Goal: Task Accomplishment & Management: Complete application form

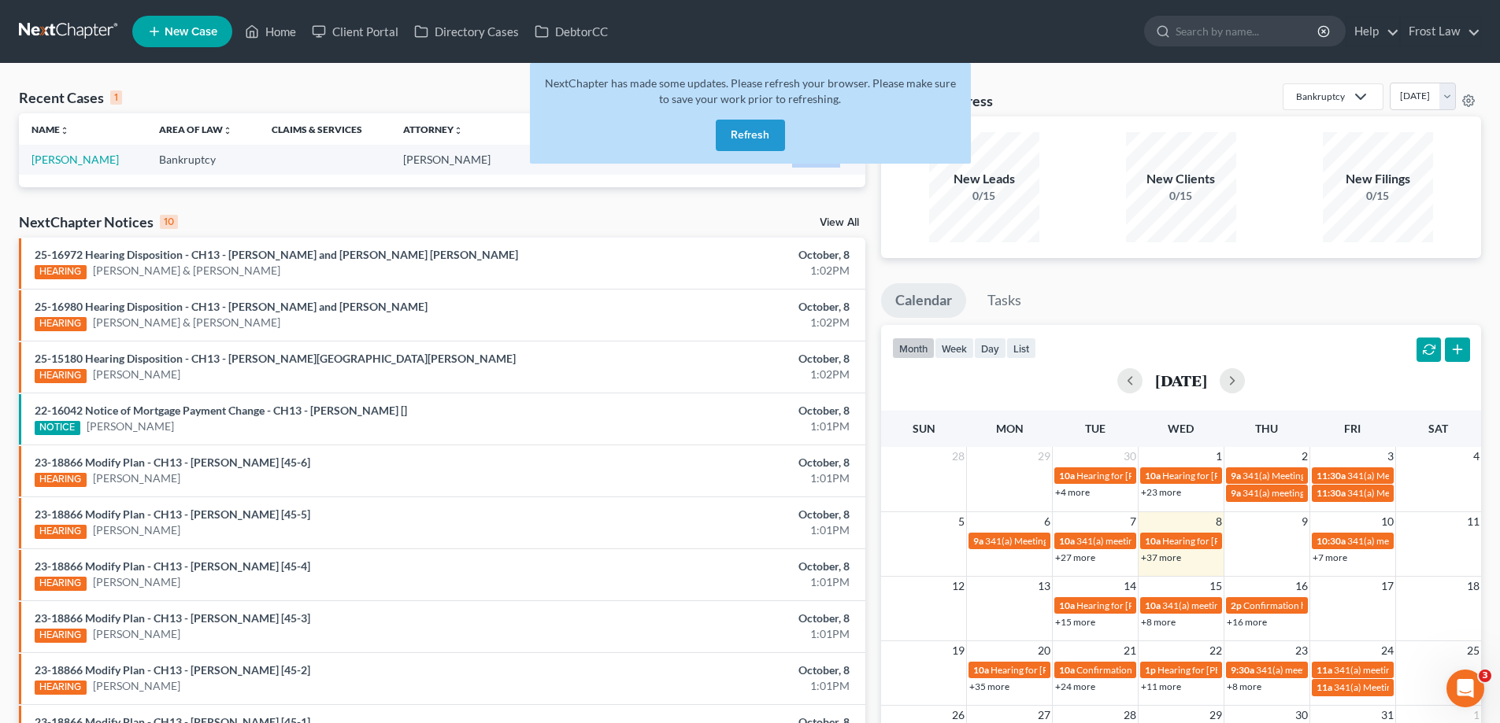
click at [768, 131] on button "Refresh" at bounding box center [750, 135] width 69 height 31
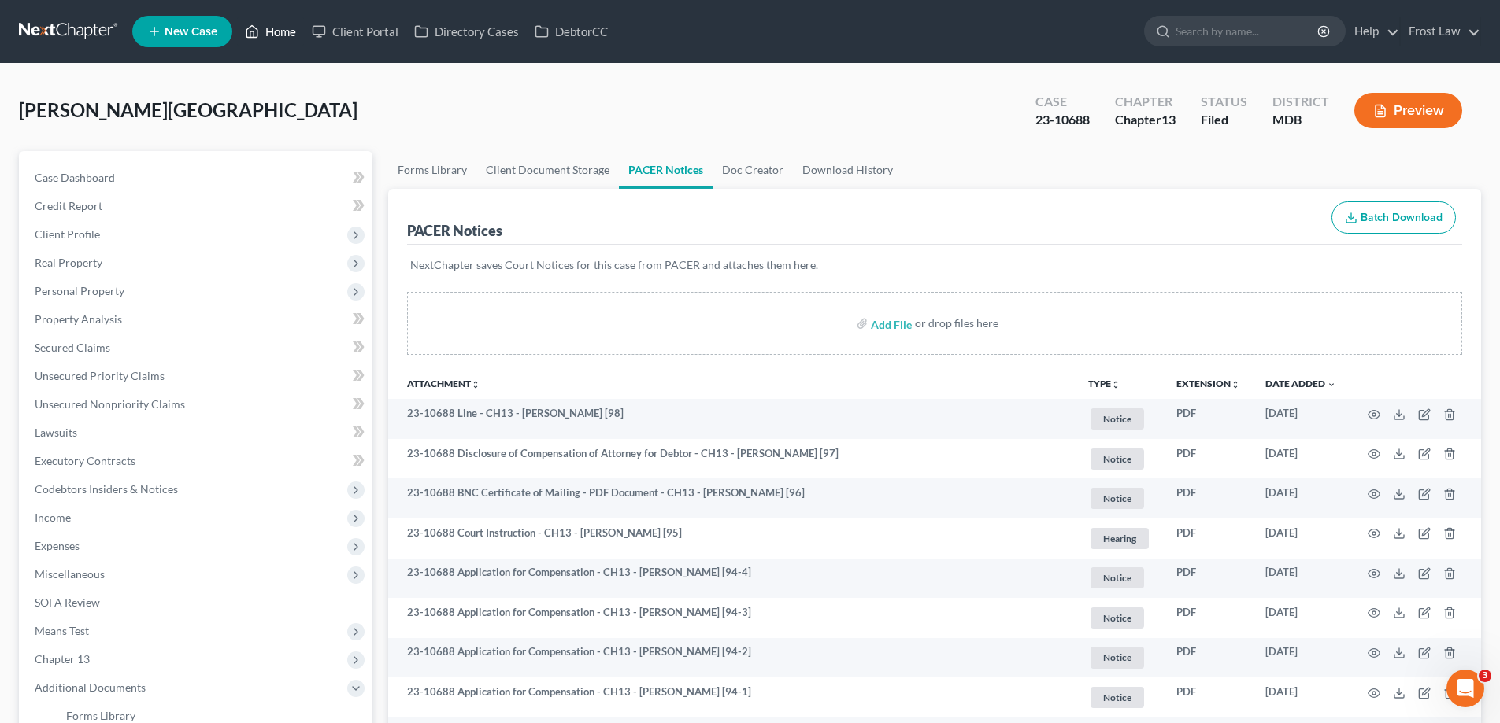
click at [275, 25] on link "Home" at bounding box center [270, 31] width 67 height 28
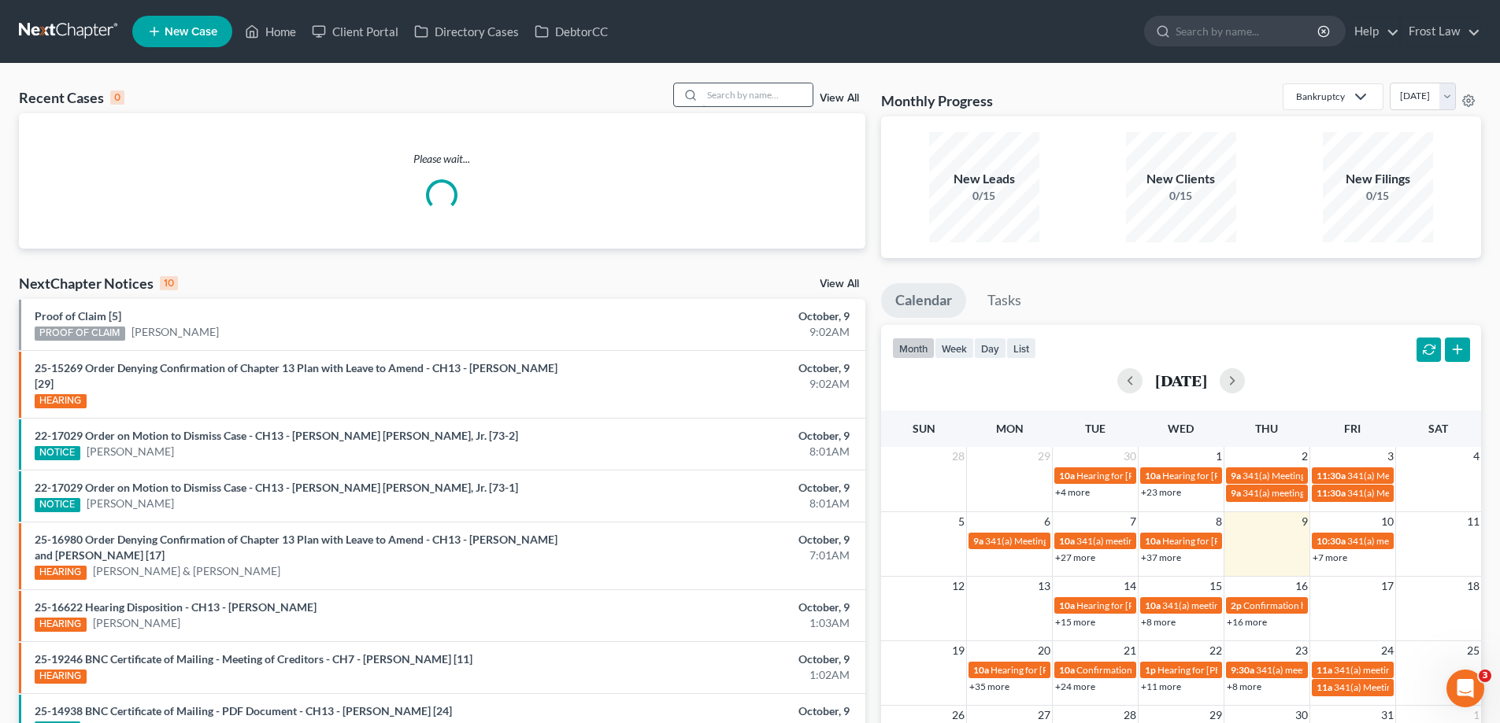
click at [736, 89] on input "search" at bounding box center [757, 94] width 110 height 23
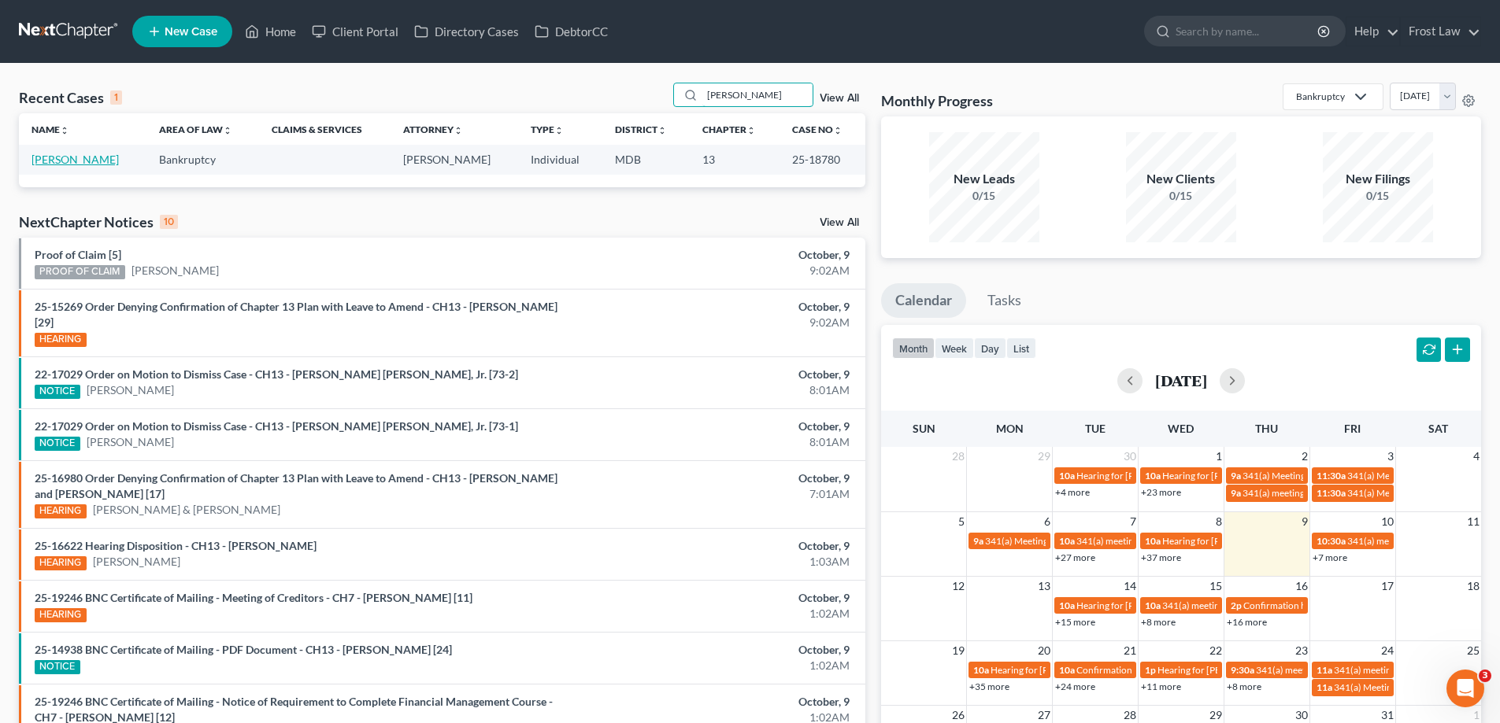
type input "Goldson"
click at [74, 161] on link "[PERSON_NAME]" at bounding box center [74, 159] width 87 height 13
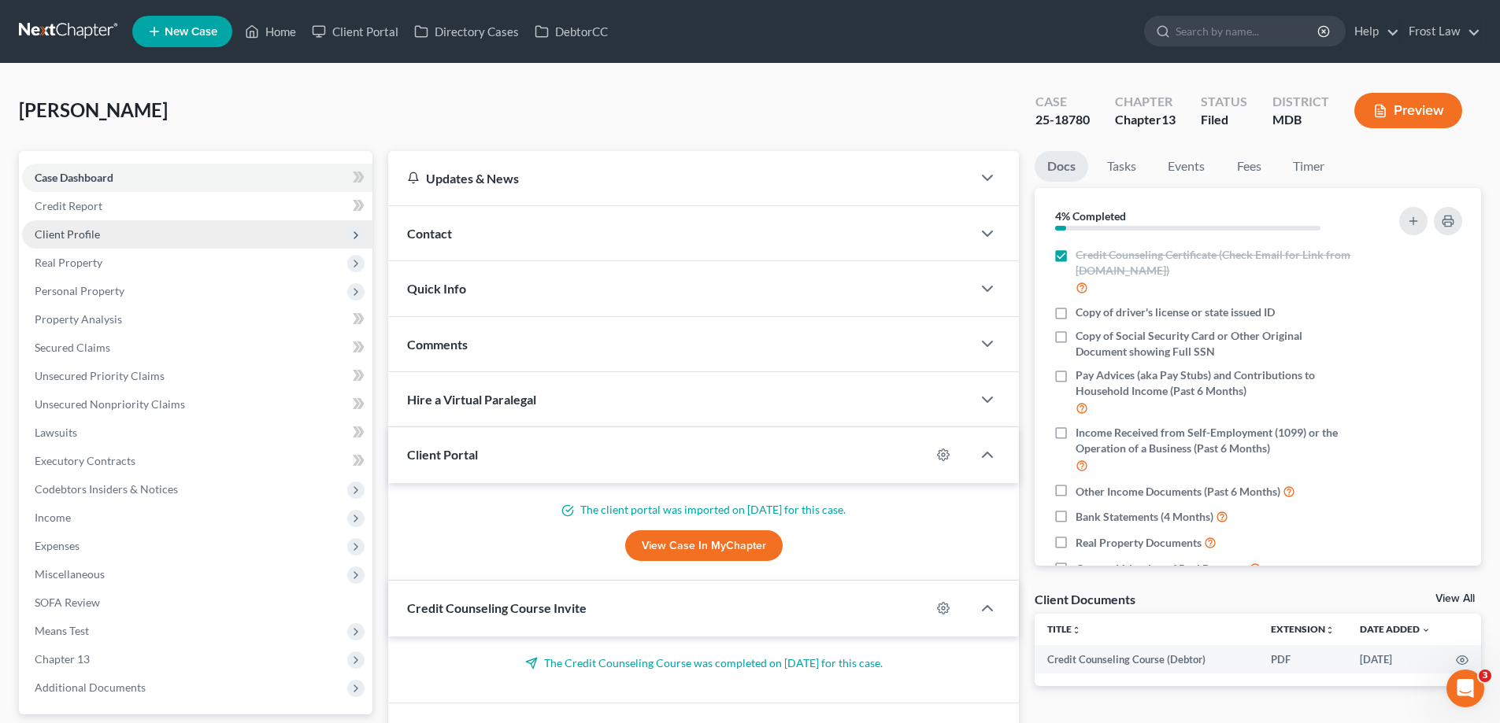
click at [133, 233] on span "Client Profile" at bounding box center [197, 234] width 350 height 28
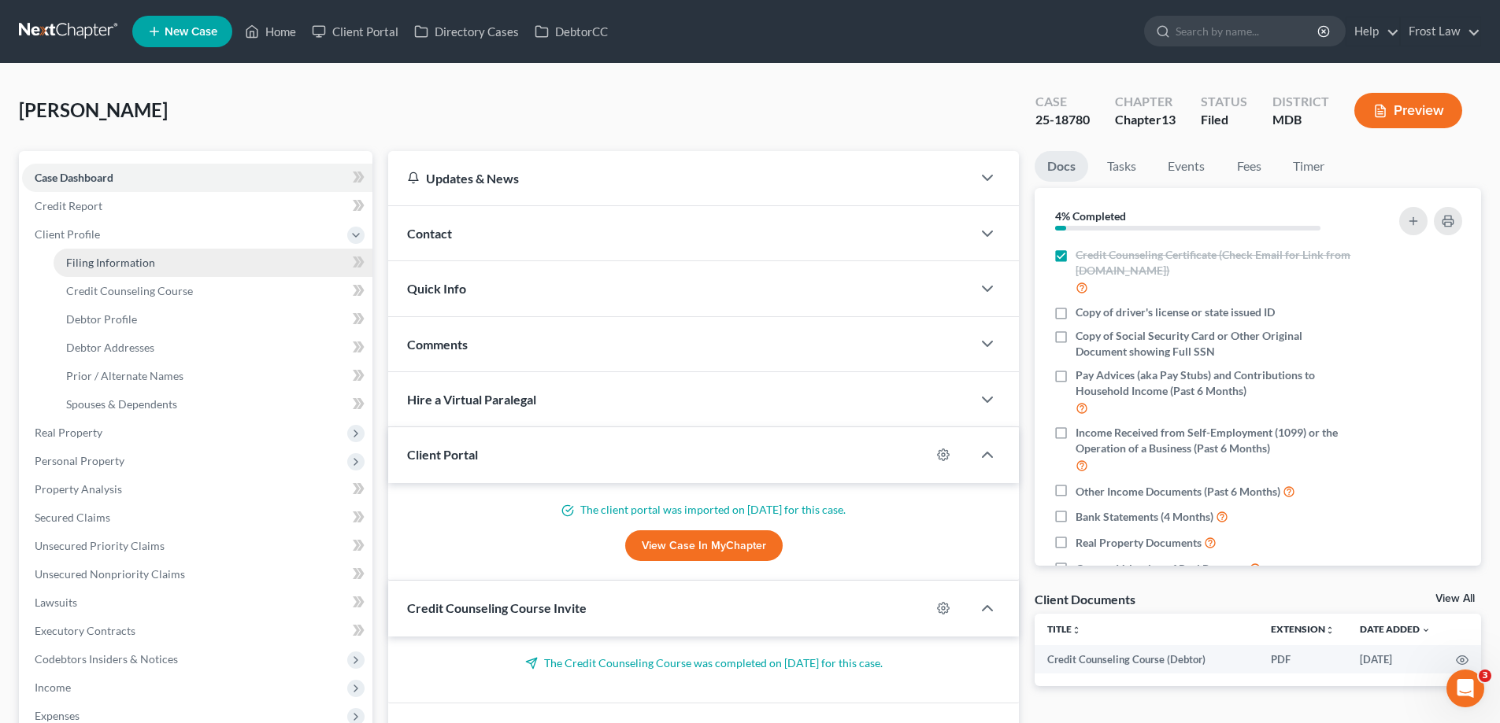
click at [138, 262] on span "Filing Information" at bounding box center [110, 262] width 89 height 13
select select "1"
select select "0"
select select "3"
select select "21"
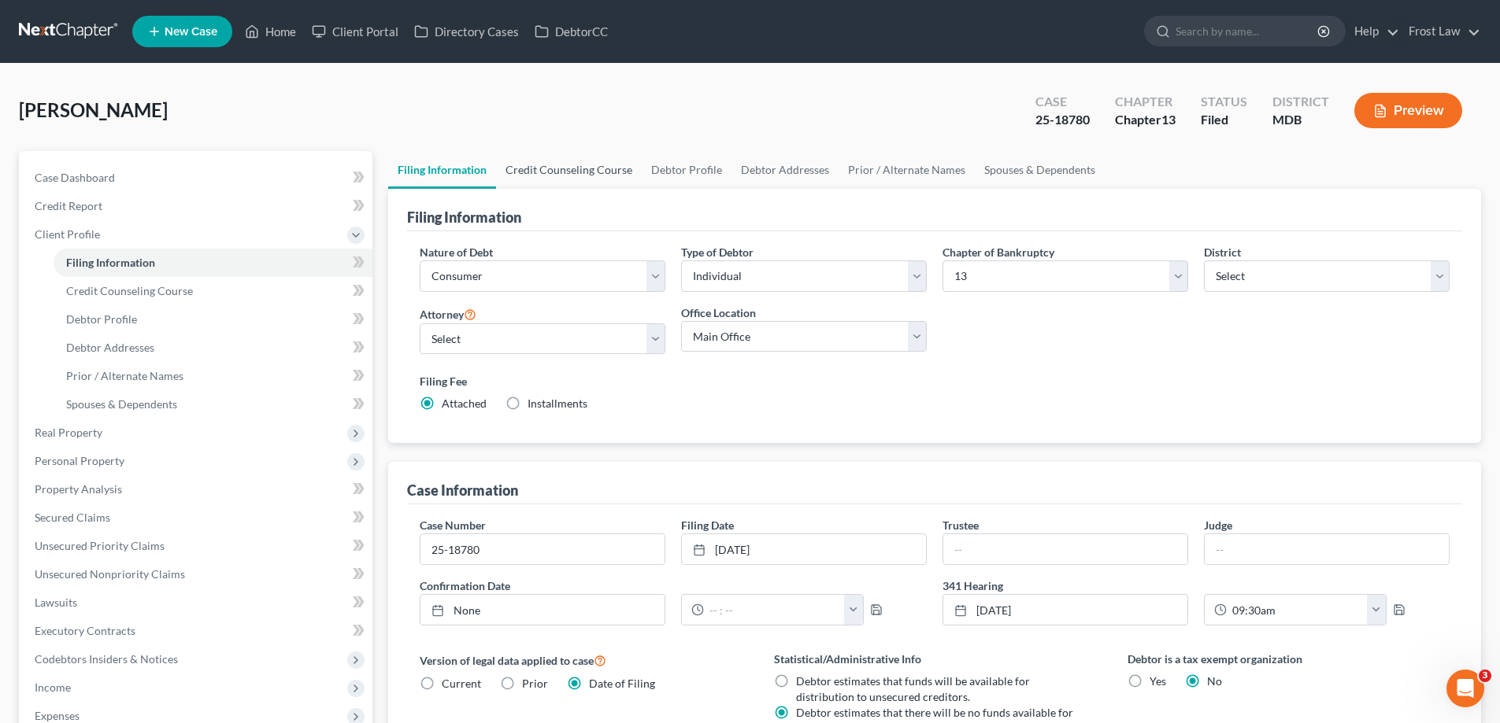
click at [564, 173] on link "Credit Counseling Course" at bounding box center [569, 170] width 146 height 38
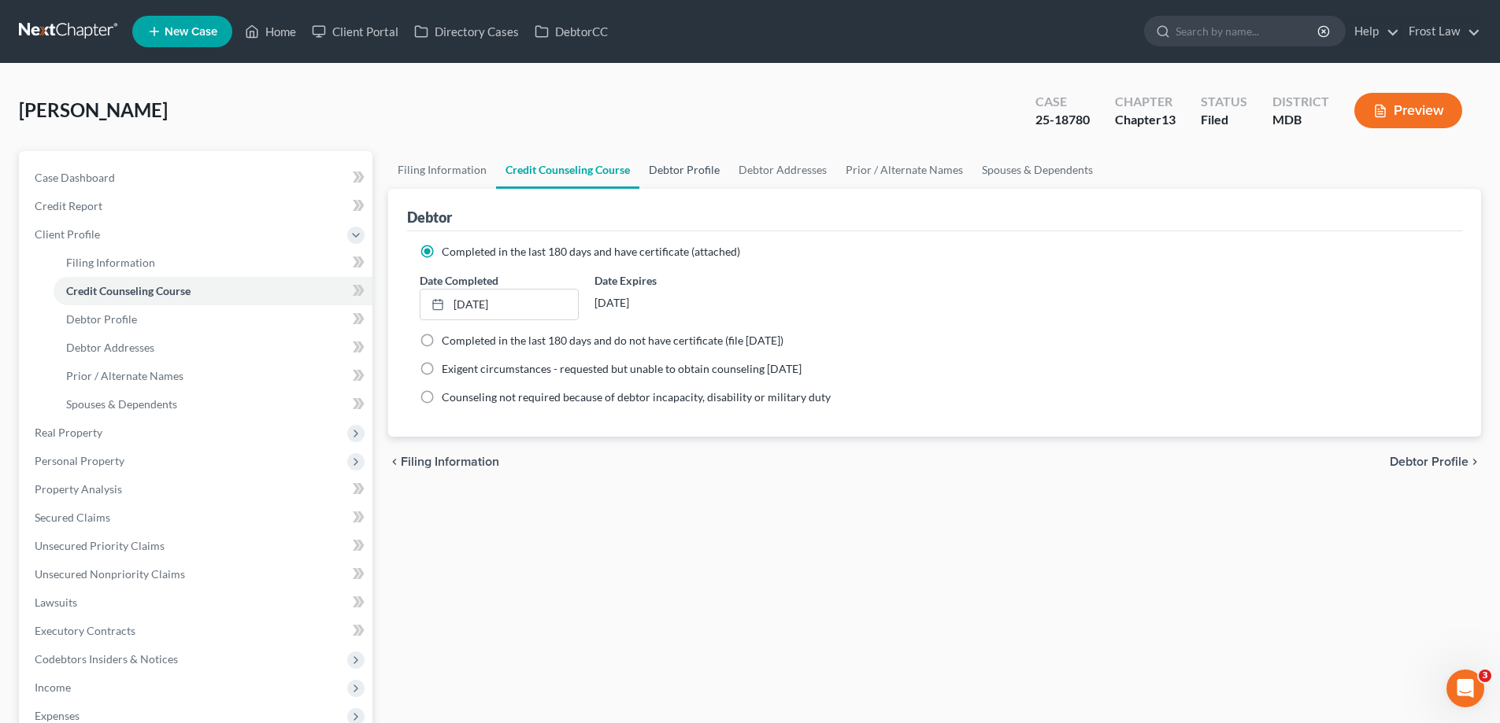
click at [645, 172] on link "Debtor Profile" at bounding box center [684, 170] width 90 height 38
select select "4"
select select "0"
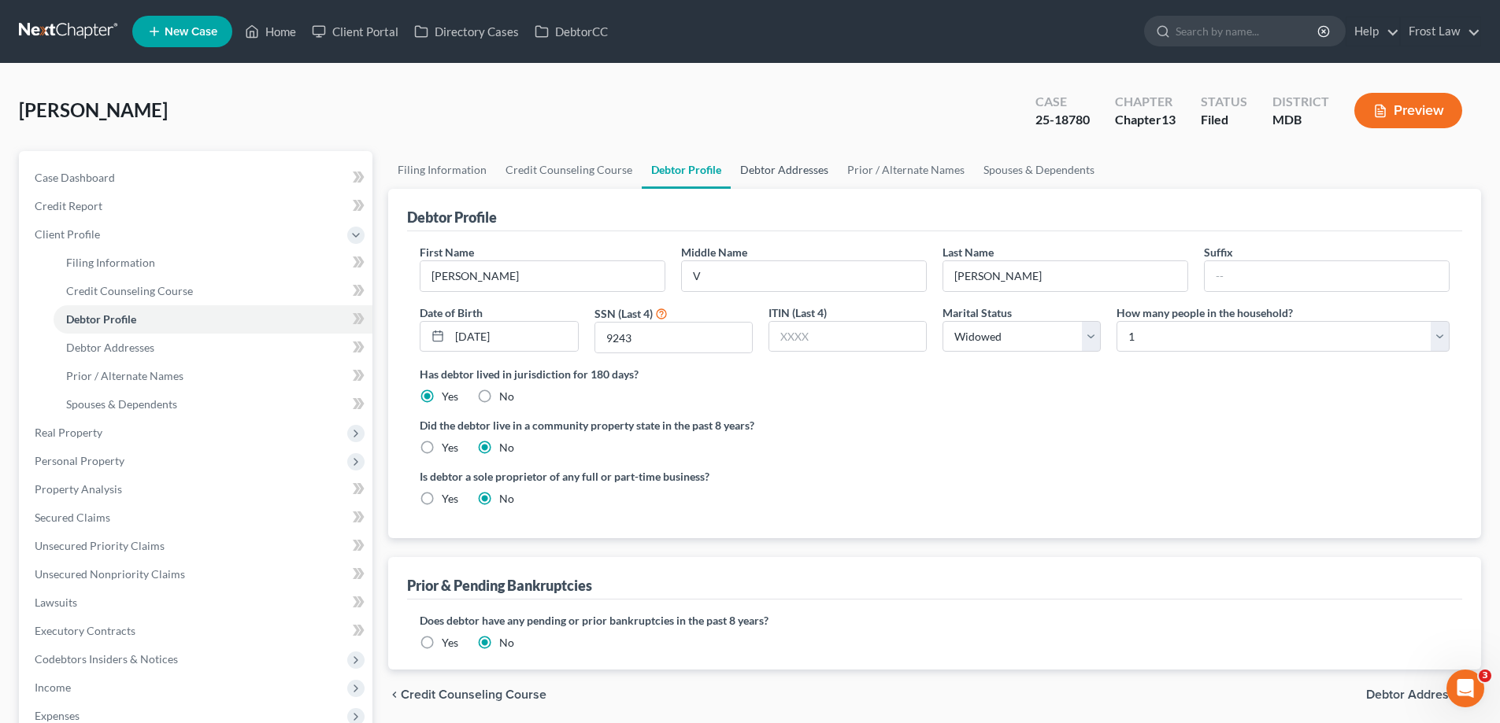
click at [760, 168] on link "Debtor Addresses" at bounding box center [783, 170] width 107 height 38
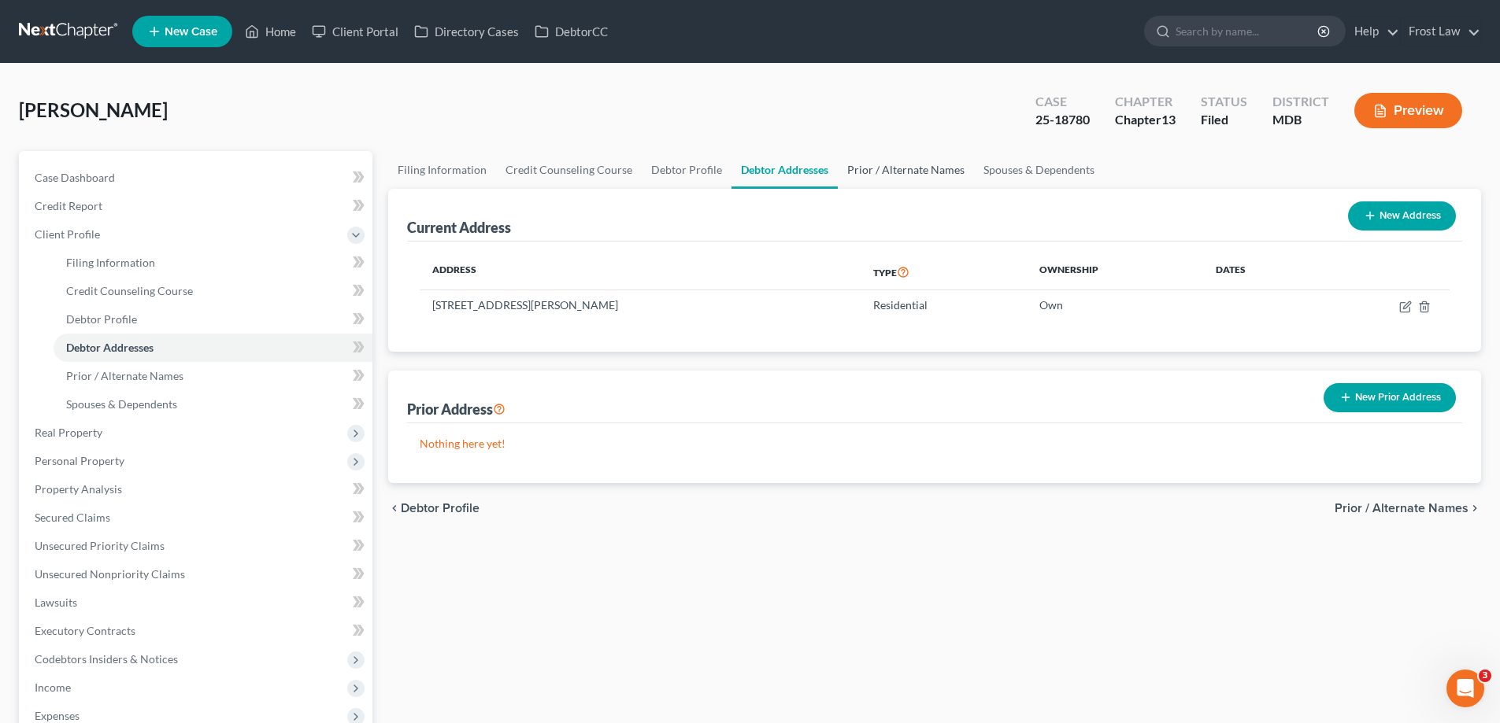
click at [875, 180] on link "Prior / Alternate Names" at bounding box center [906, 170] width 136 height 38
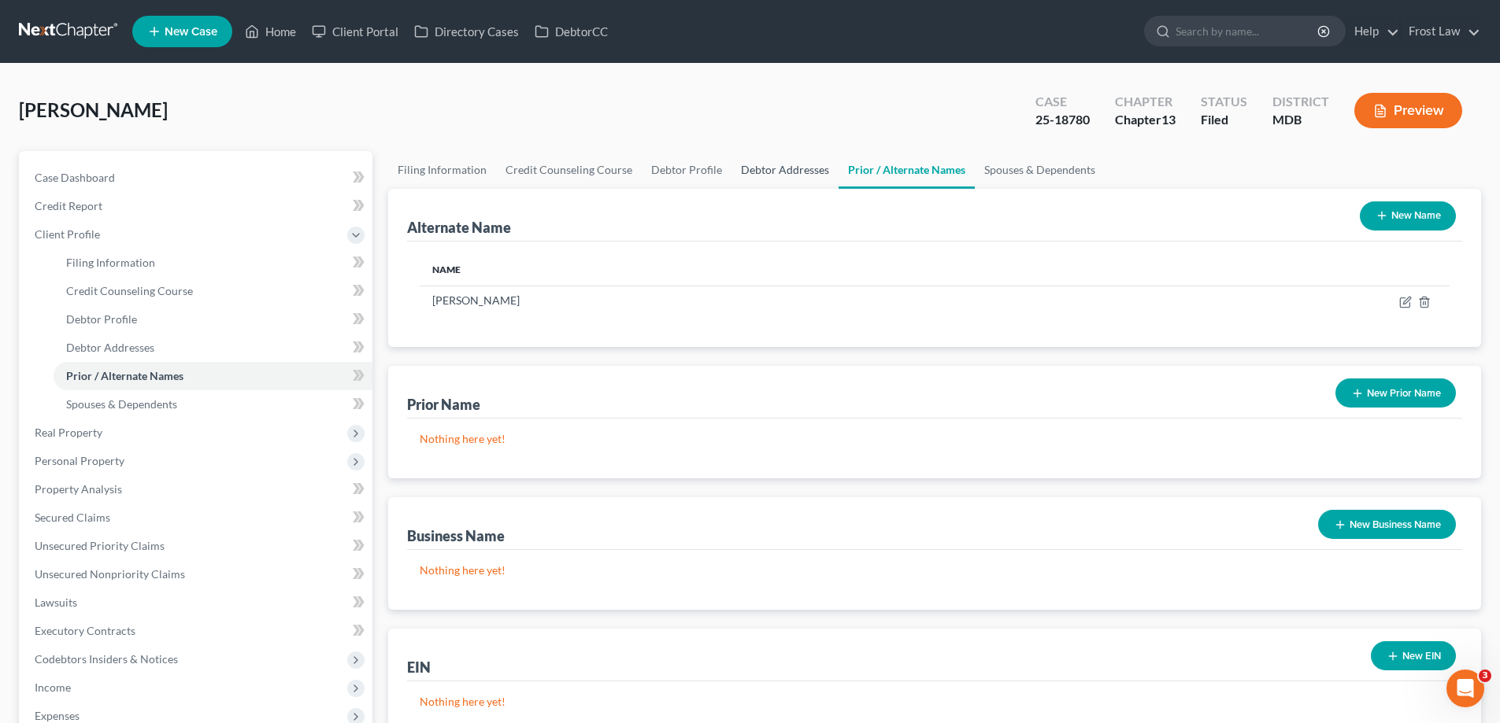
click at [740, 162] on link "Debtor Addresses" at bounding box center [784, 170] width 107 height 38
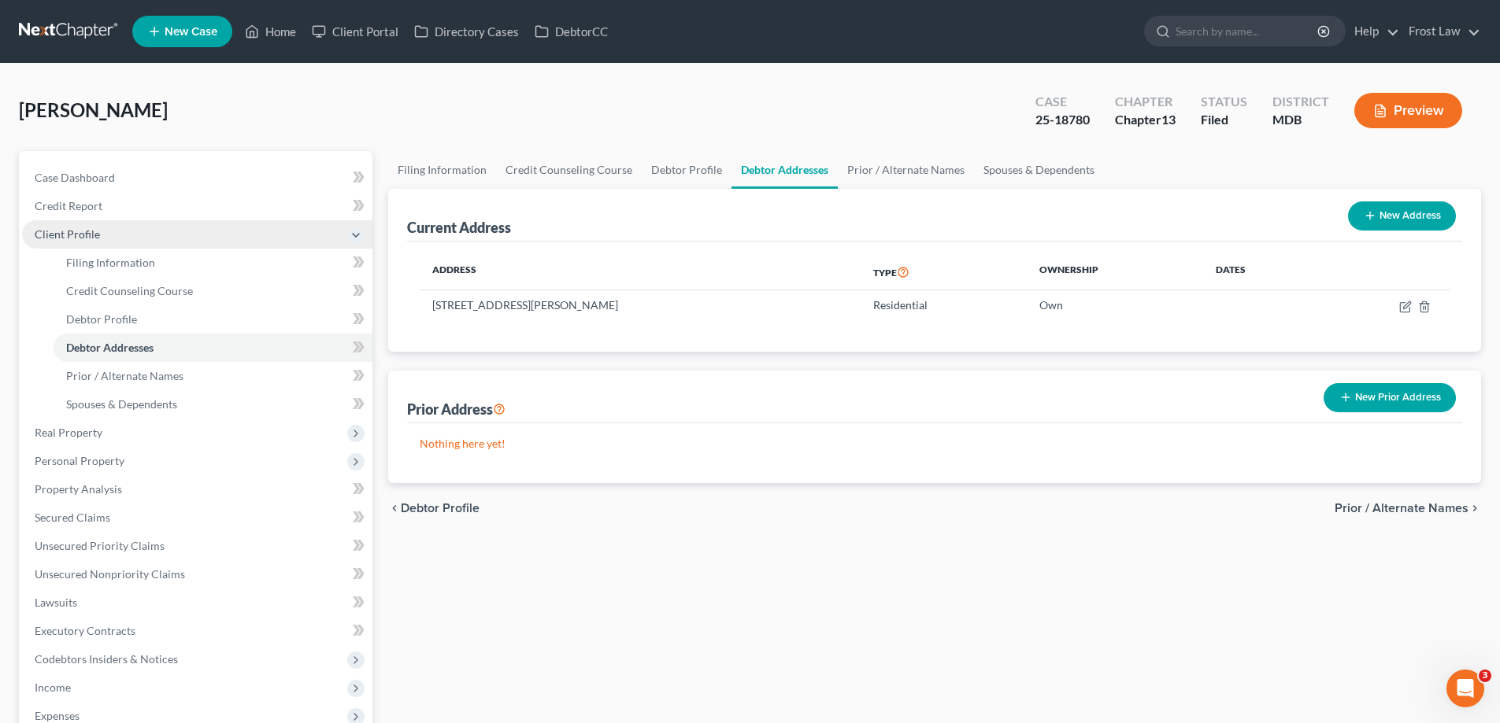
click at [65, 239] on span "Client Profile" at bounding box center [67, 233] width 65 height 13
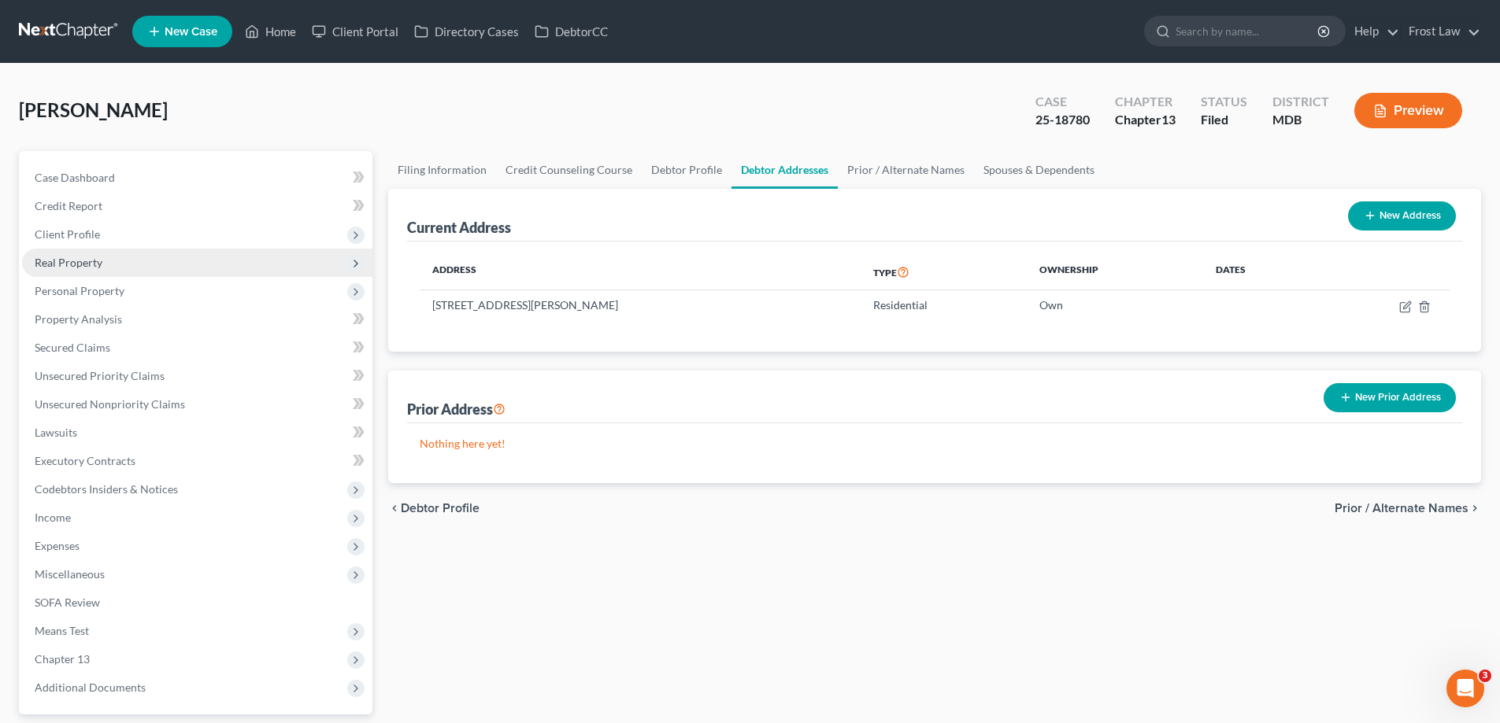
click at [107, 260] on span "Real Property" at bounding box center [197, 263] width 350 height 28
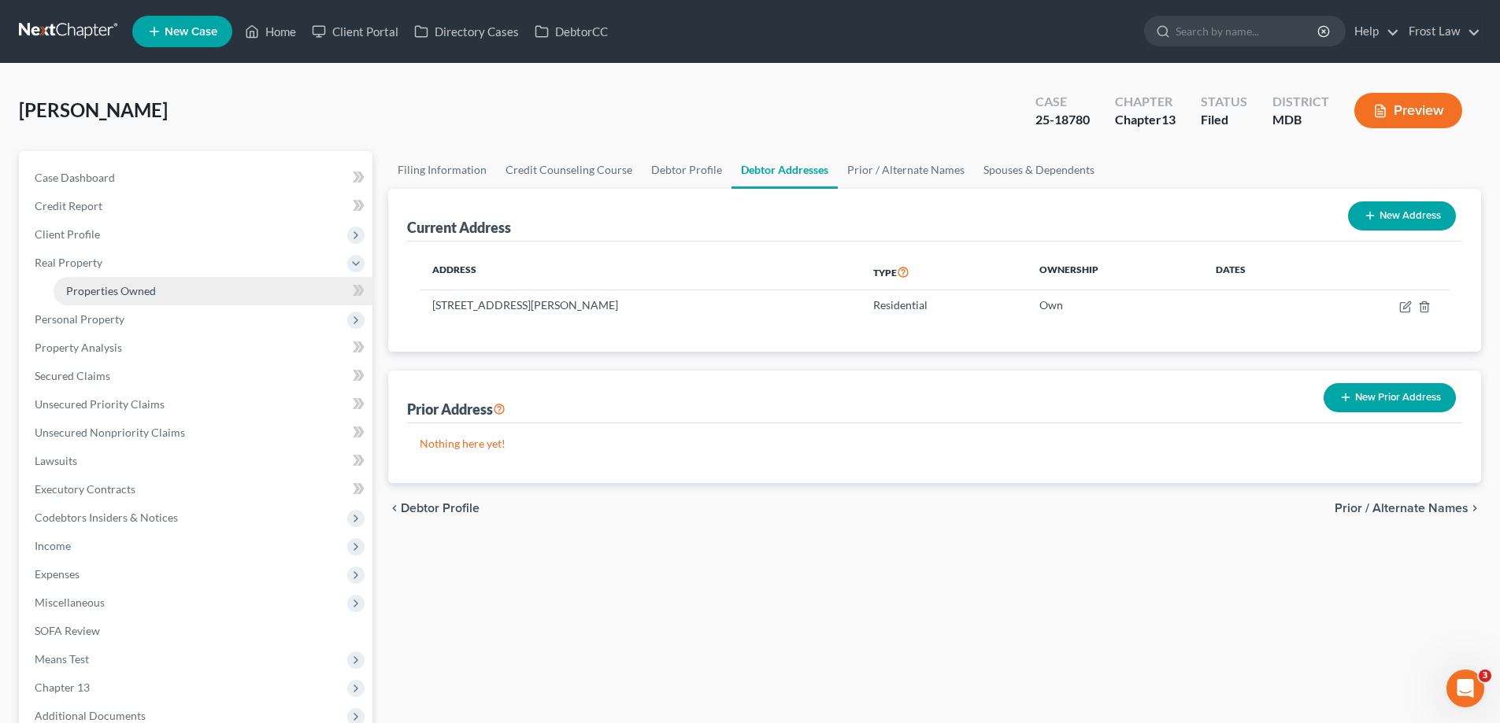
click at [111, 292] on span "Properties Owned" at bounding box center [111, 290] width 90 height 13
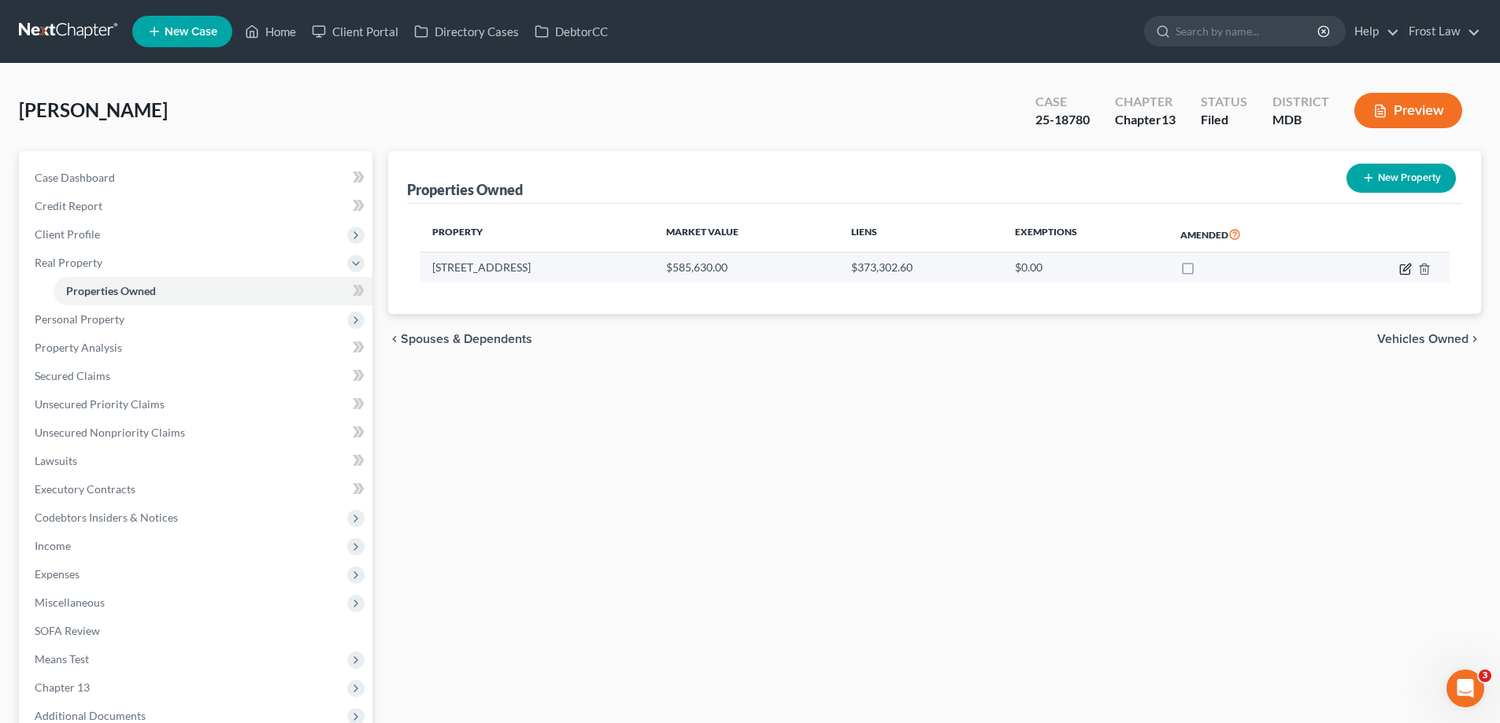
click at [1400, 270] on icon "button" at bounding box center [1404, 268] width 9 height 9
select select "21"
select select "0"
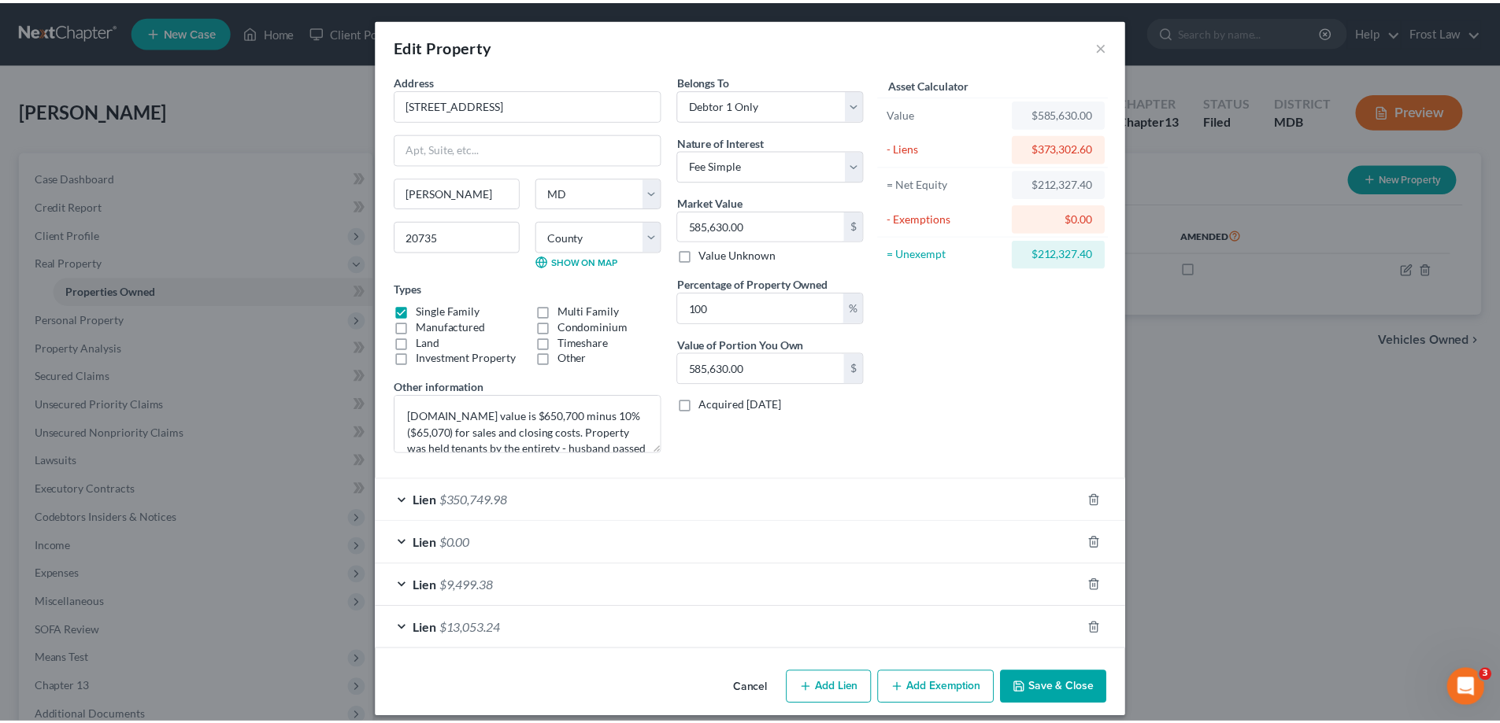
scroll to position [13, 0]
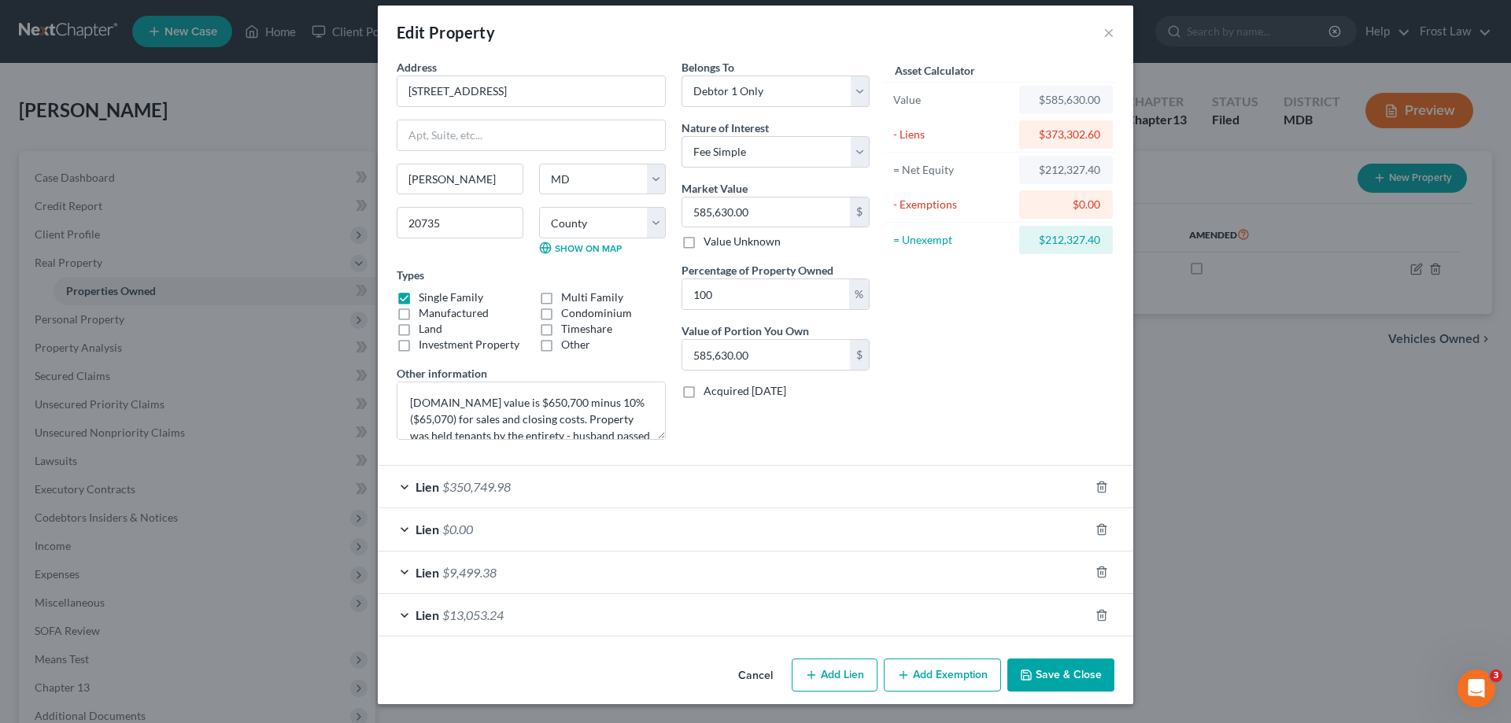
click at [1034, 678] on button "Save & Close" at bounding box center [1061, 675] width 107 height 33
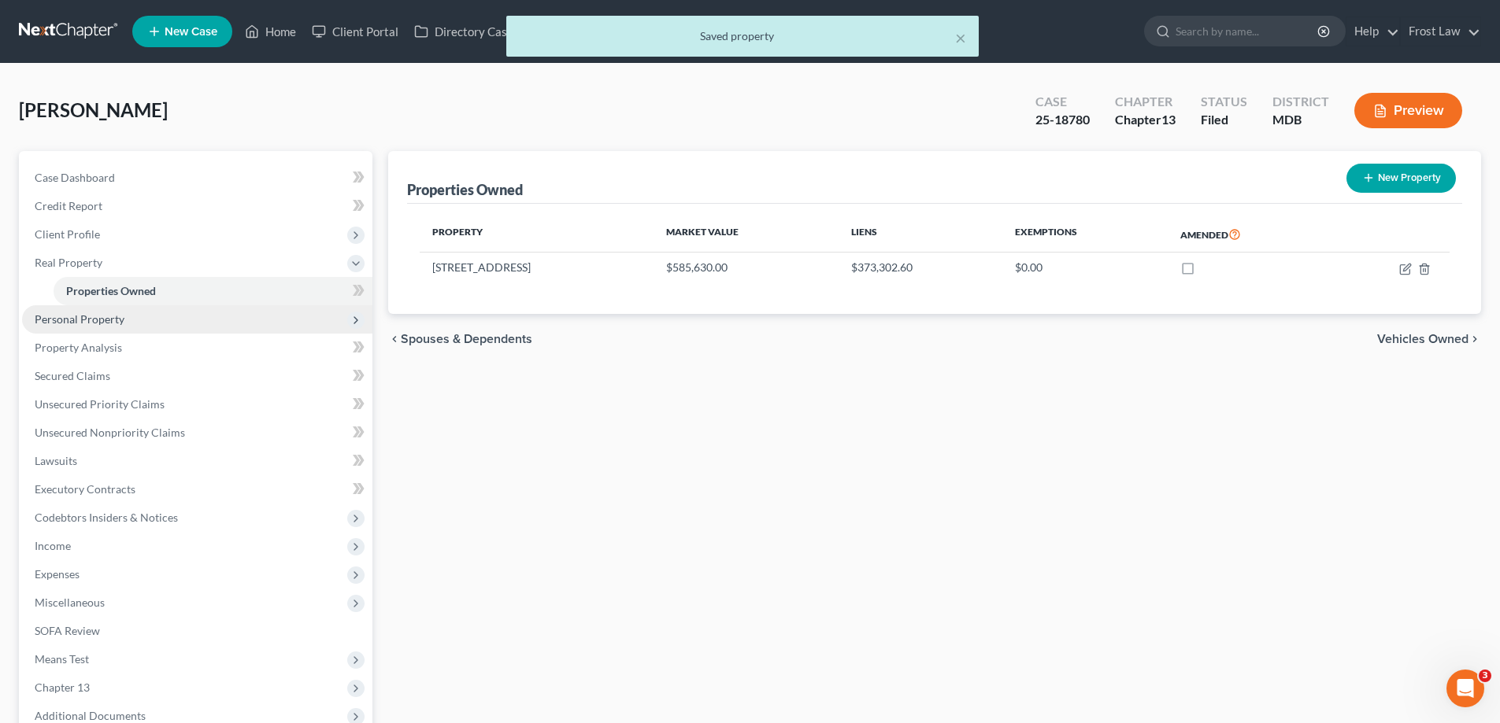
click at [153, 317] on span "Personal Property" at bounding box center [197, 319] width 350 height 28
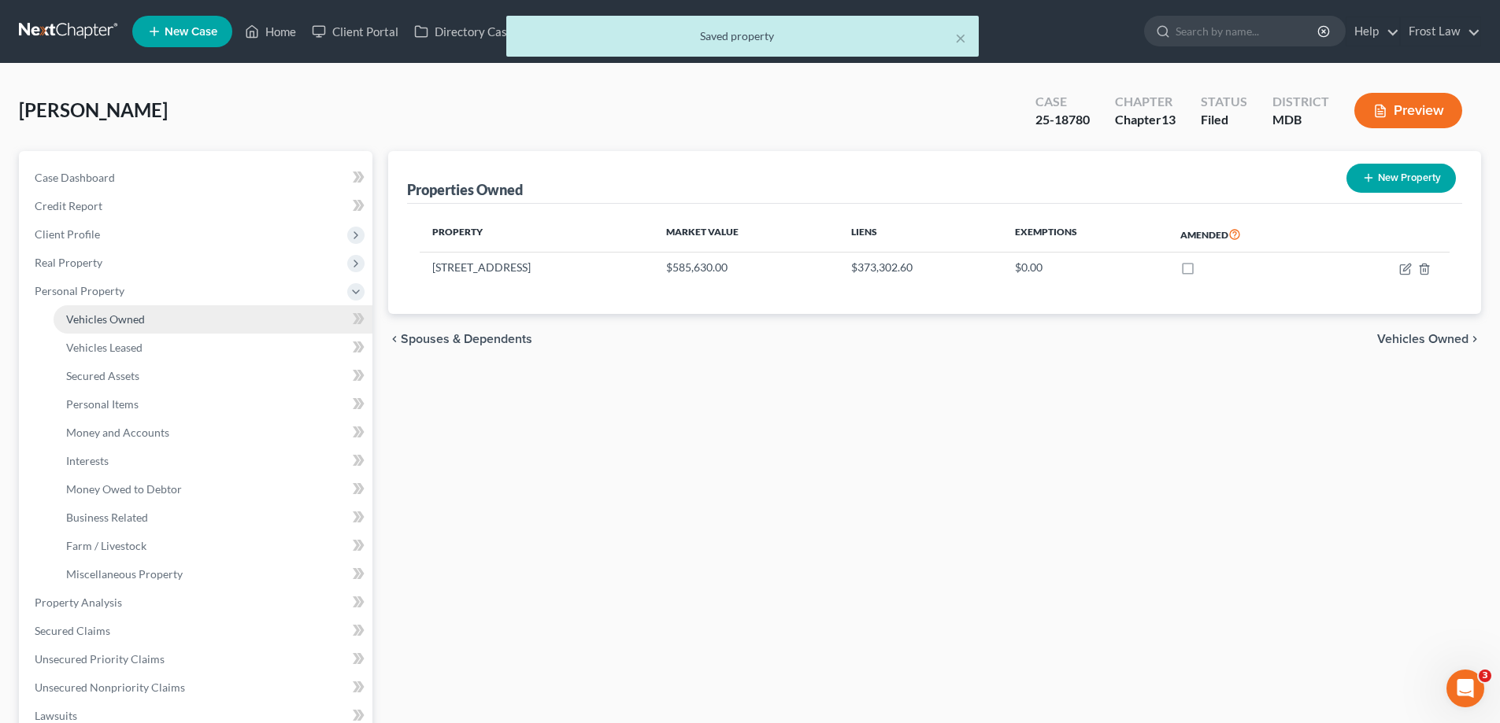
click at [160, 320] on link "Vehicles Owned" at bounding box center [213, 319] width 319 height 28
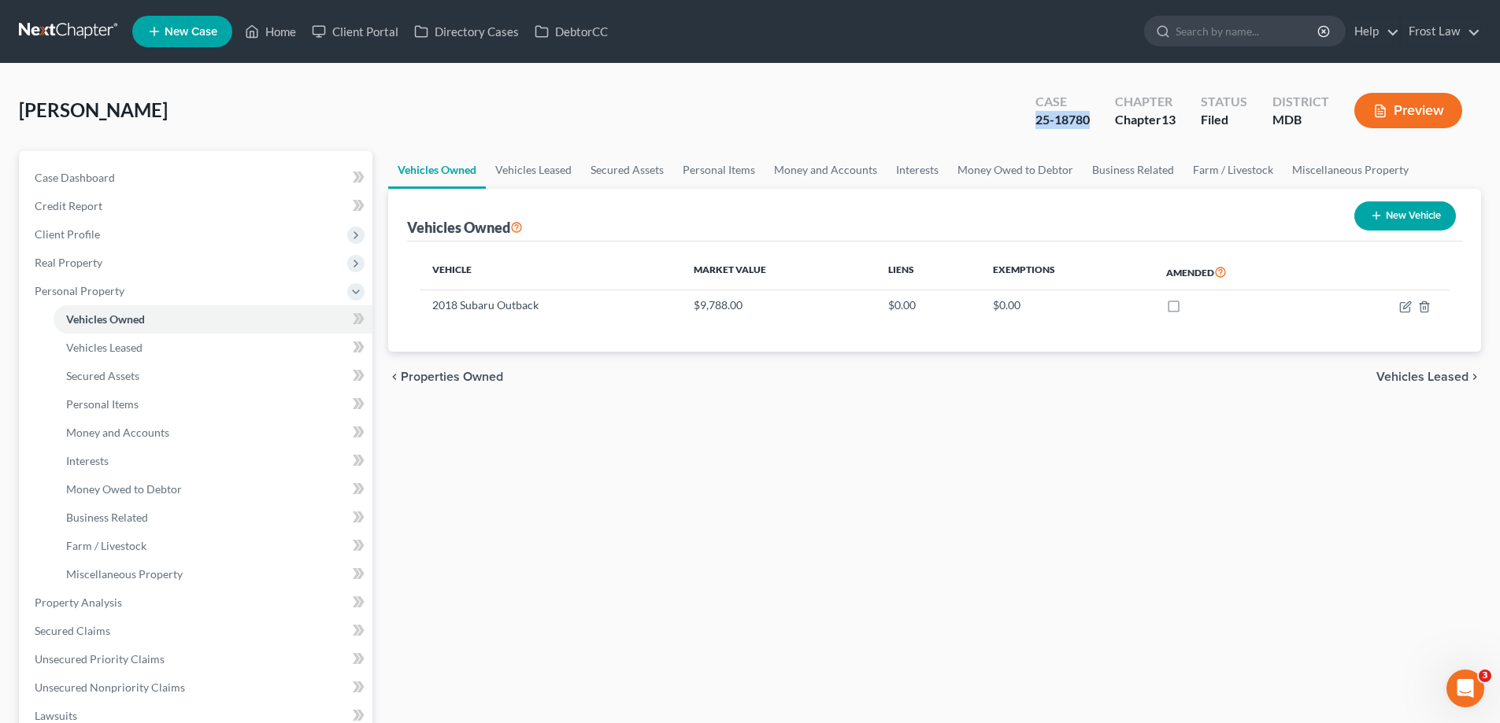
drag, startPoint x: 1096, startPoint y: 123, endPoint x: 1019, endPoint y: 120, distance: 77.2
click at [1020, 120] on div "Case 25-18780 Chapter Chapter 13 Status Filed District MDB Preview" at bounding box center [1248, 111] width 464 height 56
copy div "25-18780"
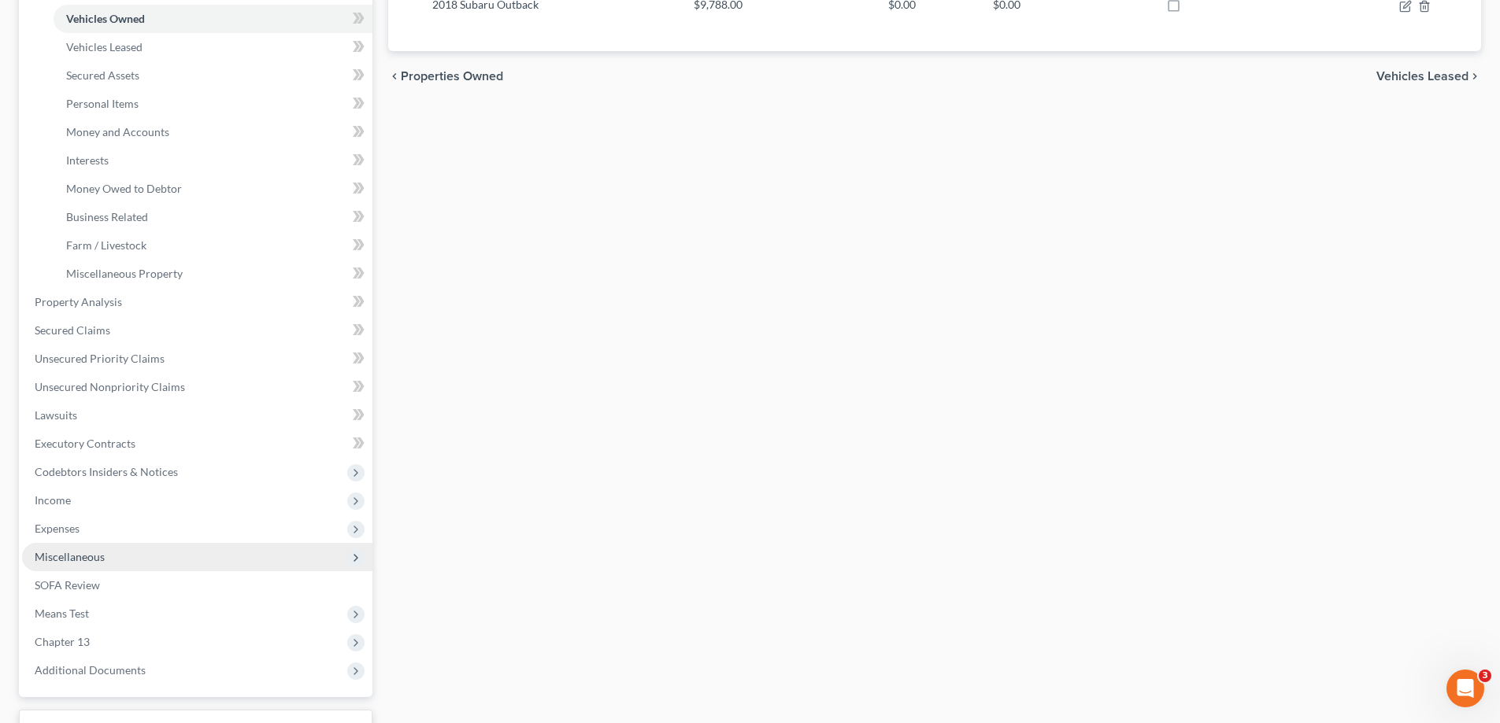
scroll to position [315, 0]
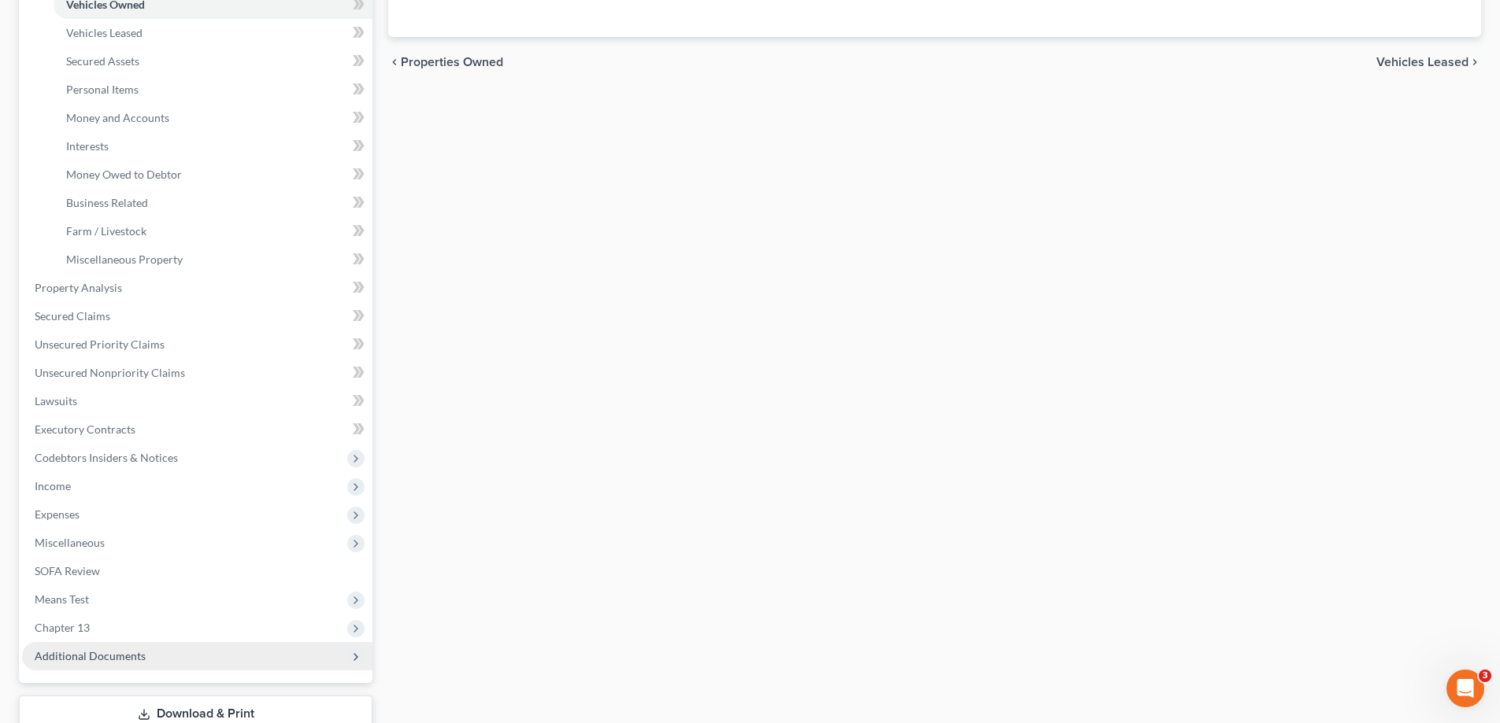
click at [173, 660] on span "Additional Documents" at bounding box center [197, 656] width 350 height 28
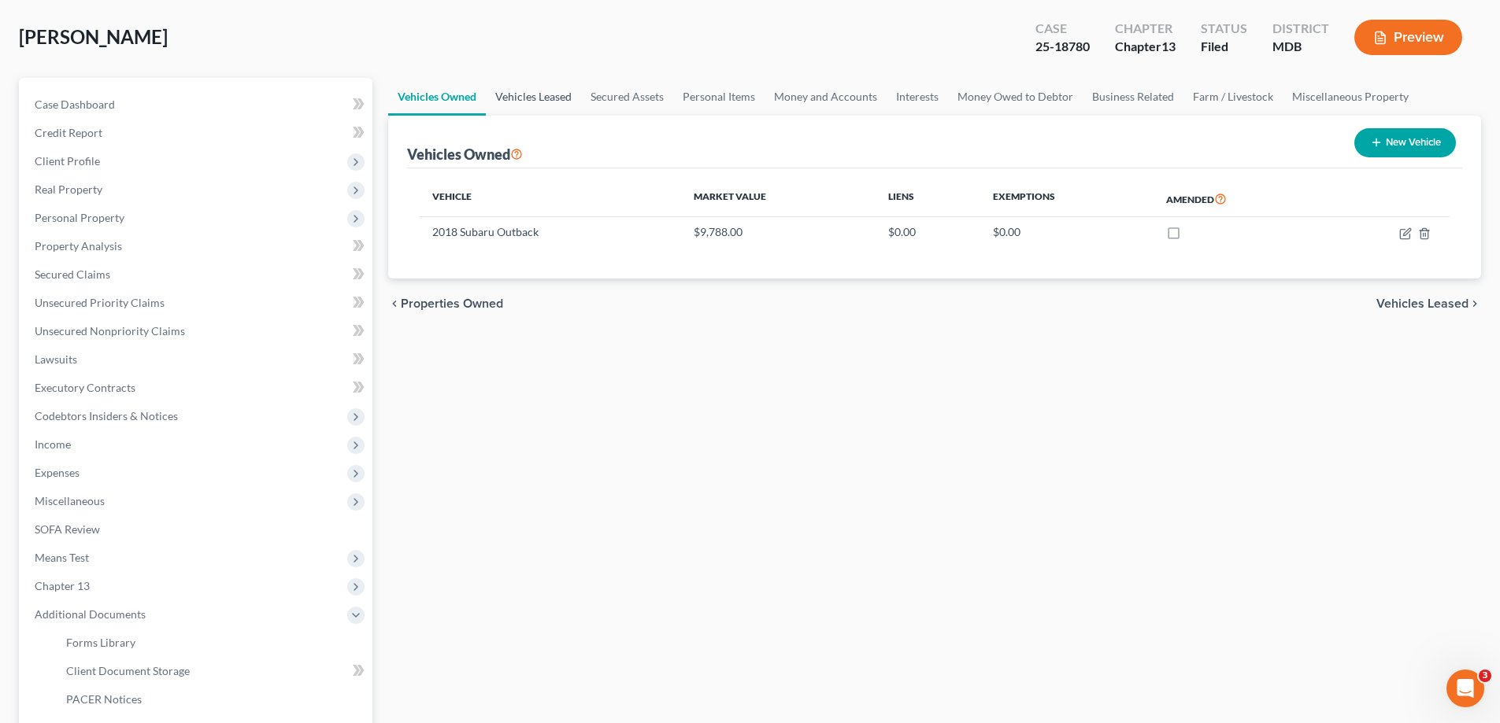
scroll to position [0, 0]
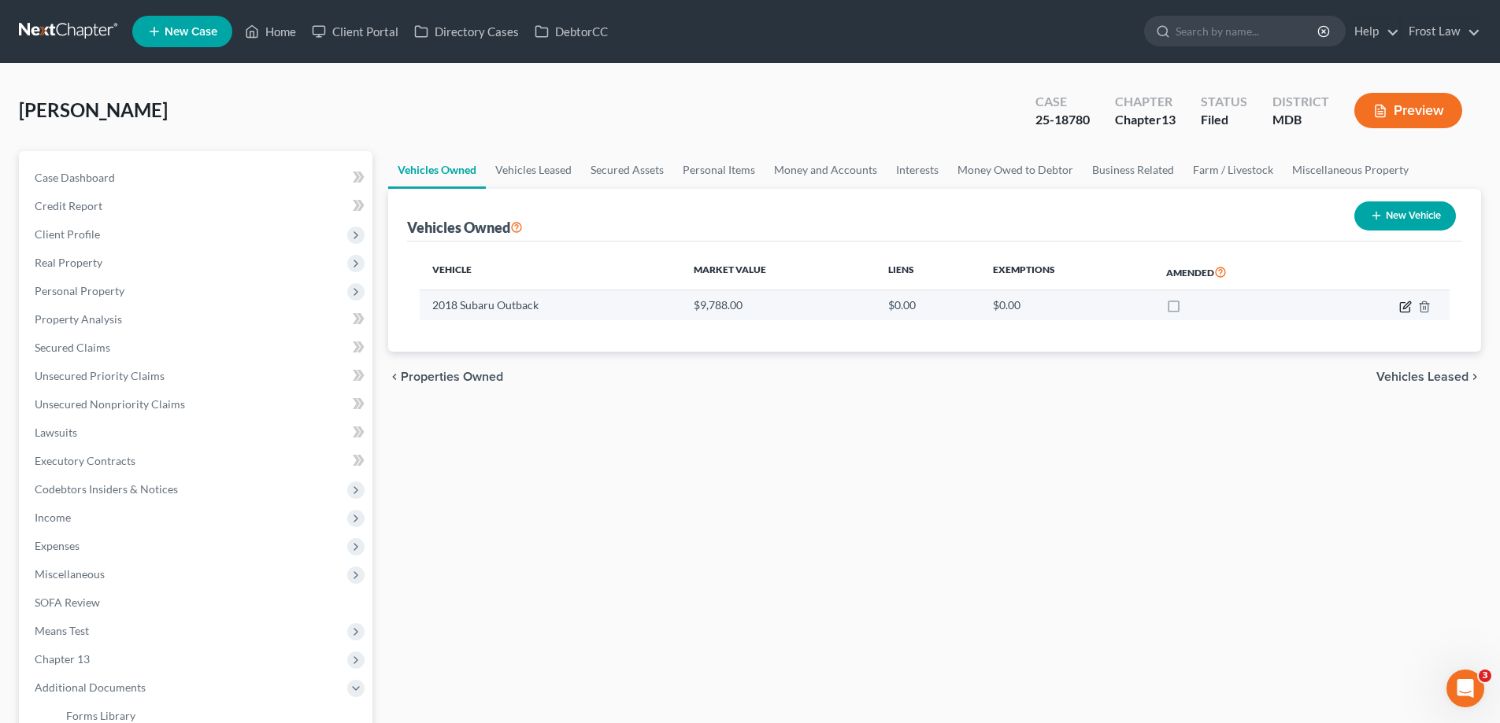
click at [1403, 306] on icon "button" at bounding box center [1405, 307] width 13 height 13
select select "0"
select select "8"
select select "3"
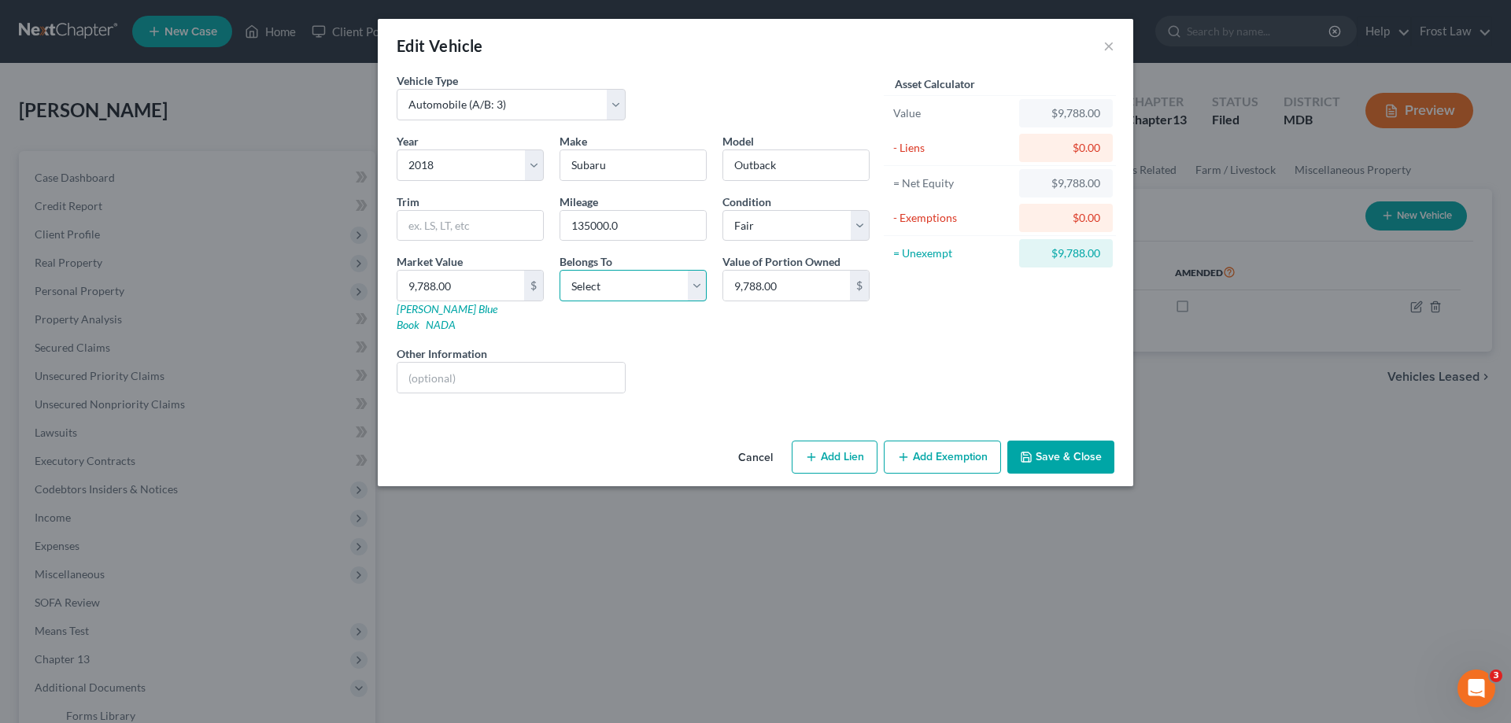
click at [626, 290] on select "Select Debtor 1 Only Debtor 2 Only Debtor 1 And Debtor 2 Only At Least One Of T…" at bounding box center [633, 285] width 147 height 31
select select "0"
click at [560, 270] on select "Select Debtor 1 Only Debtor 2 Only Debtor 1 And Debtor 2 Only At Least One Of T…" at bounding box center [633, 285] width 147 height 31
click at [1093, 441] on button "Save & Close" at bounding box center [1061, 457] width 107 height 33
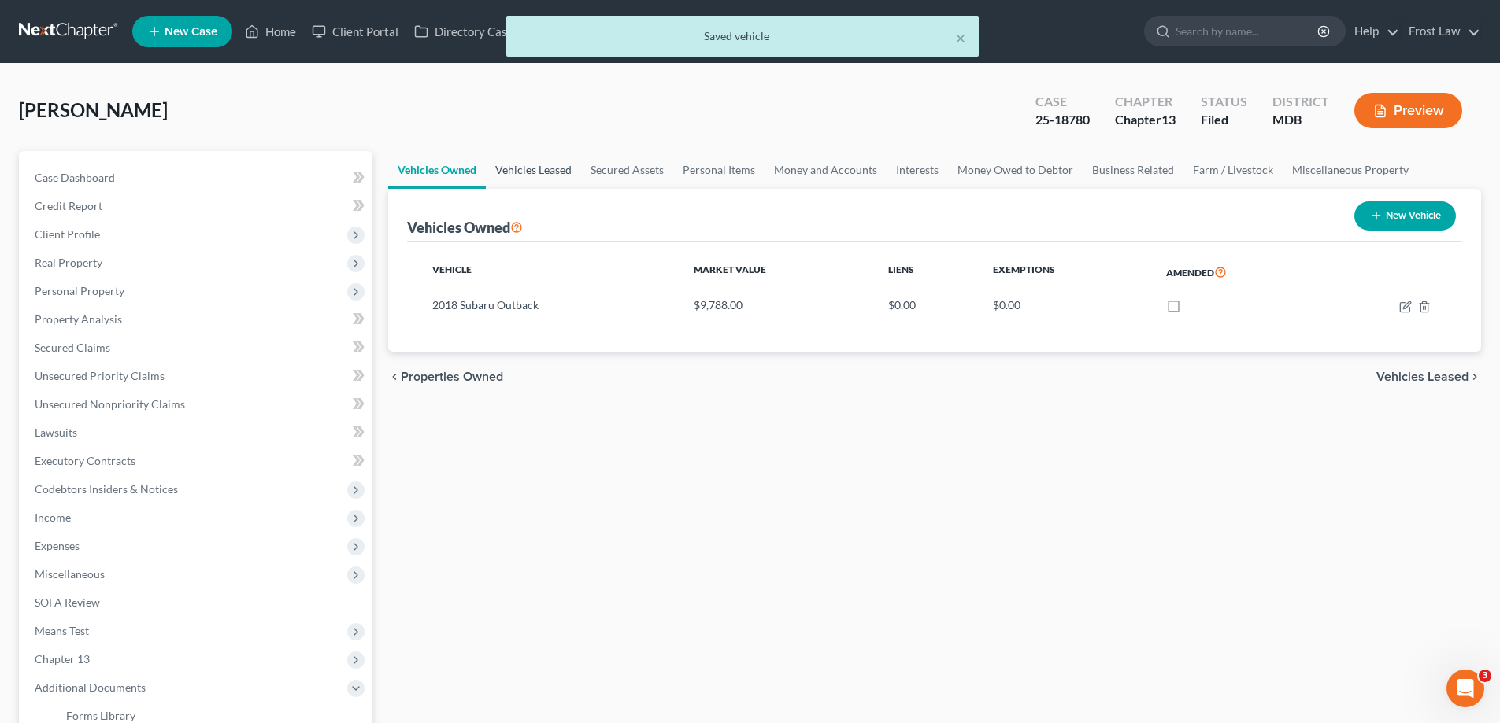
click at [559, 170] on link "Vehicles Leased" at bounding box center [533, 170] width 95 height 38
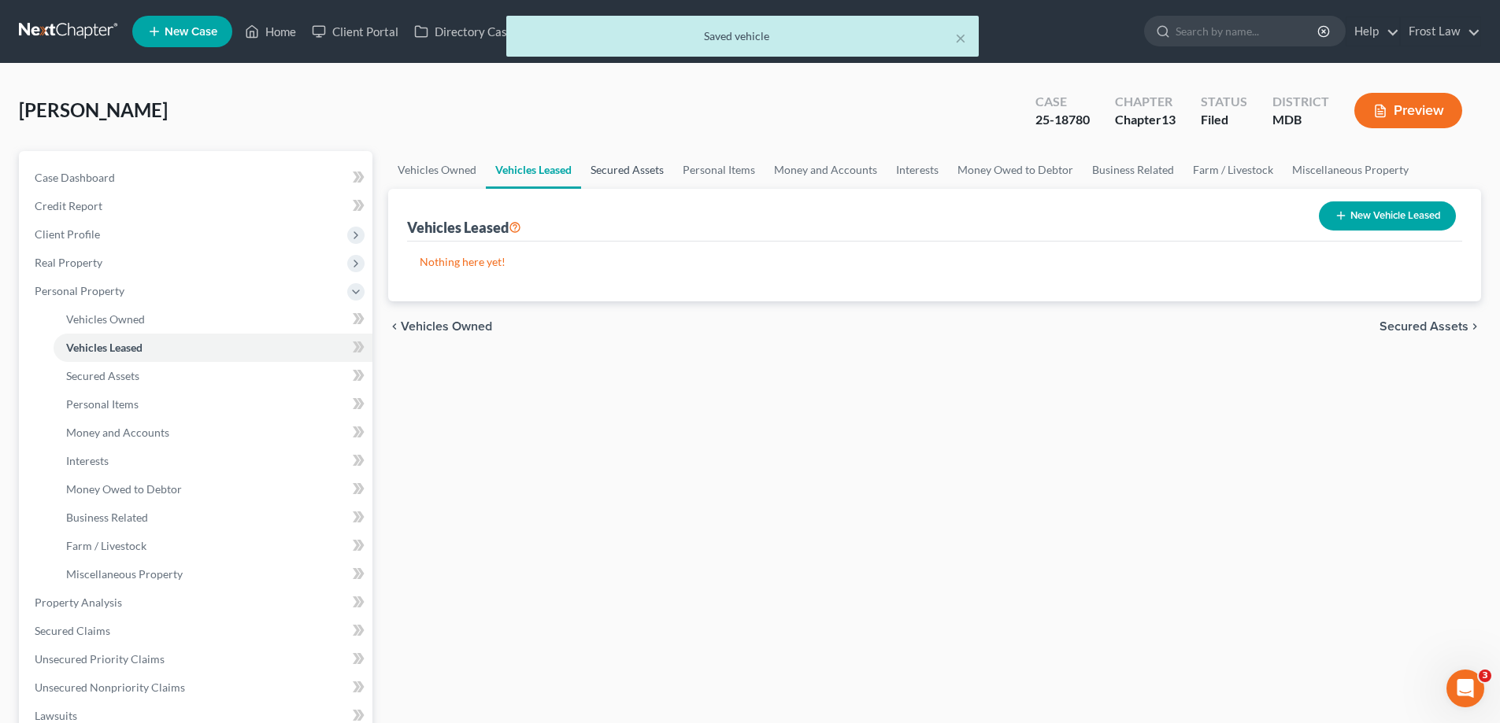
click at [627, 176] on link "Secured Assets" at bounding box center [627, 170] width 92 height 38
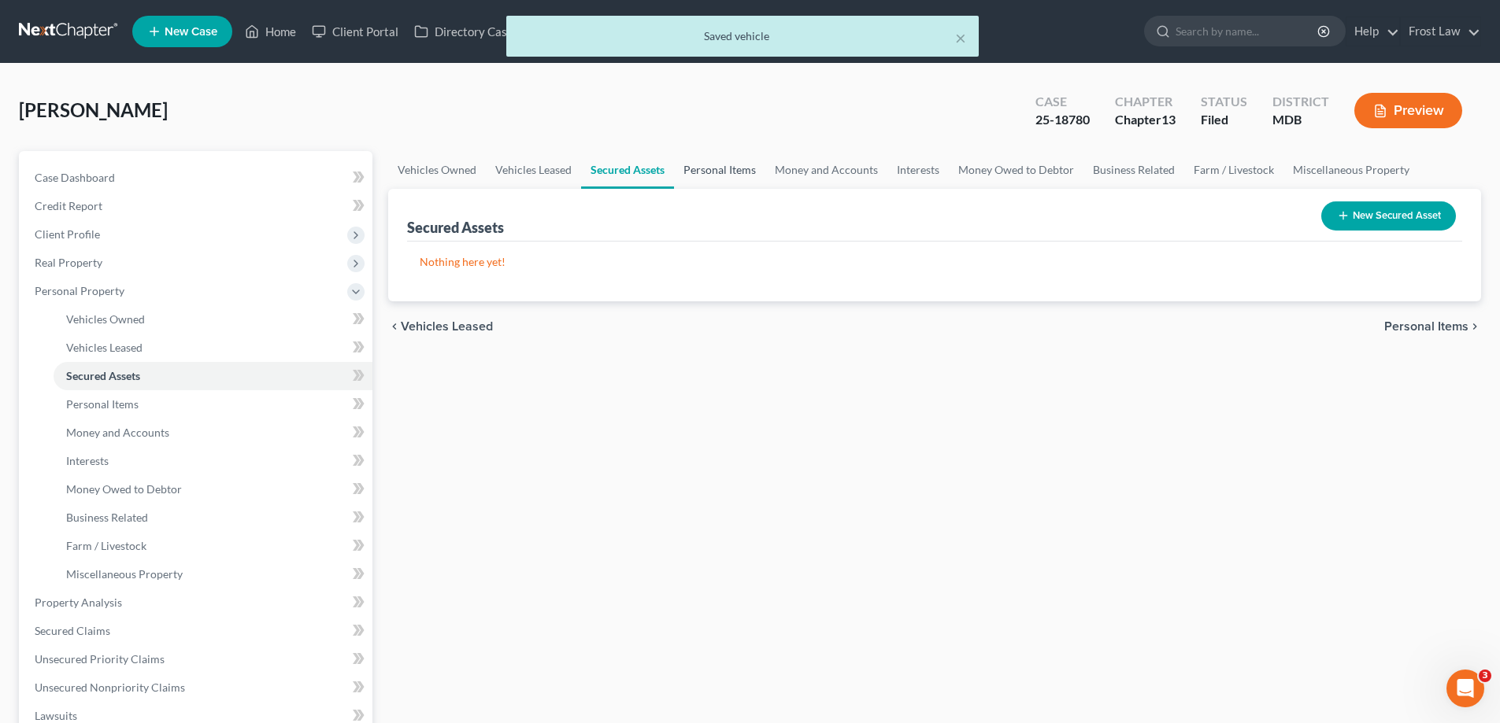
click at [730, 169] on link "Personal Items" at bounding box center [719, 170] width 91 height 38
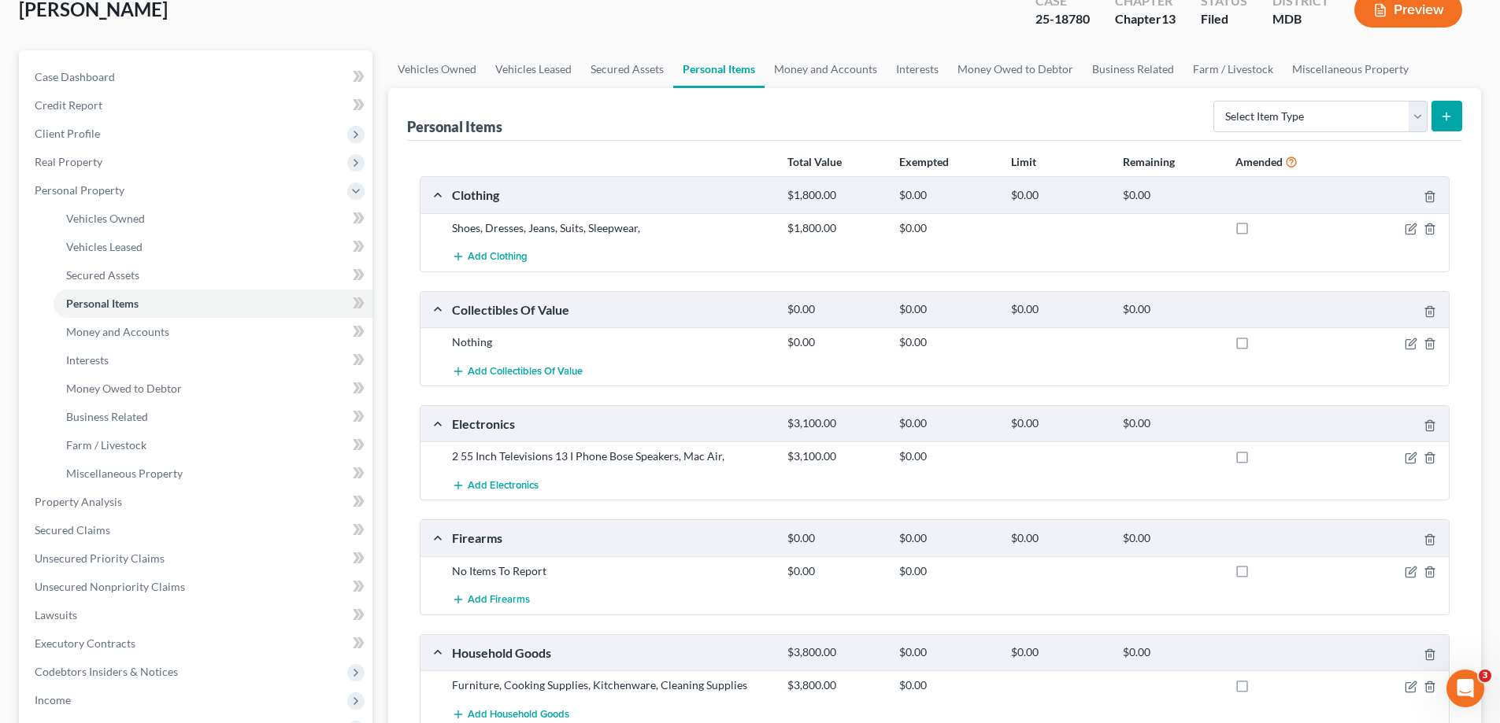
scroll to position [236, 0]
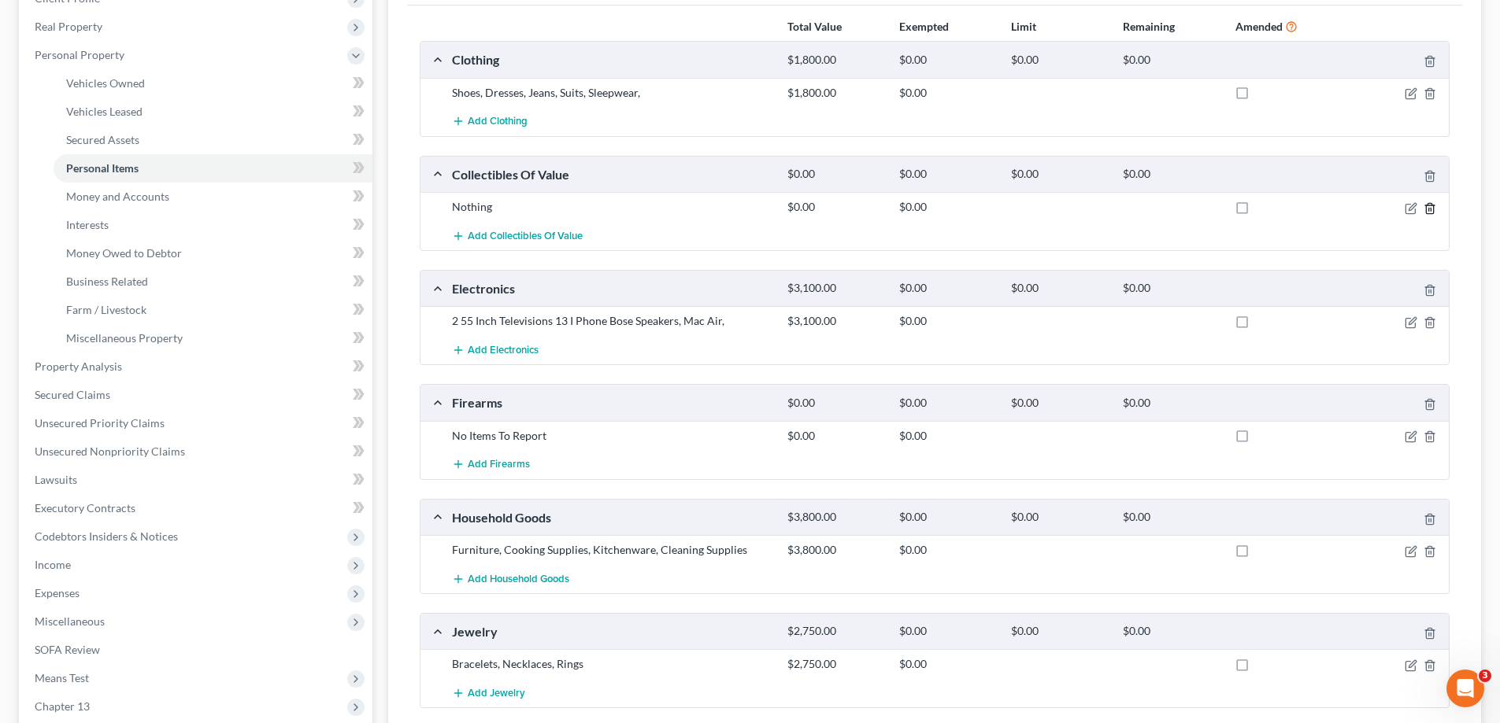
click at [1429, 210] on icon "button" at bounding box center [1429, 208] width 13 height 13
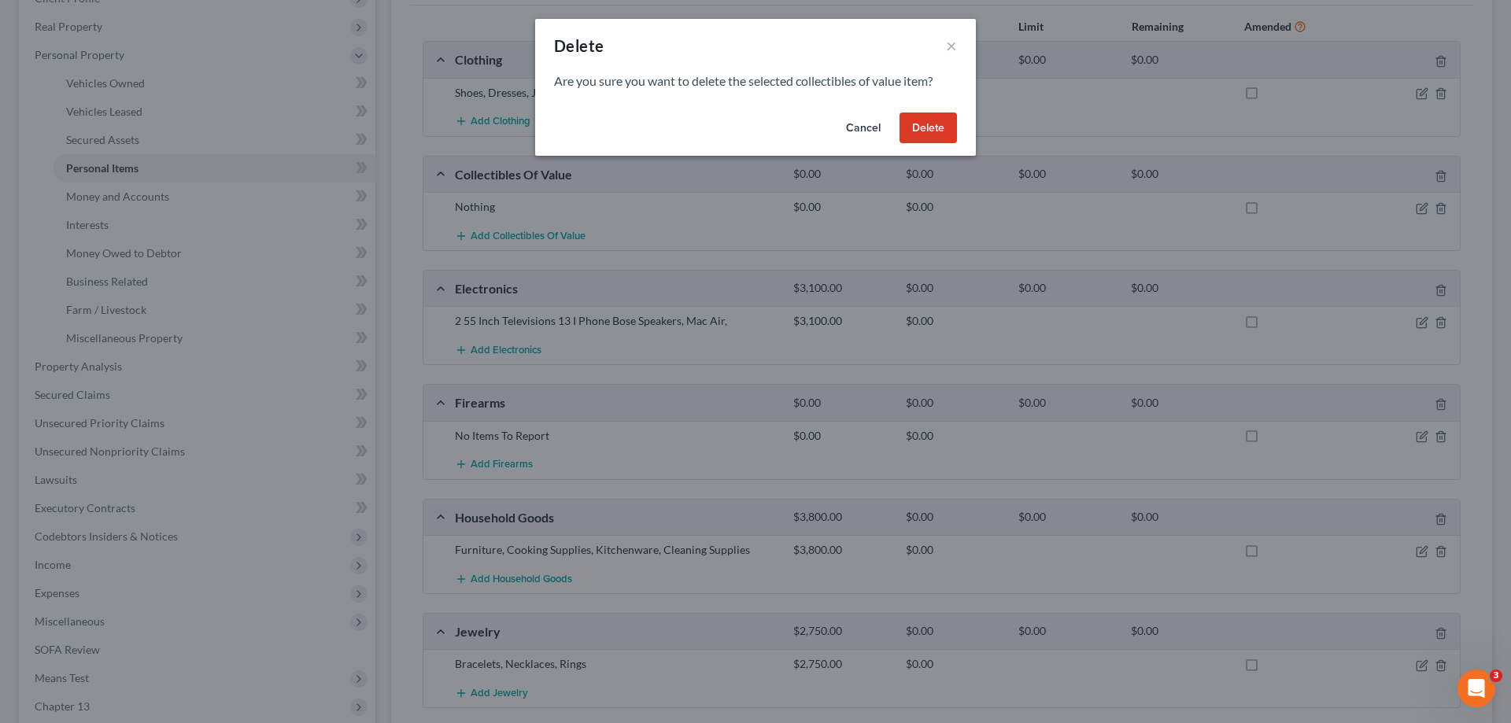
click at [919, 131] on button "Delete" at bounding box center [928, 128] width 57 height 31
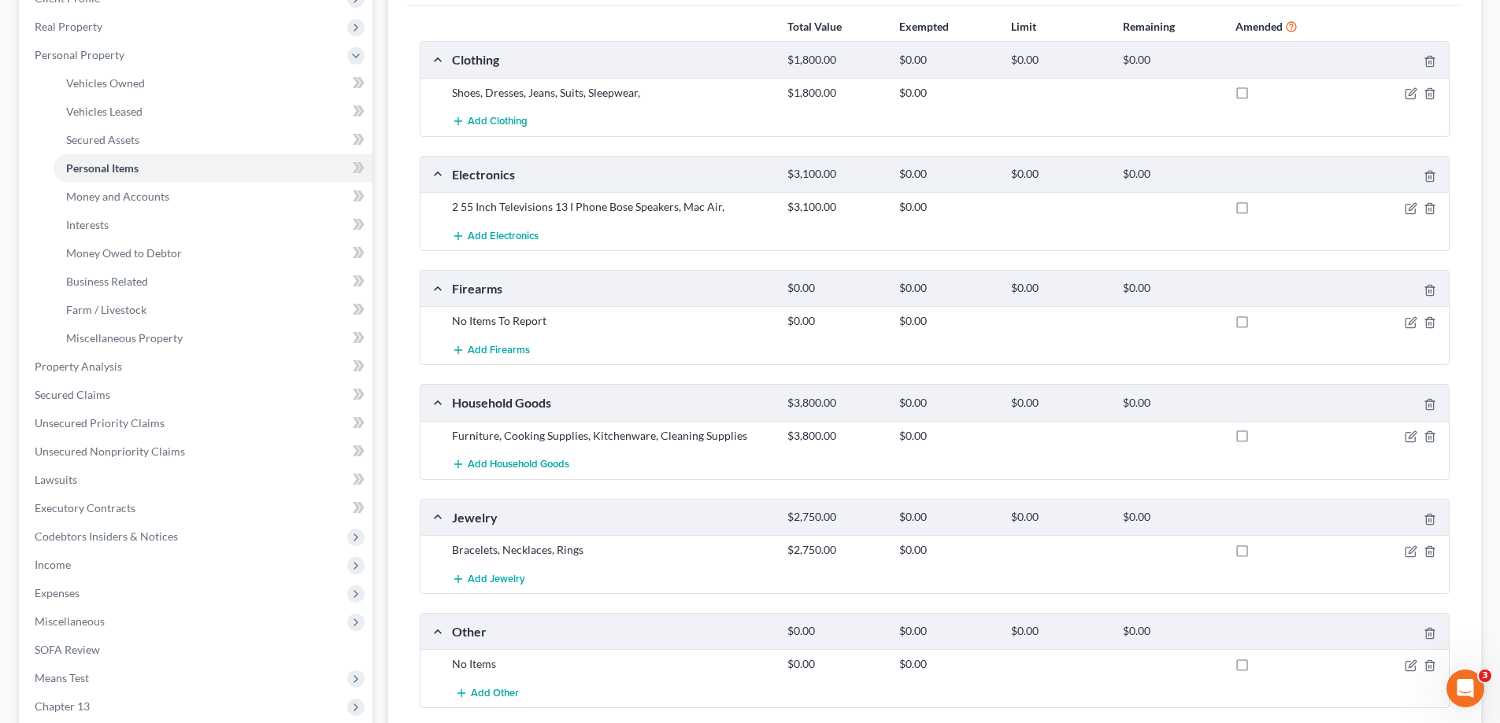
click at [612, 118] on div "Add Clothing" at bounding box center [947, 121] width 1006 height 29
click at [856, 85] on div "$1,800.00" at bounding box center [835, 93] width 112 height 16
click at [1429, 320] on icon "button" at bounding box center [1429, 322] width 13 height 13
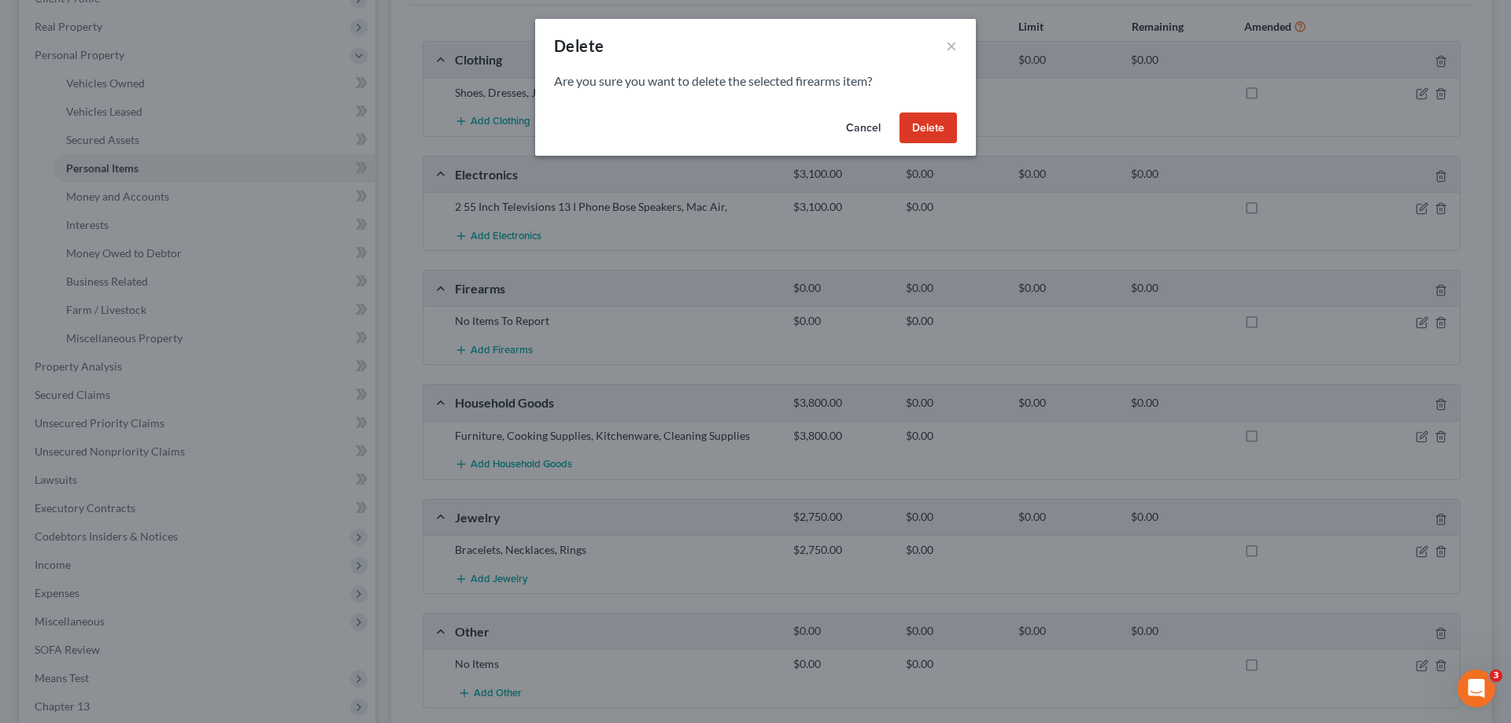
click at [917, 138] on button "Delete" at bounding box center [928, 128] width 57 height 31
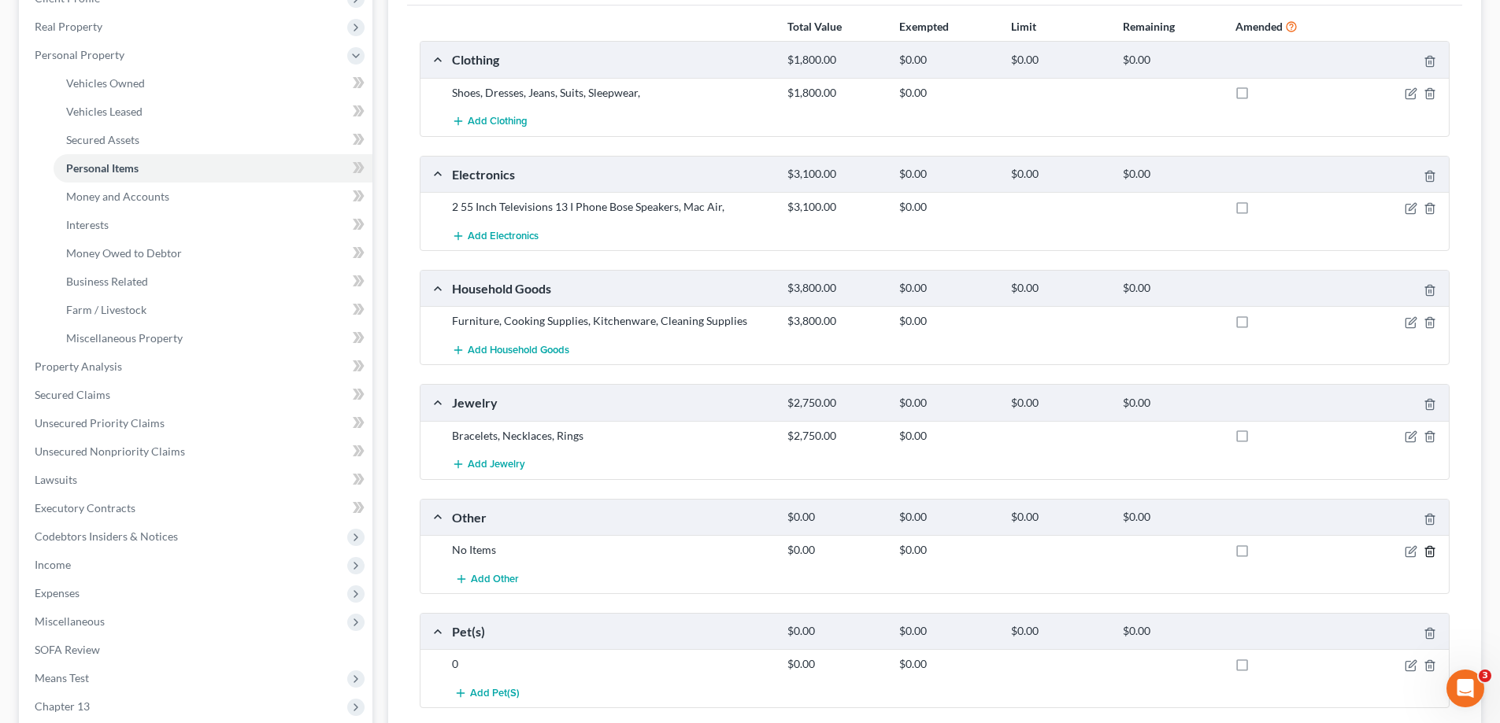
click at [1426, 555] on icon "button" at bounding box center [1429, 551] width 13 height 13
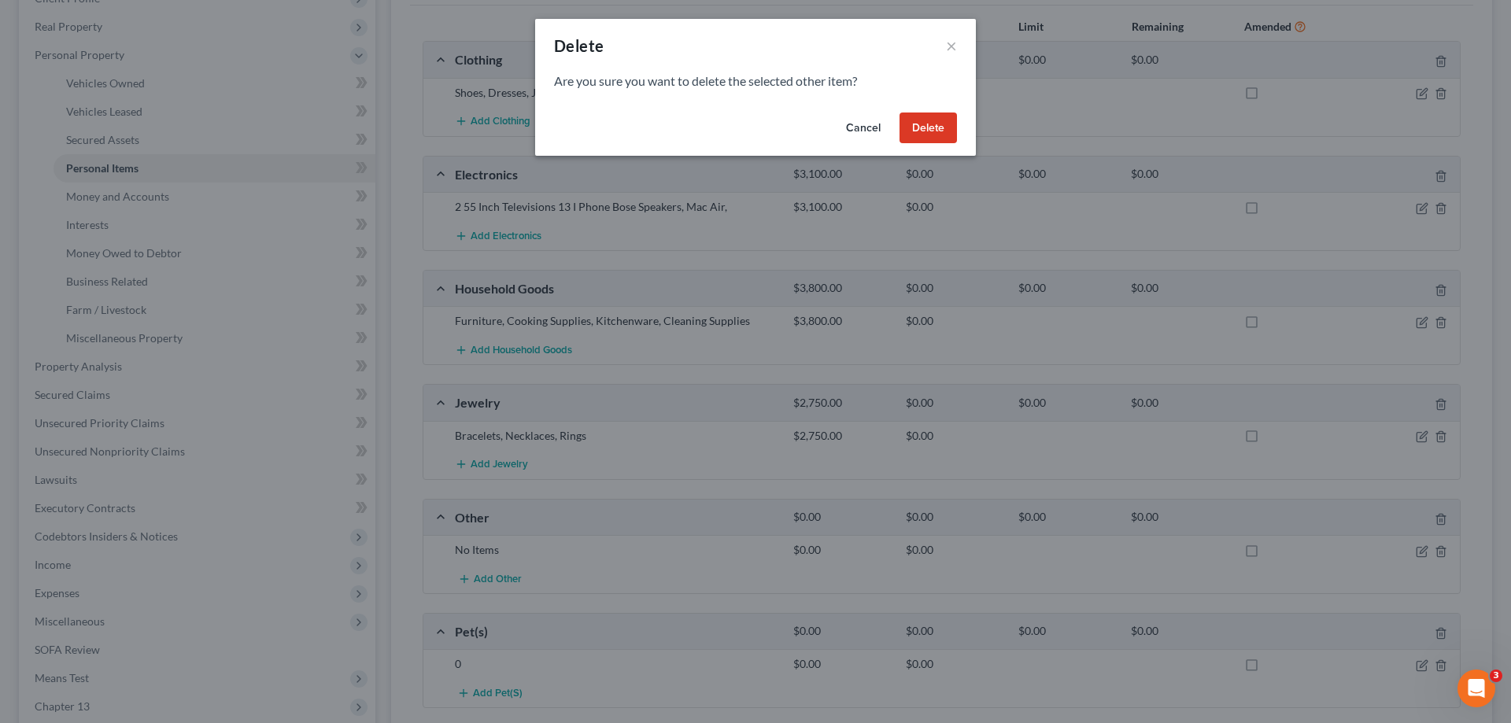
click at [914, 114] on button "Delete" at bounding box center [928, 128] width 57 height 31
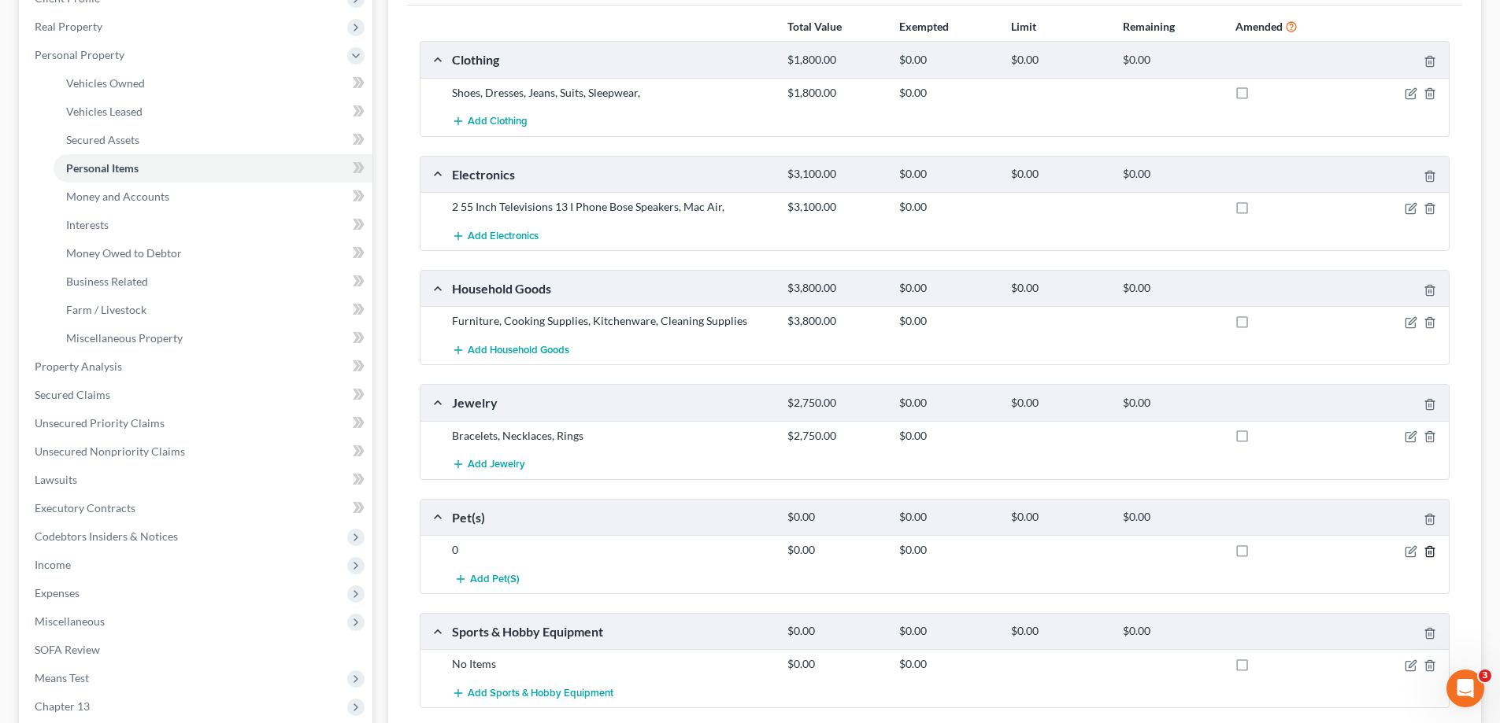
click at [1432, 548] on icon "button" at bounding box center [1429, 551] width 7 height 10
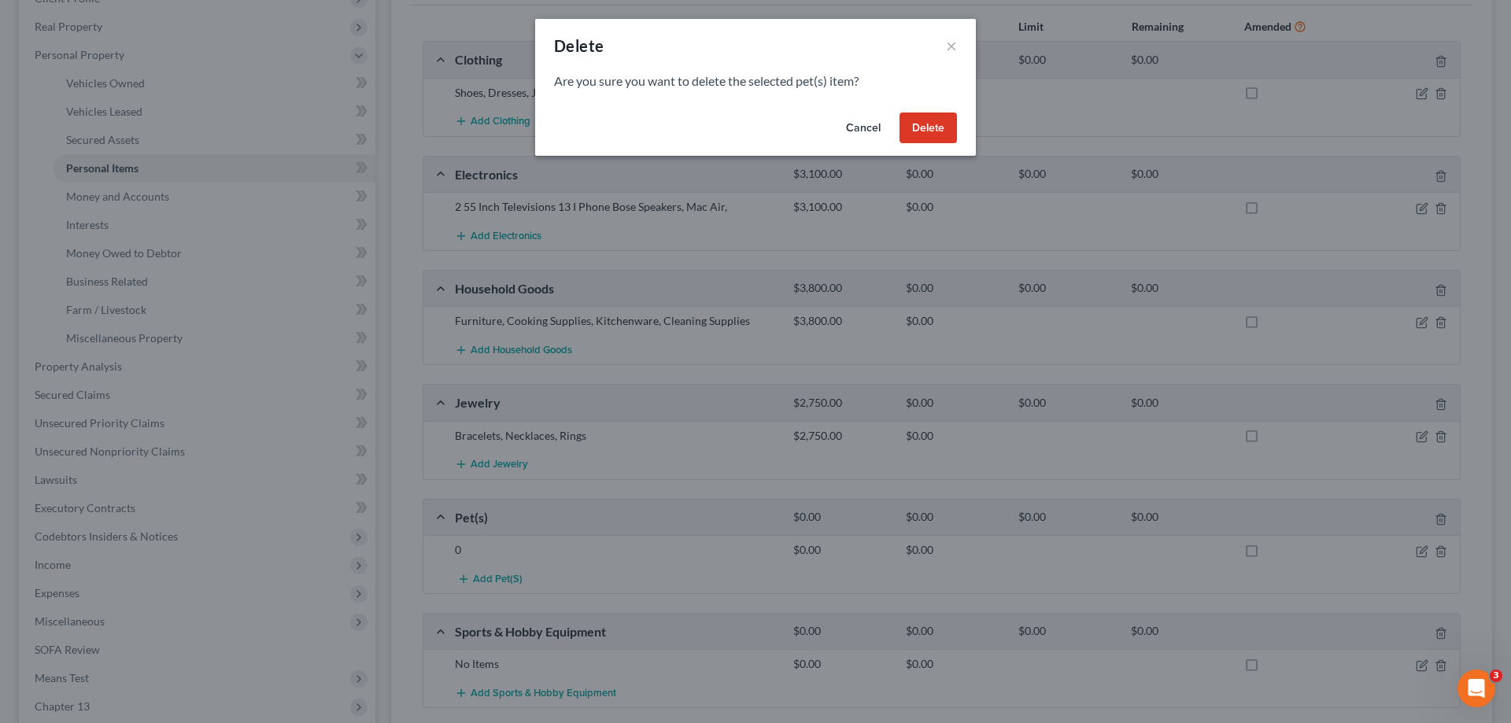
click at [923, 128] on button "Delete" at bounding box center [928, 128] width 57 height 31
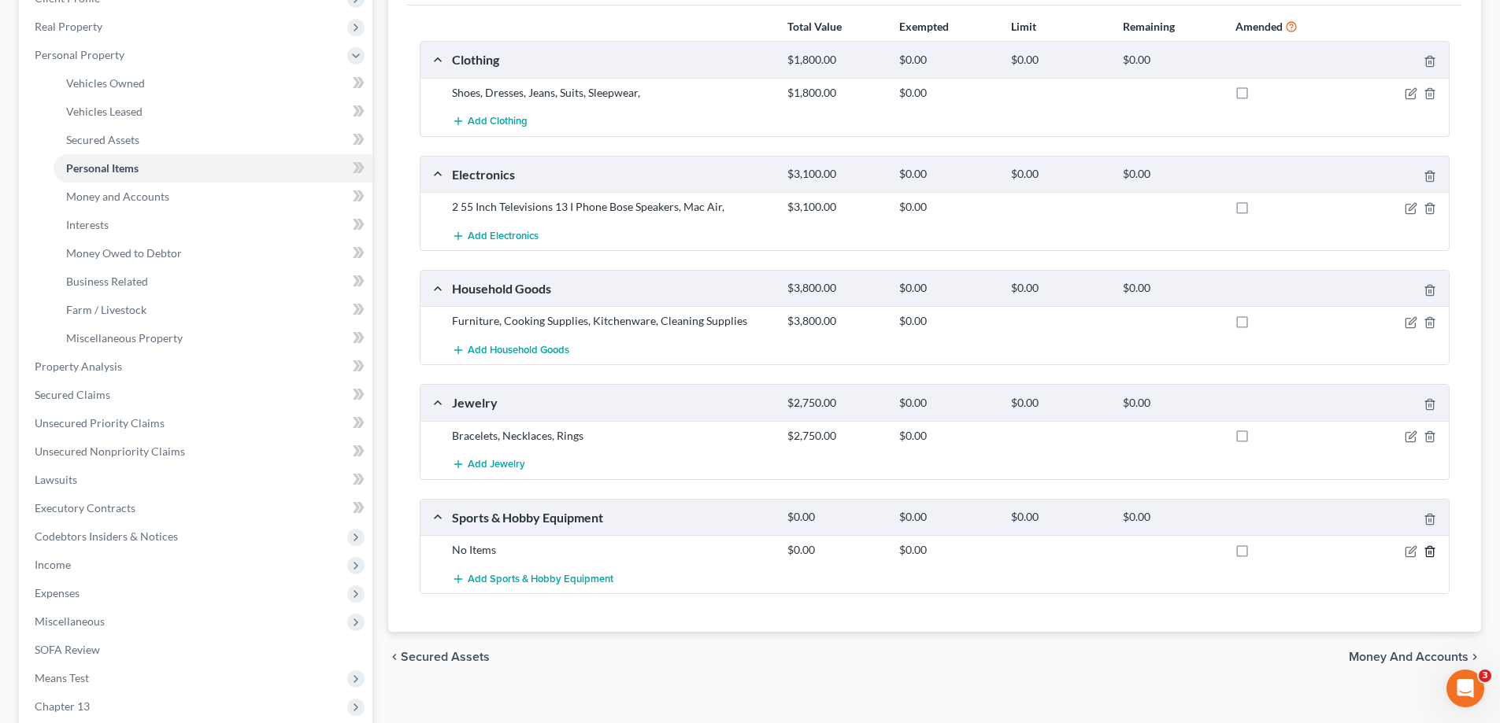
click at [1434, 551] on icon "button" at bounding box center [1429, 551] width 13 height 13
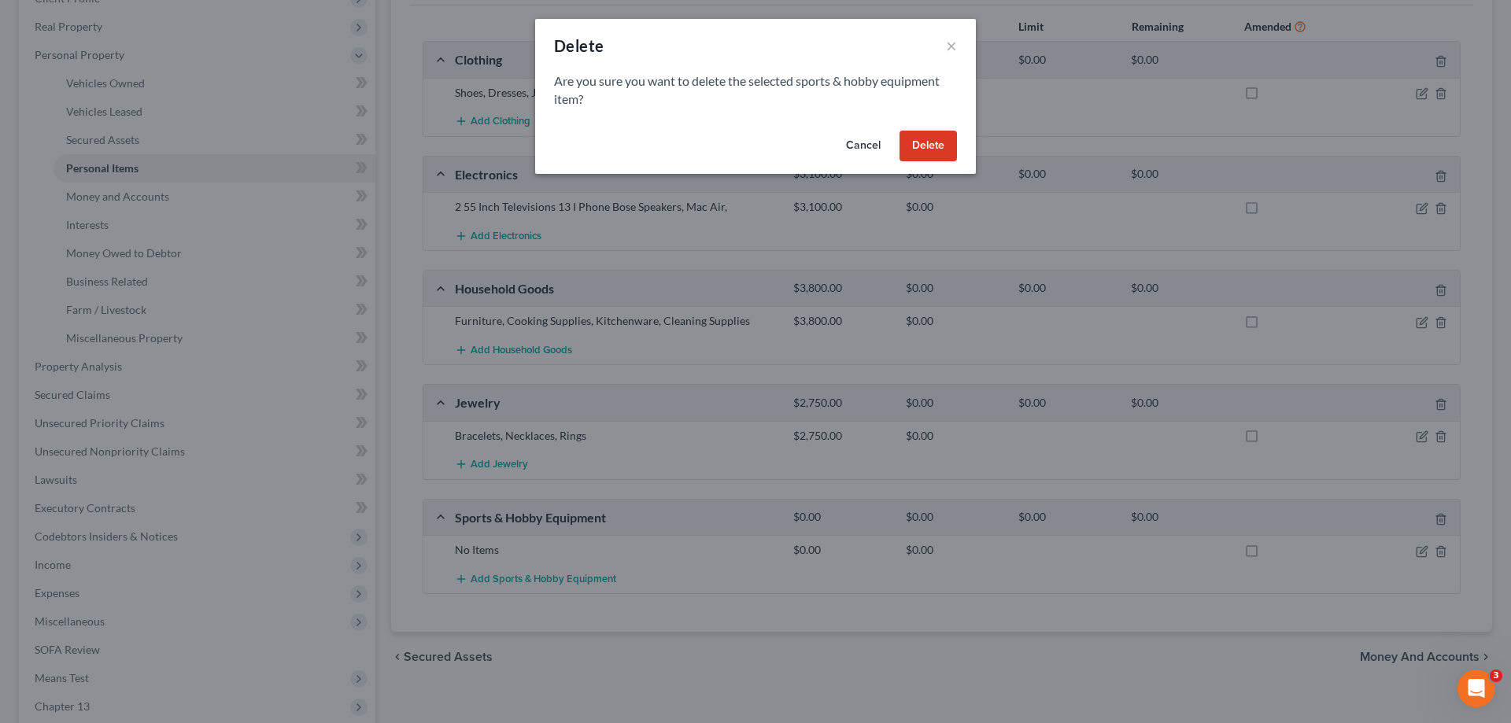
click at [905, 144] on button "Delete" at bounding box center [928, 146] width 57 height 31
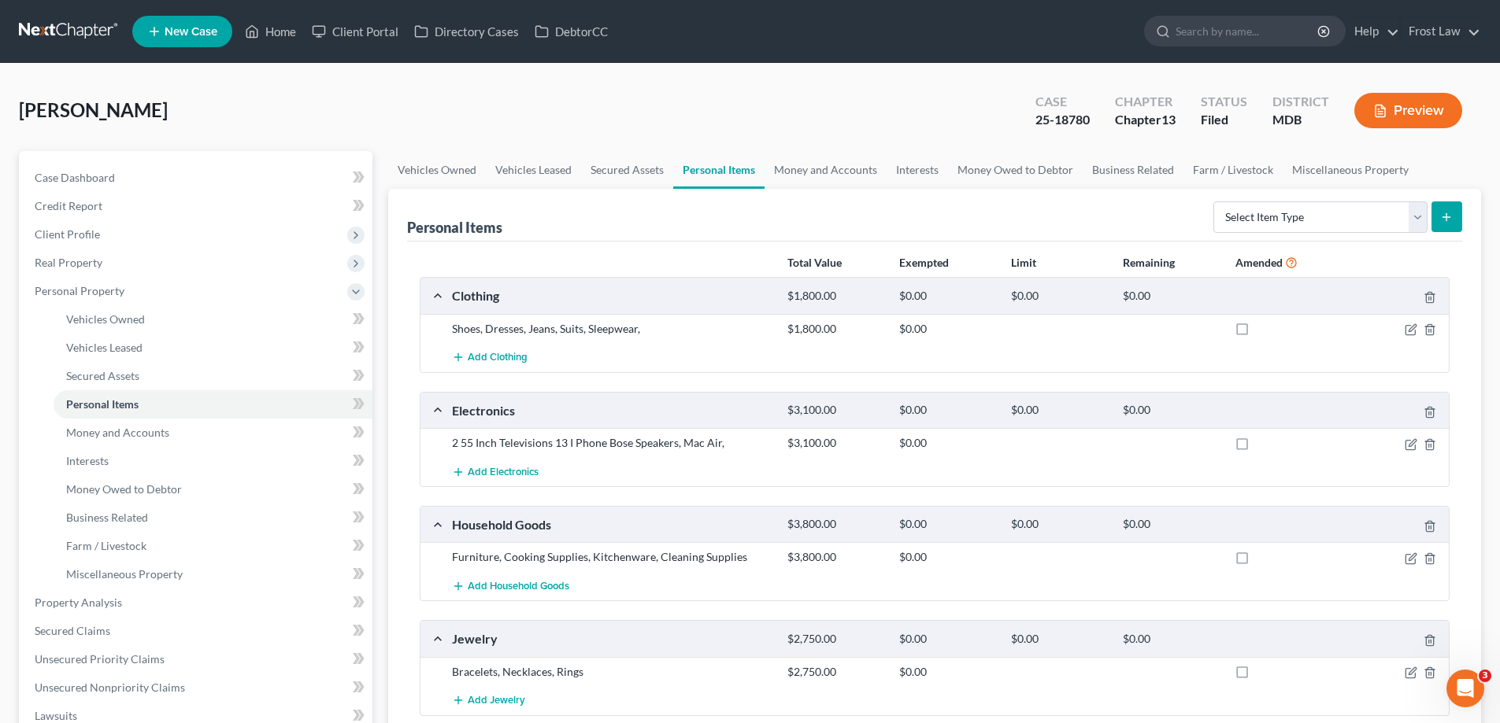
scroll to position [394, 0]
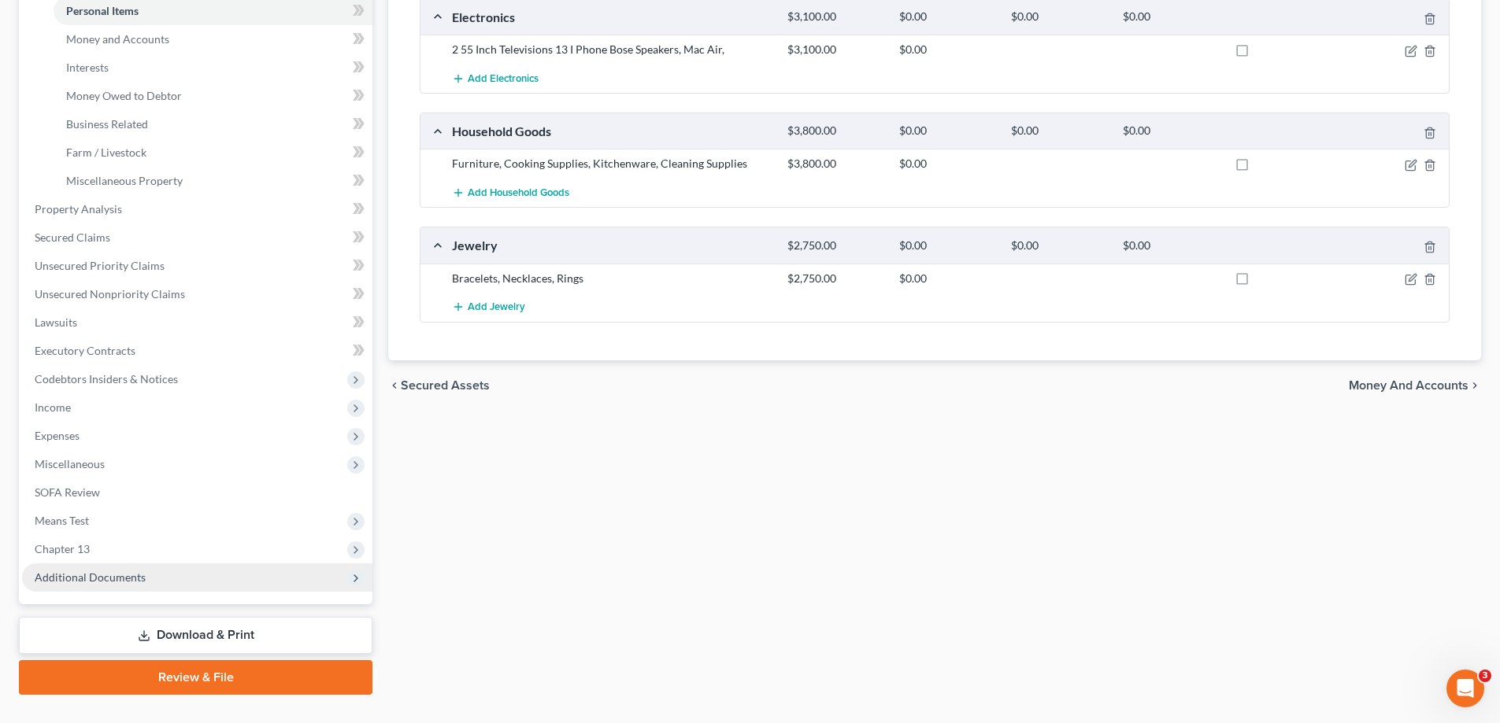
click at [96, 576] on span "Additional Documents" at bounding box center [90, 577] width 111 height 13
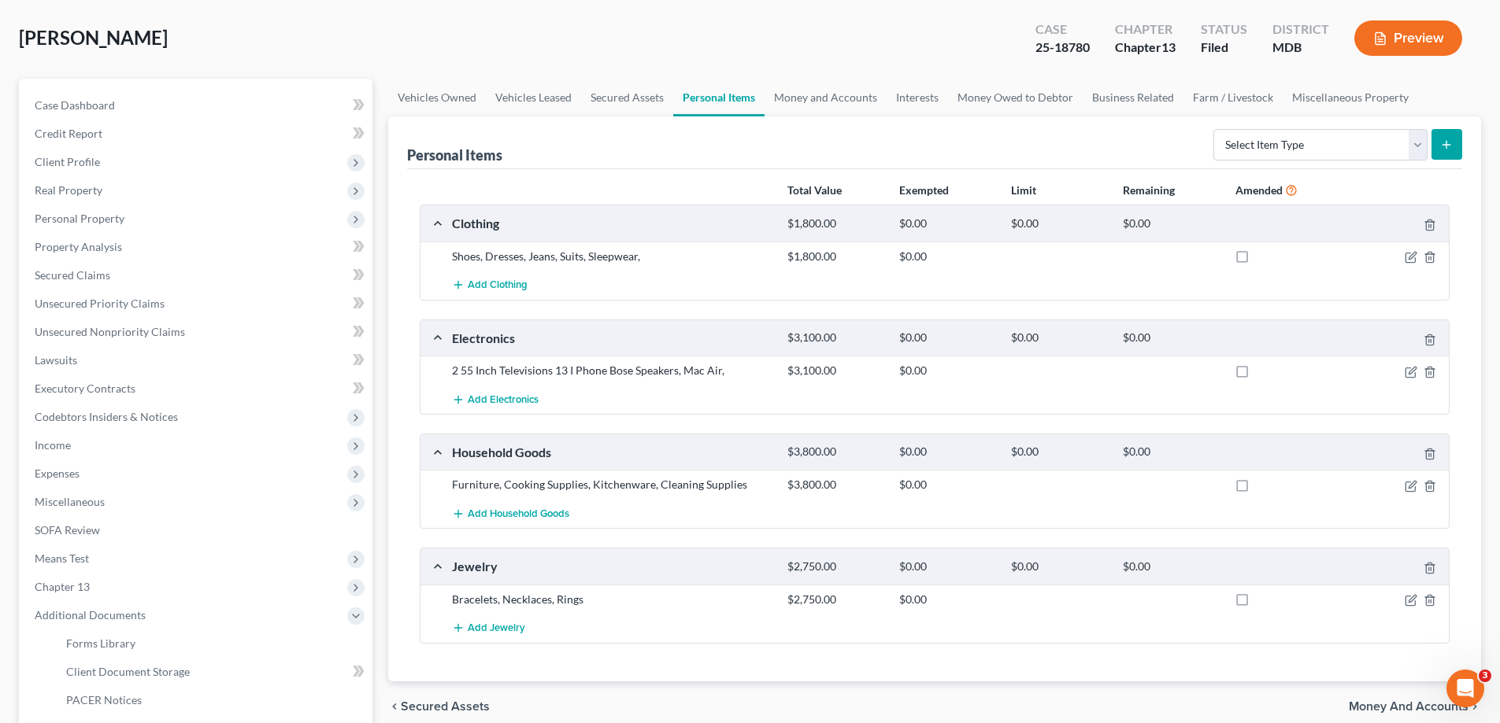
scroll to position [0, 0]
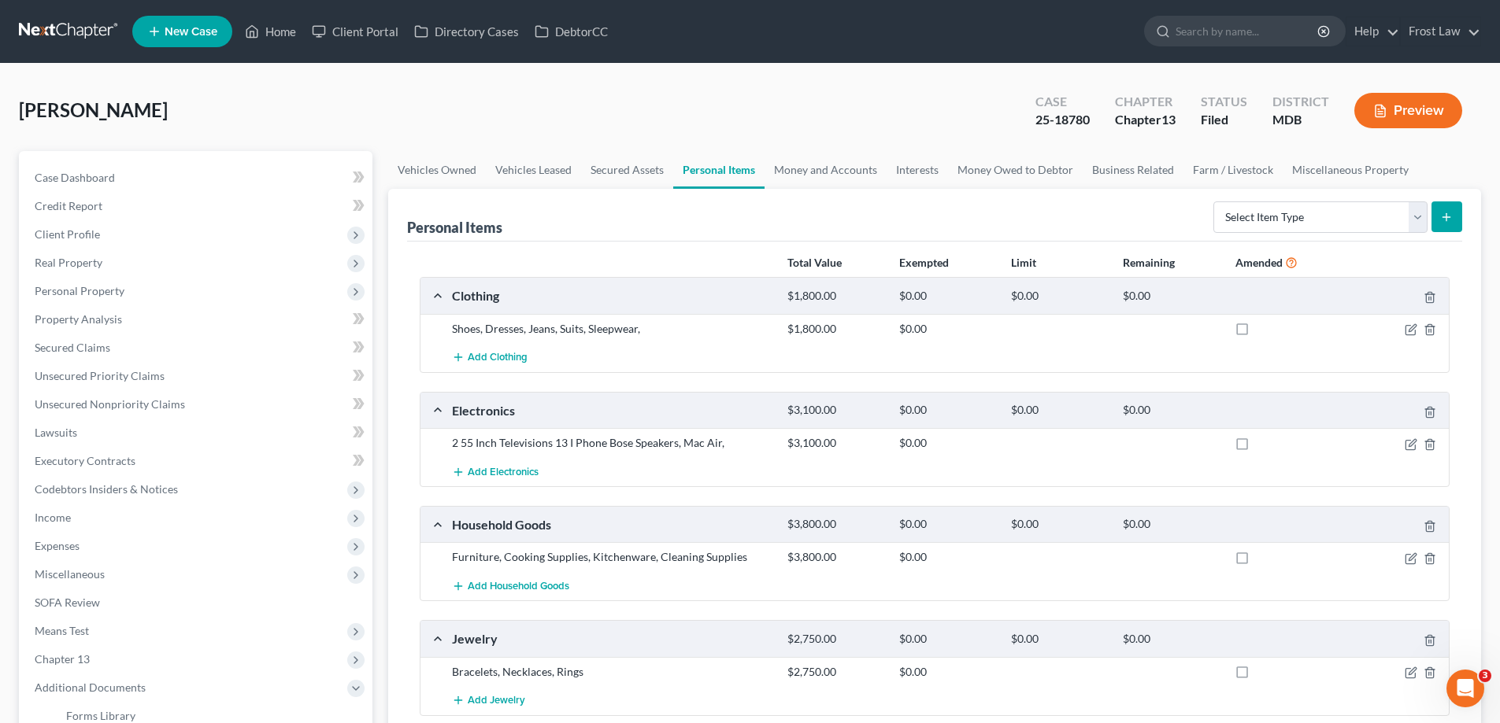
click at [850, 149] on div "[PERSON_NAME] Upgraded Case 25-18780 Chapter Chapter 13 Status Filed District M…" at bounding box center [750, 117] width 1462 height 68
click at [845, 164] on link "Money and Accounts" at bounding box center [825, 170] width 122 height 38
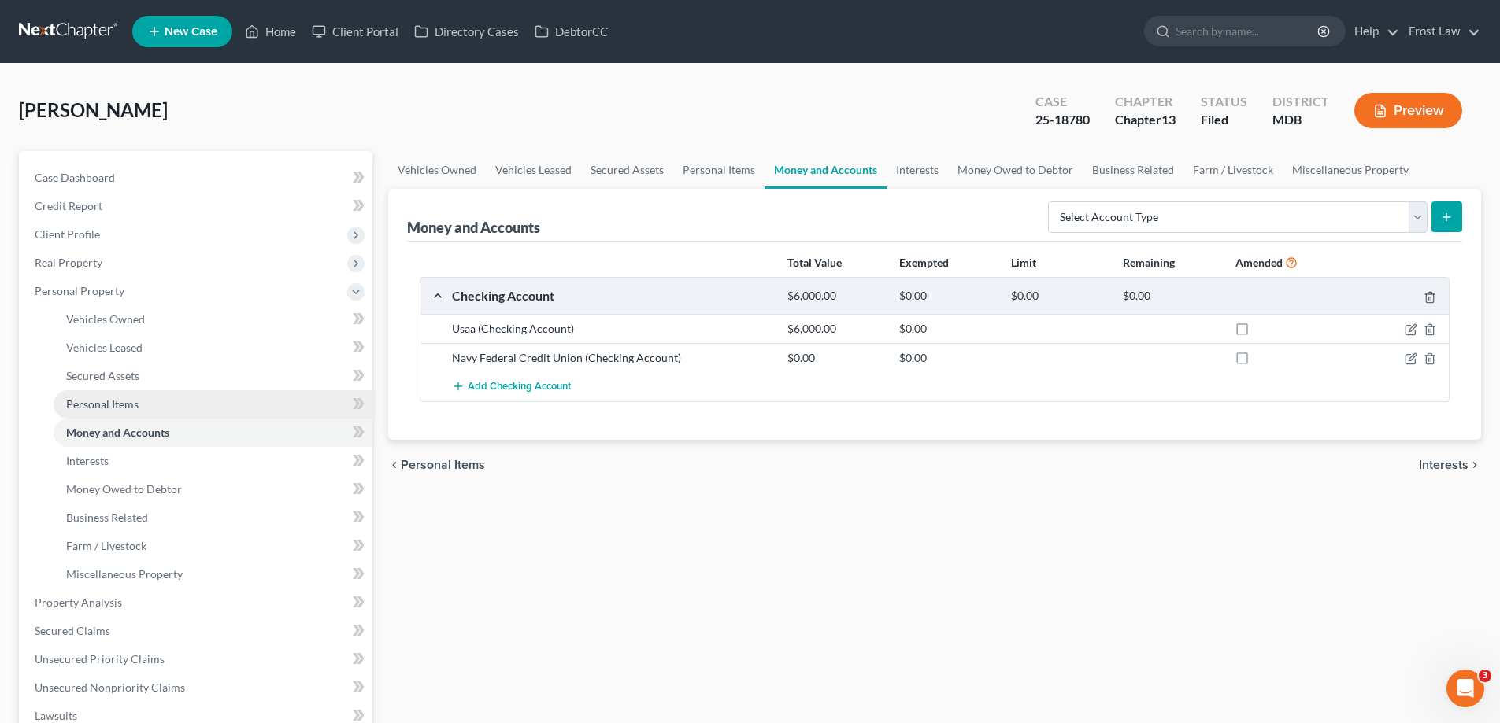
click at [158, 408] on link "Personal Items" at bounding box center [213, 404] width 319 height 28
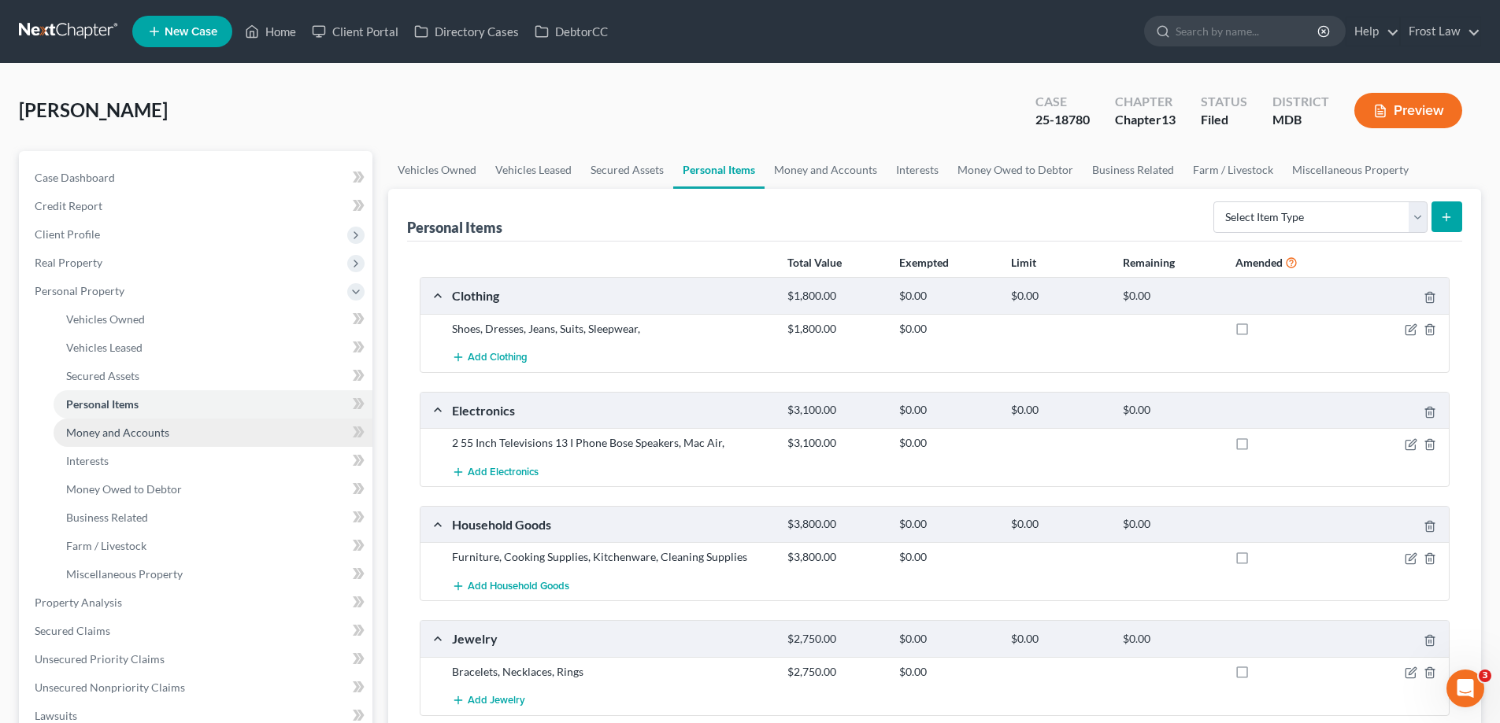
click at [145, 427] on span "Money and Accounts" at bounding box center [117, 432] width 103 height 13
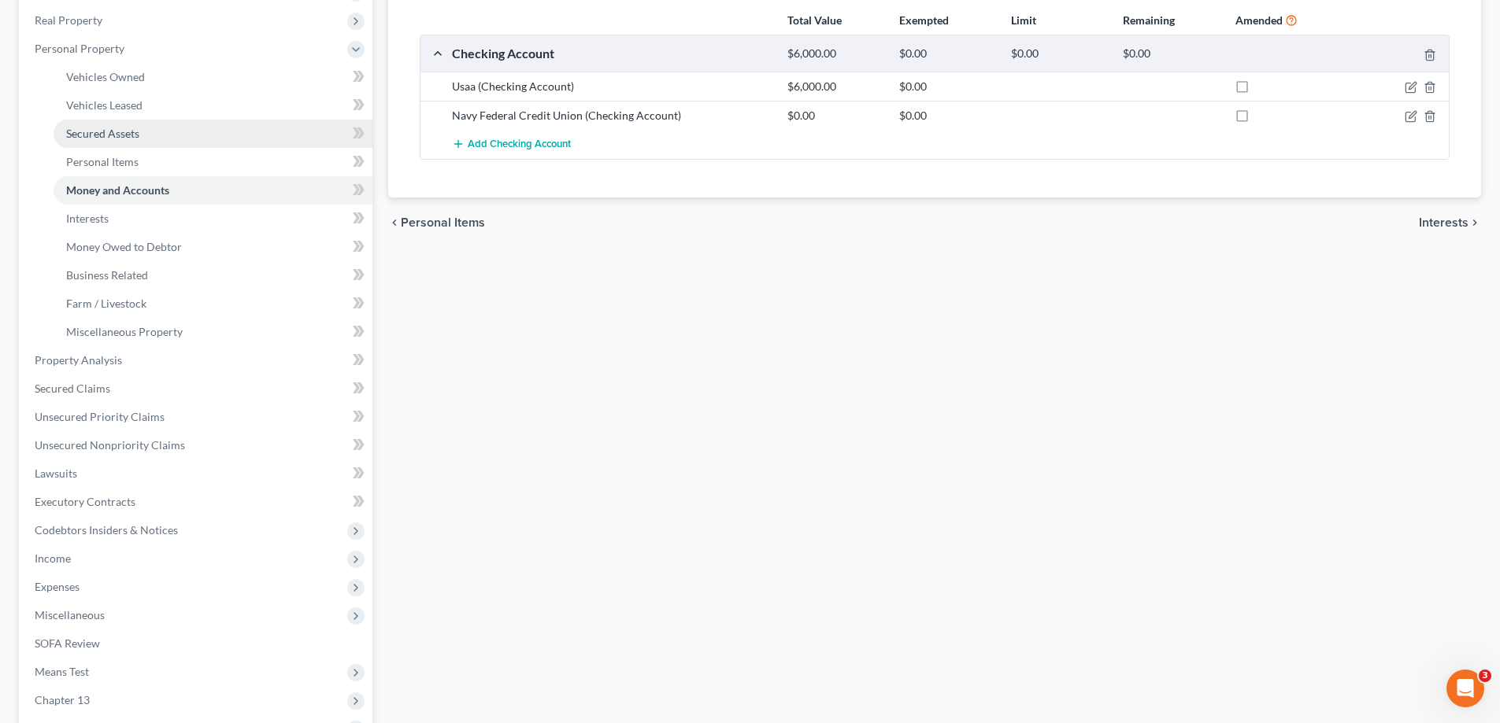
scroll to position [157, 0]
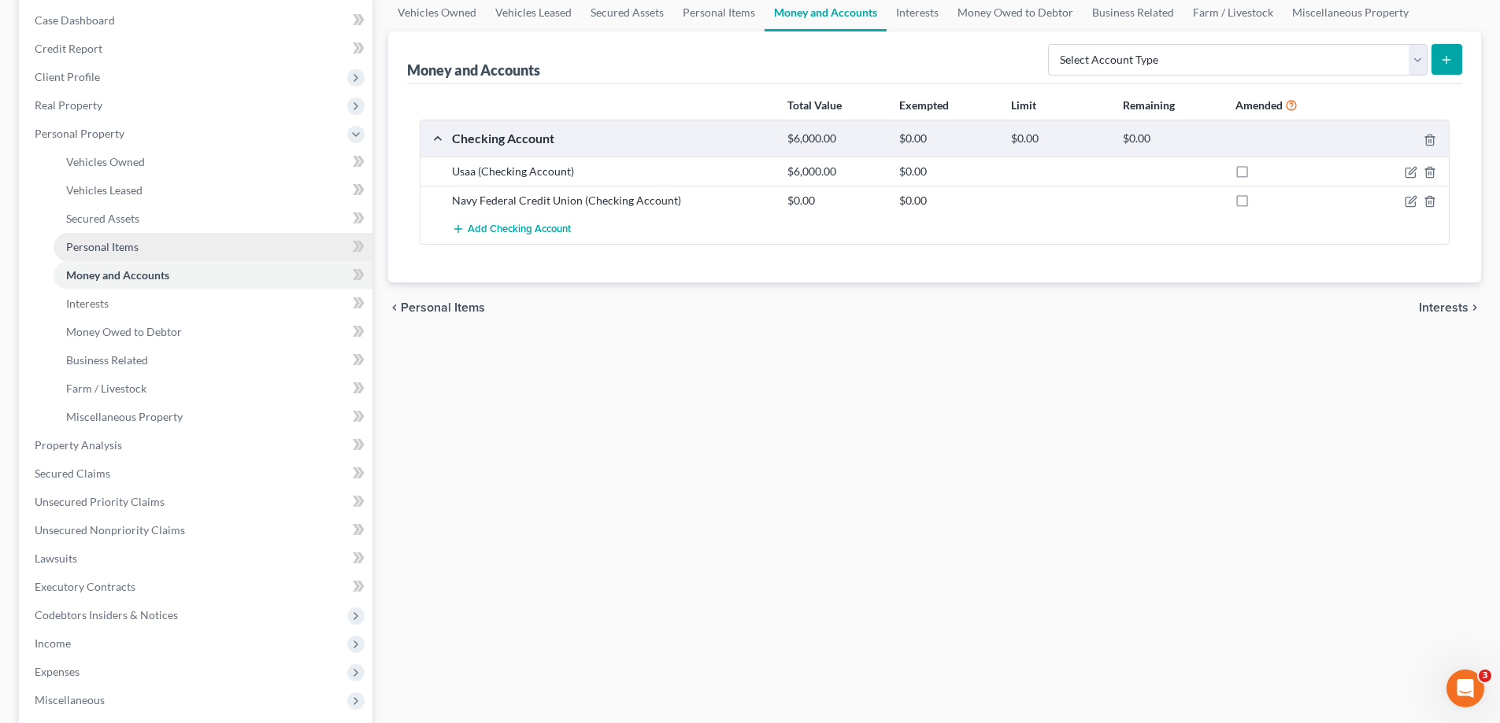
click at [153, 246] on link "Personal Items" at bounding box center [213, 247] width 319 height 28
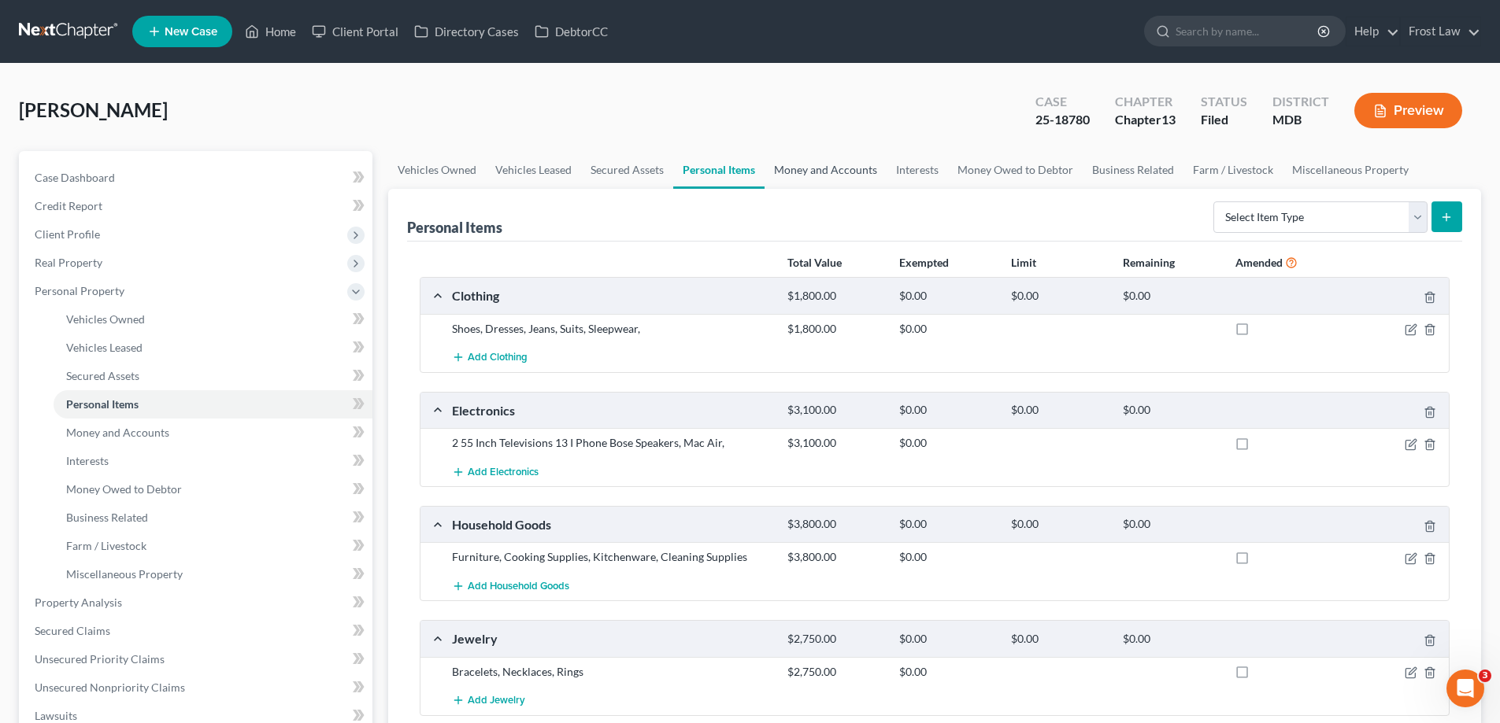
click at [786, 172] on link "Money and Accounts" at bounding box center [825, 170] width 122 height 38
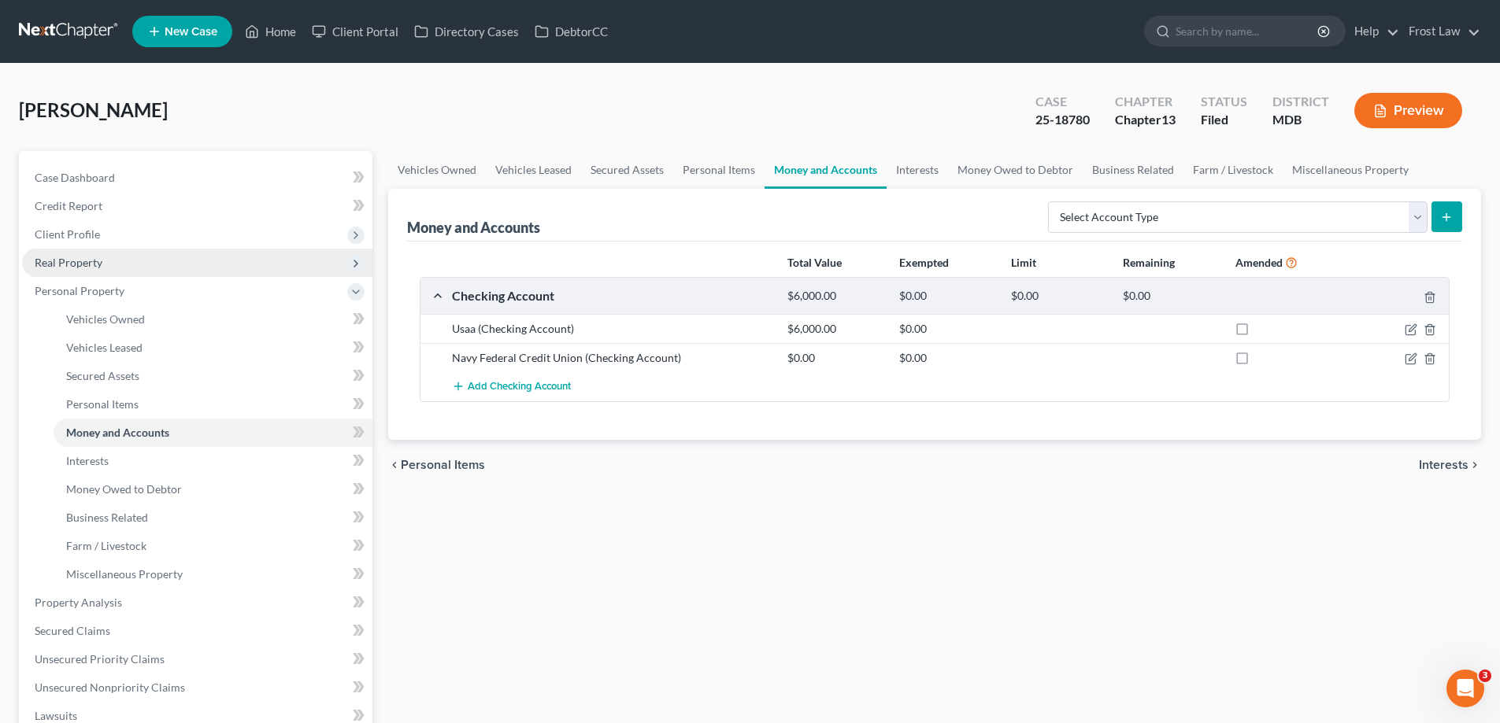
click at [72, 267] on span "Real Property" at bounding box center [69, 262] width 68 height 13
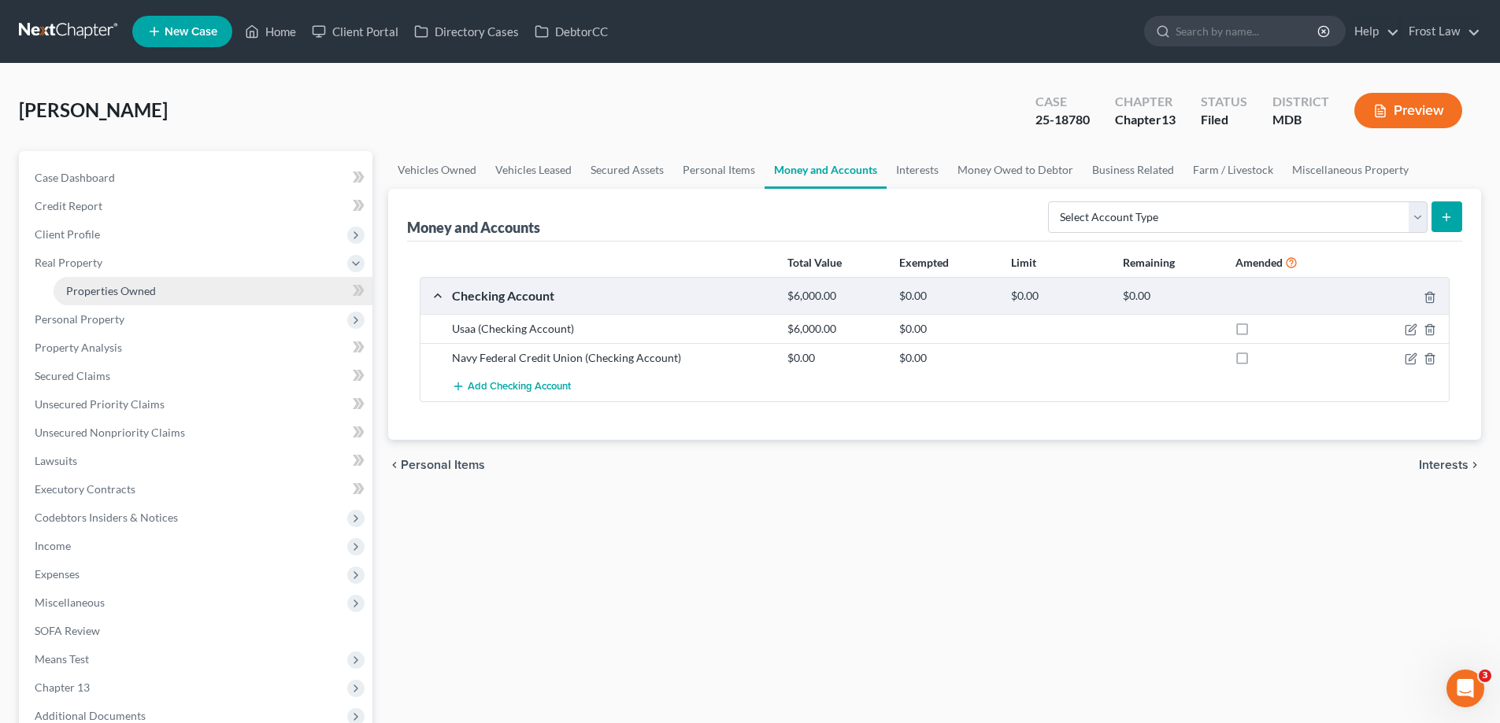
click at [120, 293] on span "Properties Owned" at bounding box center [111, 290] width 90 height 13
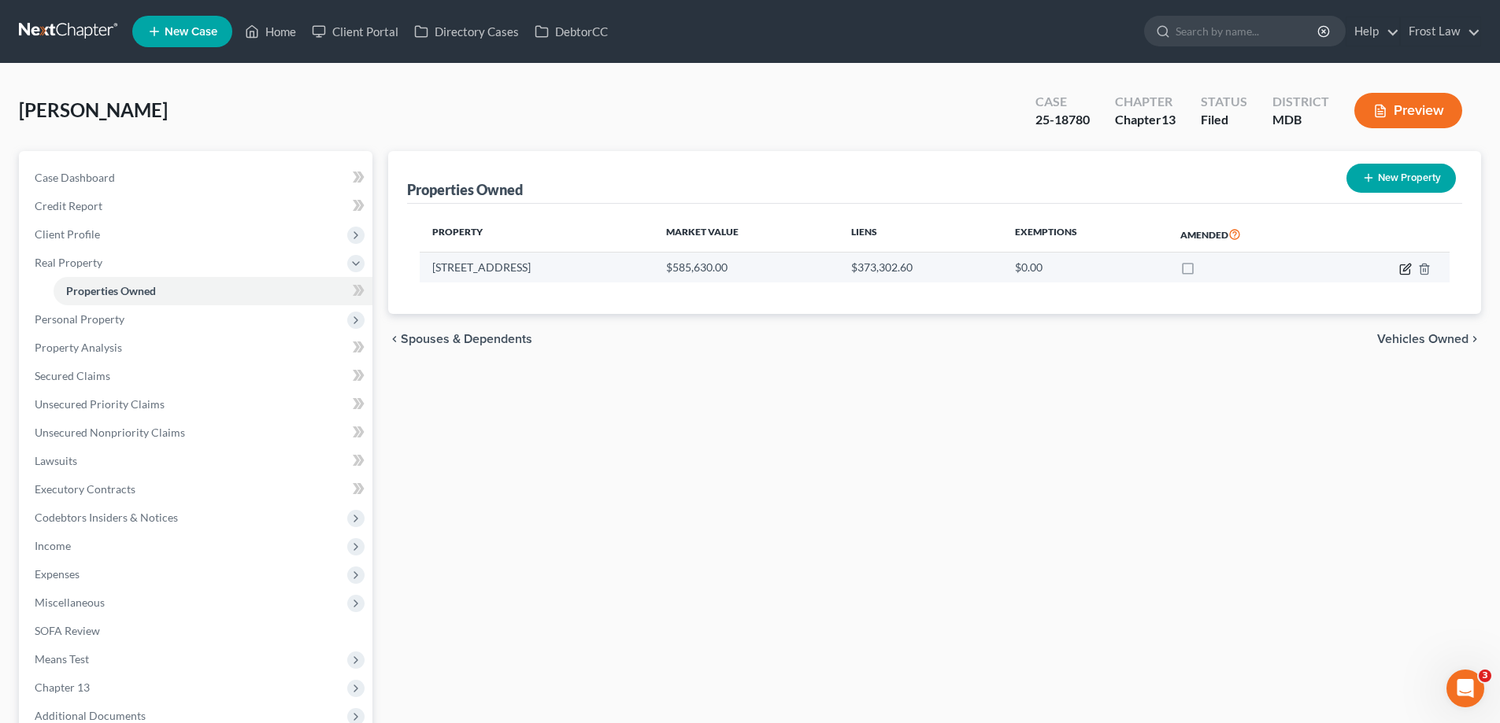
click at [1404, 272] on icon "button" at bounding box center [1405, 269] width 13 height 13
select select "21"
select select "16"
select select "0"
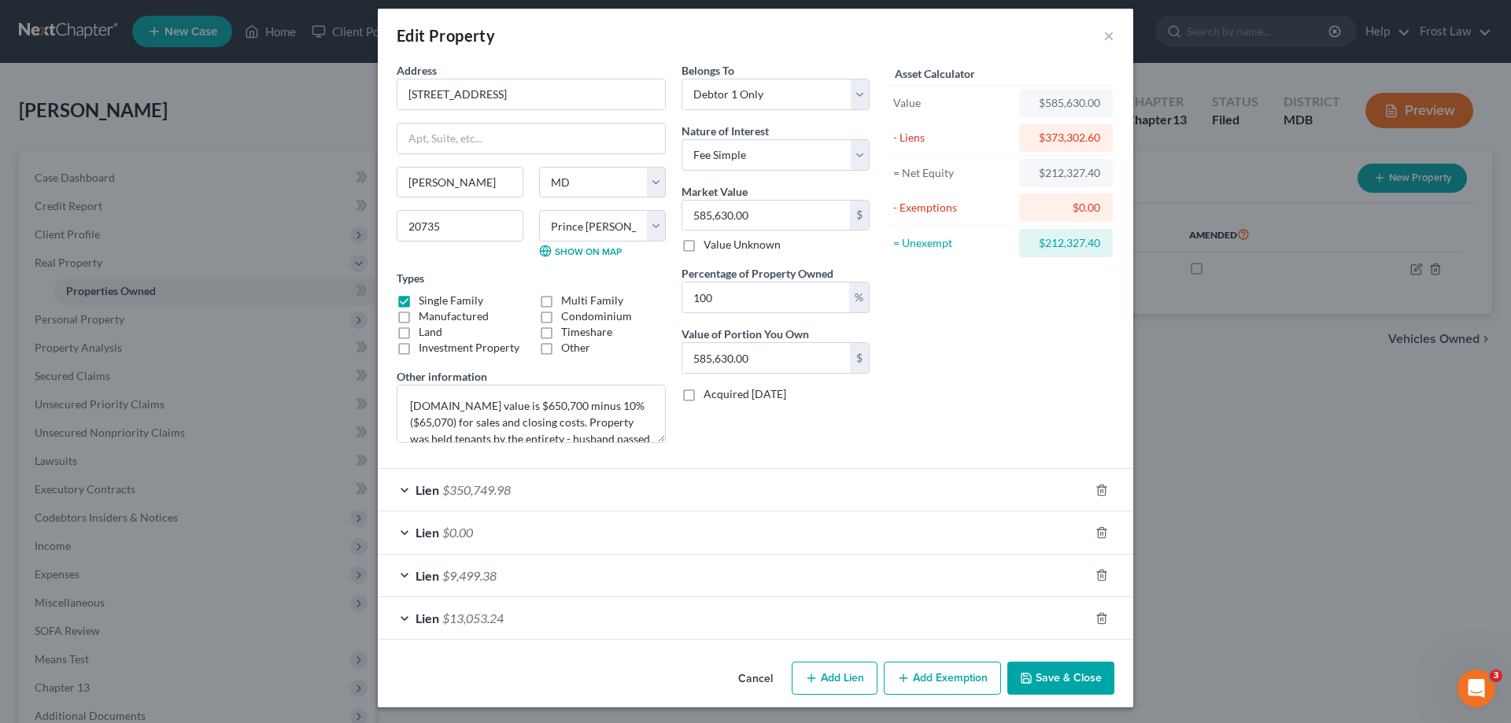
scroll to position [13, 0]
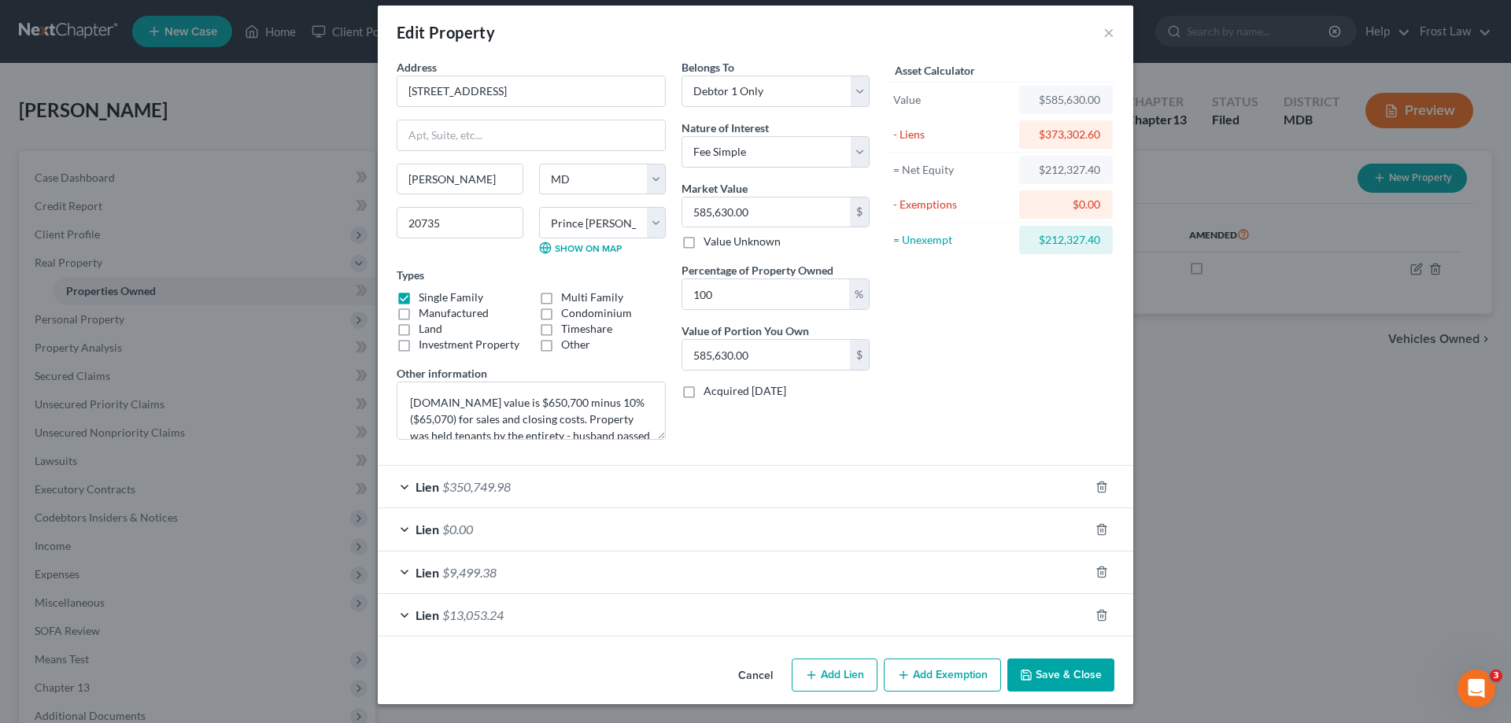
click at [442, 487] on span "$350,749.98" at bounding box center [476, 486] width 68 height 15
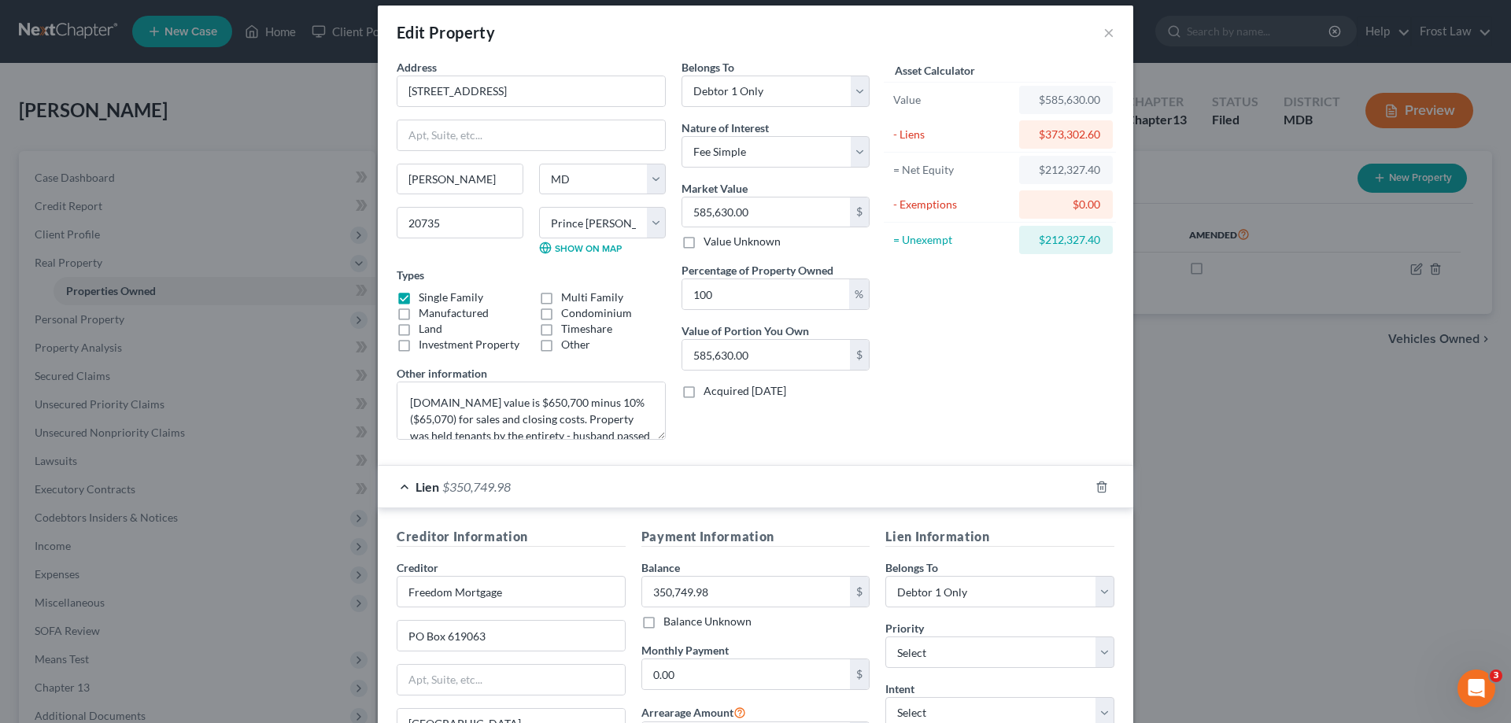
scroll to position [361, 0]
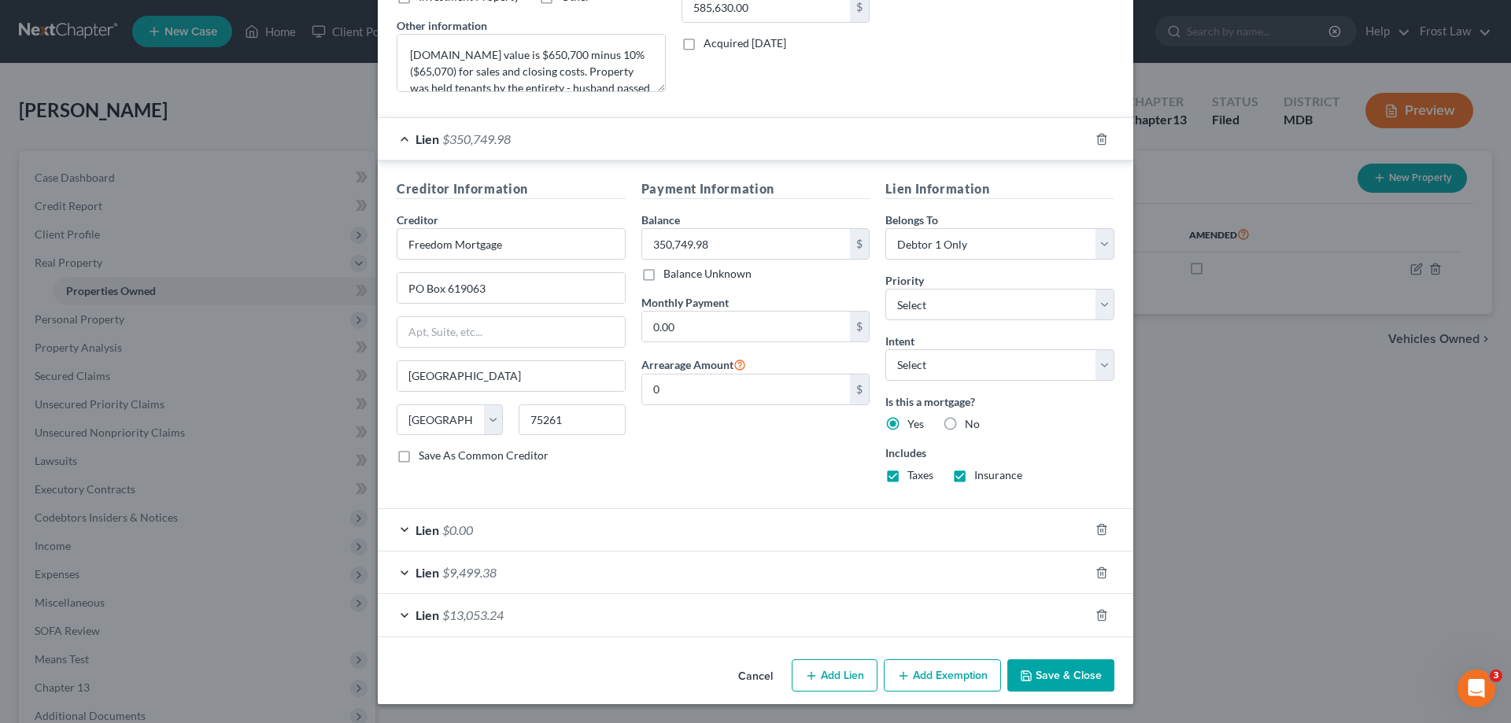
drag, startPoint x: 474, startPoint y: 569, endPoint x: 497, endPoint y: 558, distance: 26.1
click at [475, 569] on span "$9,499.38" at bounding box center [469, 572] width 54 height 15
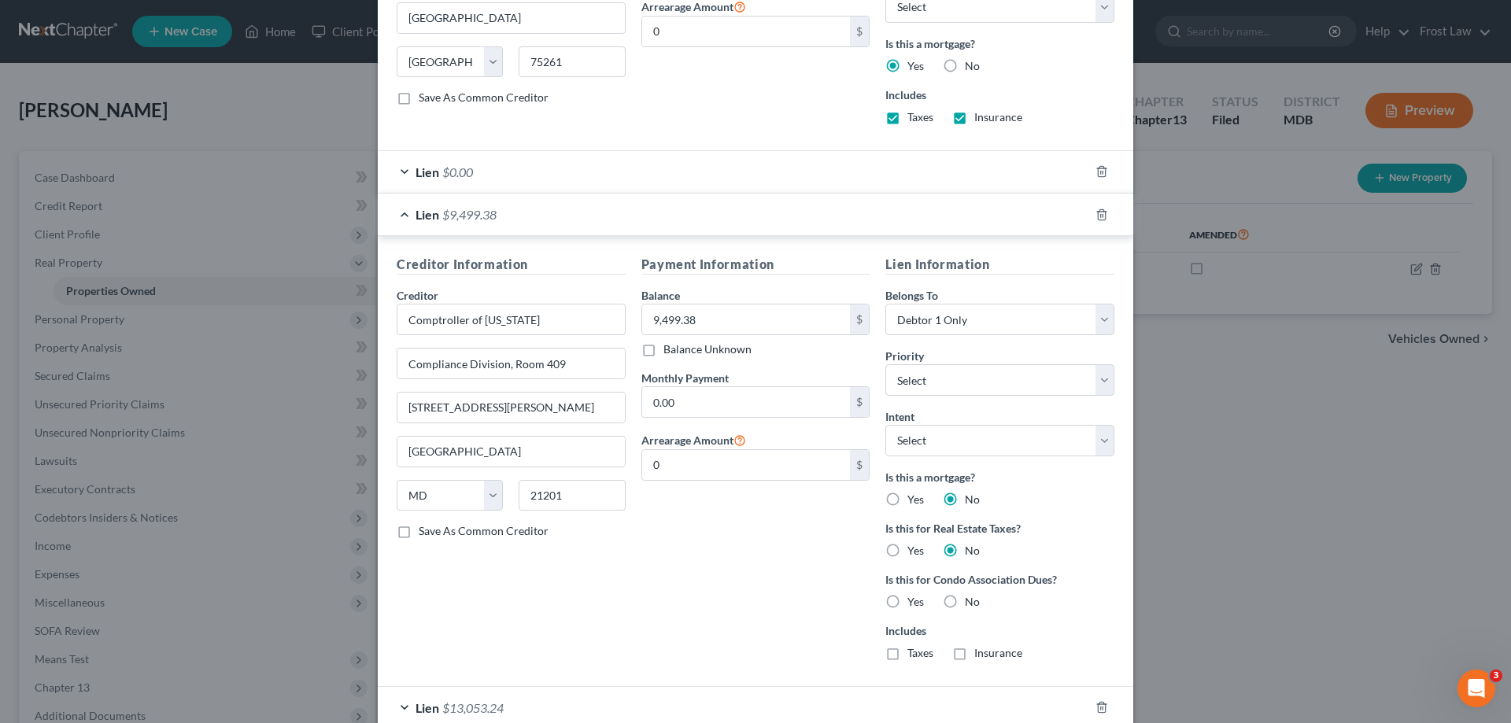
scroll to position [812, 0]
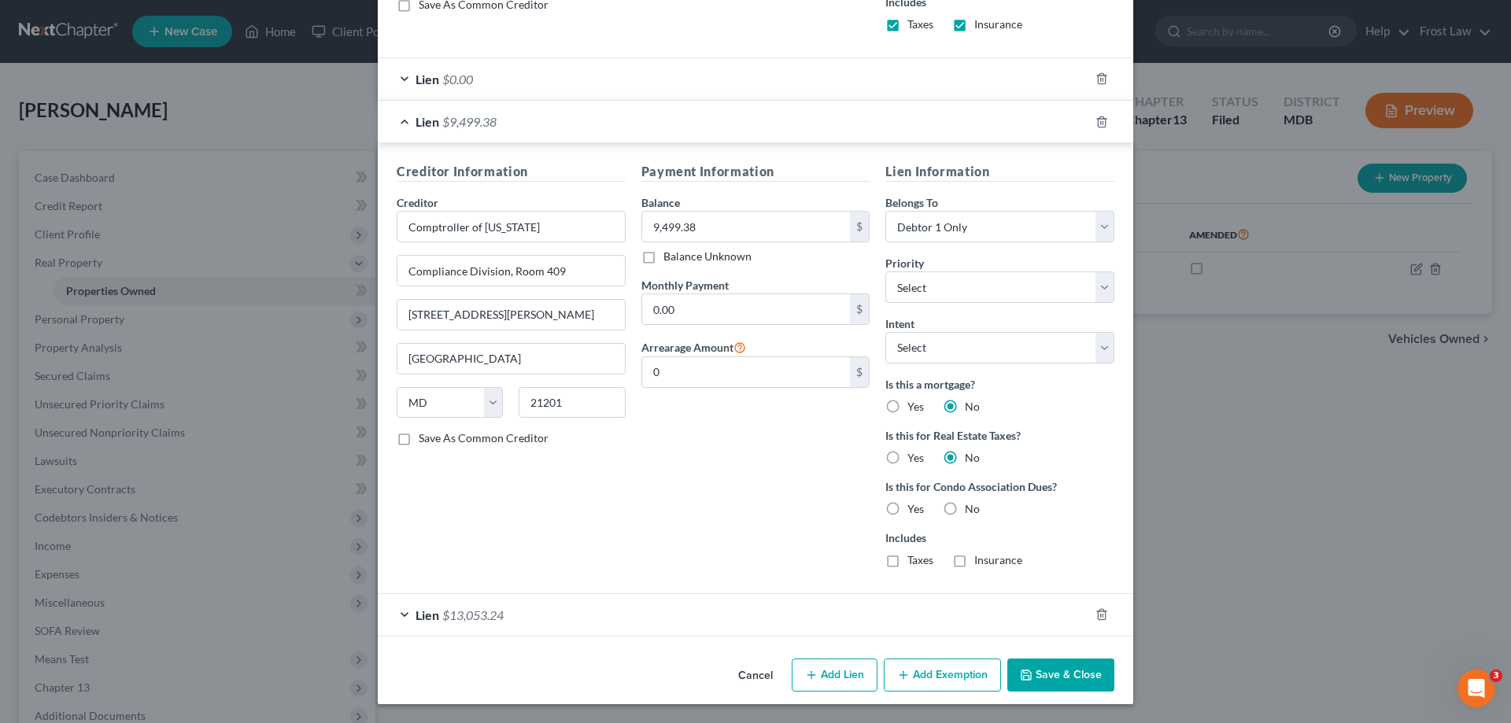
click at [497, 612] on span "$13,053.24" at bounding box center [472, 615] width 61 height 15
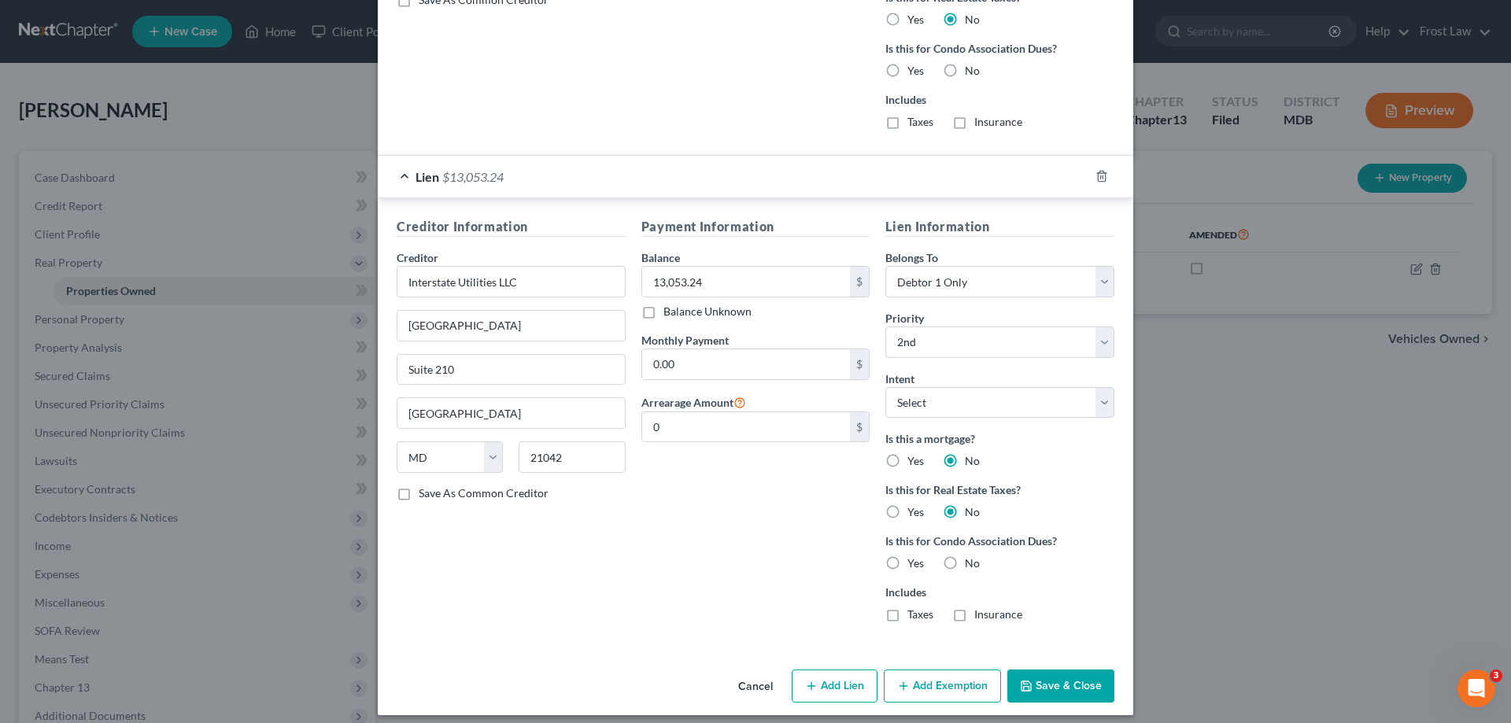
scroll to position [1262, 0]
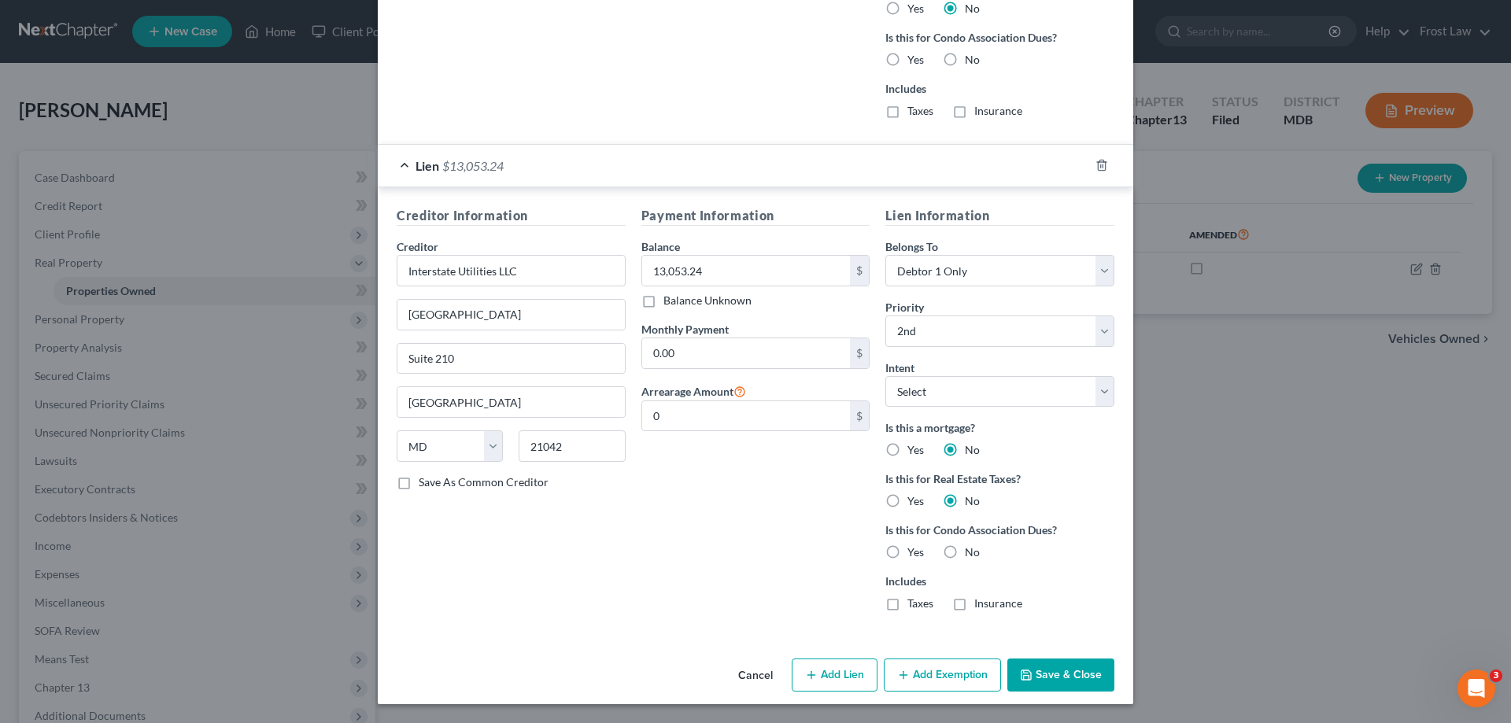
click at [965, 555] on label "No" at bounding box center [972, 553] width 15 height 16
click at [971, 555] on input "No" at bounding box center [976, 550] width 10 height 10
radio input "true"
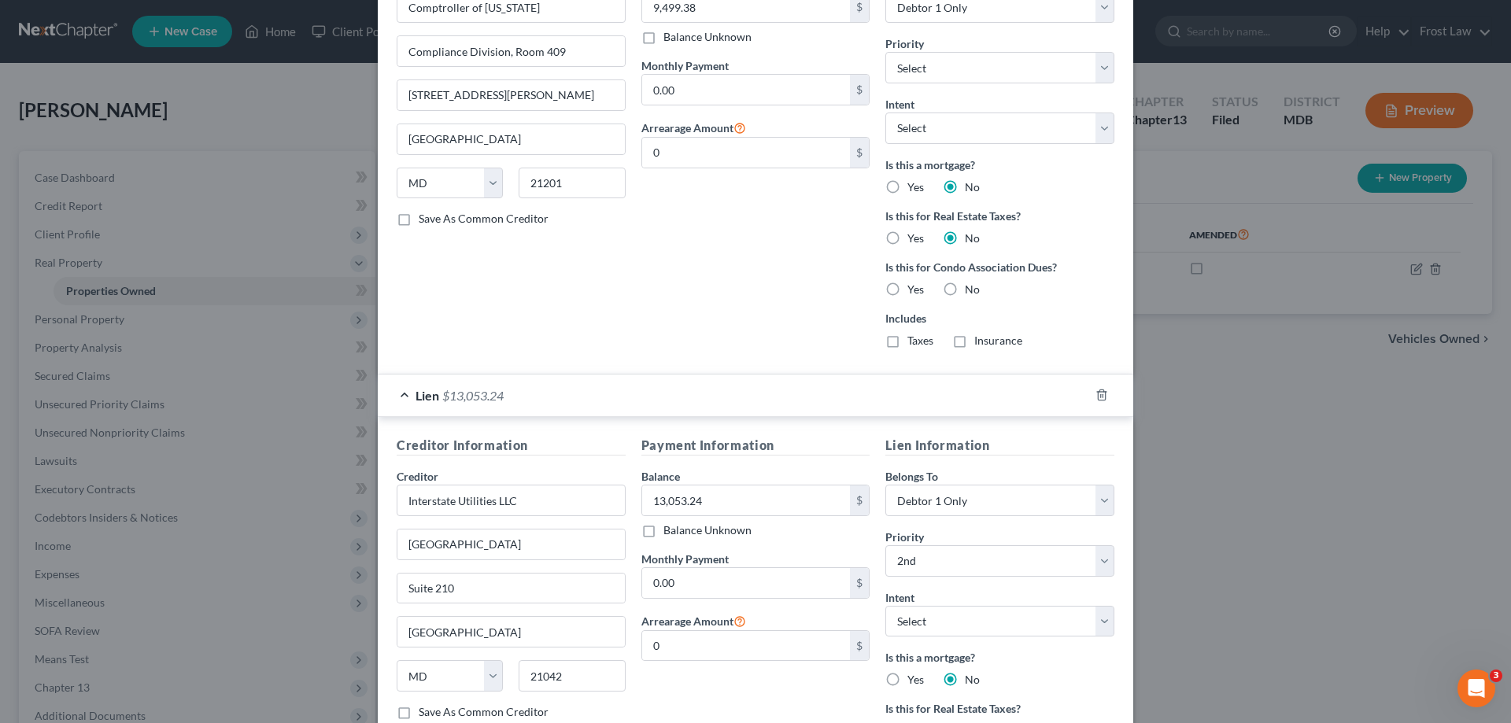
scroll to position [1026, 0]
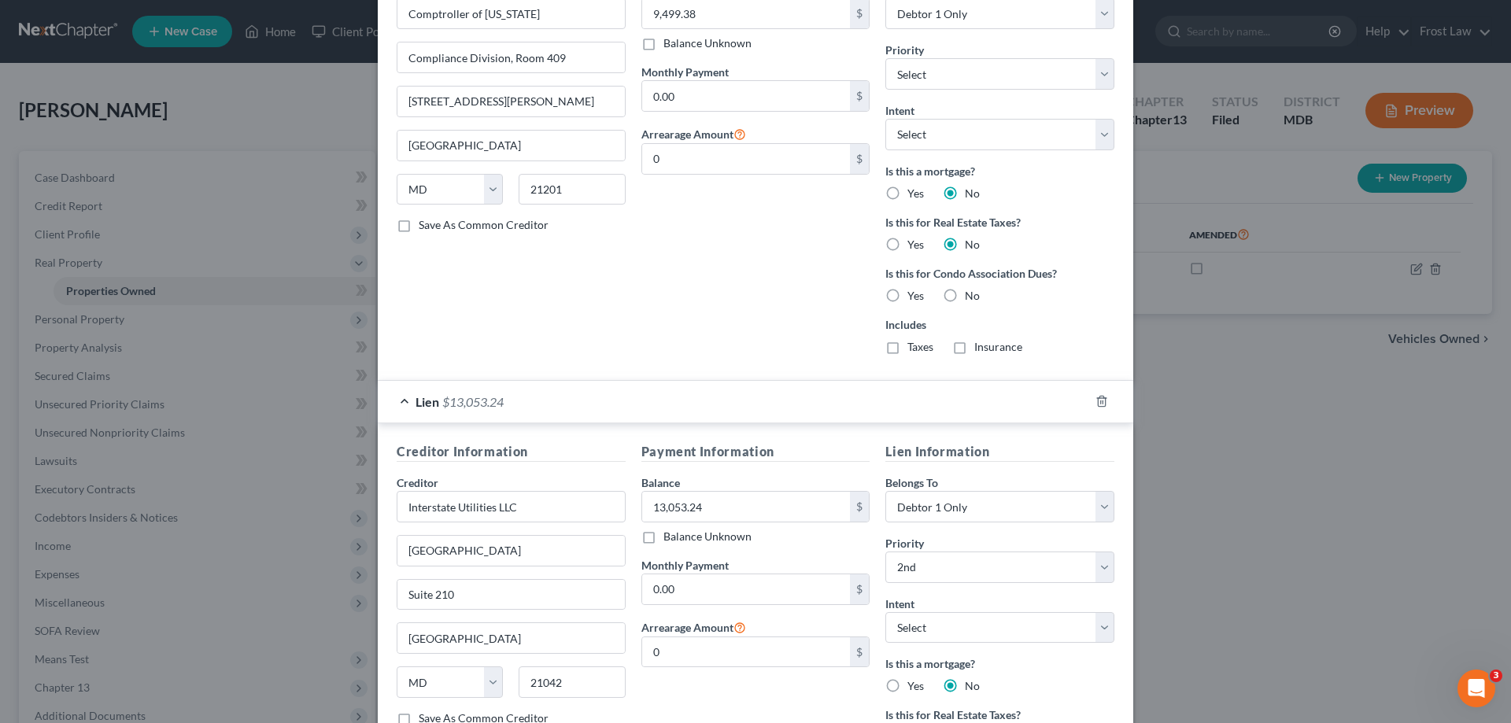
click at [965, 293] on label "No" at bounding box center [972, 296] width 15 height 16
click at [971, 293] on input "No" at bounding box center [976, 293] width 10 height 10
radio input "true"
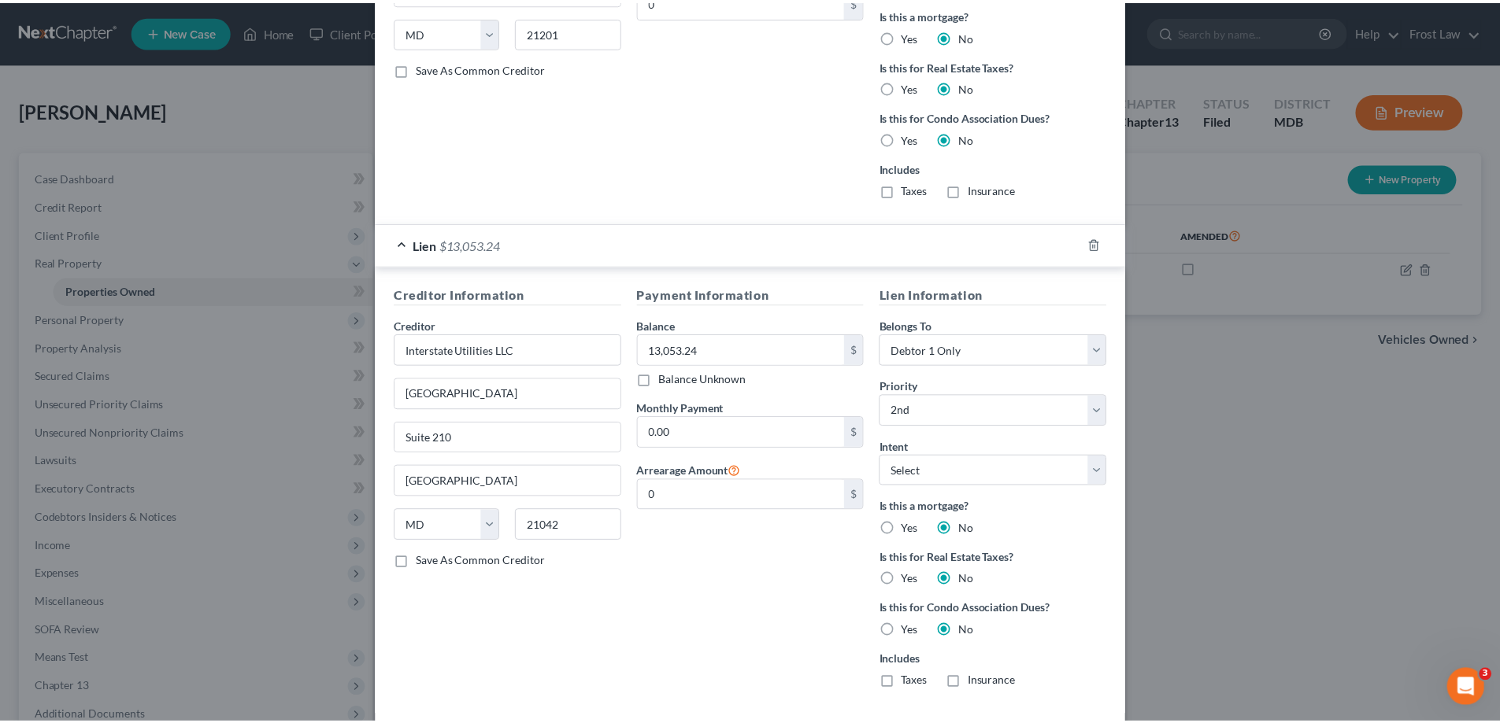
scroll to position [1262, 0]
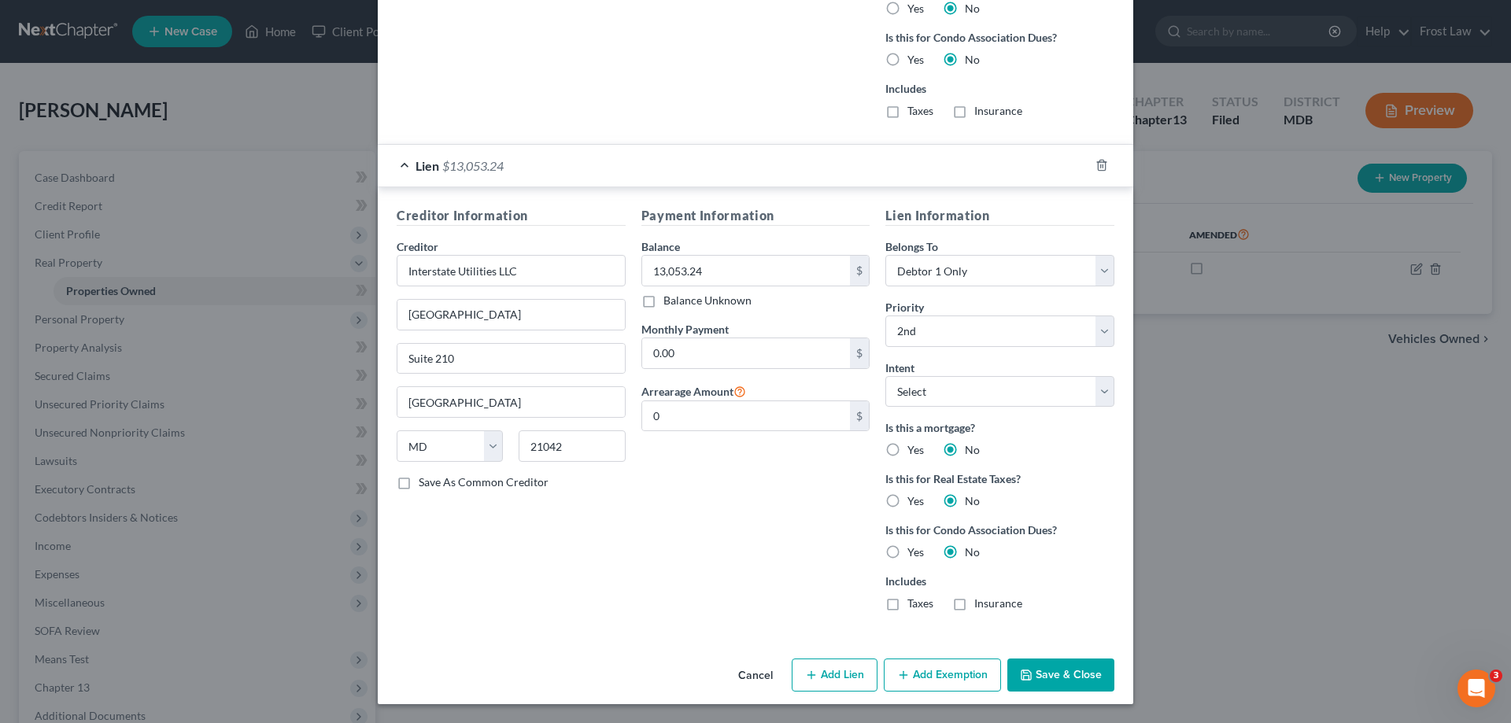
click at [1056, 682] on button "Save & Close" at bounding box center [1061, 675] width 107 height 33
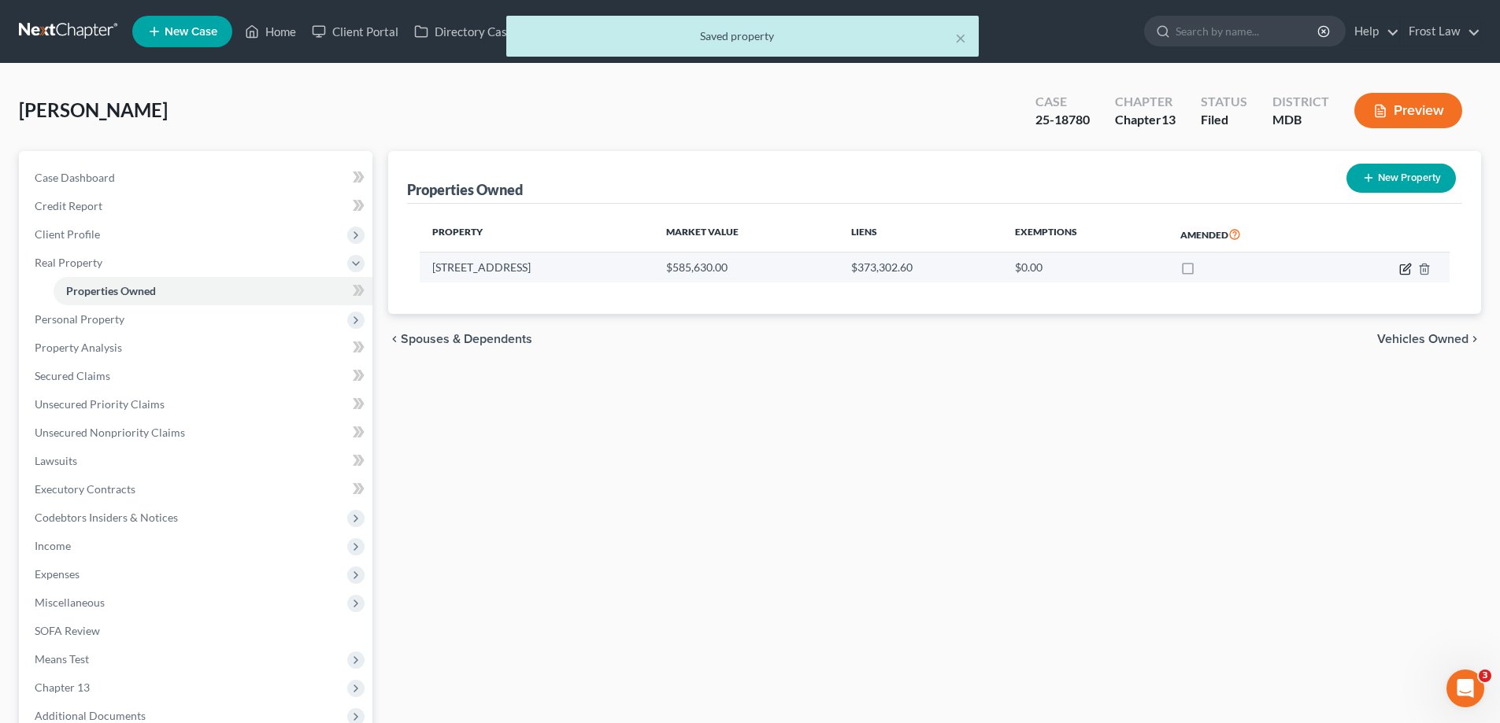
click at [1405, 265] on icon "button" at bounding box center [1405, 269] width 13 height 13
select select "21"
select select "16"
select select "0"
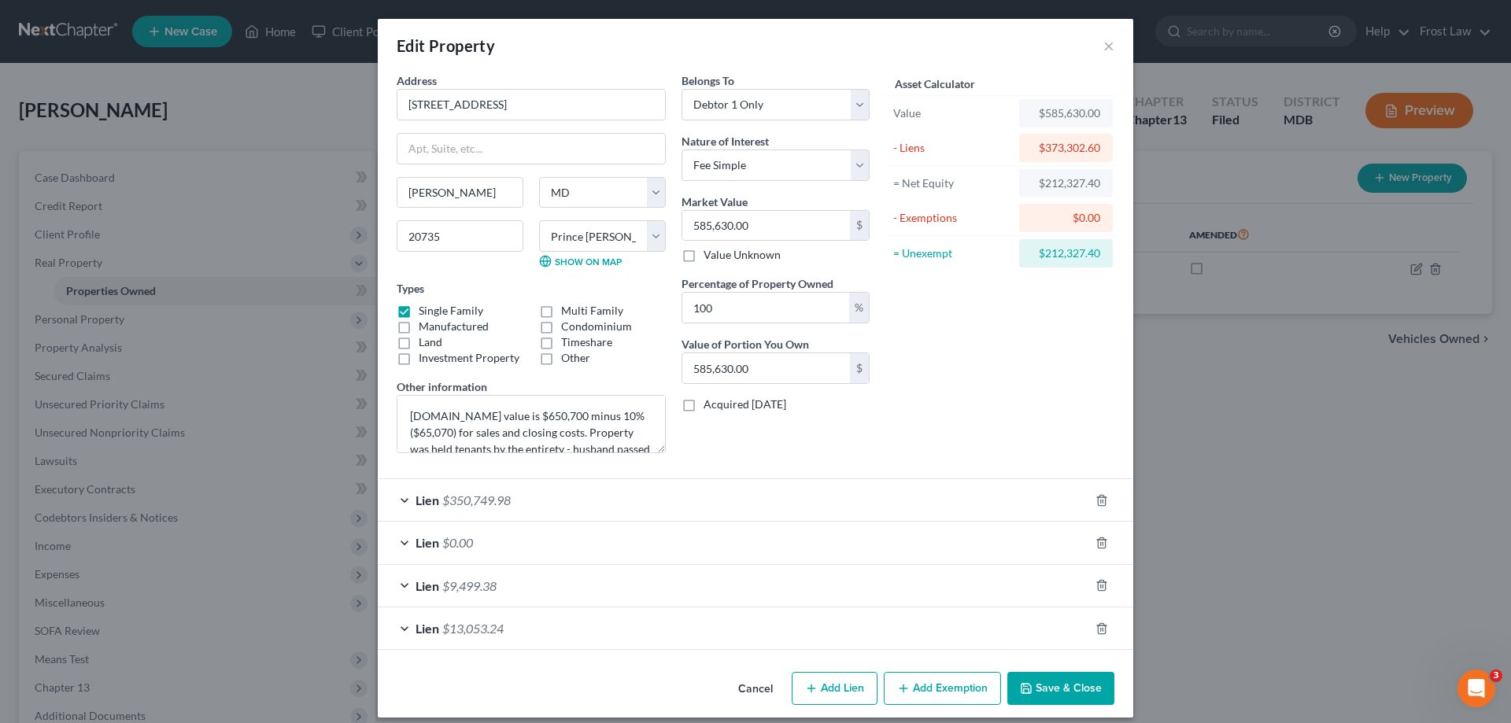
click at [1059, 690] on button "Save & Close" at bounding box center [1061, 688] width 107 height 33
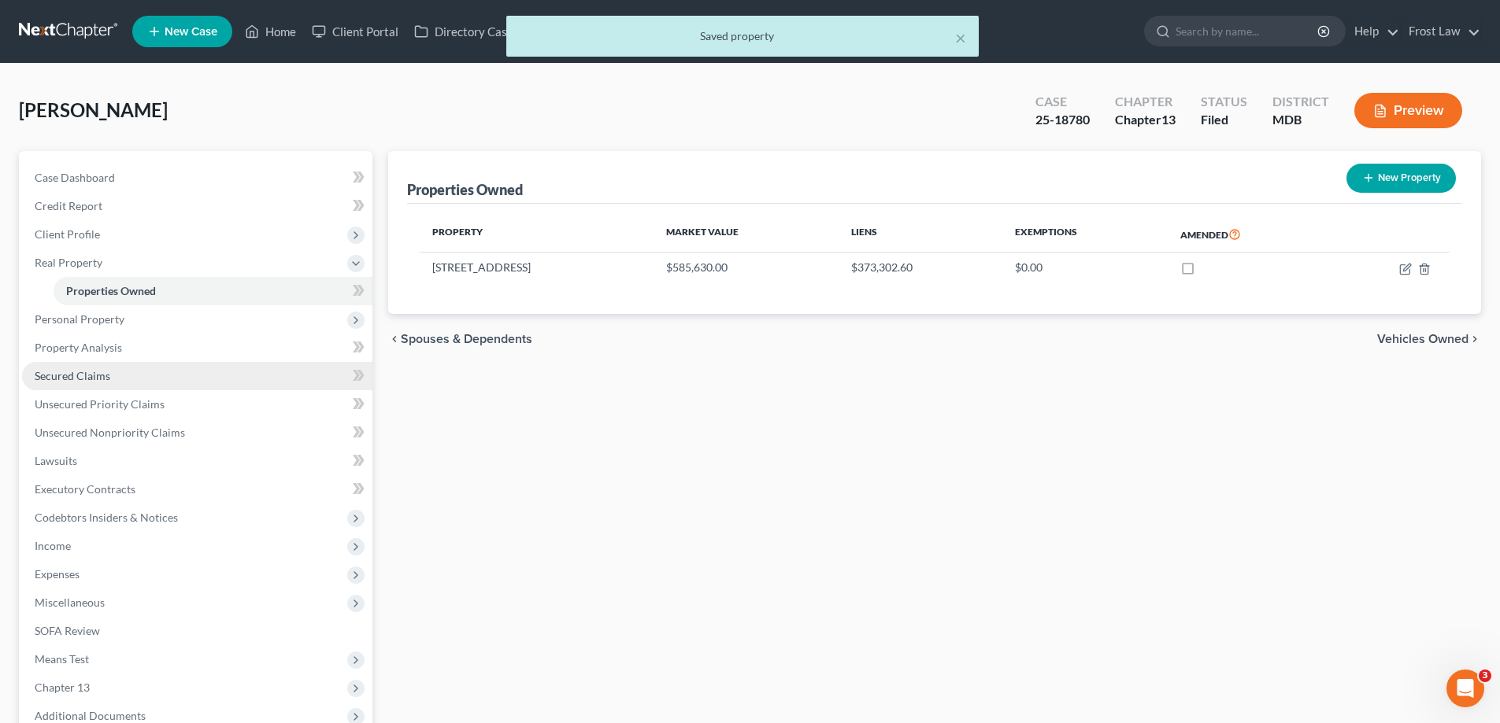
click at [125, 375] on link "Secured Claims" at bounding box center [197, 376] width 350 height 28
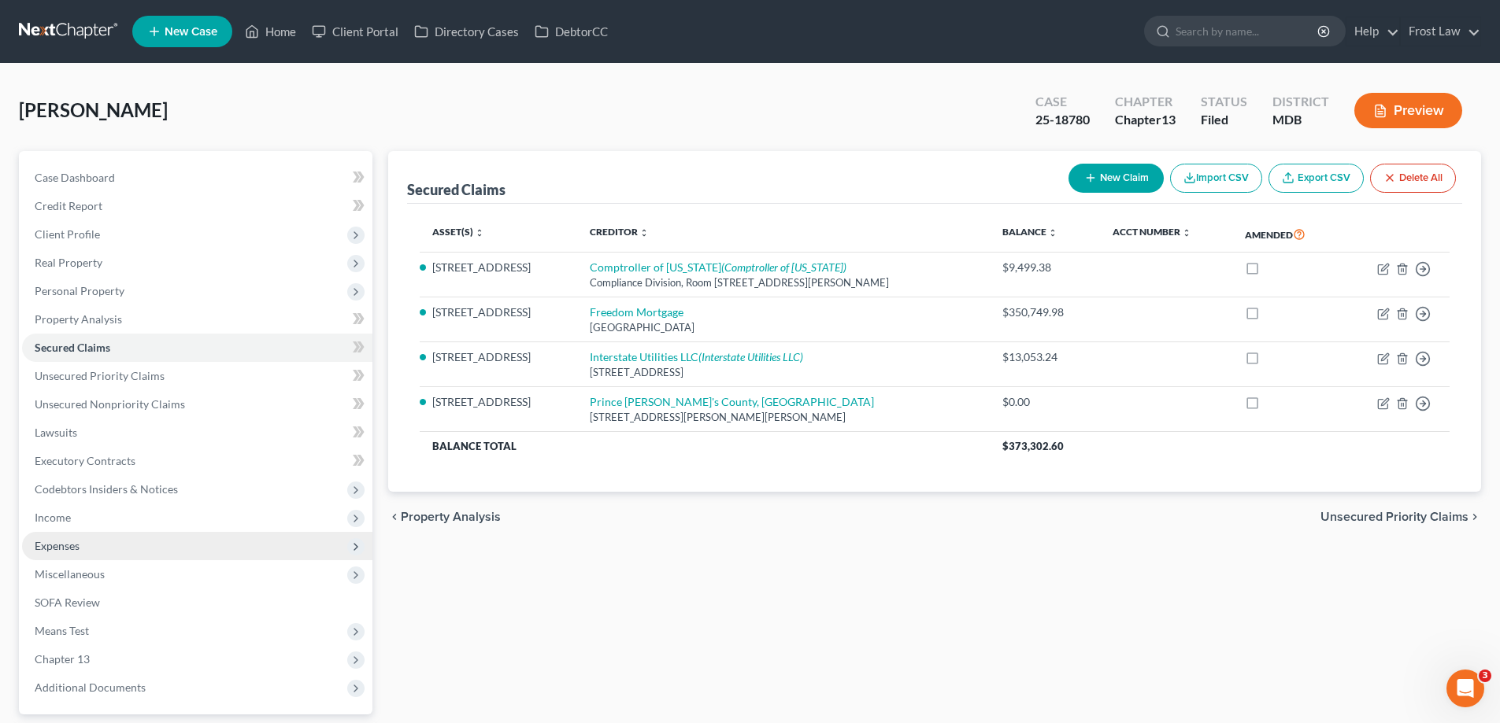
click at [161, 543] on span "Expenses" at bounding box center [197, 546] width 350 height 28
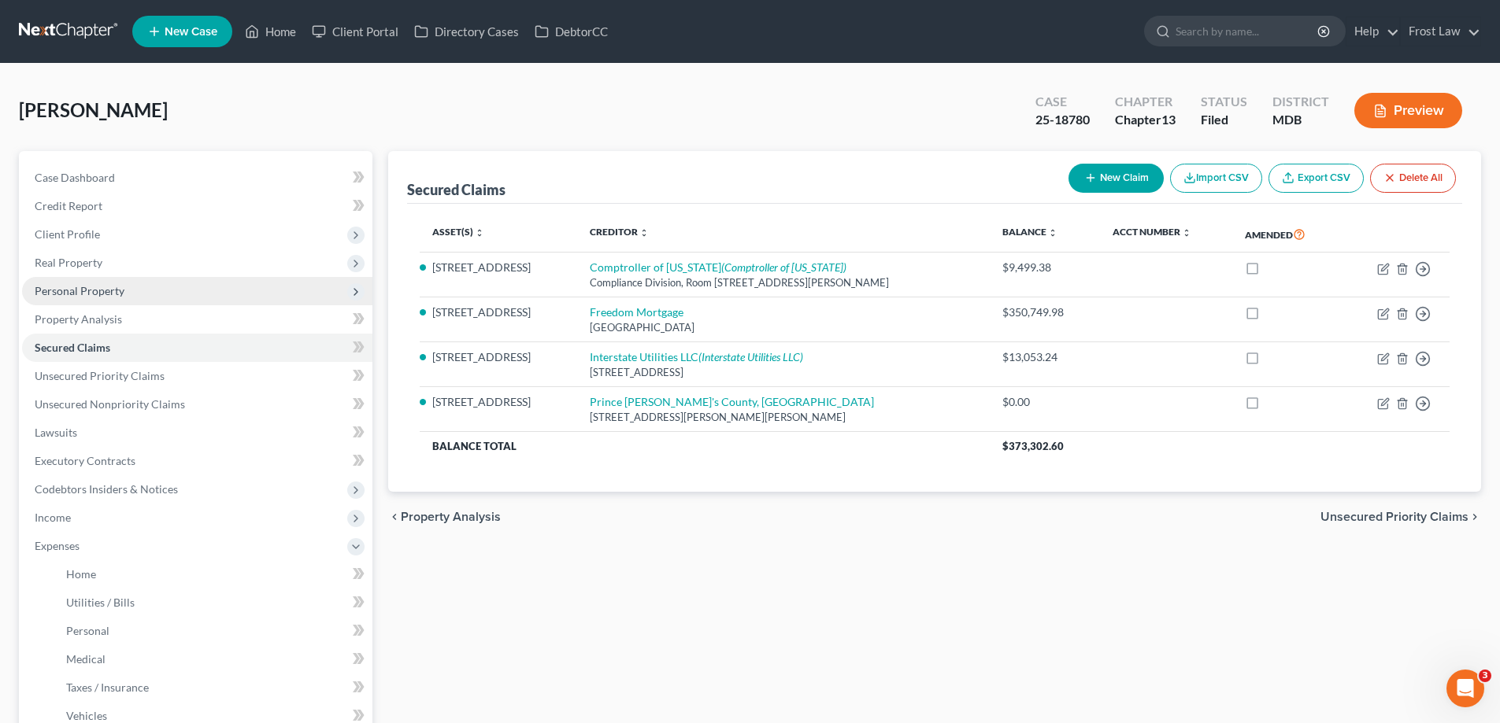
click at [123, 301] on span "Personal Property" at bounding box center [197, 291] width 350 height 28
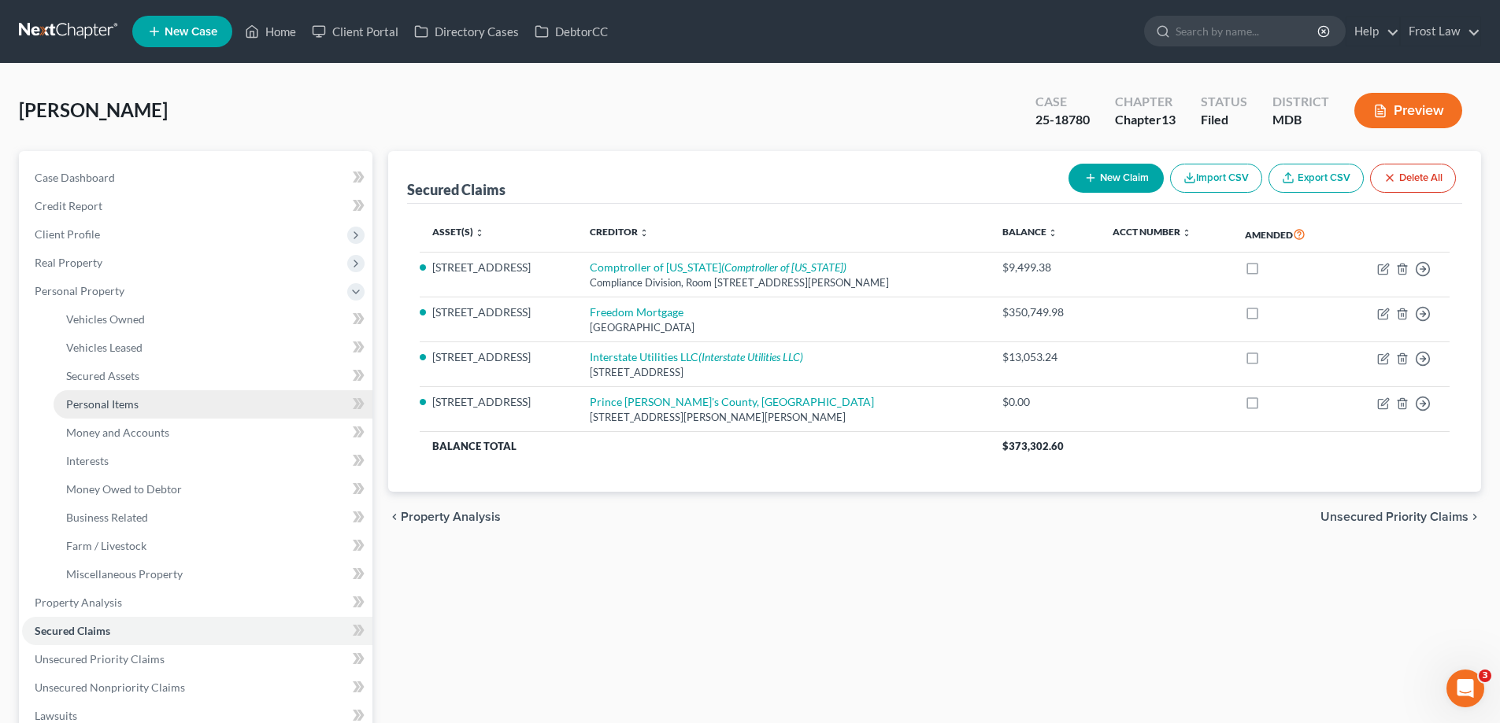
click at [152, 404] on link "Personal Items" at bounding box center [213, 404] width 319 height 28
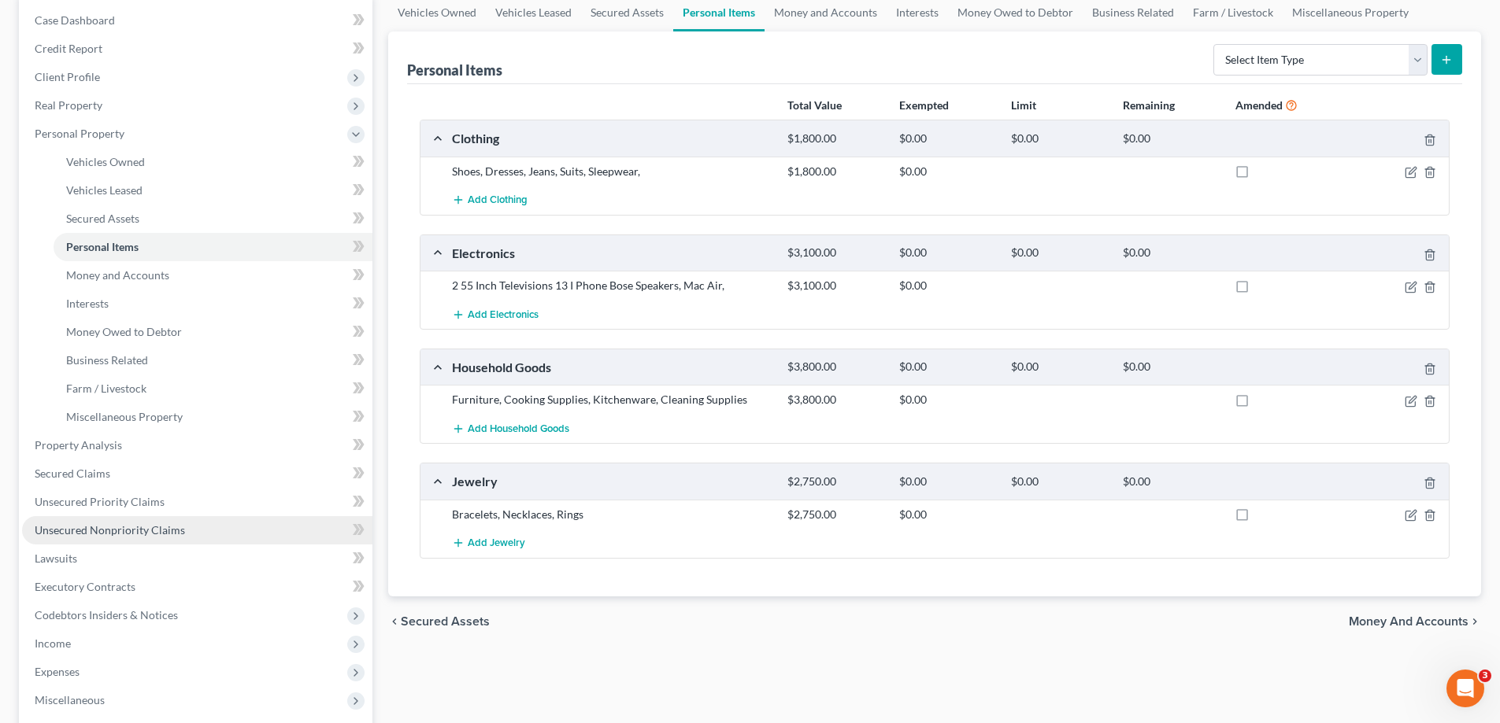
click at [142, 529] on span "Unsecured Nonpriority Claims" at bounding box center [110, 529] width 150 height 13
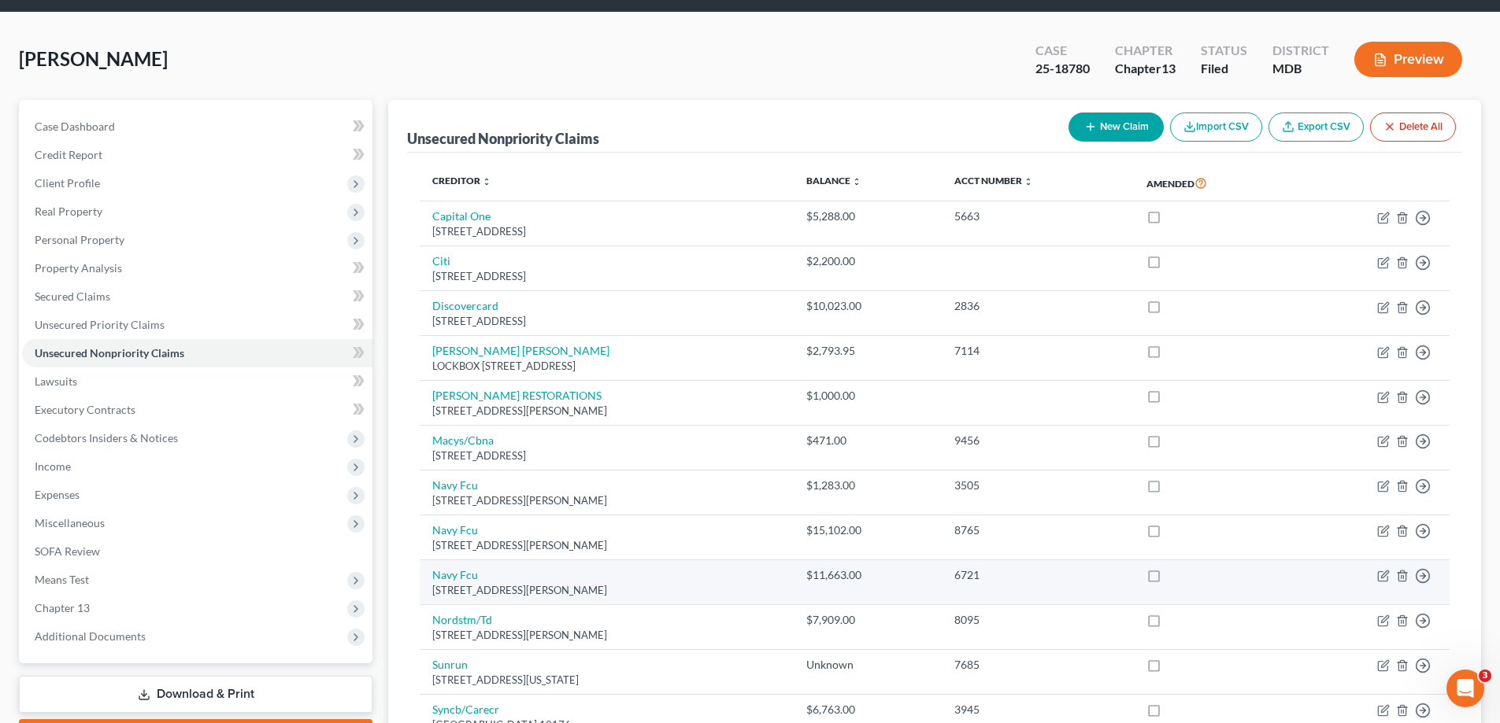
scroll to position [79, 0]
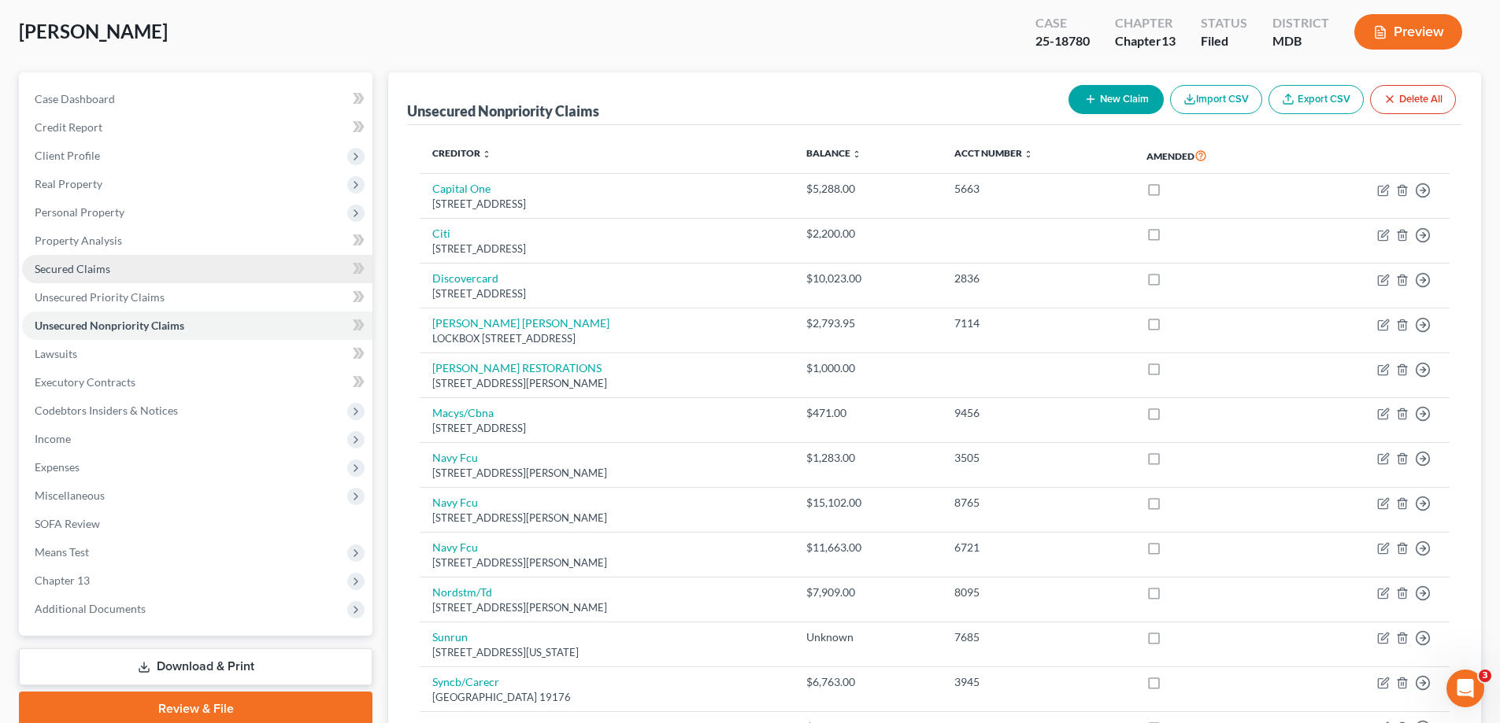
click at [86, 276] on link "Secured Claims" at bounding box center [197, 269] width 350 height 28
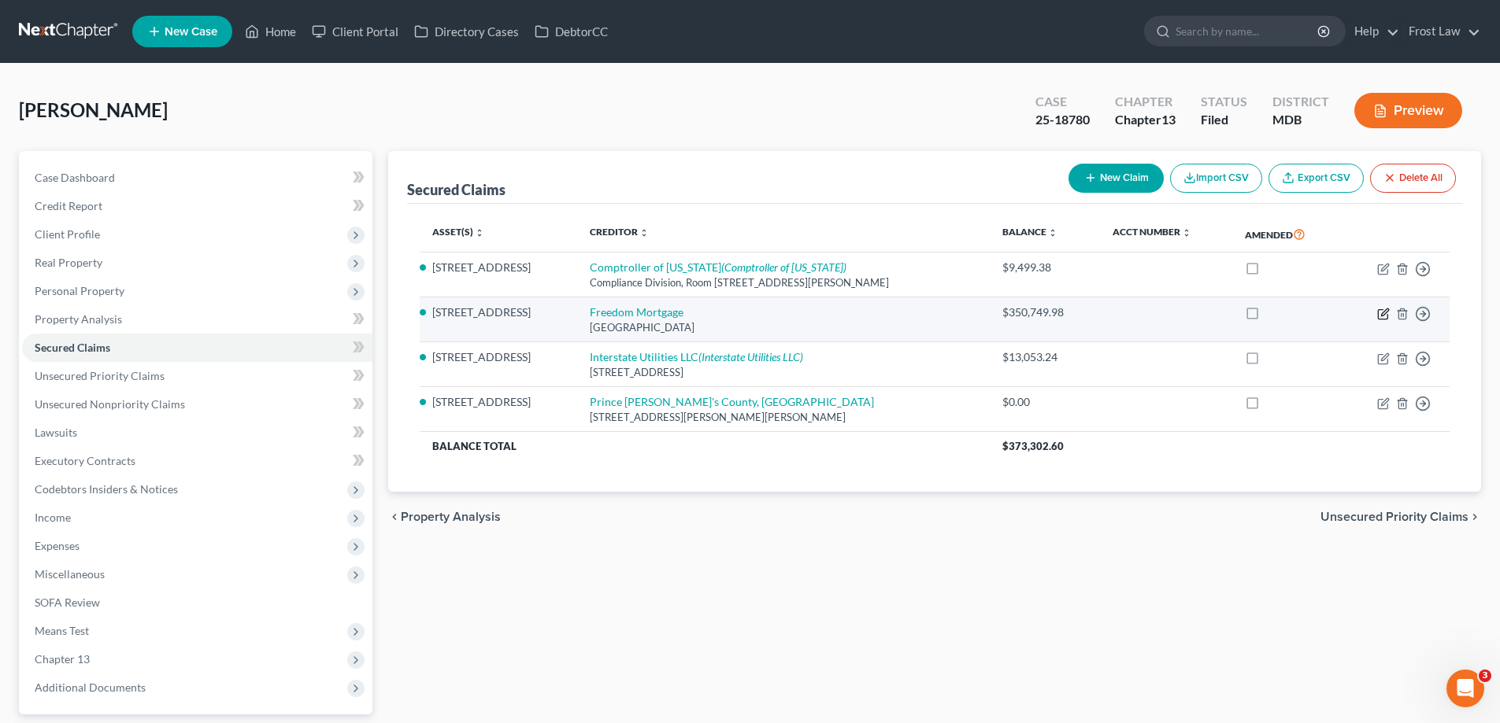
click at [1384, 312] on icon "button" at bounding box center [1383, 314] width 13 height 13
select select "45"
select select "3"
select select "2"
select select "0"
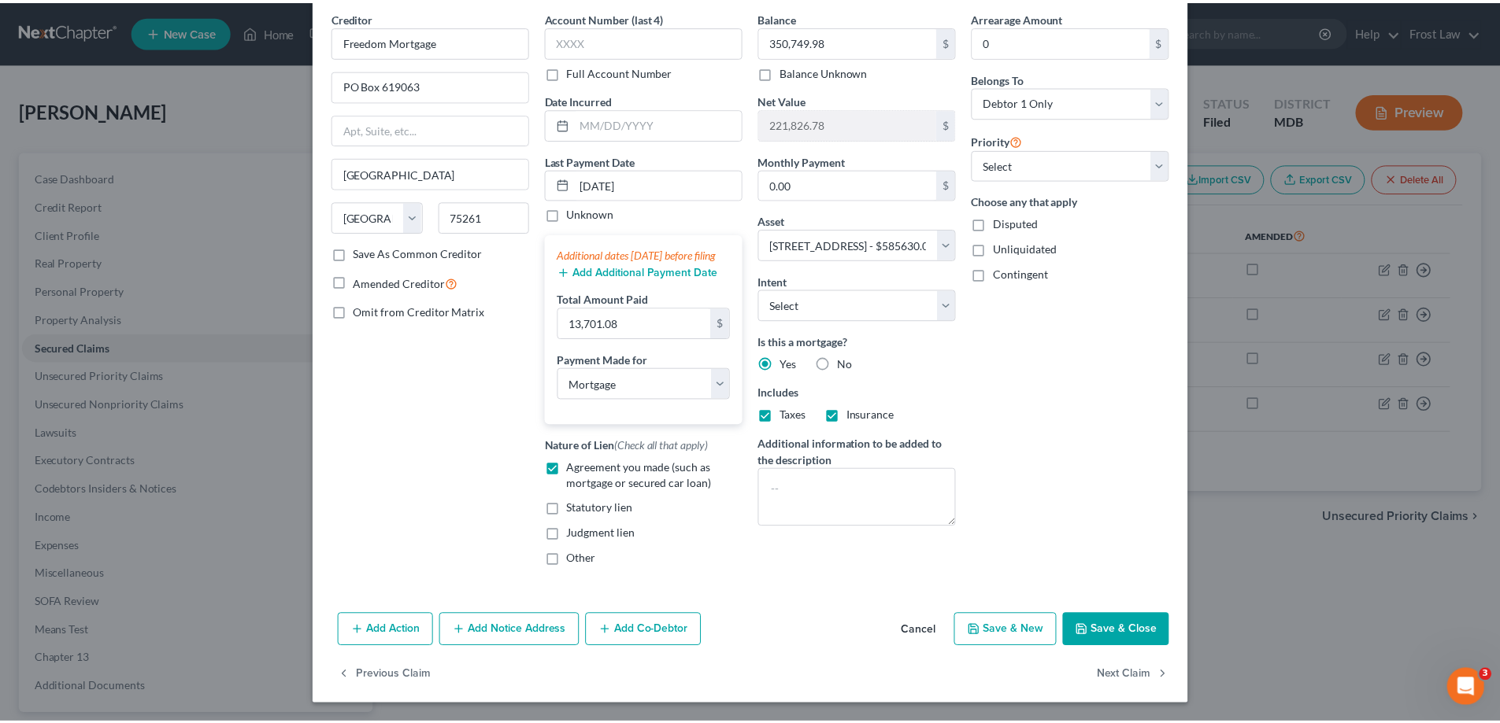
scroll to position [80, 0]
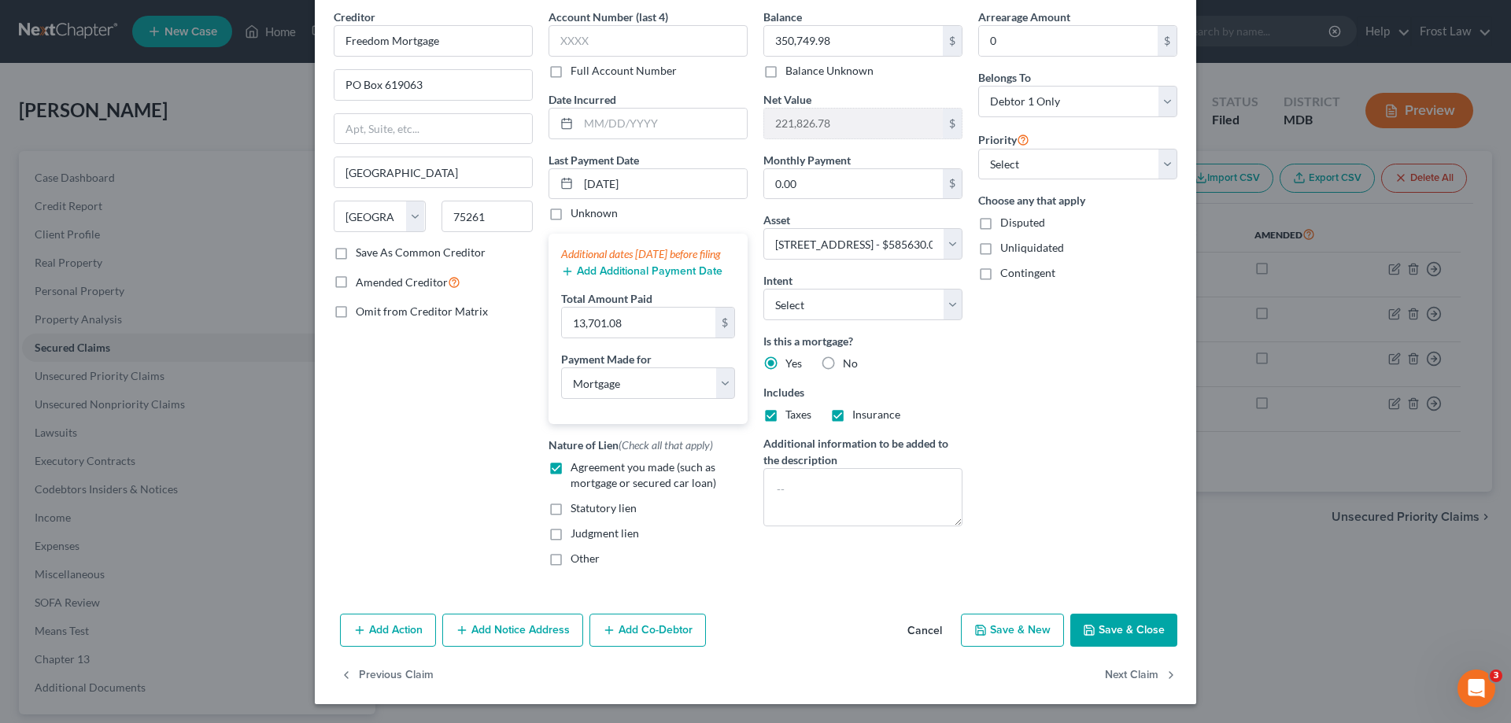
click at [1100, 634] on button "Save & Close" at bounding box center [1124, 630] width 107 height 33
select select
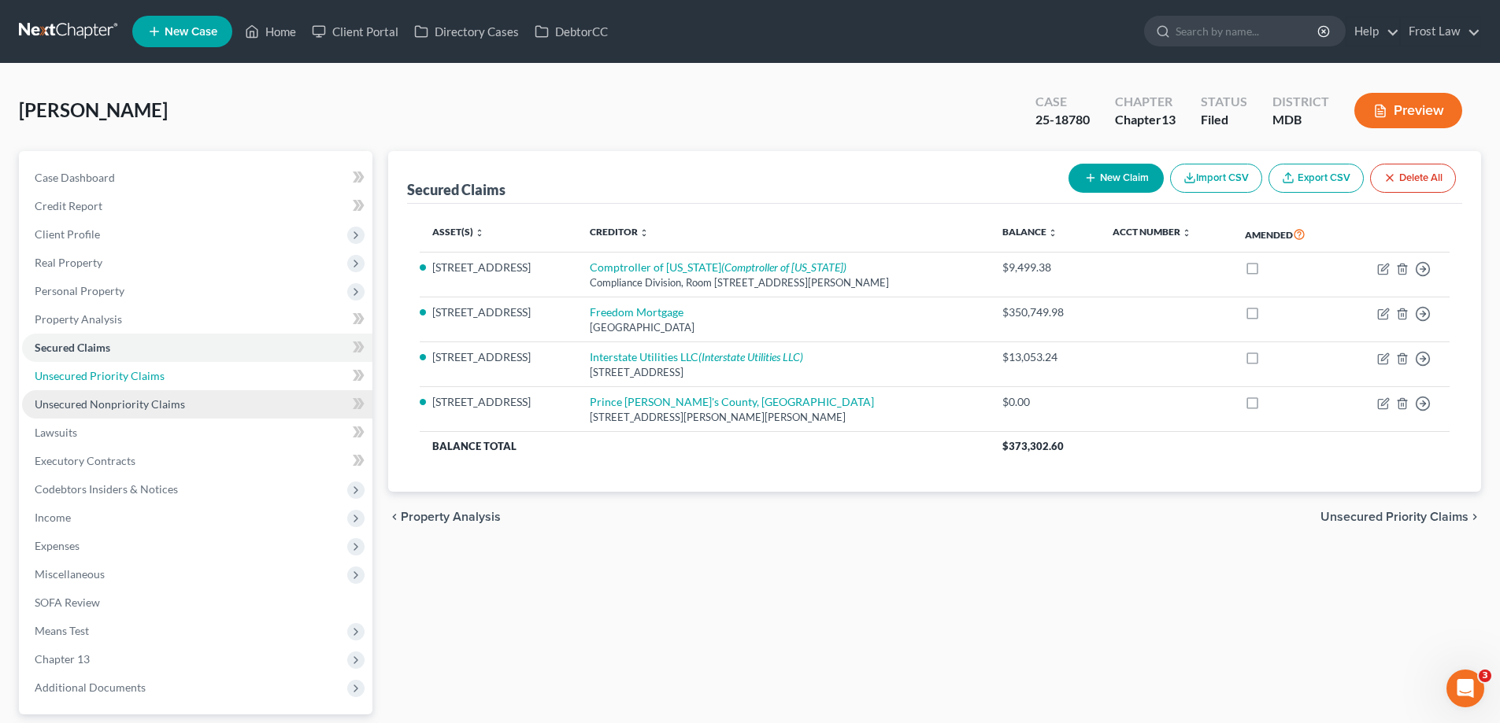
click at [172, 377] on link "Unsecured Priority Claims" at bounding box center [197, 376] width 350 height 28
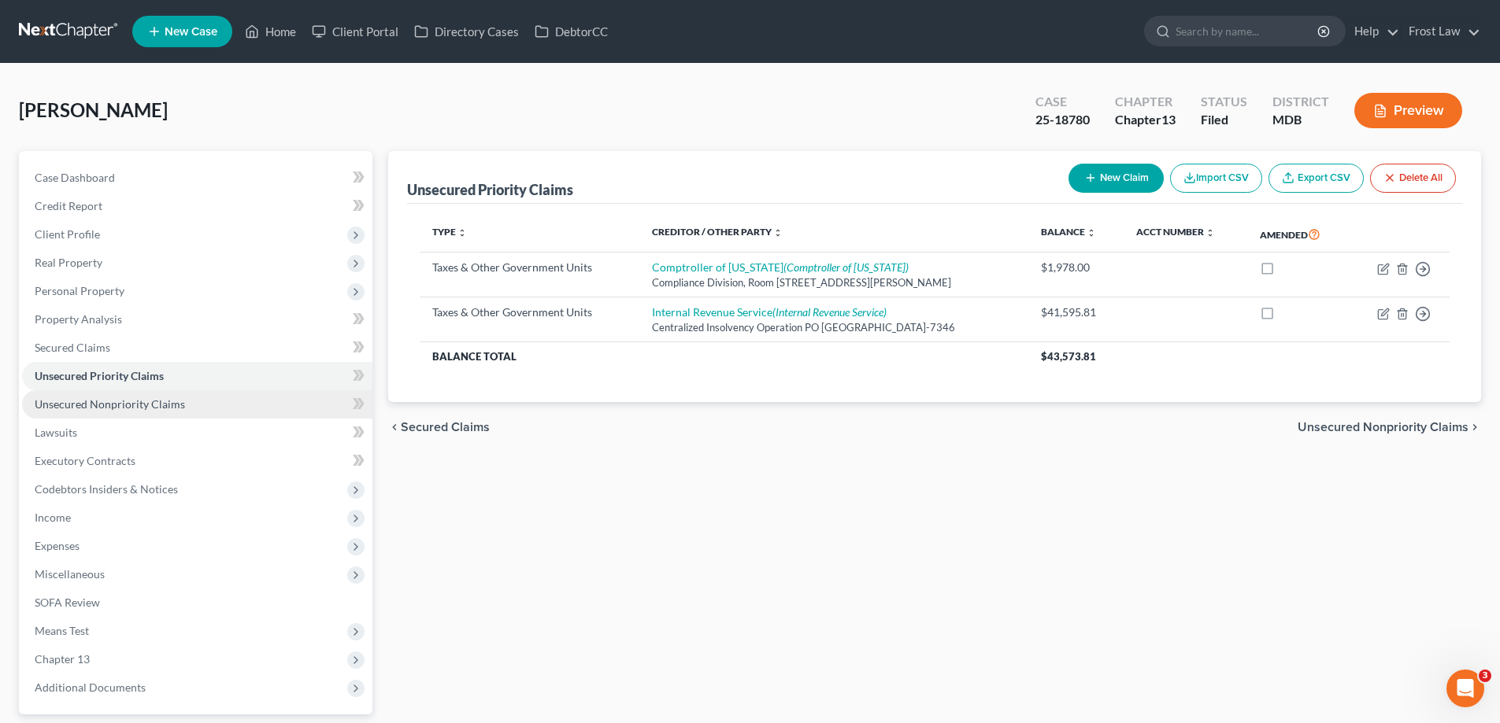
click at [186, 404] on link "Unsecured Nonpriority Claims" at bounding box center [197, 404] width 350 height 28
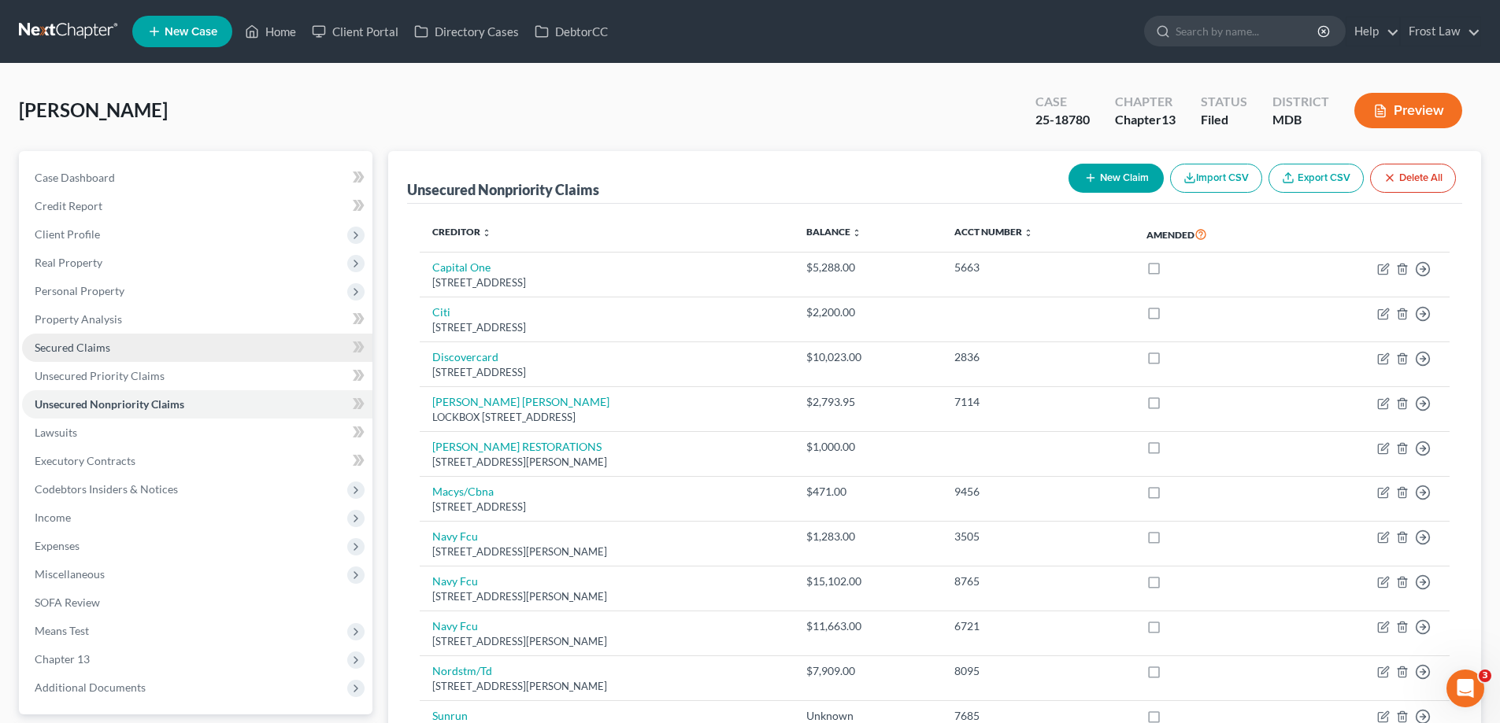
click at [130, 349] on link "Secured Claims" at bounding box center [197, 348] width 350 height 28
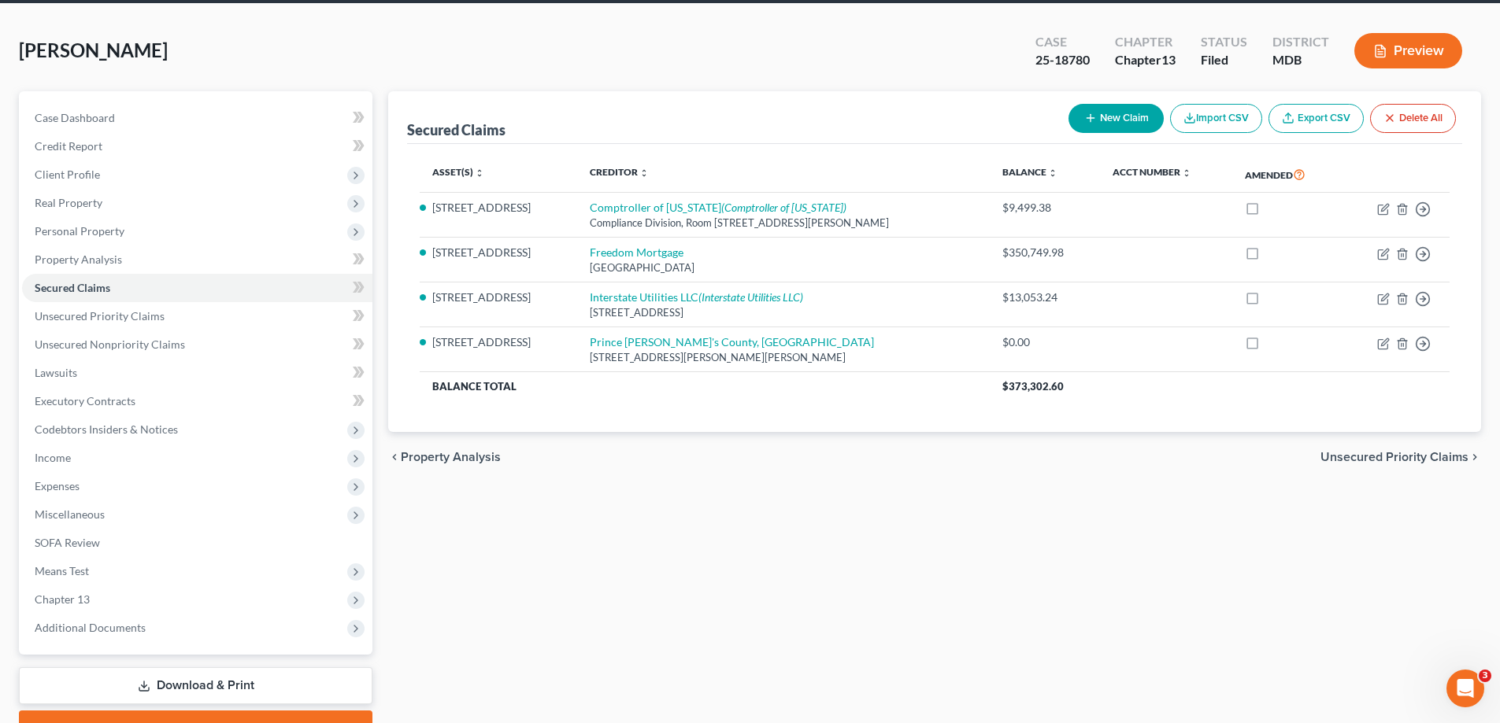
scroll to position [142, 0]
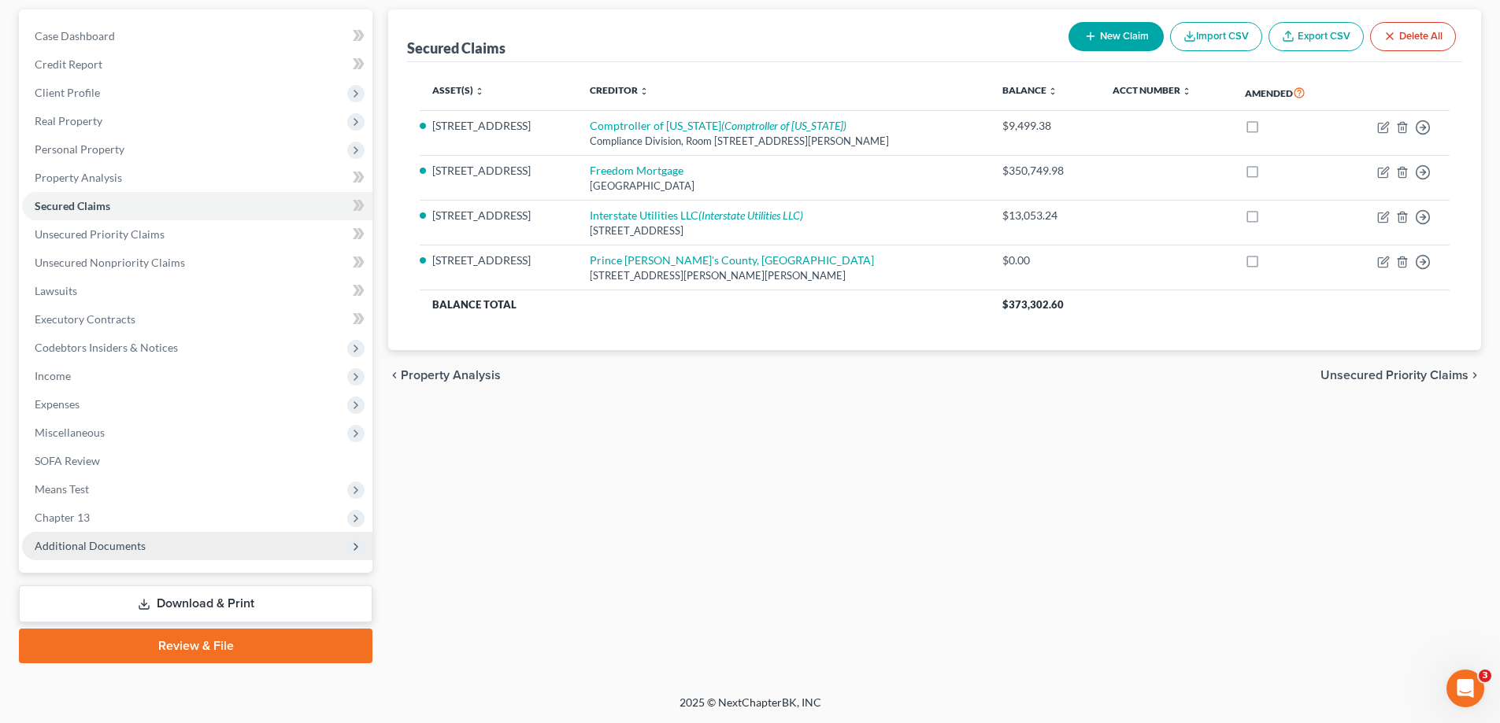
click at [134, 549] on span "Additional Documents" at bounding box center [90, 545] width 111 height 13
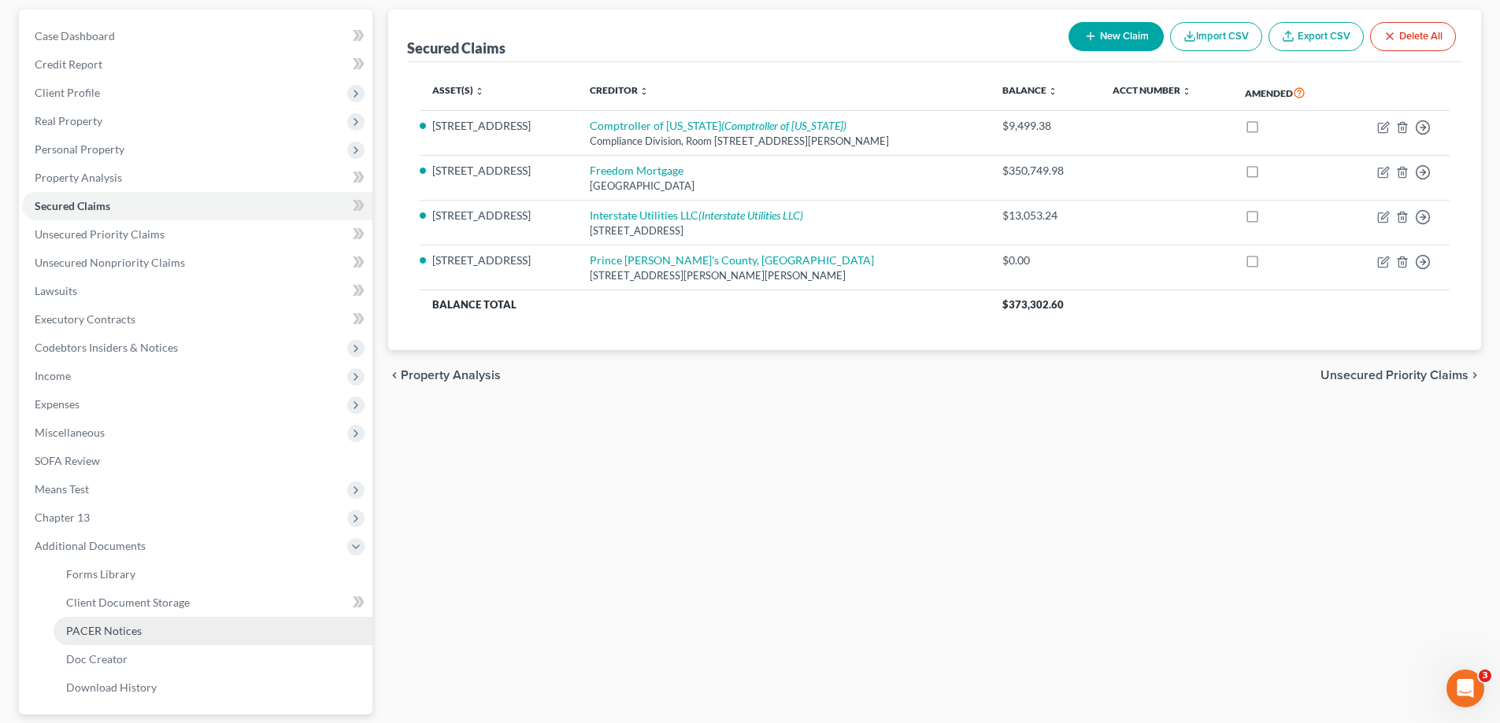
click at [243, 638] on link "PACER Notices" at bounding box center [213, 631] width 319 height 28
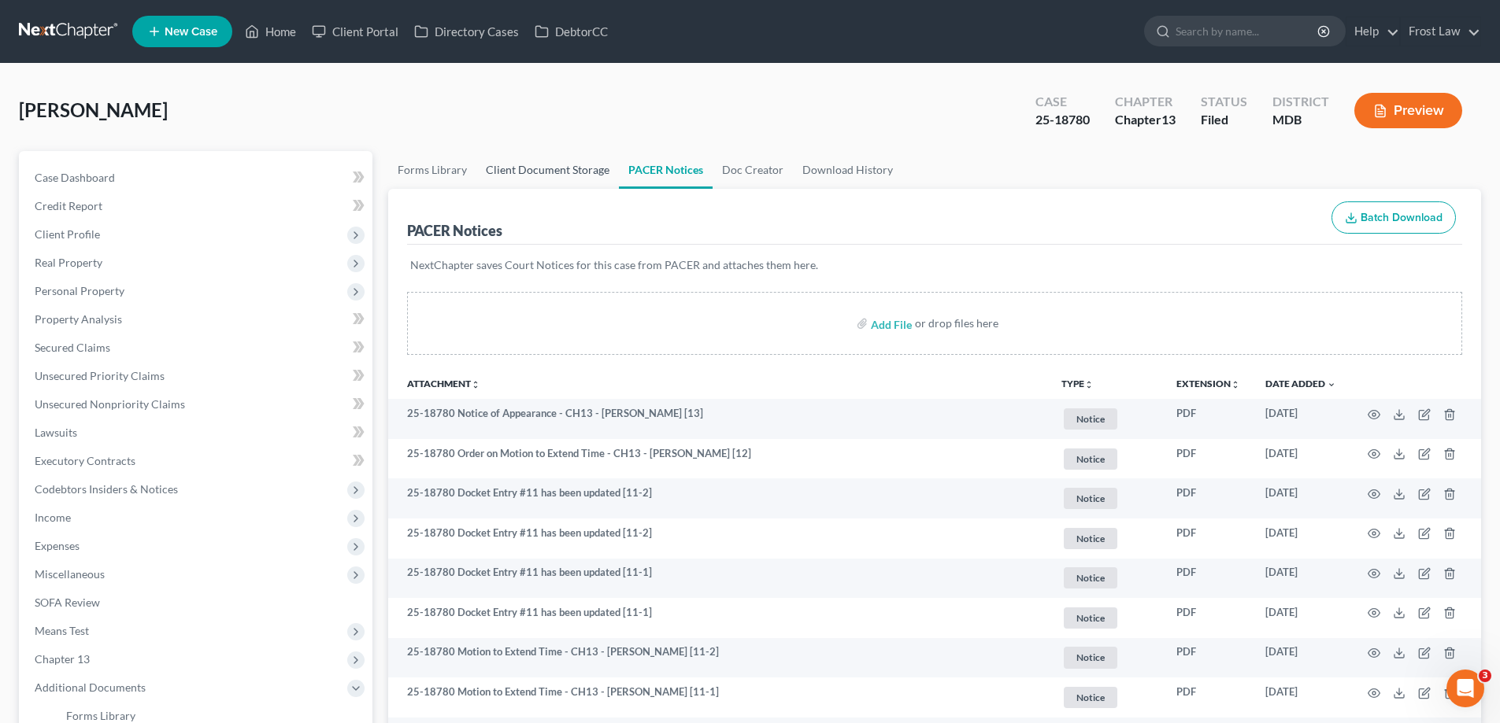
click at [531, 178] on link "Client Document Storage" at bounding box center [547, 170] width 142 height 38
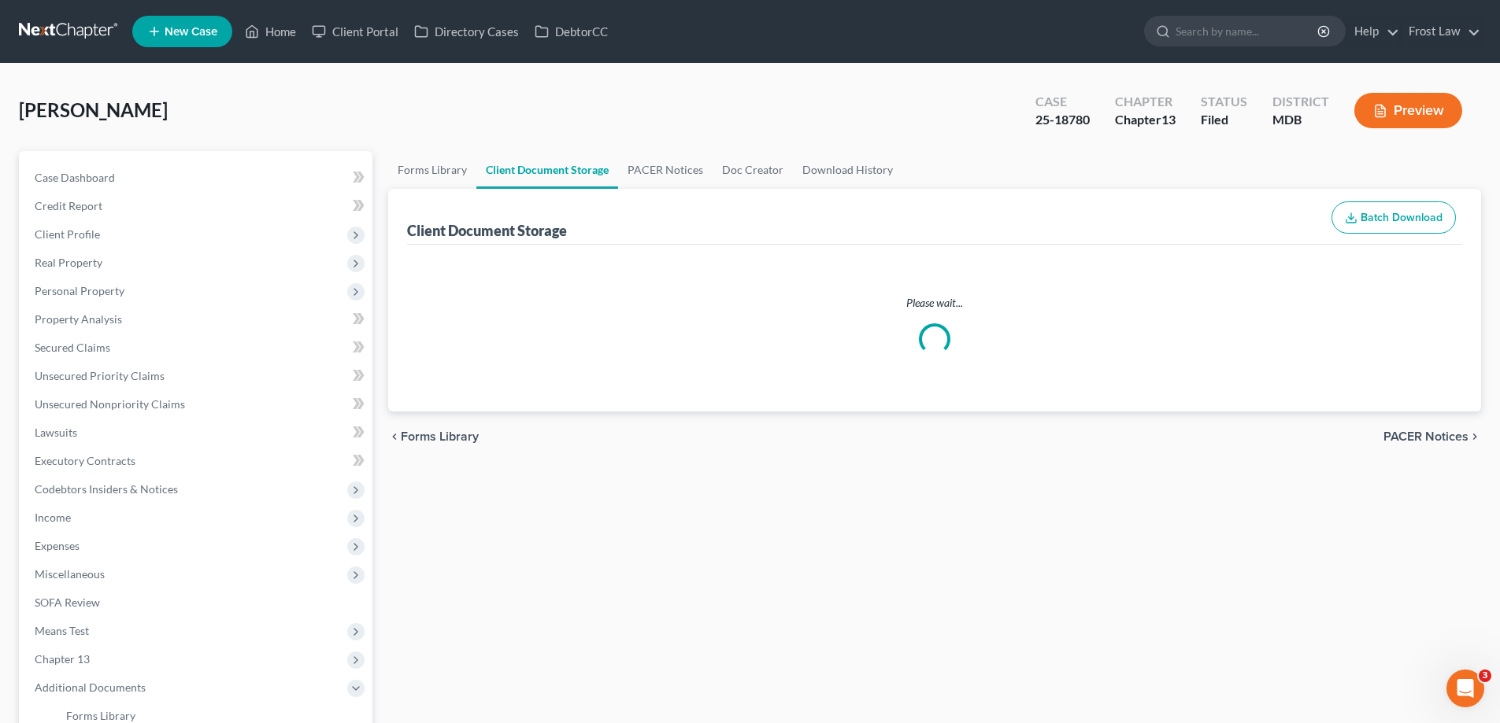
select select "14"
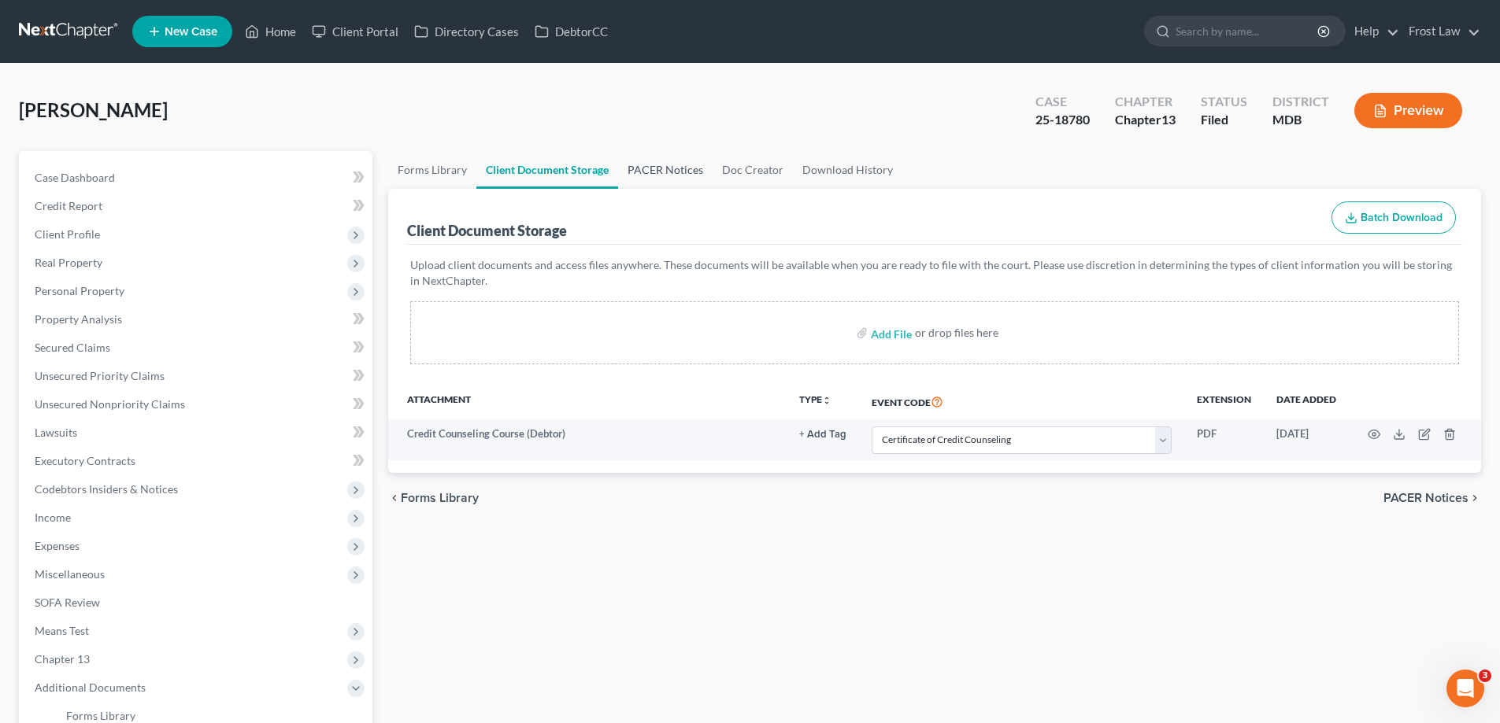
click at [654, 164] on link "PACER Notices" at bounding box center [665, 170] width 94 height 38
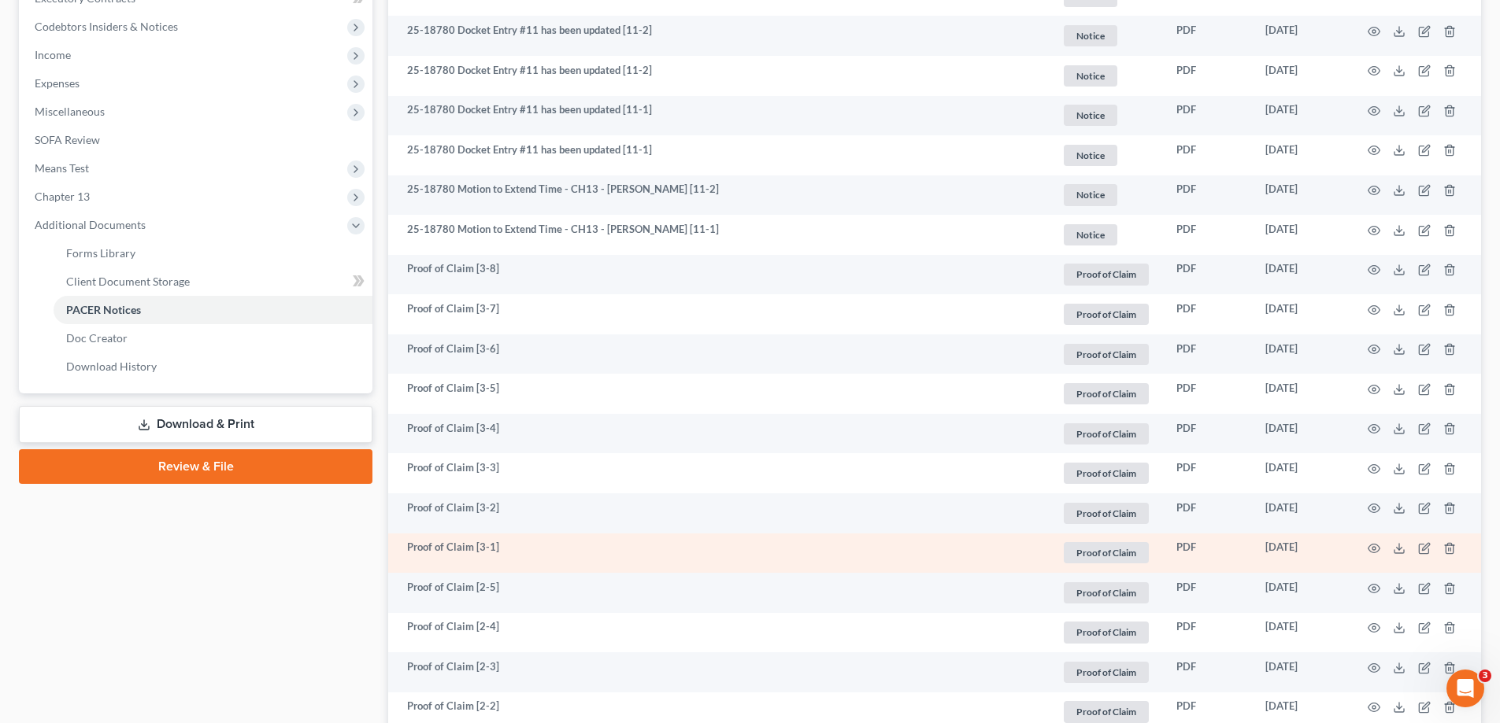
scroll to position [551, 0]
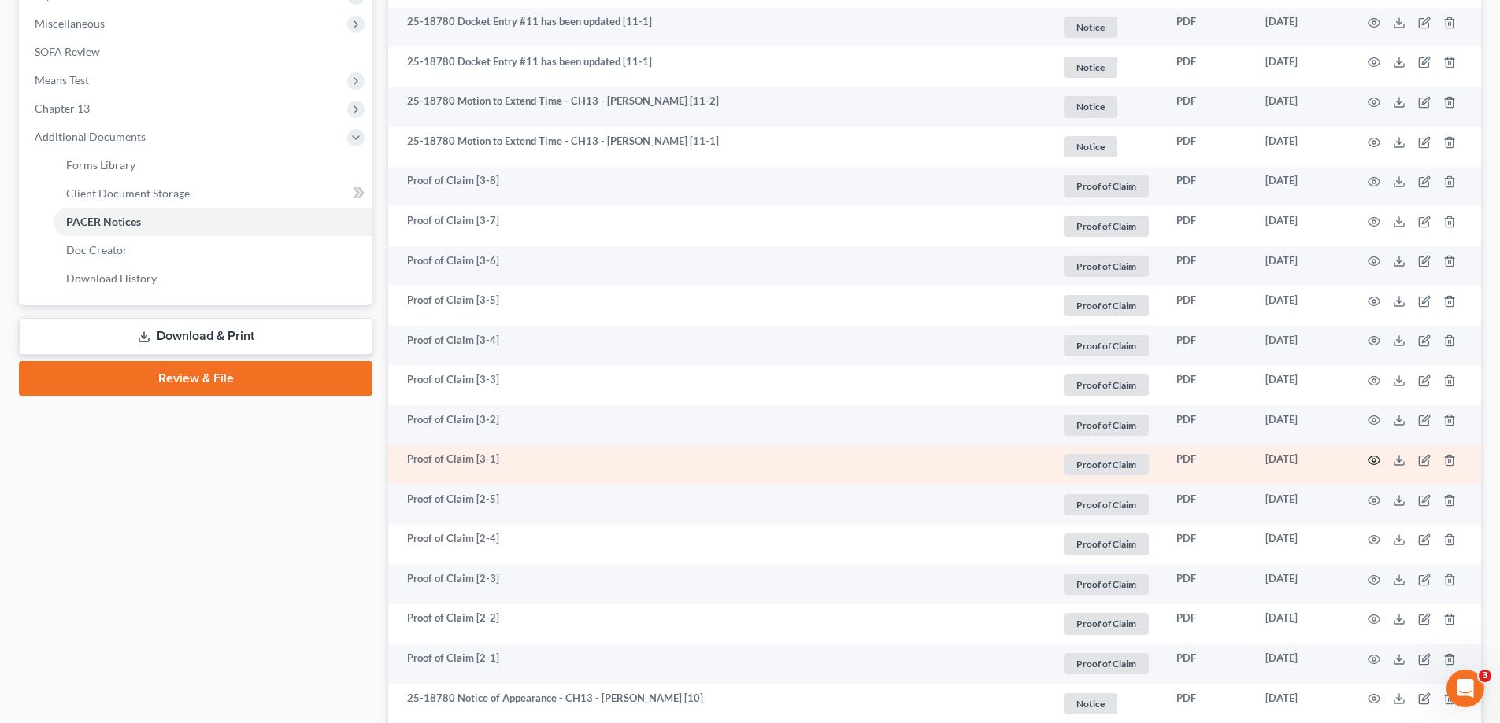
click at [1372, 459] on icon "button" at bounding box center [1373, 460] width 13 height 13
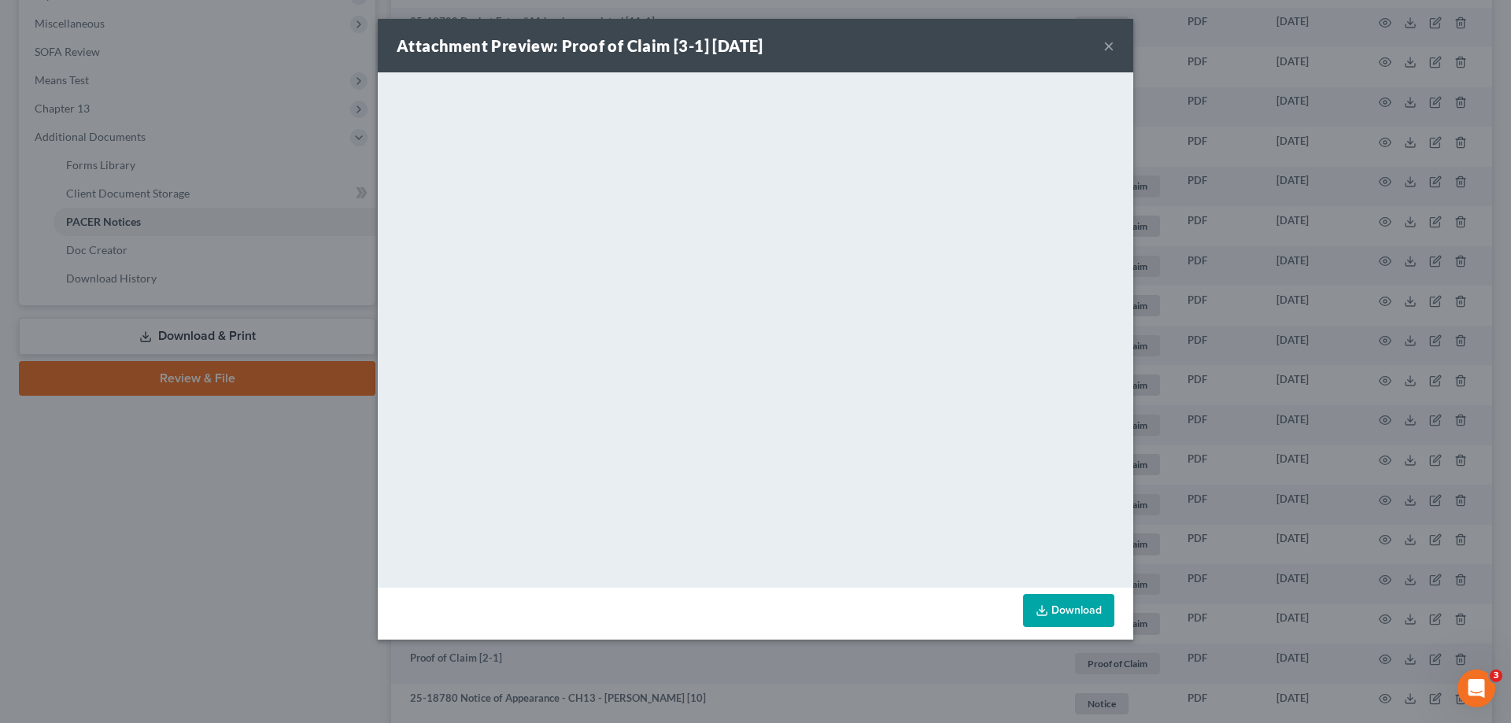
click at [1111, 44] on button "×" at bounding box center [1109, 45] width 11 height 19
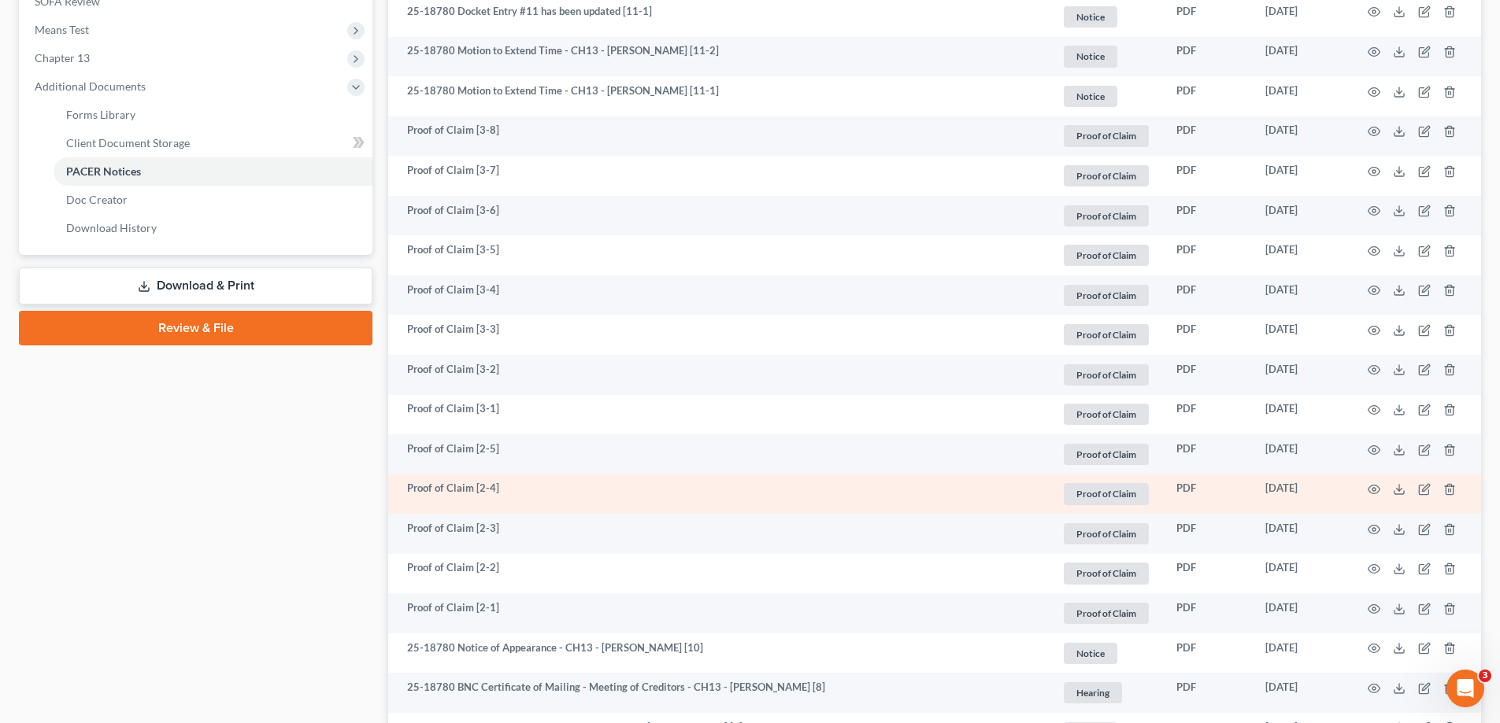
scroll to position [630, 0]
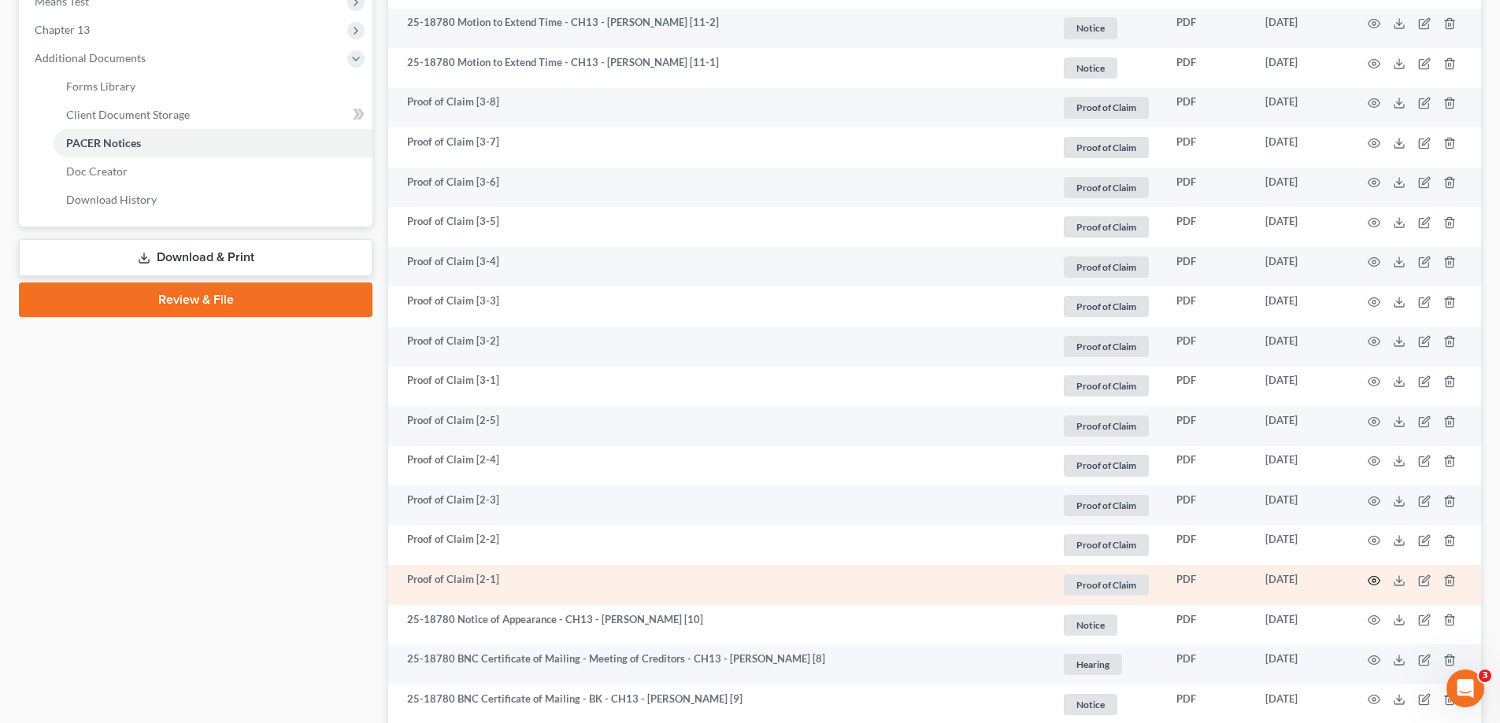
click at [1371, 584] on icon "button" at bounding box center [1374, 580] width 12 height 9
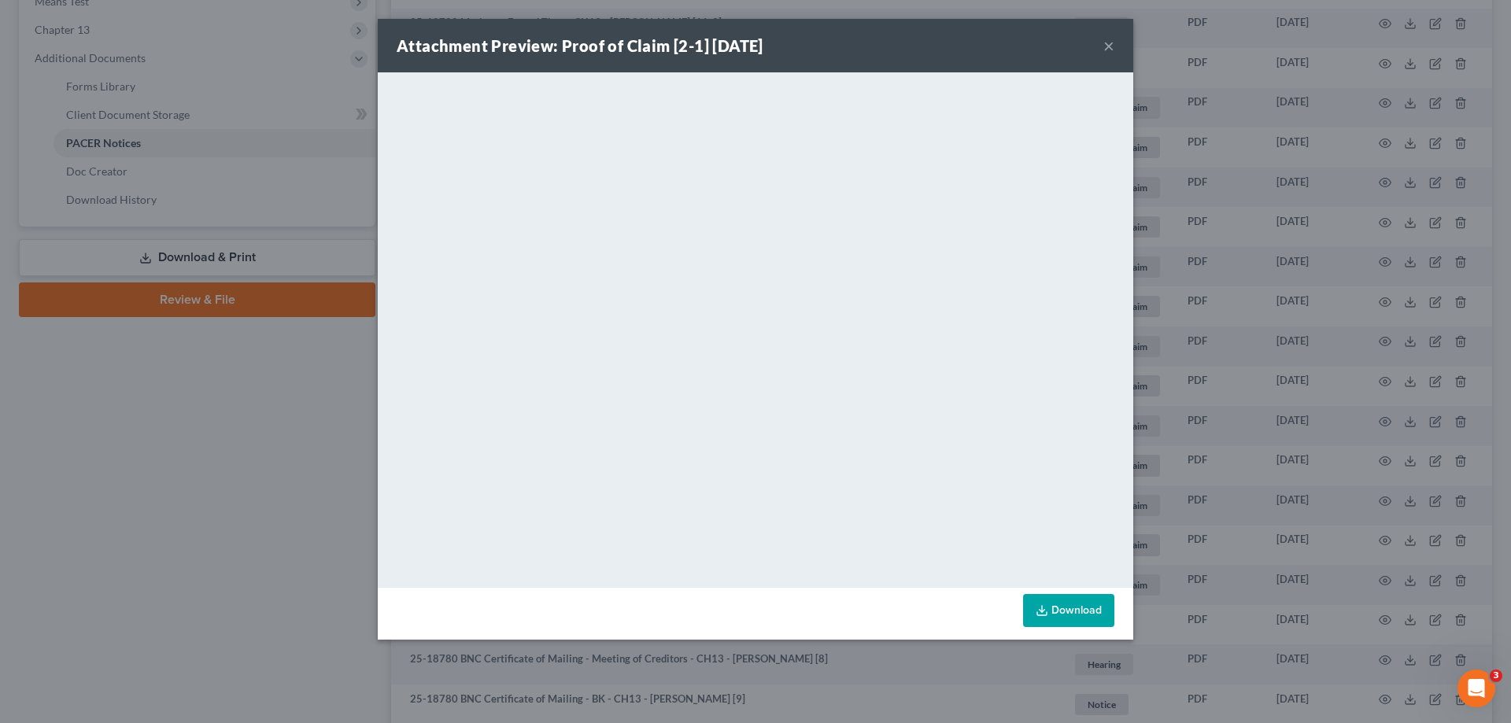
click at [1108, 43] on button "×" at bounding box center [1109, 45] width 11 height 19
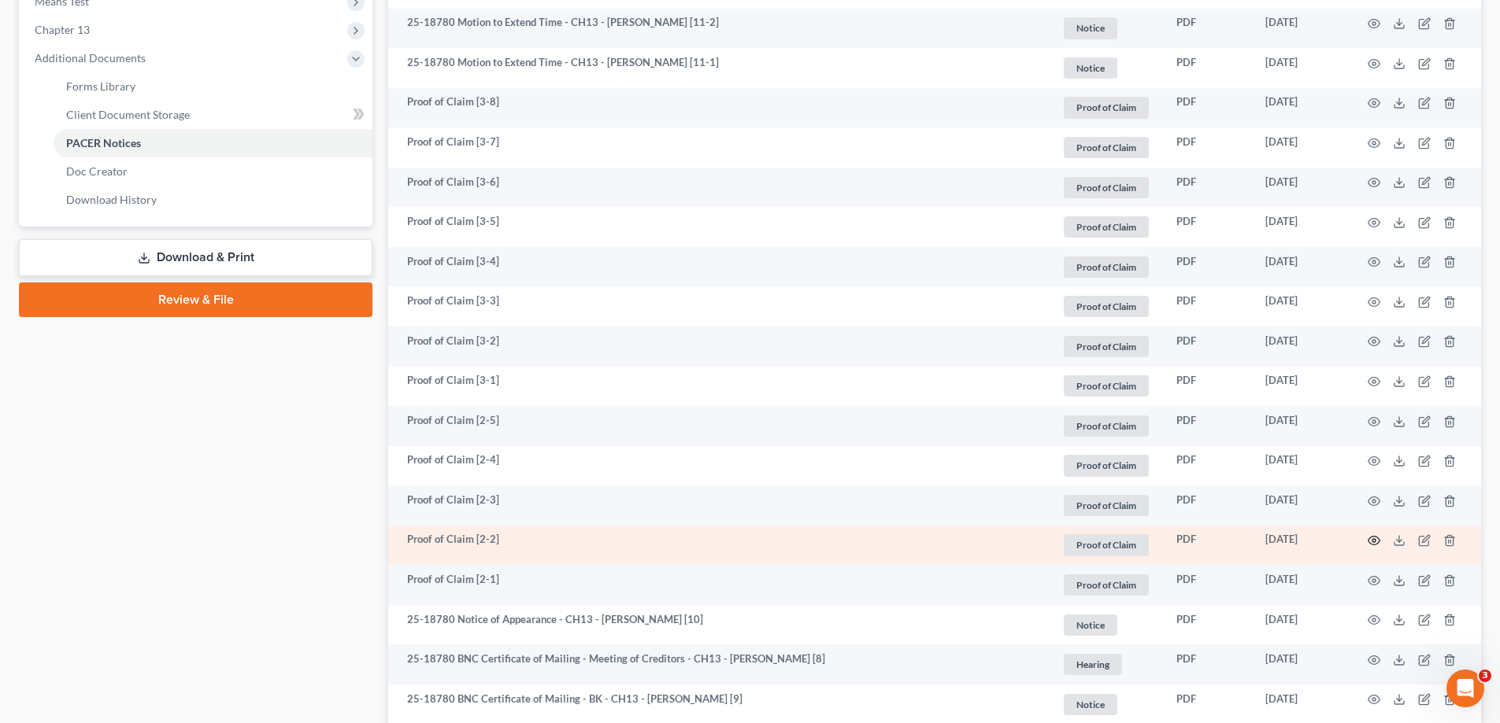
click at [1374, 537] on icon "button" at bounding box center [1374, 541] width 12 height 9
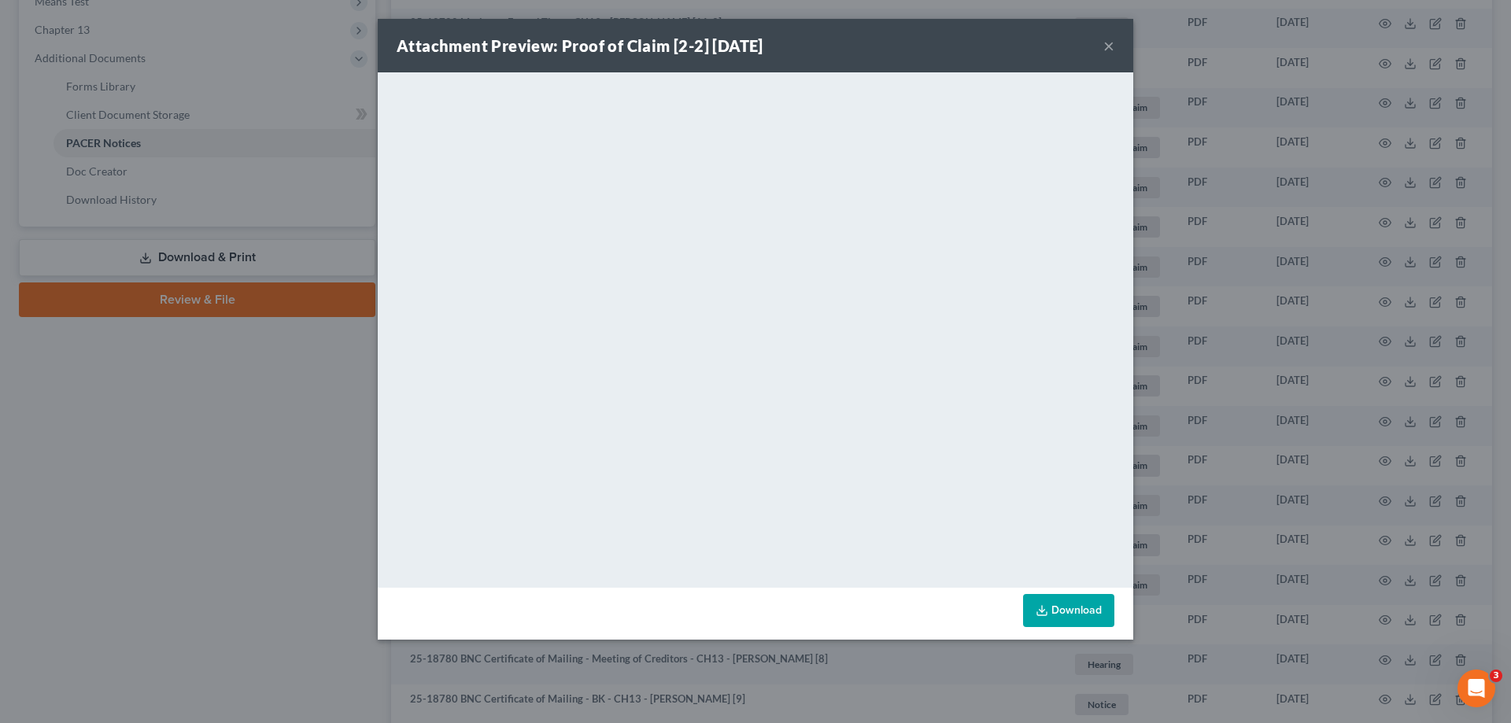
click at [1111, 44] on button "×" at bounding box center [1109, 45] width 11 height 19
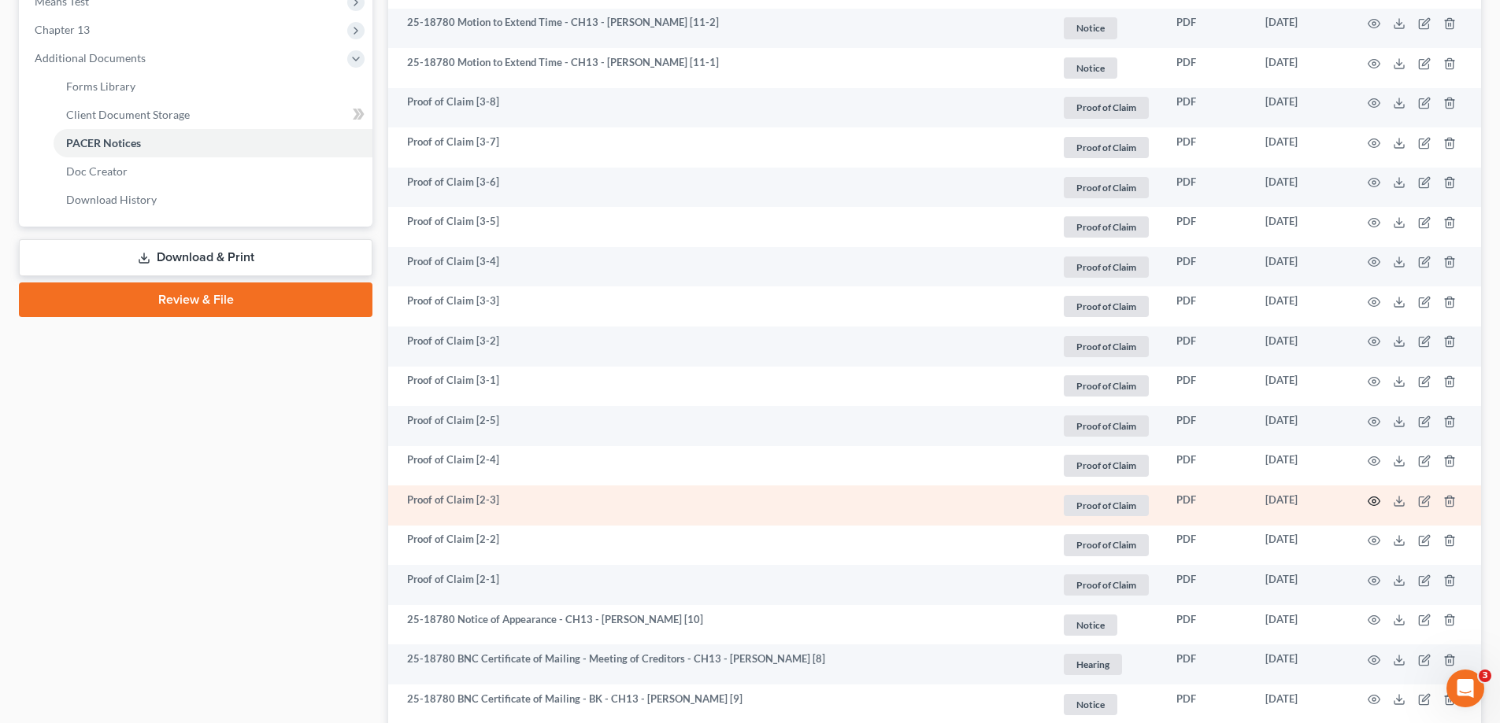
click at [1371, 501] on icon "button" at bounding box center [1373, 501] width 13 height 13
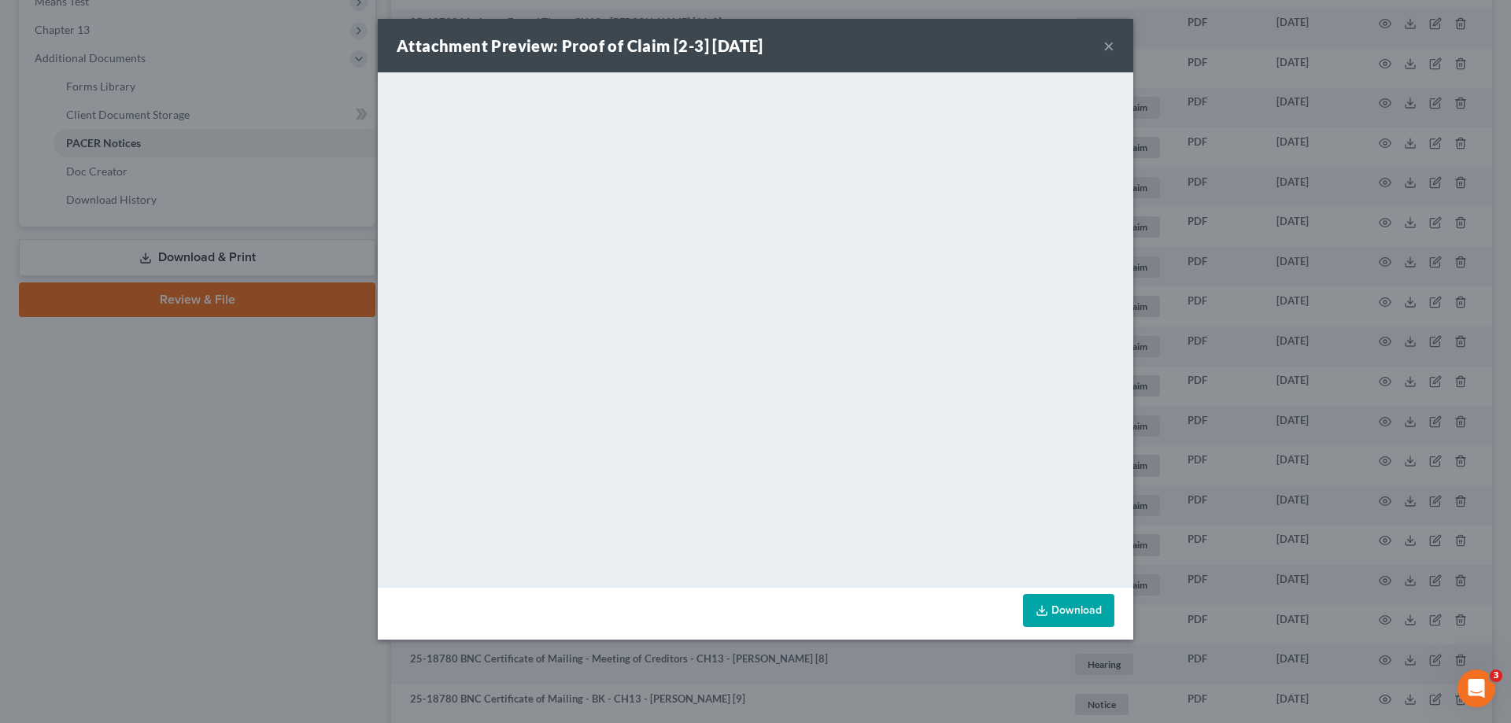
click at [1108, 45] on button "×" at bounding box center [1109, 45] width 11 height 19
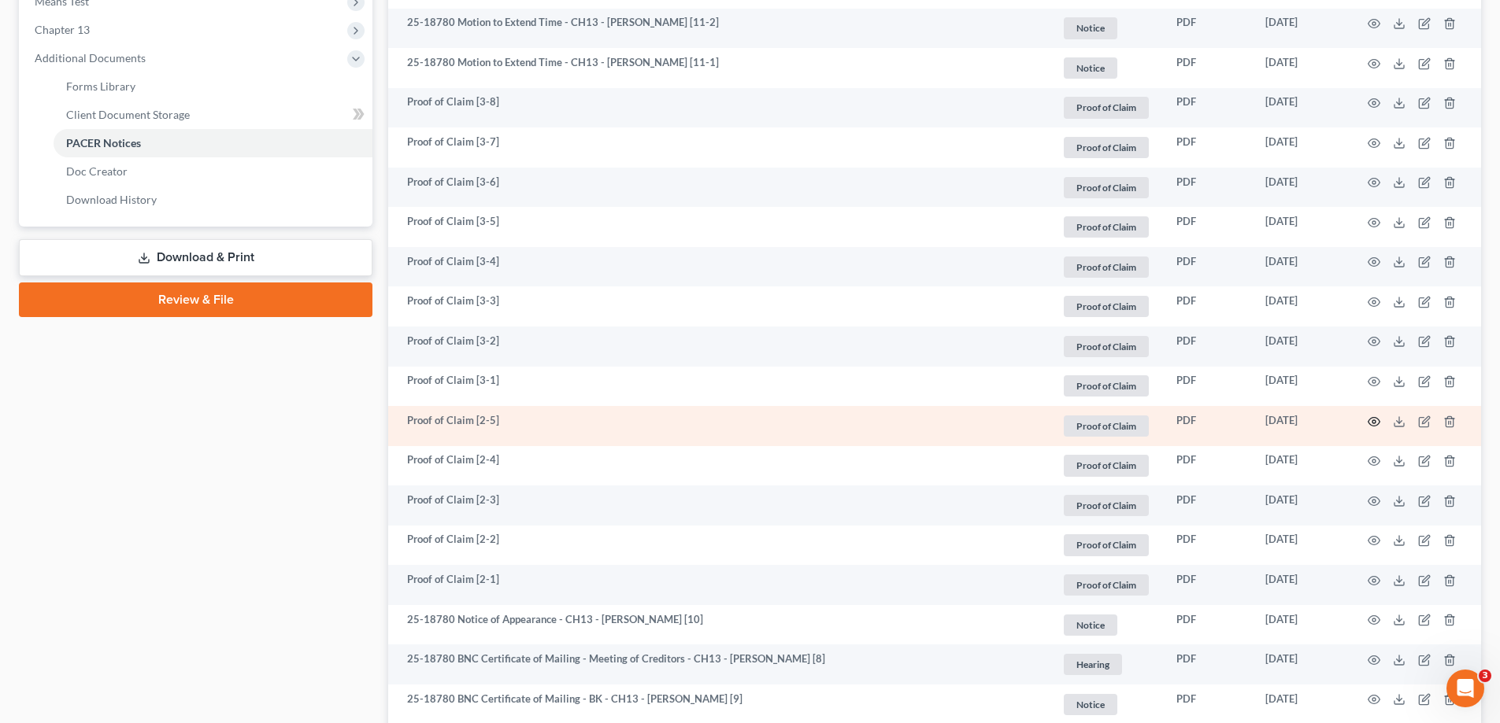
click at [1378, 419] on icon "button" at bounding box center [1374, 421] width 12 height 9
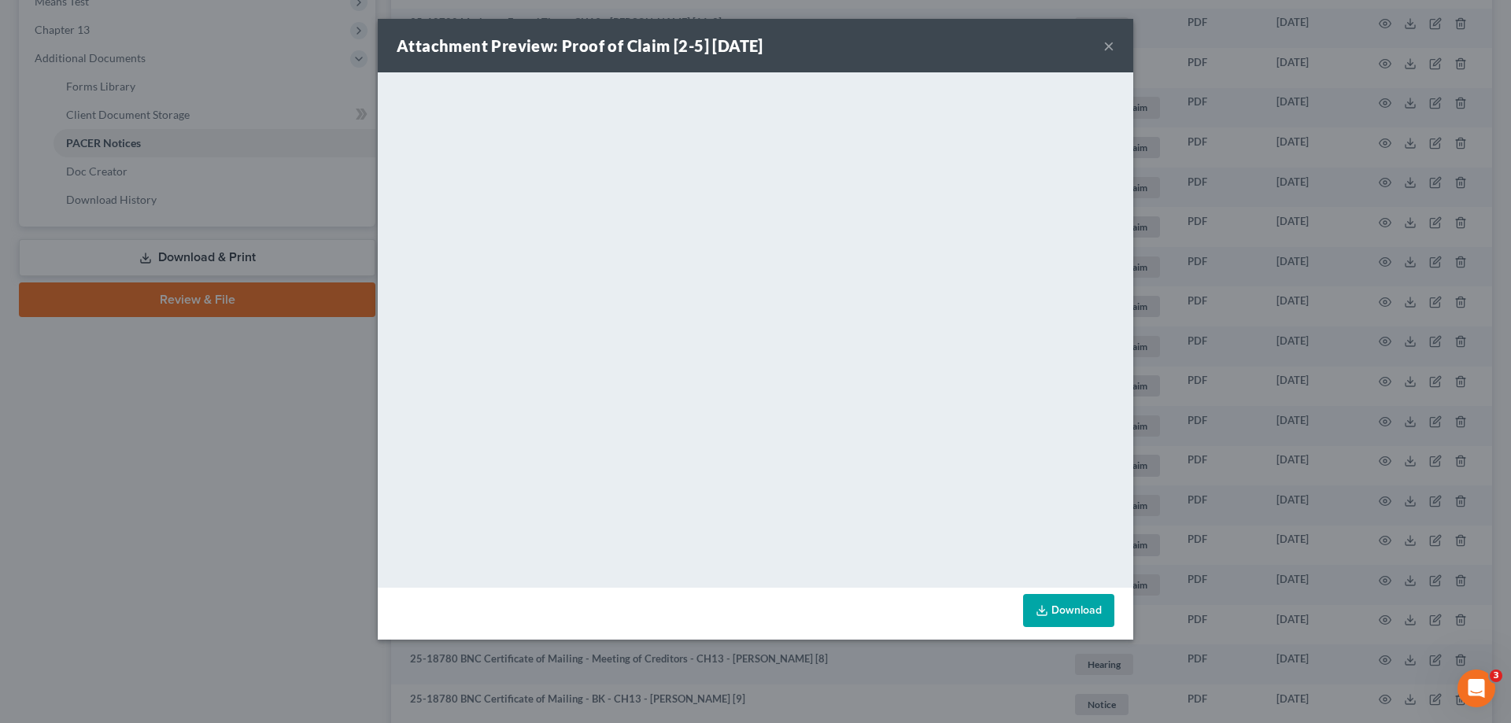
click at [1108, 46] on button "×" at bounding box center [1109, 45] width 11 height 19
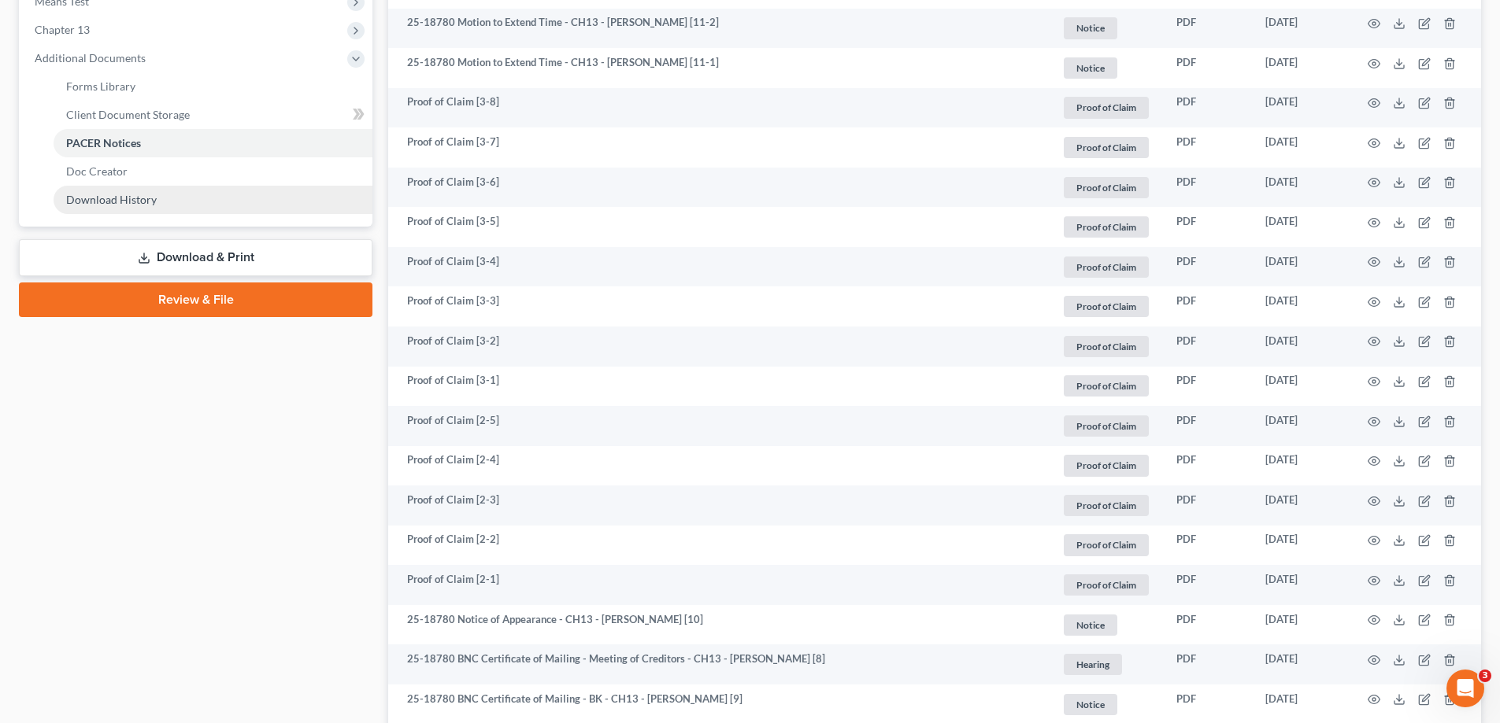
click at [190, 203] on link "Download History" at bounding box center [213, 200] width 319 height 28
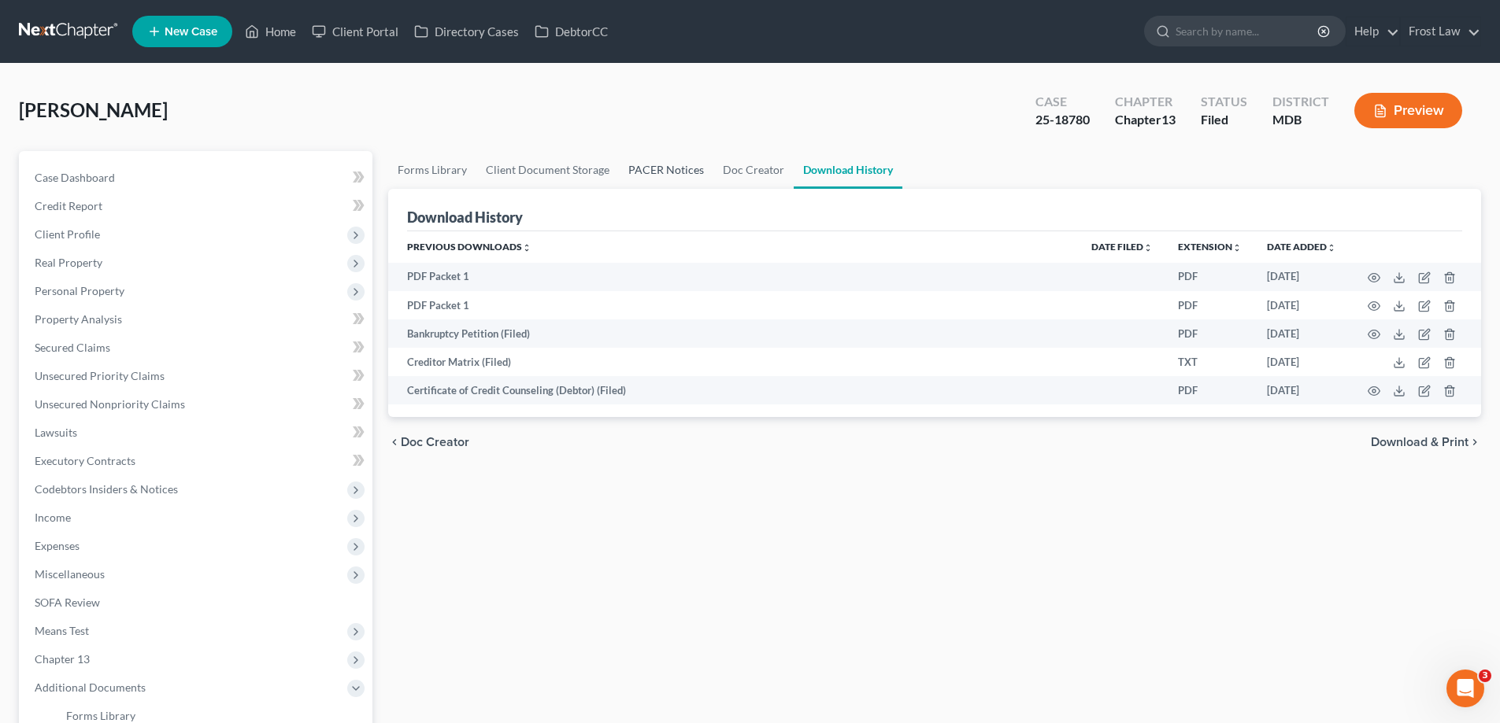
click at [641, 176] on link "PACER Notices" at bounding box center [666, 170] width 94 height 38
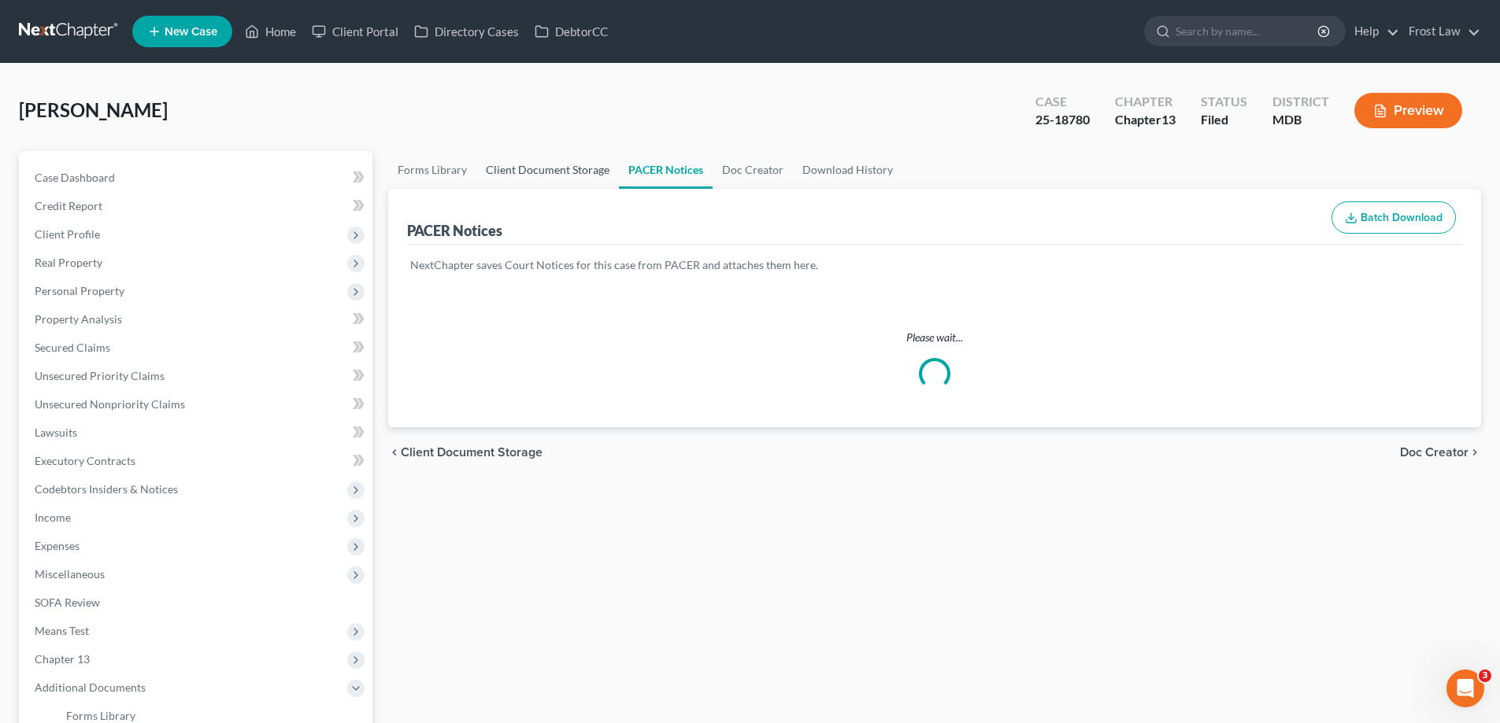
click at [589, 189] on div "PACER Notices Batch Download" at bounding box center [934, 217] width 1055 height 57
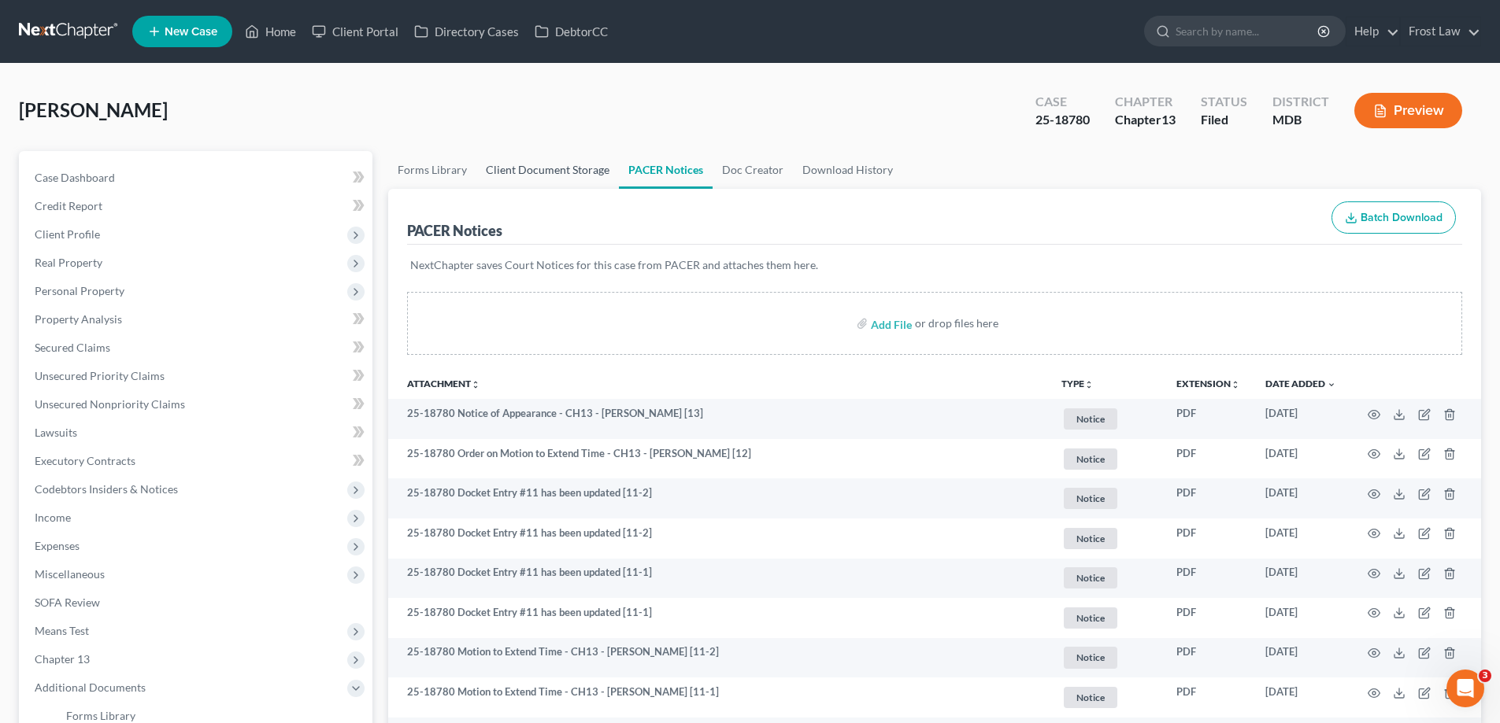
click at [571, 172] on link "Client Document Storage" at bounding box center [547, 170] width 142 height 38
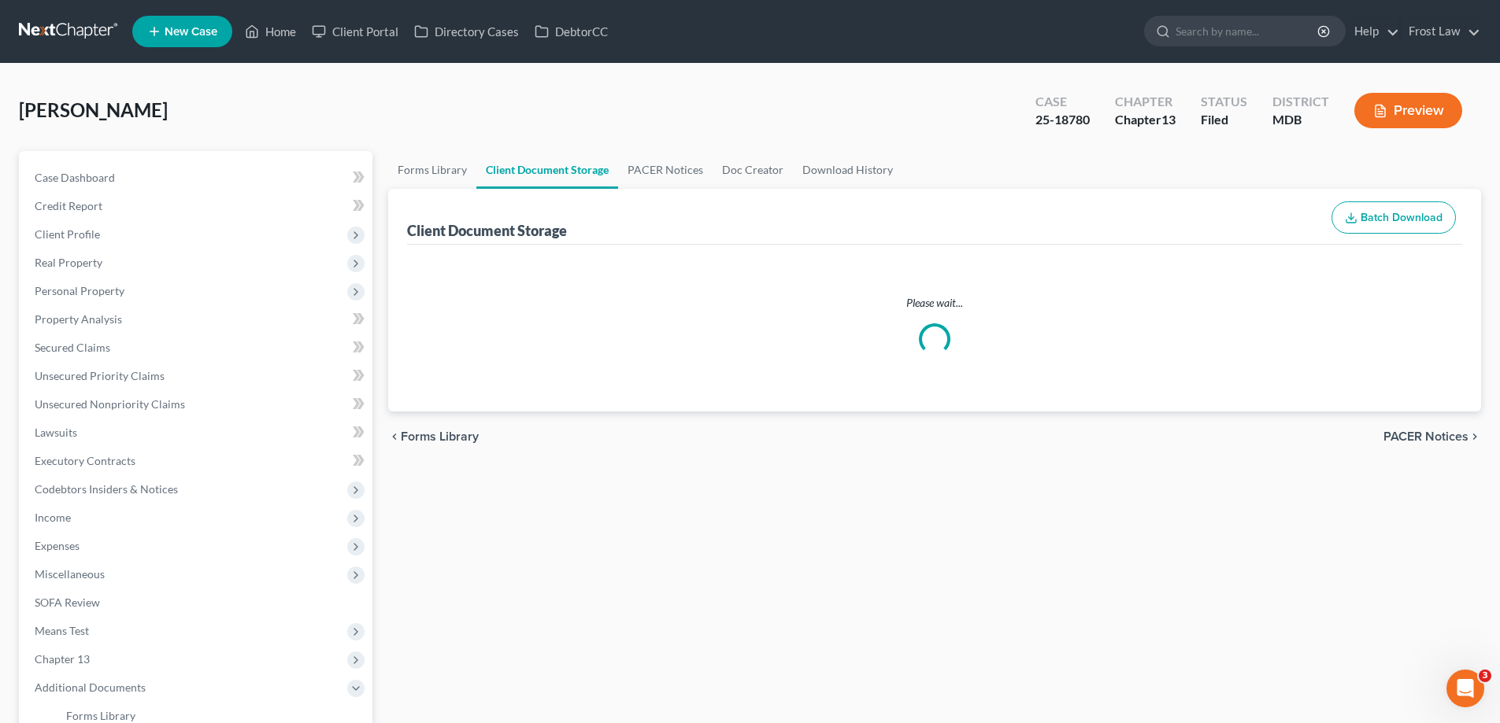
select select "14"
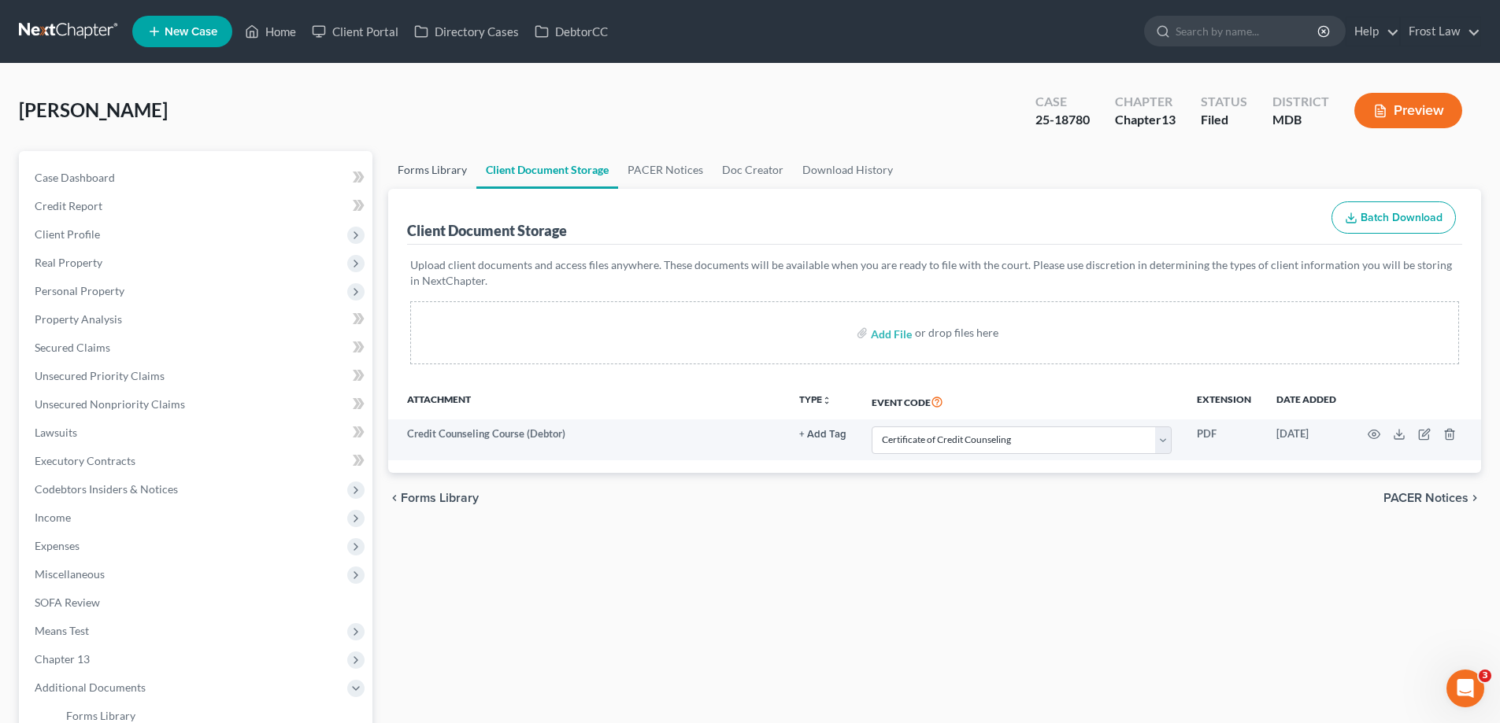
click at [452, 181] on link "Forms Library" at bounding box center [432, 170] width 88 height 38
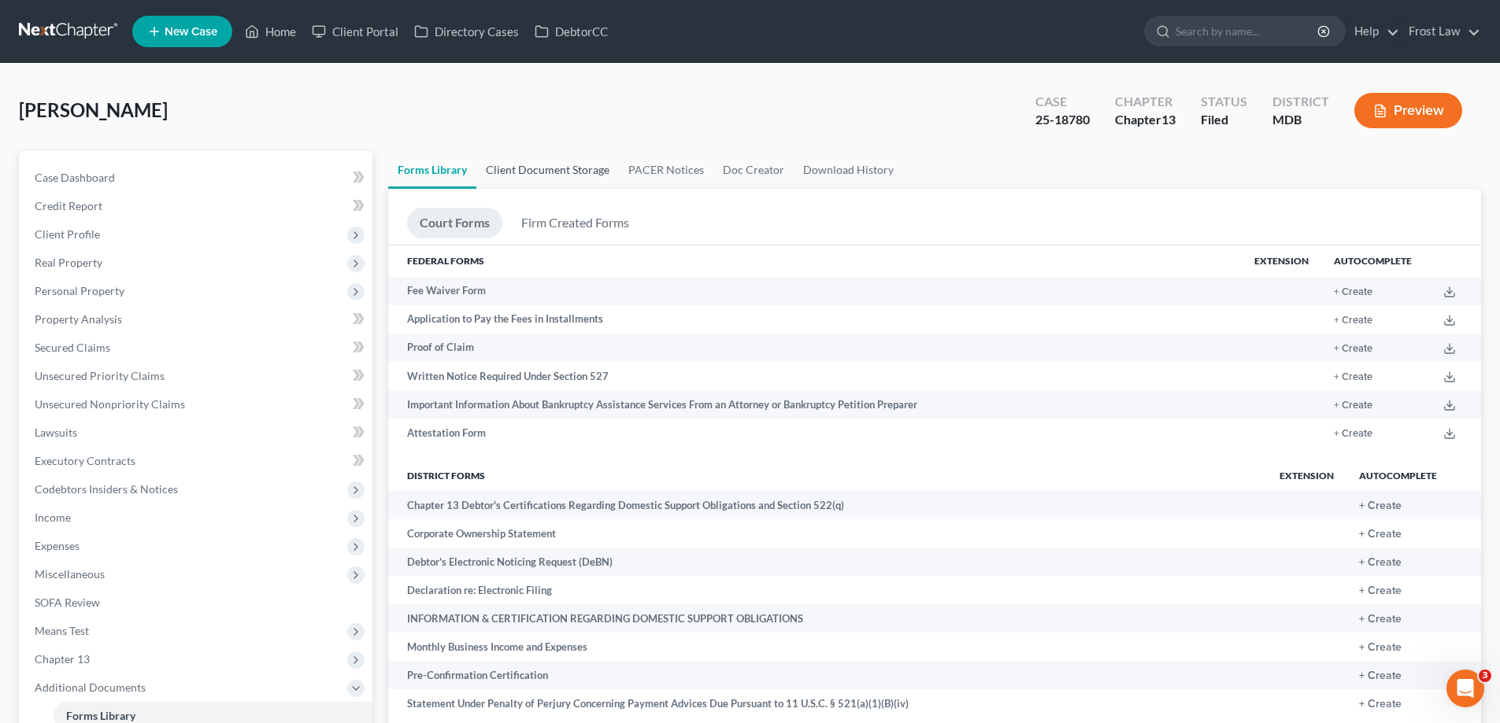
click at [602, 183] on link "Client Document Storage" at bounding box center [547, 170] width 142 height 38
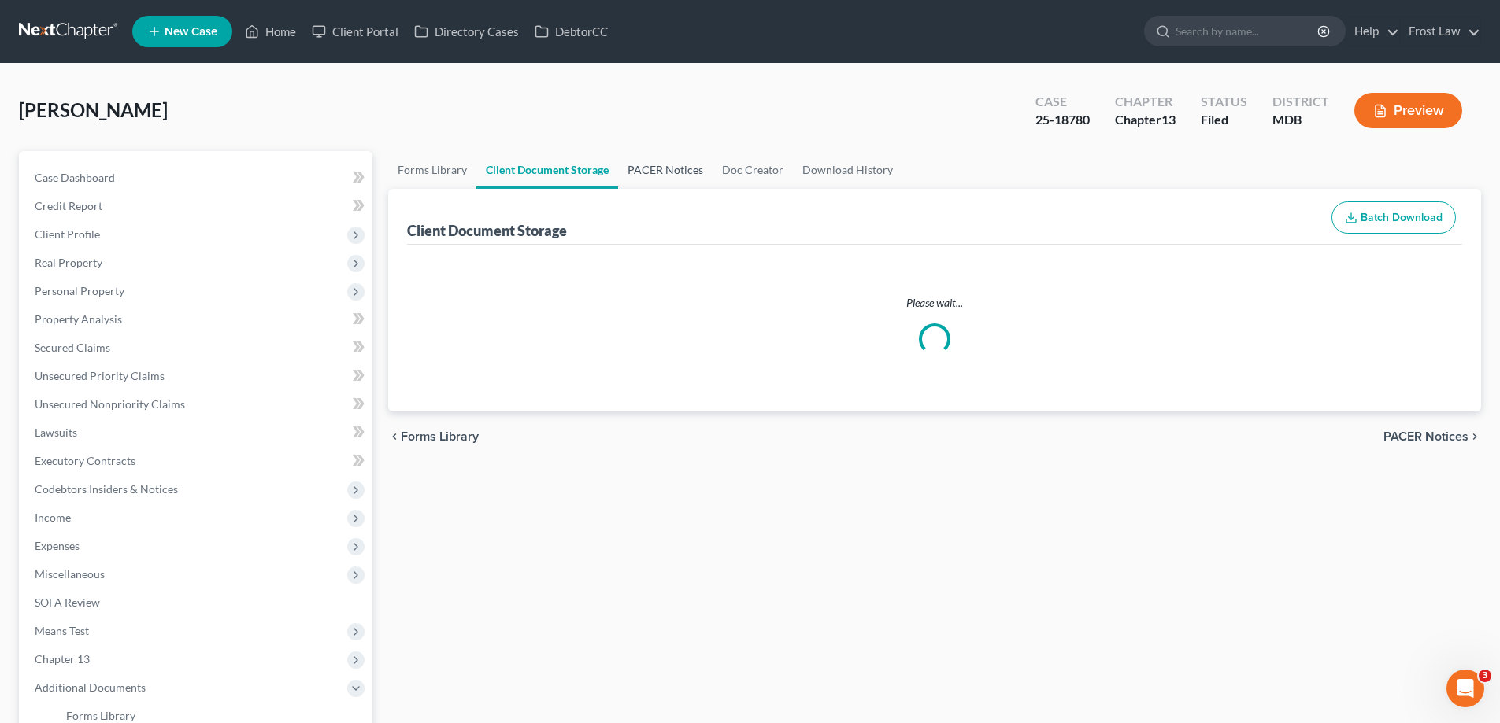
select select "14"
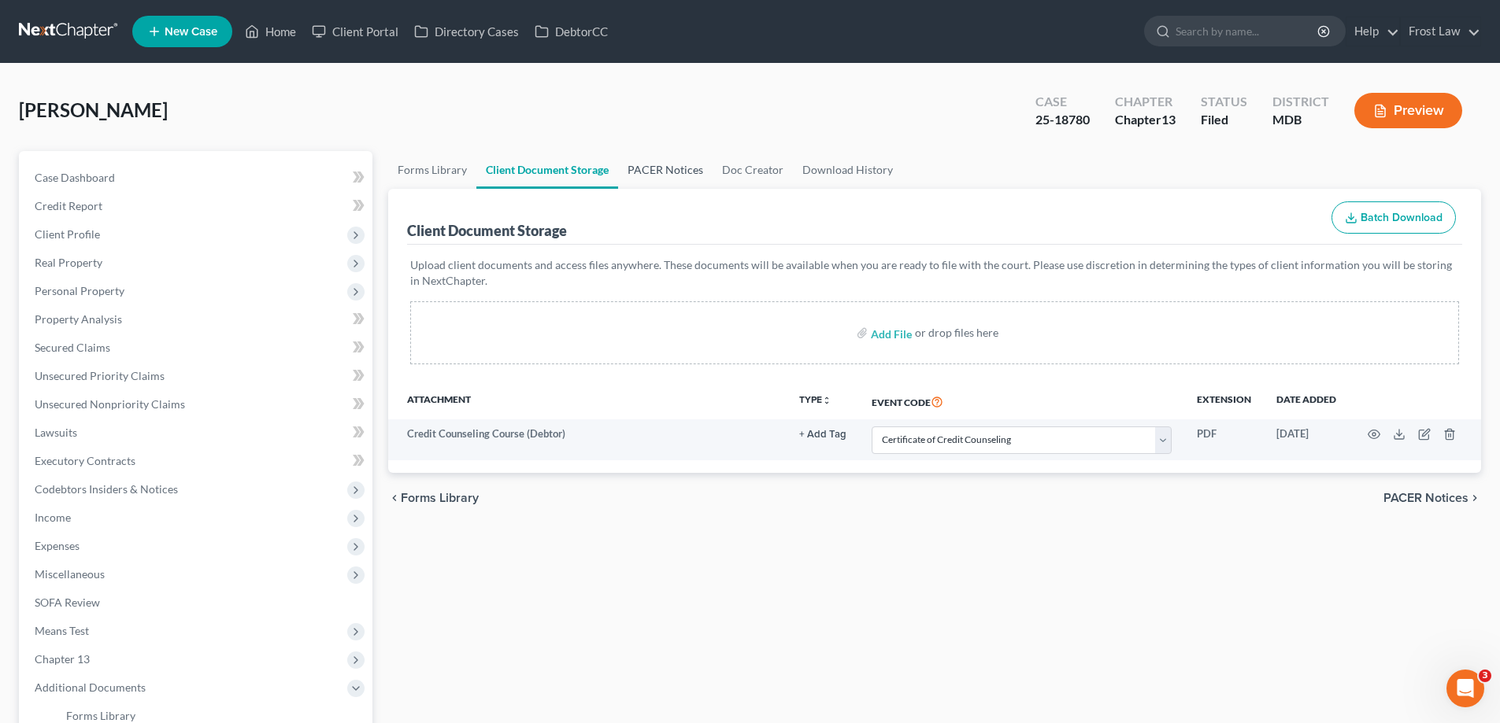
click at [640, 175] on link "PACER Notices" at bounding box center [665, 170] width 94 height 38
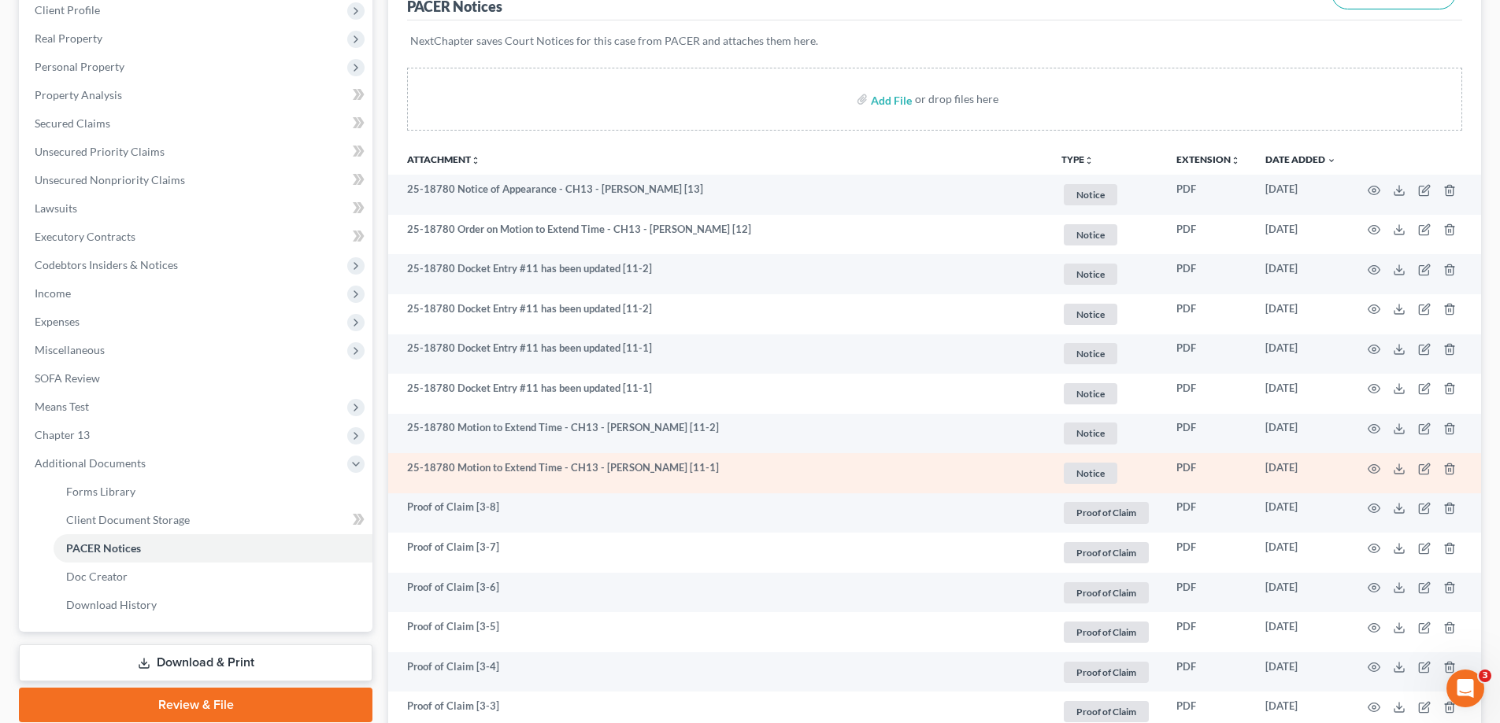
scroll to position [630, 0]
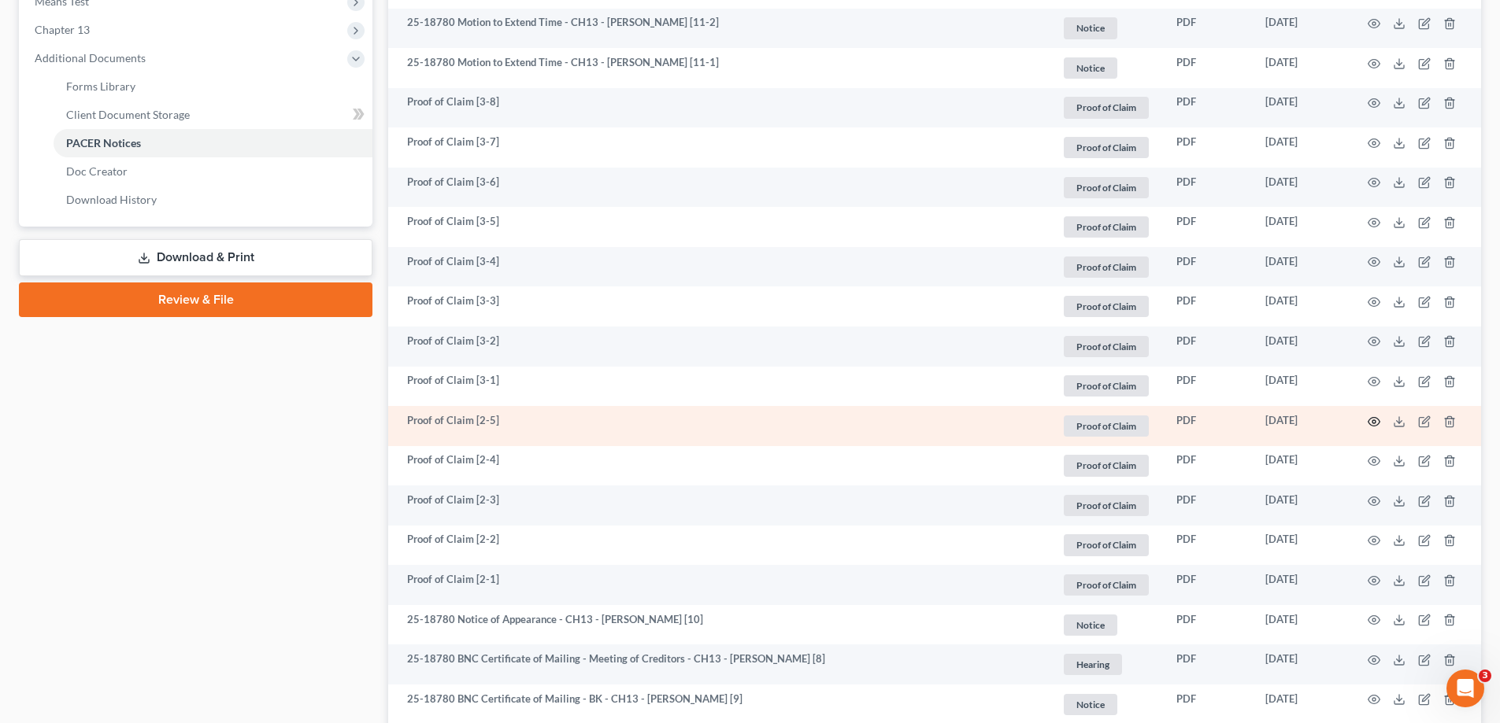
click at [1374, 419] on icon "button" at bounding box center [1373, 422] width 13 height 13
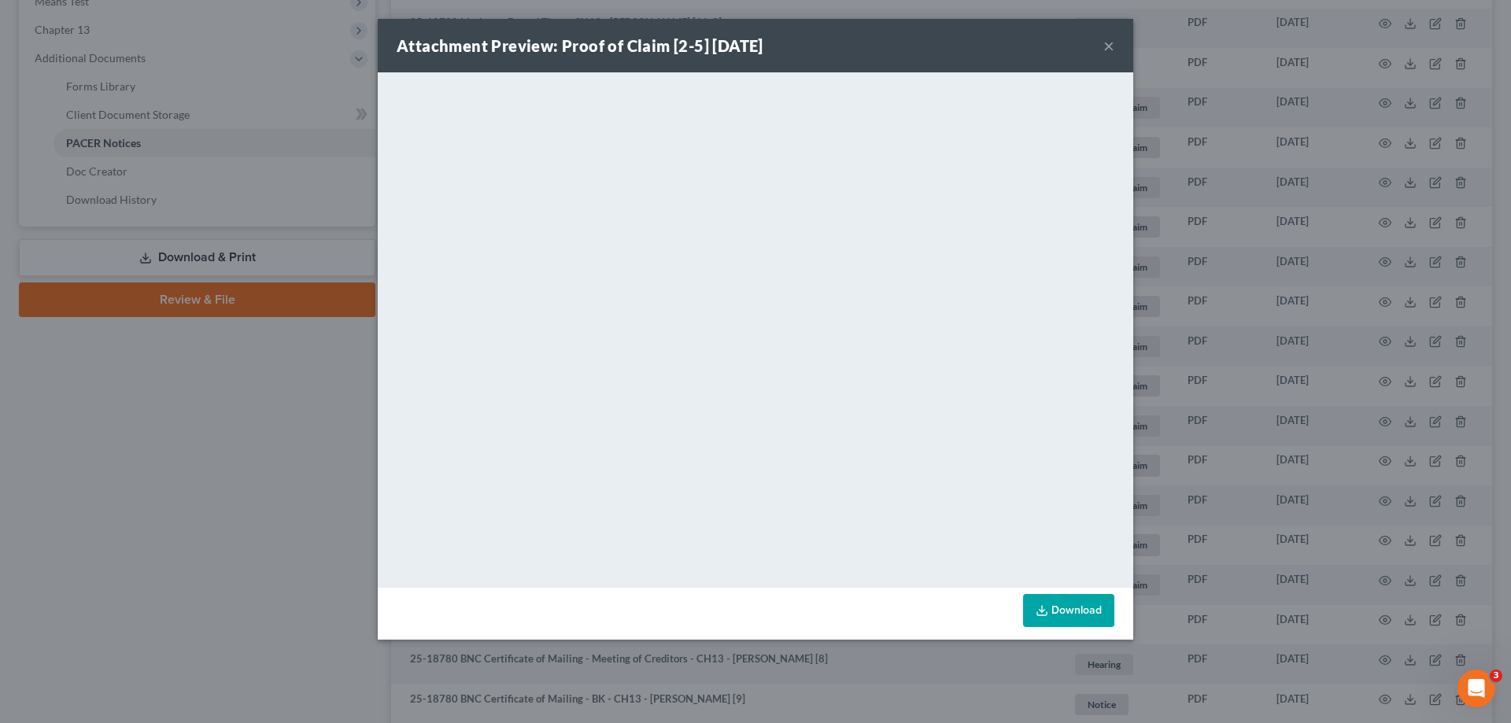
click at [1114, 44] on button "×" at bounding box center [1109, 45] width 11 height 19
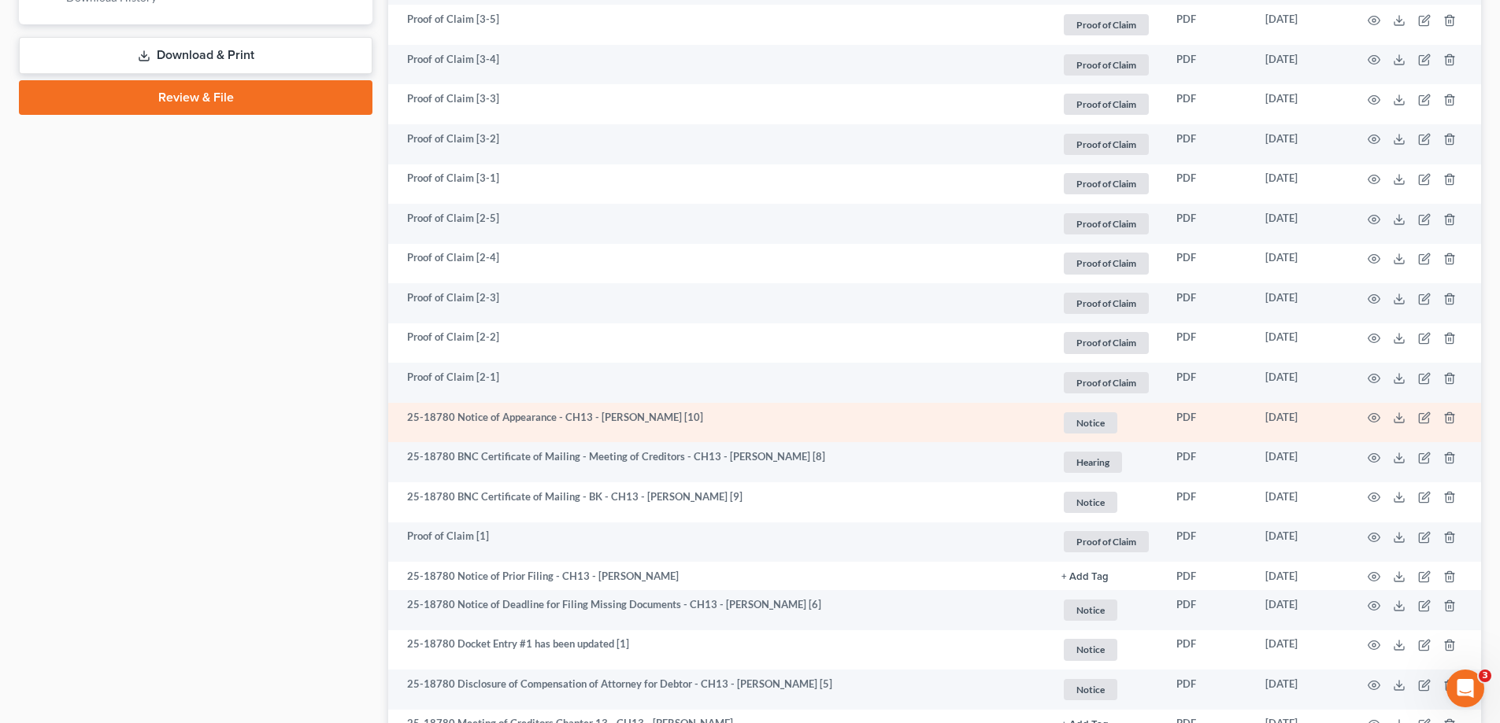
scroll to position [708, 0]
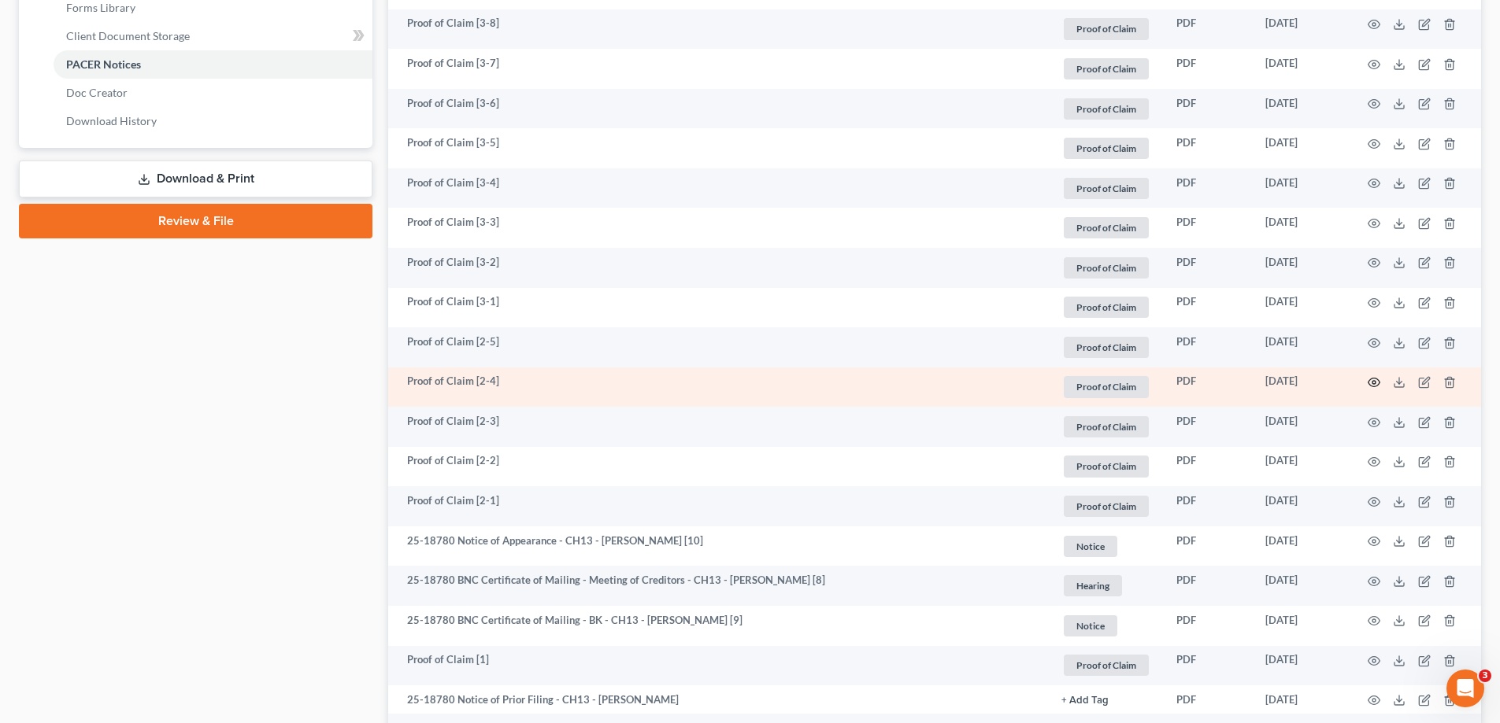
click at [1370, 384] on icon "button" at bounding box center [1373, 382] width 13 height 13
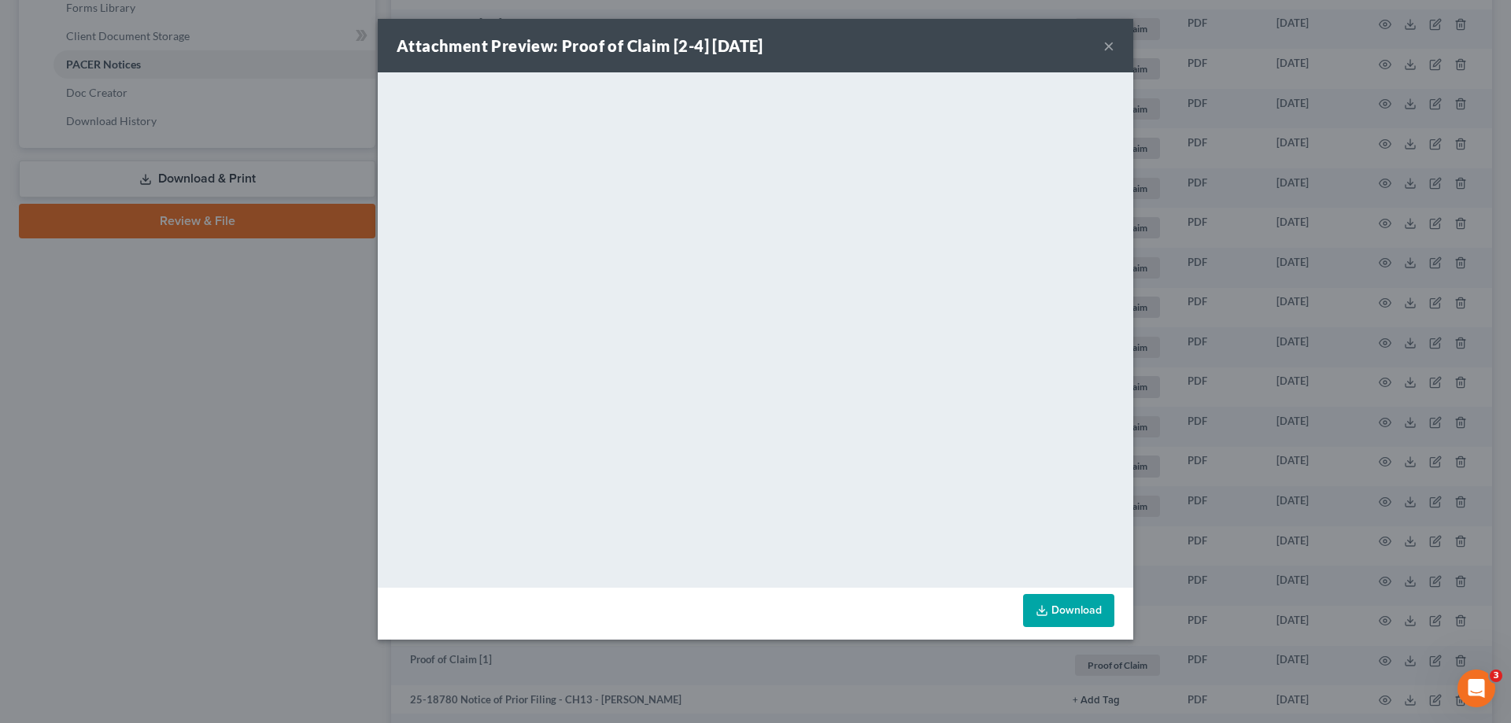
click at [1110, 48] on button "×" at bounding box center [1109, 45] width 11 height 19
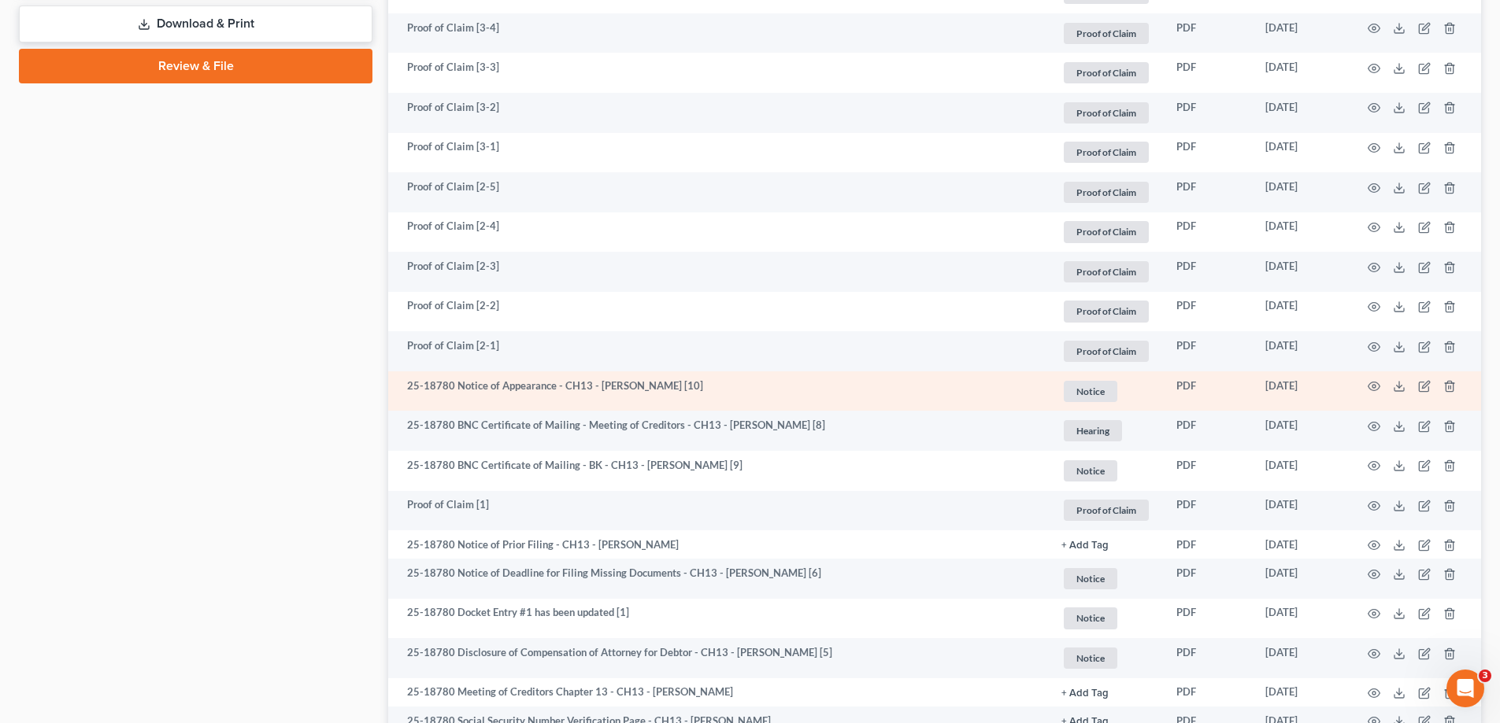
scroll to position [866, 0]
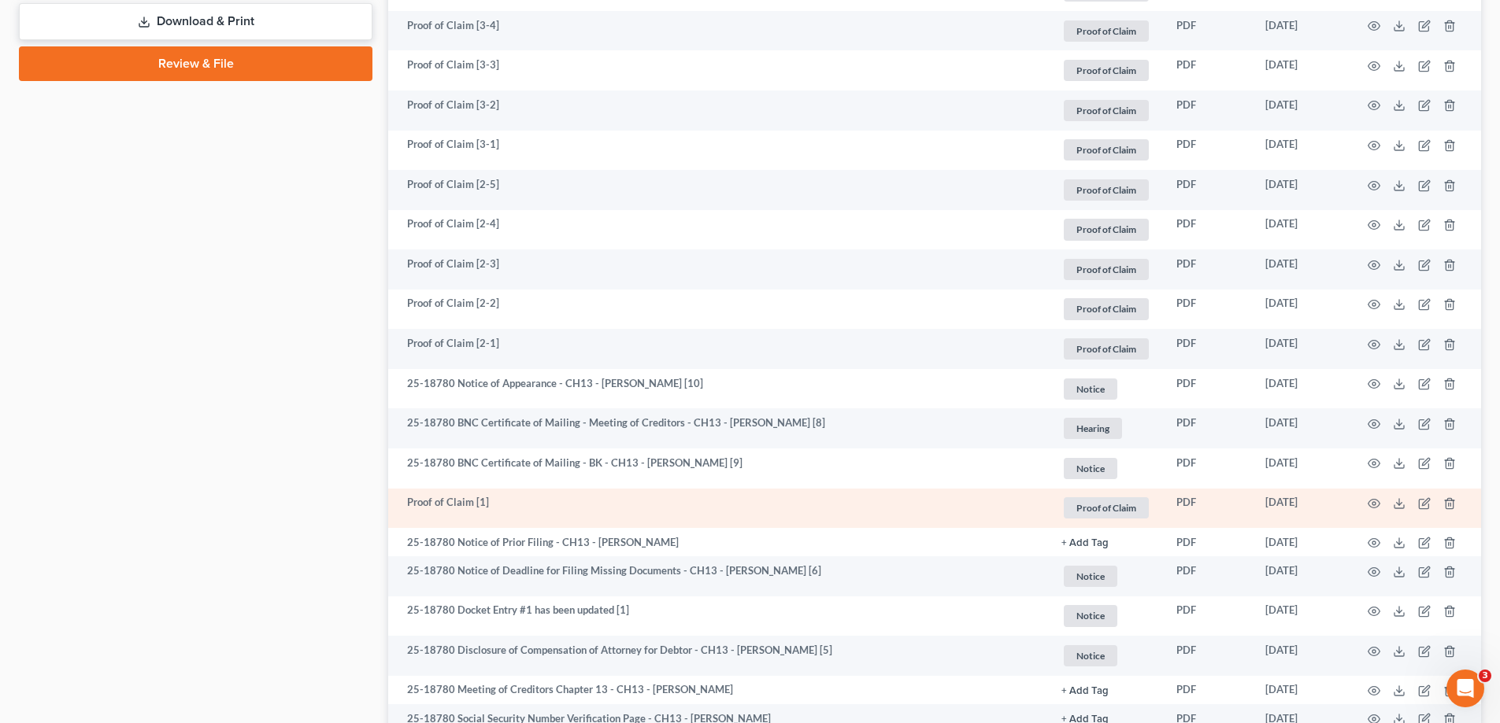
click at [1381, 501] on td at bounding box center [1414, 509] width 132 height 40
click at [1371, 504] on icon "button" at bounding box center [1373, 503] width 13 height 13
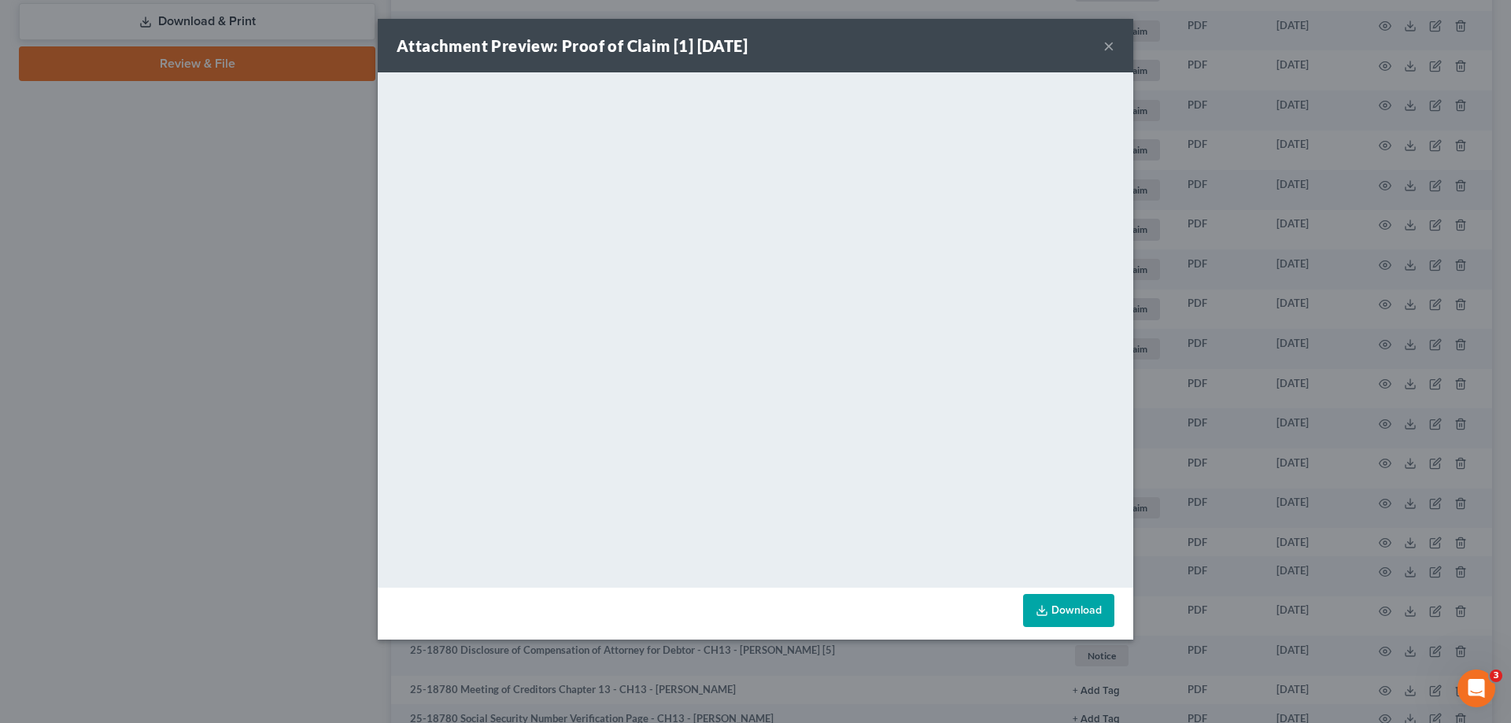
click at [1100, 46] on div "Attachment Preview: Proof of Claim [1] 09/24/2025 ×" at bounding box center [756, 46] width 756 height 54
click at [1107, 45] on button "×" at bounding box center [1109, 45] width 11 height 19
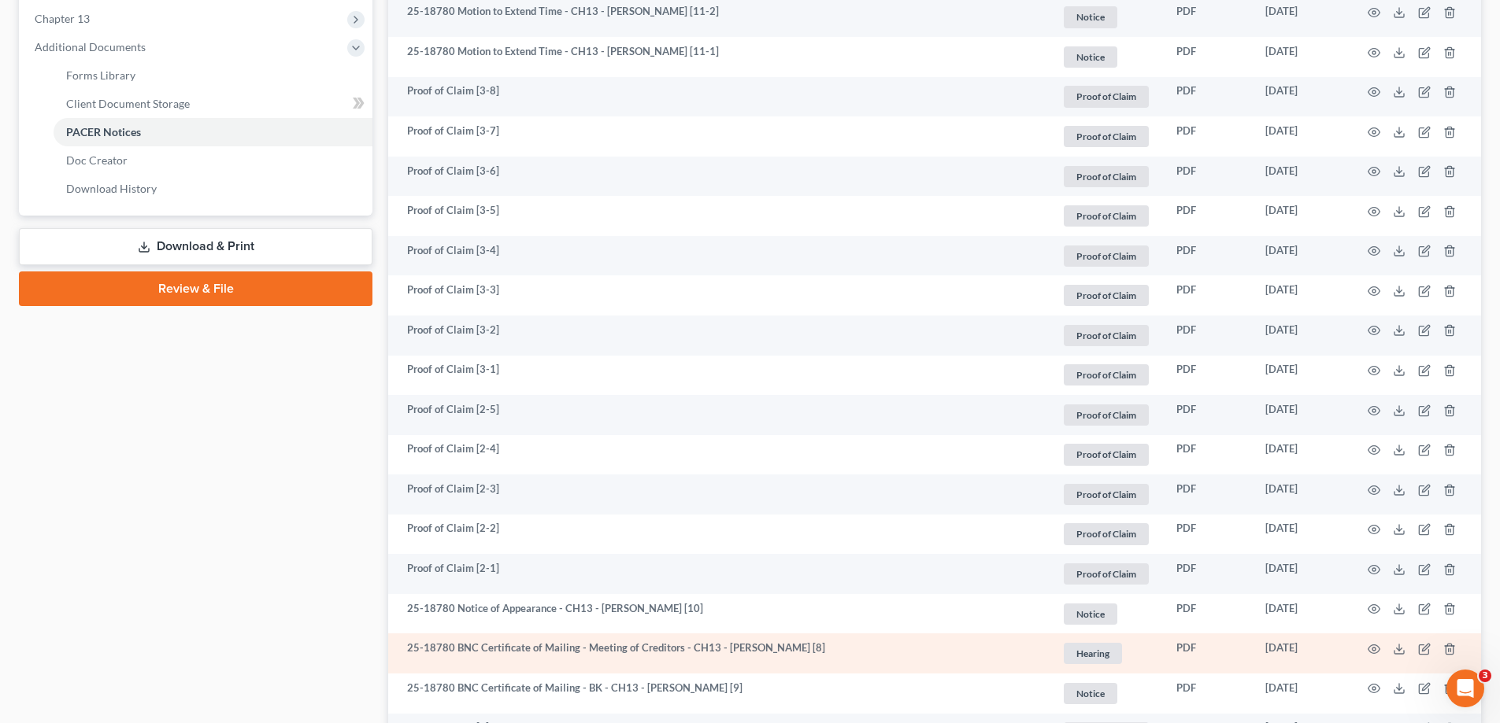
scroll to position [708, 0]
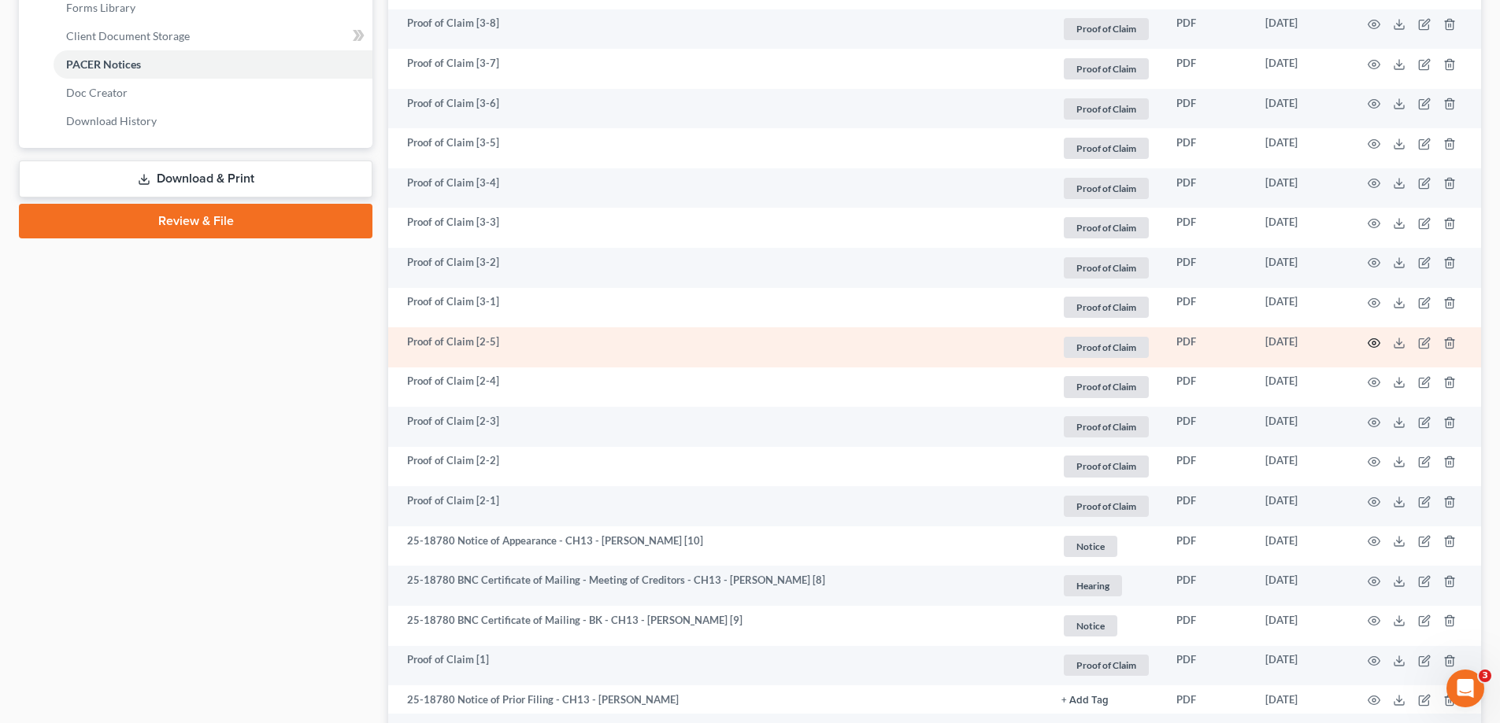
click at [1374, 341] on icon "button" at bounding box center [1373, 343] width 13 height 13
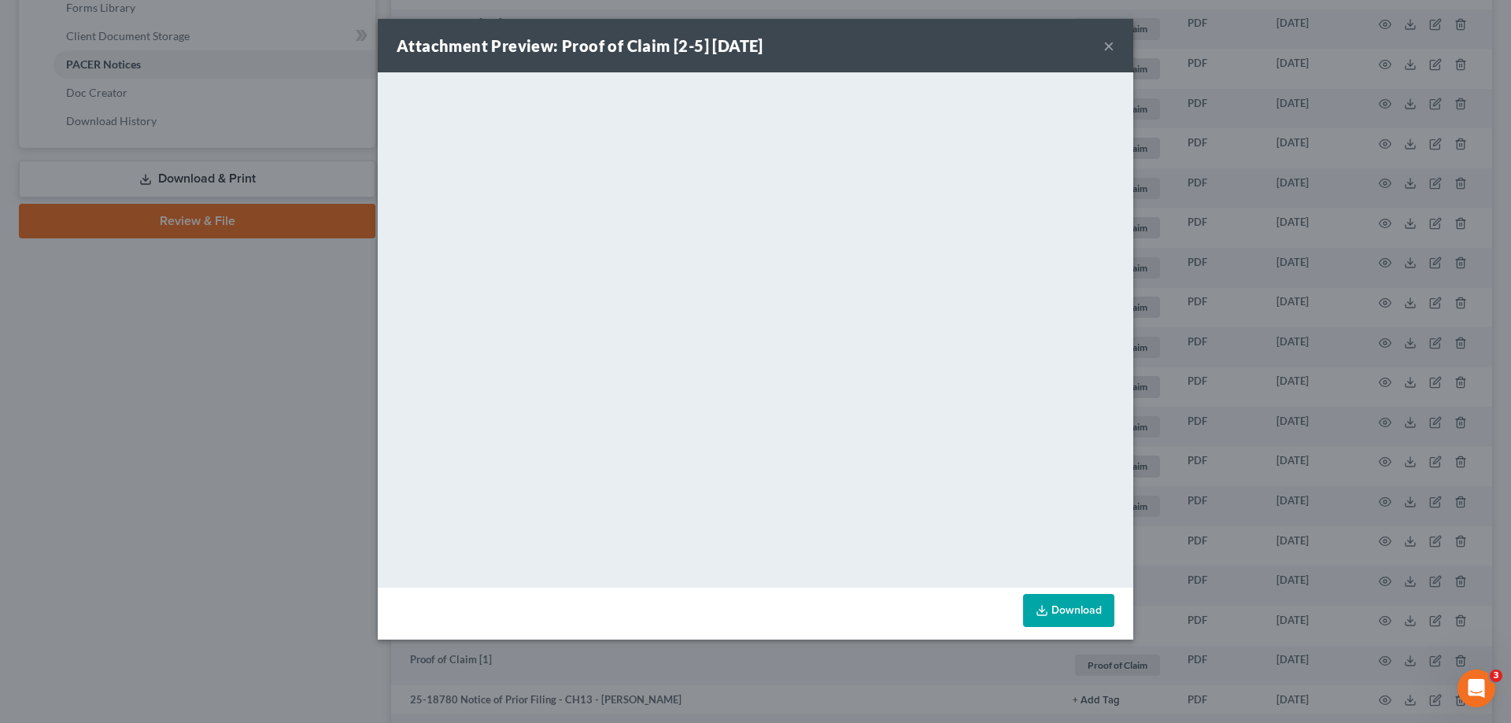
click at [1105, 45] on button "×" at bounding box center [1109, 45] width 11 height 19
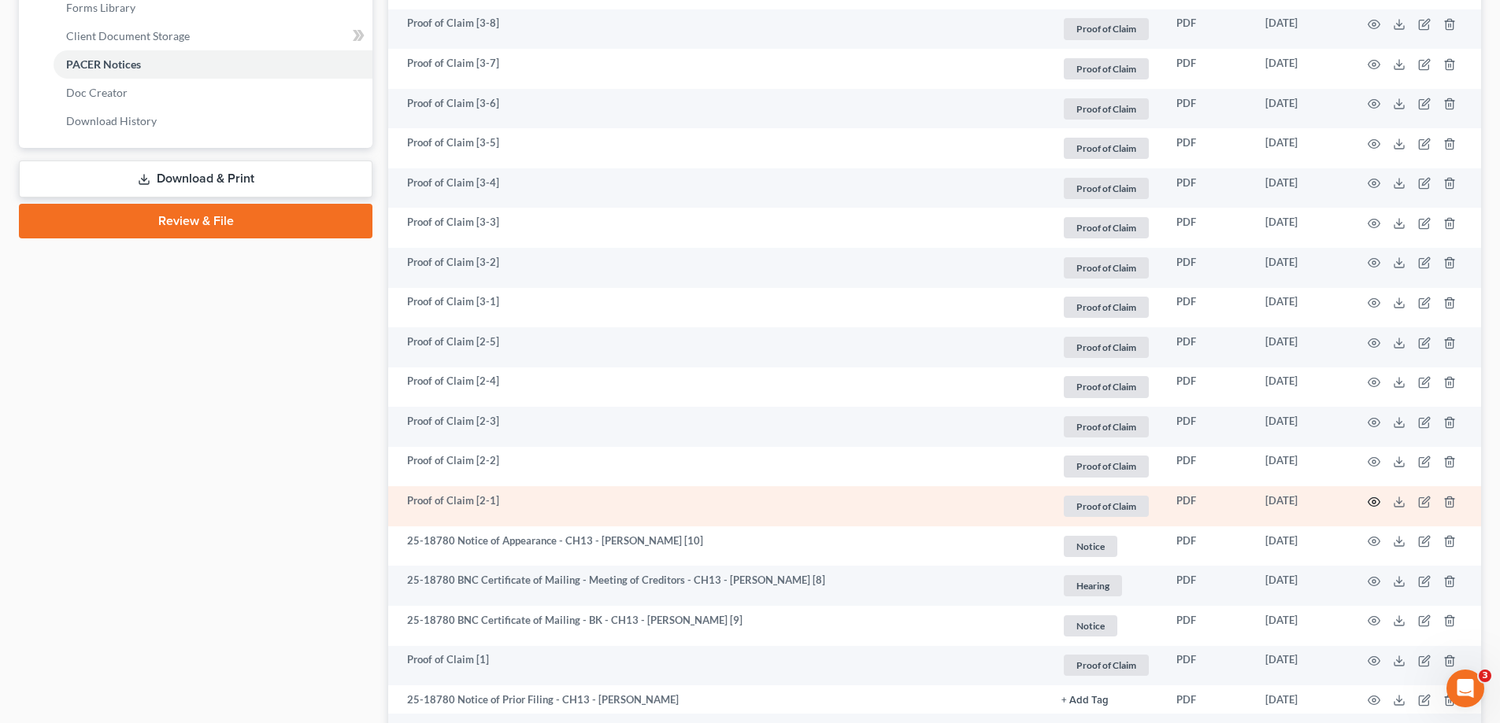
click at [1370, 501] on icon "button" at bounding box center [1373, 502] width 13 height 13
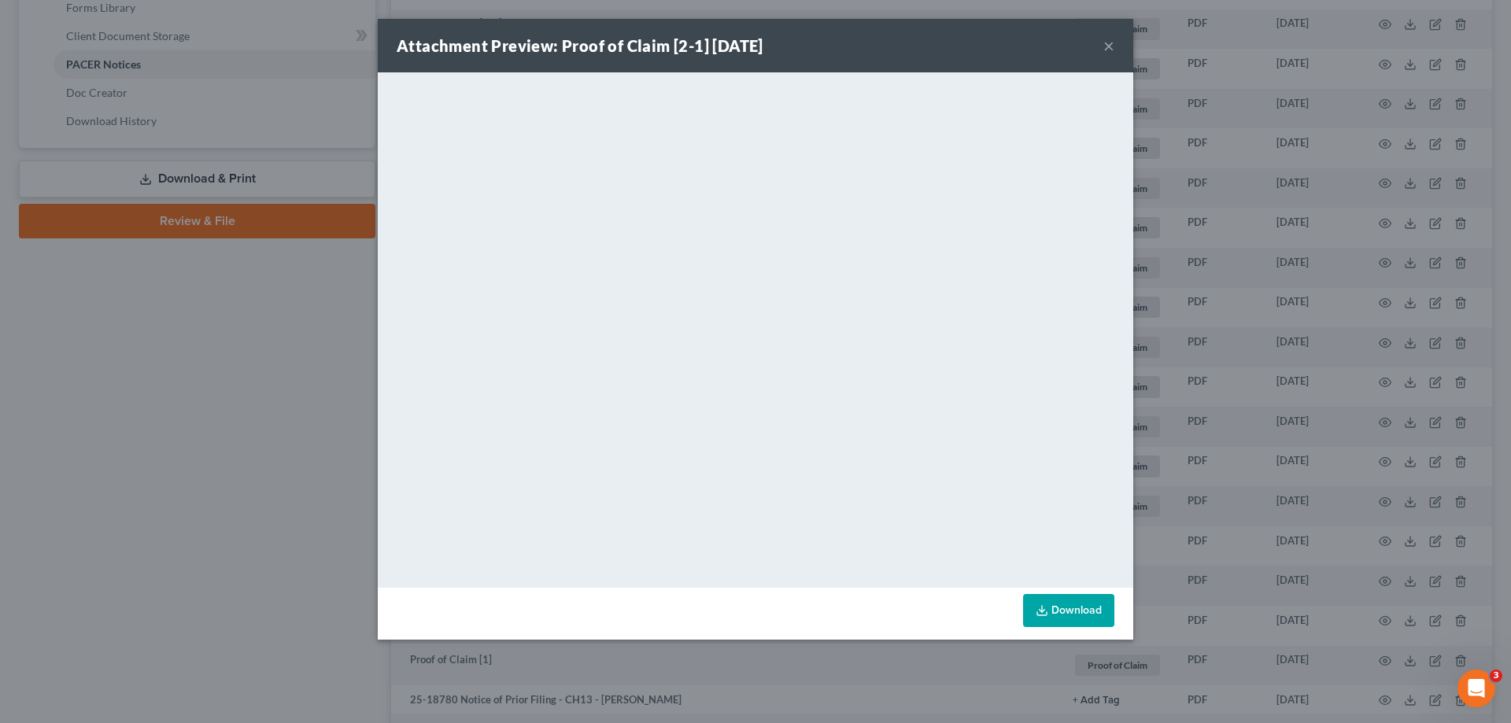
click at [1109, 48] on button "×" at bounding box center [1109, 45] width 11 height 19
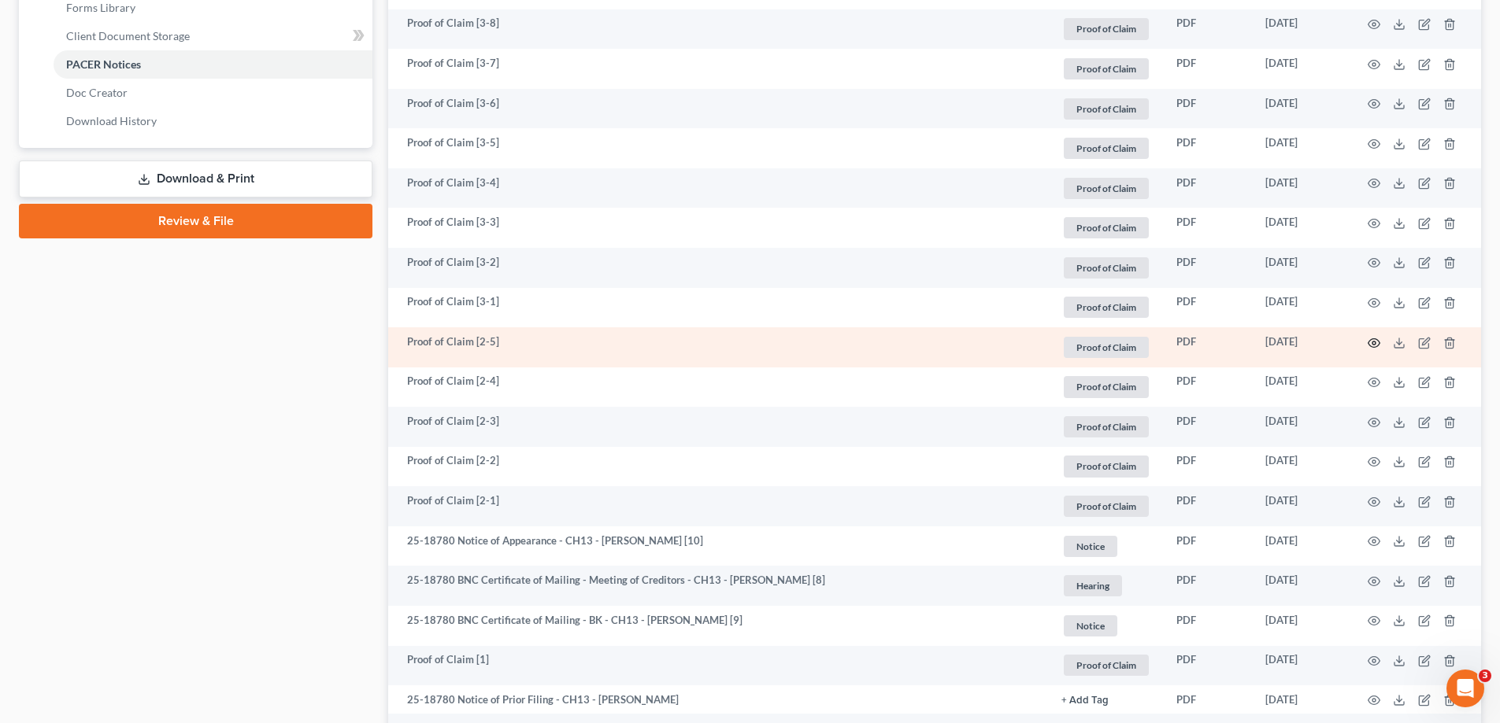
click at [1370, 342] on icon "button" at bounding box center [1373, 343] width 13 height 13
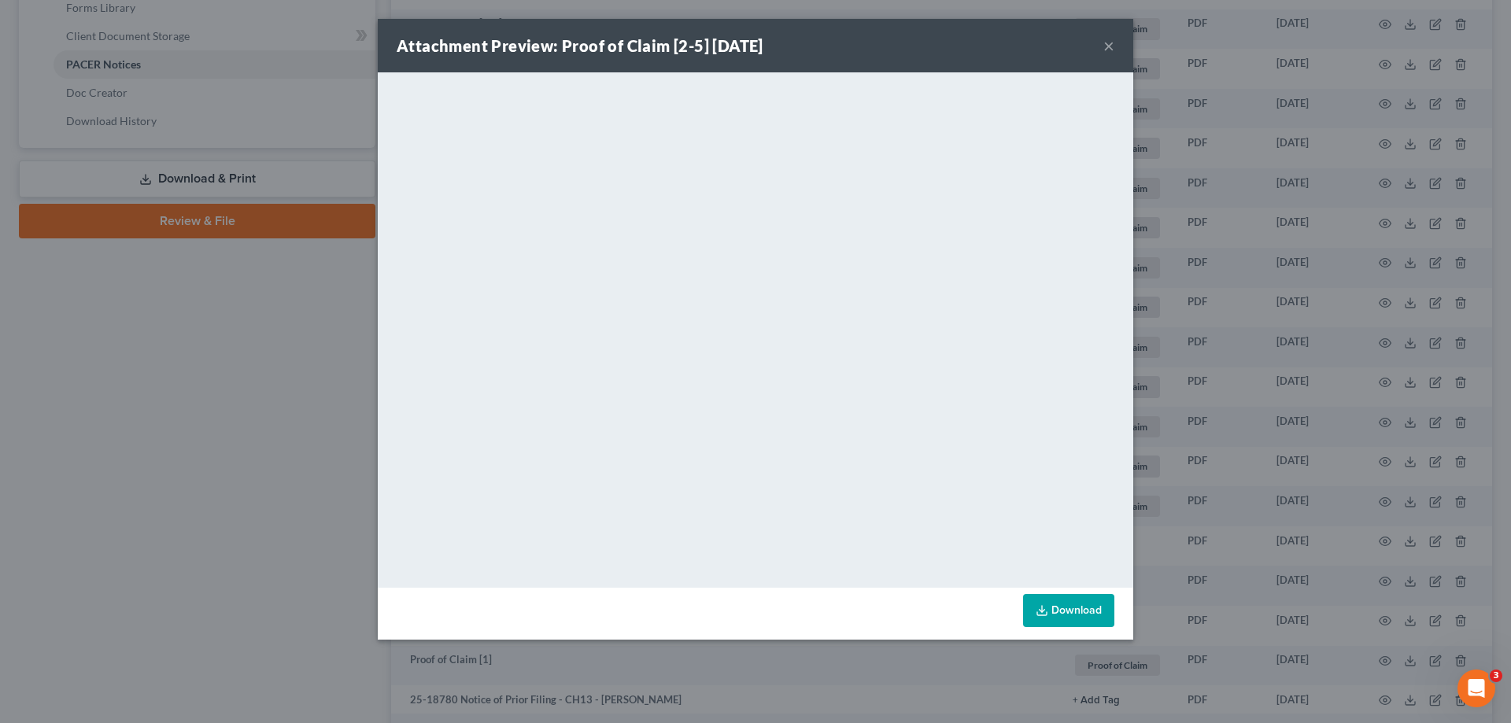
click at [1108, 43] on button "×" at bounding box center [1109, 45] width 11 height 19
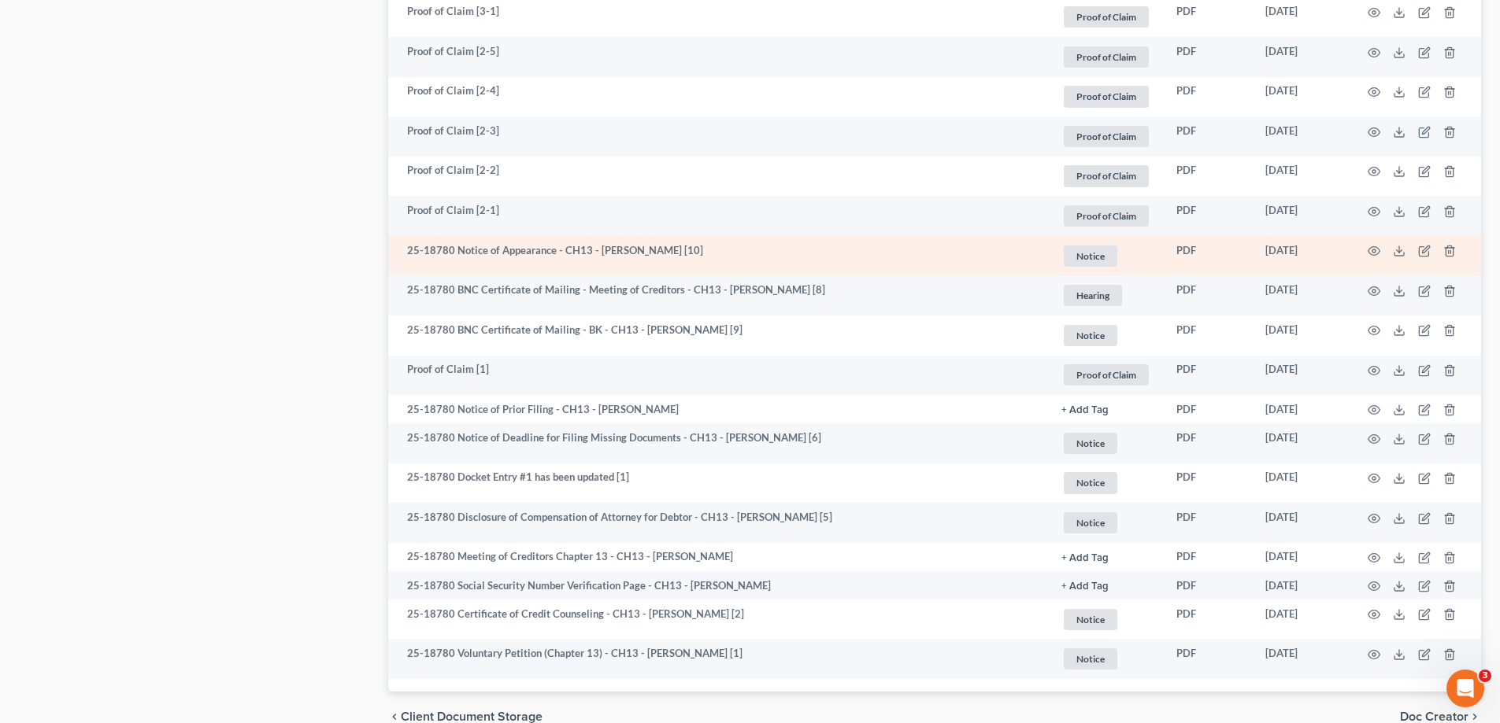
scroll to position [1023, 0]
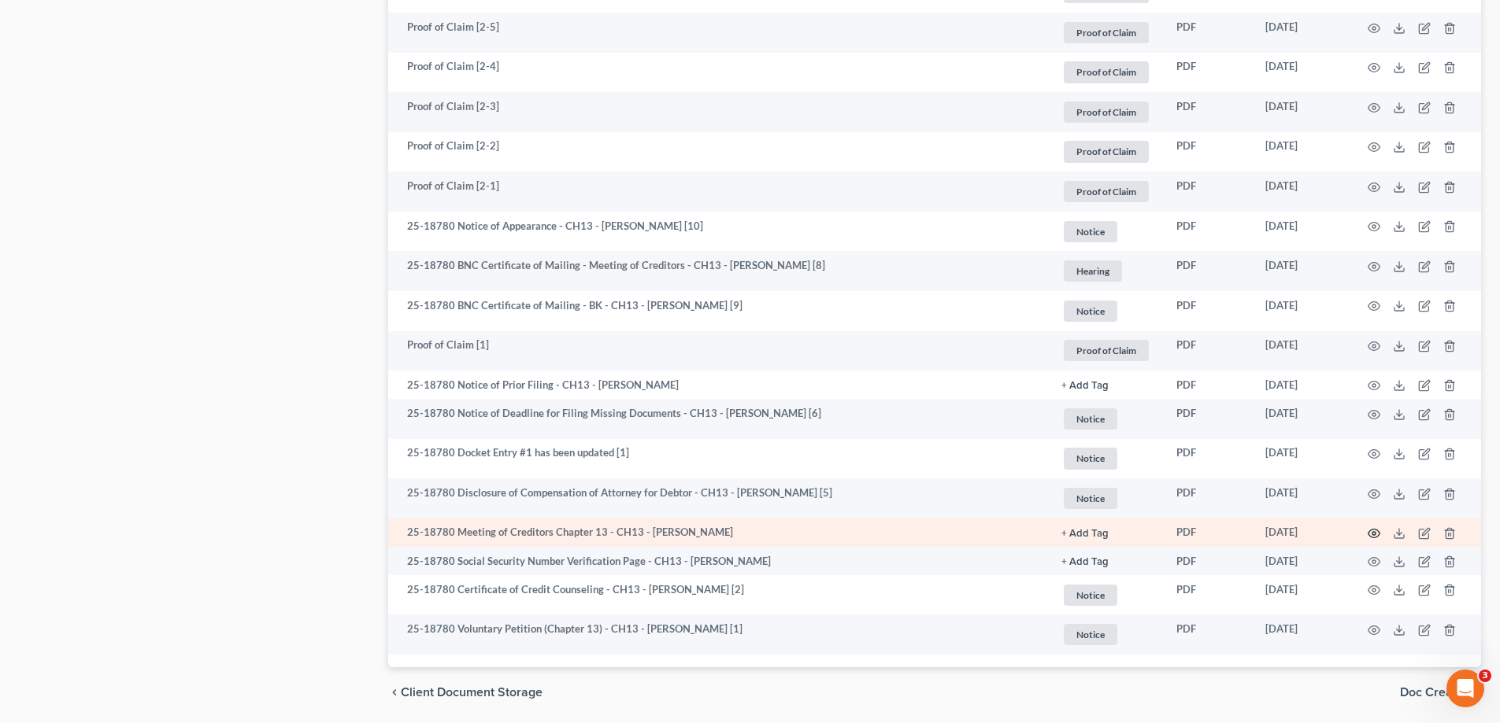
click at [1374, 534] on icon "button" at bounding box center [1373, 533] width 13 height 13
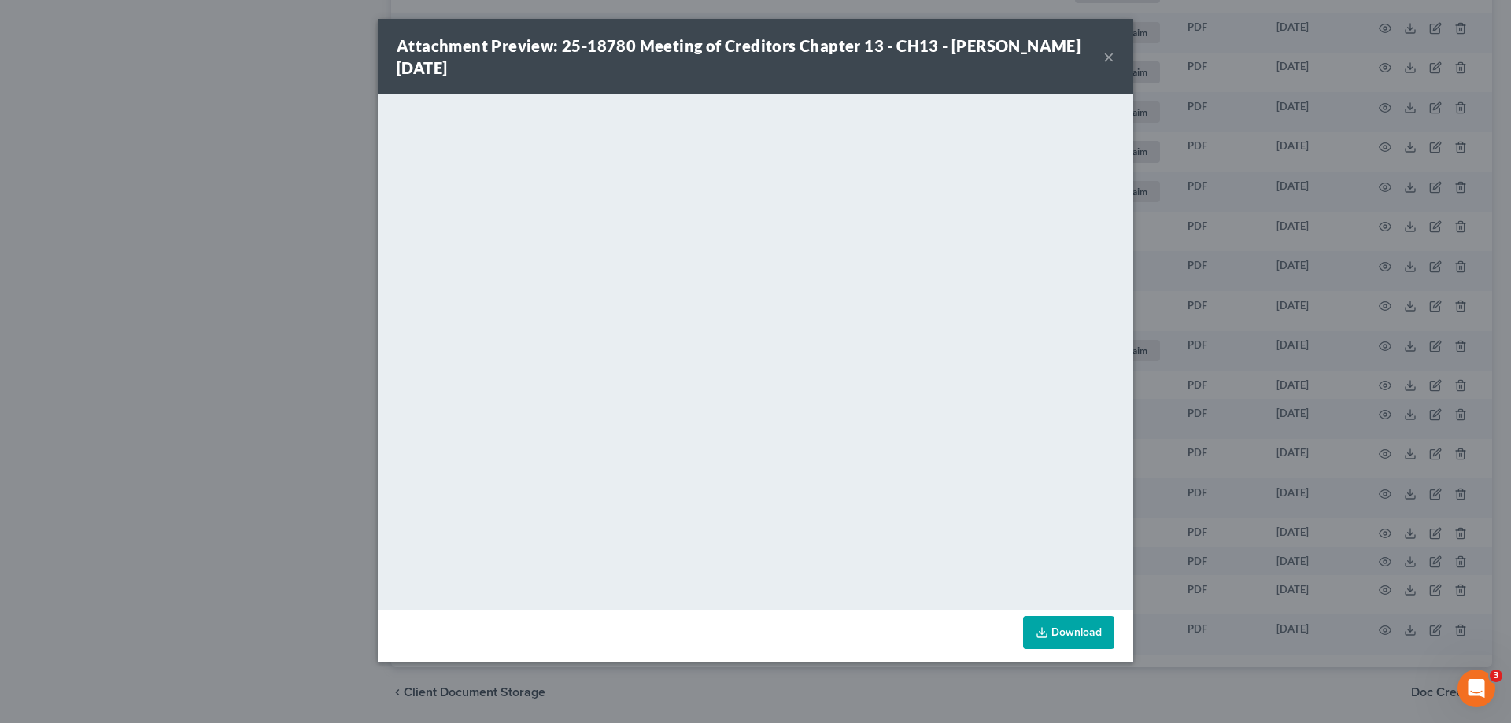
click at [1109, 57] on button "×" at bounding box center [1109, 56] width 11 height 19
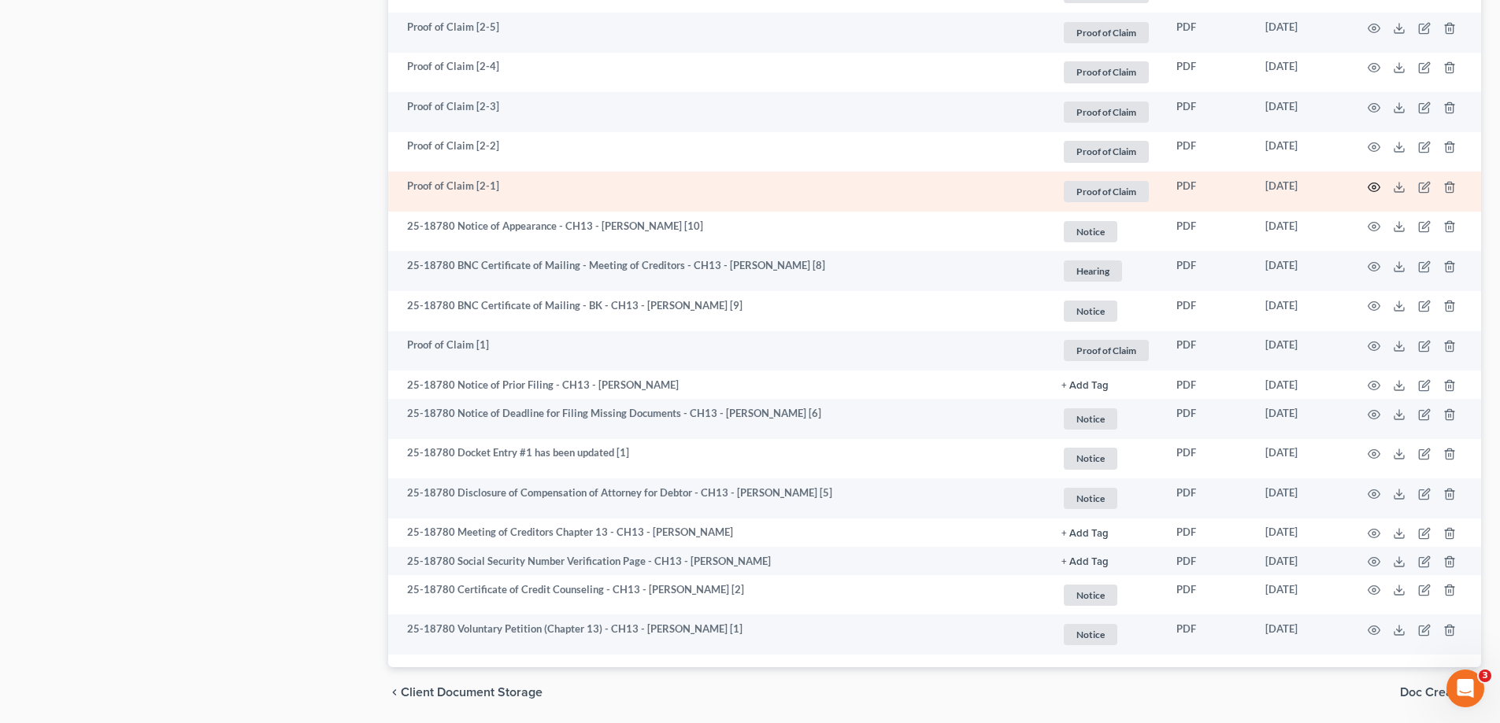
click at [1374, 190] on icon "button" at bounding box center [1373, 187] width 13 height 13
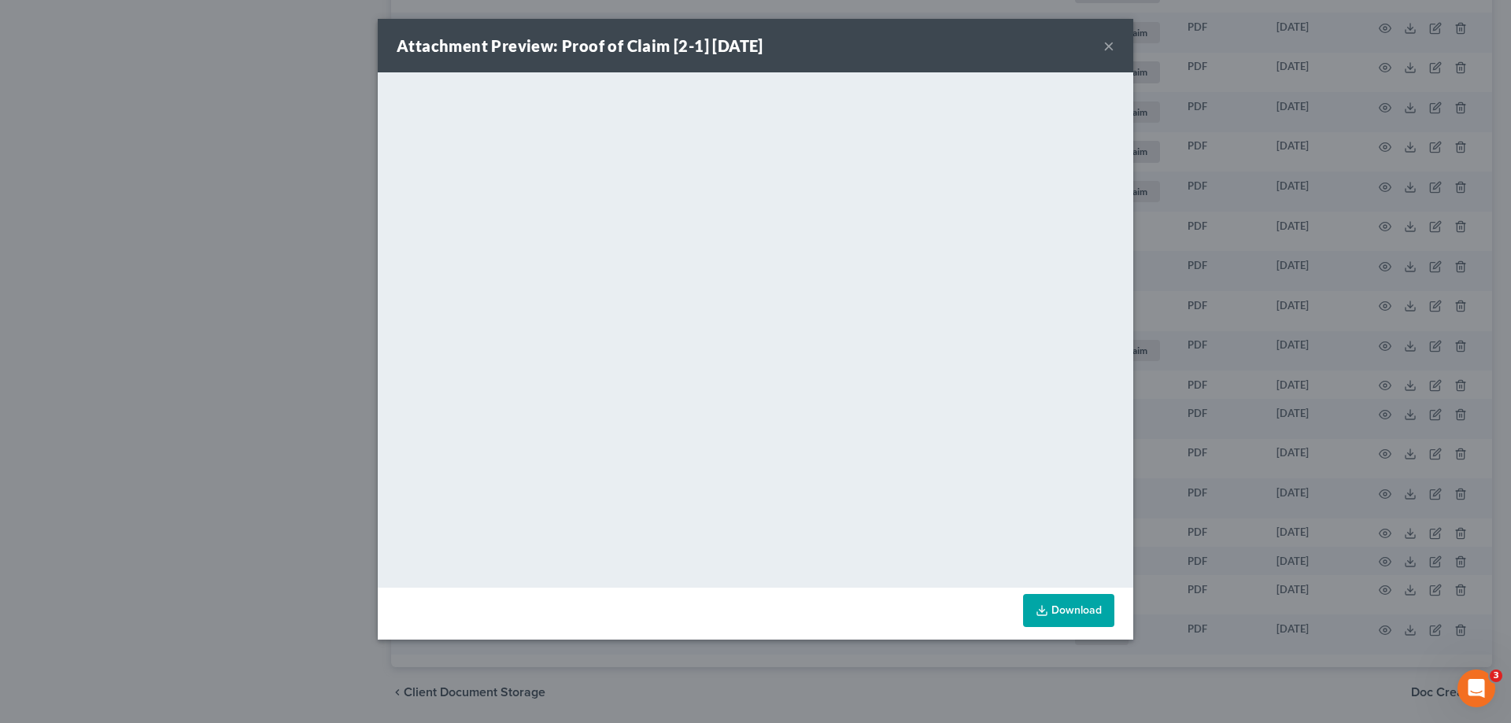
click at [1105, 49] on button "×" at bounding box center [1109, 45] width 11 height 19
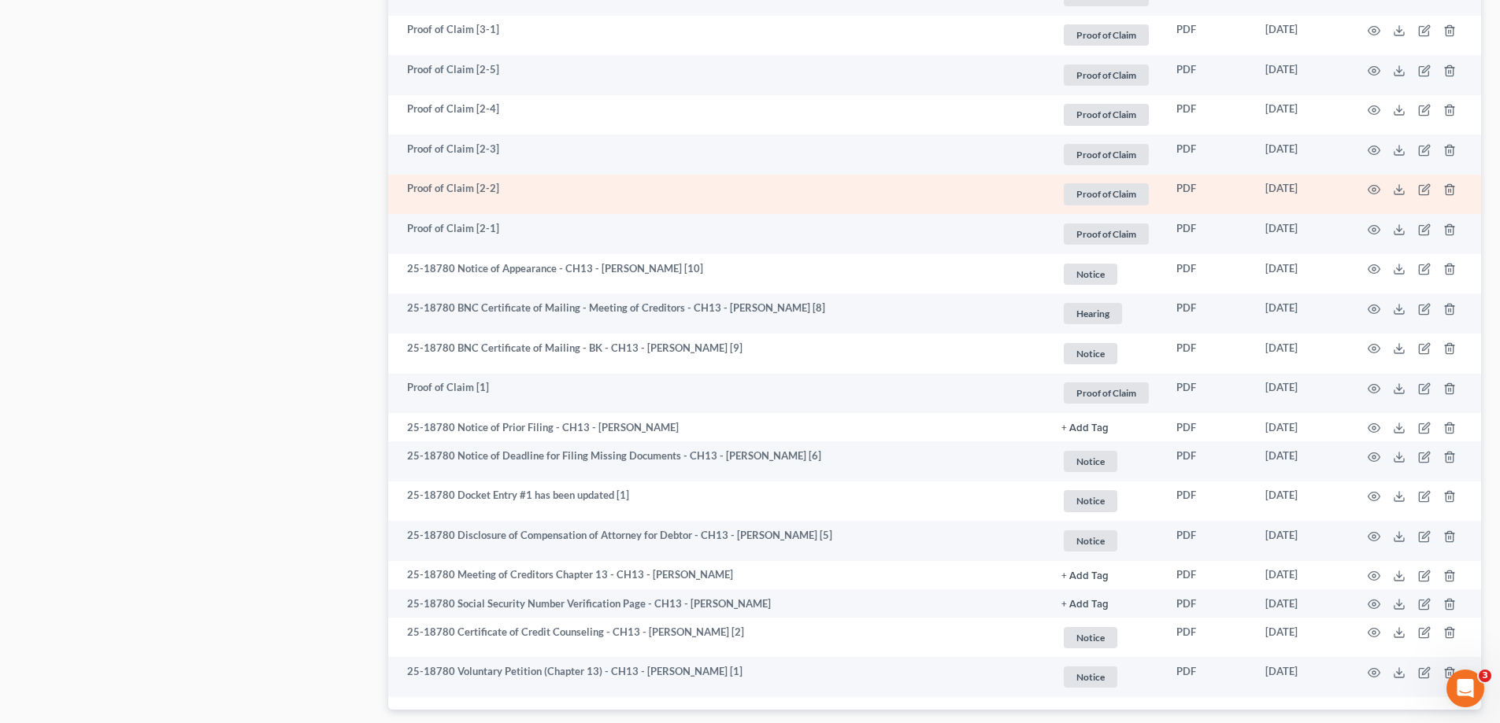
scroll to position [945, 0]
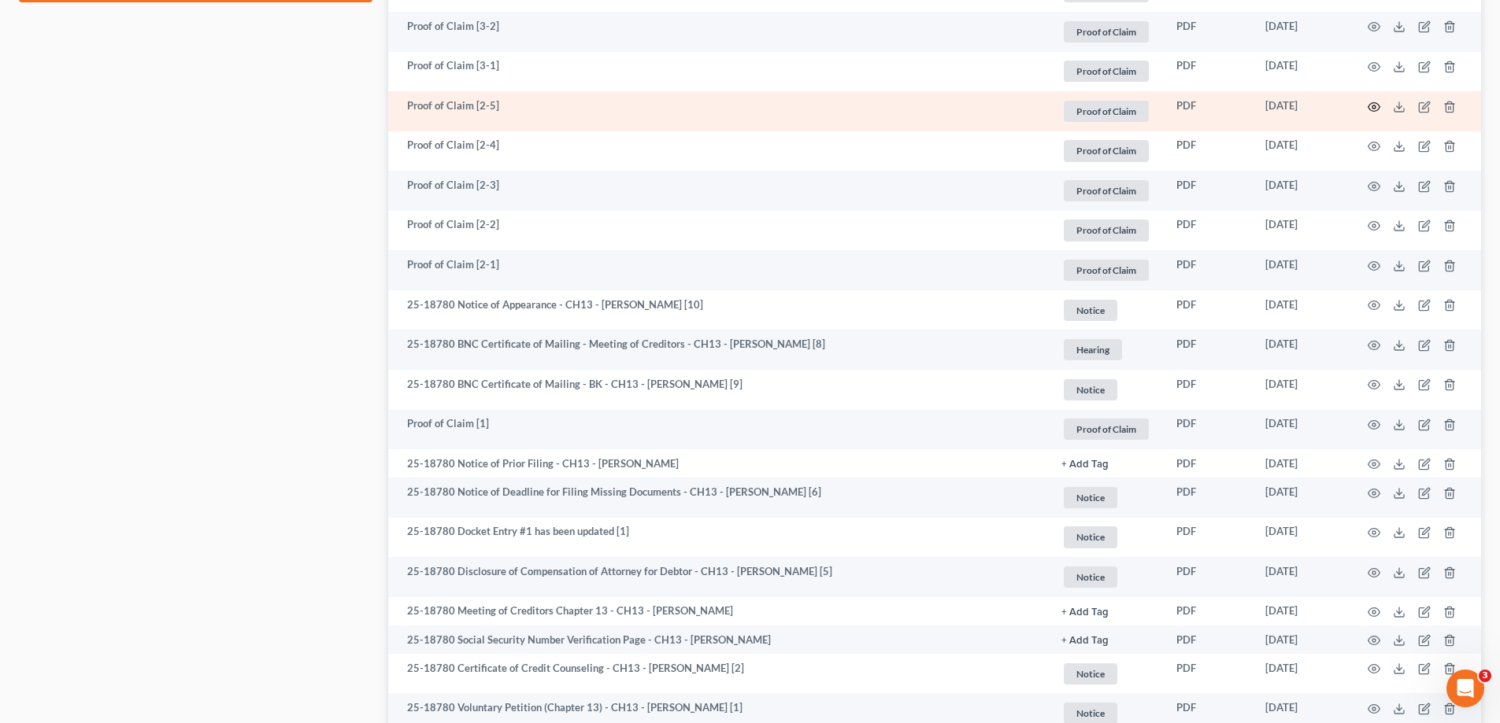
click at [1379, 104] on icon "button" at bounding box center [1373, 107] width 13 height 13
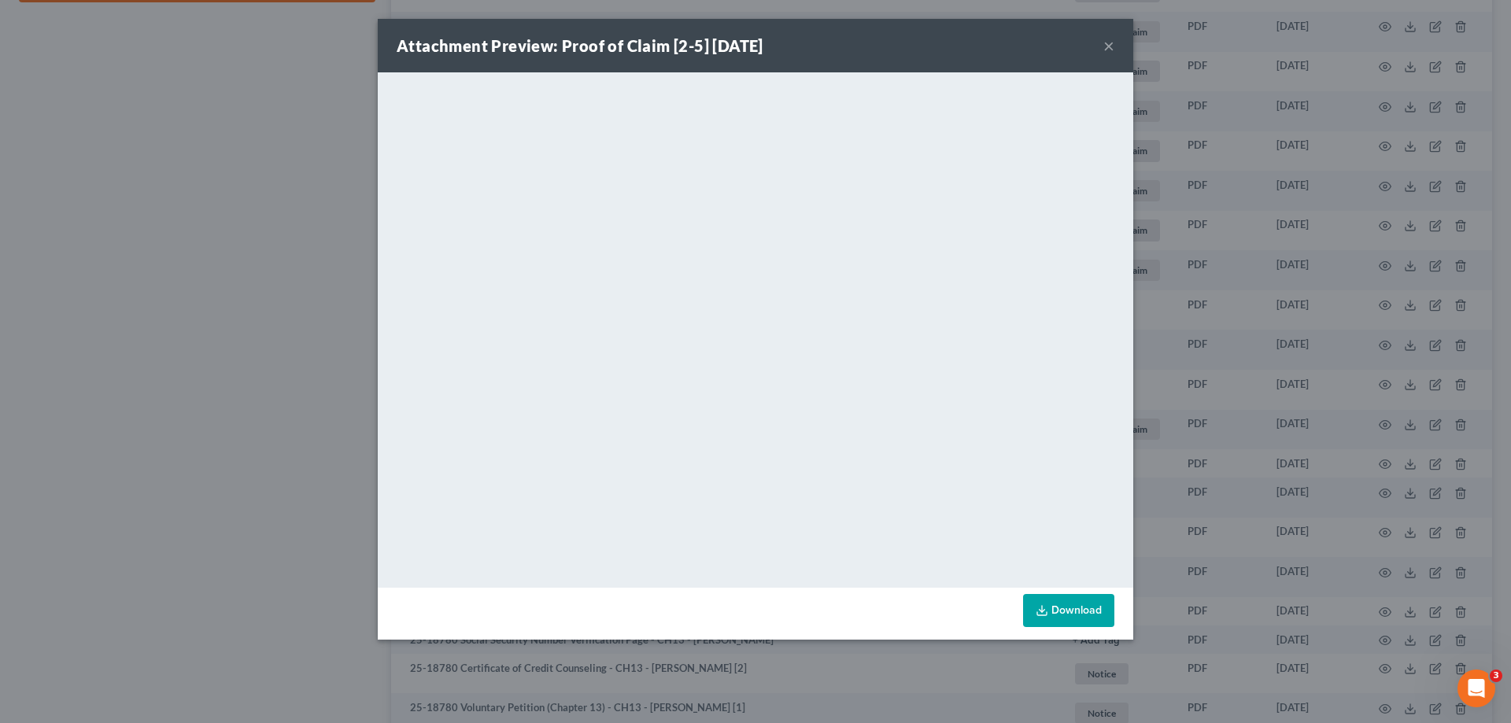
click at [1108, 49] on button "×" at bounding box center [1109, 45] width 11 height 19
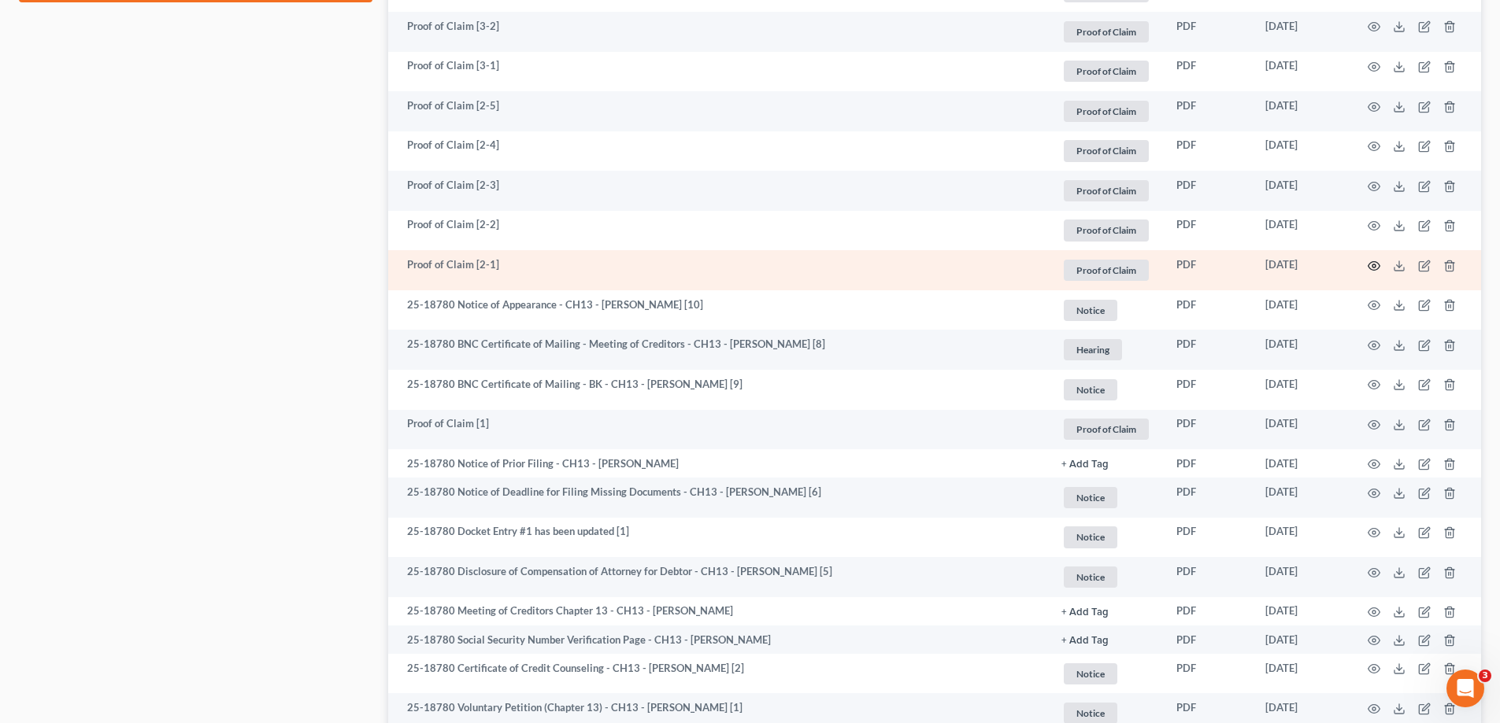
click at [1373, 268] on circle "button" at bounding box center [1373, 265] width 3 height 3
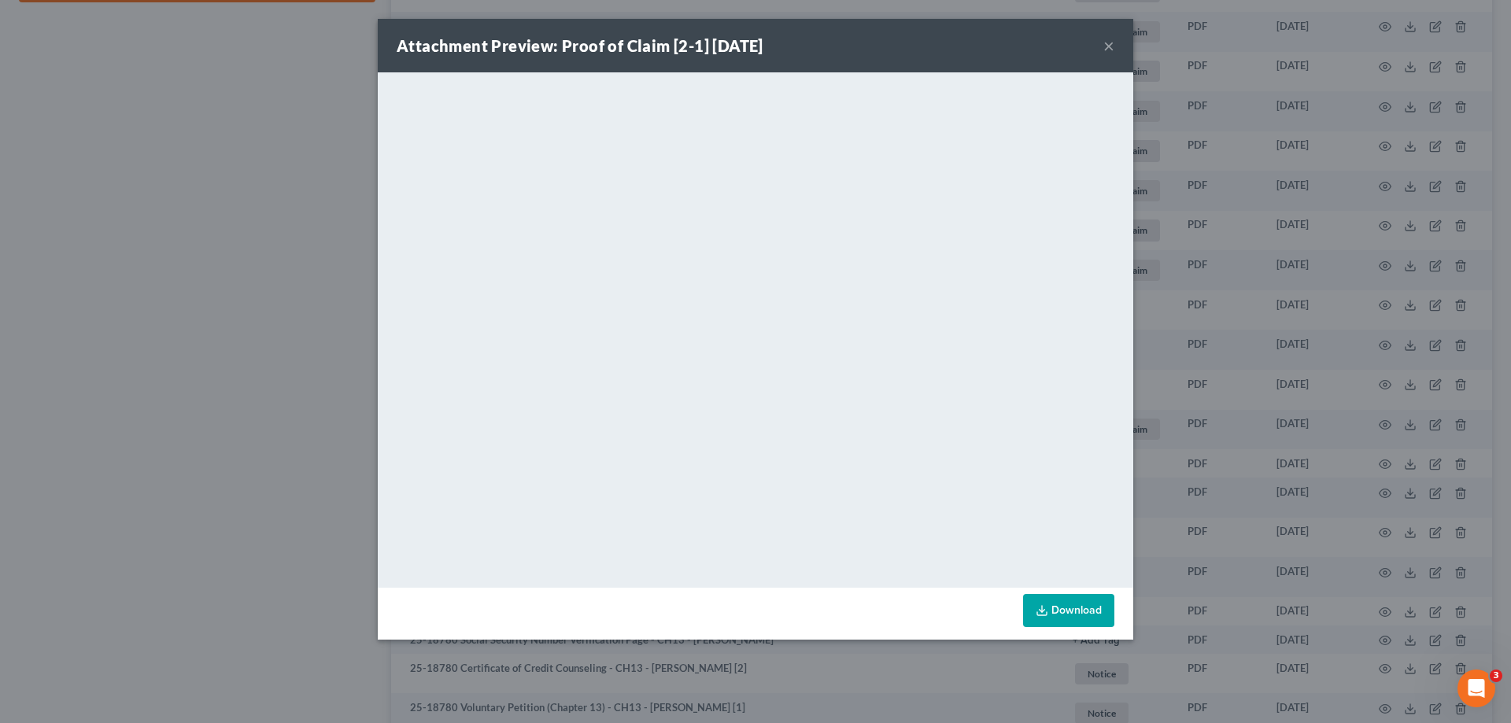
click at [1112, 45] on button "×" at bounding box center [1109, 45] width 11 height 19
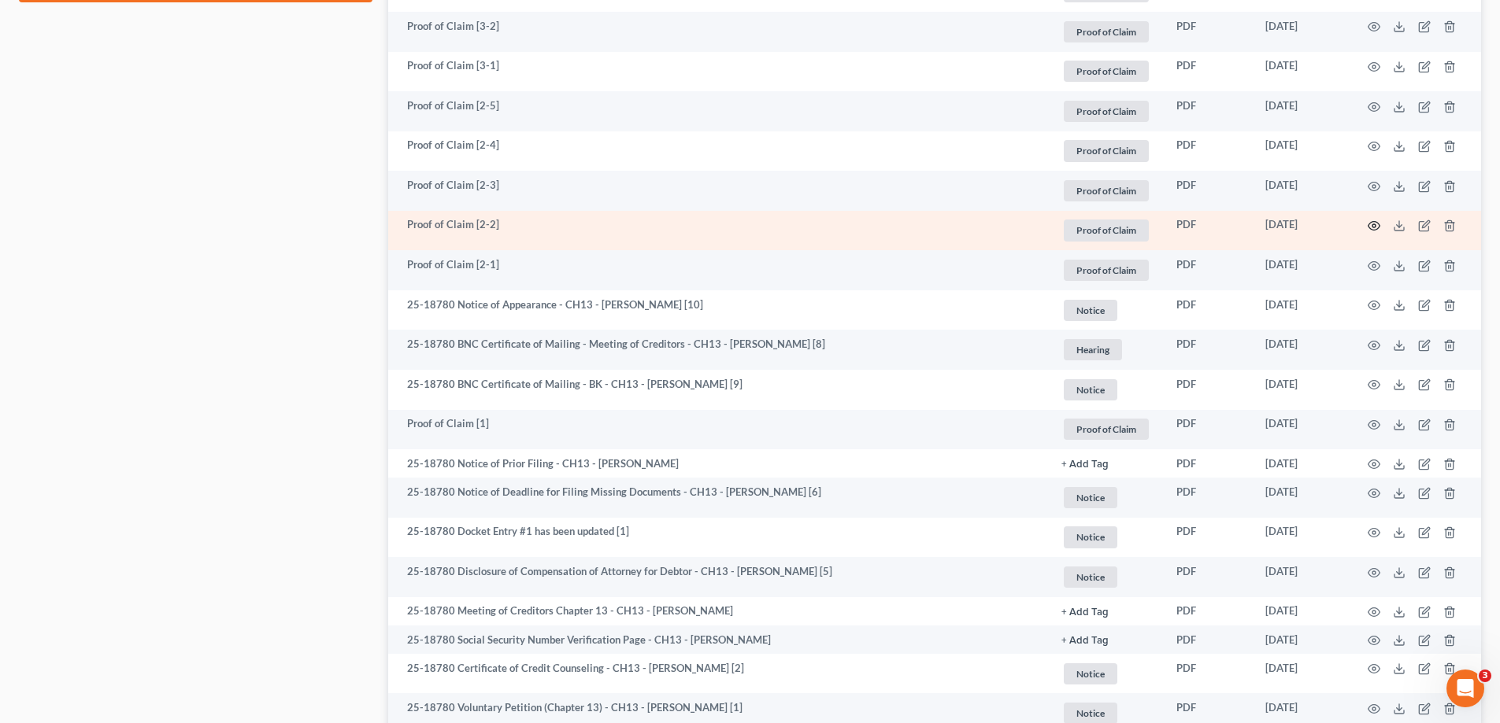
click at [1367, 227] on icon "button" at bounding box center [1373, 226] width 13 height 13
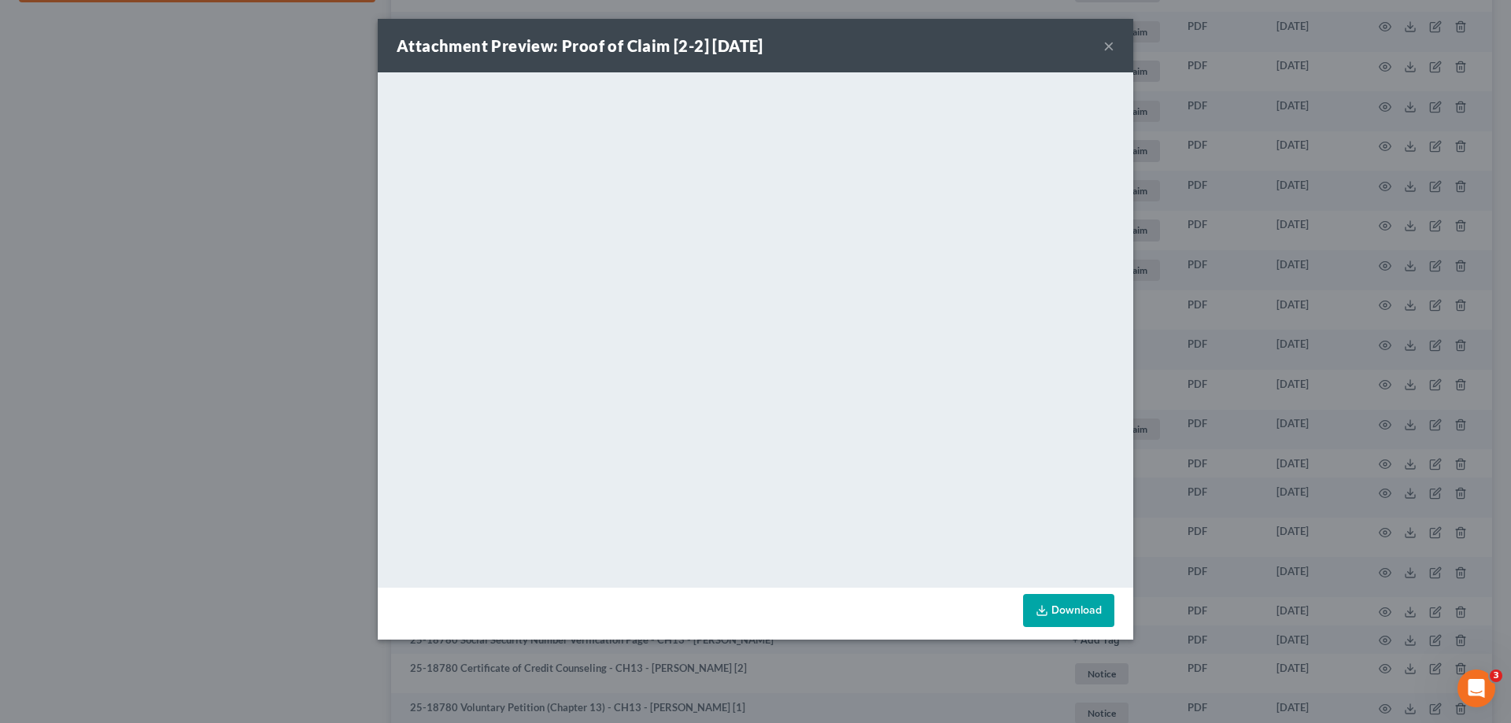
click at [1112, 45] on button "×" at bounding box center [1109, 45] width 11 height 19
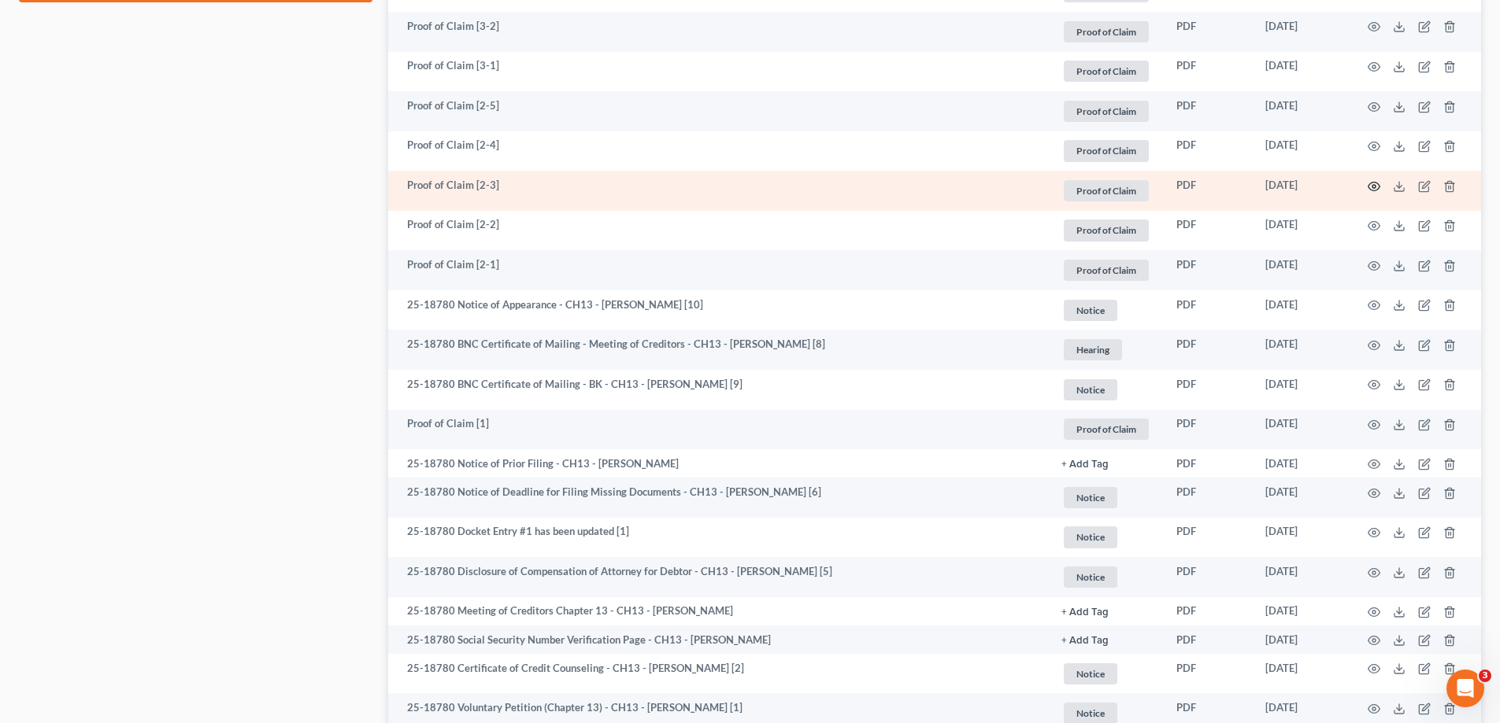
click at [1368, 186] on icon "button" at bounding box center [1374, 186] width 12 height 9
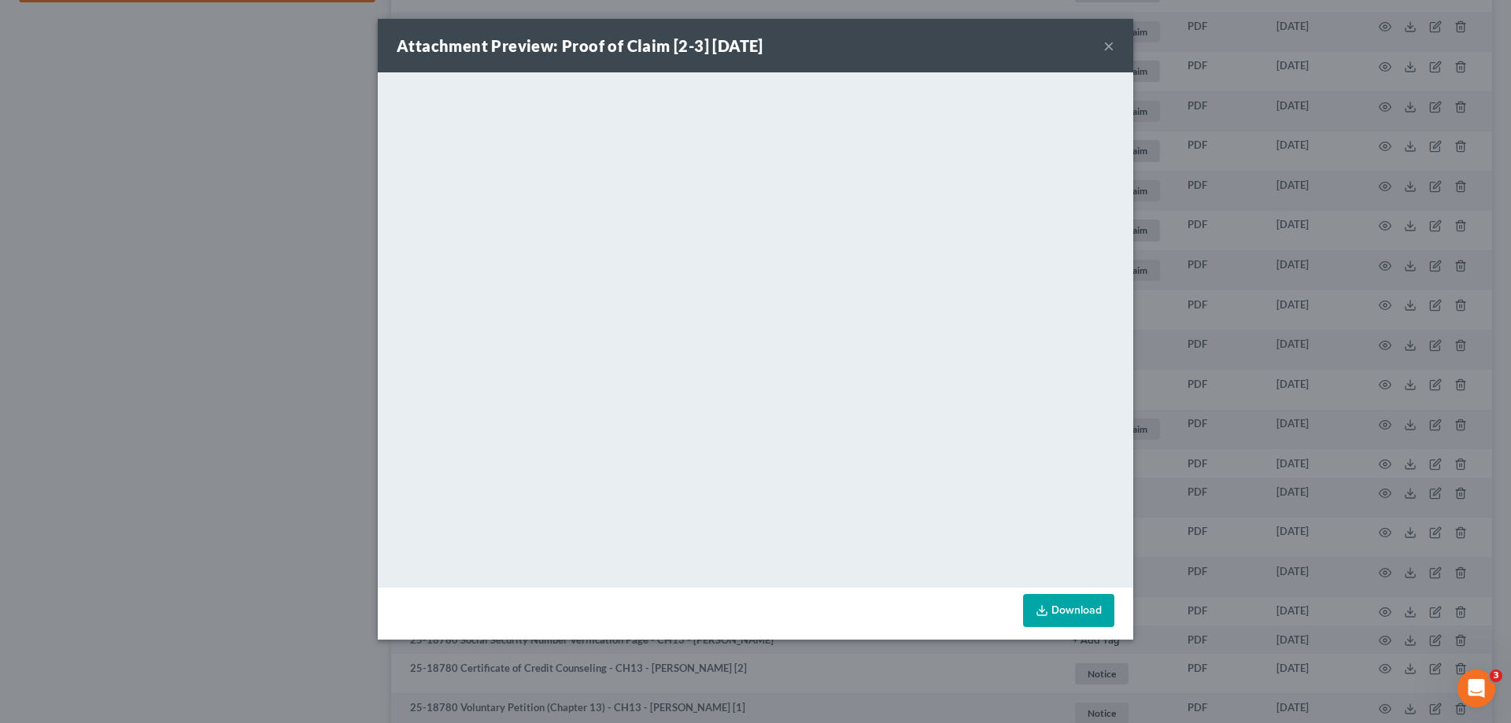
click at [1114, 45] on button "×" at bounding box center [1109, 45] width 11 height 19
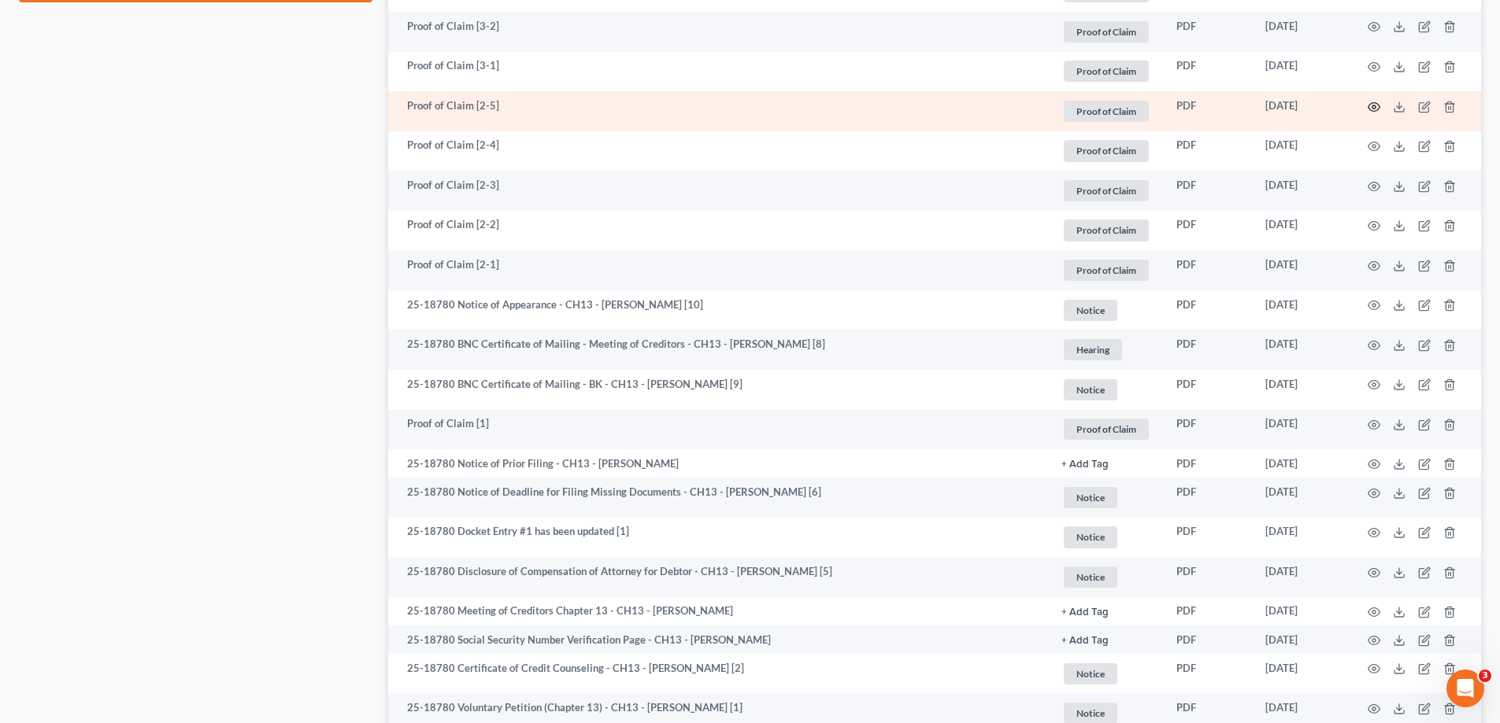
click at [1371, 105] on icon "button" at bounding box center [1373, 107] width 13 height 13
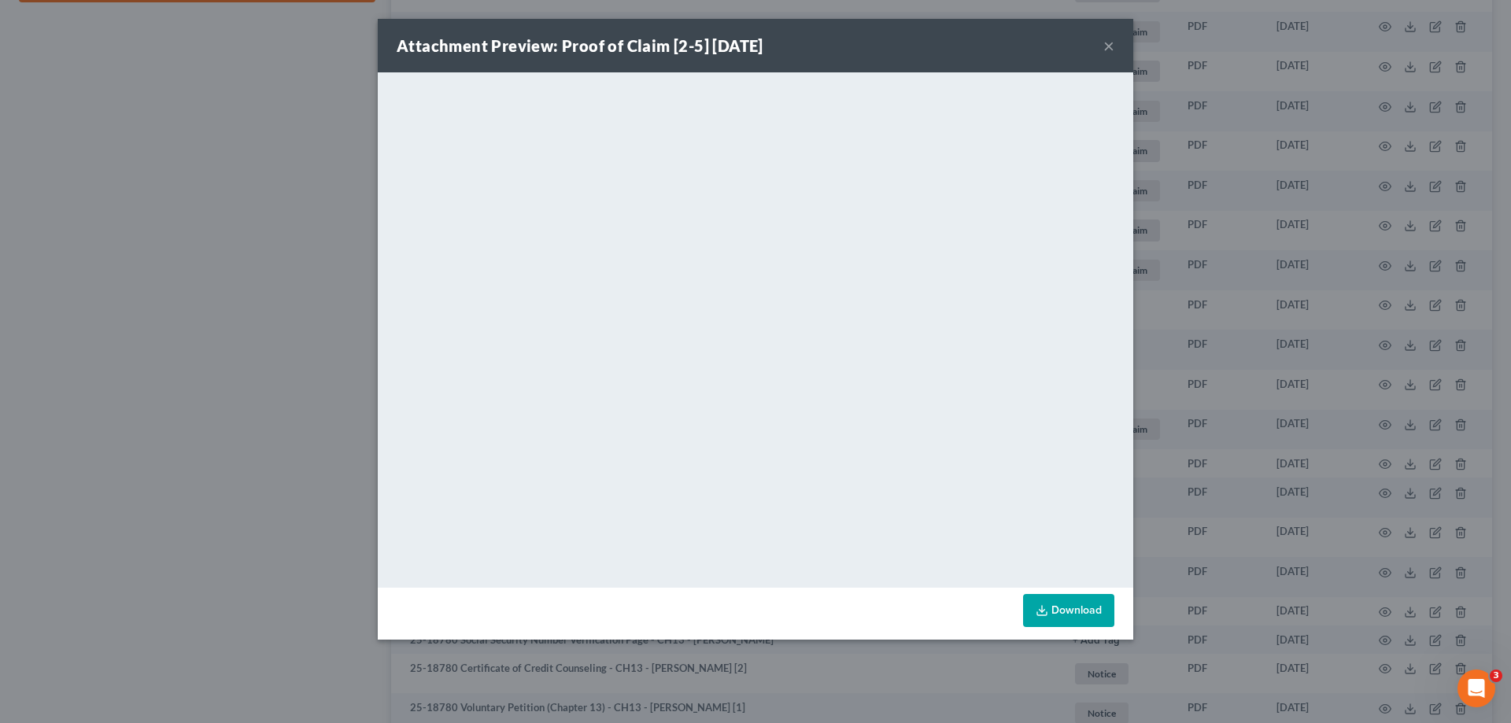
click at [1105, 46] on button "×" at bounding box center [1109, 45] width 11 height 19
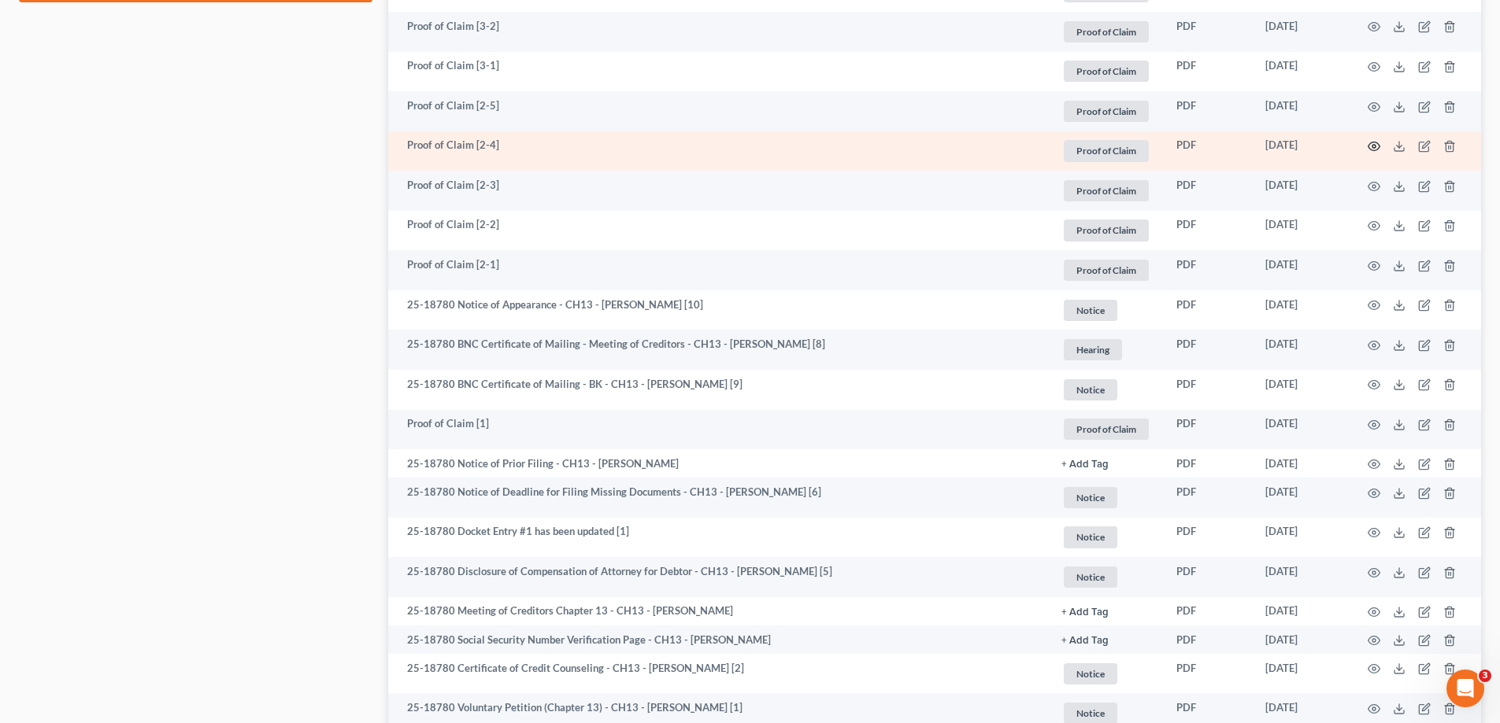
click at [1373, 150] on icon "button" at bounding box center [1373, 146] width 13 height 13
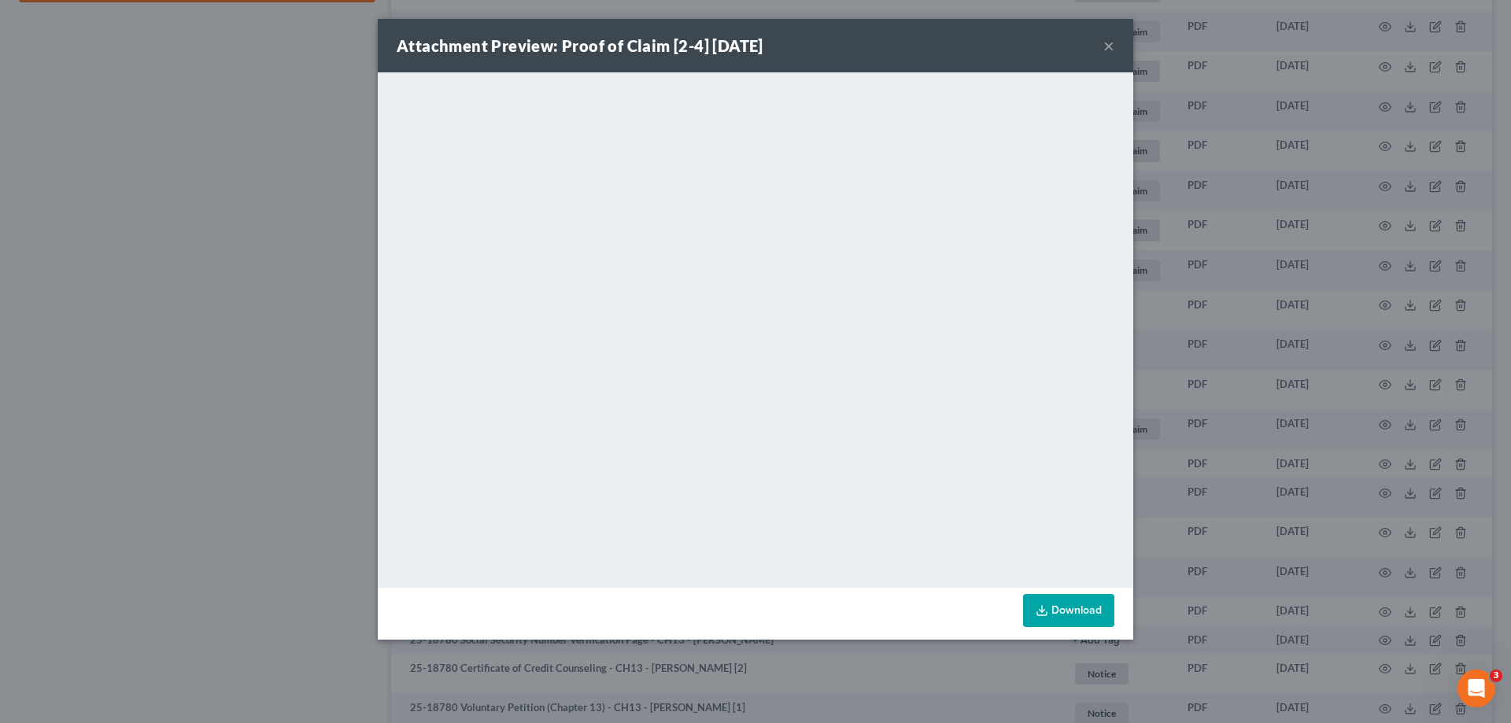
drag, startPoint x: 1104, startPoint y: 43, endPoint x: 1084, endPoint y: 46, distance: 20.8
click at [1104, 43] on button "×" at bounding box center [1109, 45] width 11 height 19
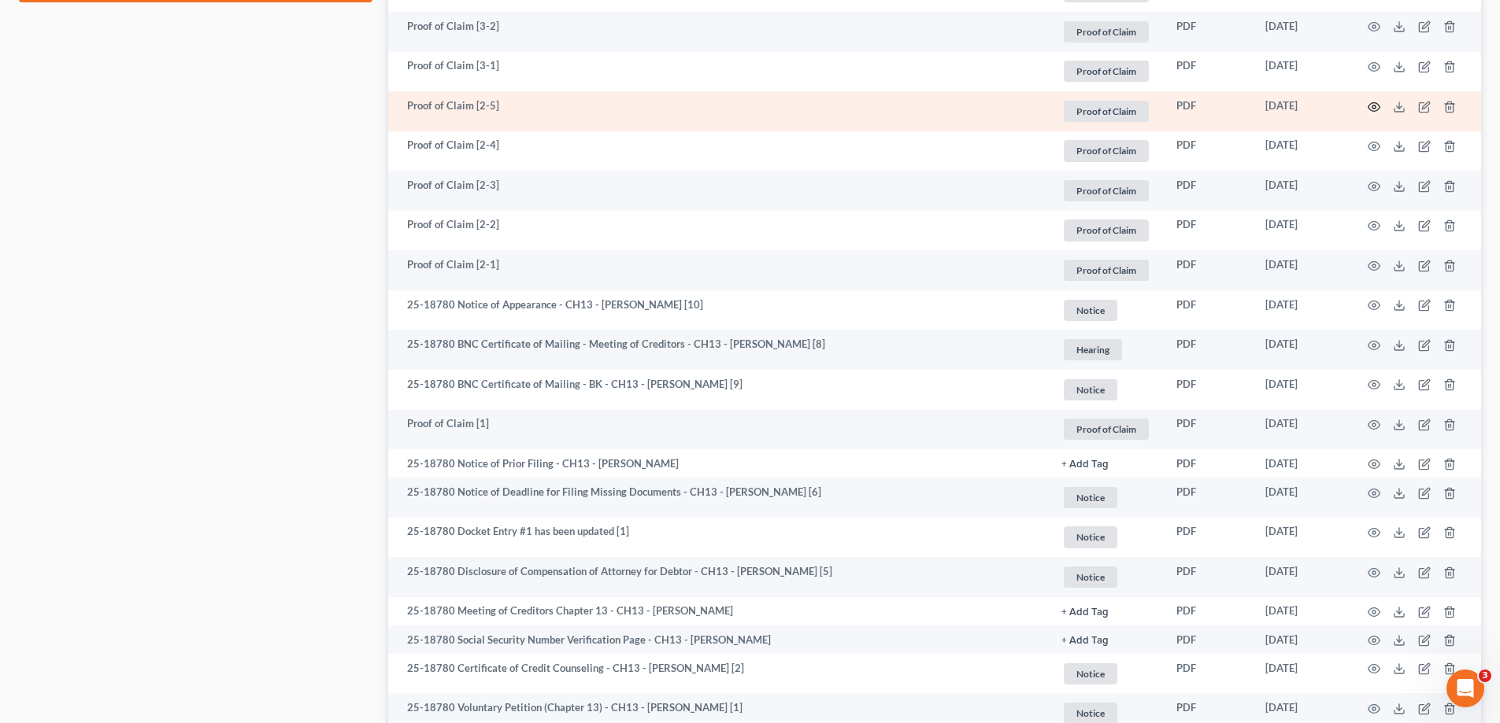
click at [1378, 104] on icon "button" at bounding box center [1373, 107] width 13 height 13
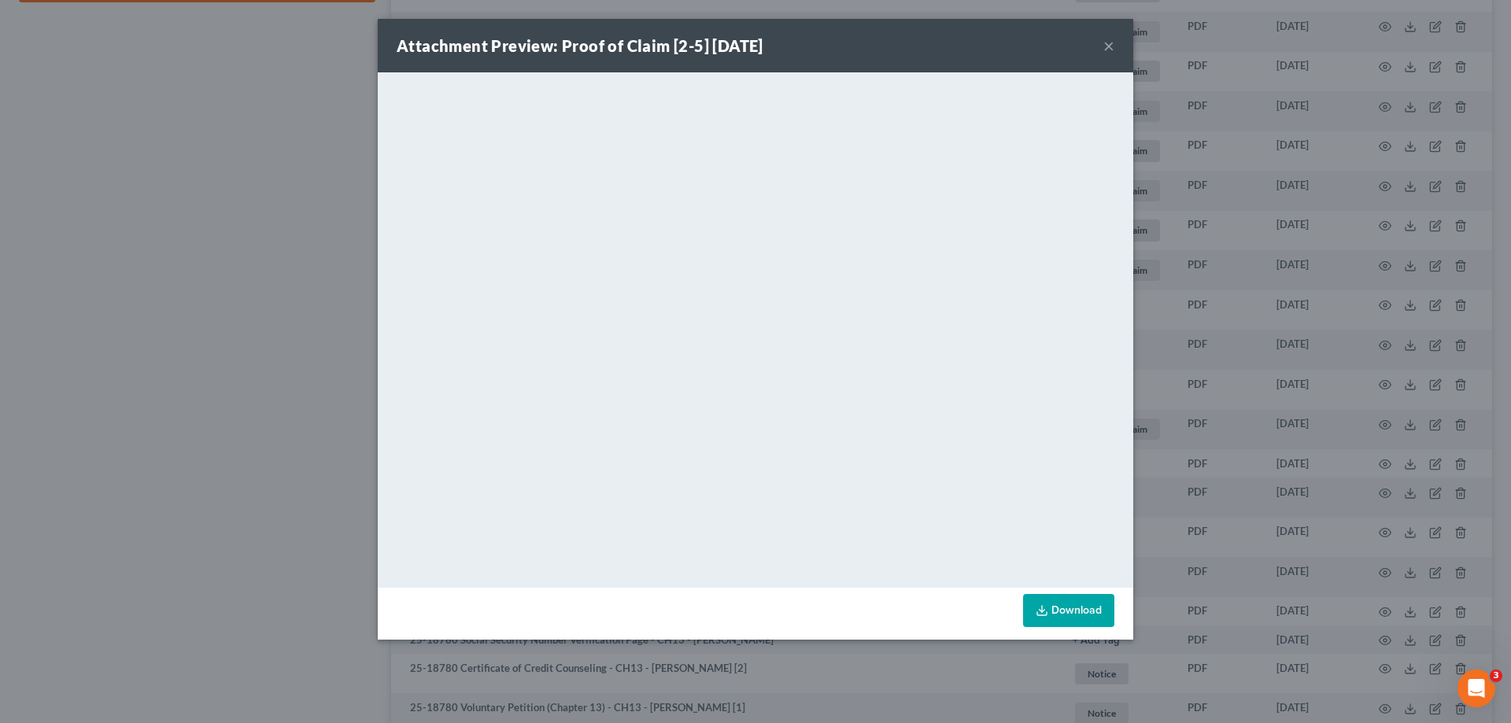
drag, startPoint x: 1107, startPoint y: 45, endPoint x: 551, endPoint y: 2, distance: 557.4
click at [1107, 45] on button "×" at bounding box center [1109, 45] width 11 height 19
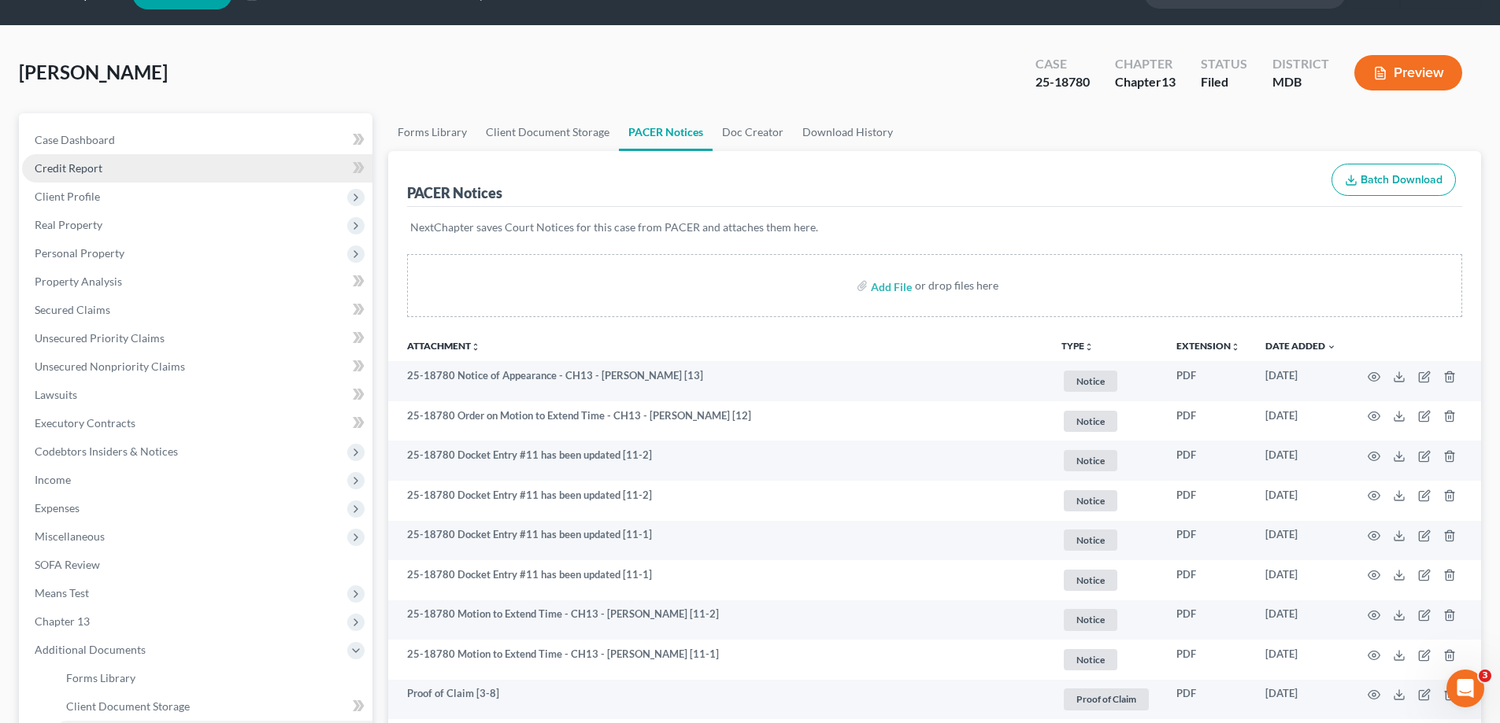
scroll to position [0, 0]
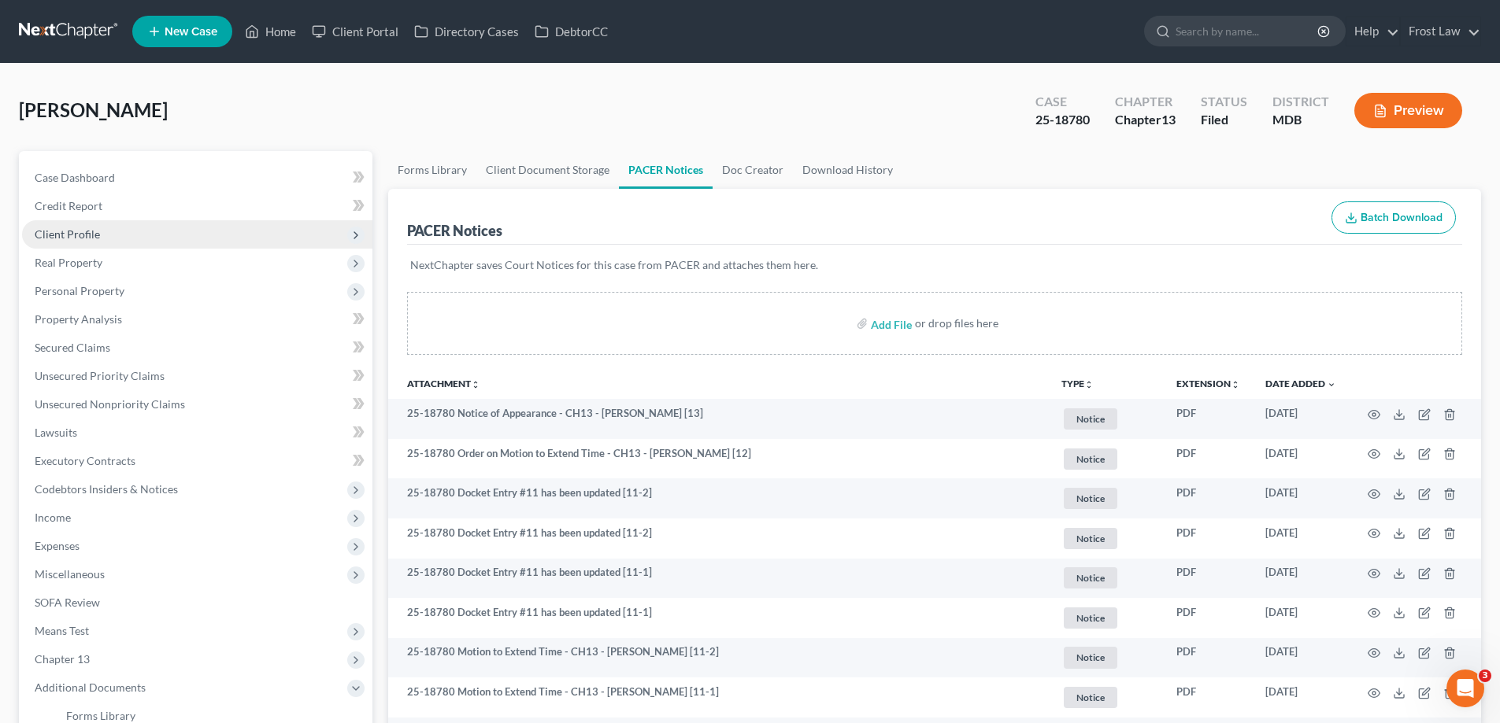
click at [179, 239] on span "Client Profile" at bounding box center [197, 234] width 350 height 28
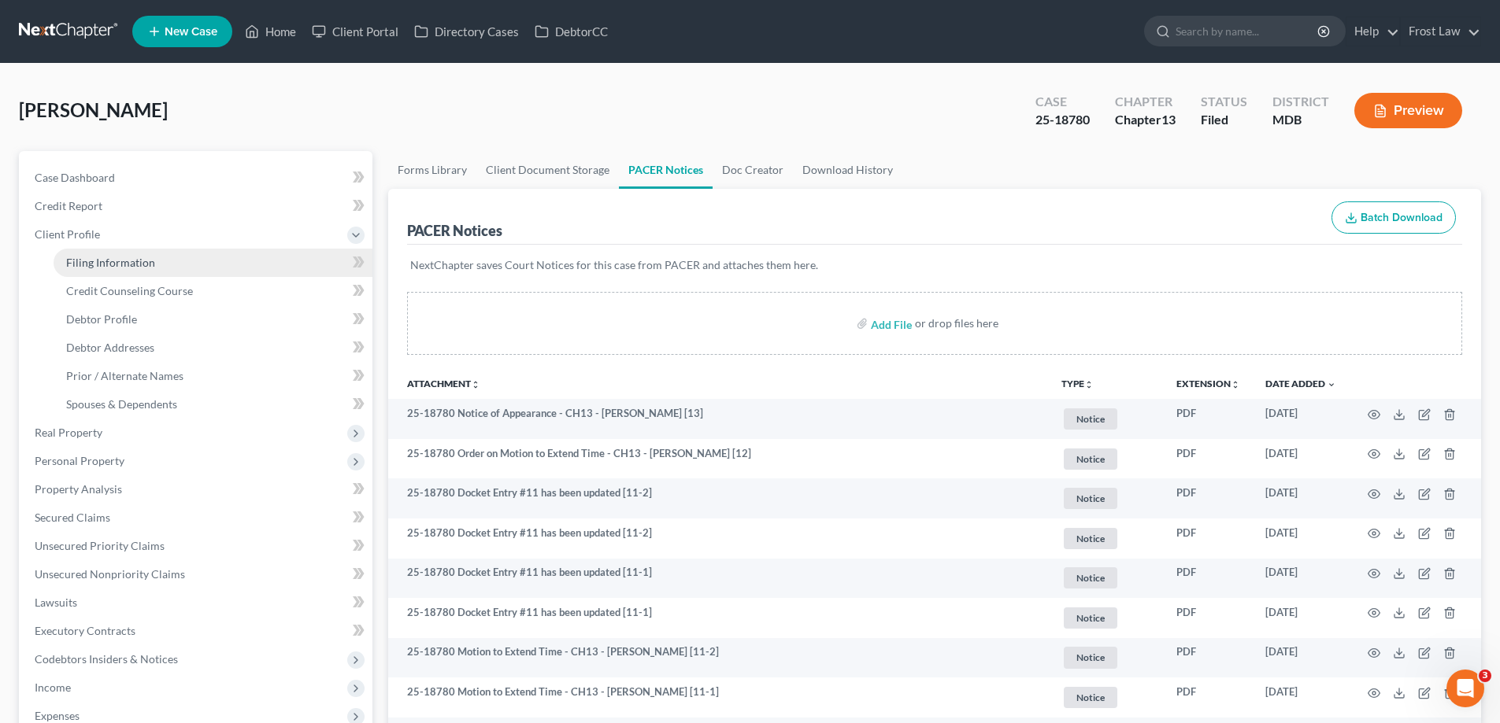
click at [168, 266] on link "Filing Information" at bounding box center [213, 263] width 319 height 28
select select "1"
select select "0"
select select "3"
select select "38"
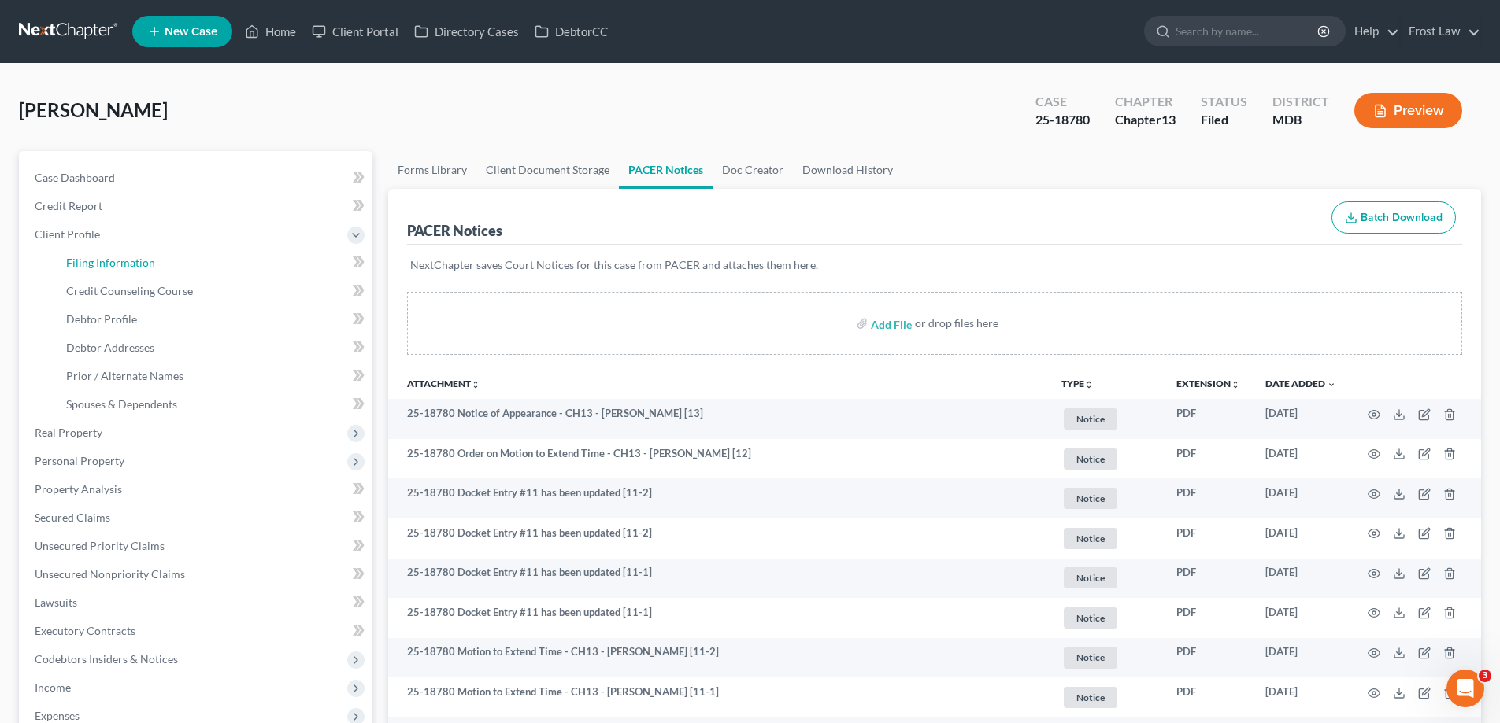
select select "0"
select select "21"
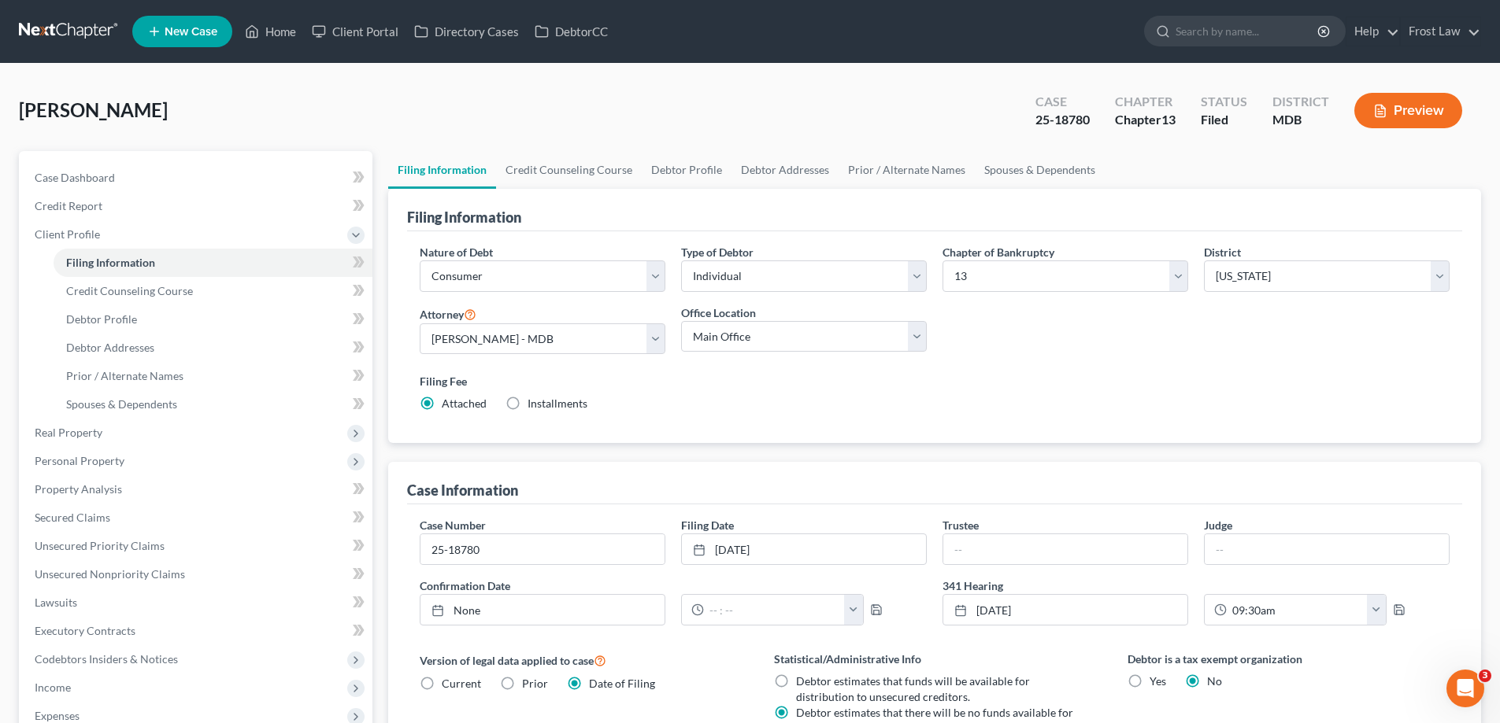
scroll to position [314, 0]
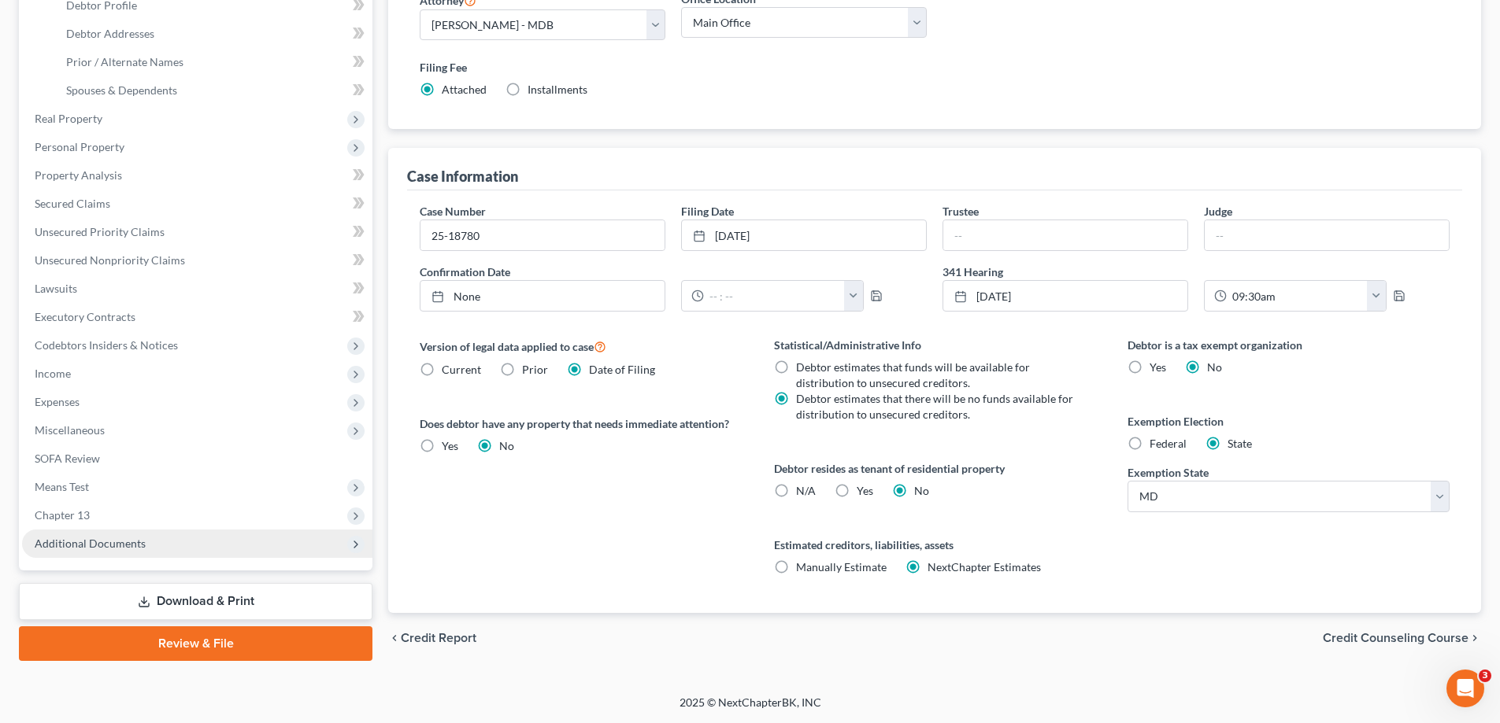
click at [161, 531] on span "Additional Documents" at bounding box center [197, 544] width 350 height 28
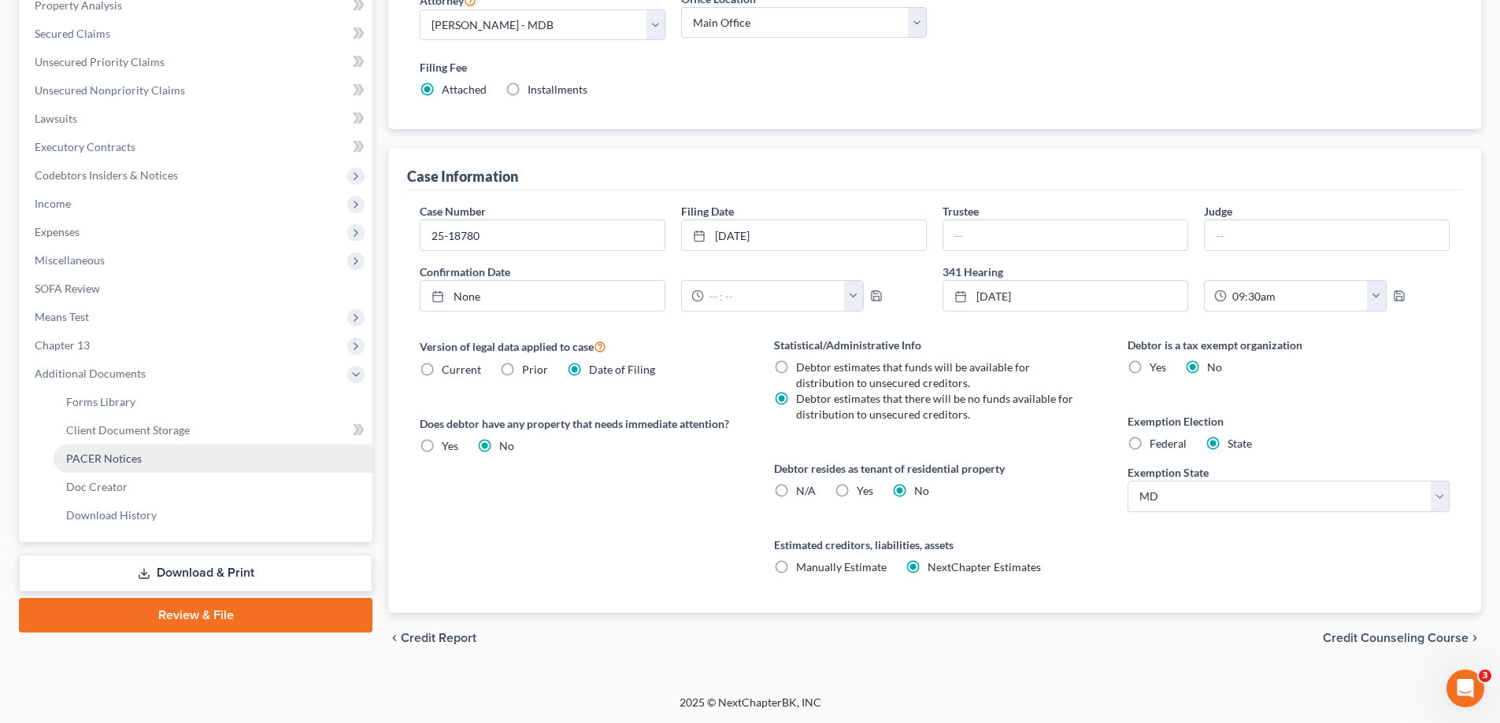
click at [163, 455] on link "PACER Notices" at bounding box center [213, 459] width 319 height 28
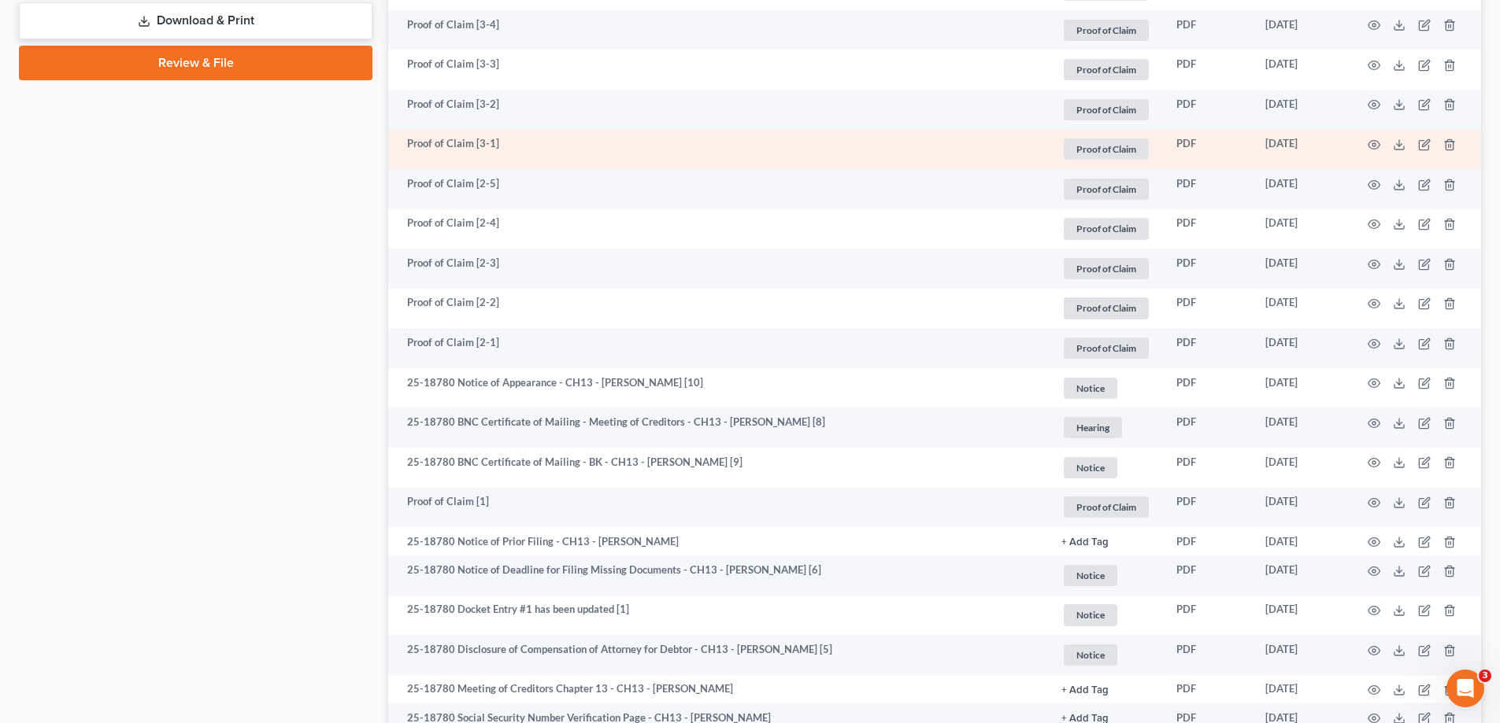
scroll to position [866, 0]
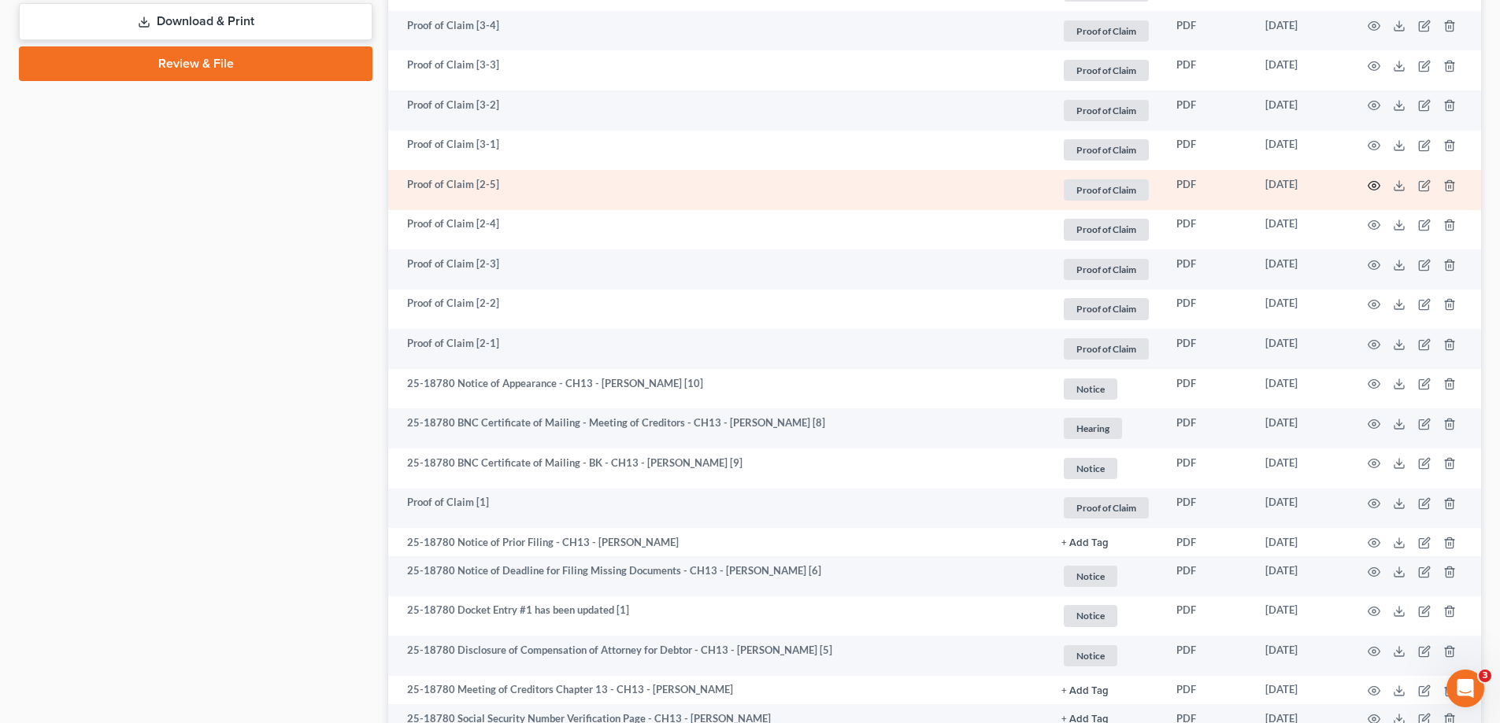
click at [1378, 186] on icon "button" at bounding box center [1373, 185] width 13 height 13
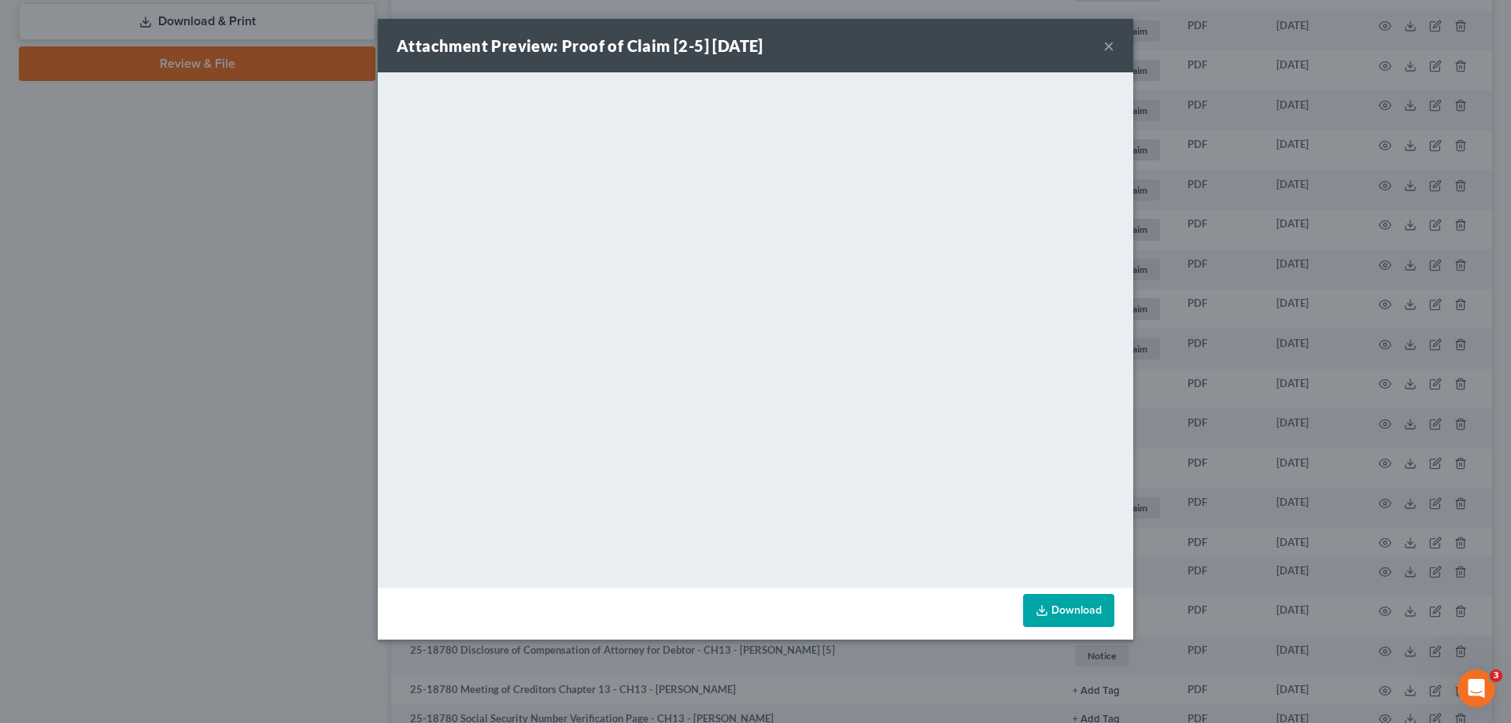
click at [1105, 44] on button "×" at bounding box center [1109, 45] width 11 height 19
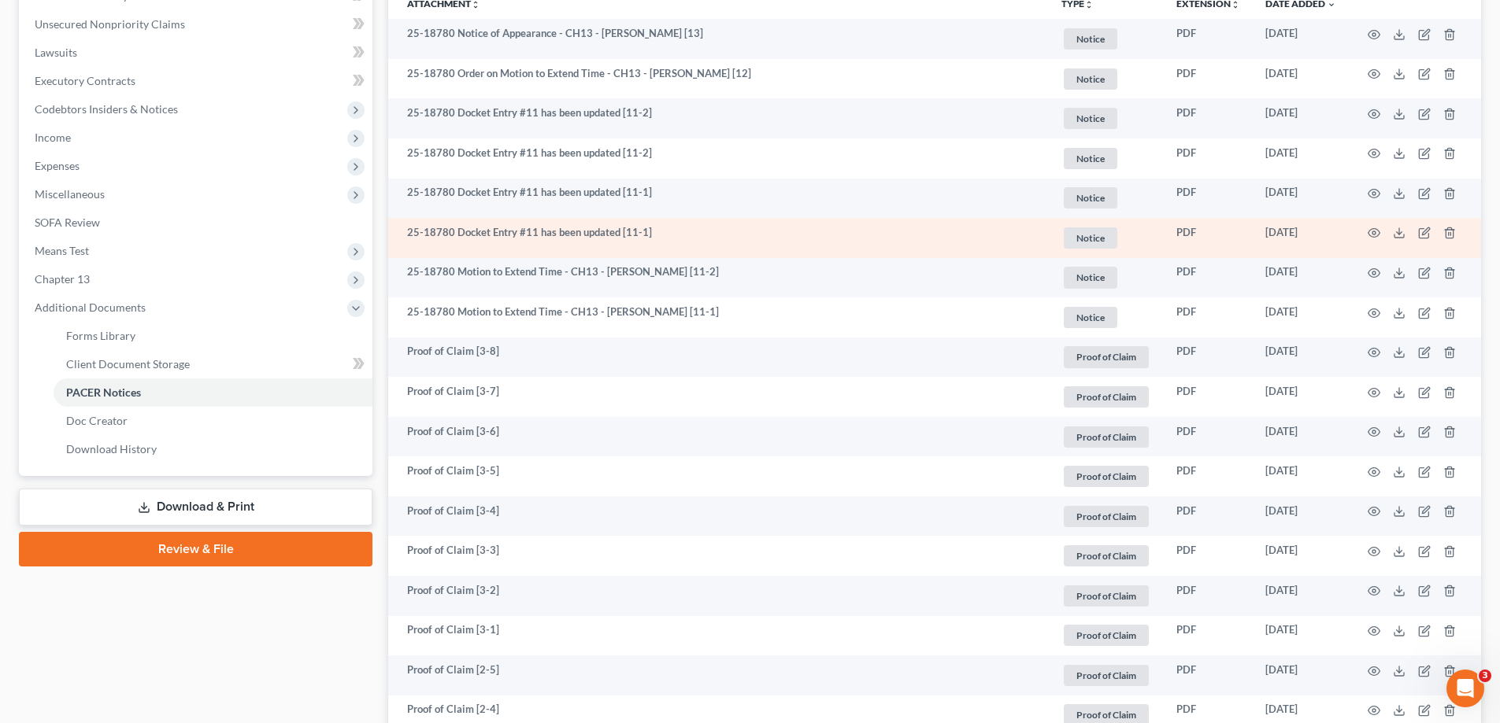
scroll to position [0, 0]
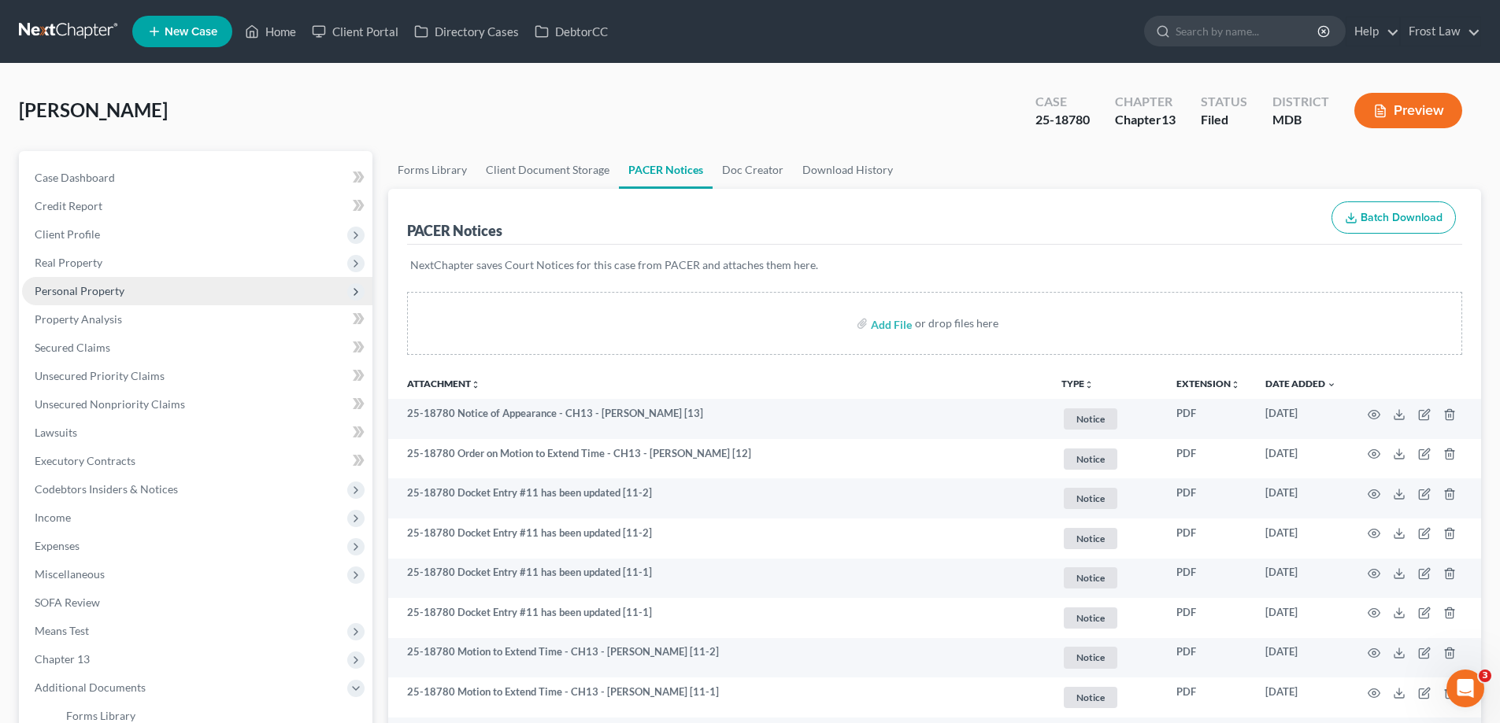
click at [104, 290] on span "Personal Property" at bounding box center [80, 290] width 90 height 13
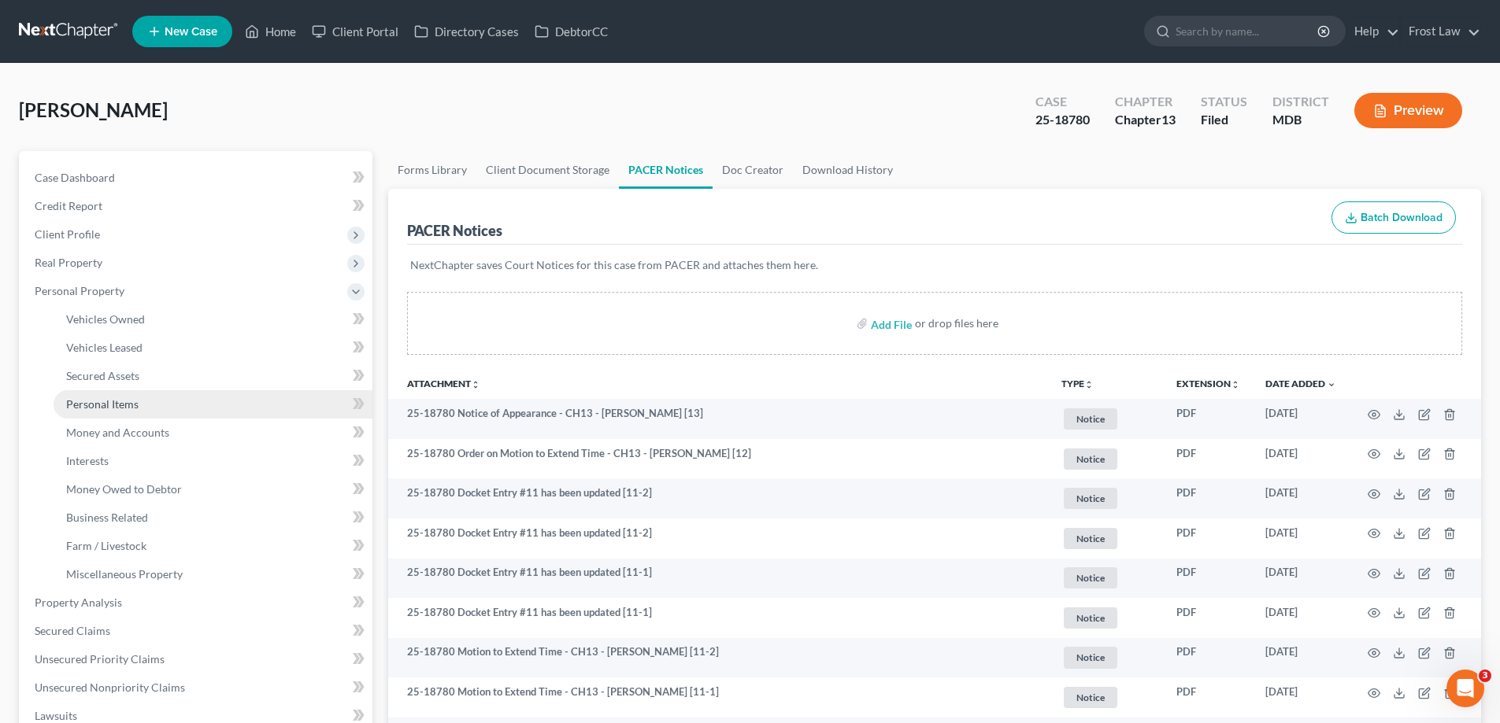
click at [133, 405] on span "Personal Items" at bounding box center [102, 404] width 72 height 13
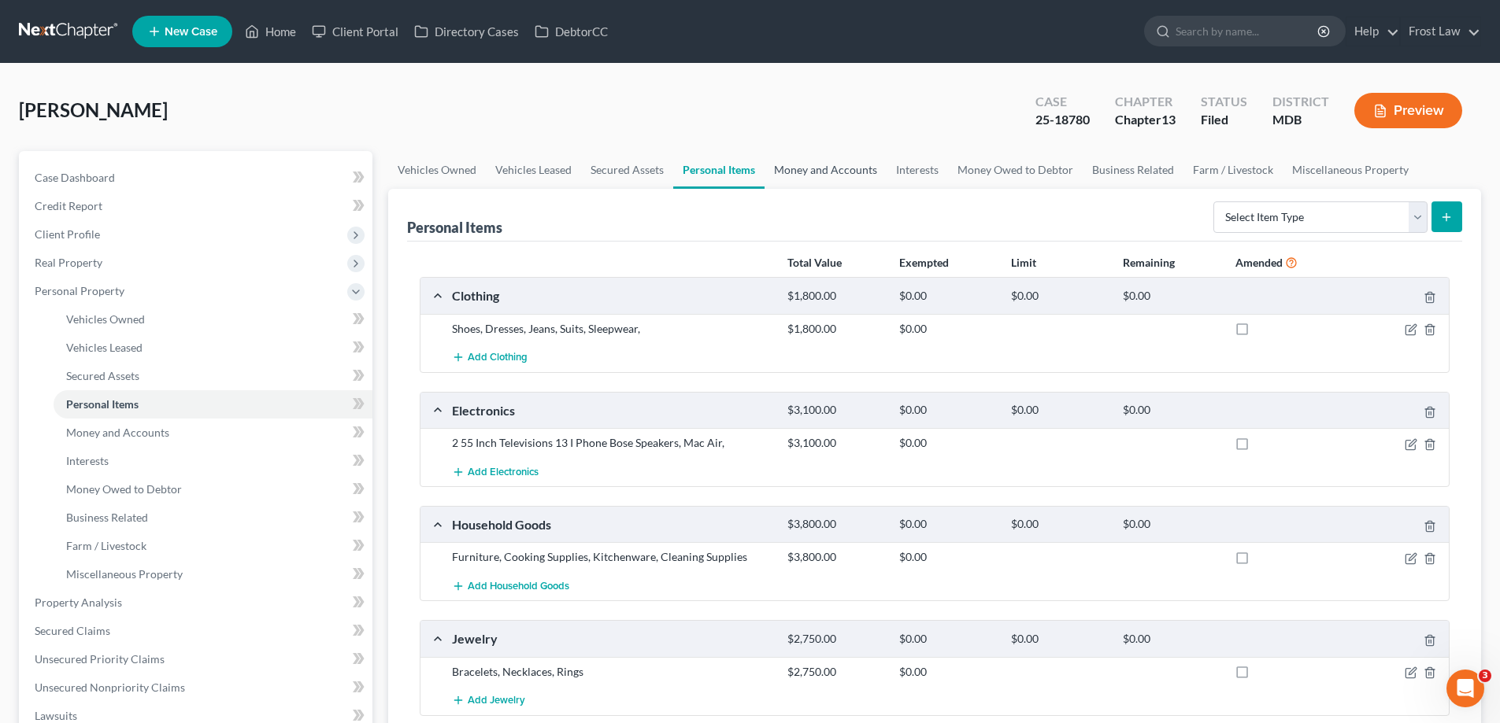
click at [863, 165] on link "Money and Accounts" at bounding box center [825, 170] width 122 height 38
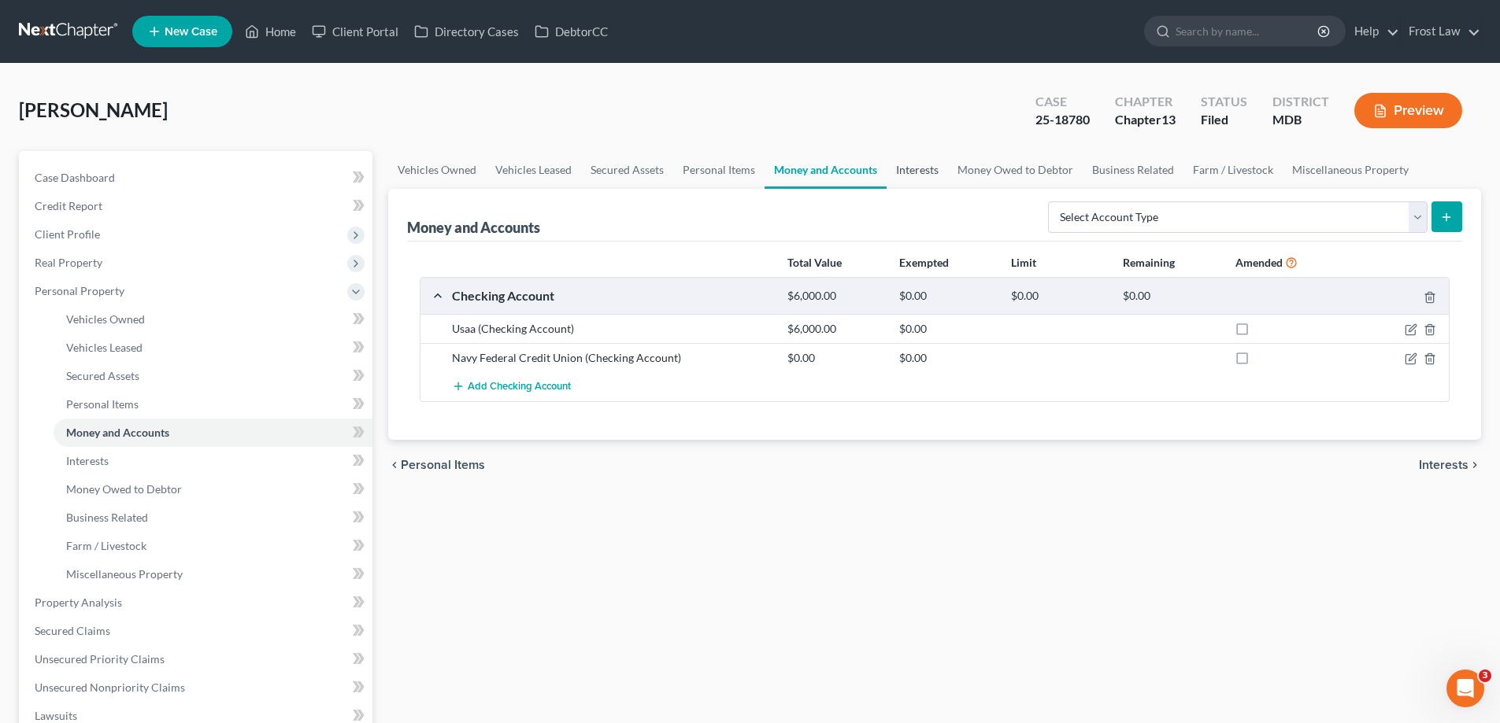
click at [907, 158] on link "Interests" at bounding box center [916, 170] width 61 height 38
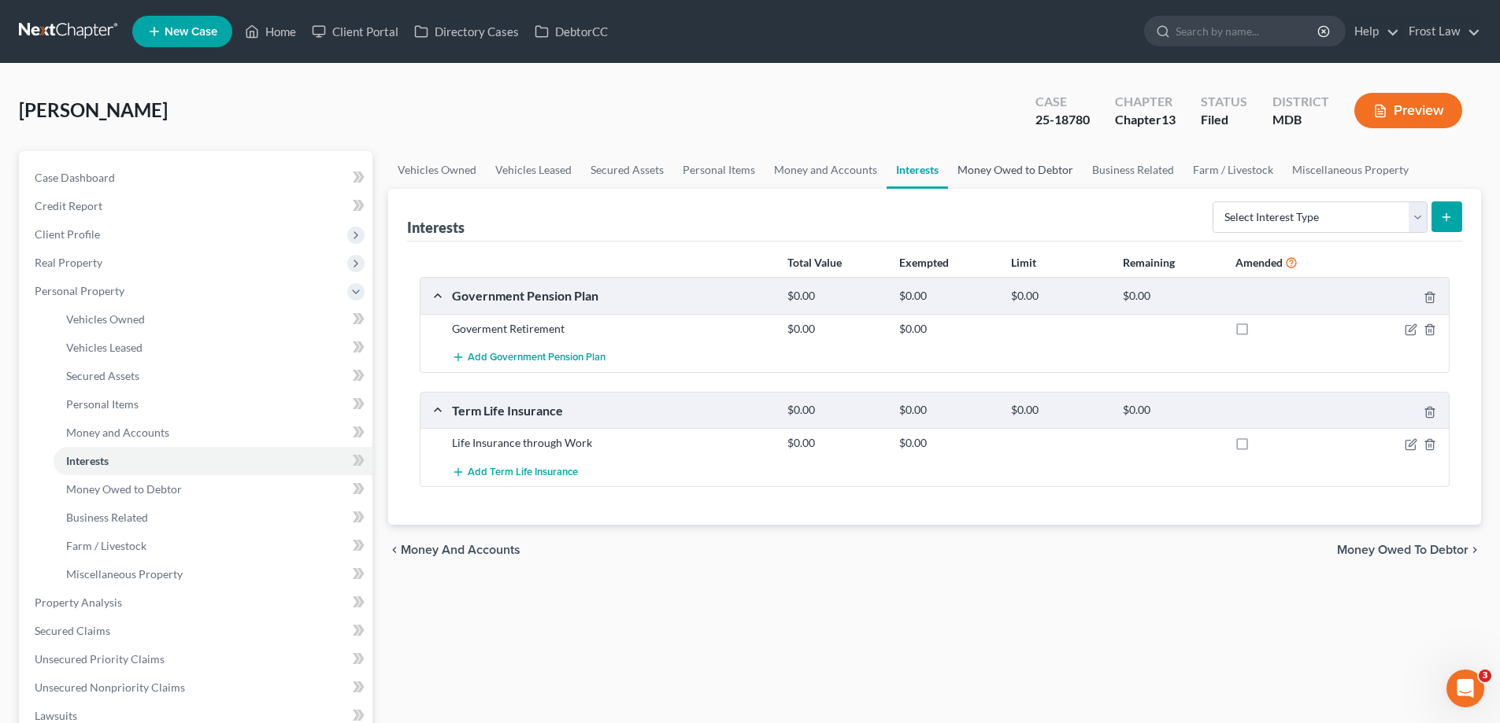
click at [992, 171] on link "Money Owed to Debtor" at bounding box center [1015, 170] width 135 height 38
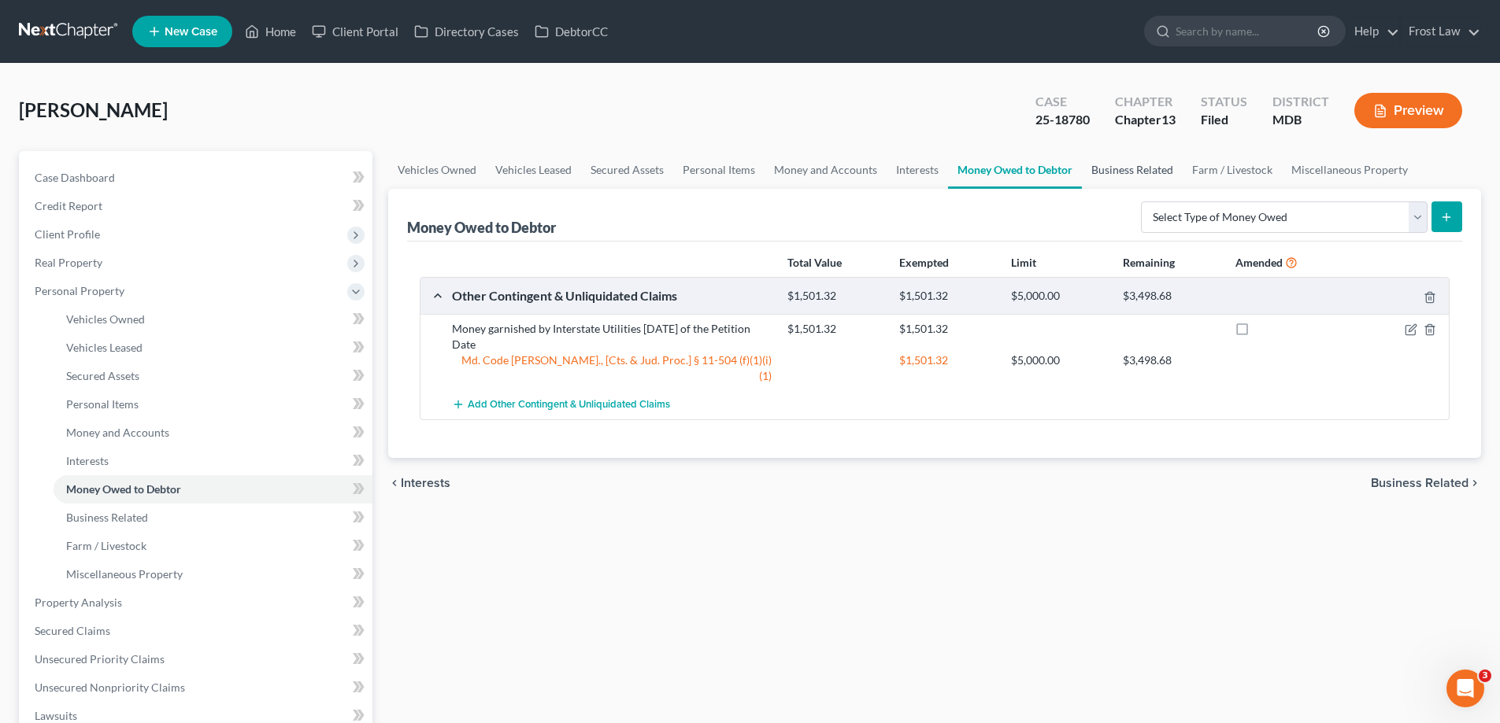
click at [1156, 175] on link "Business Related" at bounding box center [1132, 170] width 101 height 38
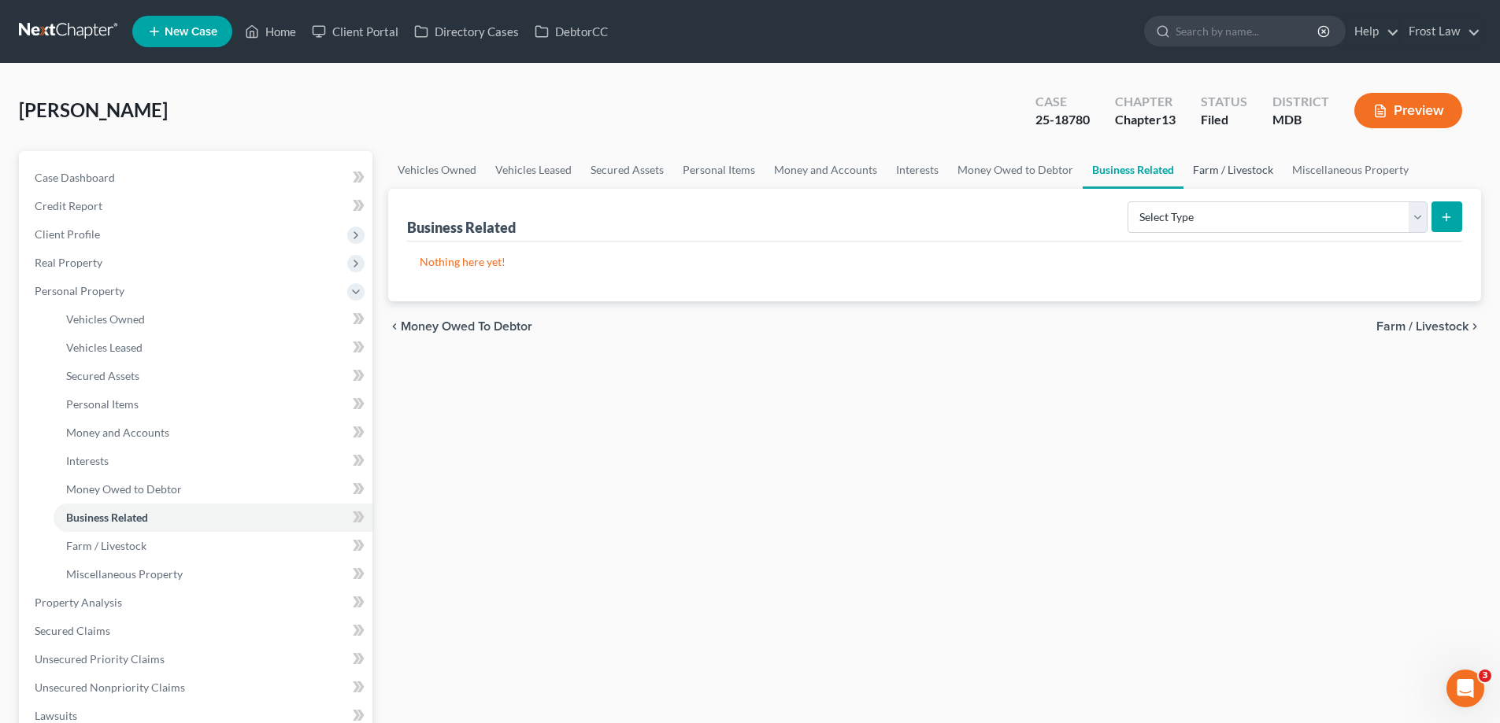
click at [1208, 177] on link "Farm / Livestock" at bounding box center [1232, 170] width 99 height 38
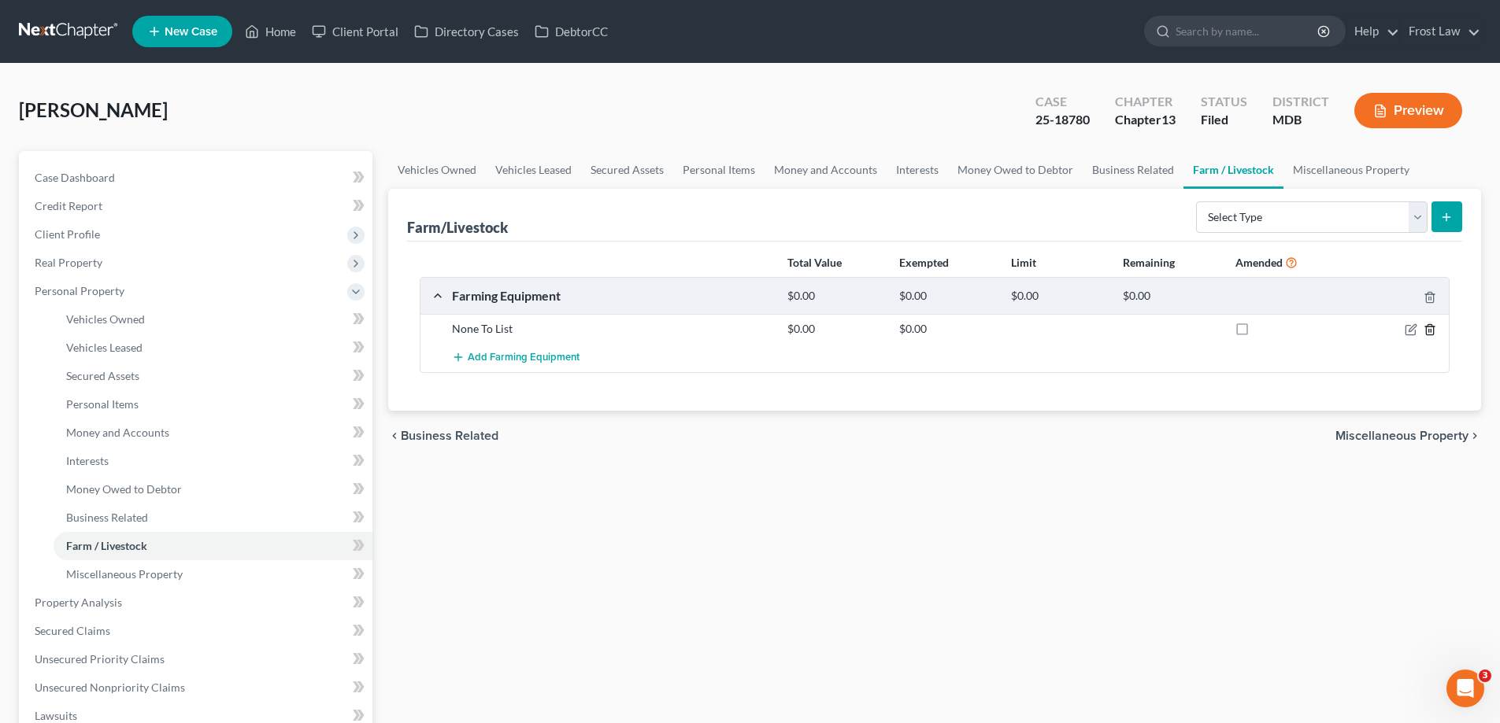
click at [1433, 330] on icon "button" at bounding box center [1429, 330] width 7 height 10
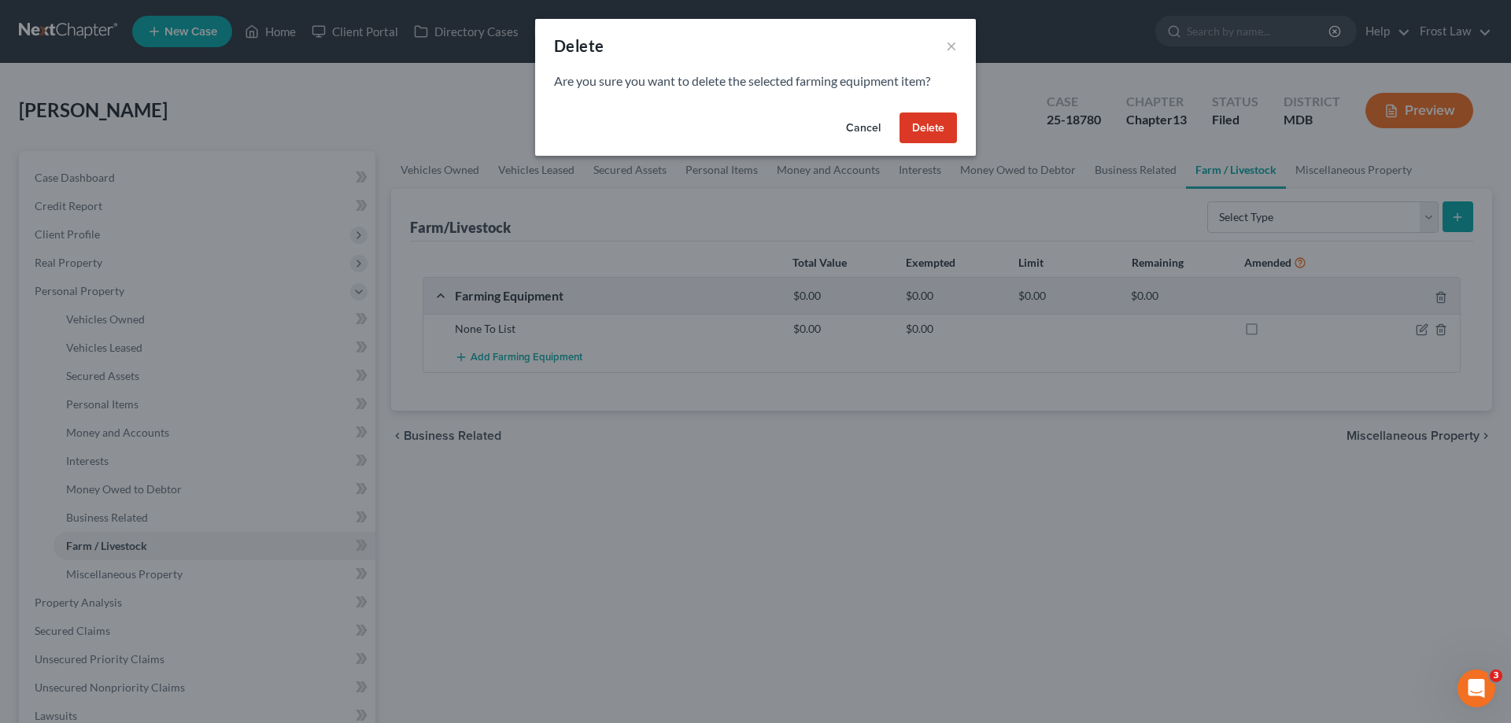
click at [910, 134] on button "Delete" at bounding box center [928, 128] width 57 height 31
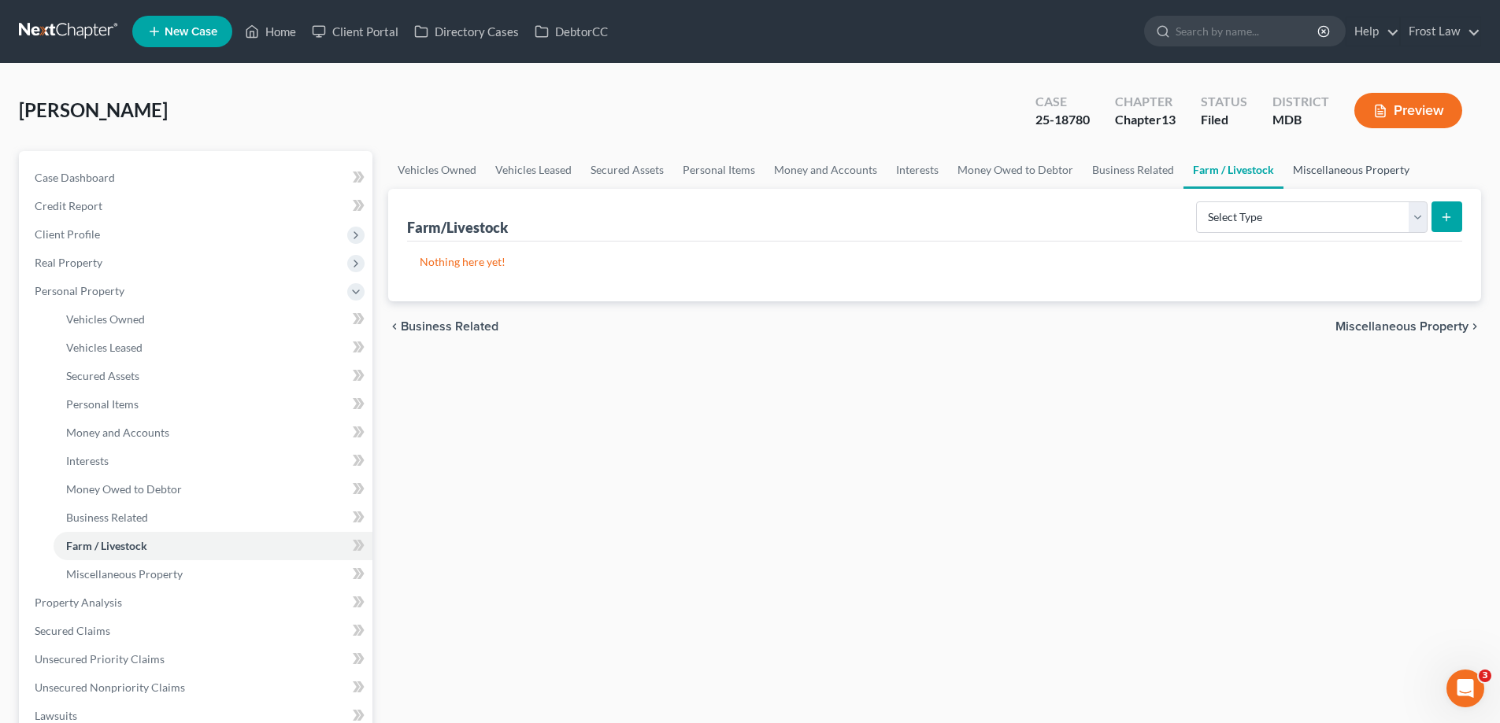
click at [1302, 171] on link "Miscellaneous Property" at bounding box center [1350, 170] width 135 height 38
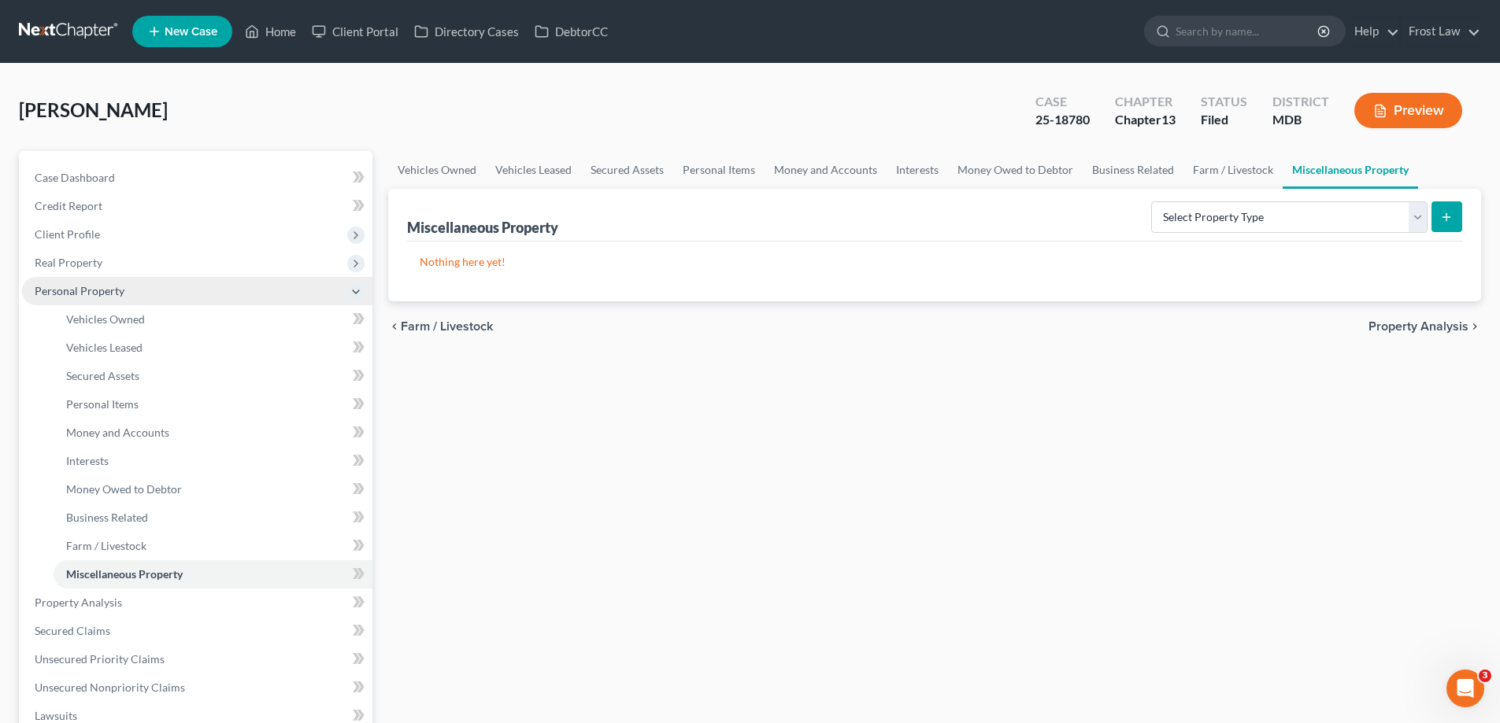
click at [39, 294] on span "Personal Property" at bounding box center [80, 290] width 90 height 13
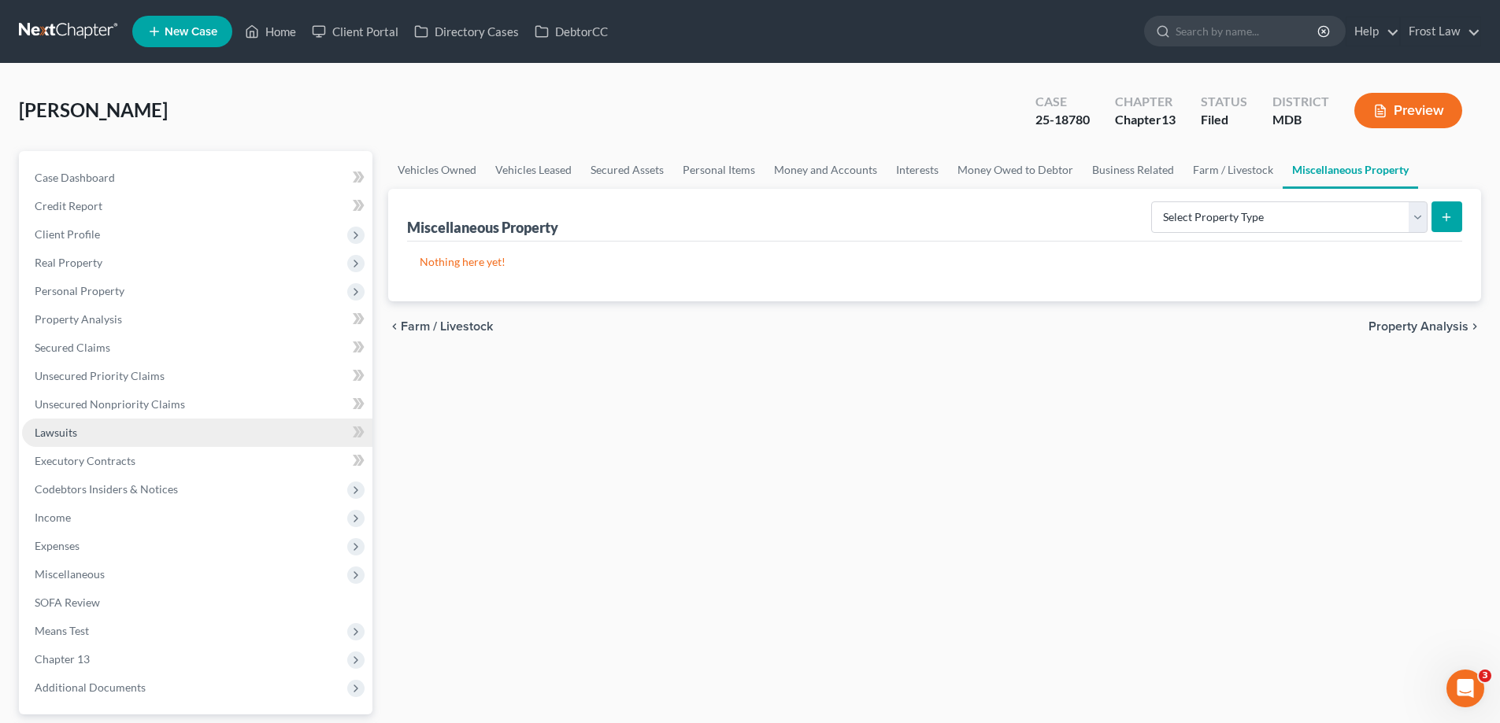
click at [101, 436] on link "Lawsuits" at bounding box center [197, 433] width 350 height 28
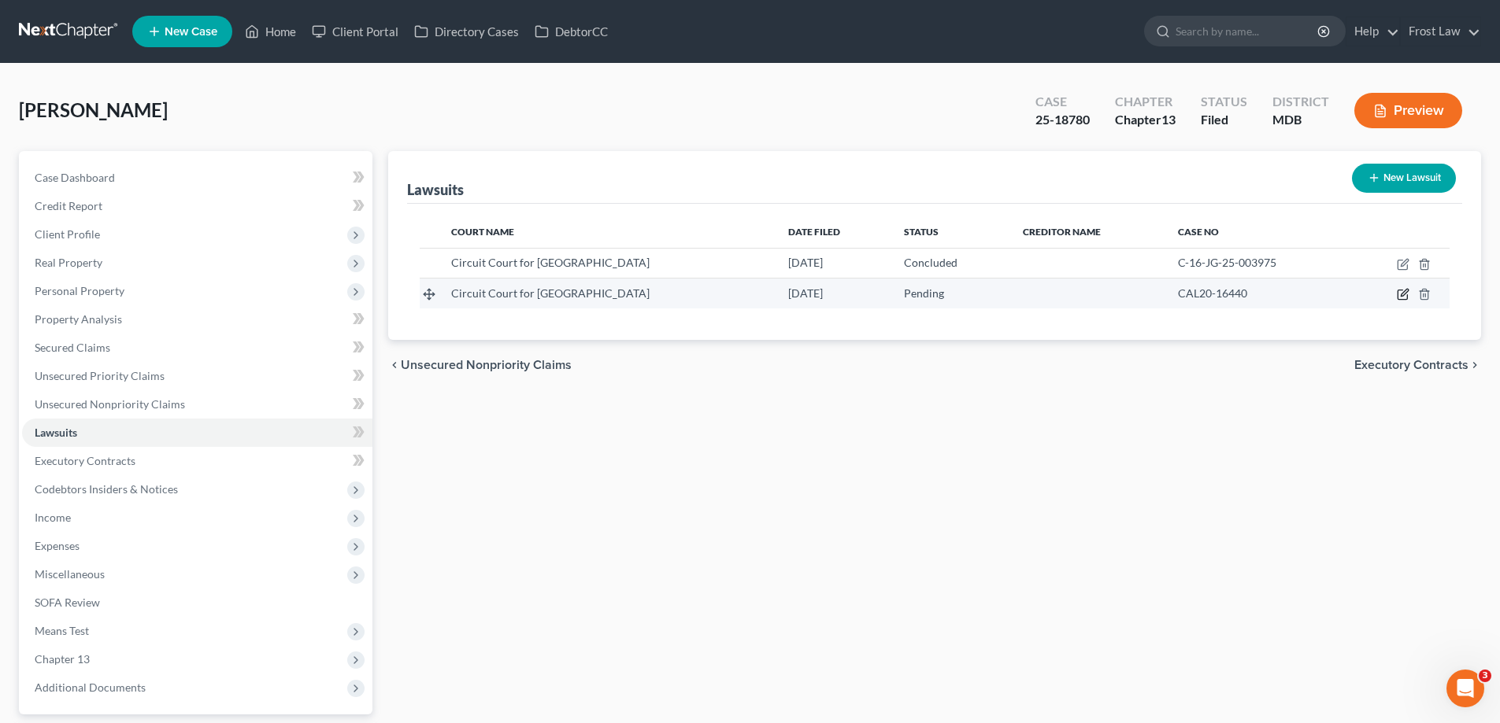
click at [1400, 298] on icon "button" at bounding box center [1402, 294] width 13 height 13
select select "21"
select select "0"
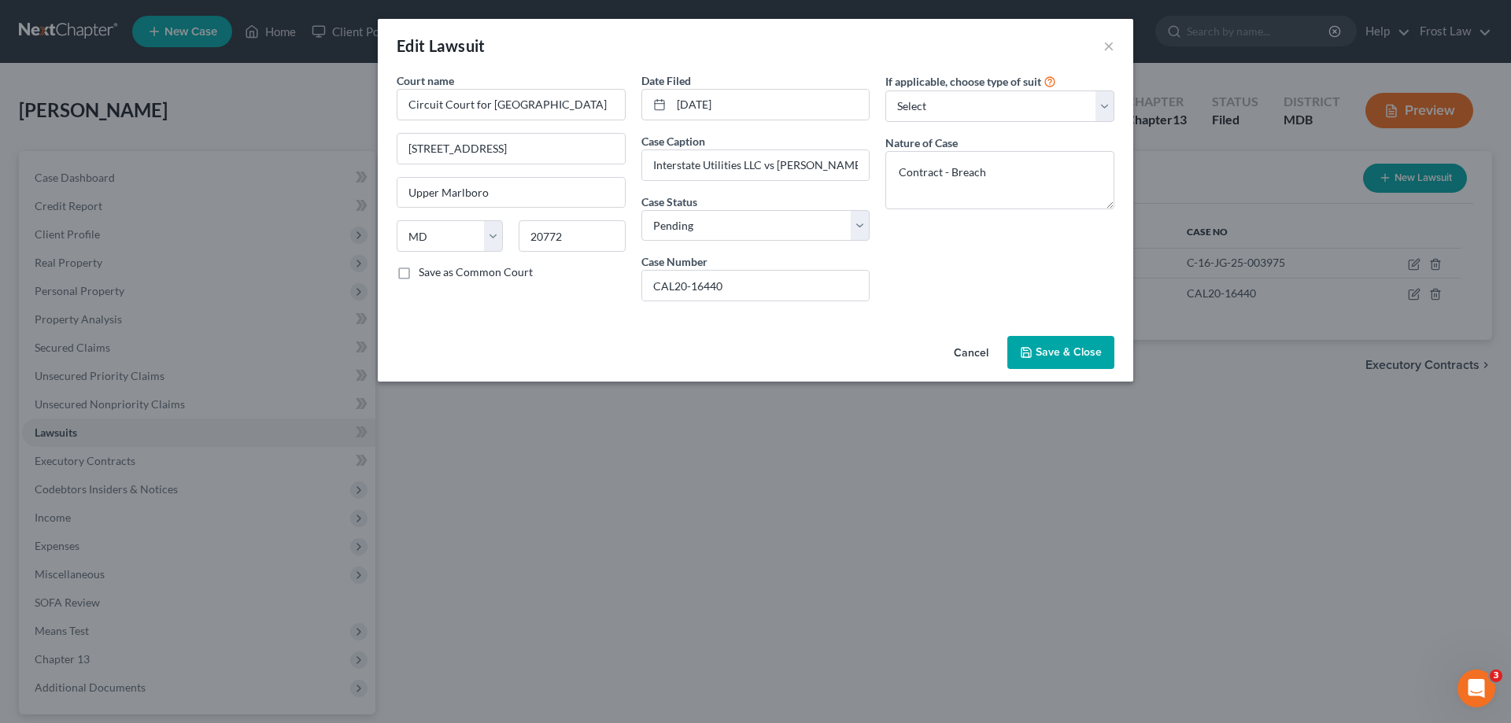
click at [981, 352] on button "Cancel" at bounding box center [971, 353] width 60 height 31
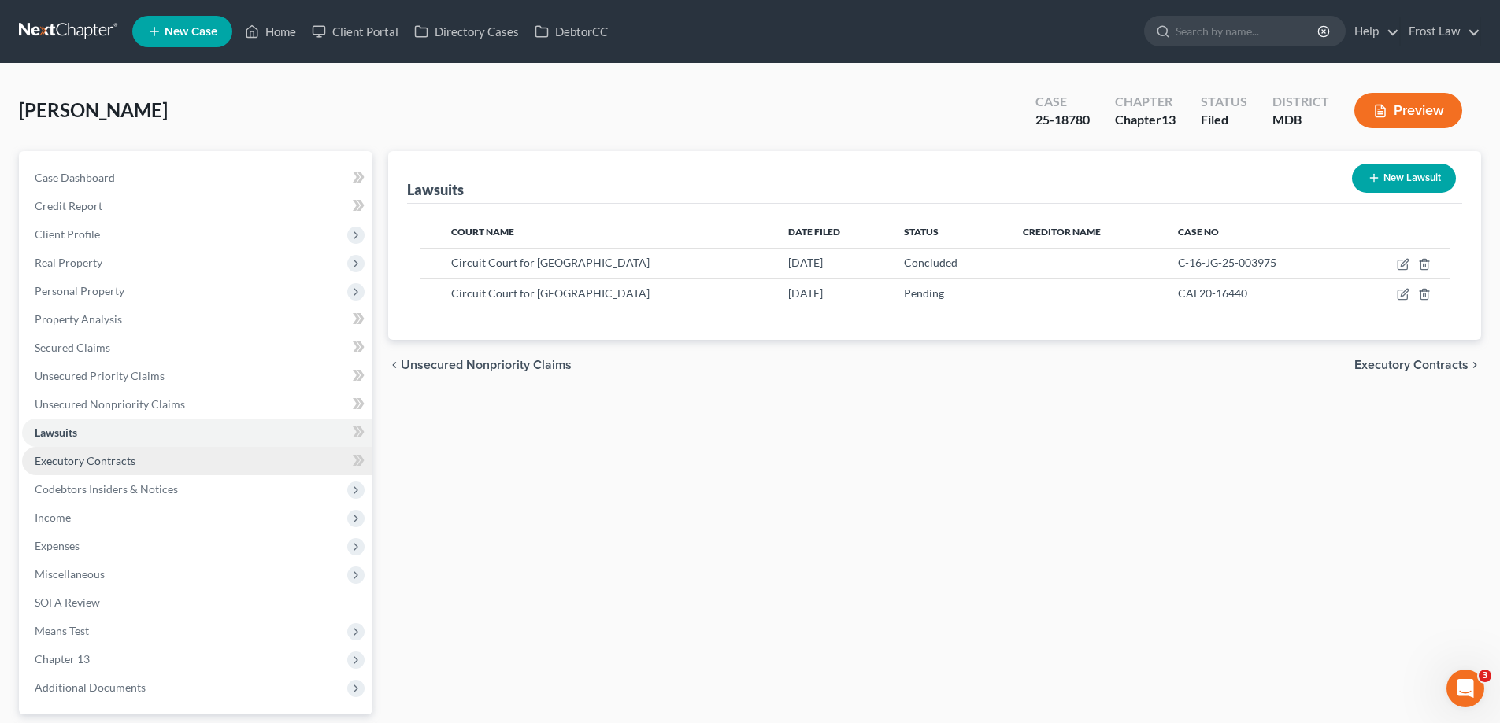
click at [94, 447] on link "Executory Contracts" at bounding box center [197, 461] width 350 height 28
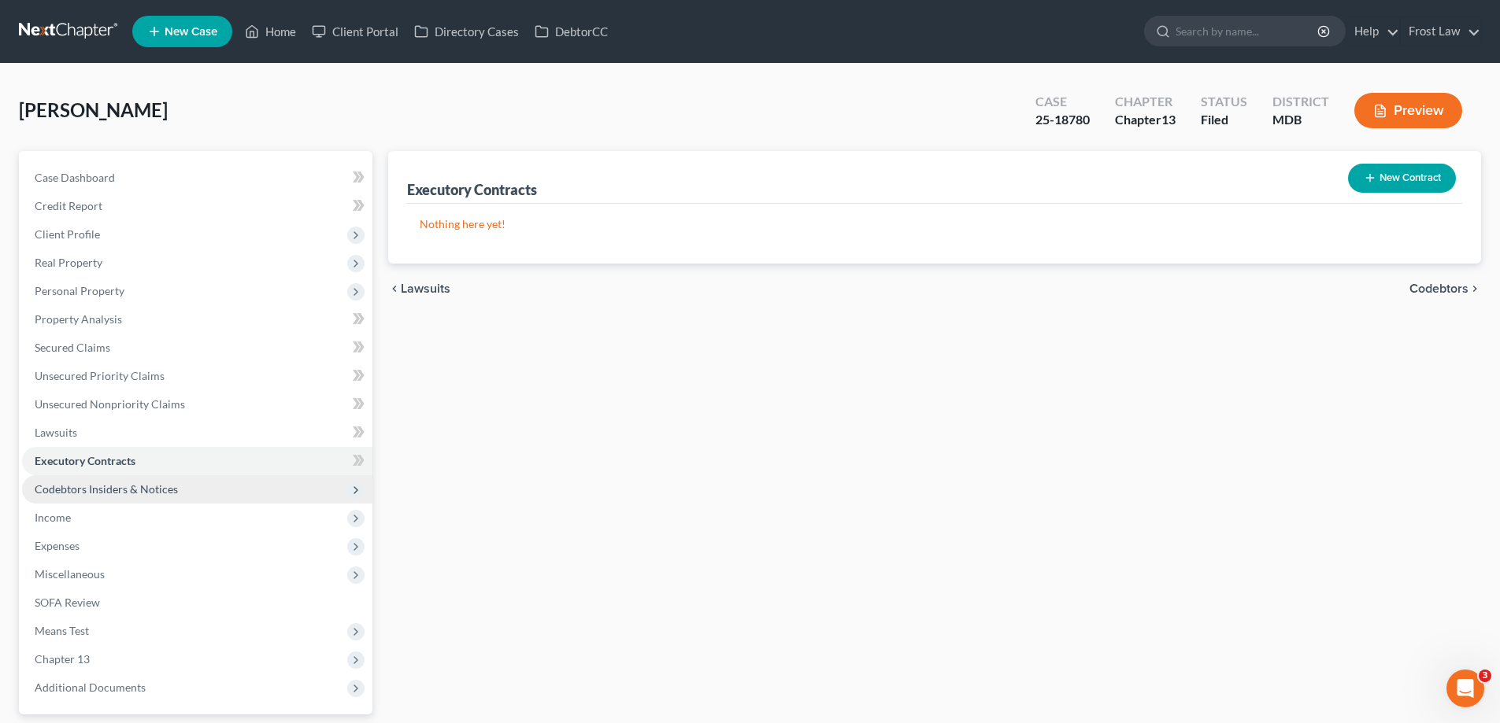
click at [120, 484] on span "Codebtors Insiders & Notices" at bounding box center [106, 489] width 143 height 13
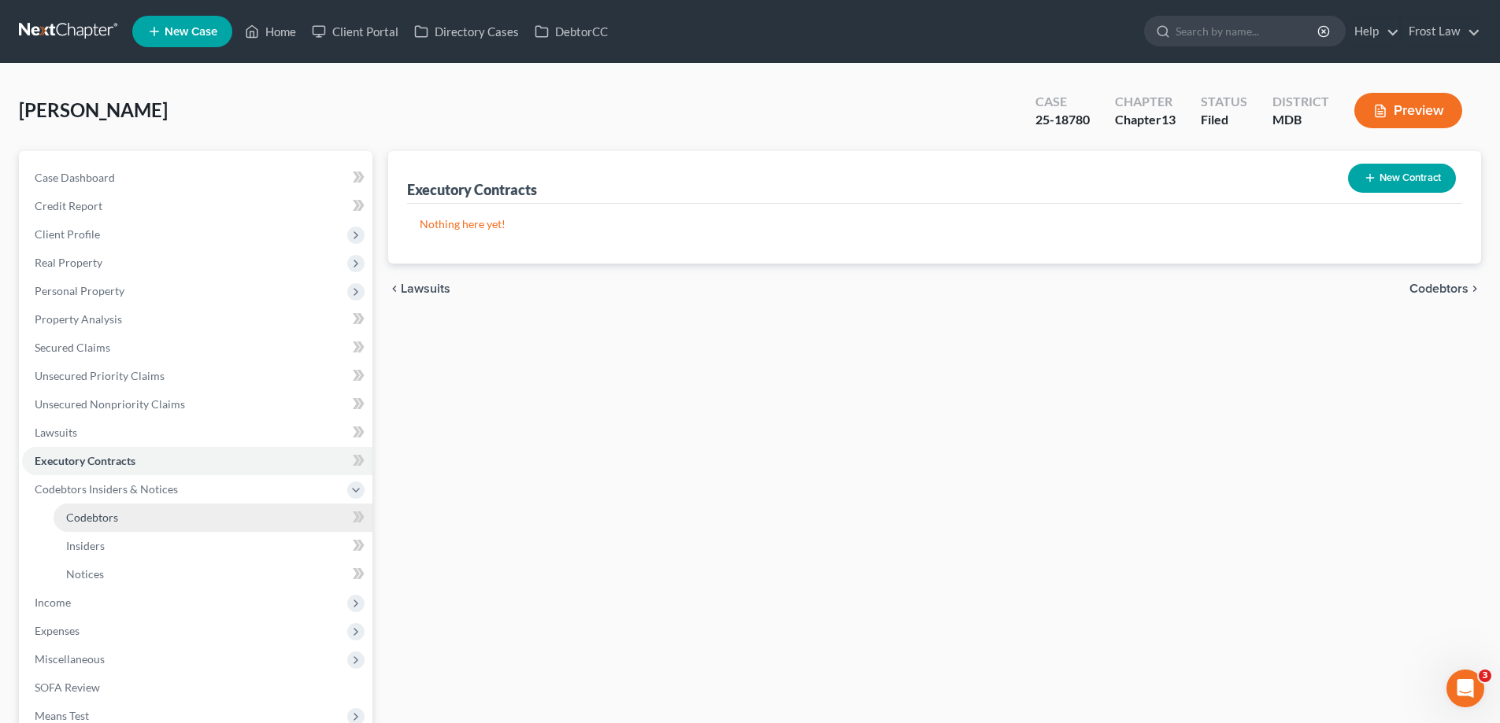
click at [128, 523] on link "Codebtors" at bounding box center [213, 518] width 319 height 28
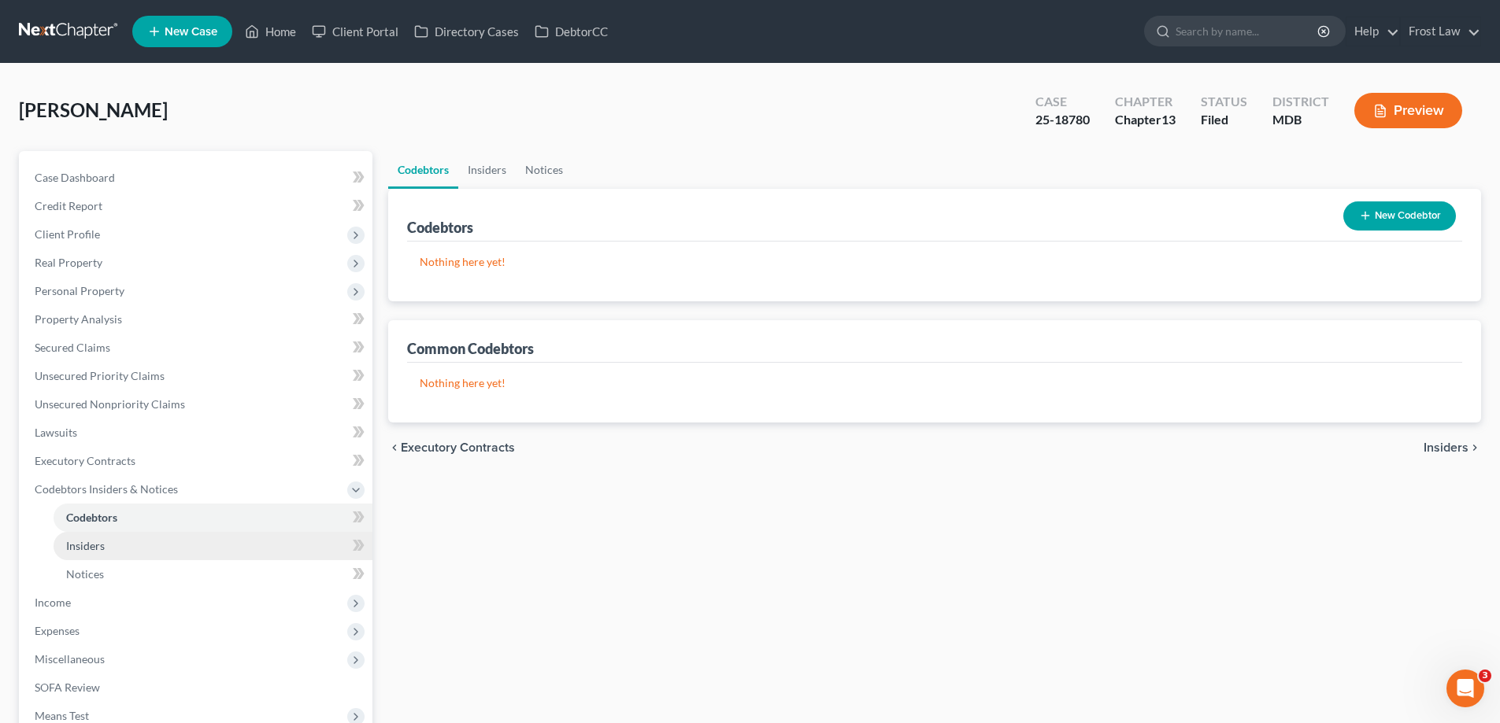
click at [129, 541] on link "Insiders" at bounding box center [213, 546] width 319 height 28
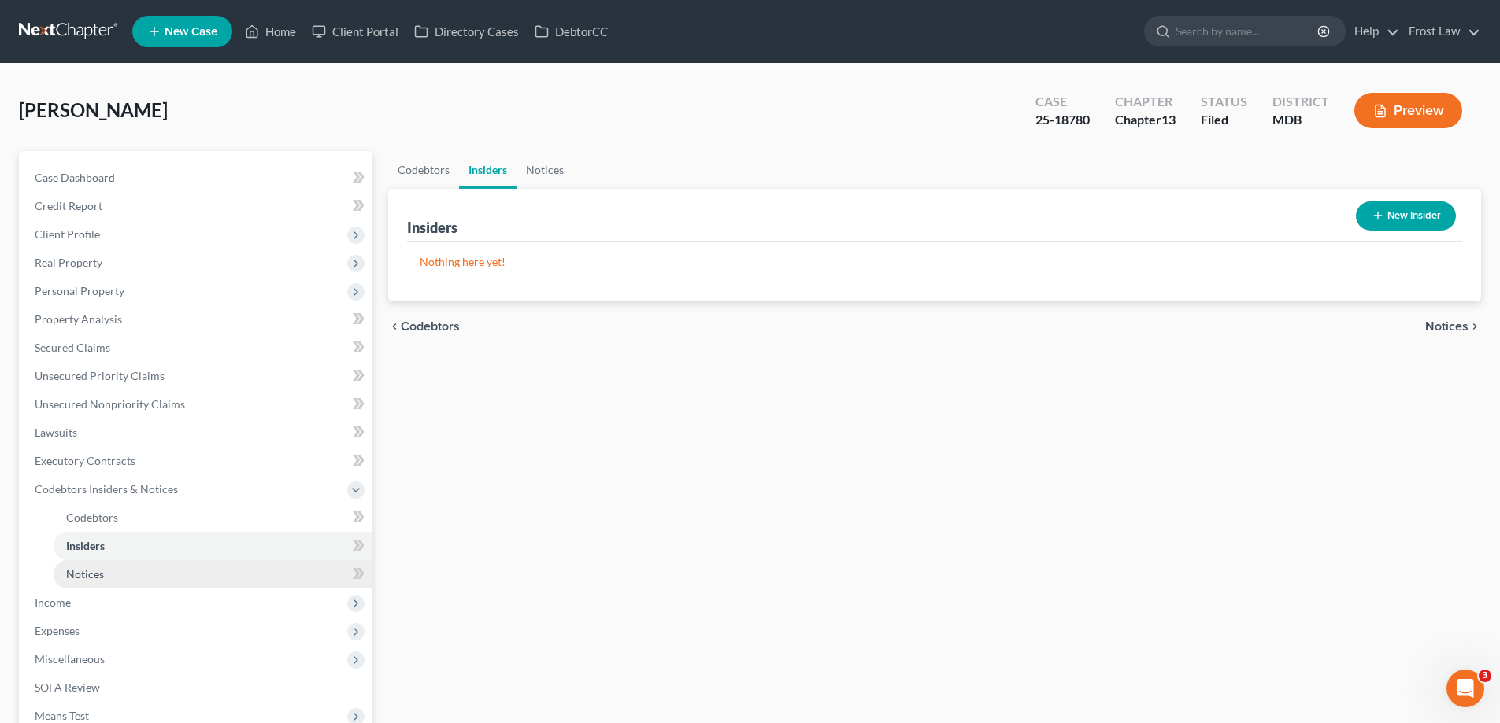
click at [128, 575] on link "Notices" at bounding box center [213, 574] width 319 height 28
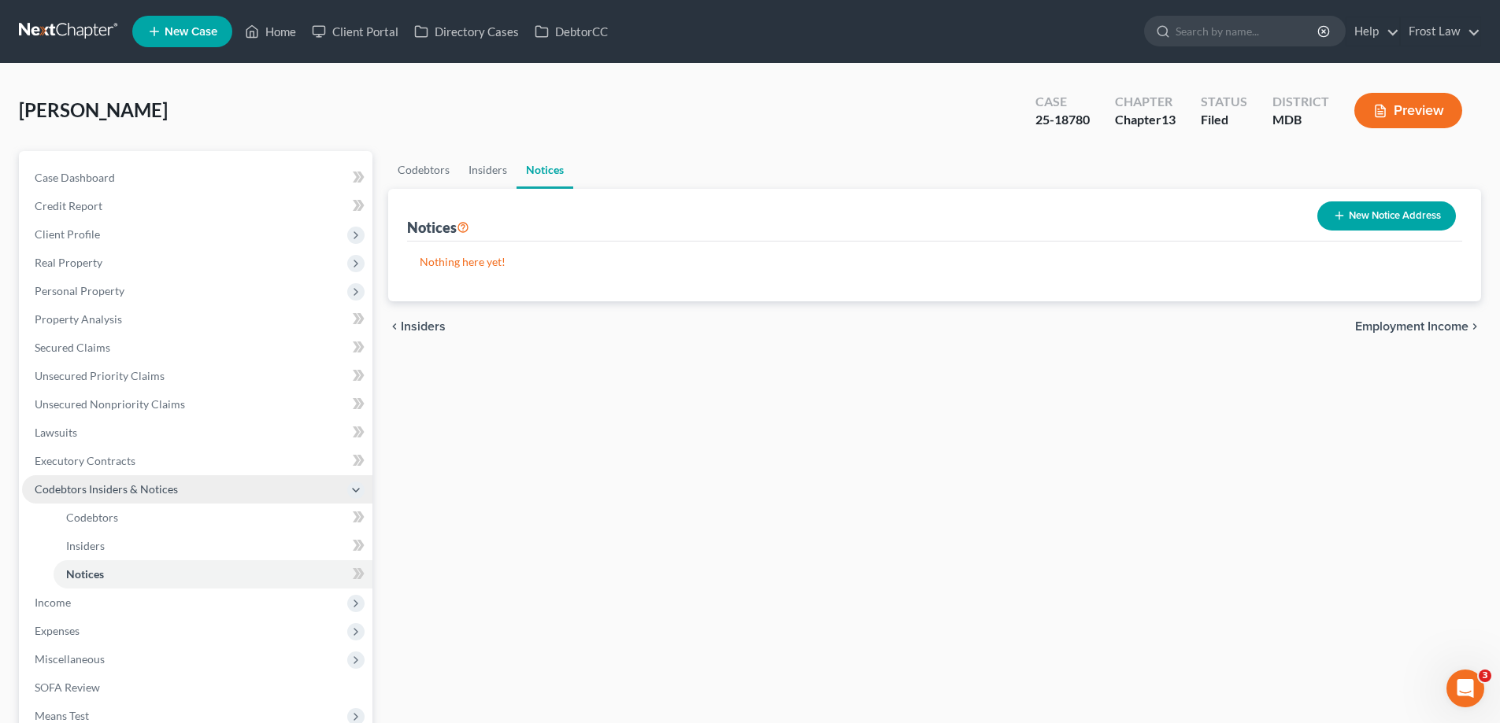
click at [114, 488] on span "Codebtors Insiders & Notices" at bounding box center [106, 489] width 143 height 13
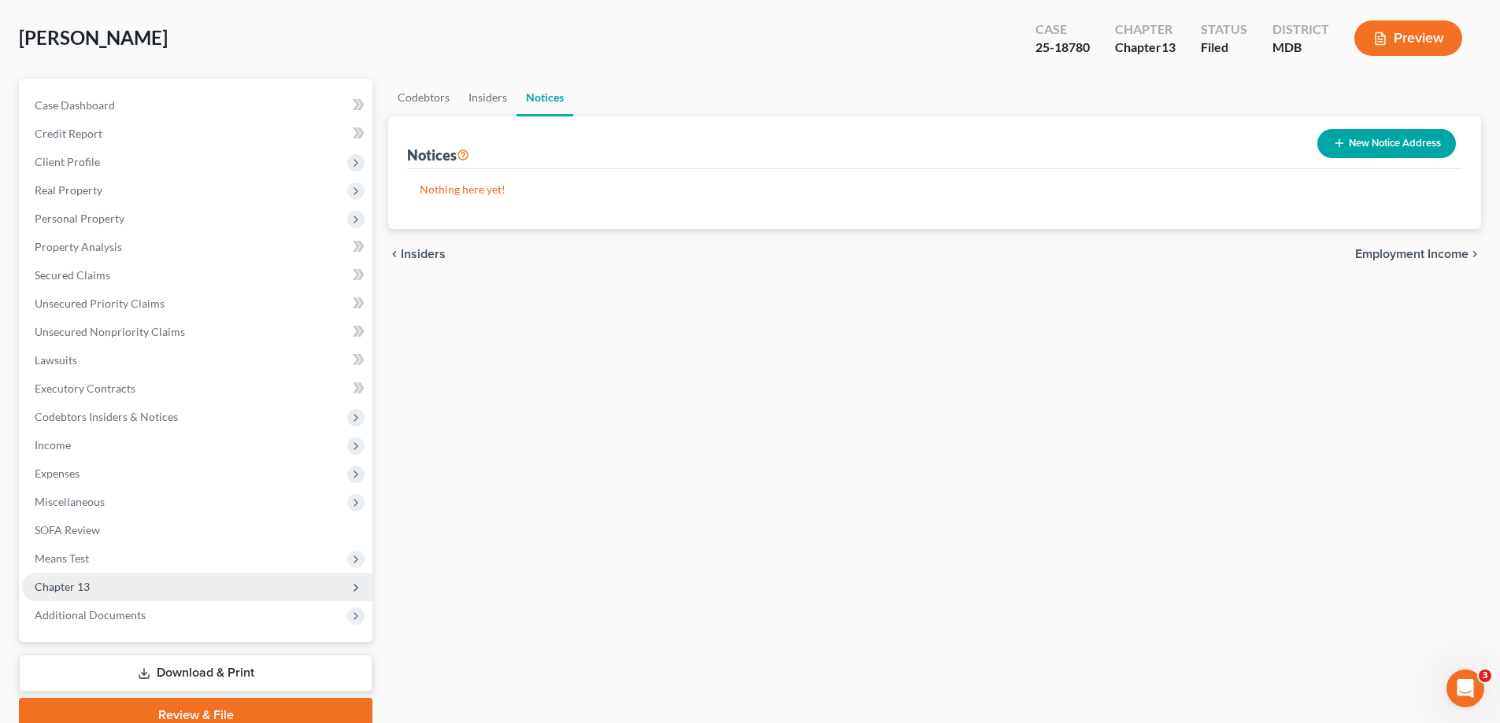
scroll to position [142, 0]
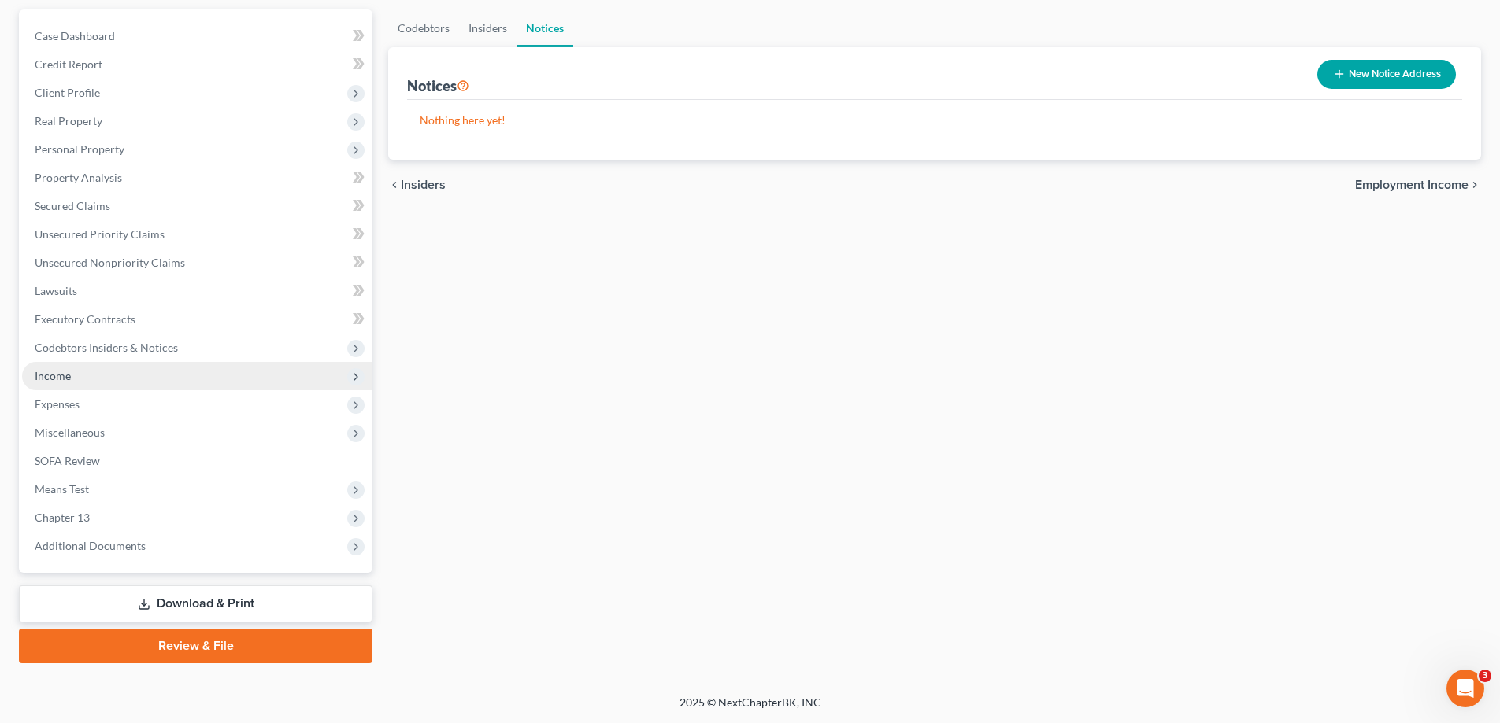
click at [68, 383] on span "Income" at bounding box center [197, 376] width 350 height 28
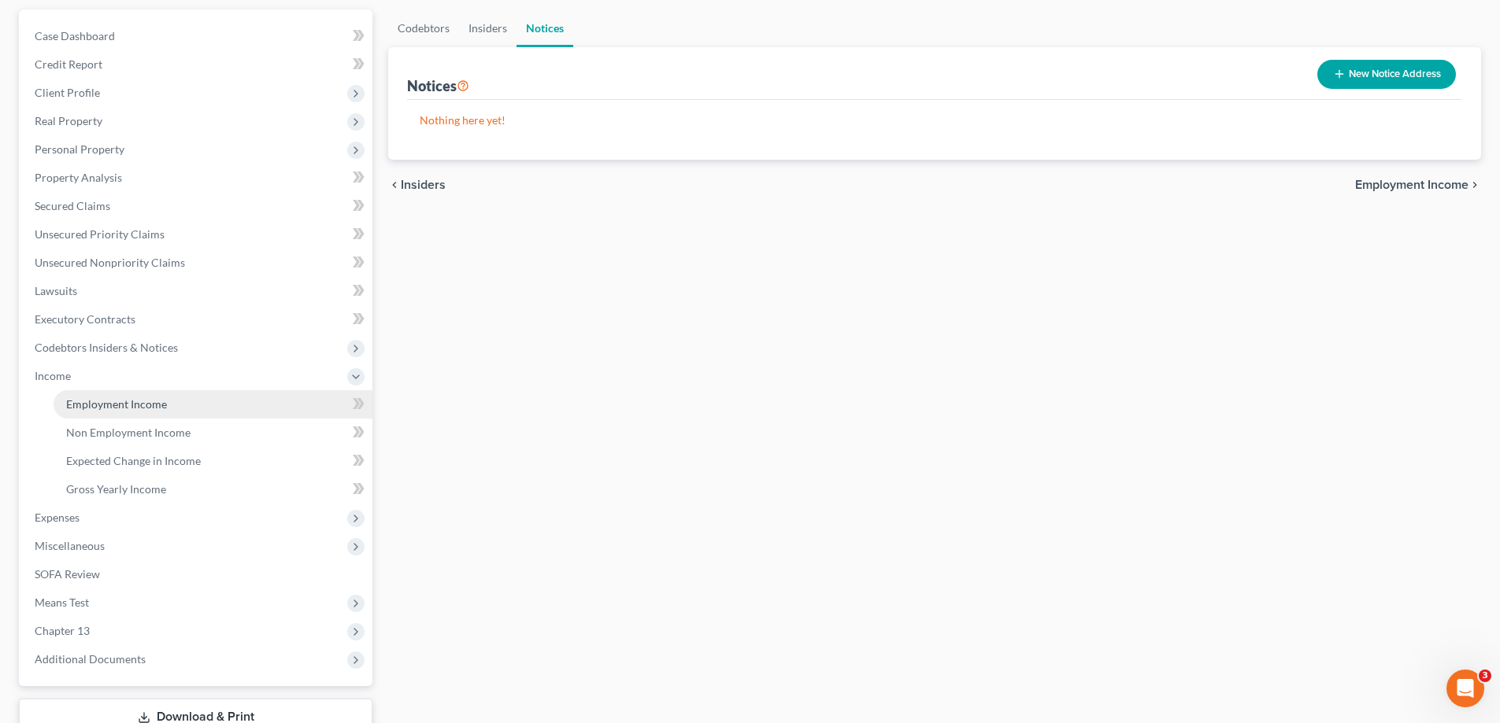
click at [80, 405] on span "Employment Income" at bounding box center [116, 404] width 101 height 13
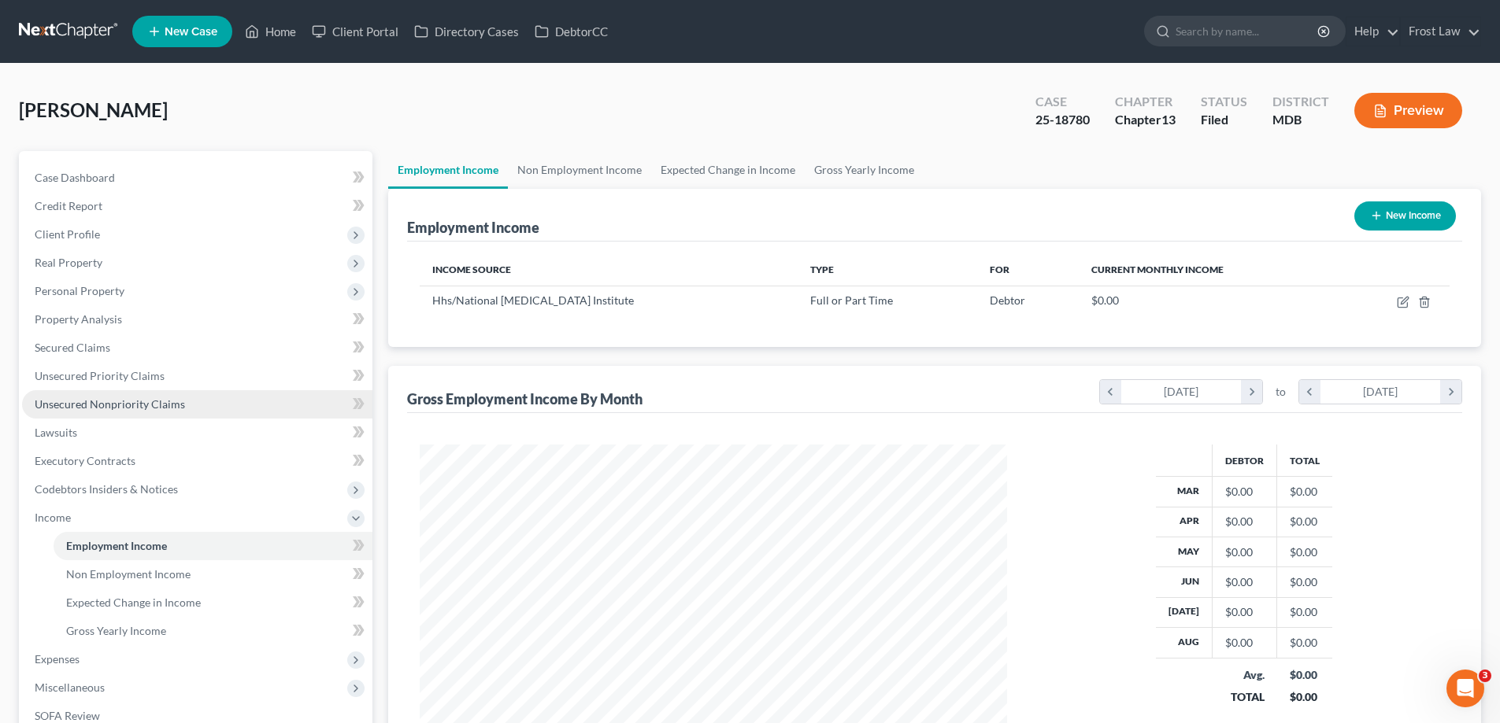
scroll to position [294, 619]
click at [546, 169] on link "Non Employment Income" at bounding box center [579, 170] width 143 height 38
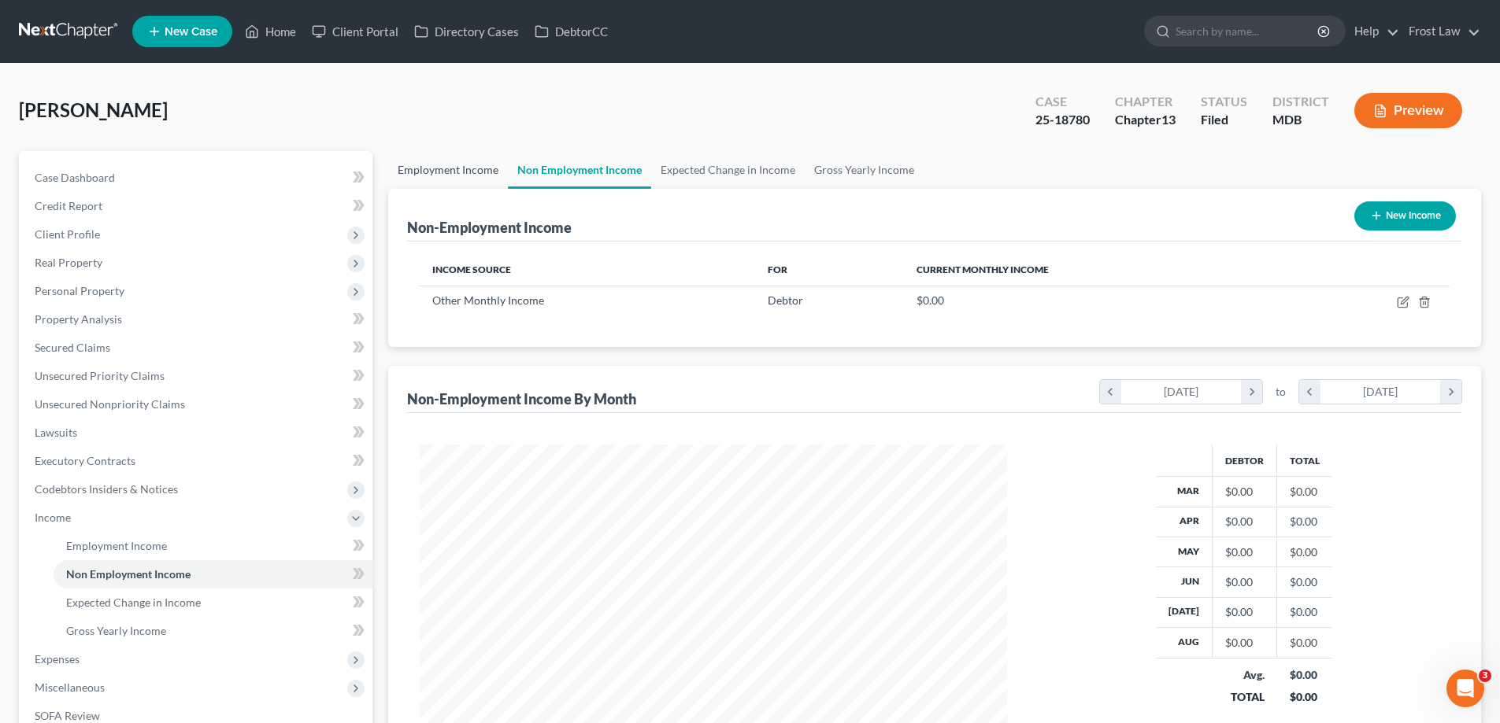
scroll to position [294, 619]
click at [165, 661] on span "Expenses" at bounding box center [197, 659] width 350 height 28
click at [157, 578] on link "Home" at bounding box center [213, 574] width 319 height 28
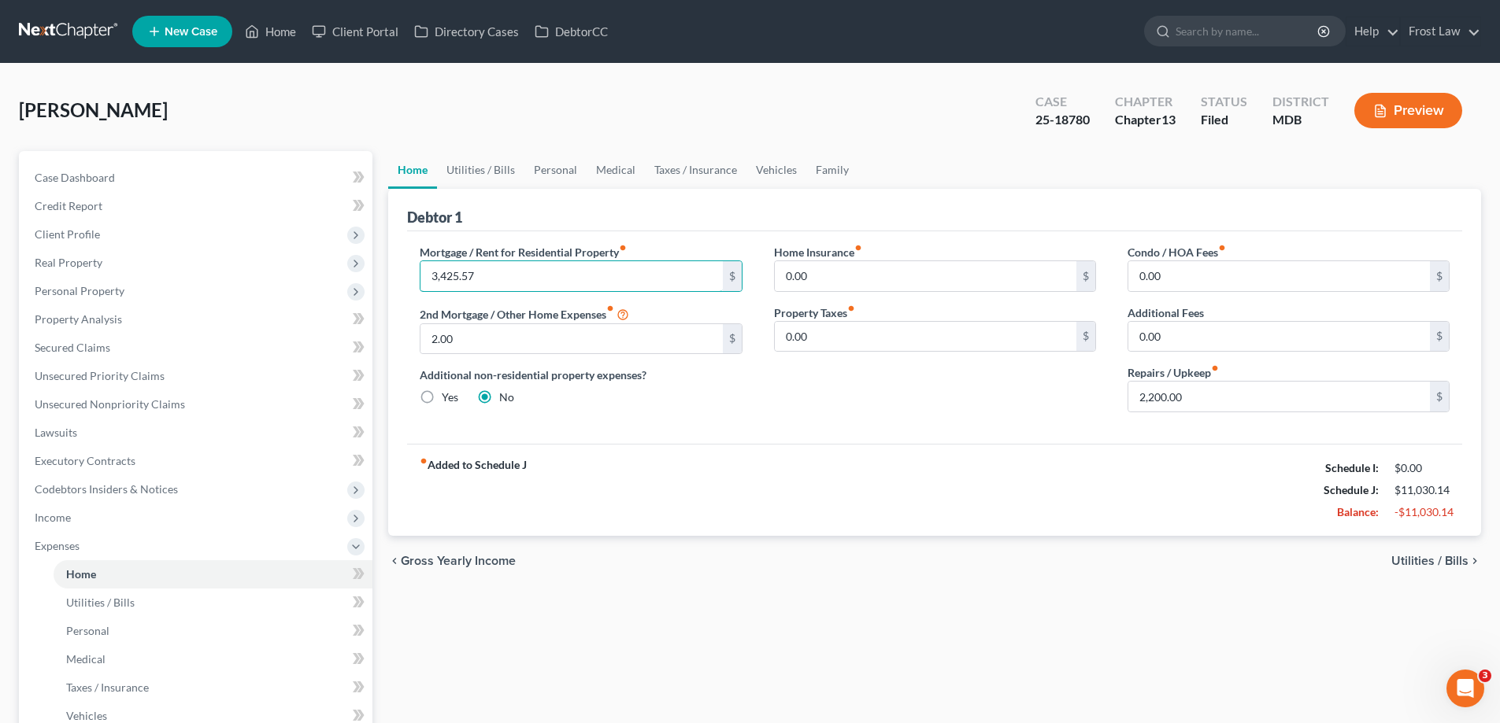
type input "3,425.57"
click at [518, 175] on link "Utilities / Bills" at bounding box center [480, 170] width 87 height 38
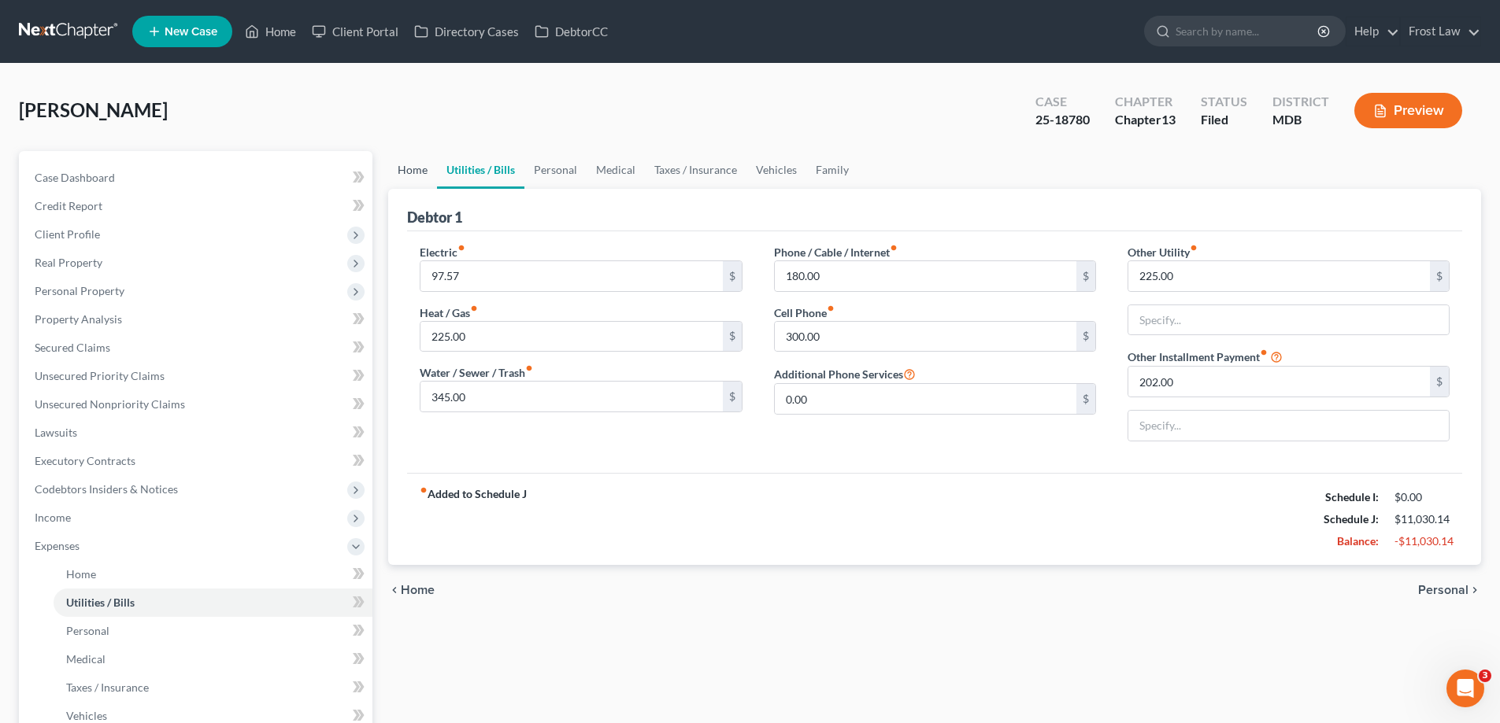
click at [402, 164] on link "Home" at bounding box center [412, 170] width 49 height 38
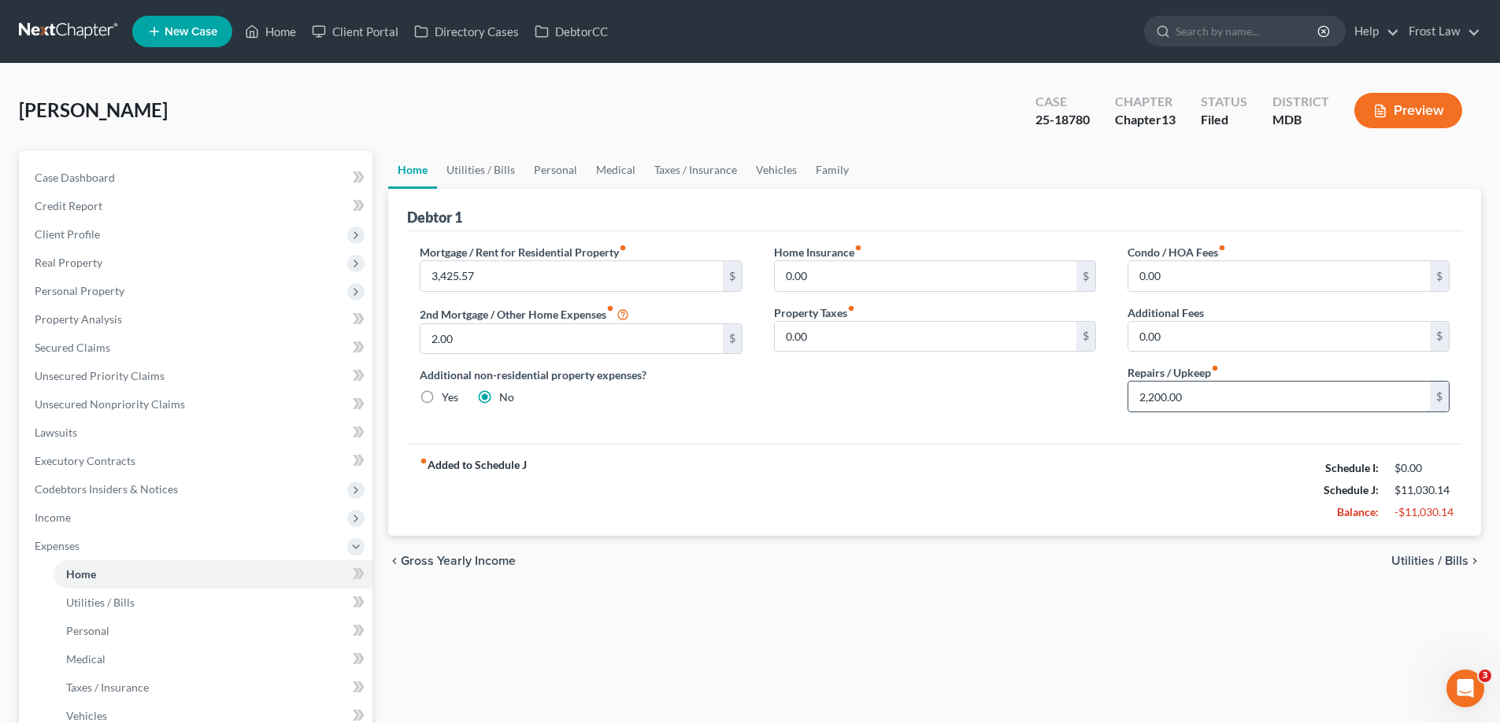
click at [1210, 406] on input "2,200.00" at bounding box center [1278, 397] width 301 height 30
click at [1340, 405] on input "2,200.00" at bounding box center [1278, 397] width 301 height 30
drag, startPoint x: 1260, startPoint y: 394, endPoint x: 1163, endPoint y: 405, distance: 98.2
click at [1163, 405] on input "2,200.00" at bounding box center [1278, 397] width 301 height 30
type input "2"
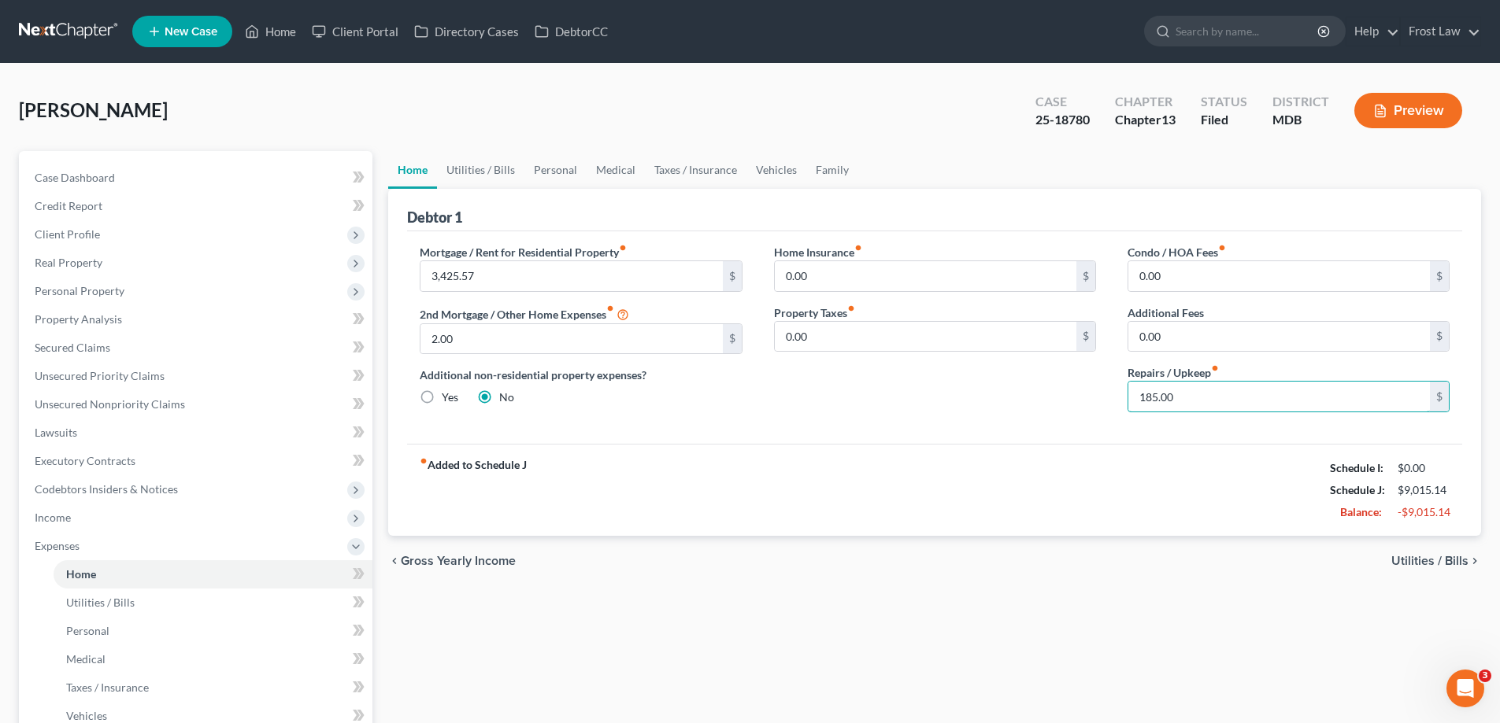
type input "185.00"
click at [853, 449] on div "fiber_manual_record Added to Schedule J Schedule I: $0.00 Schedule J: $9,015.14…" at bounding box center [934, 490] width 1055 height 92
click at [499, 331] on input "2.00" at bounding box center [570, 339] width 301 height 30
click at [750, 427] on div "Mortgage / Rent for Residential Property fiber_manual_record 3,425.57 $ 2nd Mor…" at bounding box center [934, 337] width 1055 height 213
click at [501, 346] on input "text" at bounding box center [570, 339] width 301 height 30
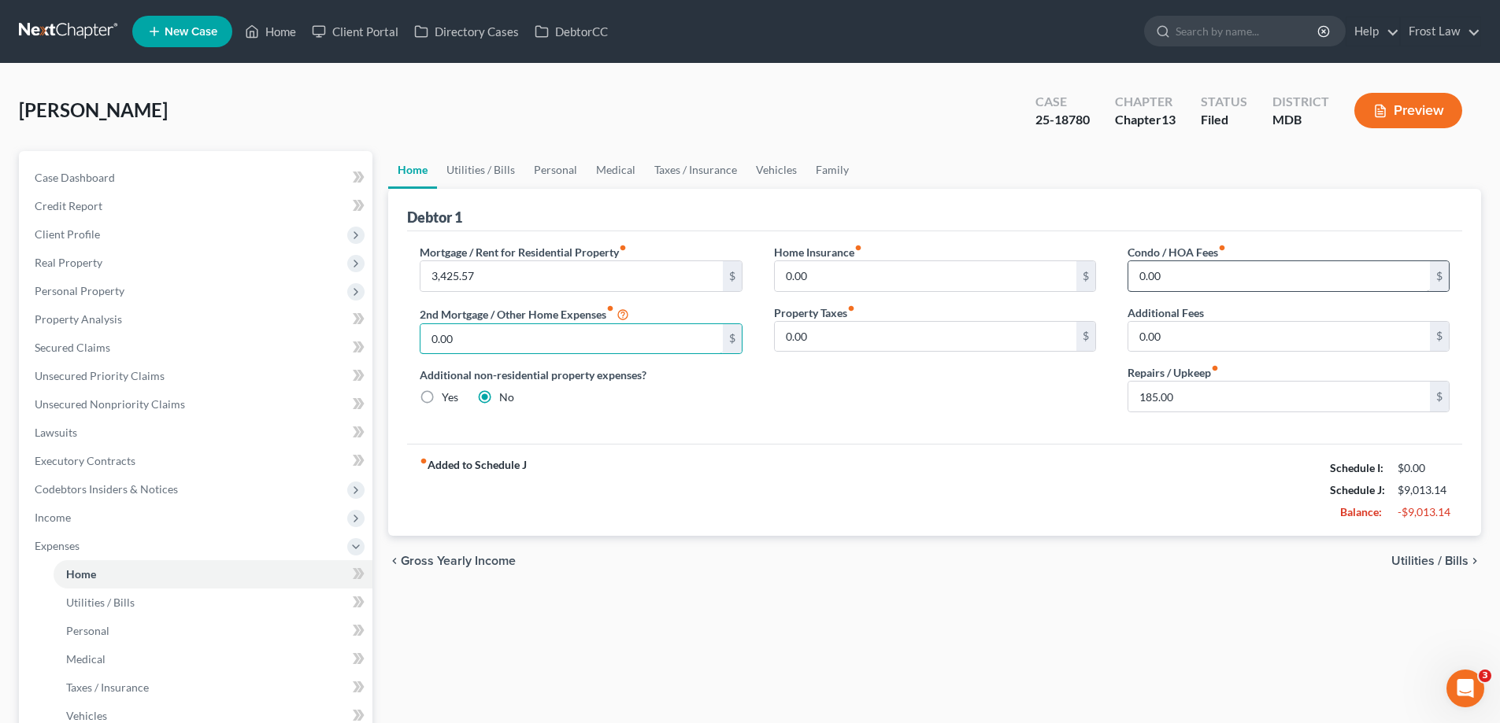
type input "0.00"
click at [1203, 272] on input "0.00" at bounding box center [1278, 276] width 301 height 30
click at [462, 176] on link "Utilities / Bills" at bounding box center [480, 170] width 87 height 38
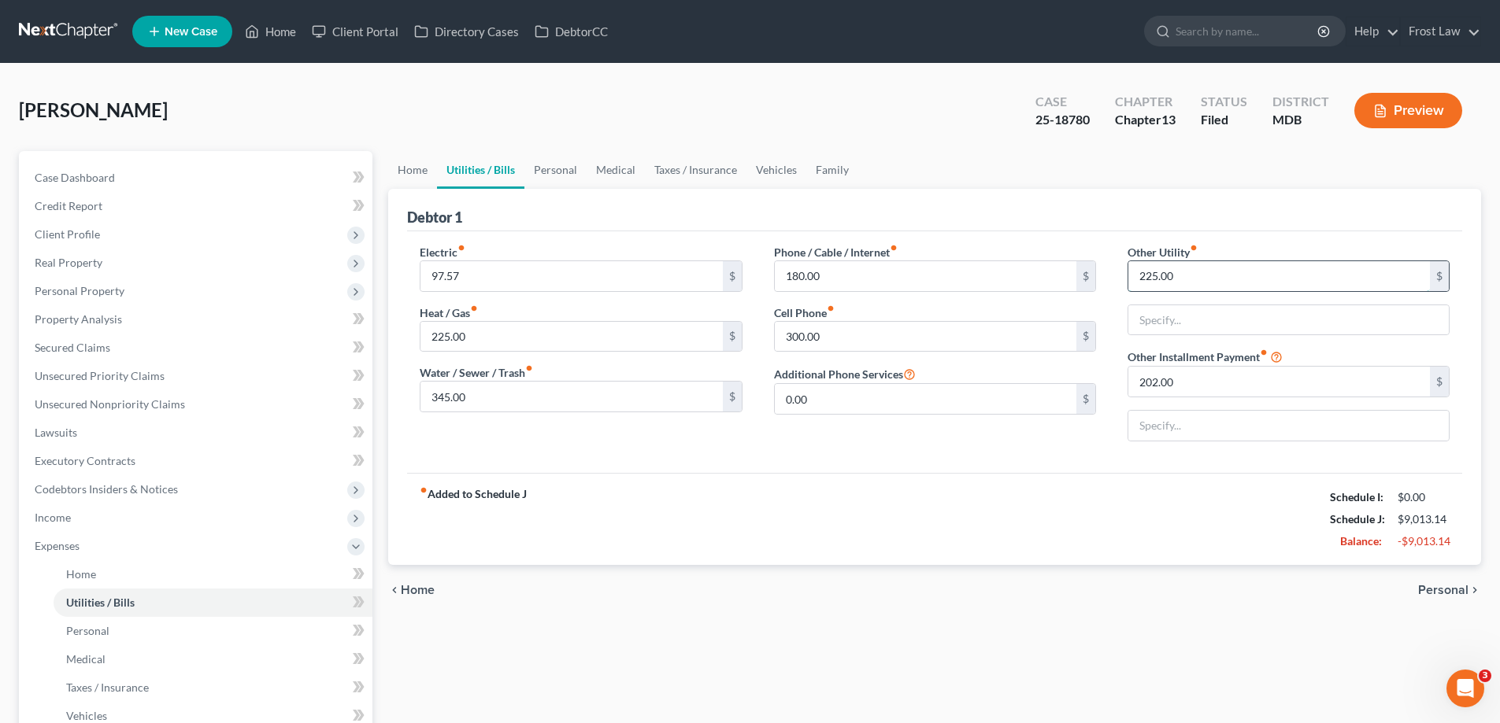
click at [1189, 285] on input "225.00" at bounding box center [1278, 276] width 301 height 30
type input "121.00"
click at [1243, 317] on input "text" at bounding box center [1288, 320] width 320 height 30
type input "Interstate Utility - Water/Sewer Front Foot Monthly Charge"
click at [1198, 397] on div "202.00 $" at bounding box center [1288, 381] width 322 height 31
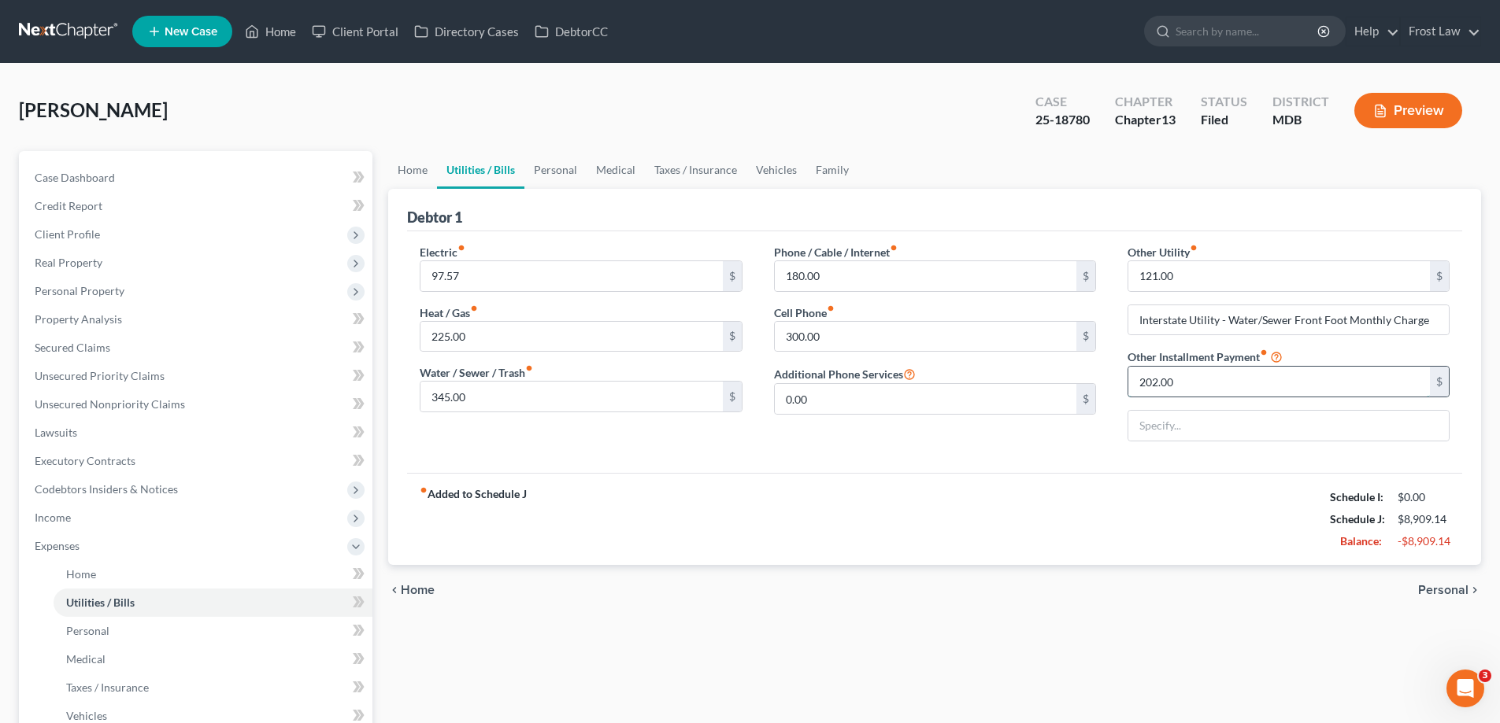
click at [1200, 391] on input "202.00" at bounding box center [1278, 382] width 301 height 30
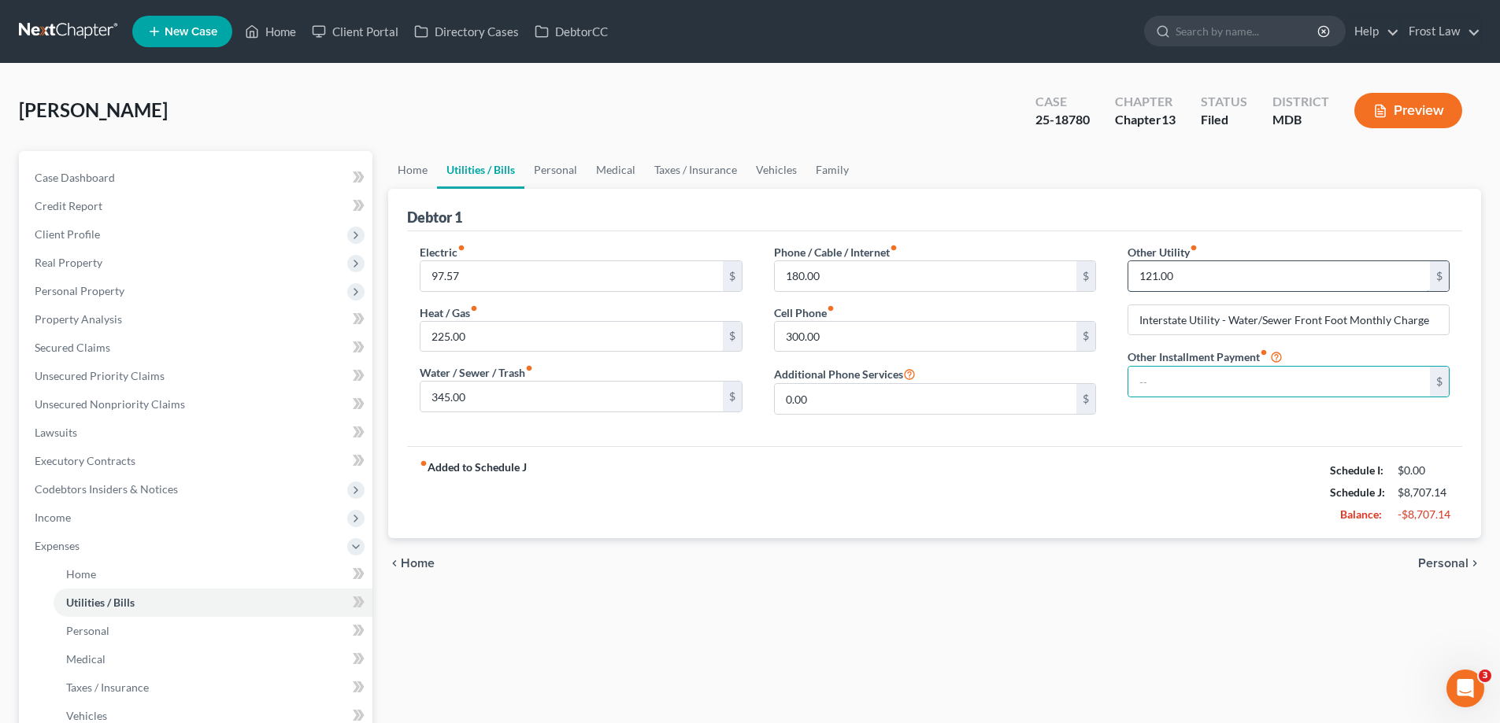
click at [1156, 273] on input "121.00" at bounding box center [1278, 276] width 301 height 30
type input "125.00"
click at [804, 494] on div "fiber_manual_record Added to Schedule J Schedule I: $0.00 Schedule J: $8,711.14…" at bounding box center [934, 492] width 1055 height 92
click at [558, 407] on input "345.00" at bounding box center [570, 397] width 301 height 30
click at [469, 276] on input "97.57" at bounding box center [570, 276] width 301 height 30
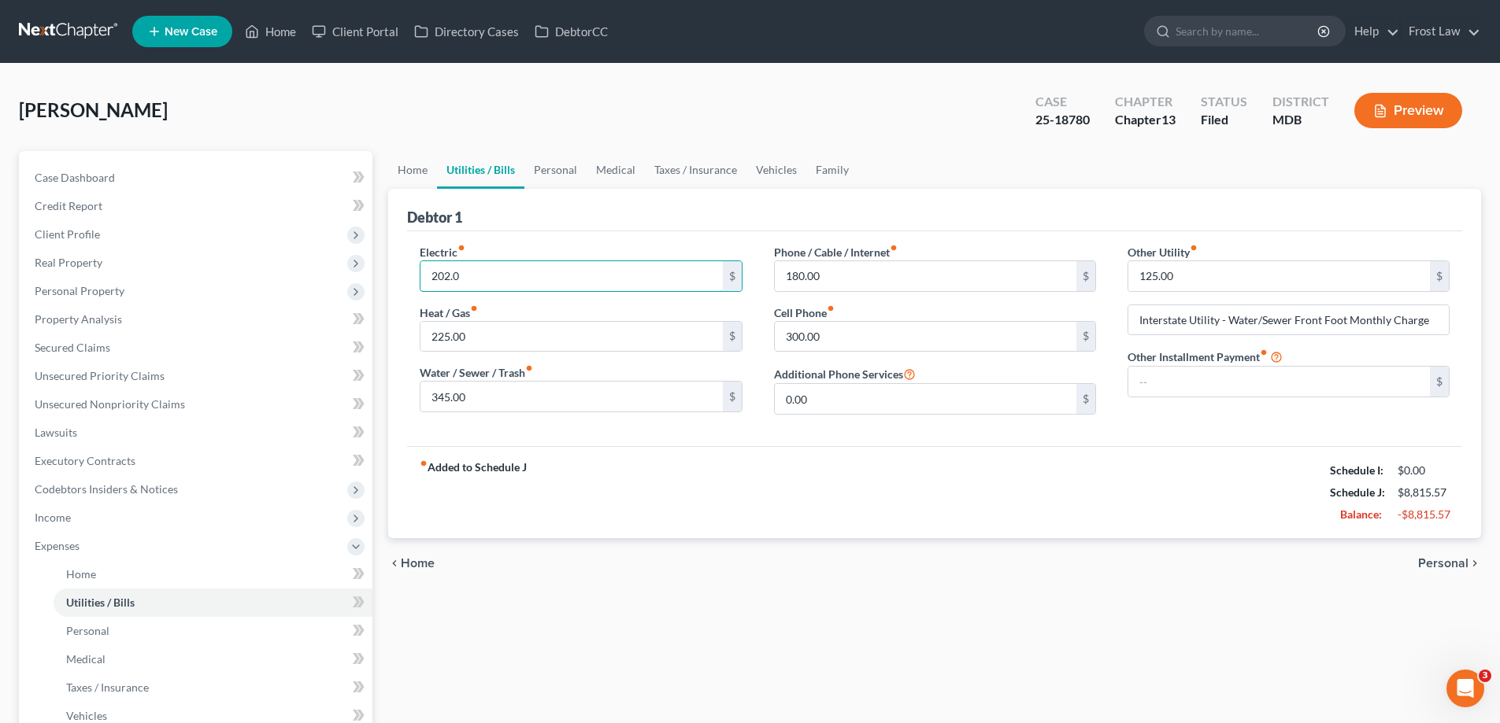
drag, startPoint x: 468, startPoint y: 274, endPoint x: 402, endPoint y: 278, distance: 66.2
click at [402, 278] on div "Debtor 1 Electric fiber_manual_record 202.0 $ Heat / Gas fiber_manual_record 22…" at bounding box center [934, 363] width 1093 height 349
type input "97.57"
click at [1246, 389] on input "text" at bounding box center [1278, 382] width 301 height 30
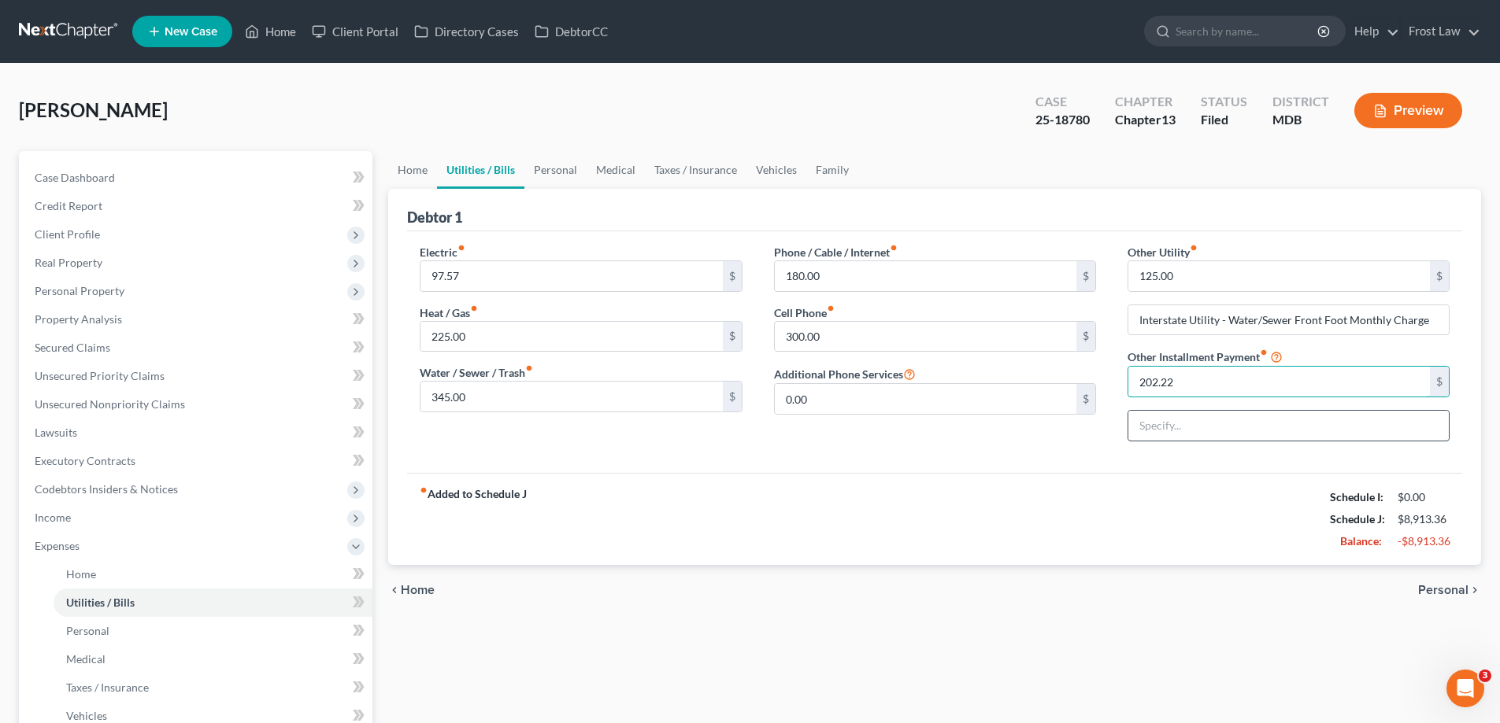
type input "202.22"
click at [1244, 431] on input "text" at bounding box center [1288, 426] width 320 height 30
type input "Solar Panels"
click at [490, 438] on div "Electric fiber_manual_record 97.57 $ Heat / Gas fiber_manual_record 225.00 $ Wa…" at bounding box center [580, 349] width 353 height 210
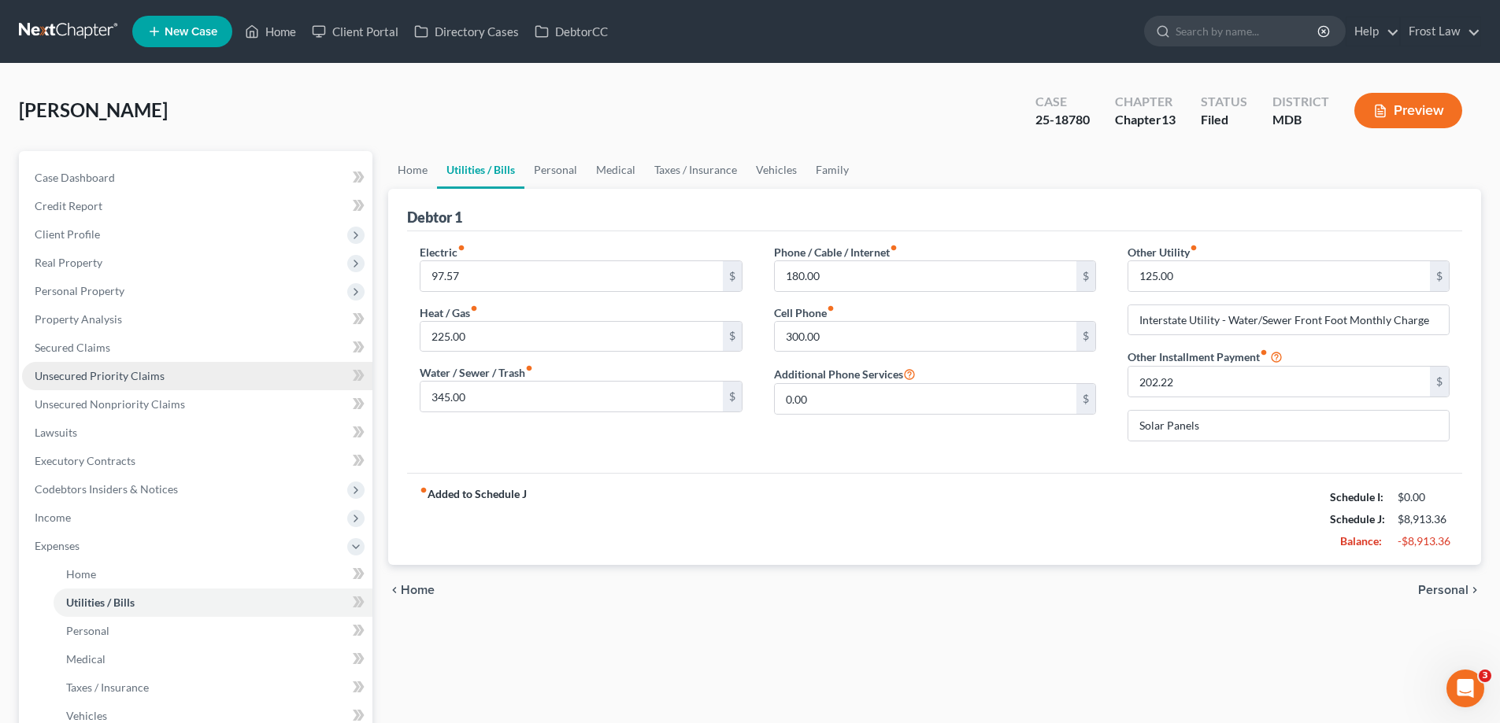
click at [182, 372] on link "Unsecured Priority Claims" at bounding box center [197, 376] width 350 height 28
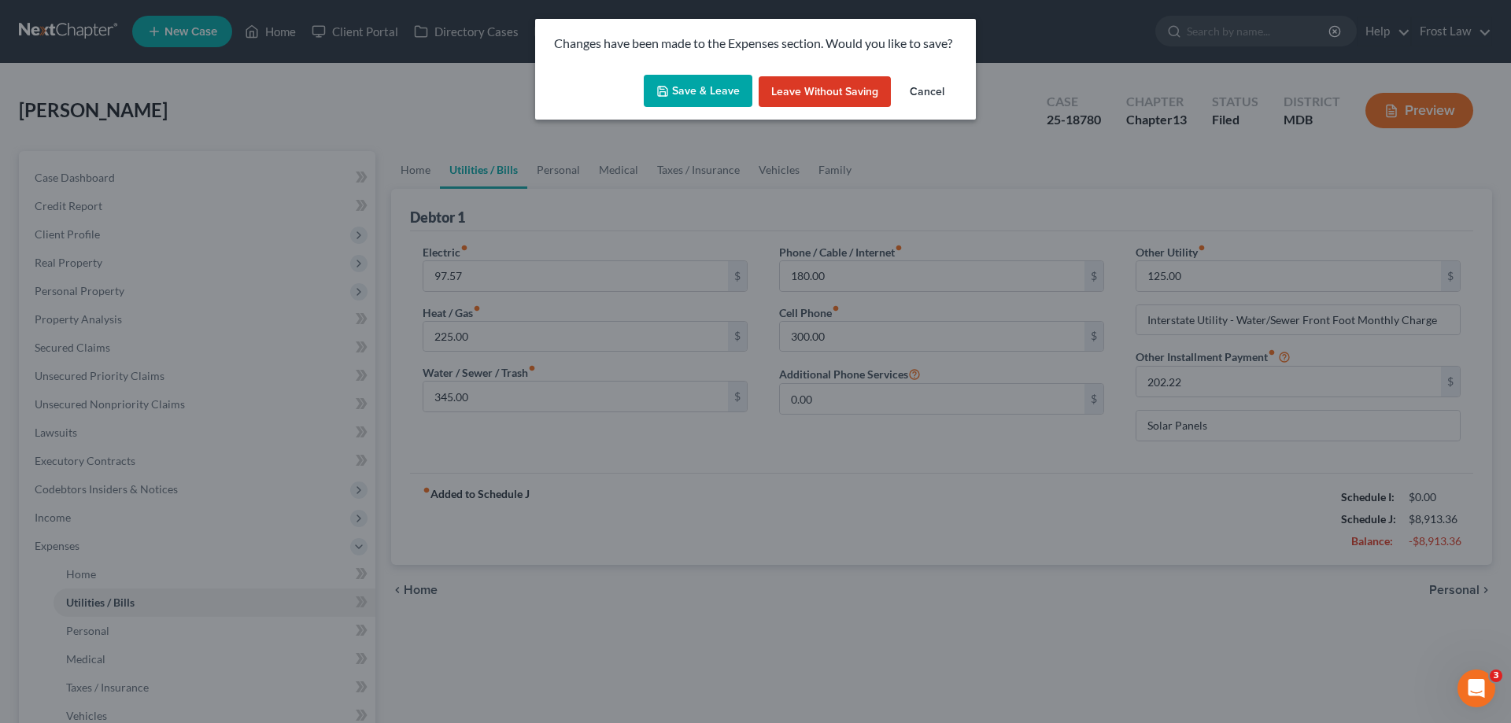
click at [679, 88] on button "Save & Leave" at bounding box center [698, 91] width 109 height 33
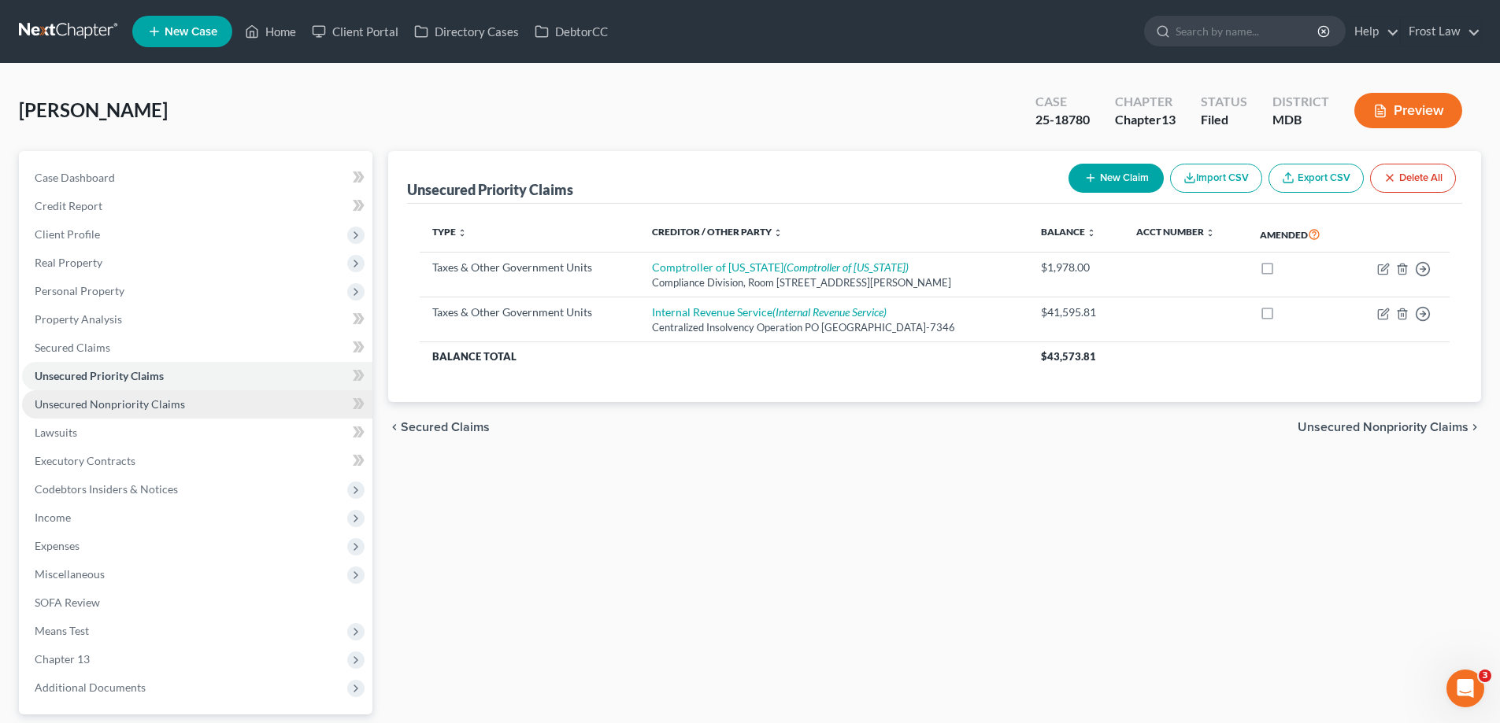
click at [226, 403] on link "Unsecured Nonpriority Claims" at bounding box center [197, 404] width 350 height 28
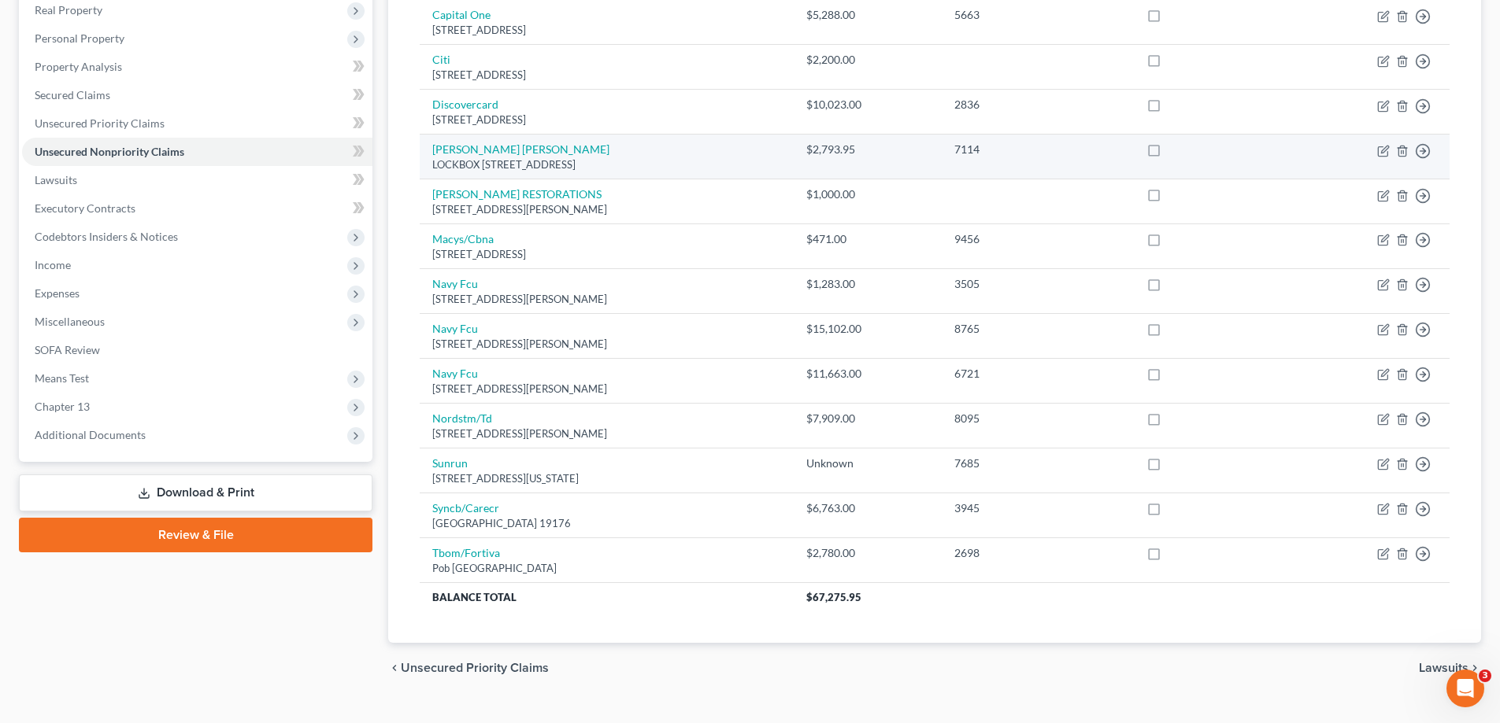
scroll to position [283, 0]
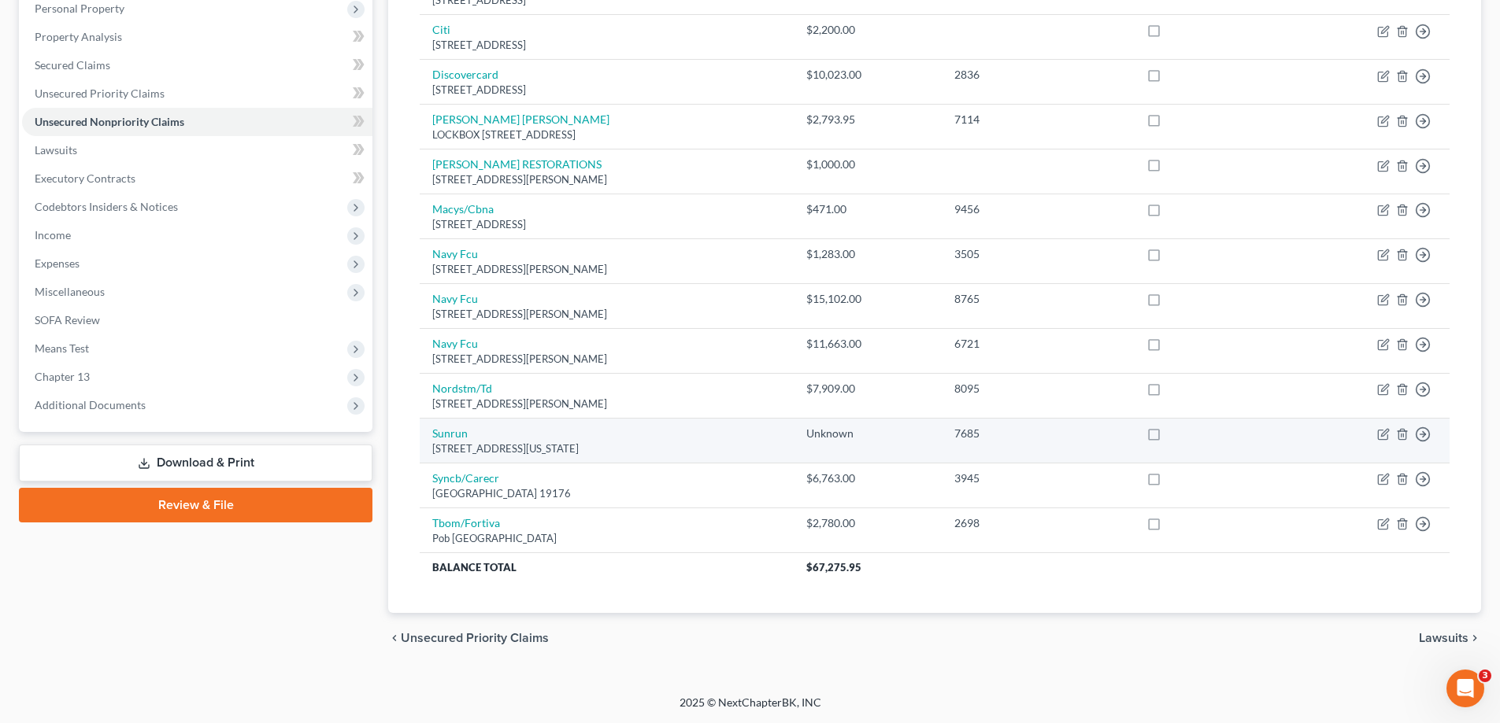
drag, startPoint x: 702, startPoint y: 449, endPoint x: 423, endPoint y: 435, distance: 279.8
click at [423, 435] on td "Sunrun [STREET_ADDRESS][US_STATE]" at bounding box center [607, 441] width 374 height 45
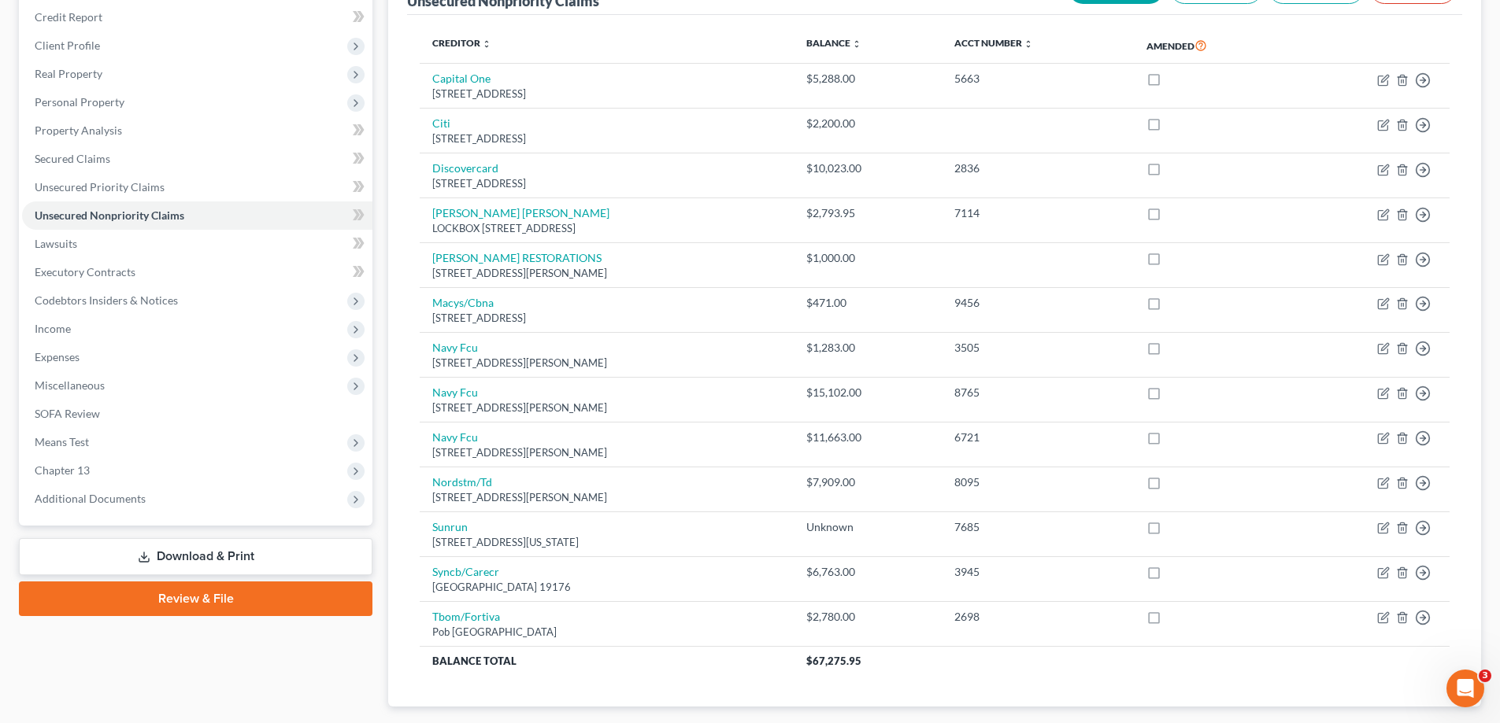
scroll to position [46, 0]
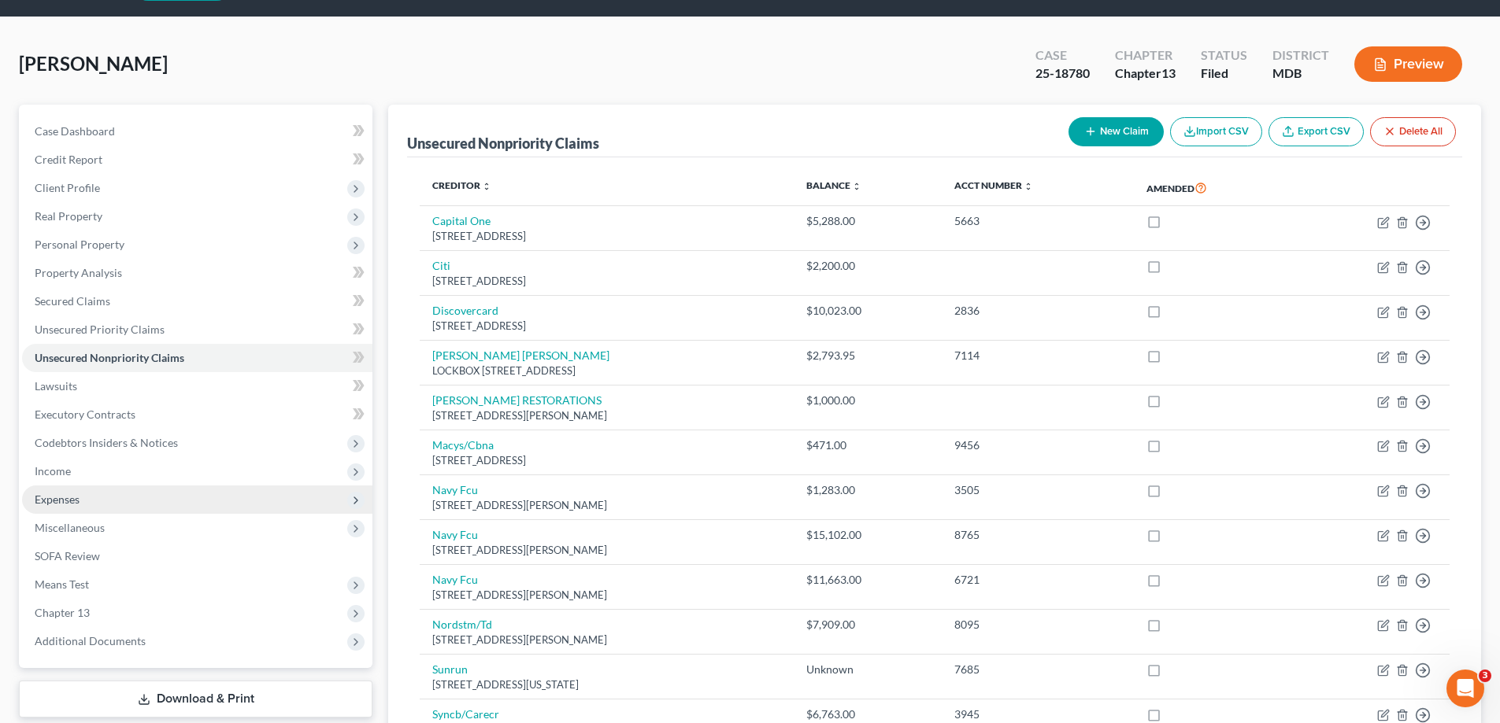
click at [109, 496] on span "Expenses" at bounding box center [197, 500] width 350 height 28
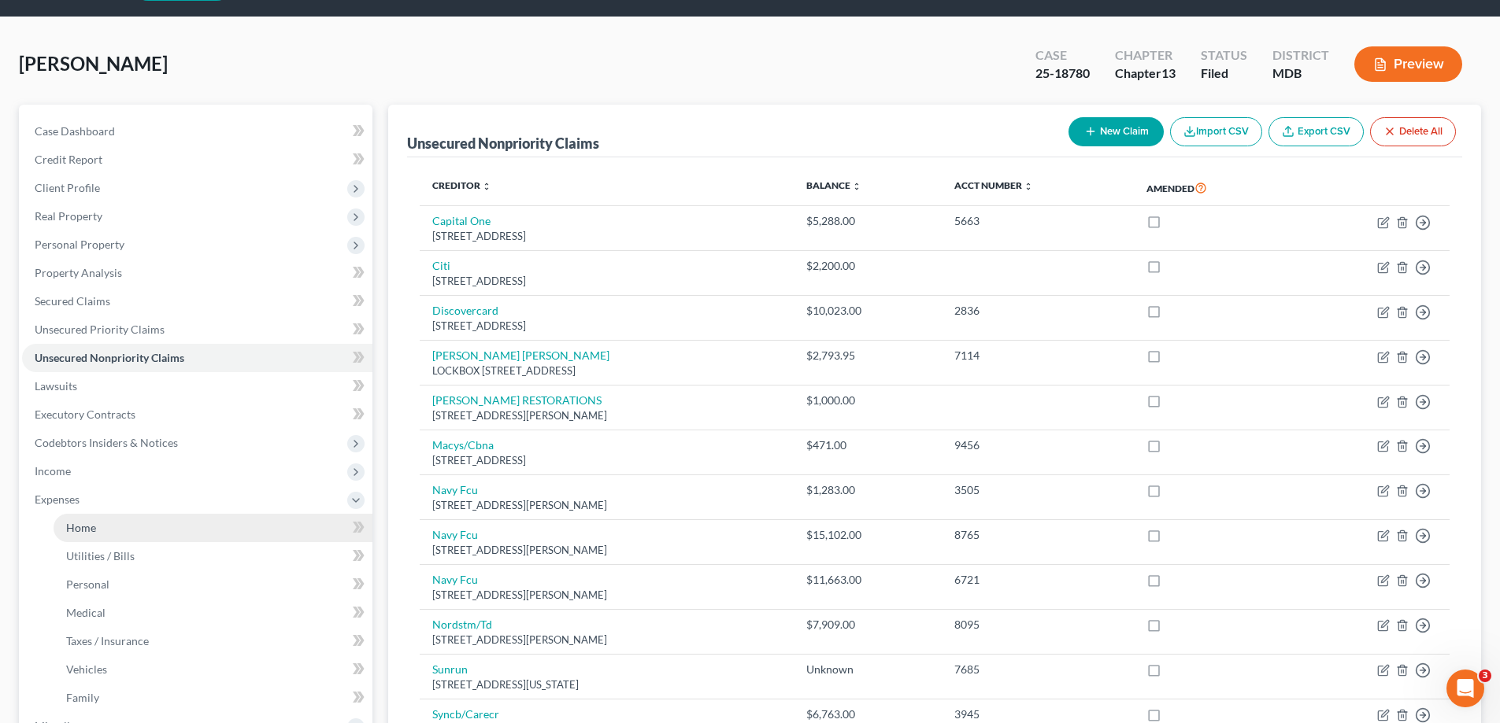
click at [124, 526] on link "Home" at bounding box center [213, 528] width 319 height 28
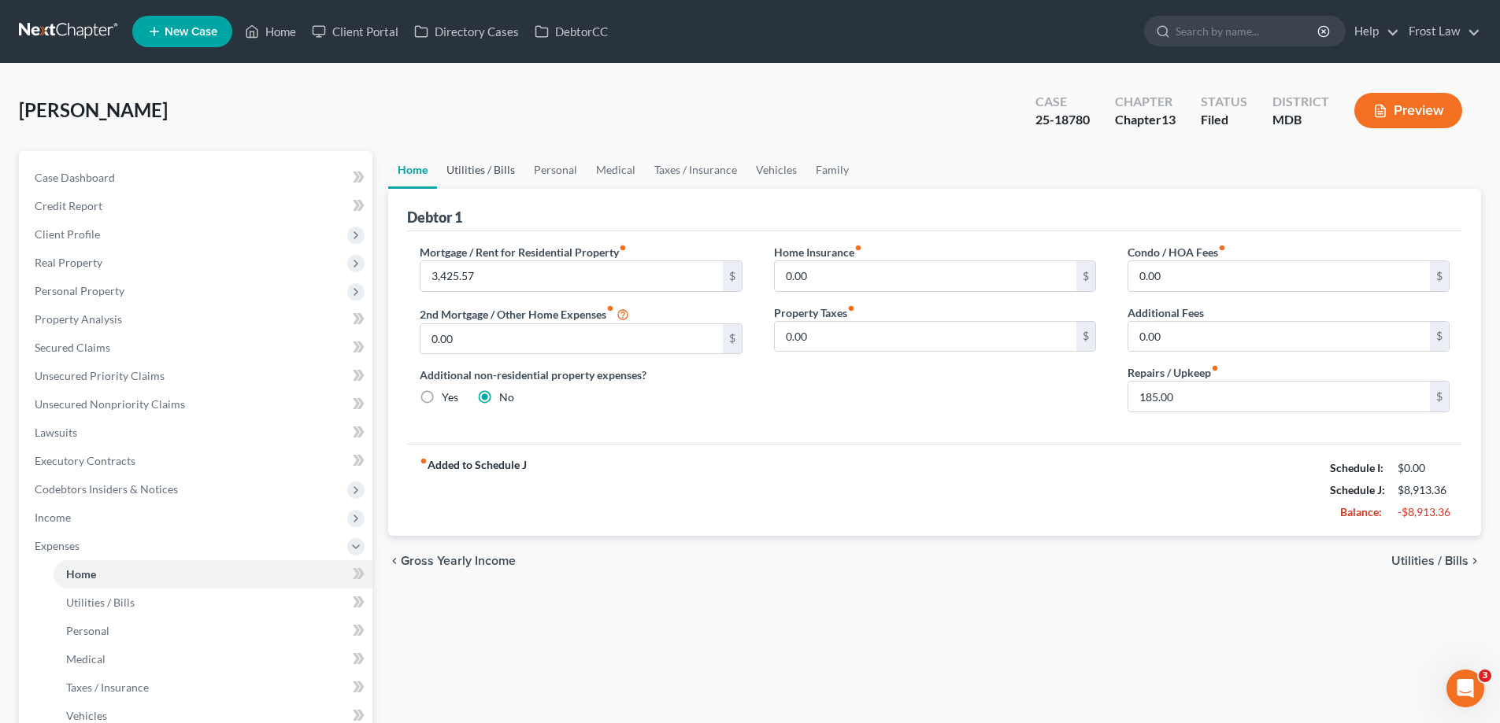
click at [456, 171] on link "Utilities / Bills" at bounding box center [480, 170] width 87 height 38
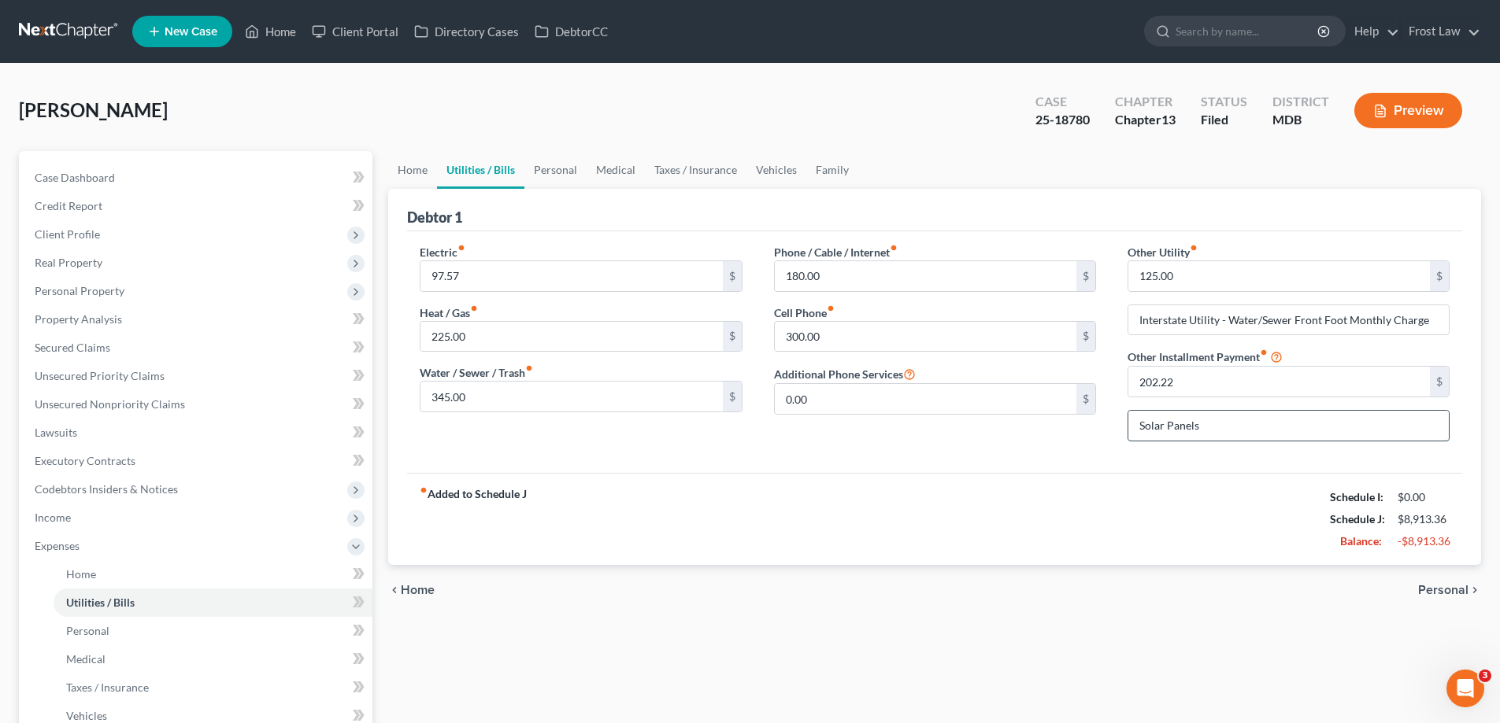
click at [1249, 426] on input "Solar Panels" at bounding box center [1288, 426] width 320 height 30
type input "Solar Panels (Sunrun)"
click at [575, 436] on div "Electric fiber_manual_record 97.57 $ Heat / Gas fiber_manual_record 225.00 $ Wa…" at bounding box center [580, 349] width 353 height 210
click at [564, 398] on input "345.00" at bounding box center [570, 397] width 301 height 30
click at [569, 342] on input "225.00" at bounding box center [570, 337] width 301 height 30
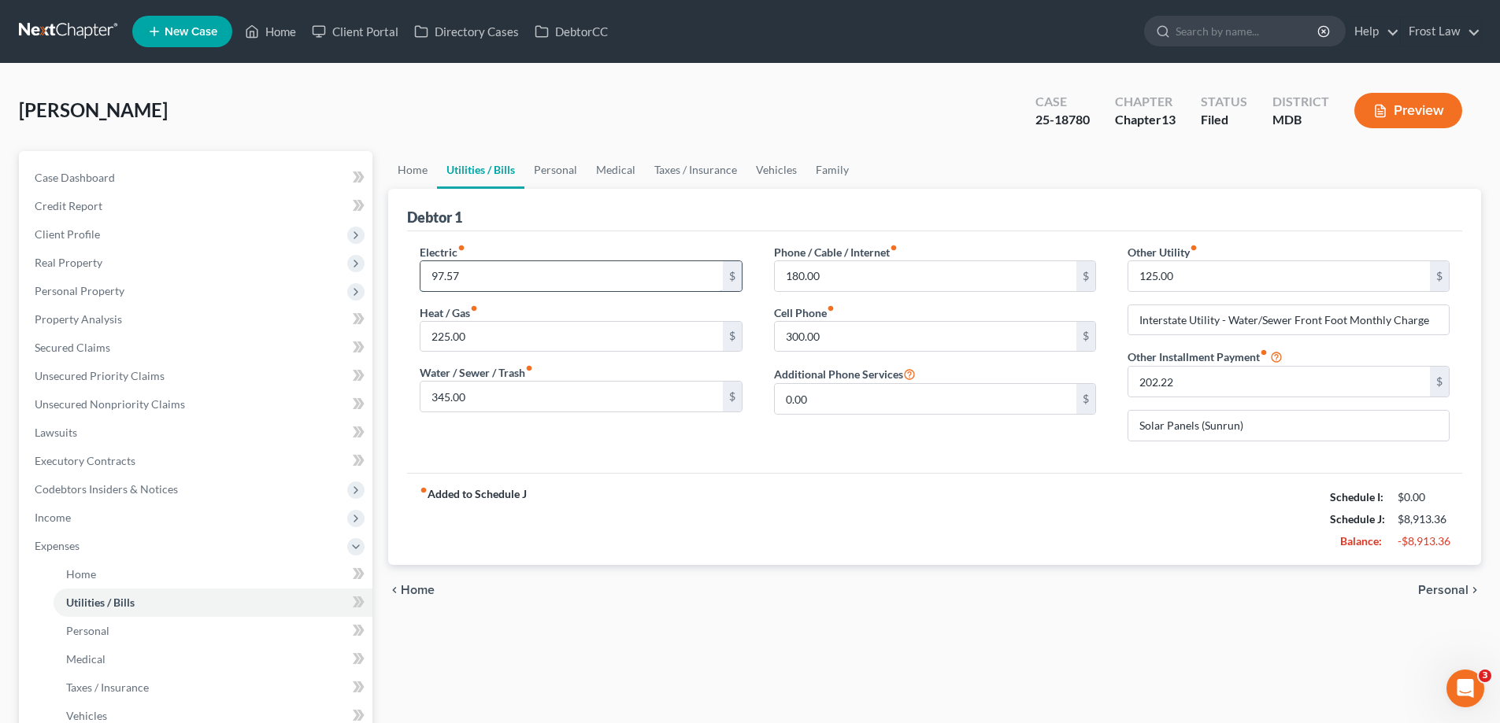
click at [571, 272] on input "97.57" at bounding box center [570, 276] width 301 height 30
click at [867, 466] on div "Electric fiber_manual_record 97.57 $ Heat / Gas fiber_manual_record 225.00 $ Wa…" at bounding box center [934, 352] width 1055 height 242
click at [529, 411] on input "345.00" at bounding box center [570, 397] width 301 height 30
click at [538, 403] on input "345.00" at bounding box center [570, 397] width 301 height 30
drag, startPoint x: 541, startPoint y: 403, endPoint x: 379, endPoint y: 385, distance: 163.2
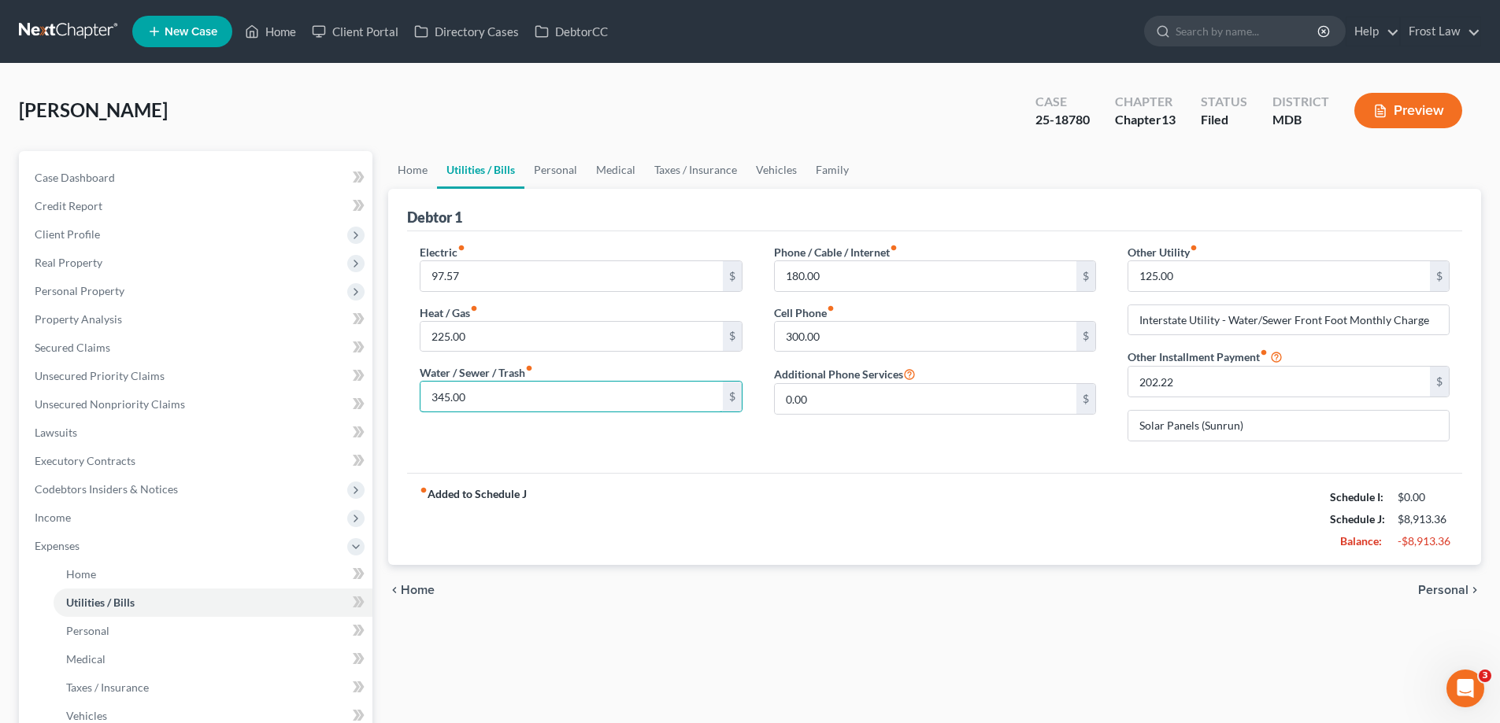
click at [379, 385] on div "Petition Navigation Case Dashboard Payments Invoices Payments Payments Credit R…" at bounding box center [749, 577] width 1477 height 852
click at [458, 402] on input "345.00" at bounding box center [570, 397] width 301 height 30
drag, startPoint x: 481, startPoint y: 405, endPoint x: 425, endPoint y: 407, distance: 55.9
click at [425, 407] on input "345.00" at bounding box center [570, 397] width 301 height 30
type input "200.00"
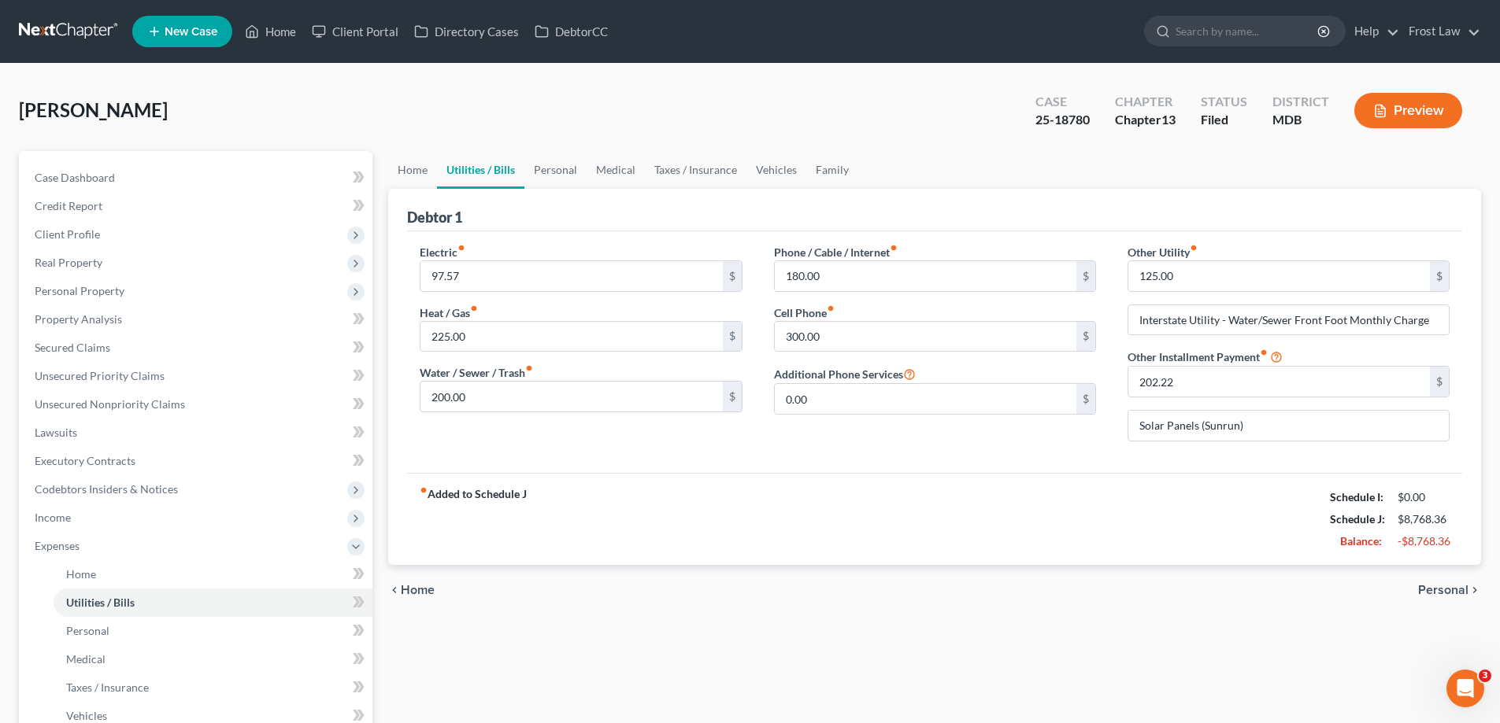
click at [744, 490] on div "fiber_manual_record Added to Schedule J Schedule I: $0.00 Schedule J: $8,768.36…" at bounding box center [934, 519] width 1055 height 92
click at [834, 335] on input "300.00" at bounding box center [925, 337] width 301 height 30
click at [843, 288] on input "180.00" at bounding box center [925, 276] width 301 height 30
click at [882, 195] on div "Debtor 1" at bounding box center [934, 210] width 1055 height 43
click at [933, 492] on div "fiber_manual_record Added to Schedule J Schedule I: $0.00 Schedule J: $8,768.36…" at bounding box center [934, 519] width 1055 height 92
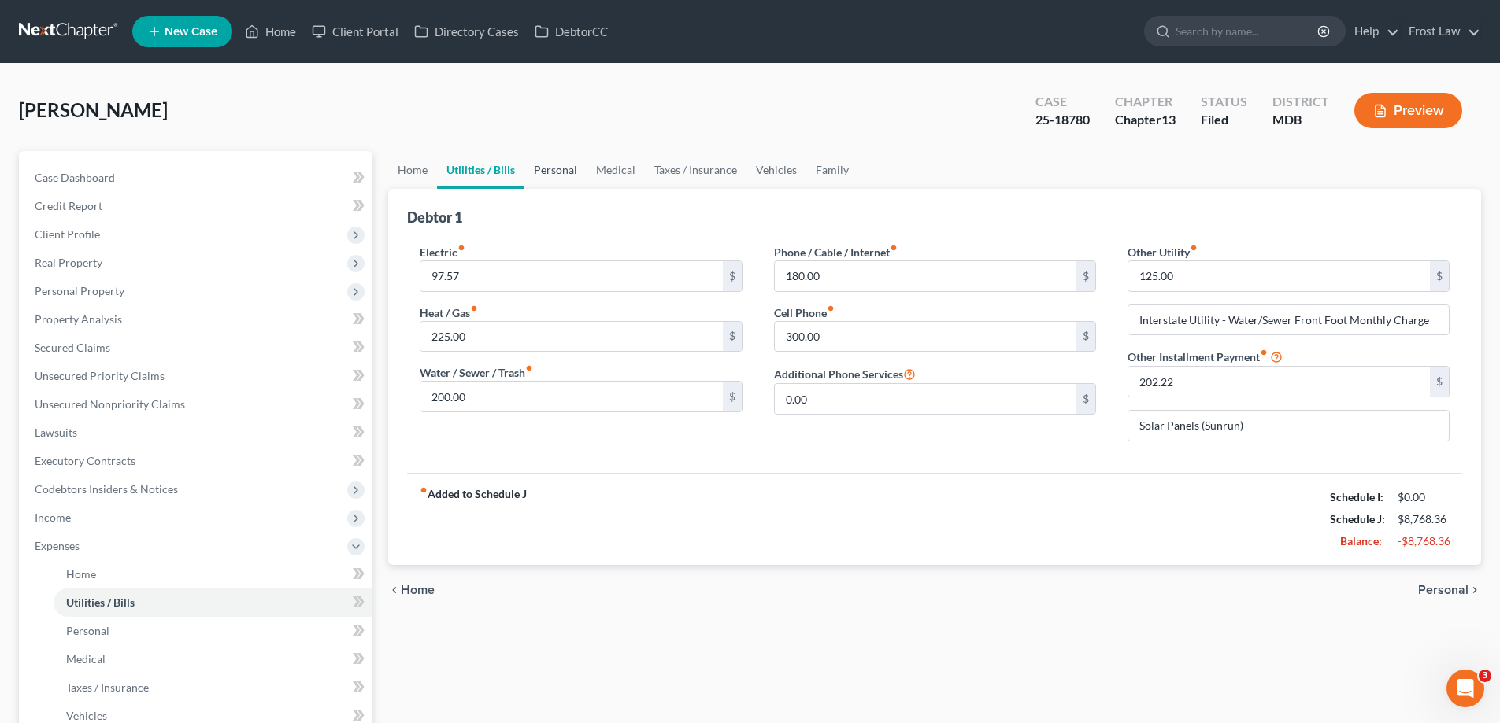
click at [553, 186] on link "Personal" at bounding box center [555, 170] width 62 height 38
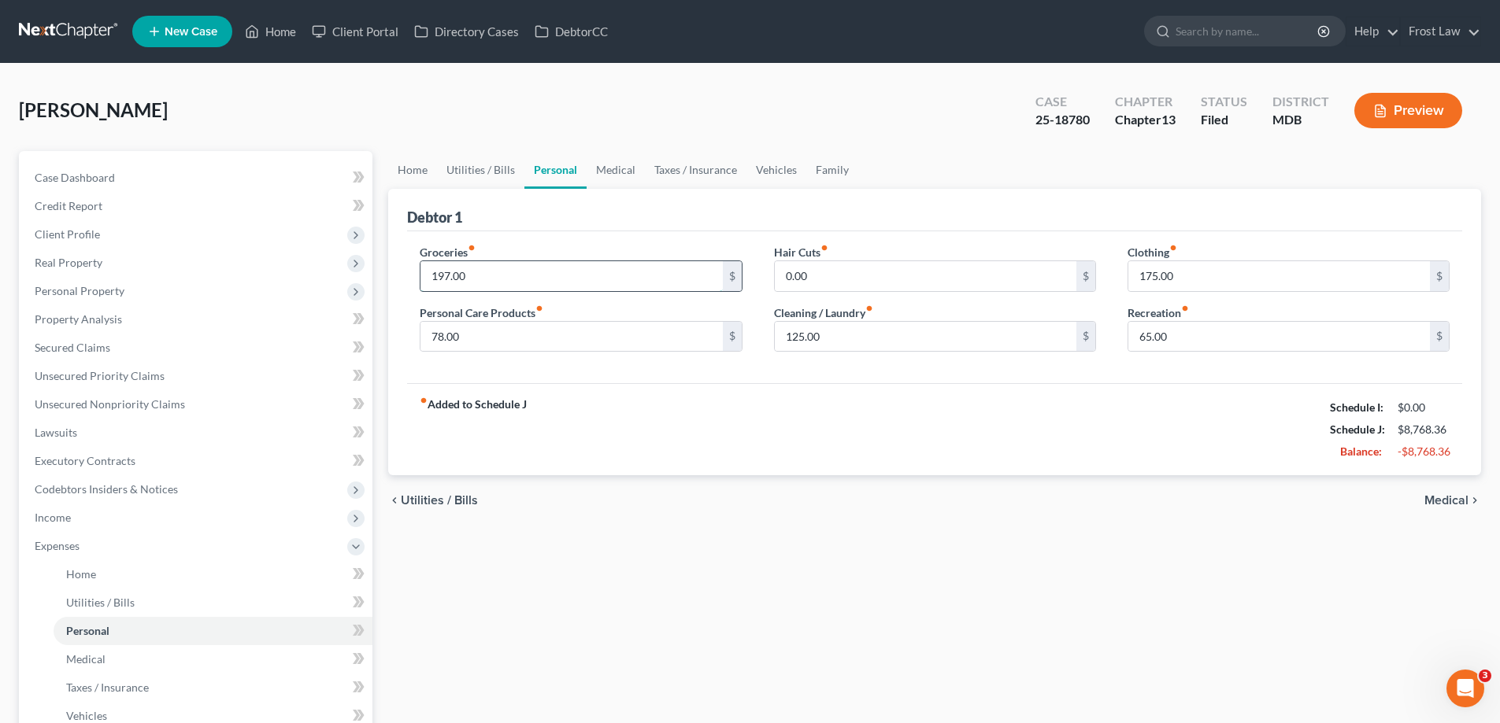
click at [538, 280] on input "197.00" at bounding box center [570, 276] width 301 height 30
type input "350.00"
click at [510, 335] on input "78.00" at bounding box center [570, 337] width 301 height 30
type input "80.00"
click at [1037, 446] on div "fiber_manual_record Added to Schedule J Schedule I: $0.00 Schedule J: $8,923.36…" at bounding box center [934, 429] width 1055 height 92
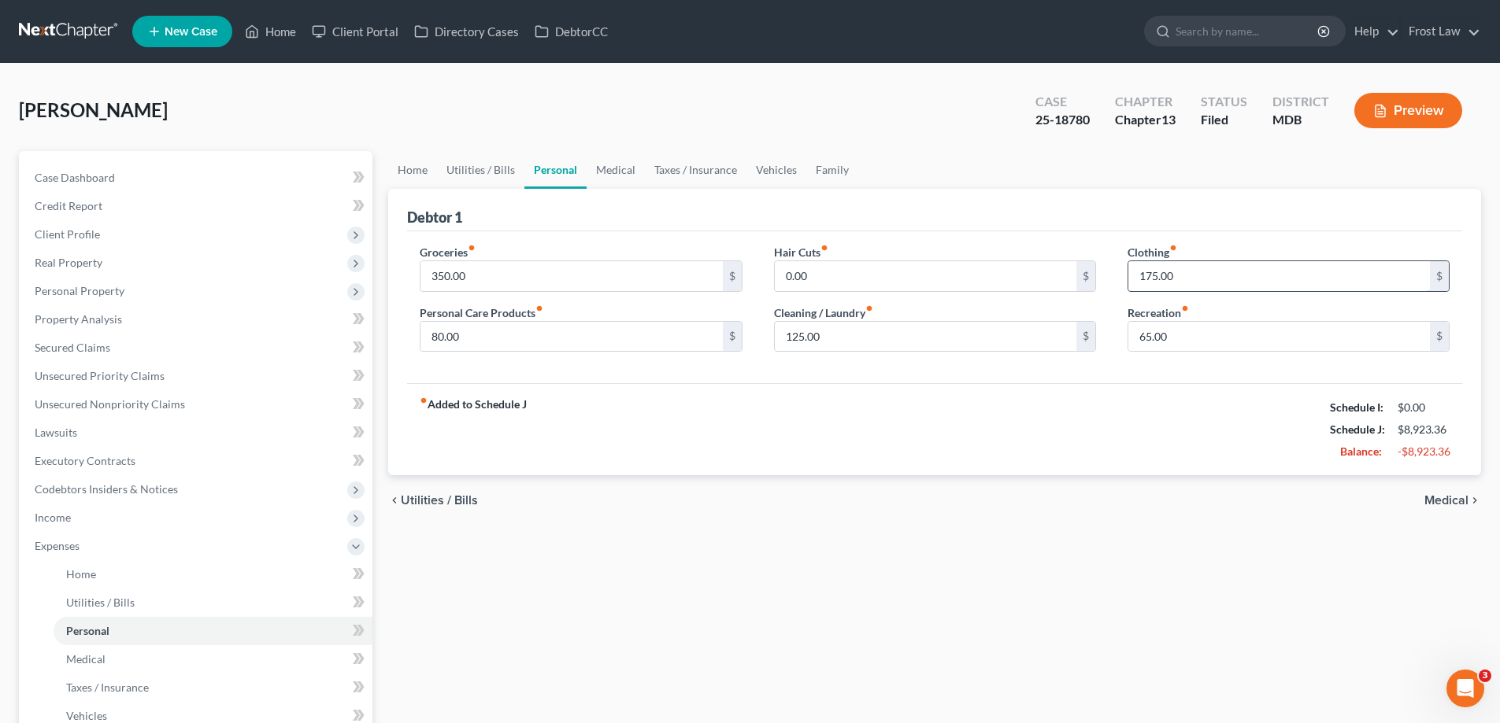
click at [1201, 282] on input "175.00" at bounding box center [1278, 276] width 301 height 30
type input "100.00"
click at [610, 169] on link "Medical" at bounding box center [615, 170] width 58 height 38
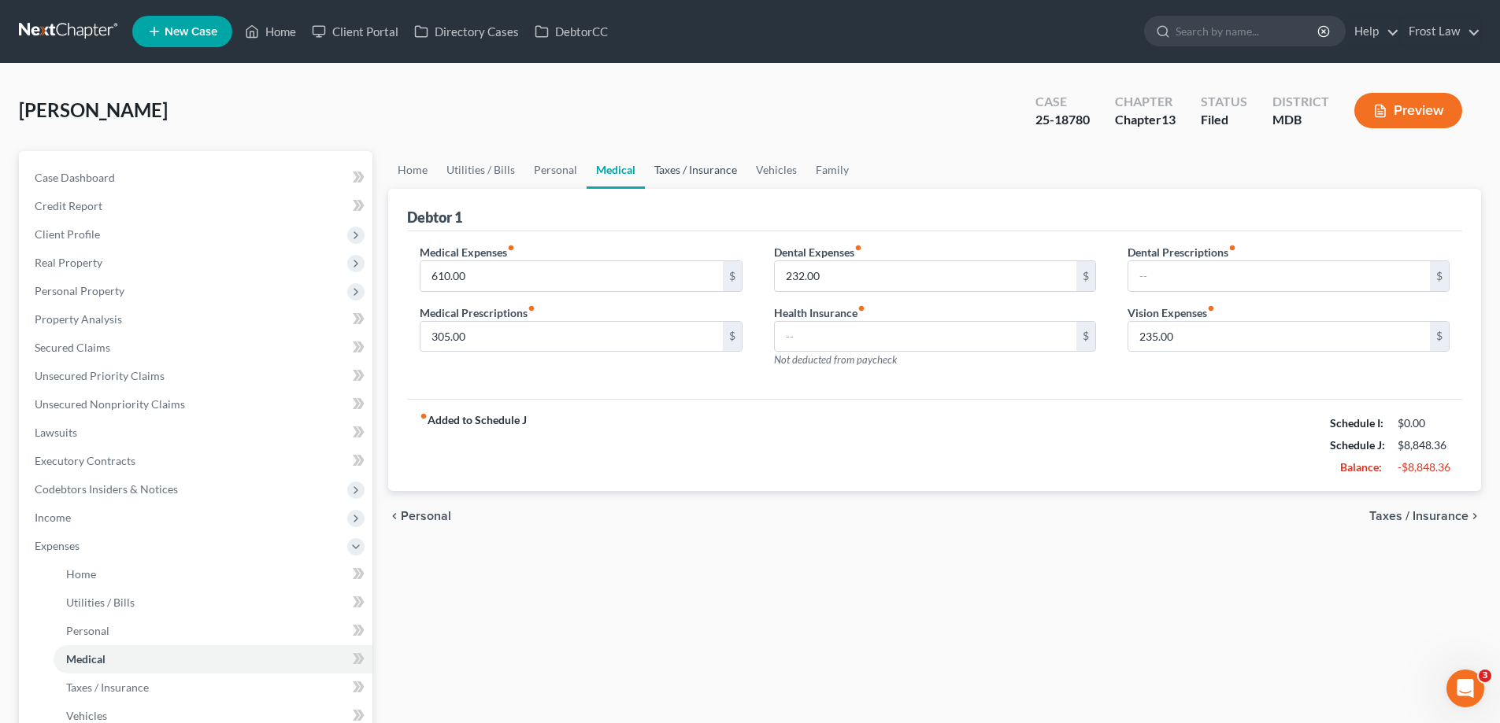
click at [698, 165] on link "Taxes / Insurance" at bounding box center [696, 170] width 102 height 38
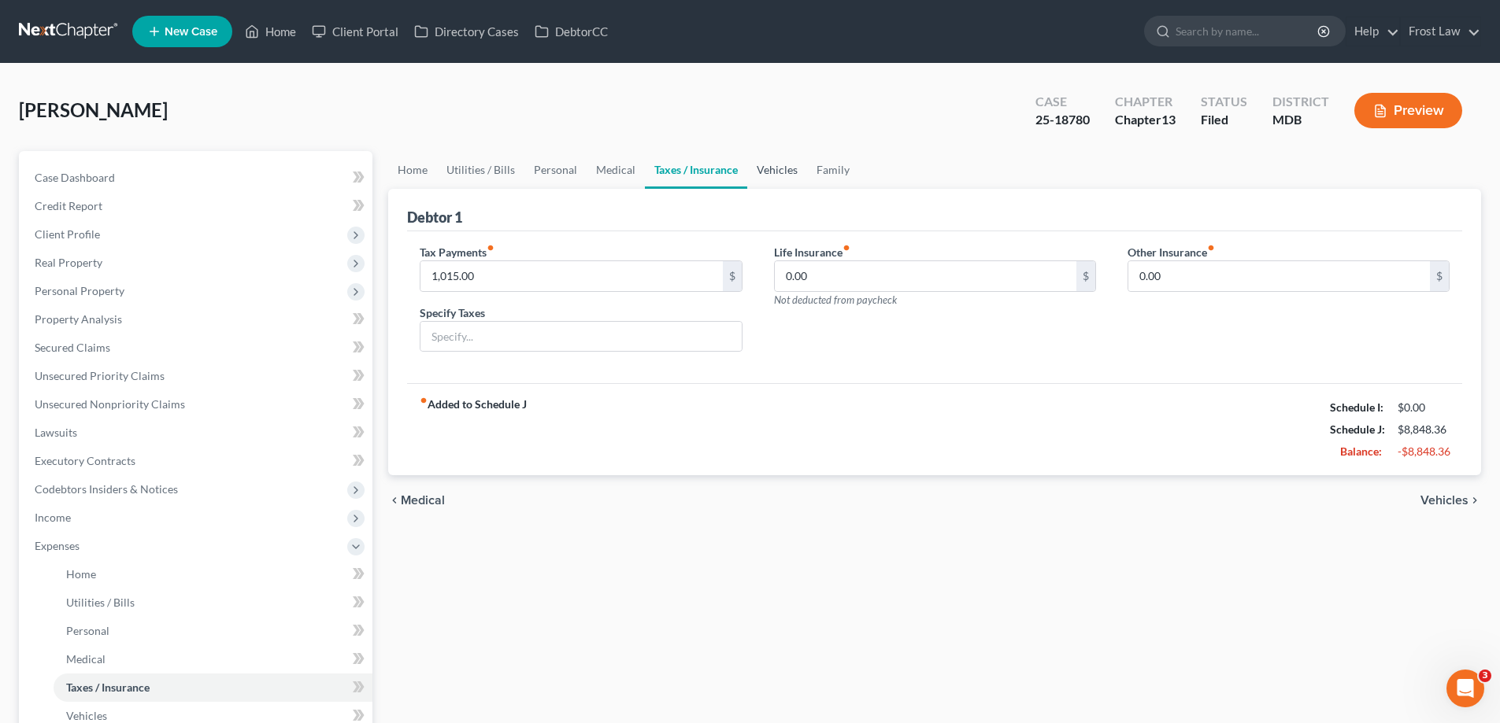
click at [782, 165] on link "Vehicles" at bounding box center [777, 170] width 60 height 38
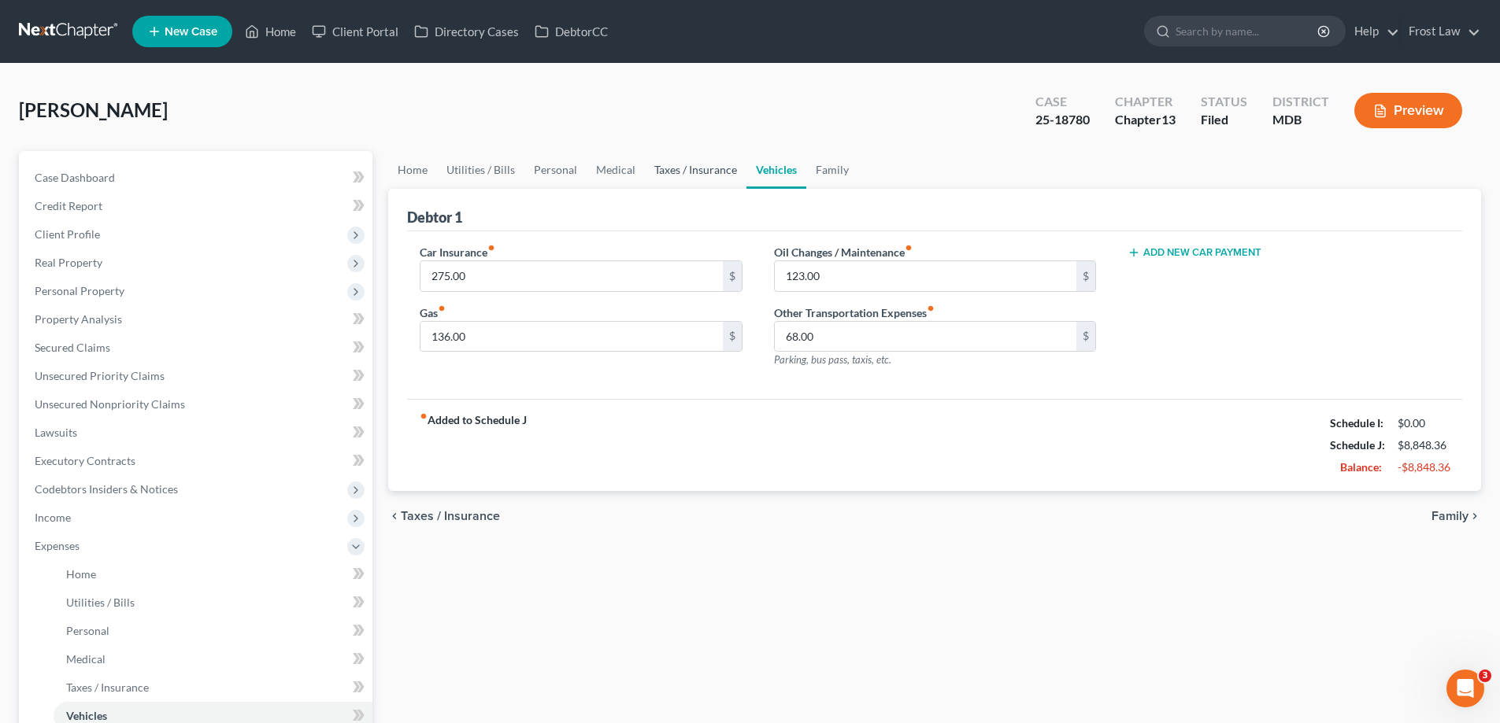
click at [693, 171] on link "Taxes / Insurance" at bounding box center [696, 170] width 102 height 38
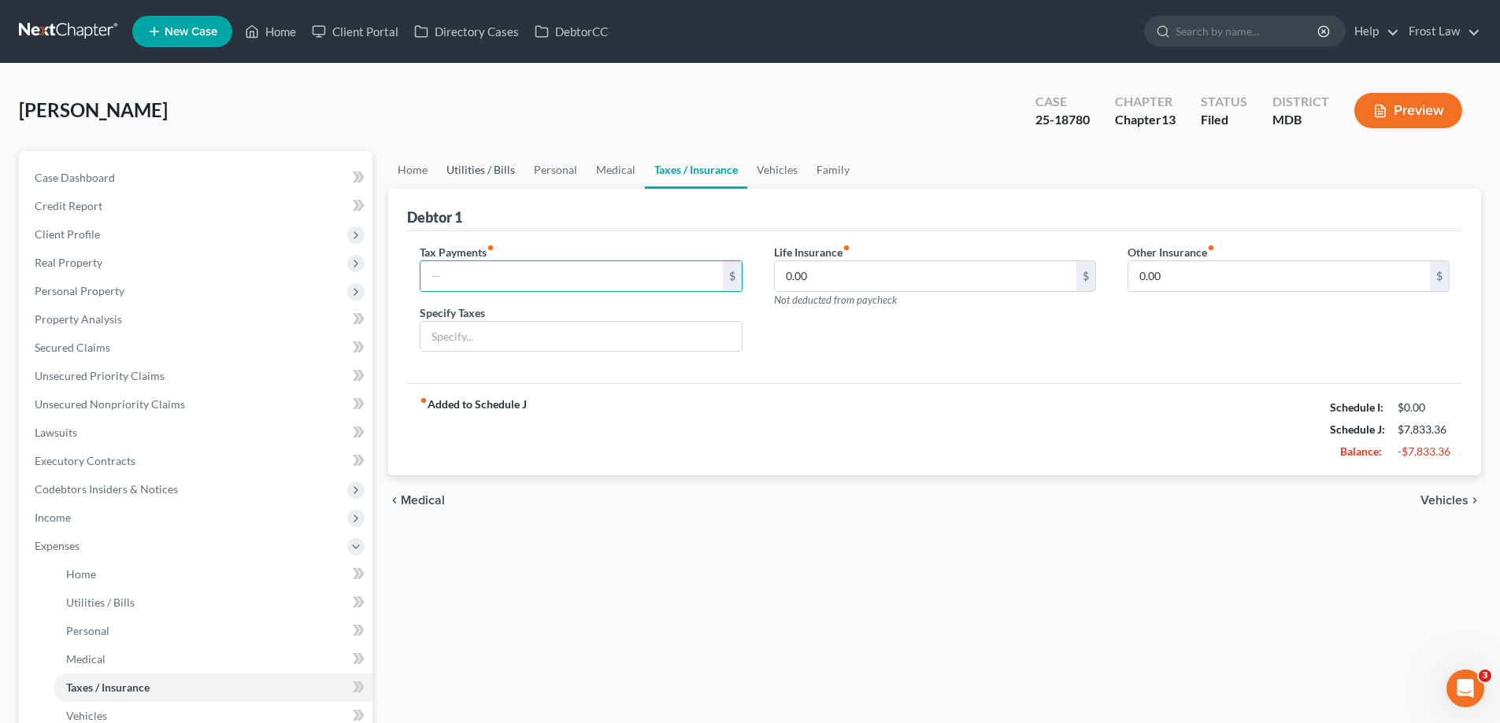
click at [496, 181] on link "Utilities / Bills" at bounding box center [480, 170] width 87 height 38
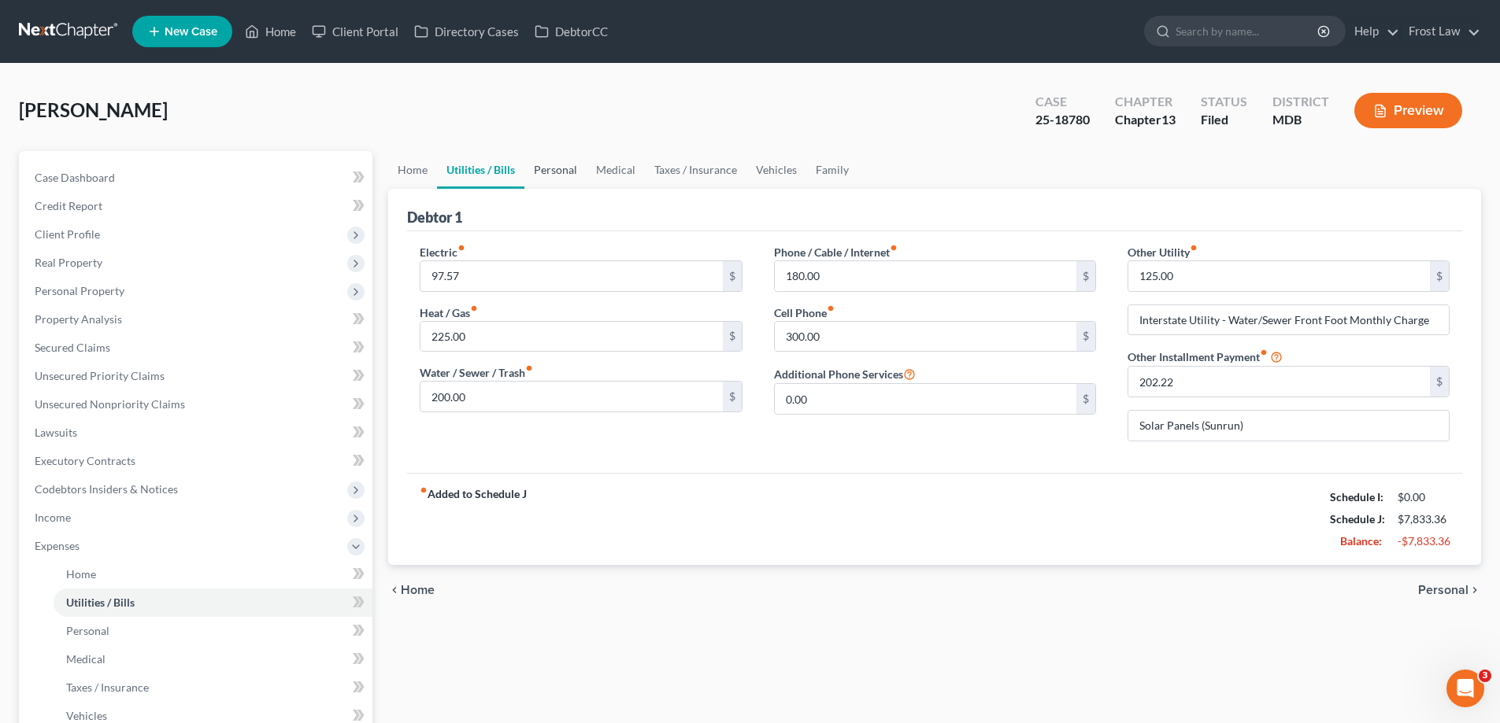
click at [576, 184] on link "Personal" at bounding box center [555, 170] width 62 height 38
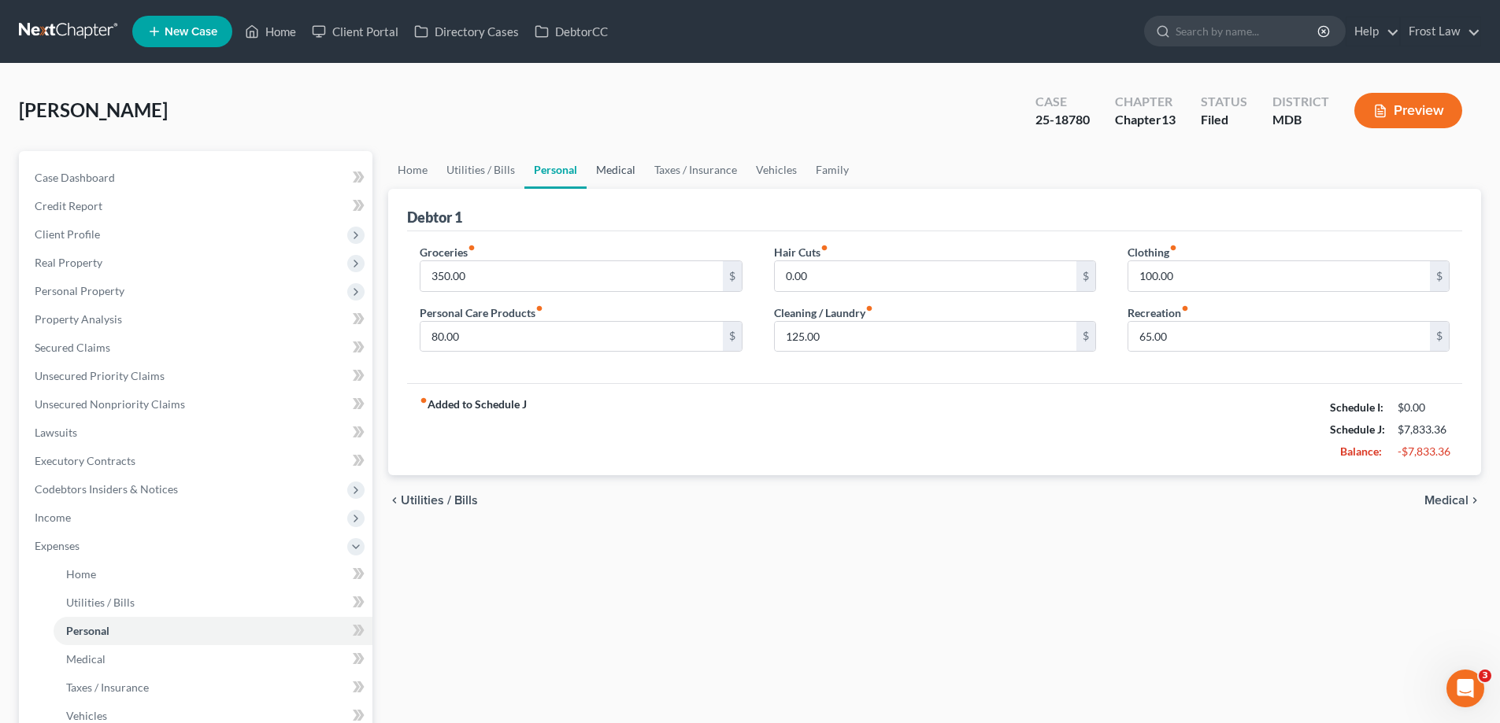
click at [616, 179] on link "Medical" at bounding box center [615, 170] width 58 height 38
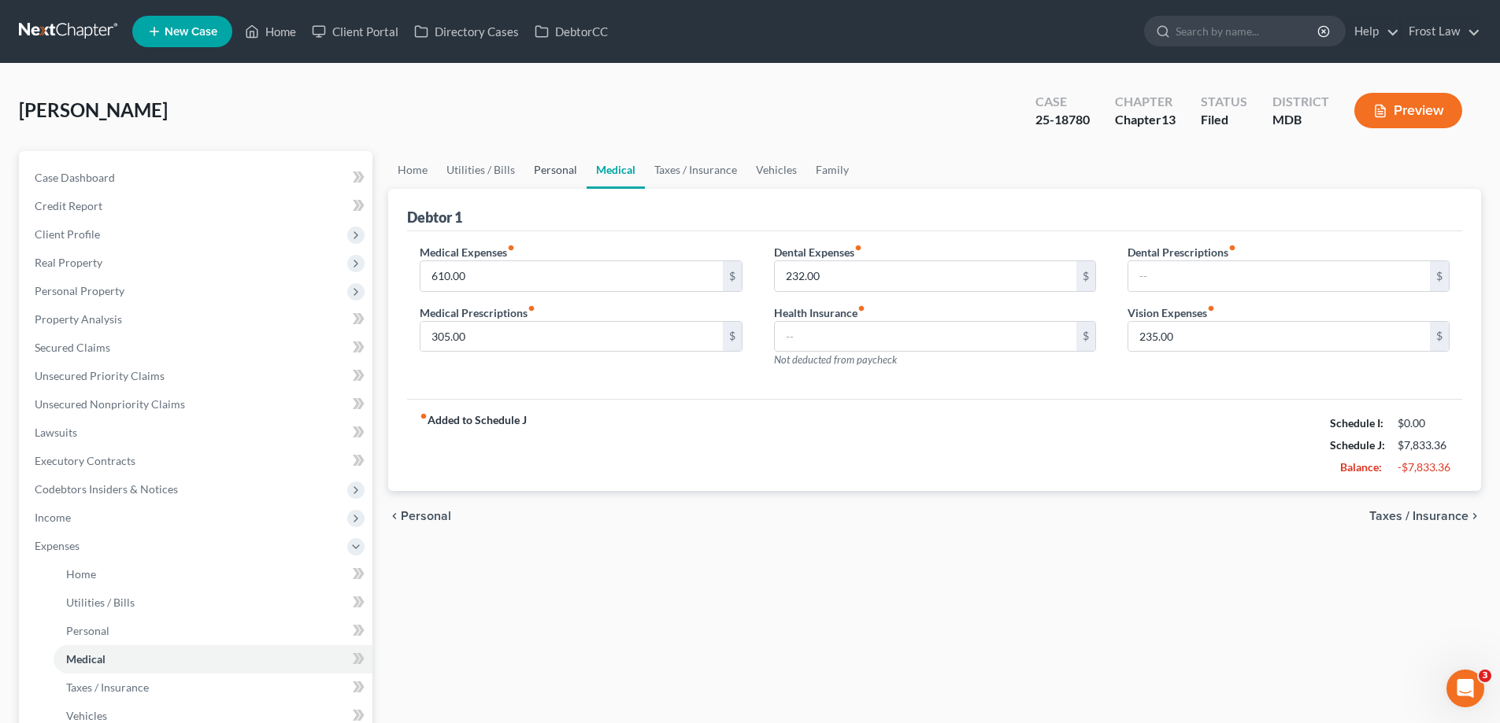
click at [559, 175] on link "Personal" at bounding box center [555, 170] width 62 height 38
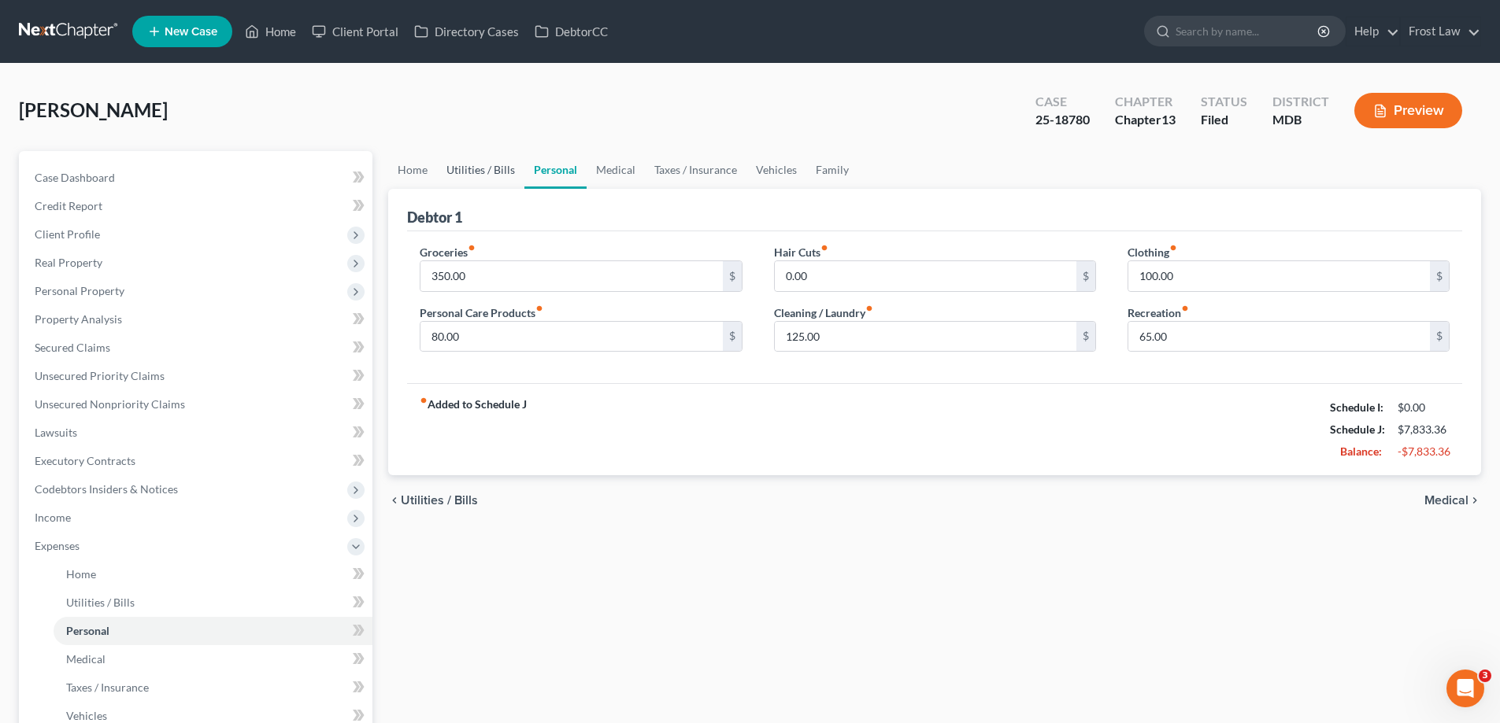
click at [489, 176] on link "Utilities / Bills" at bounding box center [480, 170] width 87 height 38
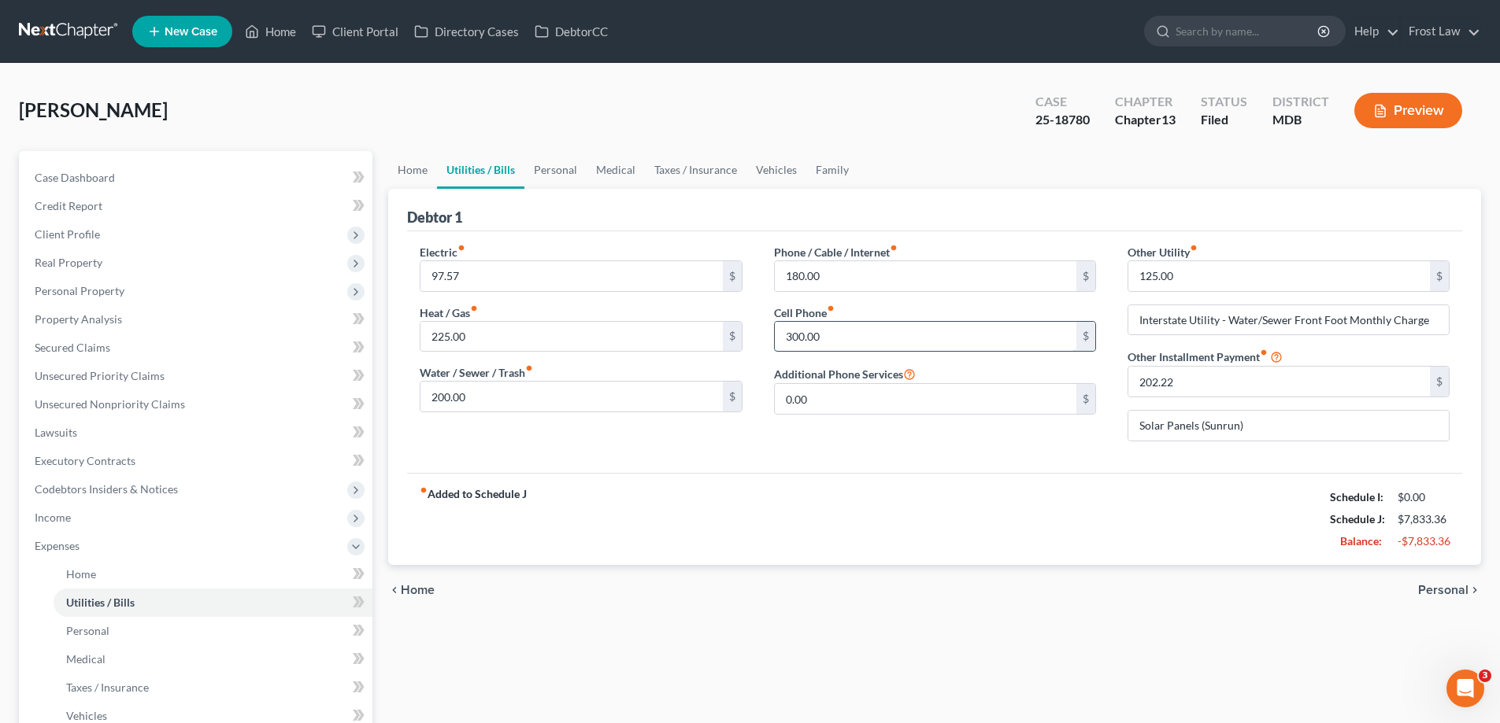
click at [876, 342] on input "300.00" at bounding box center [925, 337] width 301 height 30
type input "225.00"
click at [950, 349] on input "300.00" at bounding box center [925, 337] width 301 height 30
click at [559, 171] on link "Personal" at bounding box center [555, 170] width 62 height 38
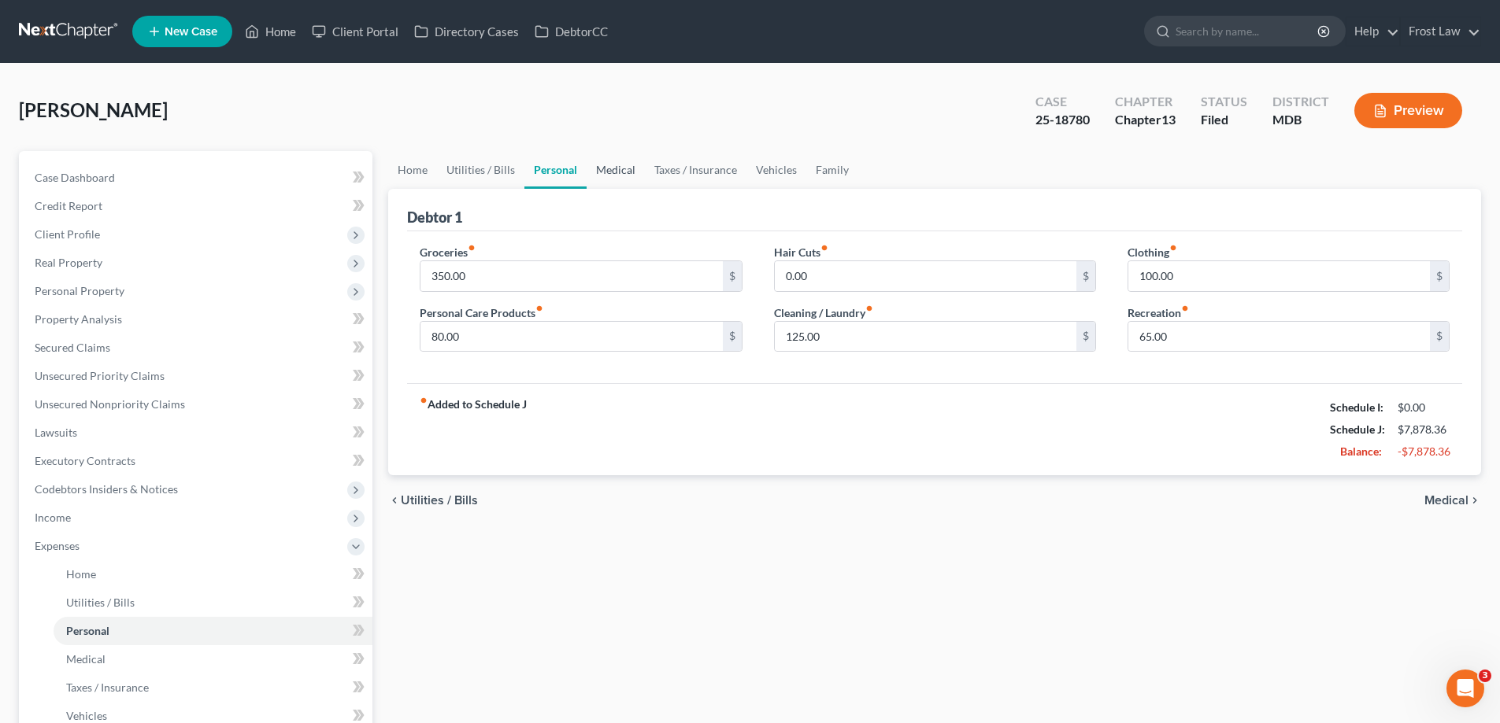
click at [614, 165] on link "Medical" at bounding box center [615, 170] width 58 height 38
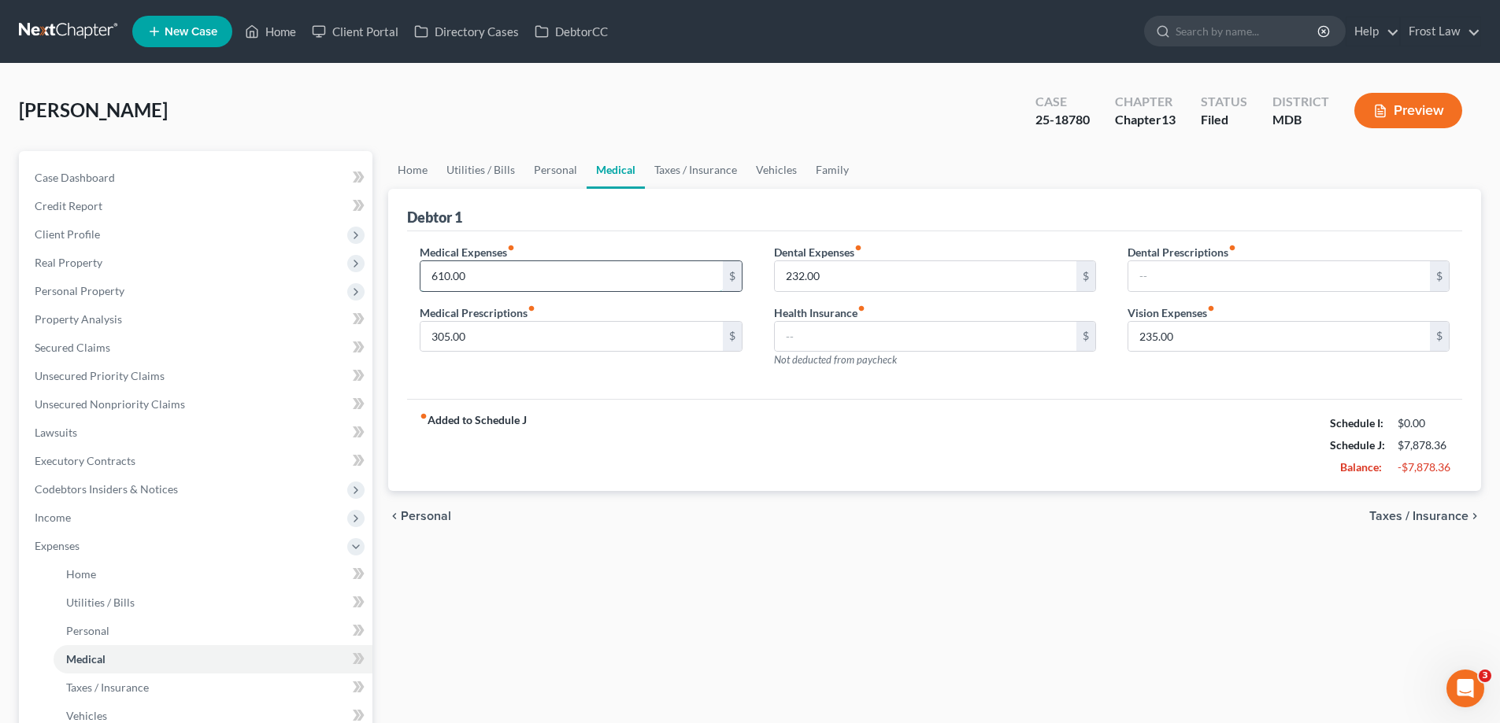
click at [505, 279] on input "610.00" at bounding box center [570, 276] width 301 height 30
click at [510, 329] on input "305.00" at bounding box center [570, 337] width 301 height 30
click at [598, 379] on div "Medical Expenses fiber_manual_record 610.00 $ Medical Prescriptions fiber_manua…" at bounding box center [580, 312] width 353 height 137
click at [466, 332] on input "305.00" at bounding box center [570, 337] width 301 height 30
click at [473, 374] on div "Medical Expenses fiber_manual_record 610.00 $ Medical Prescriptions fiber_manua…" at bounding box center [580, 312] width 353 height 137
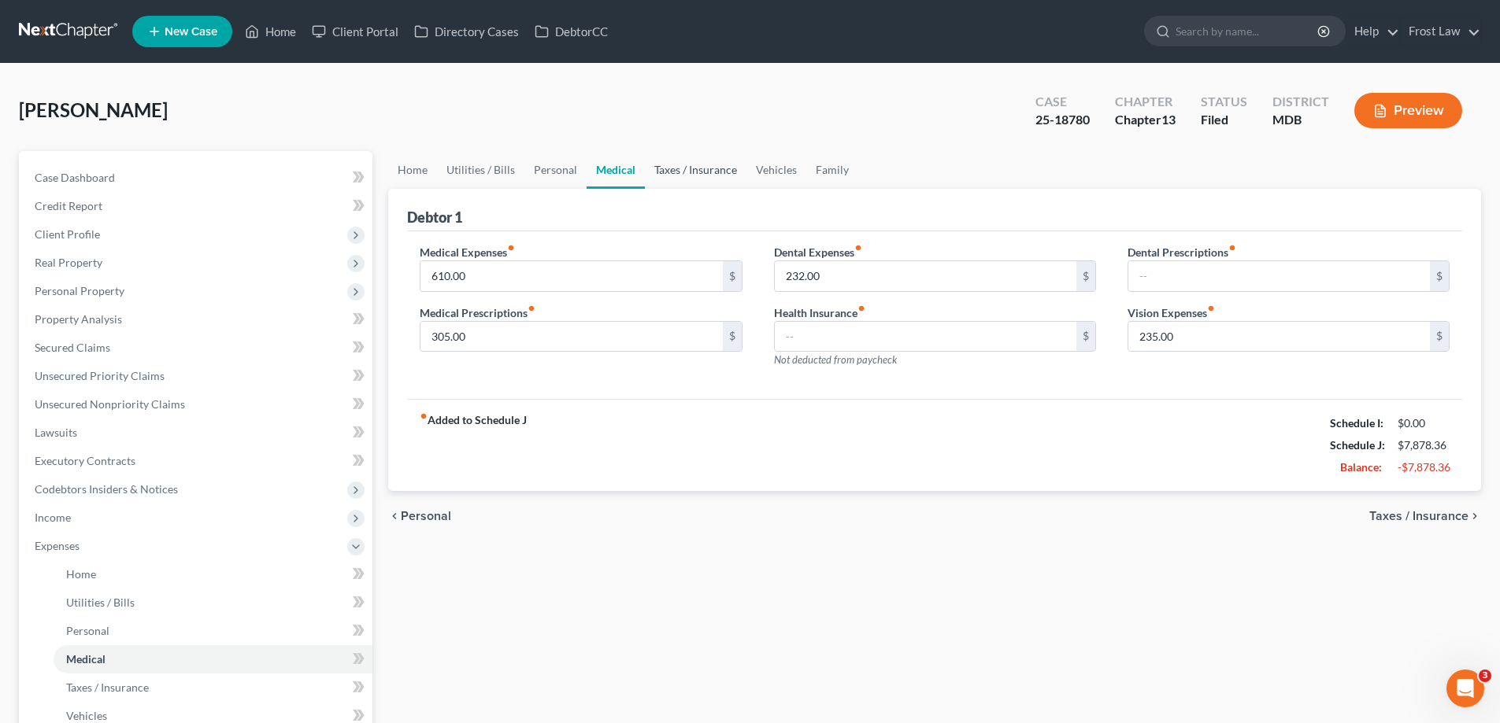
click at [696, 161] on link "Taxes / Insurance" at bounding box center [696, 170] width 102 height 38
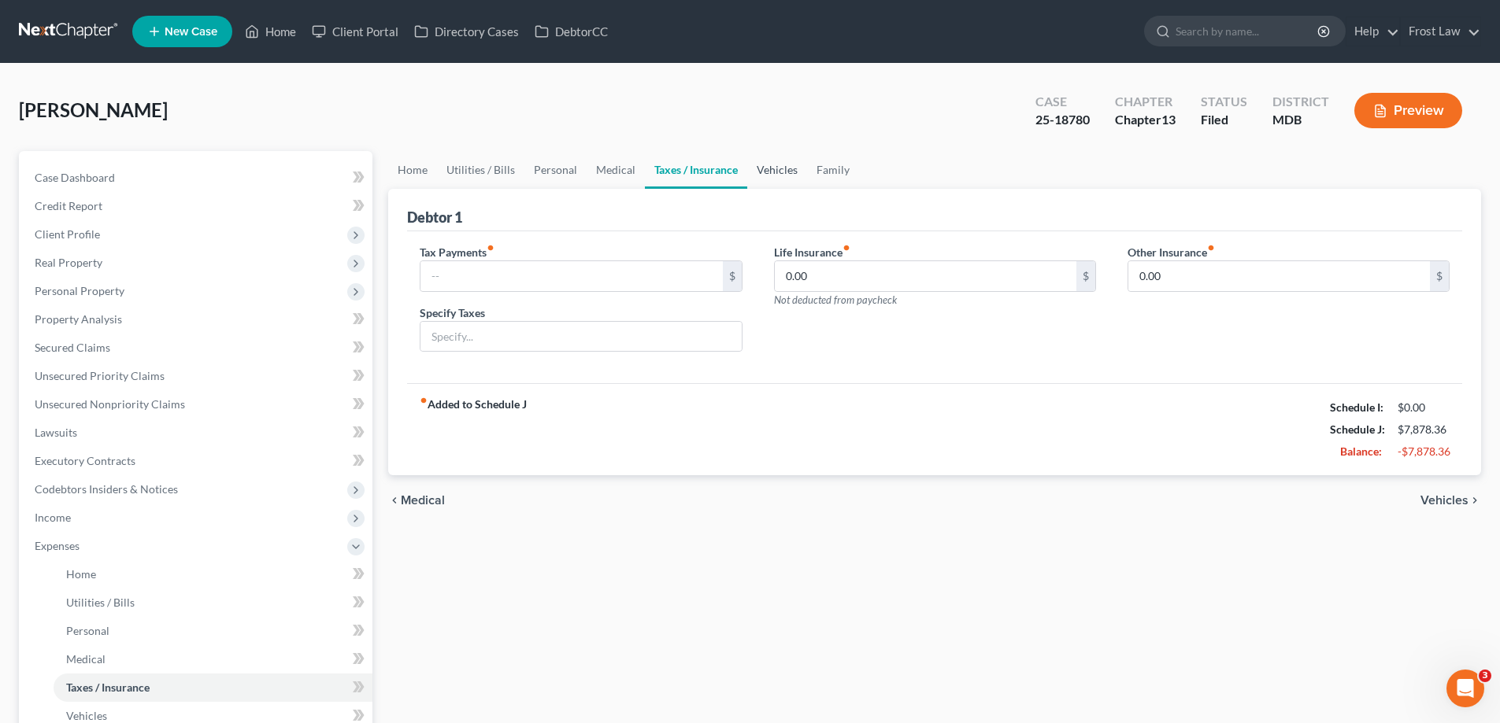
click at [764, 174] on link "Vehicles" at bounding box center [777, 170] width 60 height 38
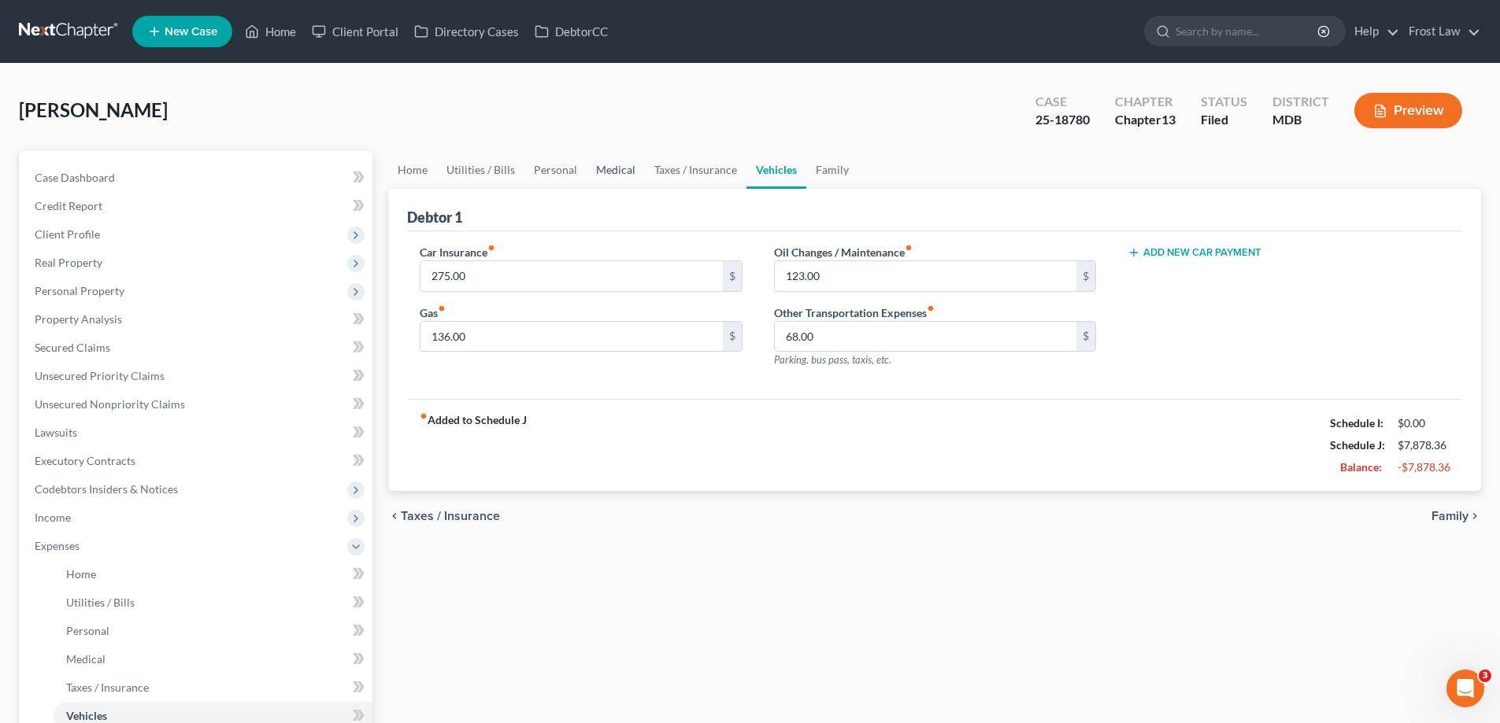
click at [617, 171] on link "Medical" at bounding box center [615, 170] width 58 height 38
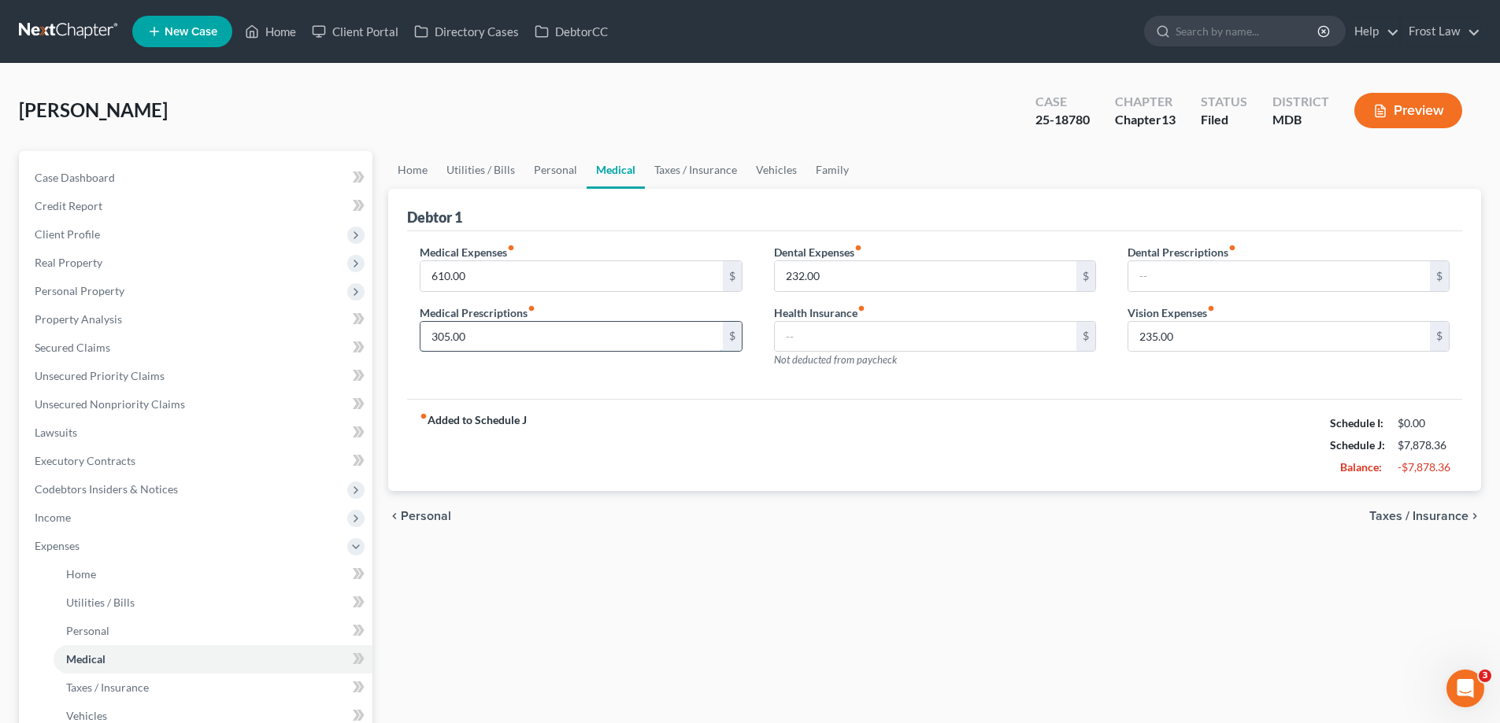
click at [488, 333] on input "305.00" at bounding box center [570, 337] width 301 height 30
type input "400.00"
click at [845, 401] on div "fiber_manual_record Added to Schedule J Schedule I: $0.00 Schedule J: $7,973.36…" at bounding box center [934, 445] width 1055 height 92
click at [846, 274] on input "232.00" at bounding box center [925, 276] width 301 height 30
click at [687, 175] on link "Taxes / Insurance" at bounding box center [696, 170] width 102 height 38
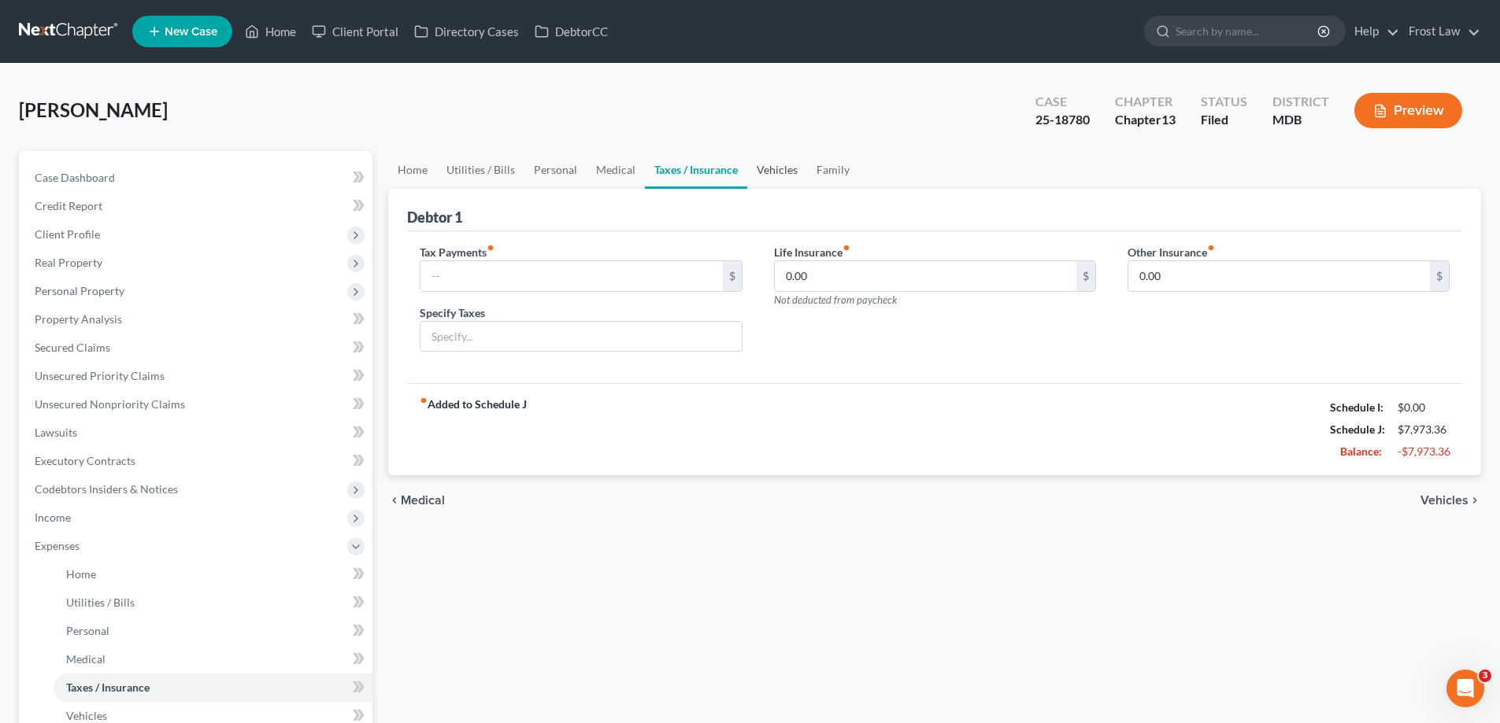
click at [753, 157] on link "Vehicles" at bounding box center [777, 170] width 60 height 38
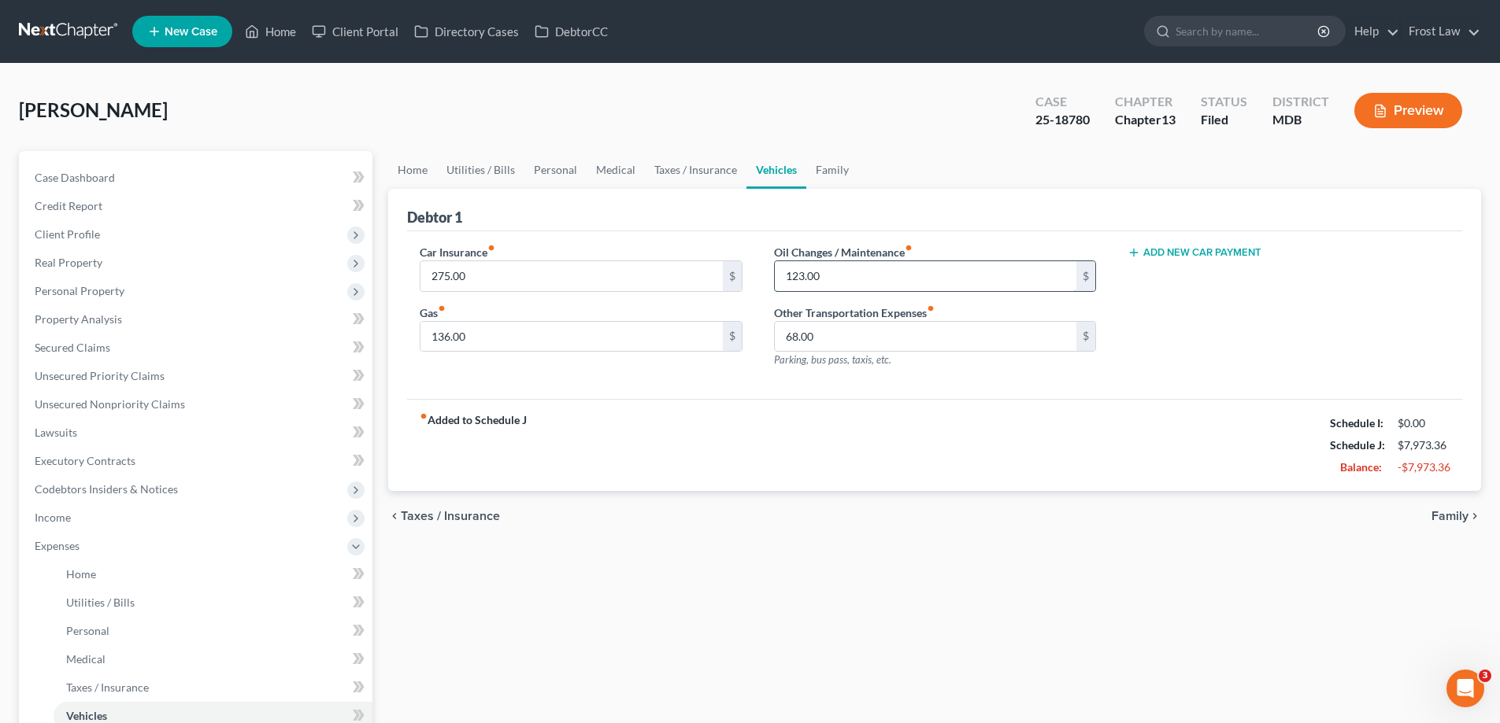
click at [843, 280] on input "123.00" at bounding box center [925, 276] width 301 height 30
type input "125.00"
click at [582, 338] on input "136.00" at bounding box center [570, 337] width 301 height 30
click at [487, 336] on input "136.00" at bounding box center [570, 337] width 301 height 30
drag, startPoint x: 488, startPoint y: 336, endPoint x: 419, endPoint y: 330, distance: 69.6
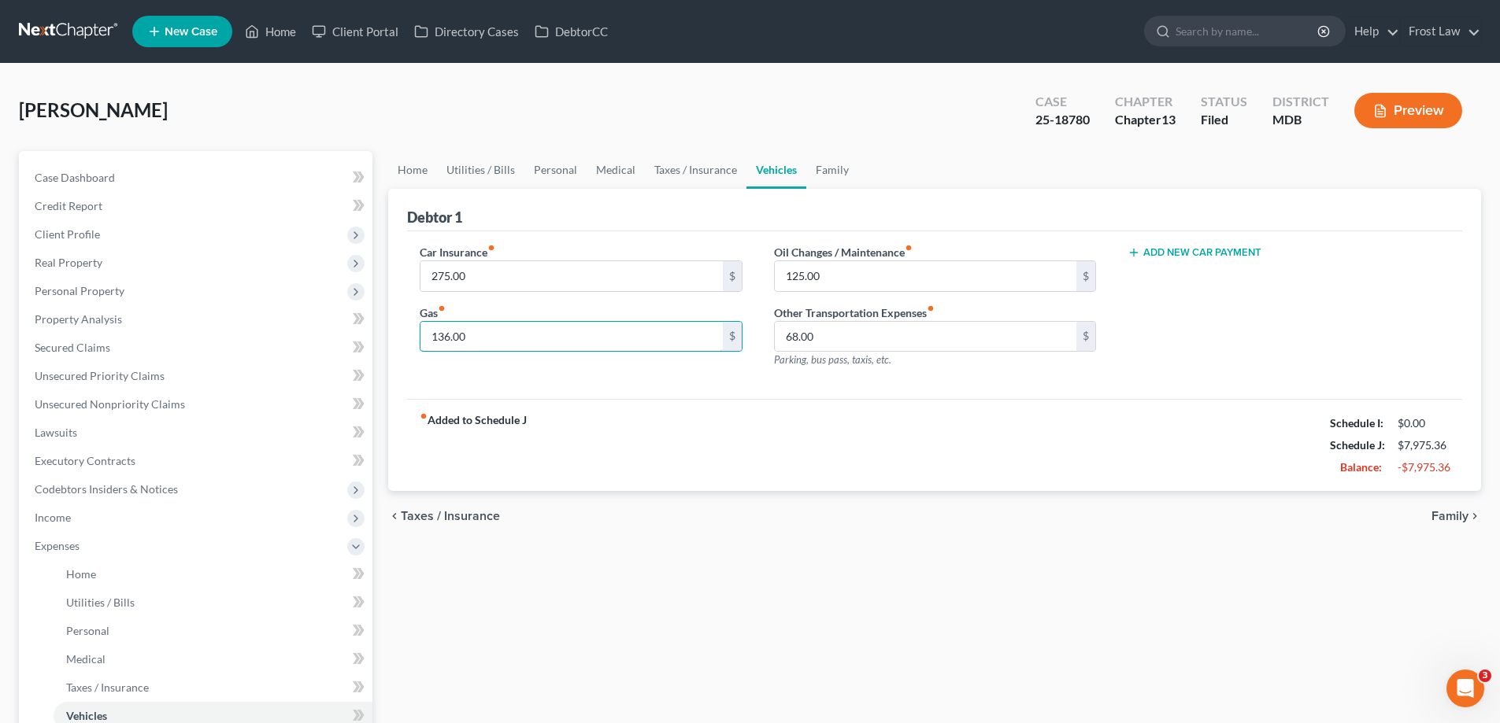
click at [419, 330] on div "Car Insurance fiber_manual_record 275.00 $ Gas fiber_manual_record 136.00 $" at bounding box center [580, 312] width 353 height 137
type input "300.00"
click at [819, 174] on link "Family" at bounding box center [832, 170] width 52 height 38
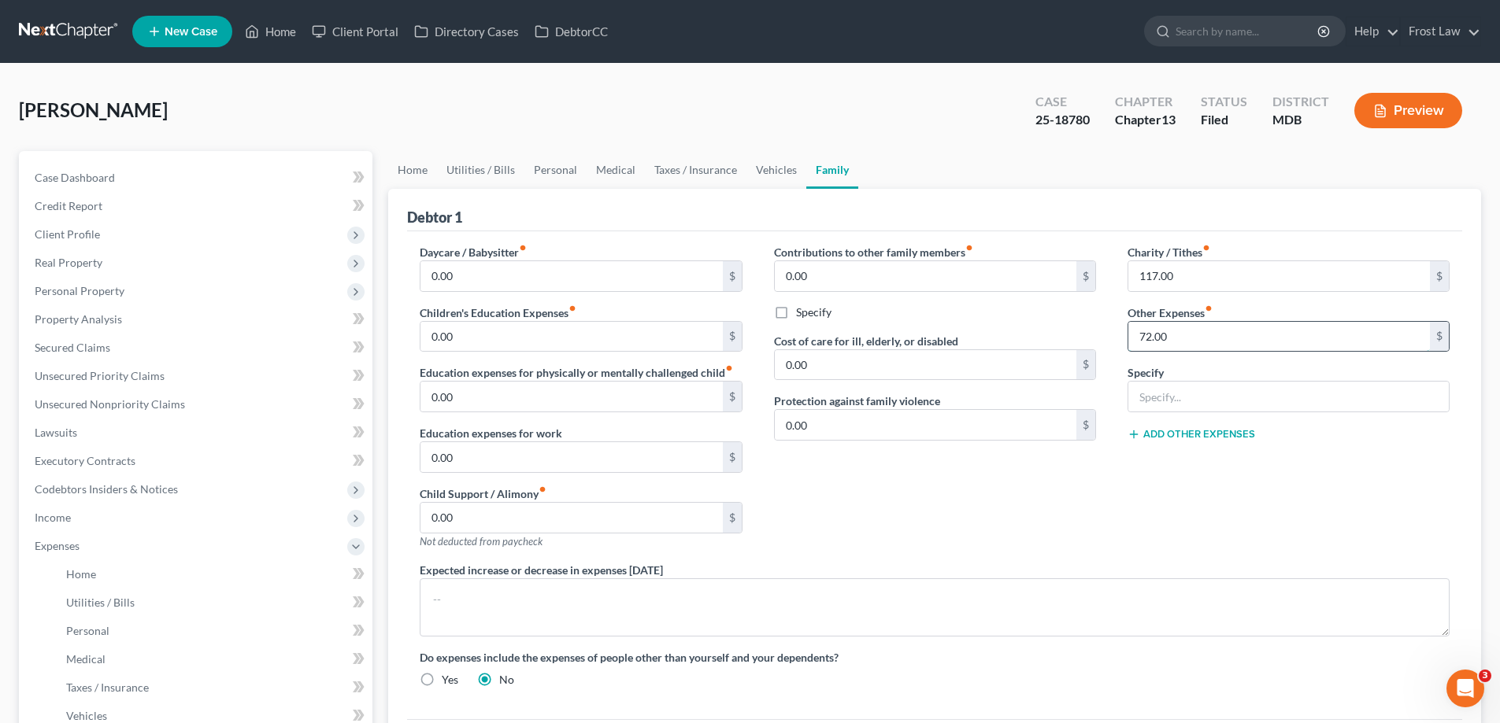
click at [1188, 335] on input "72.00" at bounding box center [1278, 337] width 301 height 30
click at [1226, 405] on input "text" at bounding box center [1288, 397] width 320 height 30
click at [1149, 401] on input "text" at bounding box center [1288, 397] width 320 height 30
click at [1208, 341] on input "72.00" at bounding box center [1278, 337] width 301 height 30
click at [747, 164] on link "Vehicles" at bounding box center [776, 170] width 60 height 38
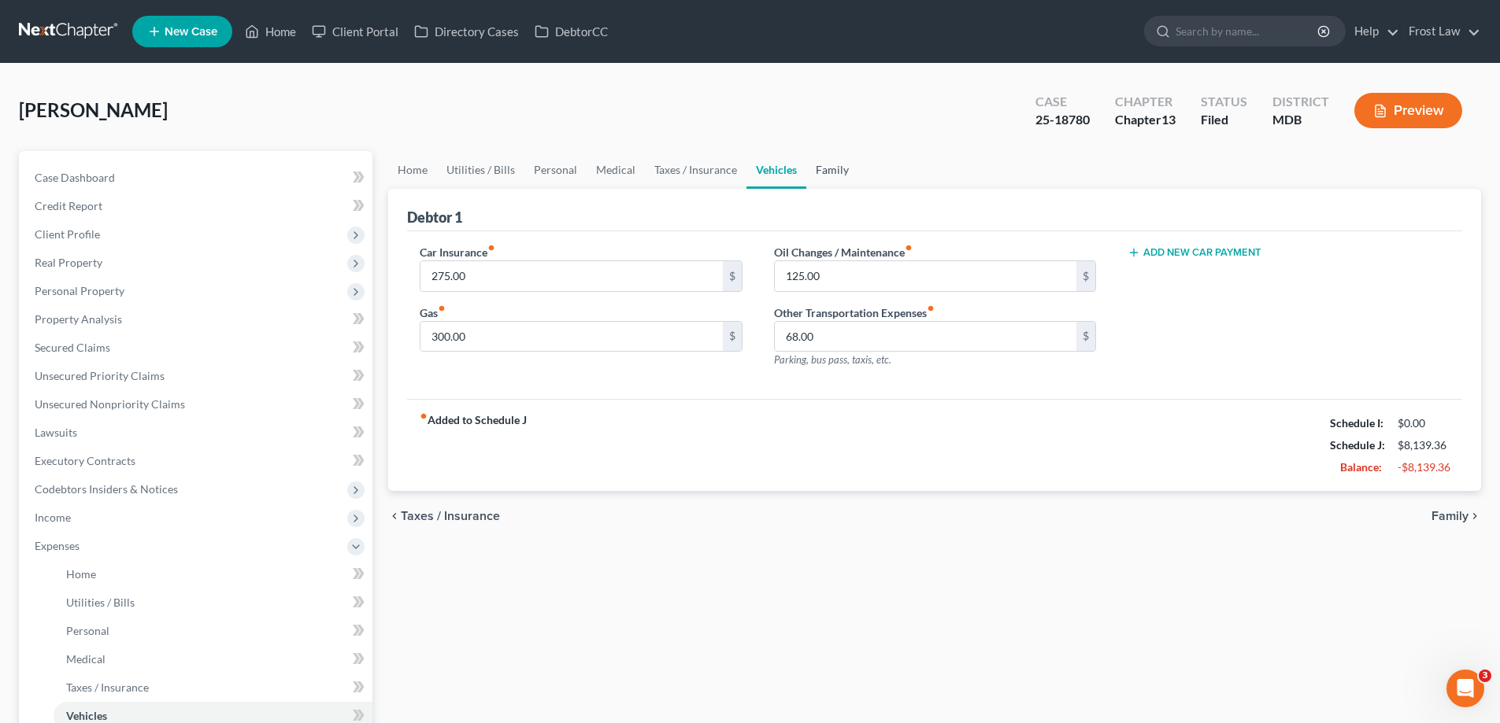
click at [831, 179] on link "Family" at bounding box center [832, 170] width 52 height 38
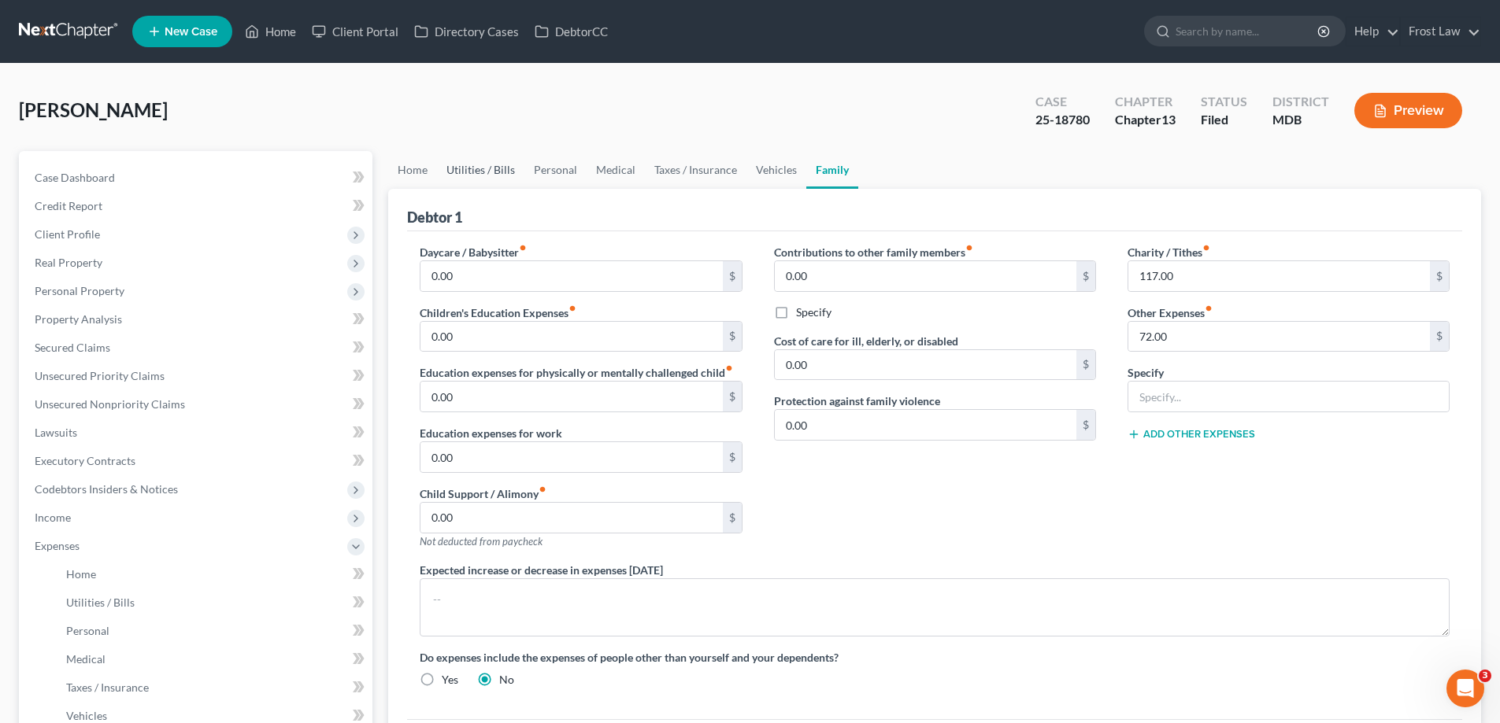
click at [457, 176] on link "Utilities / Bills" at bounding box center [480, 170] width 87 height 38
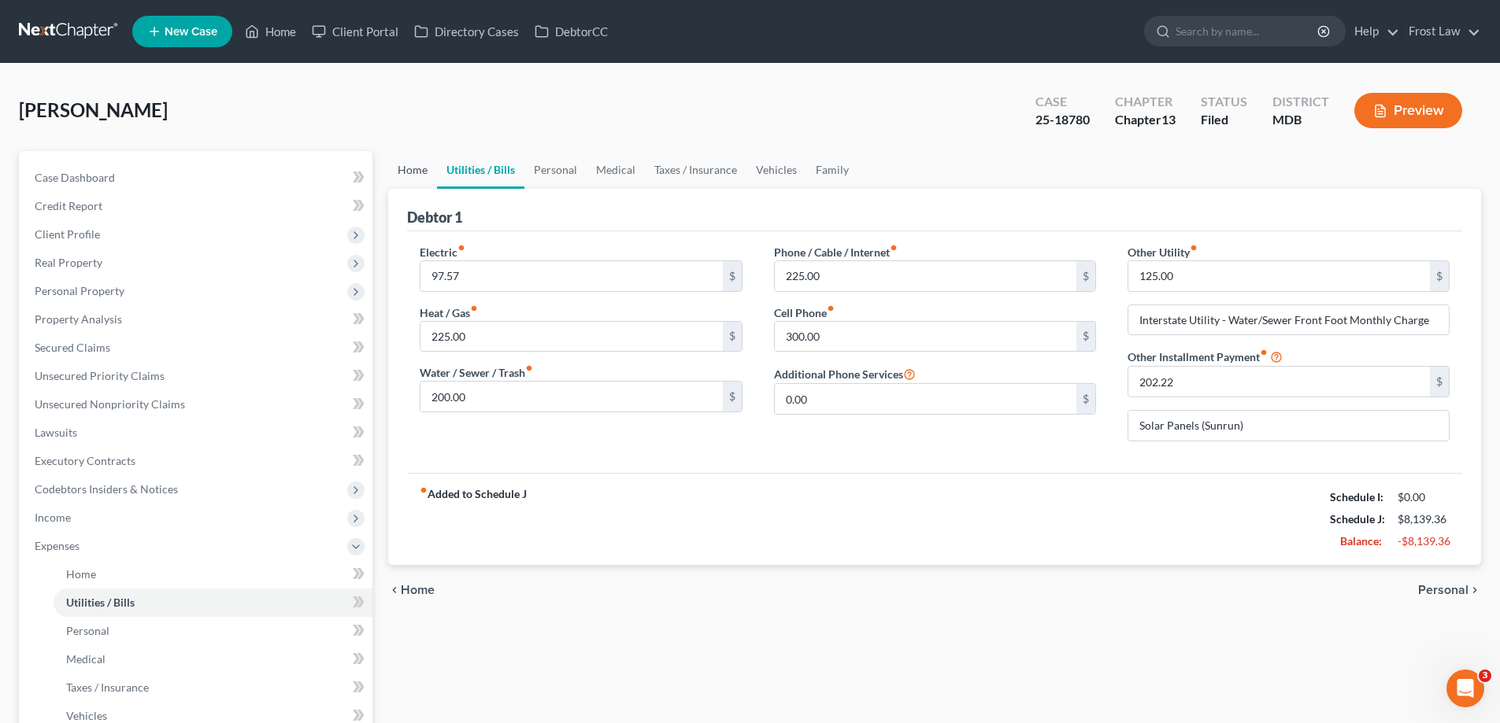
click at [394, 162] on link "Home" at bounding box center [412, 170] width 49 height 38
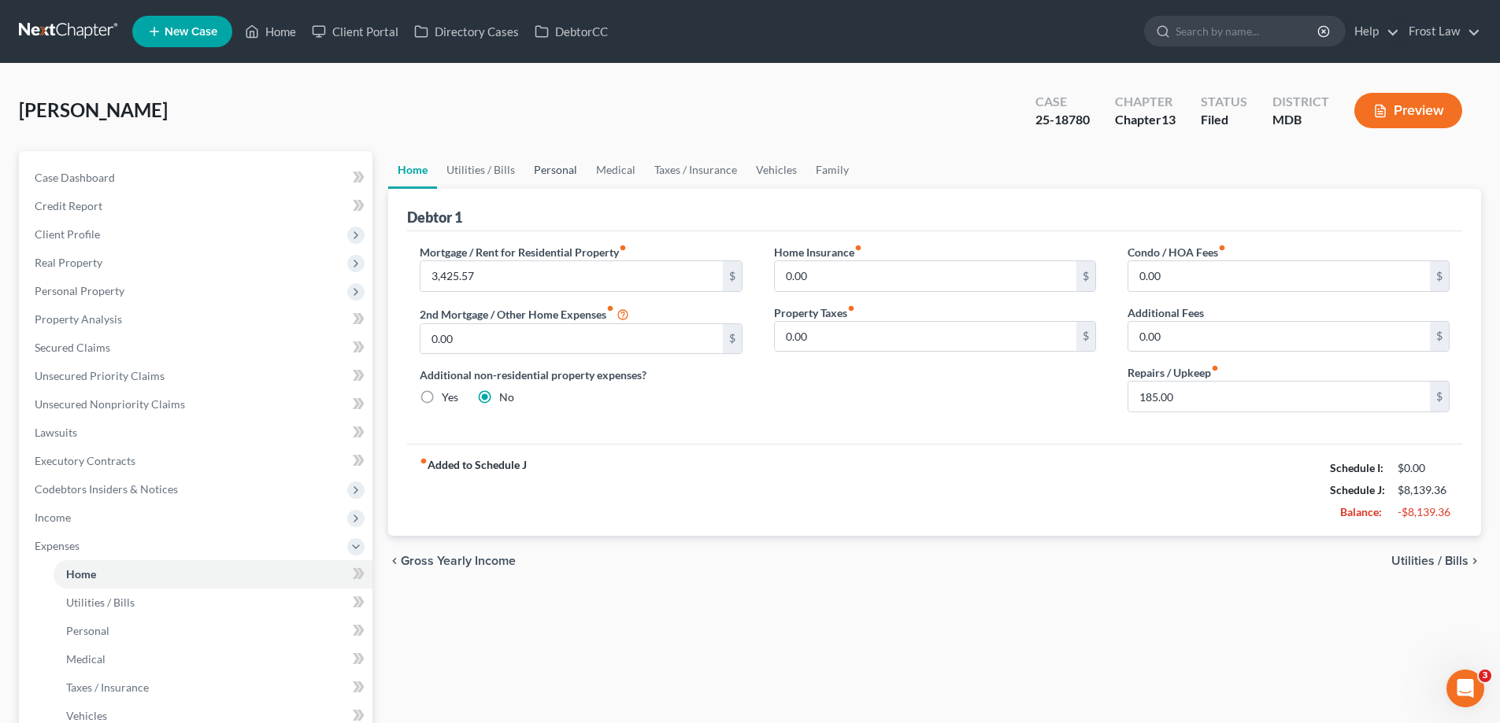
click at [562, 179] on link "Personal" at bounding box center [555, 170] width 62 height 38
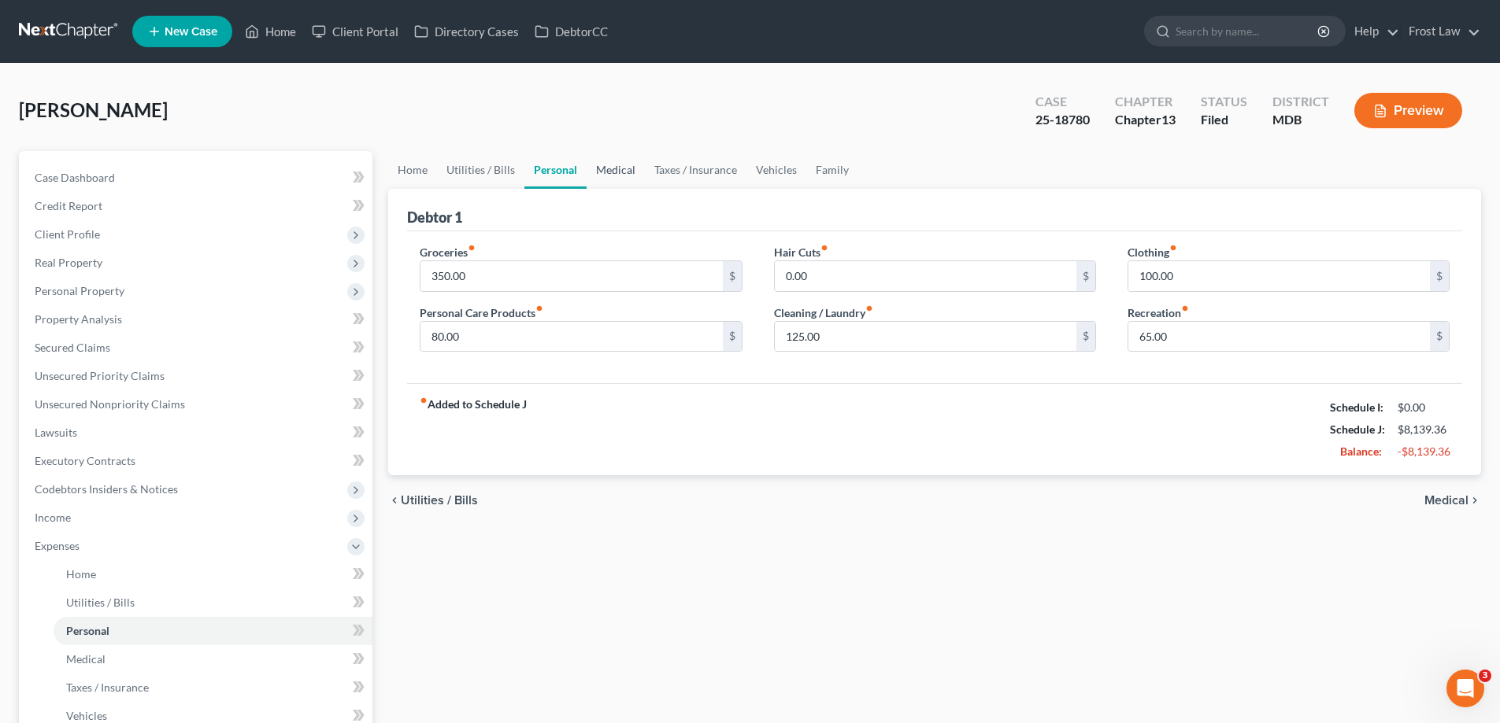
click at [622, 172] on link "Medical" at bounding box center [615, 170] width 58 height 38
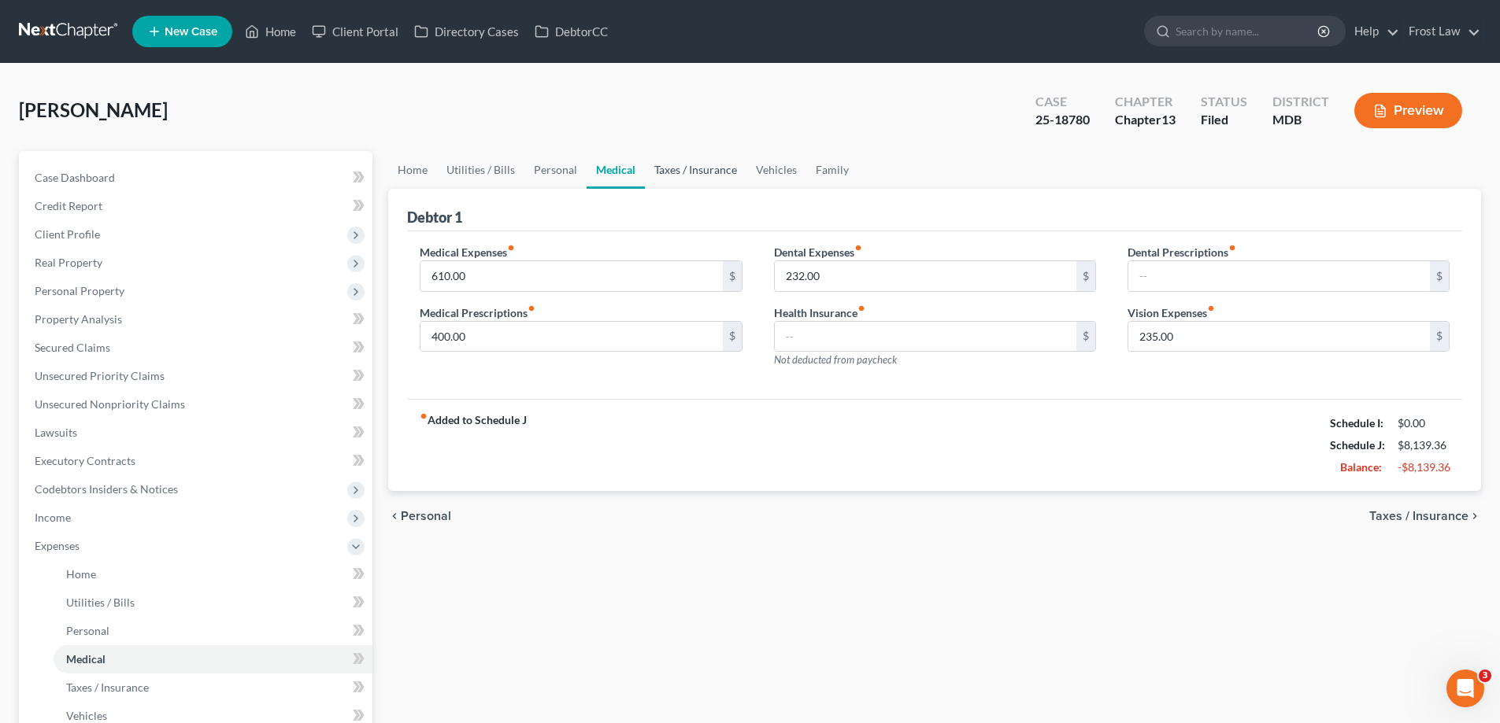
click at [704, 178] on link "Taxes / Insurance" at bounding box center [696, 170] width 102 height 38
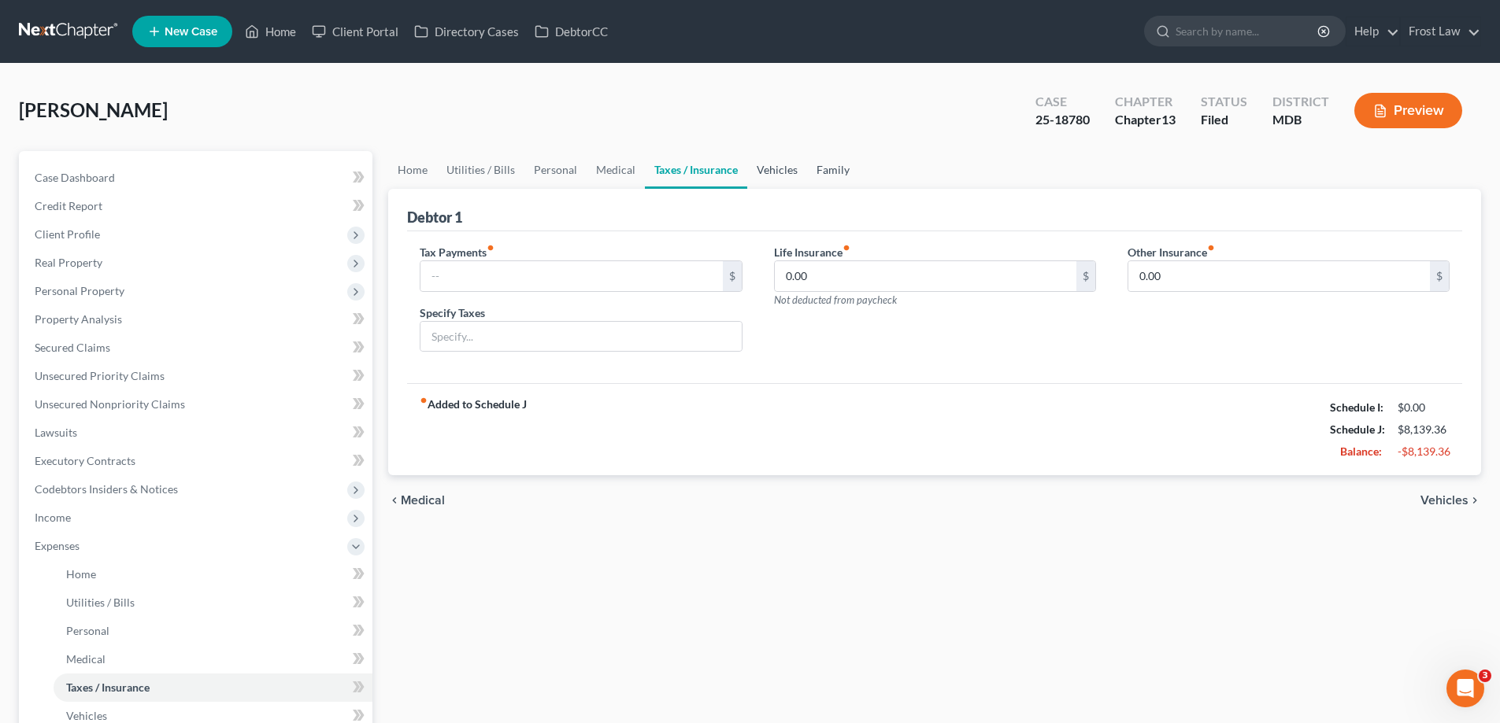
drag, startPoint x: 791, startPoint y: 169, endPoint x: 808, endPoint y: 177, distance: 19.0
click at [790, 169] on link "Vehicles" at bounding box center [777, 170] width 60 height 38
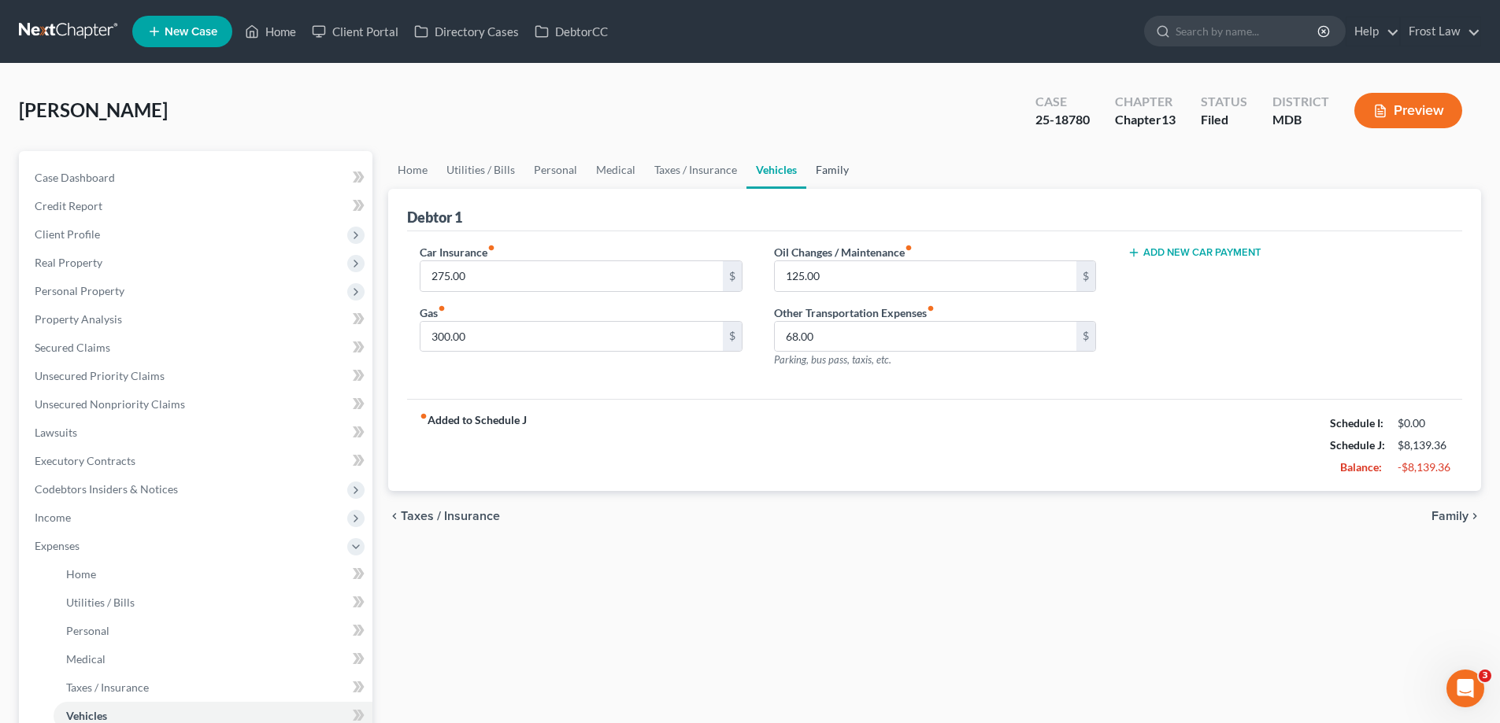
click at [831, 174] on link "Family" at bounding box center [832, 170] width 52 height 38
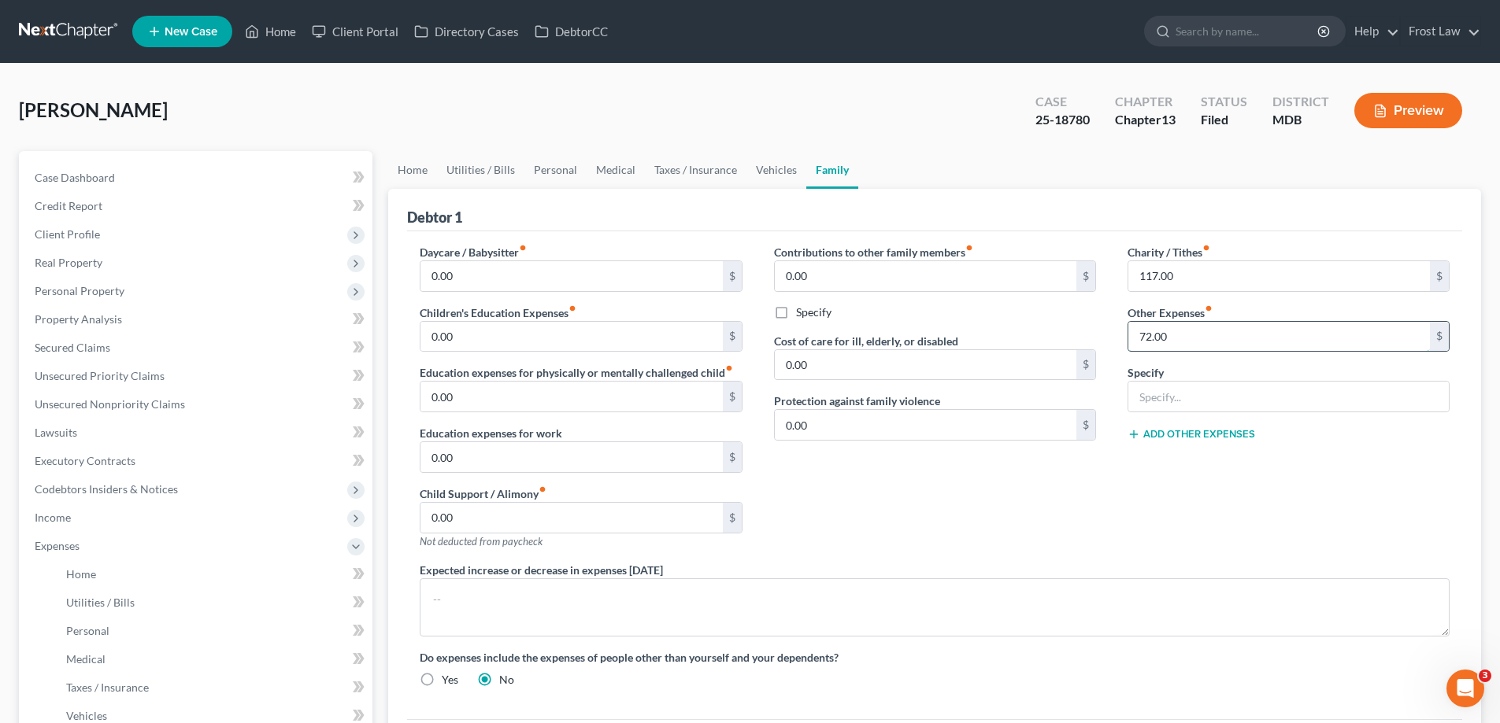
click at [1241, 343] on input "72.00" at bounding box center [1278, 337] width 301 height 30
click at [1218, 381] on div at bounding box center [1288, 396] width 322 height 31
click at [1223, 396] on input "text" at bounding box center [1288, 397] width 320 height 30
click at [967, 518] on div "Contributions to other family members fiber_manual_record 0.00 $ Specify Cost o…" at bounding box center [934, 403] width 353 height 318
click at [1005, 498] on div "Contributions to other family members fiber_manual_record 0.00 $ Specify Cost o…" at bounding box center [934, 403] width 353 height 318
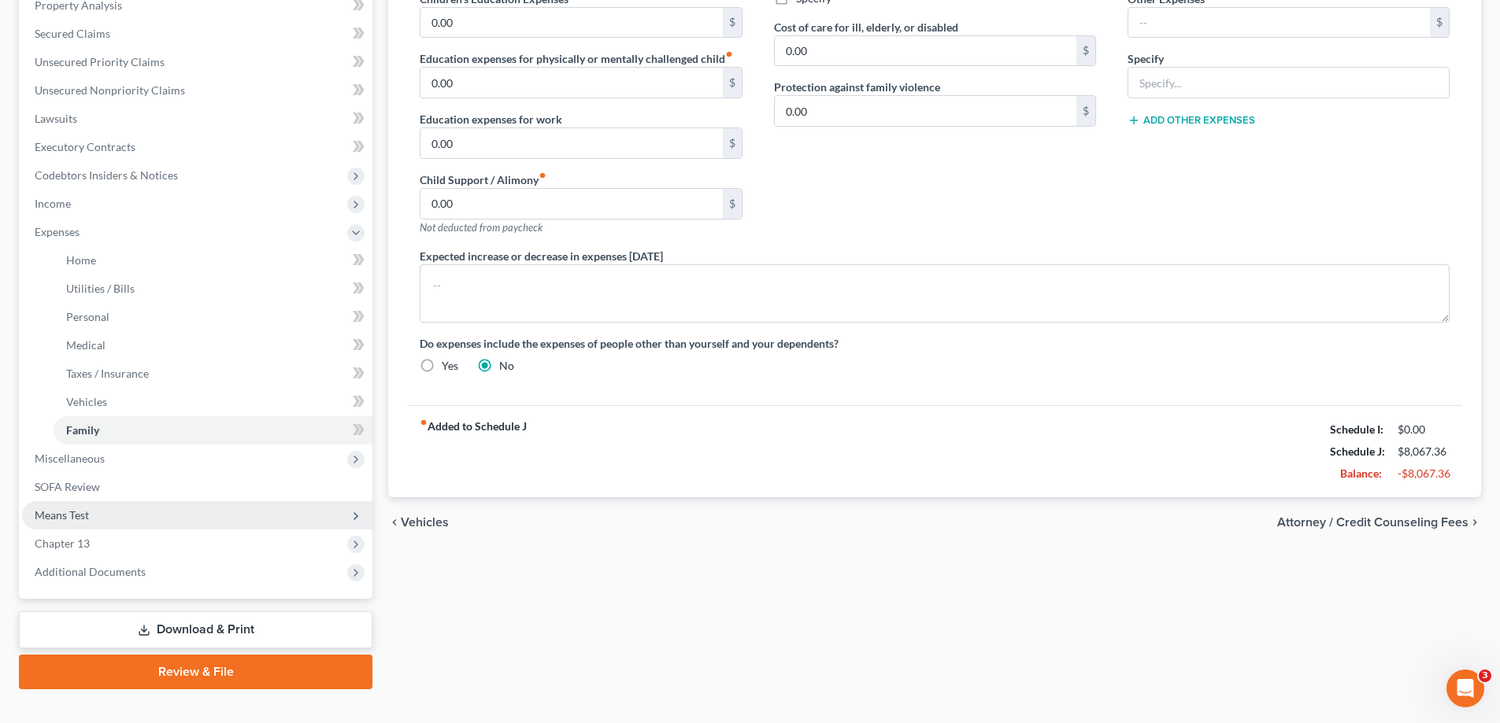
scroll to position [315, 0]
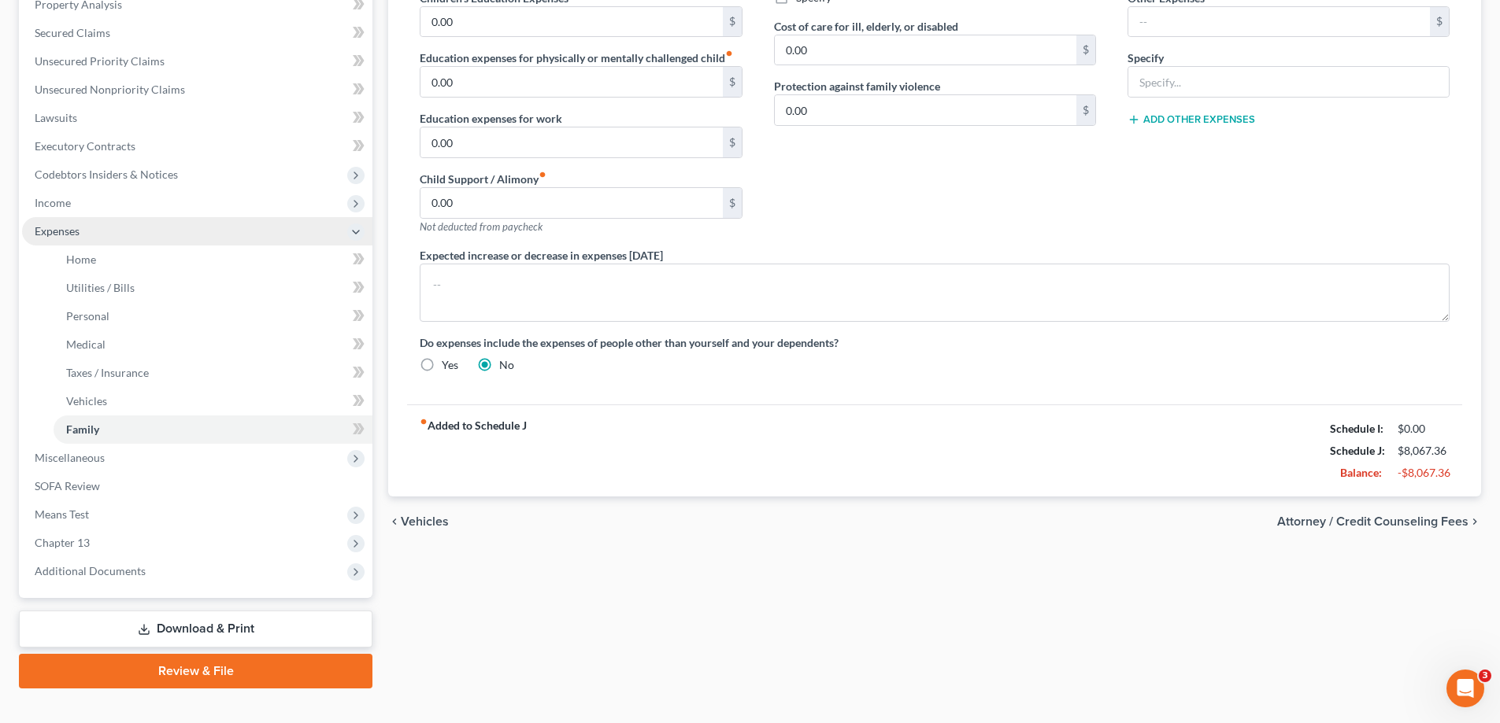
click at [39, 229] on span "Expenses" at bounding box center [57, 230] width 45 height 13
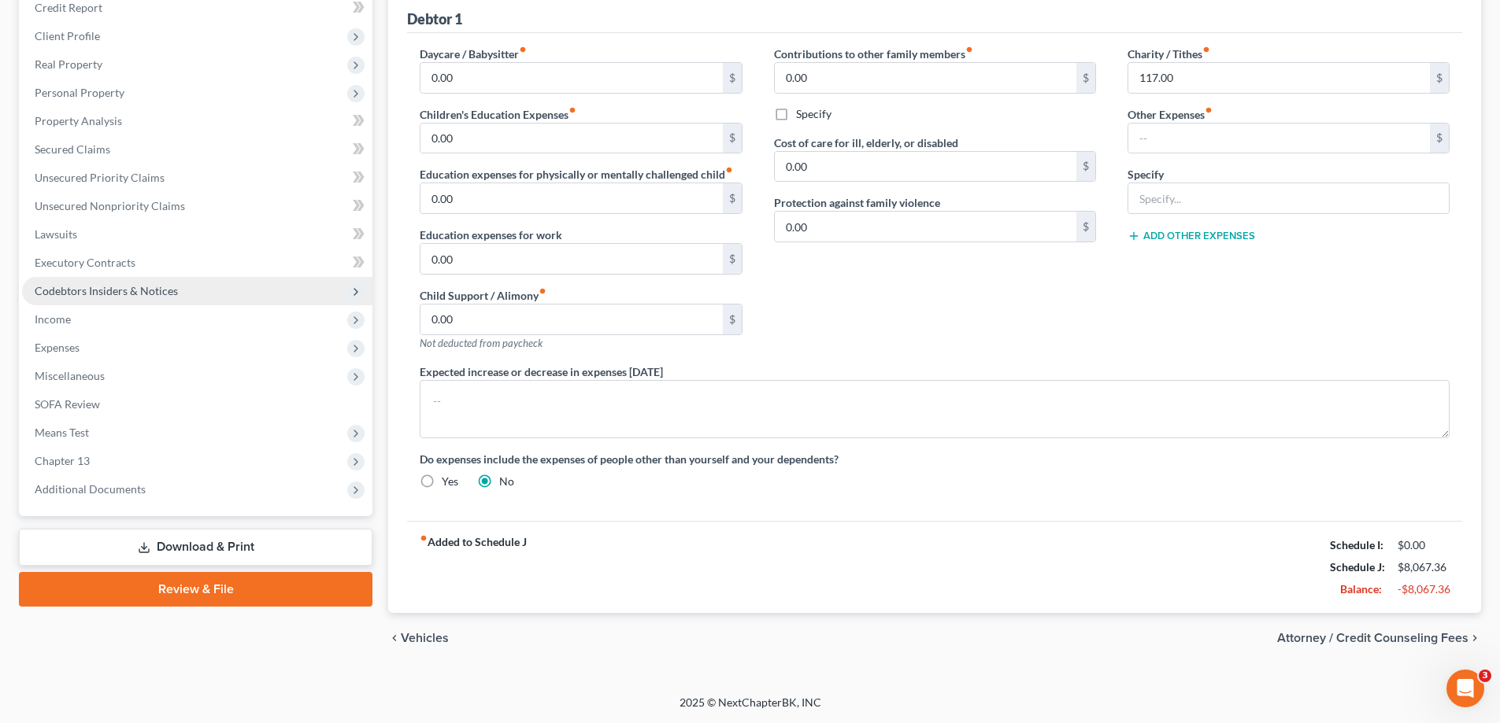
scroll to position [198, 0]
click at [81, 327] on span "Income" at bounding box center [197, 319] width 350 height 28
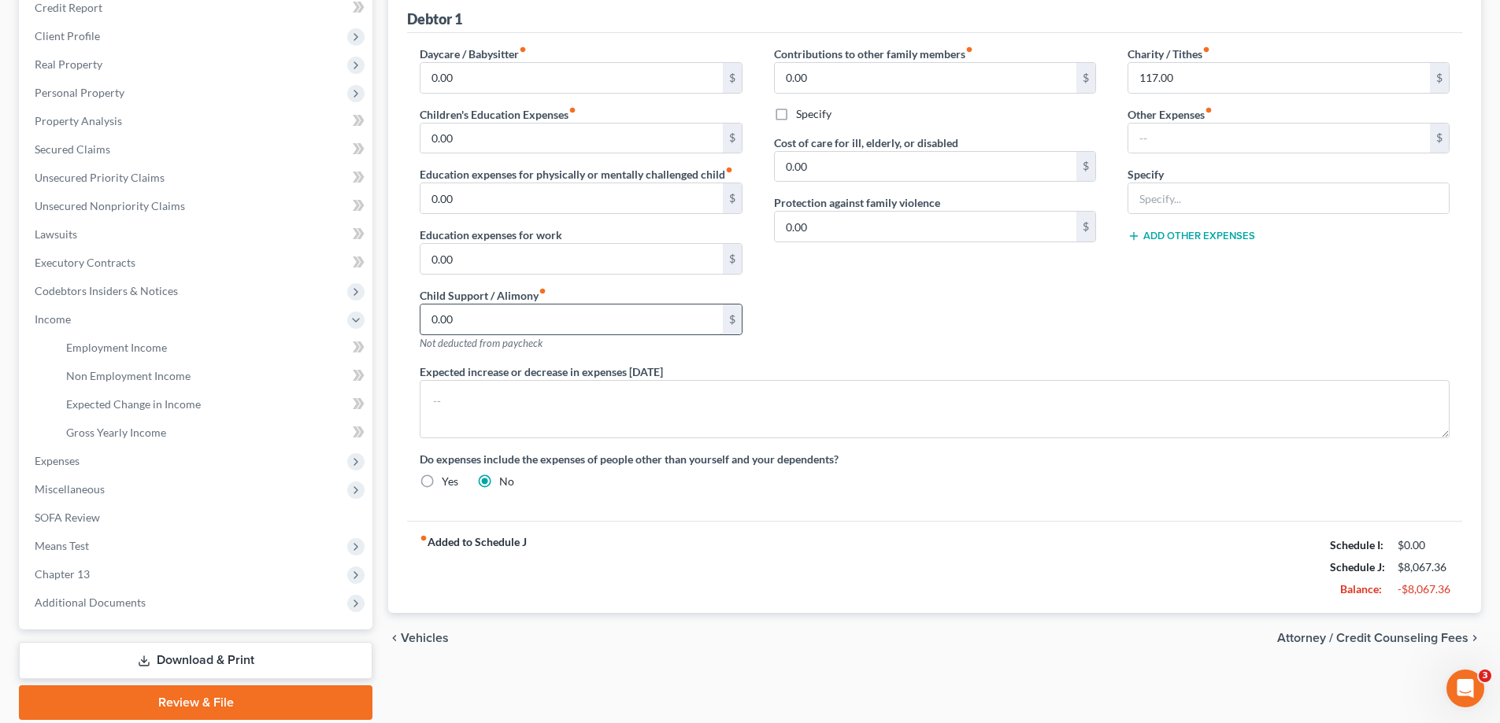
scroll to position [255, 0]
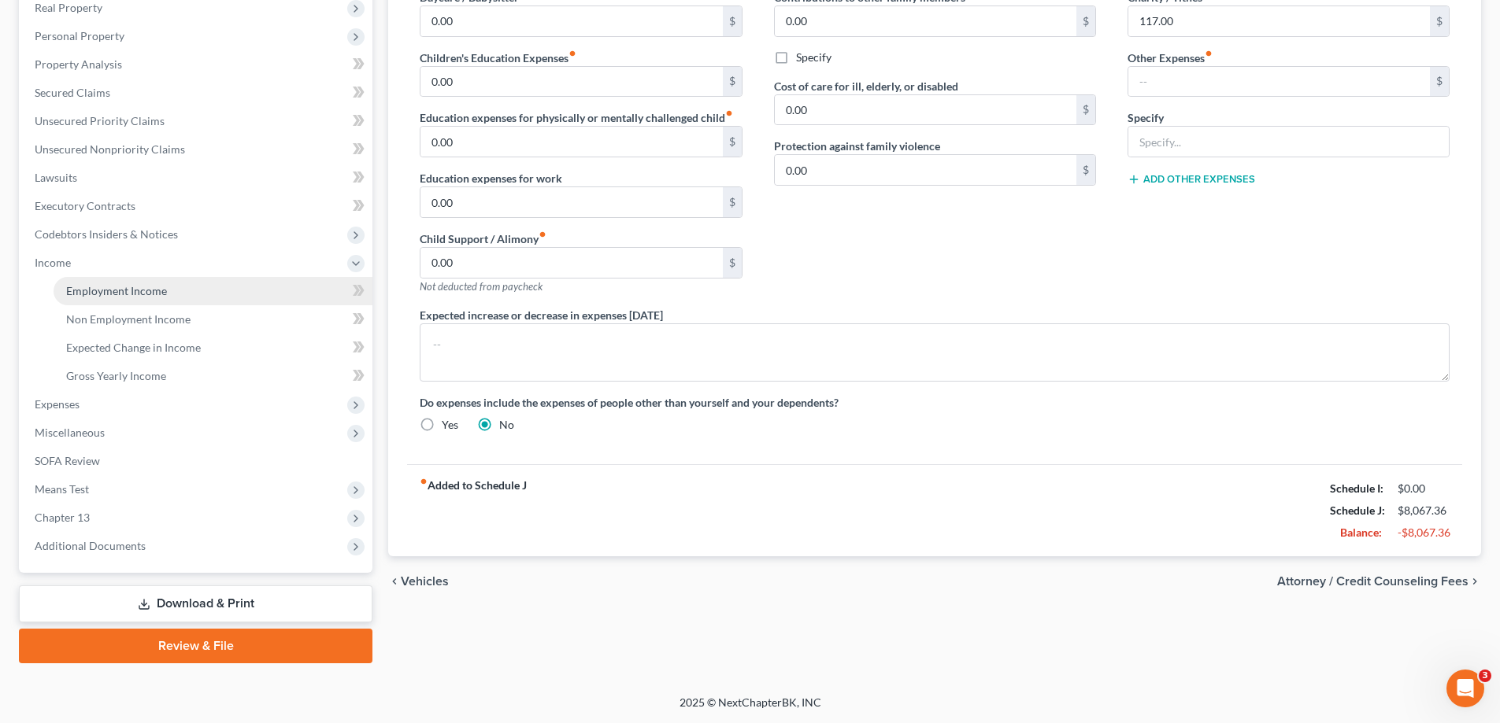
click at [142, 290] on span "Employment Income" at bounding box center [116, 290] width 101 height 13
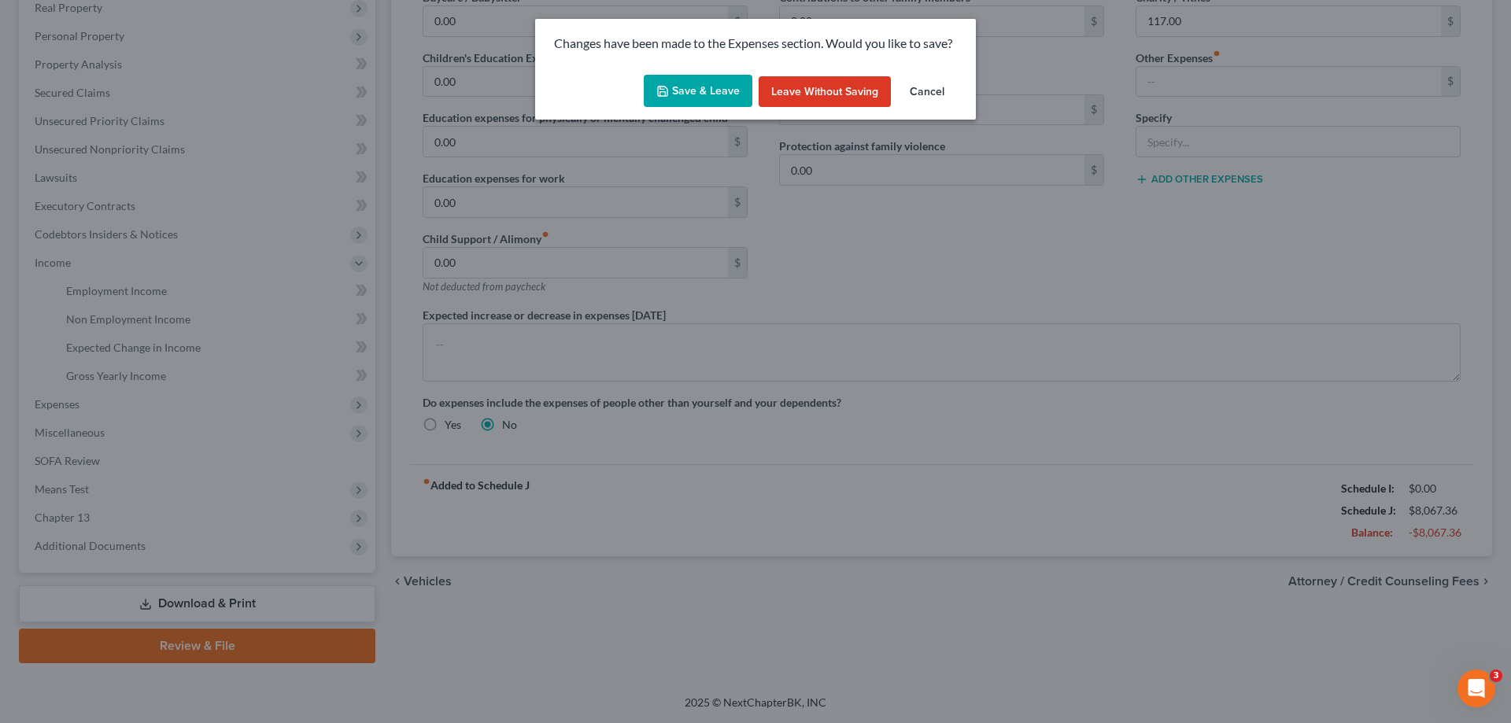
click at [719, 87] on button "Save & Leave" at bounding box center [698, 91] width 109 height 33
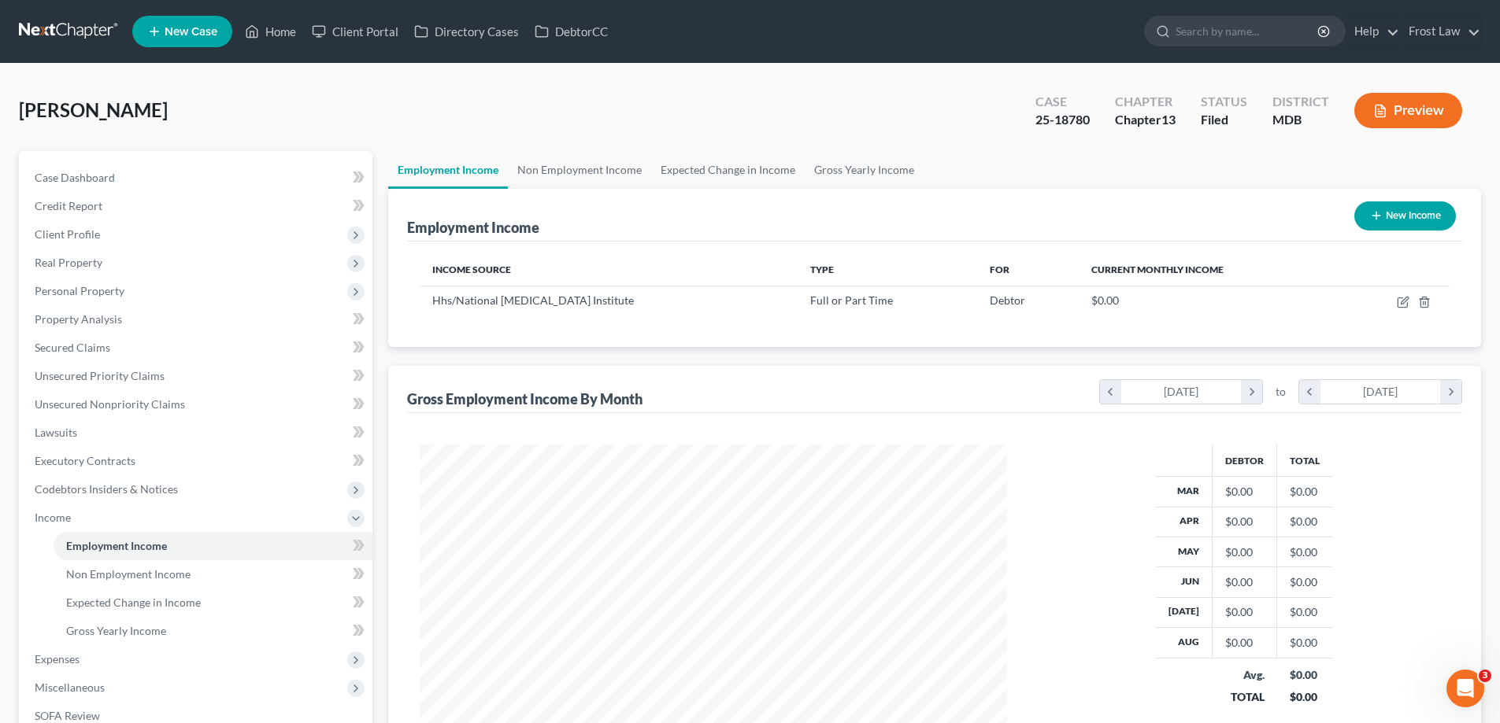
scroll to position [294, 619]
click at [563, 168] on link "Non Employment Income" at bounding box center [579, 170] width 143 height 38
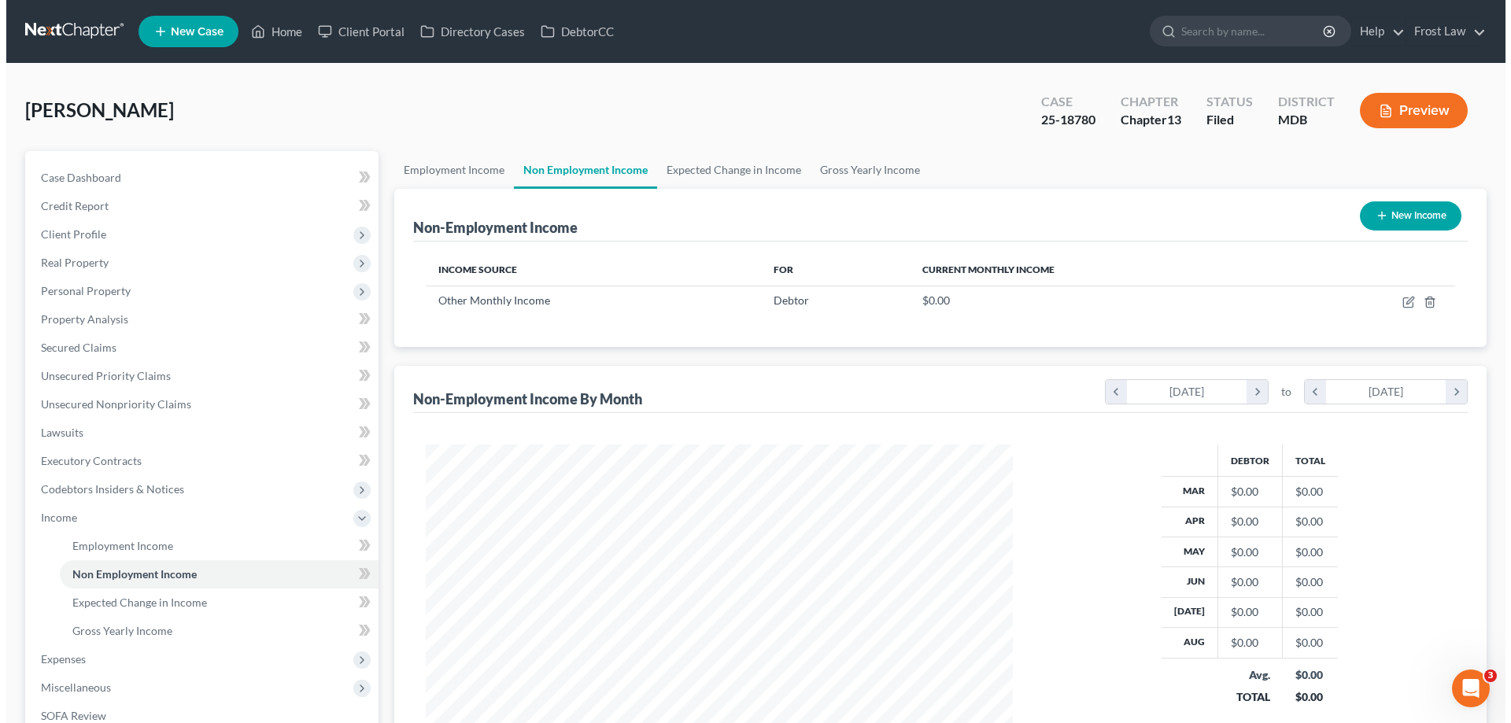
scroll to position [294, 619]
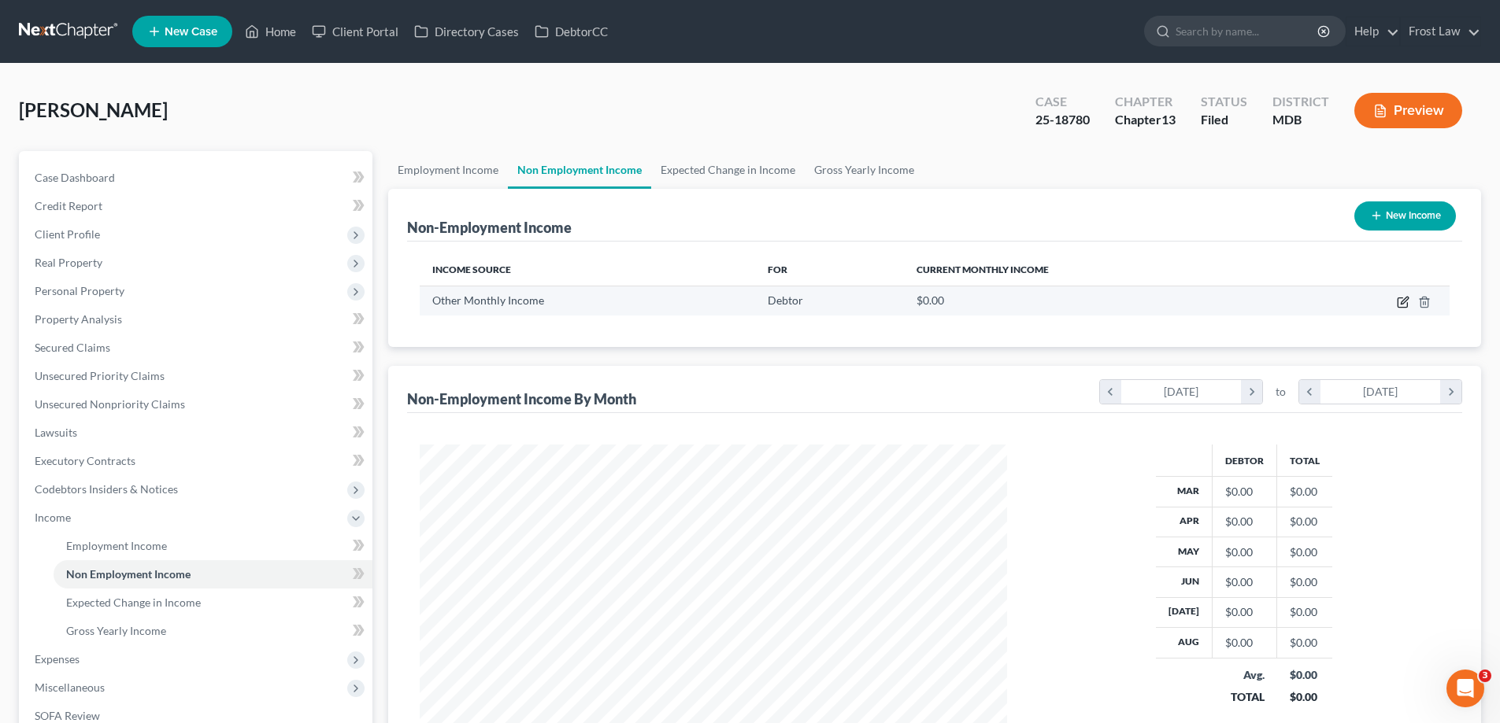
click at [1400, 298] on icon "button" at bounding box center [1401, 302] width 9 height 9
select select "13"
select select "0"
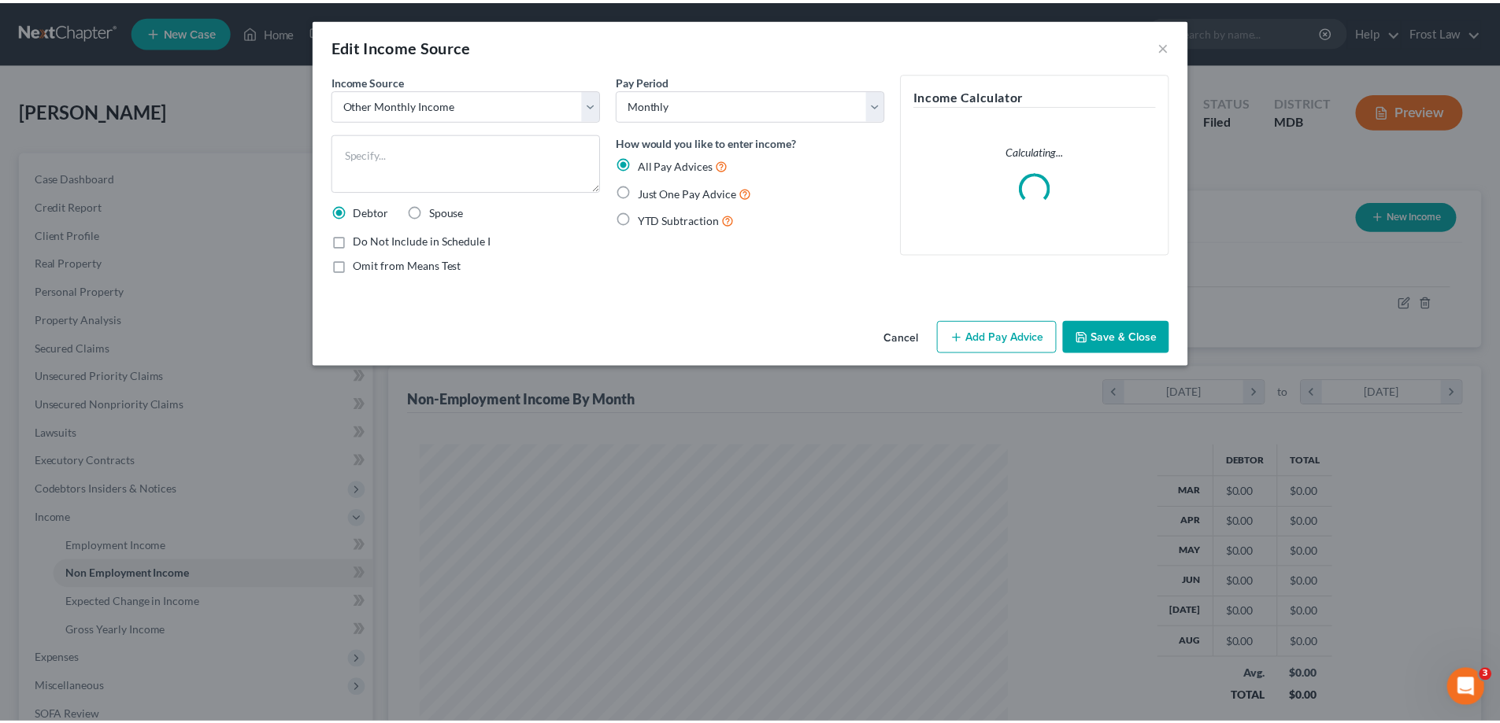
scroll to position [296, 624]
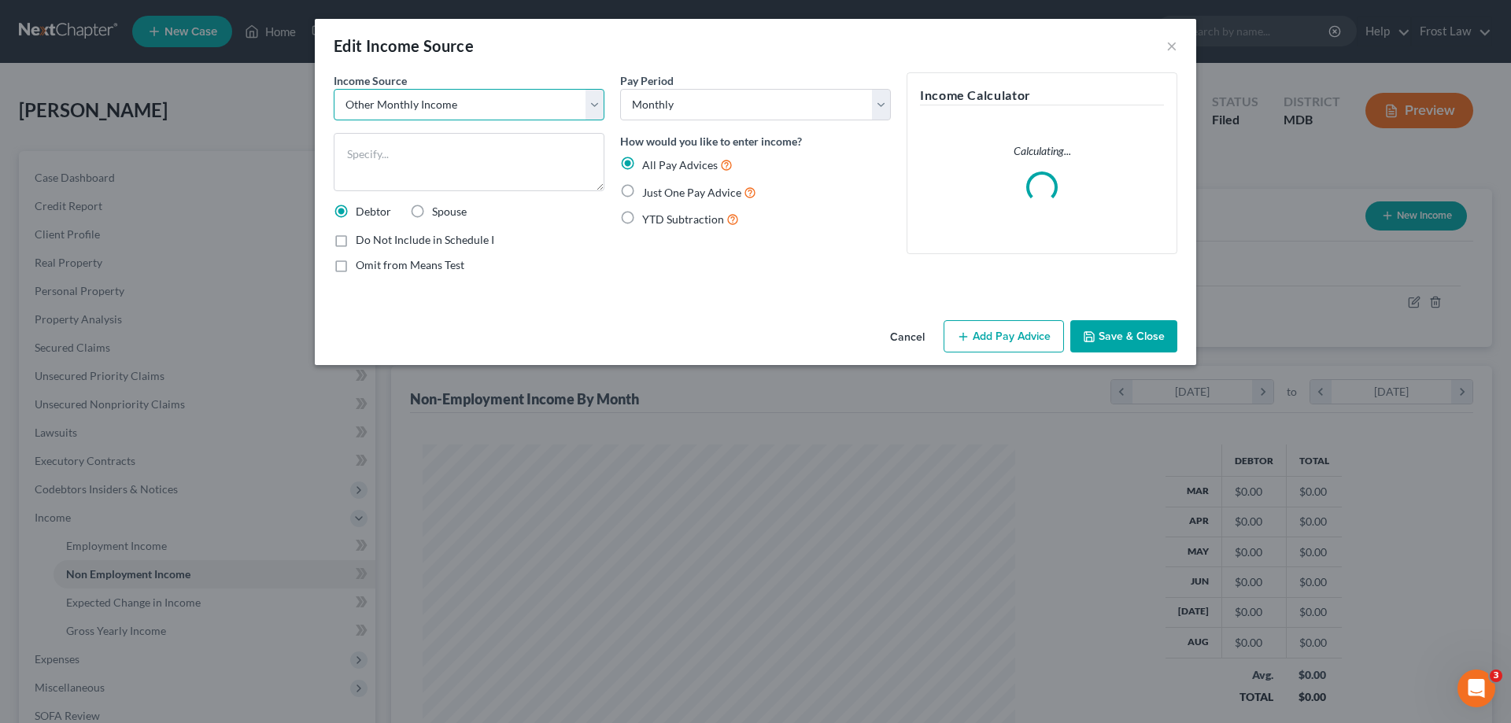
click at [475, 107] on select "Select Unemployment Disability (from employer) Pension Retirement Social Securi…" at bounding box center [469, 104] width 271 height 31
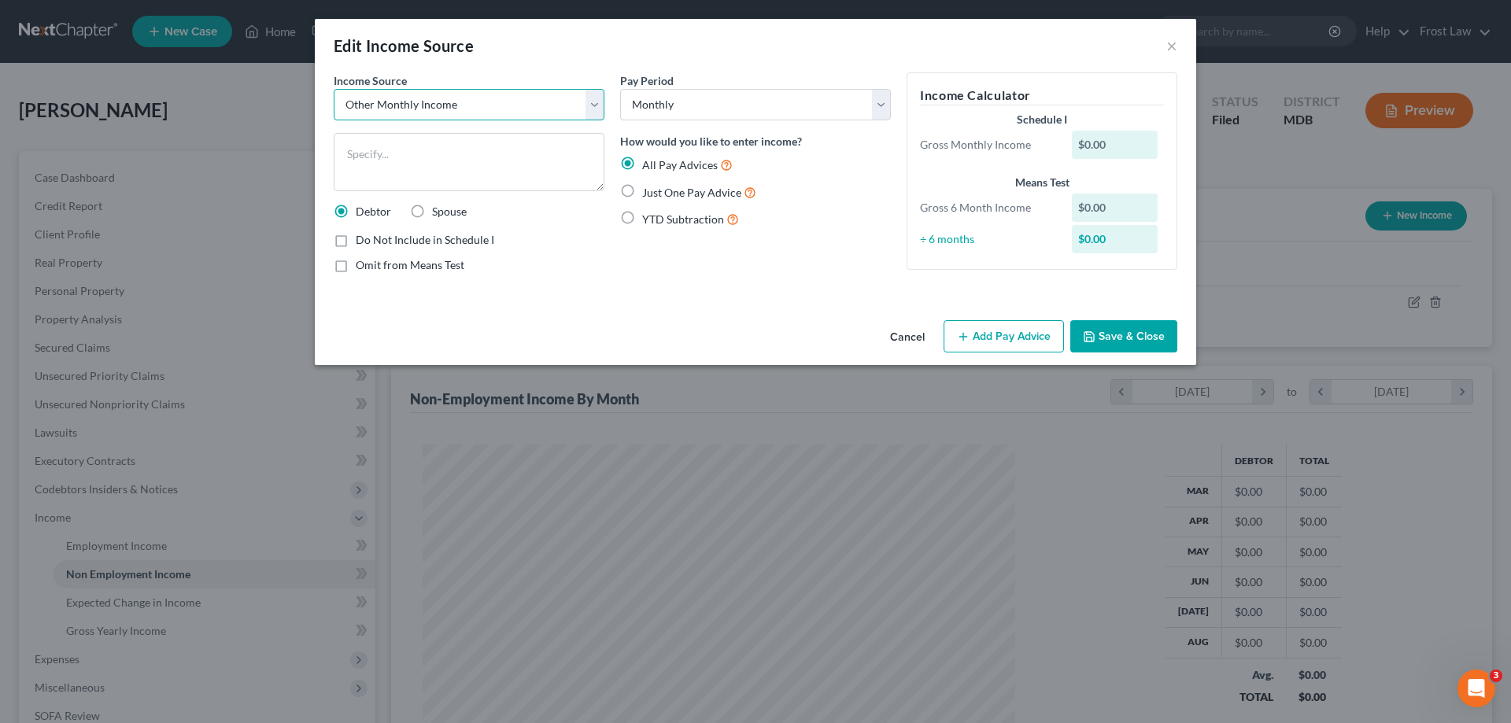
click at [334, 89] on select "Select Unemployment Disability (from employer) Pension Retirement Social Securi…" at bounding box center [469, 104] width 271 height 31
click at [423, 189] on textarea at bounding box center [469, 162] width 271 height 58
type textarea "Annuity"
click at [642, 193] on label "Just One Pay Advice" at bounding box center [699, 192] width 114 height 18
click at [649, 193] on input "Just One Pay Advice" at bounding box center [654, 188] width 10 height 10
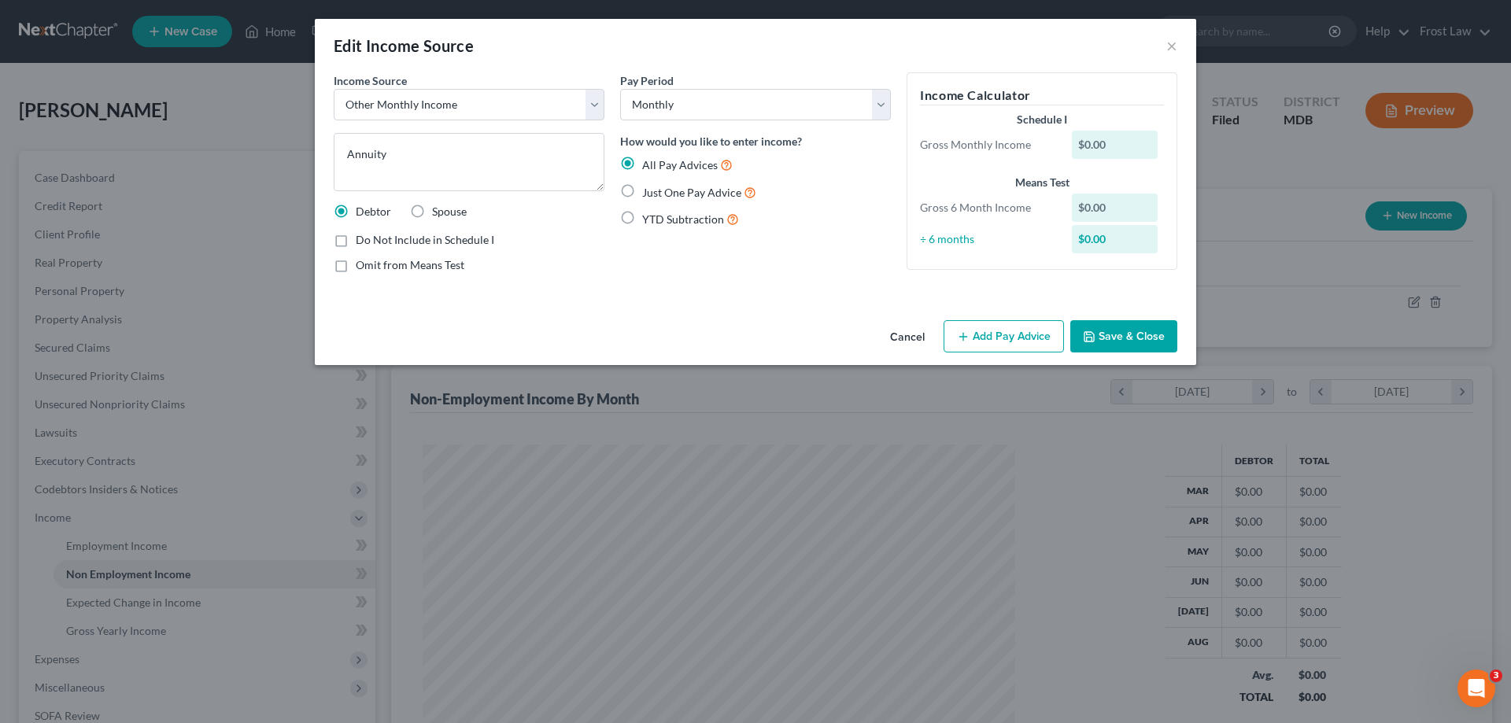
radio input "true"
click at [464, 113] on select "Select Unemployment Disability (from employer) Pension Retirement Social Securi…" at bounding box center [469, 104] width 271 height 31
click at [975, 320] on button "Add Pay Advice" at bounding box center [1004, 336] width 120 height 33
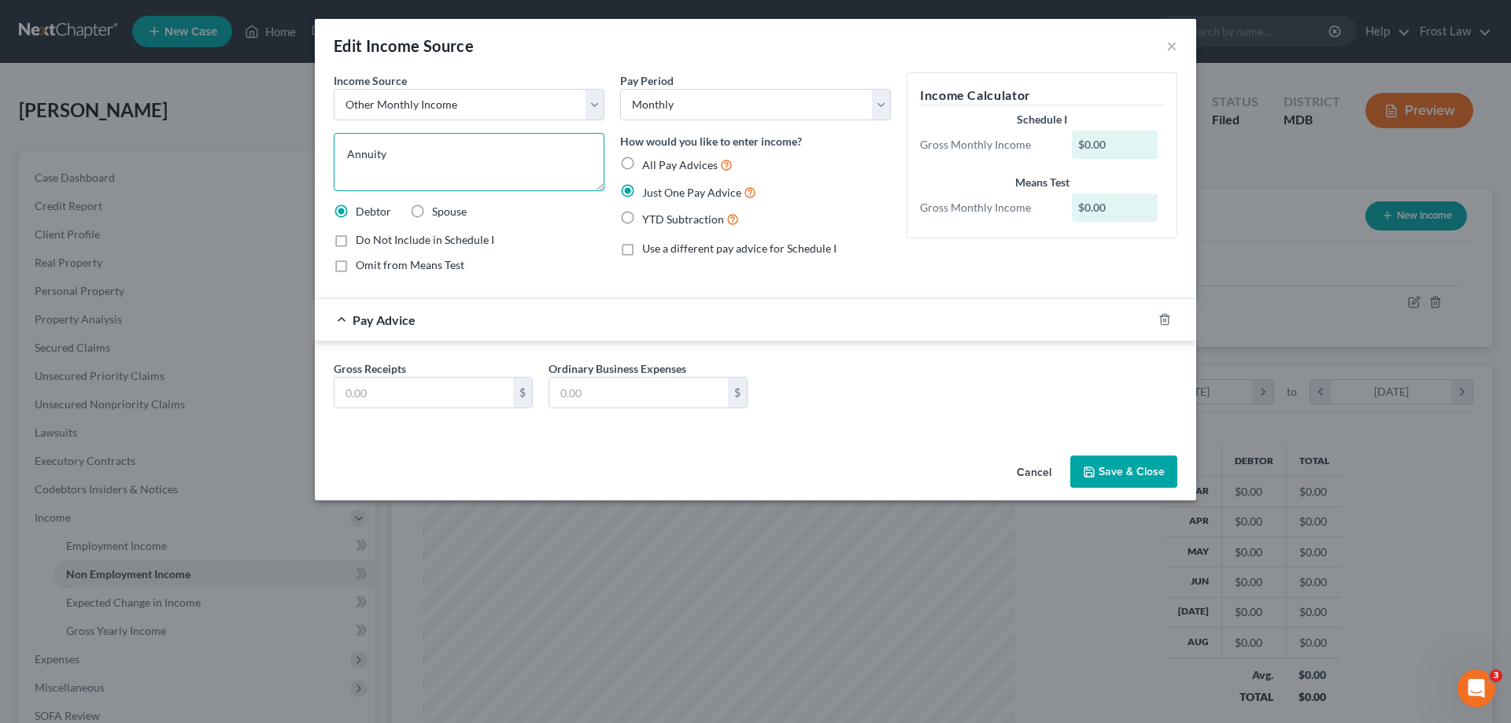
click at [460, 150] on textarea "Annuity" at bounding box center [469, 162] width 271 height 58
type textarea "Annuity (Death benefits for deceased husband - [PERSON_NAME] will receive until…"
click at [399, 393] on input "text" at bounding box center [424, 393] width 179 height 30
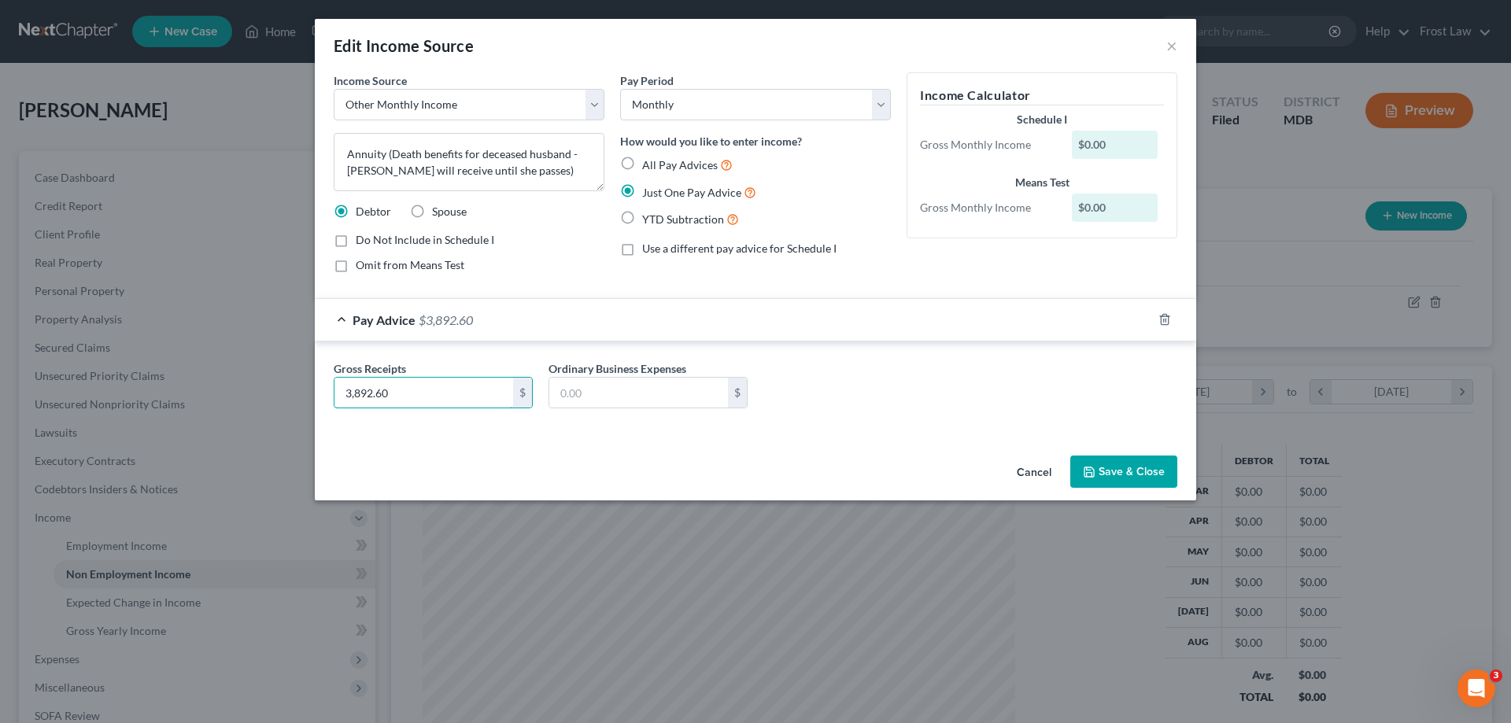
type input "3,892.60"
click at [1122, 477] on button "Save & Close" at bounding box center [1124, 472] width 107 height 33
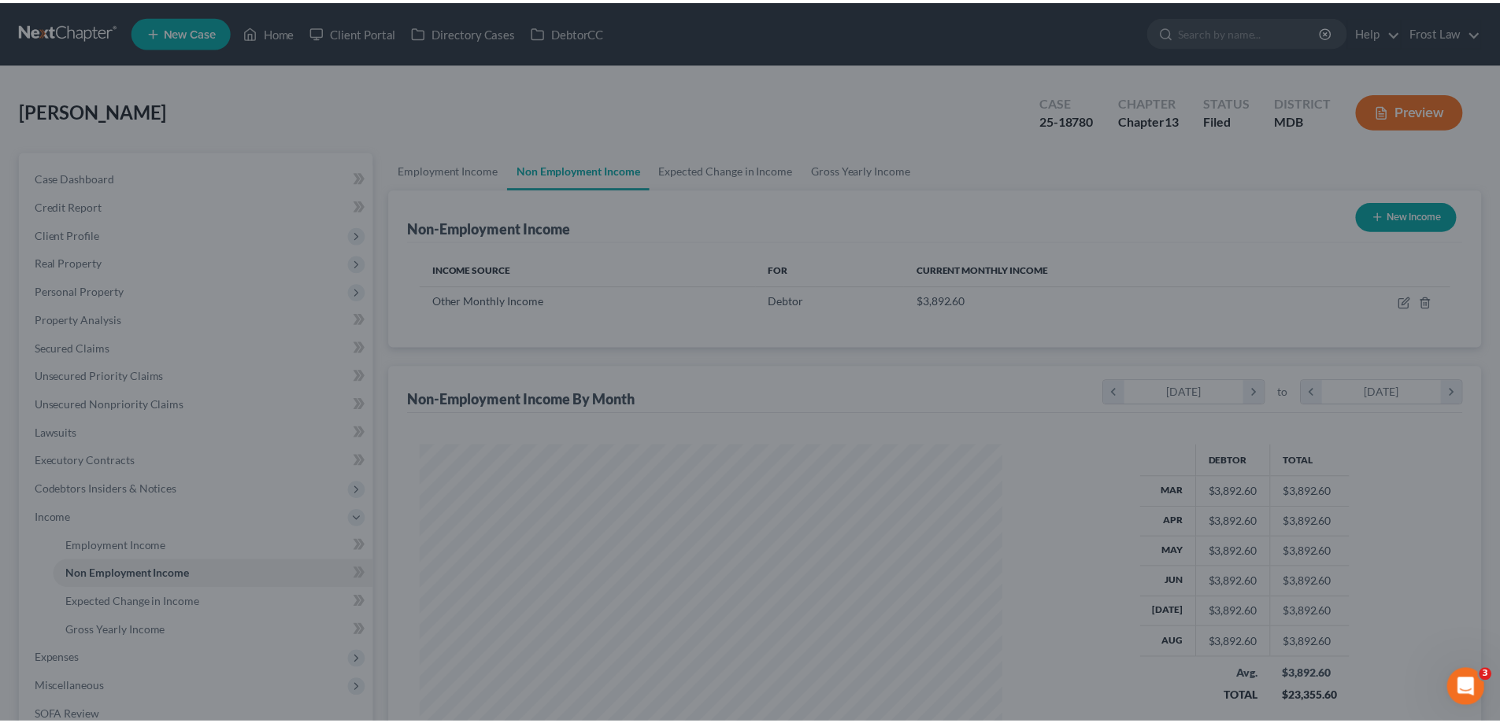
scroll to position [786856, 786530]
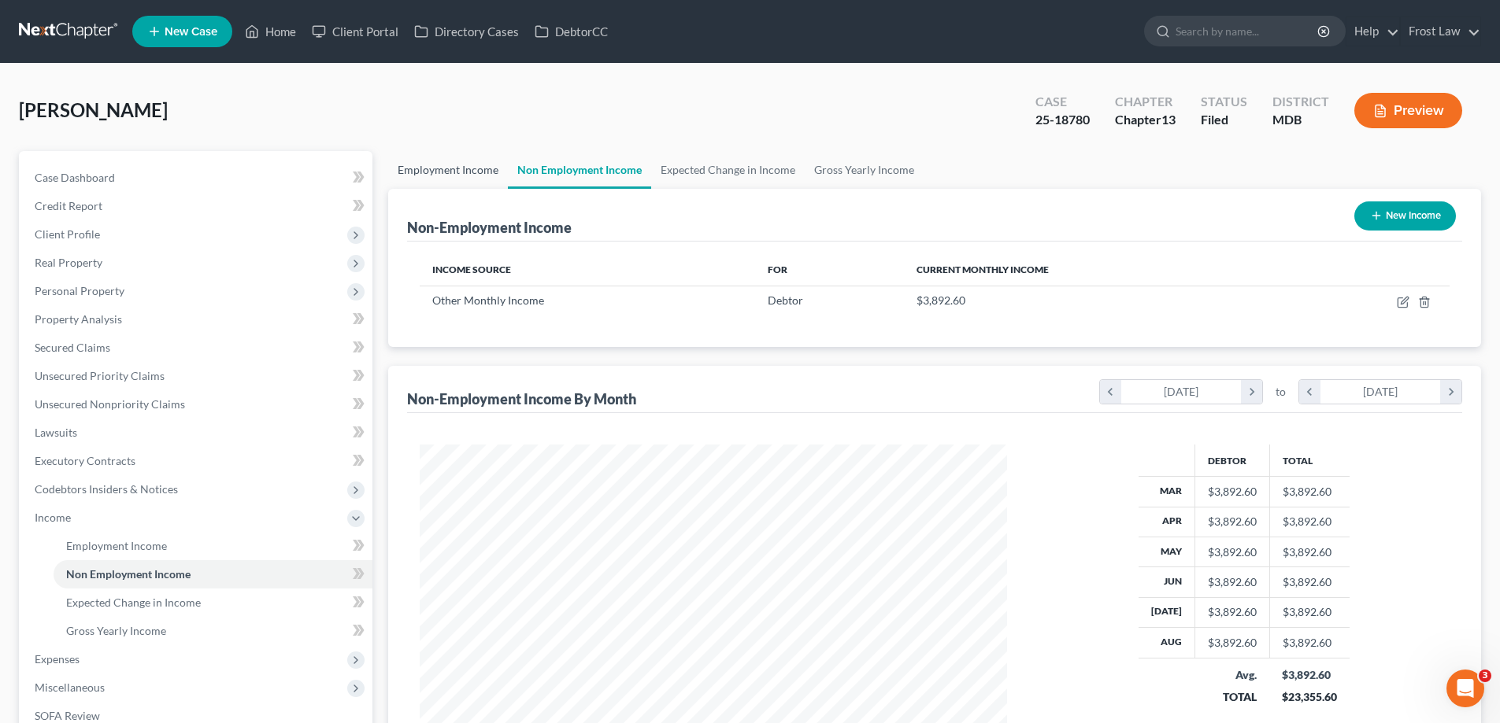
click at [447, 168] on link "Employment Income" at bounding box center [448, 170] width 120 height 38
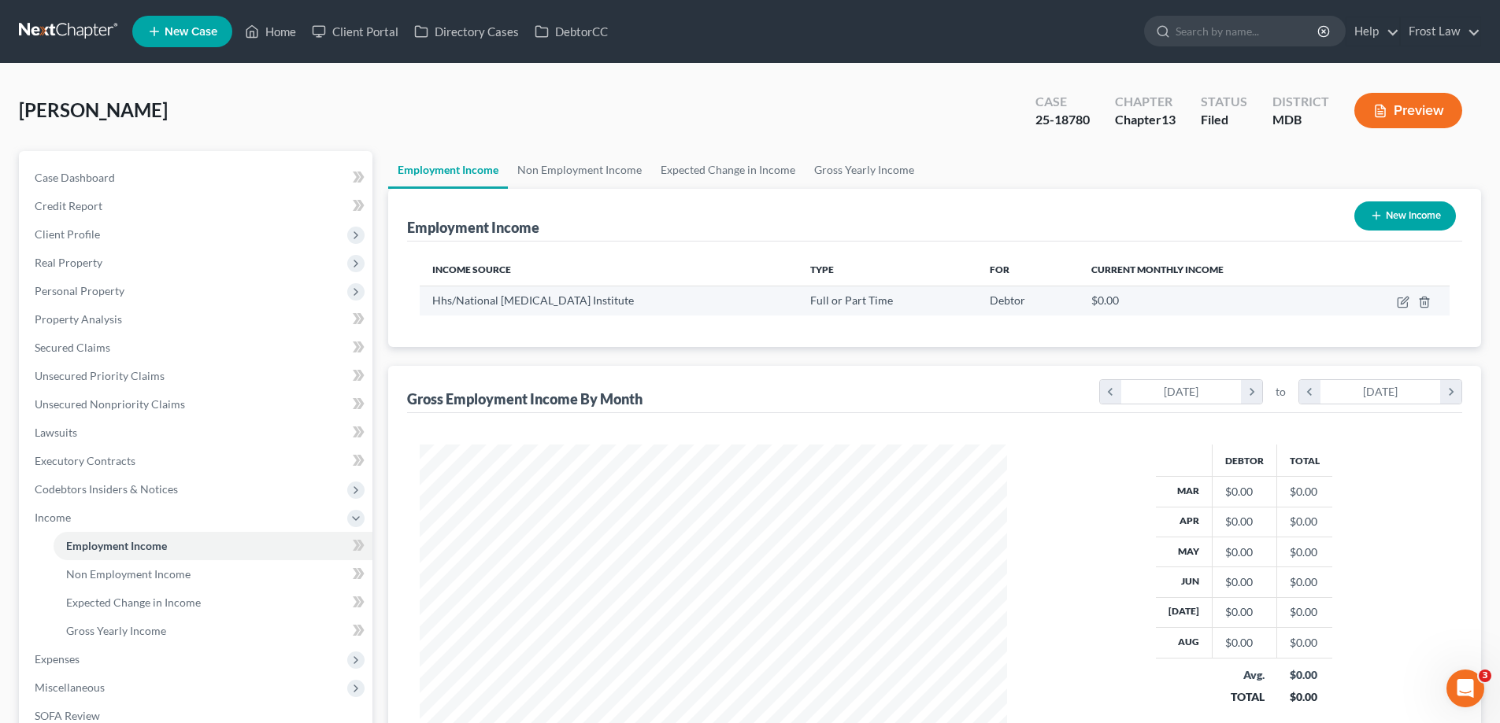
scroll to position [294, 619]
click at [676, 167] on link "Expected Change in Income" at bounding box center [727, 170] width 153 height 38
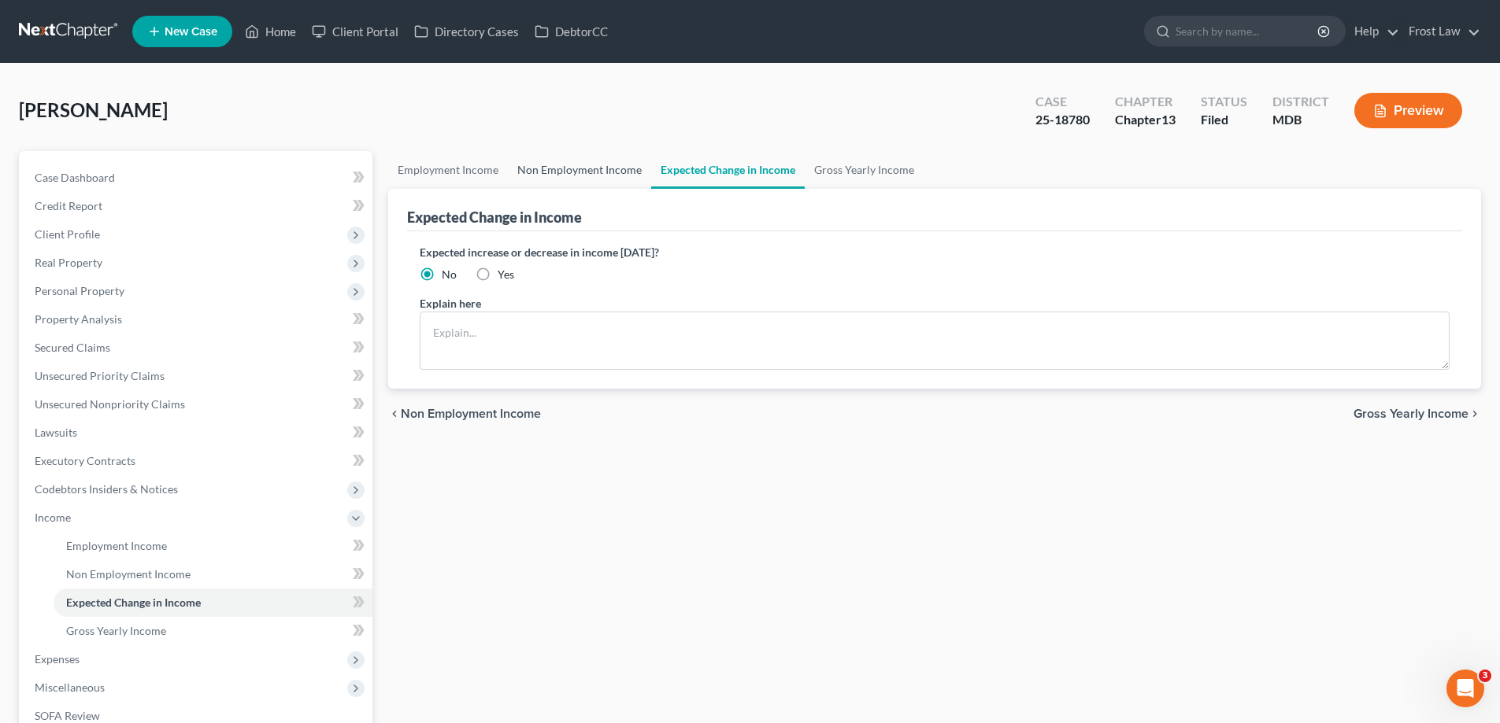
click at [587, 172] on link "Non Employment Income" at bounding box center [579, 170] width 143 height 38
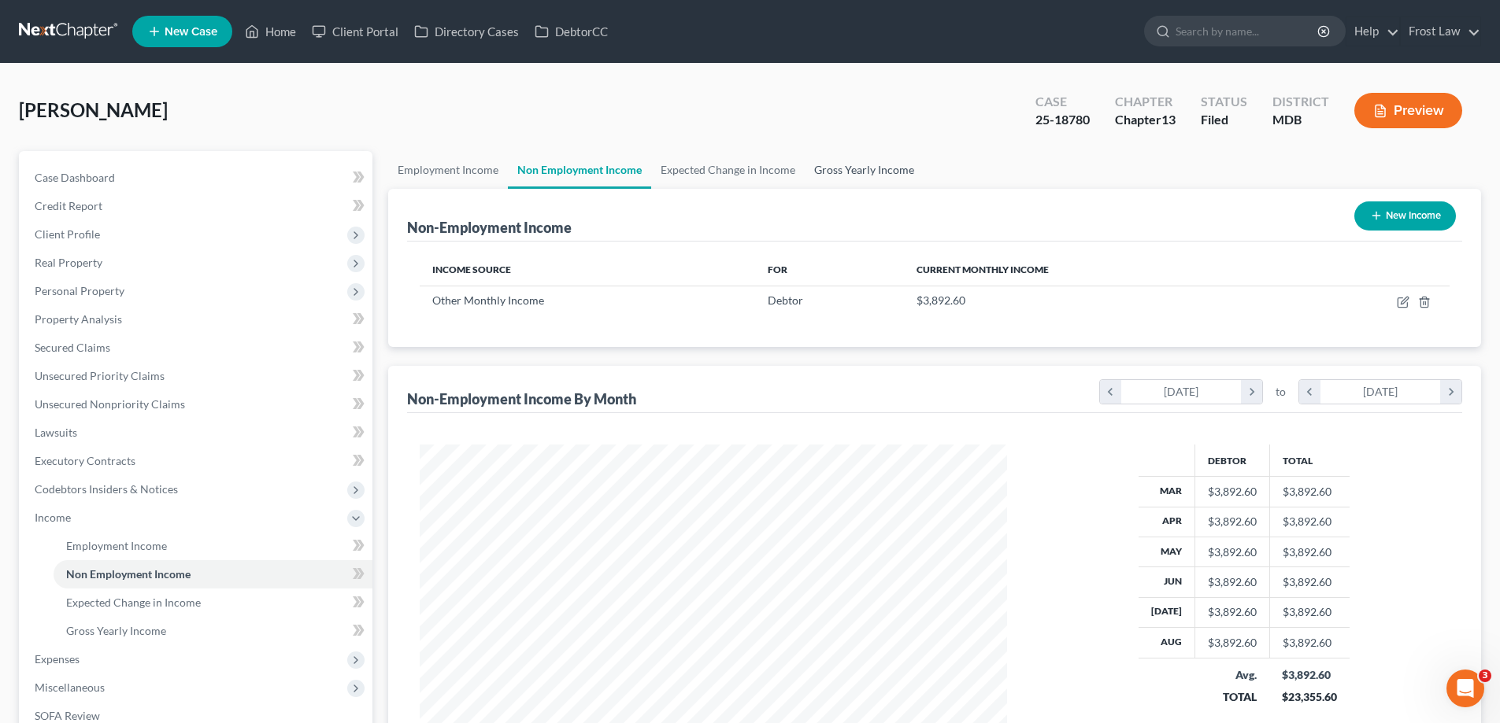
scroll to position [294, 619]
click at [823, 176] on link "Gross Yearly Income" at bounding box center [863, 170] width 119 height 38
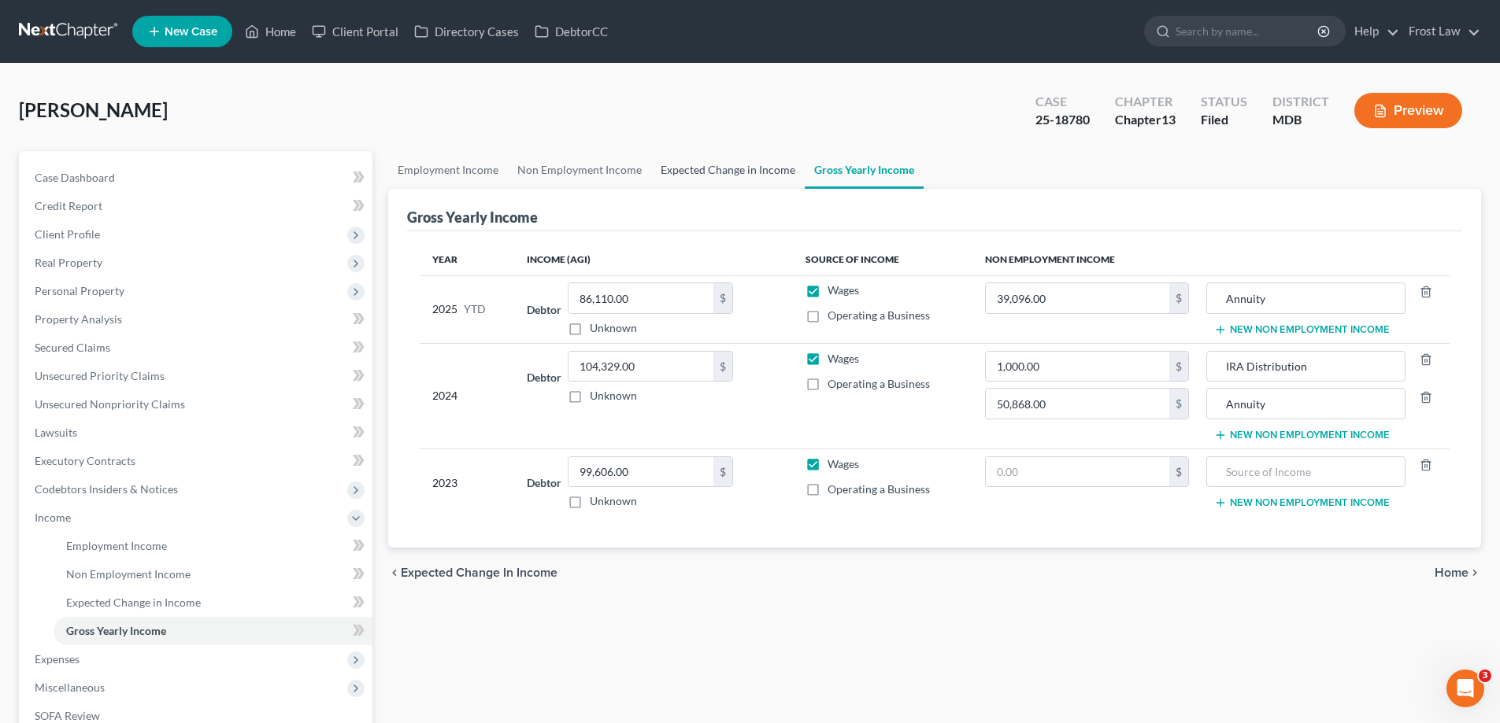
click at [720, 172] on link "Expected Change in Income" at bounding box center [727, 170] width 153 height 38
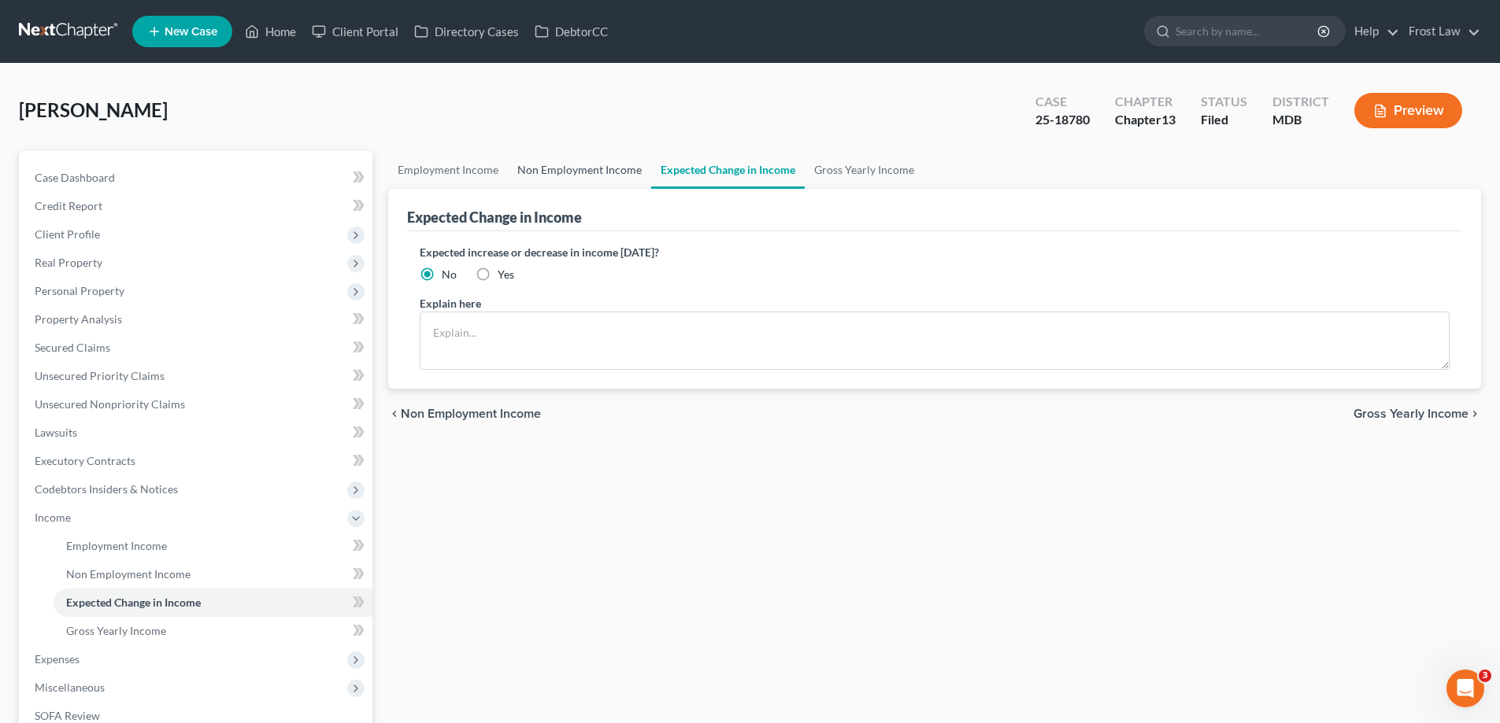
click at [592, 172] on link "Non Employment Income" at bounding box center [579, 170] width 143 height 38
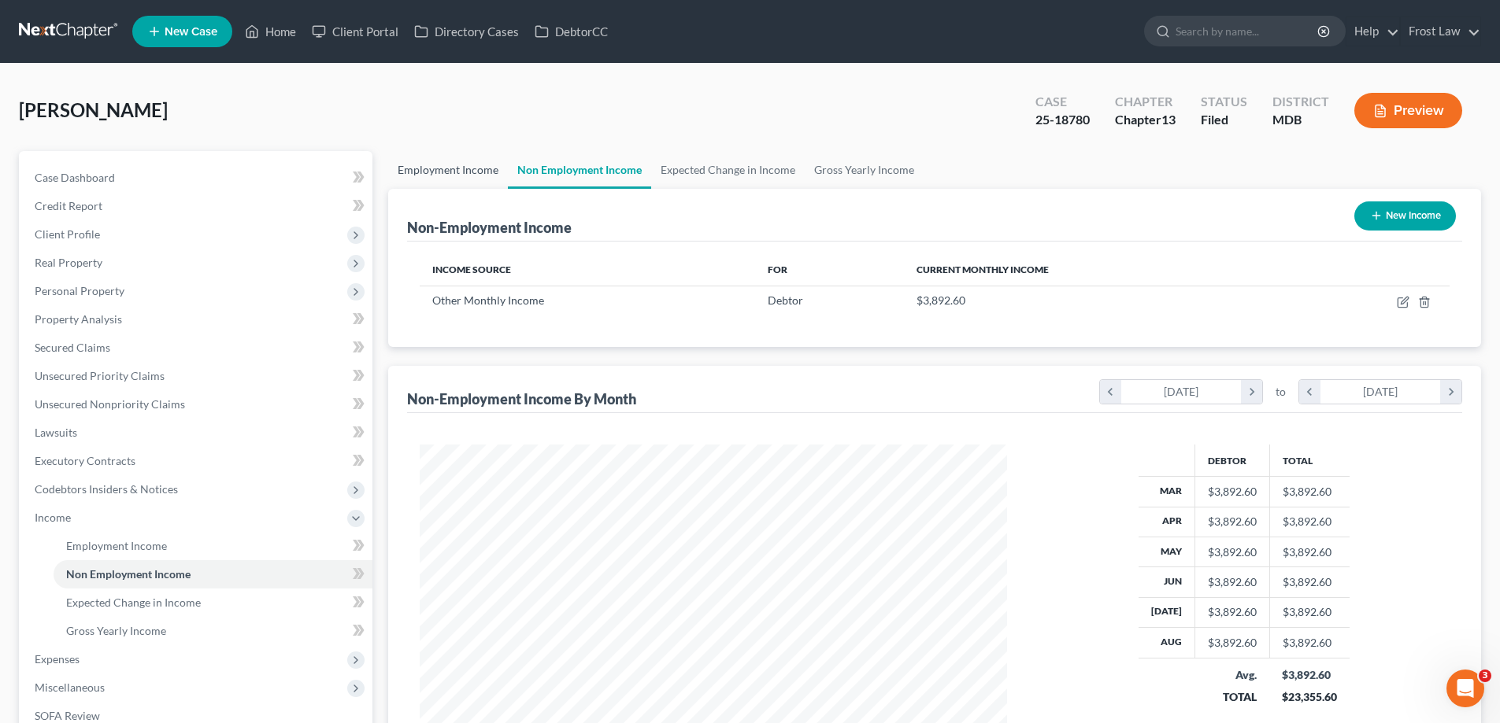
scroll to position [294, 619]
click at [435, 167] on link "Employment Income" at bounding box center [448, 170] width 120 height 38
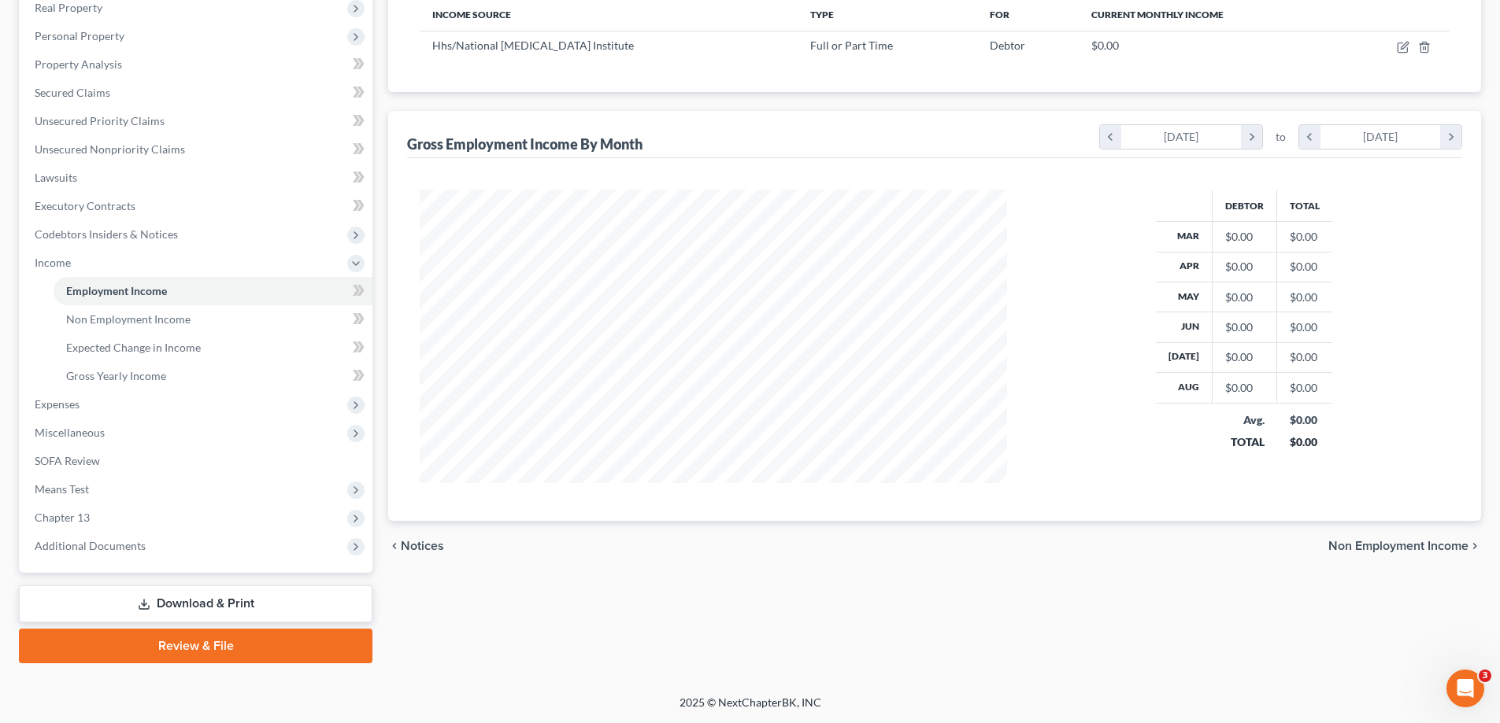
scroll to position [176, 0]
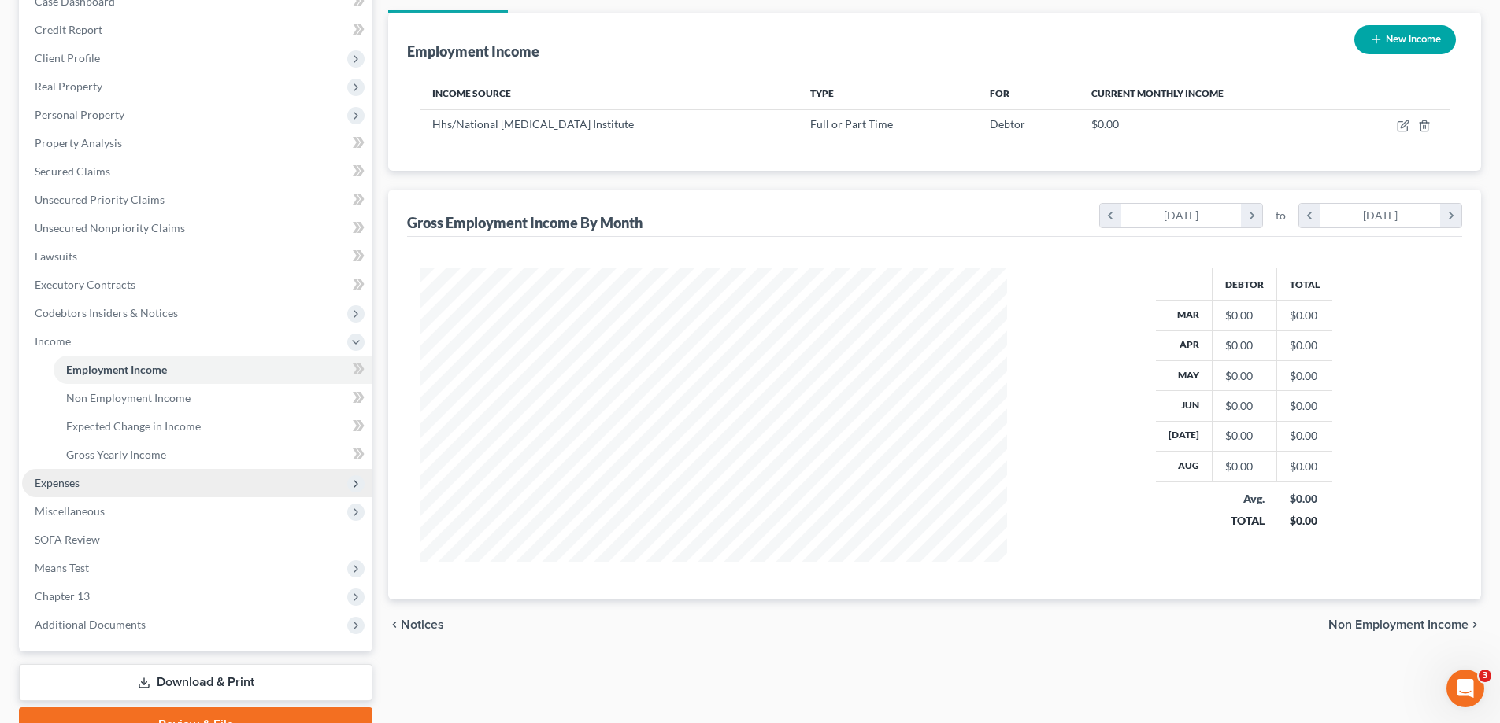
click at [57, 493] on span "Expenses" at bounding box center [197, 483] width 350 height 28
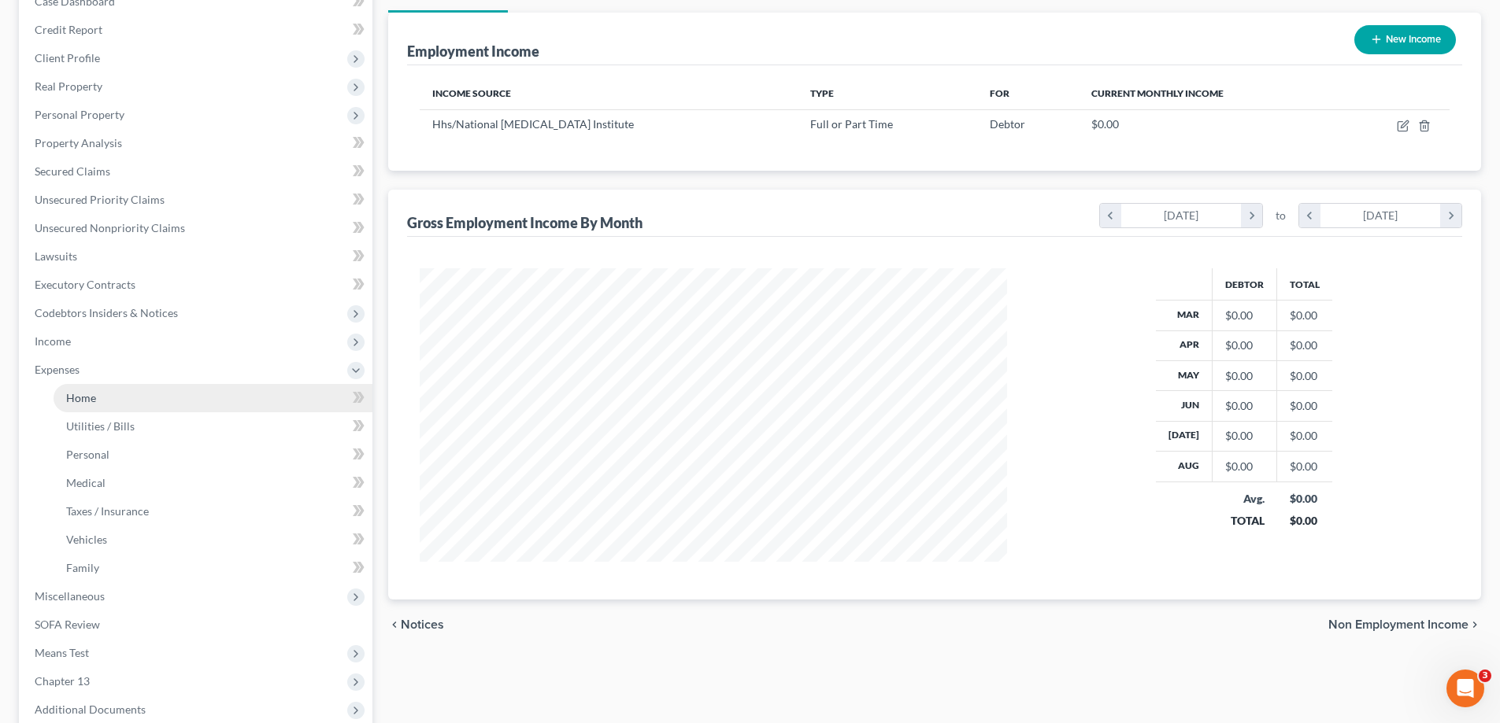
click at [76, 401] on span "Home" at bounding box center [81, 397] width 30 height 13
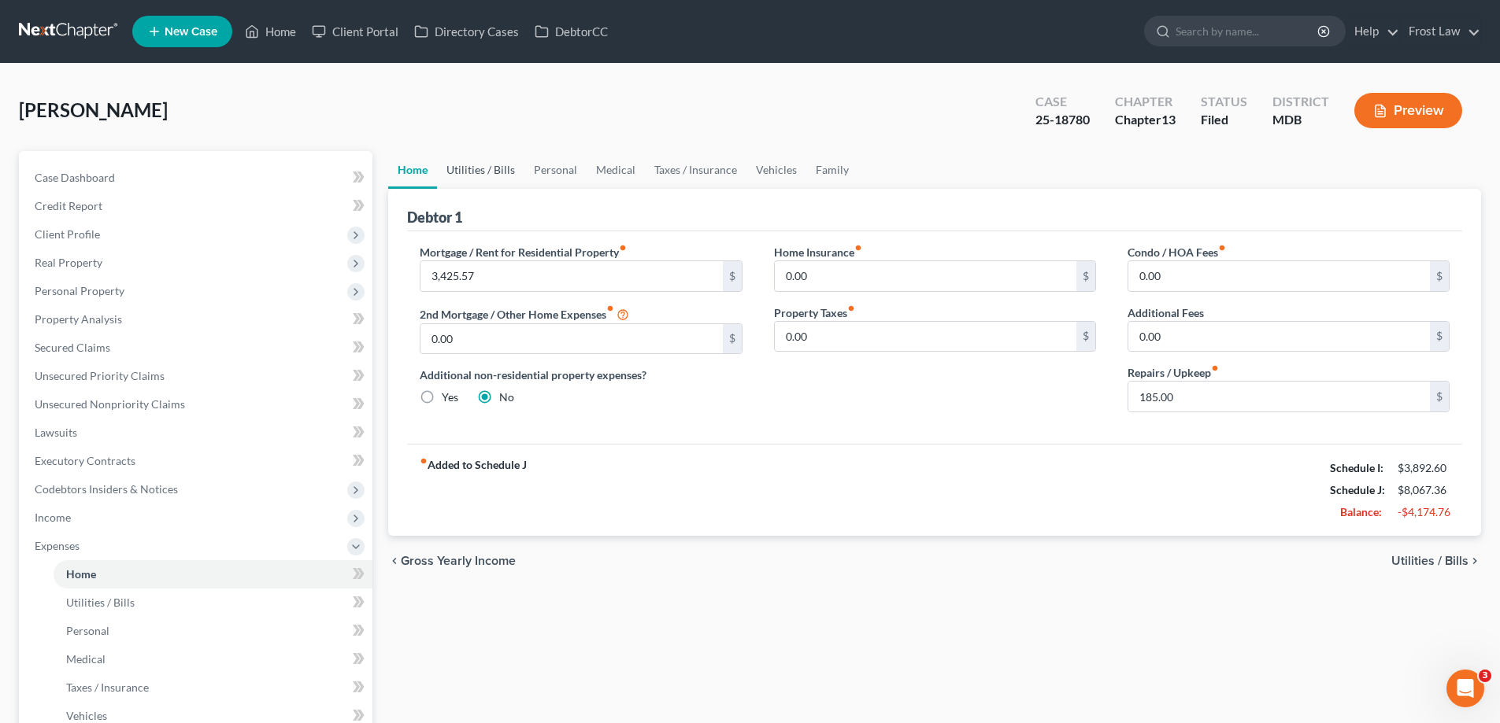
click at [494, 164] on link "Utilities / Bills" at bounding box center [480, 170] width 87 height 38
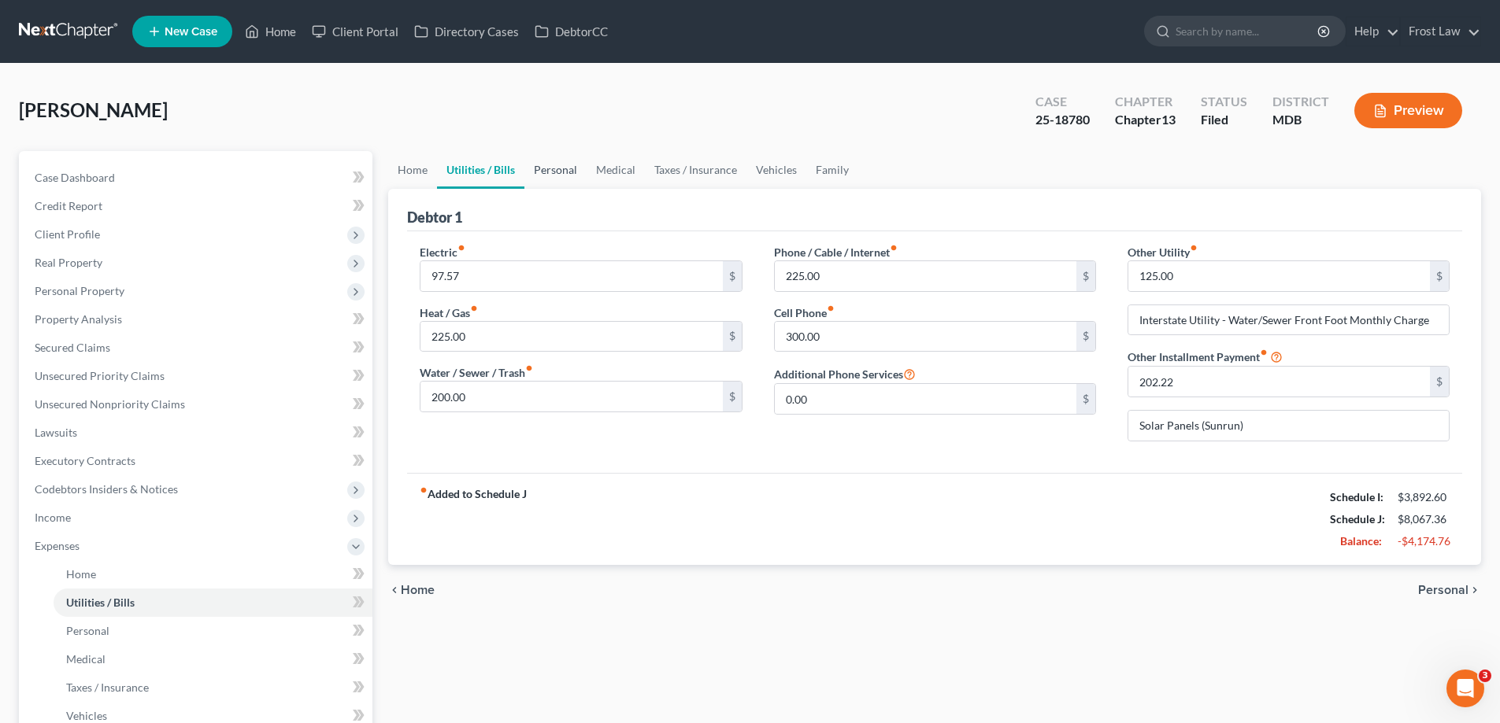
click at [576, 167] on link "Personal" at bounding box center [555, 170] width 62 height 38
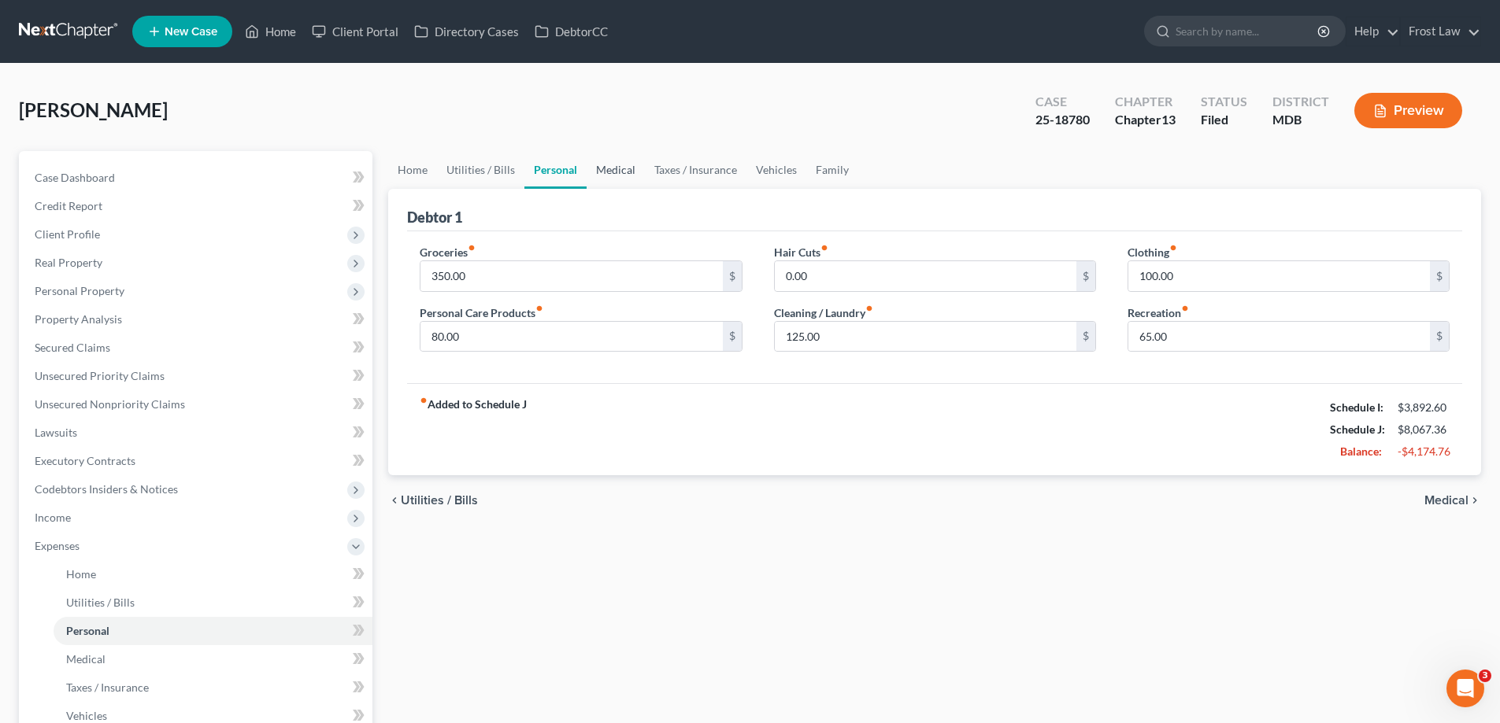
click at [629, 178] on link "Medical" at bounding box center [615, 170] width 58 height 38
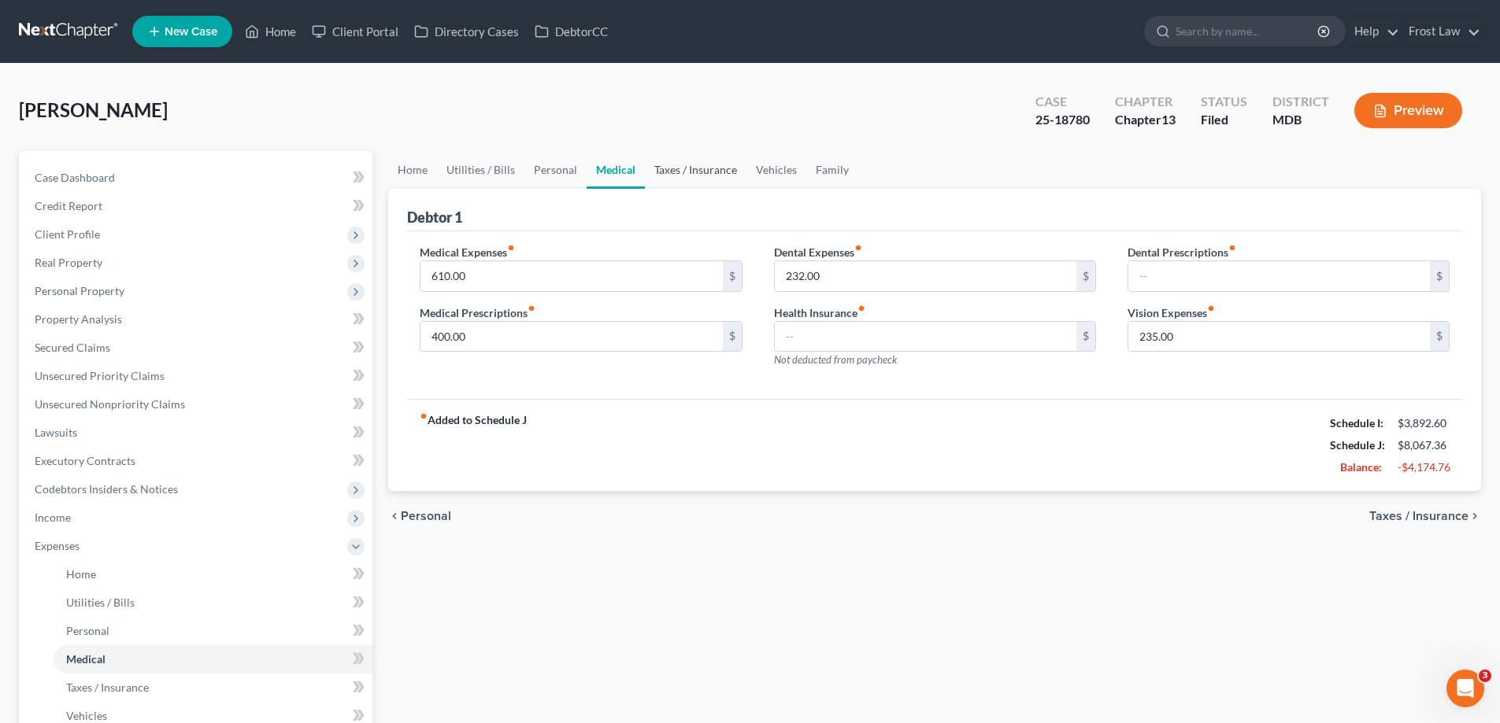
click at [669, 174] on link "Taxes / Insurance" at bounding box center [696, 170] width 102 height 38
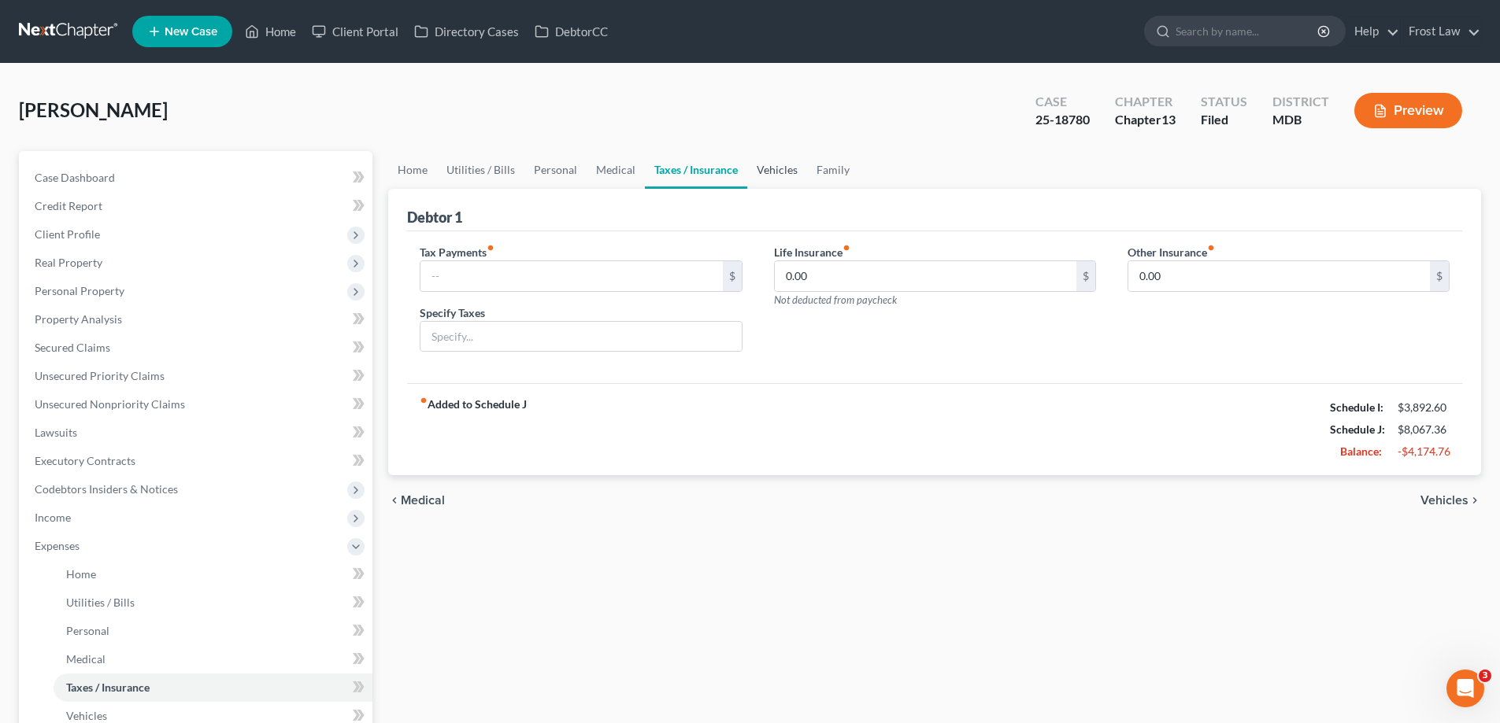
click at [766, 181] on link "Vehicles" at bounding box center [777, 170] width 60 height 38
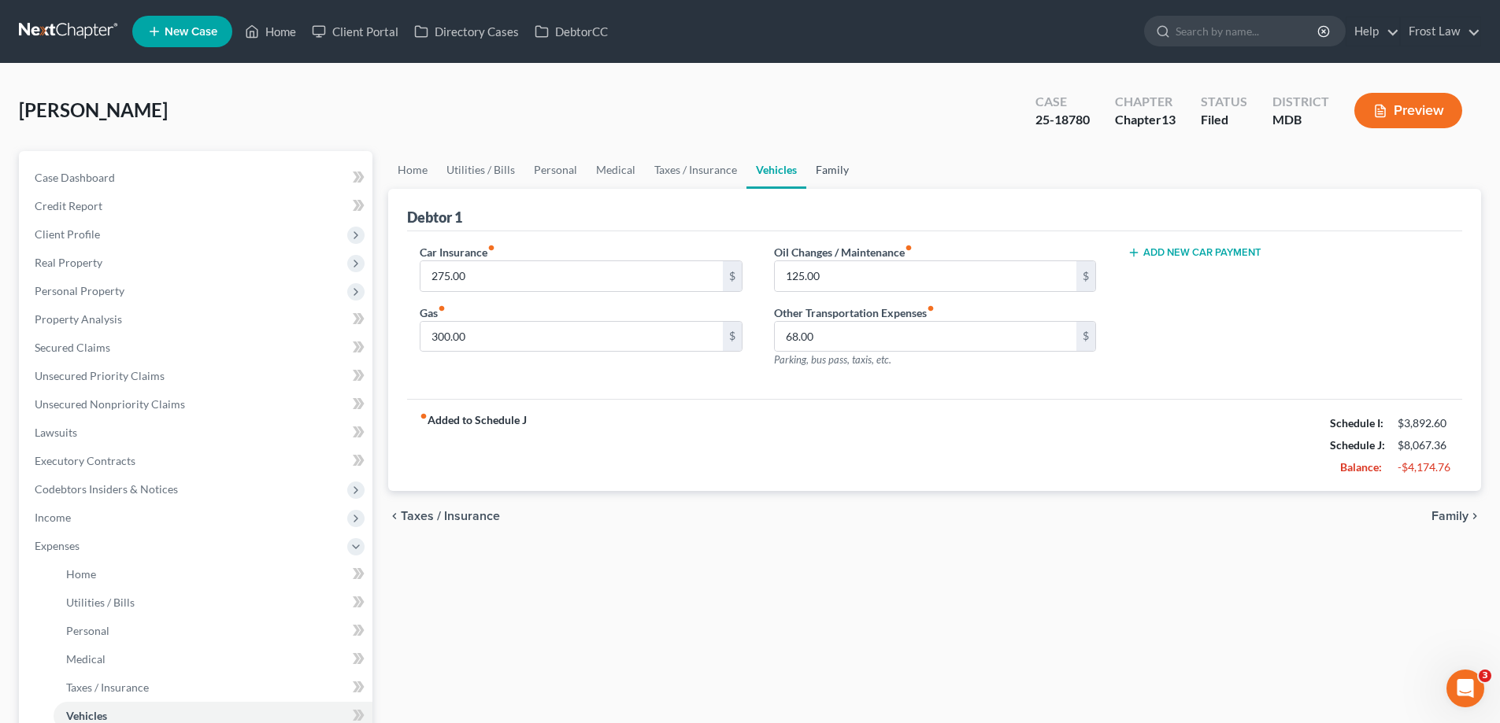
click at [834, 176] on link "Family" at bounding box center [832, 170] width 52 height 38
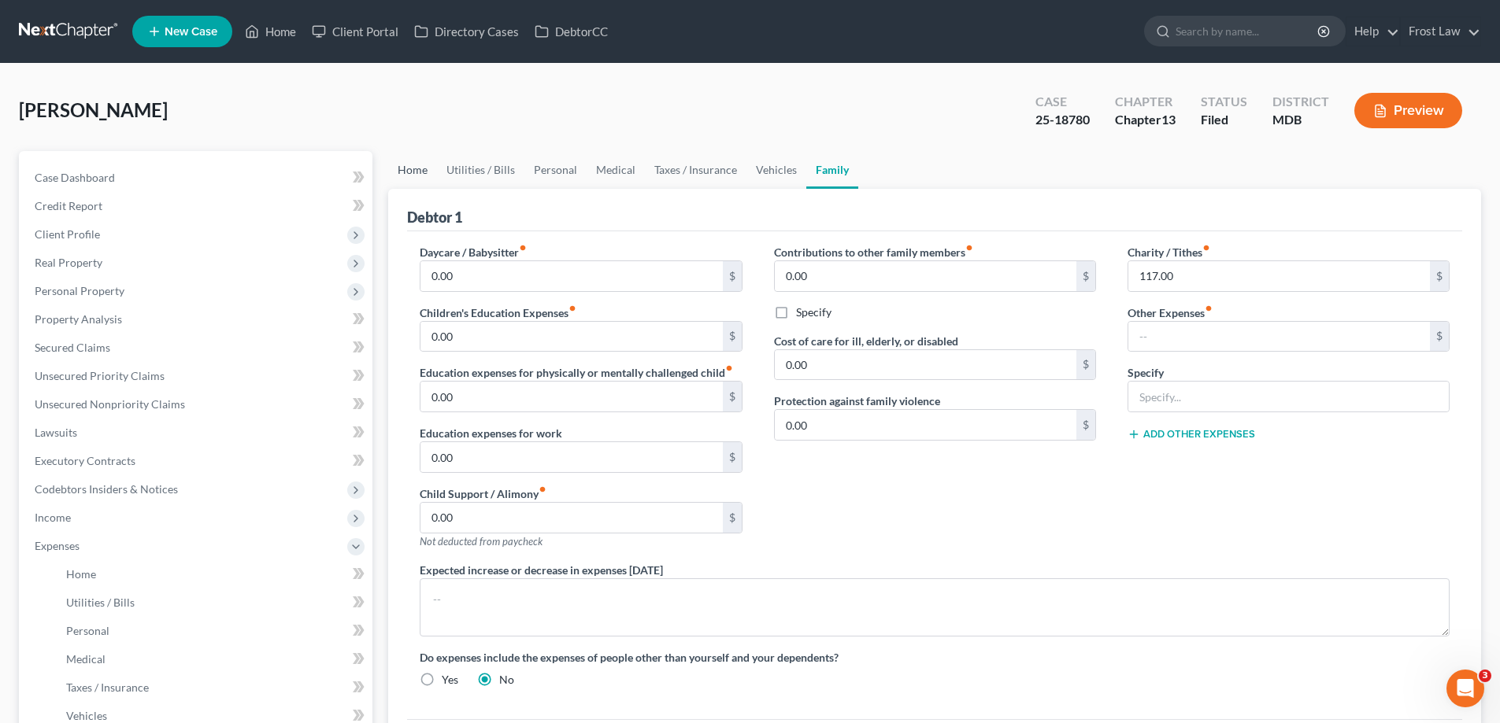
click at [410, 169] on link "Home" at bounding box center [412, 170] width 49 height 38
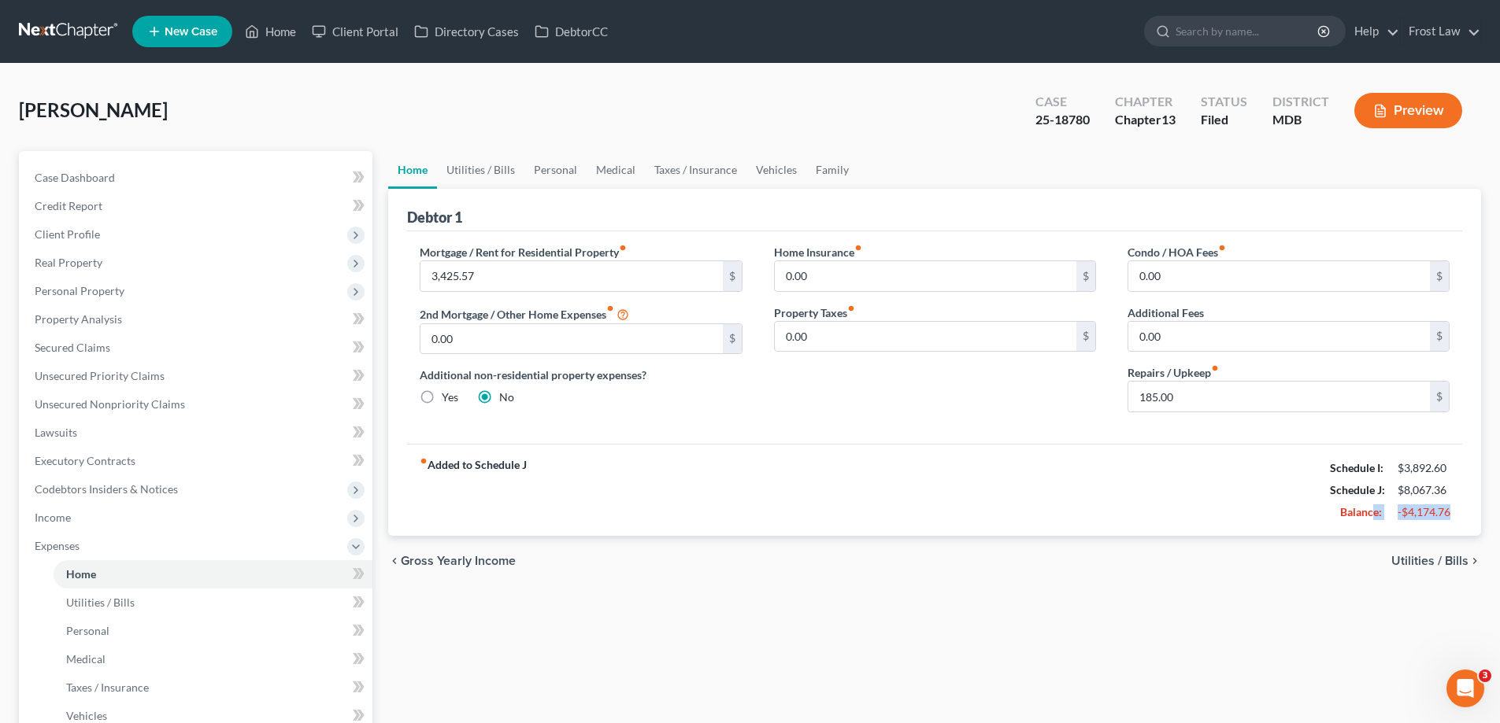
drag, startPoint x: 1464, startPoint y: 519, endPoint x: 1374, endPoint y: 529, distance: 91.1
click at [1374, 529] on div "Debtor 1 Mortgage / Rent for Residential Property fiber_manual_record 3,425.57 …" at bounding box center [934, 362] width 1093 height 347
click at [1314, 574] on div "chevron_left Gross Yearly Income Utilities / Bills chevron_right" at bounding box center [934, 561] width 1093 height 50
click at [99, 536] on span "Expenses" at bounding box center [197, 546] width 350 height 28
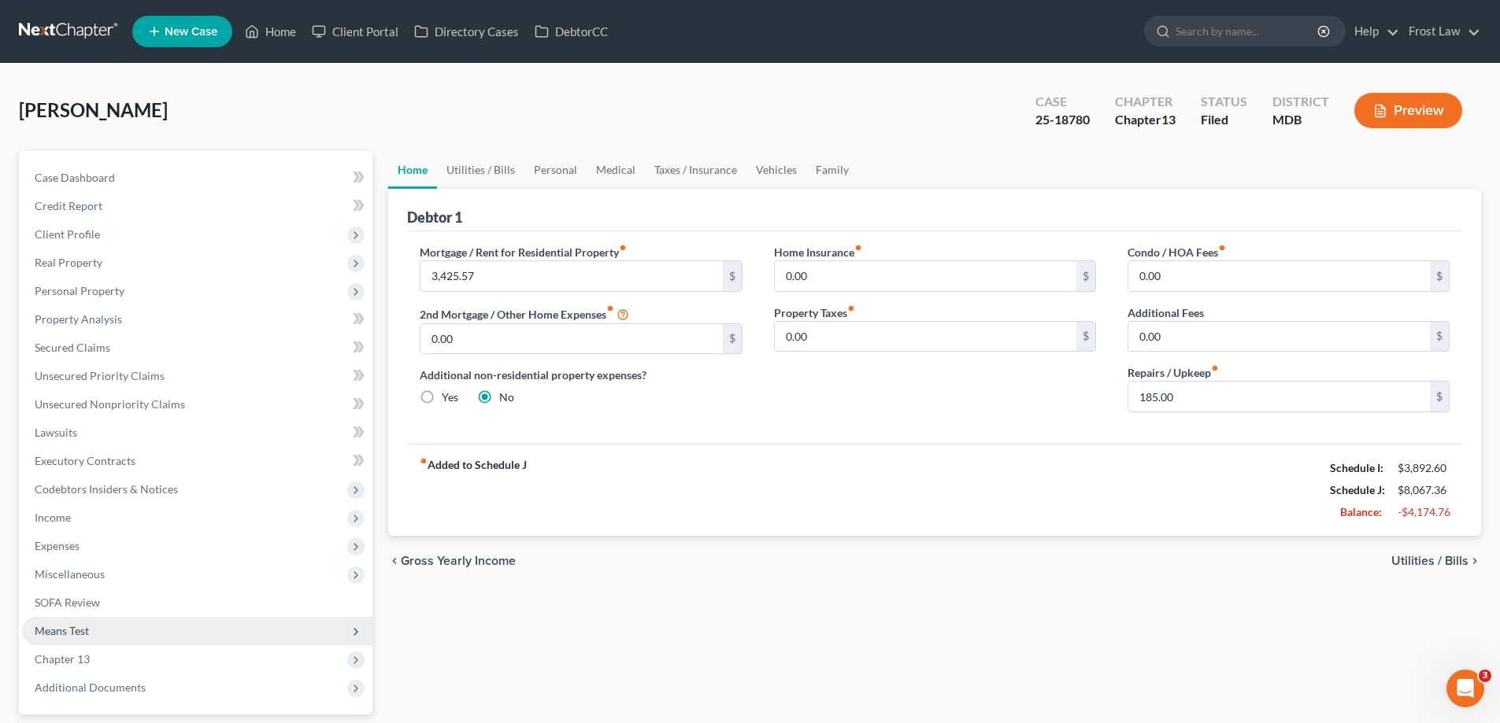
click at [113, 631] on span "Means Test" at bounding box center [197, 631] width 350 height 28
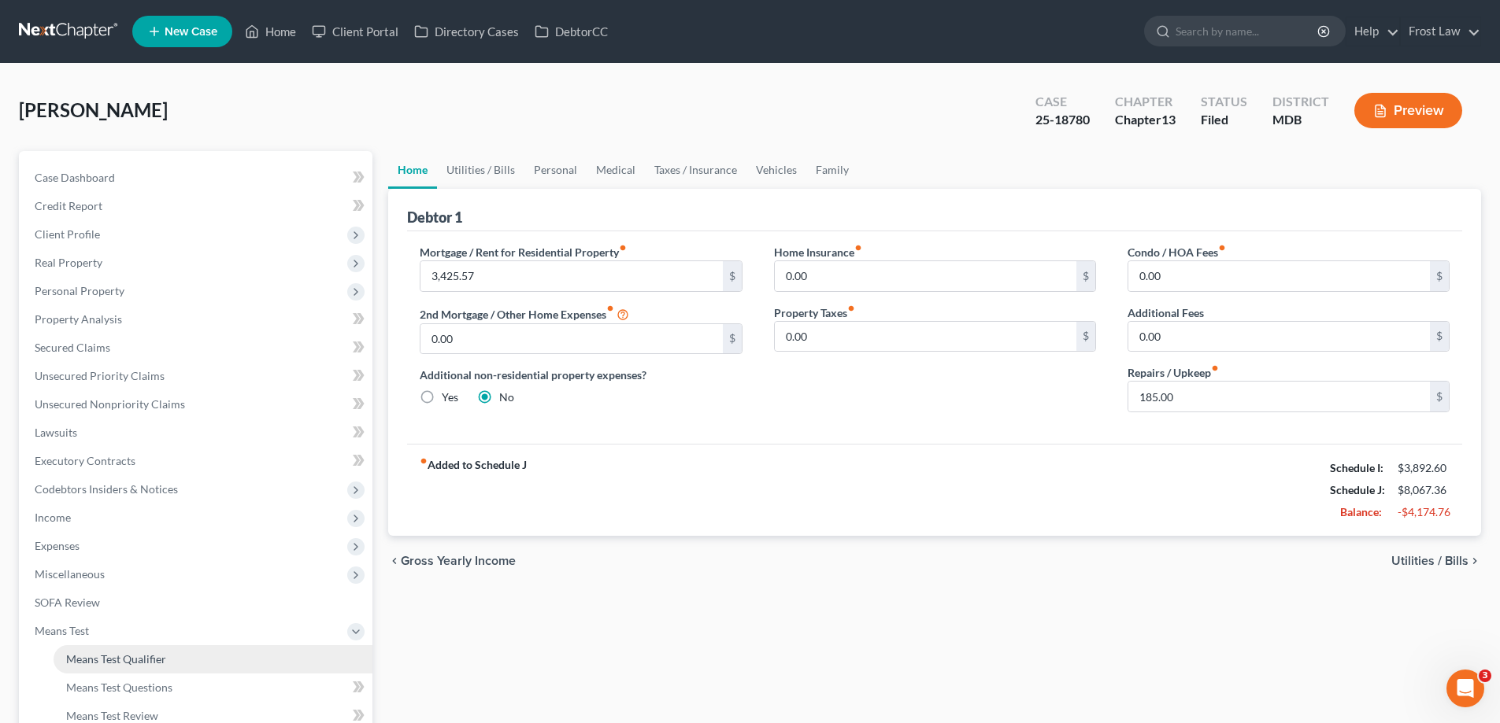
click at [108, 656] on span "Means Test Qualifier" at bounding box center [116, 659] width 100 height 13
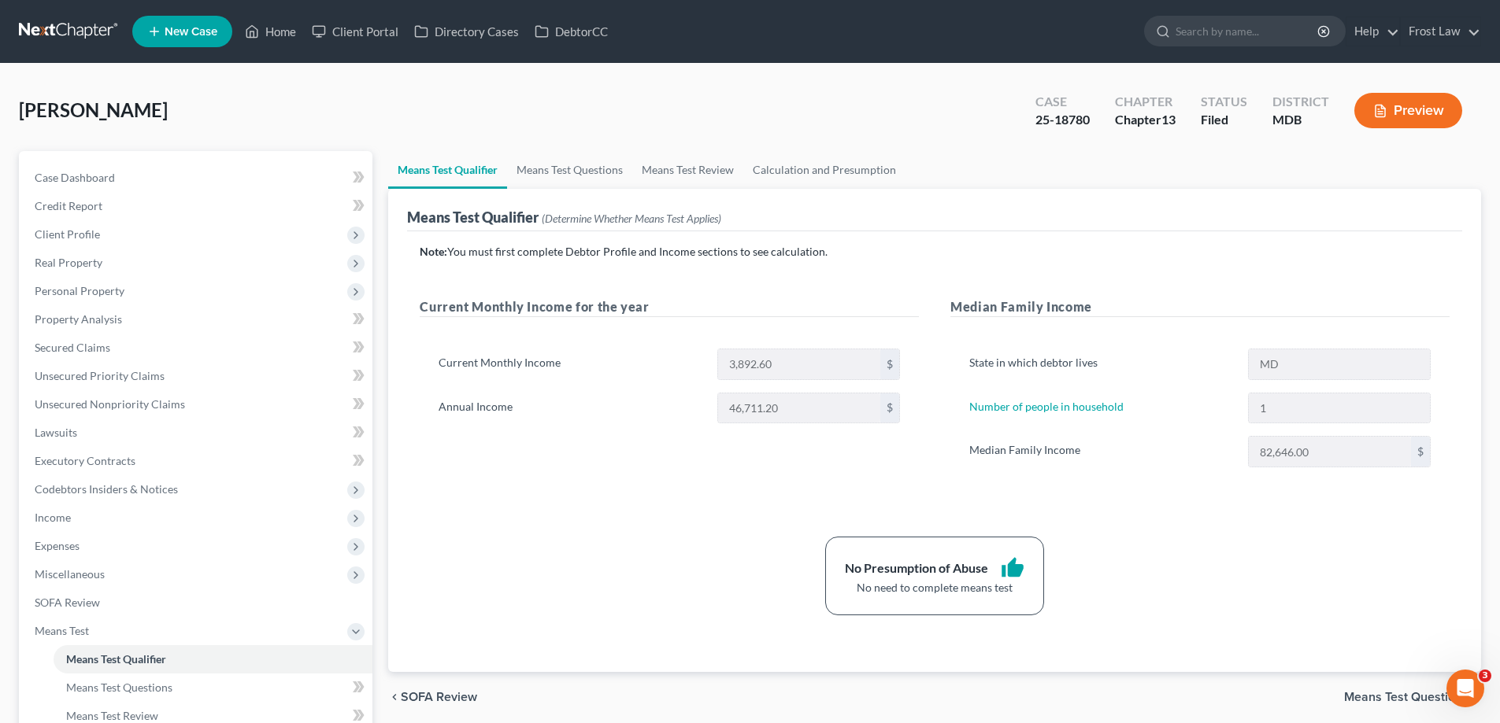
scroll to position [255, 0]
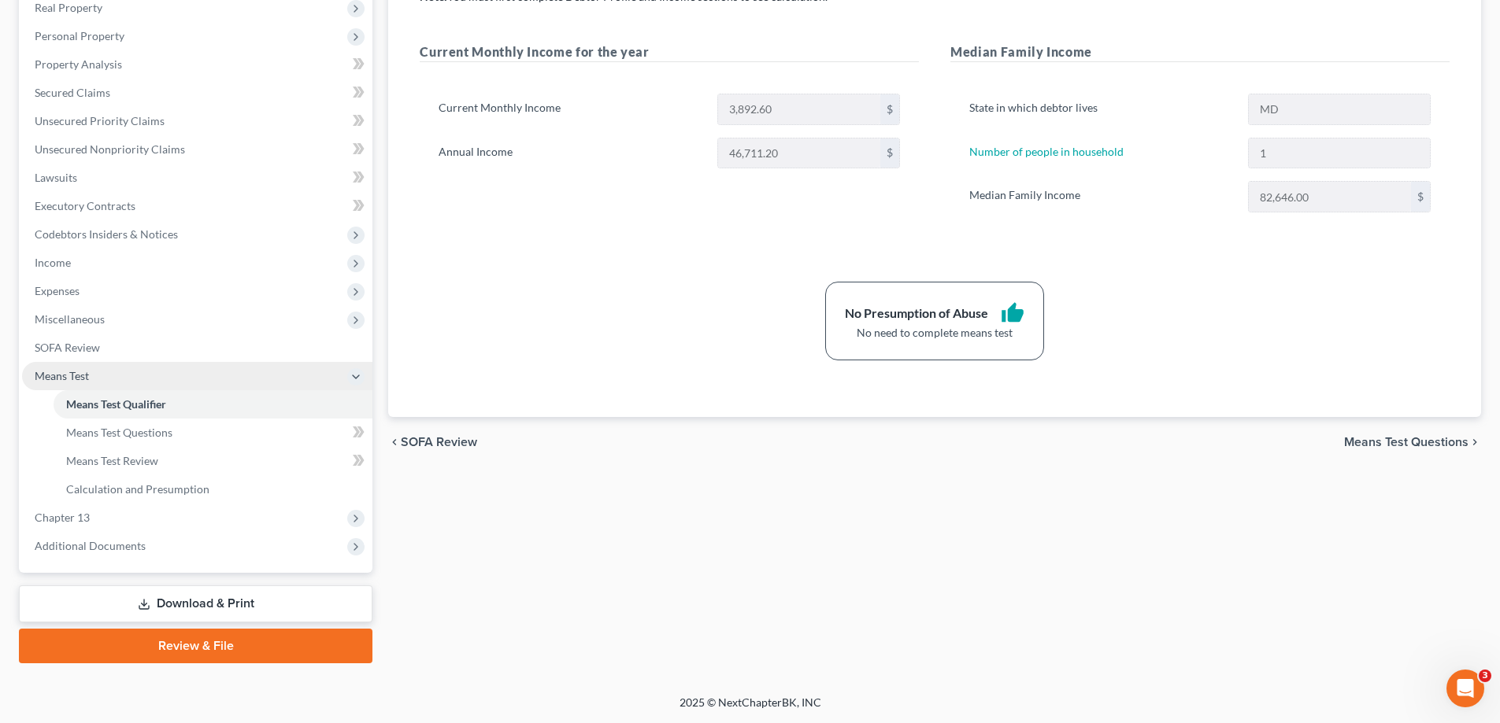
click at [77, 386] on span "Means Test" at bounding box center [197, 376] width 350 height 28
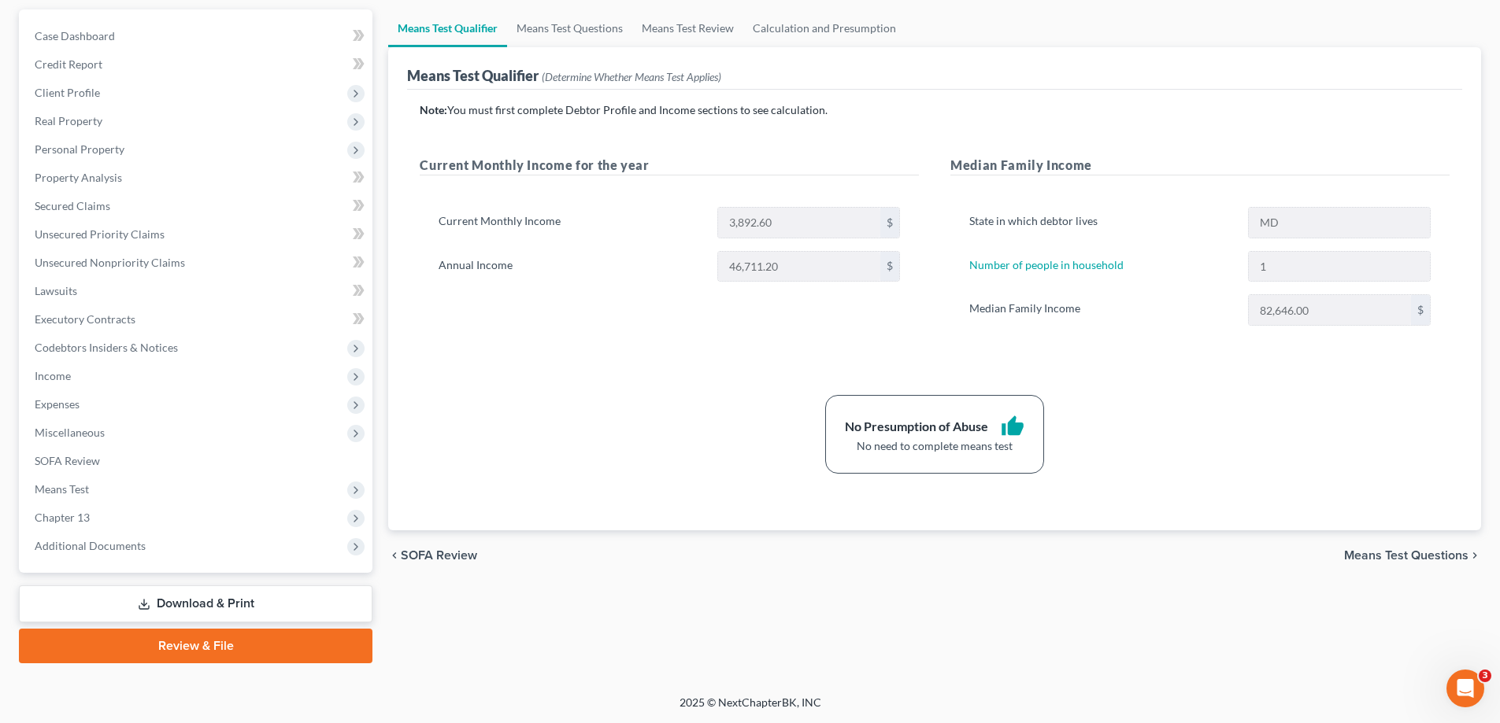
scroll to position [142, 0]
click at [106, 110] on span "Real Property" at bounding box center [197, 121] width 350 height 28
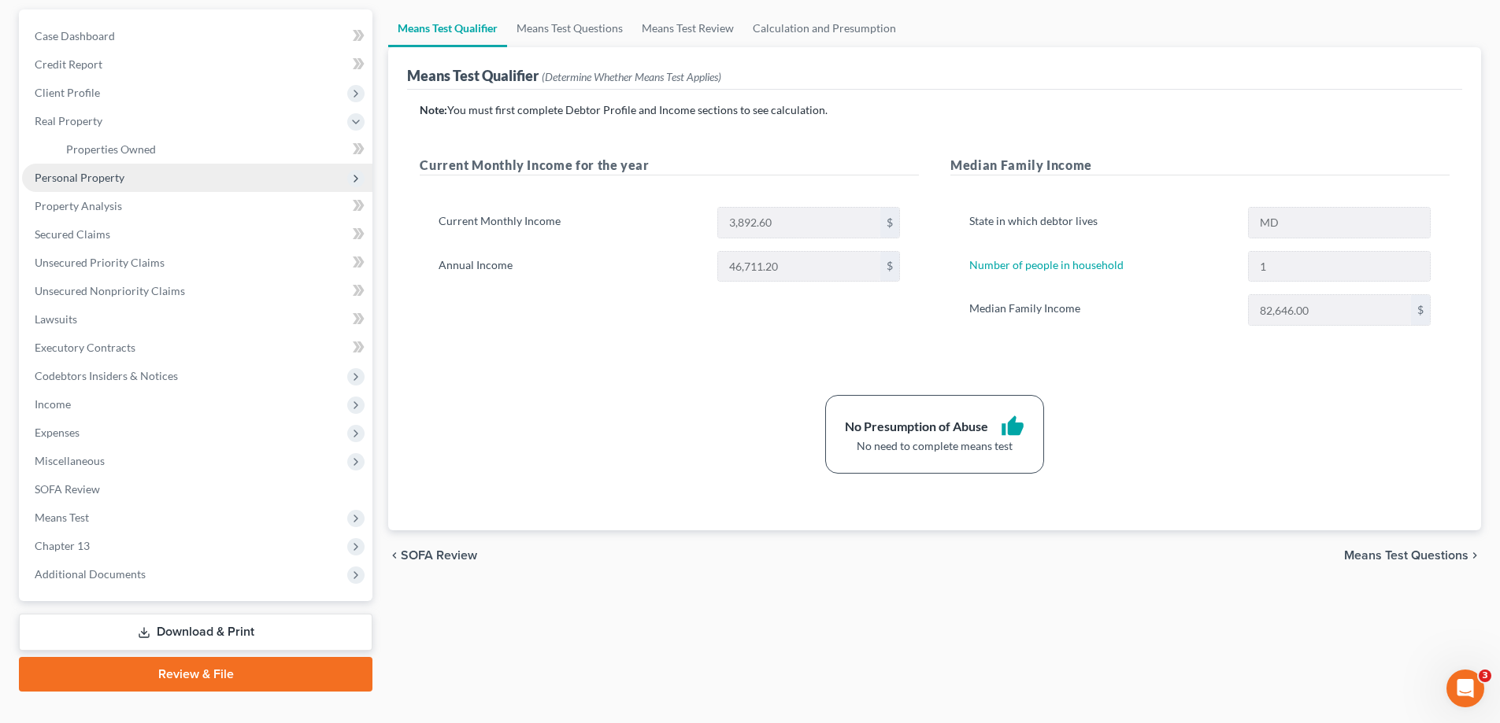
click at [120, 178] on span "Personal Property" at bounding box center [80, 177] width 90 height 13
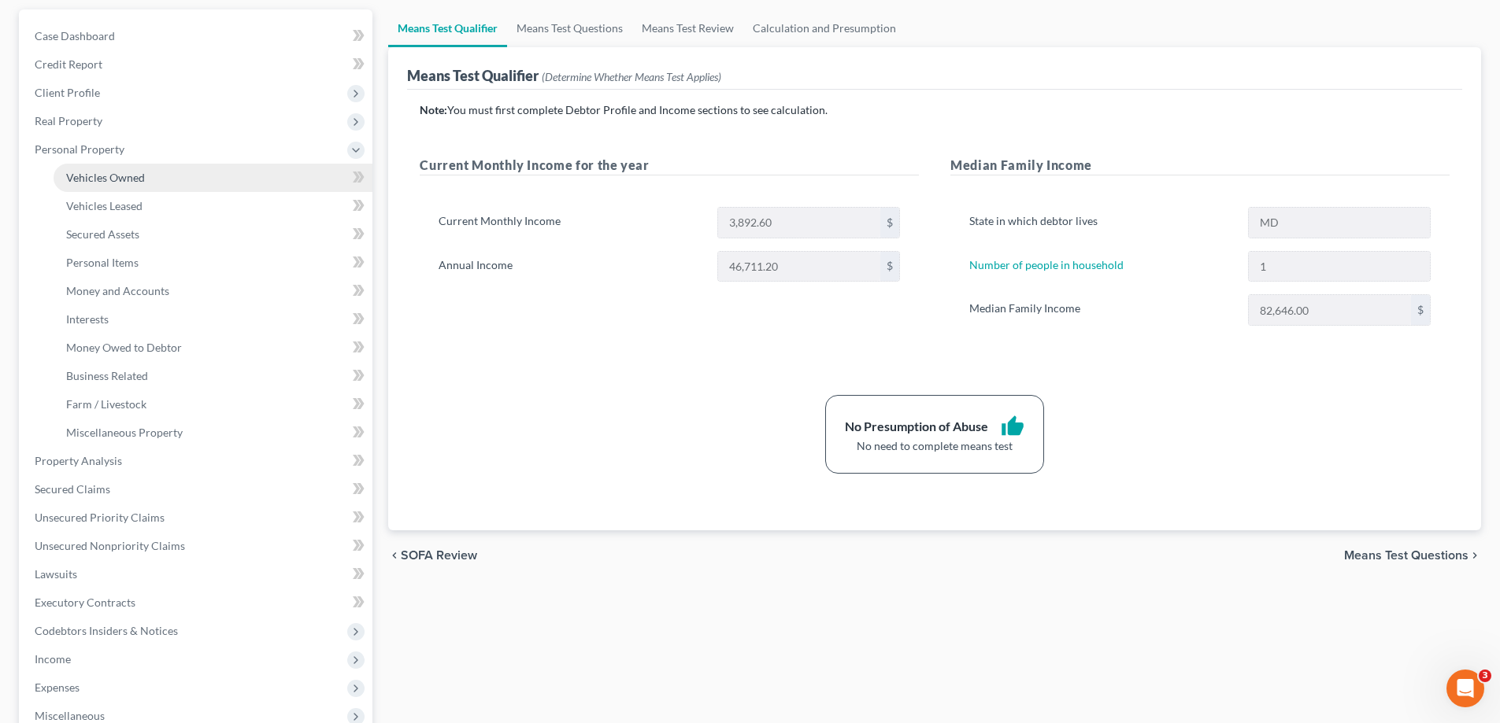
click at [145, 170] on link "Vehicles Owned" at bounding box center [213, 178] width 319 height 28
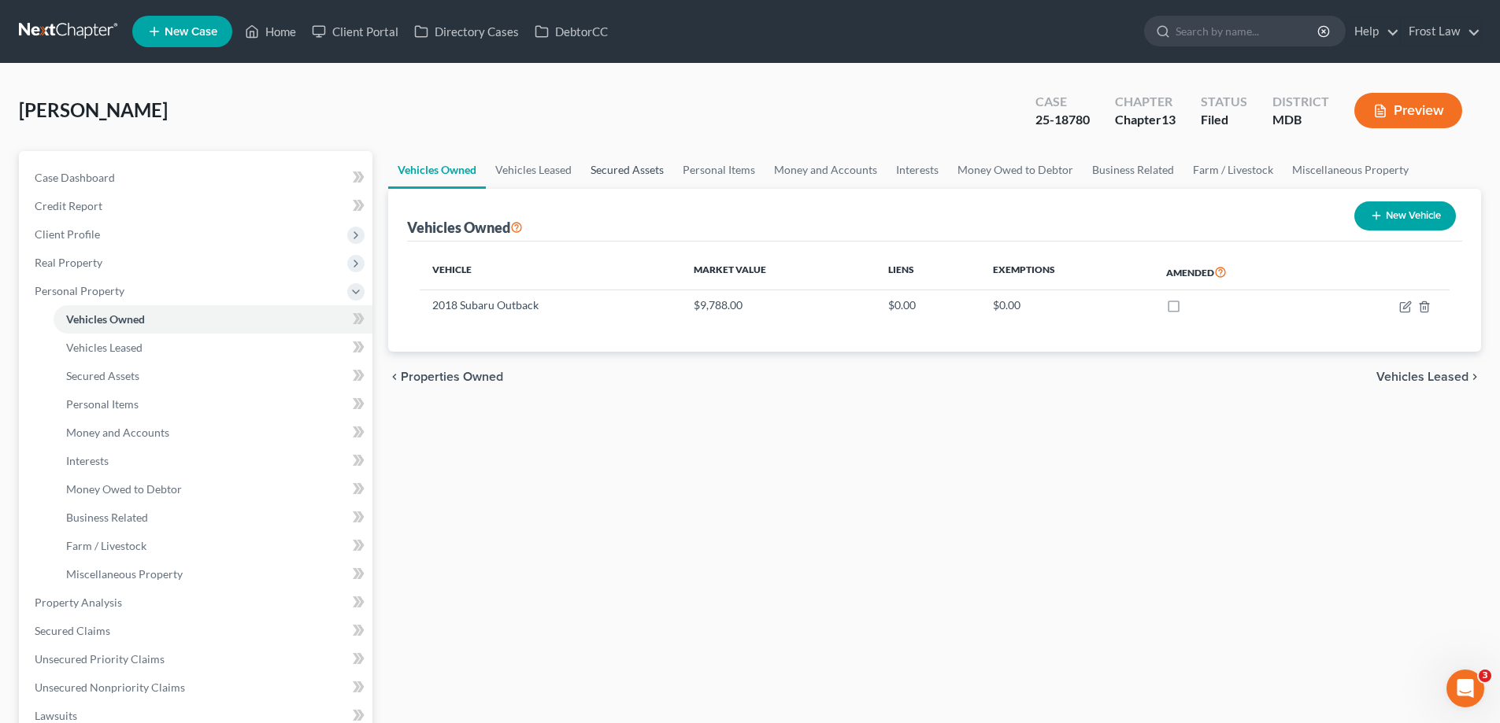
click at [630, 177] on link "Secured Assets" at bounding box center [627, 170] width 92 height 38
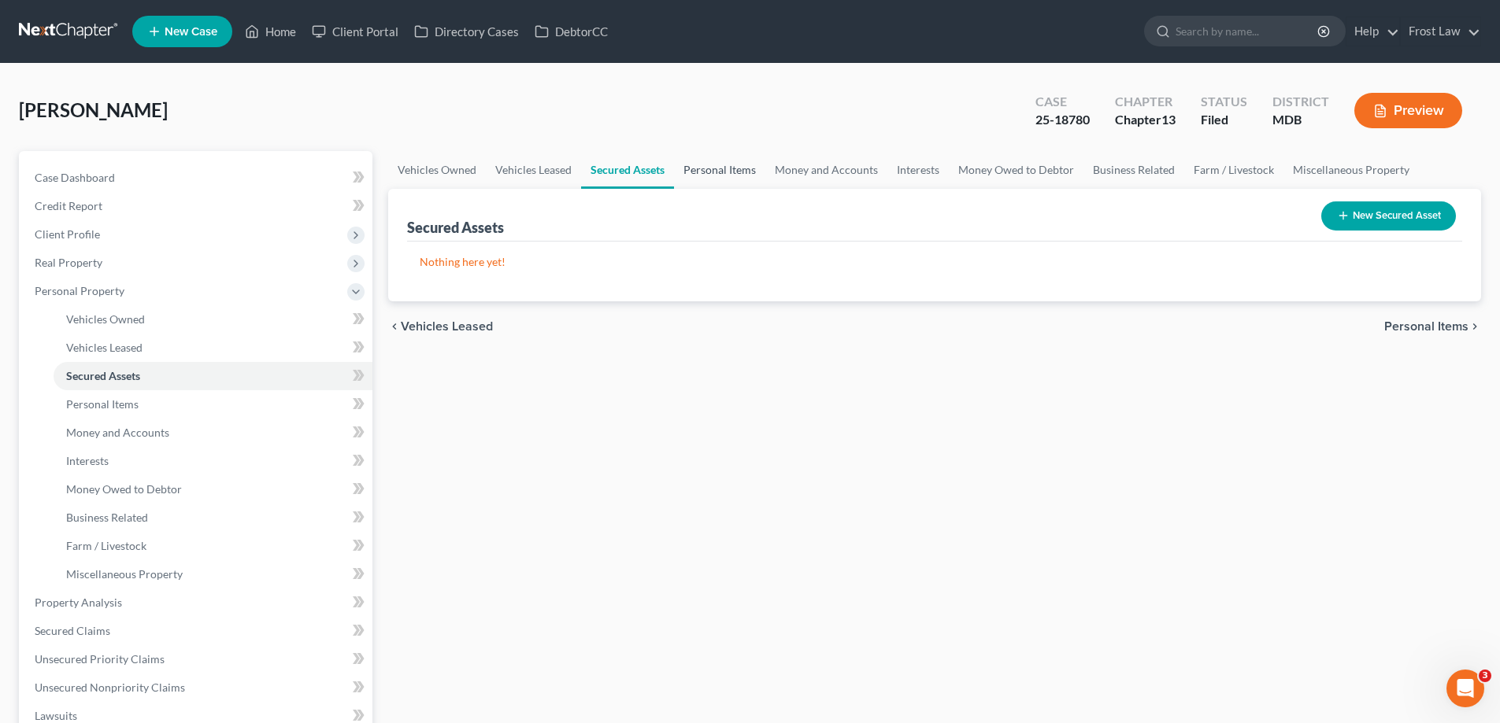
drag, startPoint x: 697, startPoint y: 165, endPoint x: 715, endPoint y: 195, distance: 34.6
click at [698, 165] on link "Personal Items" at bounding box center [719, 170] width 91 height 38
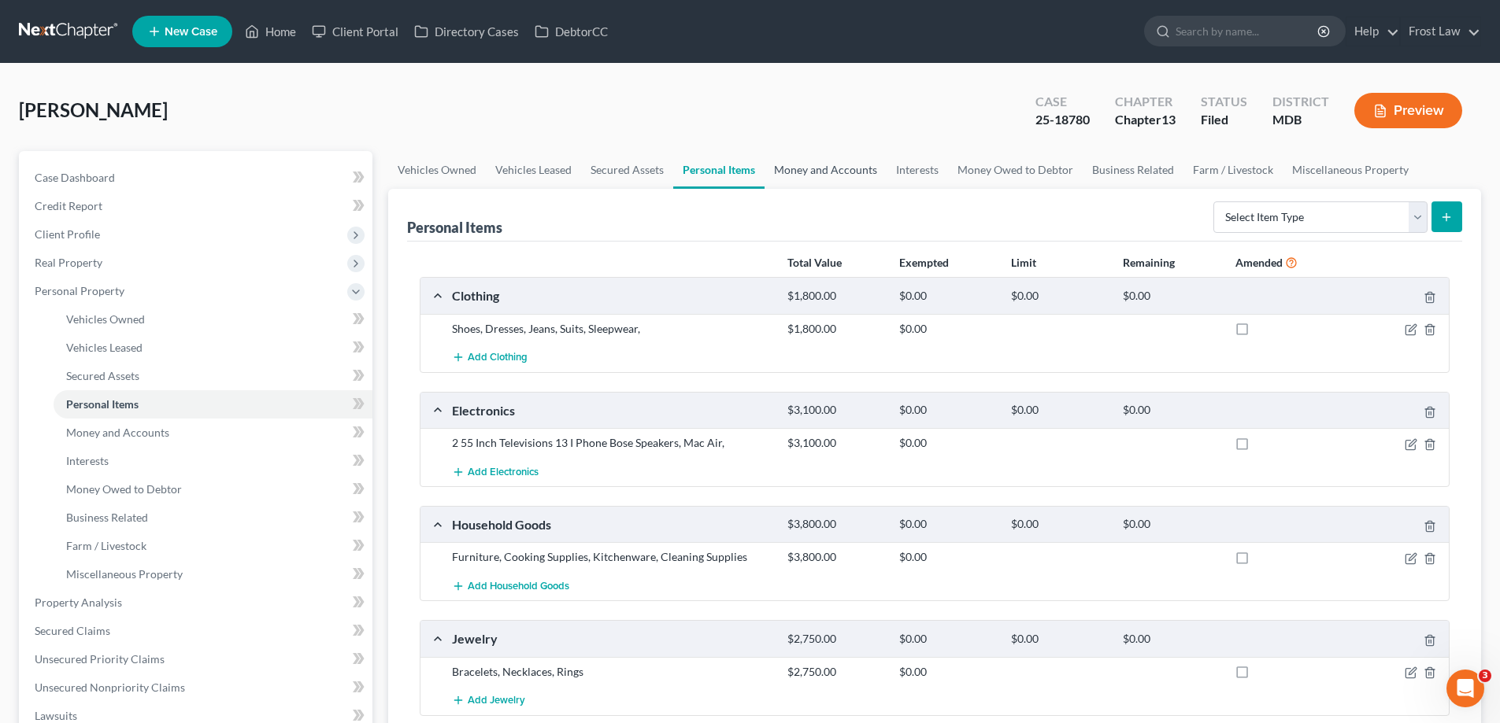
click at [831, 169] on link "Money and Accounts" at bounding box center [825, 170] width 122 height 38
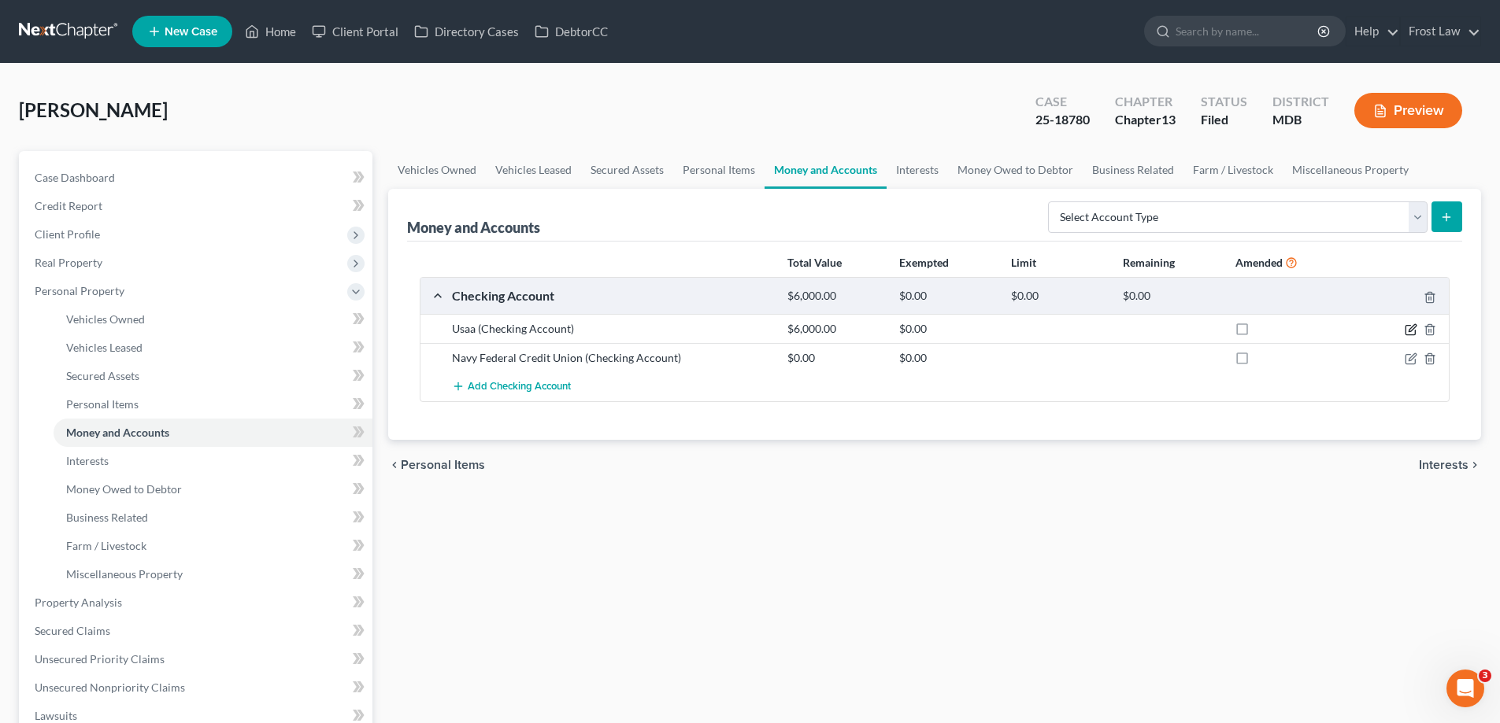
click at [1409, 324] on icon "button" at bounding box center [1410, 330] width 13 height 13
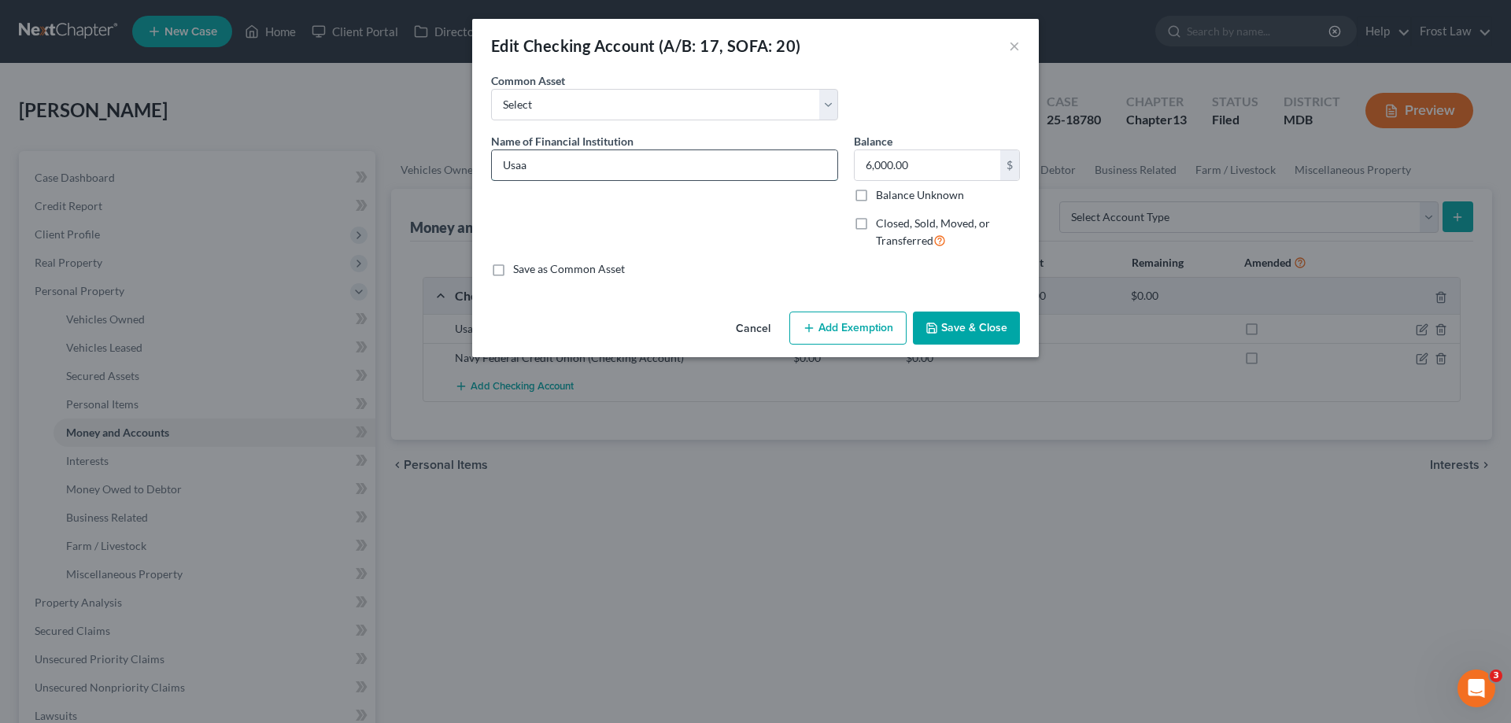
drag, startPoint x: 611, startPoint y: 158, endPoint x: 493, endPoint y: 168, distance: 118.5
click at [493, 168] on input "Usaa" at bounding box center [665, 165] width 346 height 30
type input "USAA"
click at [916, 168] on input "6,000.00" at bounding box center [928, 165] width 146 height 30
click at [991, 329] on button "Save & Close" at bounding box center [966, 328] width 107 height 33
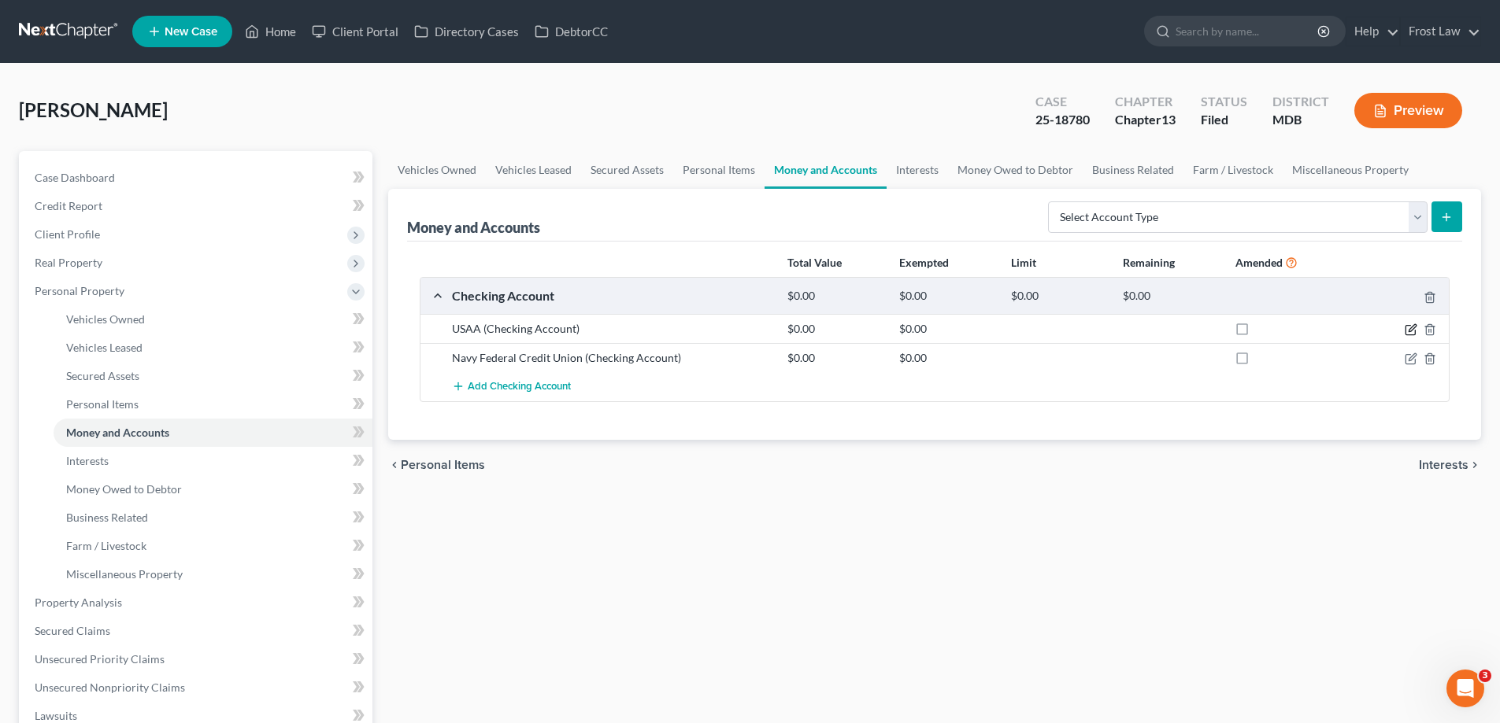
click at [1411, 331] on icon "button" at bounding box center [1411, 327] width 7 height 7
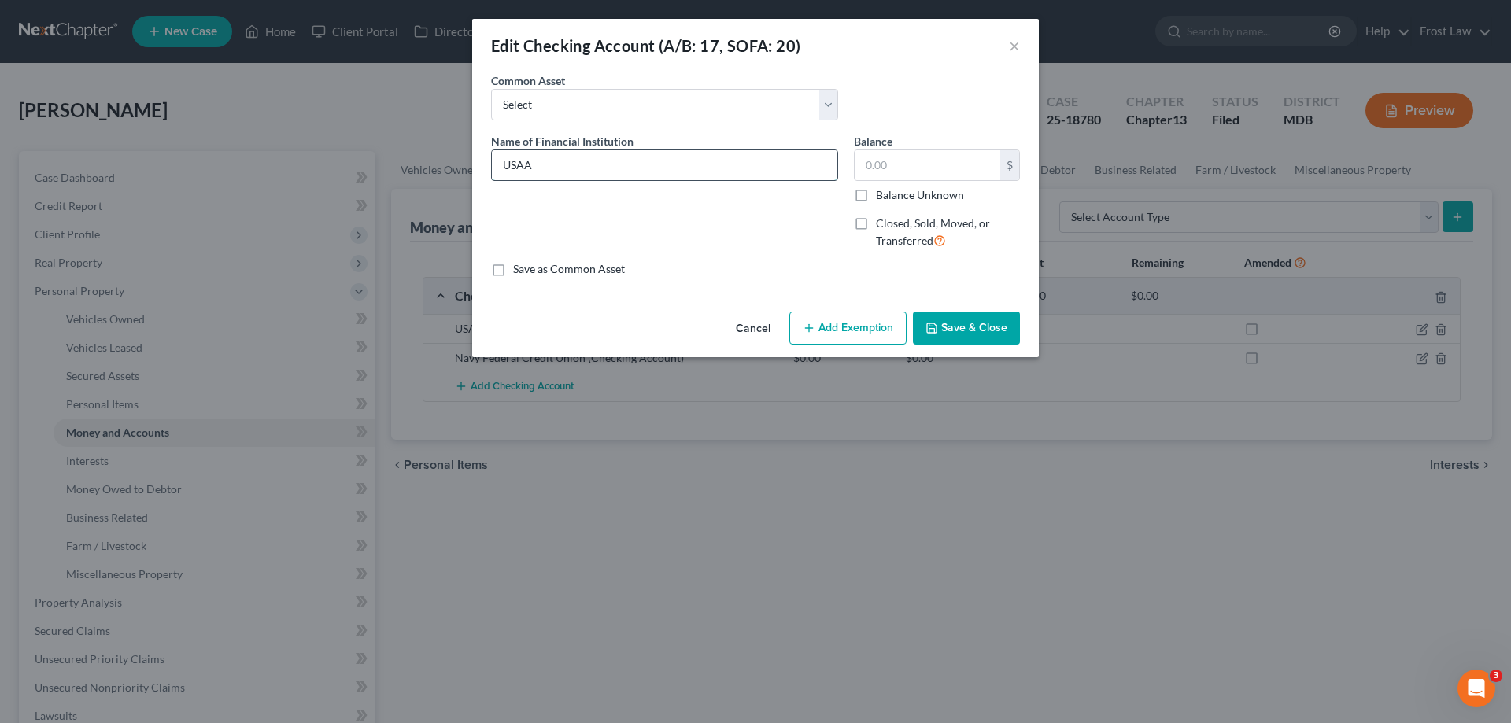
click at [699, 172] on input "USAA" at bounding box center [665, 165] width 346 height 30
type input "USAA ending in"
click at [987, 333] on button "Save & Close" at bounding box center [966, 328] width 107 height 33
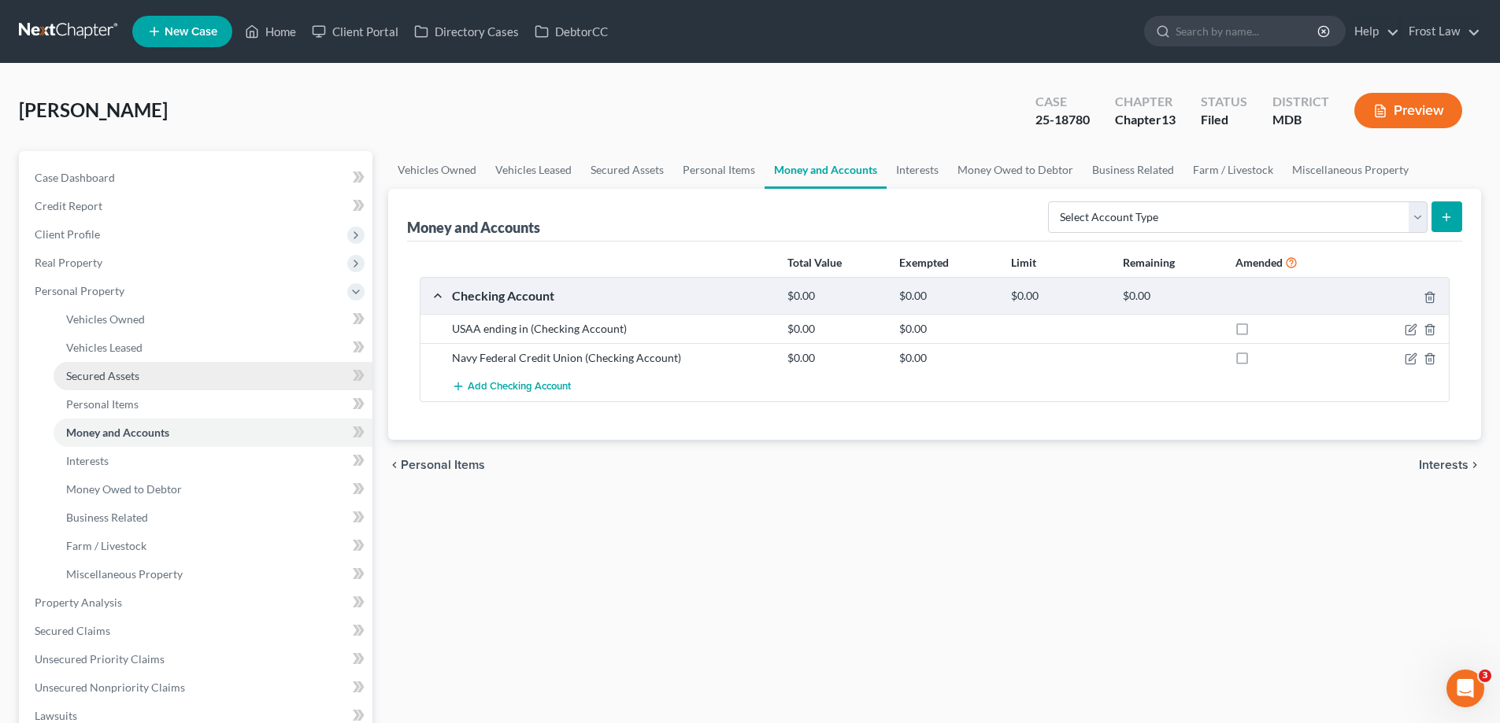
scroll to position [157, 0]
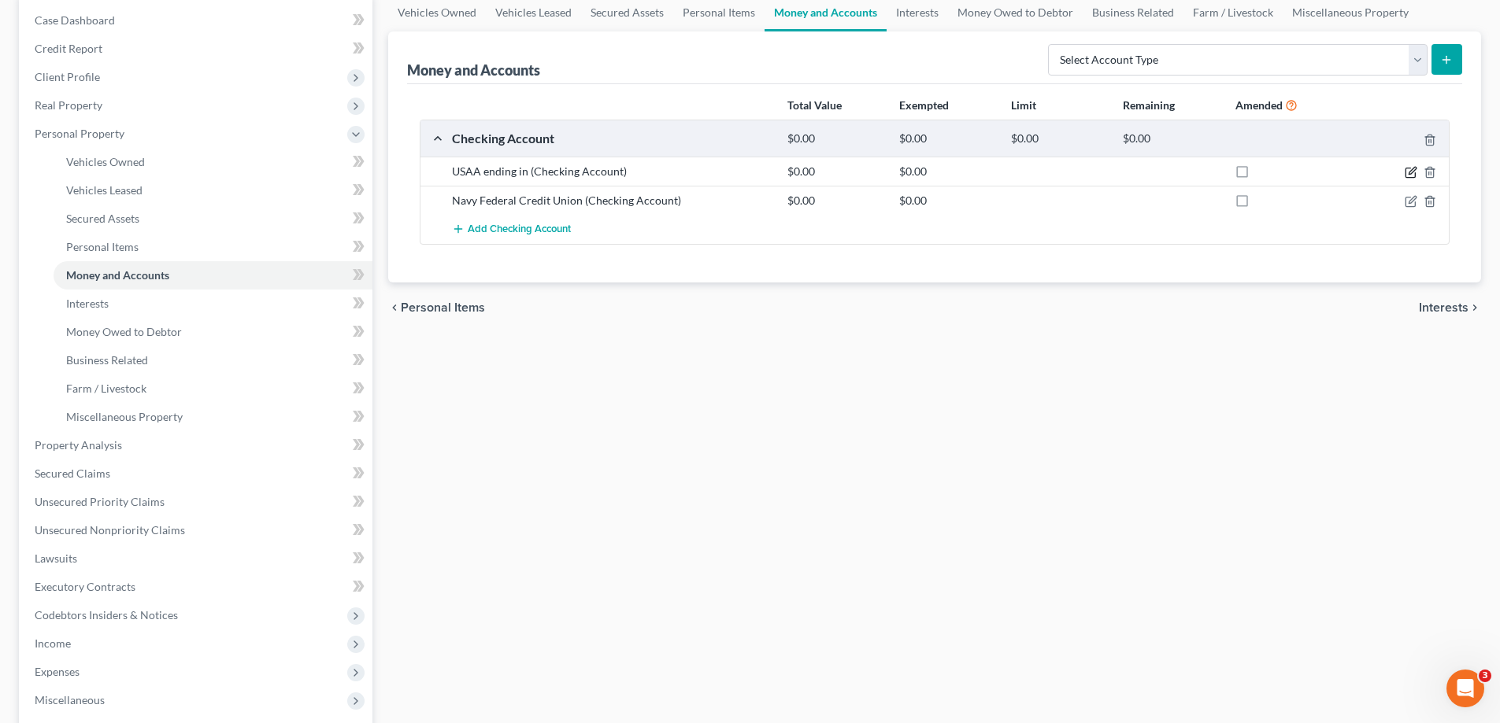
click at [1408, 168] on icon "button" at bounding box center [1409, 172] width 9 height 9
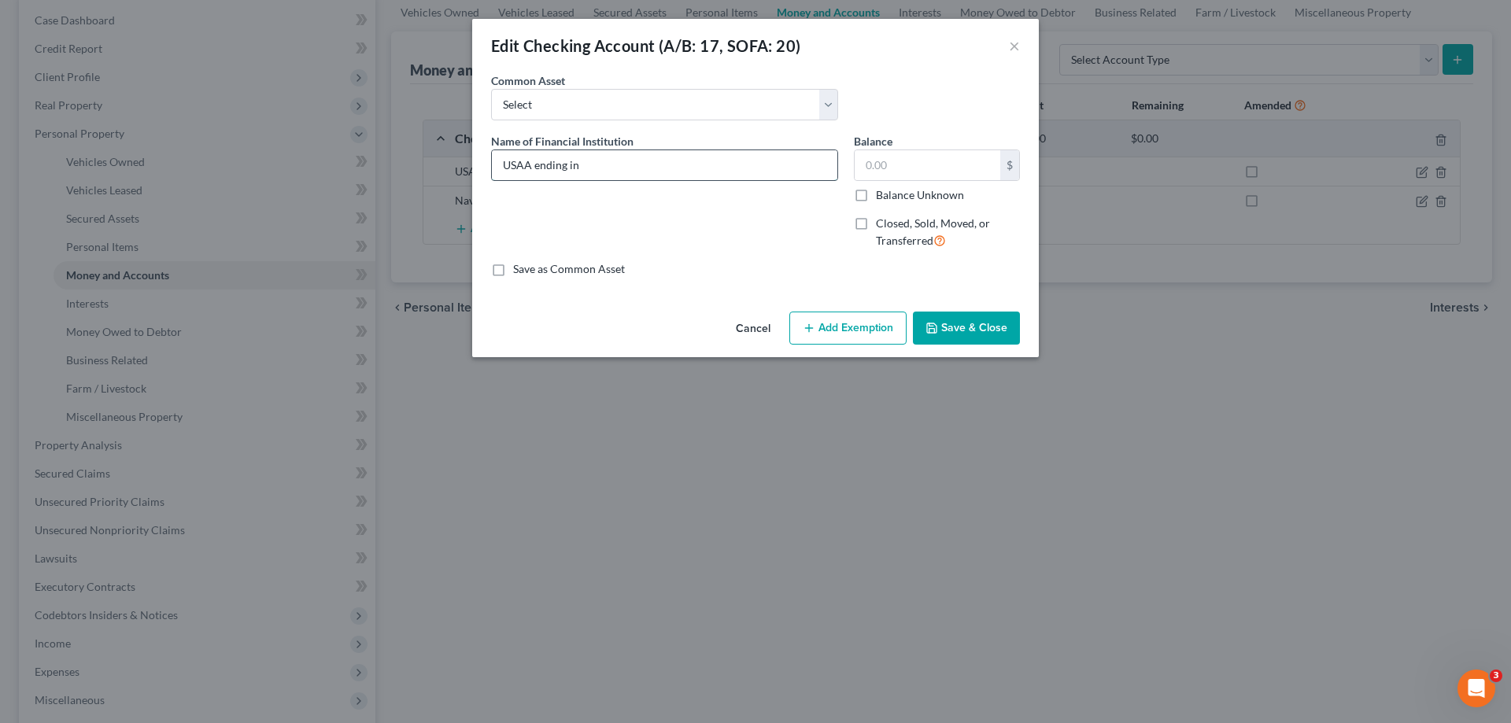
click at [738, 159] on input "USAA ending in" at bounding box center [665, 165] width 346 height 30
drag, startPoint x: 575, startPoint y: 165, endPoint x: 483, endPoint y: 161, distance: 92.2
click at [483, 161] on div "Name of Financial Institution * USAA ending in 7037 as of Date of Filing" at bounding box center [664, 197] width 363 height 129
type input "USAA ending in 7037 as of Date of Filing"
click at [1009, 337] on button "Save & Close" at bounding box center [966, 328] width 107 height 33
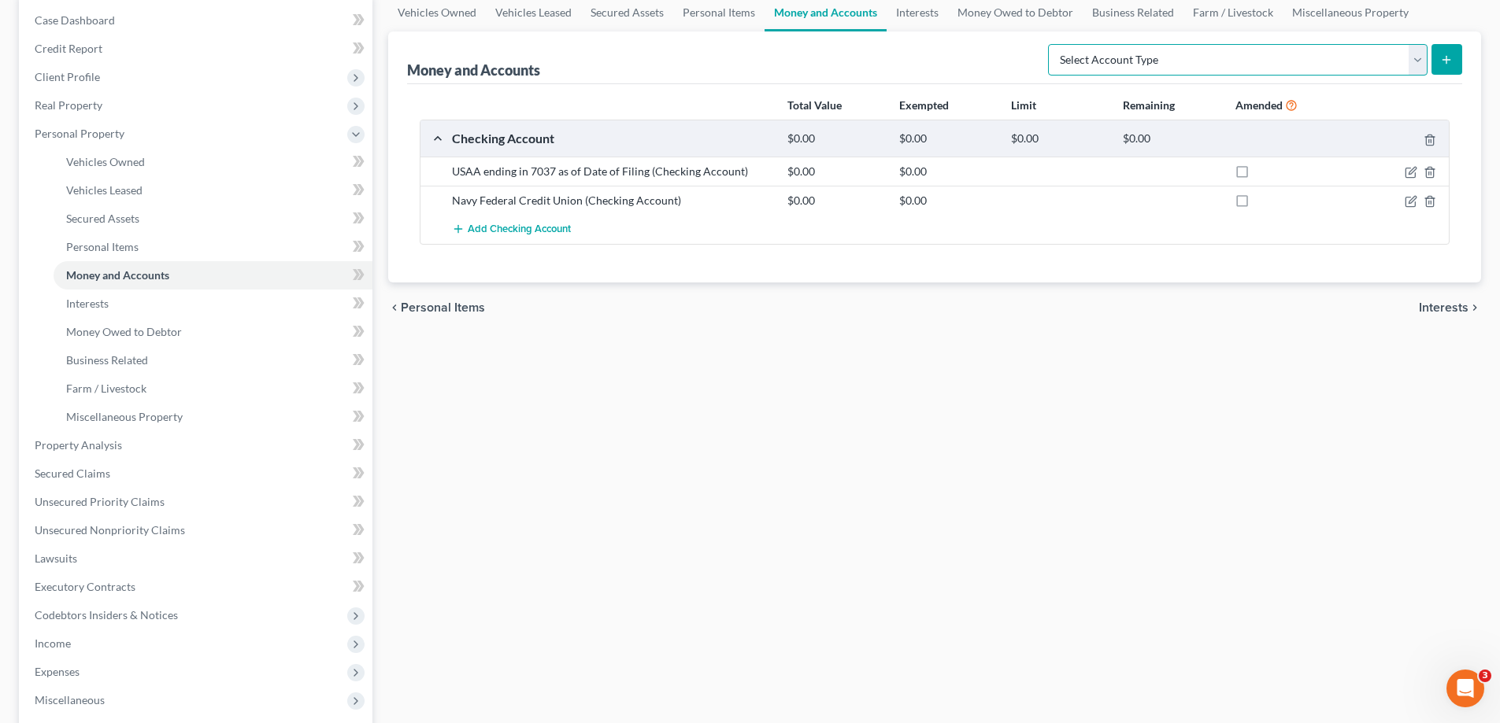
click at [1186, 57] on select "Select Account Type Brokerage (A/B: 18, SOFA: 20) Cash on Hand (A/B: 16) Certif…" at bounding box center [1237, 59] width 379 height 31
select select "savings"
click at [1052, 44] on select "Select Account Type Brokerage (A/B: 18, SOFA: 20) Cash on Hand (A/B: 16) Certif…" at bounding box center [1237, 59] width 379 height 31
drag, startPoint x: 1440, startPoint y: 65, endPoint x: 1406, endPoint y: 84, distance: 39.5
click at [1442, 65] on icon "submit" at bounding box center [1446, 60] width 13 height 13
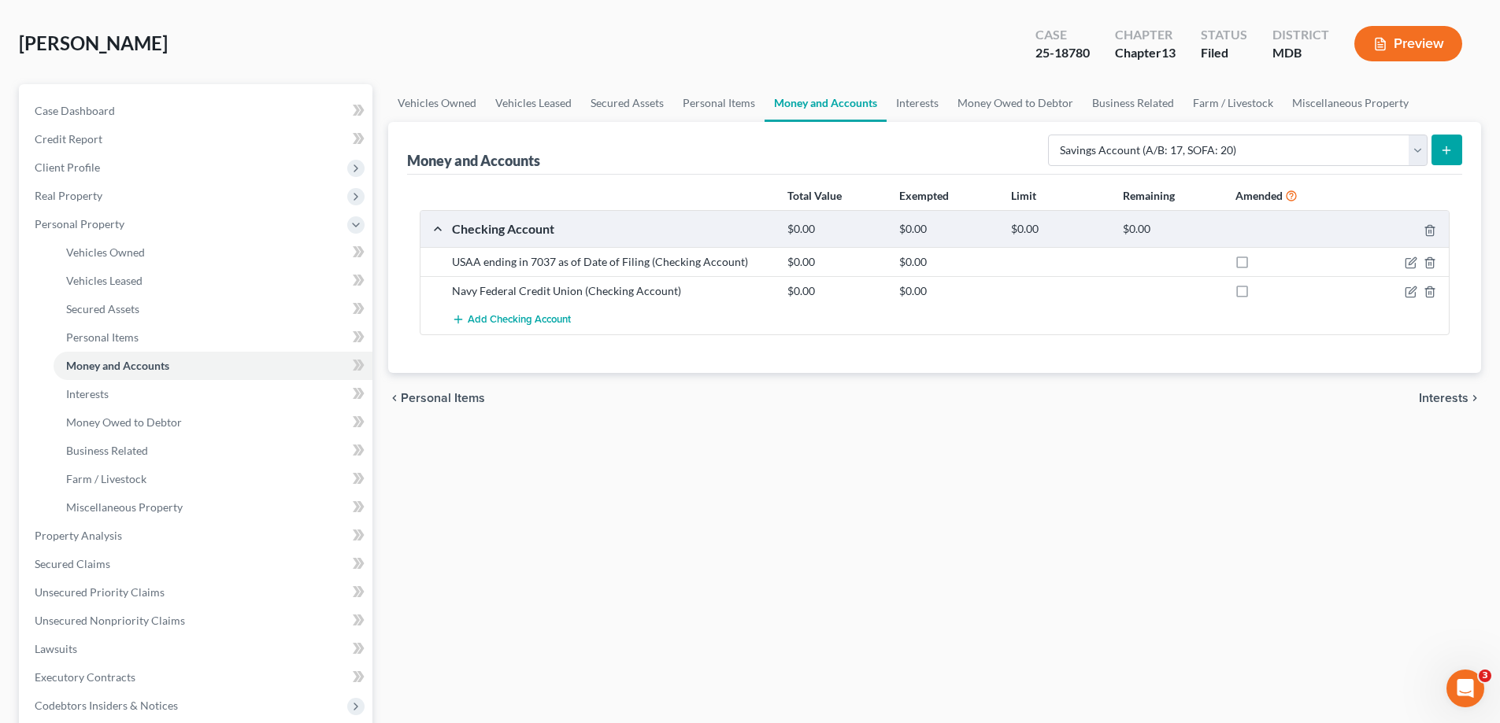
scroll to position [0, 0]
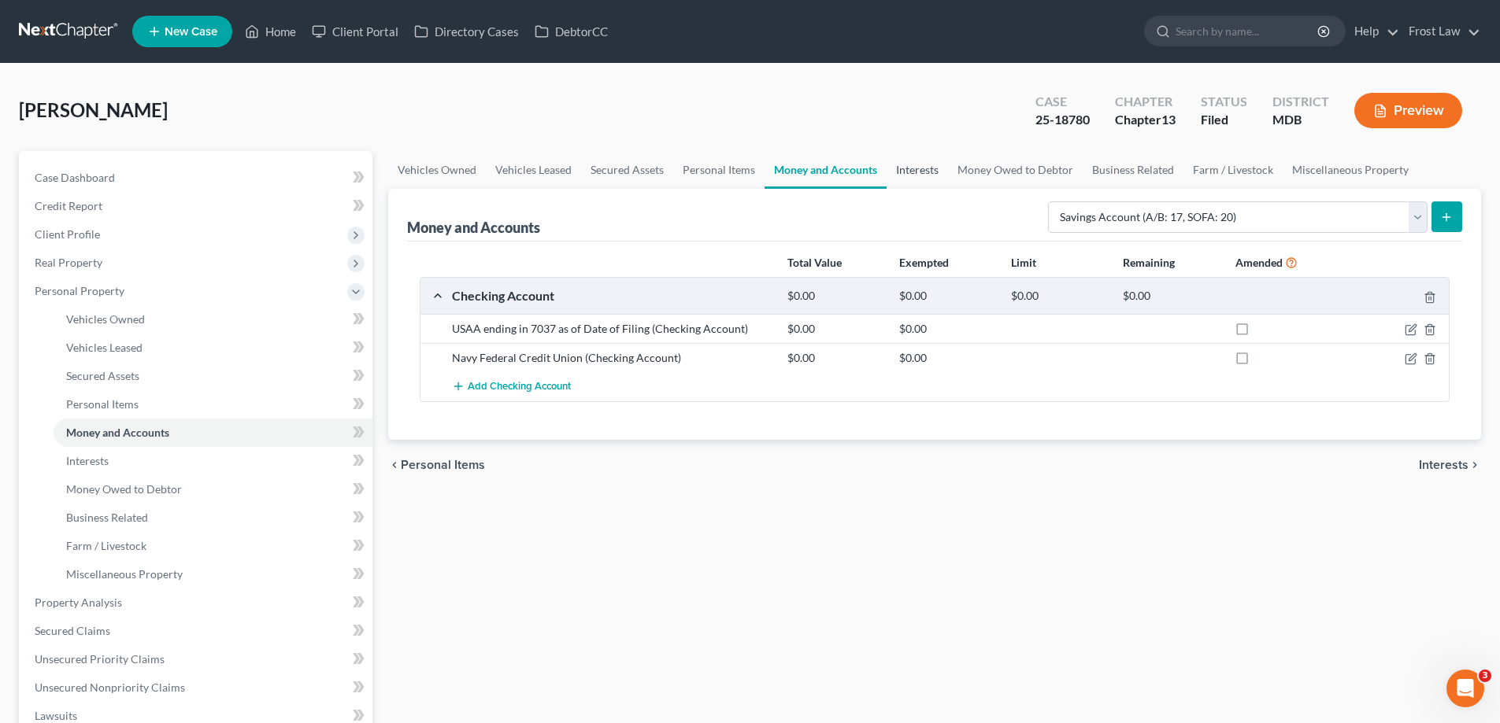
click at [919, 179] on link "Interests" at bounding box center [916, 170] width 61 height 38
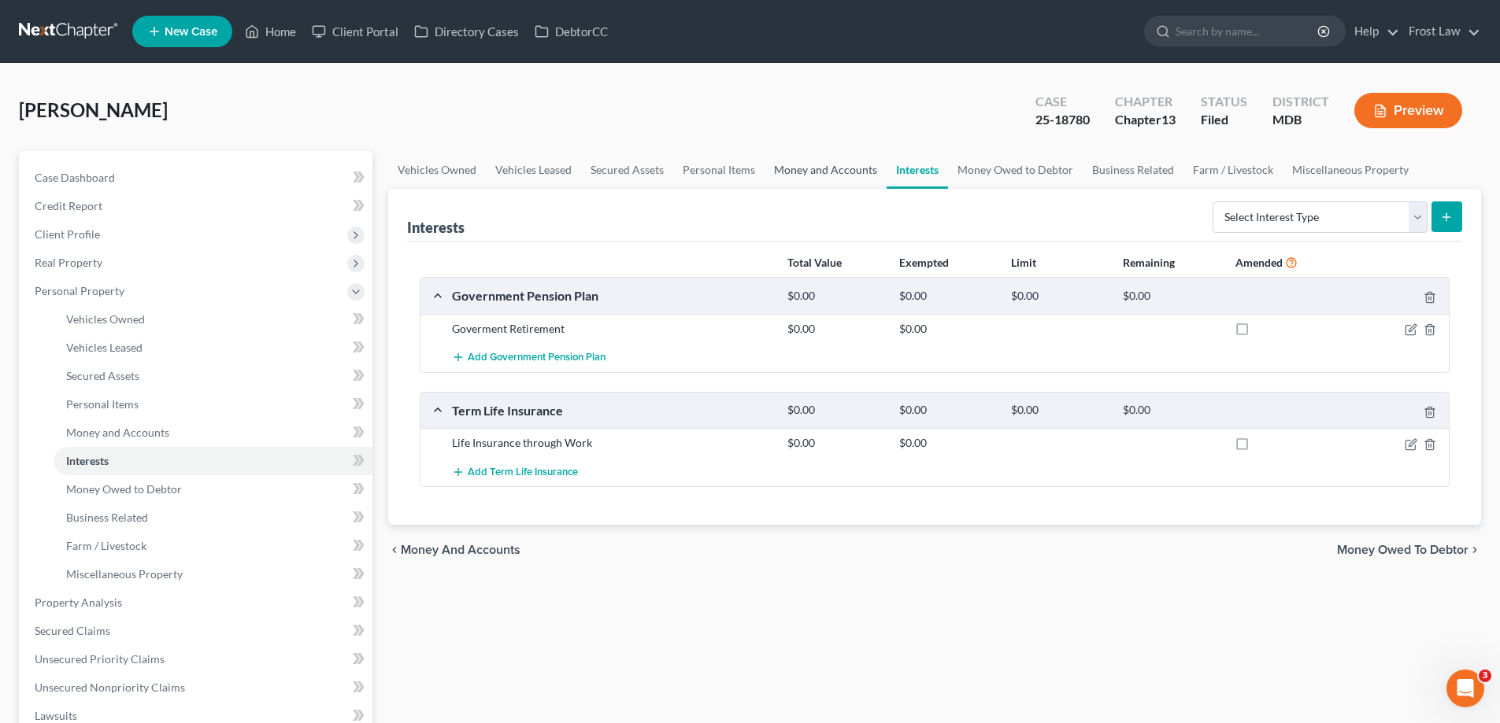
click at [838, 179] on link "Money and Accounts" at bounding box center [825, 170] width 122 height 38
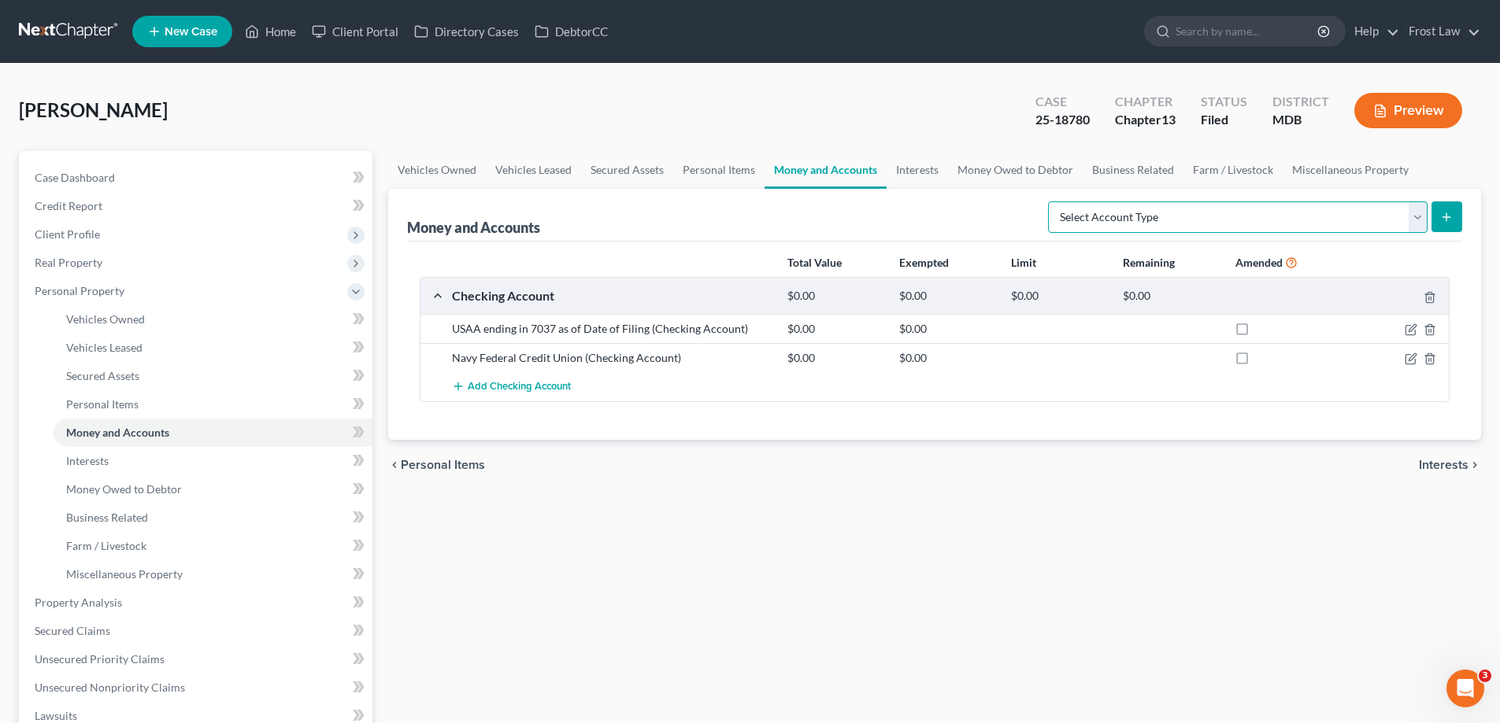
click at [1311, 221] on select "Select Account Type Brokerage (A/B: 18, SOFA: 20) Cash on Hand (A/B: 16) Certif…" at bounding box center [1237, 217] width 379 height 31
select select "savings"
click at [1052, 202] on select "Select Account Type Brokerage (A/B: 18, SOFA: 20) Cash on Hand (A/B: 16) Certif…" at bounding box center [1237, 217] width 379 height 31
click at [1448, 217] on line "submit" at bounding box center [1446, 217] width 7 height 0
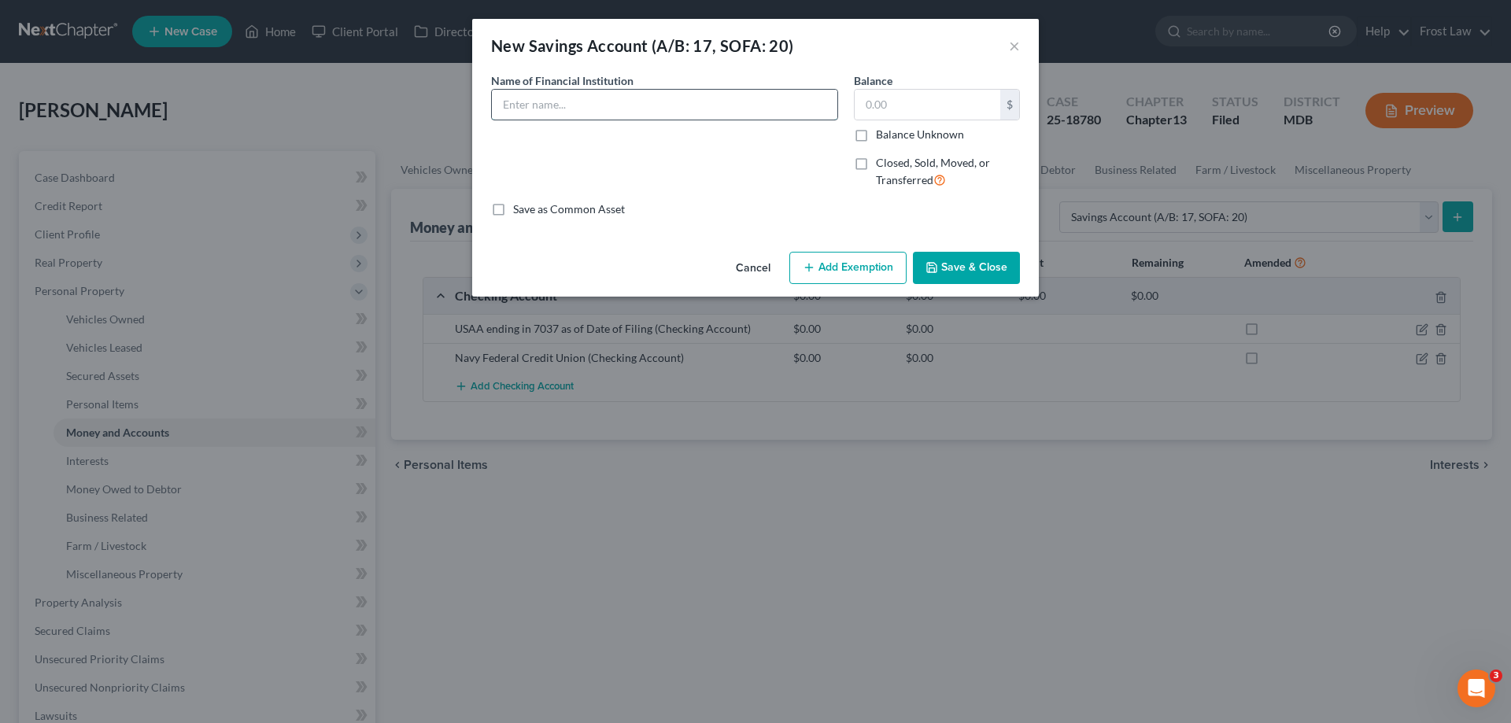
click at [585, 103] on input "text" at bounding box center [665, 105] width 346 height 30
drag, startPoint x: 546, startPoint y: 99, endPoint x: 472, endPoint y: 109, distance: 74.7
click at [472, 109] on div "An exemption set must first be selected from the Filing Information section. Co…" at bounding box center [755, 158] width 567 height 173
paste input "USAA ending in"
click at [666, 102] on input "USAA ending in" at bounding box center [665, 105] width 346 height 30
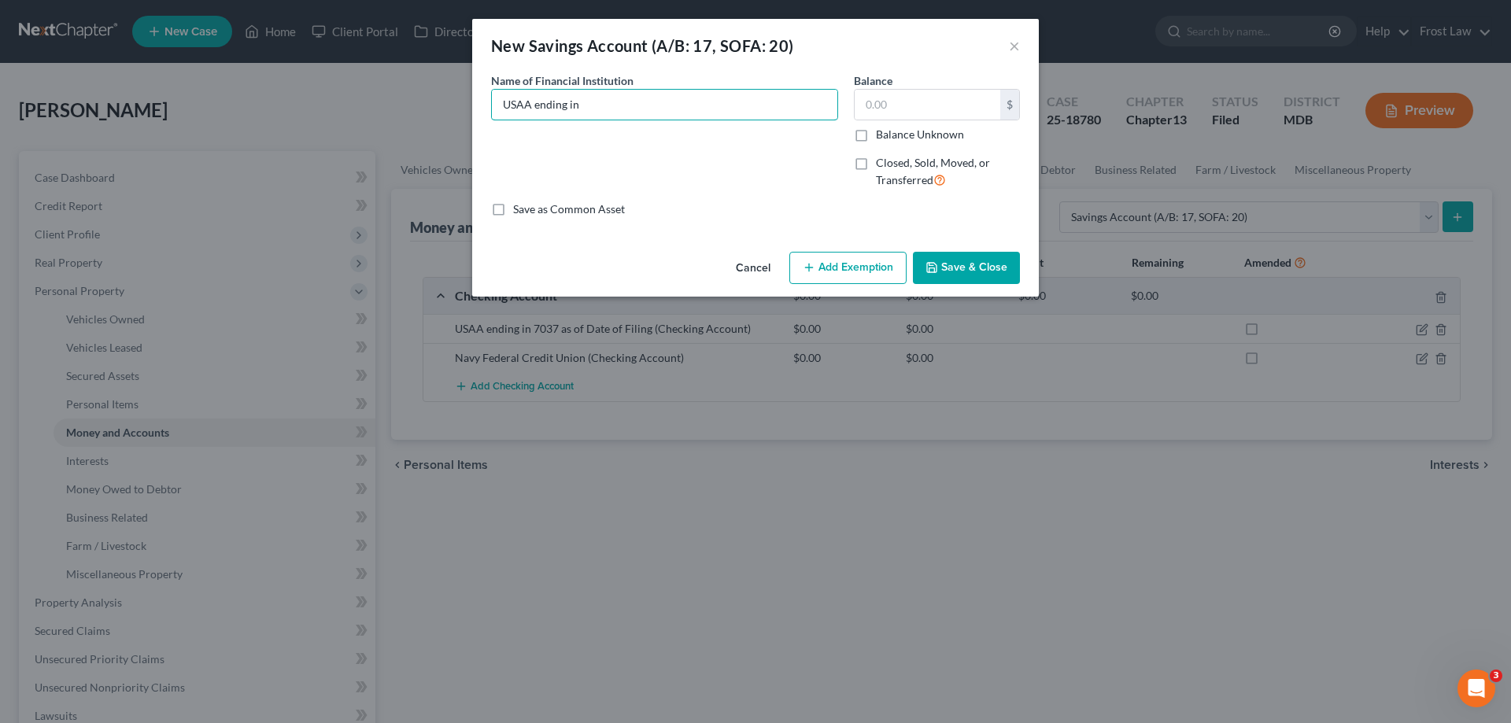
type input "USAA ending in"
click at [987, 252] on button "Save & Close" at bounding box center [966, 268] width 107 height 33
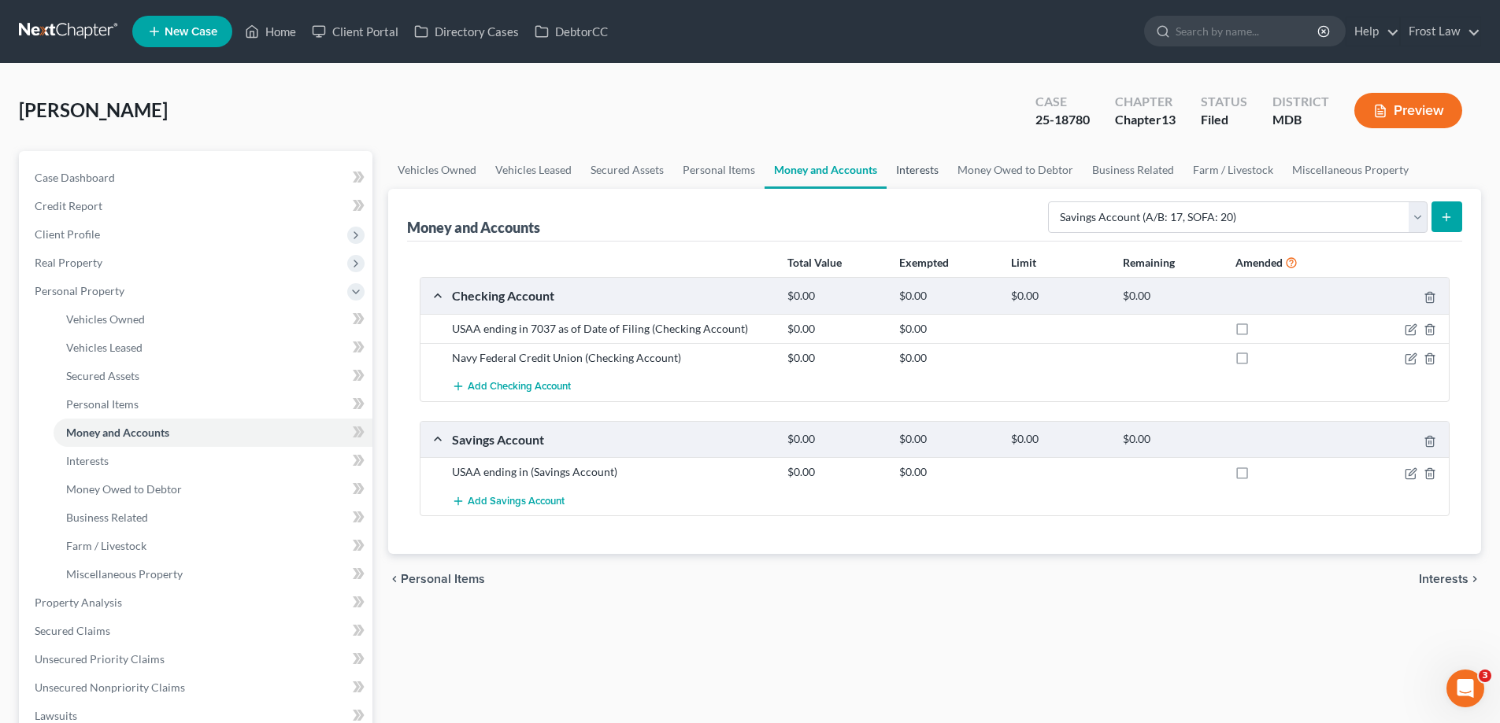
click at [924, 175] on link "Interests" at bounding box center [916, 170] width 61 height 38
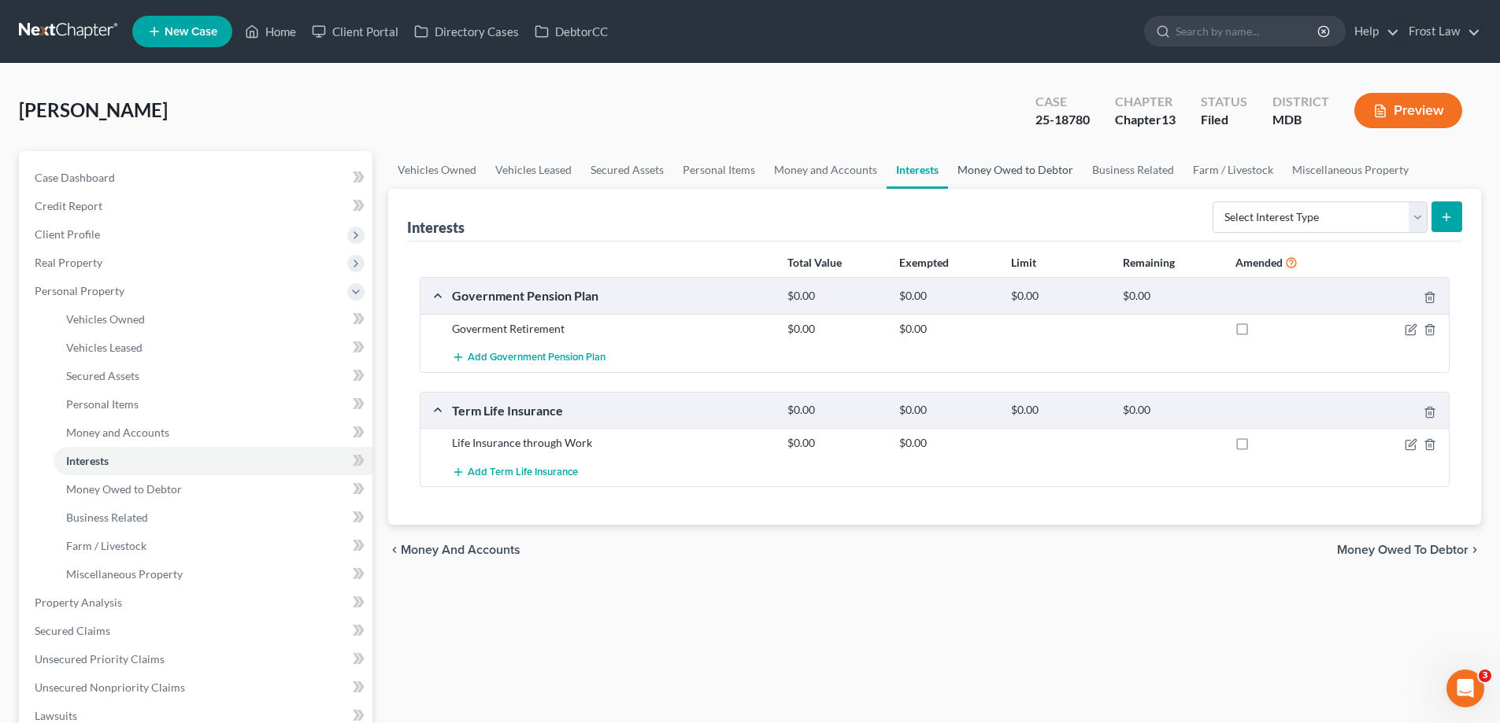
click at [1009, 170] on link "Money Owed to Debtor" at bounding box center [1015, 170] width 135 height 38
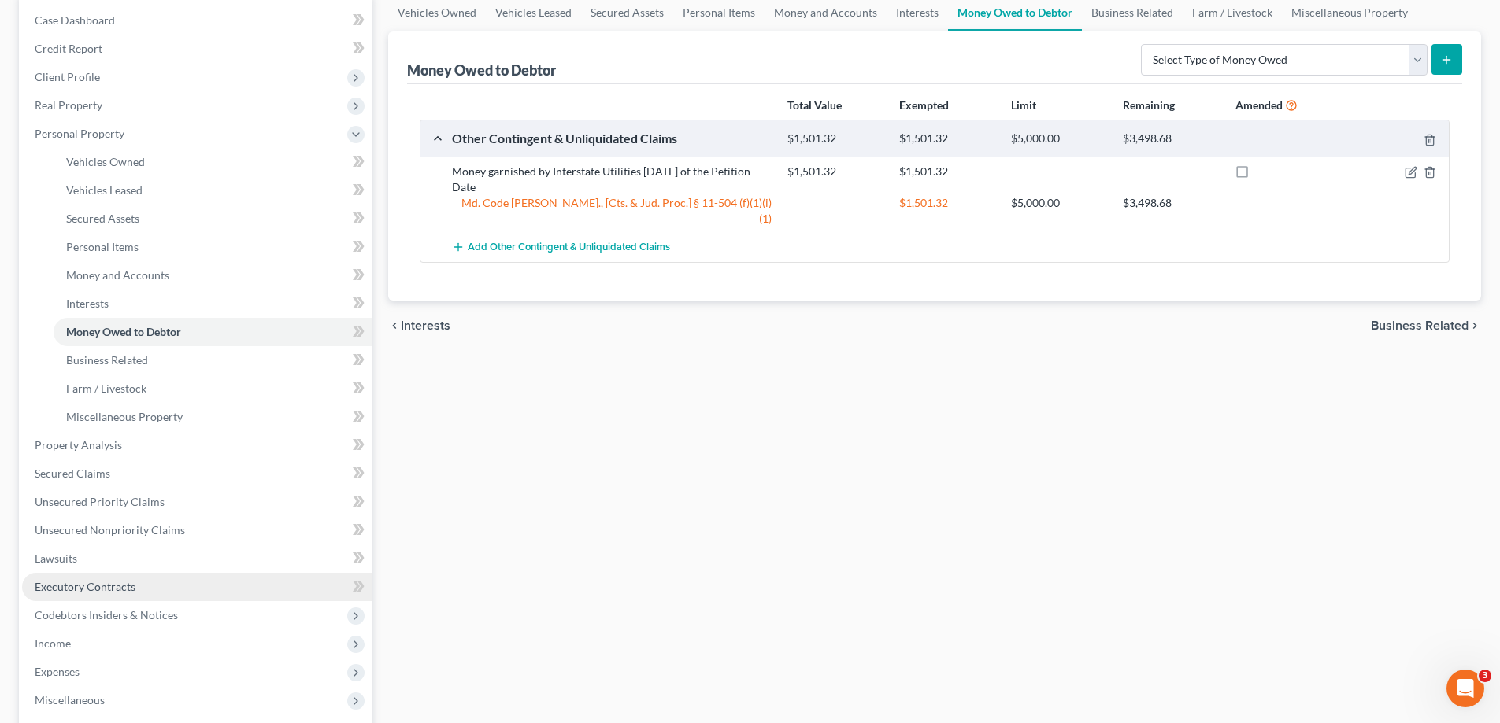
scroll to position [315, 0]
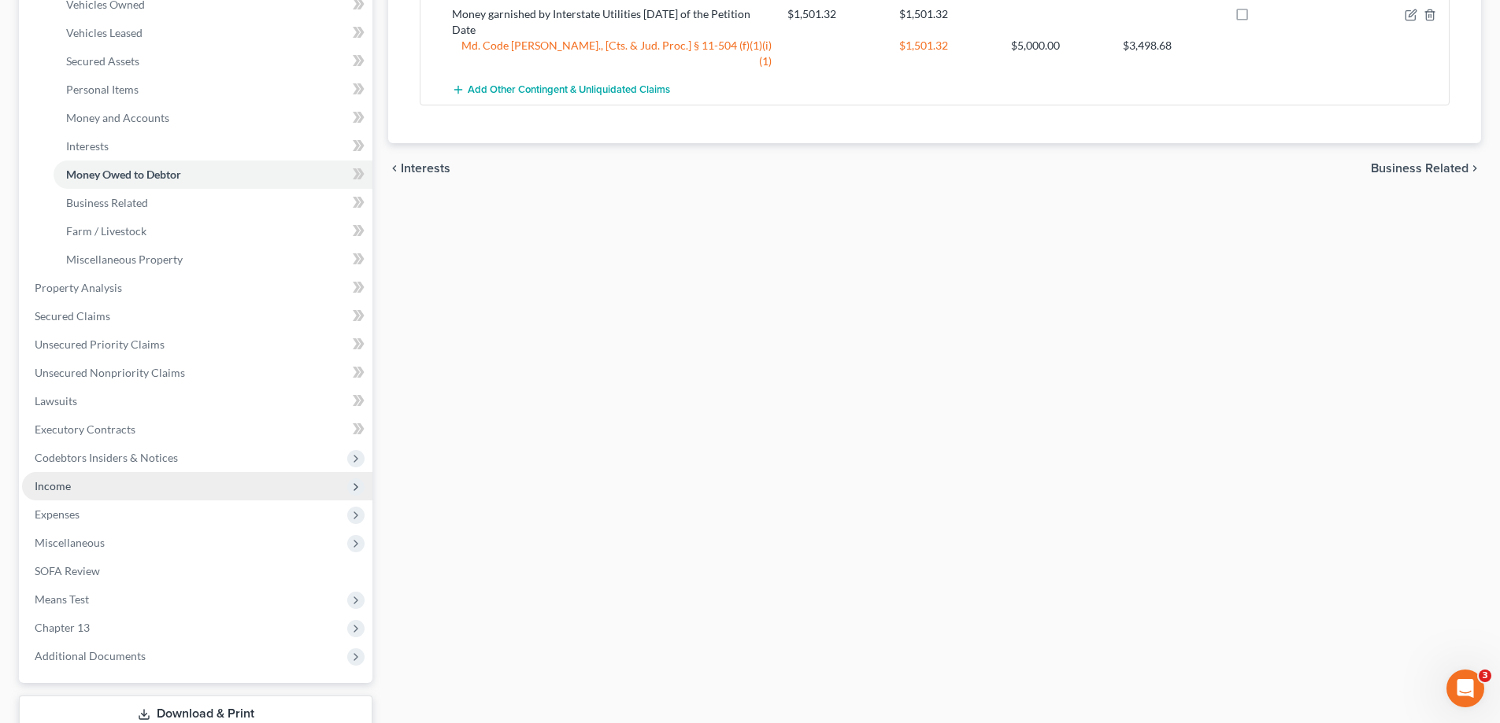
click at [102, 485] on span "Income" at bounding box center [197, 486] width 350 height 28
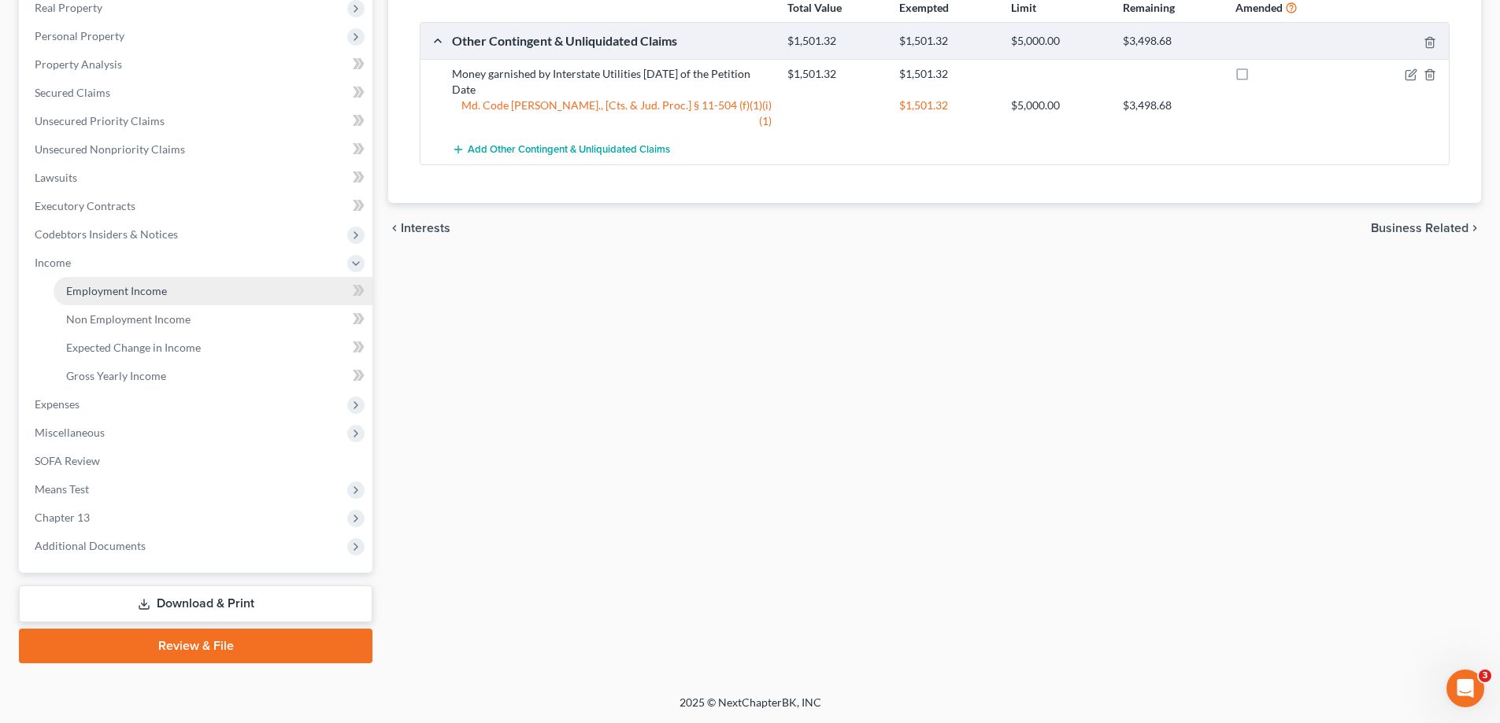
scroll to position [255, 0]
click at [147, 298] on link "Employment Income" at bounding box center [213, 291] width 319 height 28
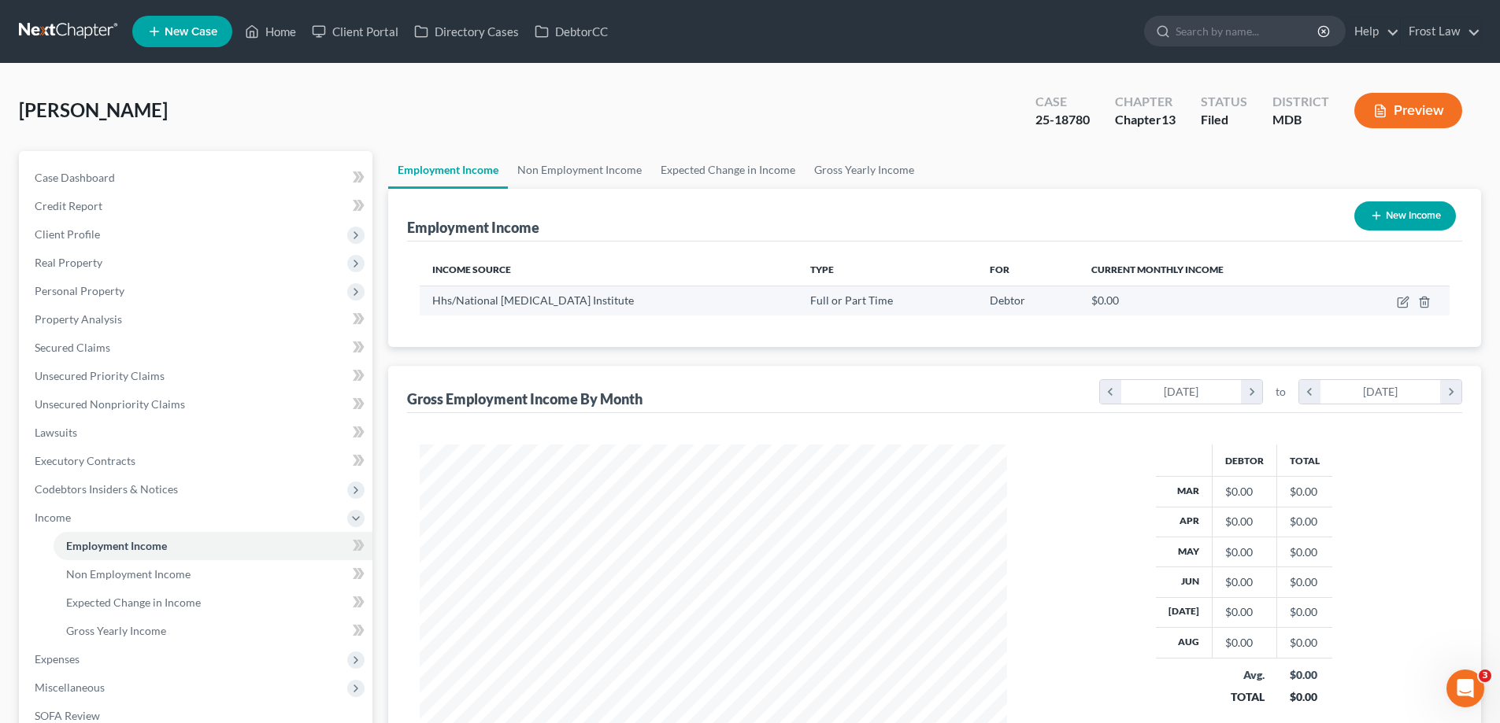
click at [1403, 310] on td at bounding box center [1395, 301] width 109 height 30
click at [1400, 300] on icon "button" at bounding box center [1402, 302] width 13 height 13
select select "0"
select select "21"
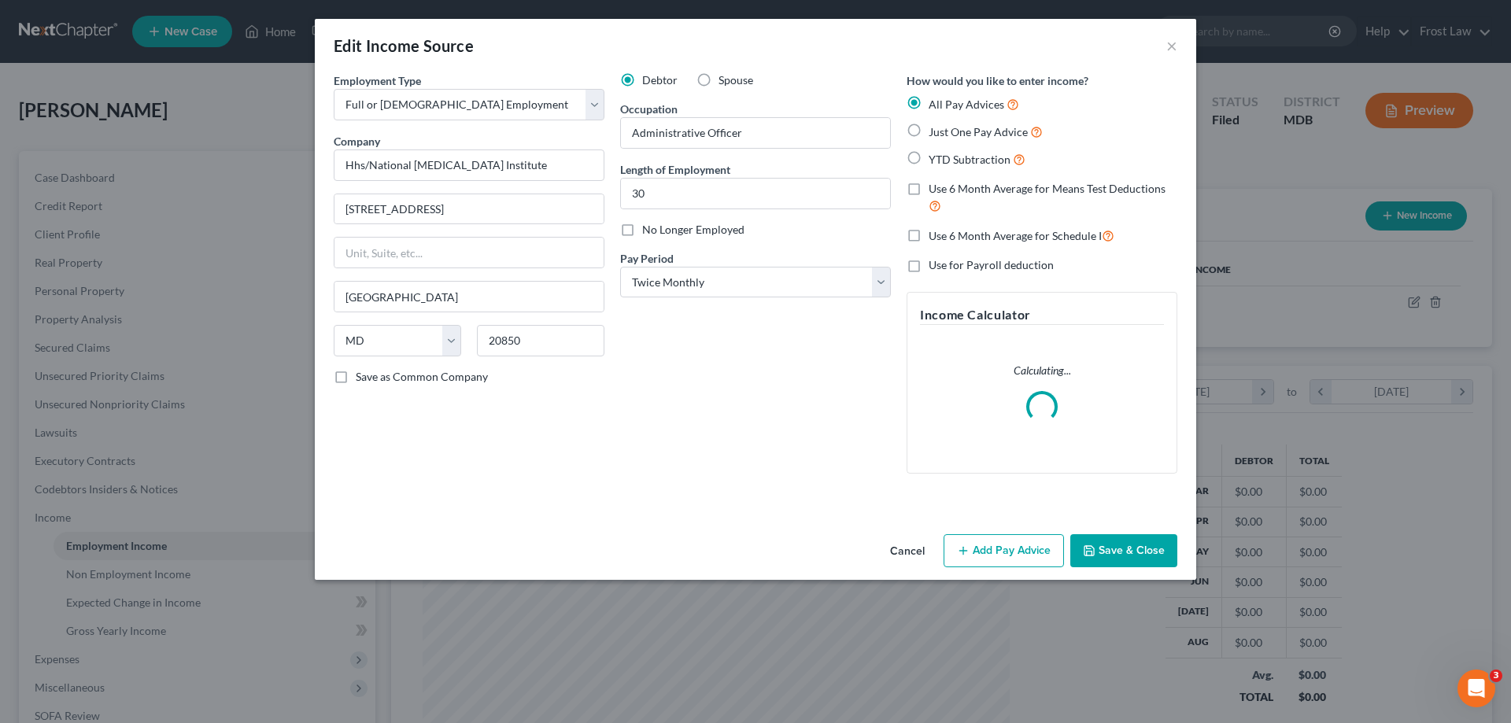
scroll to position [296, 624]
click at [739, 292] on select "Select Monthly Twice Monthly Every Other Week Weekly" at bounding box center [755, 282] width 271 height 31
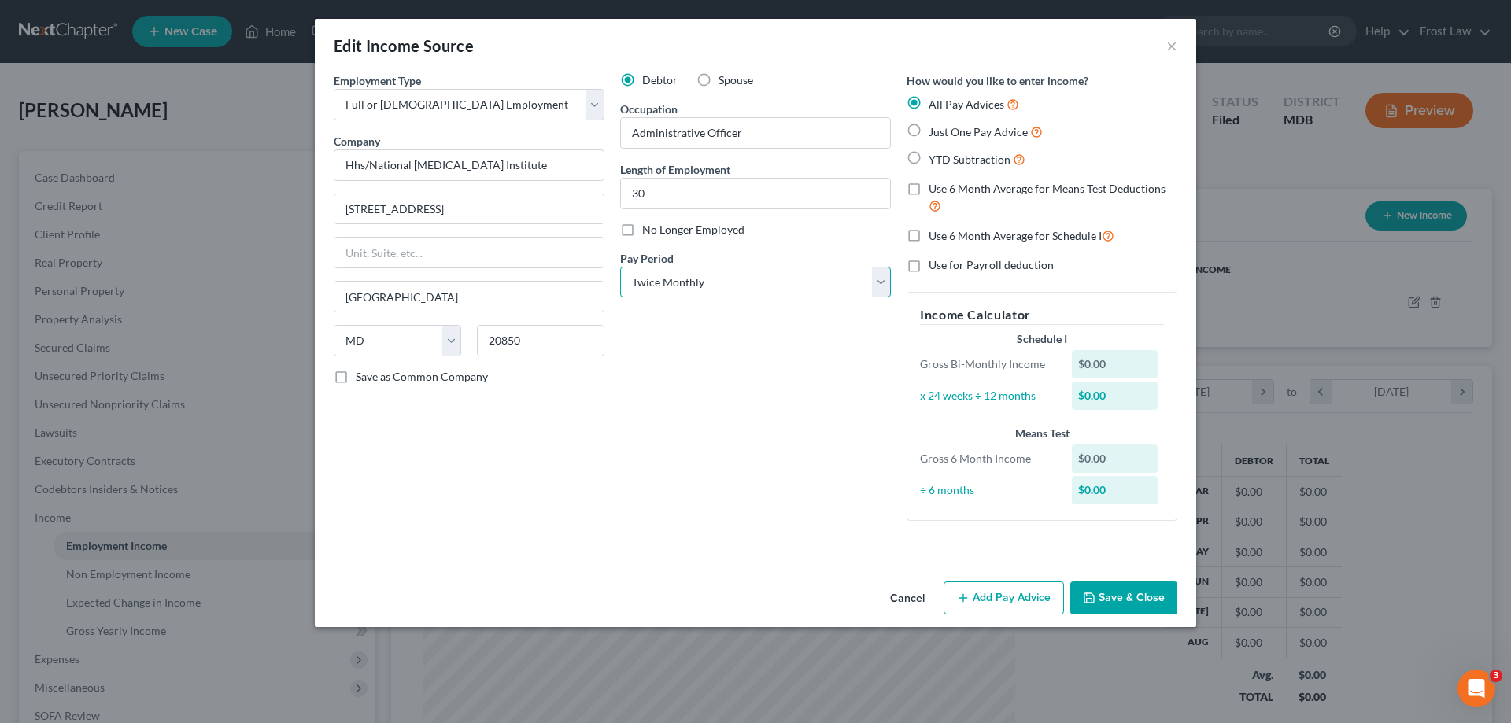
select select "2"
click at [620, 267] on select "Select Monthly Twice Monthly Every Other Week Weekly" at bounding box center [755, 282] width 271 height 31
click at [929, 161] on label "YTD Subtraction" at bounding box center [977, 159] width 97 height 18
click at [935, 161] on input "YTD Subtraction" at bounding box center [940, 155] width 10 height 10
radio input "true"
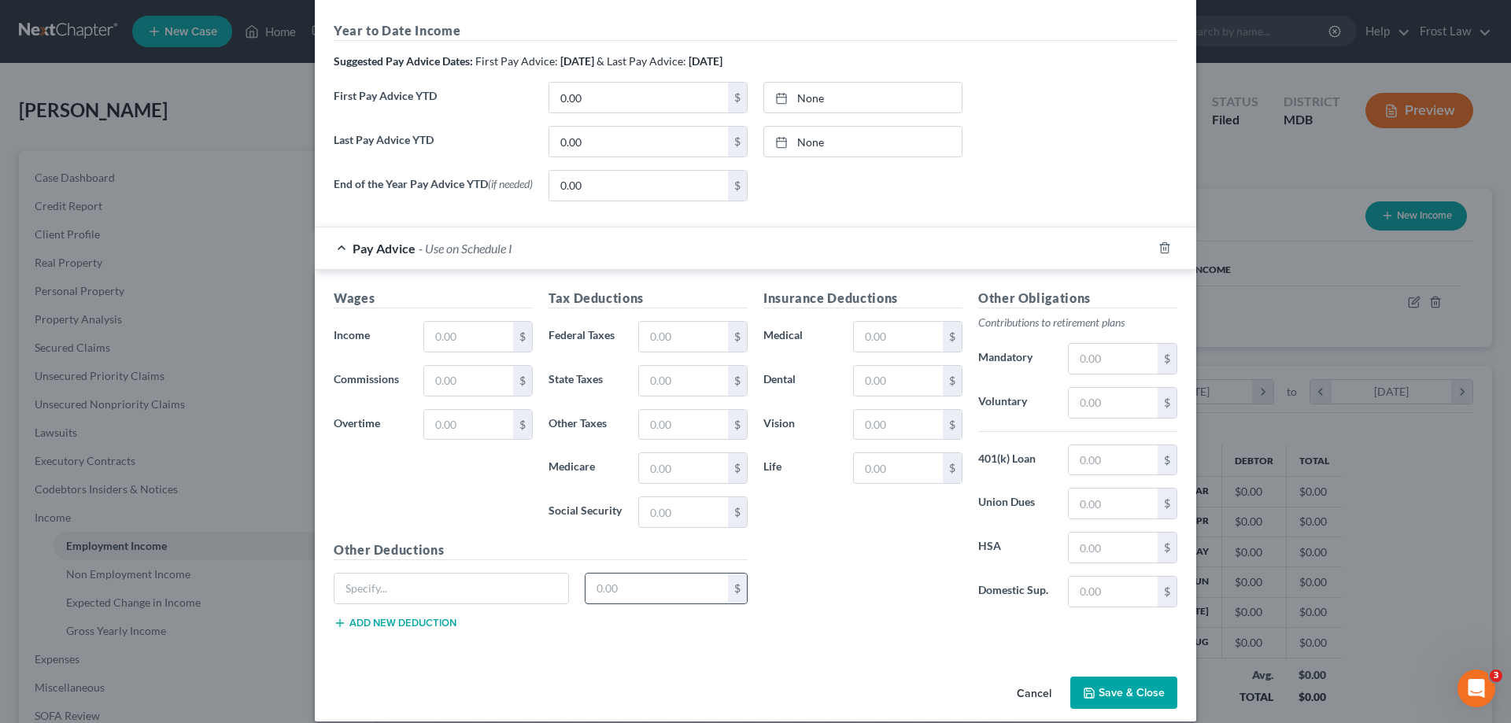
scroll to position [516, 0]
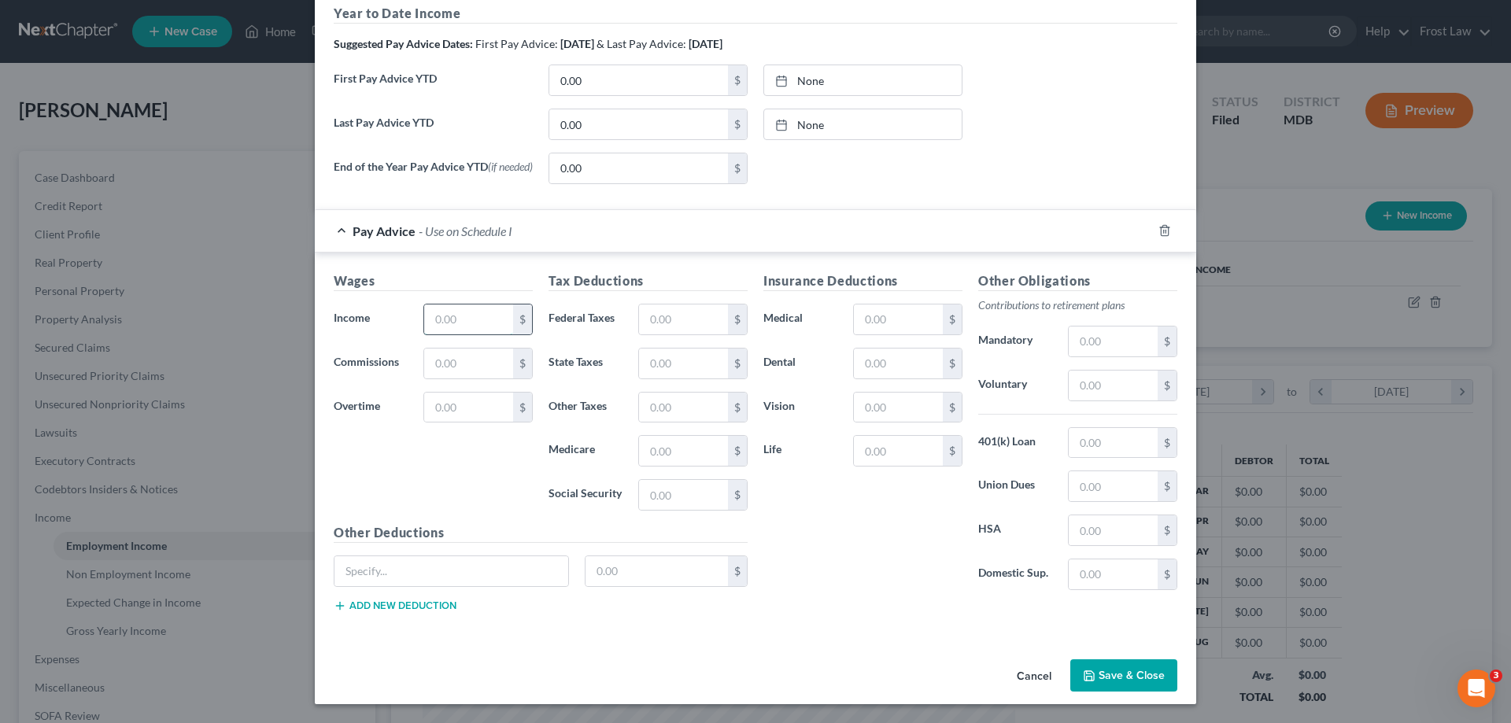
click at [452, 332] on input "text" at bounding box center [468, 320] width 89 height 30
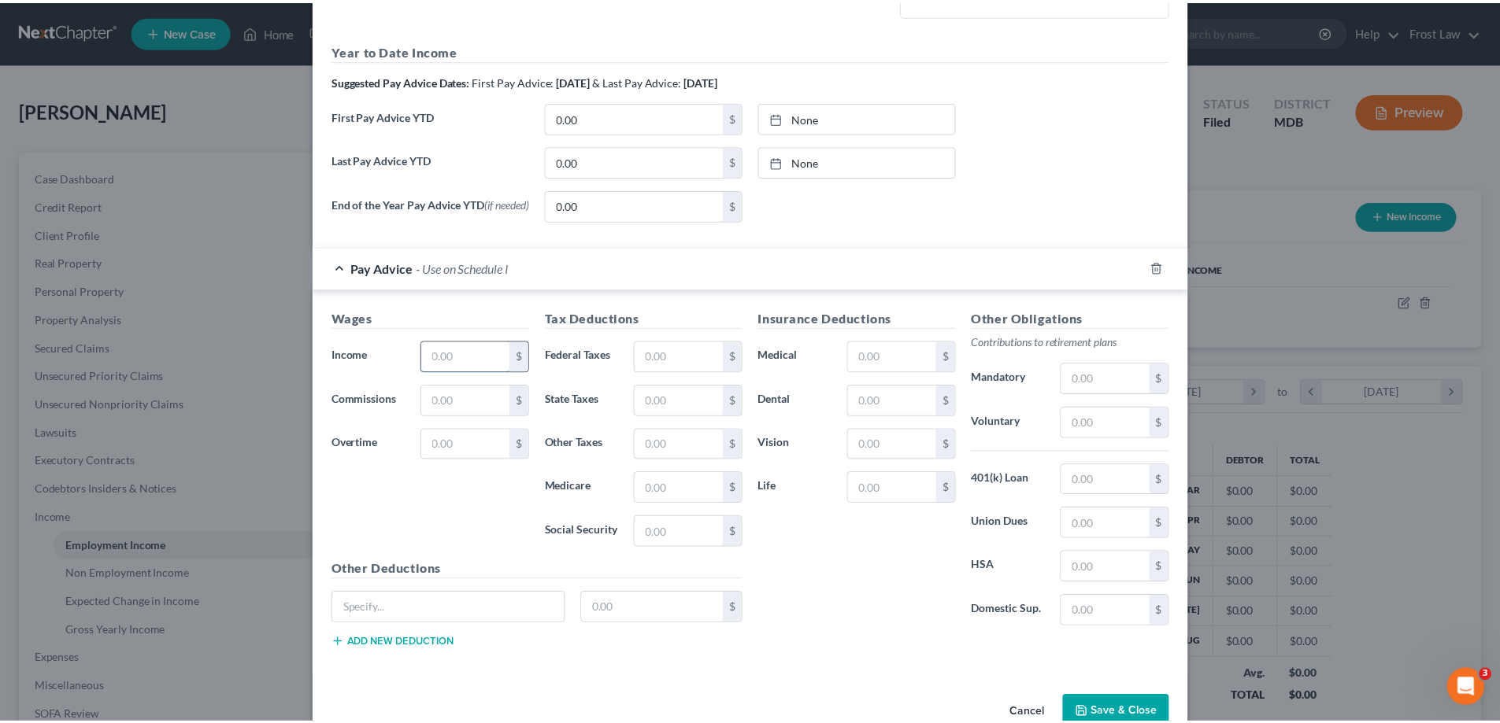
scroll to position [557, 0]
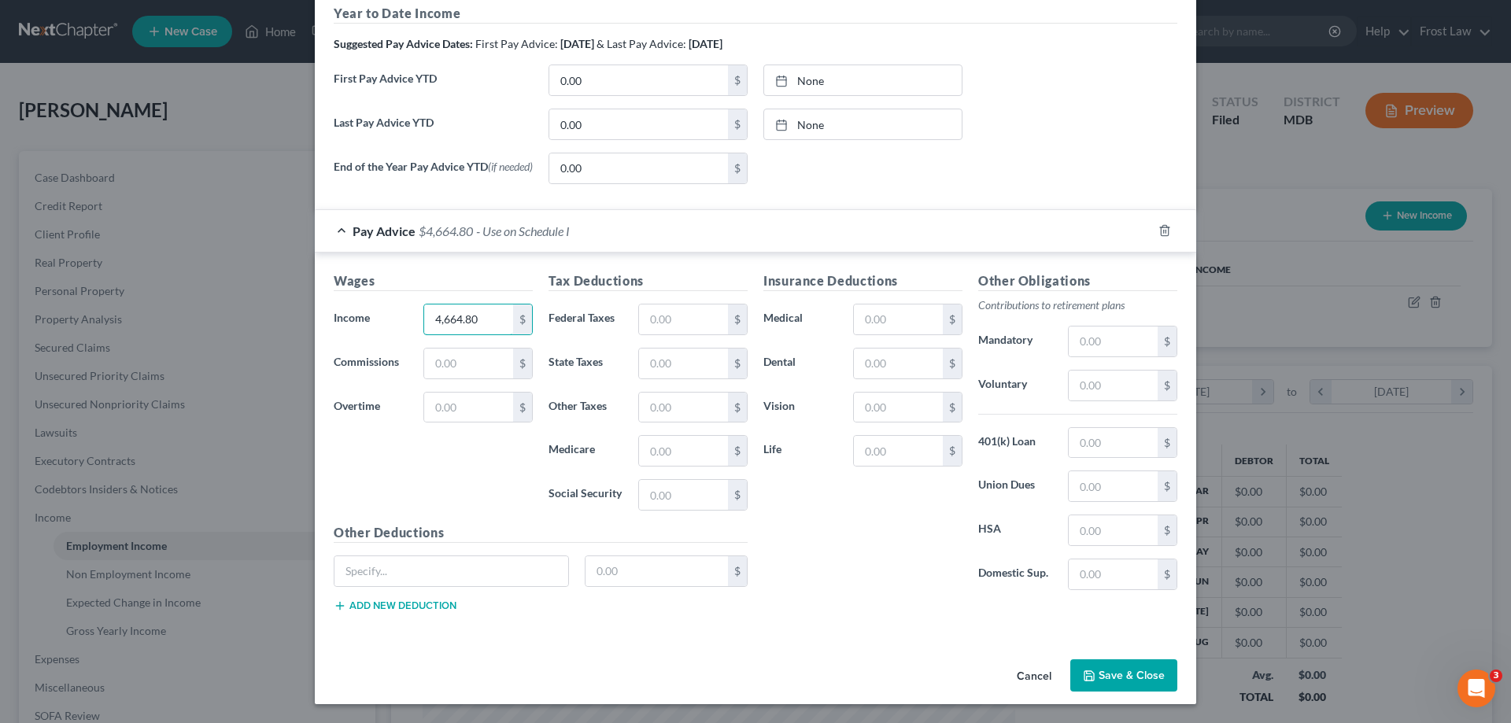
type input "4,664.80"
click at [886, 445] on input "text" at bounding box center [898, 451] width 89 height 30
paste input "275.99"
type input "275.99"
click at [481, 363] on input "text" at bounding box center [468, 364] width 89 height 30
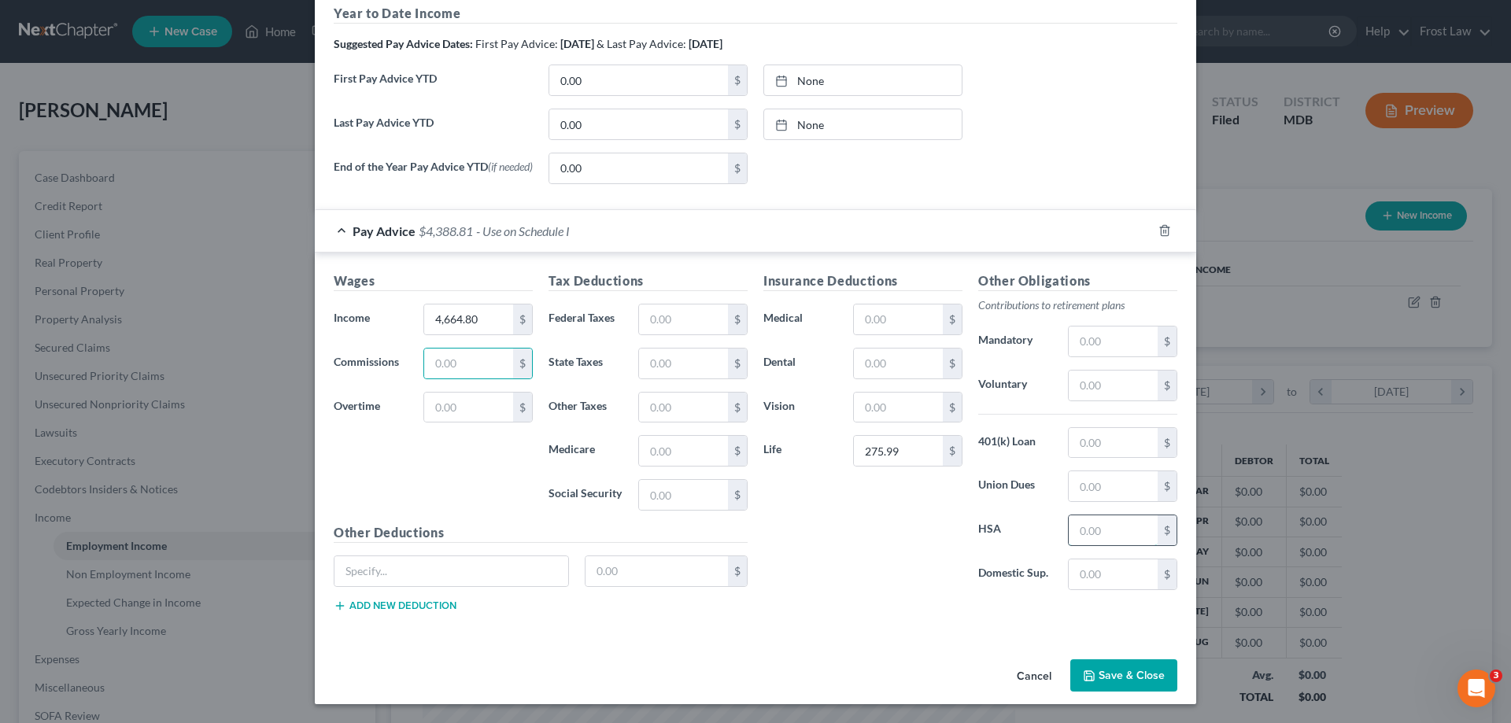
drag, startPoint x: 1080, startPoint y: 528, endPoint x: 1089, endPoint y: 527, distance: 9.6
click at [1080, 528] on input "text" at bounding box center [1113, 531] width 89 height 30
type input "96.15"
click at [671, 497] on input "text" at bounding box center [683, 495] width 89 height 30
type input "270.48"
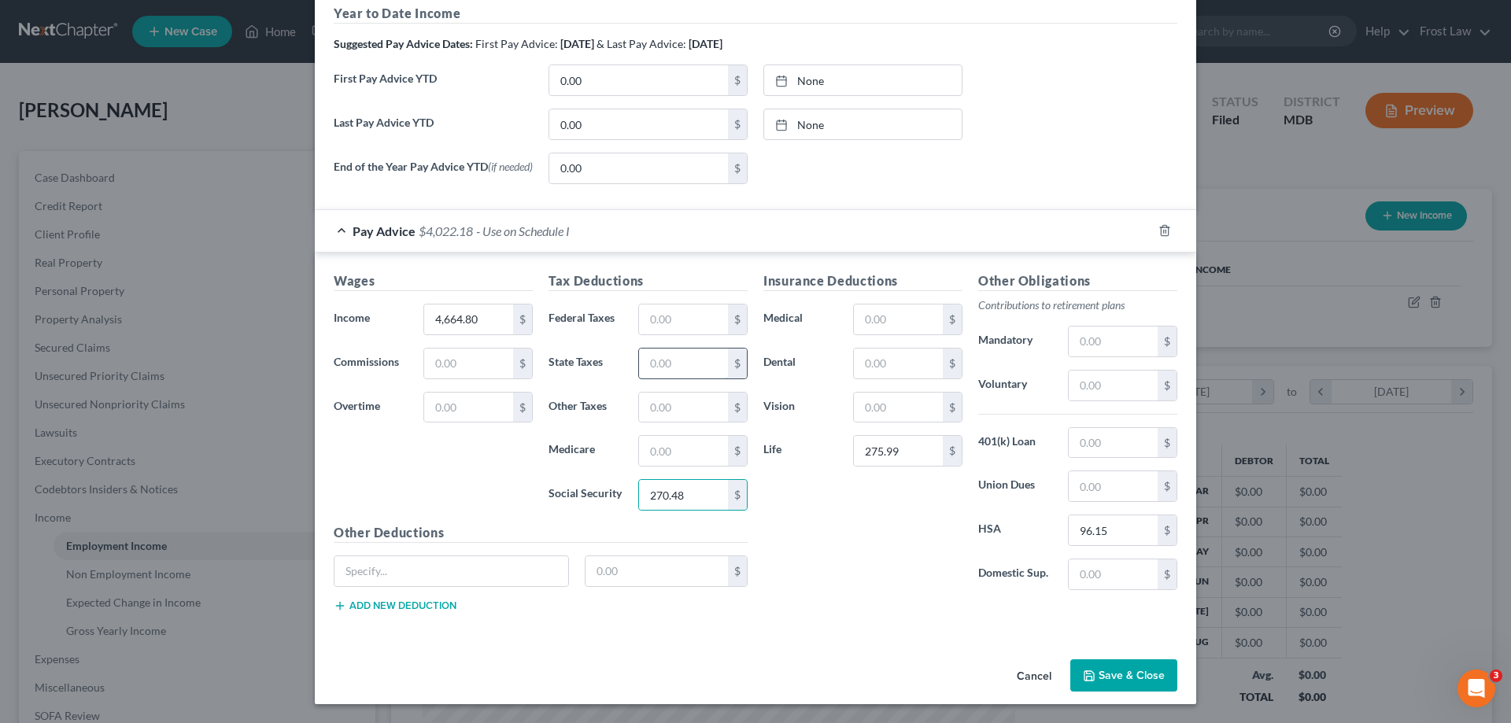
click at [668, 369] on input "text" at bounding box center [683, 364] width 89 height 30
type input "289.02"
click at [1085, 437] on input "text" at bounding box center [1113, 443] width 89 height 30
paste input "478.32"
type input "478.32"
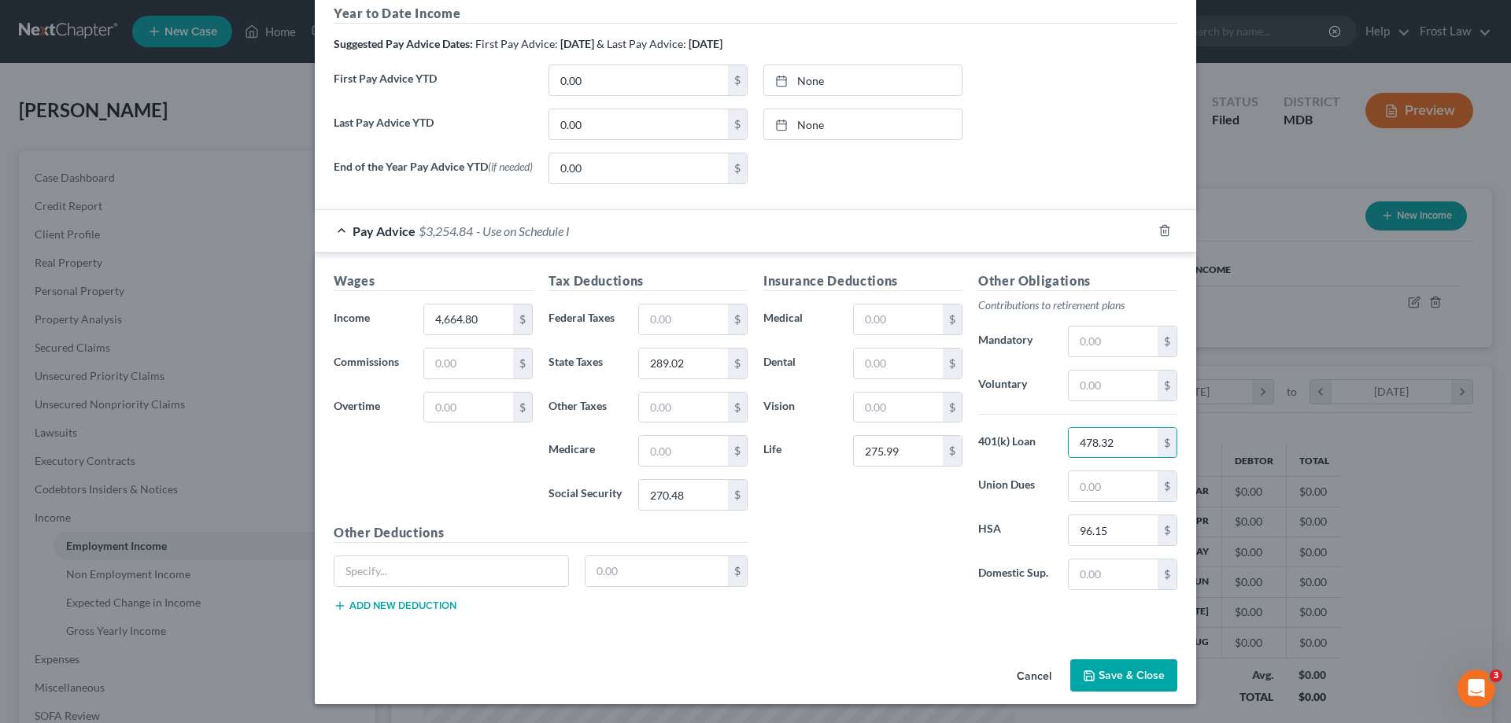
drag, startPoint x: 871, startPoint y: 597, endPoint x: 430, endPoint y: 6, distance: 737.9
click at [872, 597] on div "Insurance Deductions Medical $ Dental $ Vision $ Life 275.99 $" at bounding box center [863, 437] width 215 height 331
drag, startPoint x: 891, startPoint y: 409, endPoint x: 892, endPoint y: 356, distance: 53.5
click at [891, 409] on input "text" at bounding box center [898, 408] width 89 height 30
click at [892, 356] on input "text" at bounding box center [898, 364] width 89 height 30
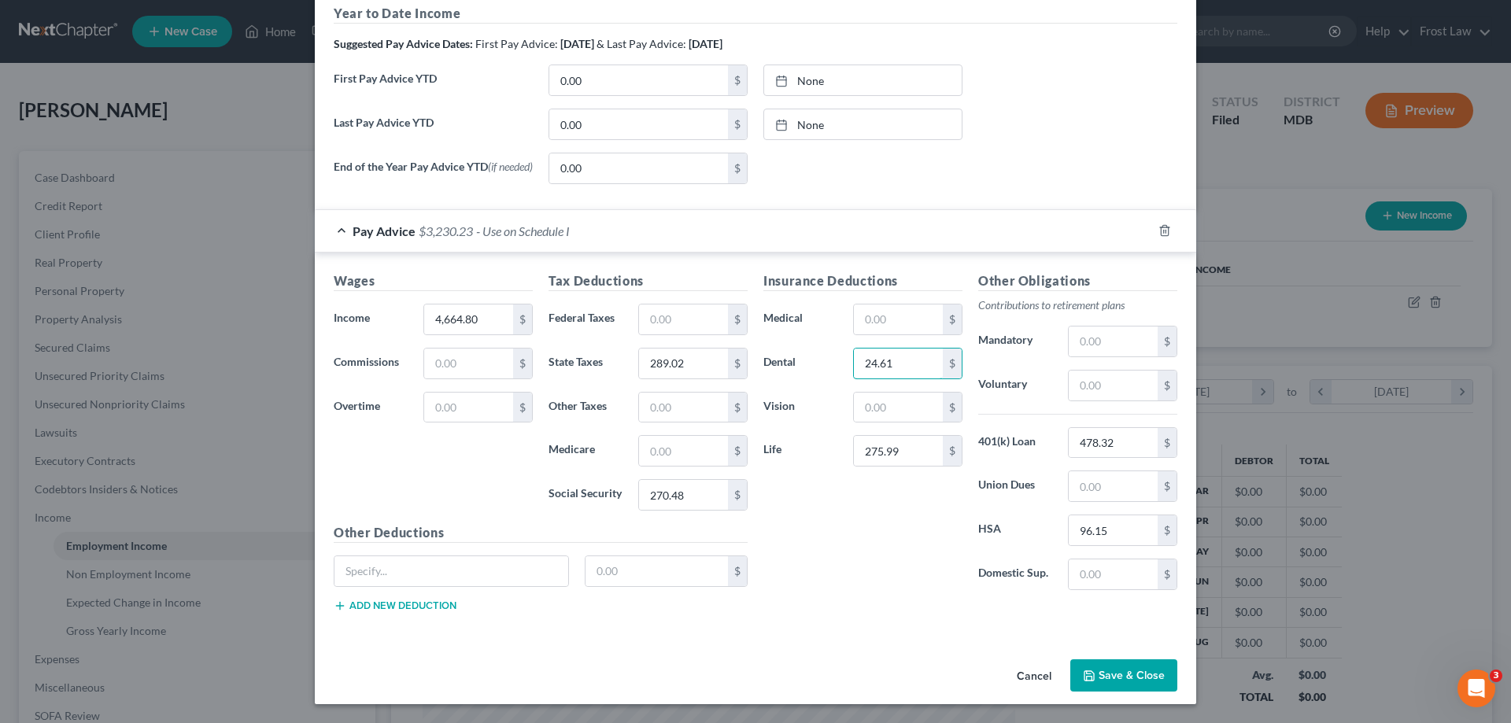
type input "24.61"
click at [1096, 342] on input "text" at bounding box center [1113, 342] width 89 height 30
type input "37.32"
click at [1089, 387] on input "text" at bounding box center [1113, 386] width 89 height 30
paste input "699.72"
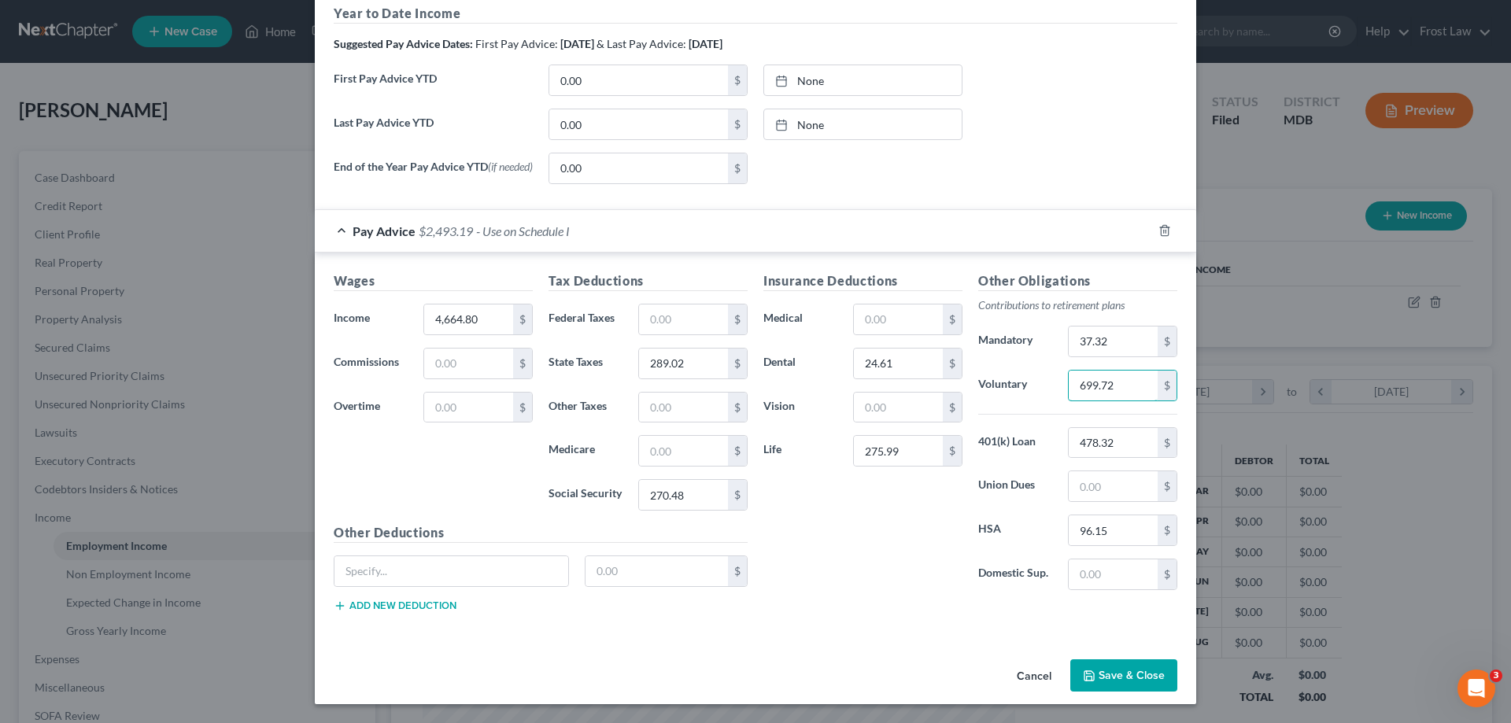
type input "699.72"
click at [876, 312] on input "text" at bounding box center [898, 320] width 89 height 30
type input "174.81"
click at [650, 449] on input "text" at bounding box center [683, 451] width 89 height 30
type input "63.26"
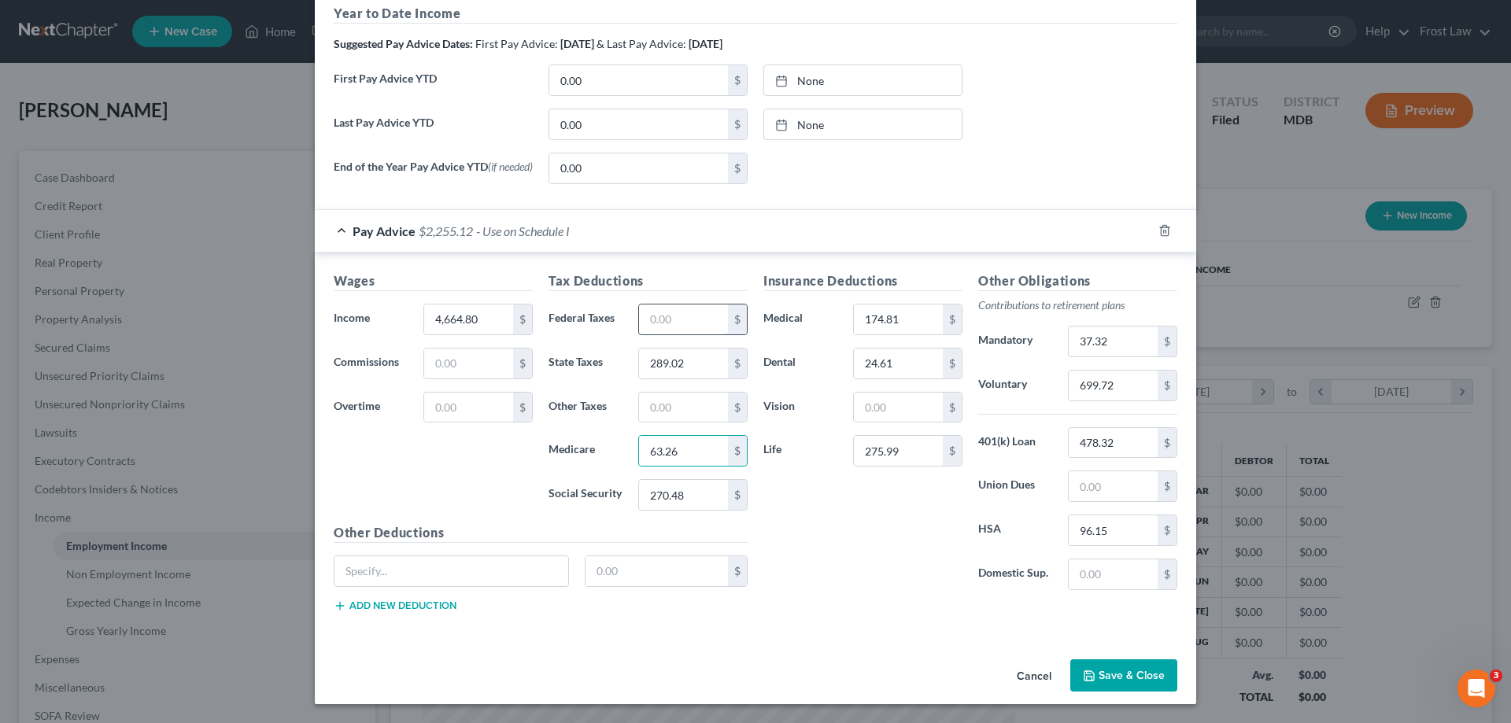
click at [653, 315] on input "text" at bounding box center [683, 320] width 89 height 30
type input "555.11"
click at [870, 401] on input "text" at bounding box center [898, 408] width 89 height 30
type input "6.72"
click at [864, 625] on div "Wages Income * 4,664.80 $ Commissions $ Overtime $ Tax Deductions Federal Taxes…" at bounding box center [756, 445] width 882 height 385
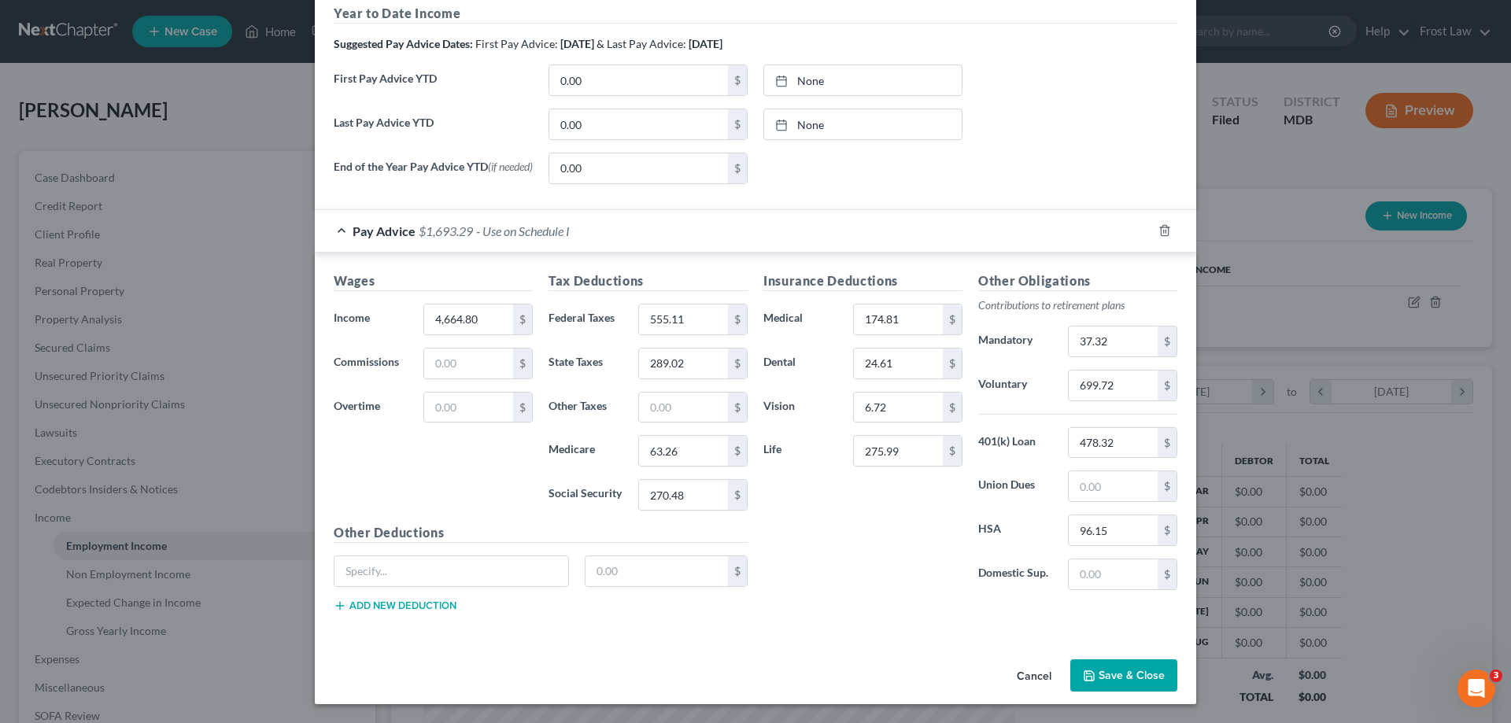
click at [1133, 668] on button "Save & Close" at bounding box center [1124, 676] width 107 height 33
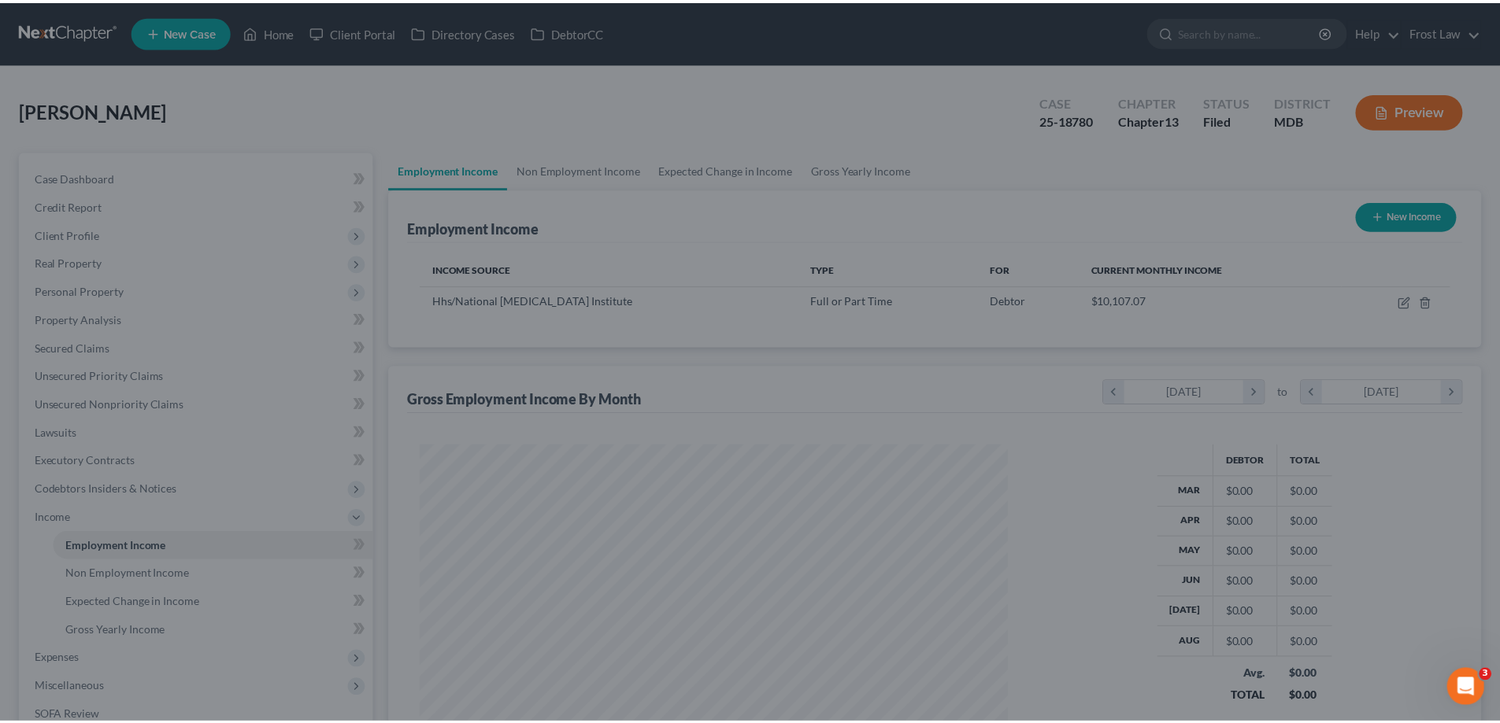
scroll to position [786856, 786530]
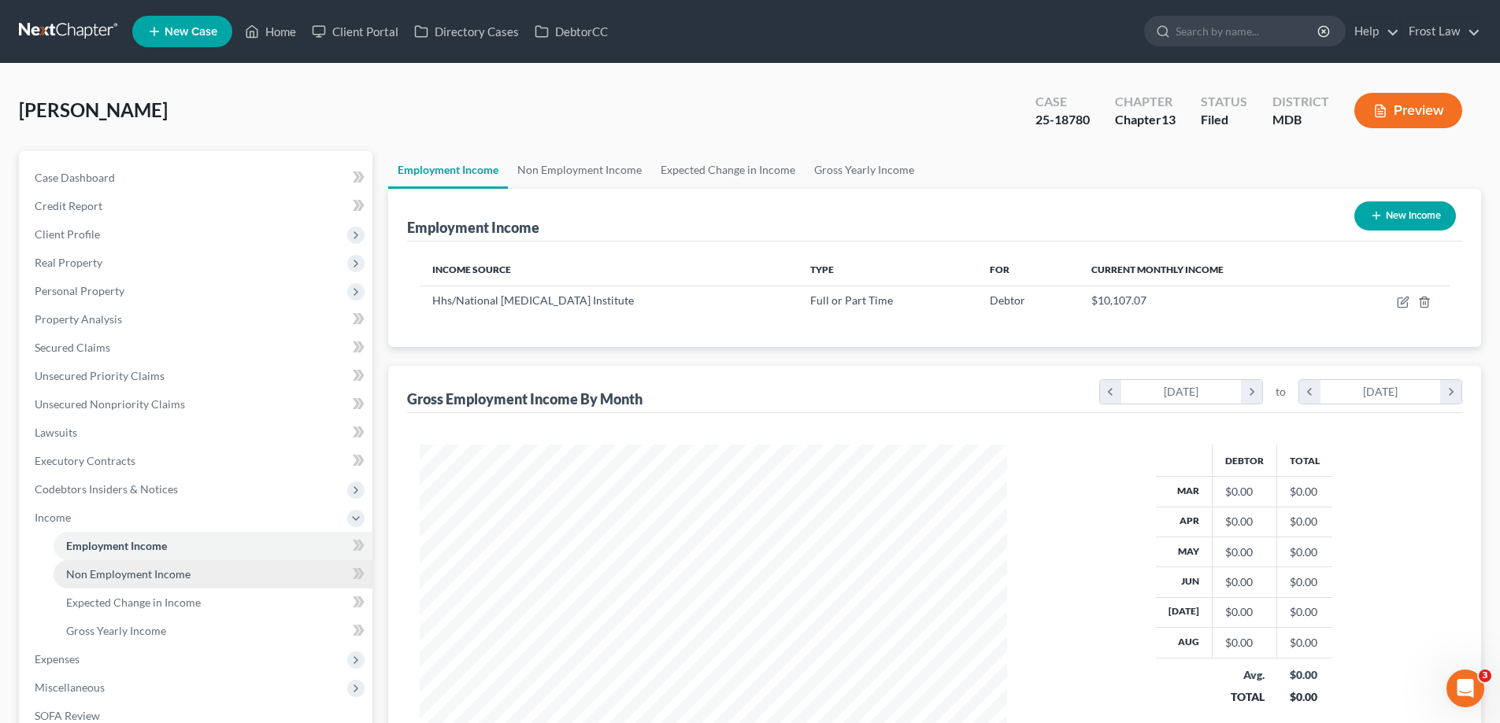
drag, startPoint x: 113, startPoint y: 519, endPoint x: 121, endPoint y: 577, distance: 58.9
click at [113, 519] on span "Income" at bounding box center [197, 518] width 350 height 28
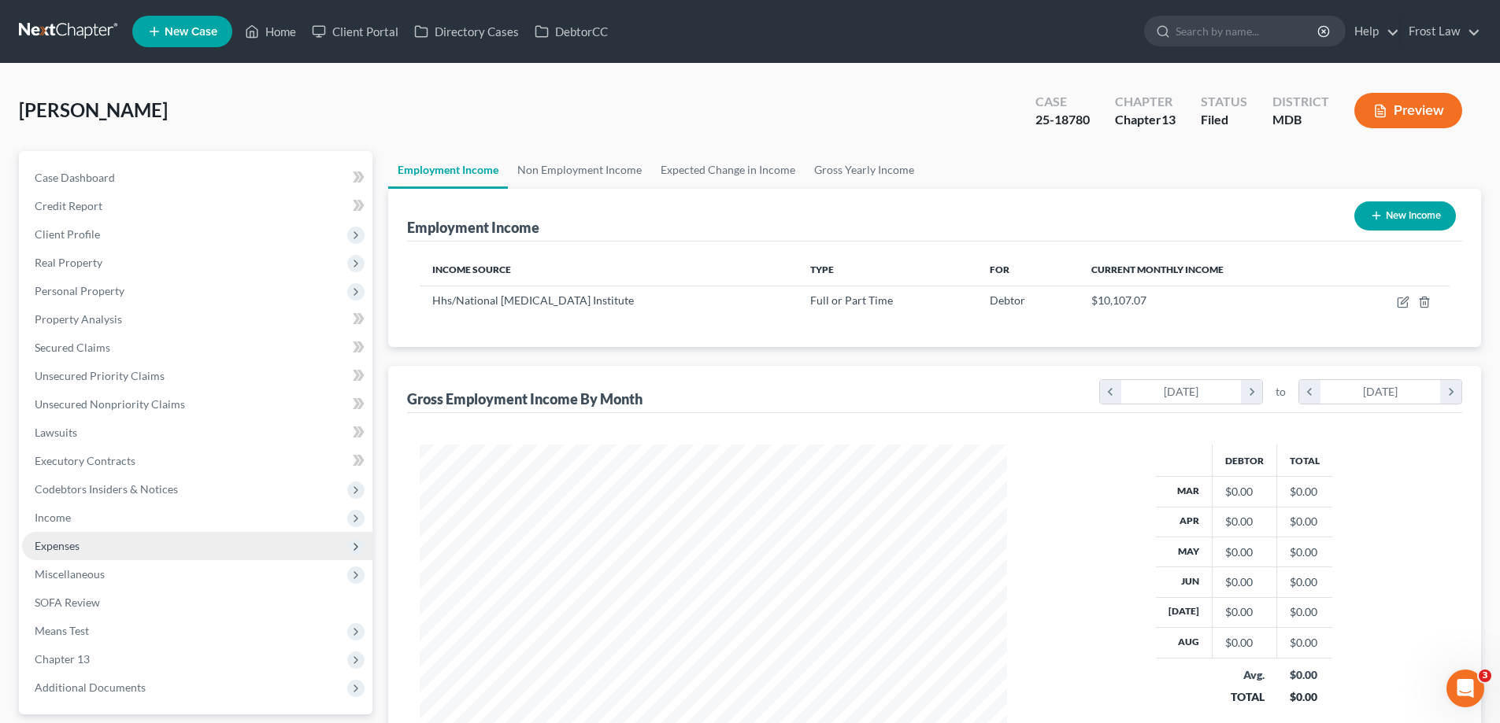
click at [119, 544] on span "Expenses" at bounding box center [197, 546] width 350 height 28
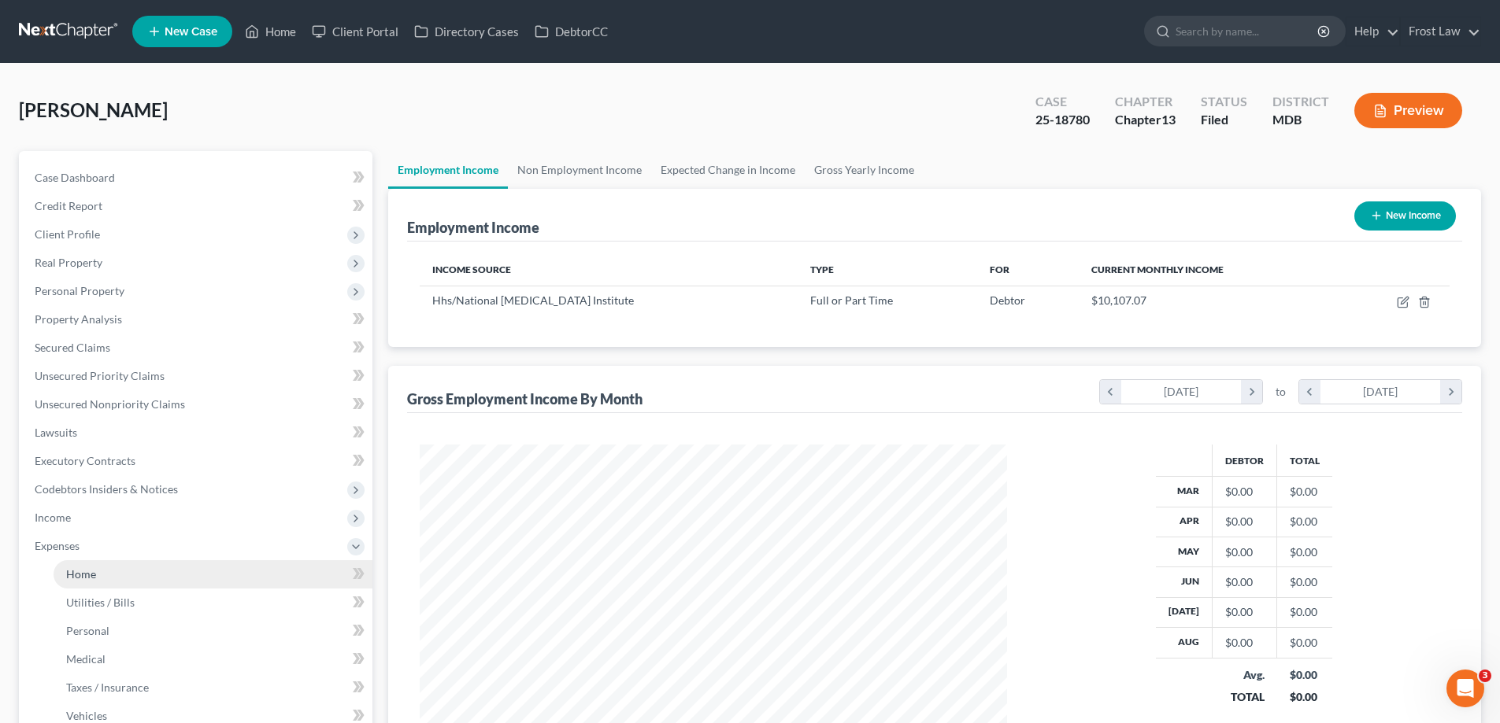
click at [117, 562] on link "Home" at bounding box center [213, 574] width 319 height 28
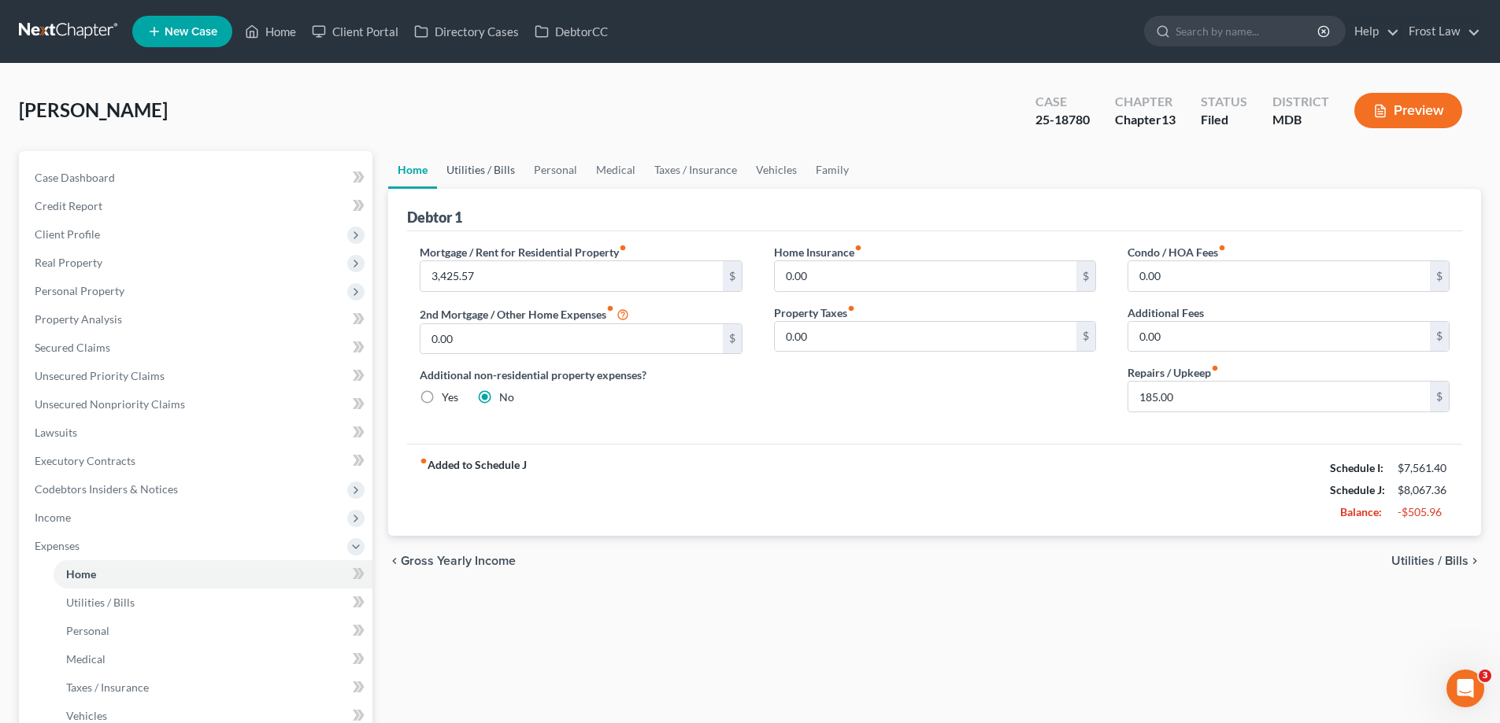
click at [480, 168] on link "Utilities / Bills" at bounding box center [480, 170] width 87 height 38
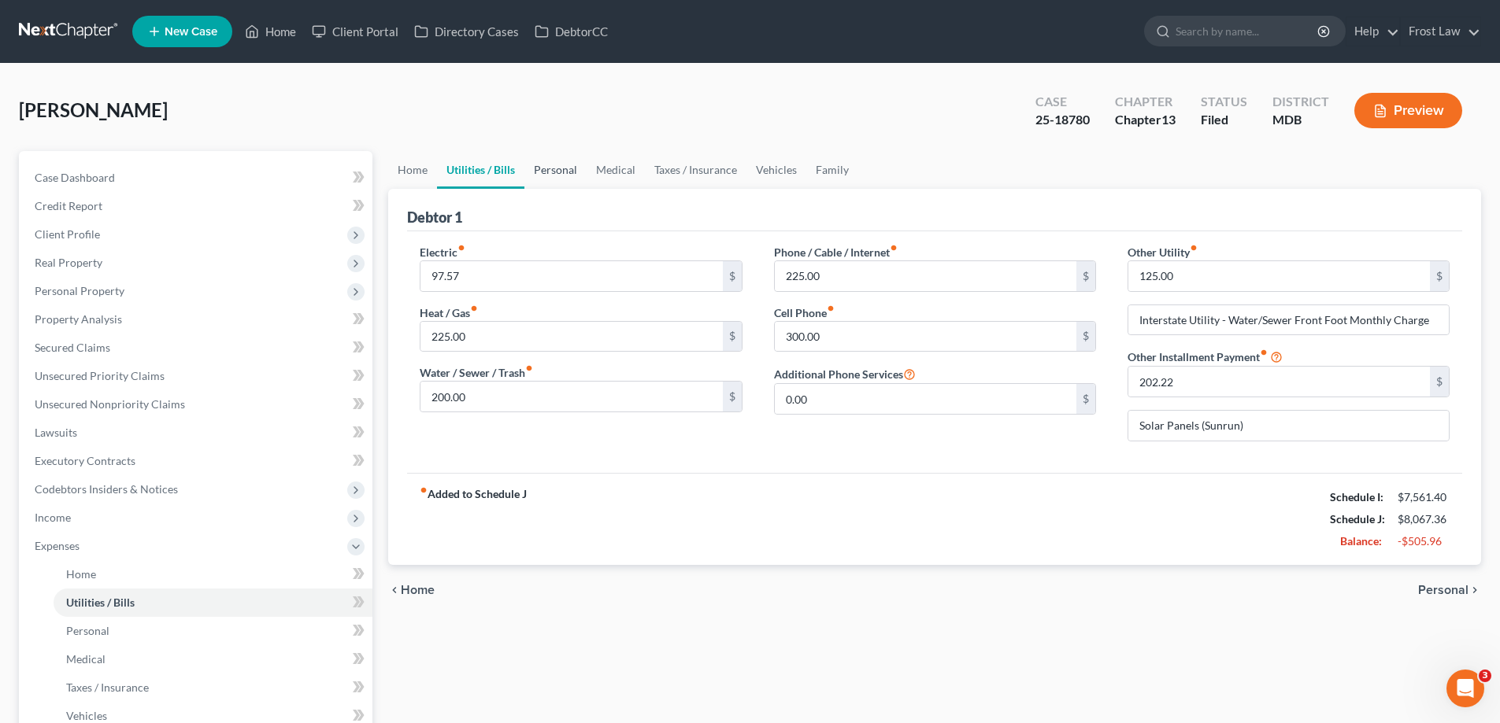
click at [573, 174] on link "Personal" at bounding box center [555, 170] width 62 height 38
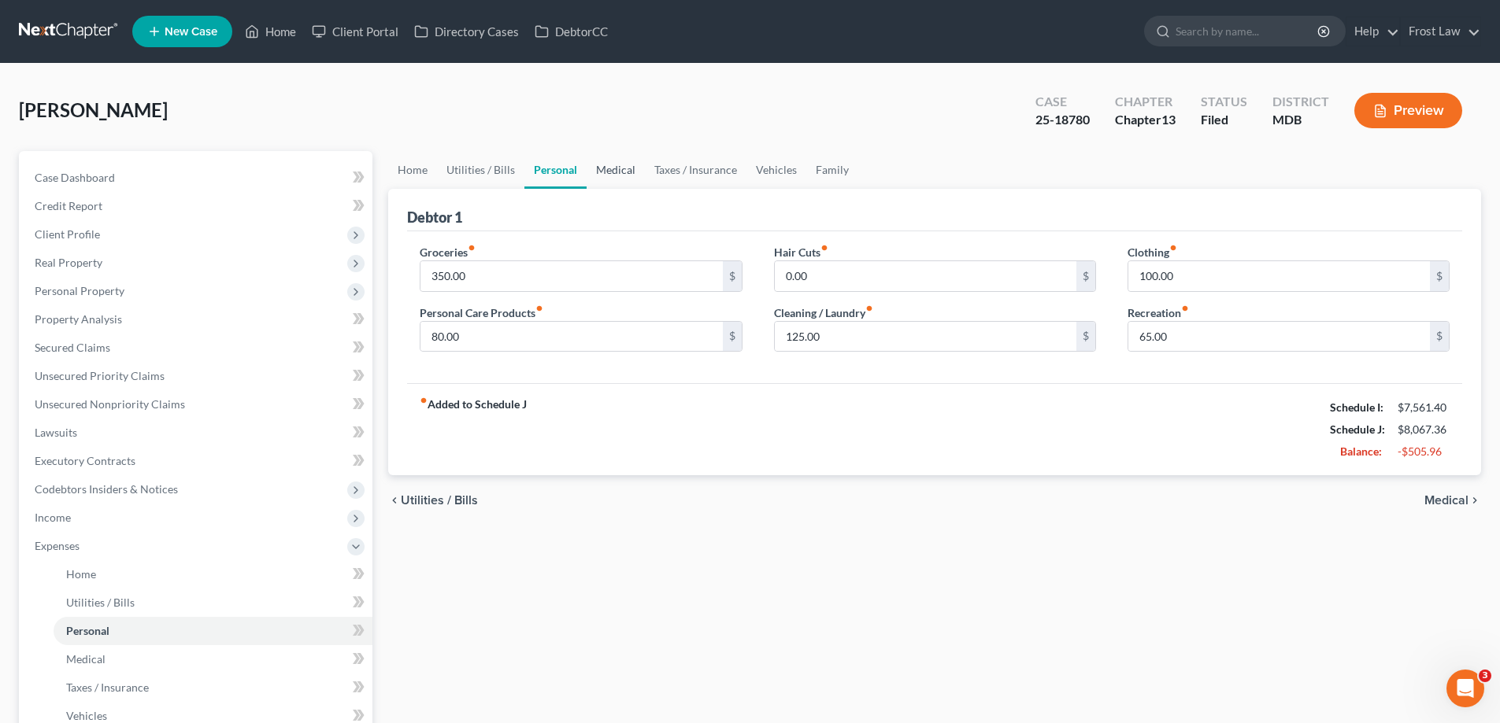
click at [623, 172] on link "Medical" at bounding box center [615, 170] width 58 height 38
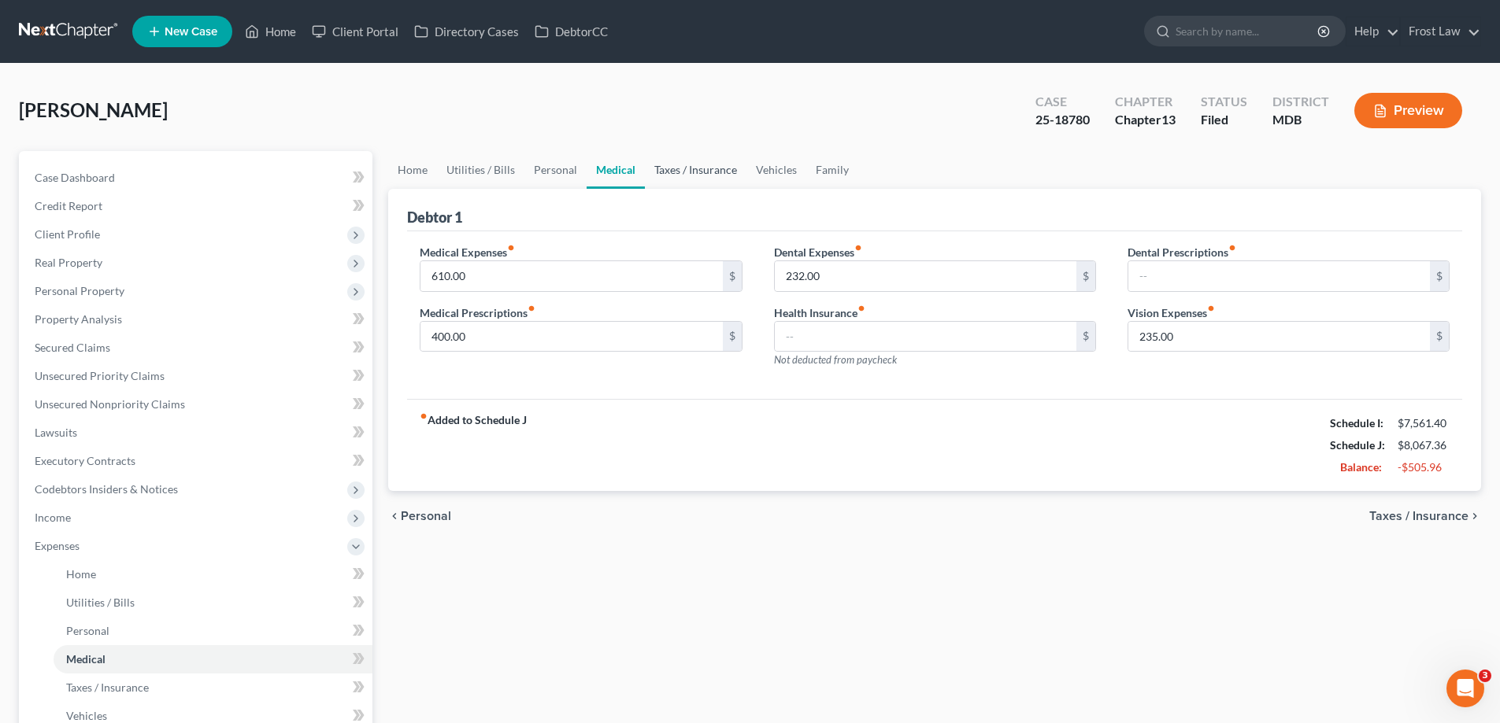
click at [700, 165] on link "Taxes / Insurance" at bounding box center [696, 170] width 102 height 38
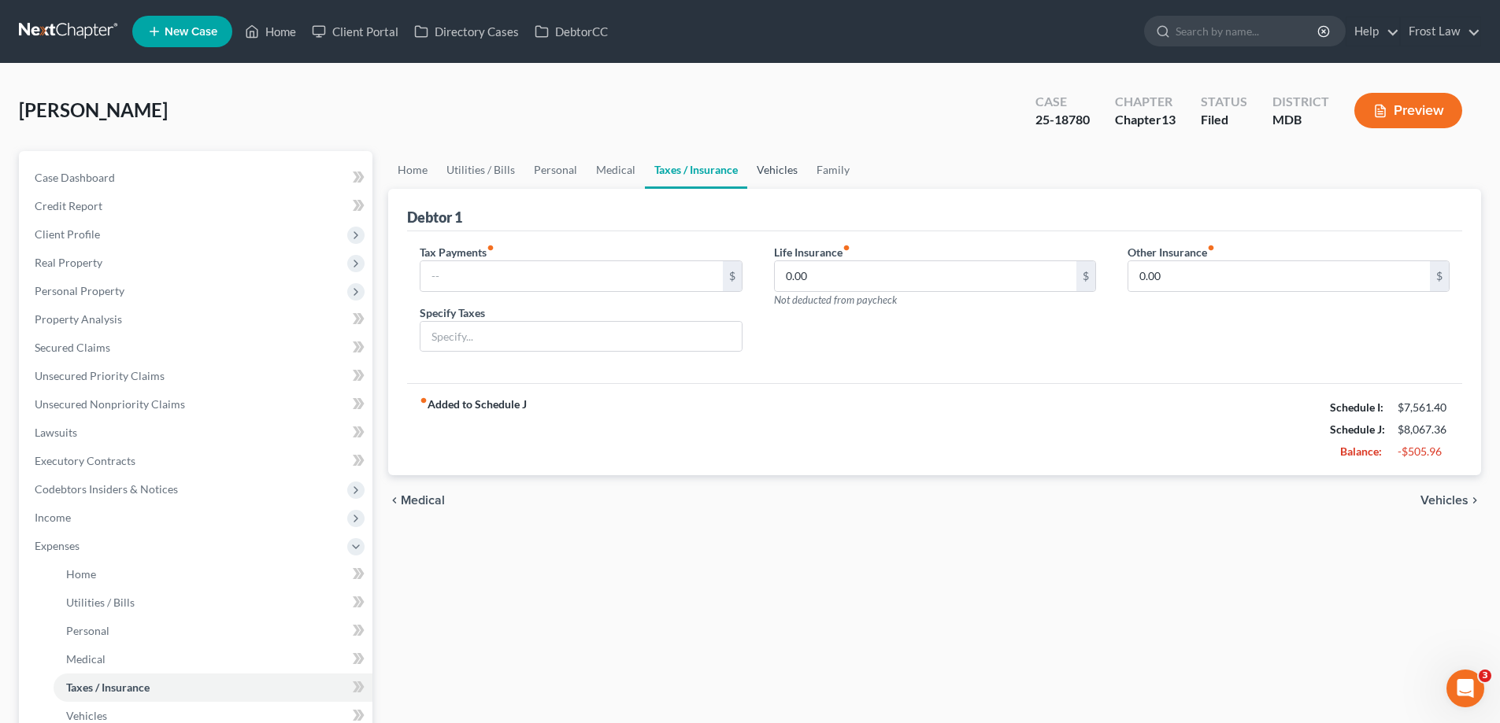
click at [777, 169] on link "Vehicles" at bounding box center [777, 170] width 60 height 38
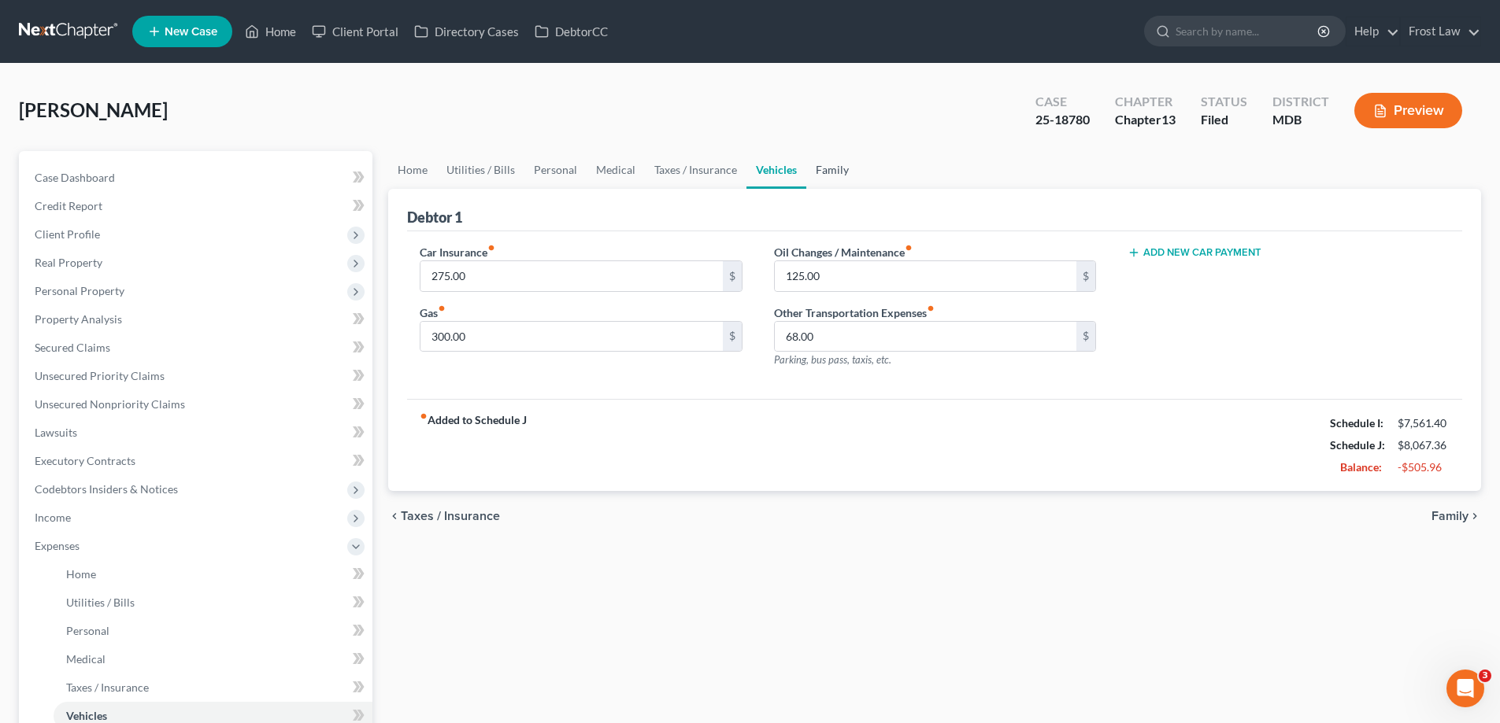
click at [825, 175] on link "Family" at bounding box center [832, 170] width 52 height 38
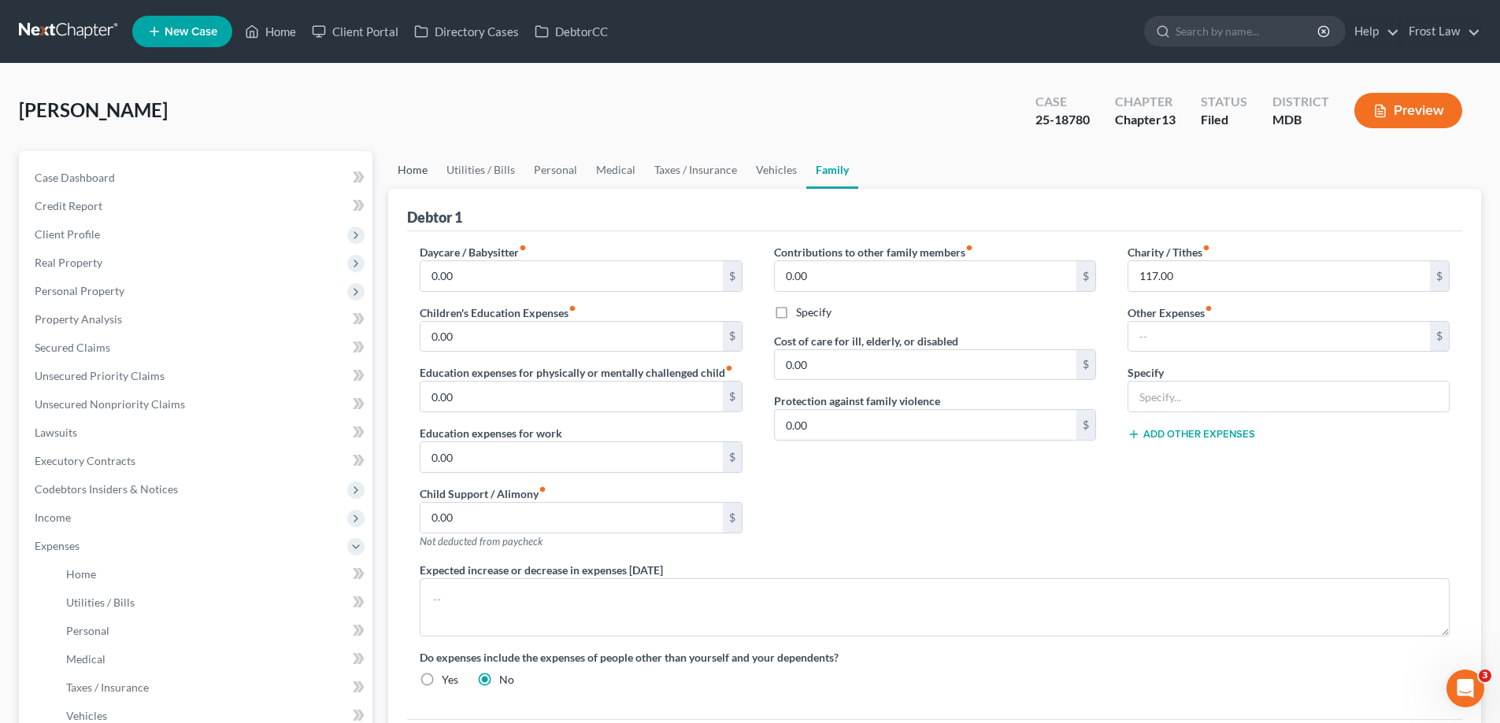
click at [421, 165] on link "Home" at bounding box center [412, 170] width 49 height 38
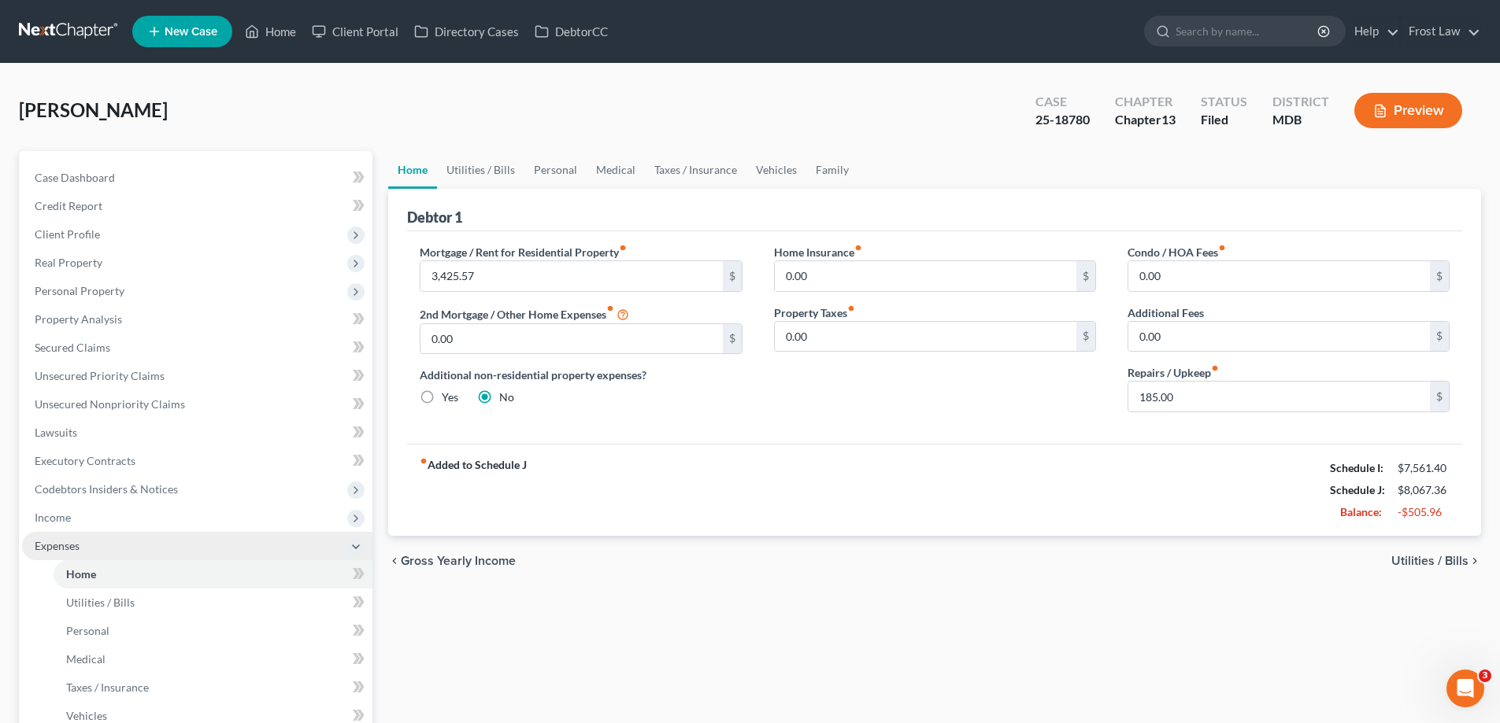
click at [100, 549] on span "Expenses" at bounding box center [197, 546] width 350 height 28
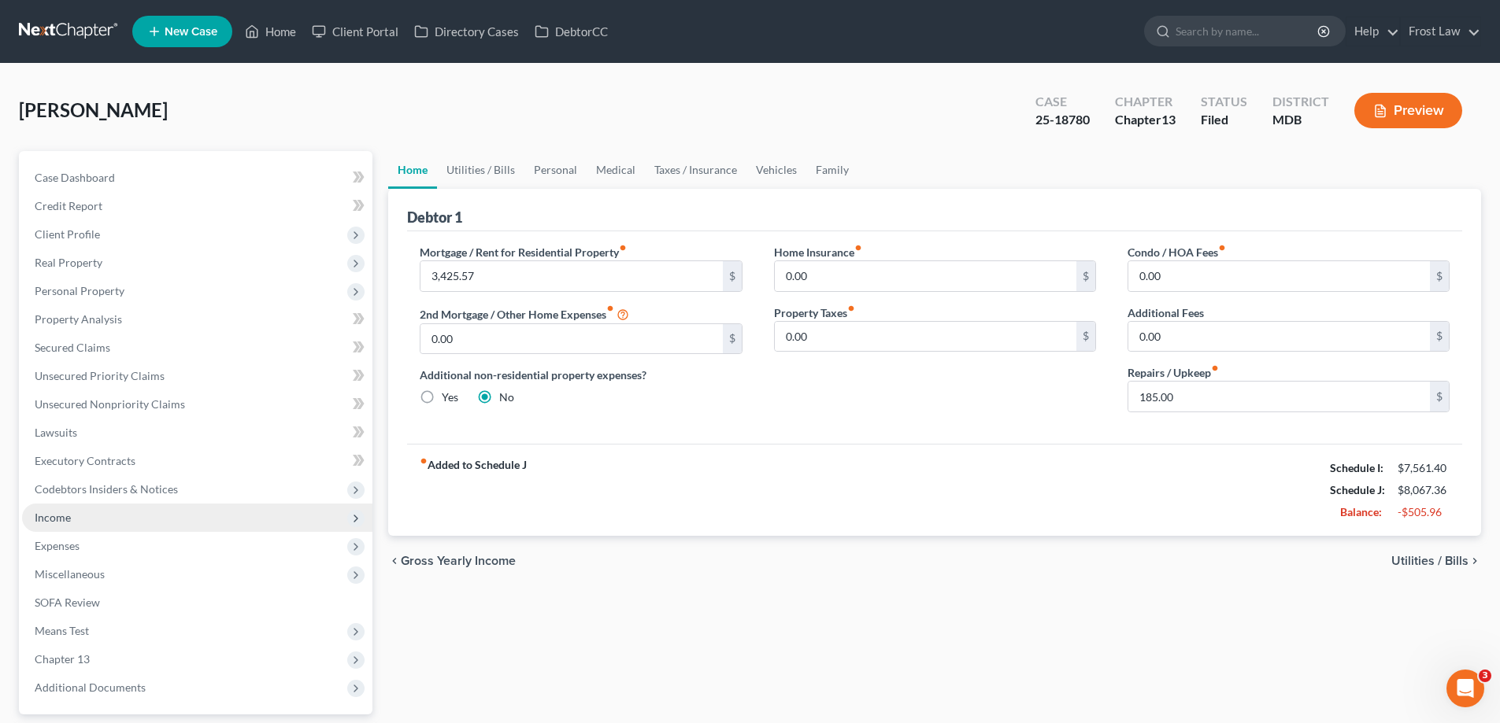
click at [102, 516] on span "Income" at bounding box center [197, 518] width 350 height 28
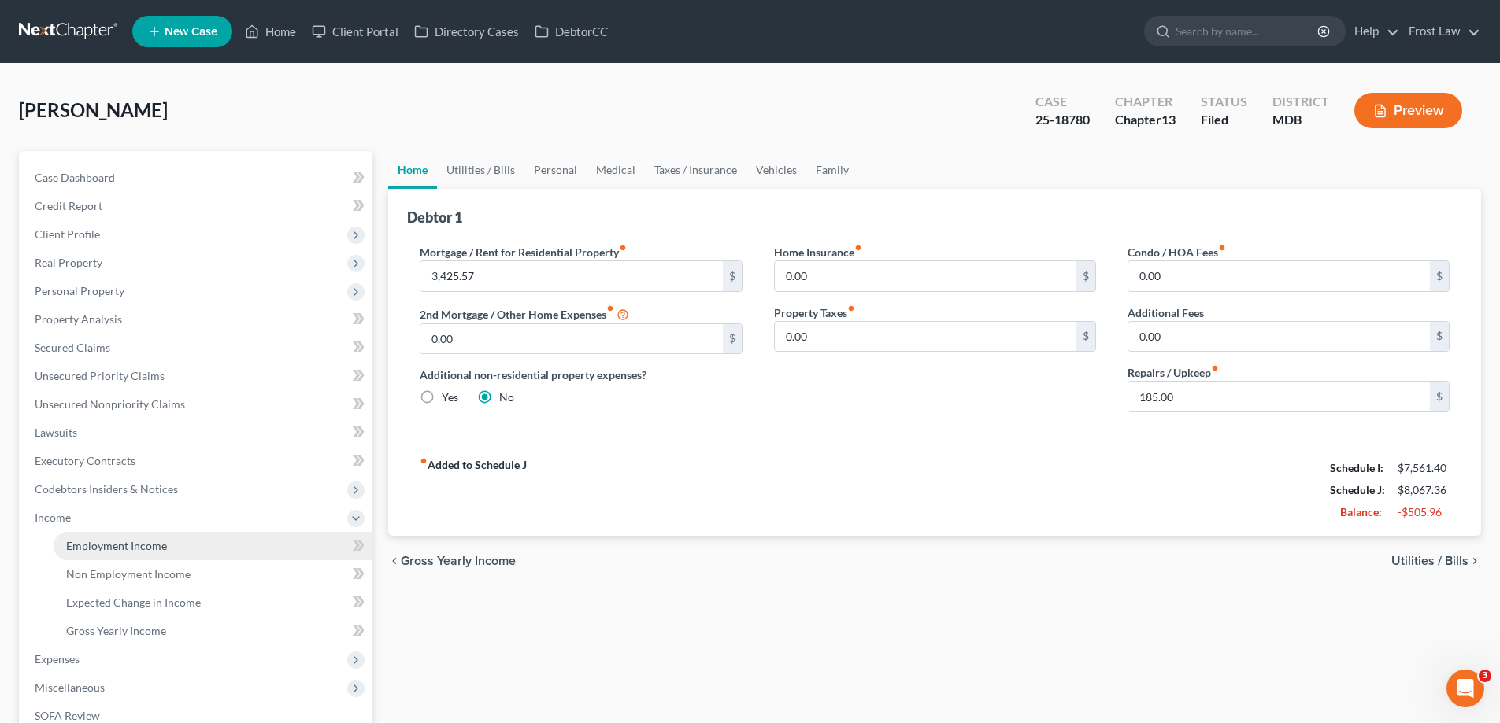
click at [130, 540] on span "Employment Income" at bounding box center [116, 545] width 101 height 13
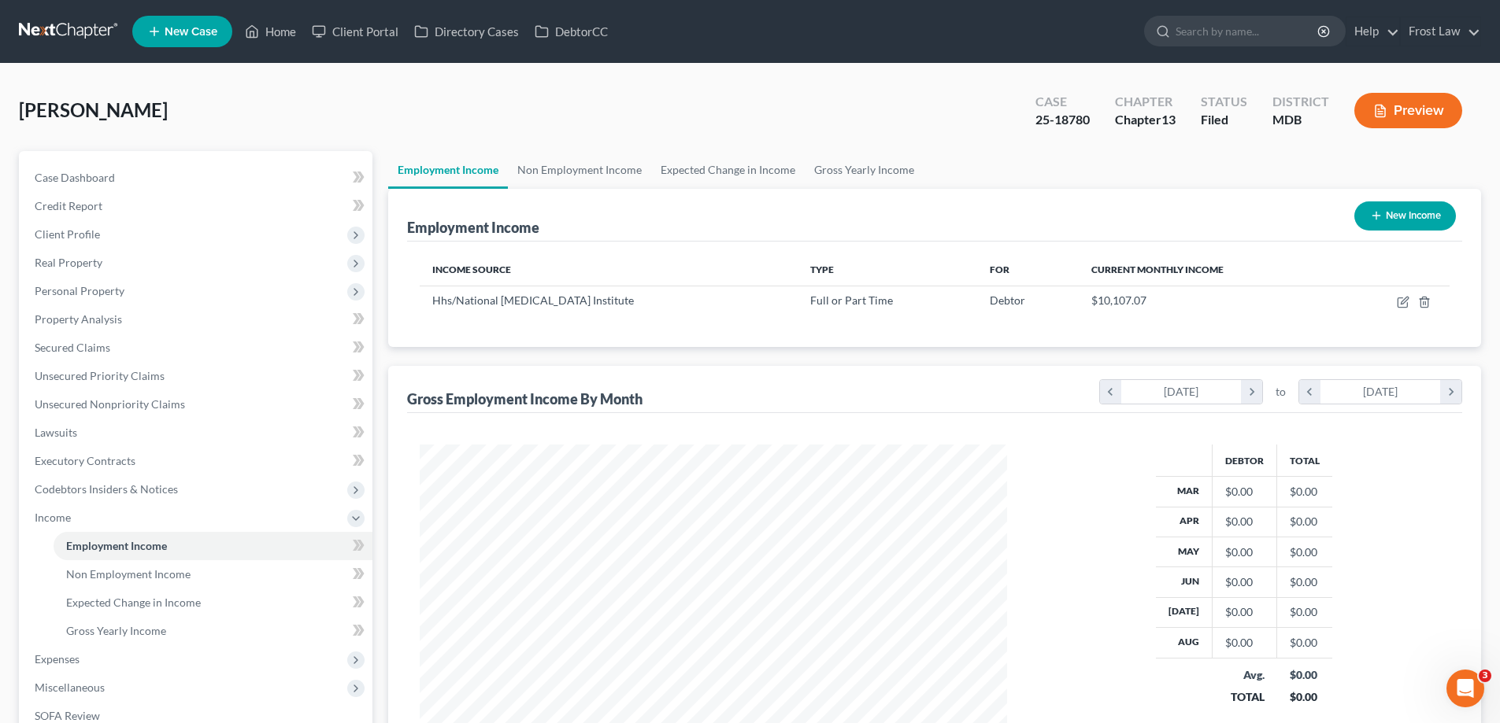
scroll to position [294, 619]
click at [568, 161] on link "Non Employment Income" at bounding box center [579, 170] width 143 height 38
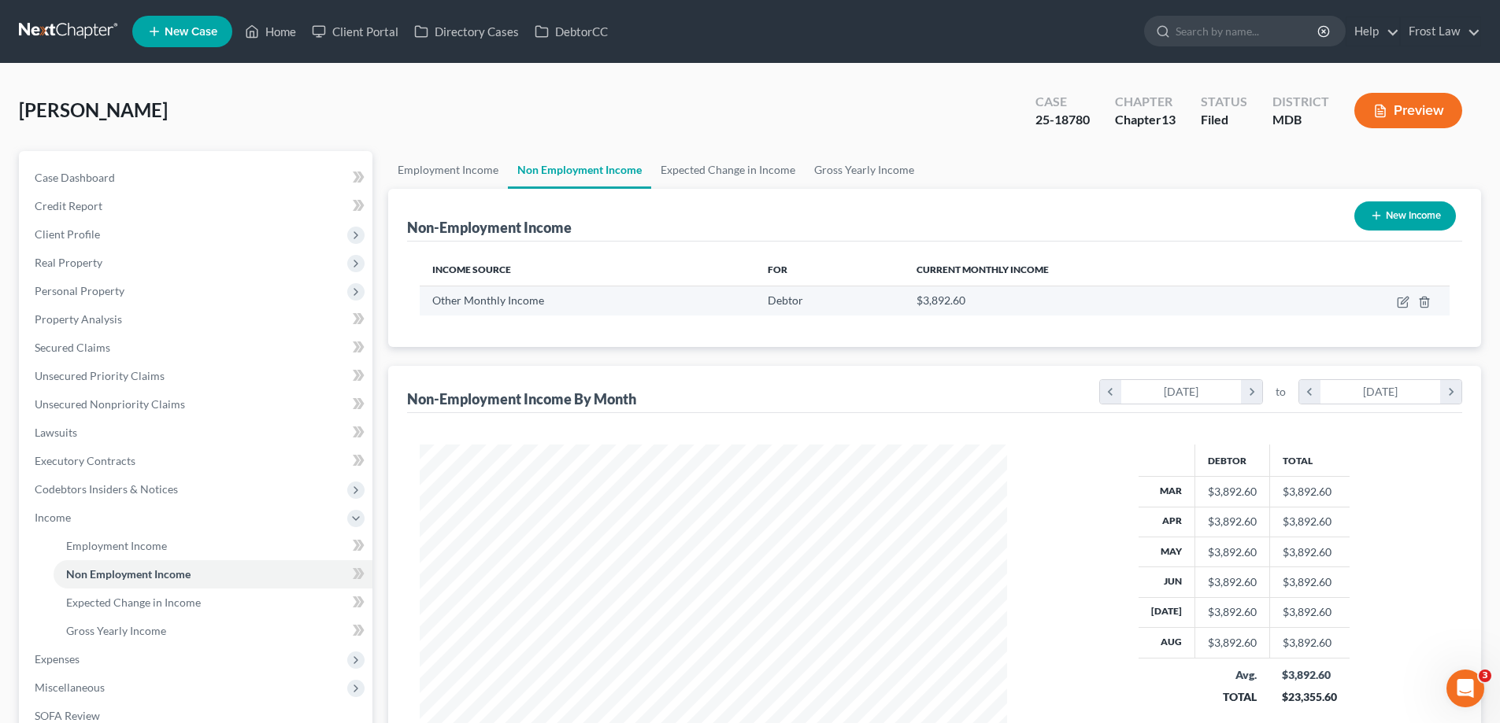
scroll to position [294, 619]
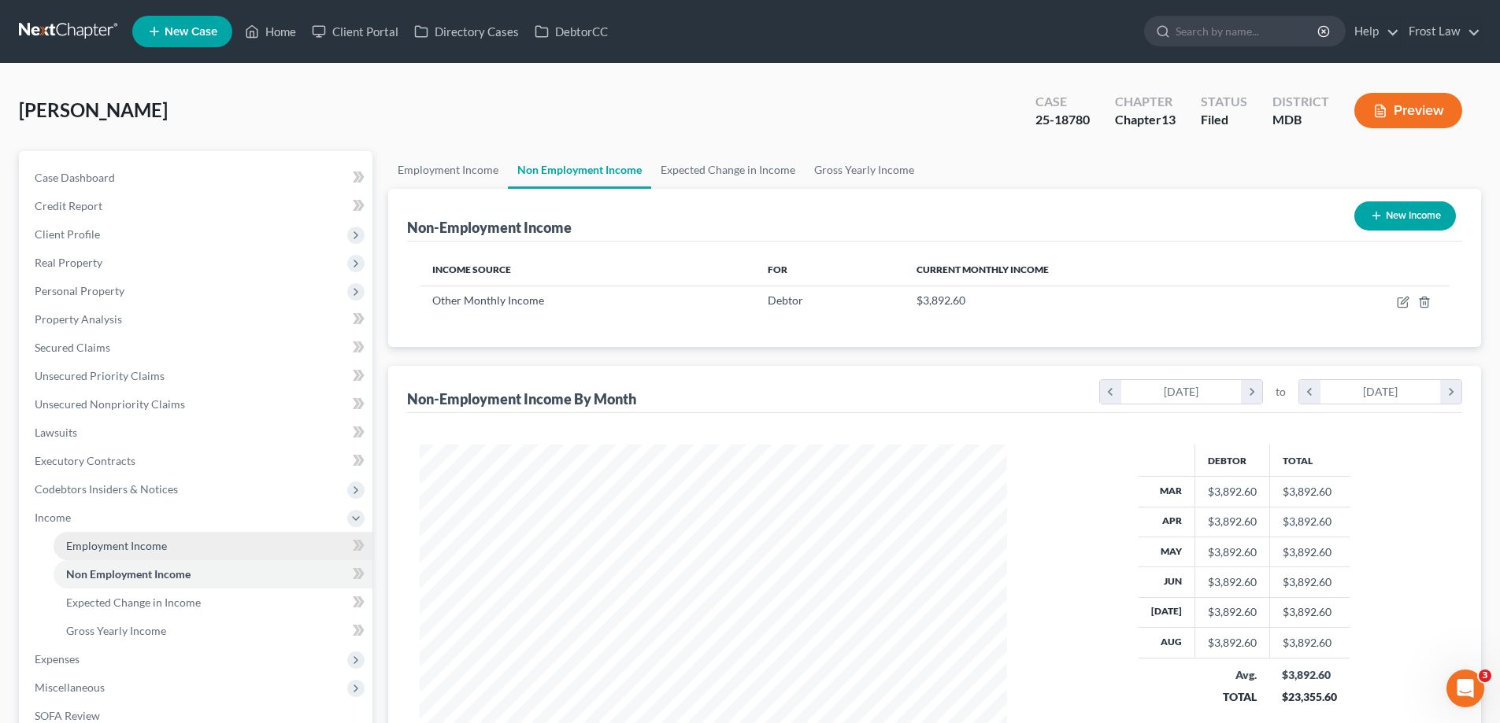
click at [142, 549] on span "Employment Income" at bounding box center [116, 545] width 101 height 13
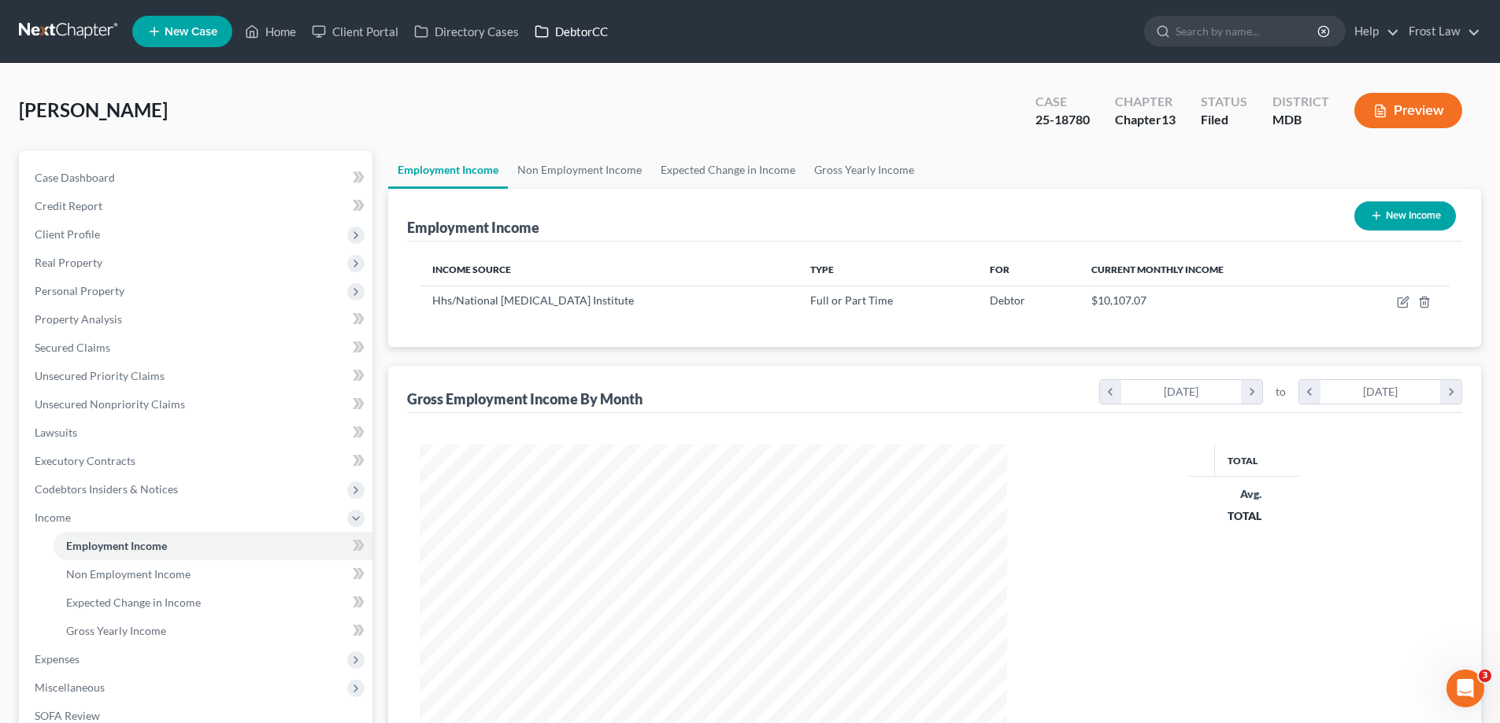
scroll to position [294, 619]
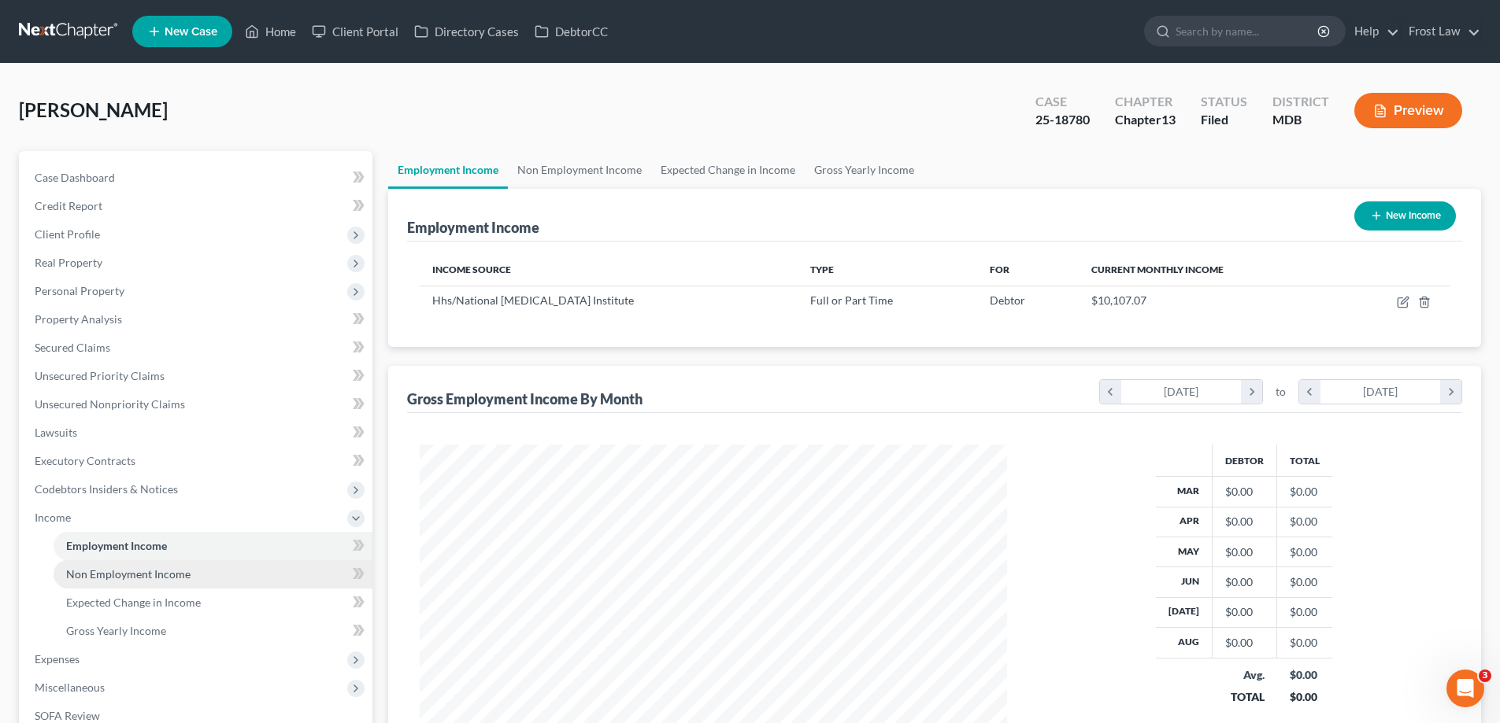
click at [144, 568] on span "Non Employment Income" at bounding box center [128, 574] width 124 height 13
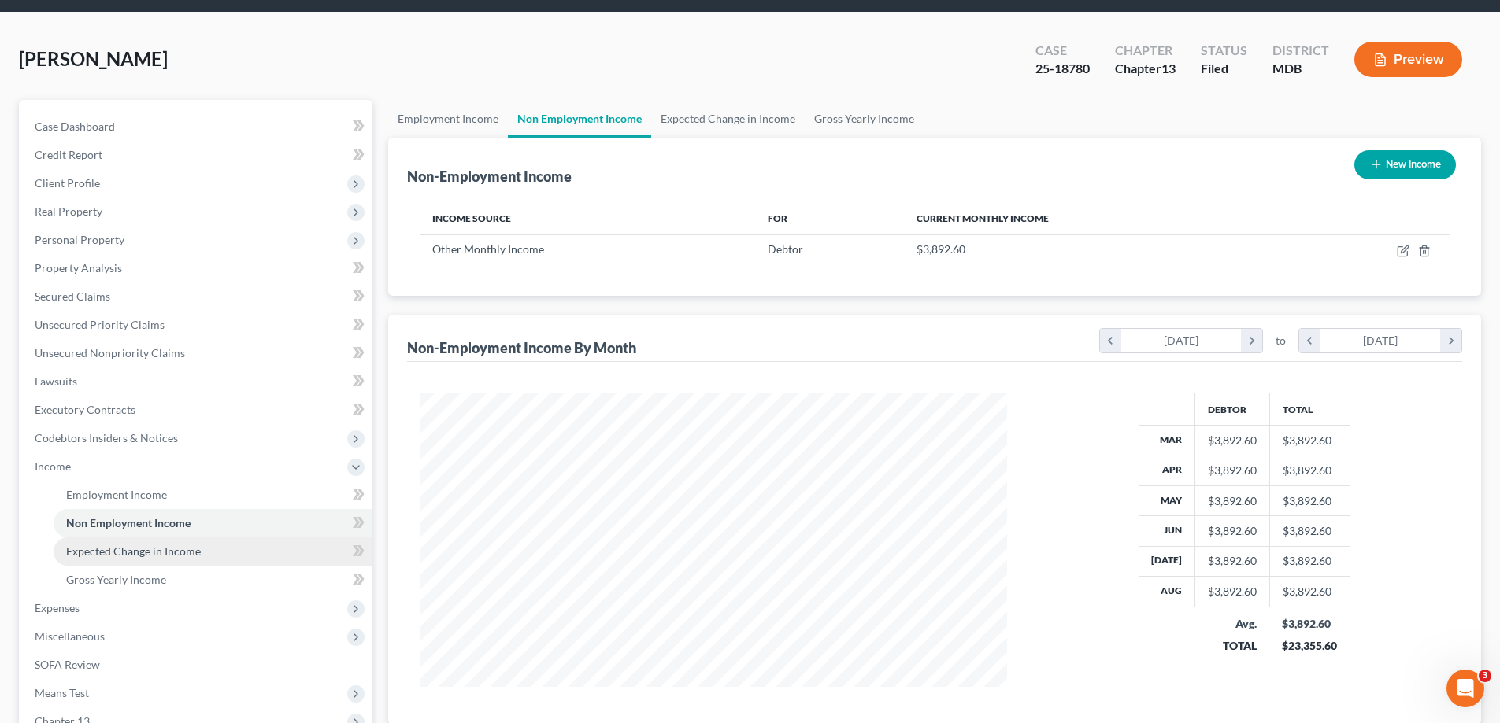
scroll to position [79, 0]
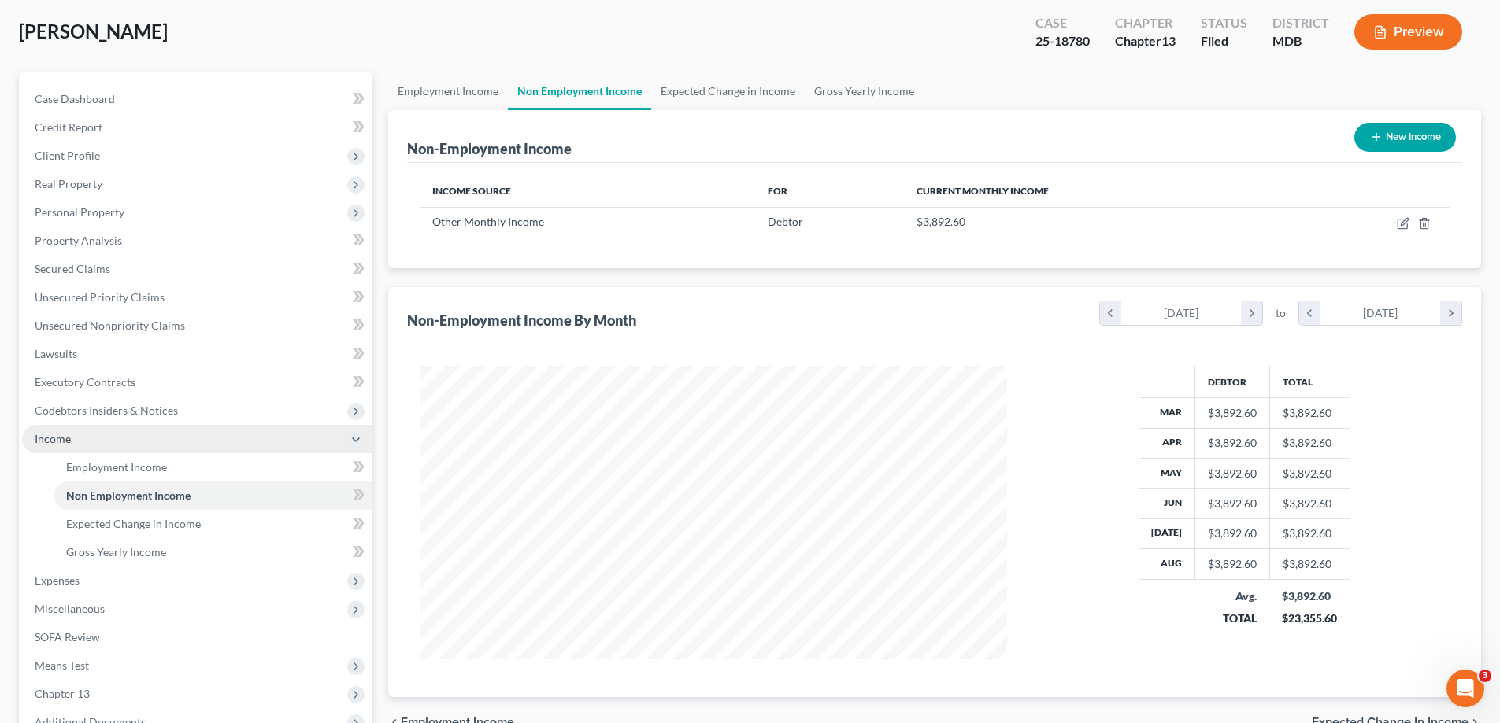
click at [66, 440] on span "Income" at bounding box center [53, 438] width 36 height 13
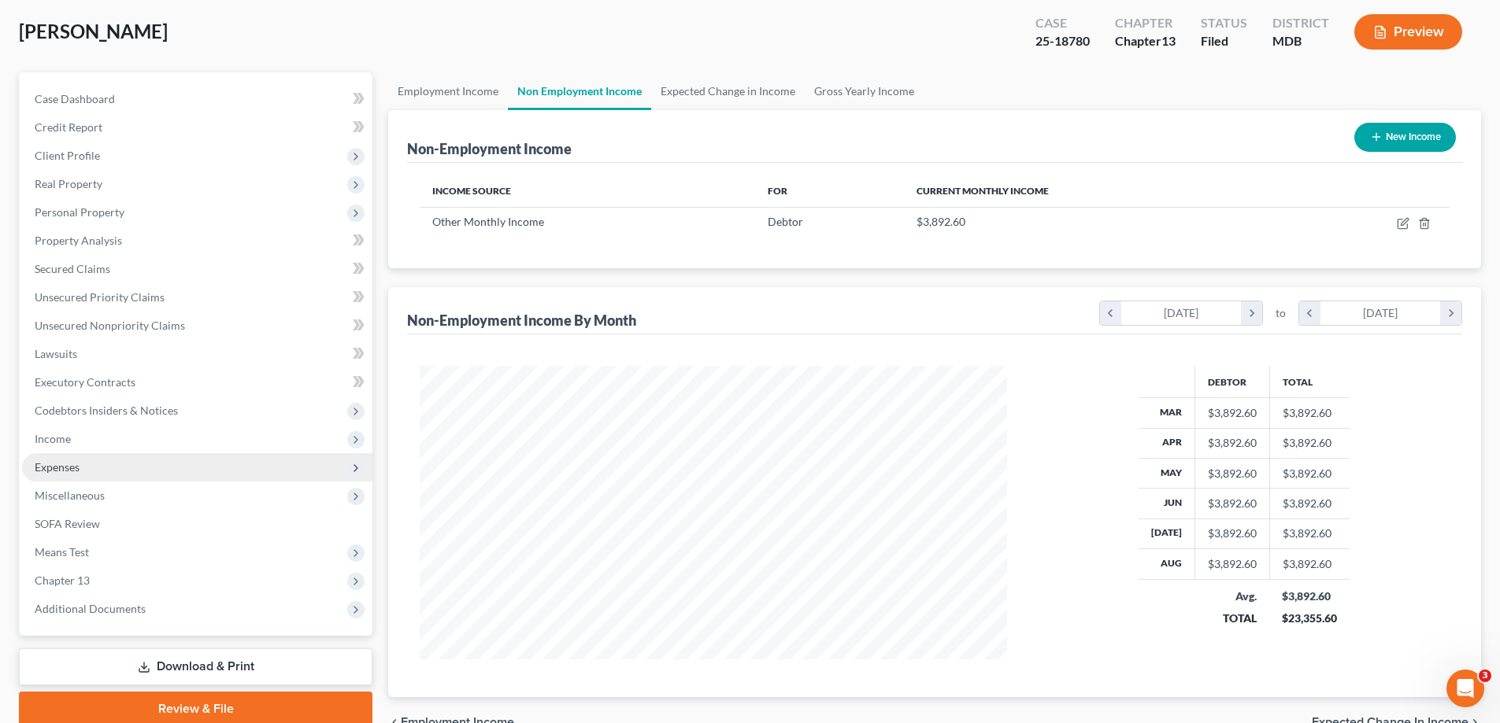
click at [130, 466] on span "Expenses" at bounding box center [197, 467] width 350 height 28
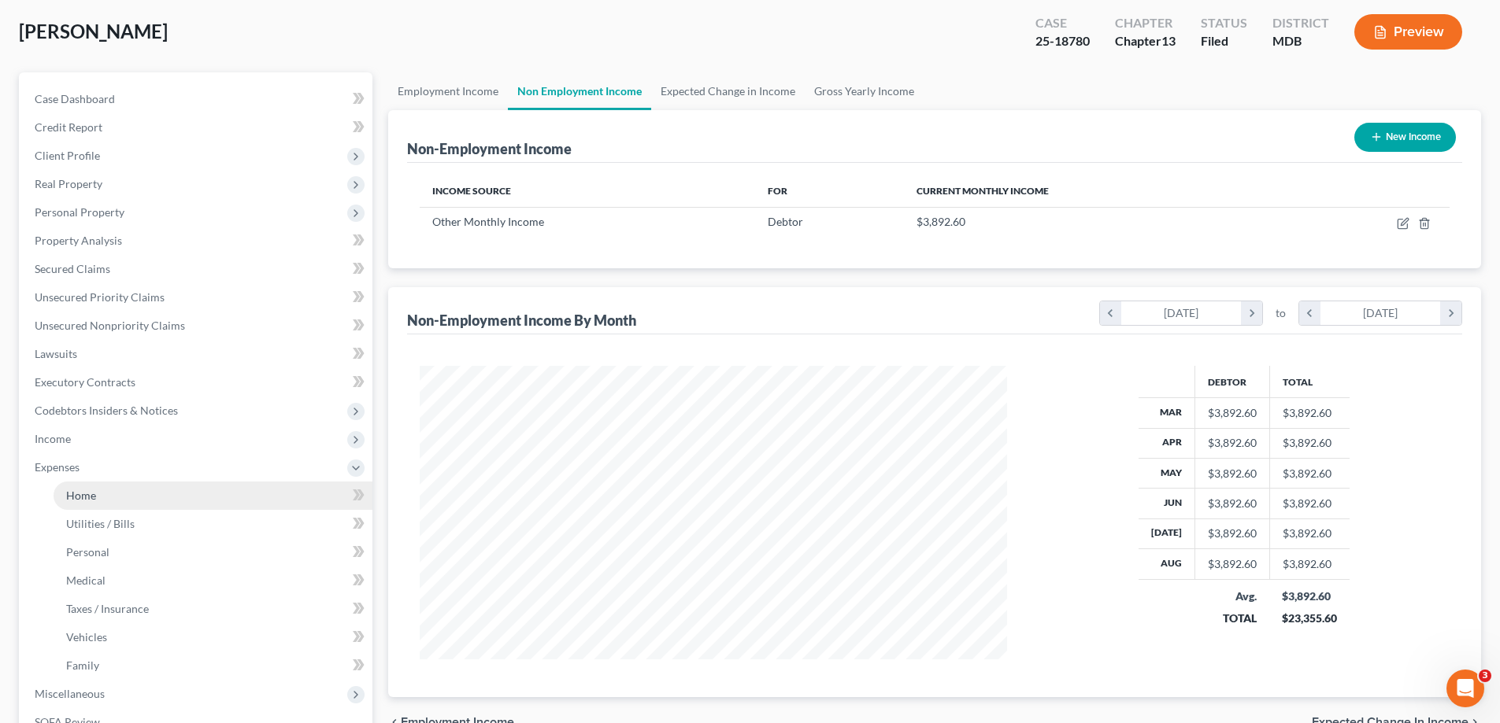
click at [144, 486] on link "Home" at bounding box center [213, 496] width 319 height 28
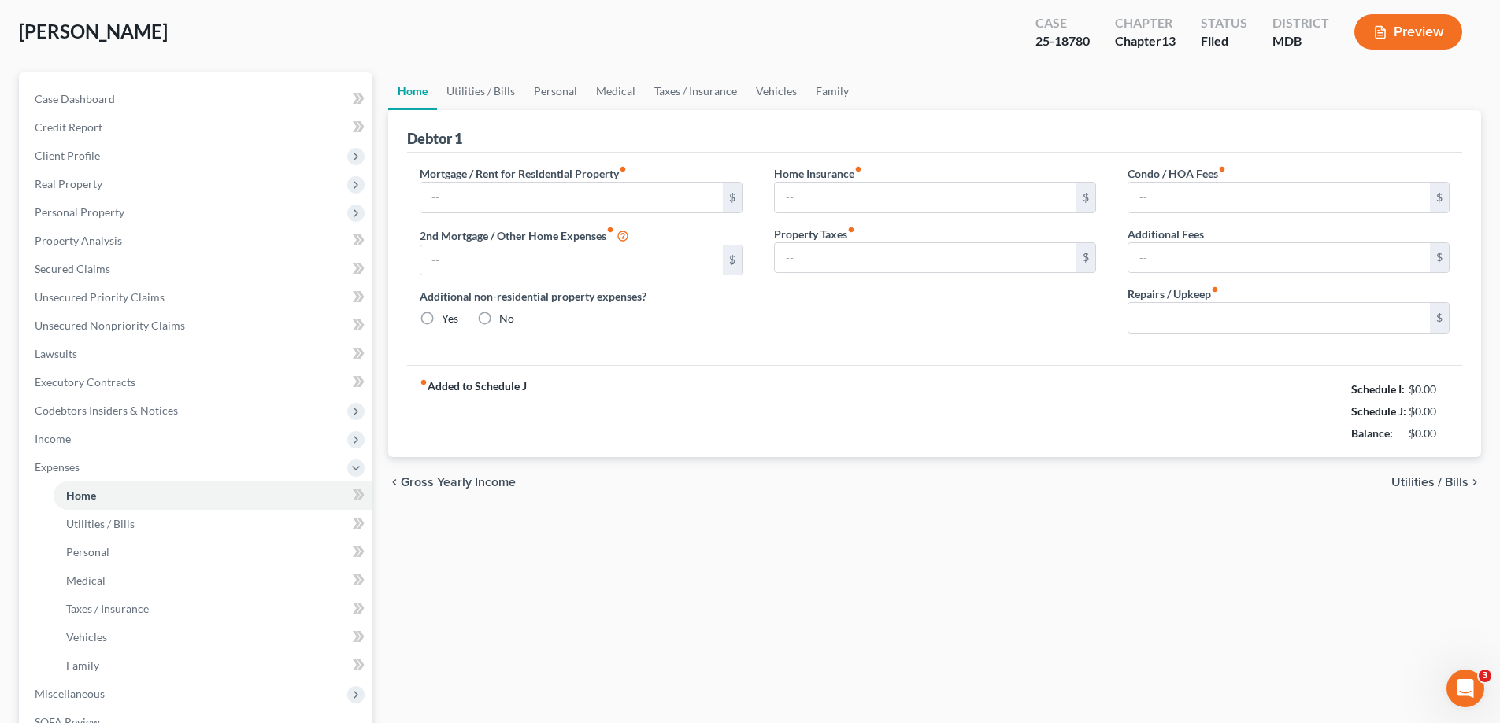
type input "3,425.57"
type input "0.00"
radio input "true"
type input "0.00"
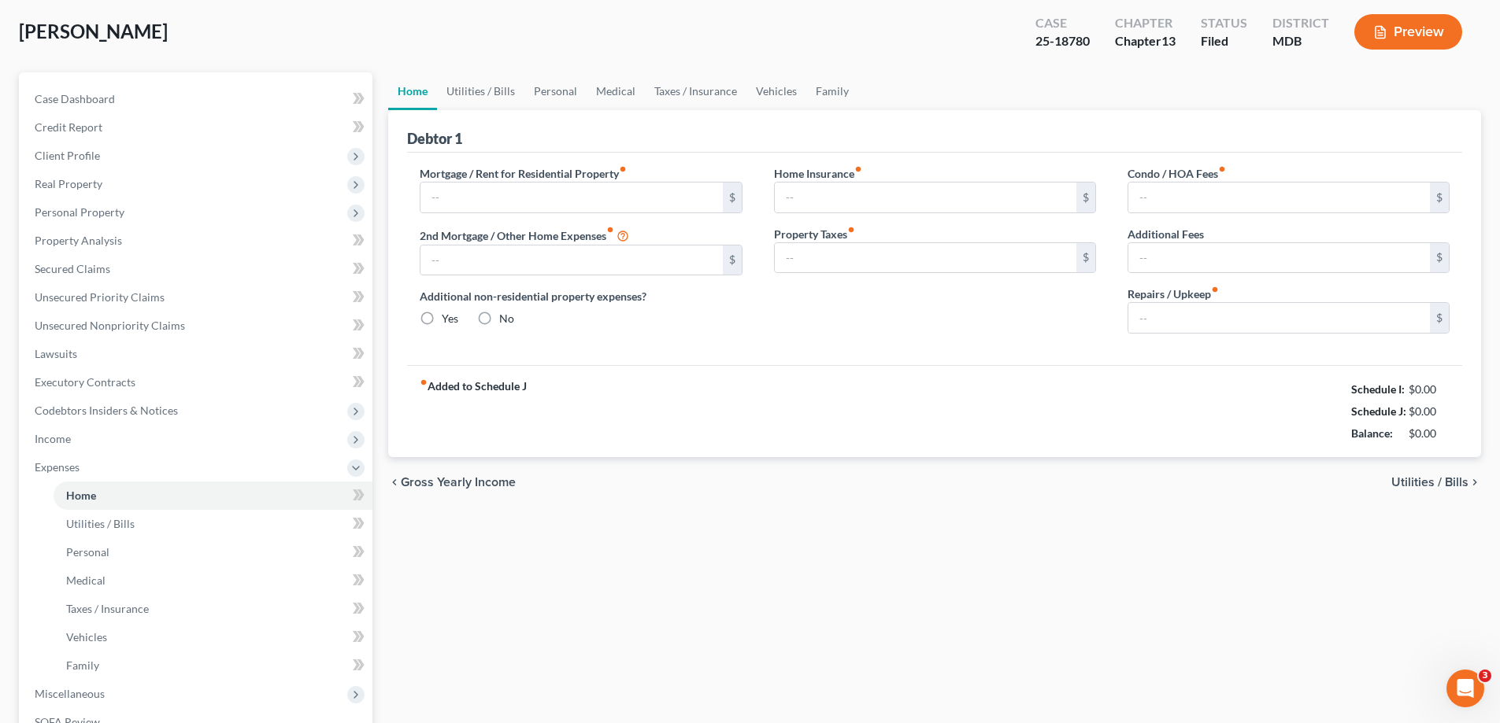
type input "0.00"
type input "185.00"
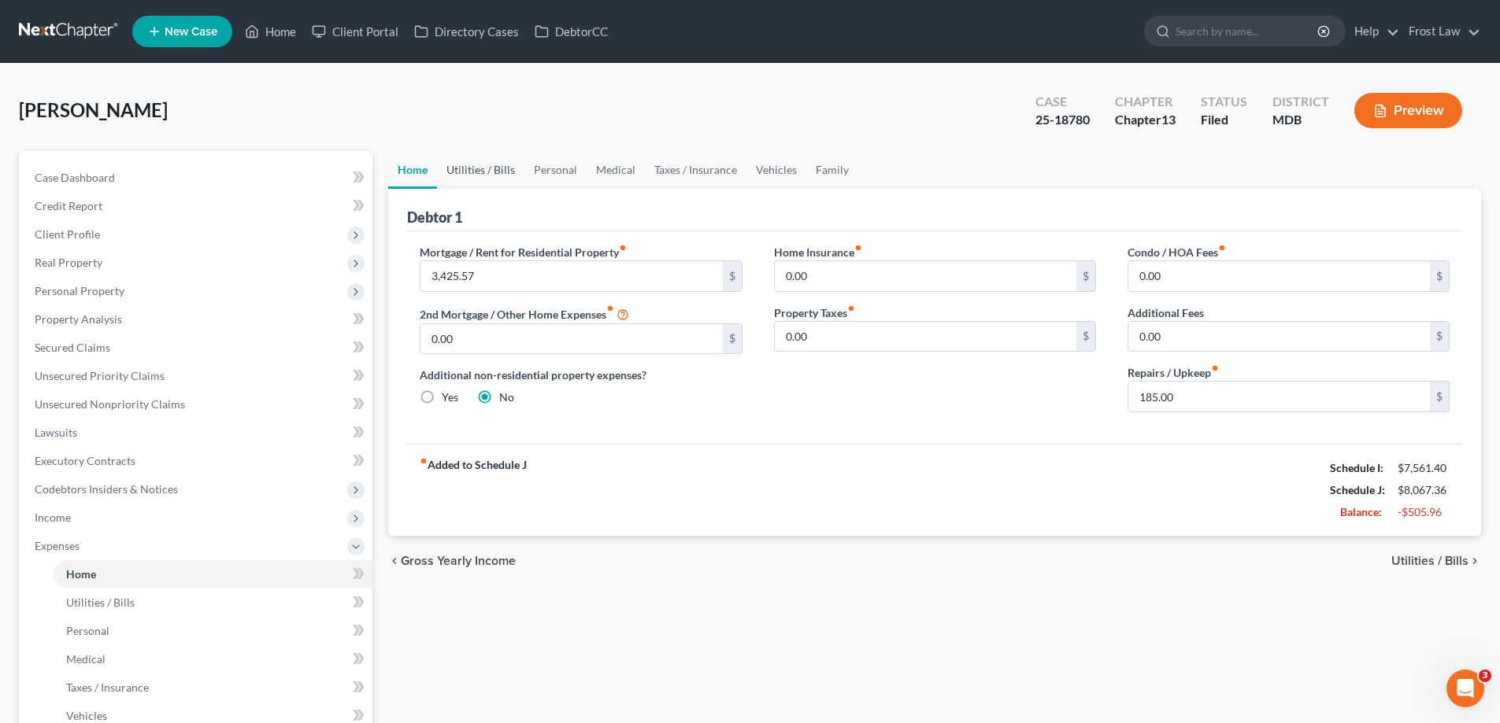
click at [462, 175] on link "Utilities / Bills" at bounding box center [480, 170] width 87 height 38
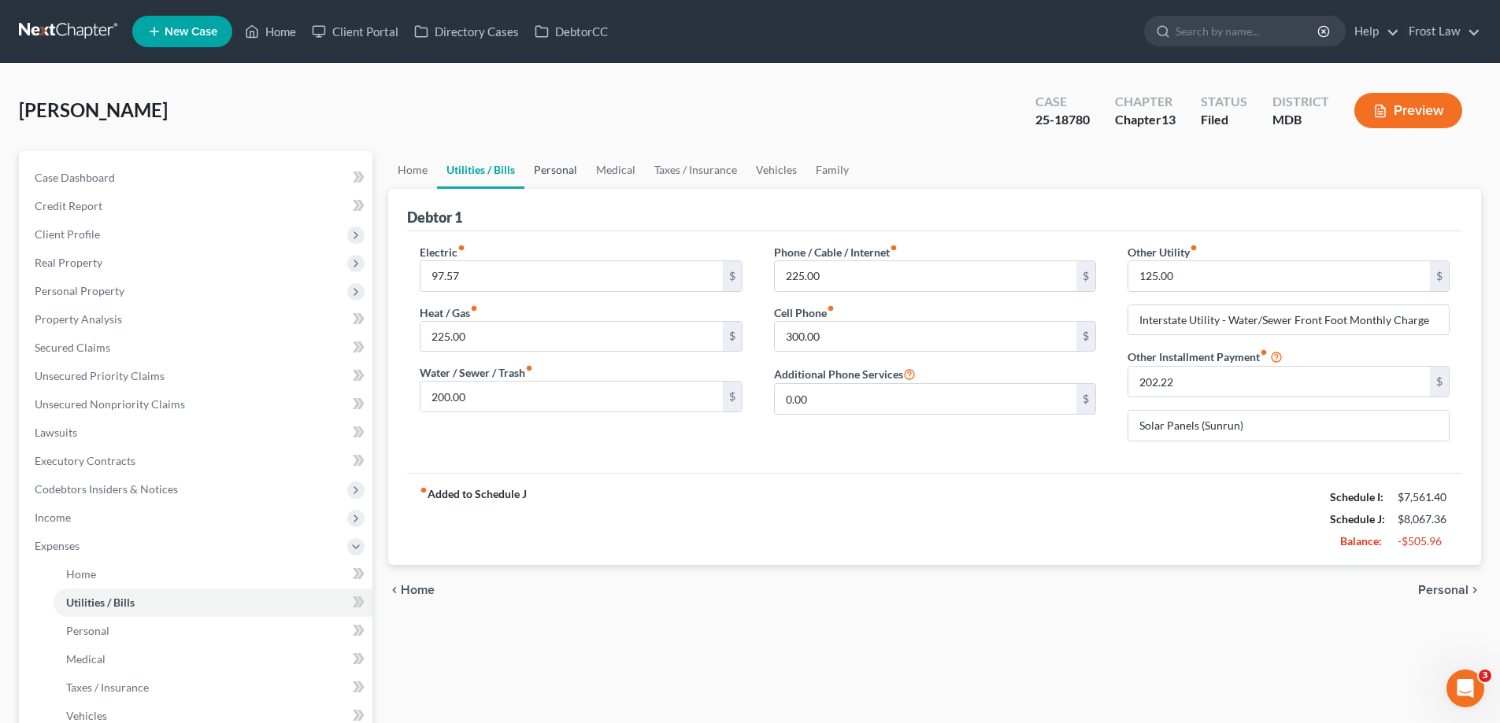
click at [571, 176] on link "Personal" at bounding box center [555, 170] width 62 height 38
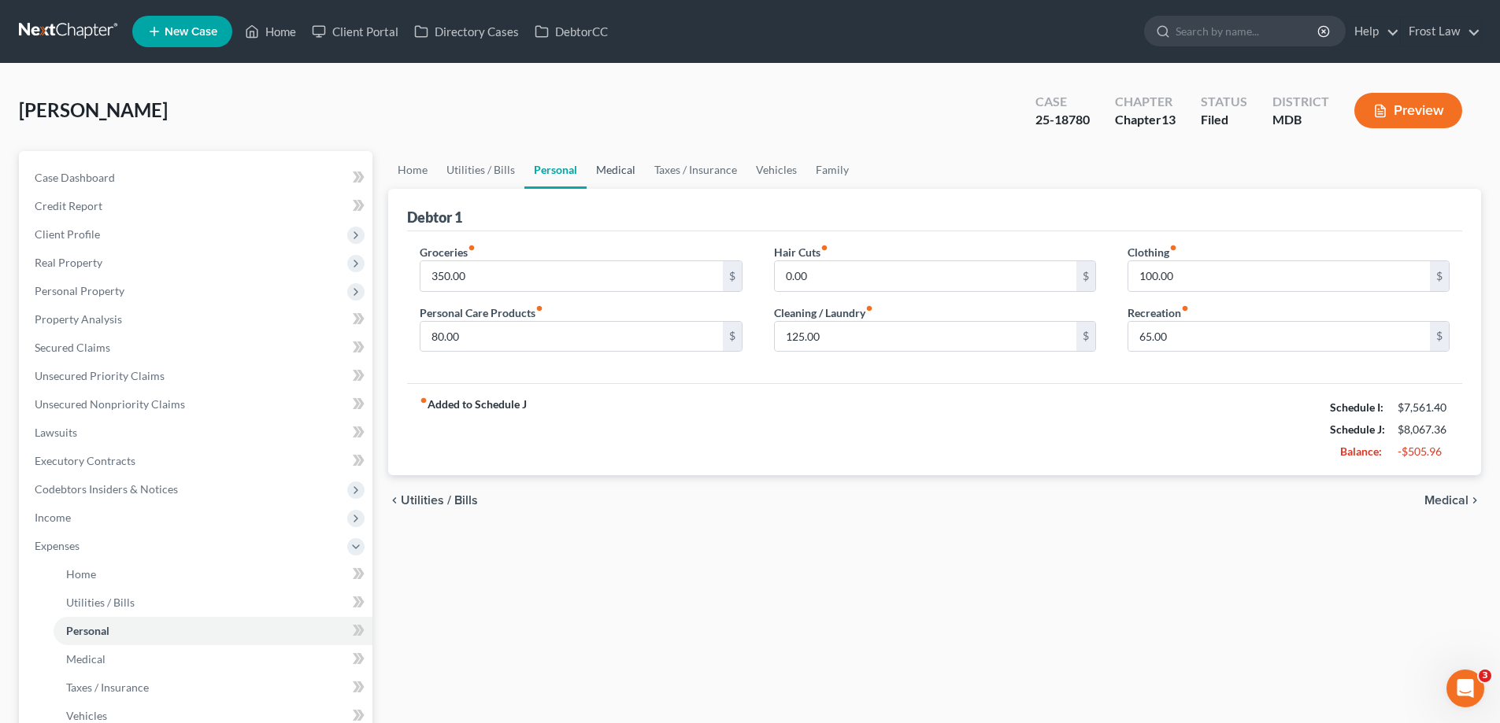
click at [625, 172] on link "Medical" at bounding box center [615, 170] width 58 height 38
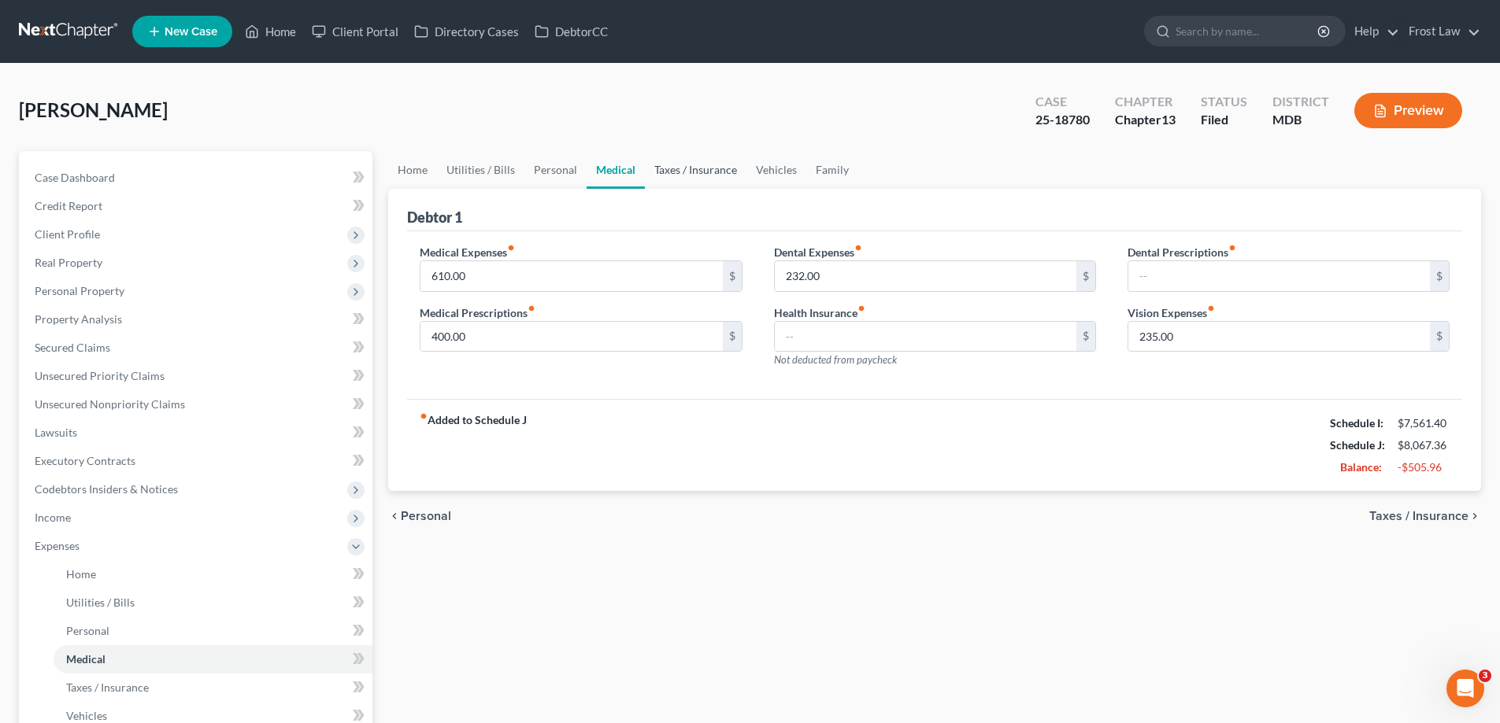
click at [693, 174] on link "Taxes / Insurance" at bounding box center [696, 170] width 102 height 38
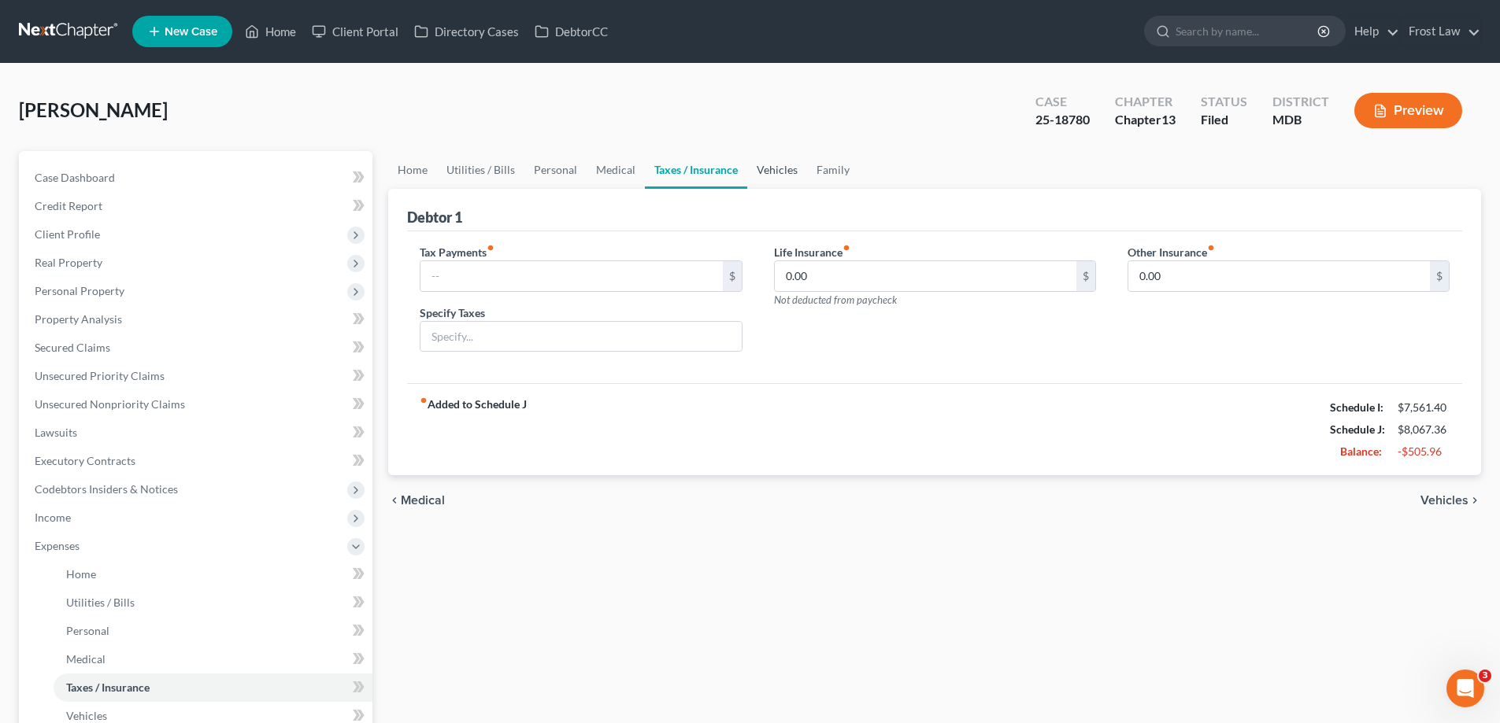
click at [777, 176] on link "Vehicles" at bounding box center [777, 170] width 60 height 38
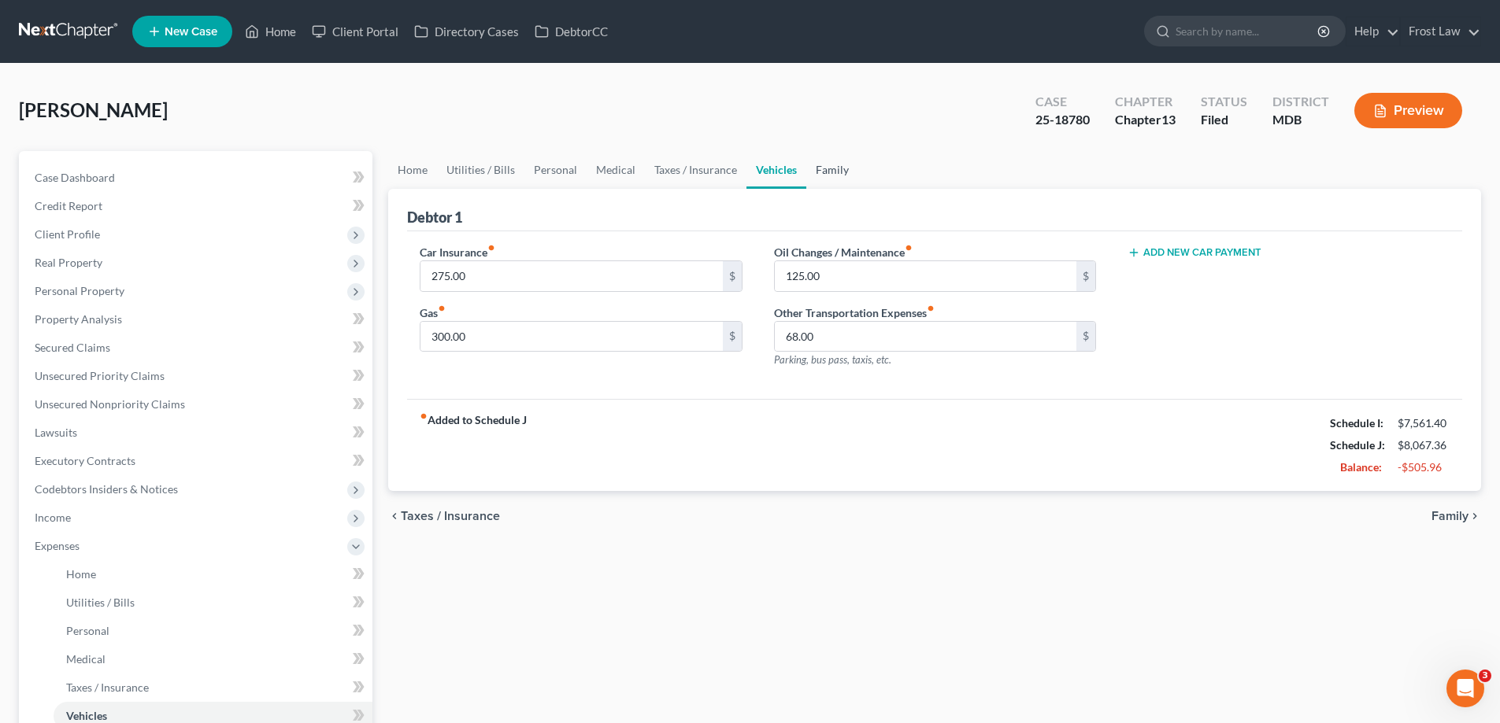
click at [819, 178] on link "Family" at bounding box center [832, 170] width 52 height 38
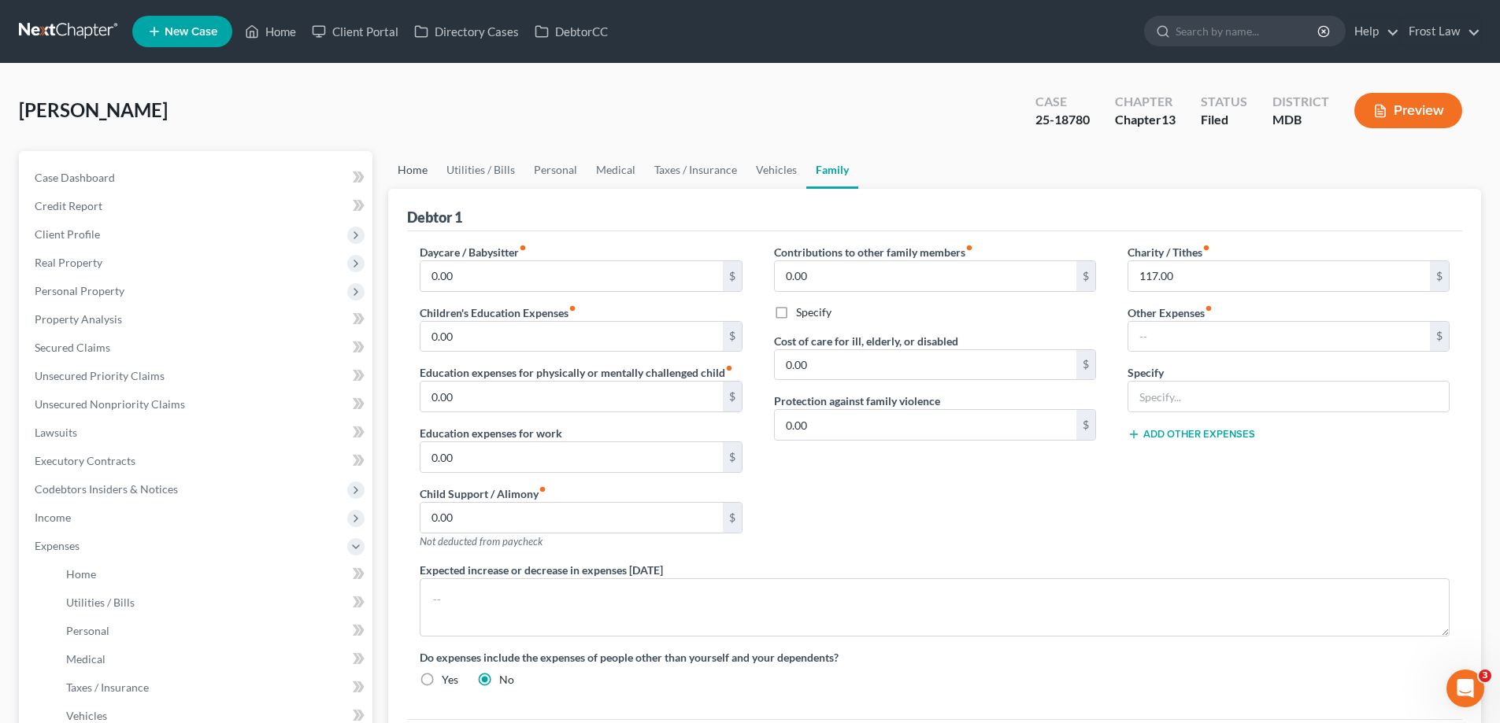
click at [420, 180] on link "Home" at bounding box center [412, 170] width 49 height 38
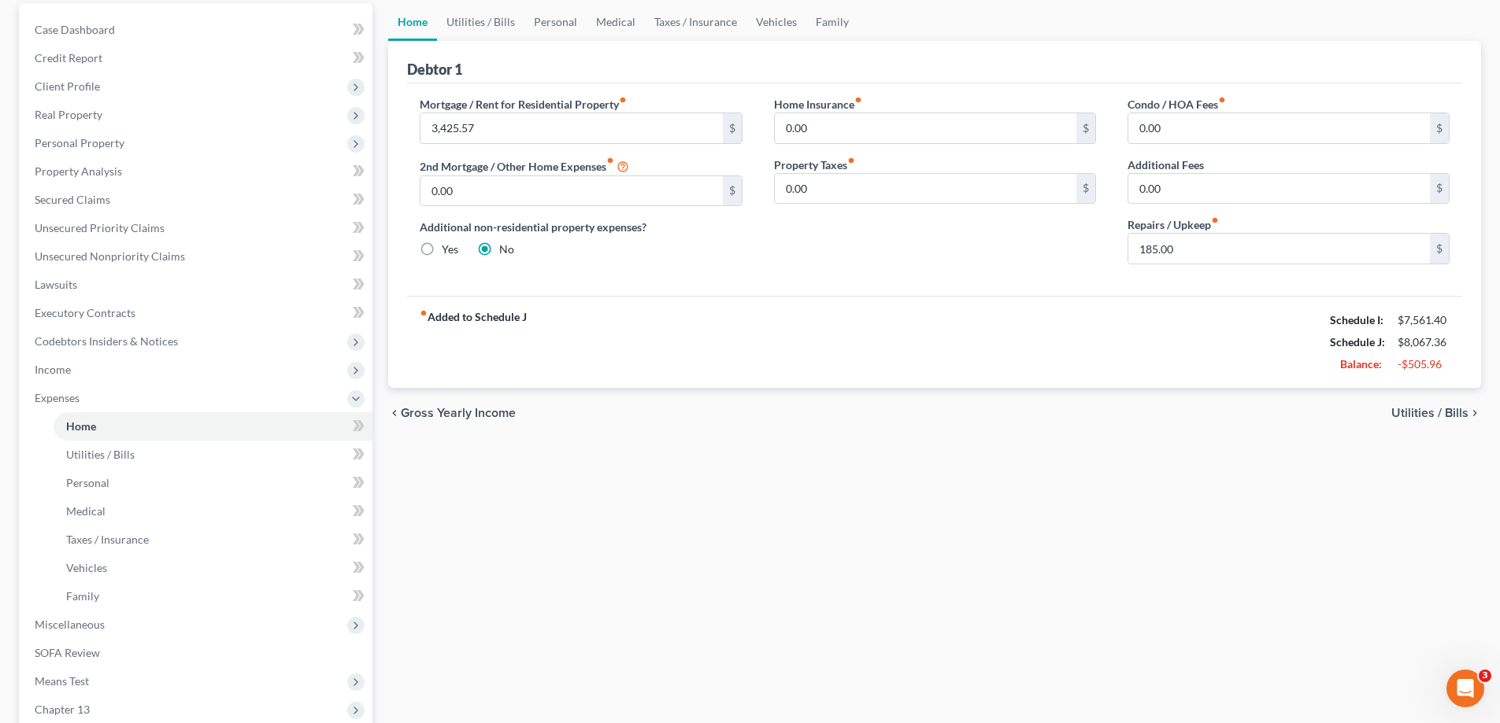
scroll to position [157, 0]
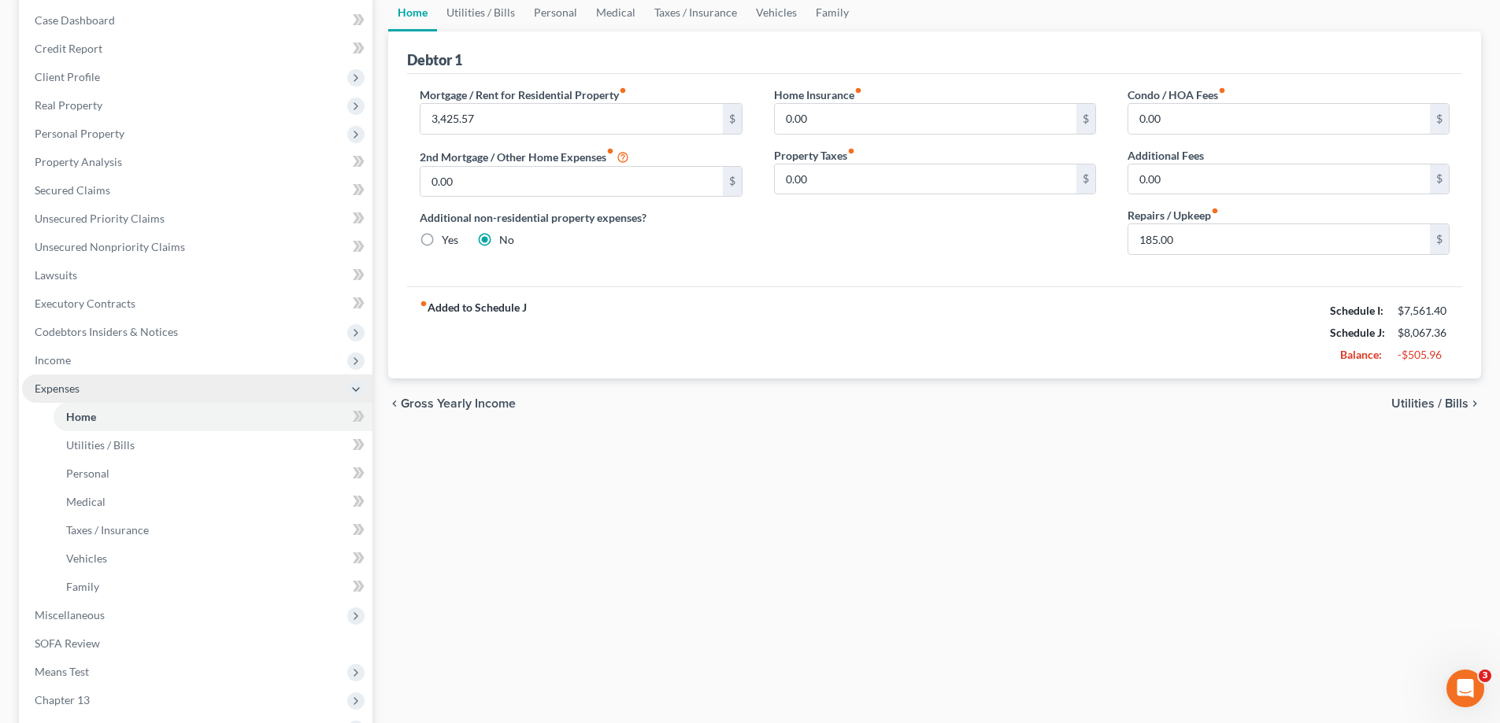
click at [76, 380] on span "Expenses" at bounding box center [197, 389] width 350 height 28
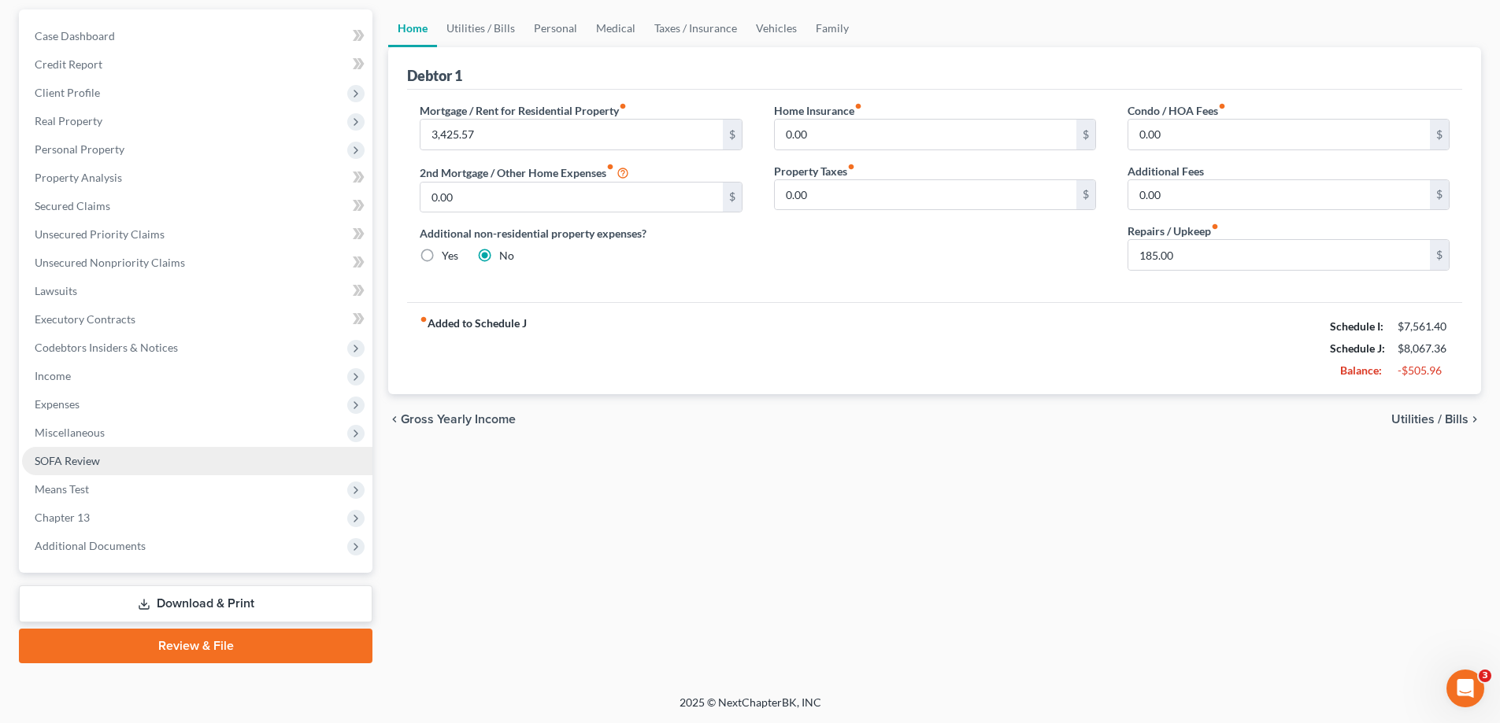
drag, startPoint x: 88, startPoint y: 440, endPoint x: 97, endPoint y: 446, distance: 10.7
click at [89, 440] on span "Miscellaneous" at bounding box center [197, 433] width 350 height 28
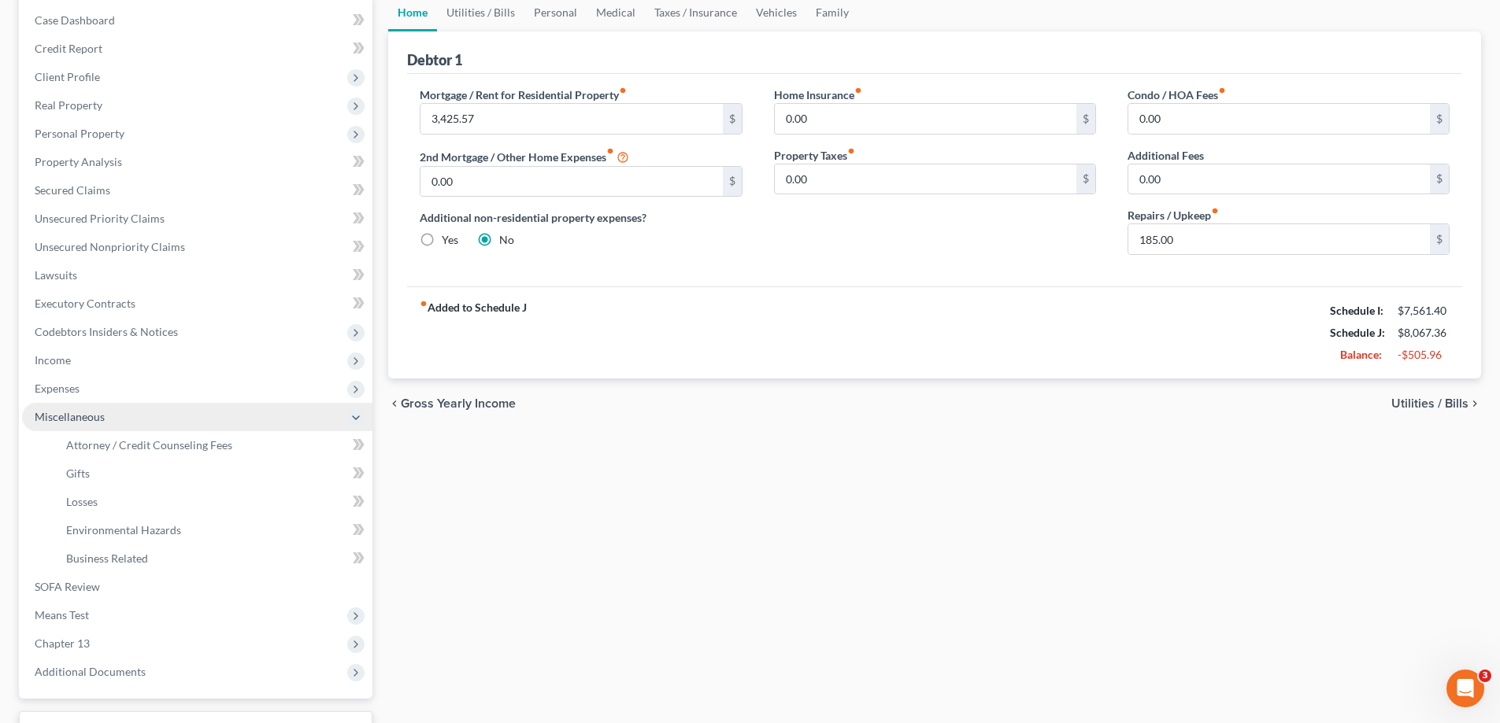
click at [129, 412] on span "Miscellaneous" at bounding box center [197, 417] width 350 height 28
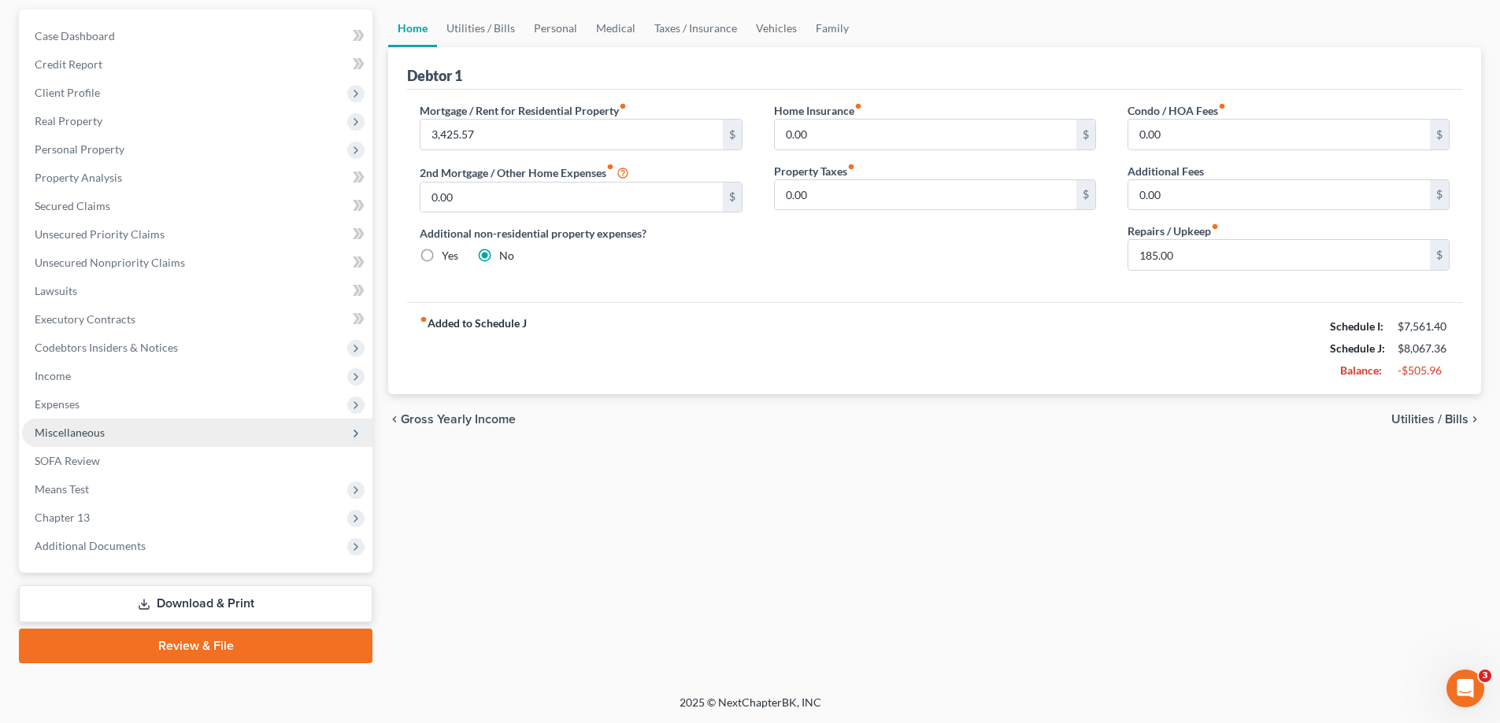
scroll to position [142, 0]
click at [171, 146] on span "Personal Property" at bounding box center [197, 149] width 350 height 28
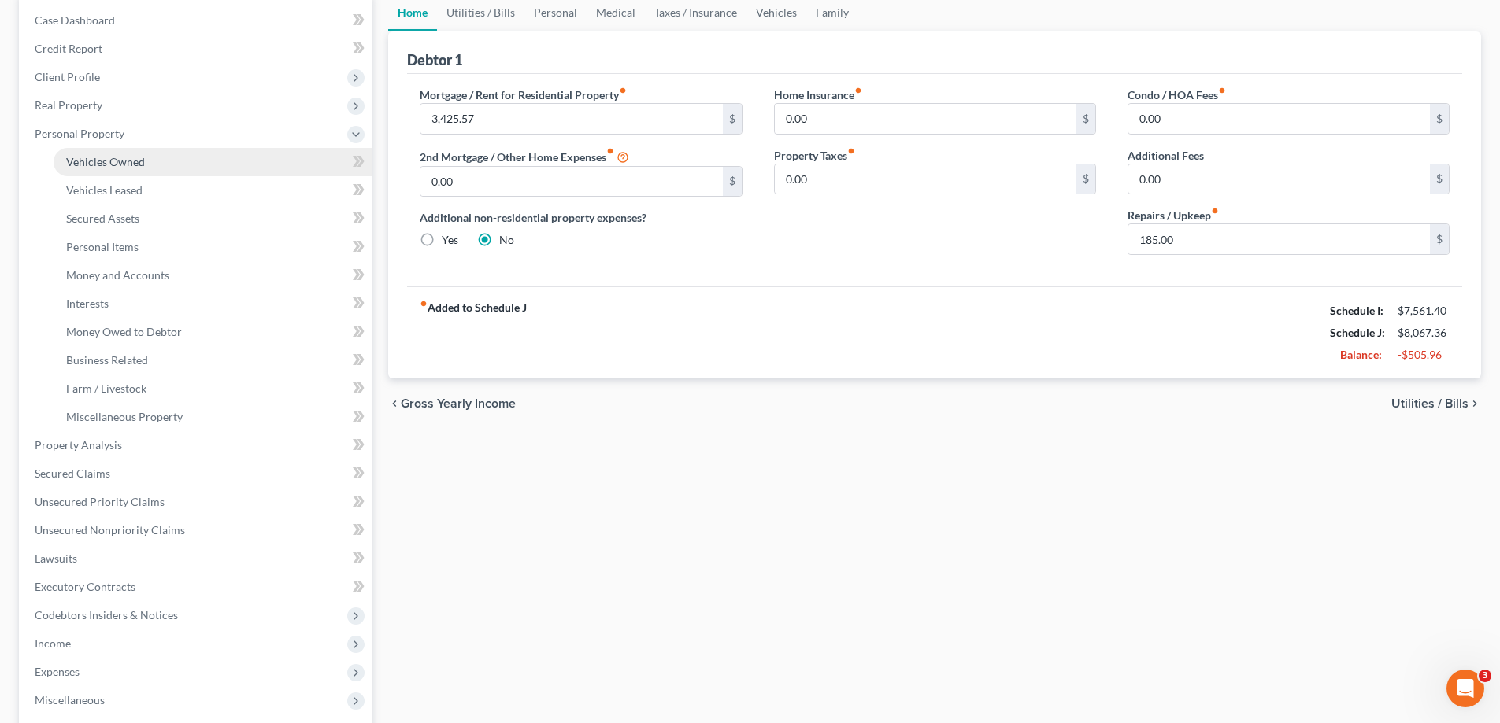
click at [178, 161] on link "Vehicles Owned" at bounding box center [213, 162] width 319 height 28
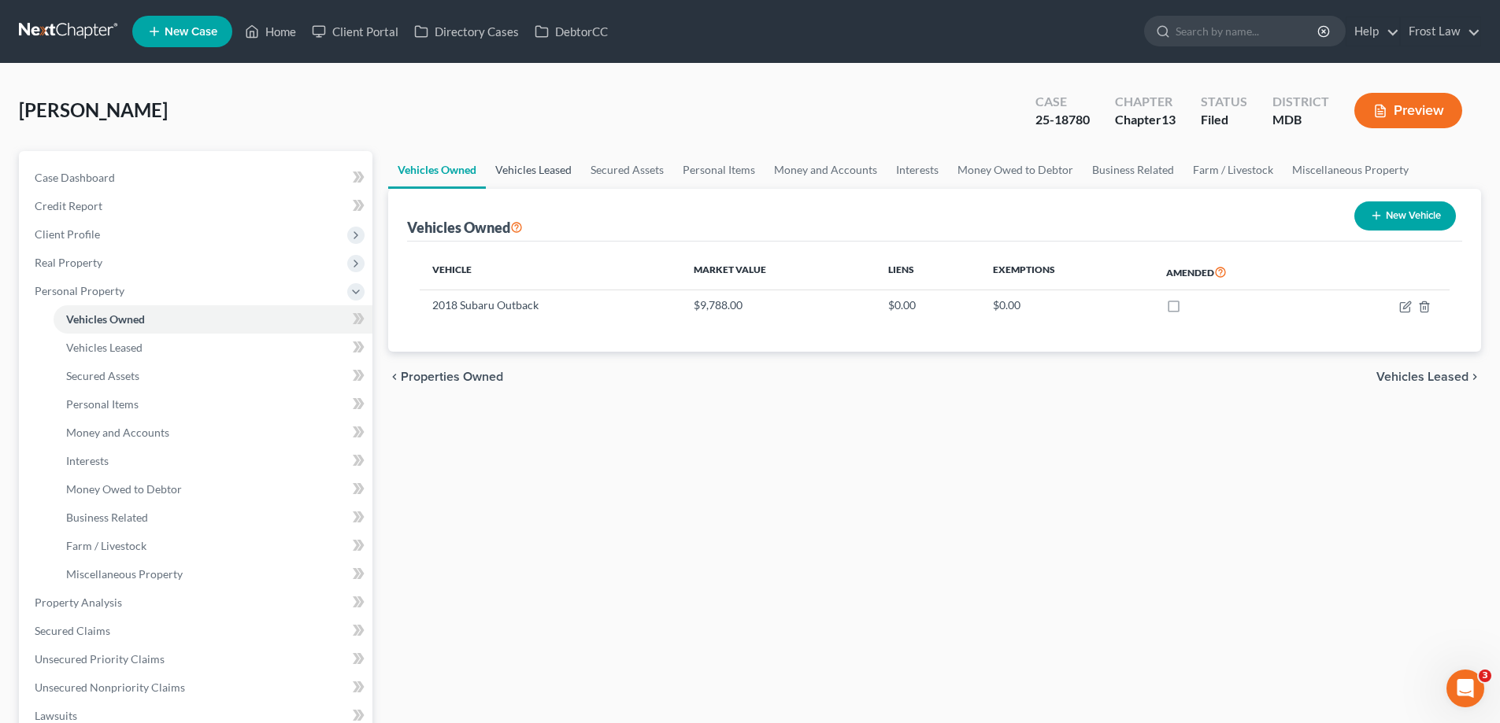
click at [531, 172] on link "Vehicles Leased" at bounding box center [533, 170] width 95 height 38
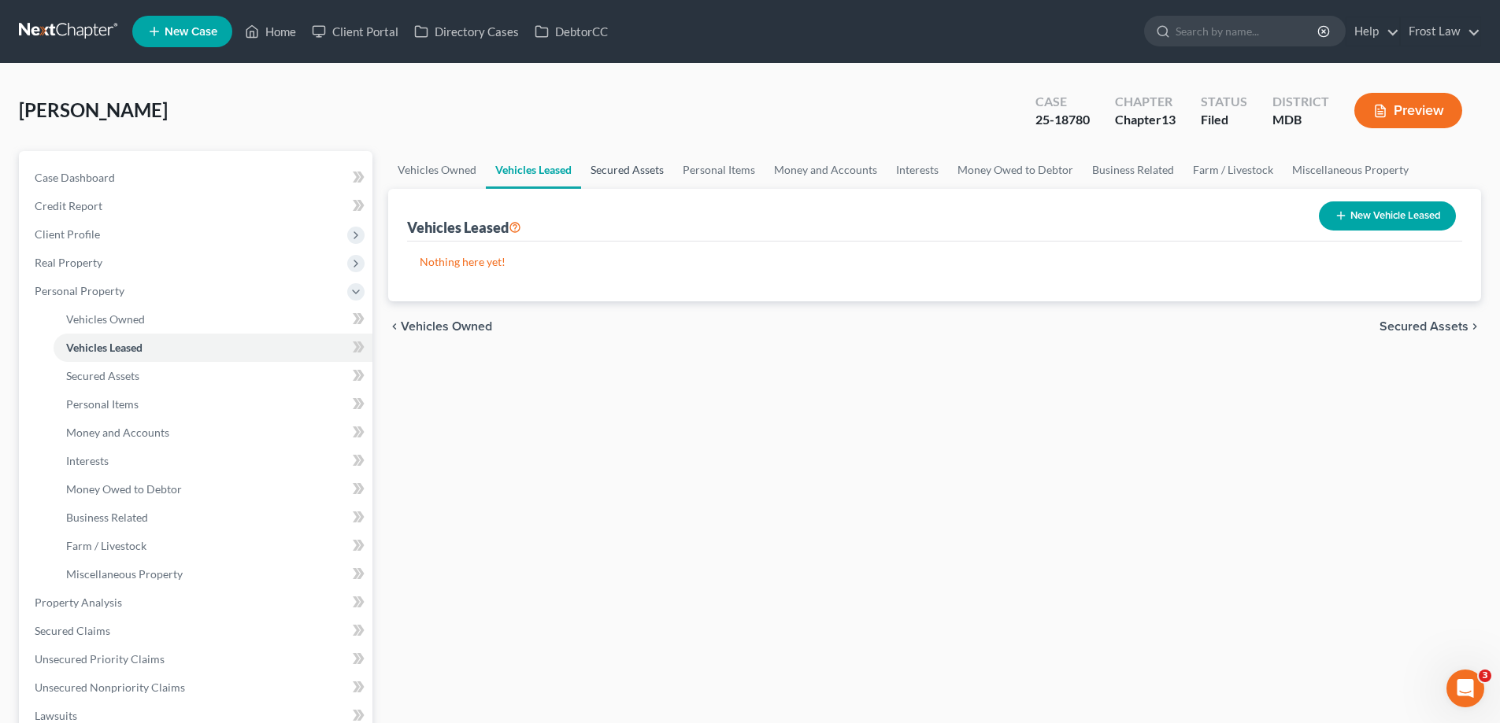
click at [615, 172] on link "Secured Assets" at bounding box center [627, 170] width 92 height 38
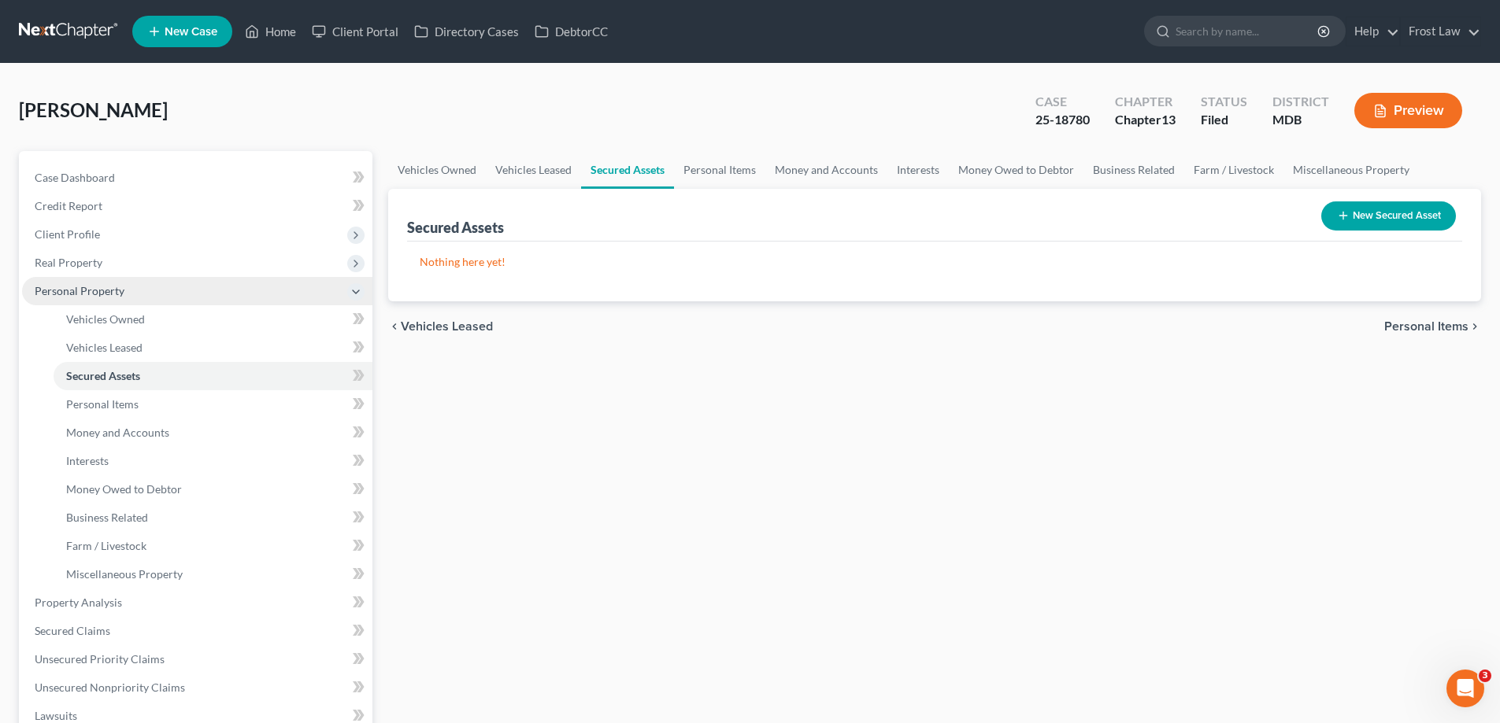
click at [135, 287] on span "Personal Property" at bounding box center [197, 291] width 350 height 28
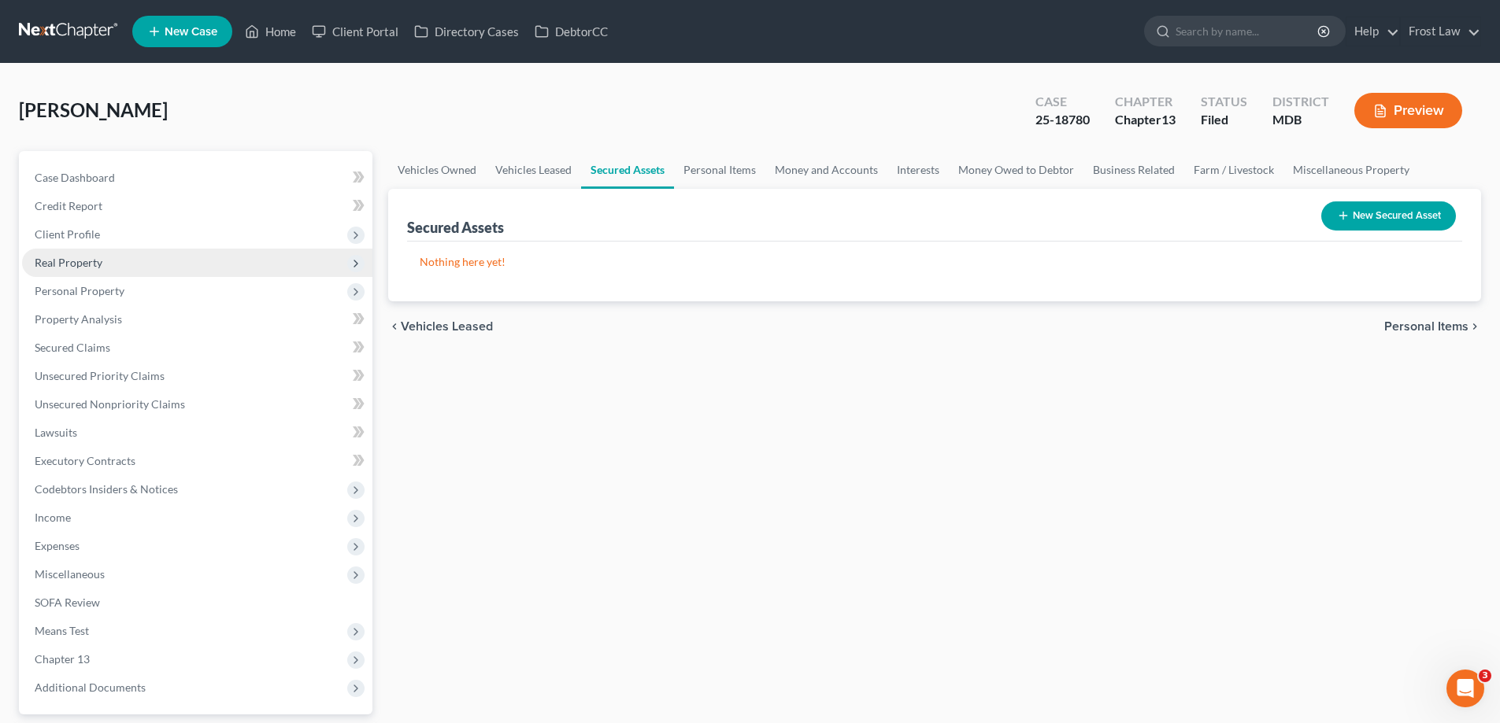
click at [133, 267] on span "Real Property" at bounding box center [197, 263] width 350 height 28
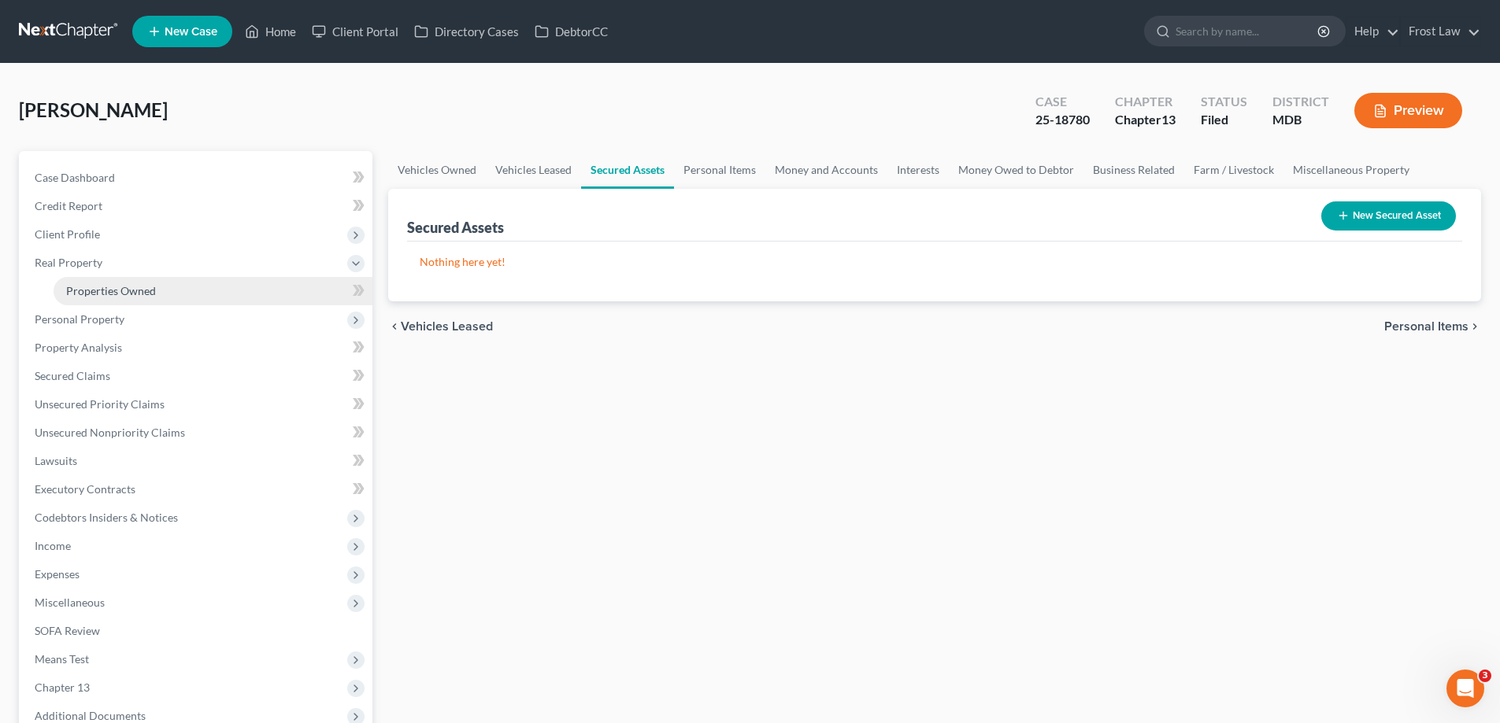
click at [148, 291] on span "Properties Owned" at bounding box center [111, 290] width 90 height 13
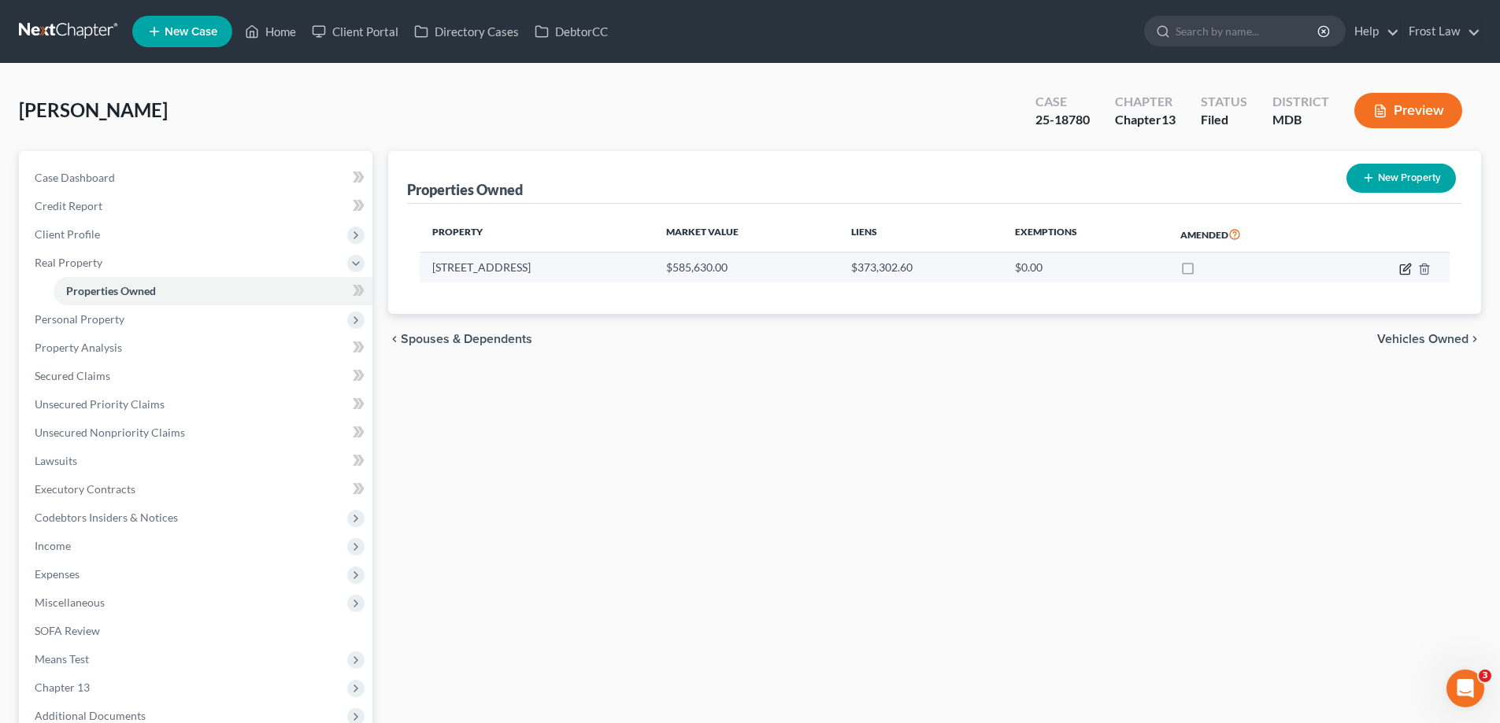
click at [1404, 273] on icon "button" at bounding box center [1405, 269] width 13 height 13
select select "21"
select select "0"
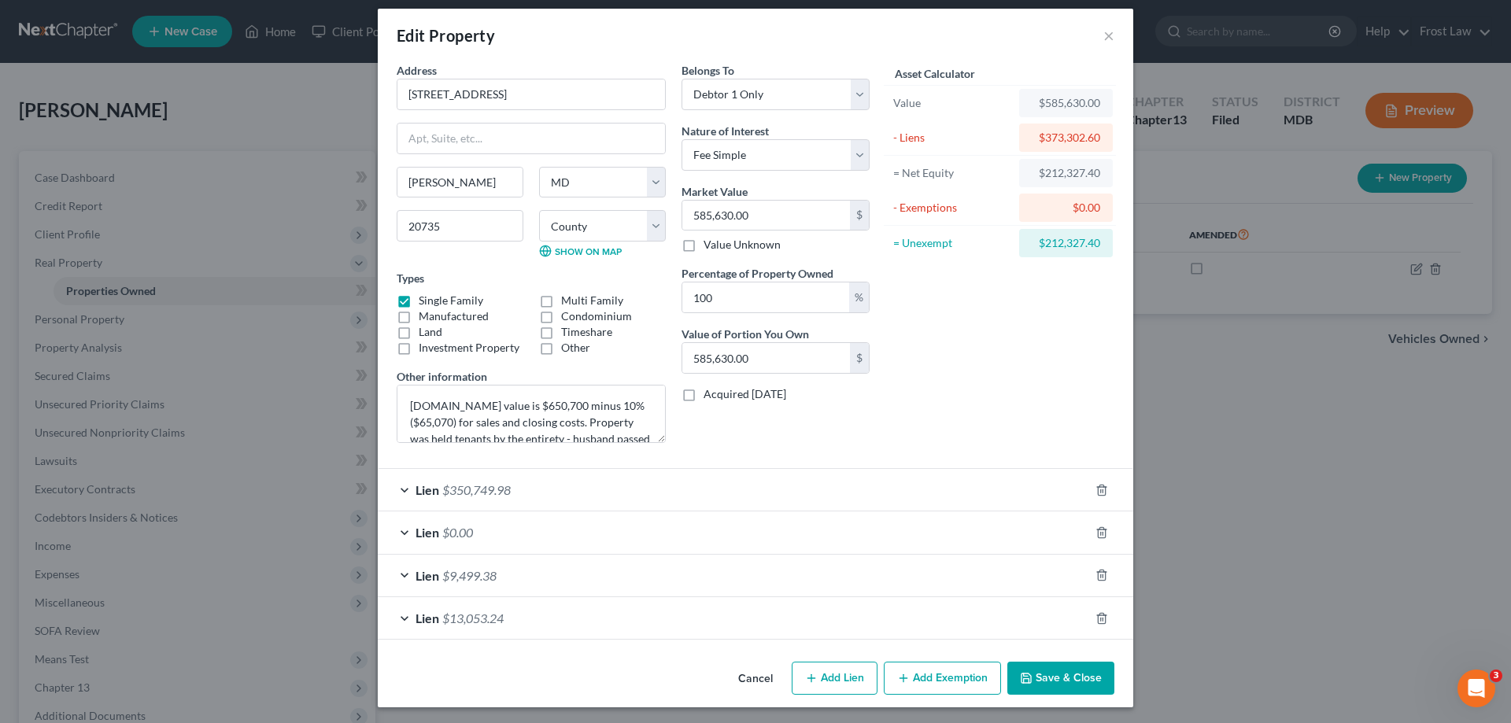
scroll to position [13, 0]
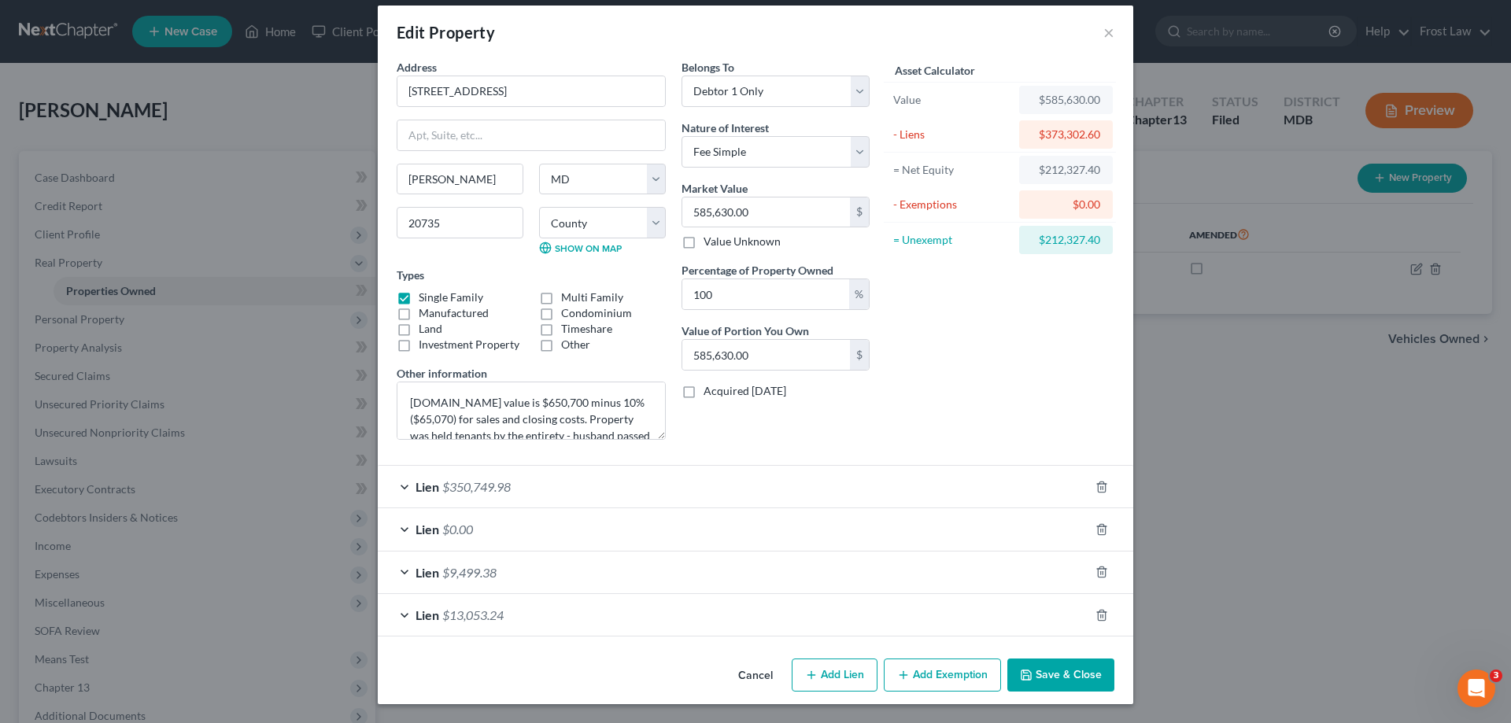
drag, startPoint x: 911, startPoint y: 678, endPoint x: 631, endPoint y: 498, distance: 332.1
click at [911, 676] on button "Add Exemption" at bounding box center [942, 675] width 117 height 33
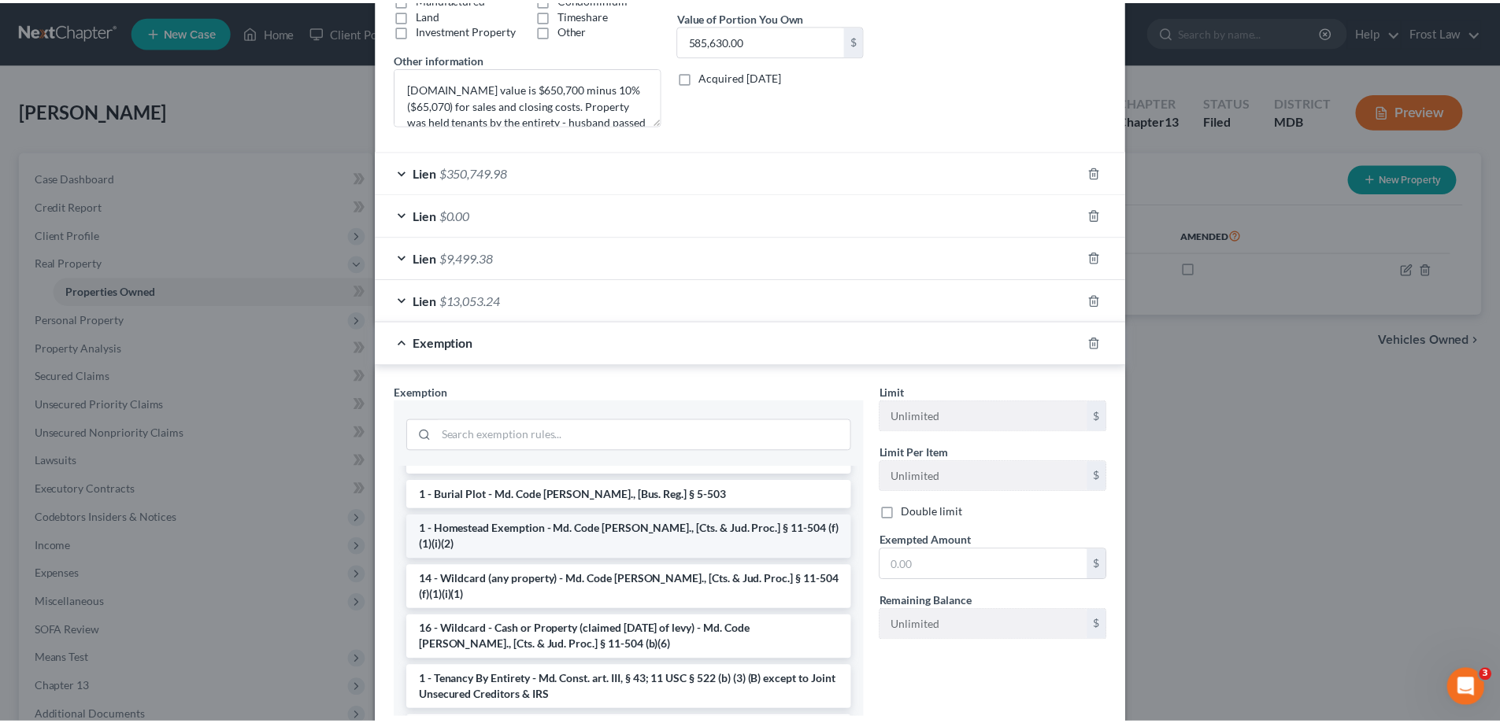
scroll to position [157, 0]
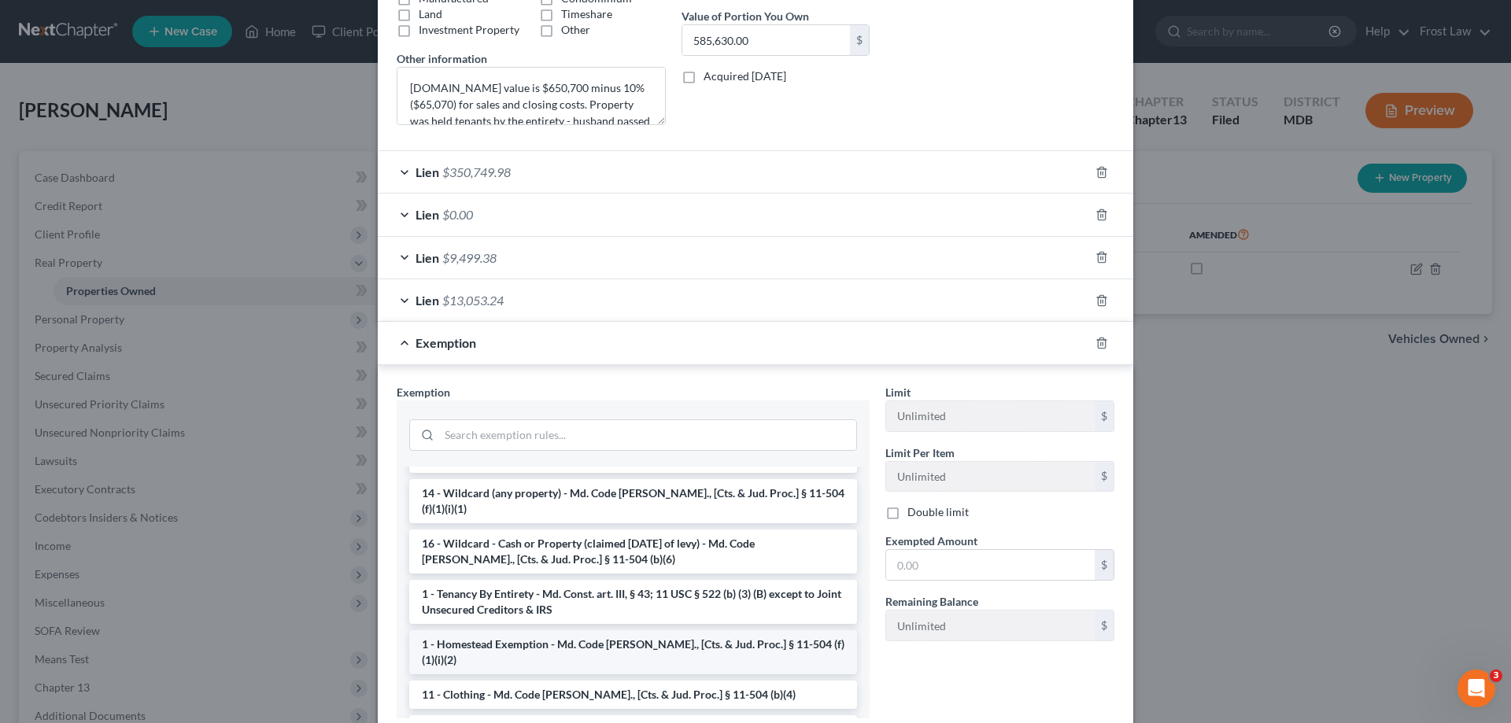
click at [531, 631] on li "1 - Homestead Exemption - Md. Code [PERSON_NAME]., [Cts. & Jud. Proc.] § 11-504…" at bounding box center [633, 653] width 448 height 44
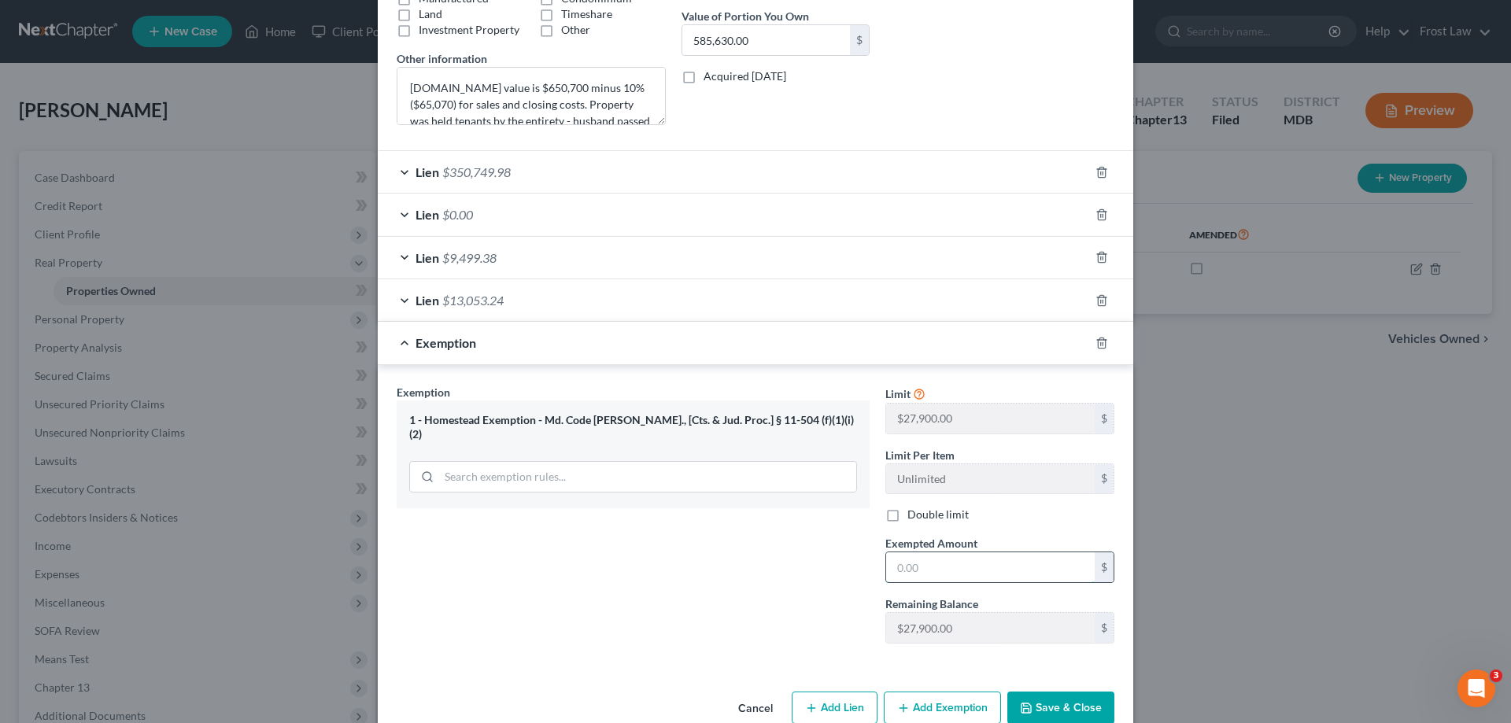
drag, startPoint x: 986, startPoint y: 568, endPoint x: 984, endPoint y: 557, distance: 11.3
click at [986, 568] on input "text" at bounding box center [990, 568] width 209 height 30
type input "27,900.00"
drag, startPoint x: 1052, startPoint y: 713, endPoint x: 1037, endPoint y: 469, distance: 244.5
click at [1053, 713] on button "Save & Close" at bounding box center [1061, 708] width 107 height 33
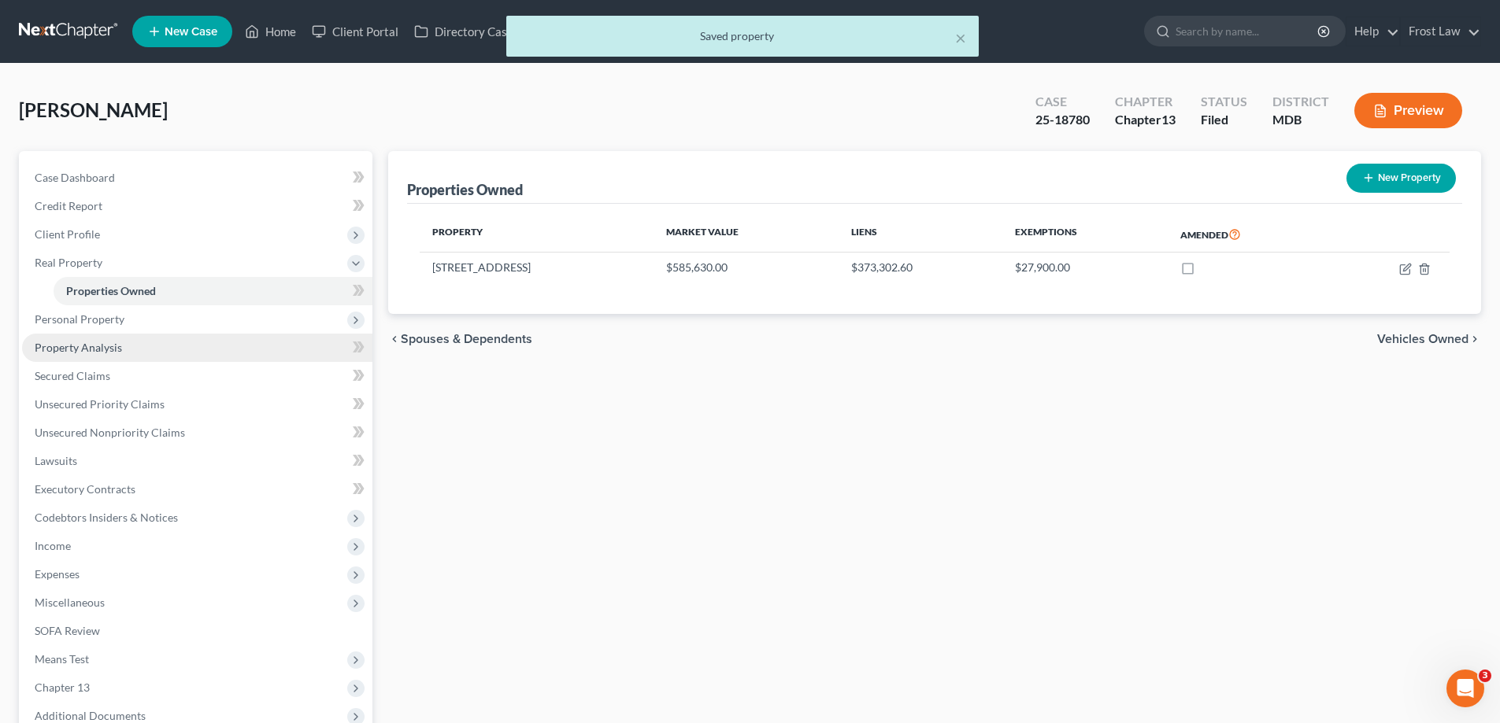
click at [139, 350] on link "Property Analysis" at bounding box center [197, 348] width 350 height 28
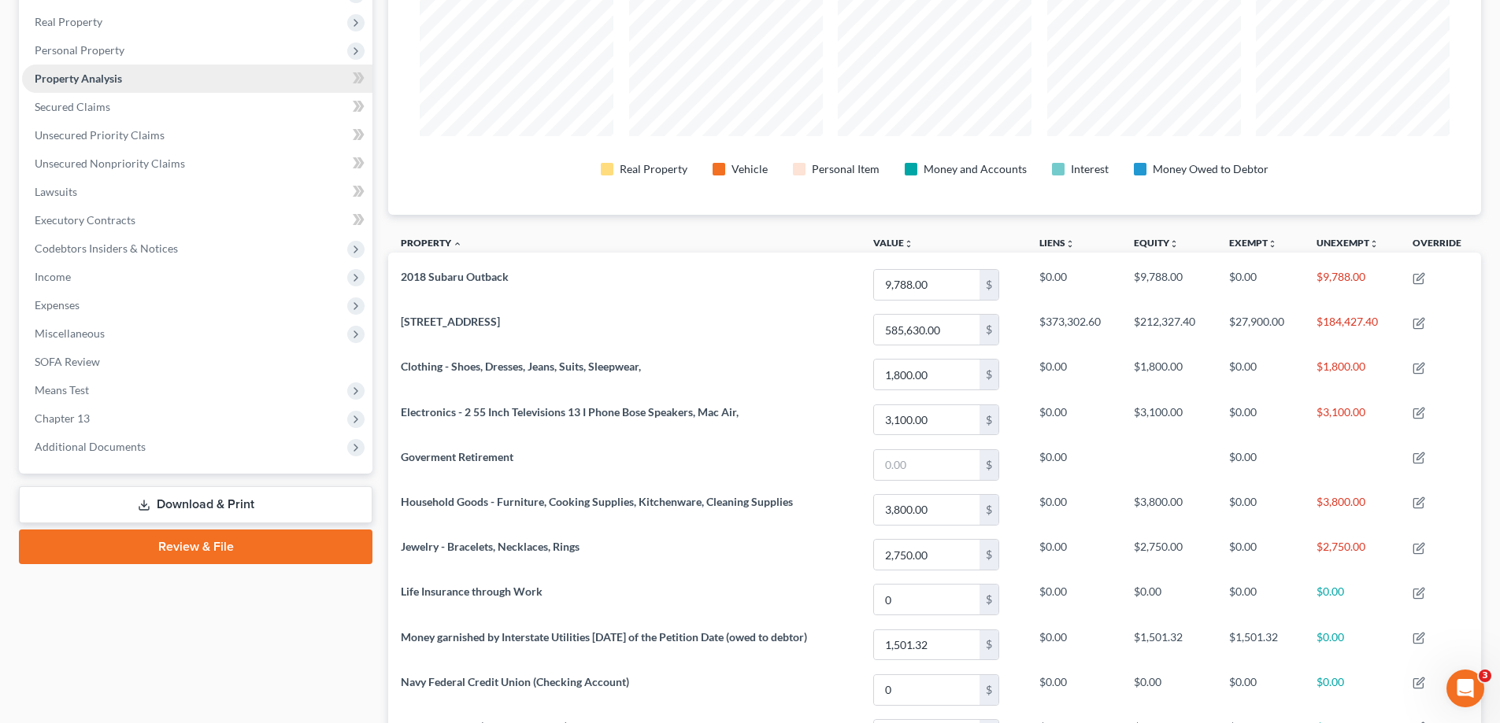
scroll to position [79, 0]
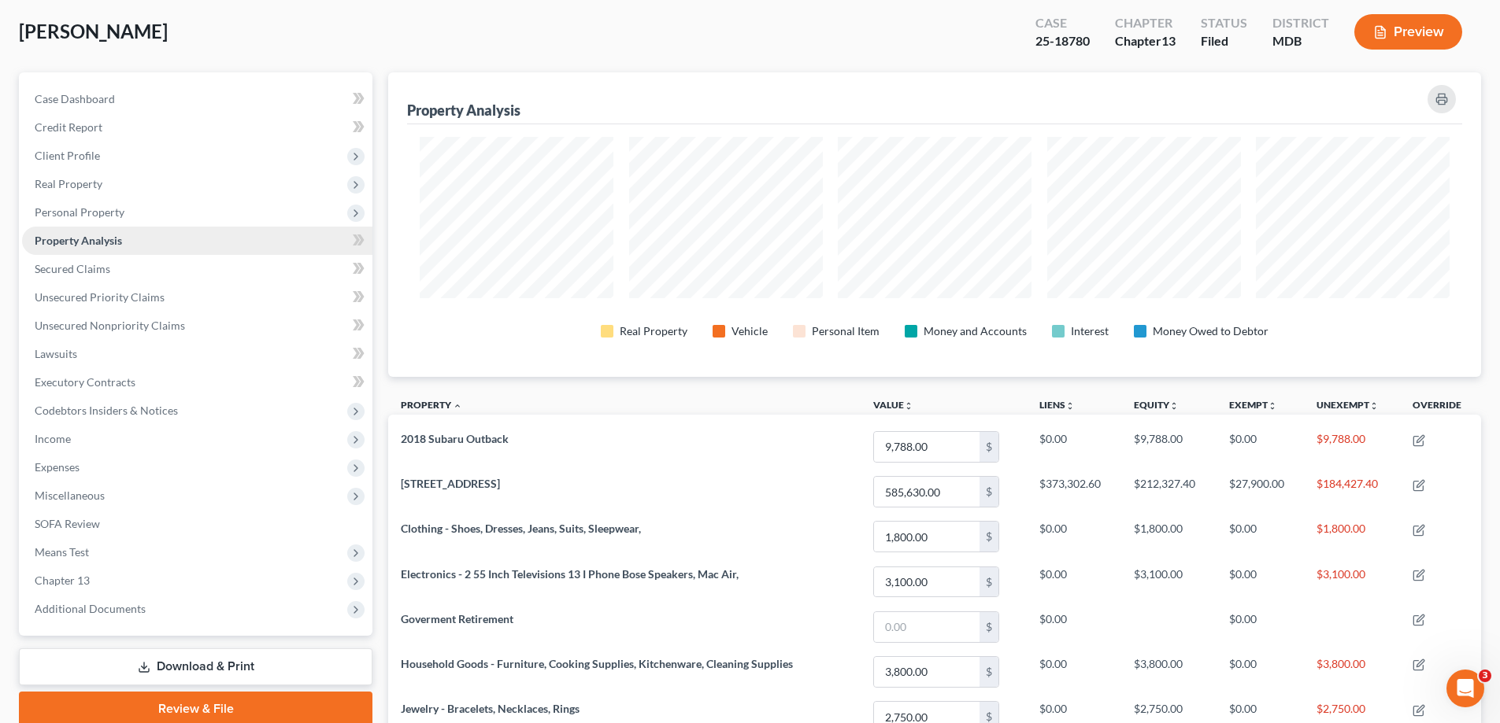
click at [135, 242] on link "Property Analysis" at bounding box center [197, 241] width 350 height 28
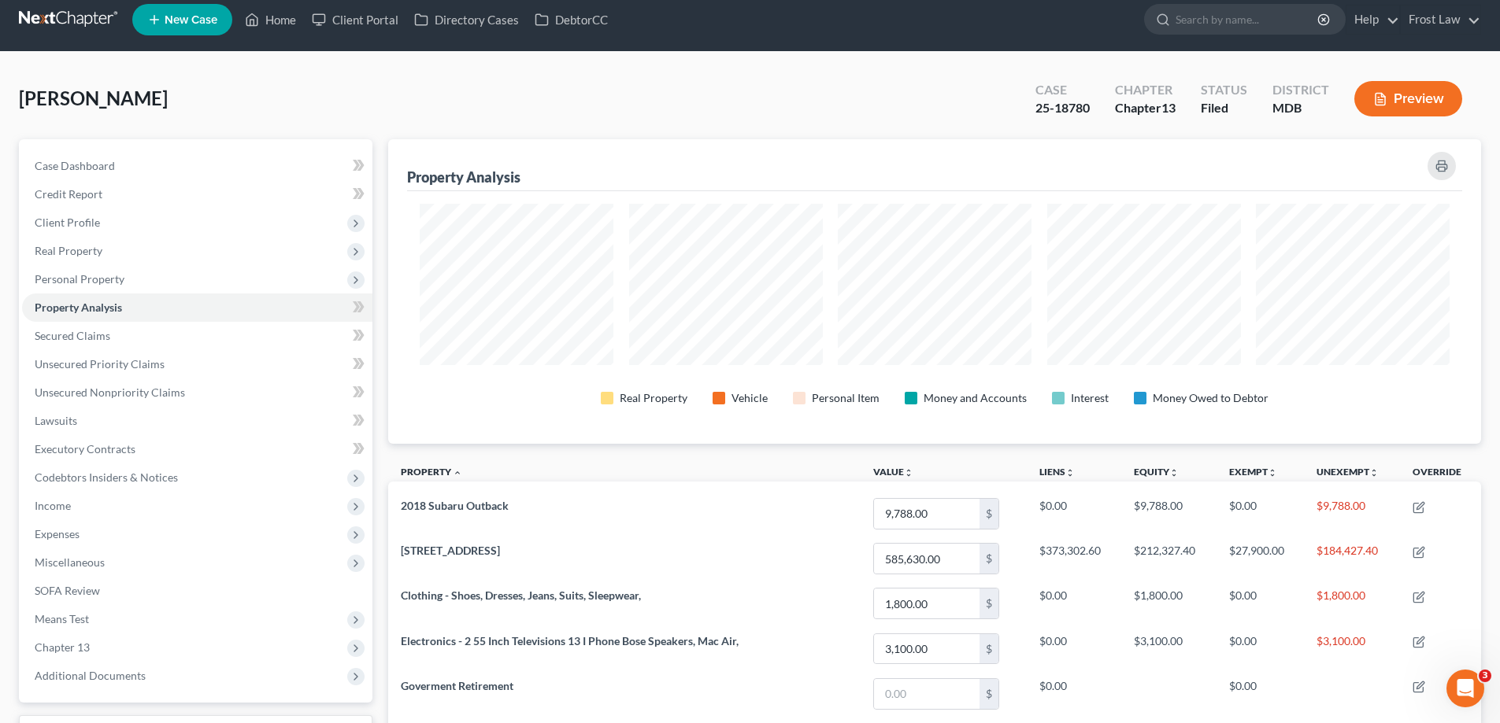
scroll to position [0, 0]
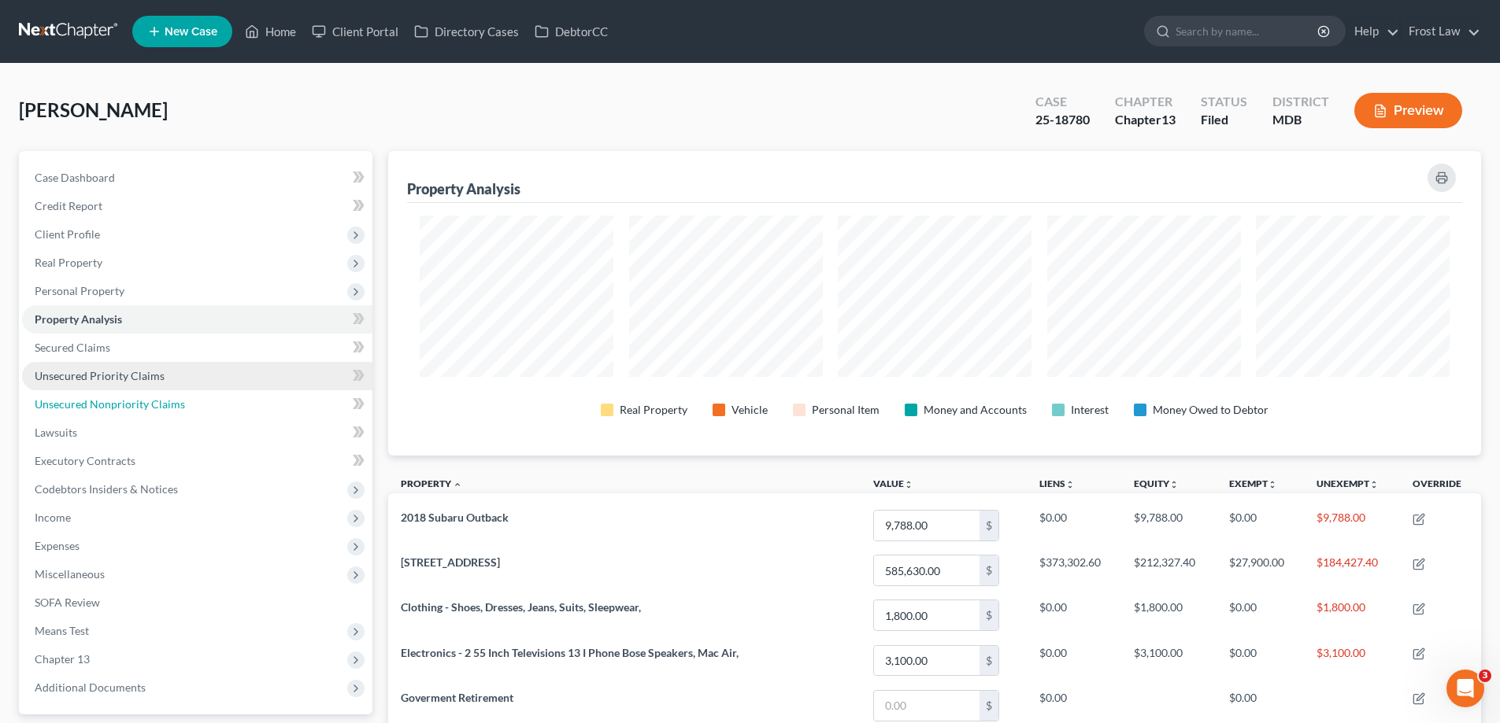
drag, startPoint x: 167, startPoint y: 396, endPoint x: 161, endPoint y: 382, distance: 15.2
click at [167, 395] on link "Unsecured Nonpriority Claims" at bounding box center [197, 404] width 350 height 28
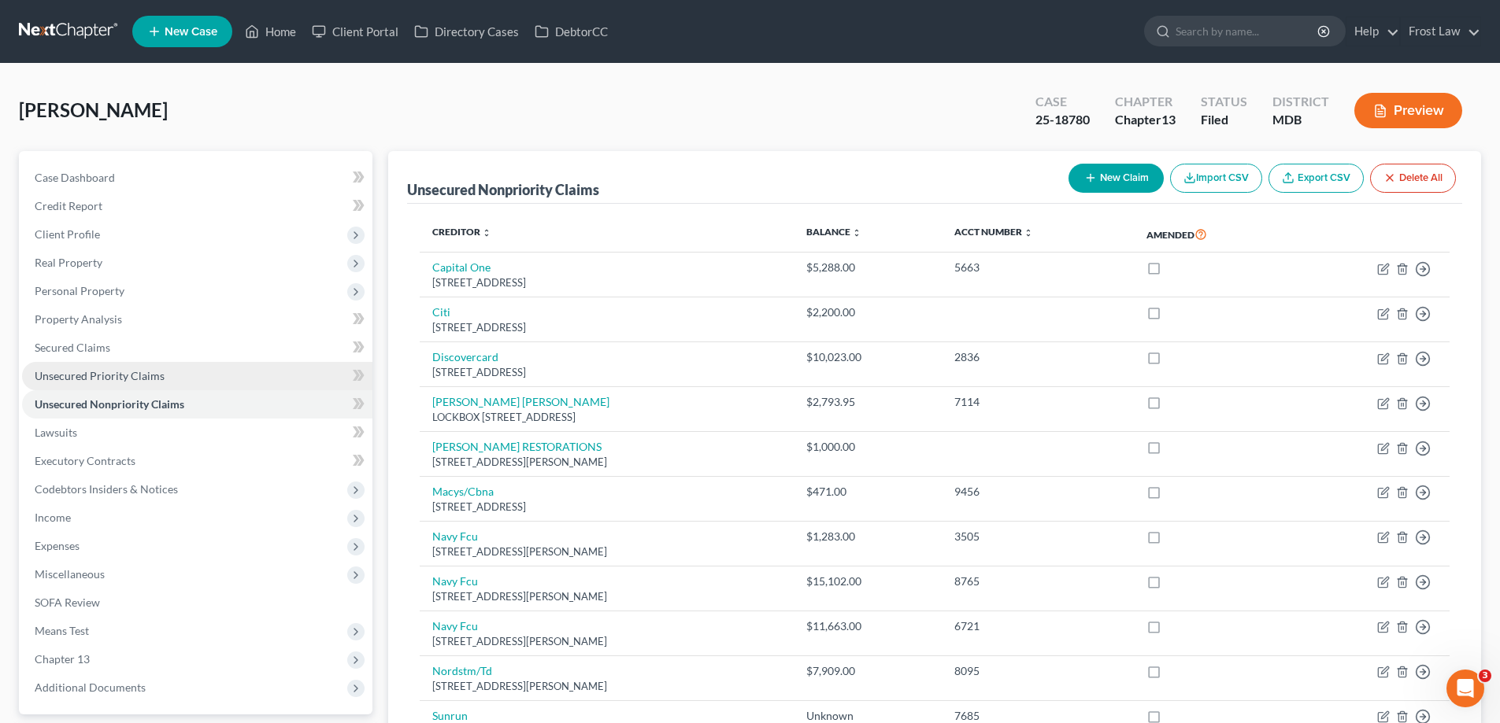
click at [161, 382] on link "Unsecured Priority Claims" at bounding box center [197, 376] width 350 height 28
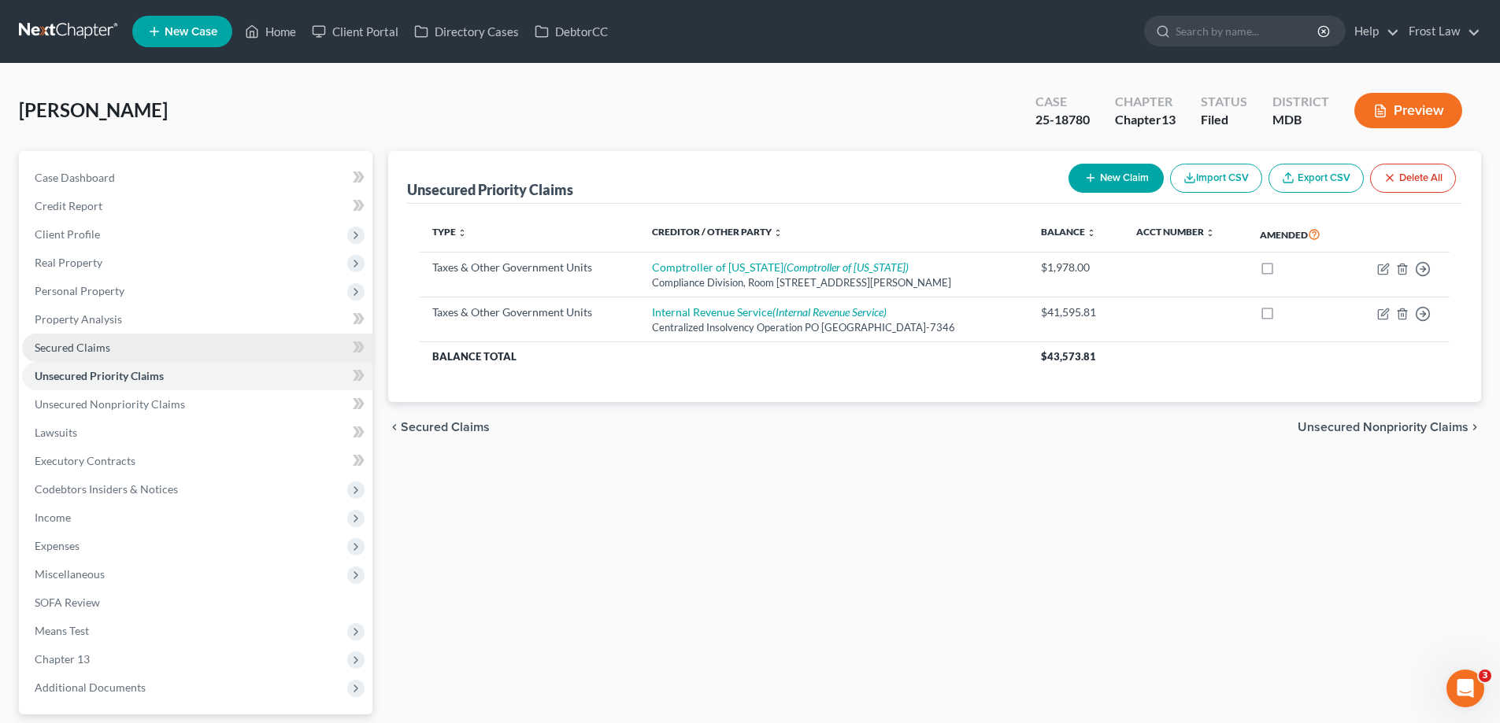
click at [153, 348] on link "Secured Claims" at bounding box center [197, 348] width 350 height 28
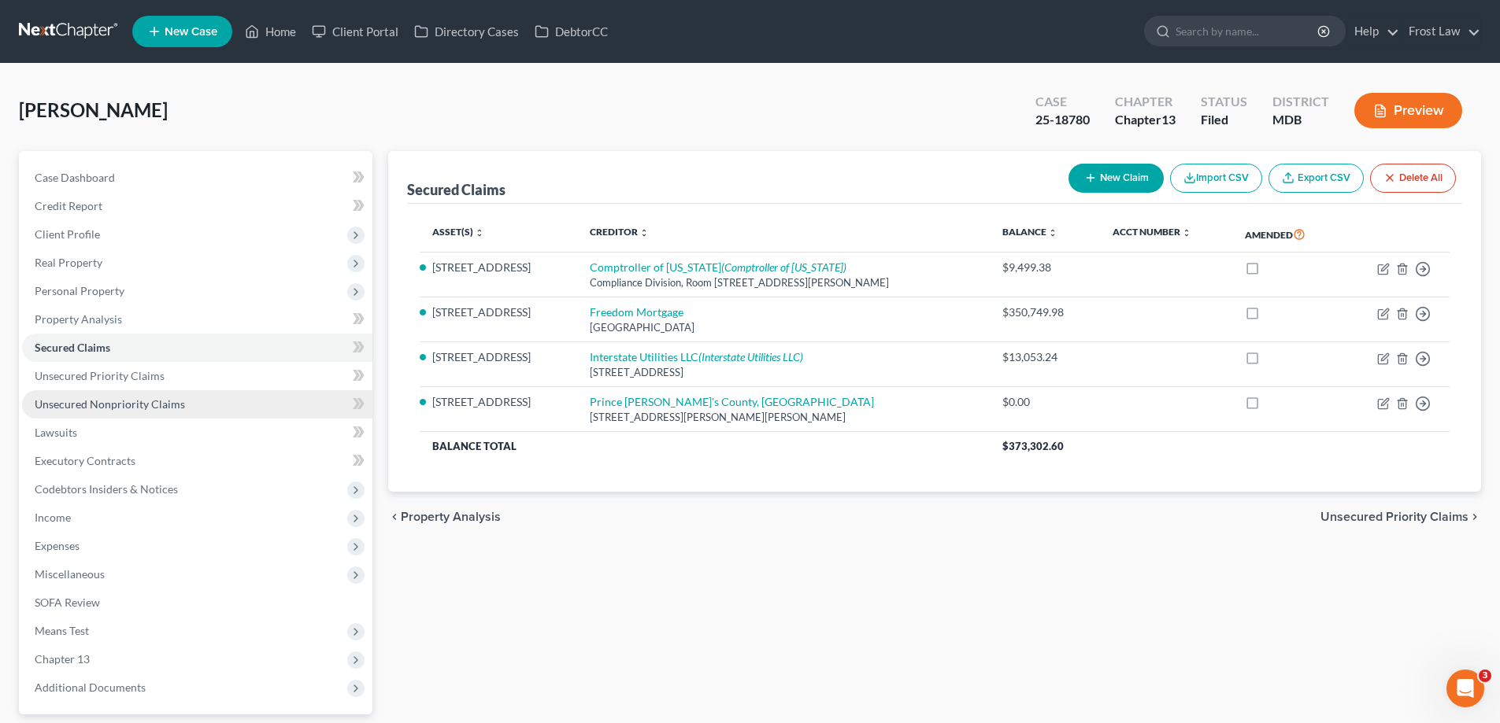
click at [122, 398] on span "Unsecured Nonpriority Claims" at bounding box center [110, 404] width 150 height 13
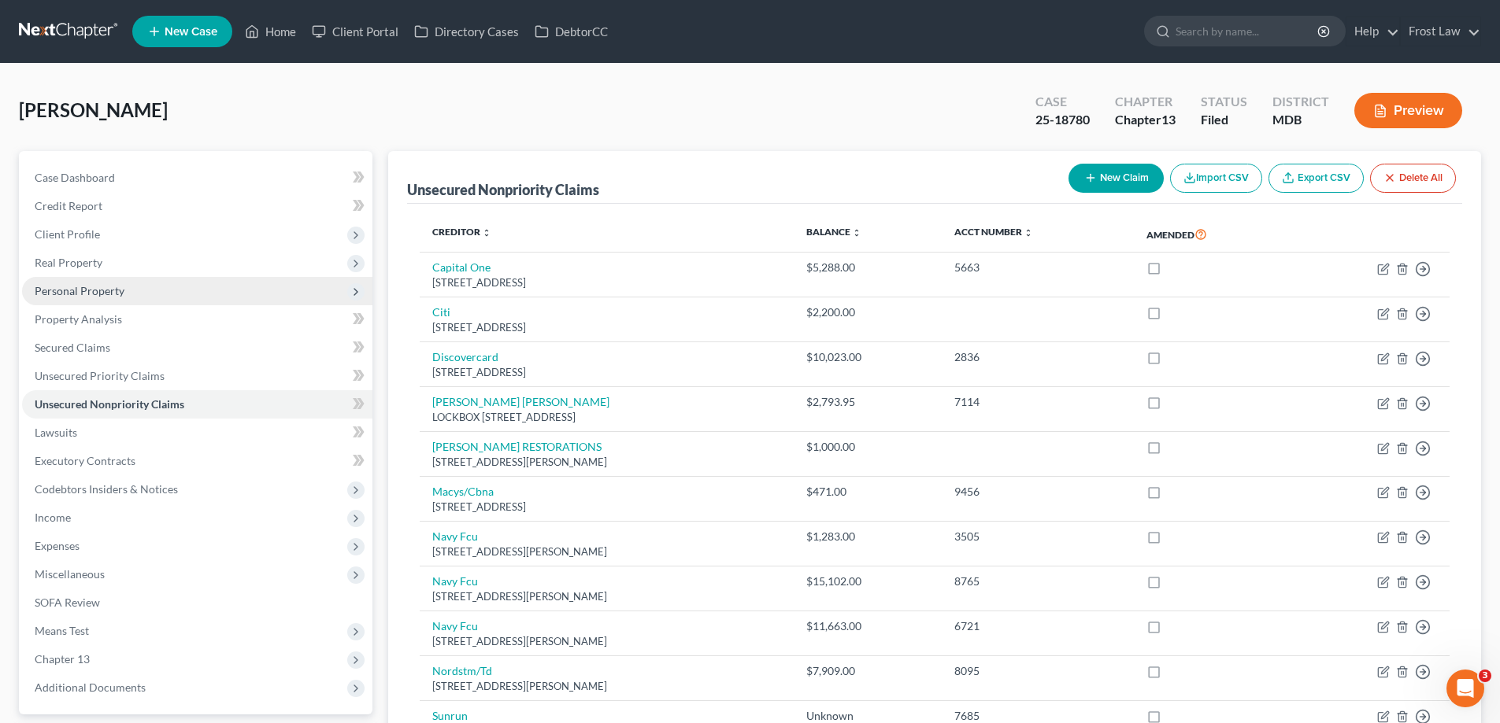
click at [136, 283] on span "Personal Property" at bounding box center [197, 291] width 350 height 28
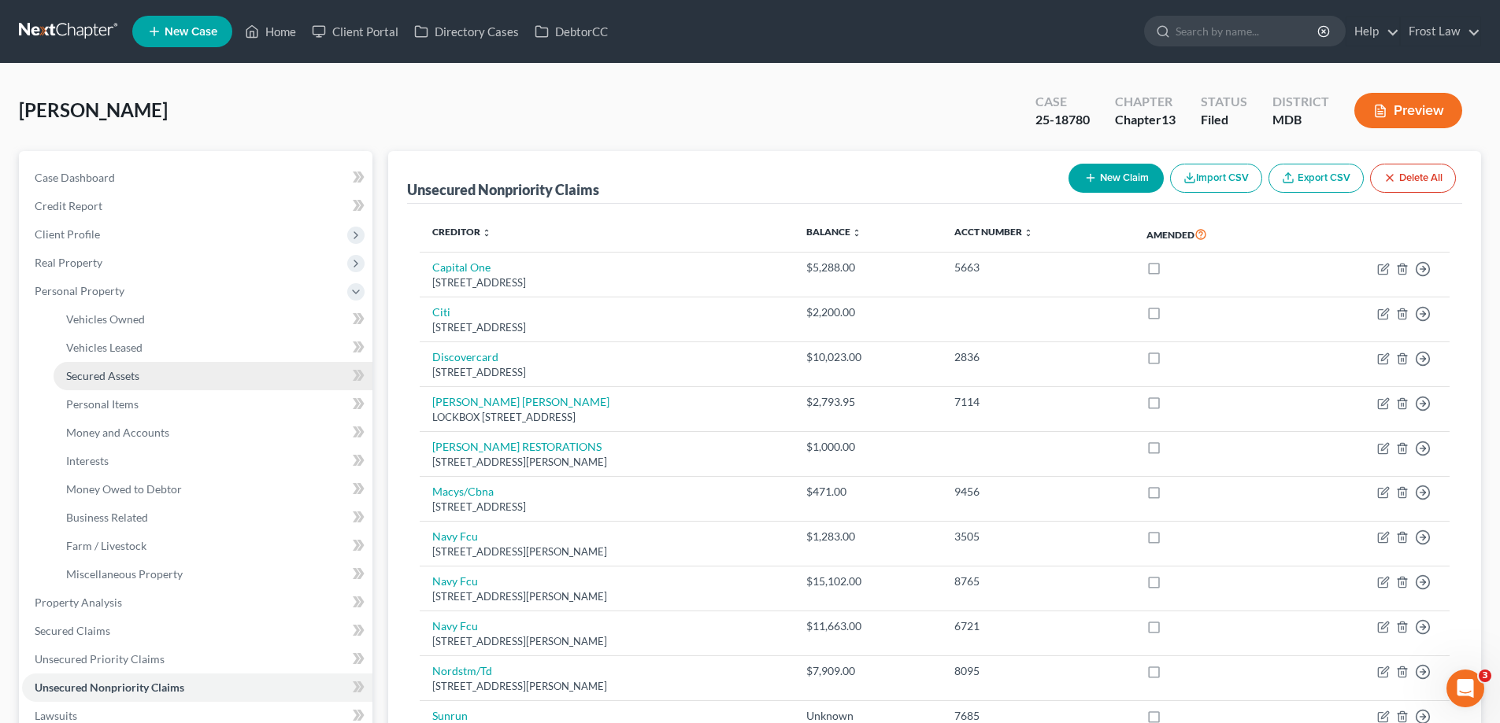
click at [126, 379] on span "Secured Assets" at bounding box center [102, 375] width 73 height 13
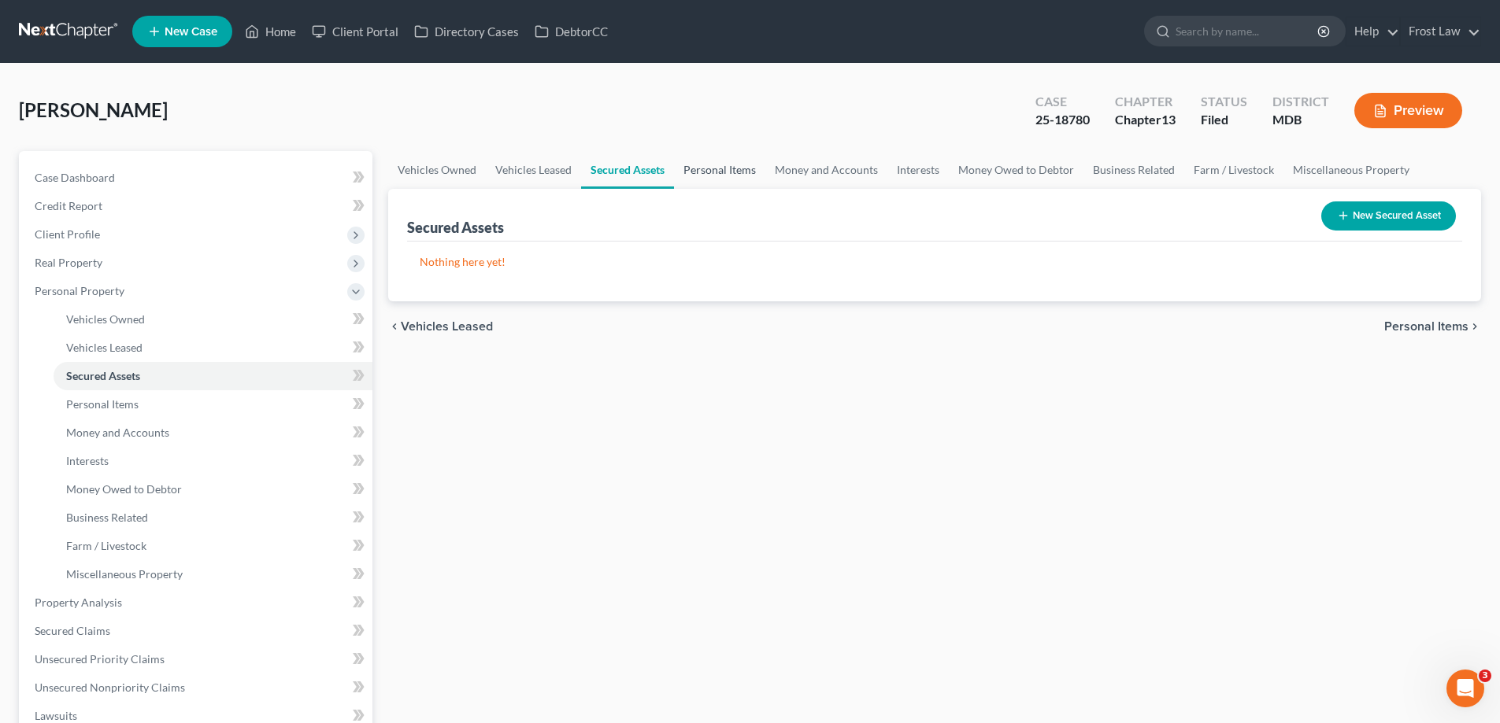
click at [718, 176] on link "Personal Items" at bounding box center [719, 170] width 91 height 38
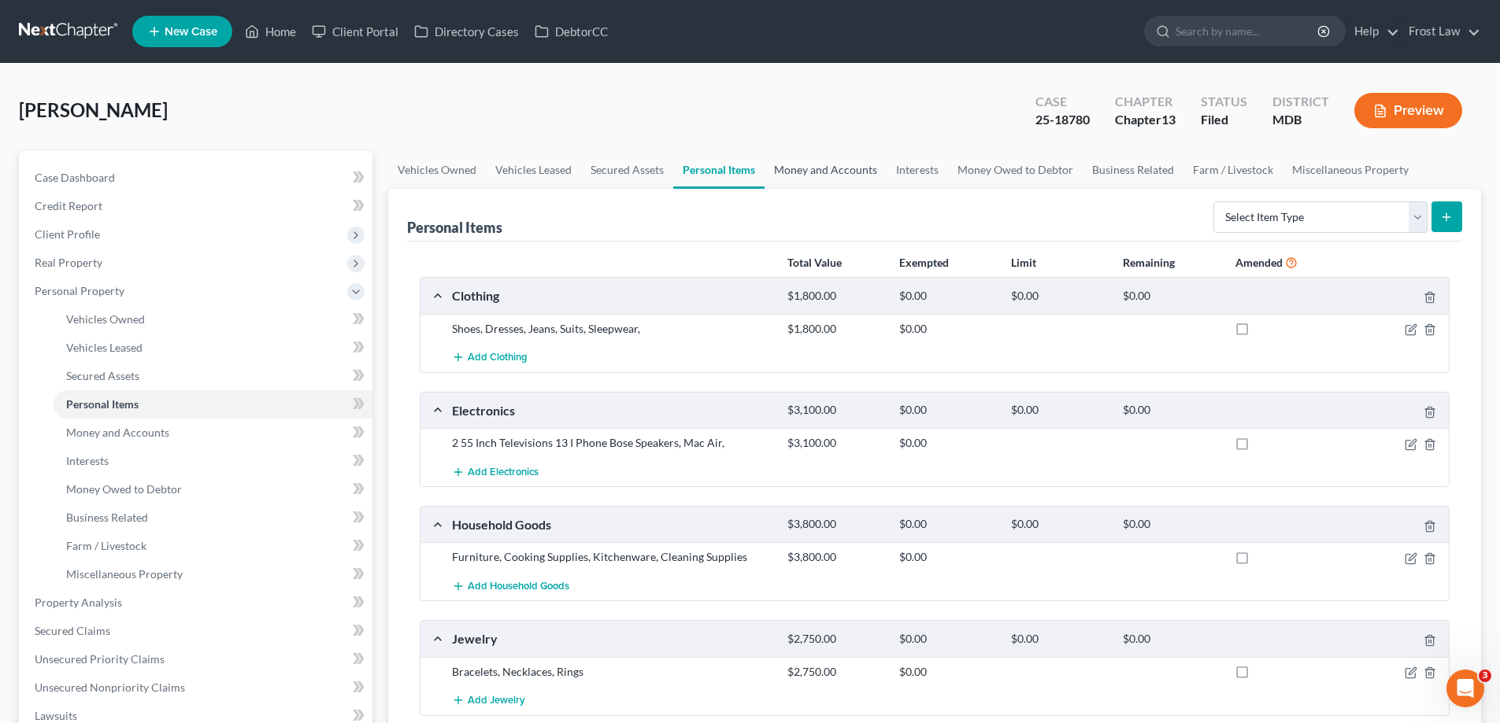
click at [834, 162] on link "Money and Accounts" at bounding box center [825, 170] width 122 height 38
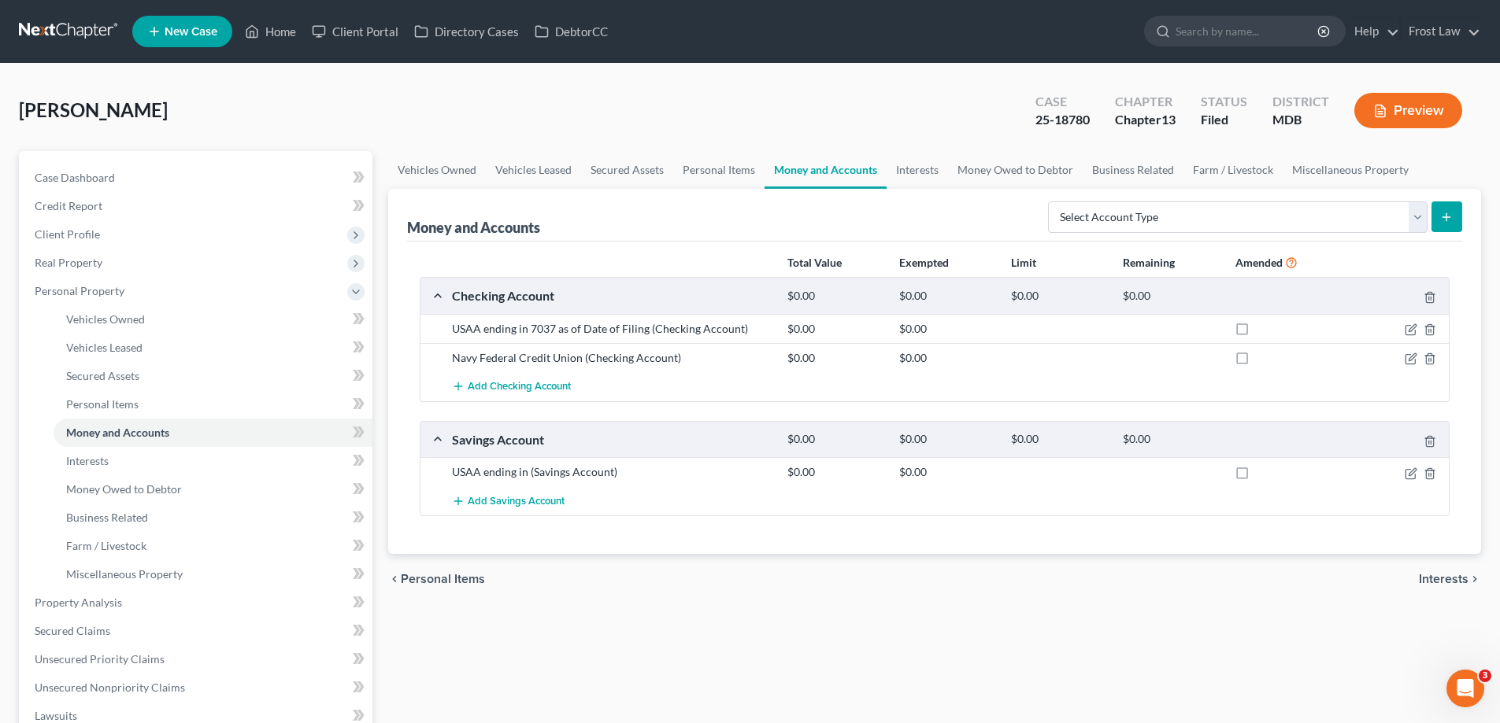
click at [1407, 366] on div "Navy Federal Credit Union (Checking Account) $0.00 $0.00" at bounding box center [934, 357] width 1028 height 29
click at [1405, 353] on icon "button" at bounding box center [1410, 359] width 13 height 13
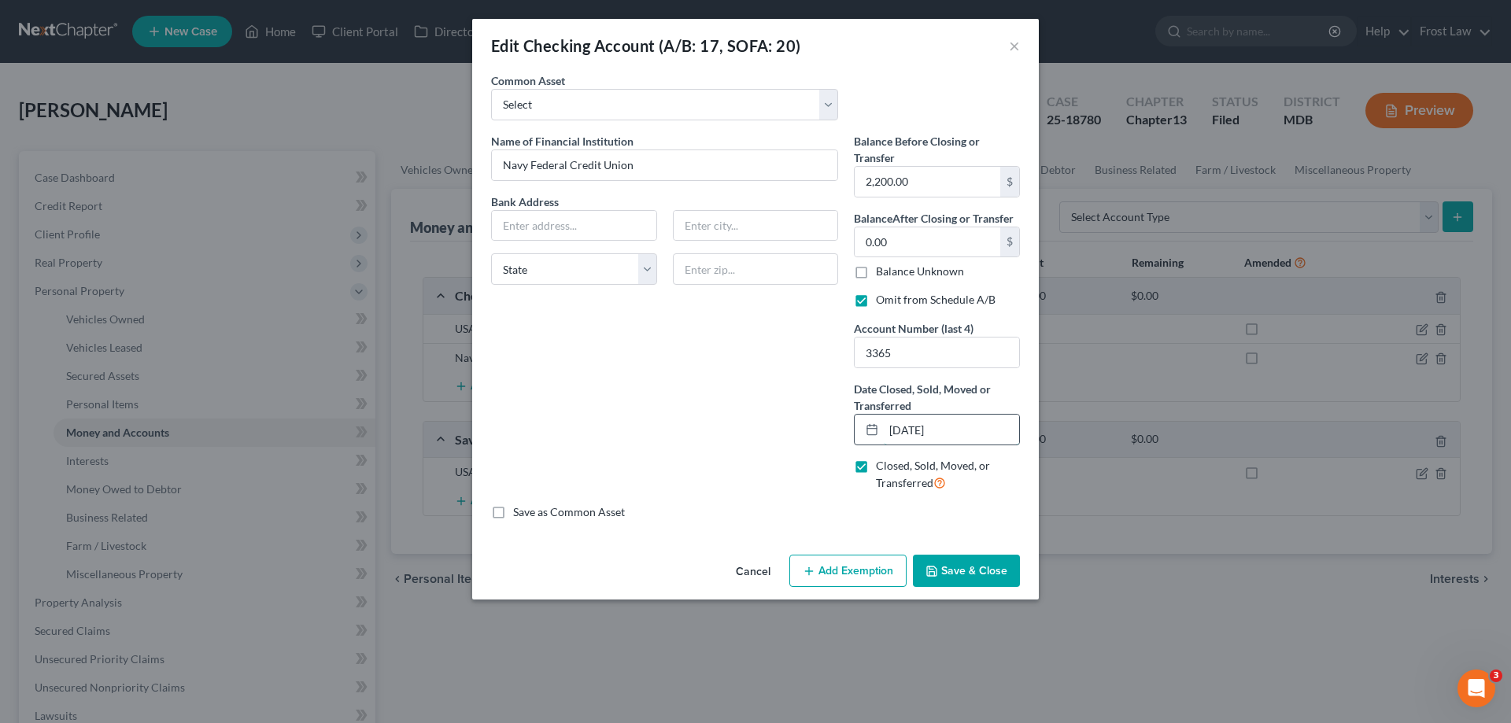
click at [903, 433] on input "[DATE]" at bounding box center [951, 430] width 135 height 30
type input "[DATE]"
click at [978, 568] on button "Save & Close" at bounding box center [966, 571] width 107 height 33
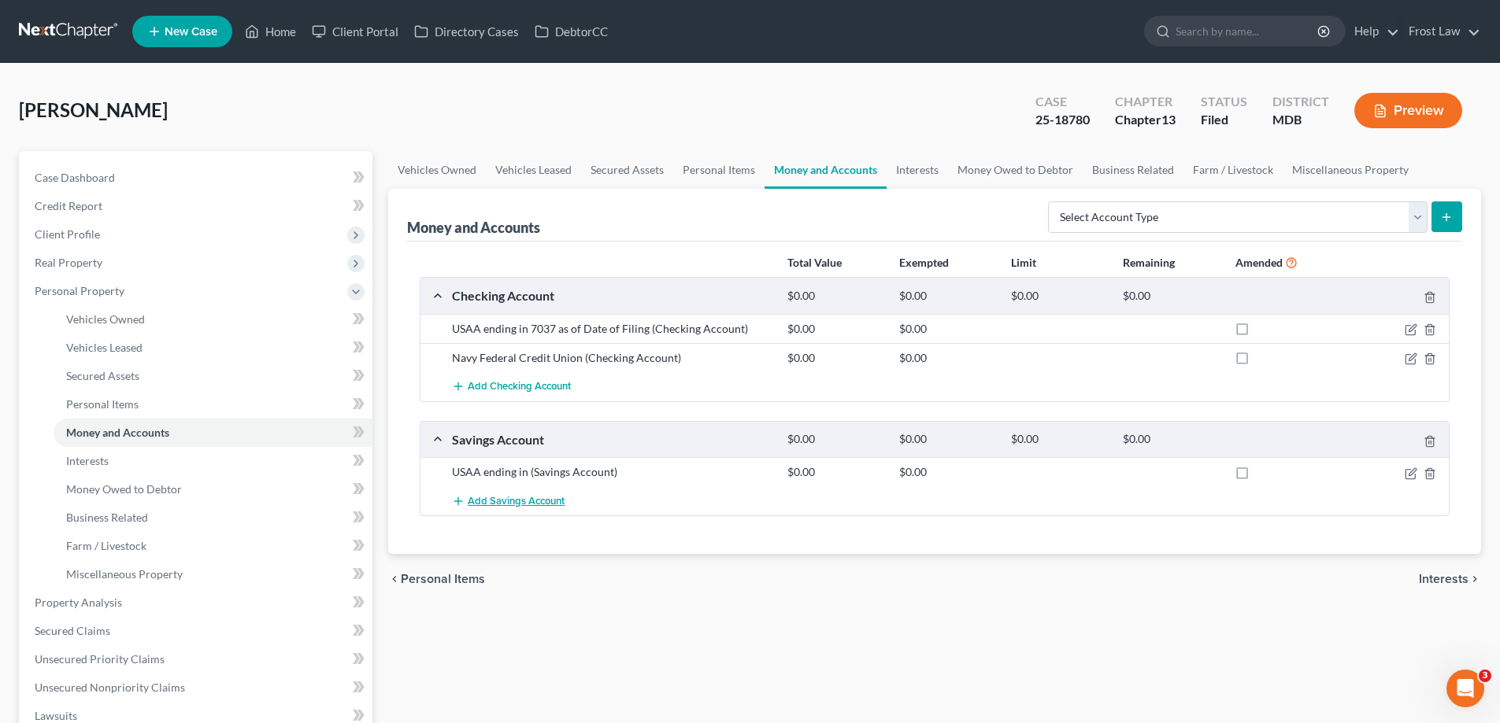
click at [549, 499] on span "Add Savings Account" at bounding box center [516, 501] width 97 height 13
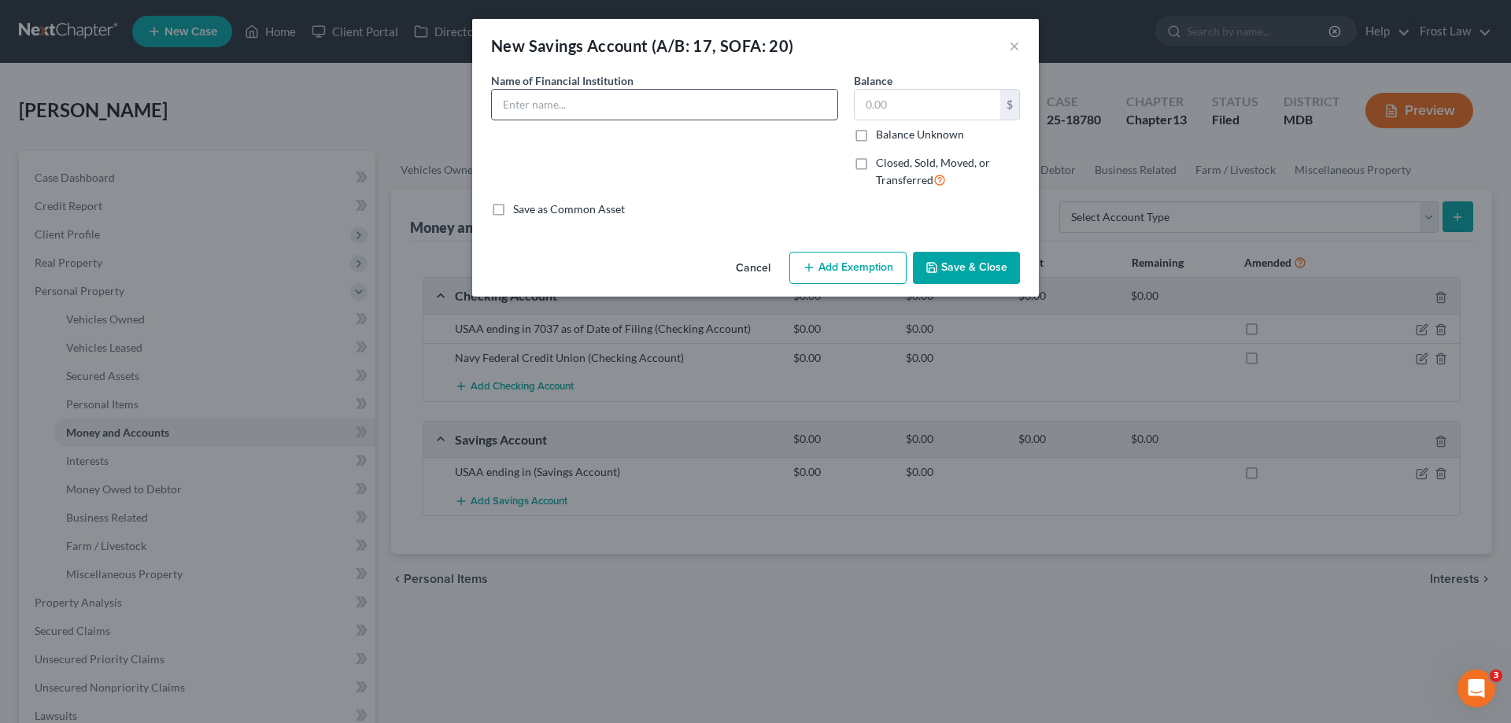
click at [619, 98] on input "text" at bounding box center [665, 105] width 346 height 30
type input "Navy Federal Credit Union ending in 3101 as of Date of Filing"
type input "0.00"
click at [809, 106] on input "Navy Federal Credit Union ending in 3101 as of Date of Filing" at bounding box center [665, 105] width 346 height 30
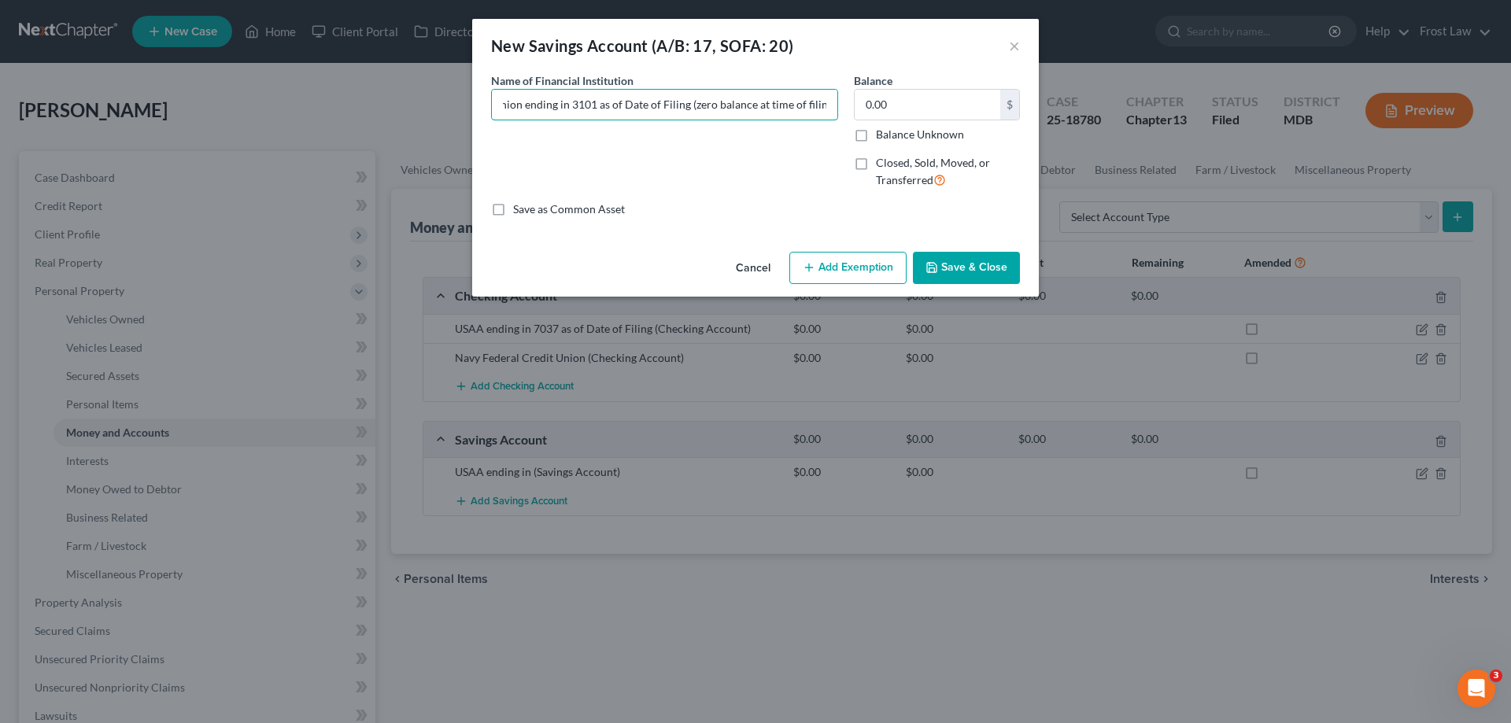
type input "Navy Federal Credit Union ending in 3101 as of Date of Filing (zero balance at …"
click at [983, 280] on button "Save & Close" at bounding box center [966, 268] width 107 height 33
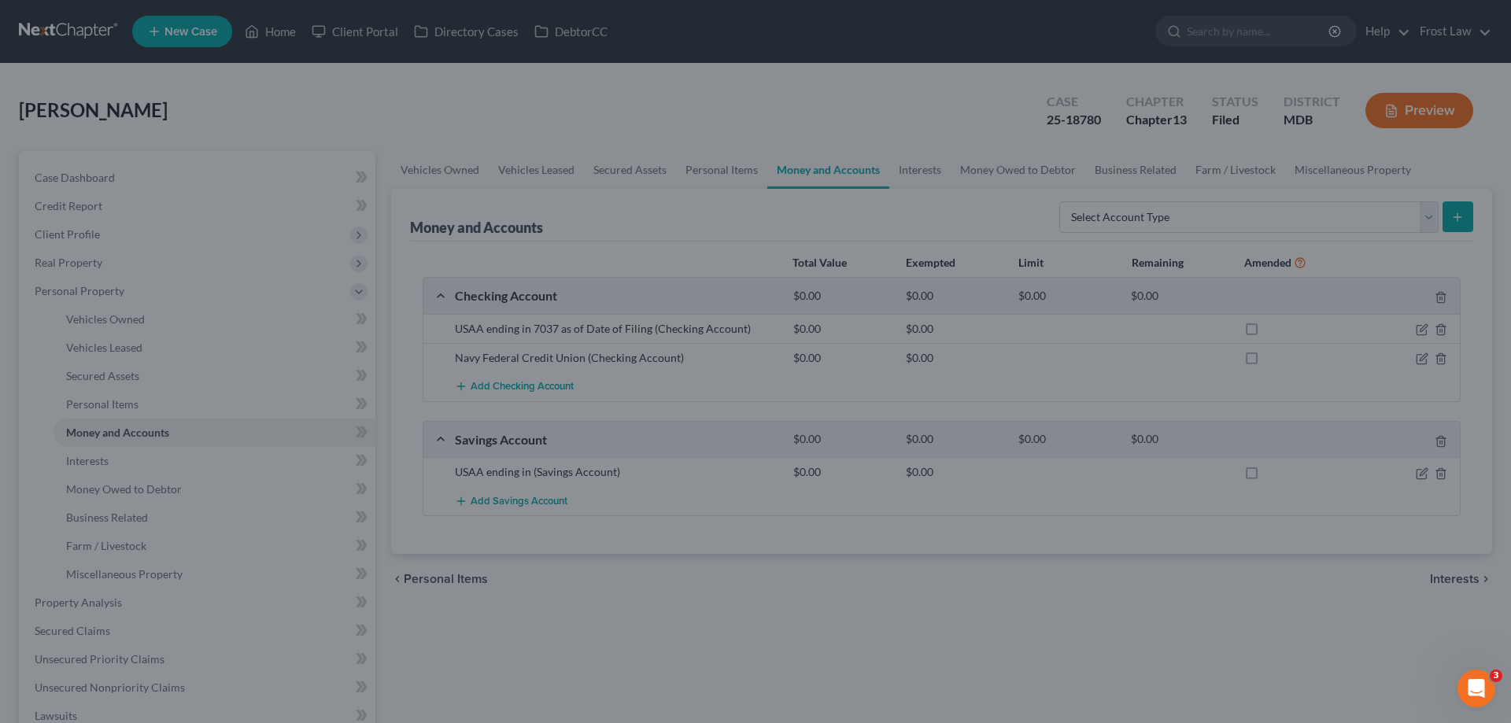
scroll to position [0, 0]
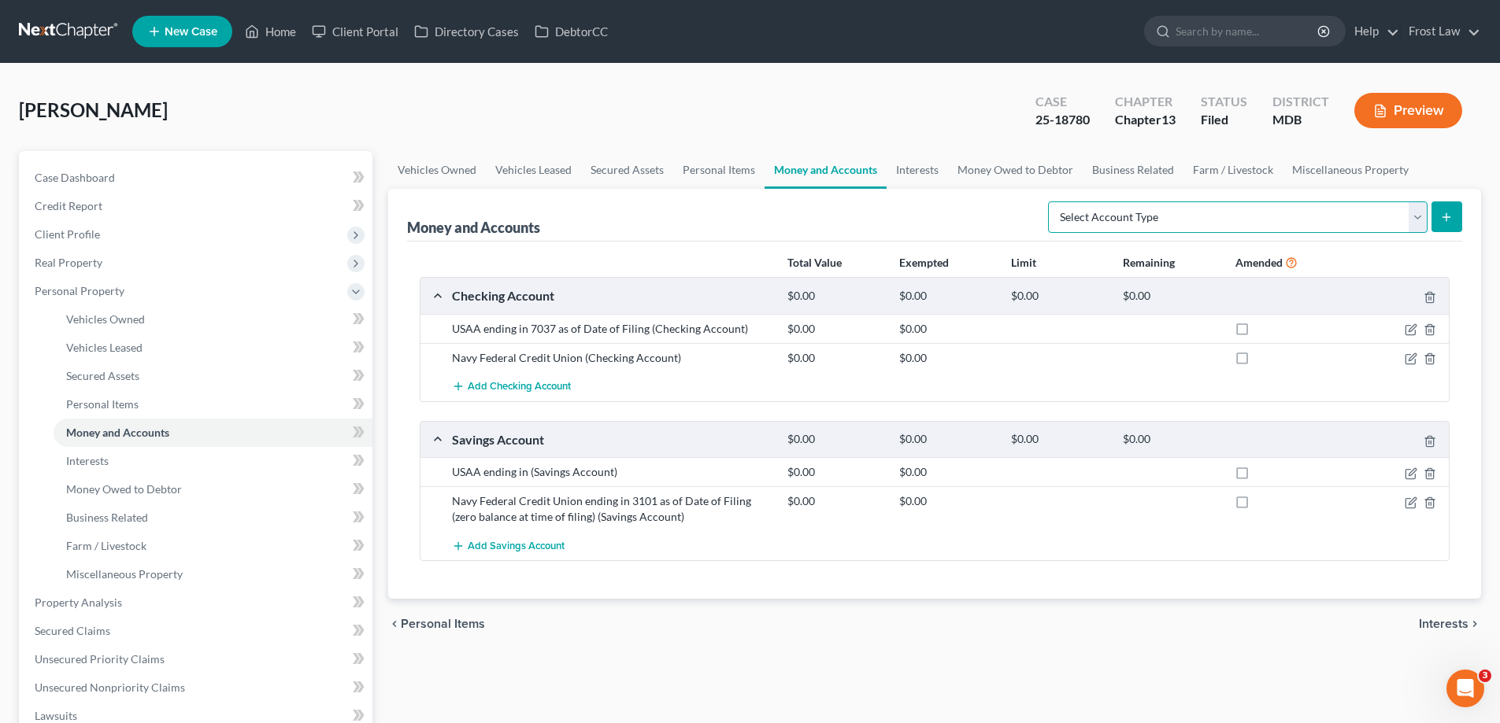
click at [1126, 208] on select "Select Account Type Brokerage (A/B: 18, SOFA: 20) Cash on Hand (A/B: 16) Certif…" at bounding box center [1237, 217] width 379 height 31
select select "money_market"
click at [1052, 202] on select "Select Account Type Brokerage (A/B: 18, SOFA: 20) Cash on Hand (A/B: 16) Certif…" at bounding box center [1237, 217] width 379 height 31
click at [1449, 215] on icon "submit" at bounding box center [1446, 217] width 13 height 13
click at [1436, 215] on button "submit" at bounding box center [1446, 217] width 31 height 31
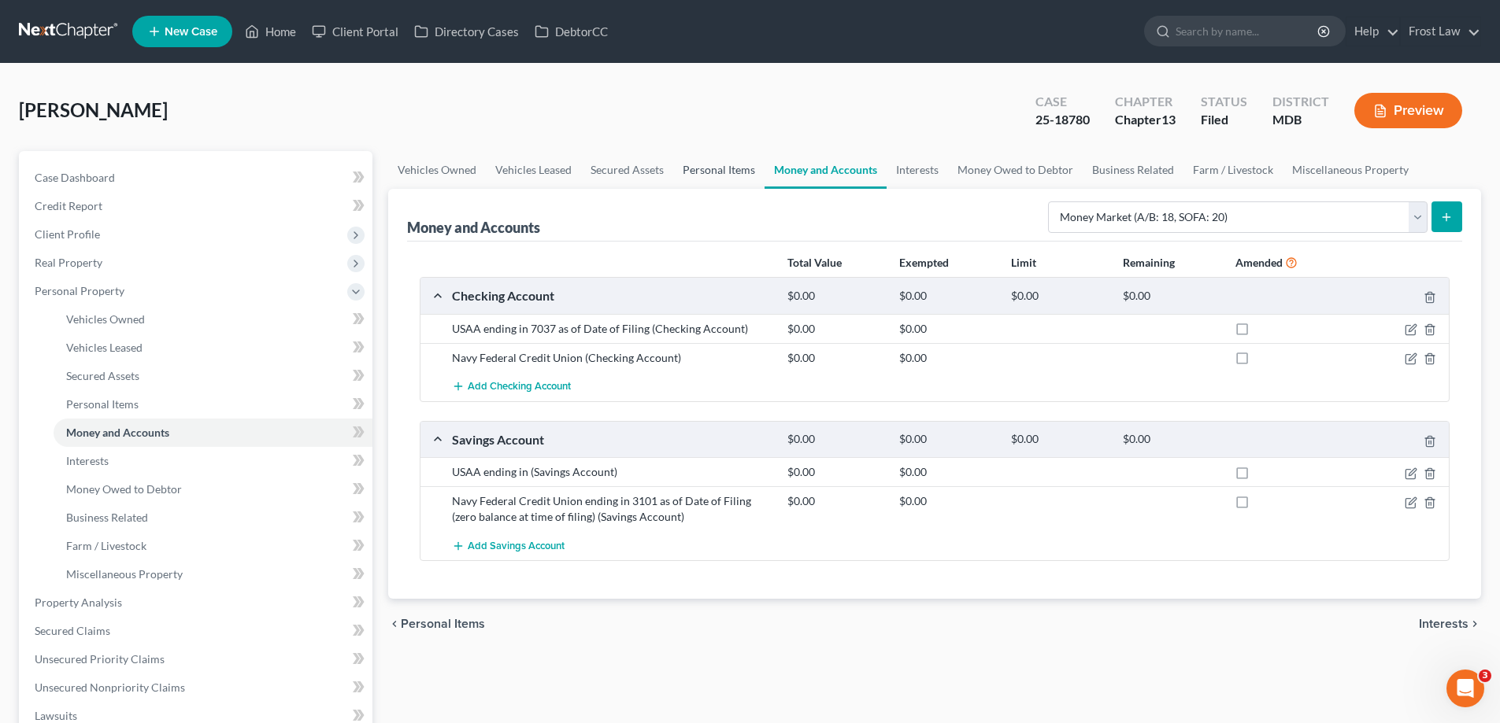
click at [728, 162] on link "Personal Items" at bounding box center [718, 170] width 91 height 38
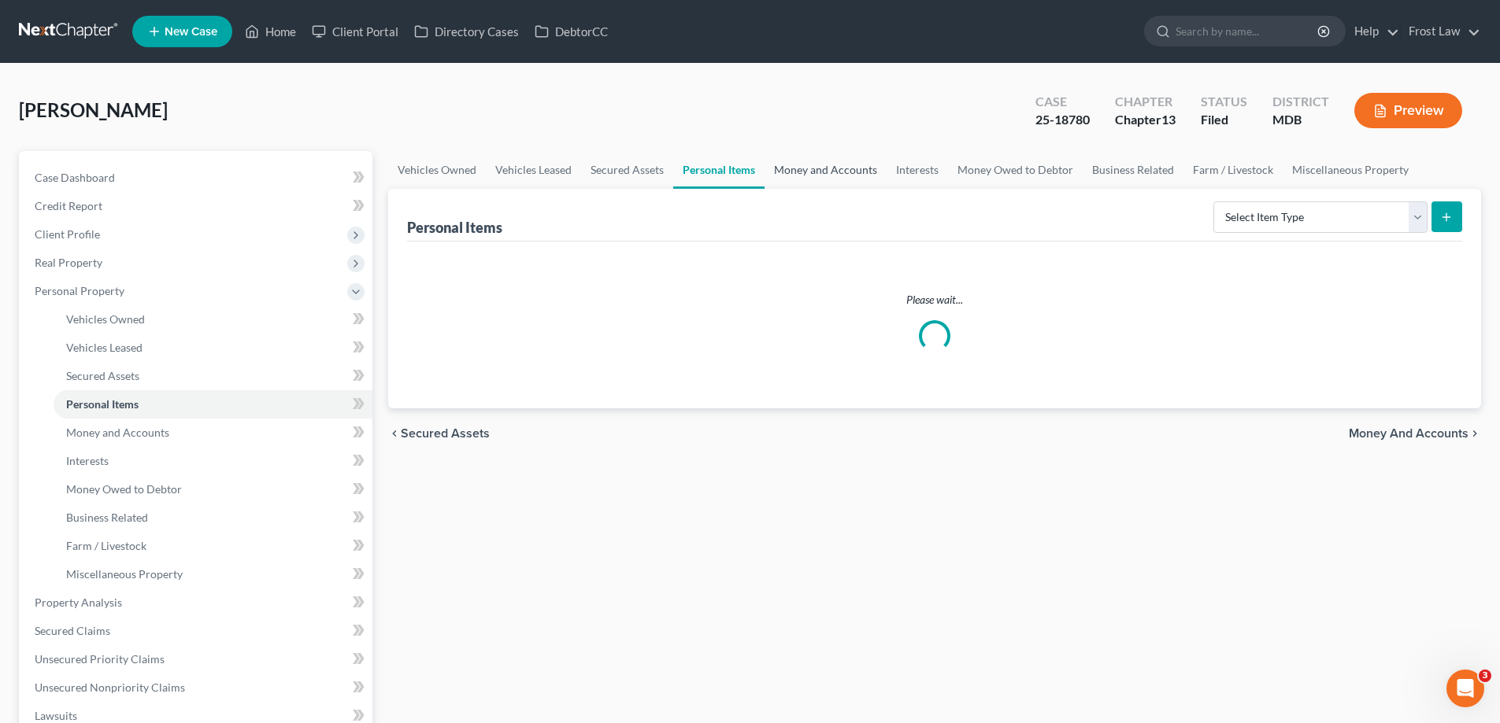
click at [787, 180] on link "Money and Accounts" at bounding box center [825, 170] width 122 height 38
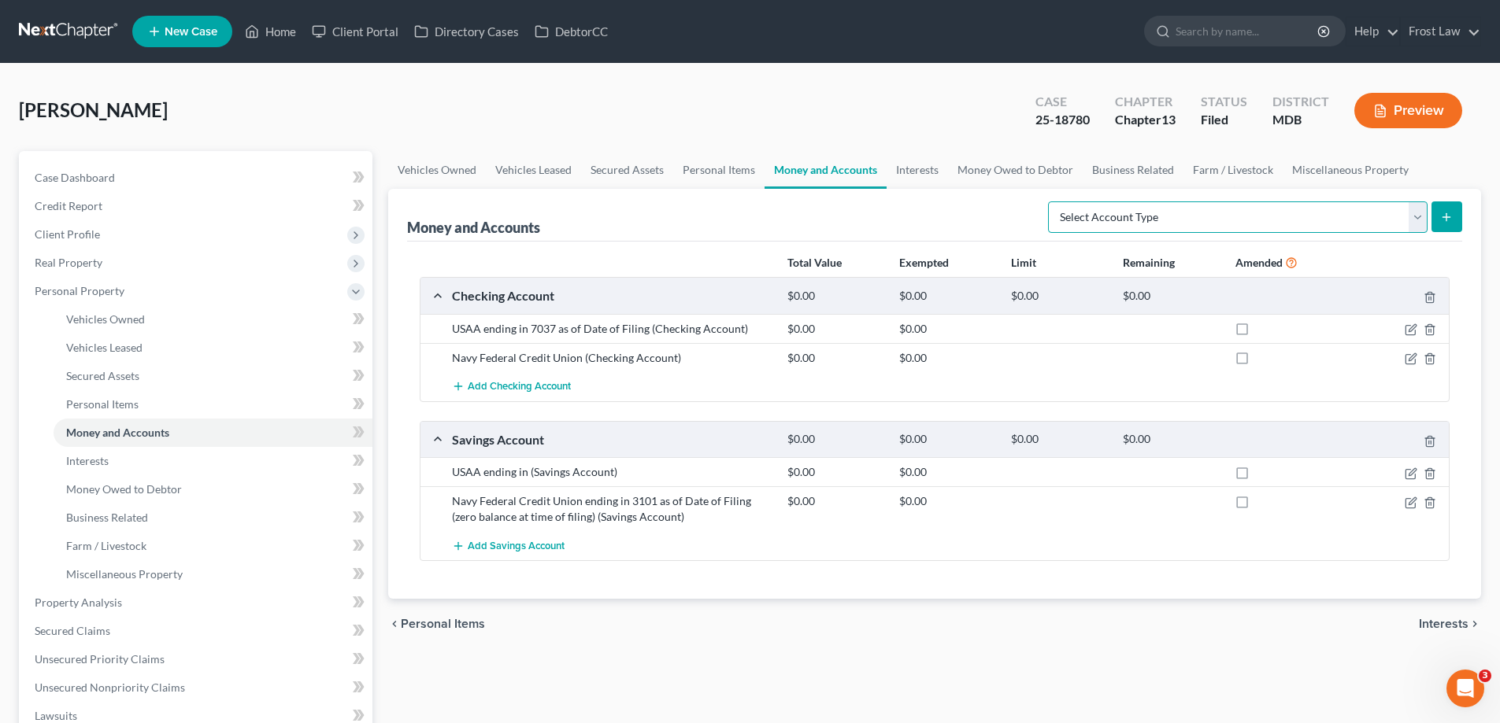
drag, startPoint x: 1324, startPoint y: 222, endPoint x: 1303, endPoint y: 232, distance: 23.6
click at [1324, 222] on select "Select Account Type Brokerage (A/B: 18, SOFA: 20) Cash on Hand (A/B: 16) Certif…" at bounding box center [1237, 217] width 379 height 31
select select "money_market"
click at [1052, 202] on select "Select Account Type Brokerage (A/B: 18, SOFA: 20) Cash on Hand (A/B: 16) Certif…" at bounding box center [1237, 217] width 379 height 31
click at [1448, 220] on icon "submit" at bounding box center [1446, 217] width 13 height 13
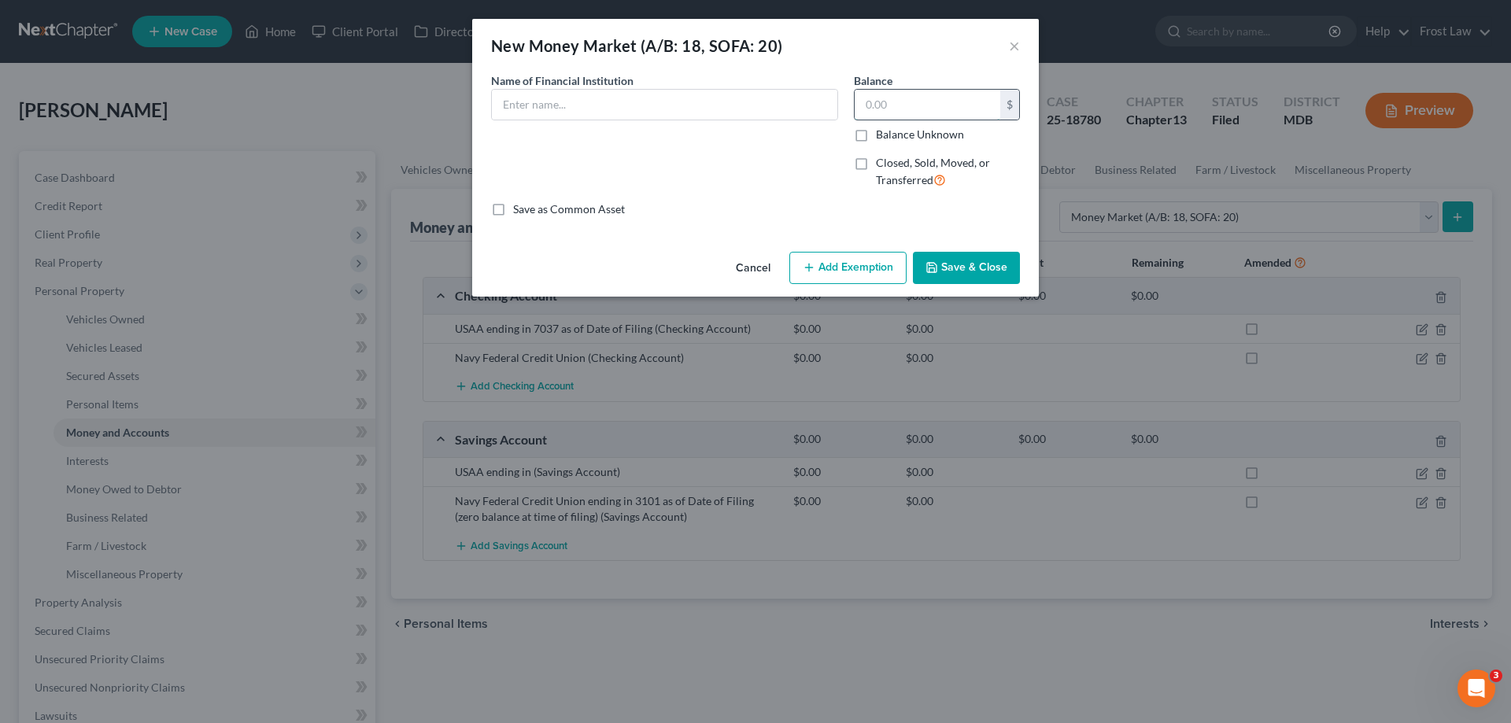
click at [940, 107] on input "text" at bounding box center [928, 105] width 146 height 30
type input "0.00"
click at [680, 100] on input "text" at bounding box center [665, 105] width 346 height 30
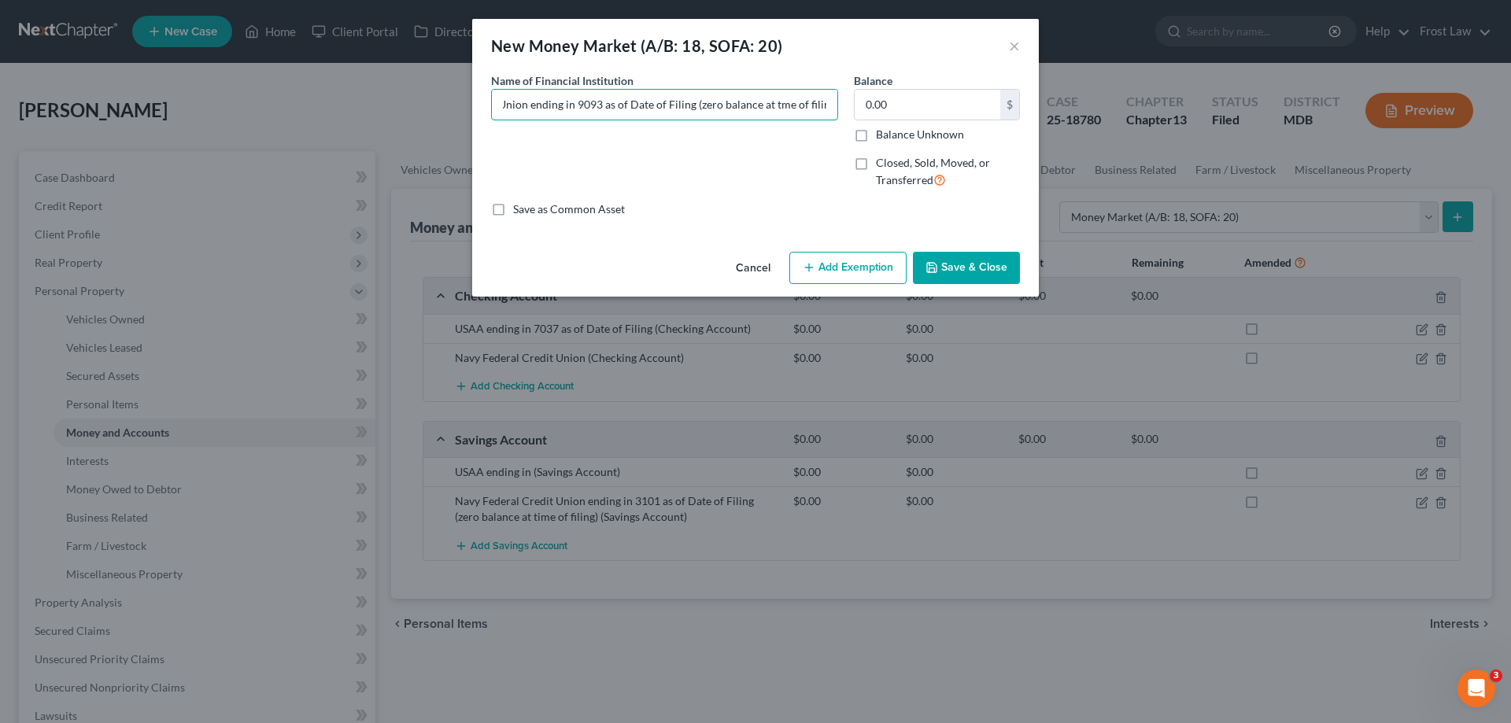
scroll to position [0, 109]
type input "Navy Federal Credit Union ending in 9093 as of Date of Filing (zero balance at …"
click at [968, 273] on button "Save & Close" at bounding box center [966, 268] width 107 height 33
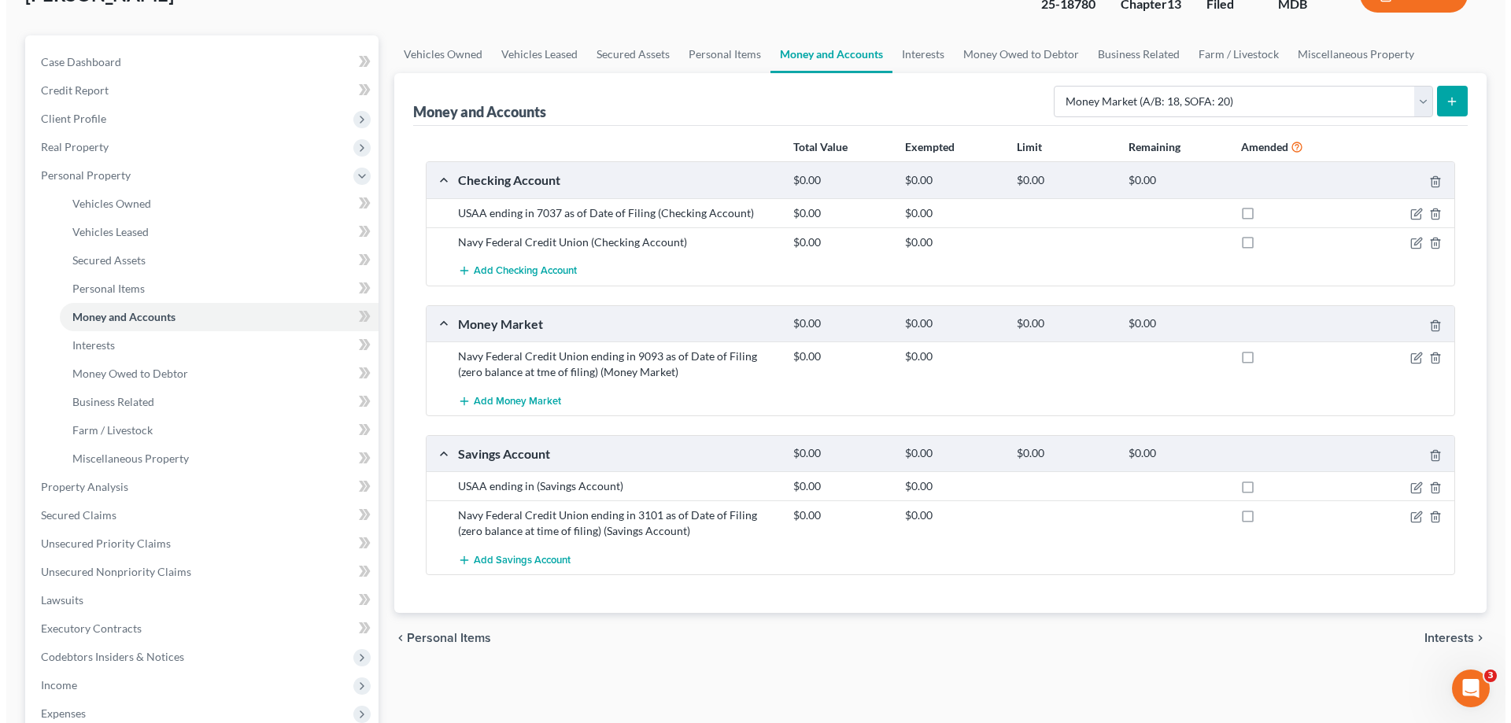
scroll to position [236, 0]
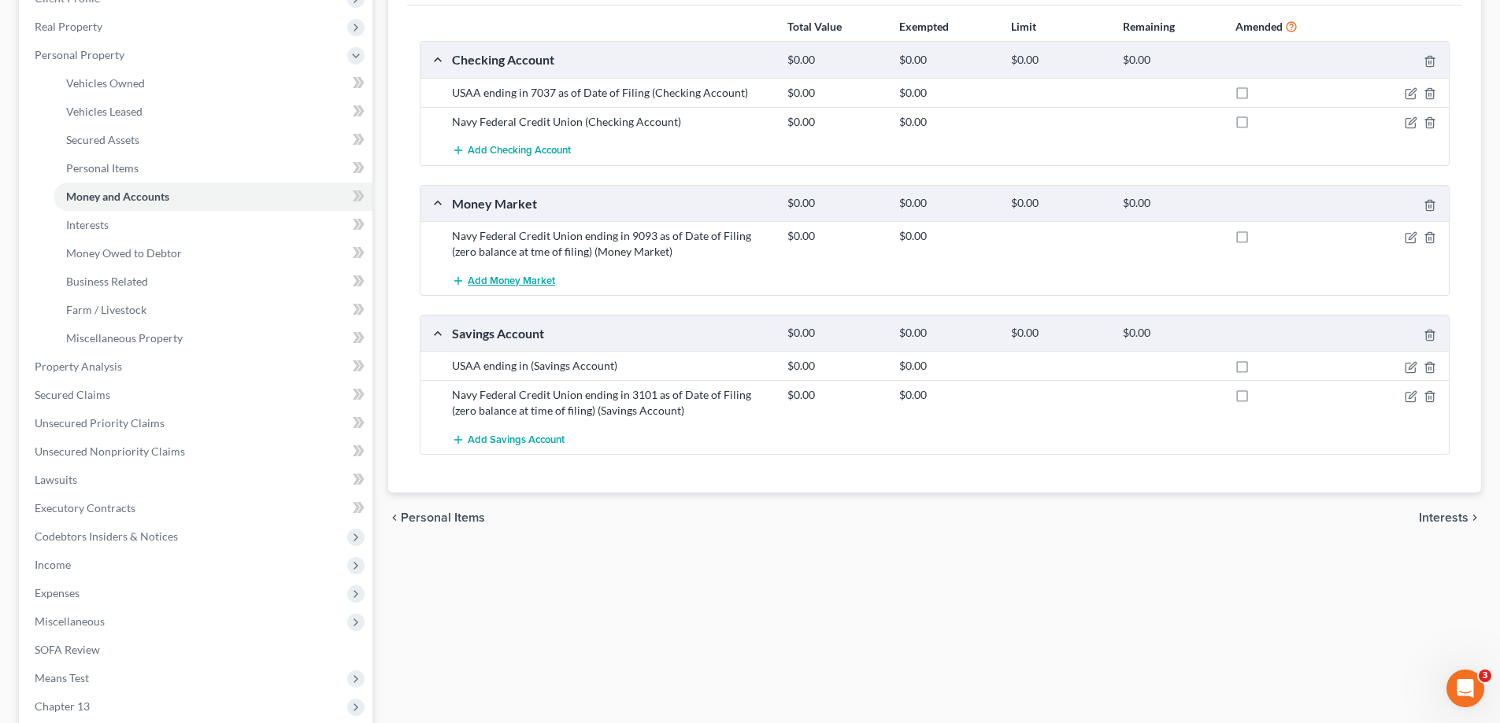
click at [505, 276] on span "Add Money Market" at bounding box center [511, 281] width 87 height 13
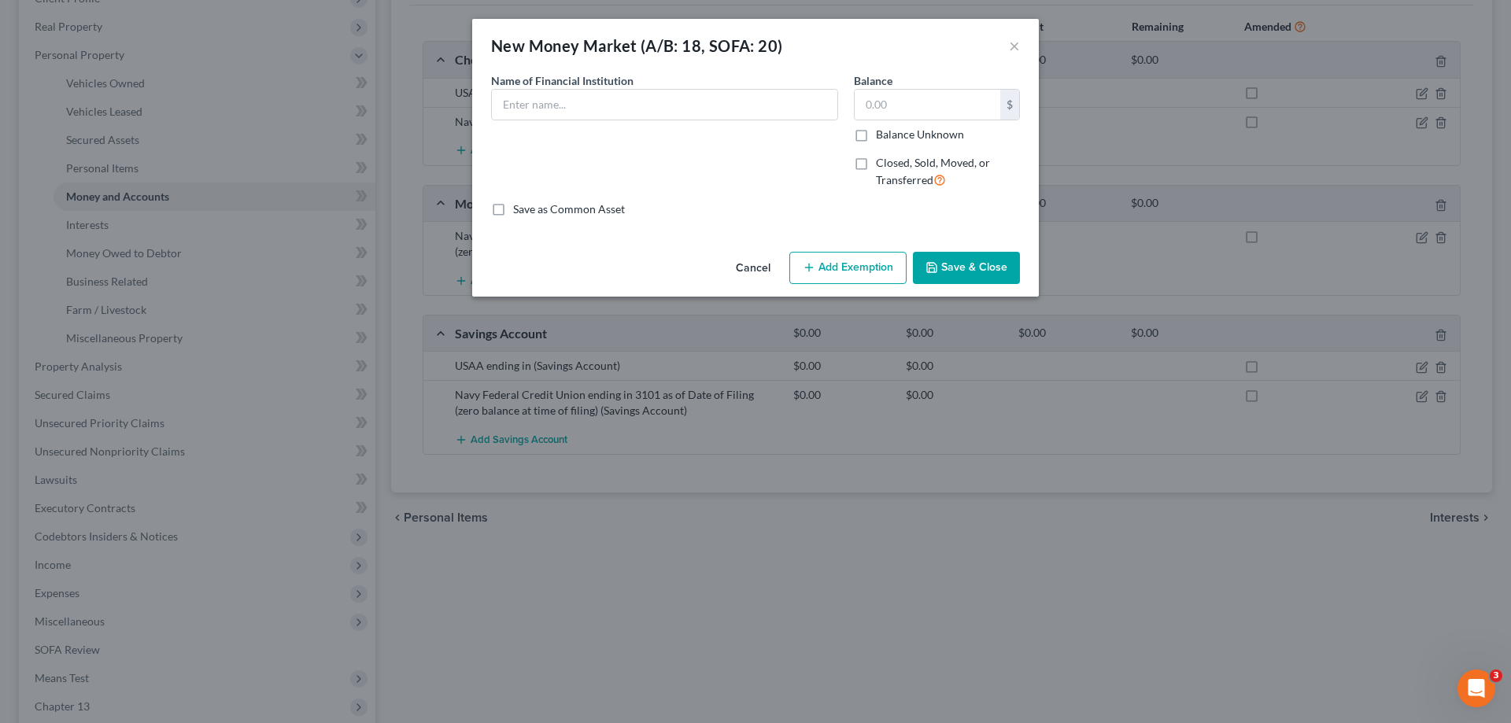
click at [759, 265] on button "Cancel" at bounding box center [753, 268] width 60 height 31
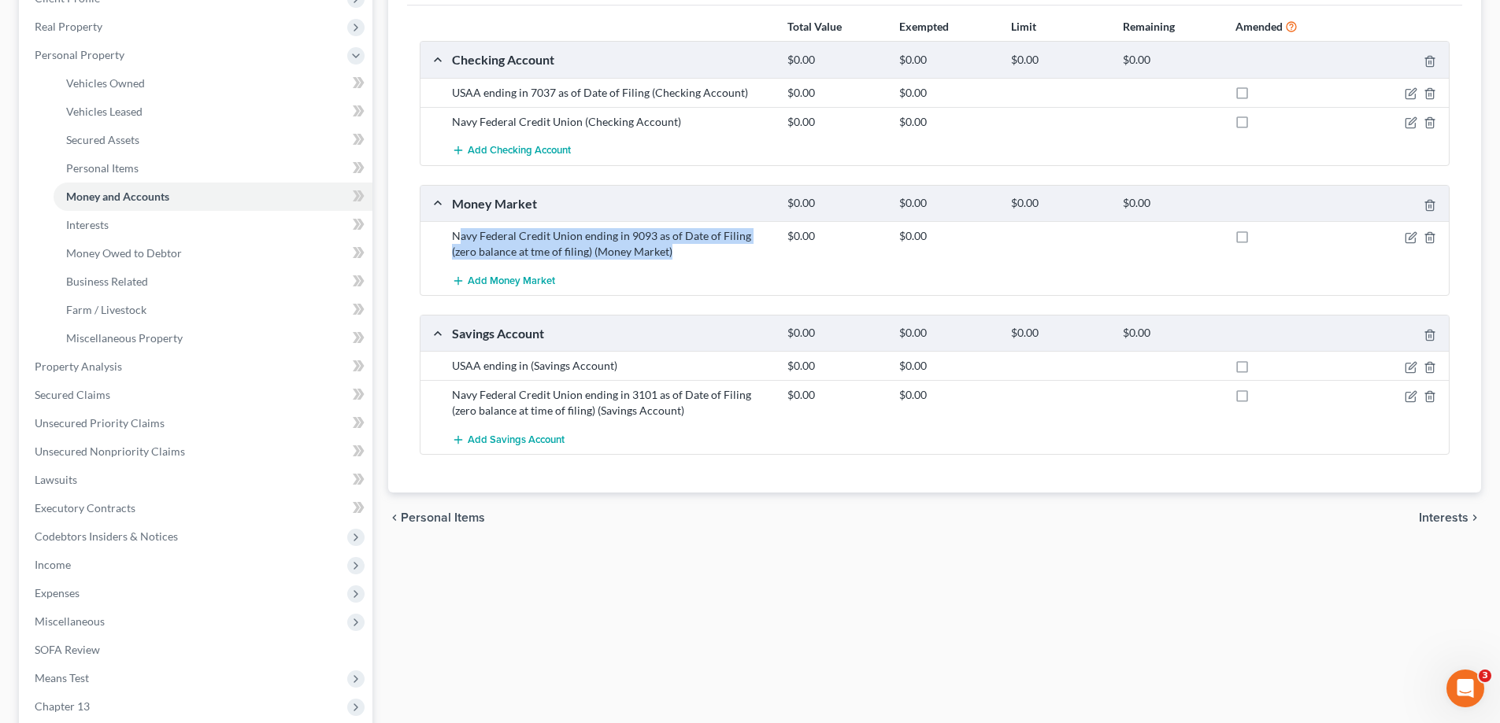
drag, startPoint x: 659, startPoint y: 255, endPoint x: 462, endPoint y: 235, distance: 197.8
click at [462, 235] on div "Navy Federal Credit Union ending in 9093 as of Date of Filing (zero balance at …" at bounding box center [611, 243] width 335 height 31
drag, startPoint x: 755, startPoint y: 302, endPoint x: 616, endPoint y: 277, distance: 141.6
click at [754, 302] on div "Checking Account $0.00 $0.00 $0.00 $0.00 USAA ending in 7037 as of Date of Fili…" at bounding box center [935, 248] width 1030 height 414
drag, startPoint x: 551, startPoint y: 250, endPoint x: 441, endPoint y: 233, distance: 111.6
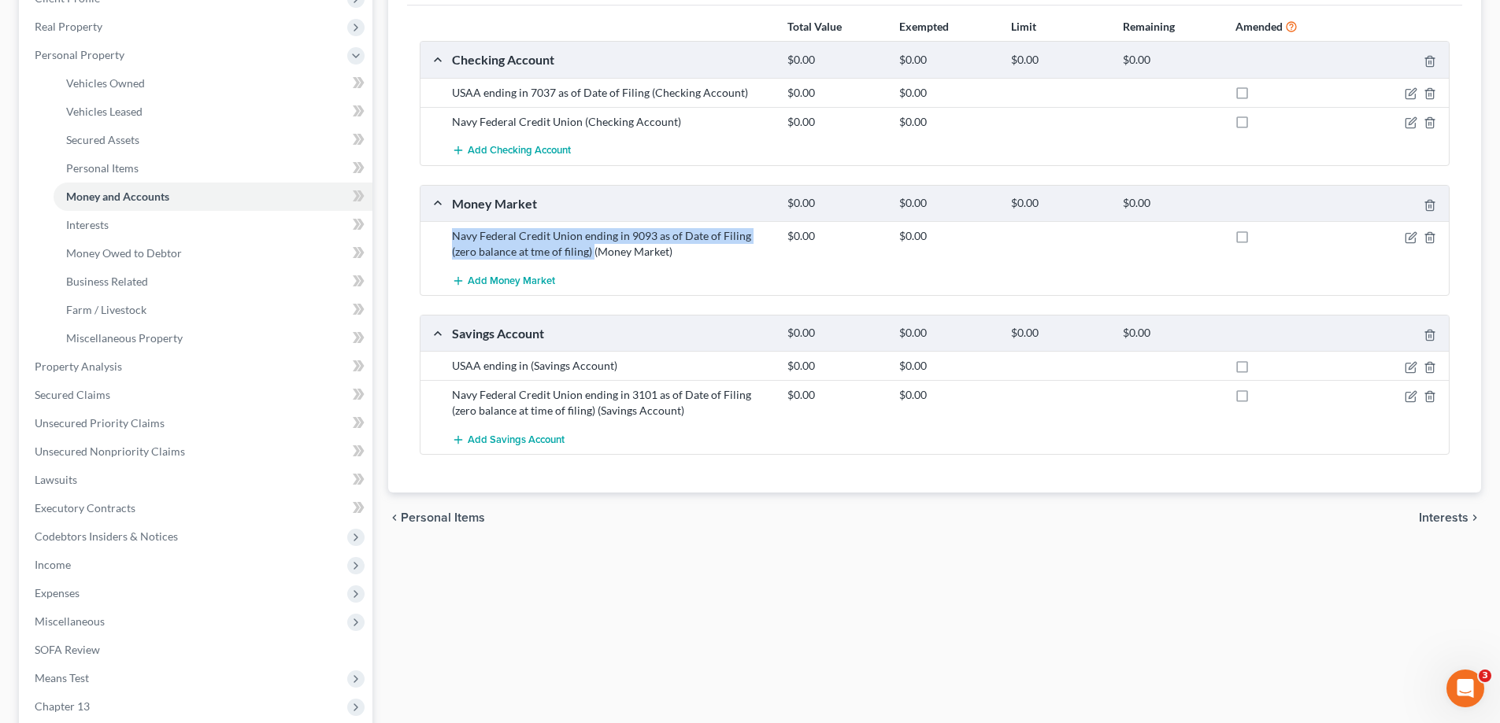
click at [441, 233] on div "Navy Federal Credit Union ending in 9093 as of Date of Filing (zero balance at …" at bounding box center [934, 243] width 1028 height 45
copy div "Navy Federal Credit Union ending in 9093 as of Date of Filing (zero balance at …"
click at [531, 277] on span "Add Money Market" at bounding box center [511, 281] width 87 height 13
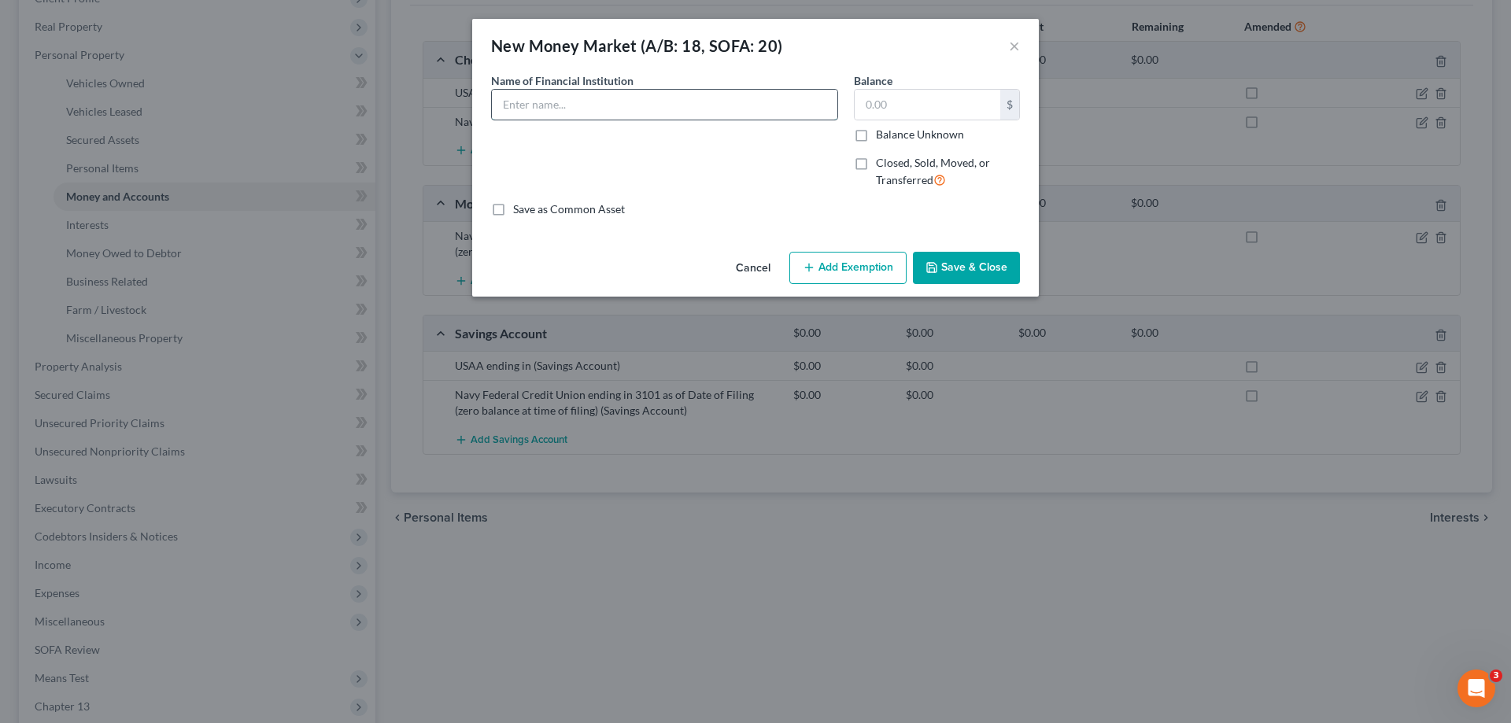
click at [673, 104] on input "text" at bounding box center [665, 105] width 346 height 30
paste input "Navy Federal Credit Union ending in 9093 as of Date of Filing (zero balance at …"
click at [767, 105] on input "Navy Federal Credit Union ending in 9093 as of Date of Filing (zero balance at …" at bounding box center [665, 105] width 346 height 30
drag, startPoint x: 594, startPoint y: 105, endPoint x: 571, endPoint y: 111, distance: 24.4
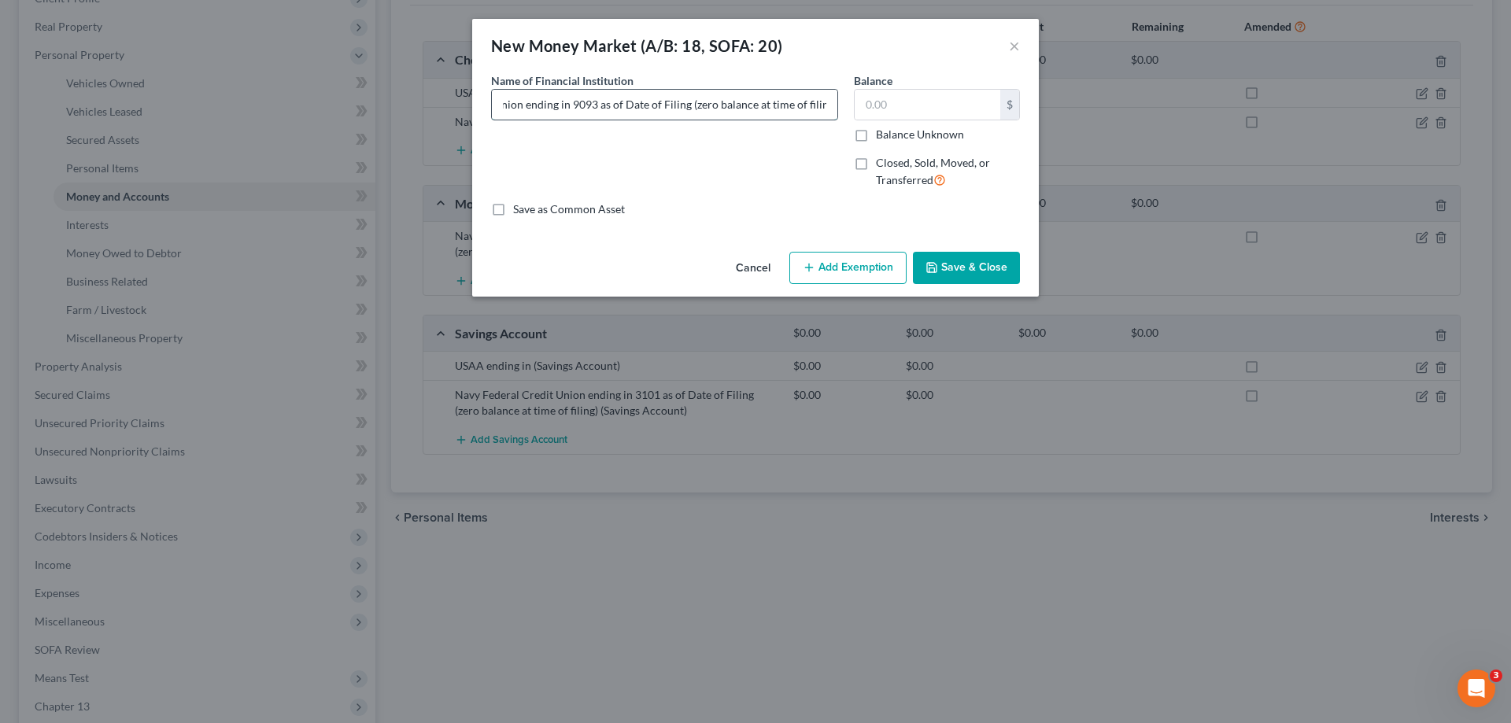
click at [571, 111] on input "Navy Federal Credit Union ending in 9093 as of Date of Filing (zero balance at …" at bounding box center [665, 105] width 346 height 30
type input "Navy Federal Credit Union ending in 7259 as of Date of Filing (zero balance at …"
click at [969, 273] on button "Save & Close" at bounding box center [966, 268] width 107 height 33
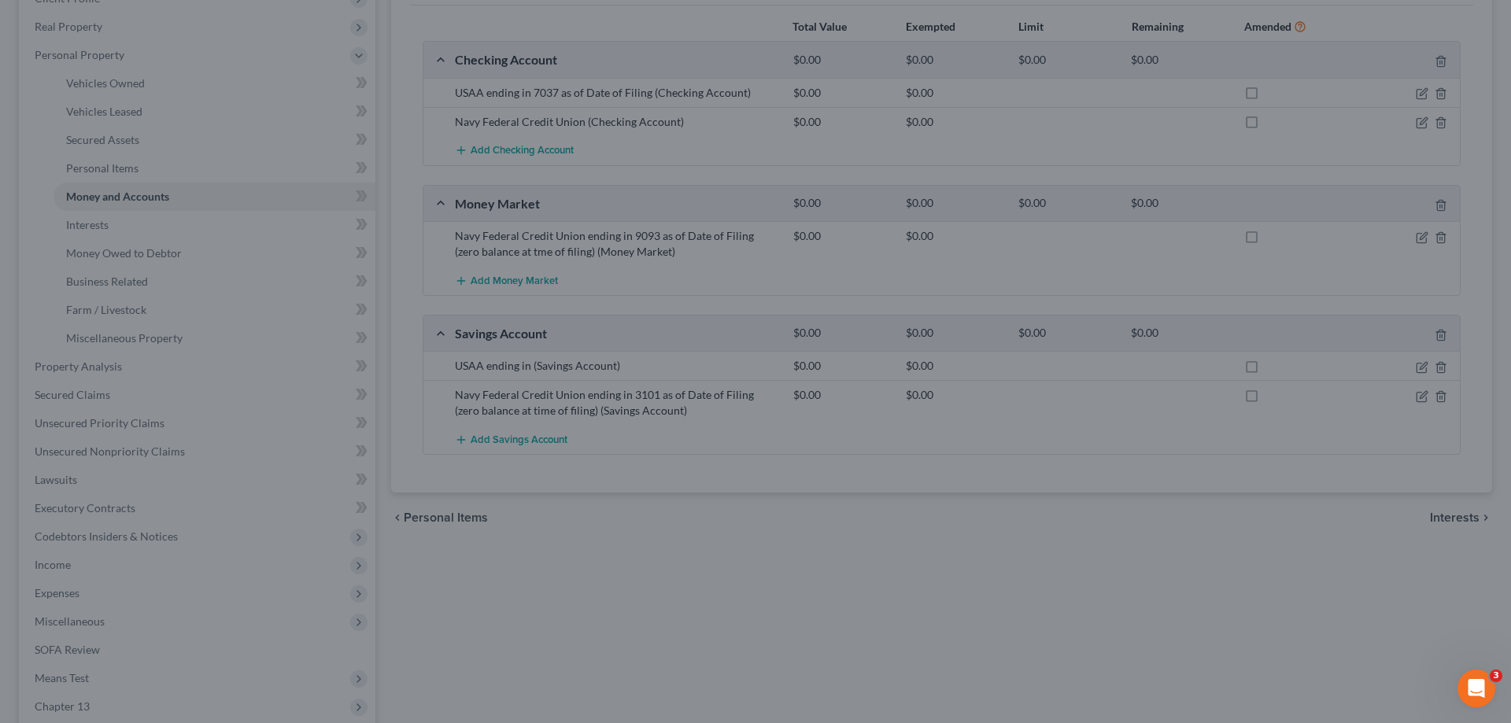
scroll to position [0, 0]
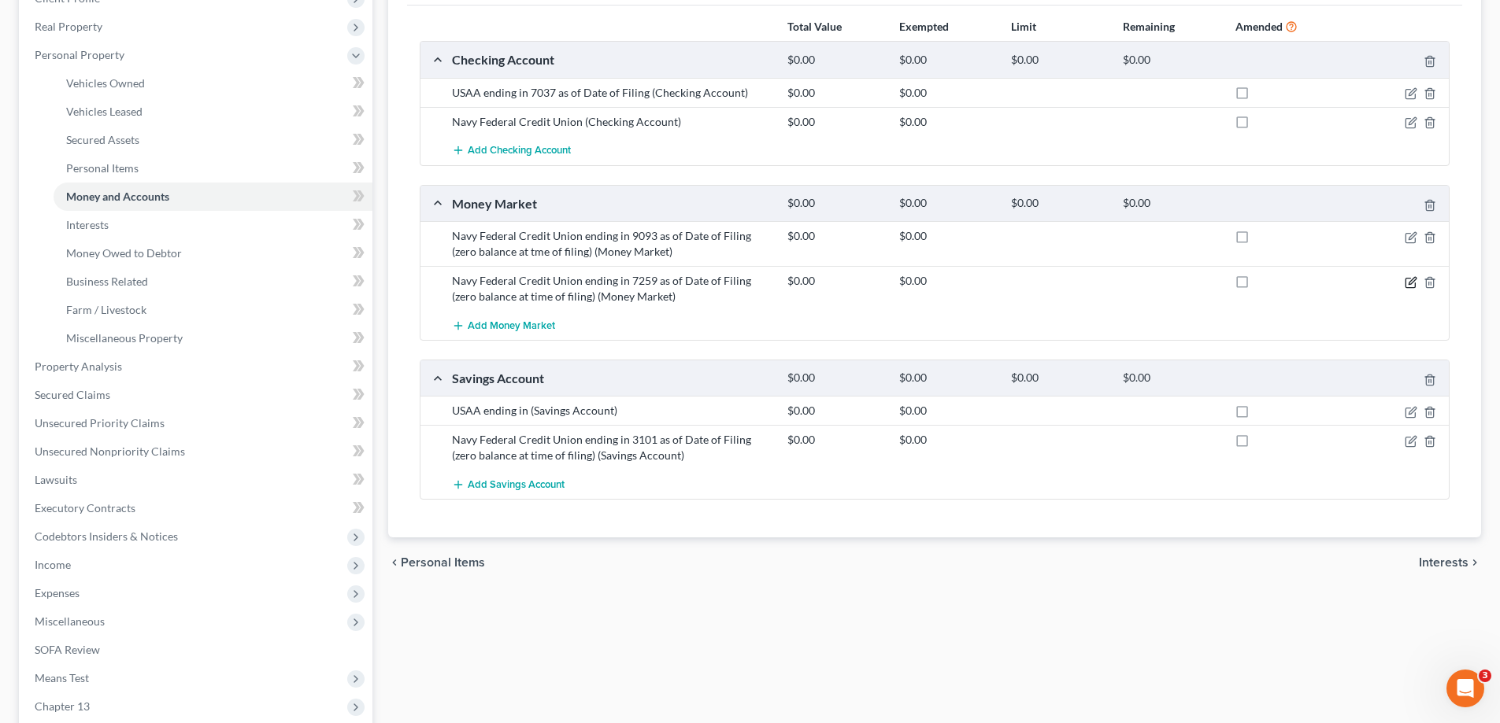
click at [1410, 284] on icon "button" at bounding box center [1411, 280] width 7 height 7
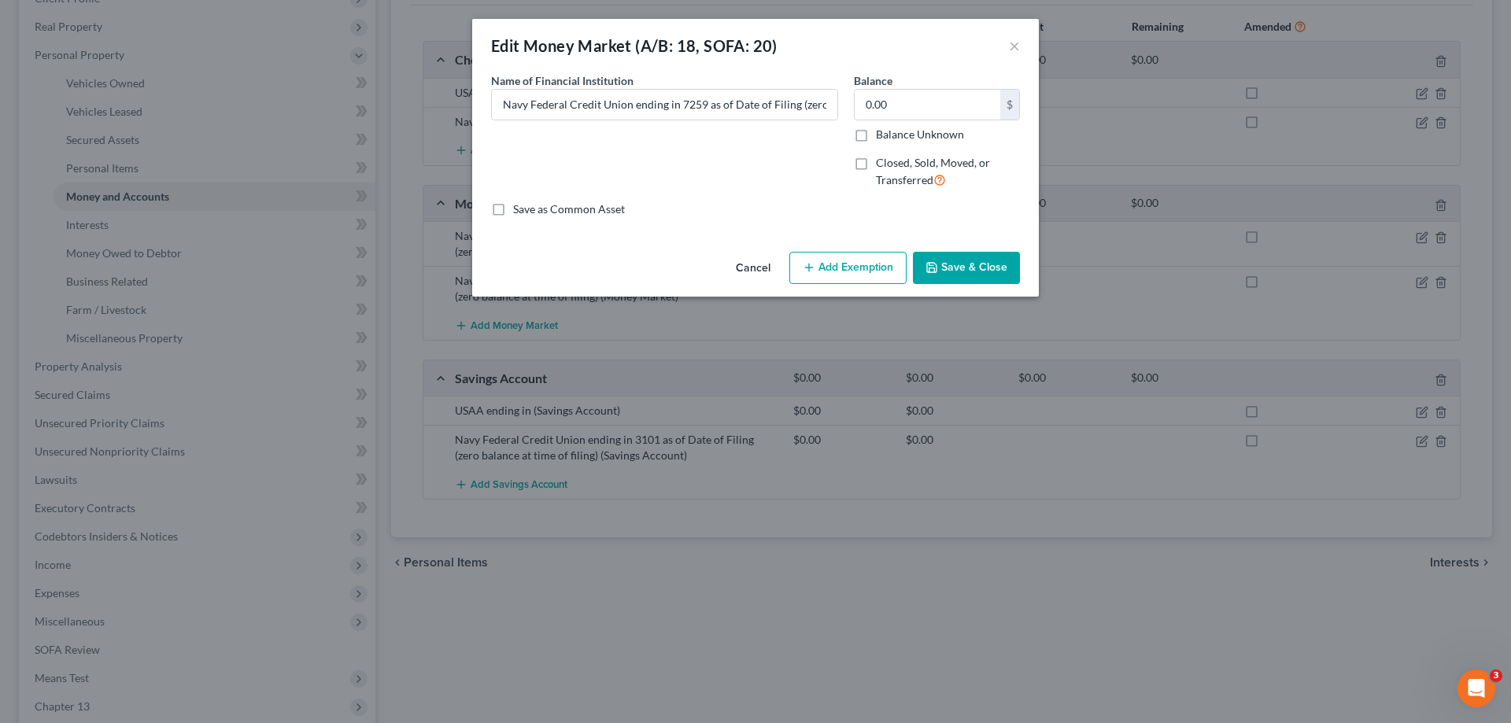
click at [974, 275] on button "Save & Close" at bounding box center [966, 268] width 107 height 33
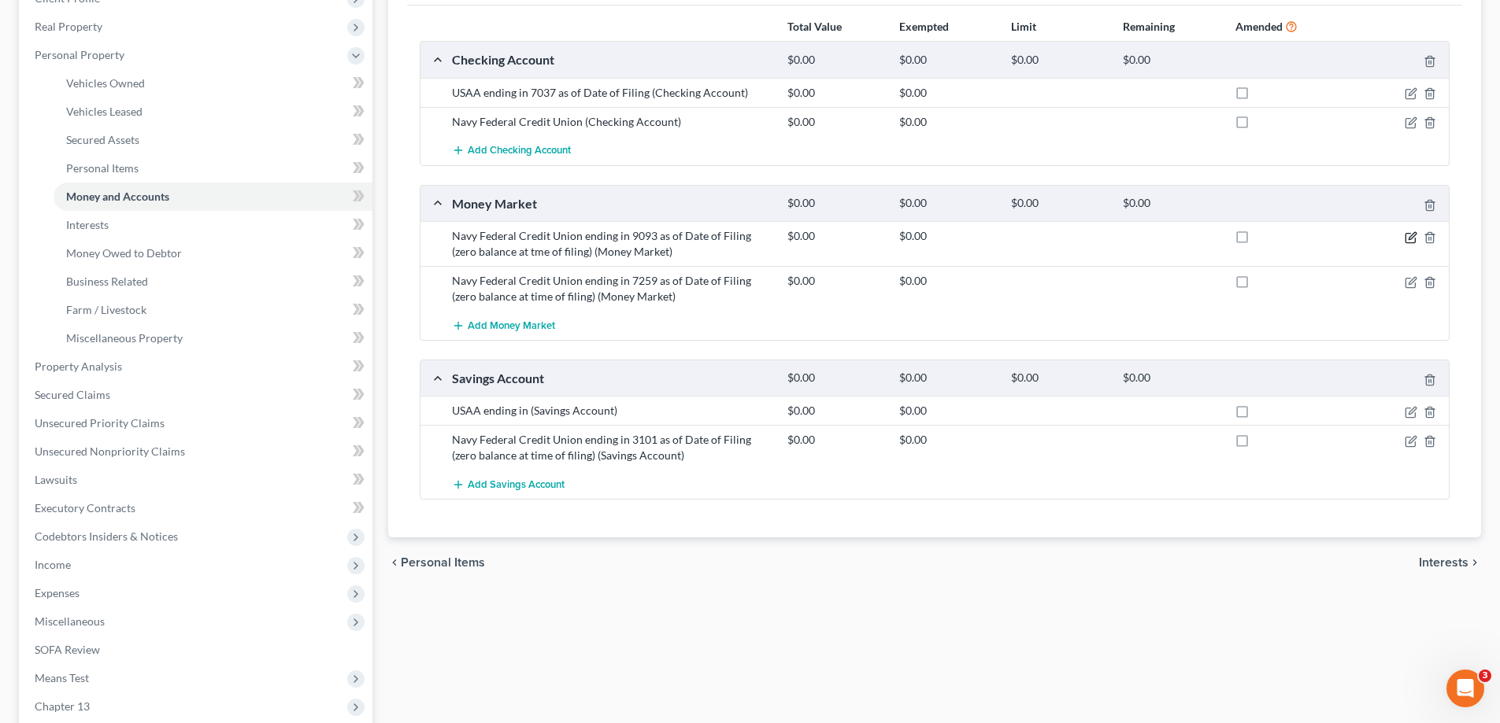
click at [1407, 240] on icon "button" at bounding box center [1410, 237] width 13 height 13
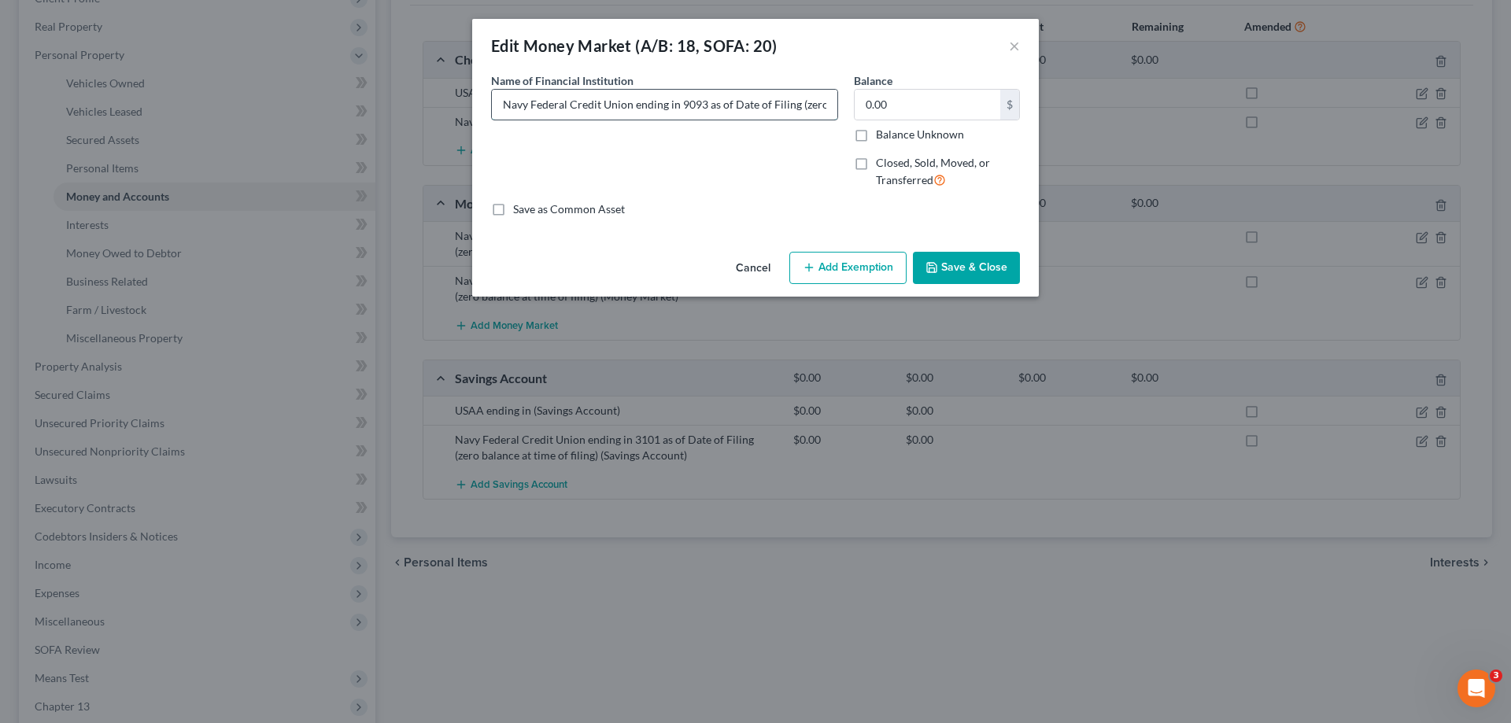
click at [813, 107] on input "Navy Federal Credit Union ending in 9093 as of Date of Filing (zero balance at …" at bounding box center [665, 105] width 346 height 30
click at [775, 104] on input "Navy Federal Credit Union ending in 9093 as of Date of Filing (zero balance at …" at bounding box center [665, 105] width 346 height 30
type input "Navy Federal Credit Union ending in 9093 as of Date of Filing (zero balance at …"
drag, startPoint x: 981, startPoint y: 244, endPoint x: 971, endPoint y: 263, distance: 21.5
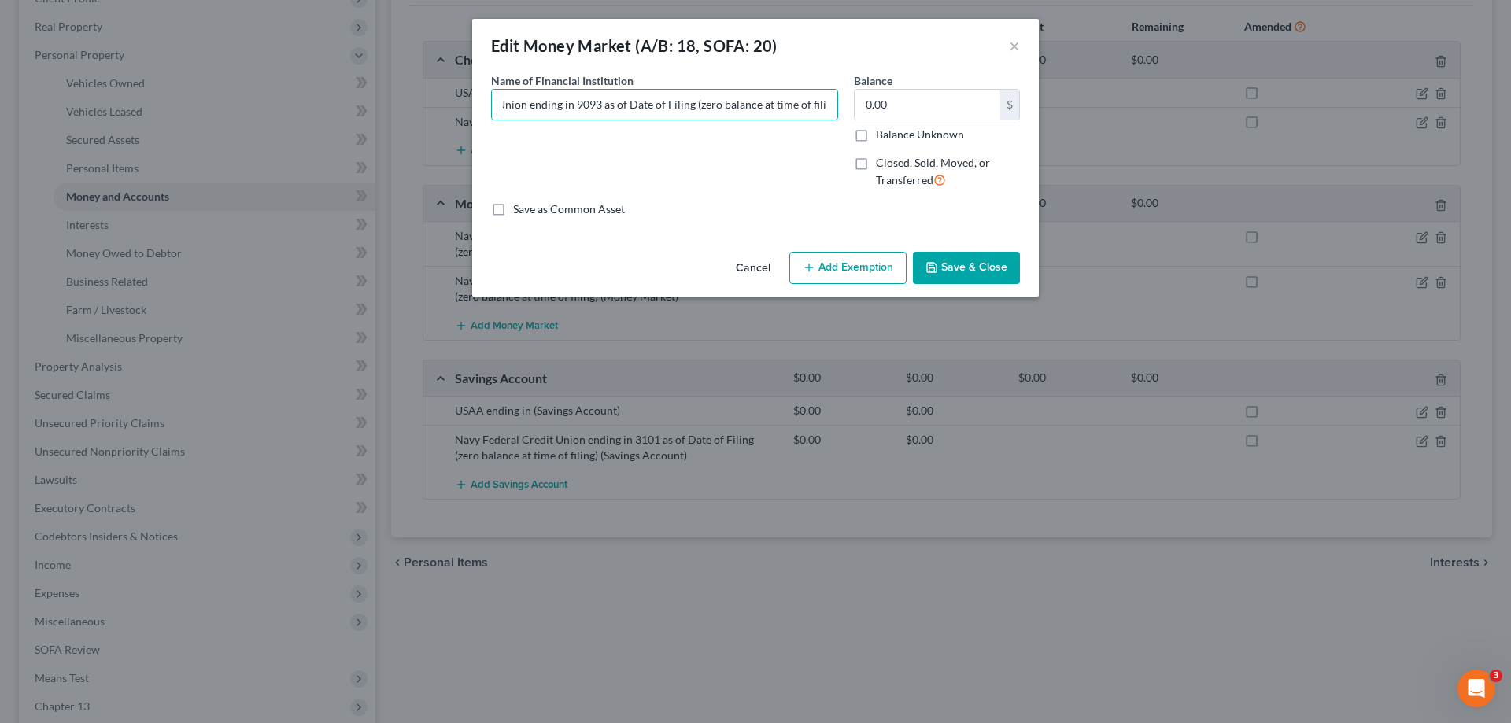
click at [980, 246] on div "Edit Money Market (A/B: 18, SOFA: 20) × An exemption set must first be selected…" at bounding box center [755, 158] width 567 height 278
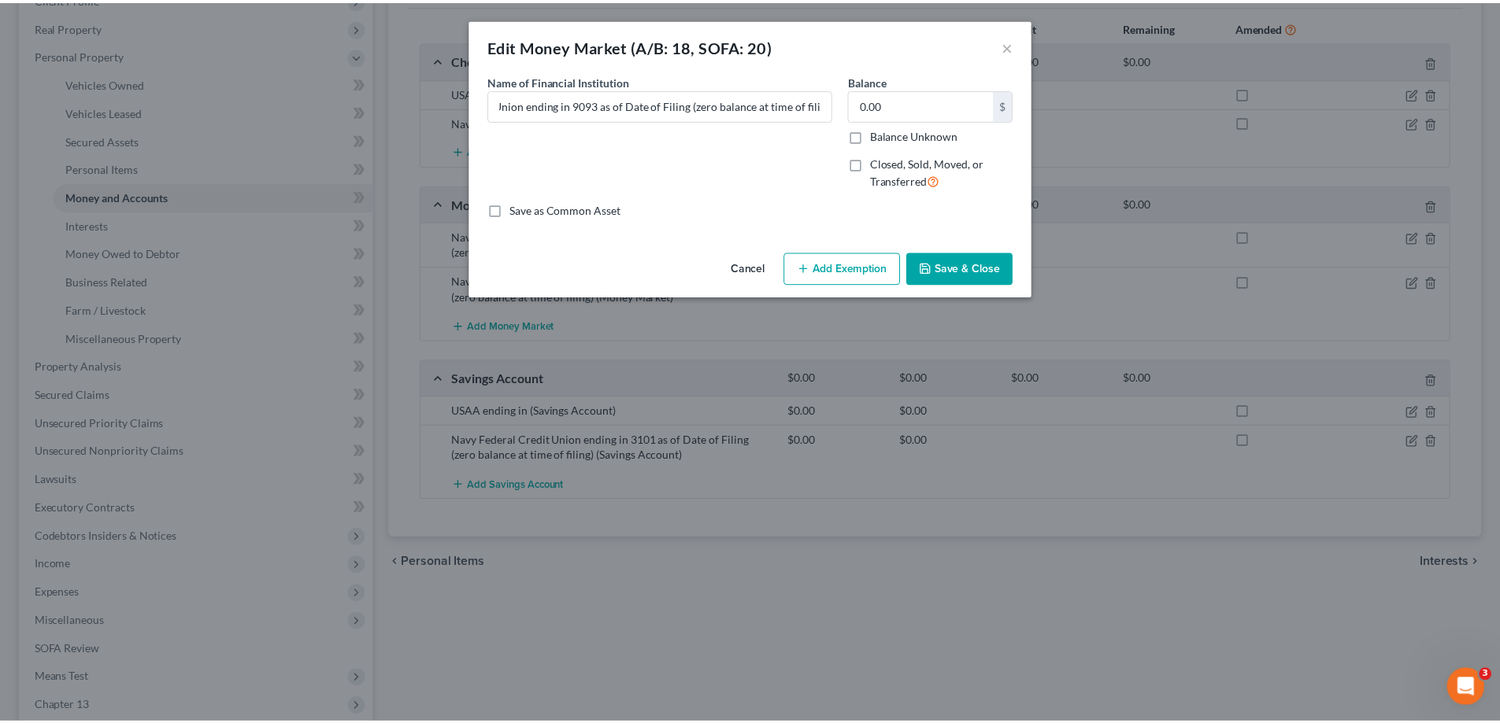
scroll to position [0, 0]
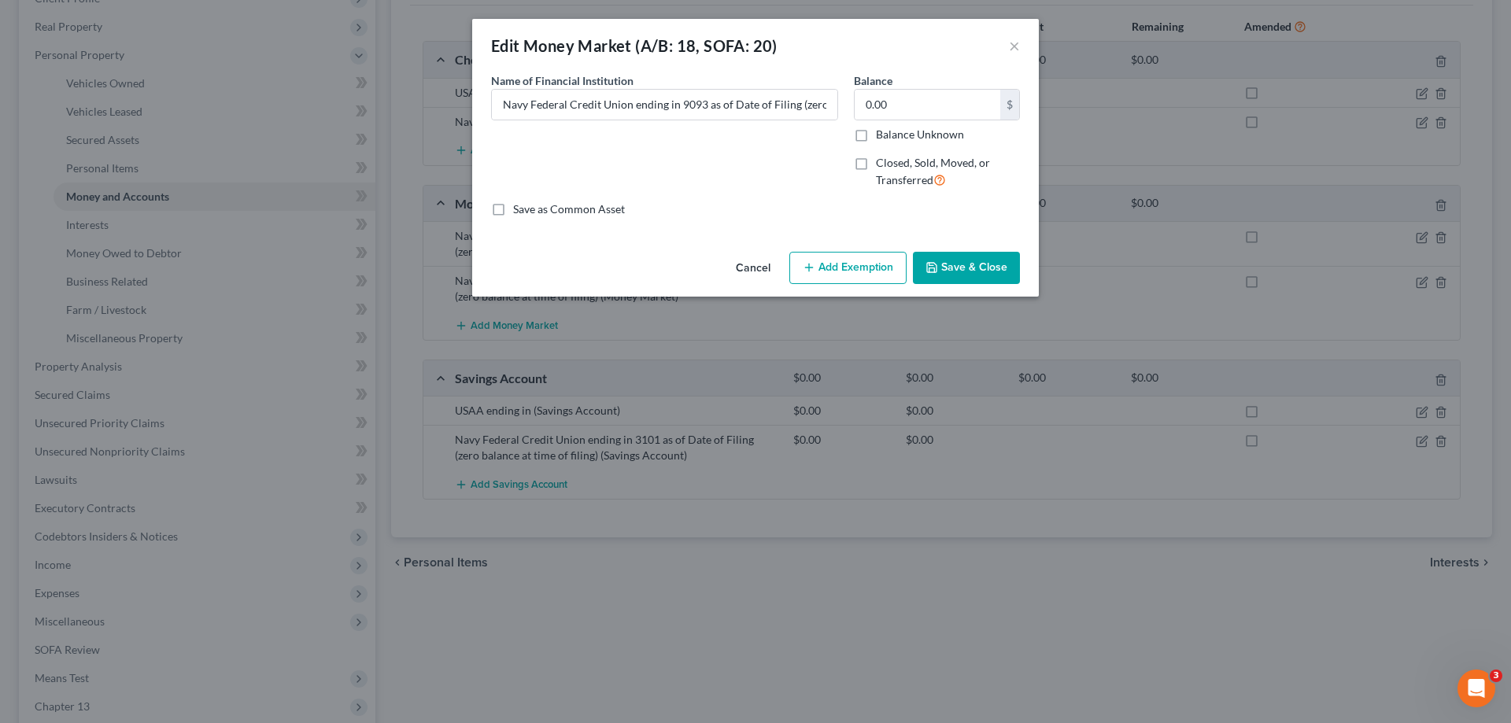
click at [973, 264] on button "Save & Close" at bounding box center [966, 268] width 107 height 33
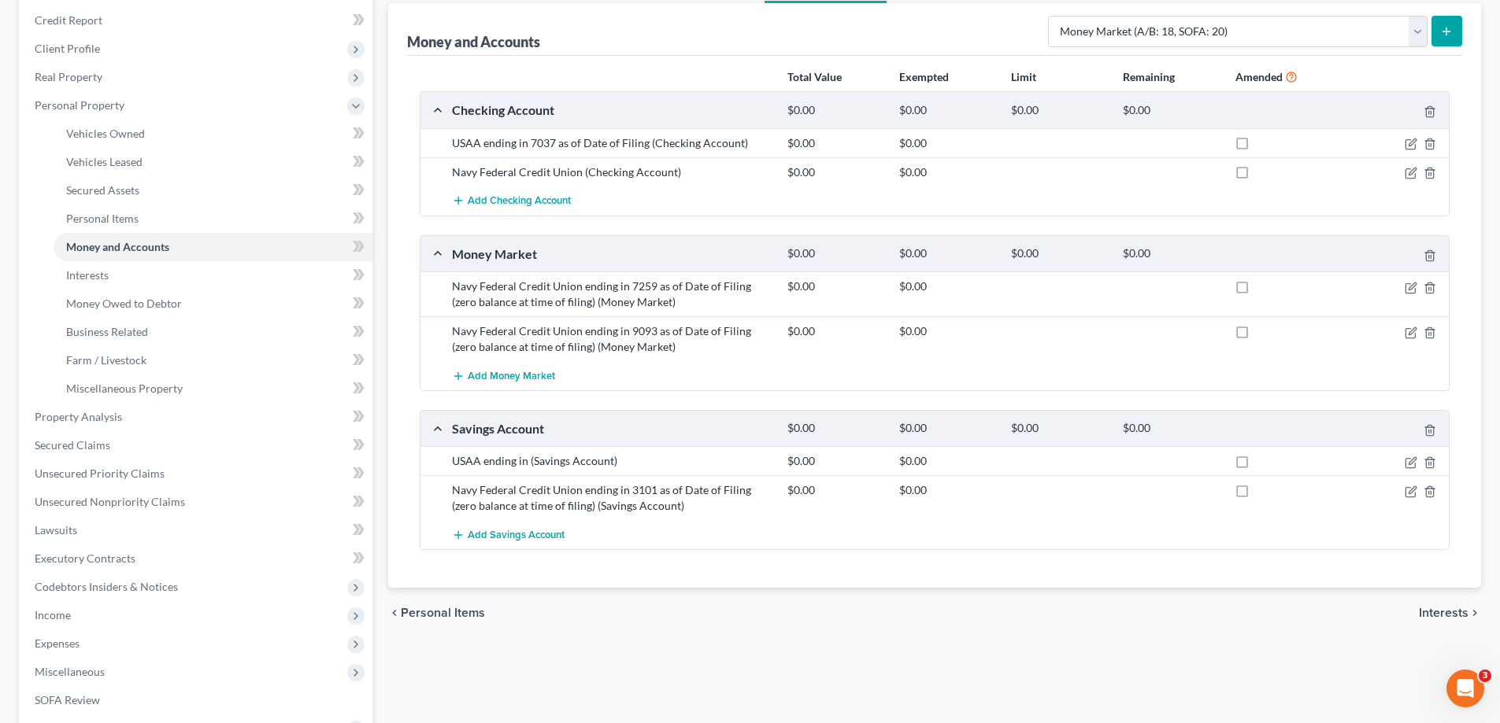
scroll to position [157, 0]
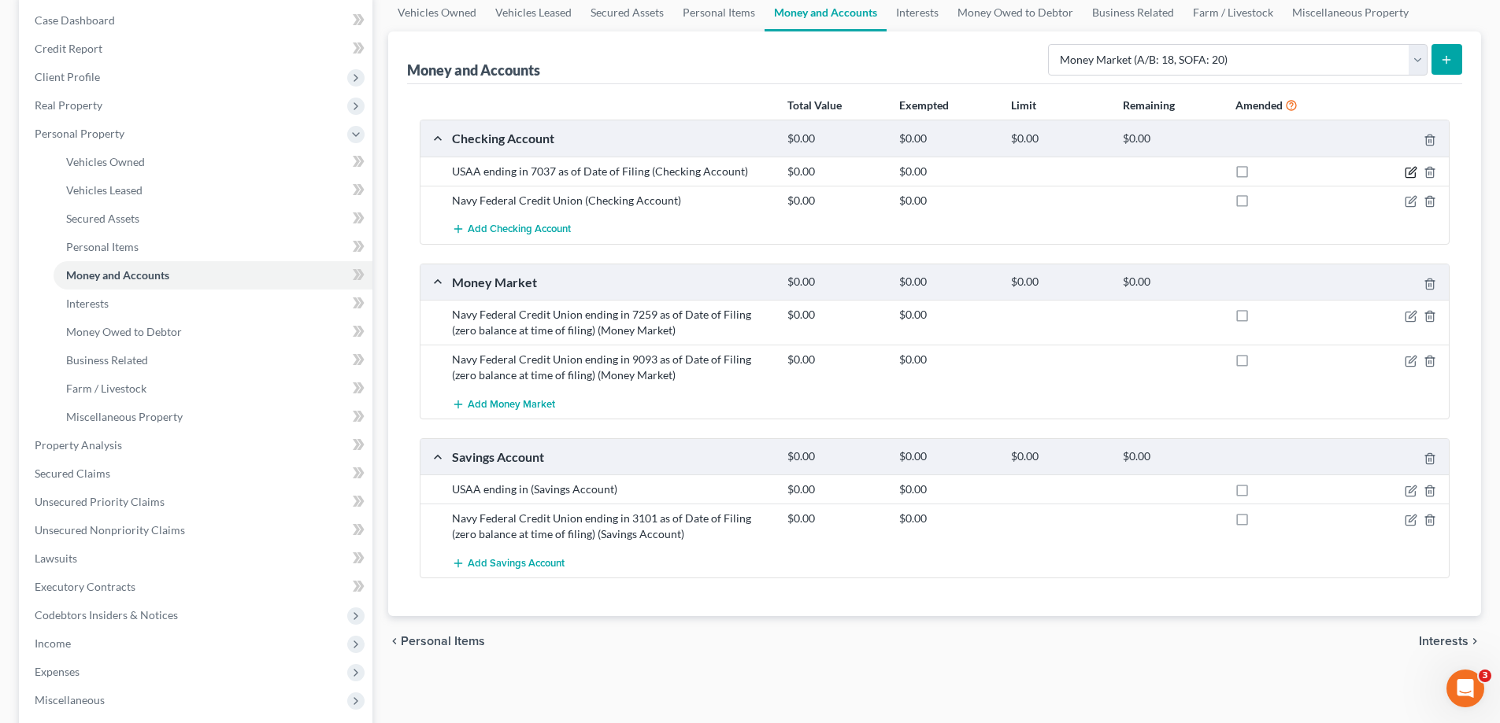
click at [1407, 172] on icon "button" at bounding box center [1410, 172] width 13 height 13
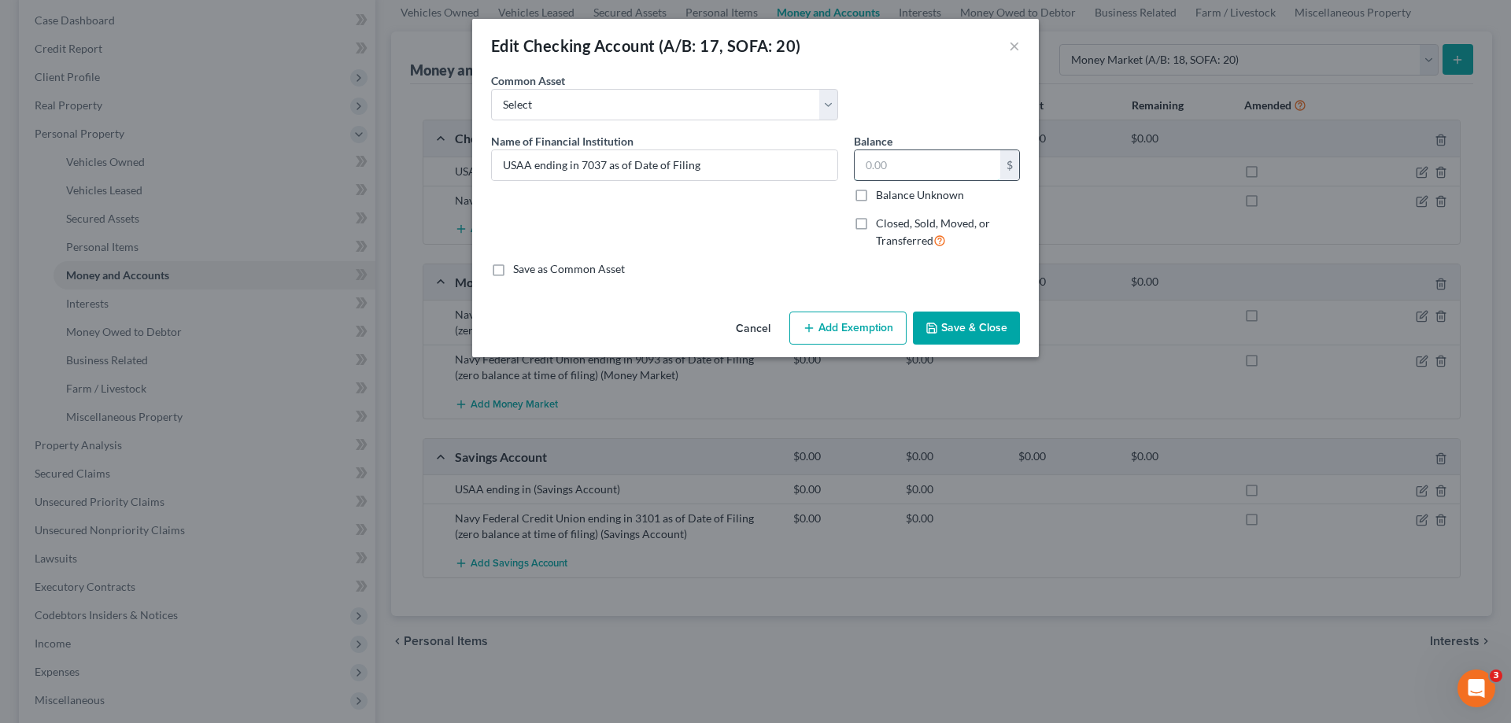
click at [957, 165] on input "text" at bounding box center [928, 165] width 146 height 30
type input "1,485.07"
click at [937, 306] on div "Edit Checking Account (A/B: 17, SOFA: 20) × An exemption set must first be sele…" at bounding box center [755, 188] width 567 height 338
click at [945, 335] on button "Save & Close" at bounding box center [966, 328] width 107 height 33
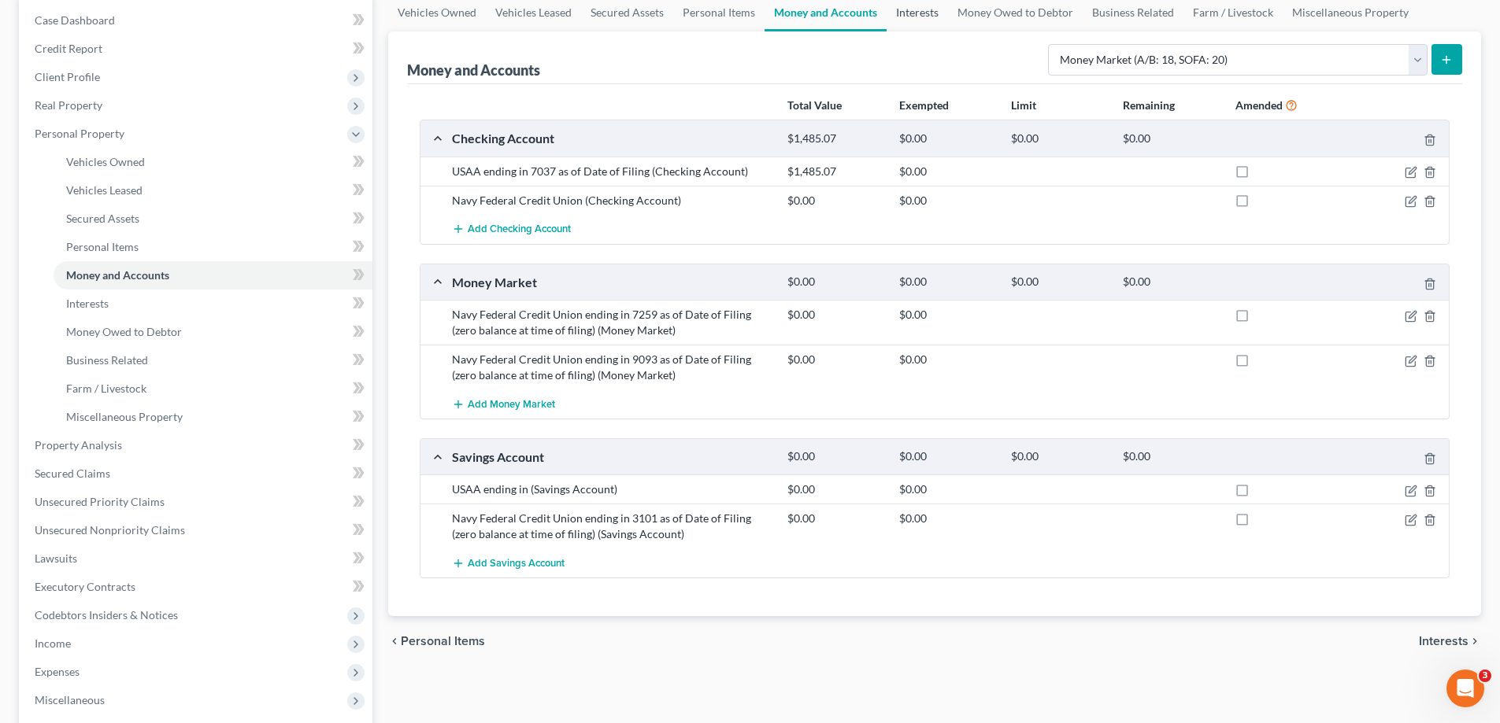
click at [913, 13] on link "Interests" at bounding box center [916, 13] width 61 height 38
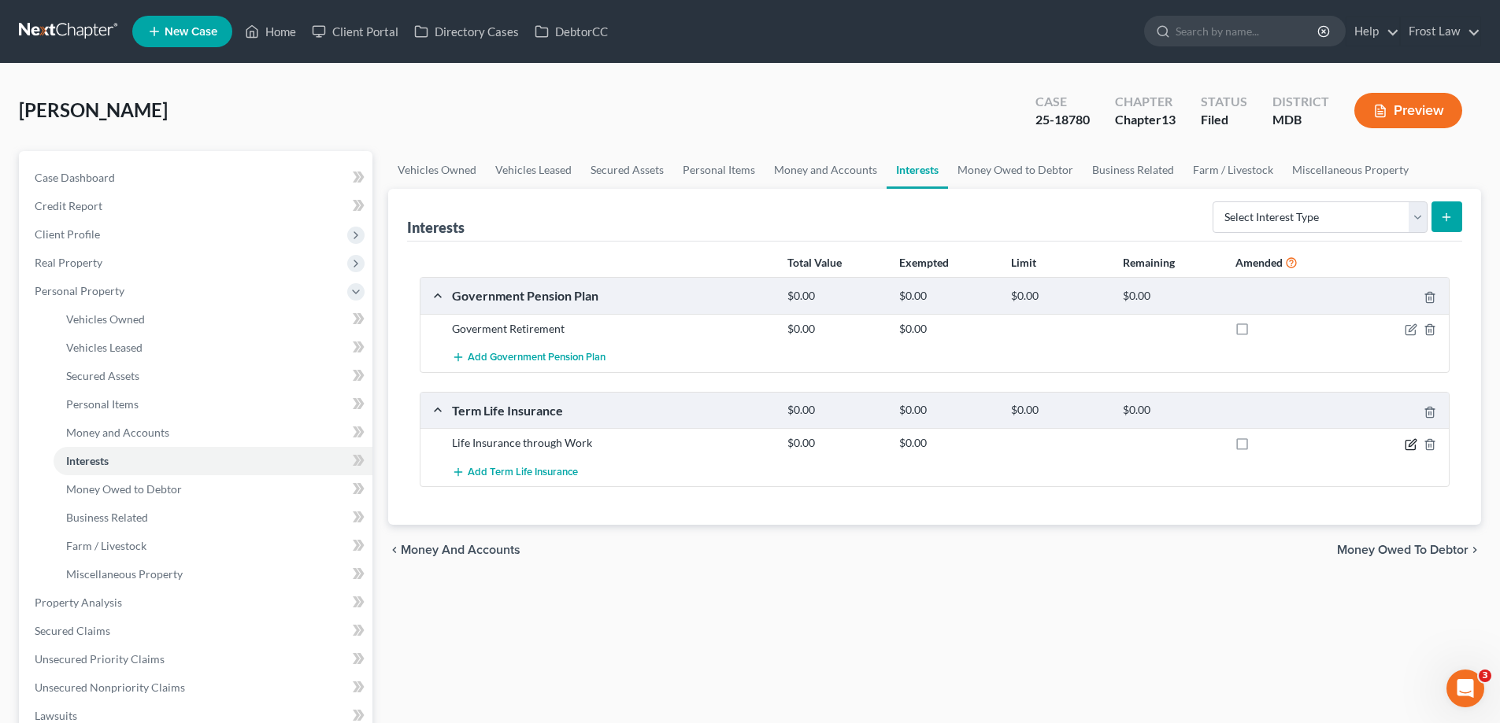
click at [1415, 445] on icon "button" at bounding box center [1409, 444] width 9 height 9
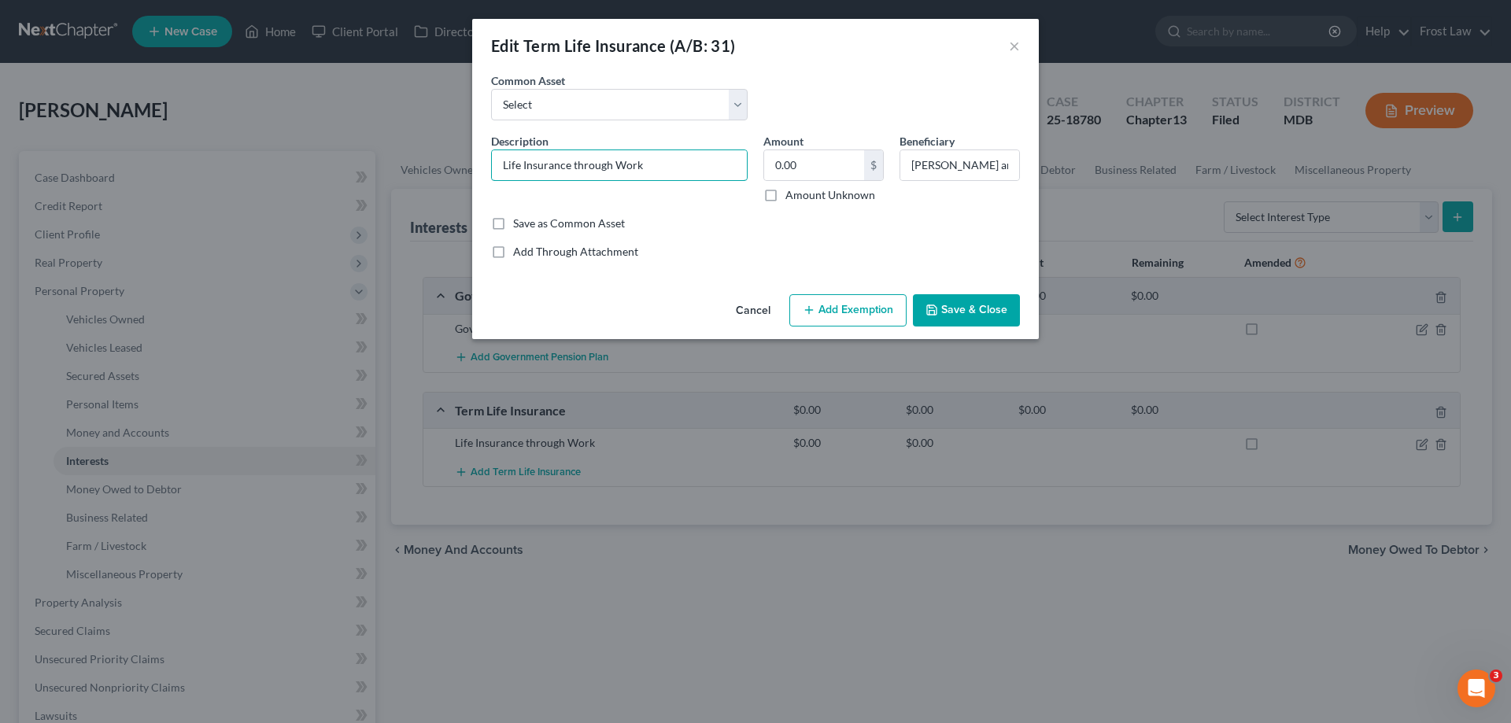
drag, startPoint x: 673, startPoint y: 153, endPoint x: 290, endPoint y: 151, distance: 383.3
click at [294, 153] on div "Edit Term Life Insurance (A/B: 31) × An exemption set must first be selected fr…" at bounding box center [755, 361] width 1511 height 723
type input "Term Life Insurance Policy through Employer"
click at [946, 172] on input "[PERSON_NAME] and [PERSON_NAME]" at bounding box center [959, 165] width 119 height 30
drag, startPoint x: 1015, startPoint y: 166, endPoint x: 745, endPoint y: 176, distance: 270.2
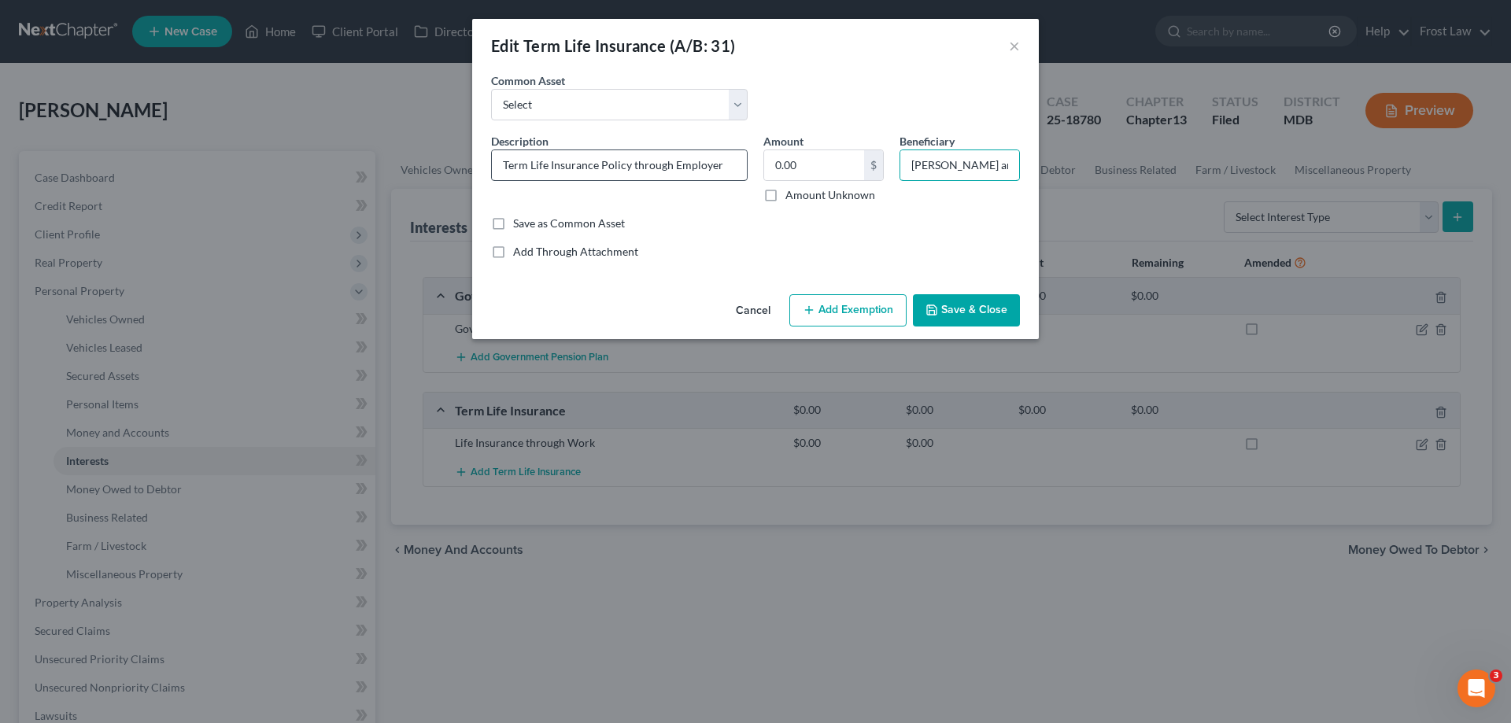
click at [745, 178] on div "Description * Term Life Insurance Policy through Employer Amount 0.00 $ Amount …" at bounding box center [755, 174] width 545 height 83
type input "Children"
click at [966, 322] on button "Save & Close" at bounding box center [966, 310] width 107 height 33
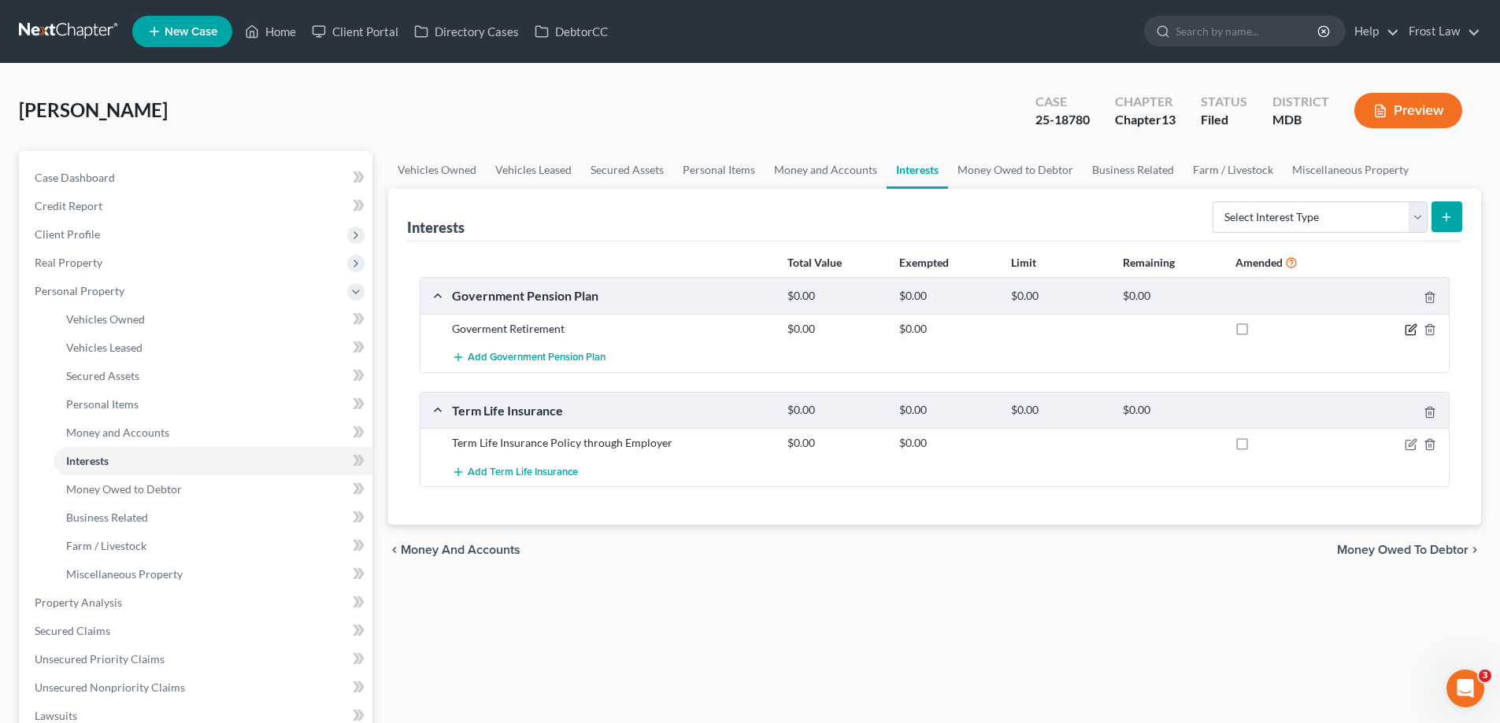
click at [1413, 327] on icon "button" at bounding box center [1410, 330] width 13 height 13
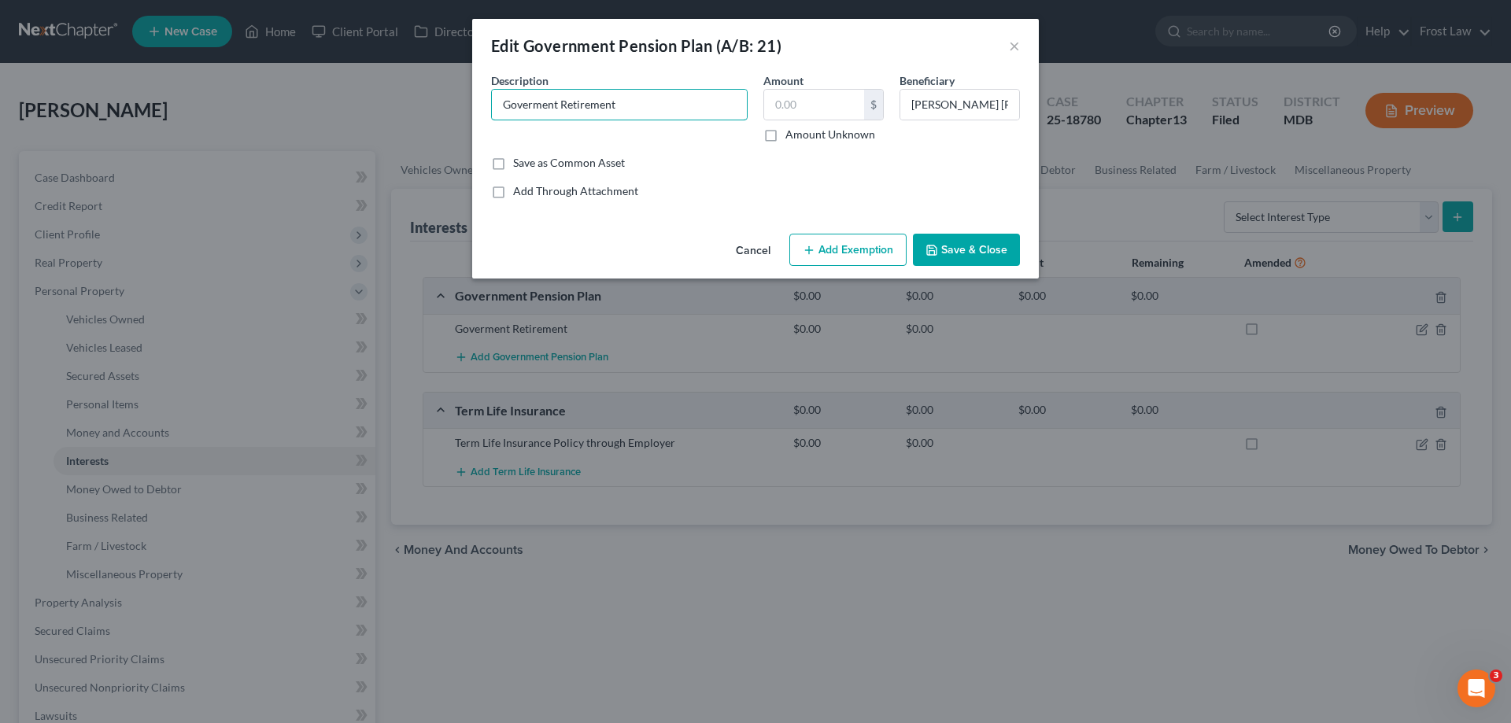
drag, startPoint x: 630, startPoint y: 98, endPoint x: 397, endPoint y: 138, distance: 236.4
click at [398, 138] on div "Edit Government Pension Plan (A/B: 21) × An exemption set must first be selecte…" at bounding box center [755, 361] width 1511 height 723
type input "TSP through Employer"
drag, startPoint x: 1157, startPoint y: 98, endPoint x: 1454, endPoint y: 91, distance: 296.8
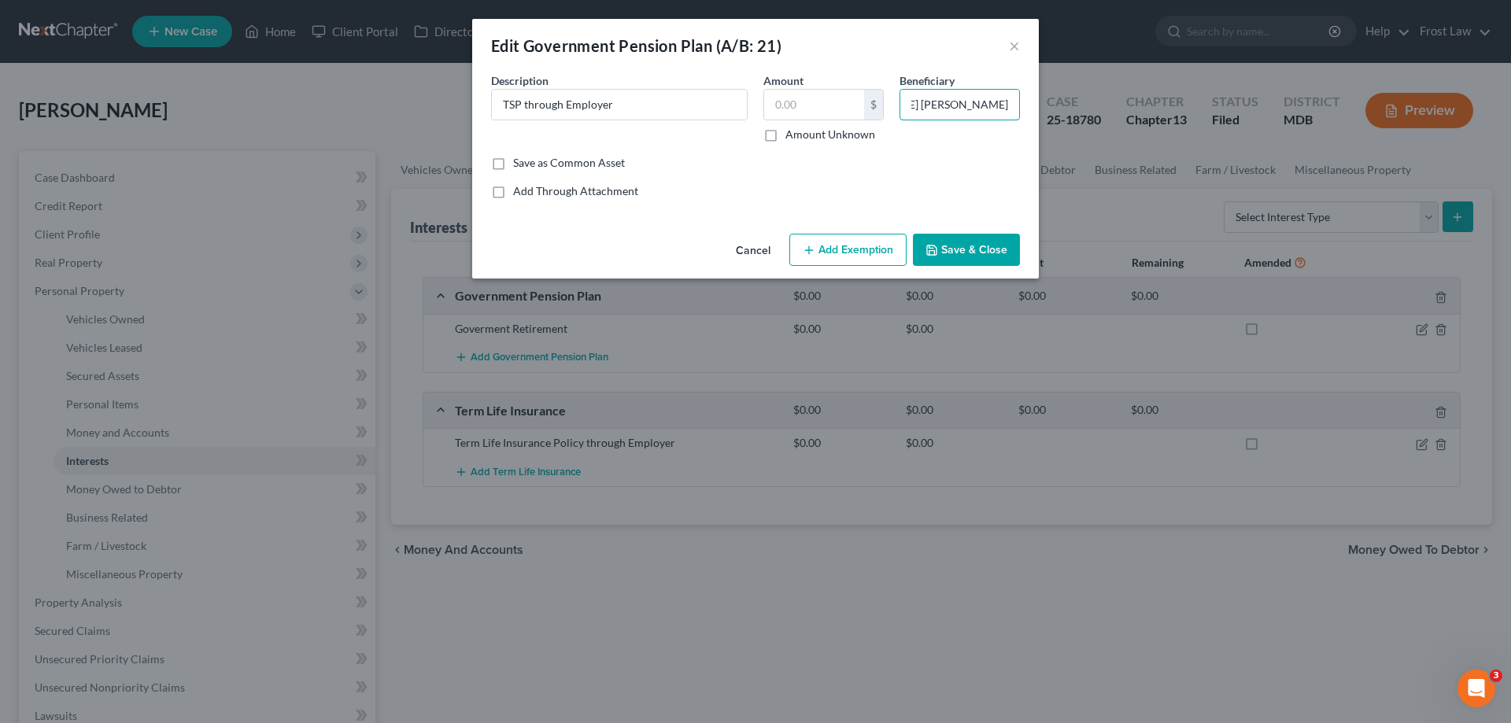
click at [1458, 95] on div "Edit Government Pension Plan (A/B: 21) × An exemption set must first be selecte…" at bounding box center [755, 361] width 1511 height 723
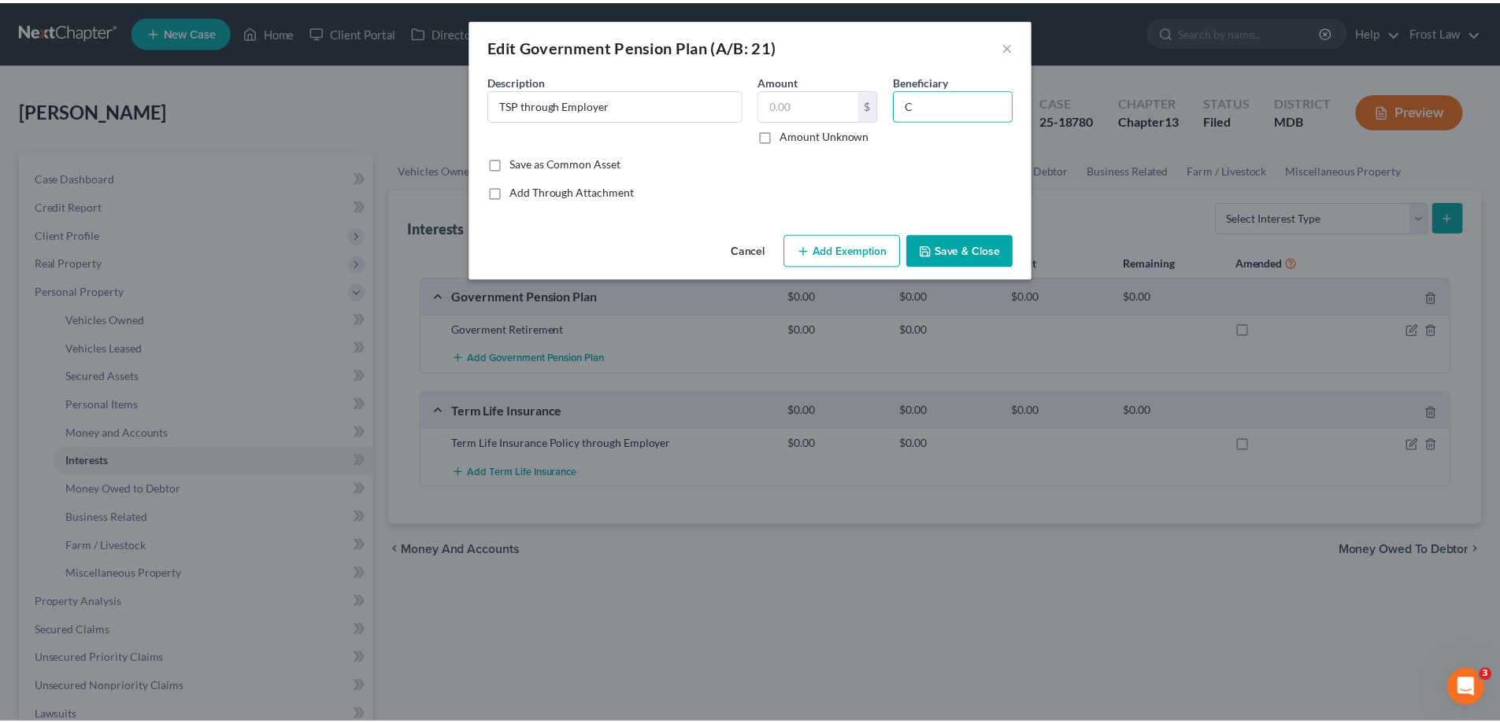
scroll to position [0, 0]
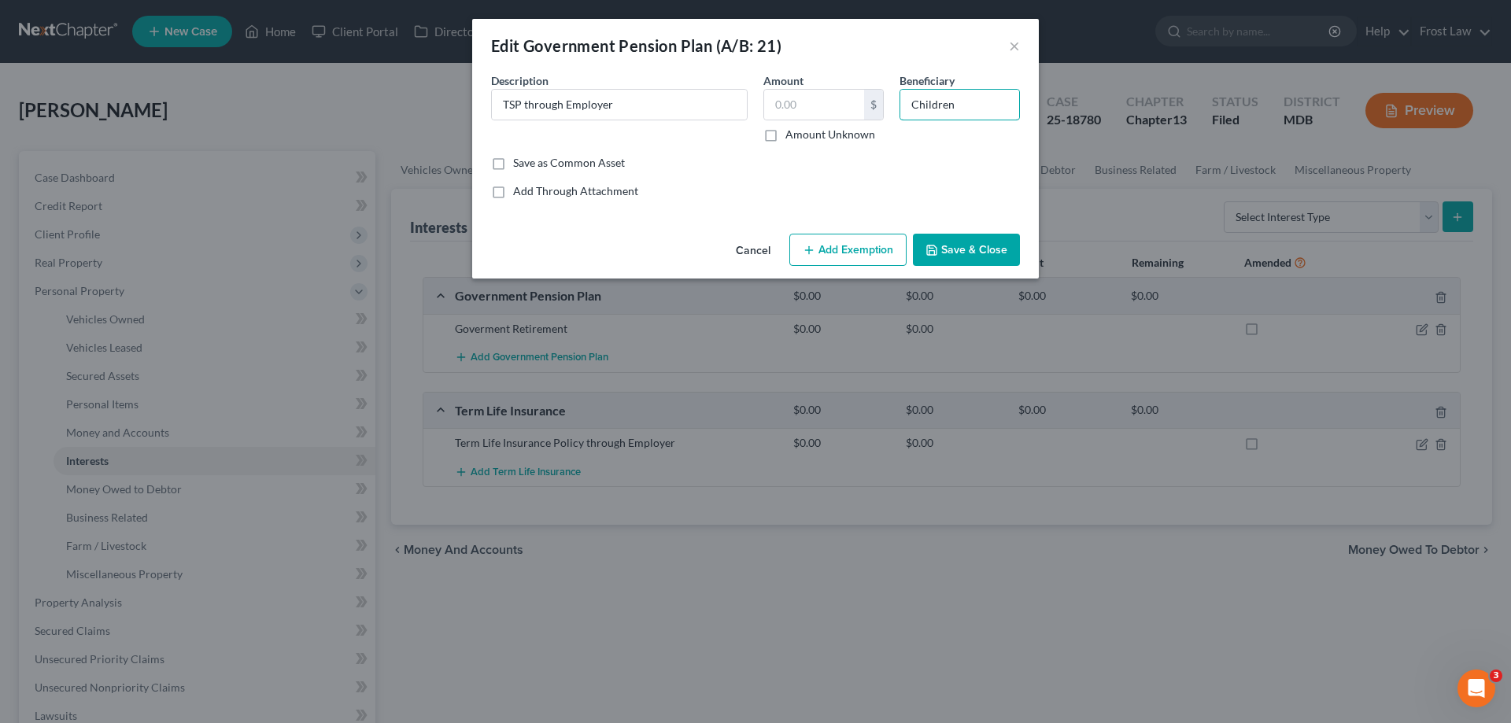
type input "Children"
click at [824, 98] on input "text" at bounding box center [814, 105] width 100 height 30
type input "76,436.24"
drag, startPoint x: 889, startPoint y: 249, endPoint x: 900, endPoint y: 272, distance: 25.3
click at [888, 248] on button "Add Exemption" at bounding box center [848, 250] width 117 height 33
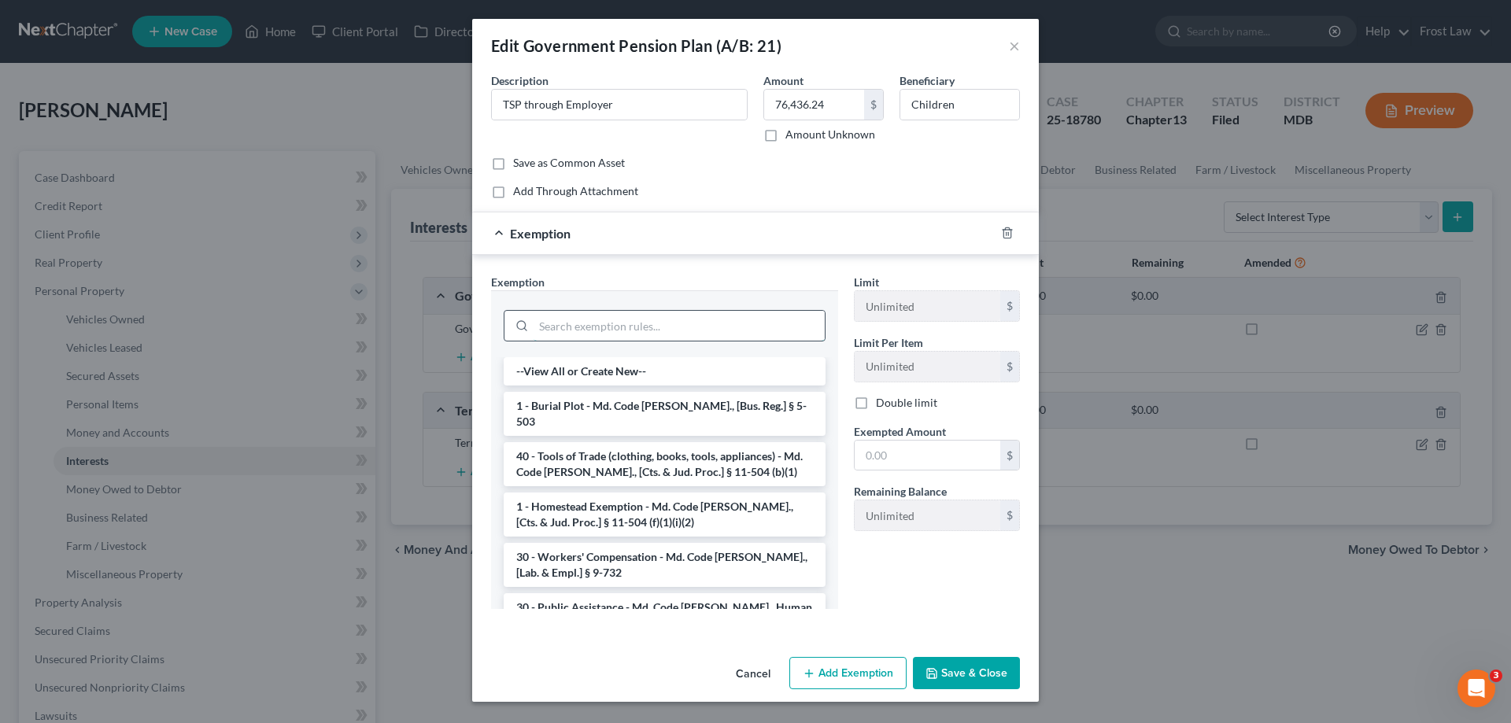
click at [564, 324] on input "search" at bounding box center [679, 326] width 291 height 30
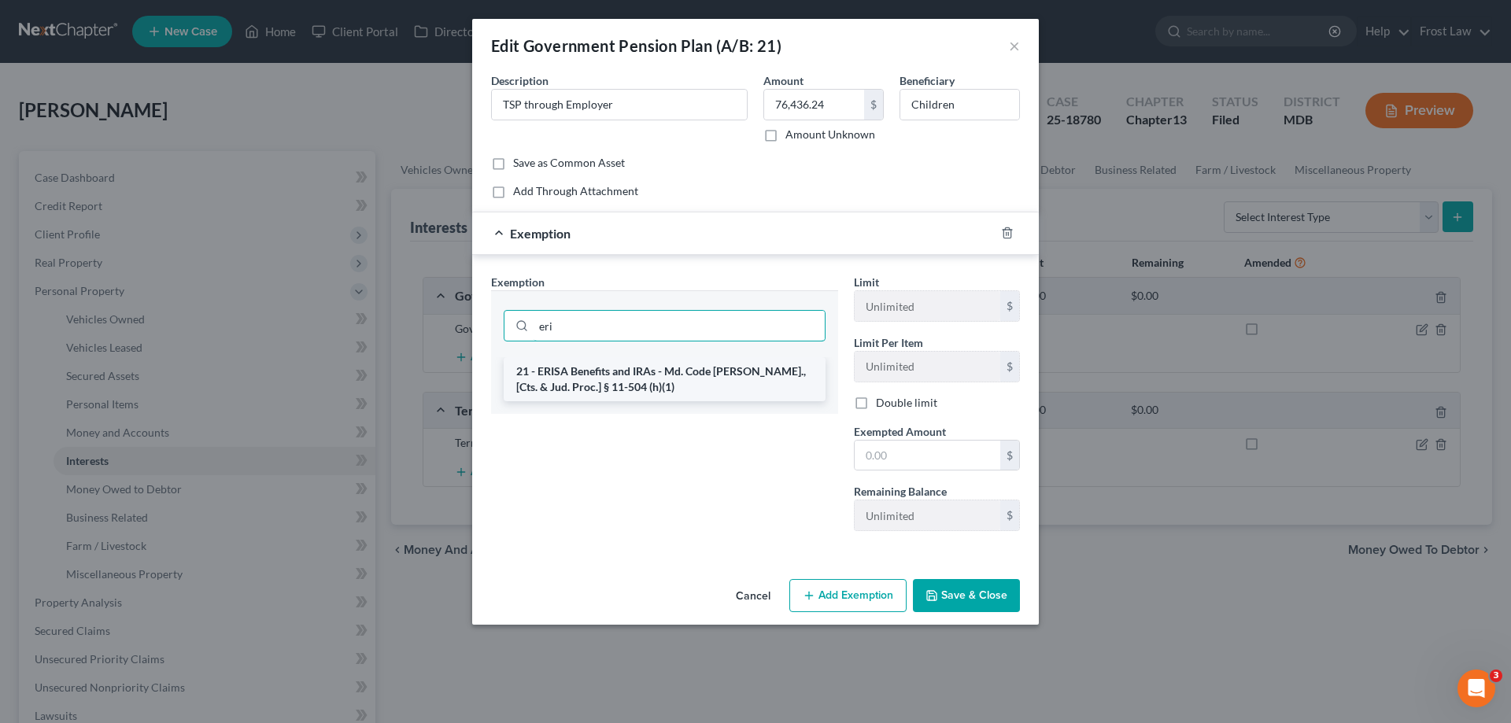
type input "eri"
click at [595, 380] on li "21 - ERISA Benefits and IRAs - Md. Code [PERSON_NAME]., [Cts. & Jud. Proc.] § 1…" at bounding box center [665, 379] width 322 height 44
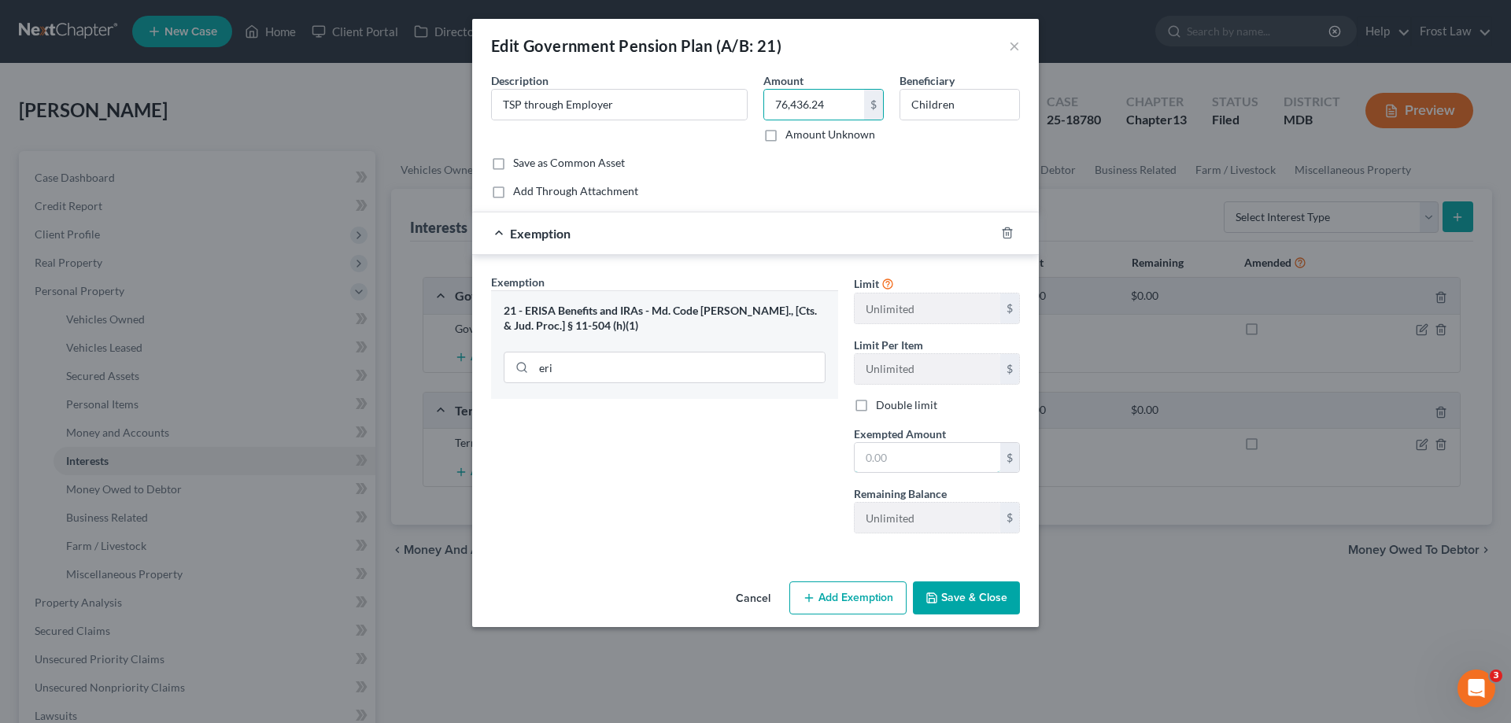
click at [915, 454] on input "text" at bounding box center [928, 458] width 146 height 30
paste input "76,436.24"
type input "76,436.24"
click at [639, 479] on div "Exemption Set must be selected for CA. Exemption * 21 - ERISA Benefits and IRAs…" at bounding box center [664, 410] width 363 height 272
drag, startPoint x: 937, startPoint y: 592, endPoint x: 937, endPoint y: 568, distance: 23.6
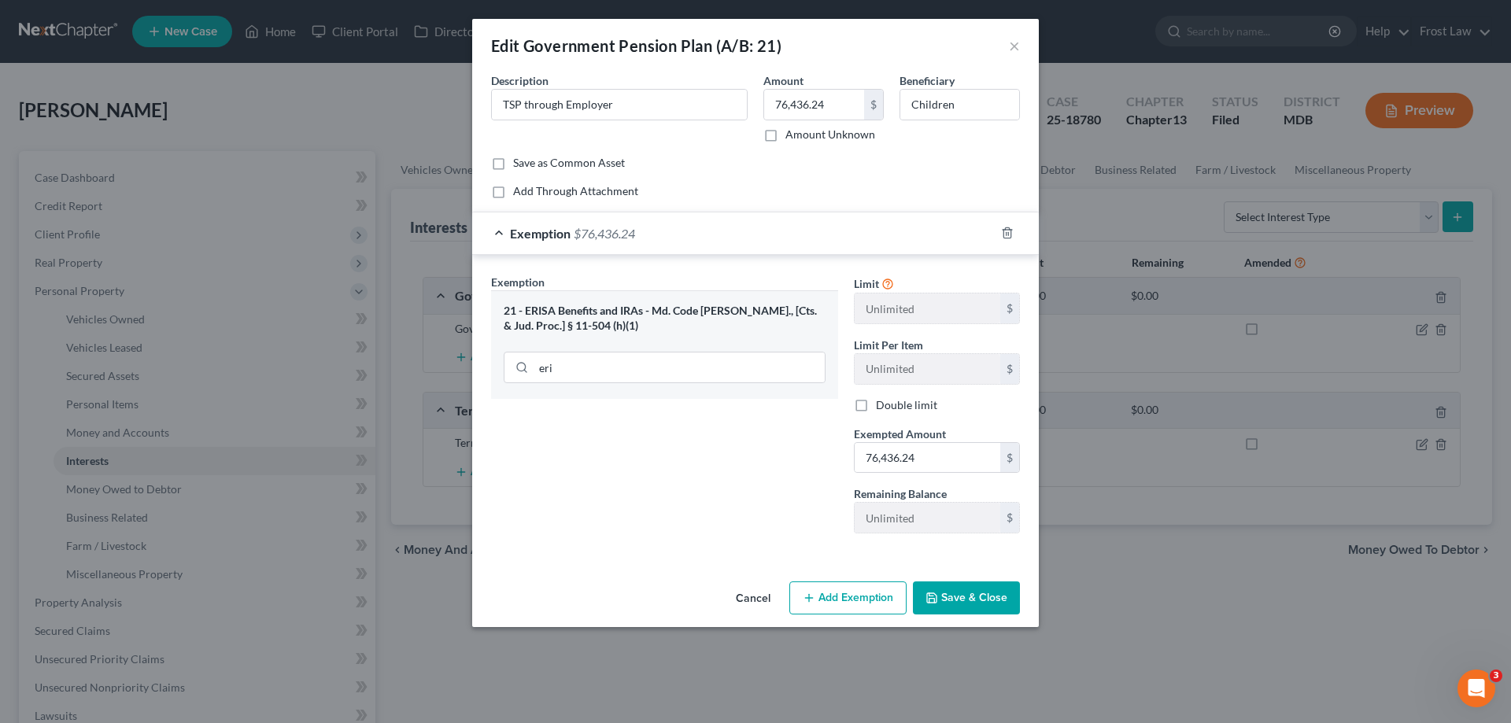
click at [937, 593] on button "Save & Close" at bounding box center [966, 598] width 107 height 33
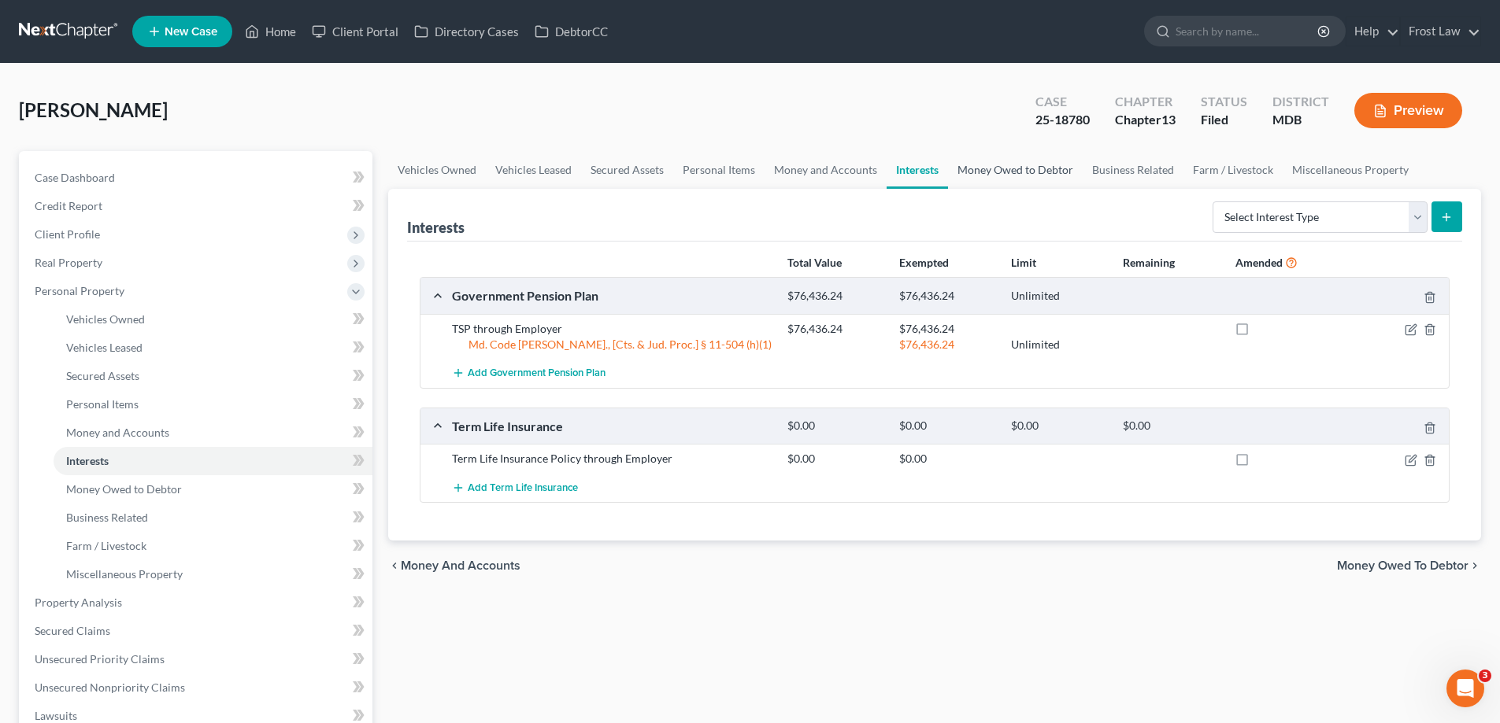
click at [1023, 177] on link "Money Owed to Debtor" at bounding box center [1015, 170] width 135 height 38
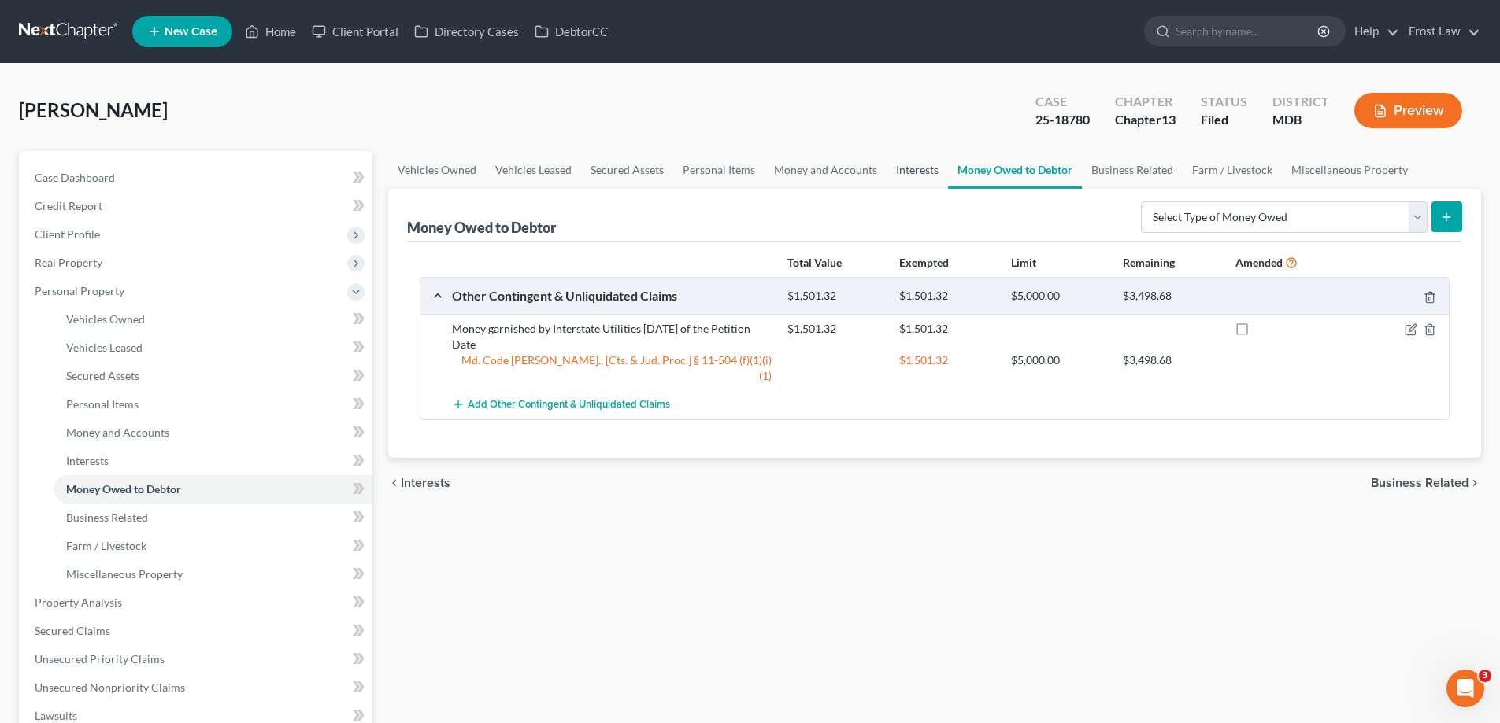
click at [904, 171] on link "Interests" at bounding box center [916, 170] width 61 height 38
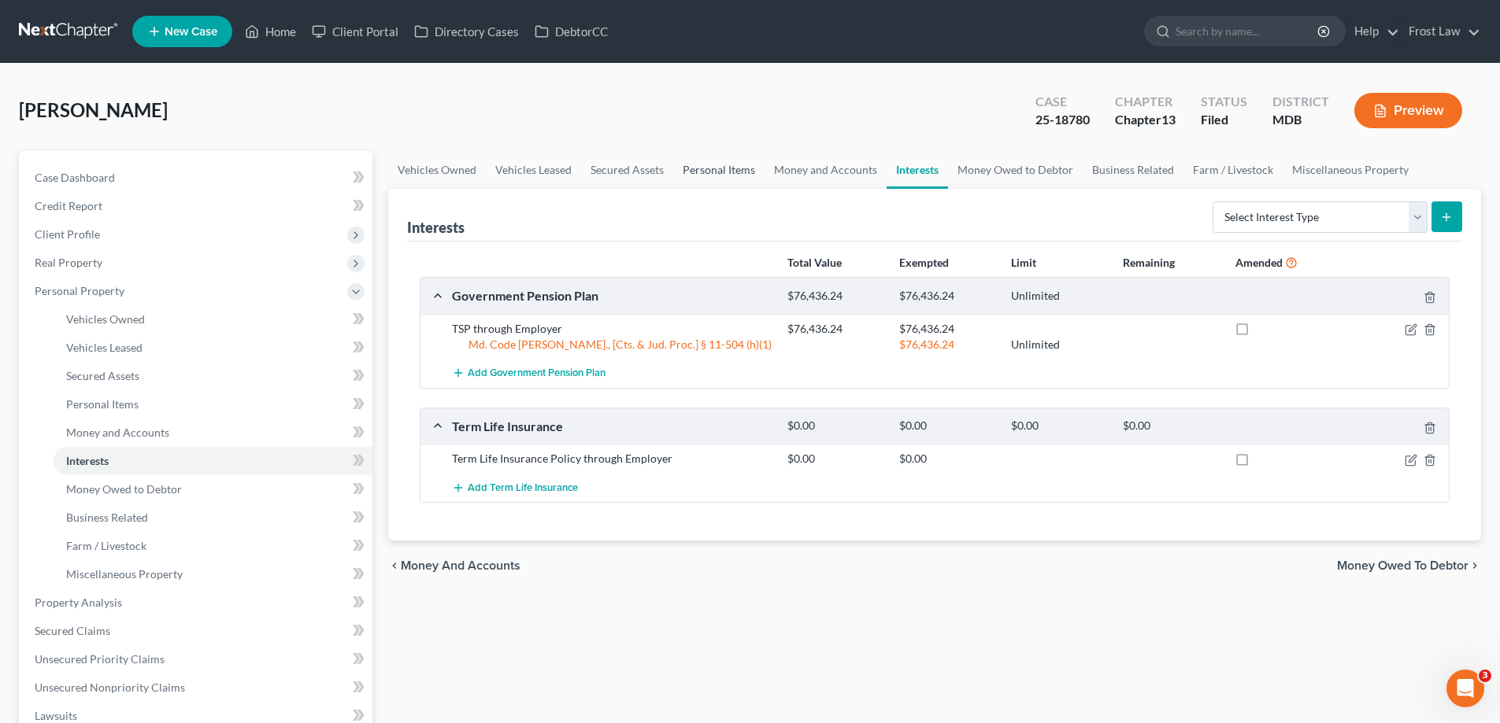
click at [717, 174] on link "Personal Items" at bounding box center [718, 170] width 91 height 38
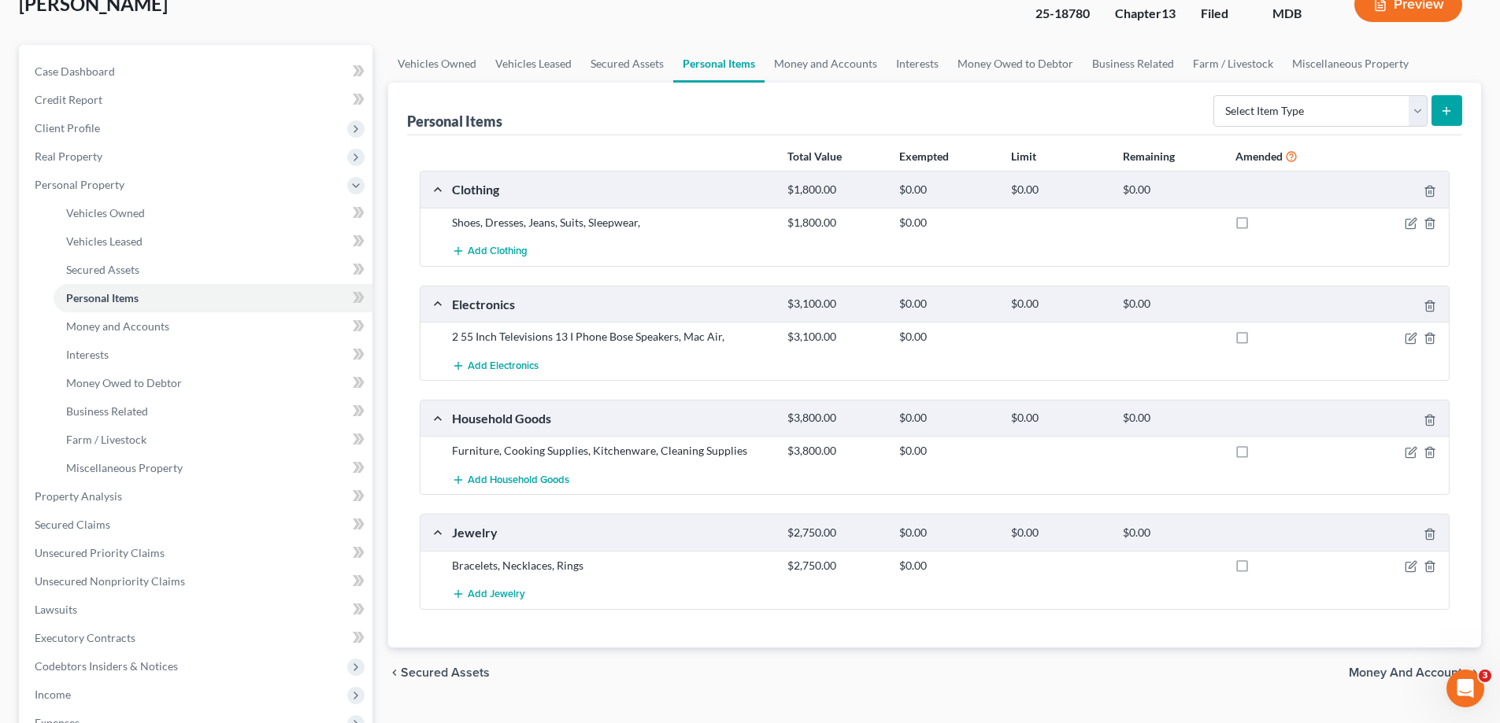
scroll to position [236, 0]
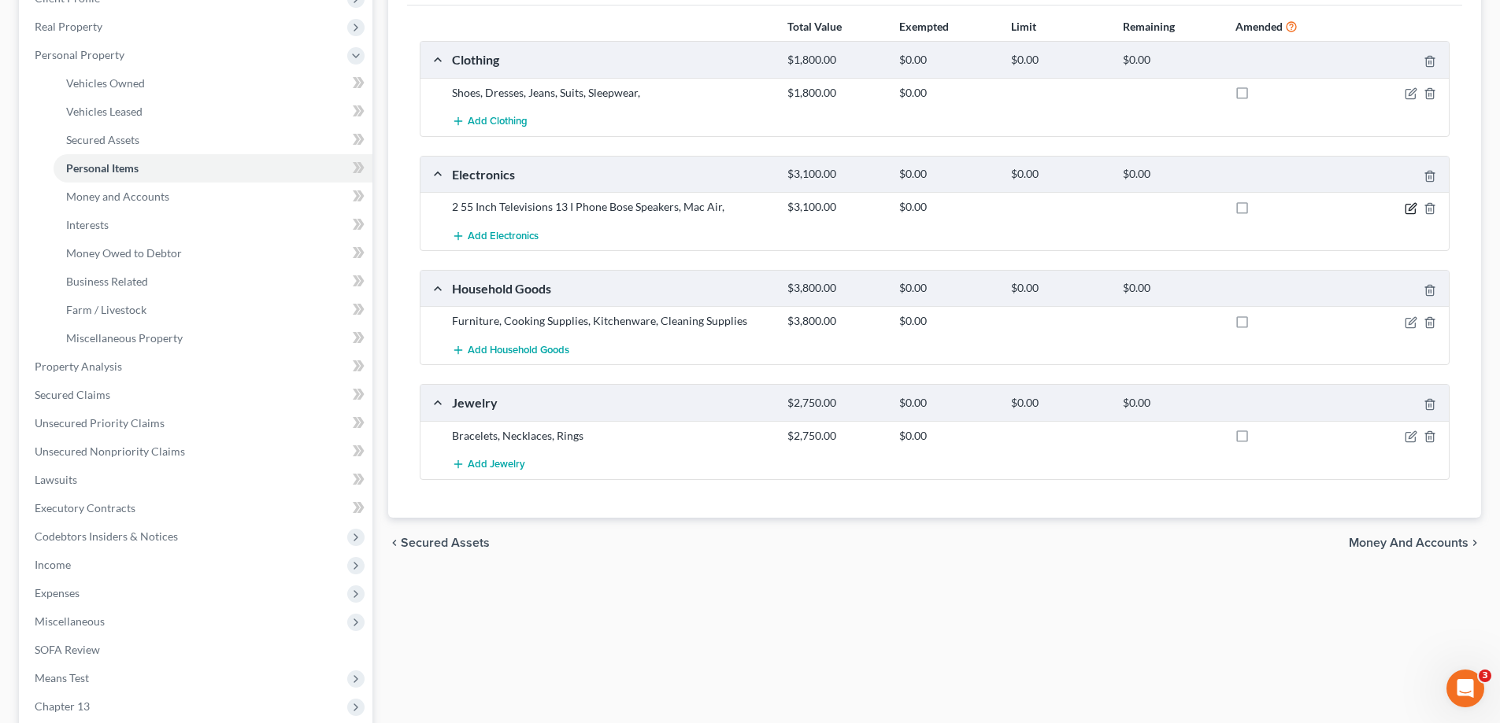
click at [1415, 206] on icon "button" at bounding box center [1410, 208] width 13 height 13
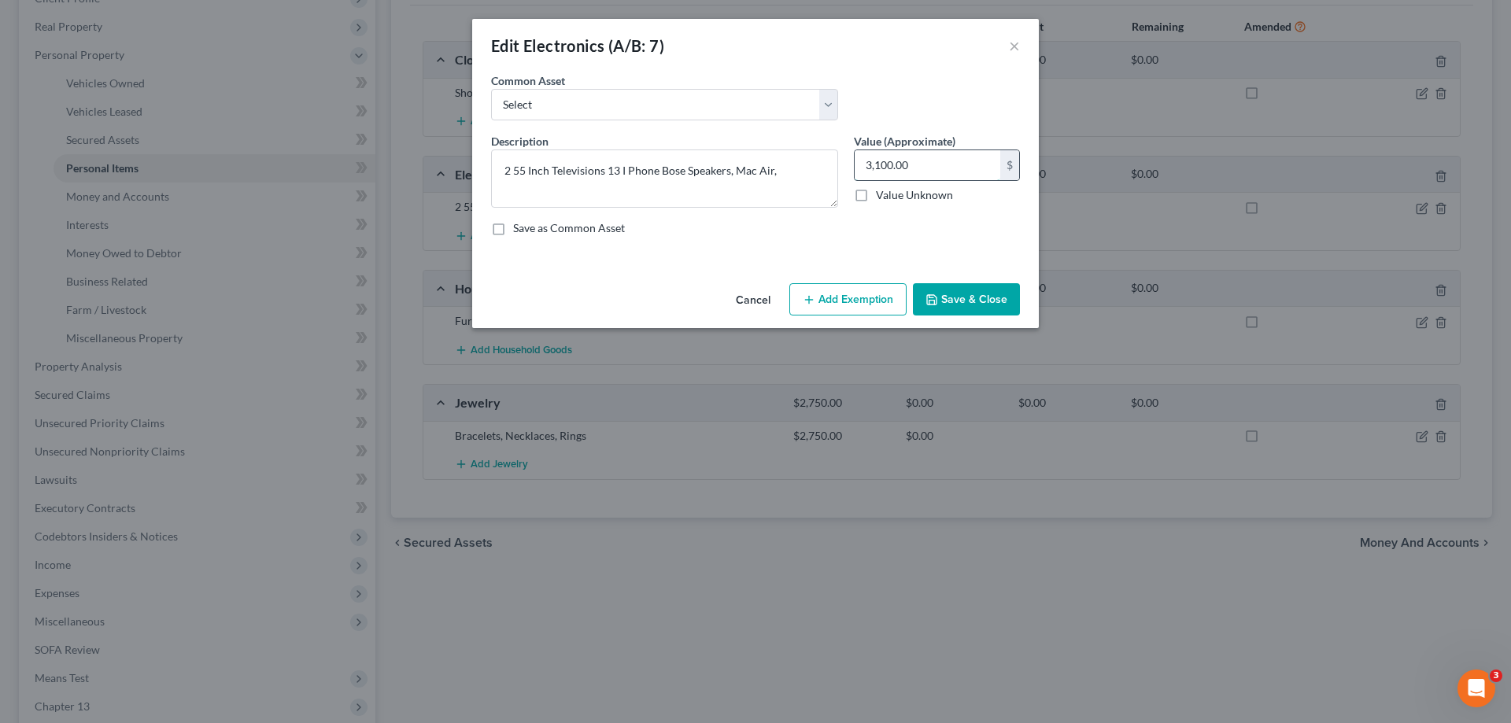
click at [871, 166] on input "3,100.00" at bounding box center [928, 165] width 146 height 30
drag, startPoint x: 925, startPoint y: 169, endPoint x: 814, endPoint y: 179, distance: 111.5
click at [805, 172] on div "Description * 2 55 Inch Televisions 13 I Phone Bose Speakers, Mac Air, Value (A…" at bounding box center [755, 191] width 545 height 116
type input "2,100.00"
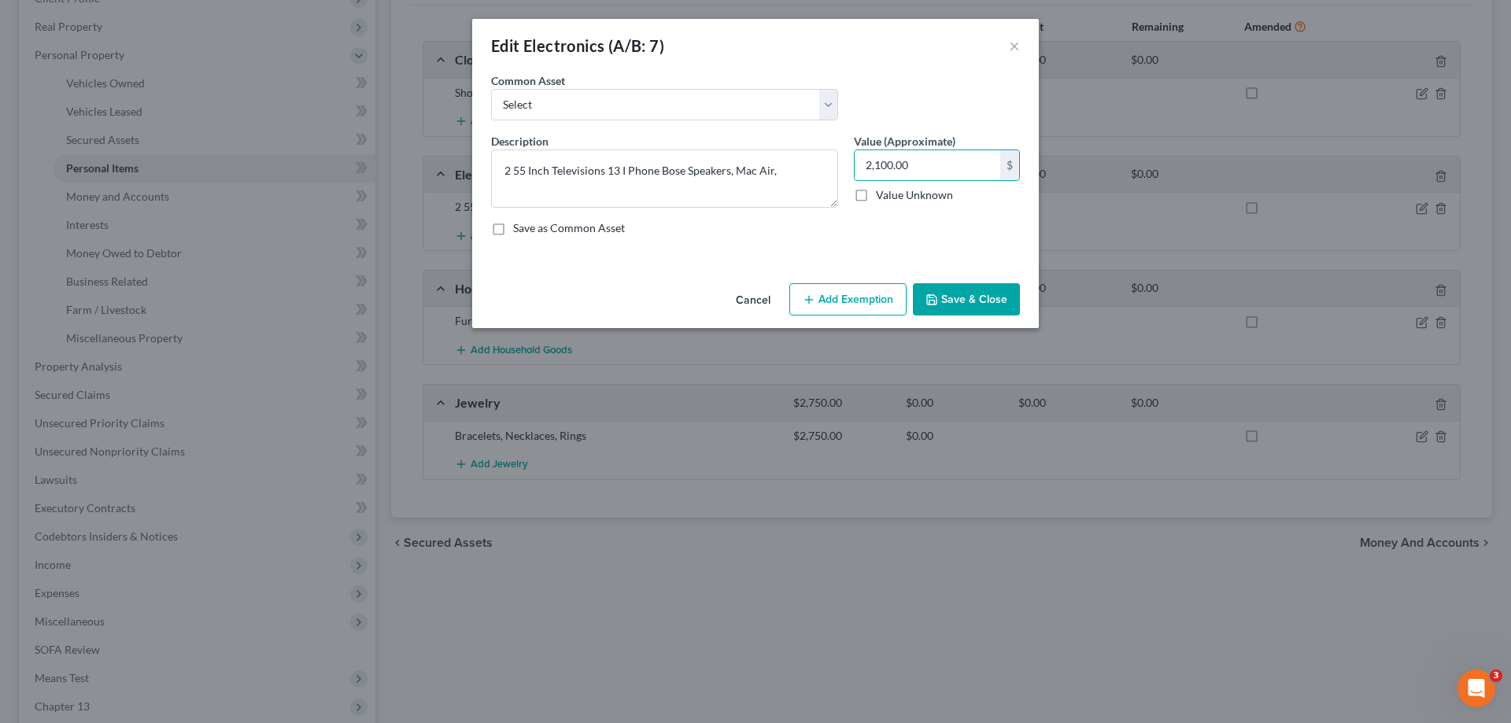
drag, startPoint x: 975, startPoint y: 302, endPoint x: 1002, endPoint y: 316, distance: 30.3
click at [974, 302] on button "Save & Close" at bounding box center [966, 299] width 107 height 33
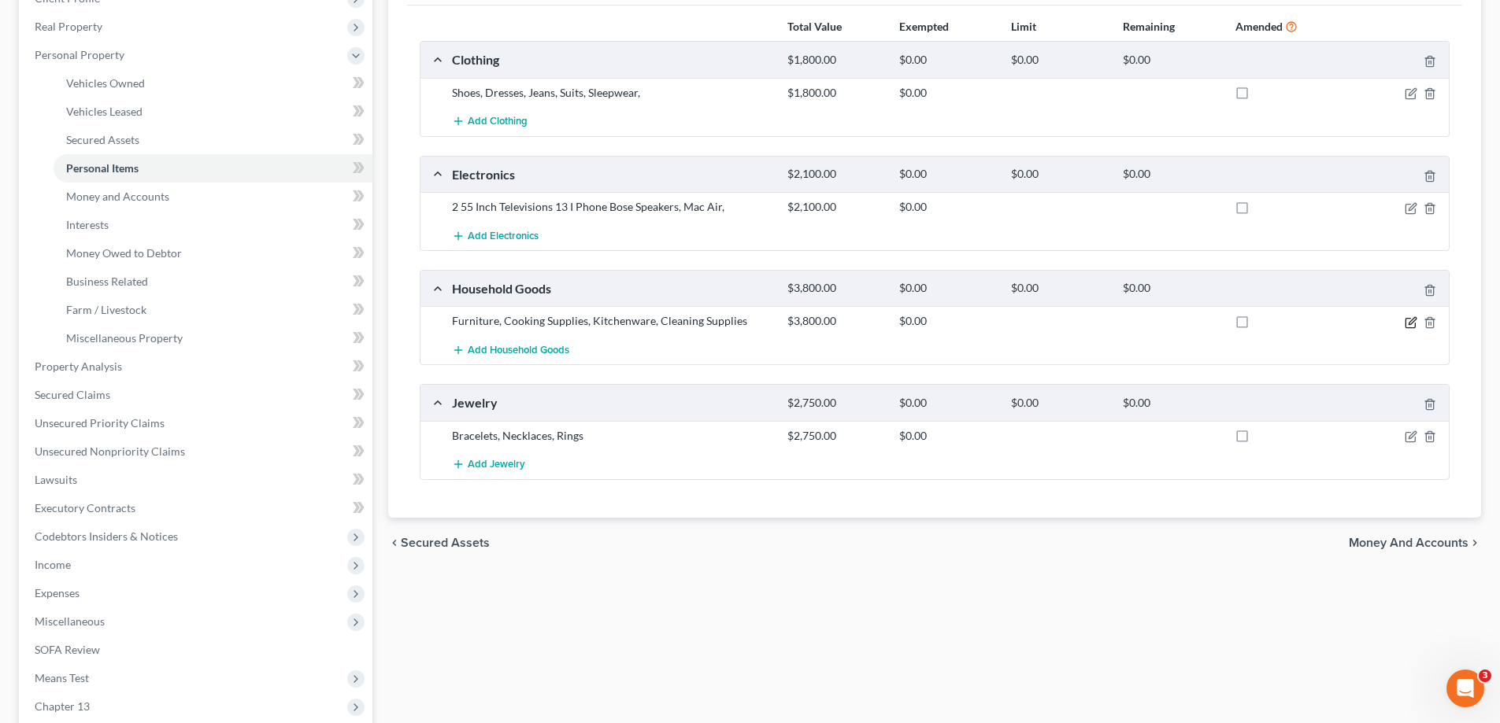
drag, startPoint x: 1411, startPoint y: 323, endPoint x: 1404, endPoint y: 331, distance: 10.1
click at [1411, 324] on icon "button" at bounding box center [1410, 322] width 13 height 13
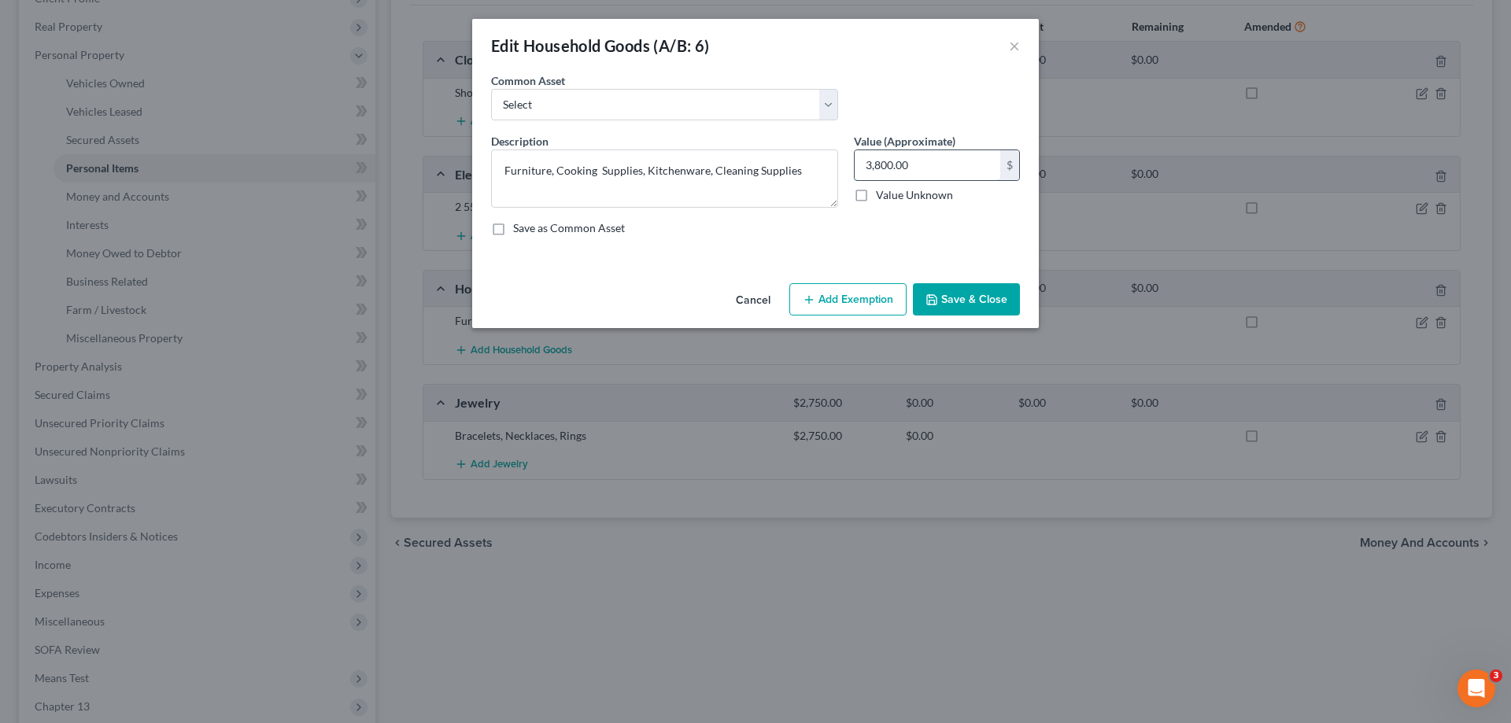
click at [871, 164] on input "3,800.00" at bounding box center [928, 165] width 146 height 30
drag, startPoint x: 799, startPoint y: 176, endPoint x: 702, endPoint y: 183, distance: 97.1
click at [702, 183] on textarea "Furniture, Cooking Supplies, Kitchenware, Cleaning Supplies" at bounding box center [664, 179] width 347 height 58
type textarea "Furniture, Cooking Supplies, Kitchenware"
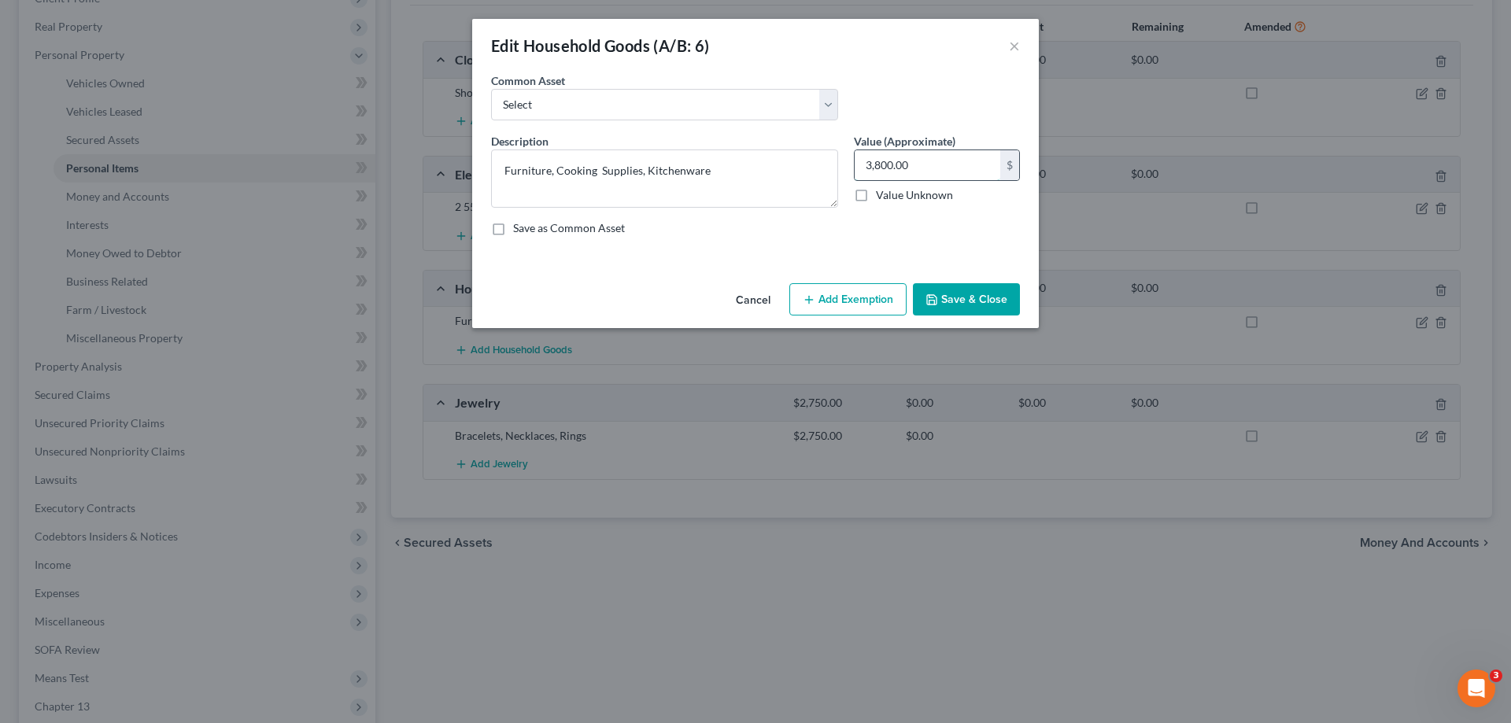
click at [873, 168] on input "3,800.00" at bounding box center [928, 165] width 146 height 30
click at [868, 170] on input "3,800.00" at bounding box center [928, 165] width 146 height 30
click at [872, 167] on input "3,800.00" at bounding box center [928, 165] width 146 height 30
drag, startPoint x: 901, startPoint y: 154, endPoint x: 843, endPoint y: 164, distance: 59.0
click at [838, 159] on div "Description * Furniture, Cooking Supplies, Kitchenware Value (Approximate) 800.…" at bounding box center [755, 191] width 545 height 116
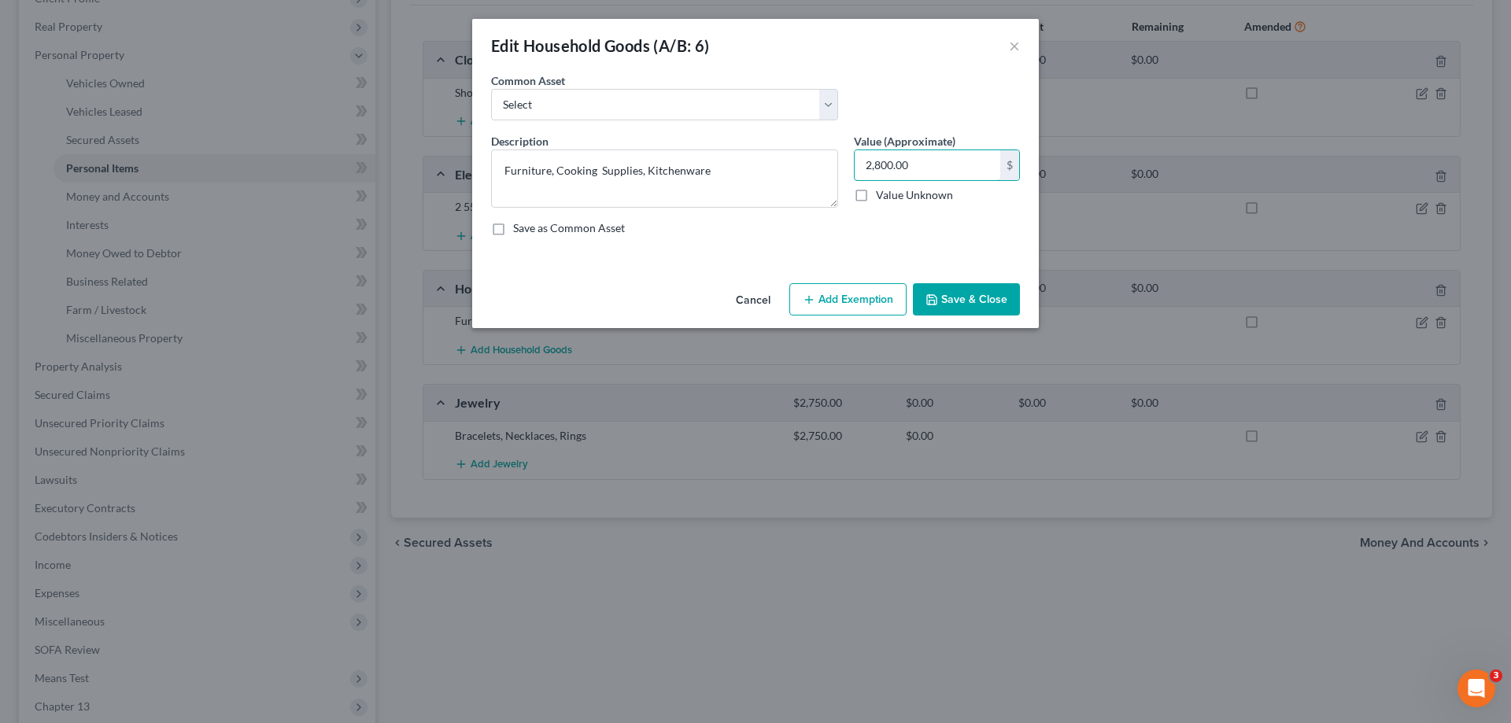
type input "2,800.00"
drag, startPoint x: 994, startPoint y: 293, endPoint x: 982, endPoint y: 321, distance: 31.0
click at [994, 294] on button "Save & Close" at bounding box center [966, 299] width 107 height 33
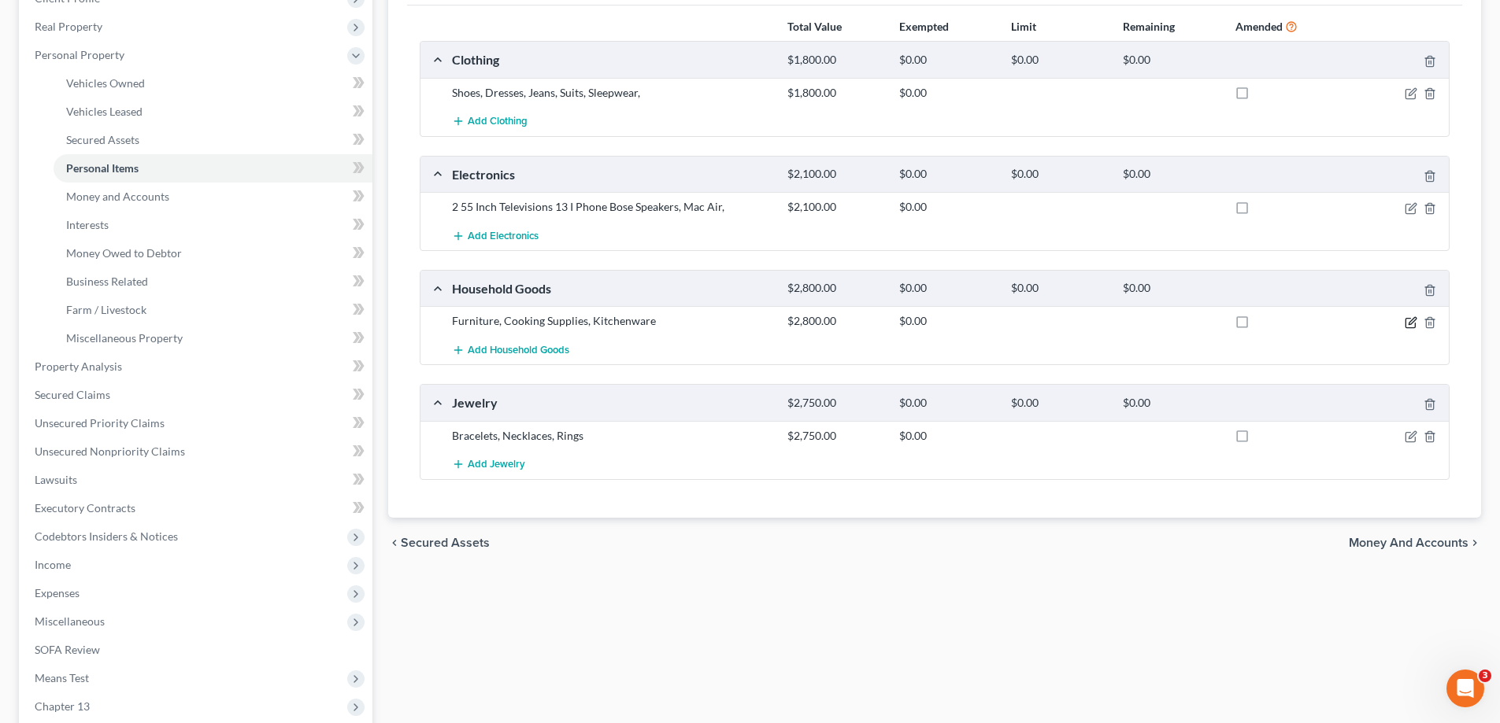
click at [1412, 320] on icon "button" at bounding box center [1410, 322] width 13 height 13
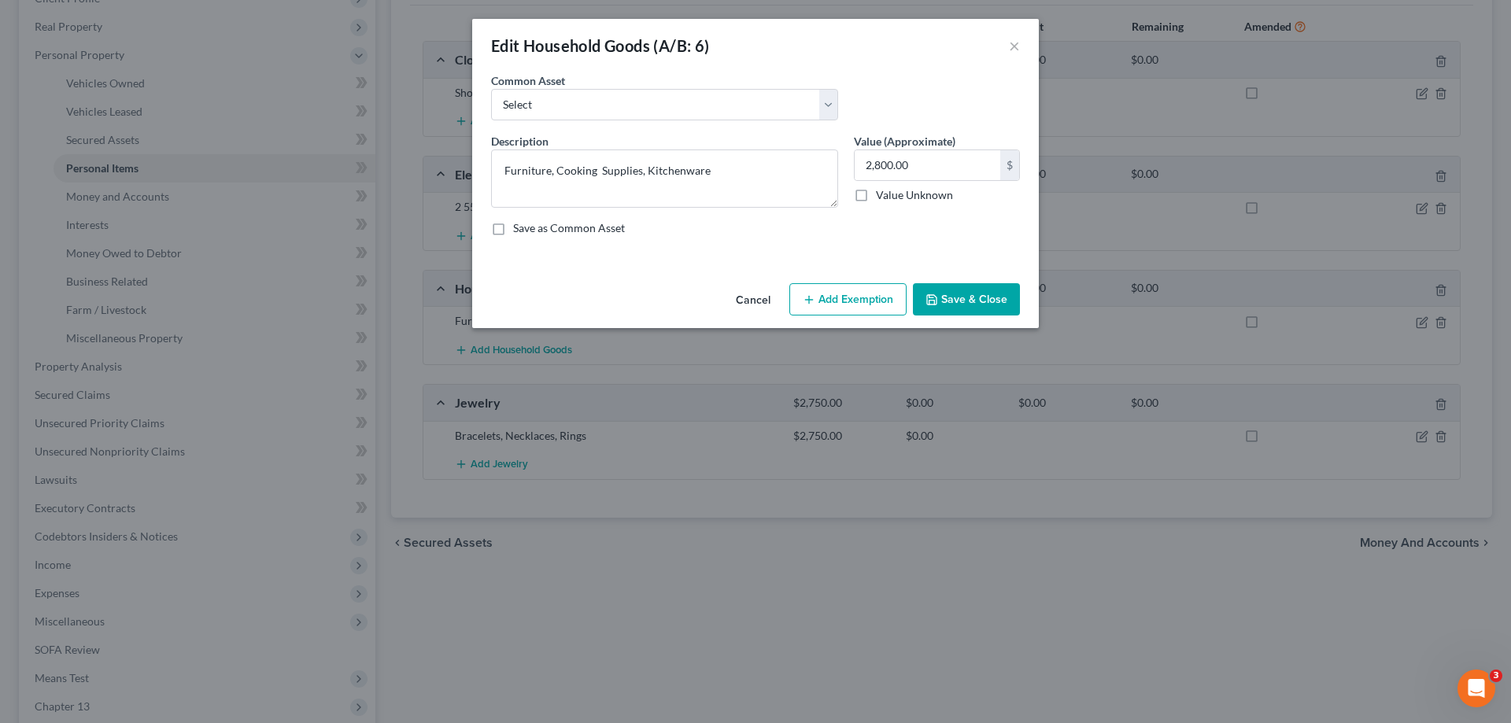
click at [831, 312] on button "Add Exemption" at bounding box center [848, 299] width 117 height 33
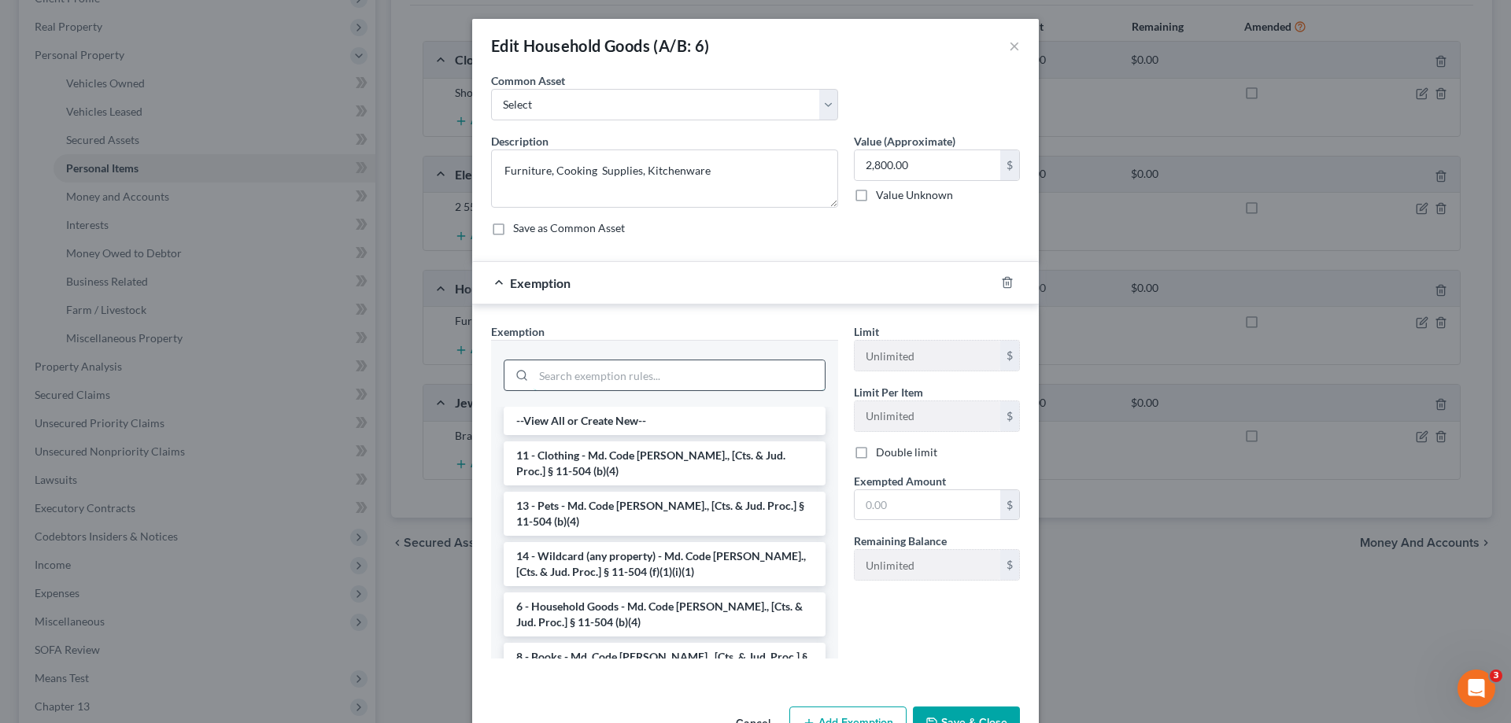
click at [601, 364] on input "search" at bounding box center [679, 376] width 291 height 30
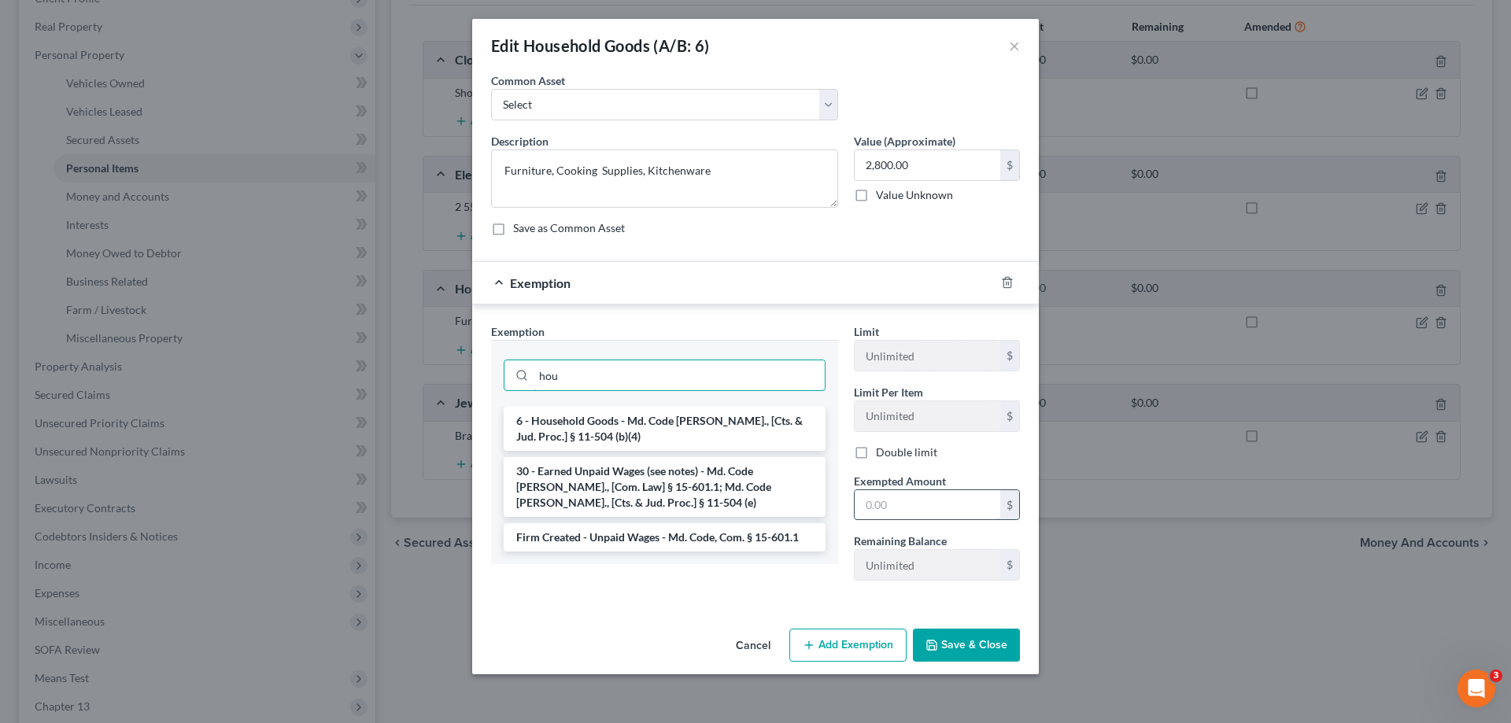
type input "hou"
click at [647, 416] on li "6 - Household Goods - Md. Code [PERSON_NAME]., [Cts. & Jud. Proc.] § 11-504 (b)…" at bounding box center [665, 429] width 322 height 44
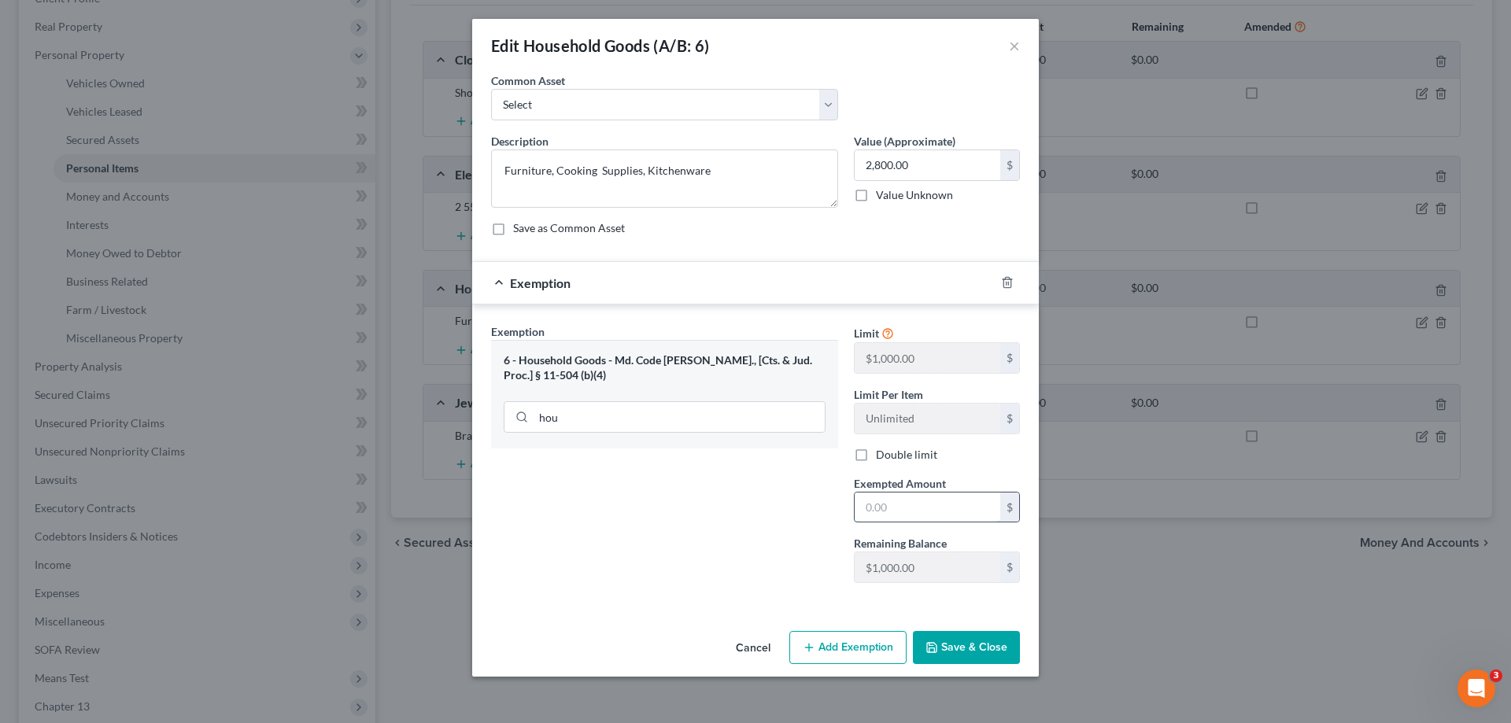
click at [892, 500] on input "text" at bounding box center [928, 508] width 146 height 30
type input "1,000.00"
click at [963, 646] on button "Save & Close" at bounding box center [966, 647] width 107 height 33
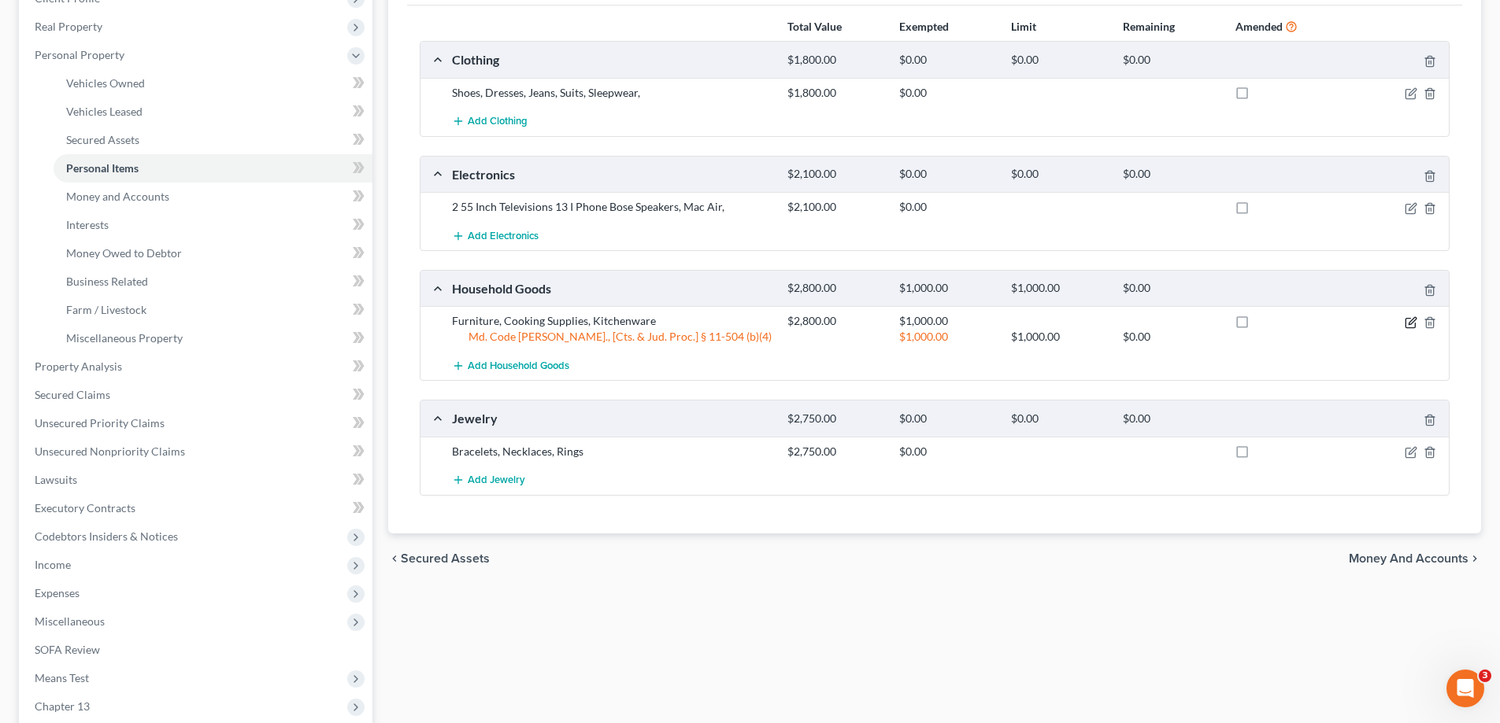
click at [1406, 325] on icon "button" at bounding box center [1410, 322] width 13 height 13
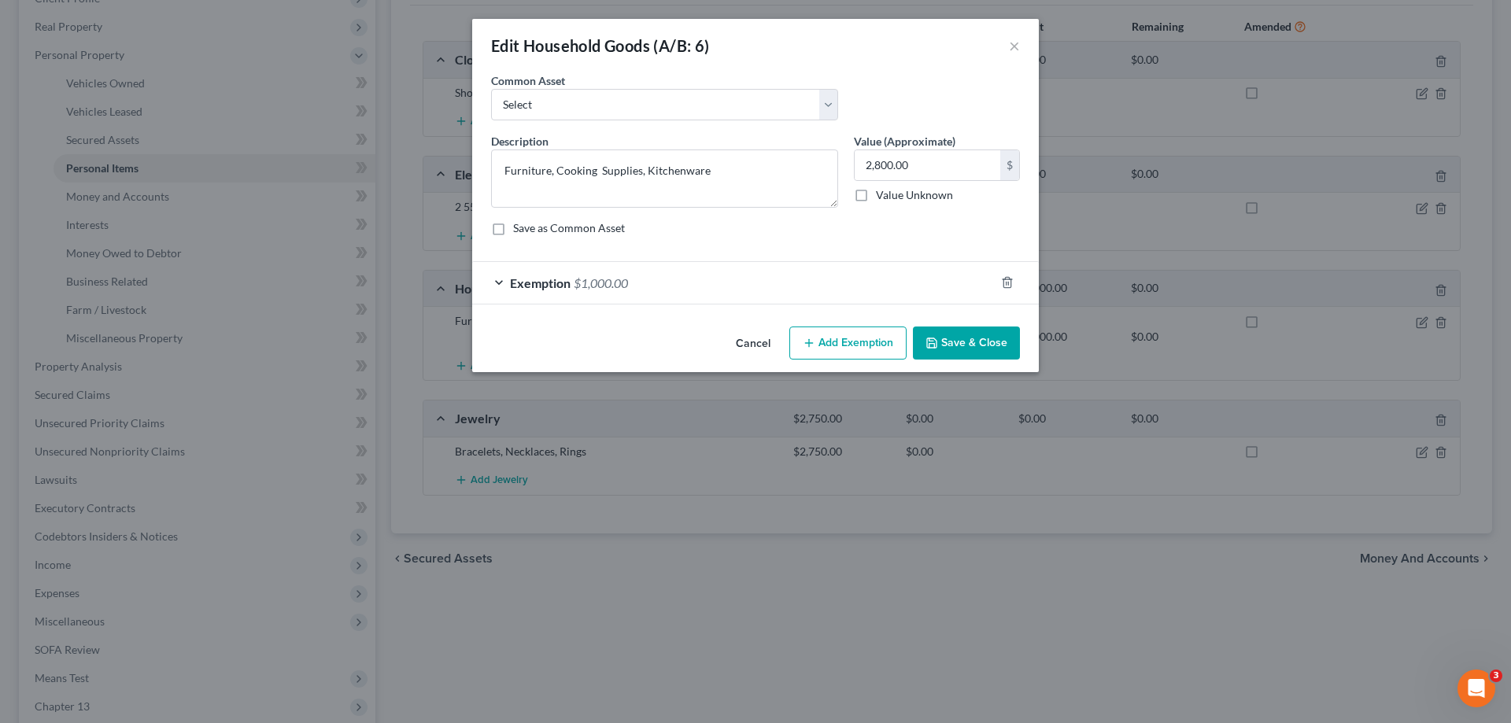
click at [887, 346] on button "Add Exemption" at bounding box center [848, 343] width 117 height 33
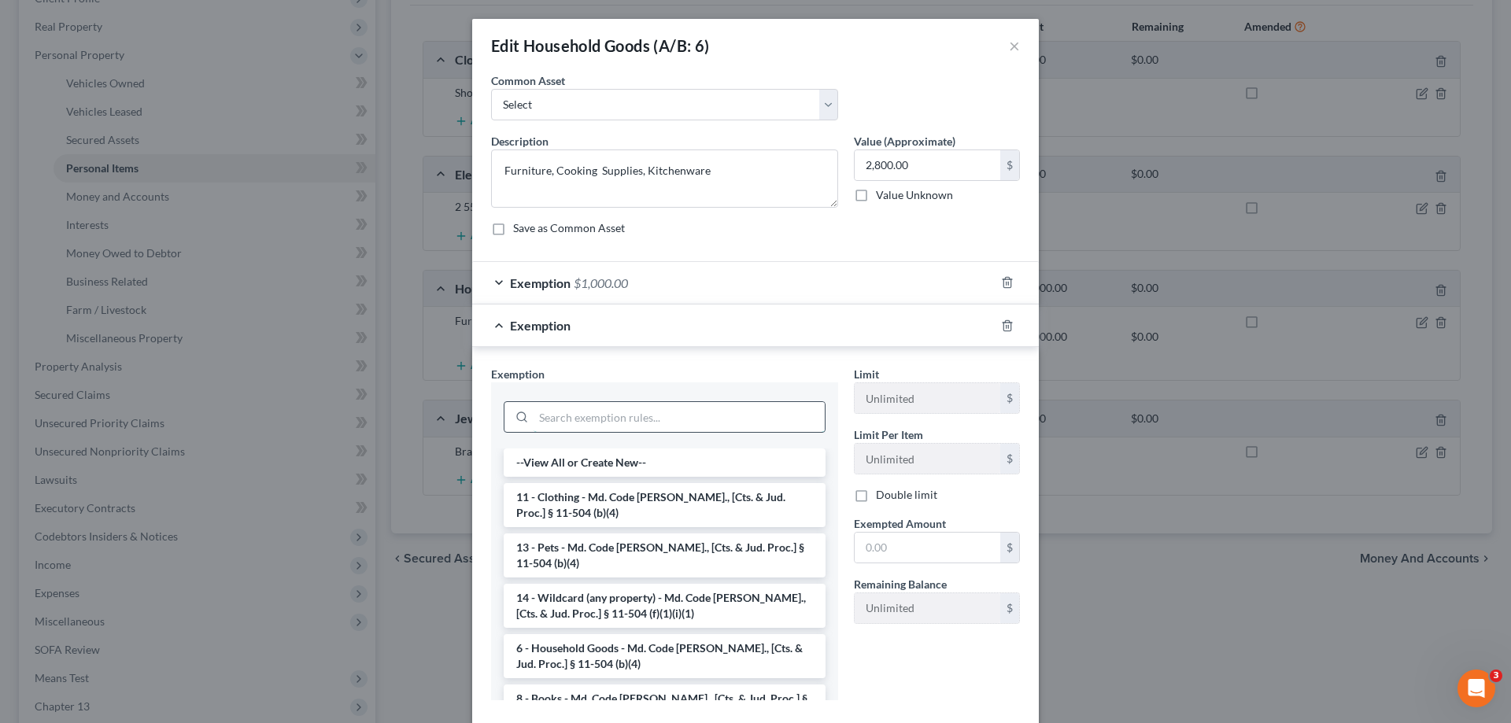
click at [579, 418] on input "search" at bounding box center [679, 417] width 291 height 30
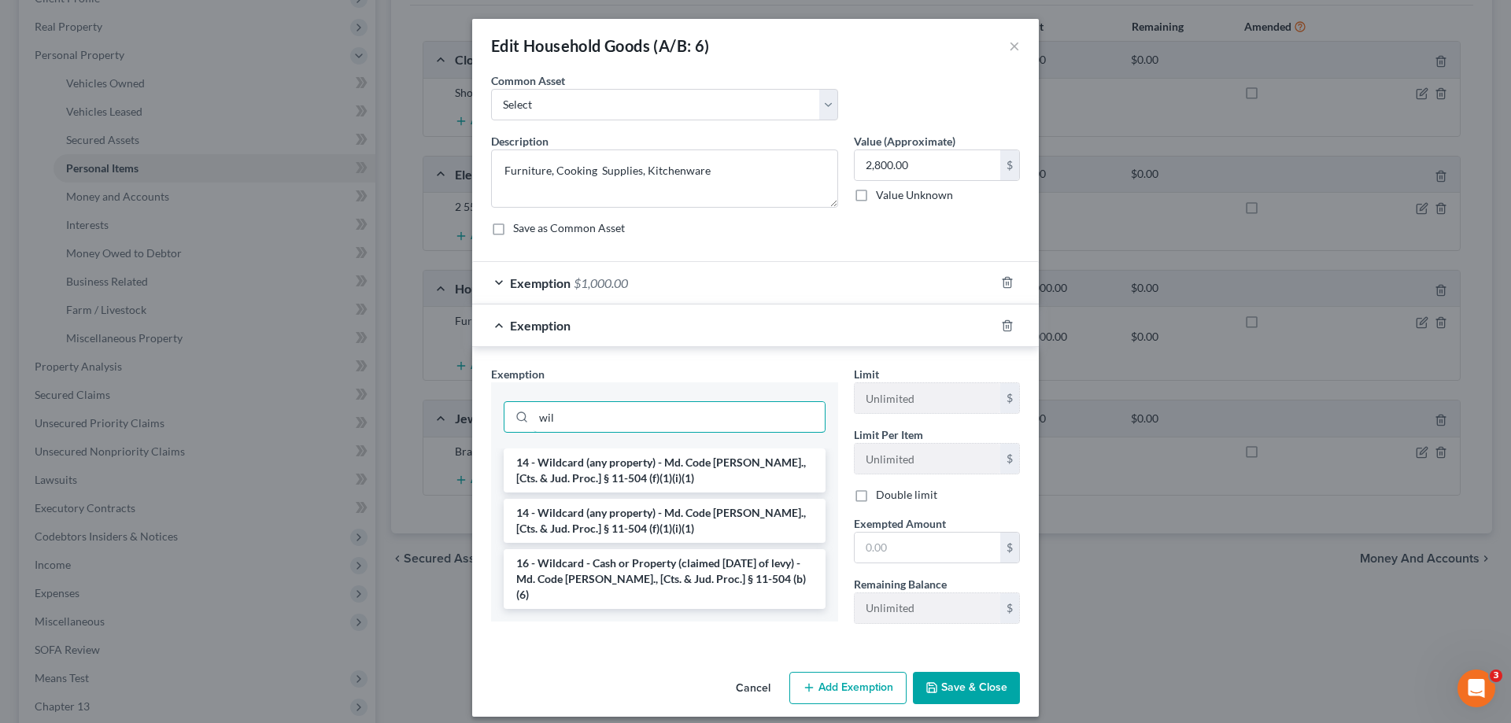
type input "wil"
click at [634, 464] on li "14 - Wildcard (any property) - Md. Code [PERSON_NAME]., [Cts. & Jud. Proc.] § 1…" at bounding box center [665, 471] width 322 height 44
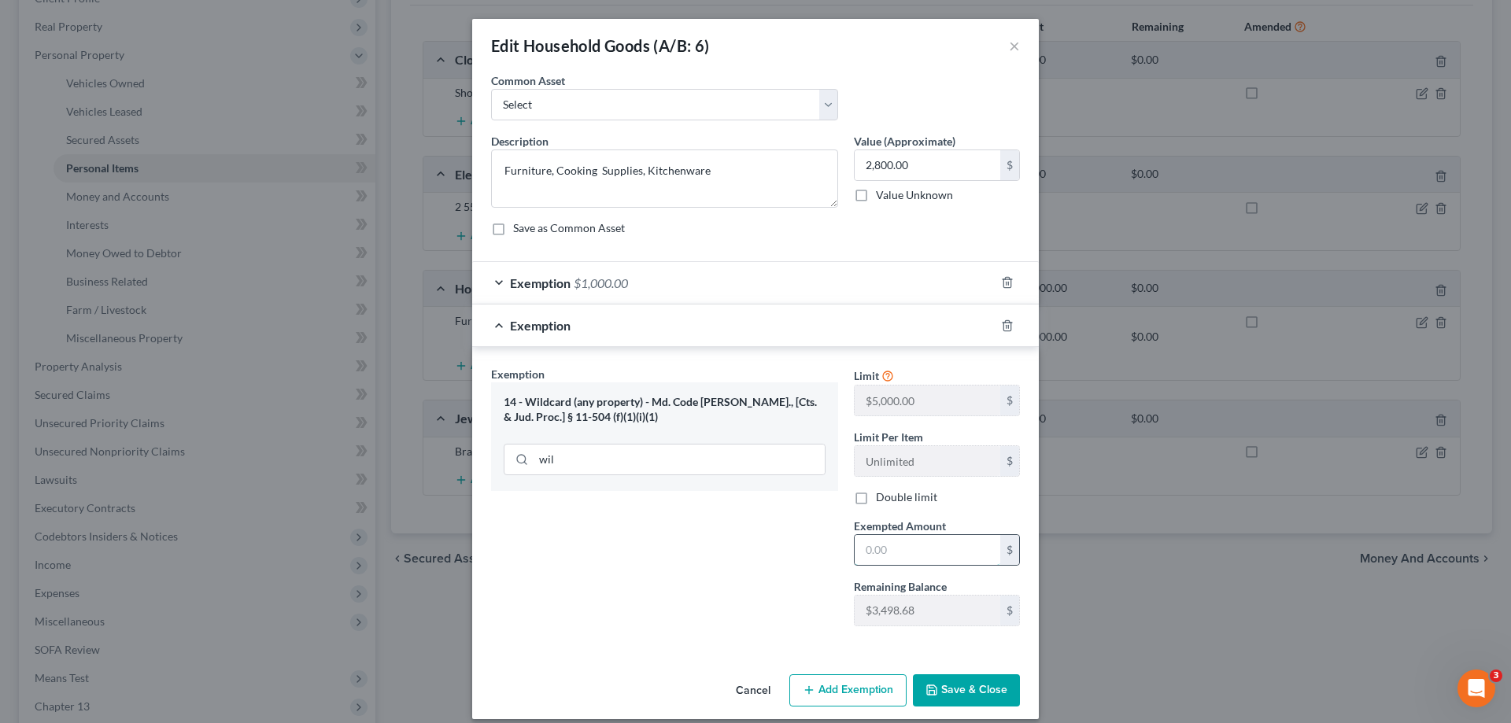
click at [932, 550] on input "text" at bounding box center [928, 550] width 146 height 30
type input "1,800.00"
click at [978, 683] on button "Save & Close" at bounding box center [966, 691] width 107 height 33
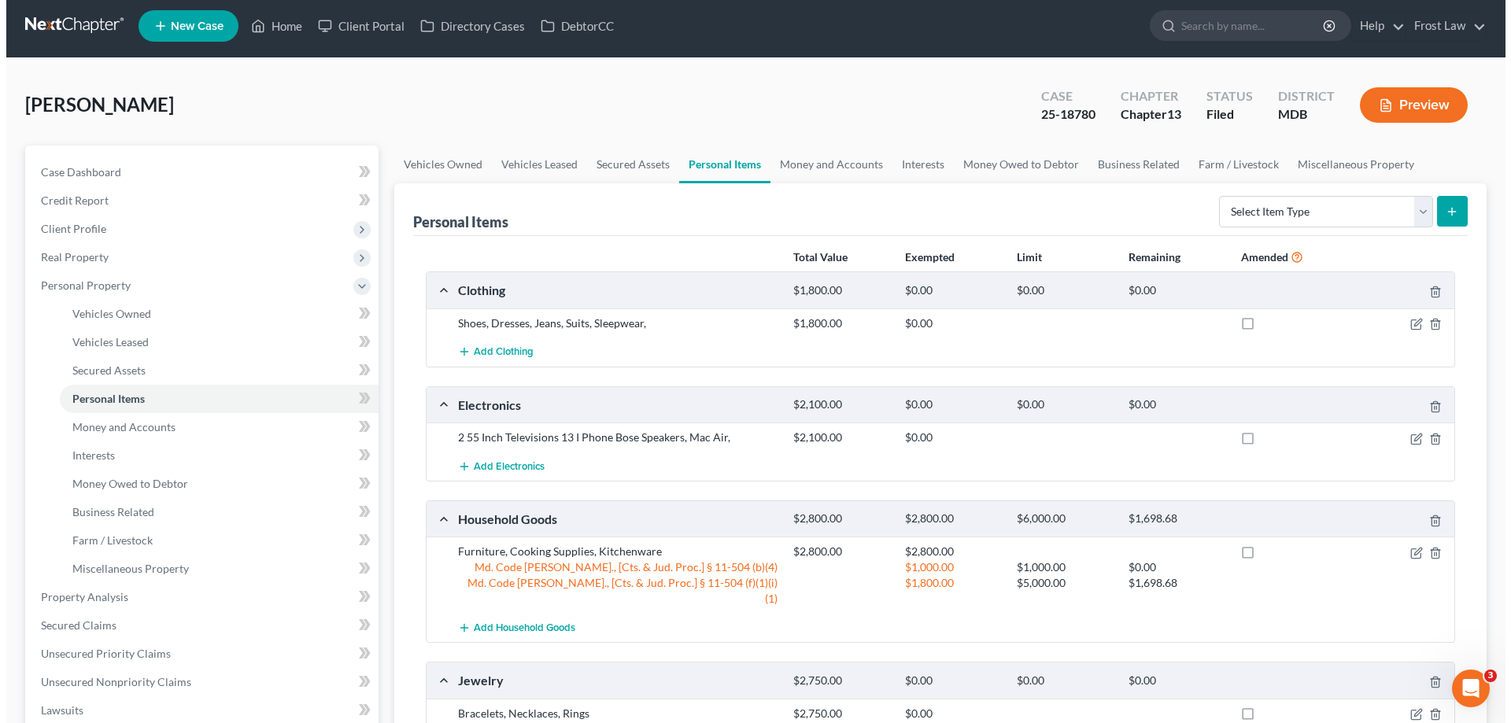
scroll to position [0, 0]
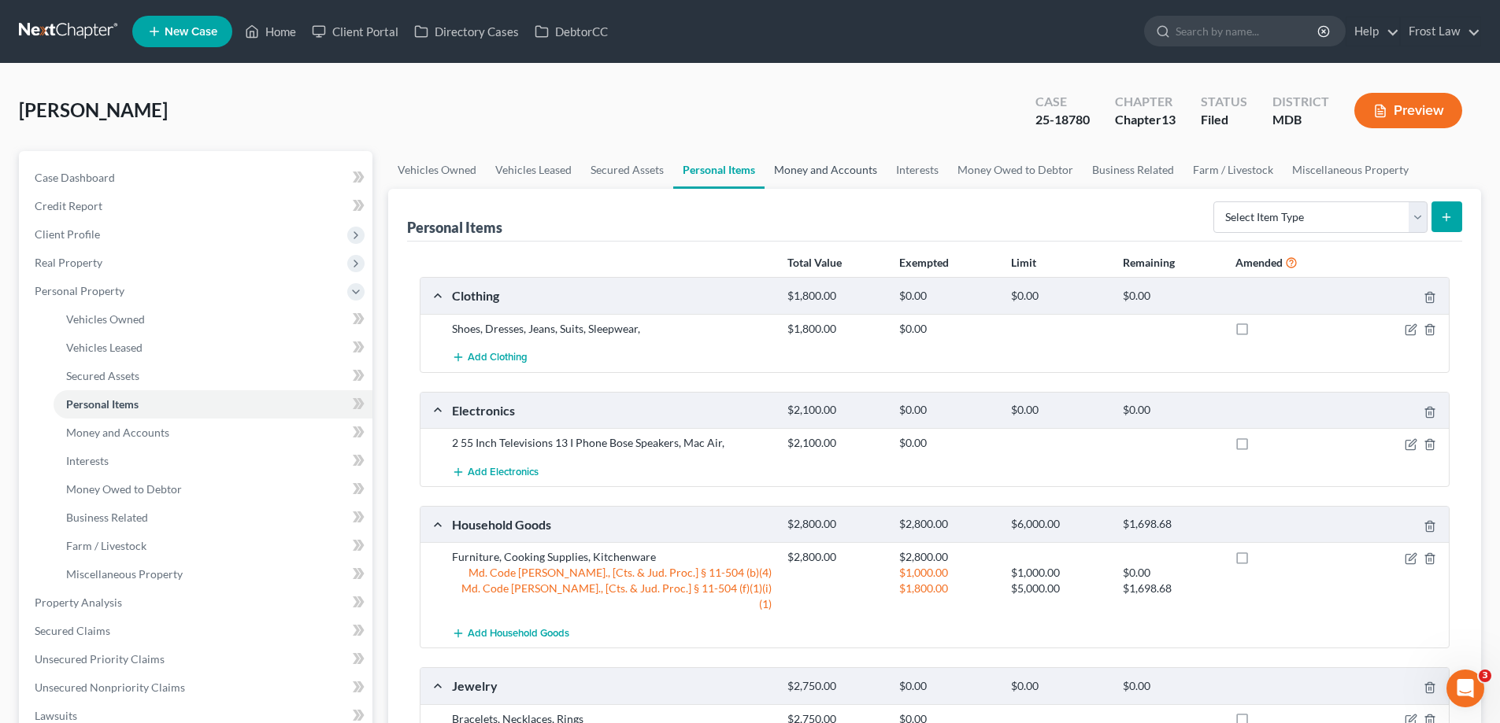
click at [800, 179] on link "Money and Accounts" at bounding box center [825, 170] width 122 height 38
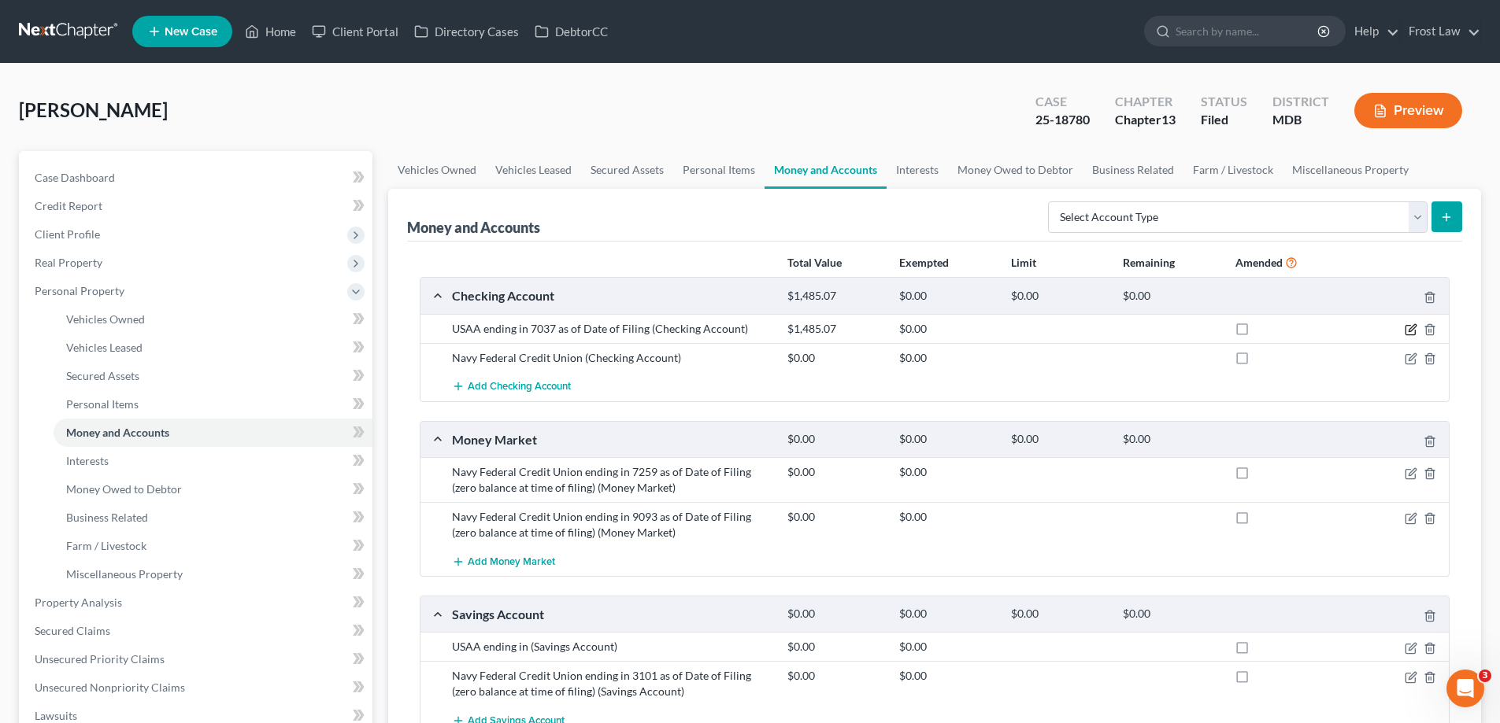
click at [1407, 328] on icon "button" at bounding box center [1410, 330] width 13 height 13
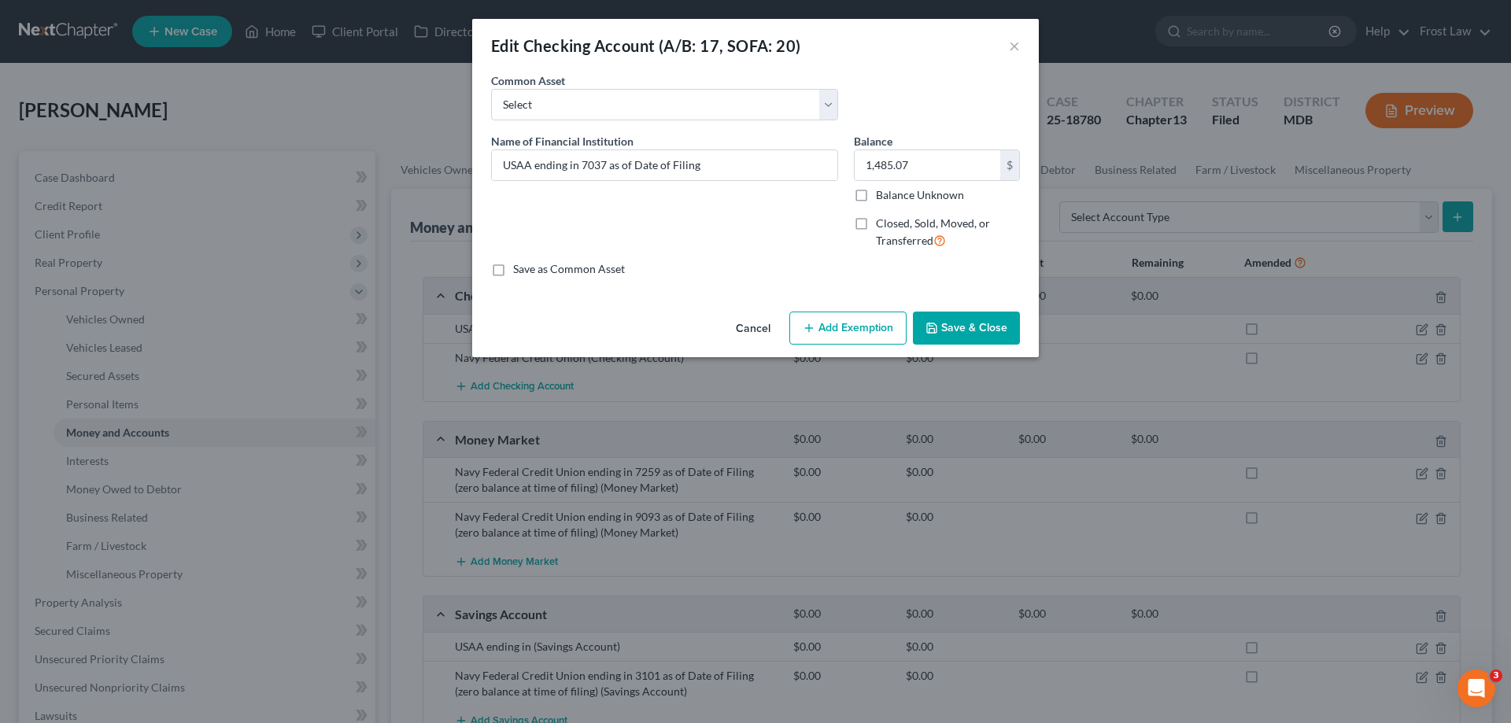
click at [823, 336] on button "Add Exemption" at bounding box center [848, 328] width 117 height 33
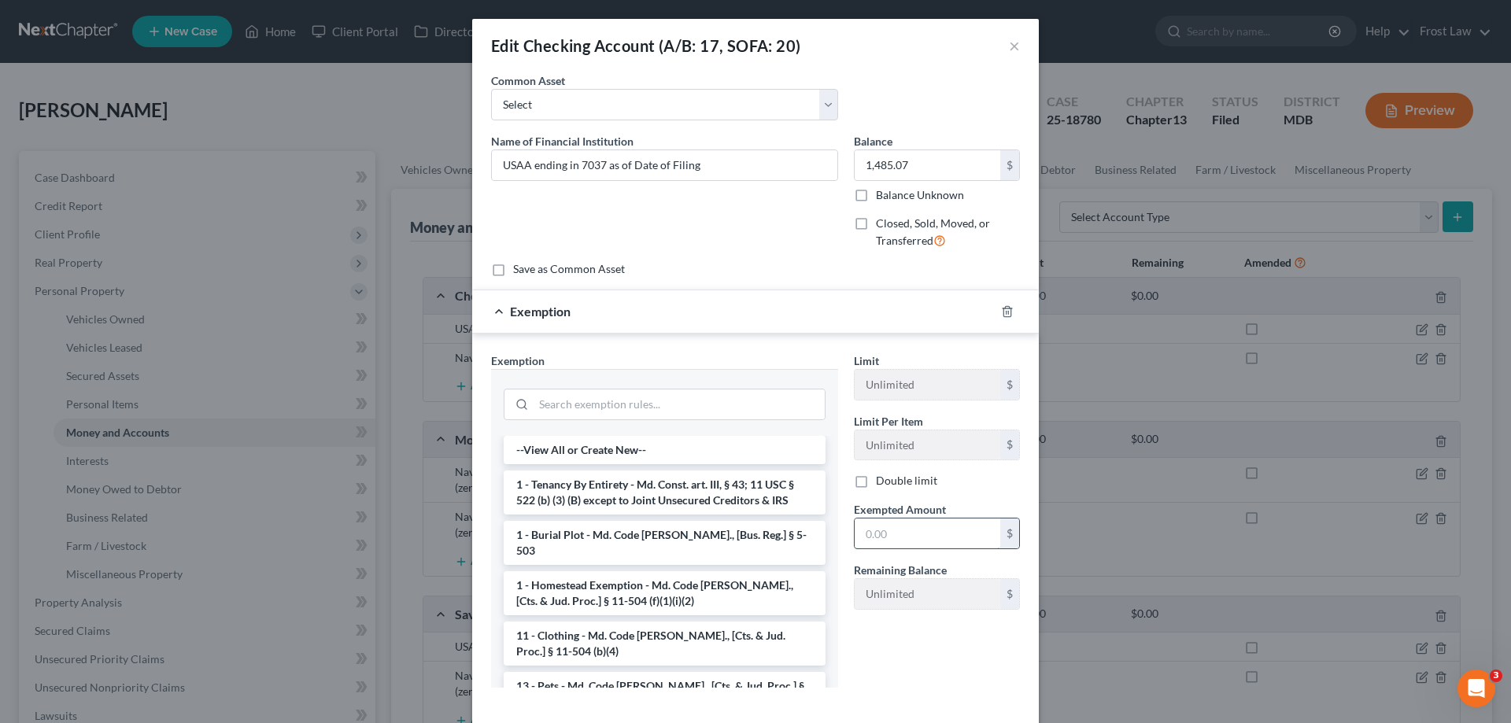
click at [924, 529] on input "text" at bounding box center [928, 534] width 146 height 30
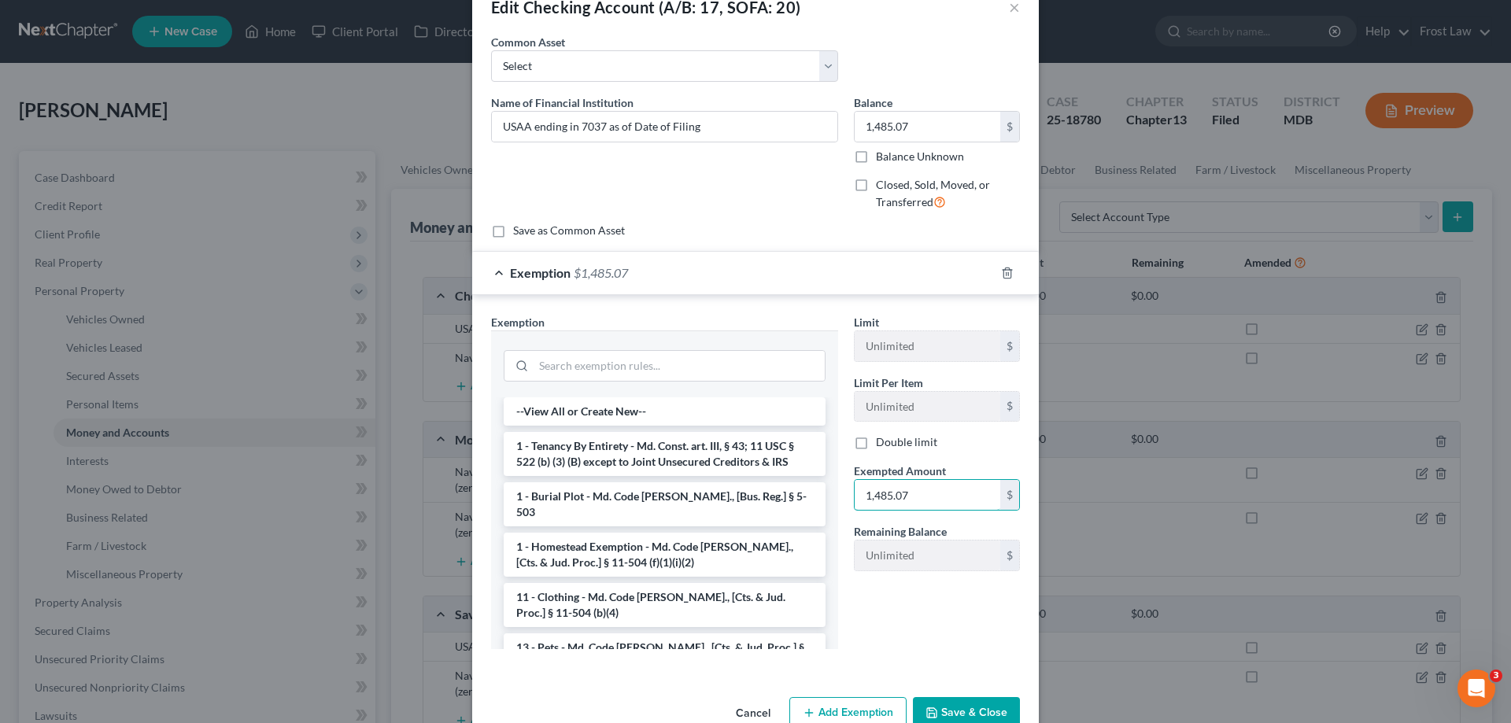
scroll to position [76, 0]
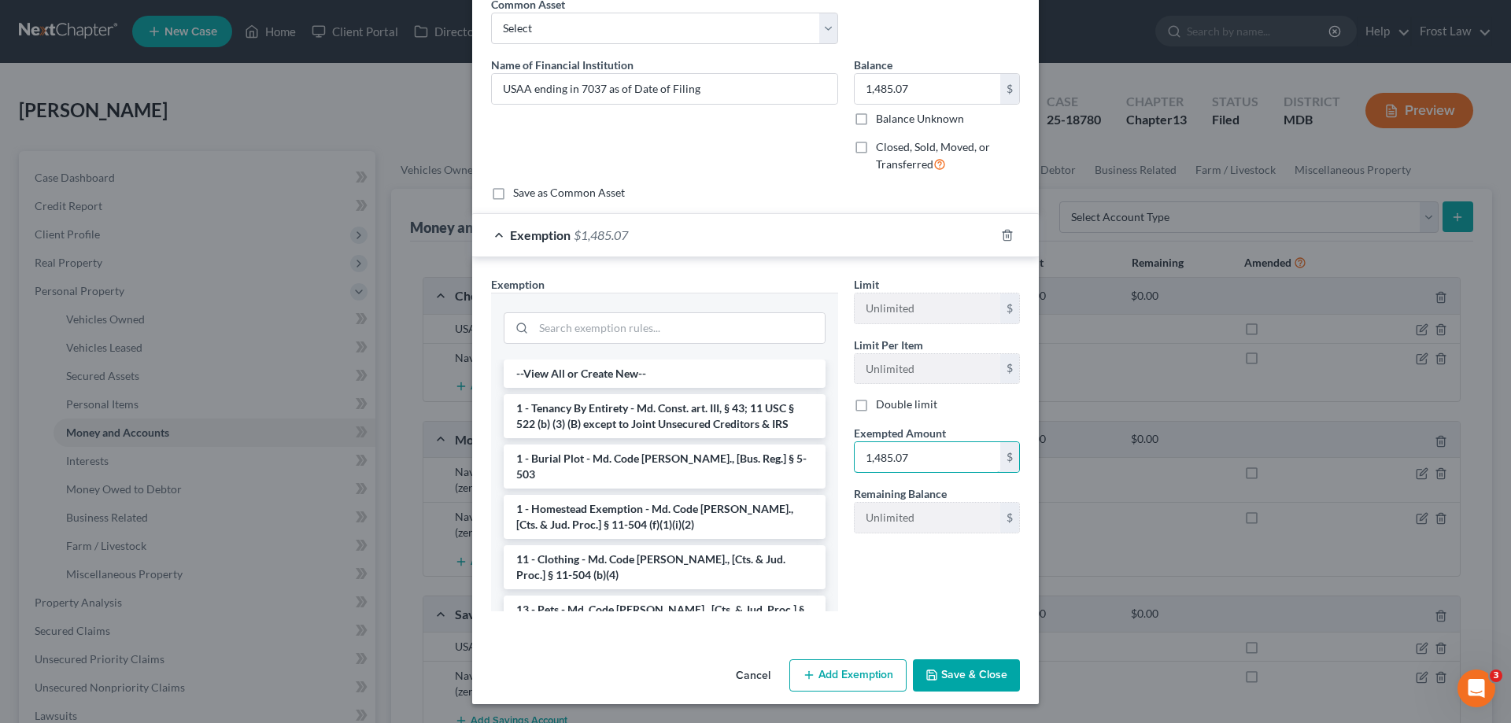
type input "1,485.07"
click at [967, 675] on button "Save & Close" at bounding box center [966, 676] width 107 height 33
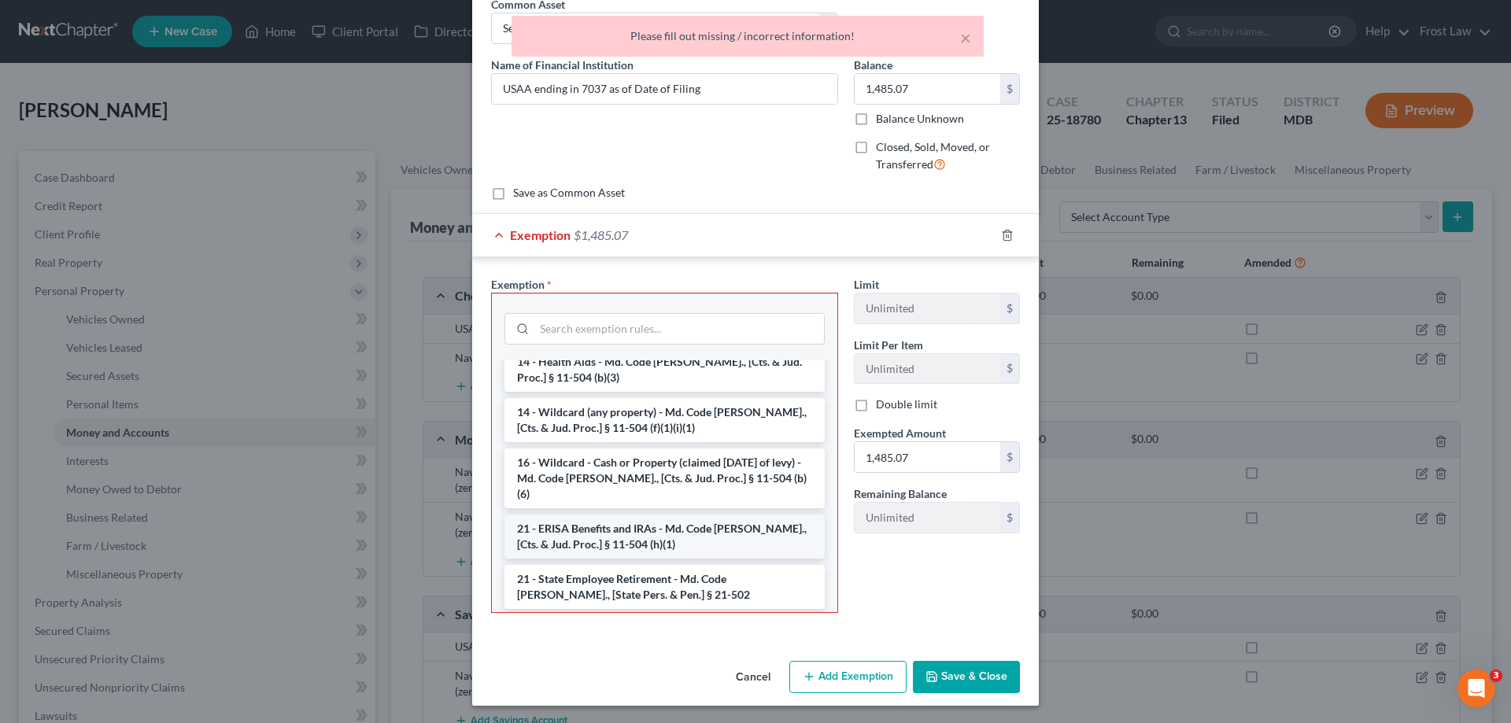
scroll to position [315, 0]
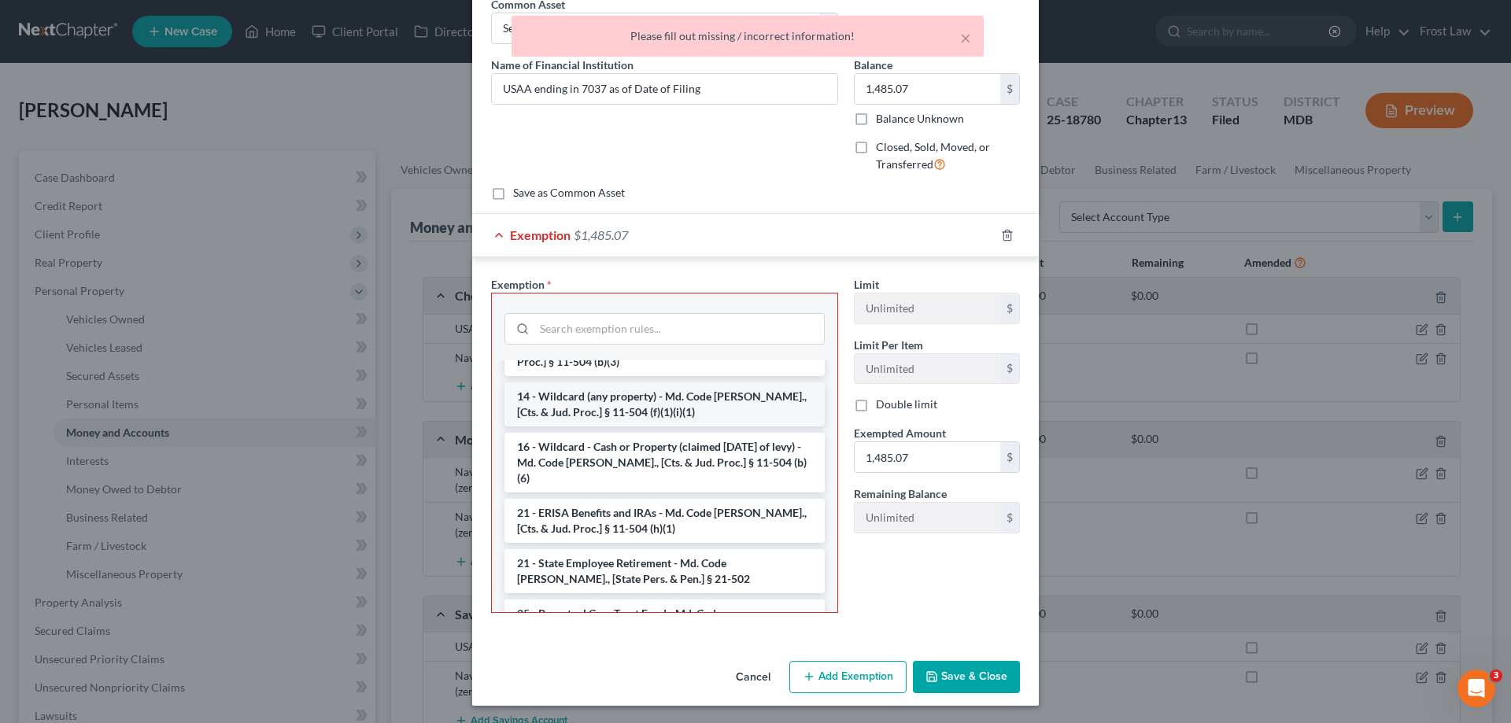
click at [597, 391] on li "14 - Wildcard (any property) - Md. Code [PERSON_NAME]., [Cts. & Jud. Proc.] § 1…" at bounding box center [665, 405] width 320 height 44
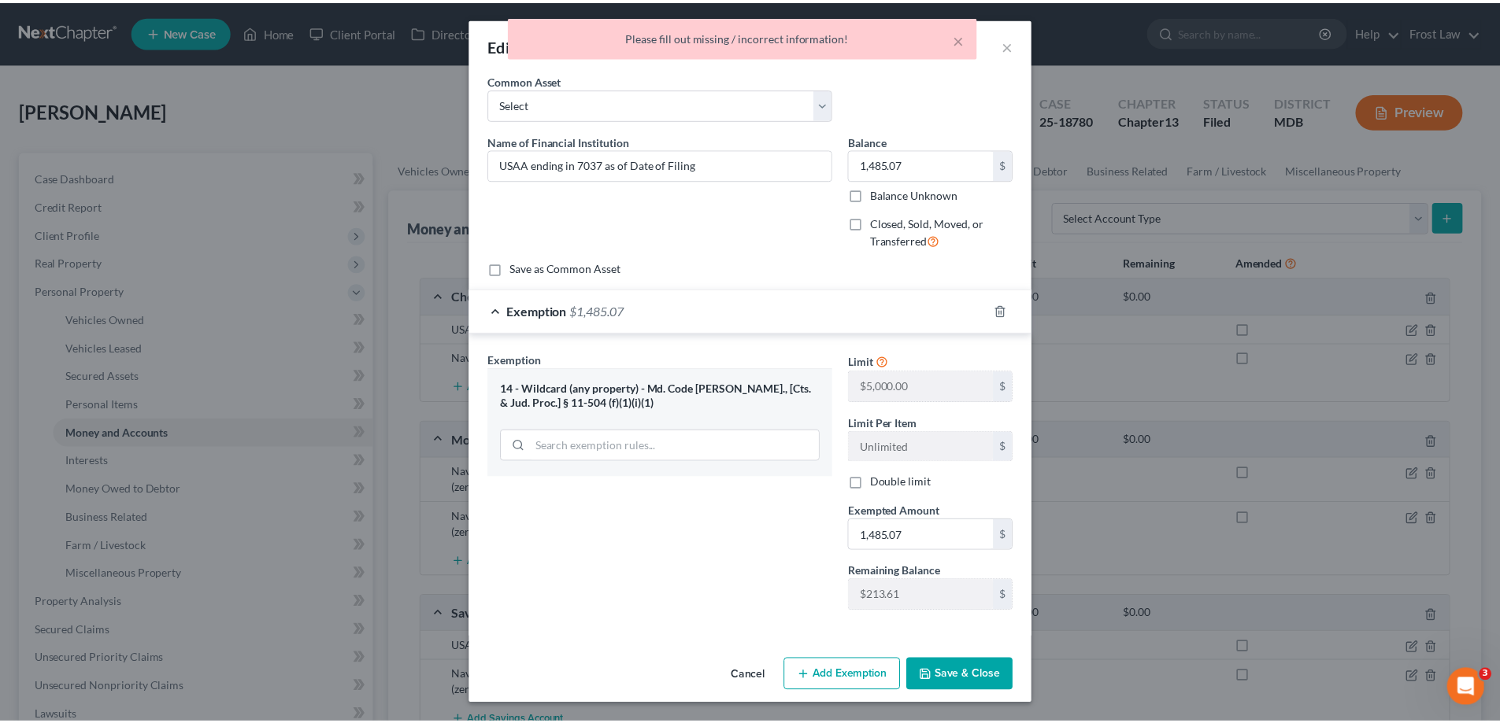
scroll to position [1, 0]
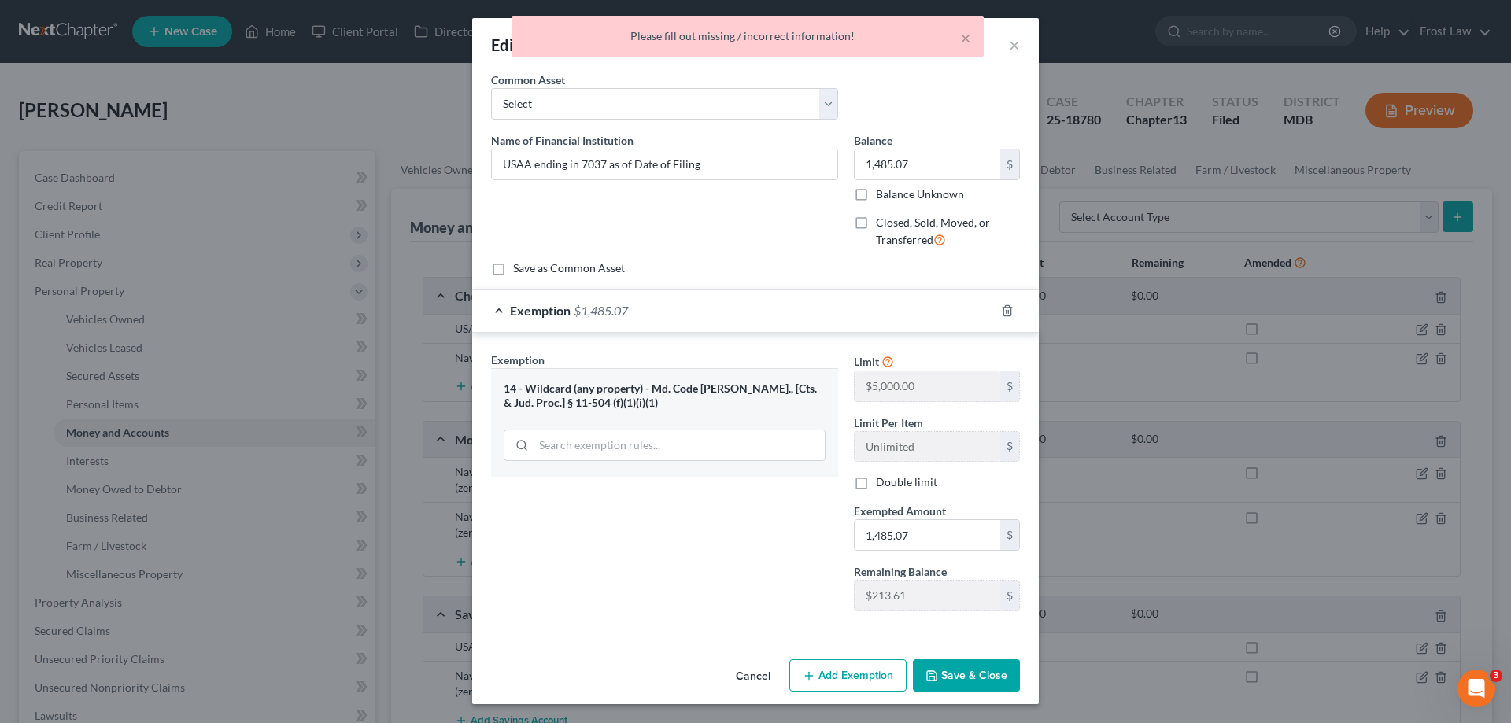
click at [960, 677] on button "Save & Close" at bounding box center [966, 676] width 107 height 33
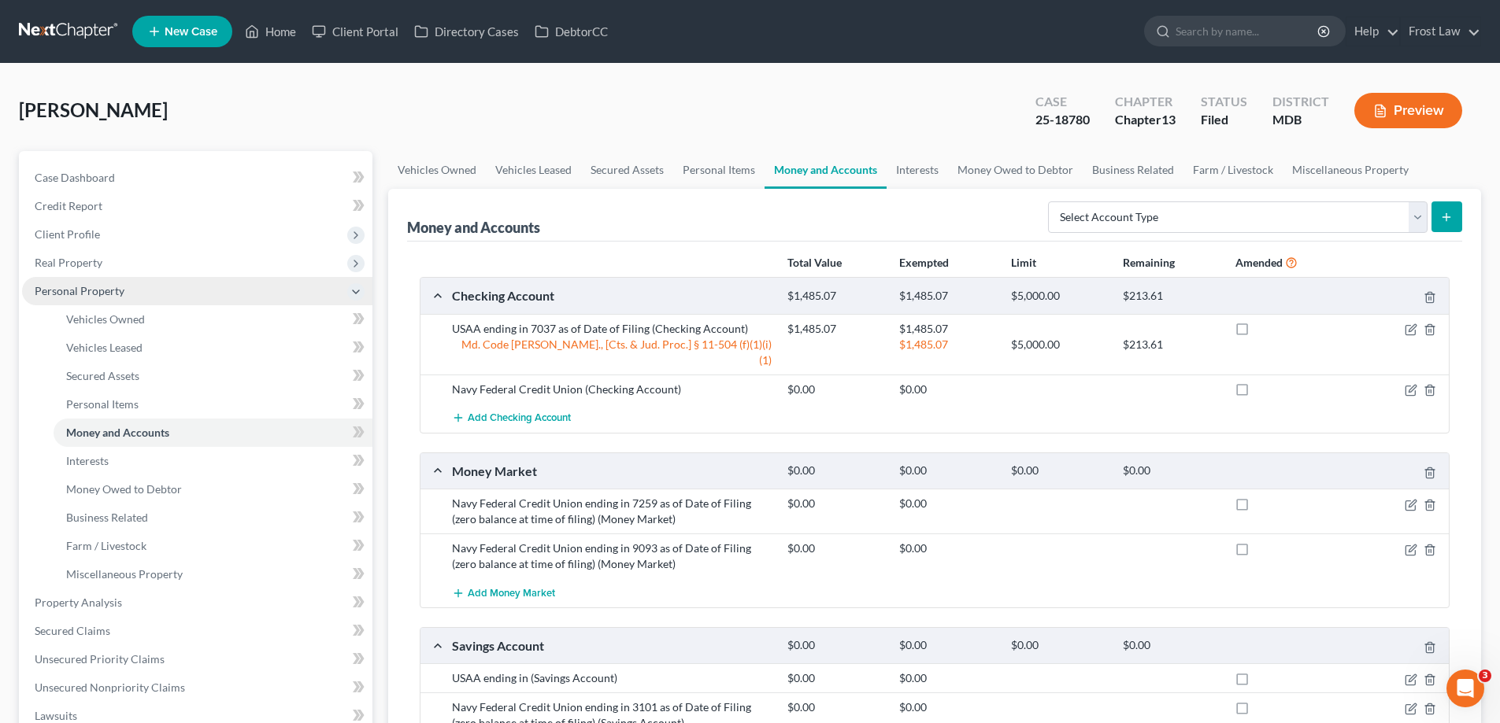
click at [87, 299] on span "Personal Property" at bounding box center [197, 291] width 350 height 28
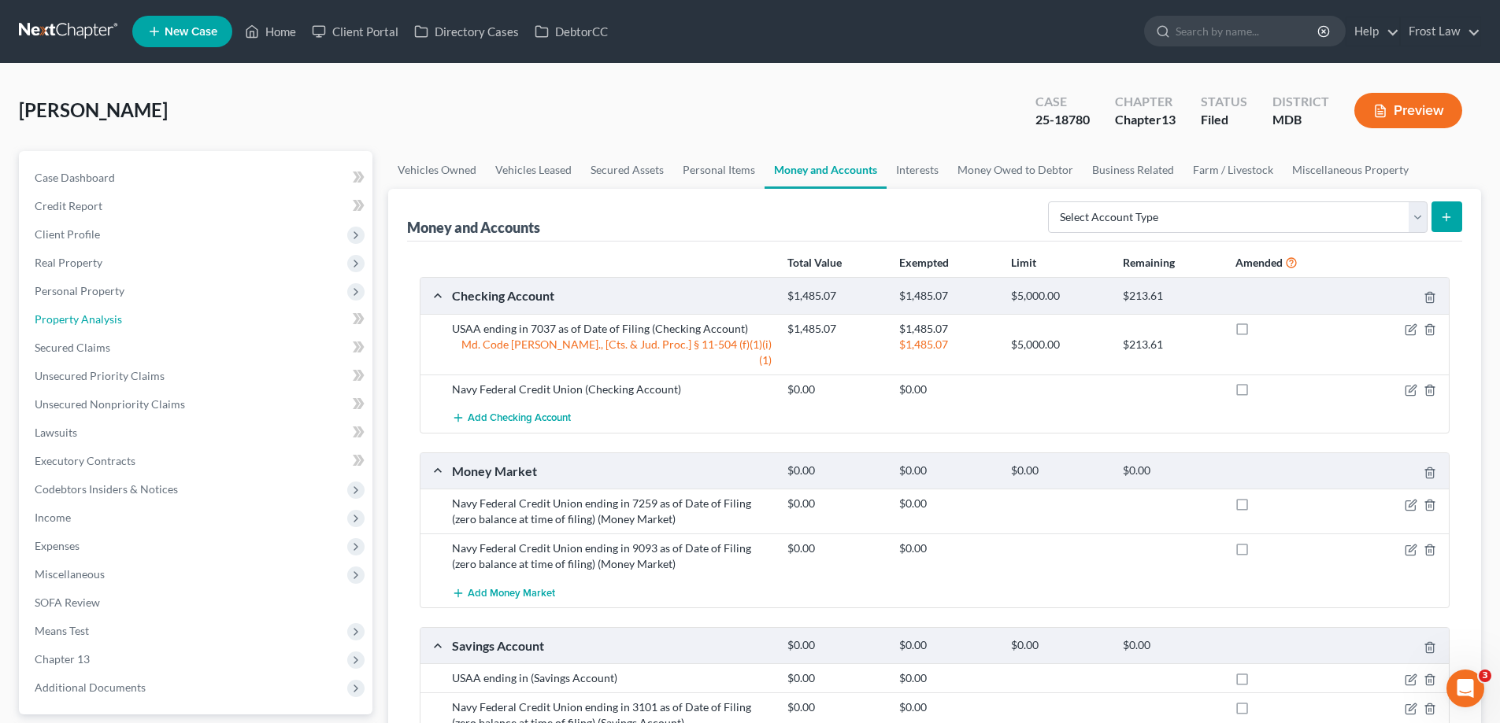
click at [116, 319] on span "Property Analysis" at bounding box center [78, 318] width 87 height 13
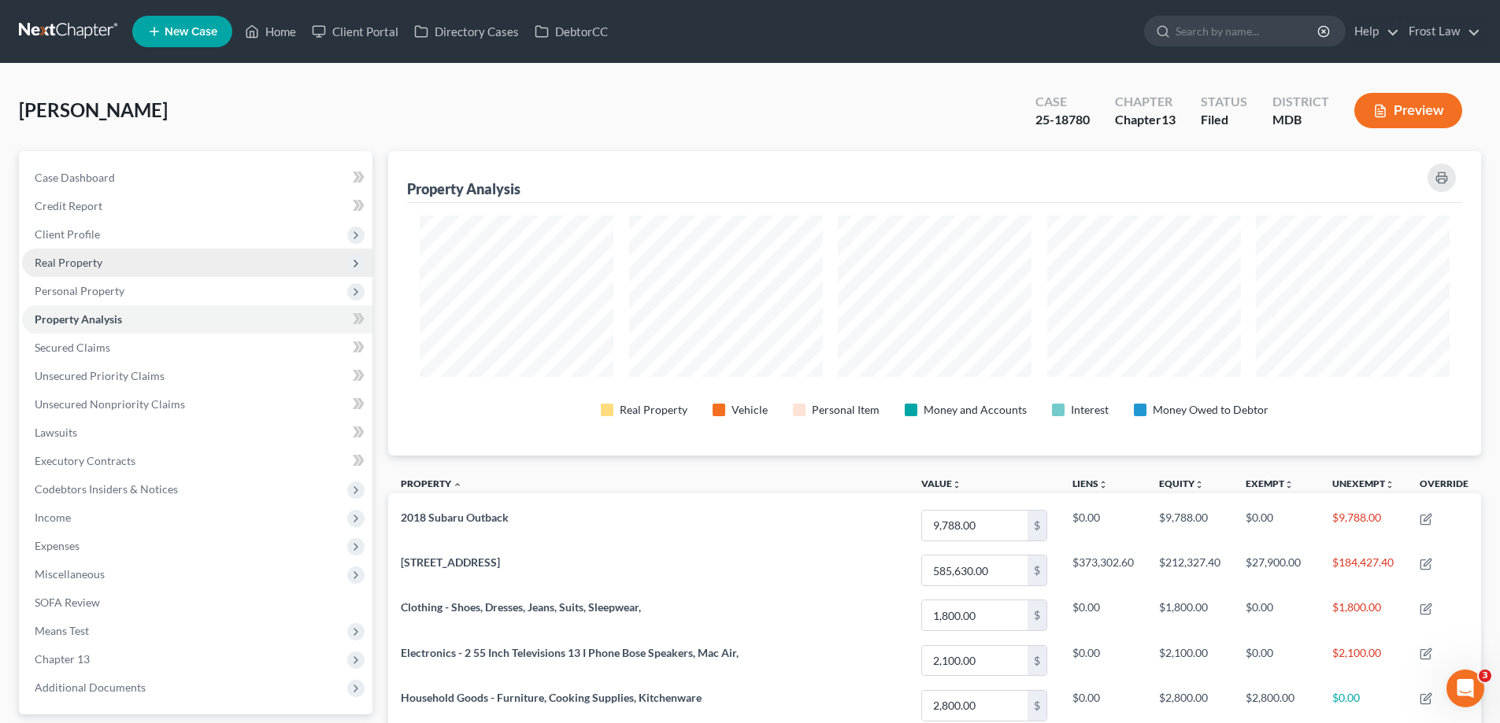
click at [240, 262] on span "Real Property" at bounding box center [197, 263] width 350 height 28
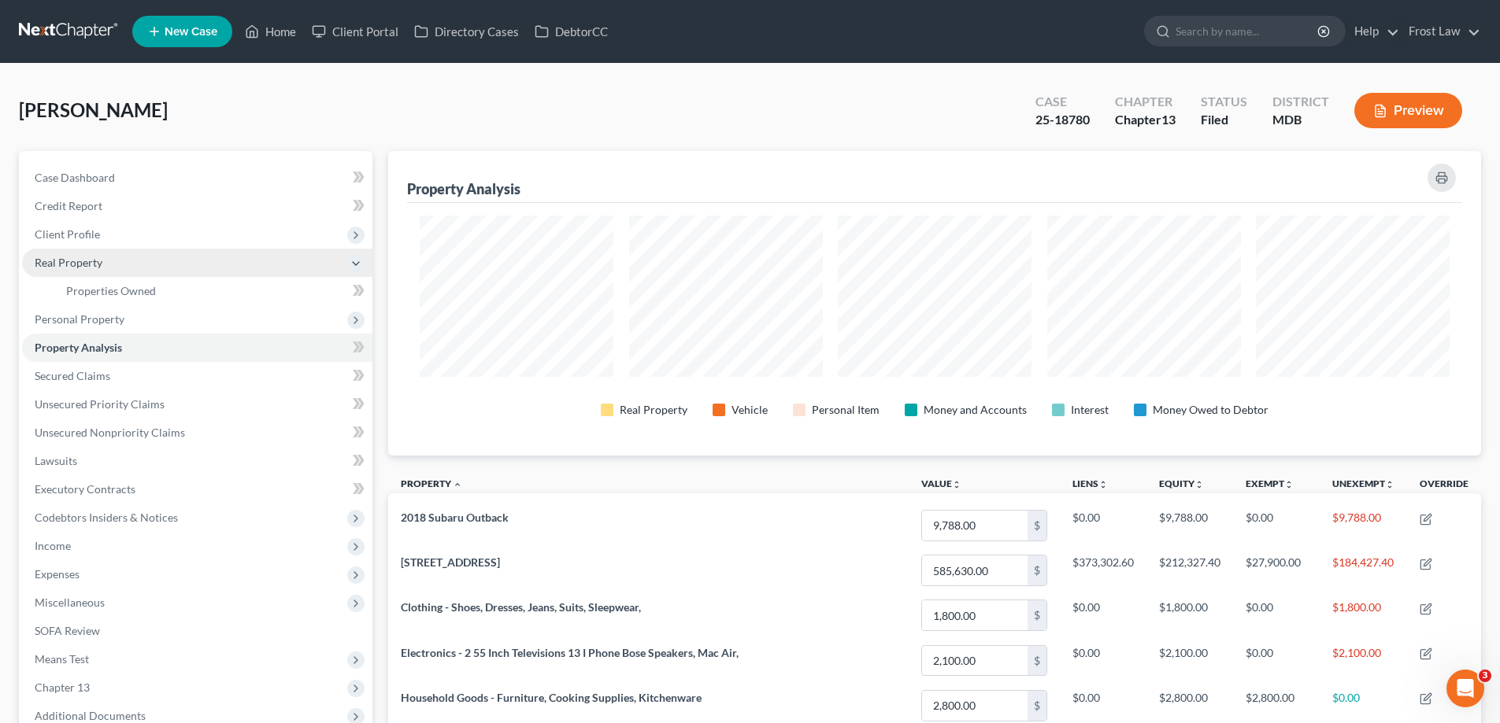
click at [194, 273] on span "Real Property" at bounding box center [197, 263] width 350 height 28
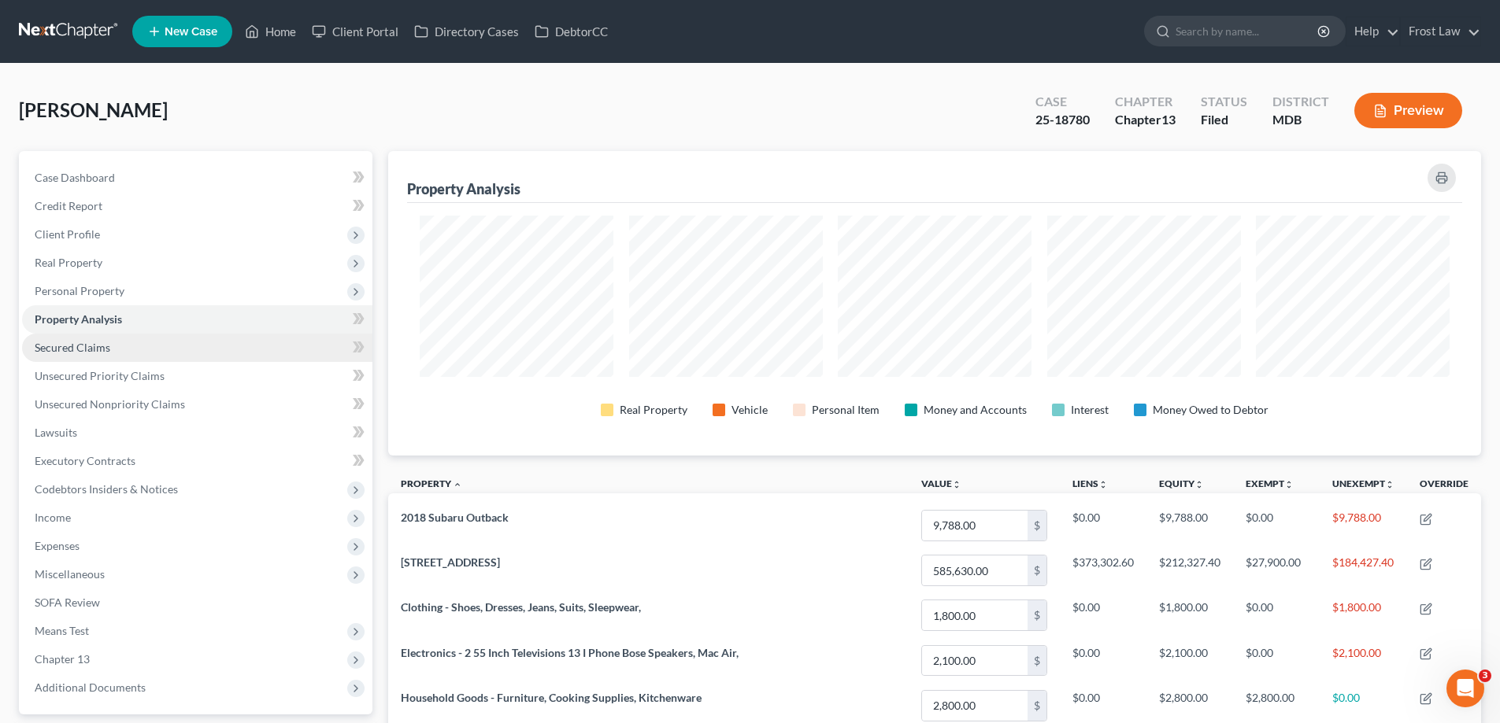
click at [157, 357] on link "Secured Claims" at bounding box center [197, 348] width 350 height 28
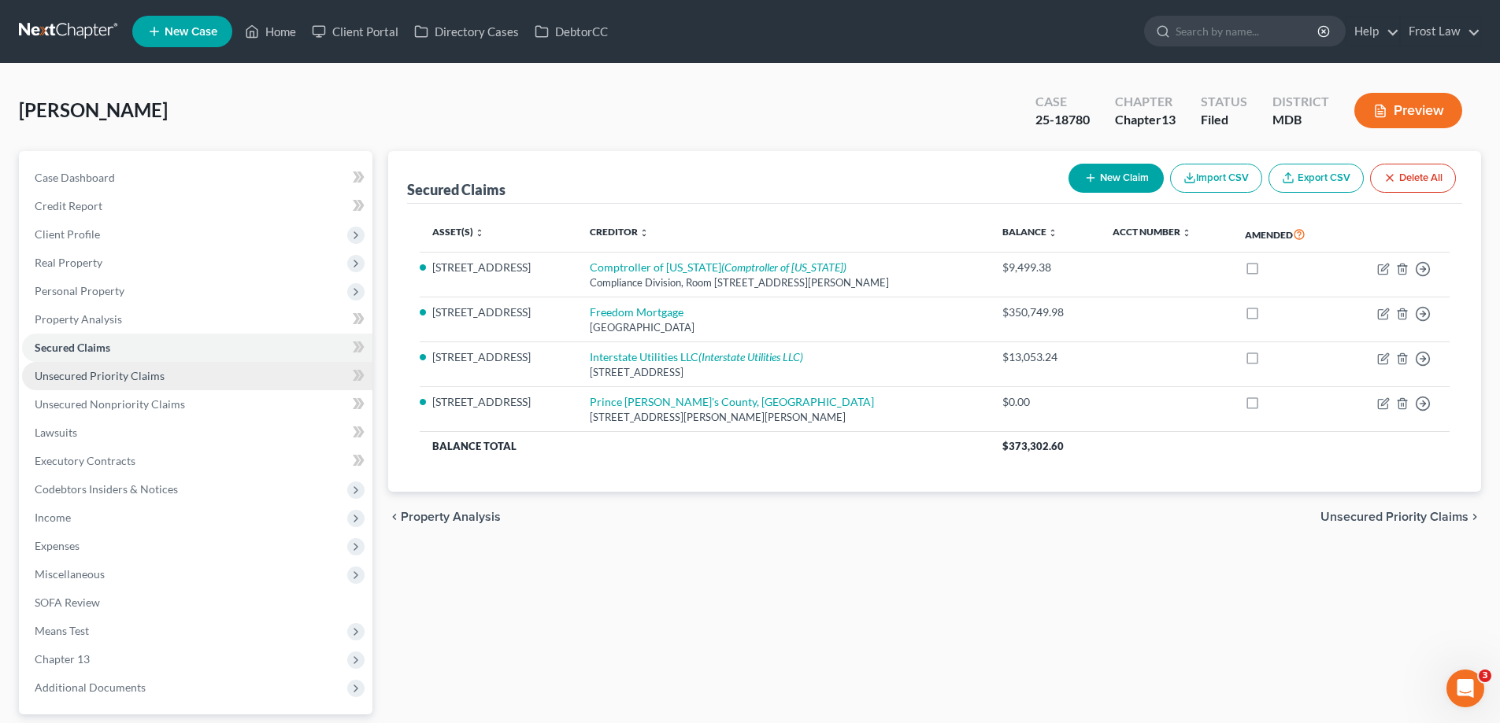
click at [171, 379] on link "Unsecured Priority Claims" at bounding box center [197, 376] width 350 height 28
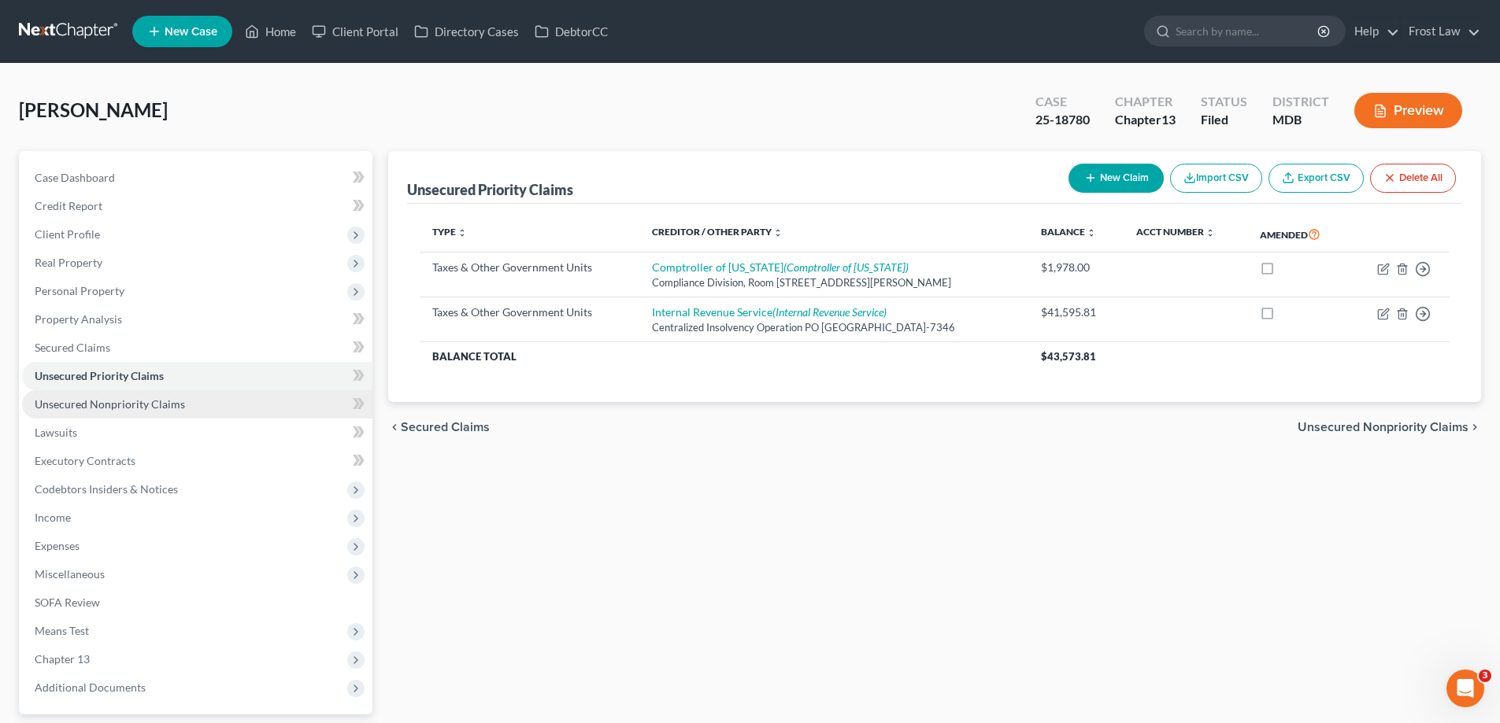
click at [183, 409] on link "Unsecured Nonpriority Claims" at bounding box center [197, 404] width 350 height 28
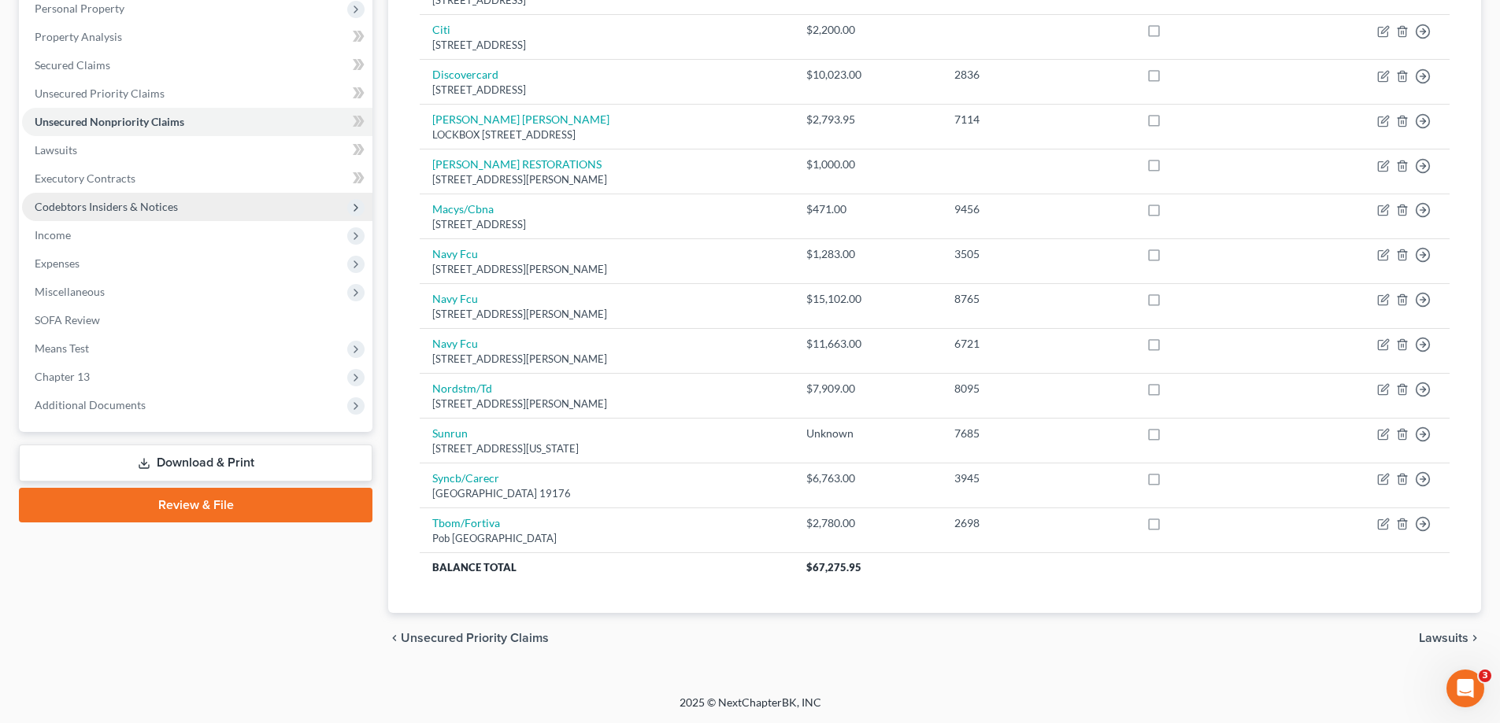
click at [134, 217] on span "Codebtors Insiders & Notices" at bounding box center [197, 207] width 350 height 28
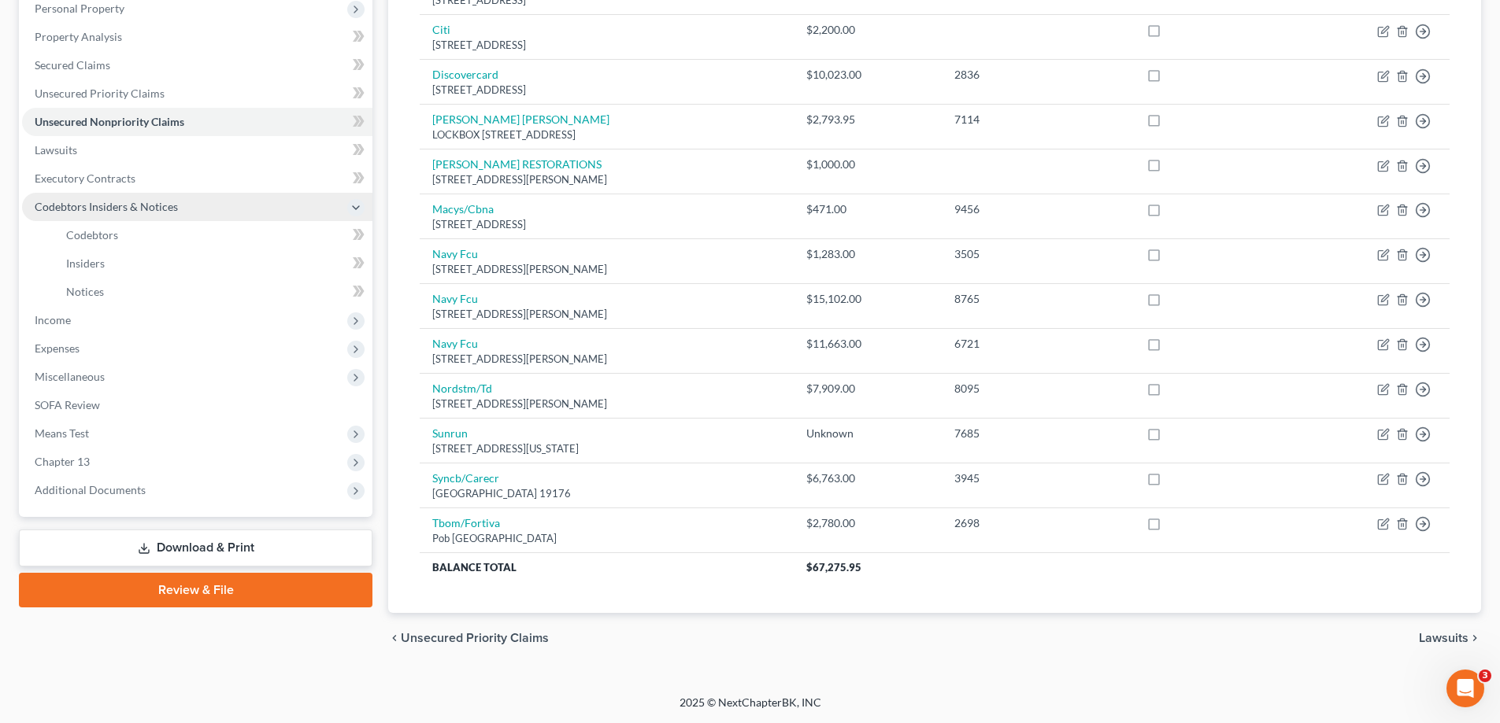
click at [100, 213] on span "Codebtors Insiders & Notices" at bounding box center [106, 206] width 143 height 13
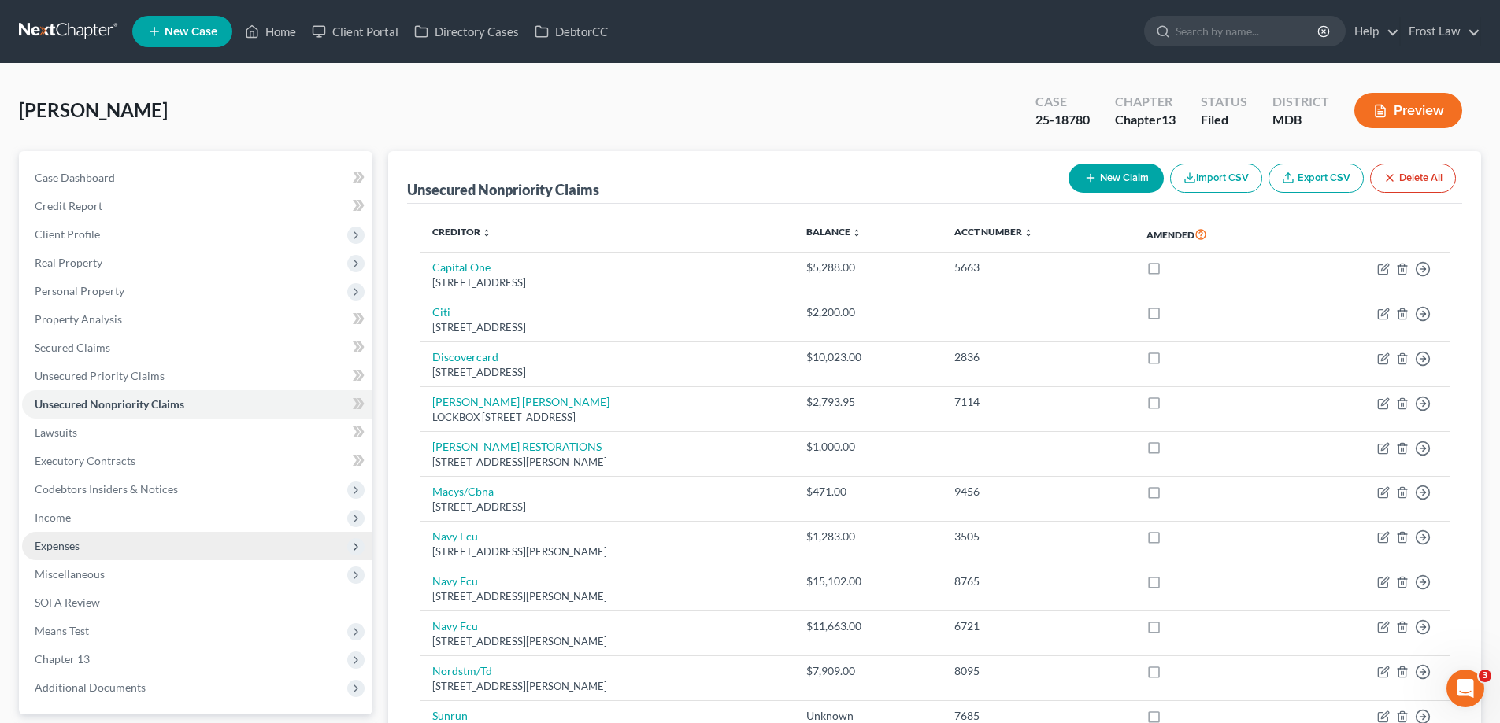
drag, startPoint x: 75, startPoint y: 520, endPoint x: 90, endPoint y: 543, distance: 28.0
click at [73, 520] on span "Income" at bounding box center [197, 518] width 350 height 28
click at [96, 549] on span "Employment Income" at bounding box center [116, 545] width 101 height 13
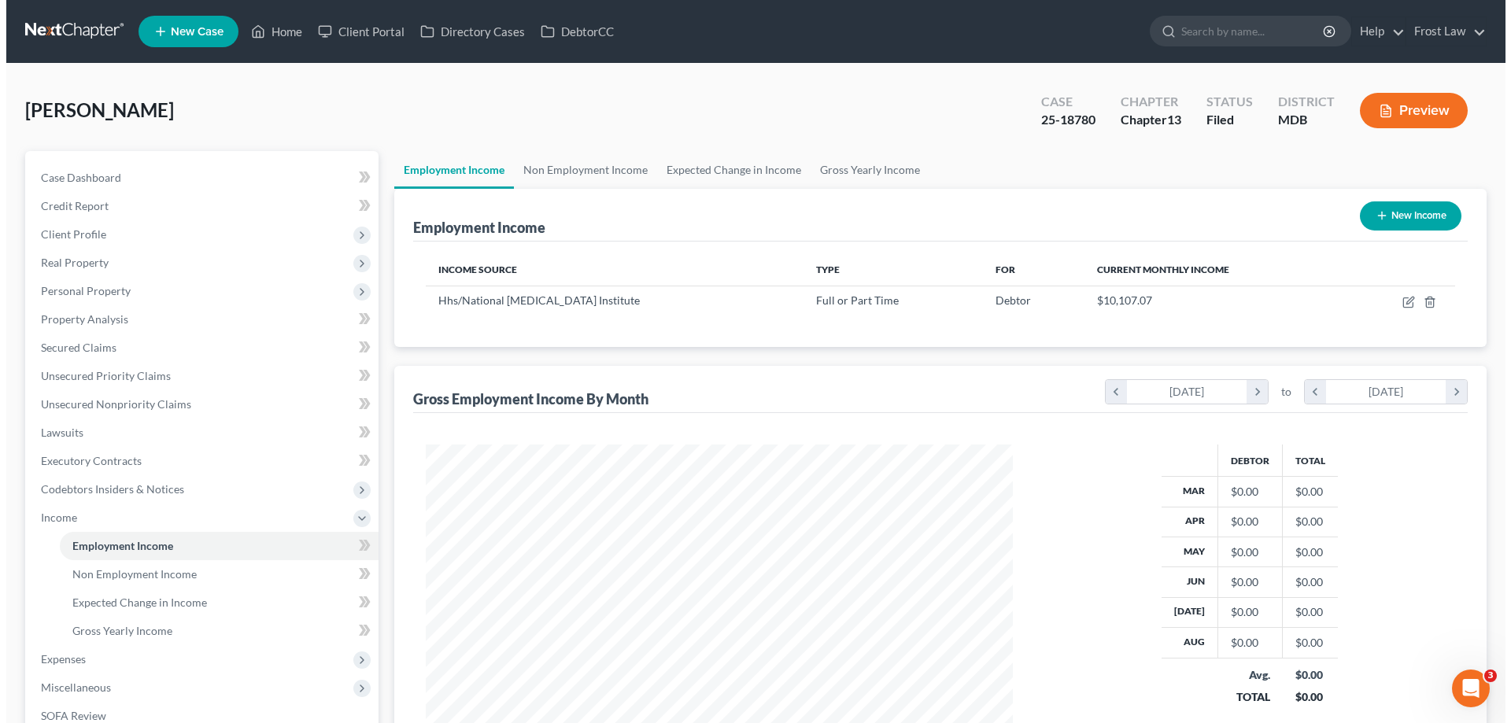
scroll to position [294, 619]
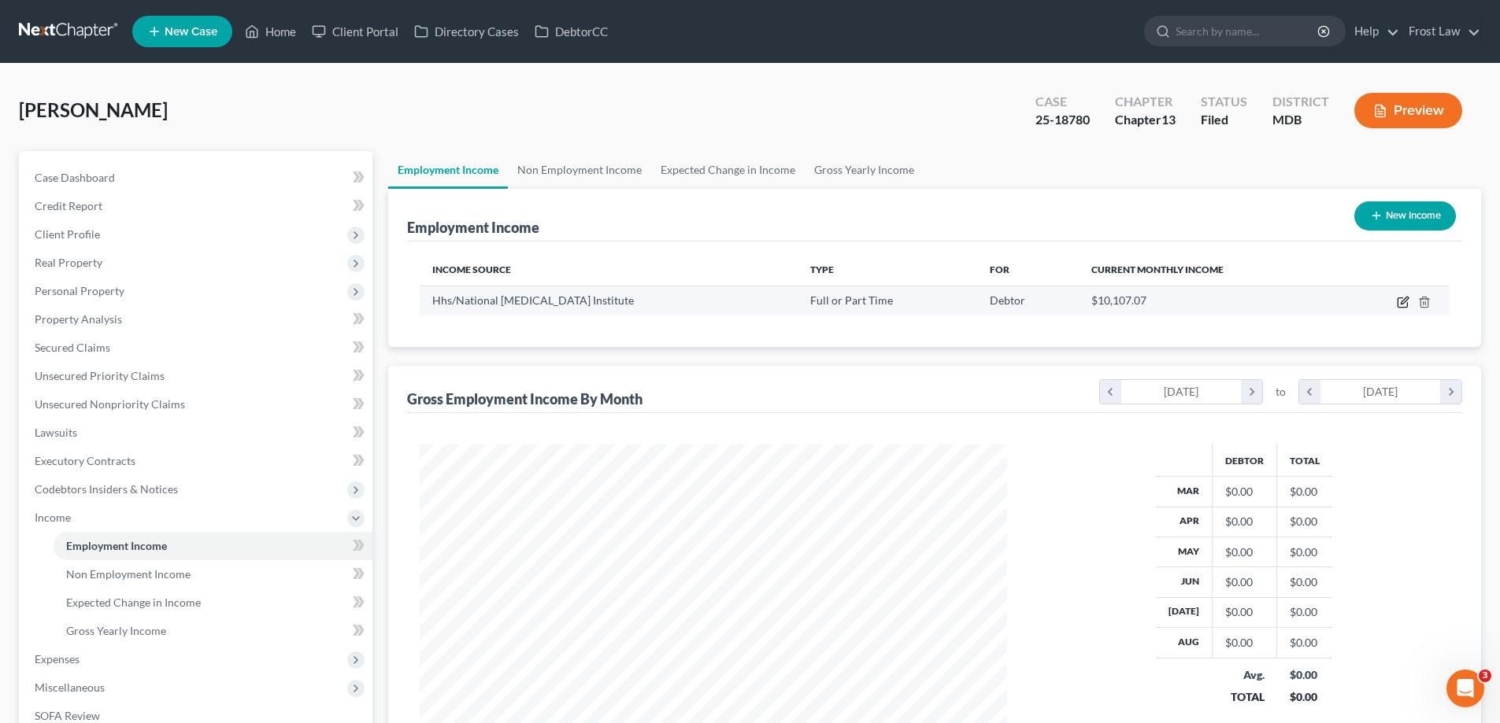
click at [1400, 306] on icon "button" at bounding box center [1402, 302] width 13 height 13
select select "0"
select select "21"
select select "2"
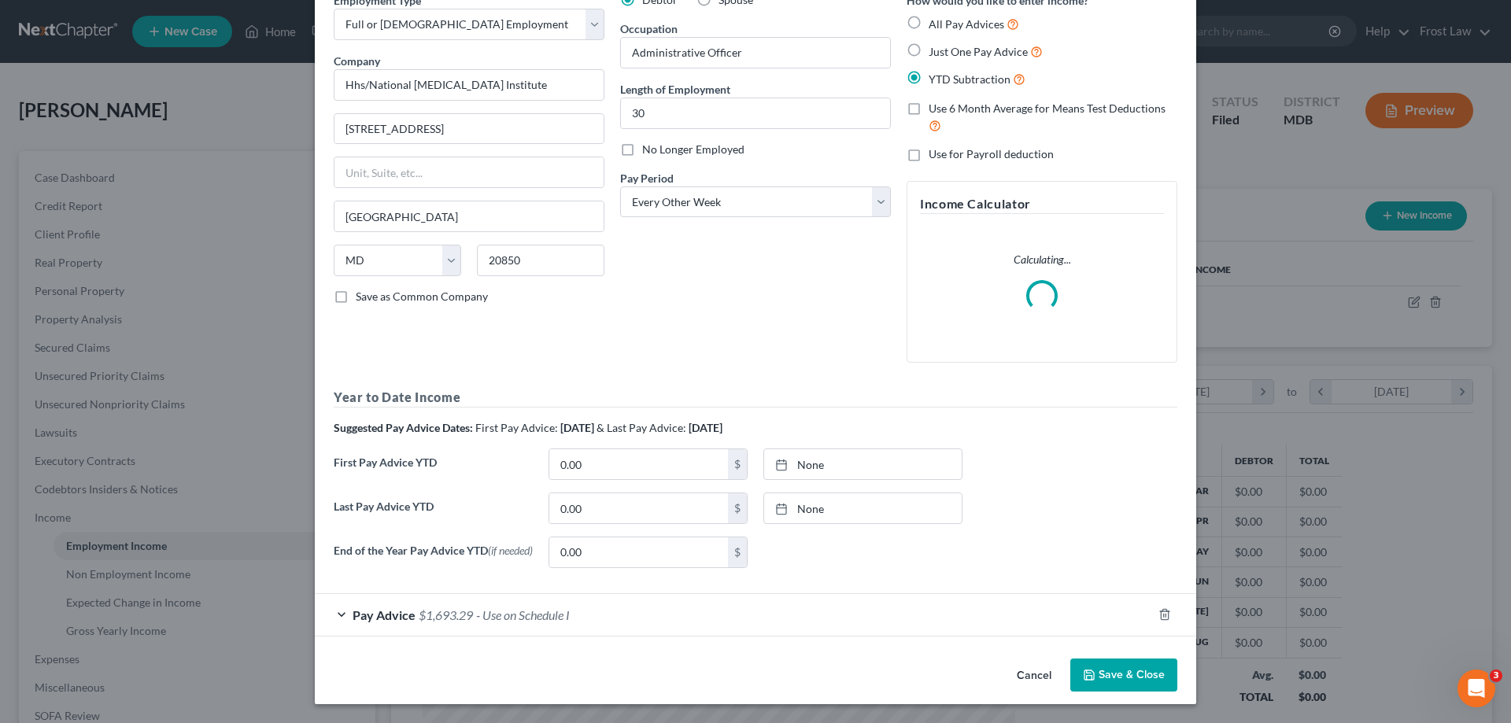
scroll to position [83, 0]
click at [400, 619] on span "Pay Advice" at bounding box center [384, 615] width 63 height 15
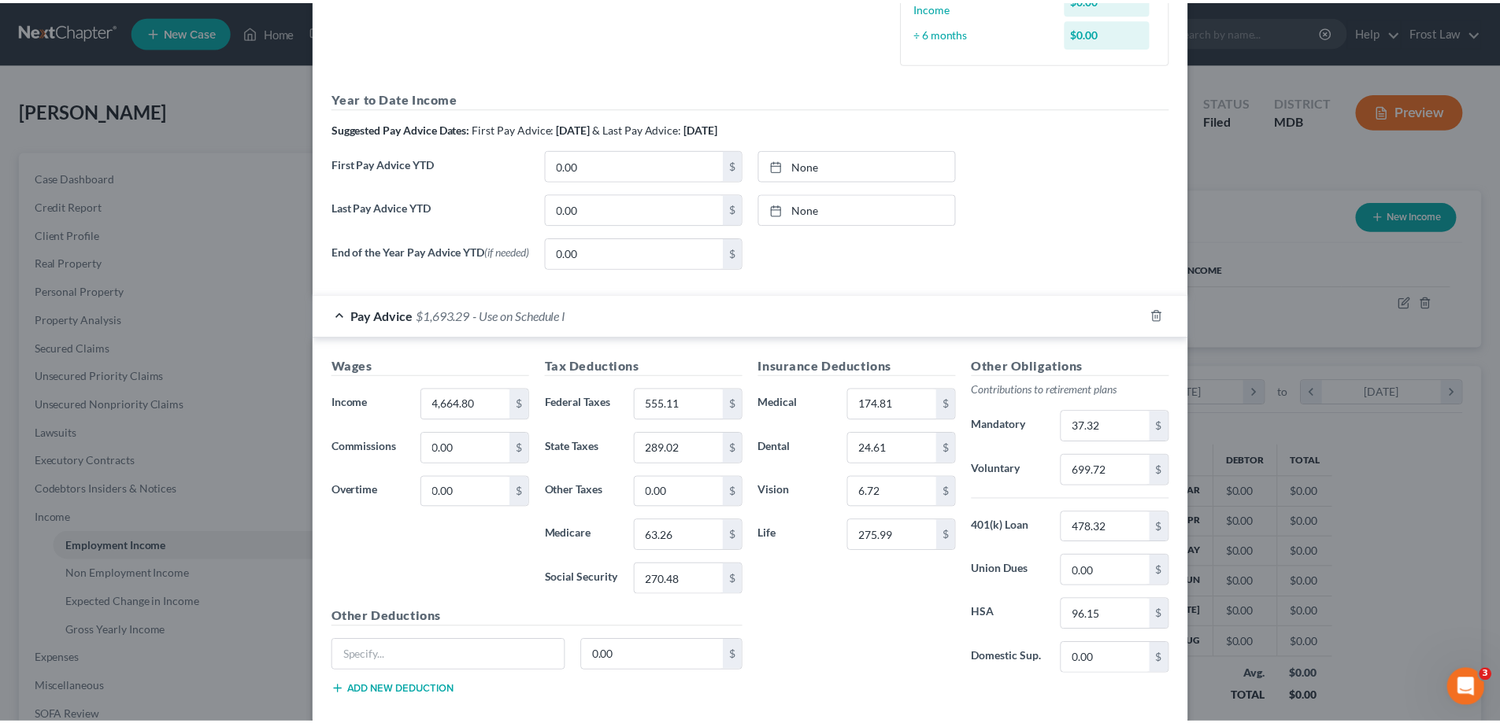
scroll to position [557, 0]
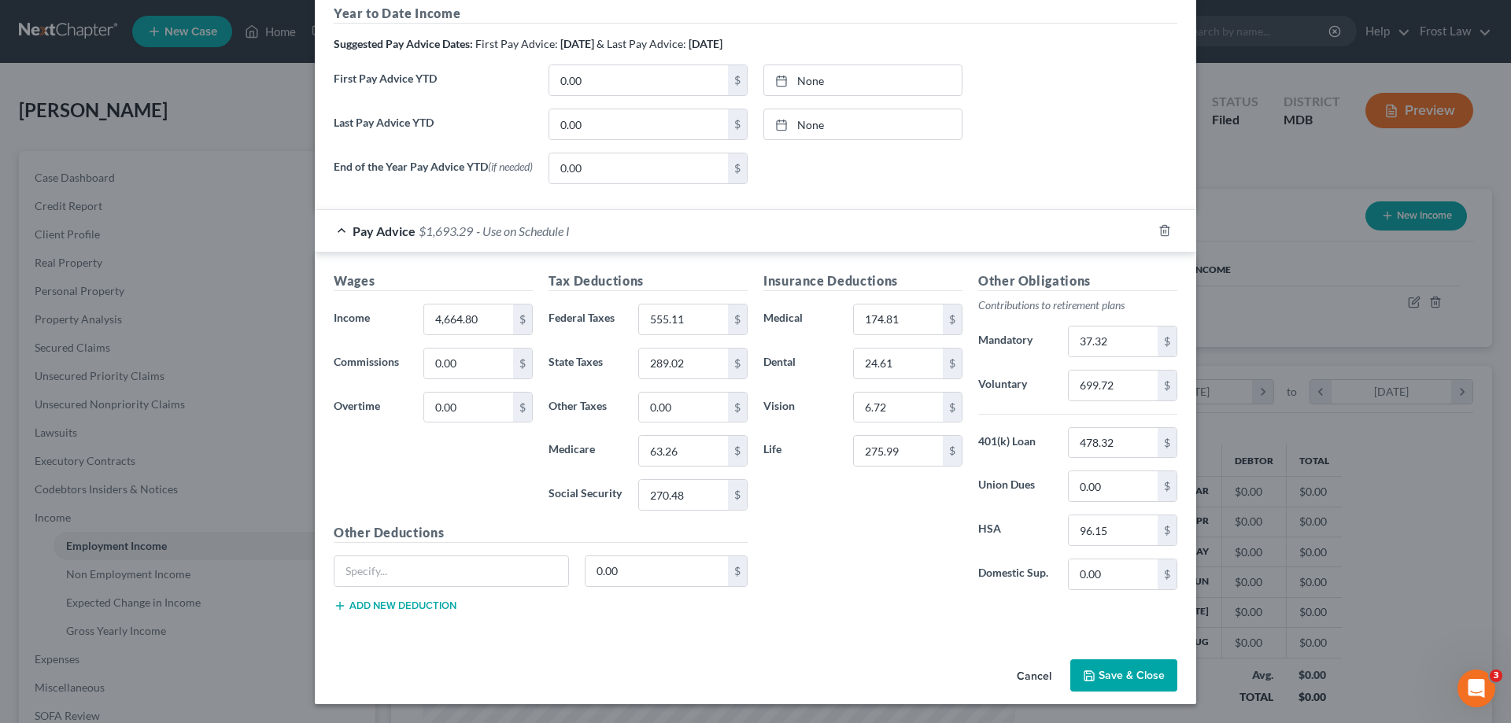
drag, startPoint x: 1093, startPoint y: 676, endPoint x: 153, endPoint y: 577, distance: 944.3
click at [1093, 676] on button "Save & Close" at bounding box center [1124, 676] width 107 height 33
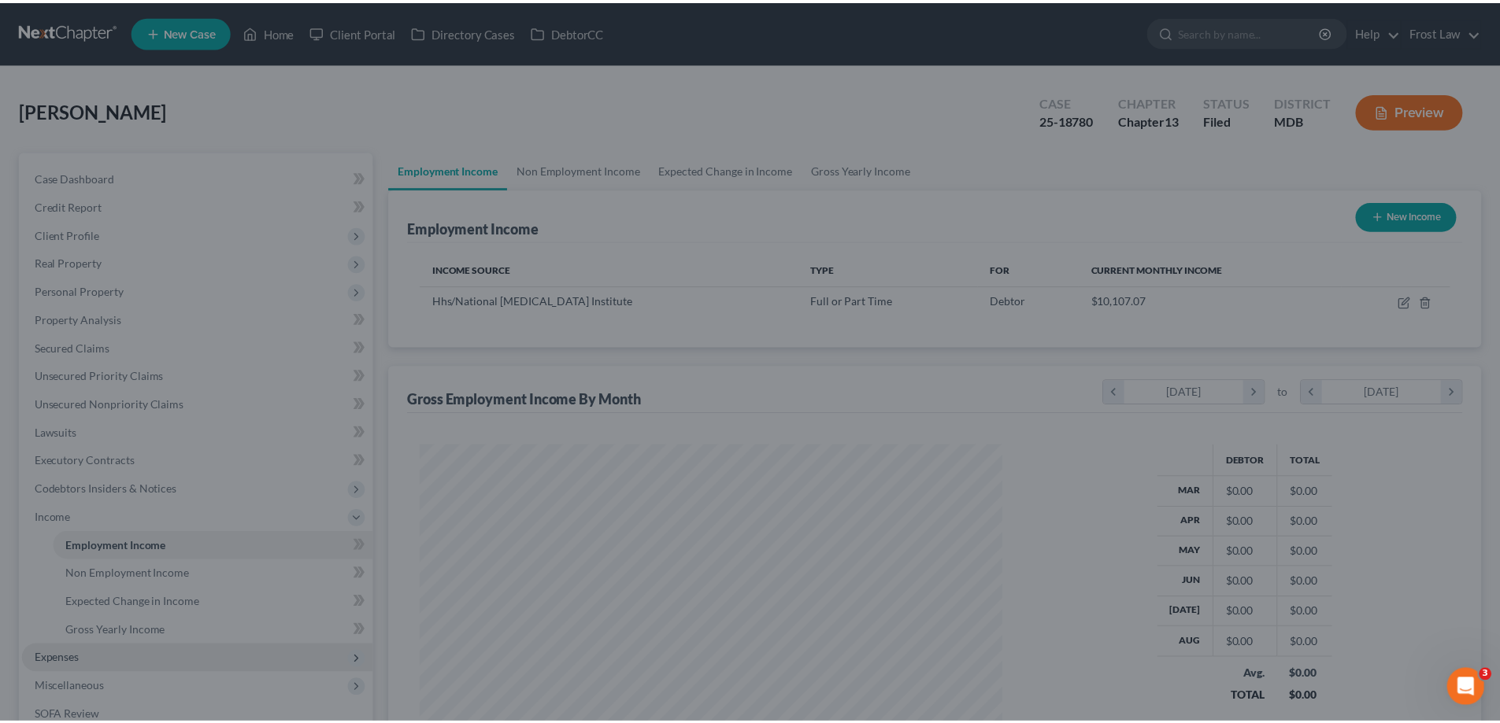
scroll to position [786856, 786530]
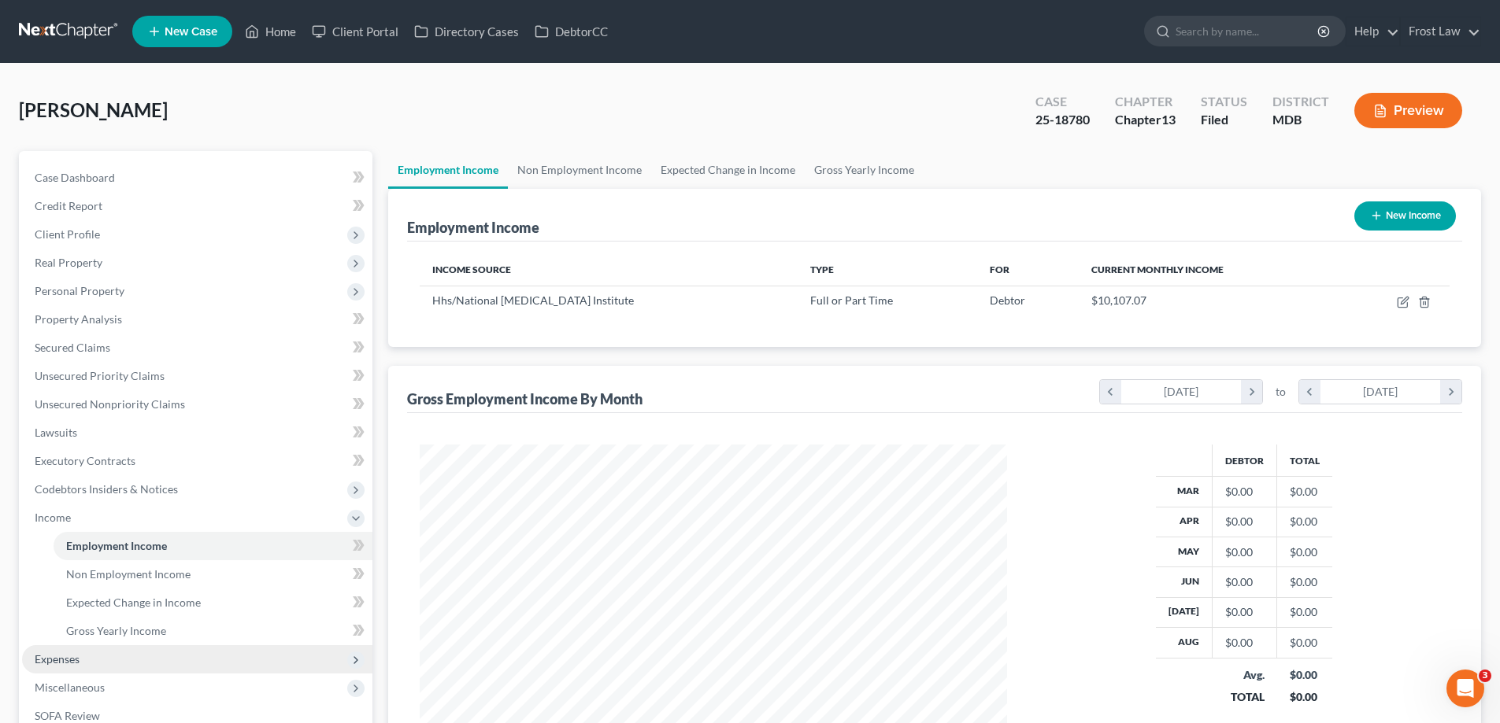
click at [101, 662] on span "Expenses" at bounding box center [197, 659] width 350 height 28
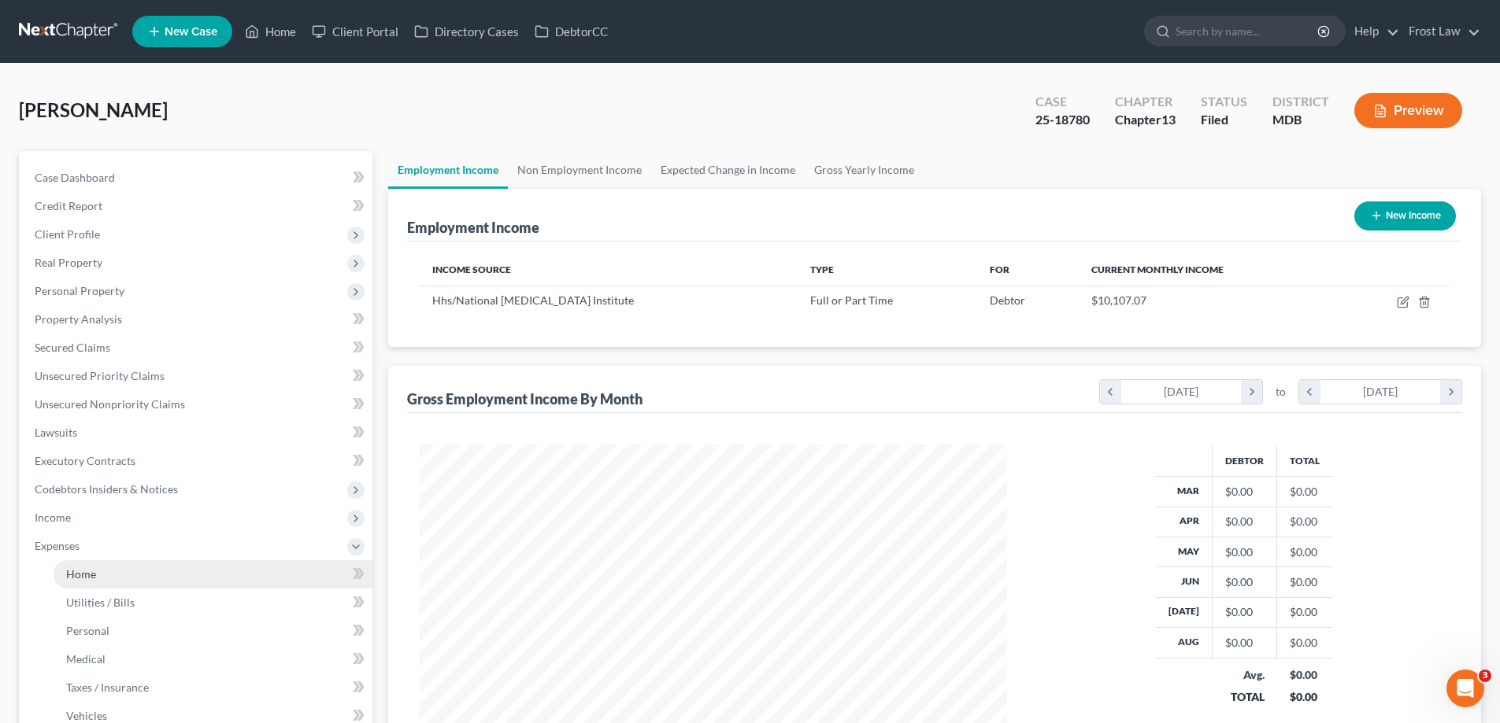
click at [123, 583] on link "Home" at bounding box center [213, 574] width 319 height 28
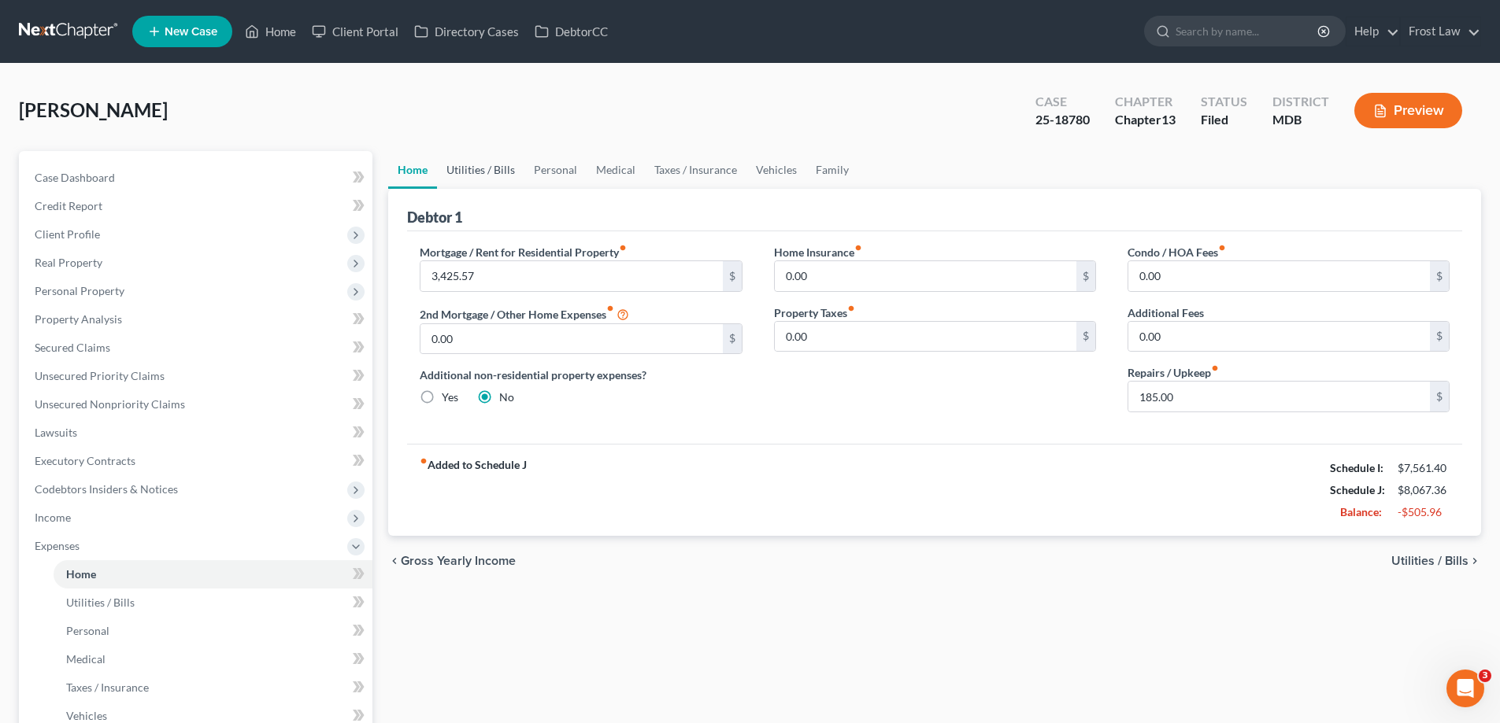
click at [464, 175] on link "Utilities / Bills" at bounding box center [480, 170] width 87 height 38
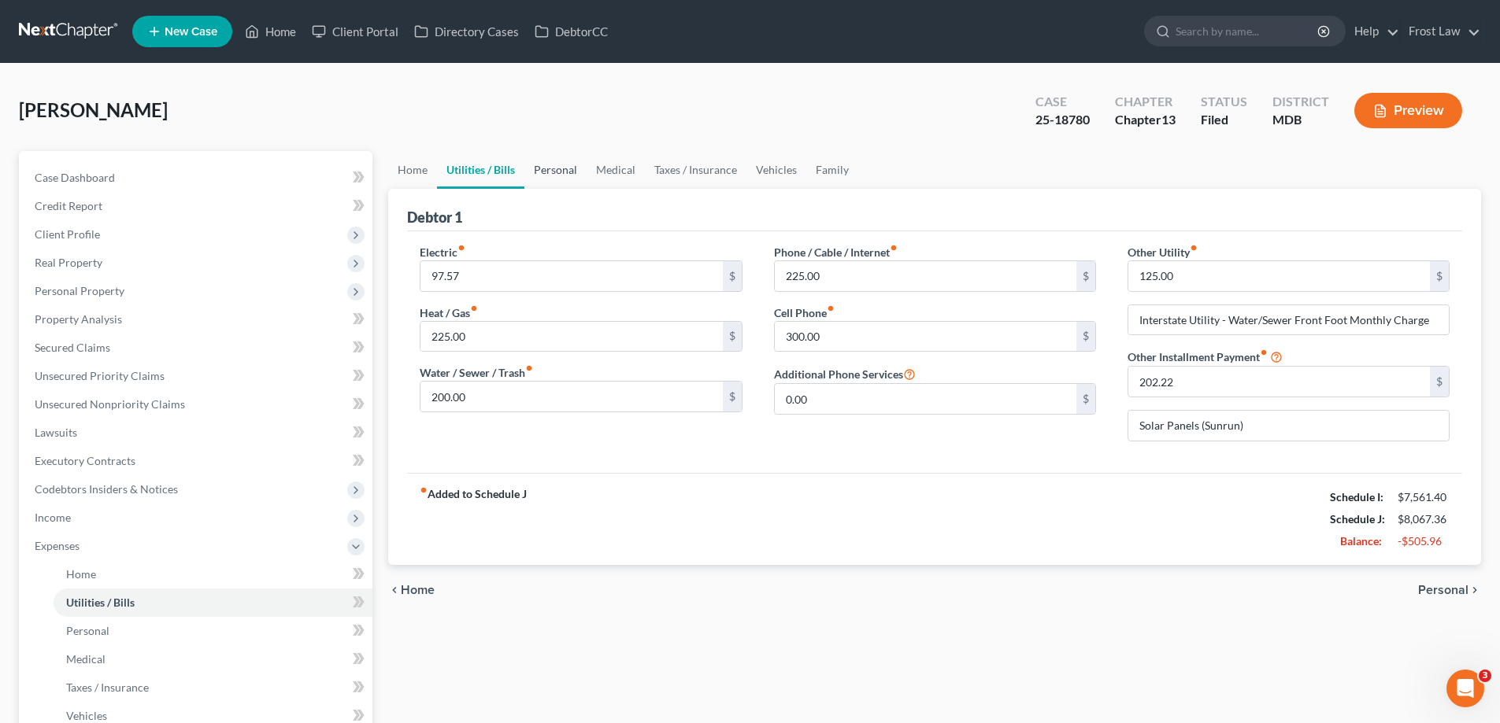
click at [571, 169] on link "Personal" at bounding box center [555, 170] width 62 height 38
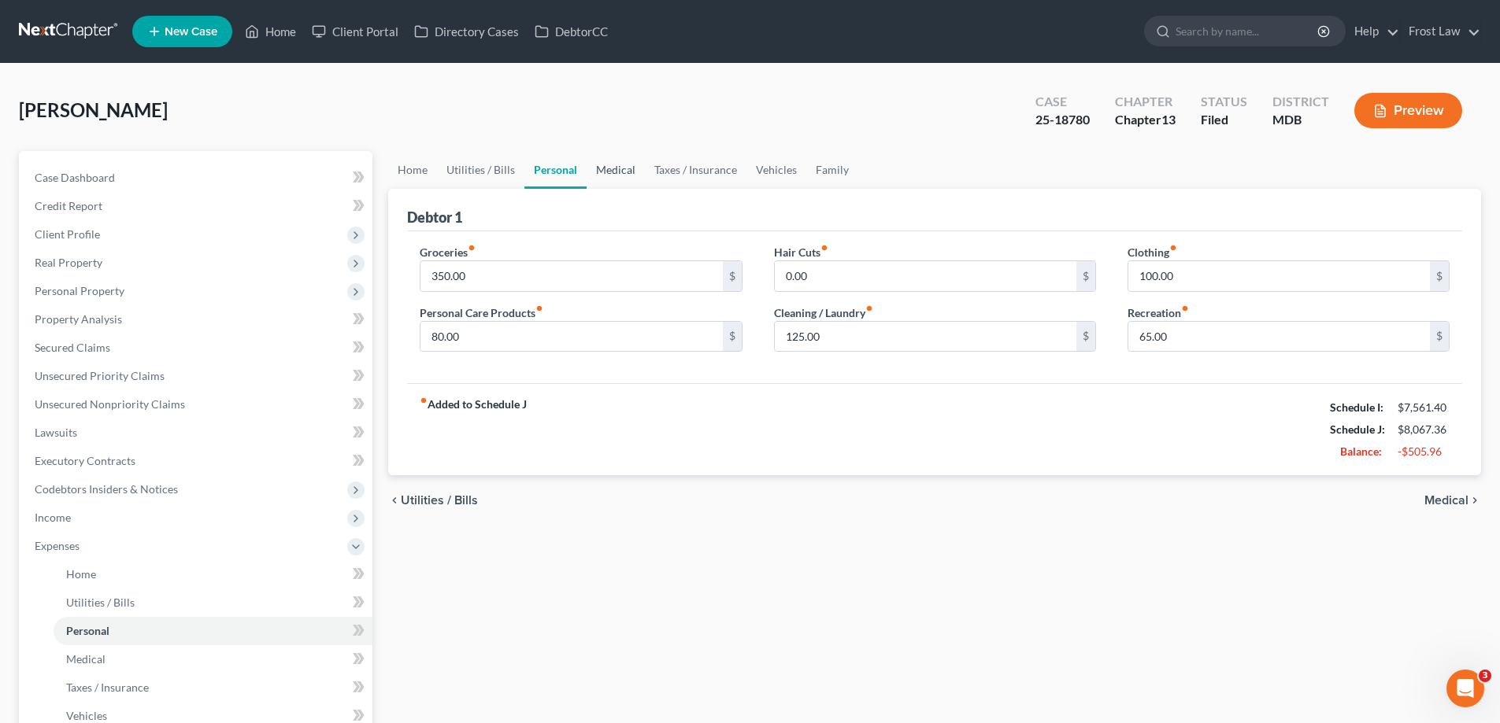
click at [618, 168] on link "Medical" at bounding box center [615, 170] width 58 height 38
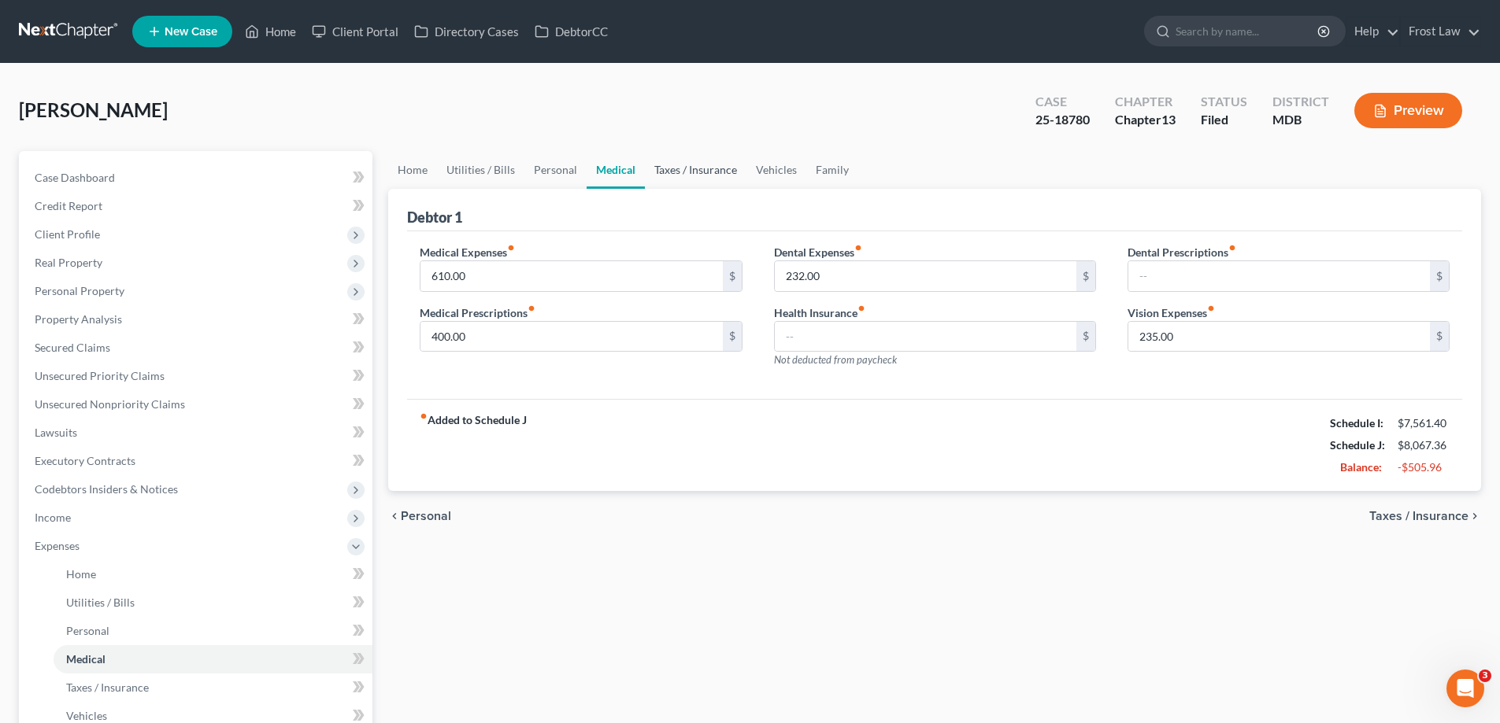
click at [682, 172] on link "Taxes / Insurance" at bounding box center [696, 170] width 102 height 38
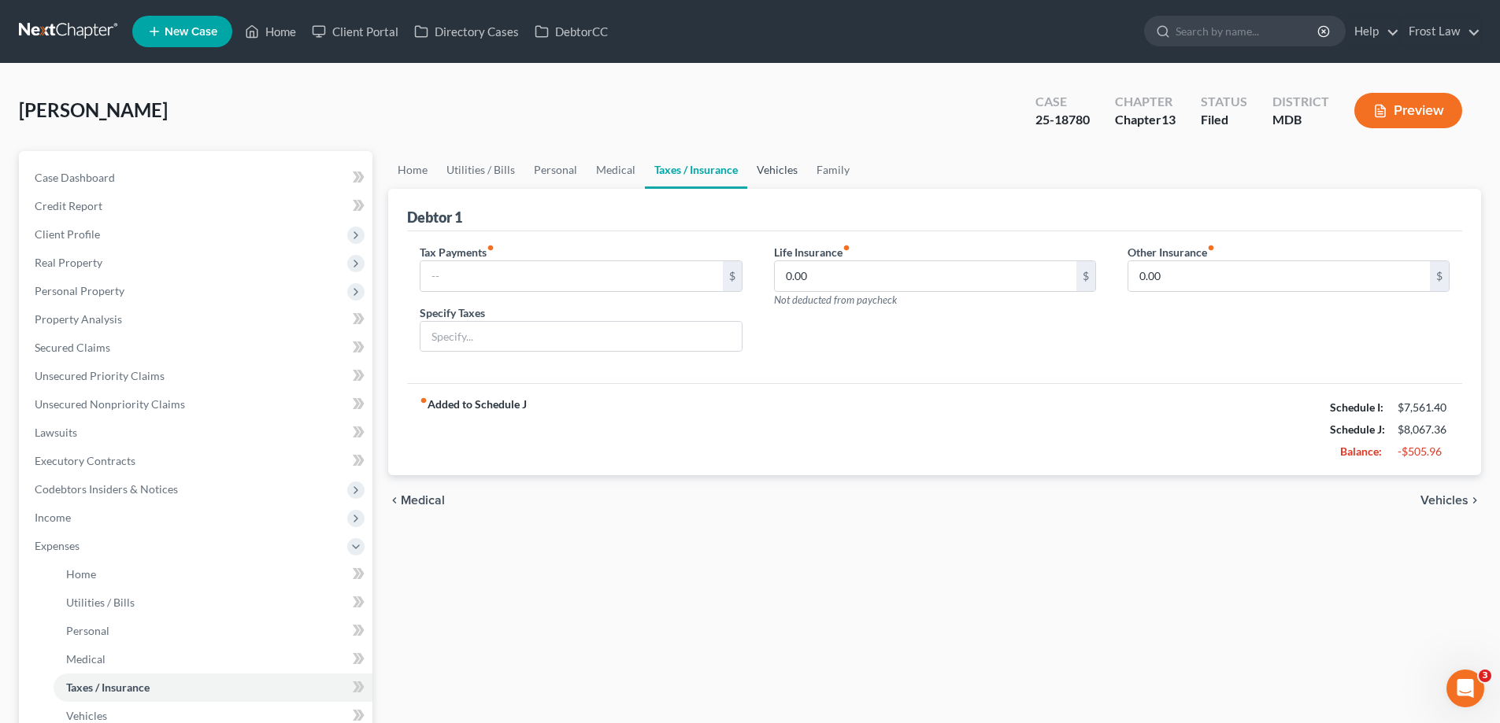
click at [775, 172] on link "Vehicles" at bounding box center [777, 170] width 60 height 38
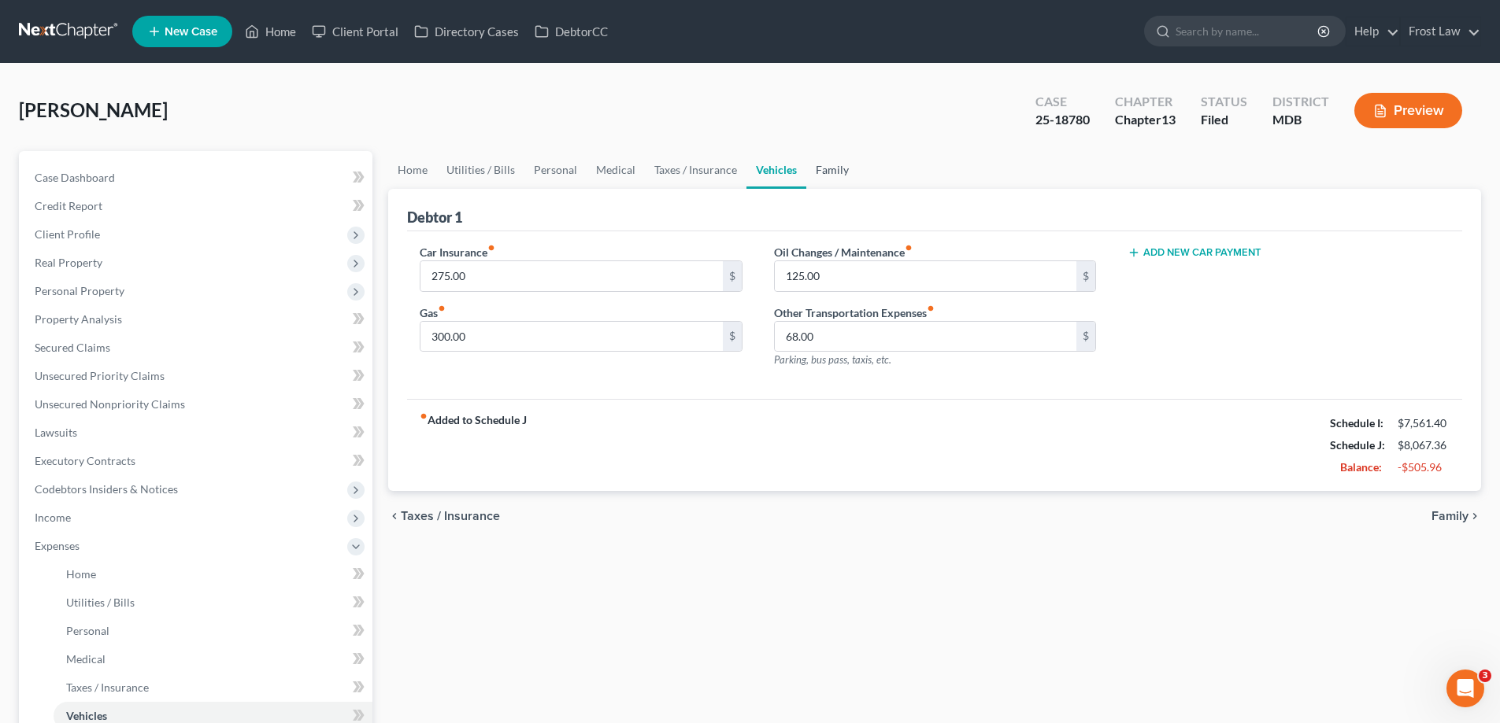
click at [828, 168] on link "Family" at bounding box center [832, 170] width 52 height 38
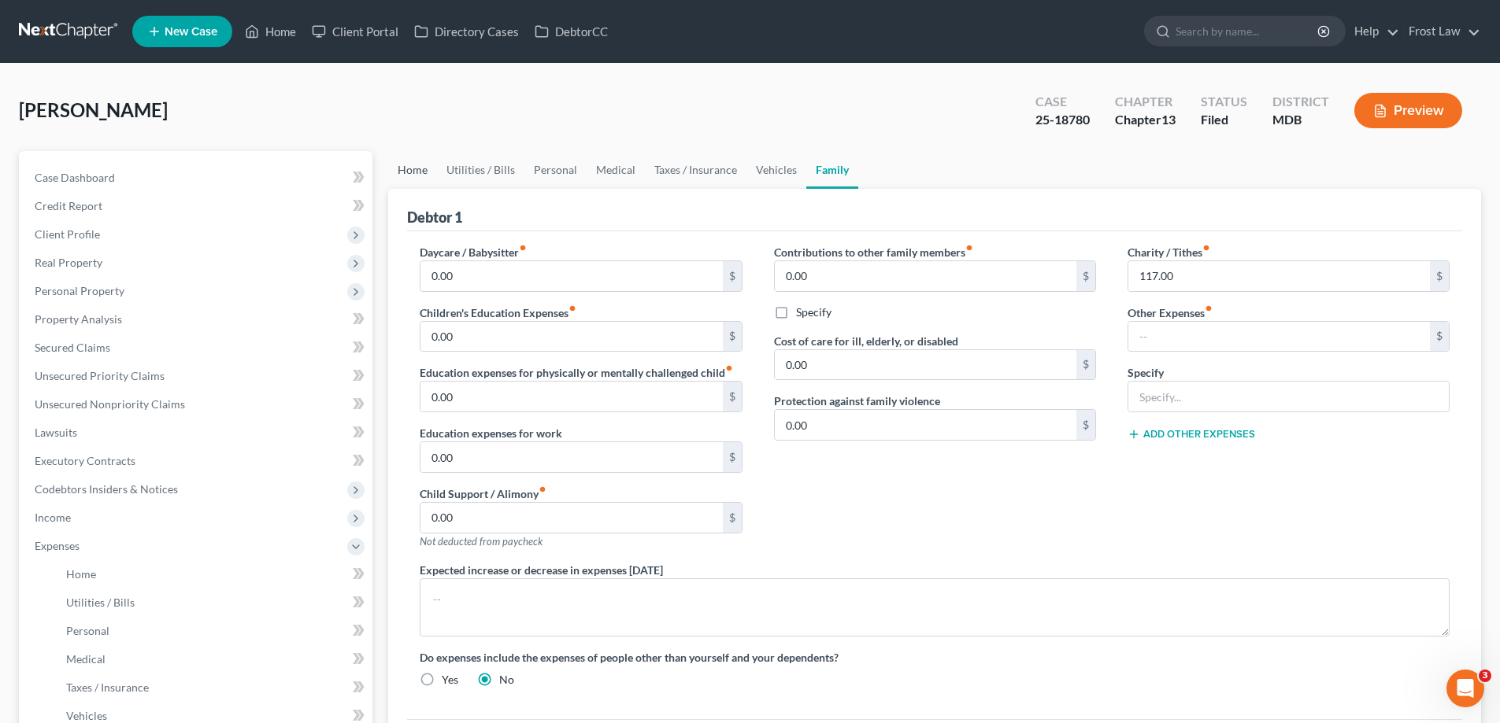
click at [420, 170] on link "Home" at bounding box center [412, 170] width 49 height 38
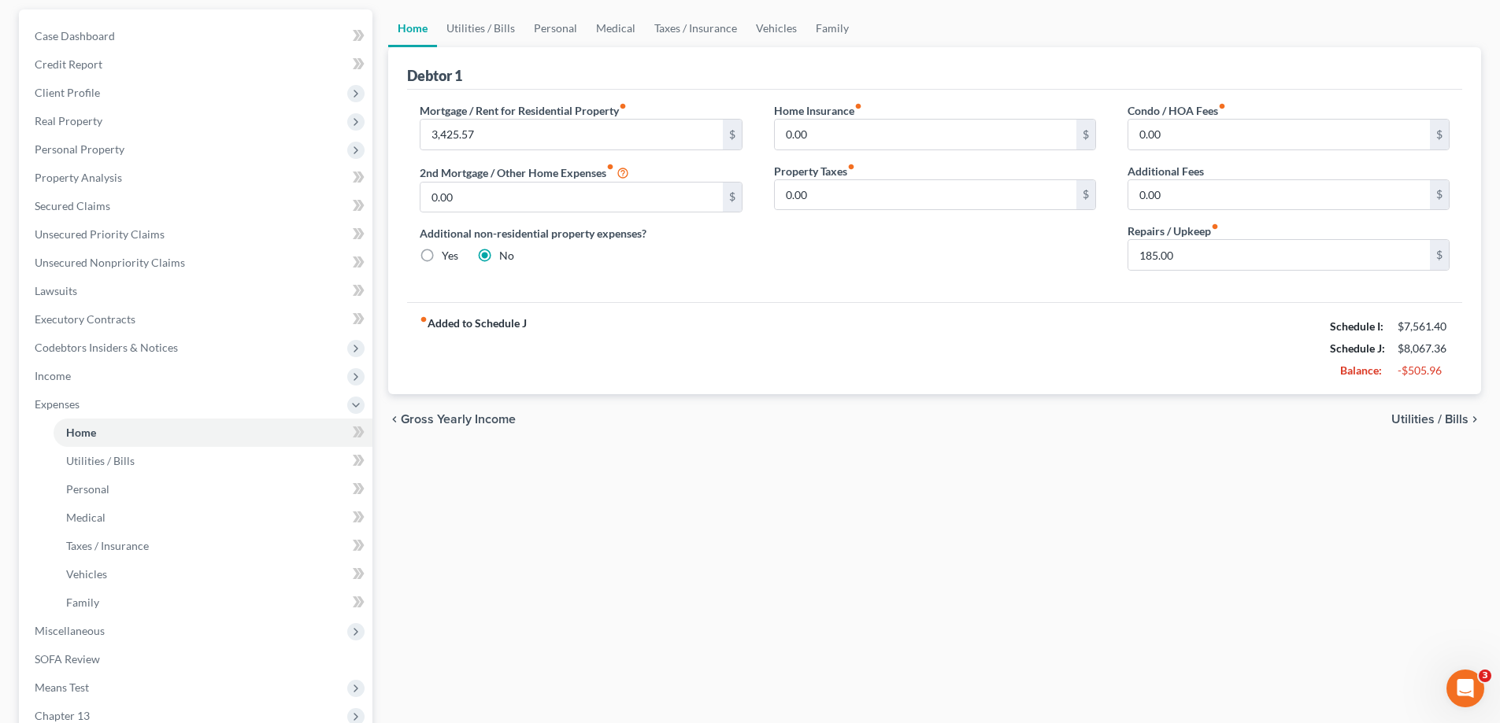
scroll to position [157, 0]
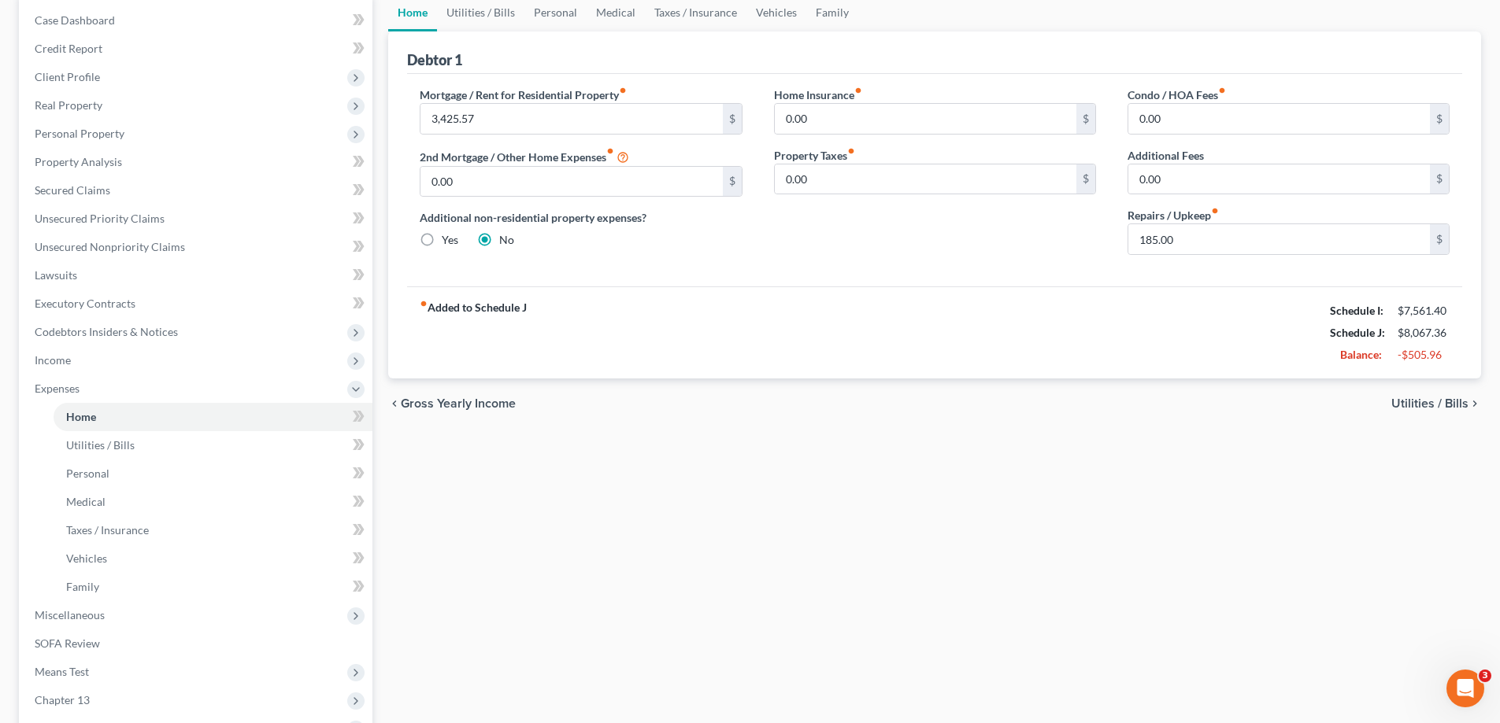
drag, startPoint x: 1274, startPoint y: 24, endPoint x: 682, endPoint y: 217, distance: 622.8
click at [1274, 23] on ul "Home Utilities / Bills Personal Medical Taxes / Insurance Vehicles Family" at bounding box center [934, 13] width 1093 height 38
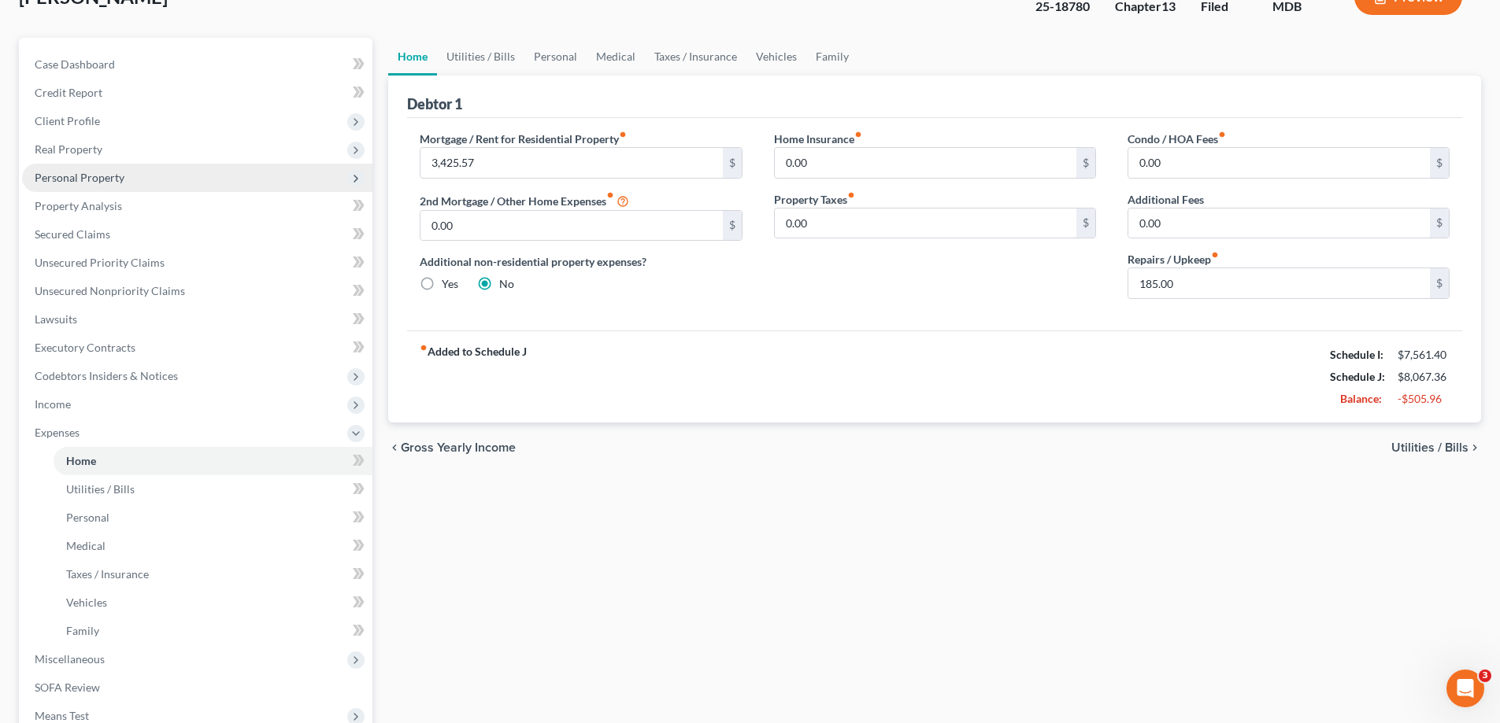
scroll to position [0, 0]
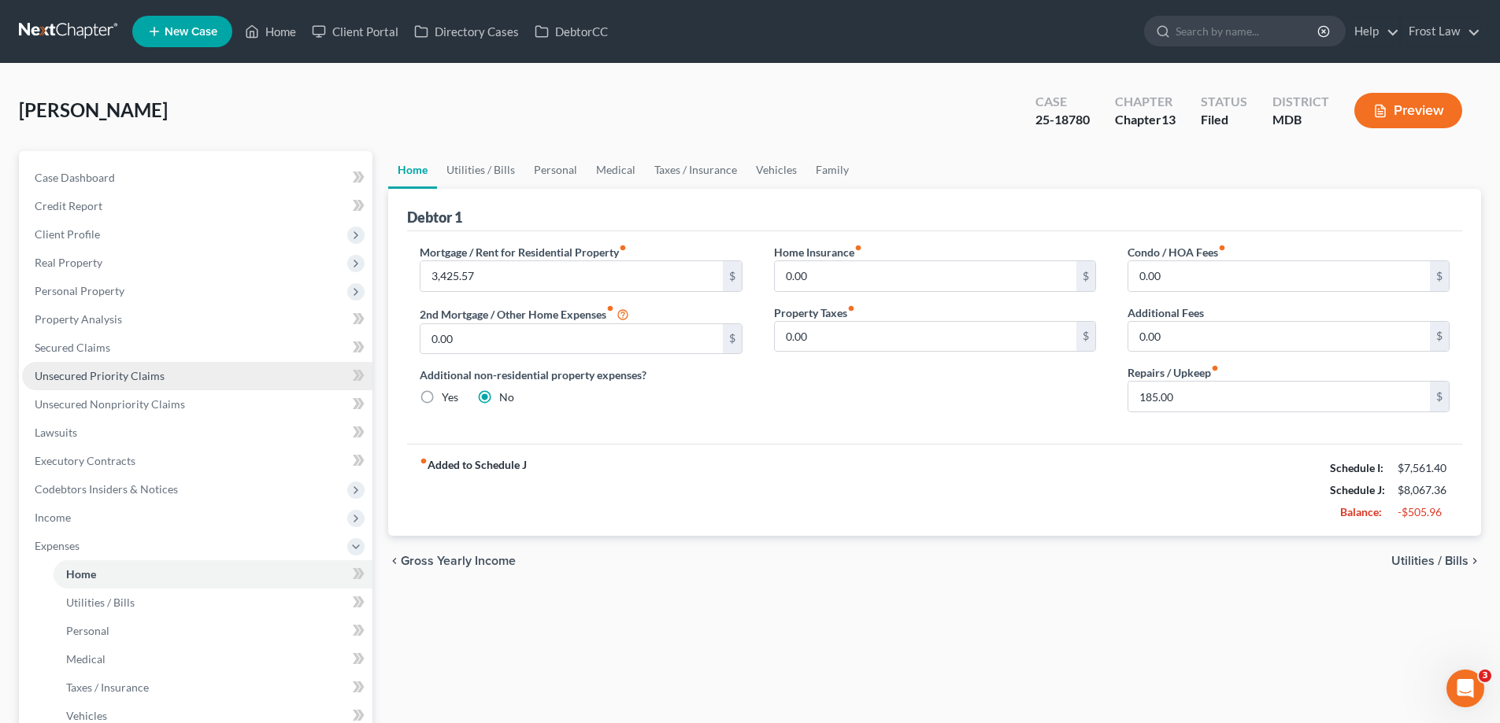
click at [150, 374] on span "Unsecured Priority Claims" at bounding box center [100, 375] width 130 height 13
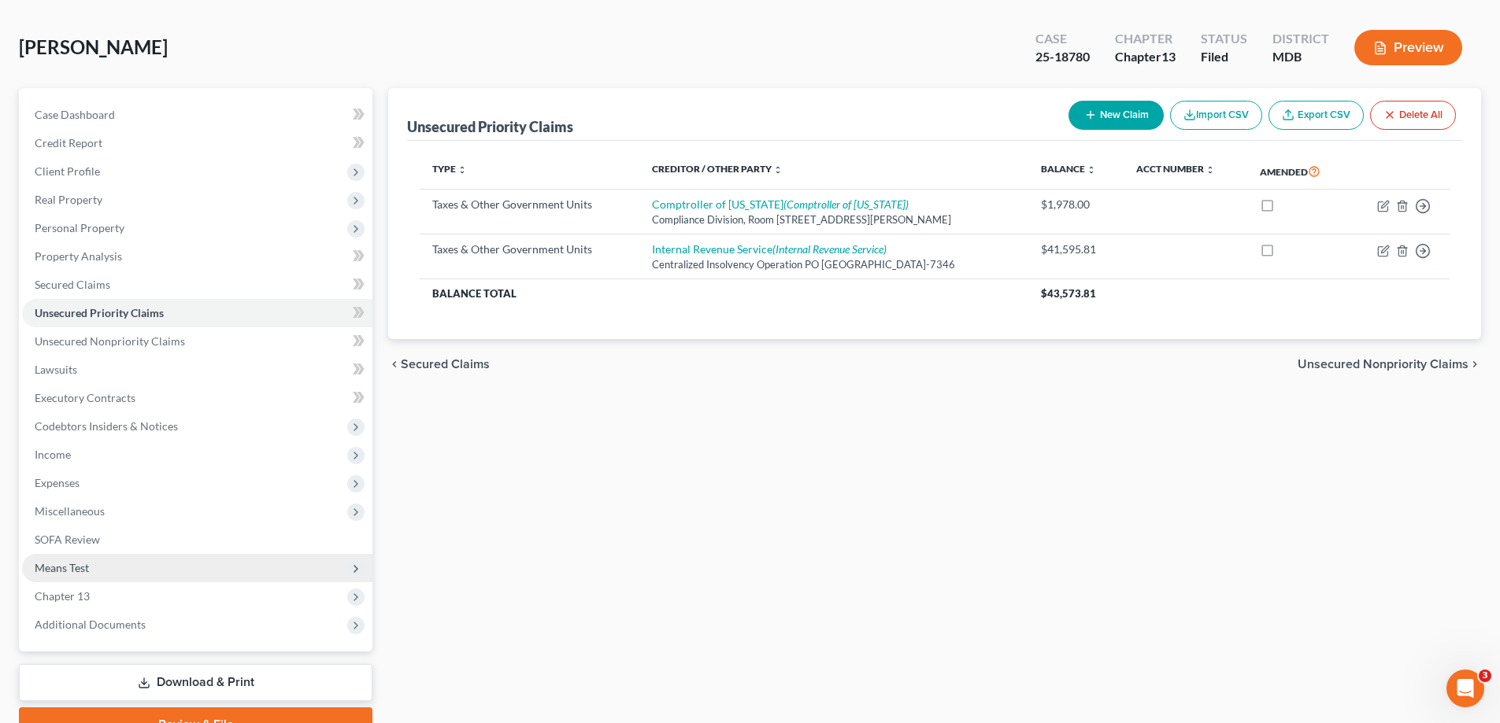
scroll to position [142, 0]
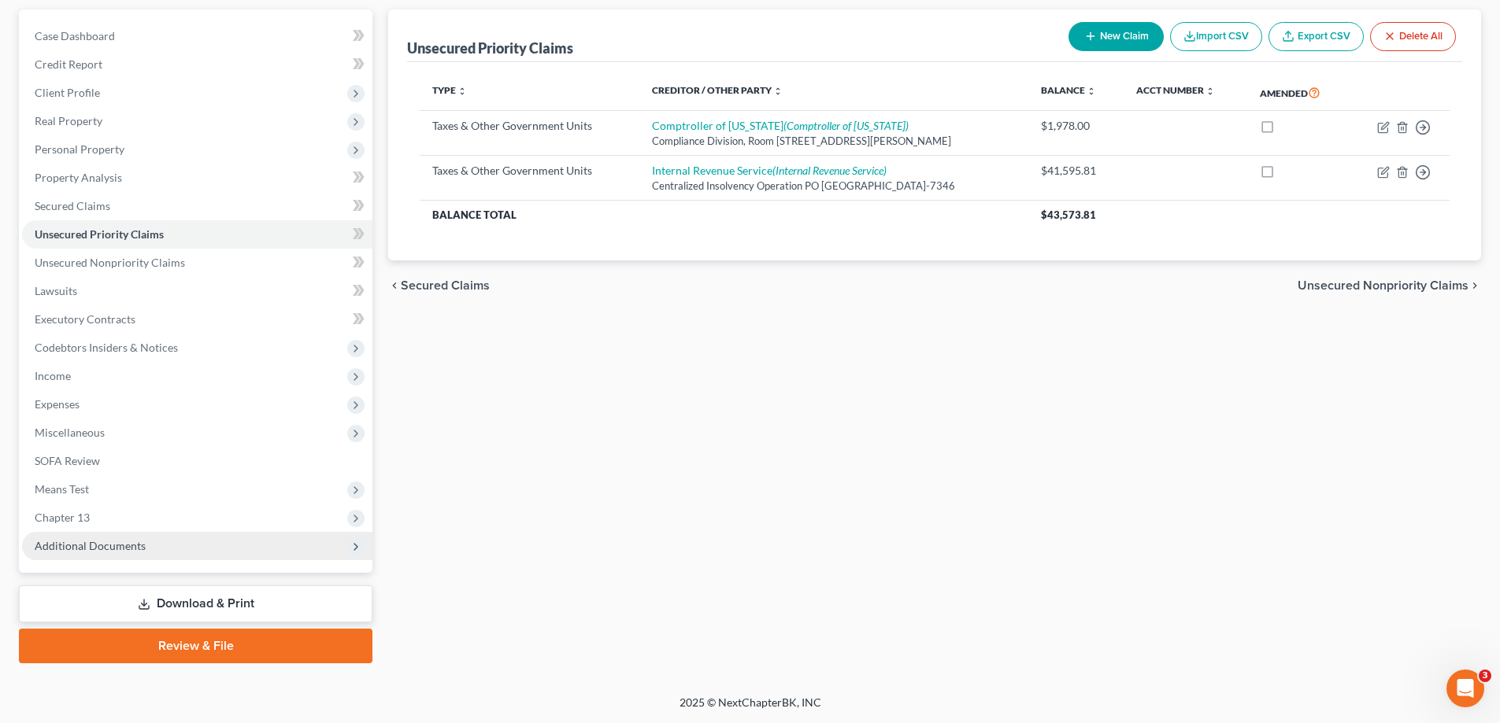
click at [140, 545] on span "Additional Documents" at bounding box center [90, 545] width 111 height 13
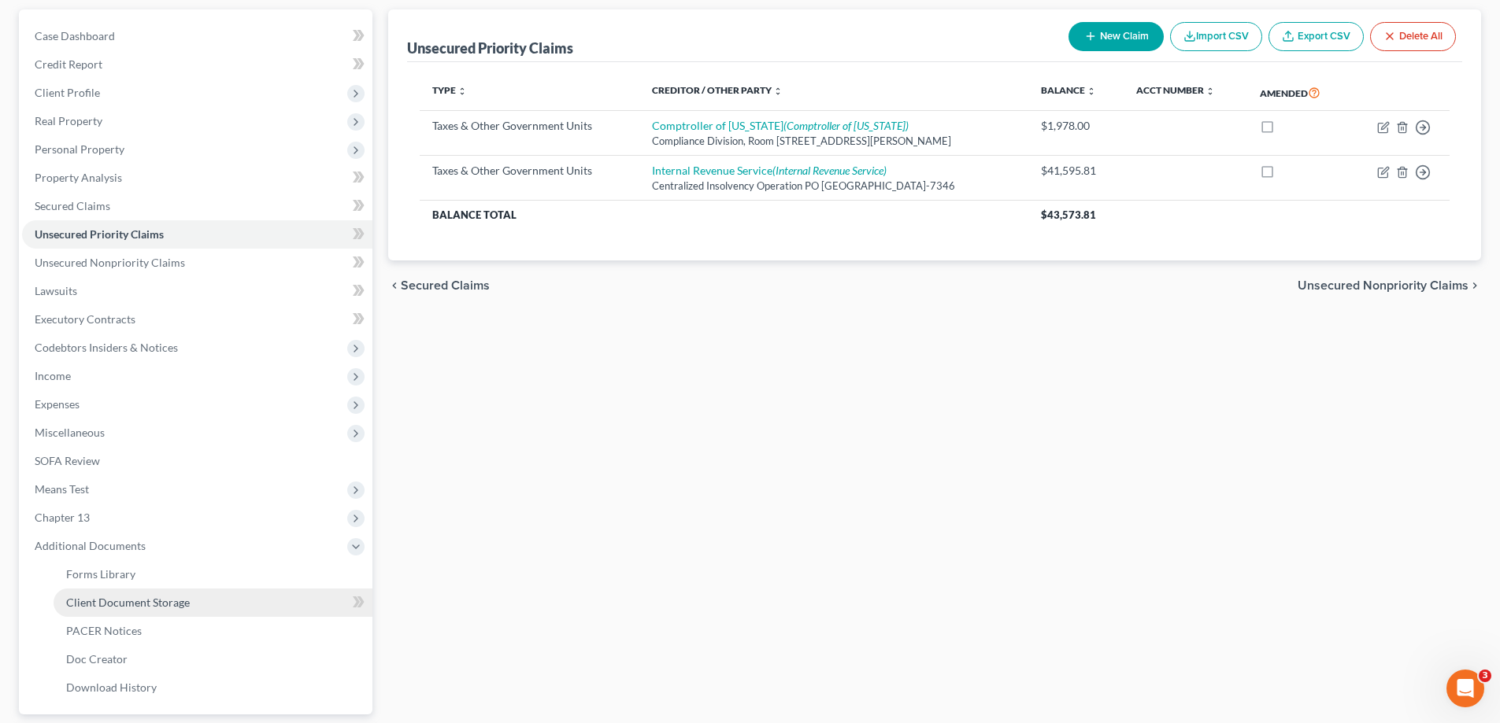
click at [117, 605] on span "Client Document Storage" at bounding box center [128, 602] width 124 height 13
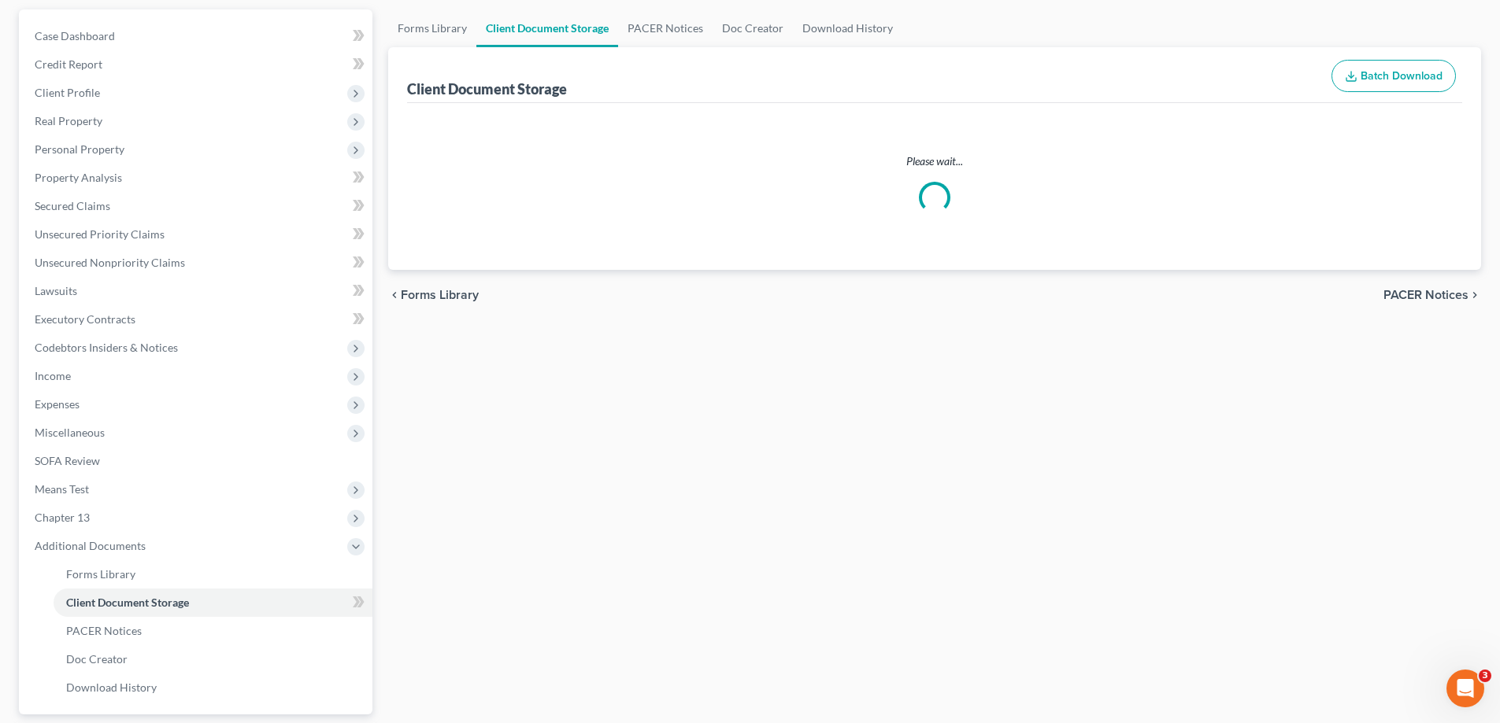
scroll to position [17, 0]
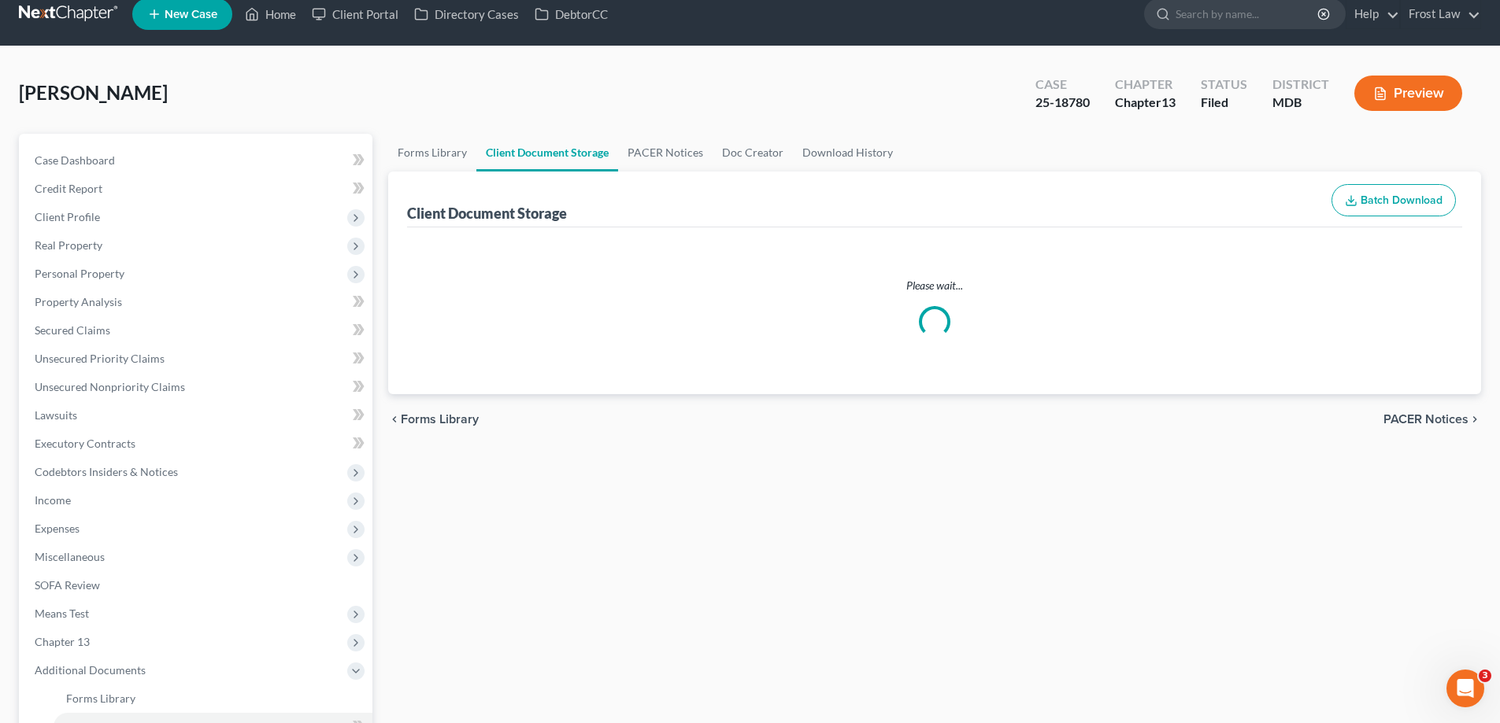
select select "14"
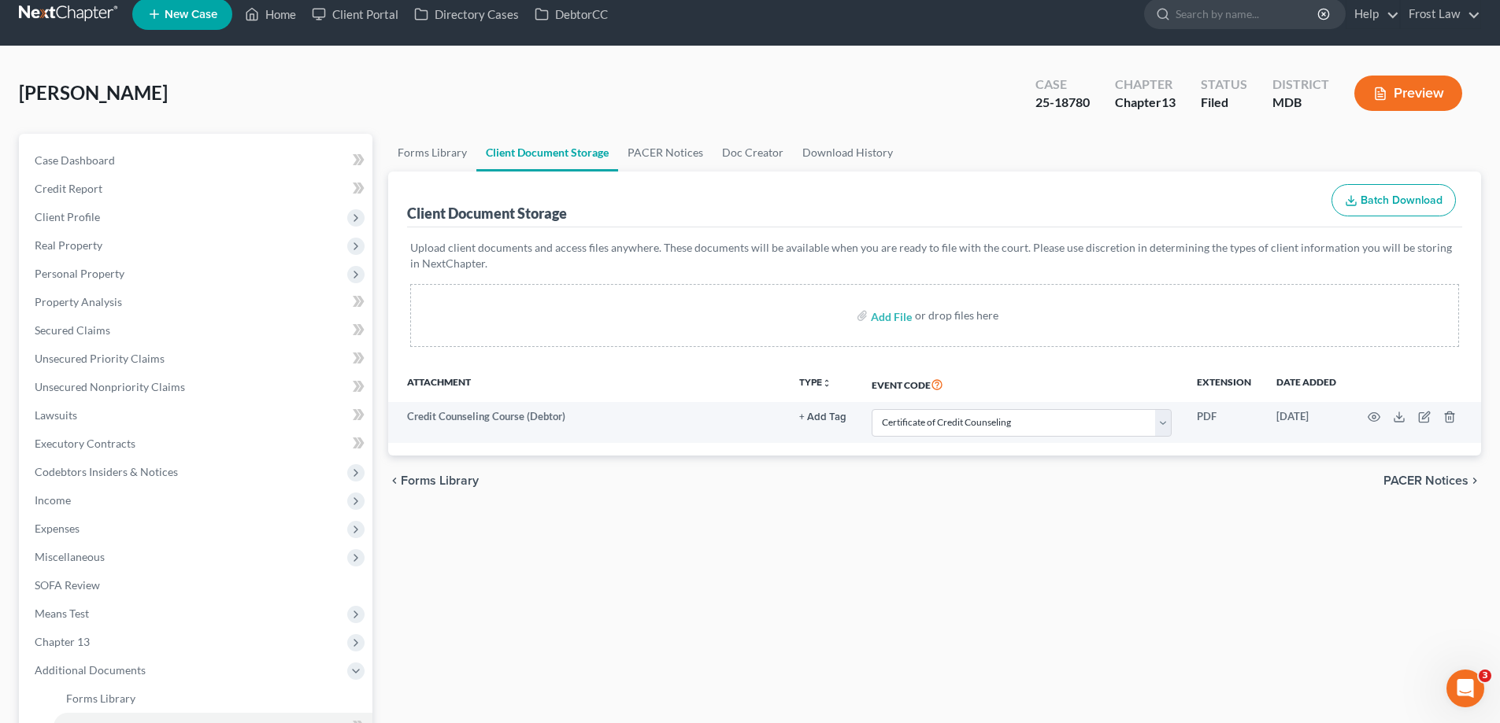
scroll to position [0, 0]
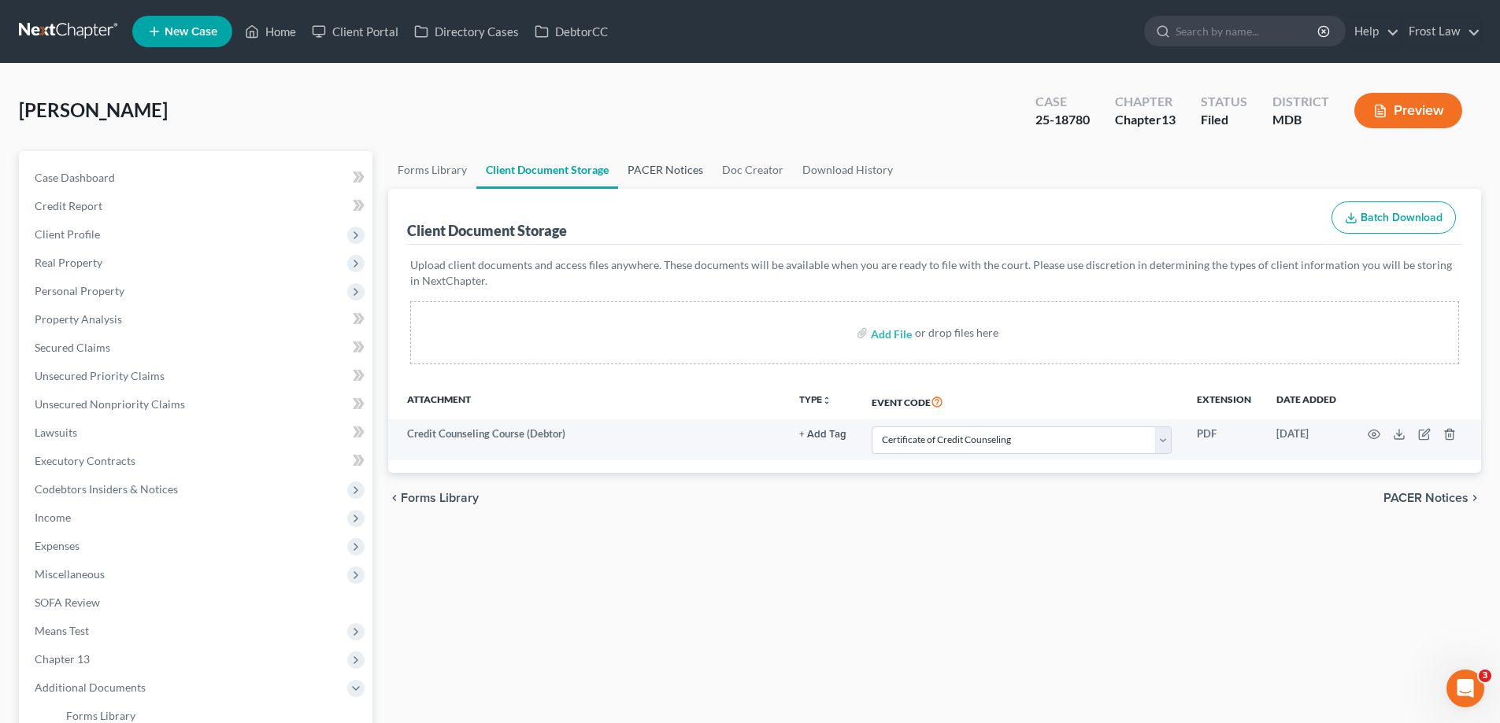
drag, startPoint x: 672, startPoint y: 178, endPoint x: 1208, endPoint y: 346, distance: 561.9
click at [672, 177] on link "PACER Notices" at bounding box center [665, 170] width 94 height 38
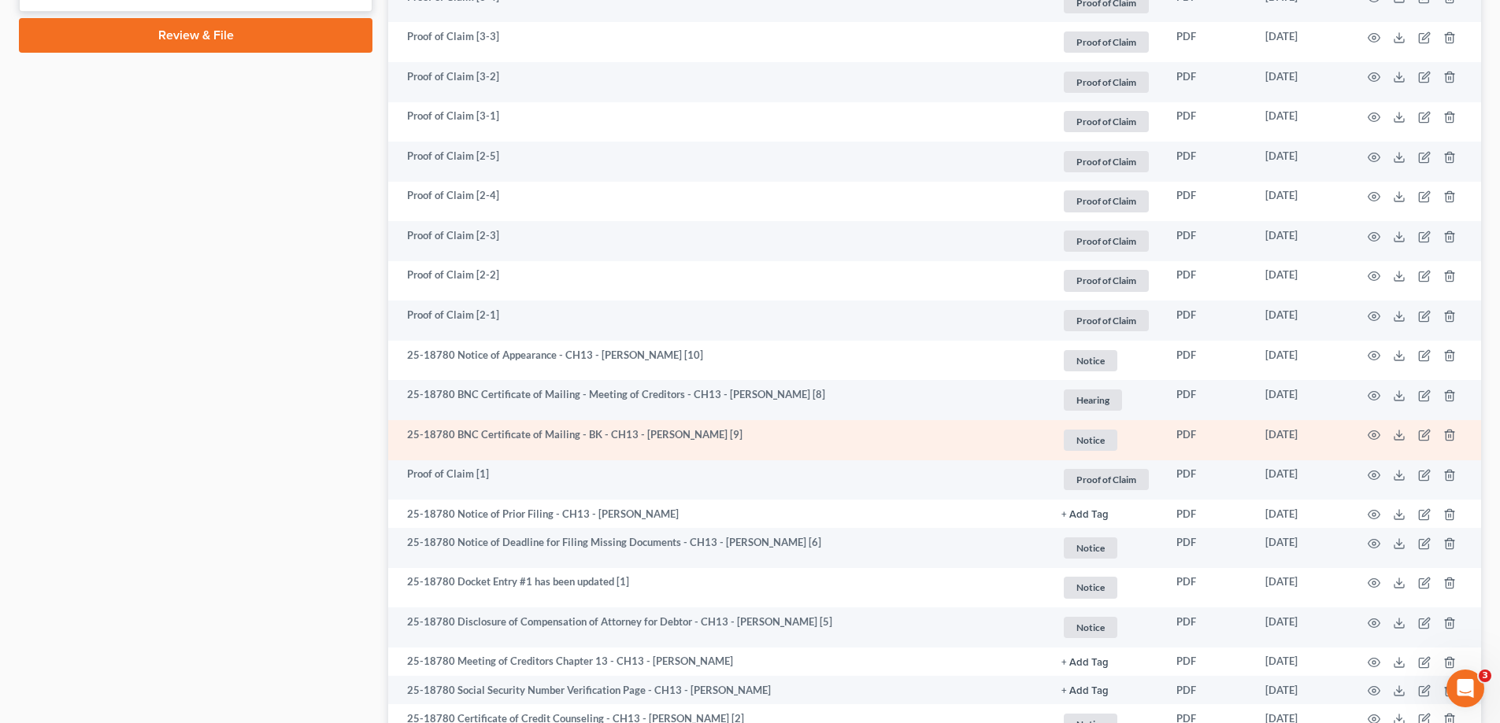
scroll to position [866, 0]
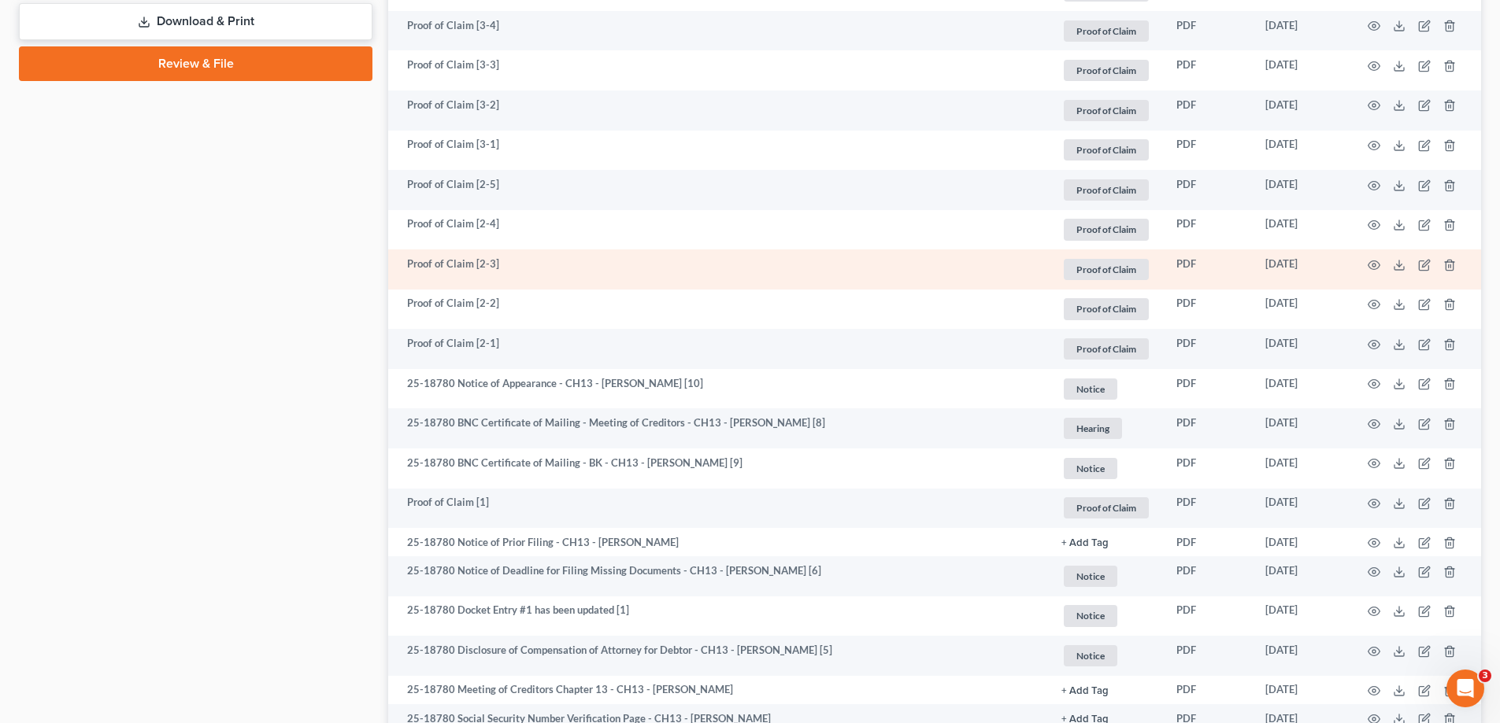
drag, startPoint x: 1322, startPoint y: 267, endPoint x: 1245, endPoint y: 272, distance: 77.3
click at [1245, 272] on tr "Proof of Claim [2-3] Proof of Claim + Add Tag Proof of Claim × Select an option…" at bounding box center [934, 270] width 1093 height 40
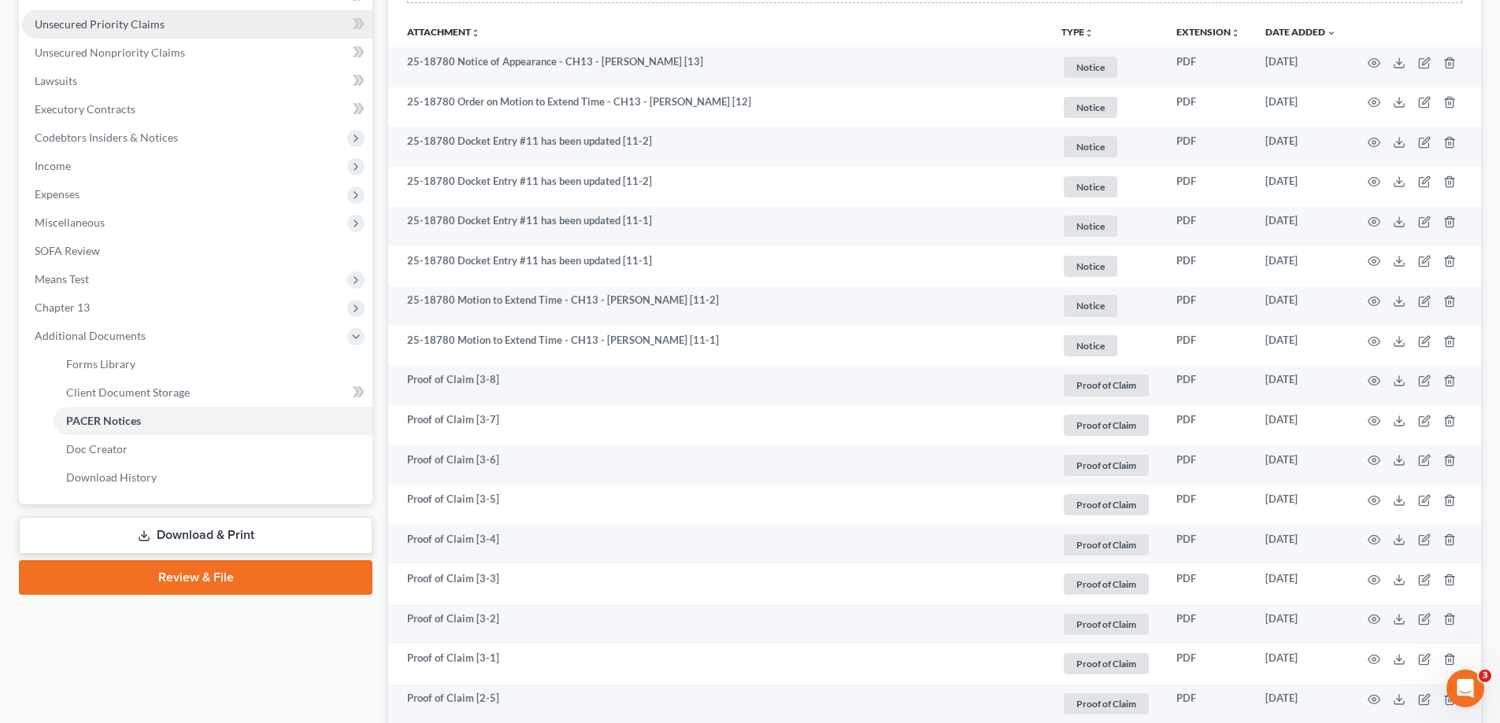
scroll to position [0, 0]
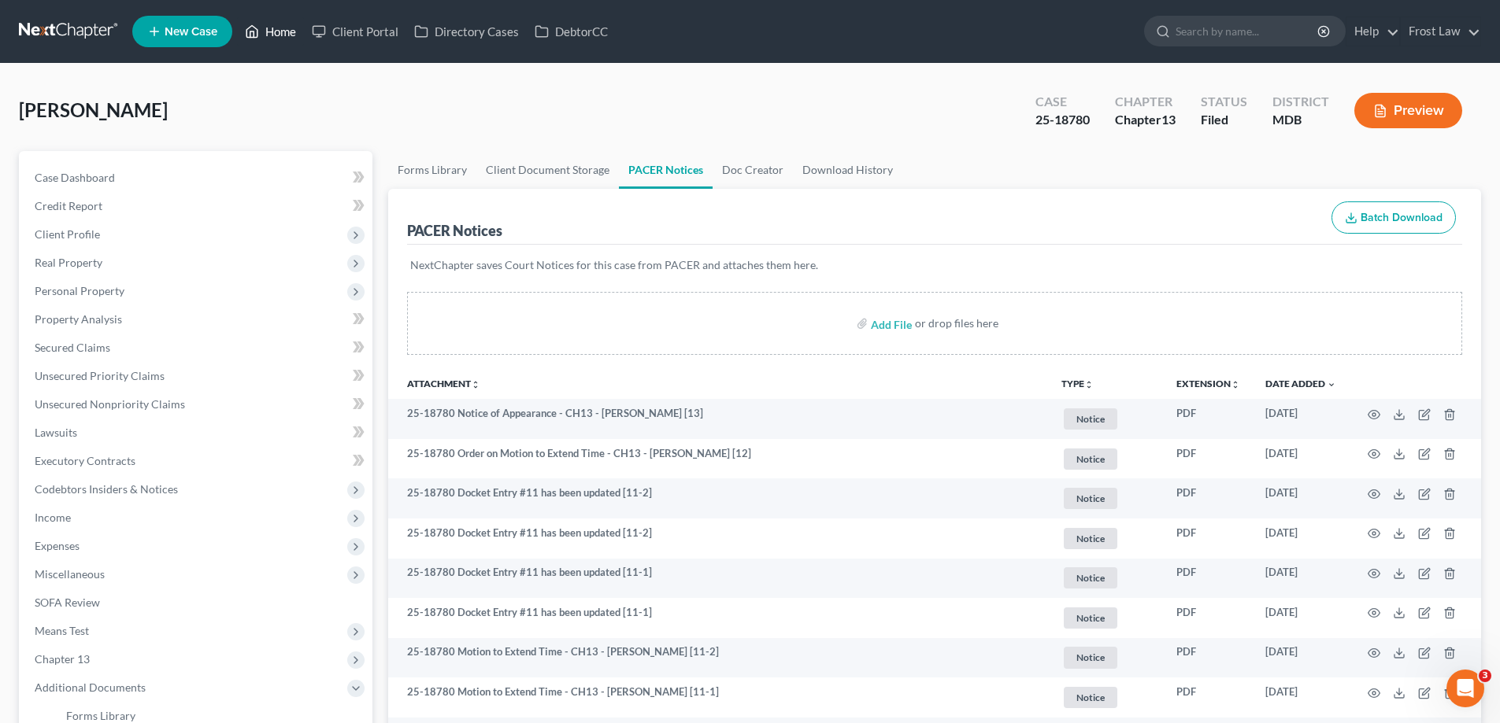
click at [298, 31] on link "Home" at bounding box center [270, 31] width 67 height 28
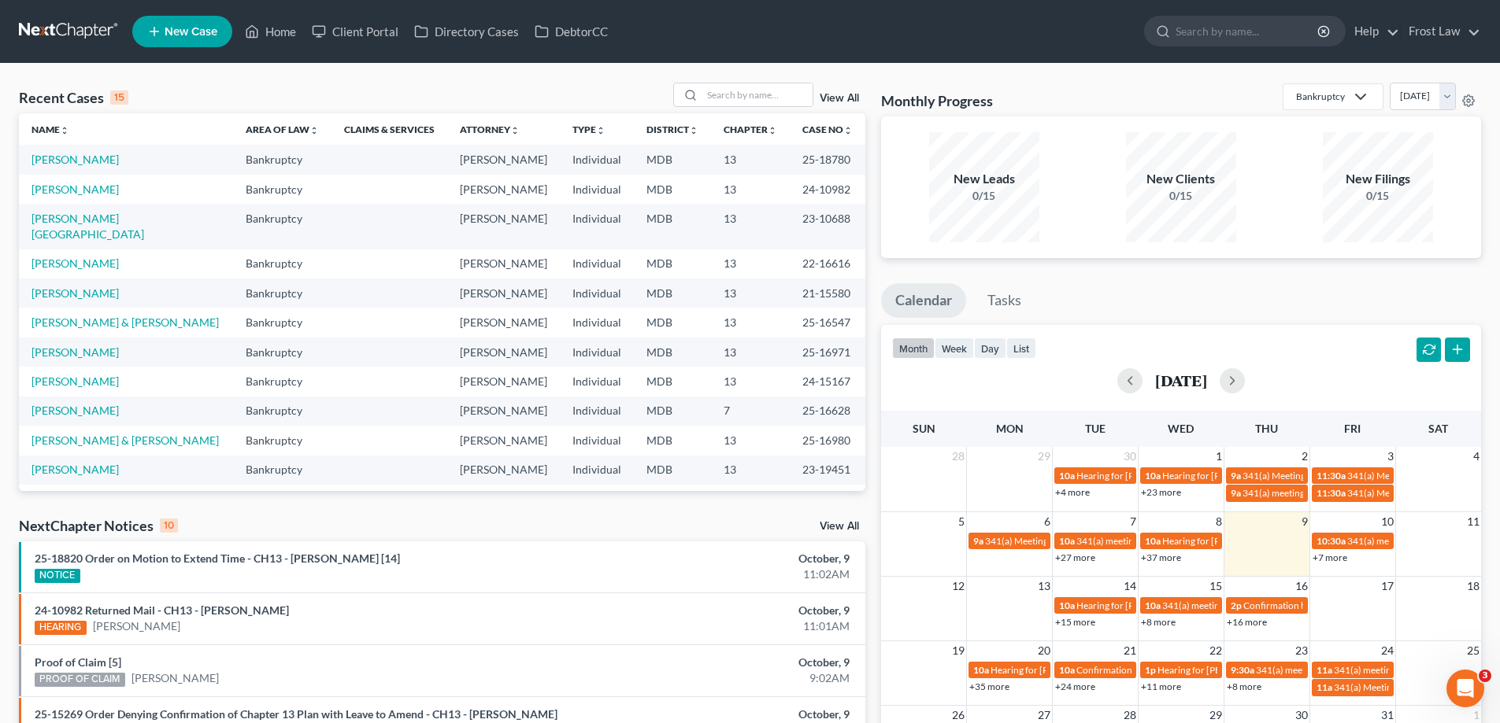
click at [85, 149] on td "[PERSON_NAME]" at bounding box center [126, 159] width 214 height 29
click at [87, 168] on td "[PERSON_NAME]" at bounding box center [126, 159] width 214 height 29
click at [87, 159] on link "[PERSON_NAME]" at bounding box center [74, 159] width 87 height 13
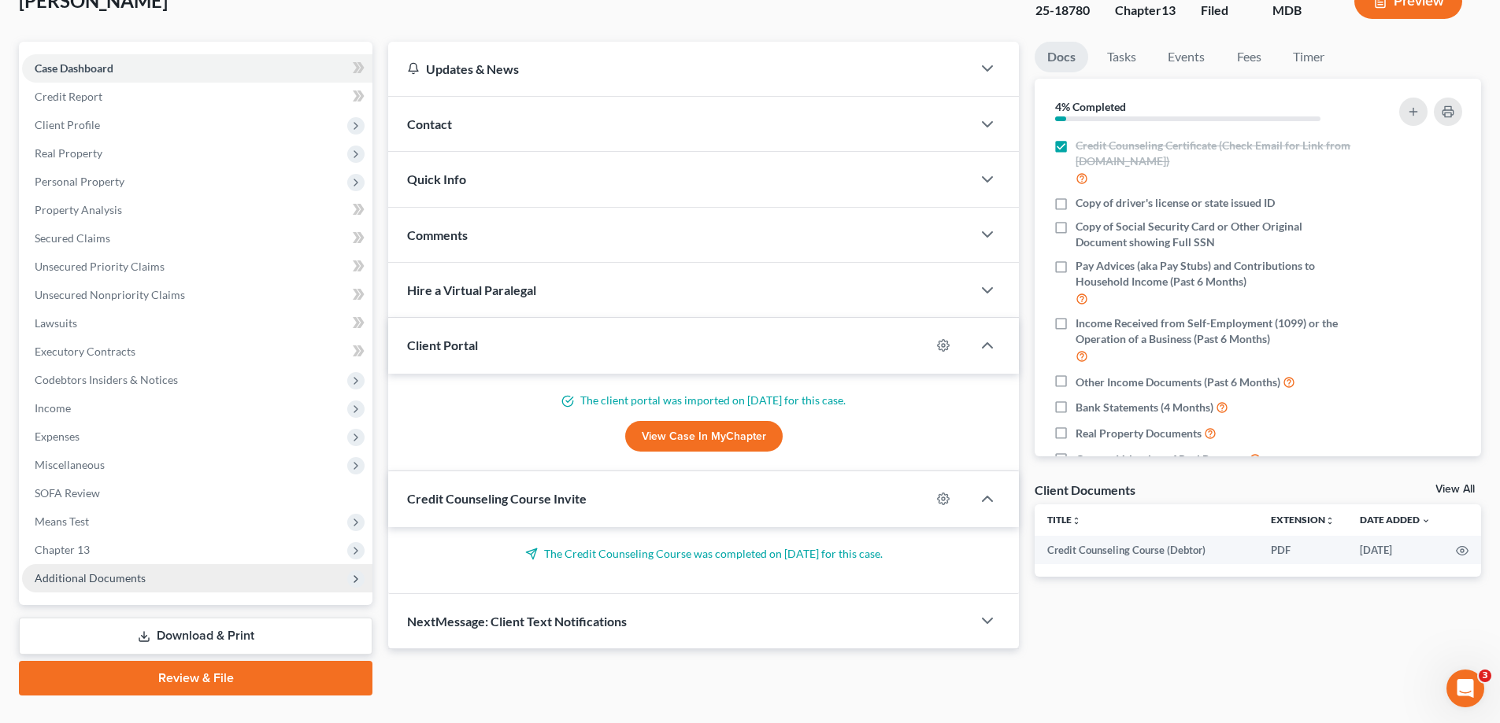
scroll to position [142, 0]
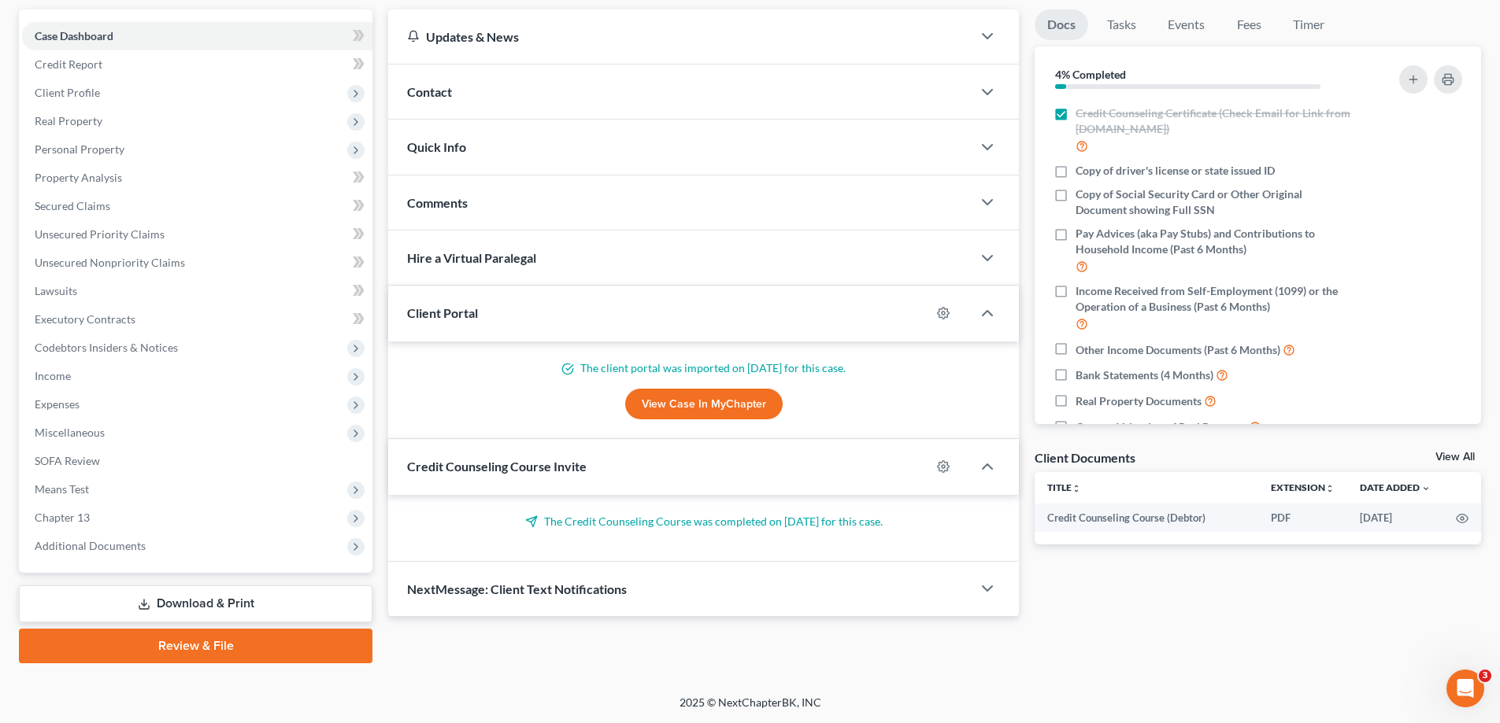
click at [128, 562] on div "Case Dashboard Payments Invoices Payments Payments Credit Report Client Profile…" at bounding box center [195, 291] width 353 height 564
click at [132, 549] on span "Additional Documents" at bounding box center [90, 545] width 111 height 13
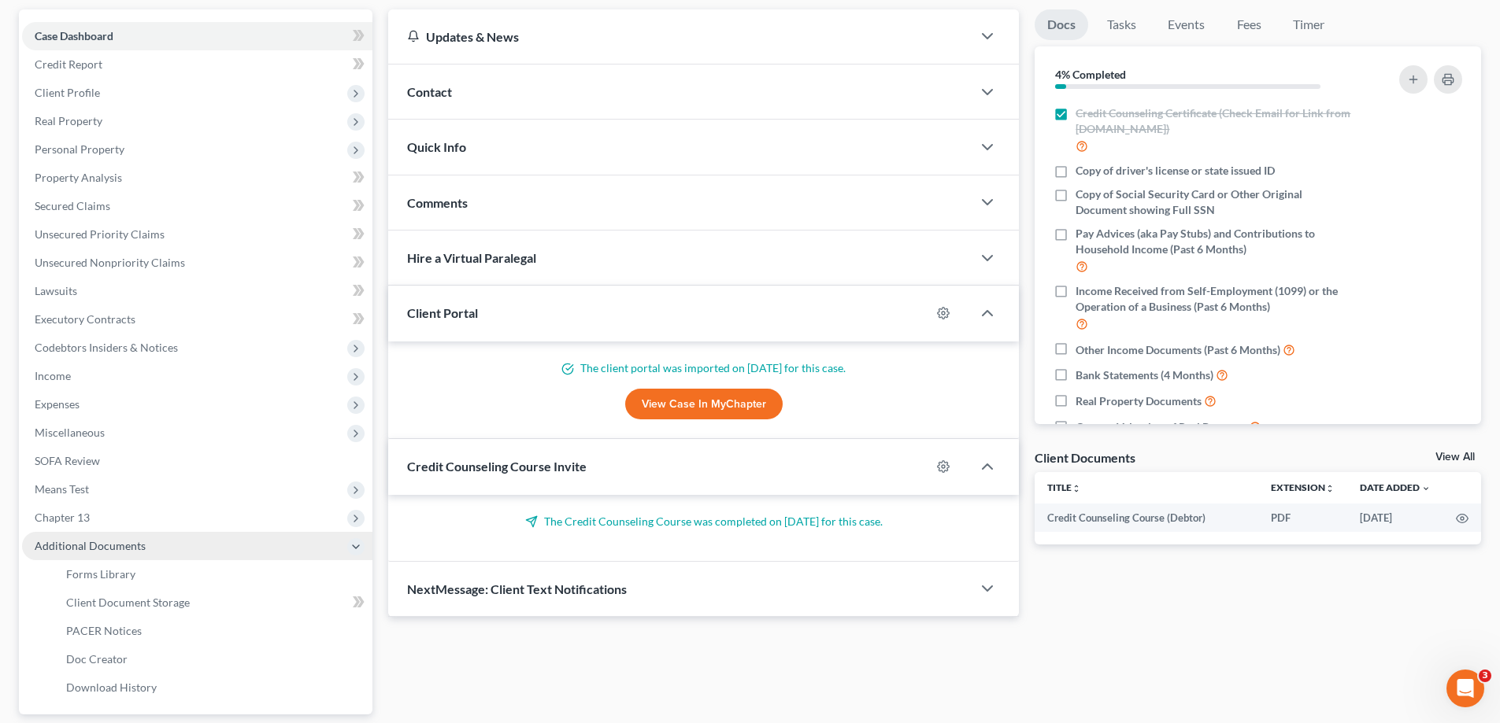
click at [114, 552] on span "Additional Documents" at bounding box center [90, 545] width 111 height 13
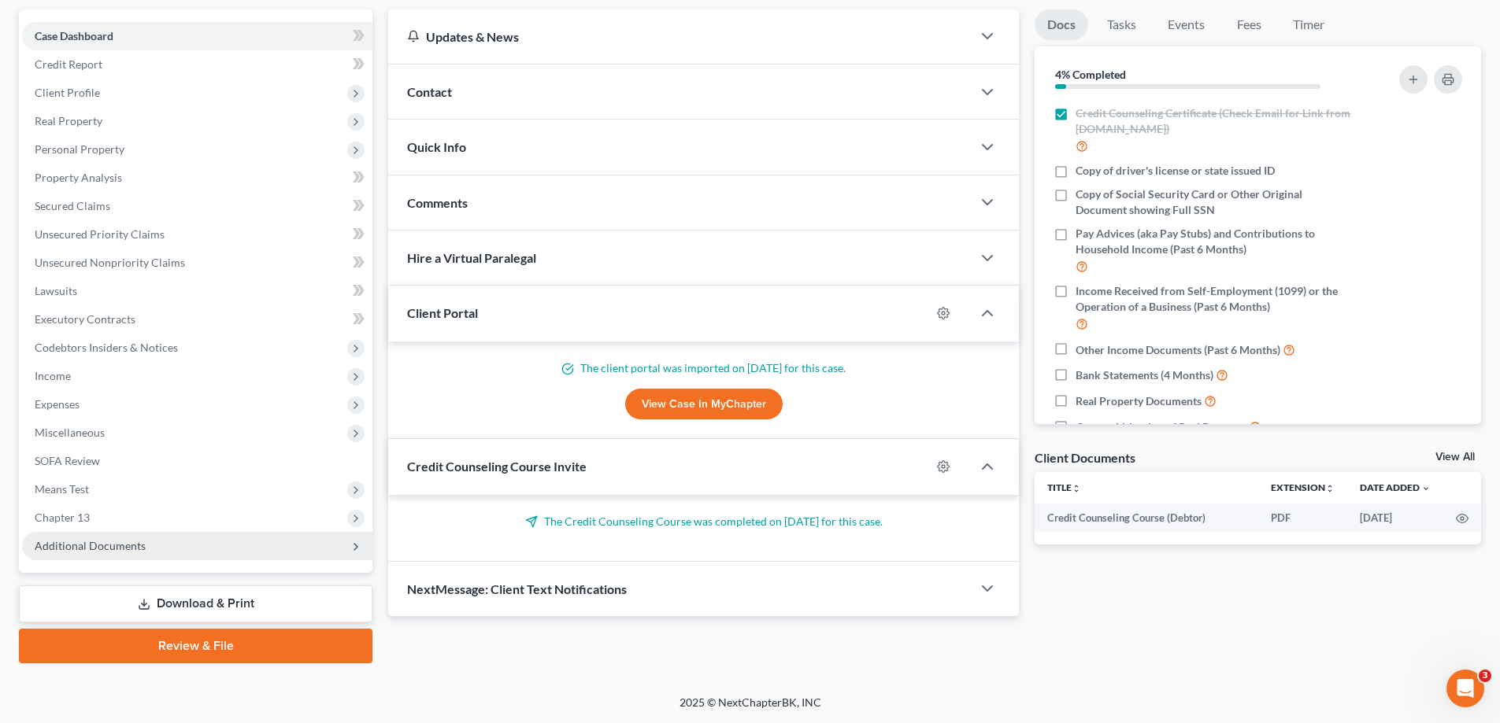
click at [127, 547] on span "Additional Documents" at bounding box center [90, 545] width 111 height 13
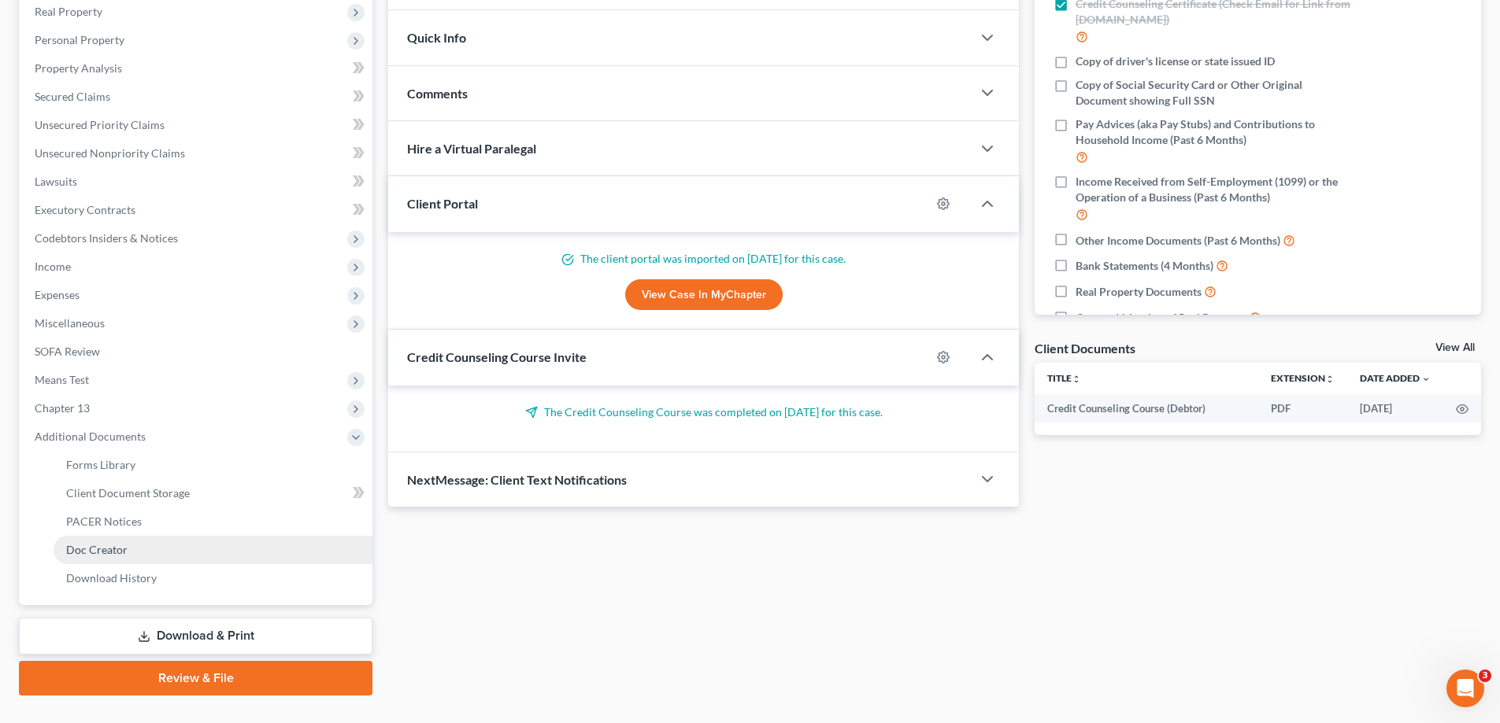
scroll to position [283, 0]
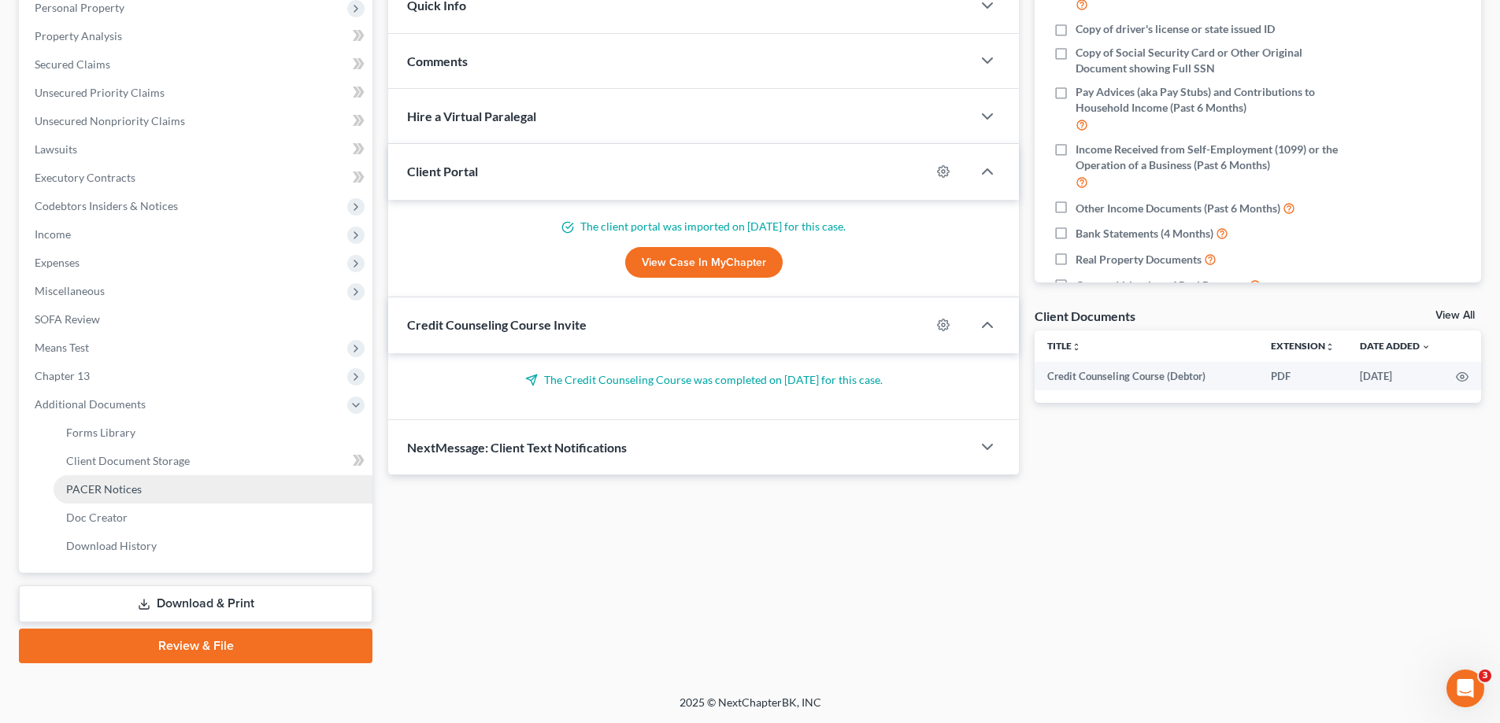
click at [209, 492] on link "PACER Notices" at bounding box center [213, 489] width 319 height 28
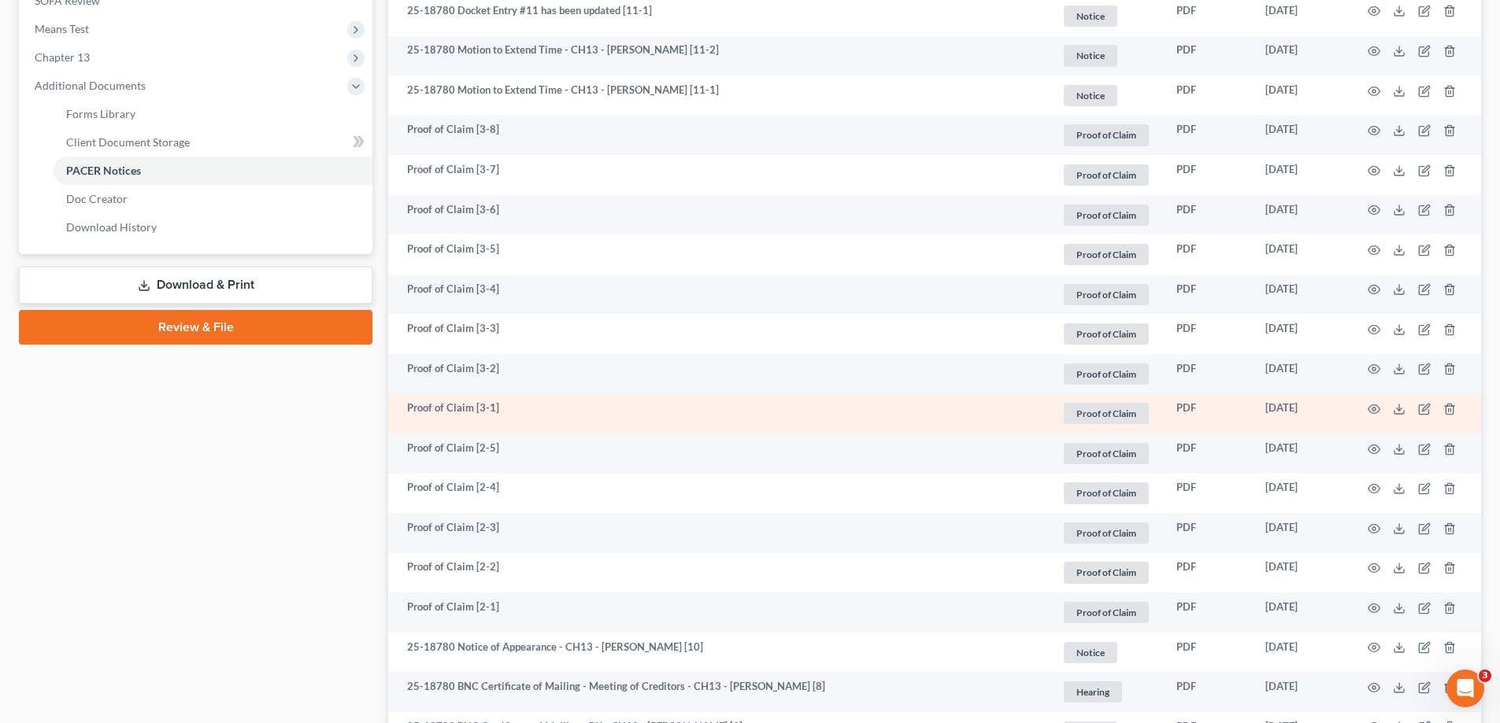
scroll to position [630, 0]
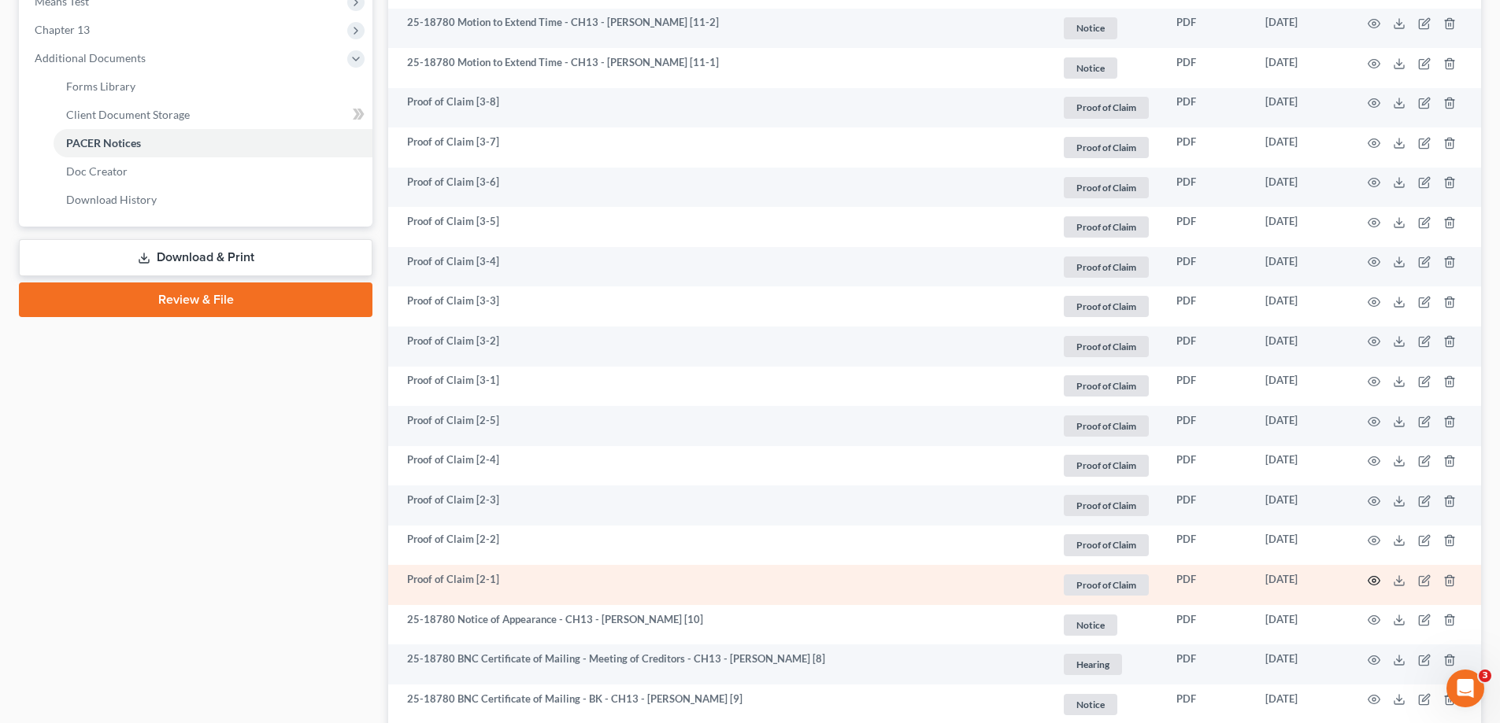
click at [1376, 579] on icon "button" at bounding box center [1373, 581] width 13 height 13
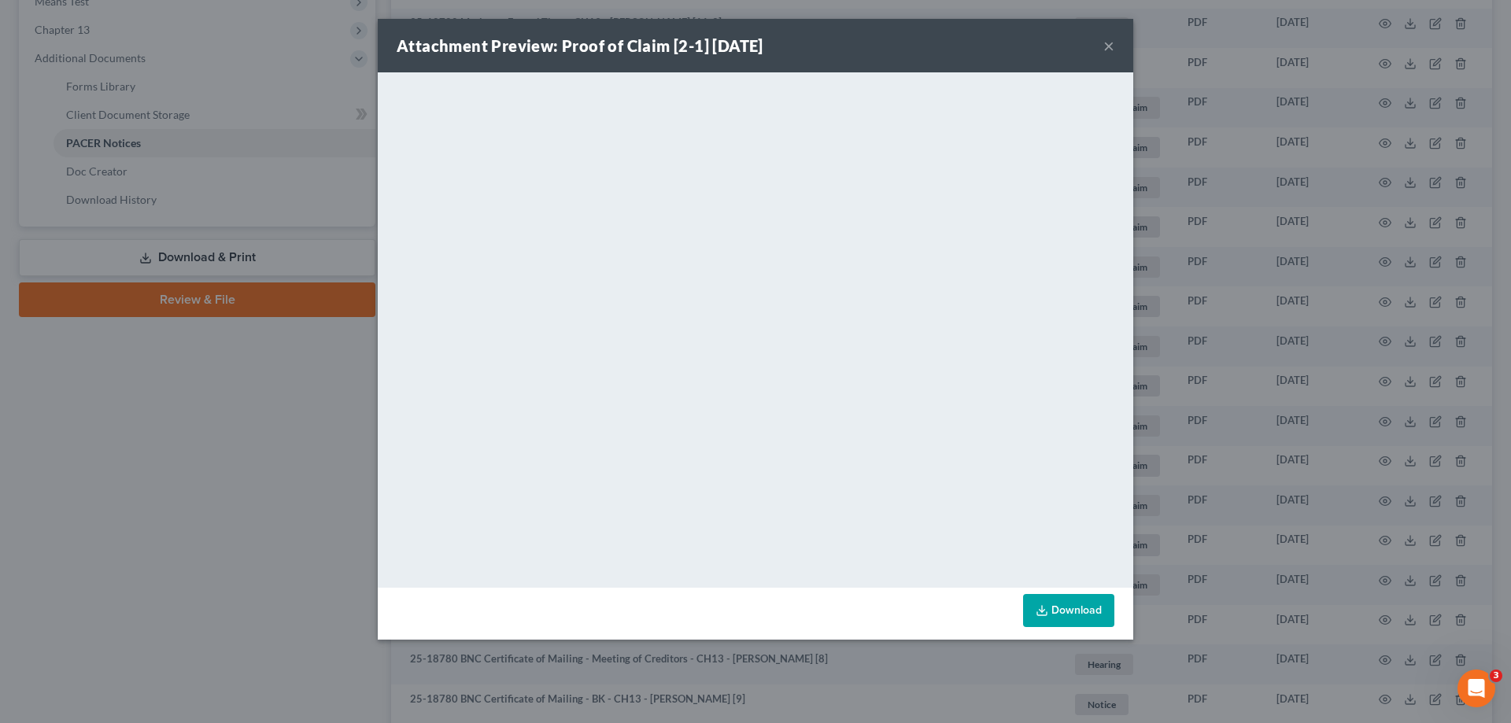
click at [1104, 41] on button "×" at bounding box center [1109, 45] width 11 height 19
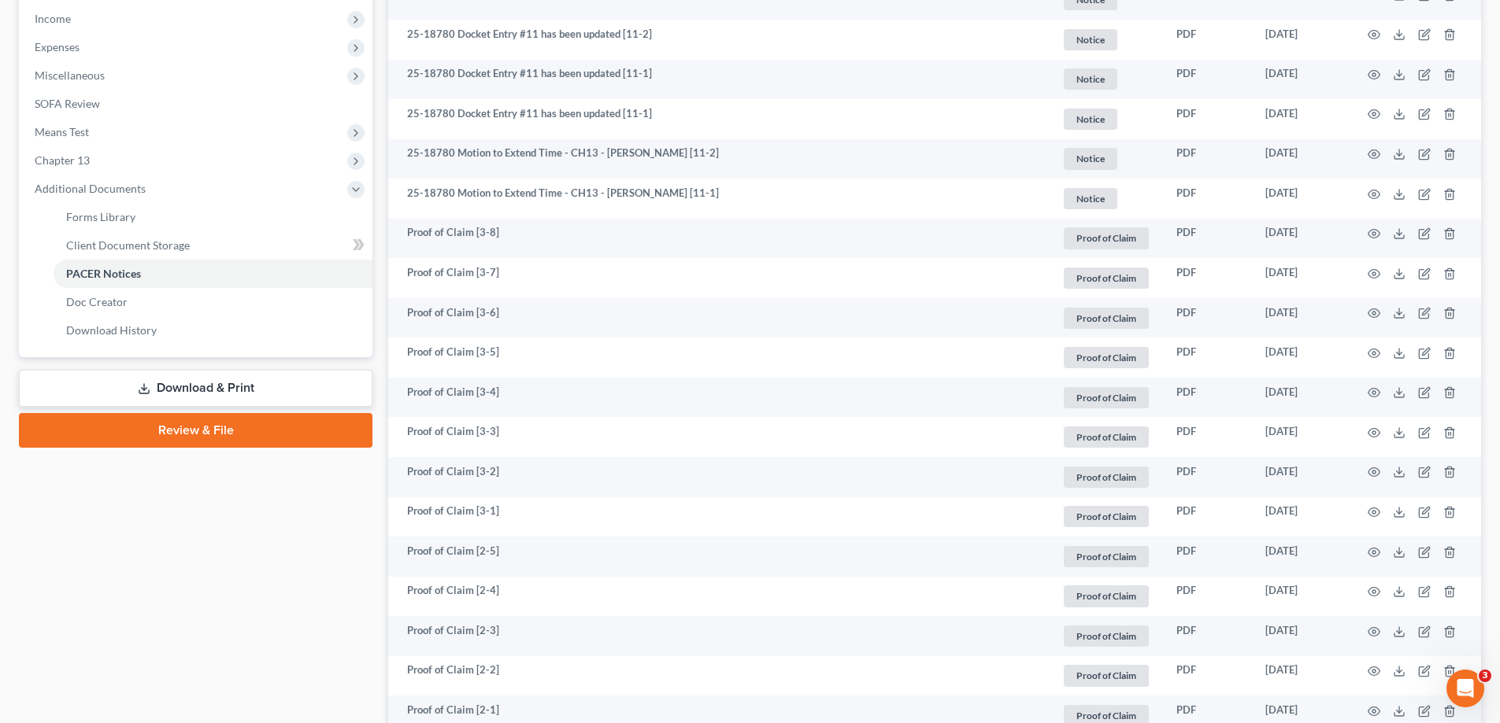
scroll to position [0, 0]
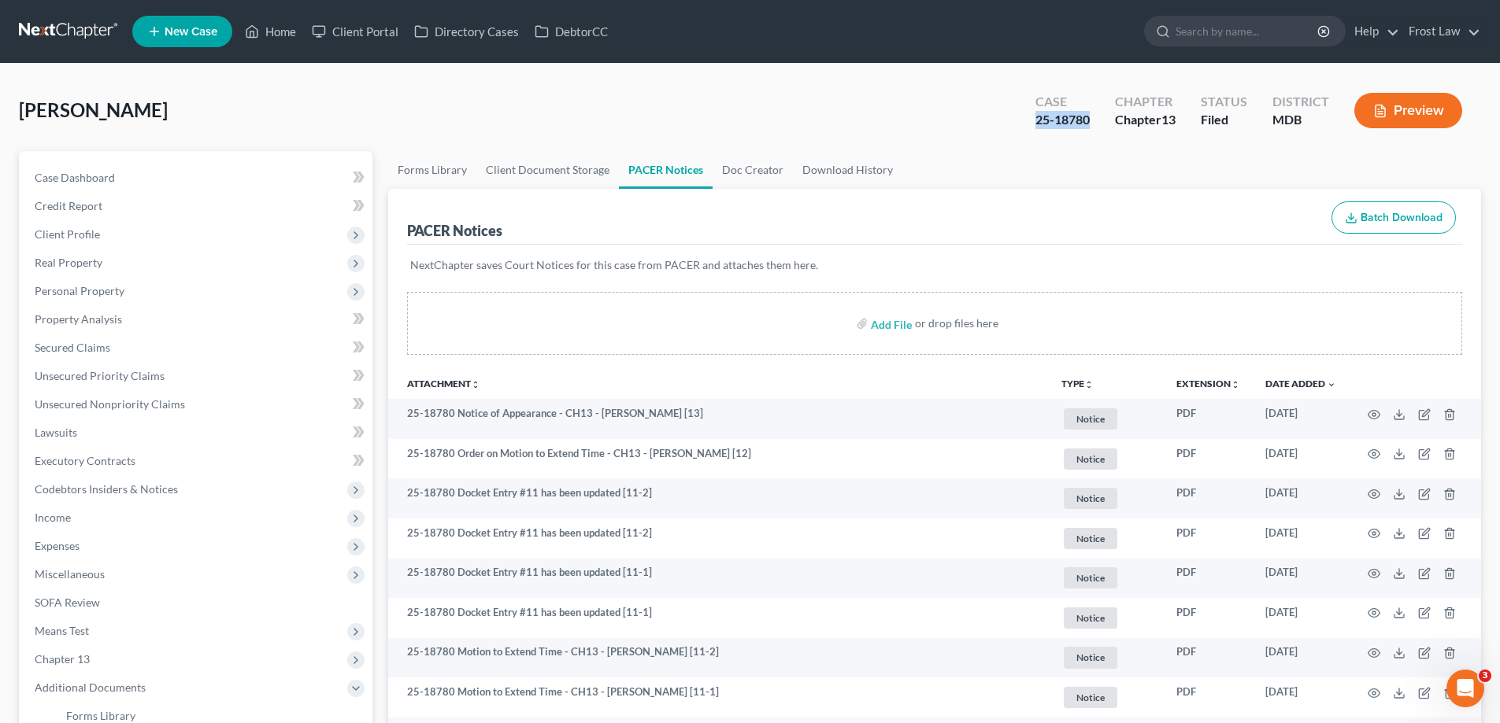
drag, startPoint x: 1098, startPoint y: 118, endPoint x: 1032, endPoint y: 120, distance: 66.2
click at [1032, 120] on div "Case 25-18780" at bounding box center [1063, 112] width 80 height 46
copy div "25-18780"
drag, startPoint x: 149, startPoint y: 103, endPoint x: 22, endPoint y: 98, distance: 126.9
click at [22, 98] on div "[PERSON_NAME] Upgraded Case 25-18780 Chapter Chapter 13 Status Filed District M…" at bounding box center [750, 117] width 1462 height 68
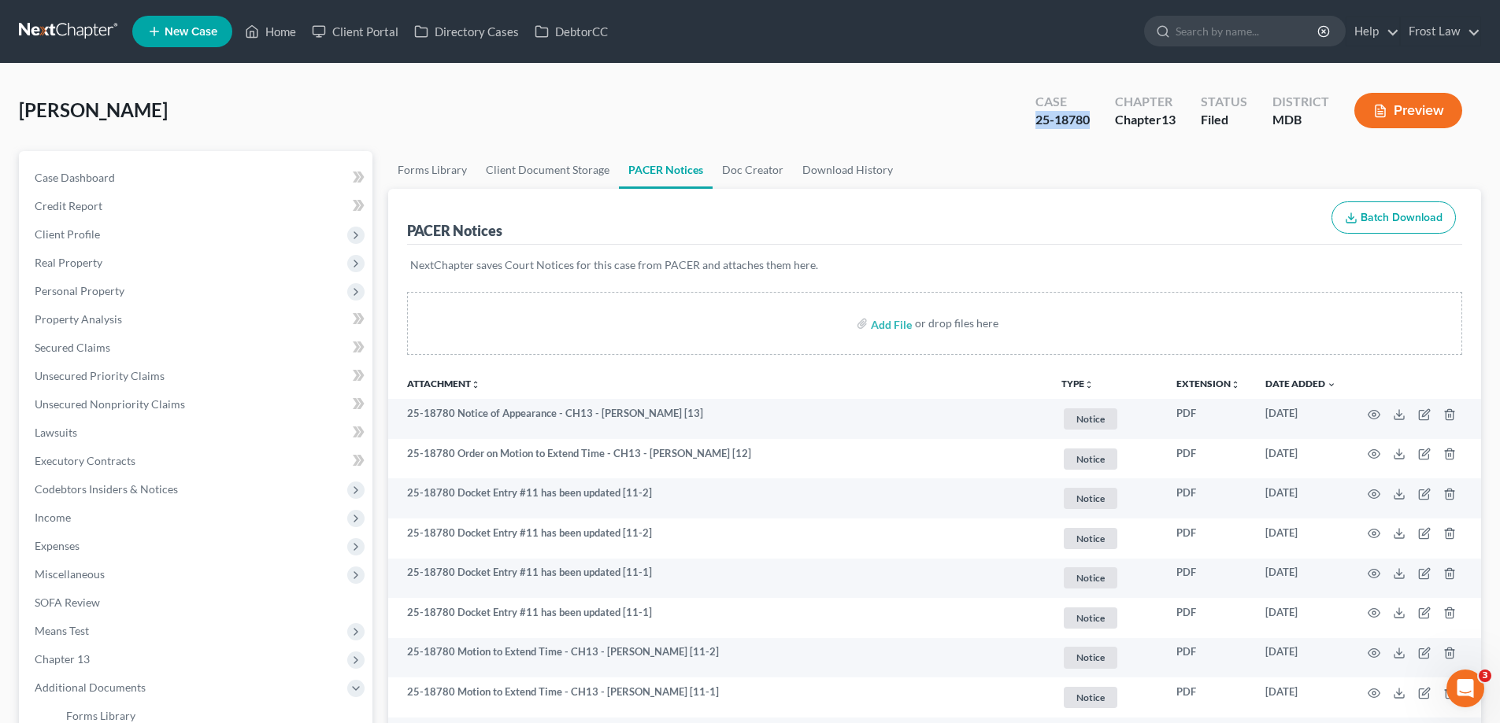
copy span "[PERSON_NAME]"
drag, startPoint x: 286, startPoint y: 39, endPoint x: 804, endPoint y: 91, distance: 521.4
click at [287, 39] on link "Home" at bounding box center [270, 31] width 67 height 28
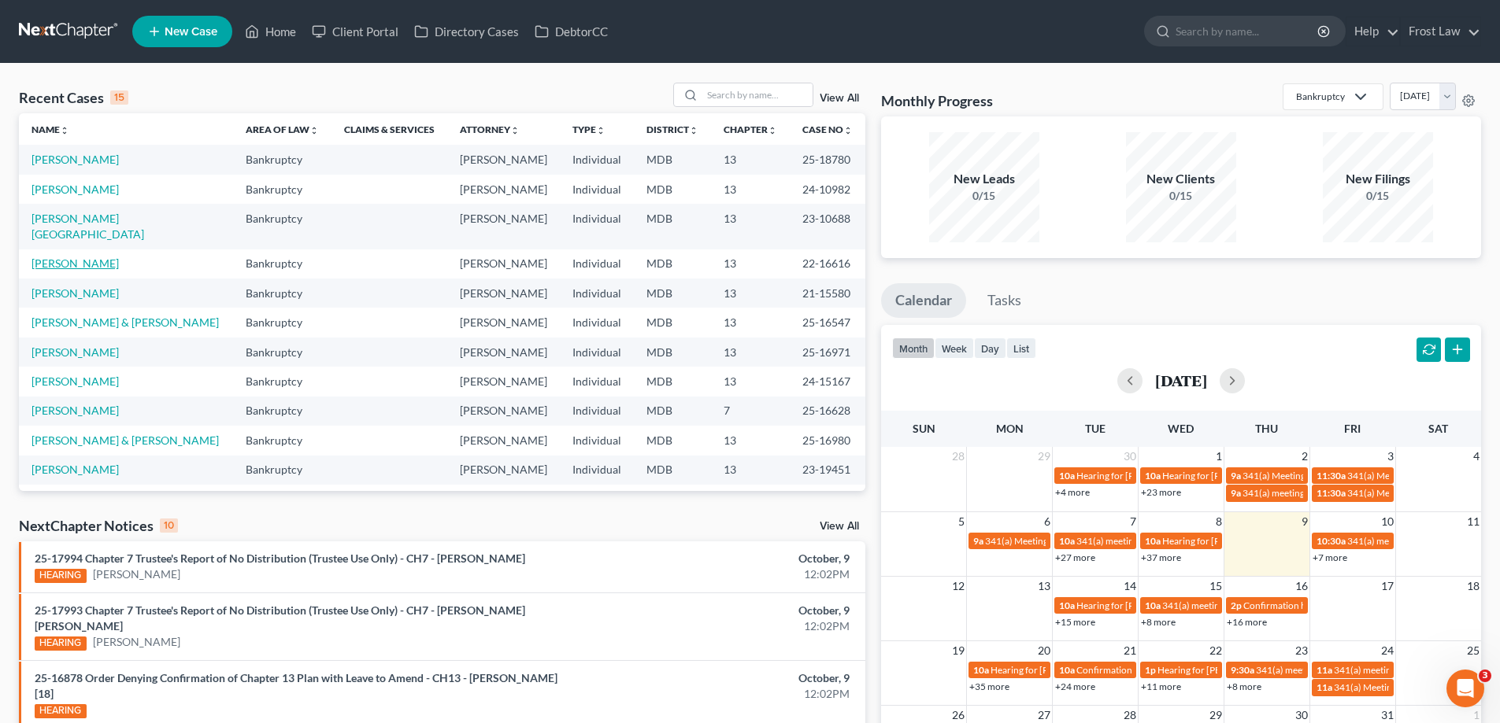
click at [77, 257] on link "[PERSON_NAME]" at bounding box center [74, 263] width 87 height 13
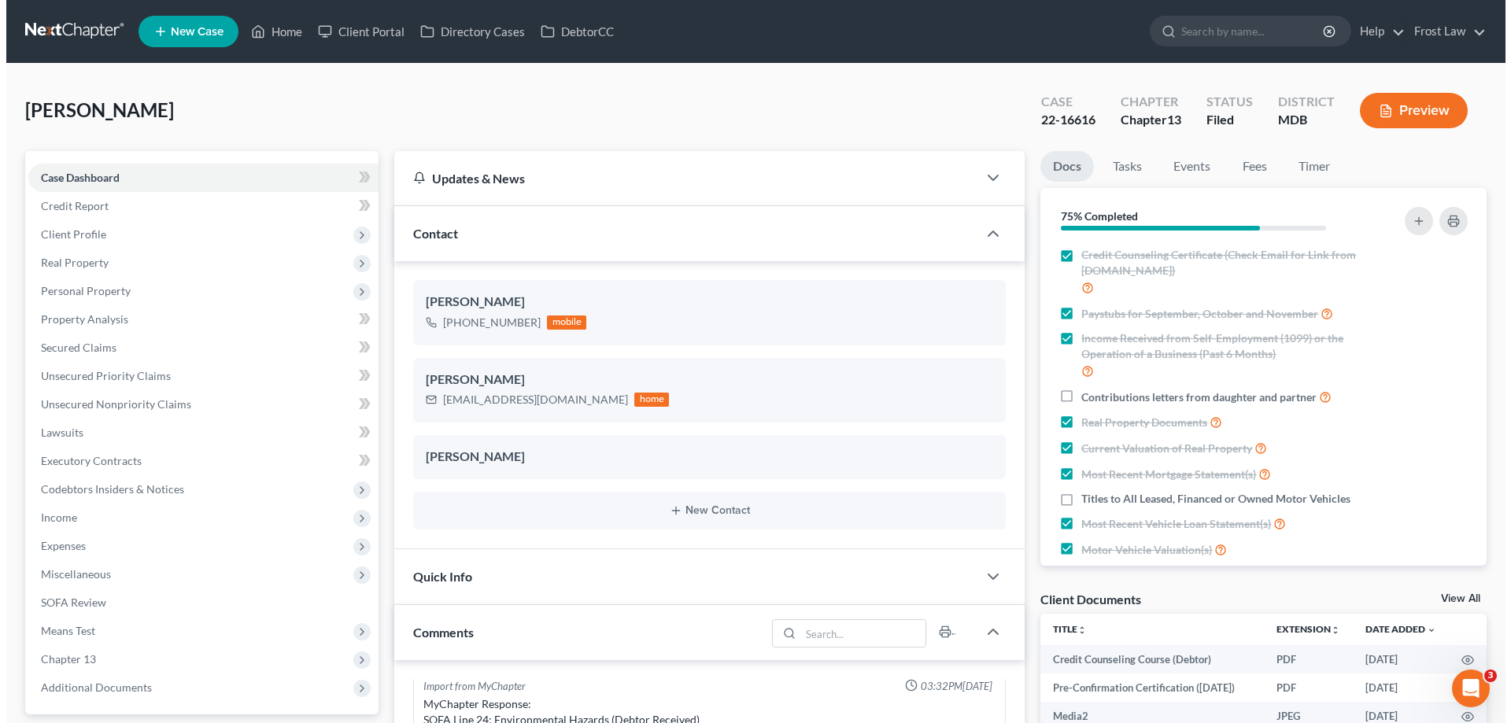
scroll to position [6587, 0]
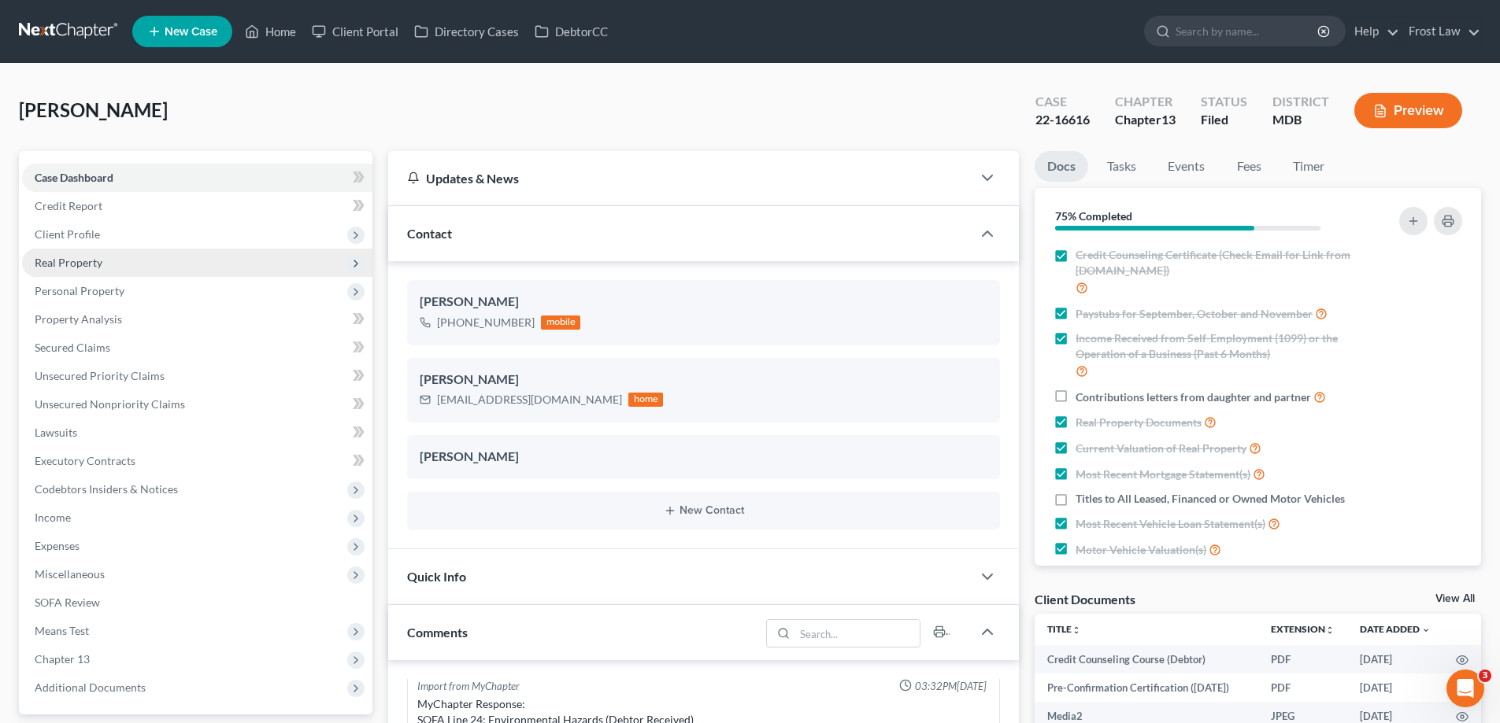
click at [47, 267] on span "Real Property" at bounding box center [69, 262] width 68 height 13
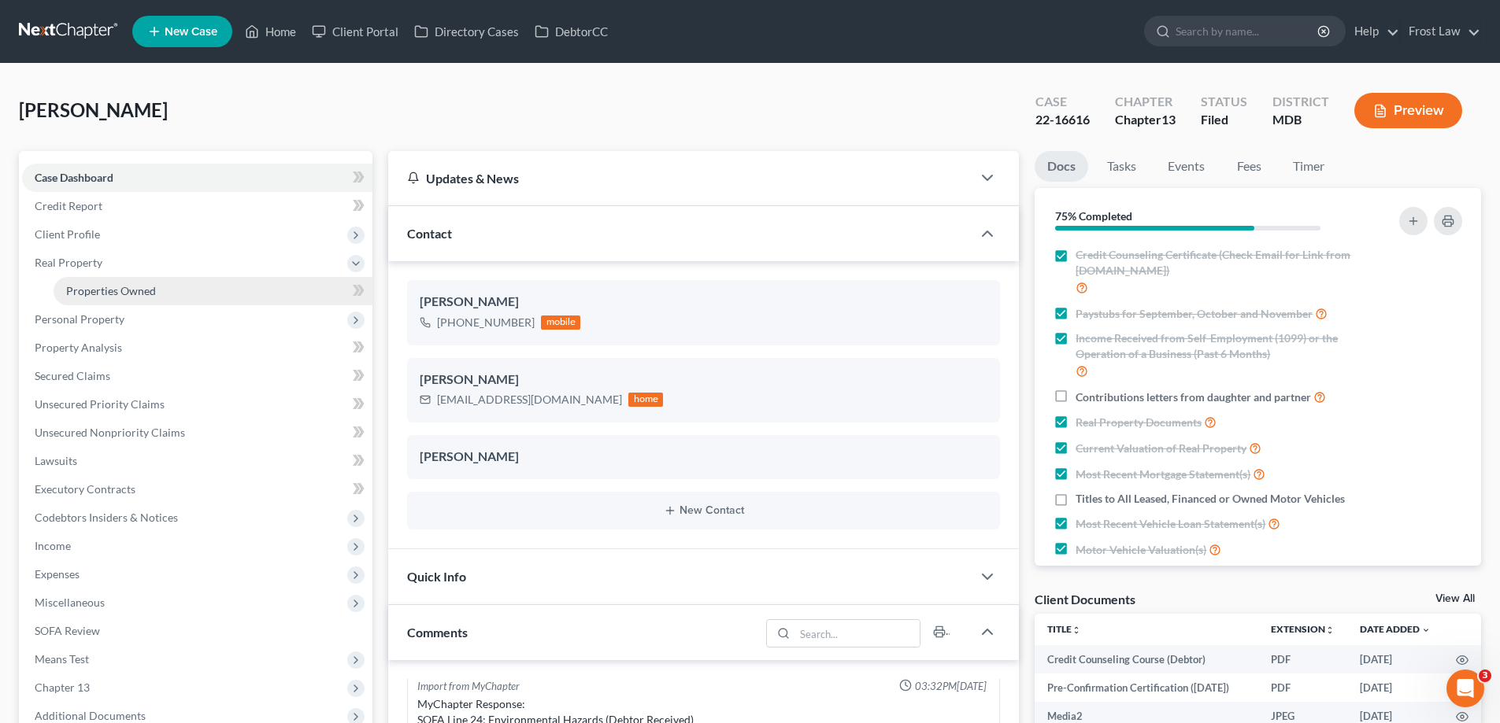
click at [119, 301] on link "Properties Owned" at bounding box center [213, 291] width 319 height 28
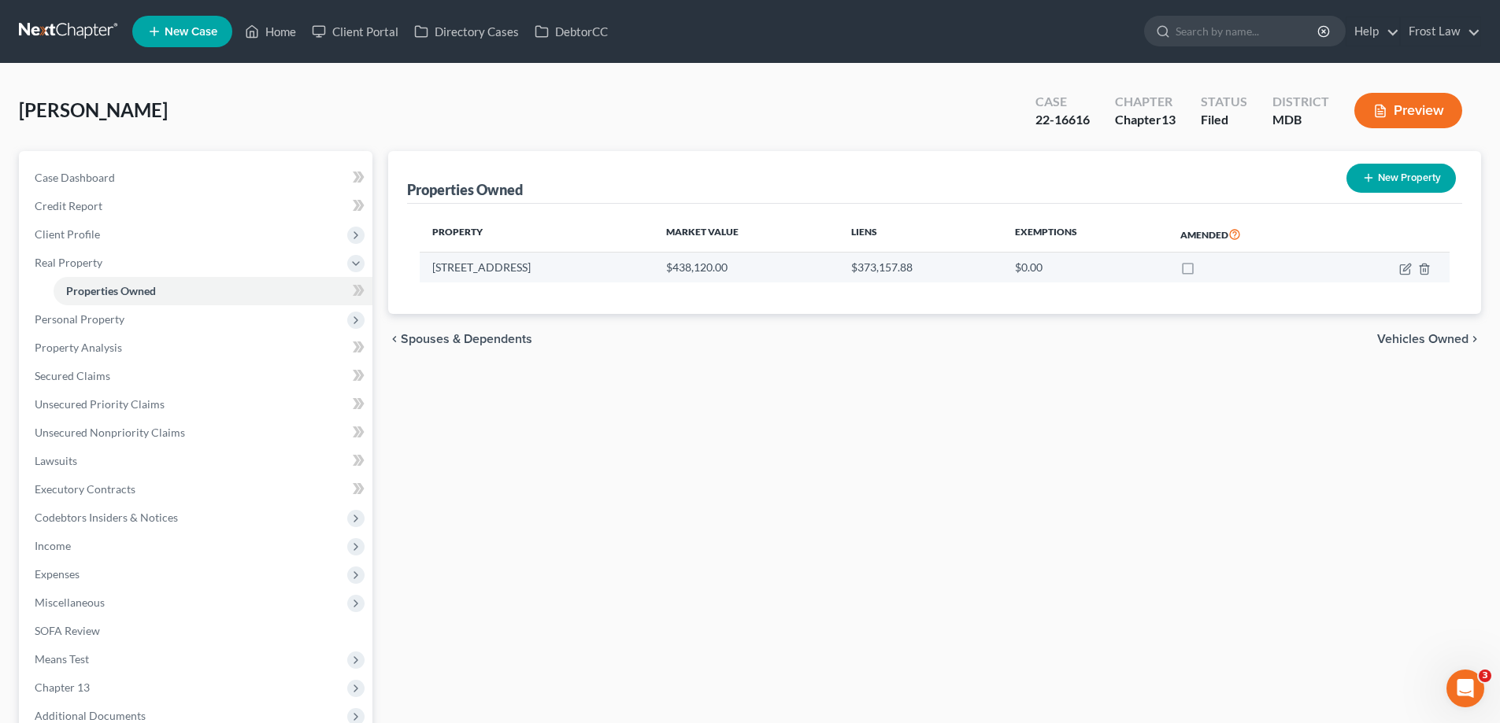
click at [1409, 280] on td at bounding box center [1389, 268] width 119 height 30
click at [1391, 267] on td at bounding box center [1389, 268] width 119 height 30
click at [1406, 272] on icon "button" at bounding box center [1405, 269] width 13 height 13
select select "21"
select select "2"
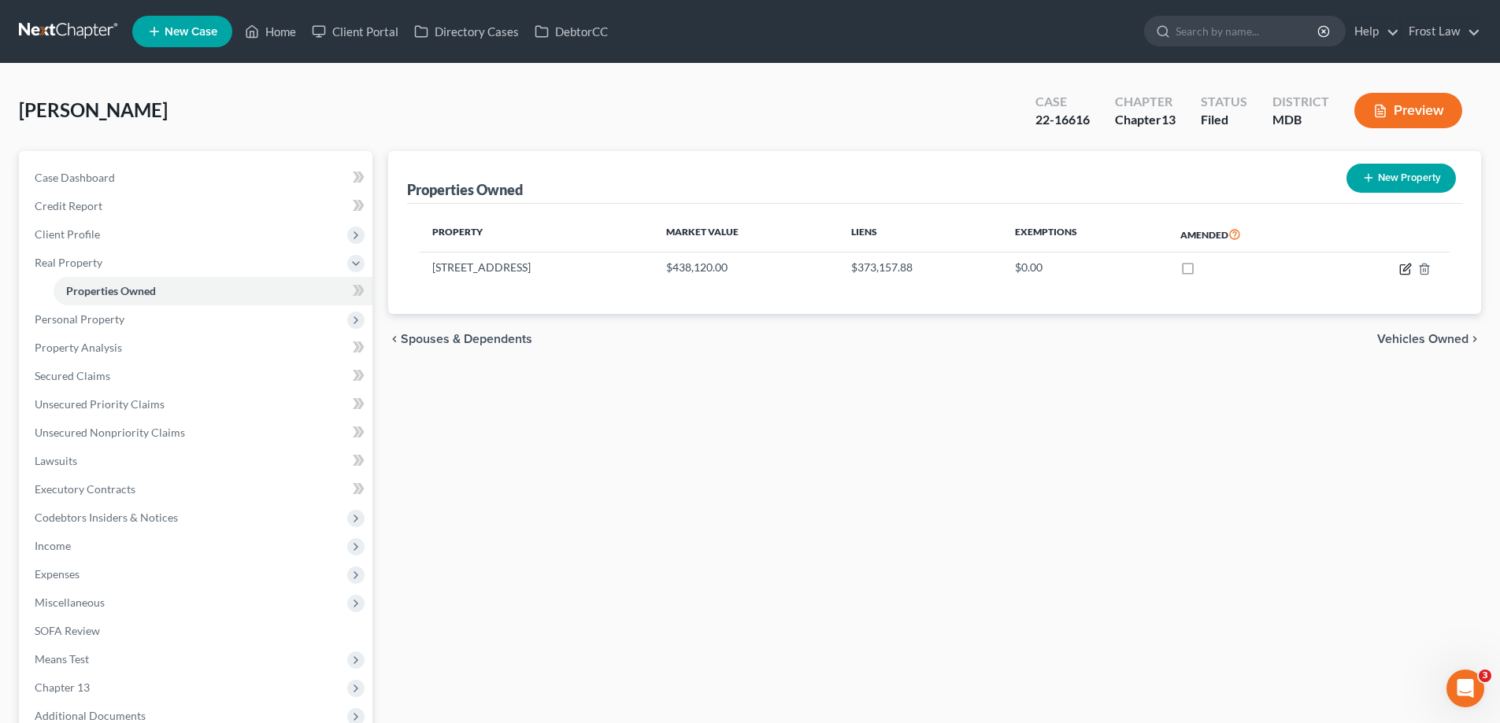
select select "3"
select select "6"
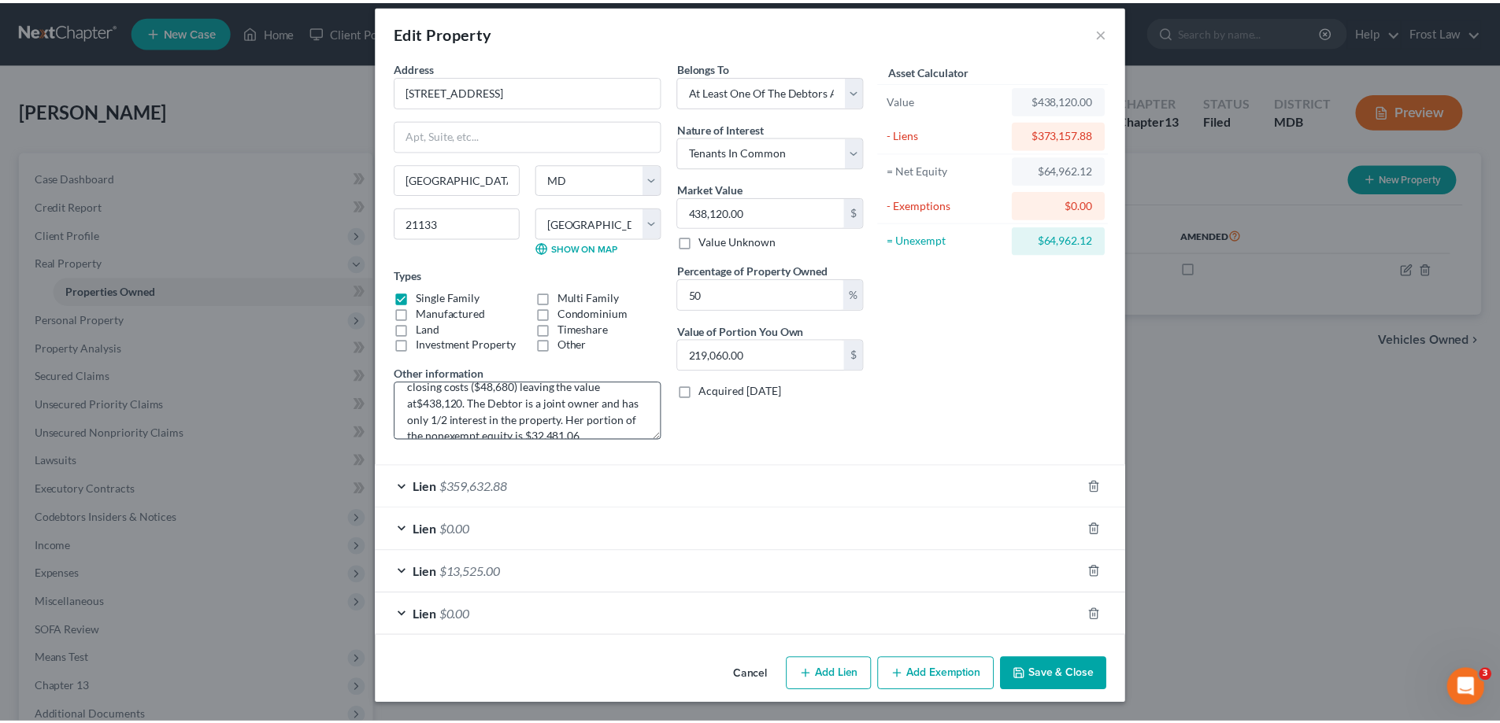
scroll to position [50, 0]
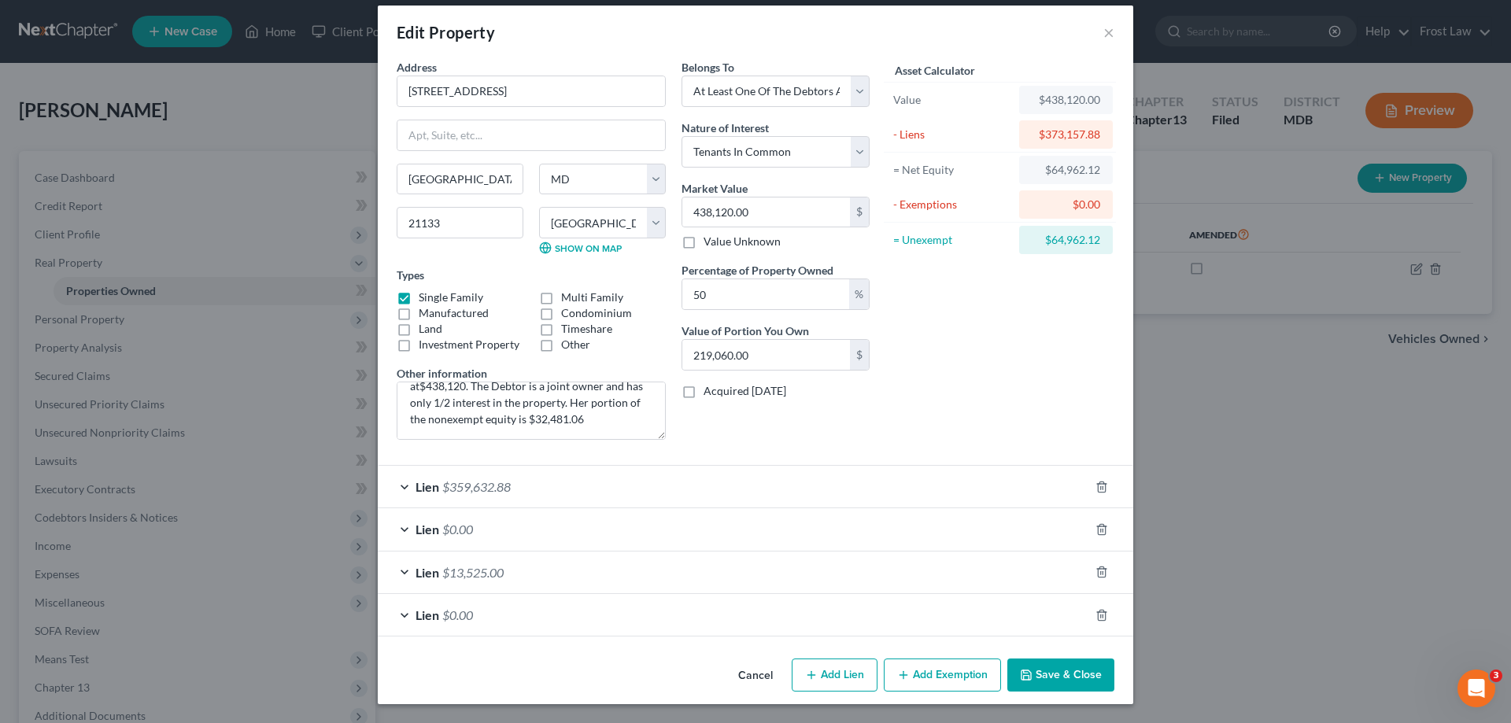
click at [753, 672] on button "Cancel" at bounding box center [756, 675] width 60 height 31
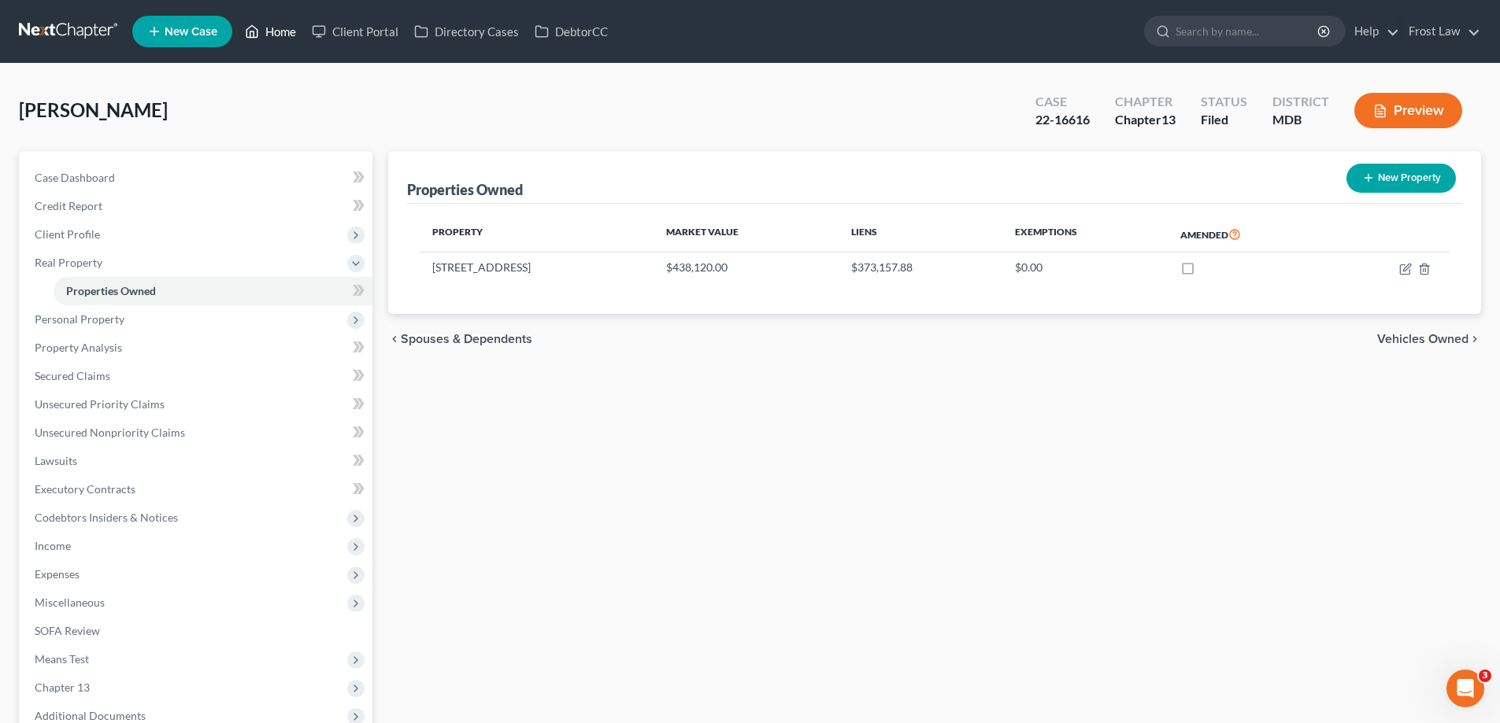
click at [268, 31] on link "Home" at bounding box center [270, 31] width 67 height 28
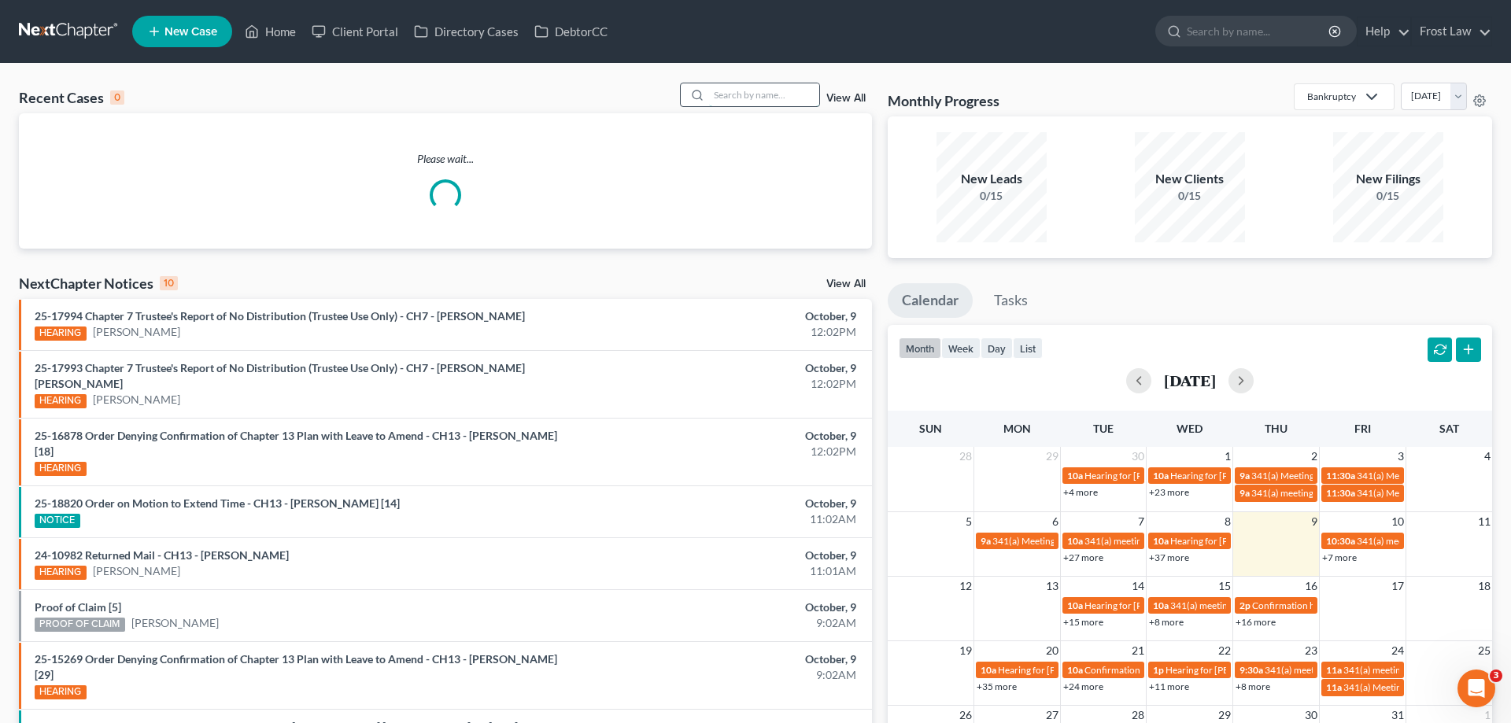
click at [725, 97] on input "search" at bounding box center [764, 94] width 110 height 23
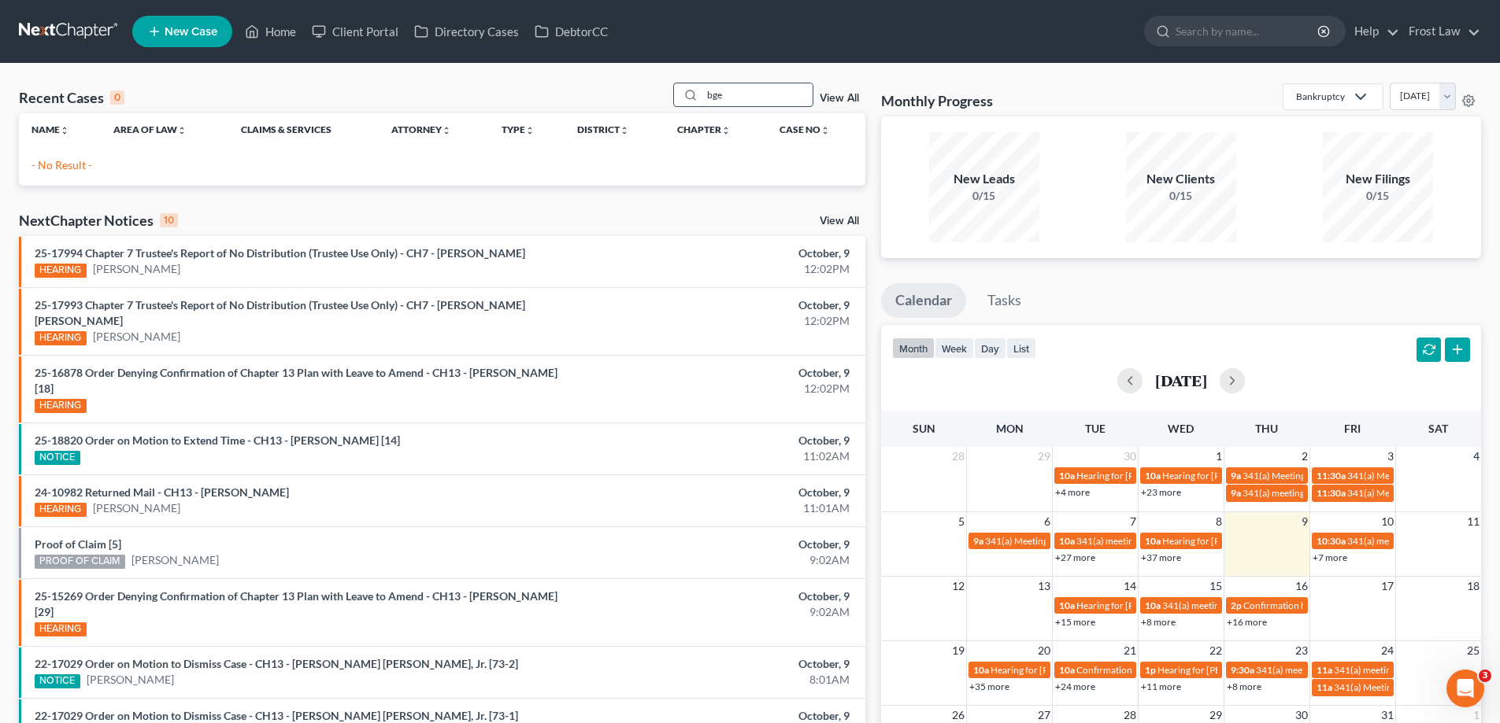
drag, startPoint x: 731, startPoint y: 98, endPoint x: 693, endPoint y: 99, distance: 37.8
click at [693, 98] on div "bge" at bounding box center [743, 95] width 140 height 24
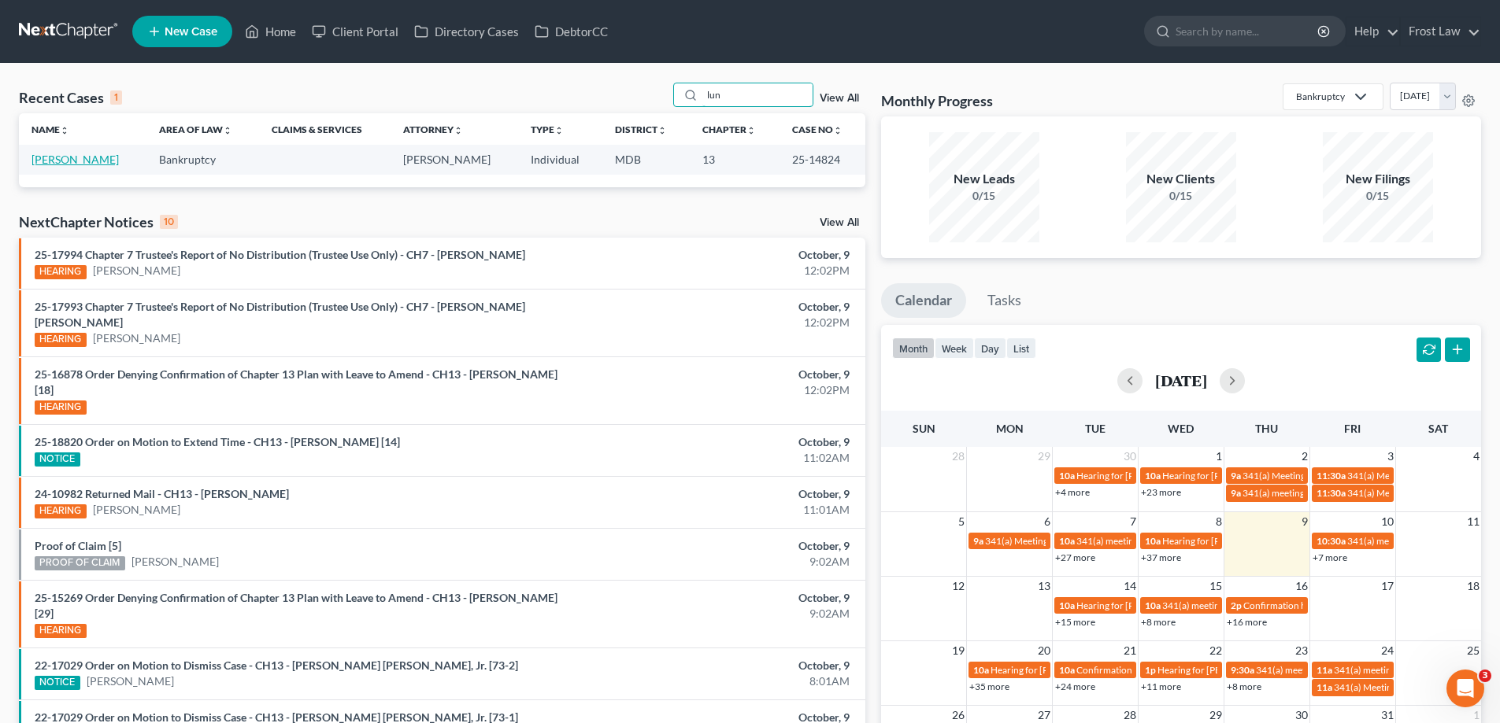
type input "lun"
click at [101, 166] on link "[PERSON_NAME]" at bounding box center [74, 159] width 87 height 13
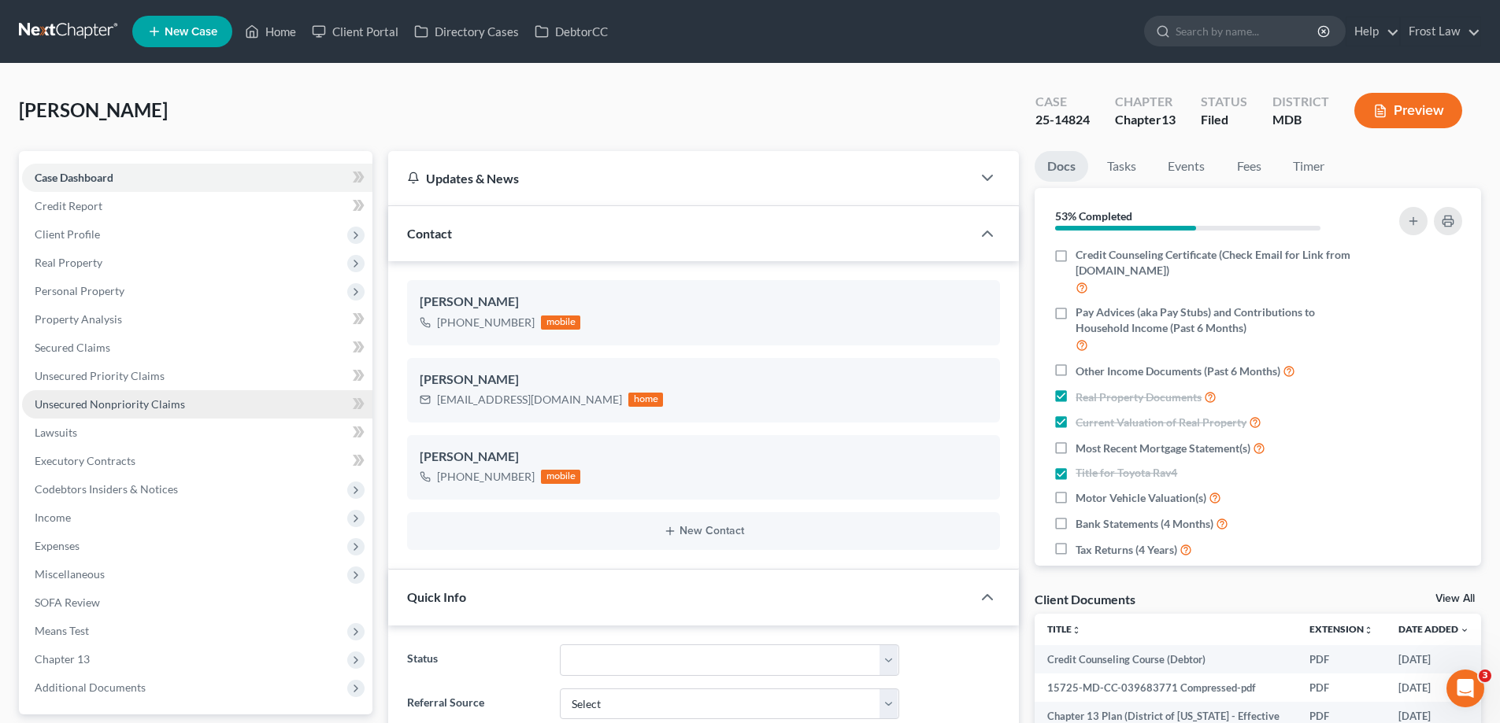
scroll to position [649, 0]
click at [153, 409] on span "Unsecured Nonpriority Claims" at bounding box center [110, 404] width 150 height 13
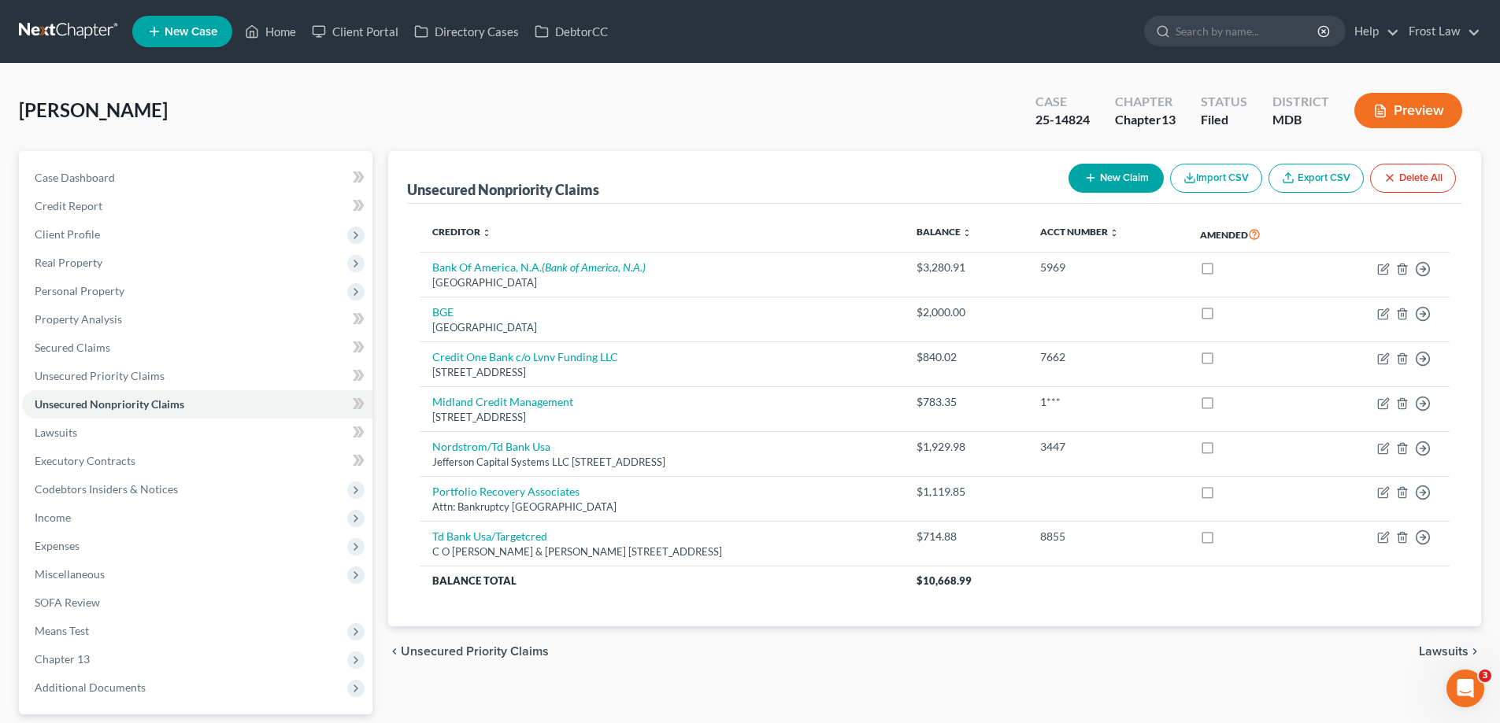
drag, startPoint x: 201, startPoint y: 120, endPoint x: 1198, endPoint y: 9, distance: 1003.5
click at [19, 95] on div "[PERSON_NAME] Upgraded Case 25-14824 Chapter Chapter 13 Status Filed District M…" at bounding box center [750, 117] width 1462 height 68
copy span "[PERSON_NAME]"
drag, startPoint x: 1089, startPoint y: 125, endPoint x: 1029, endPoint y: 115, distance: 61.5
click at [1029, 115] on div "Case 25-14824" at bounding box center [1063, 112] width 80 height 46
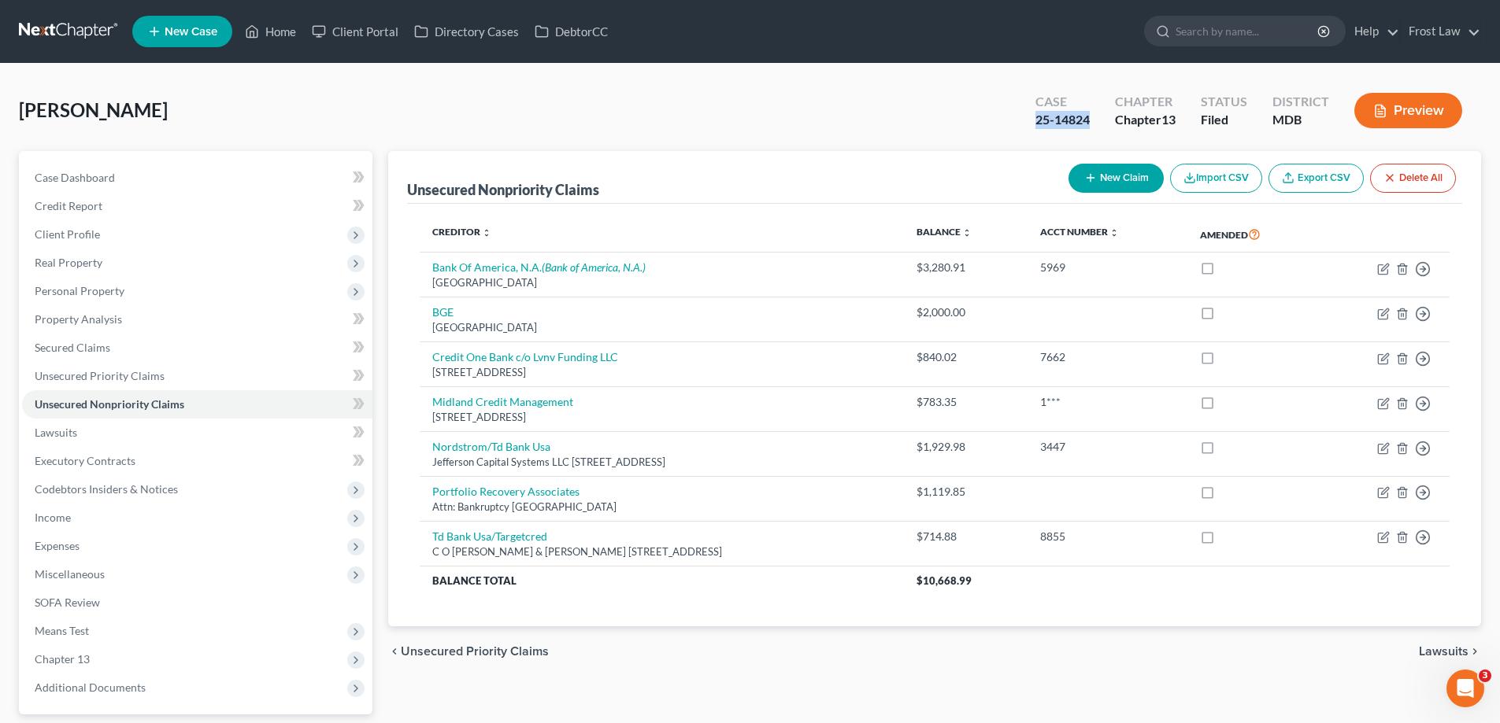
copy div "25-14824"
drag, startPoint x: 131, startPoint y: 234, endPoint x: 159, endPoint y: 267, distance: 43.5
click at [131, 234] on span "Client Profile" at bounding box center [197, 234] width 350 height 28
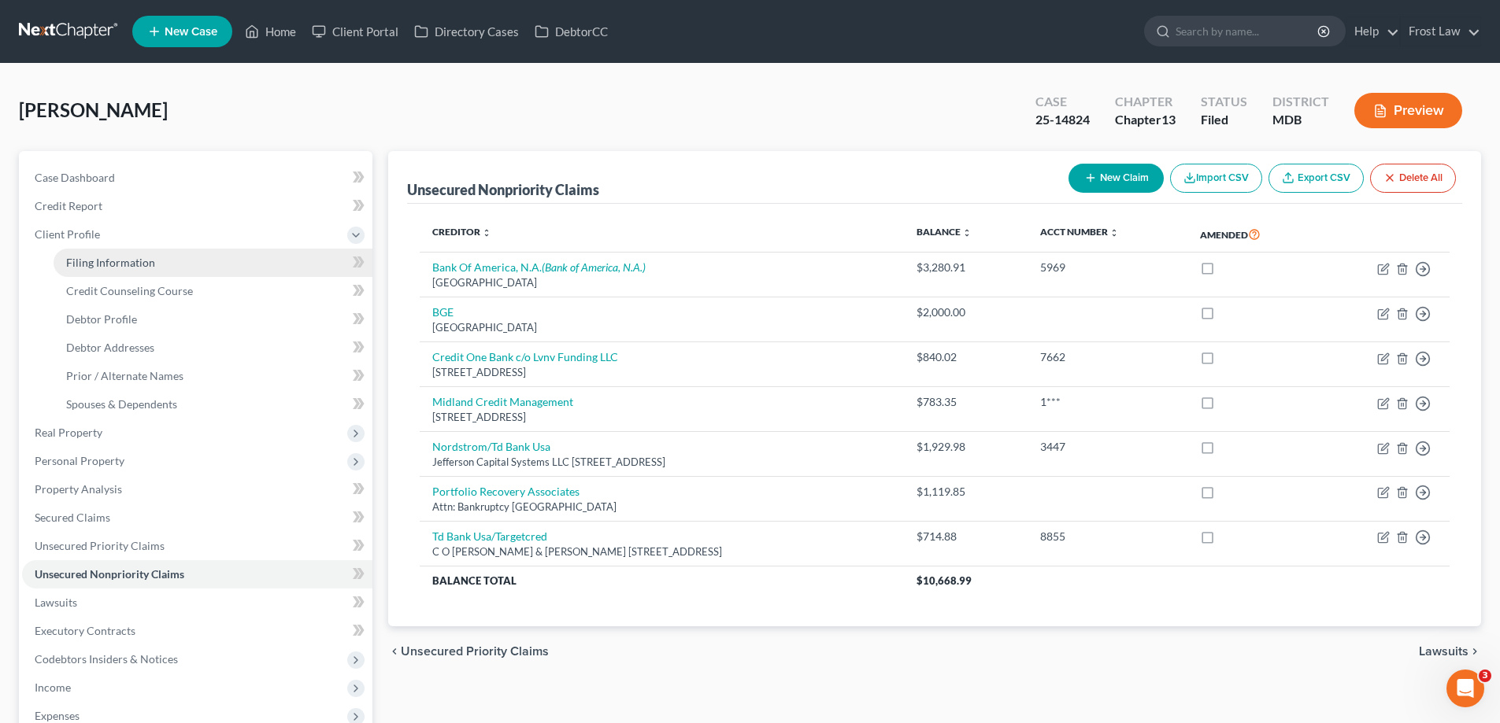
click at [158, 263] on link "Filing Information" at bounding box center [213, 263] width 319 height 28
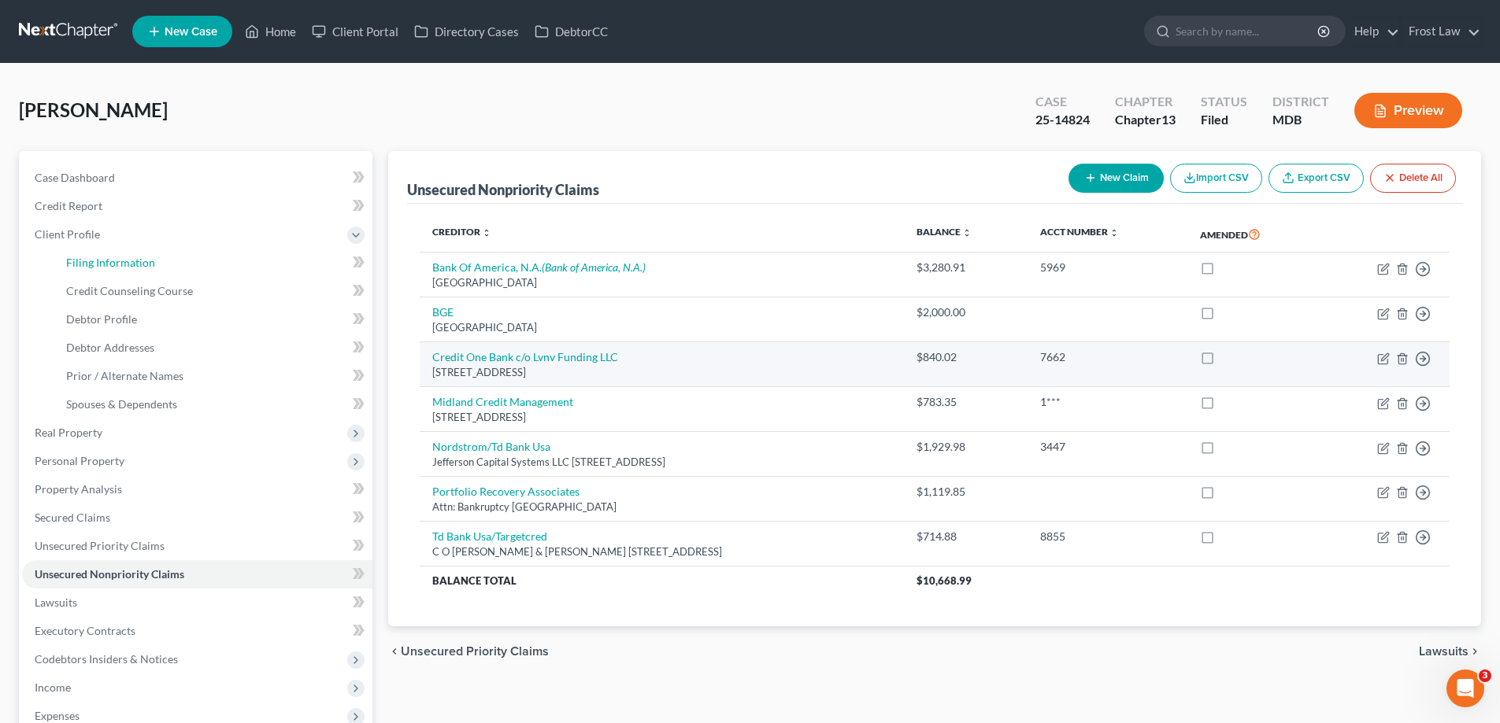
select select "1"
select select "0"
select select "3"
select select "21"
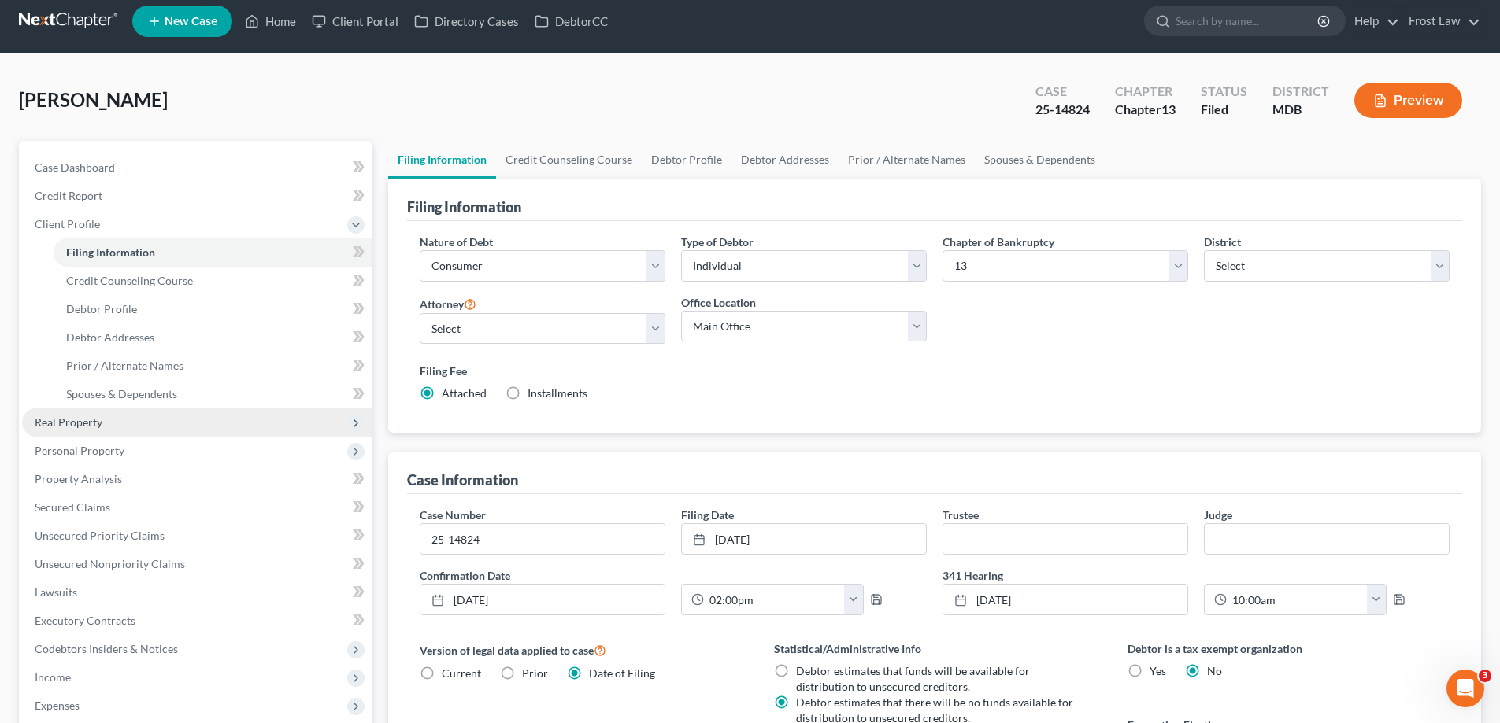
scroll to position [157, 0]
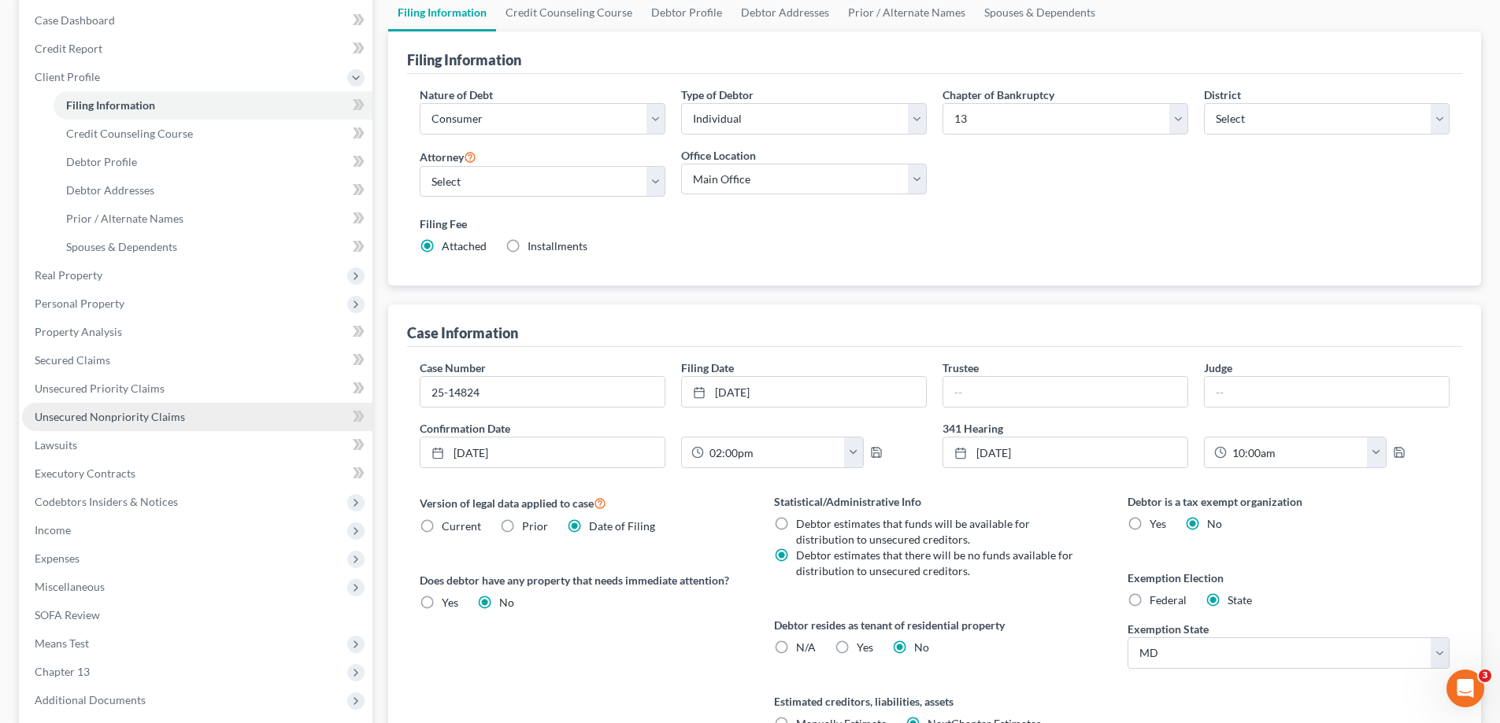
click at [126, 410] on span "Unsecured Nonpriority Claims" at bounding box center [110, 416] width 150 height 13
